Goal: Task Accomplishment & Management: Manage account settings

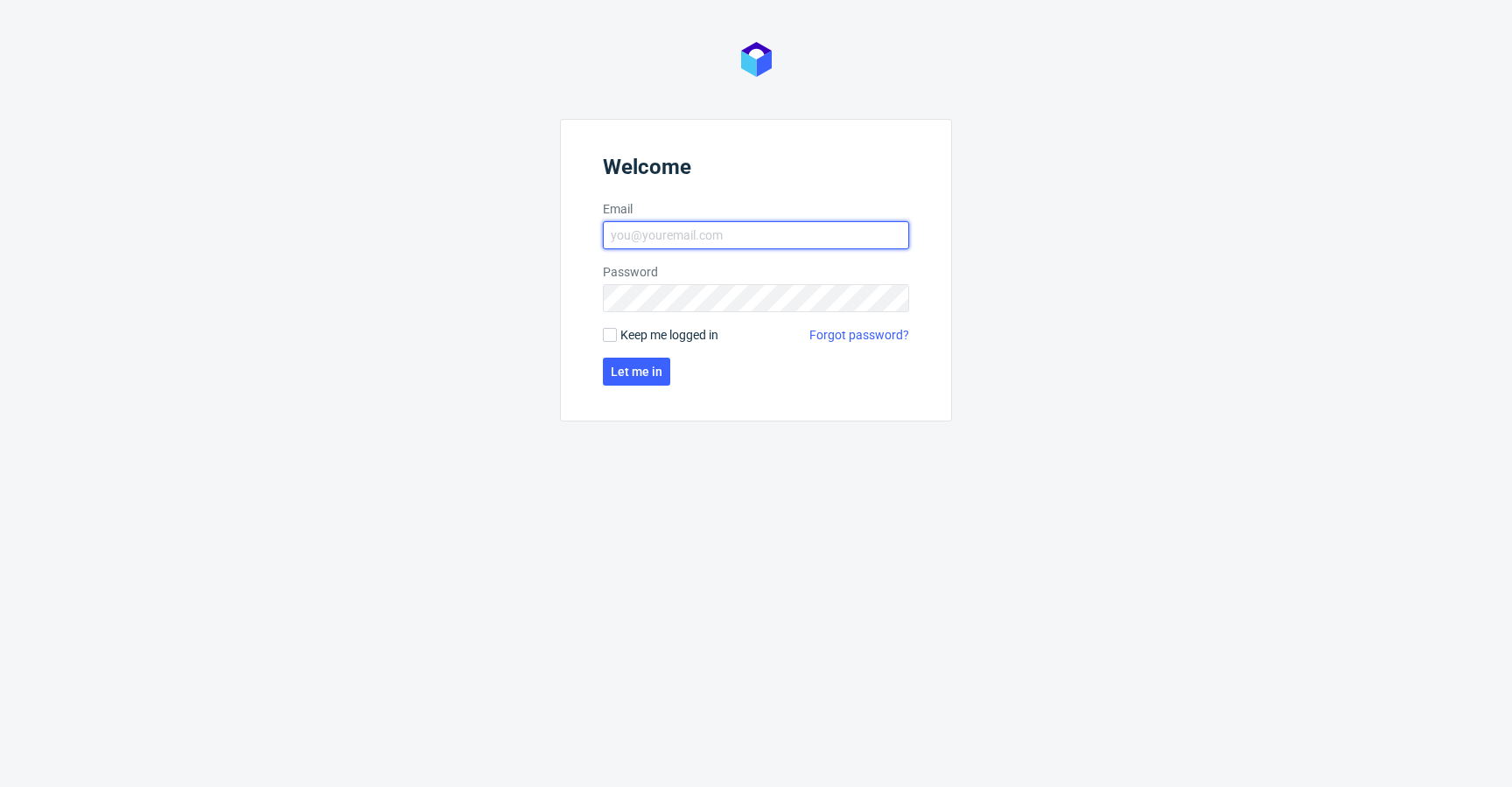
type input "[EMAIL_ADDRESS][DOMAIN_NAME]"
click at [643, 339] on span "Keep me logged in" at bounding box center [669, 335] width 98 height 17
click at [617, 339] on input "Keep me logged in" at bounding box center [609, 335] width 14 height 14
checkbox input "true"
click at [632, 365] on span "Let me in" at bounding box center [636, 371] width 51 height 12
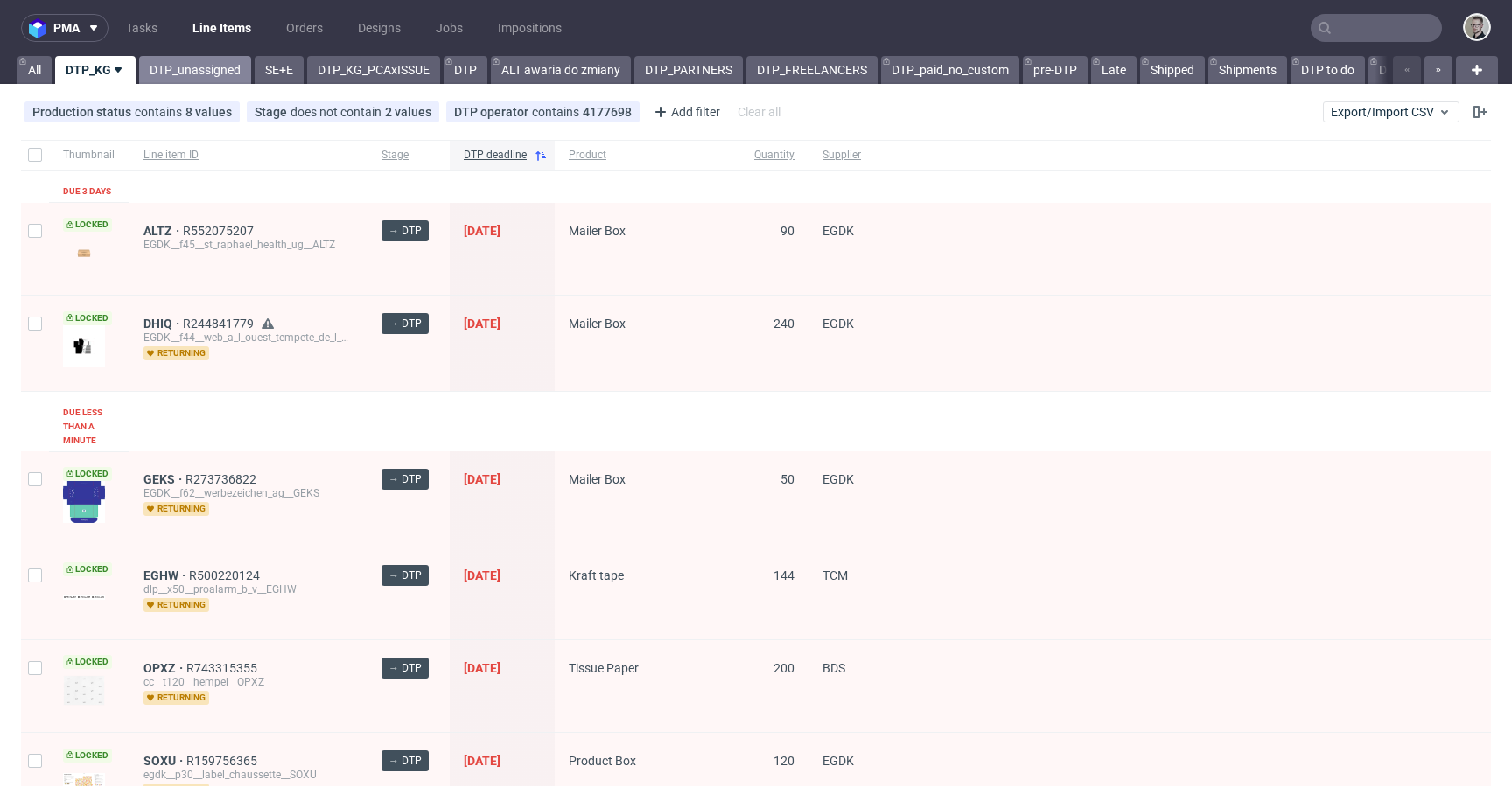
click at [198, 68] on link "DTP_unassigned" at bounding box center [195, 69] width 112 height 28
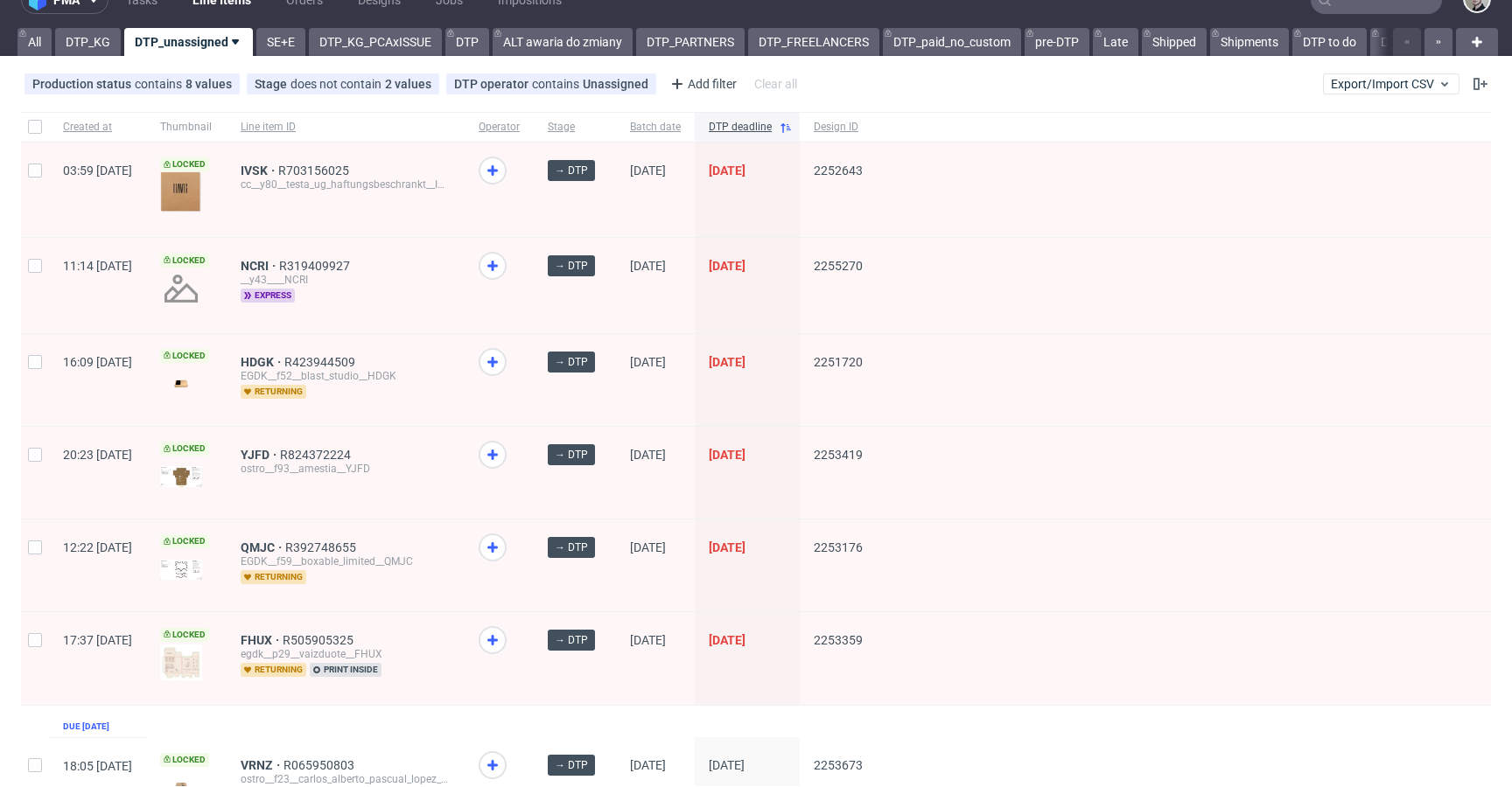
scroll to position [30, 0]
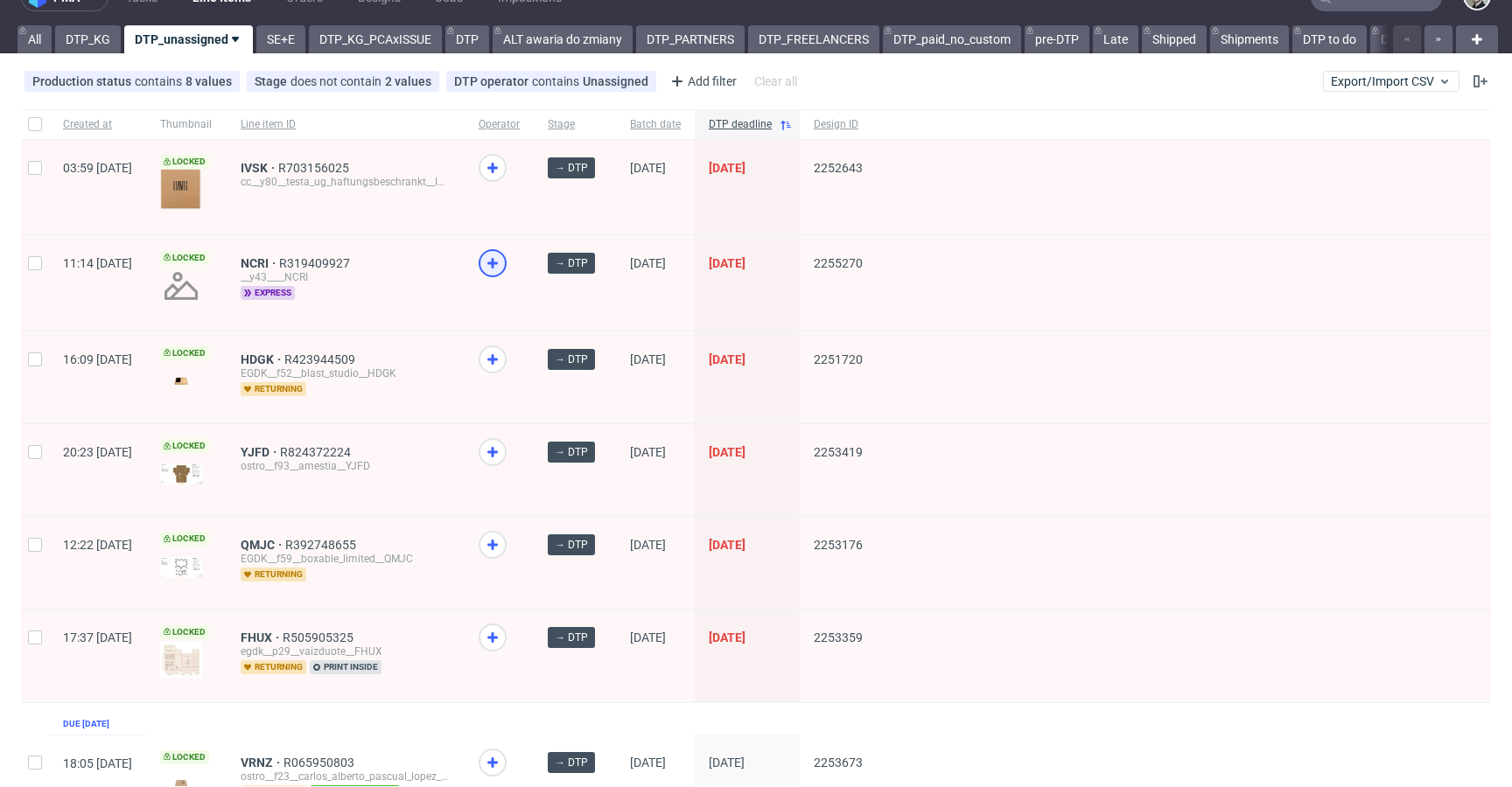
click at [507, 264] on div at bounding box center [492, 263] width 28 height 28
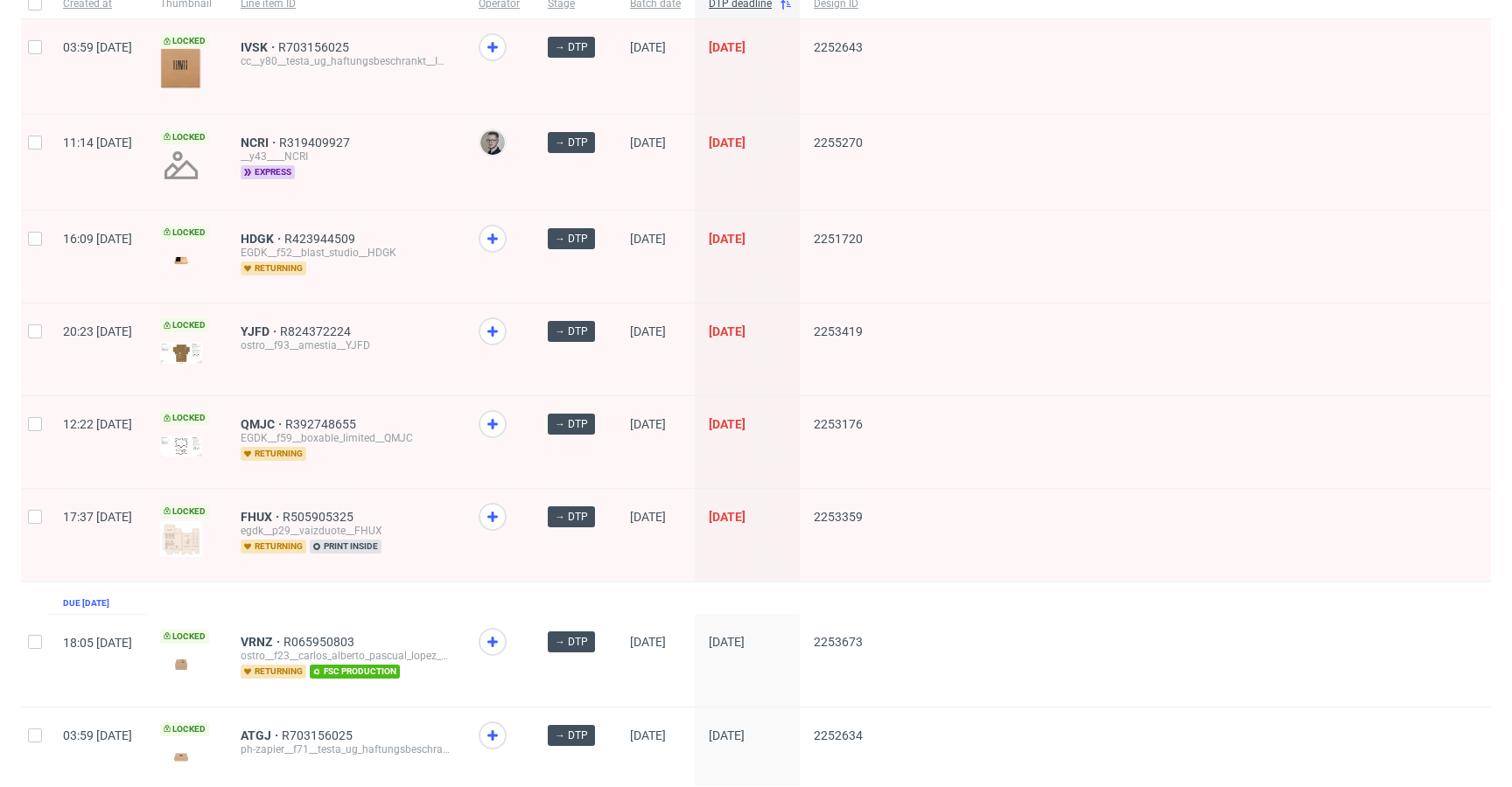
scroll to position [0, 0]
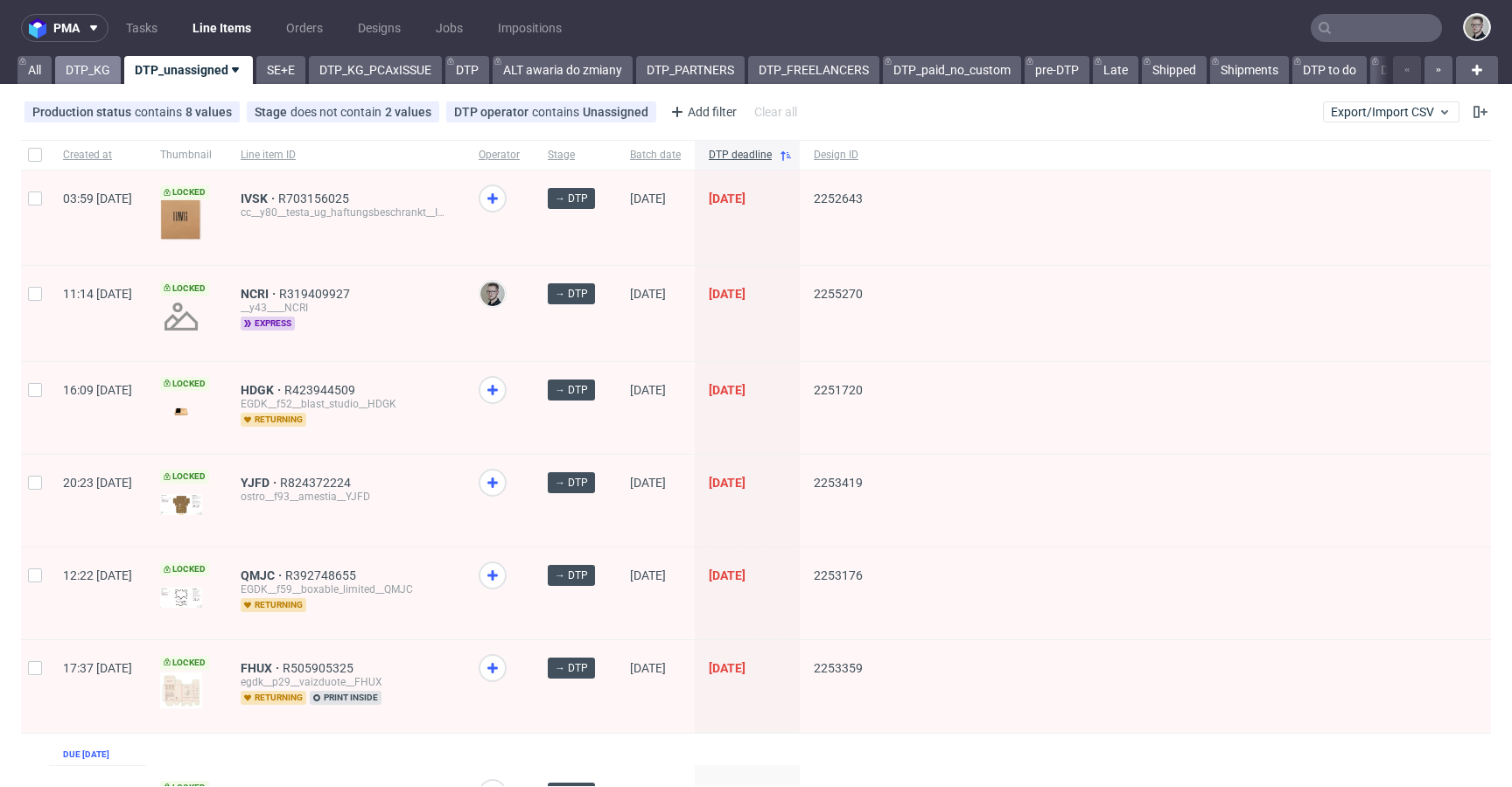
click at [102, 71] on link "DTP_KG" at bounding box center [88, 69] width 66 height 28
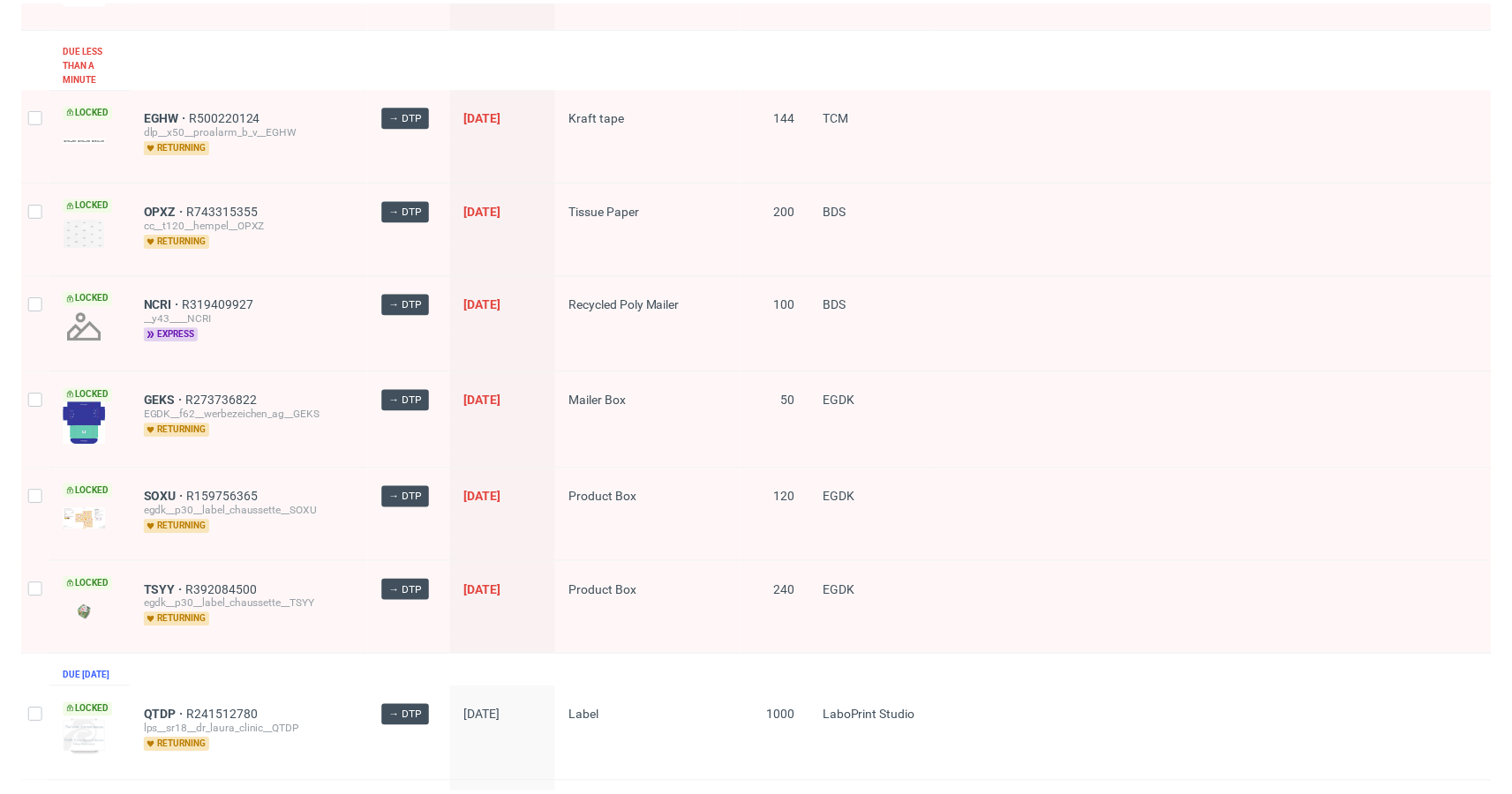
scroll to position [360, 0]
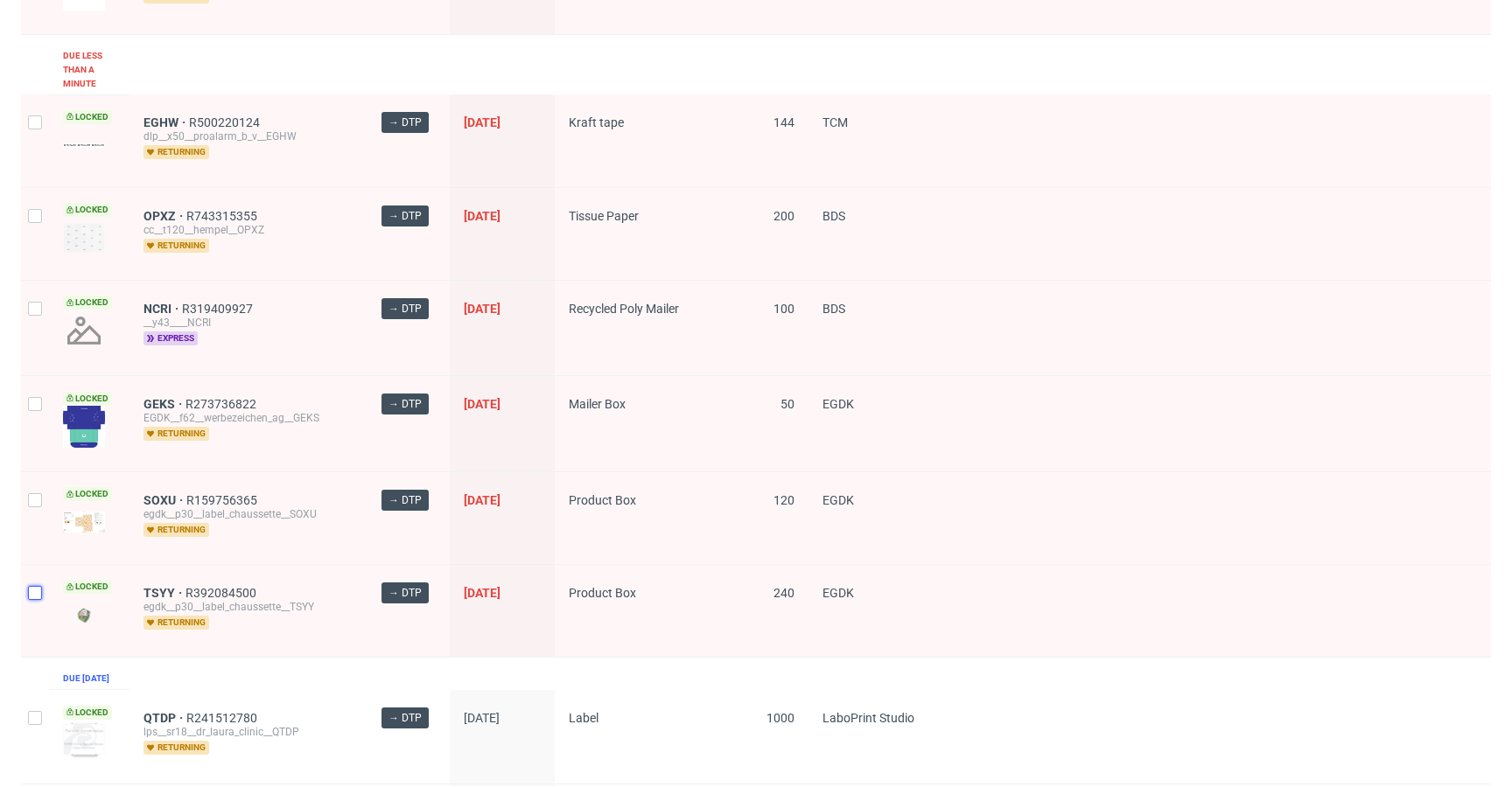
click at [39, 588] on input "checkbox" at bounding box center [34, 593] width 14 height 14
checkbox input "true"
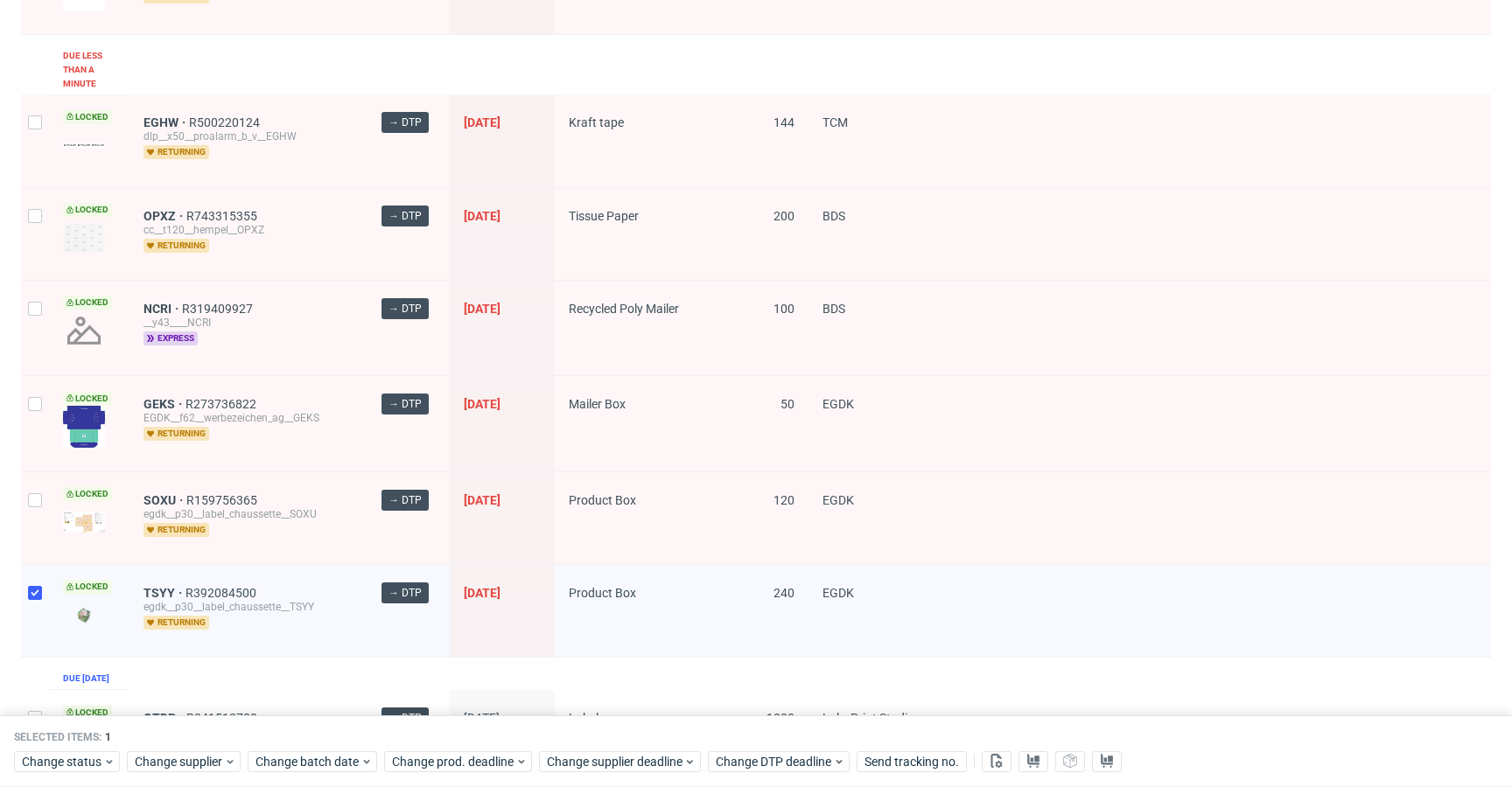
click at [35, 519] on div at bounding box center [34, 518] width 28 height 91
checkbox input "true"
drag, startPoint x: 49, startPoint y: 389, endPoint x: 30, endPoint y: 319, distance: 72.5
click at [49, 389] on div "Locked" at bounding box center [89, 423] width 81 height 94
click at [40, 223] on div at bounding box center [34, 234] width 28 height 91
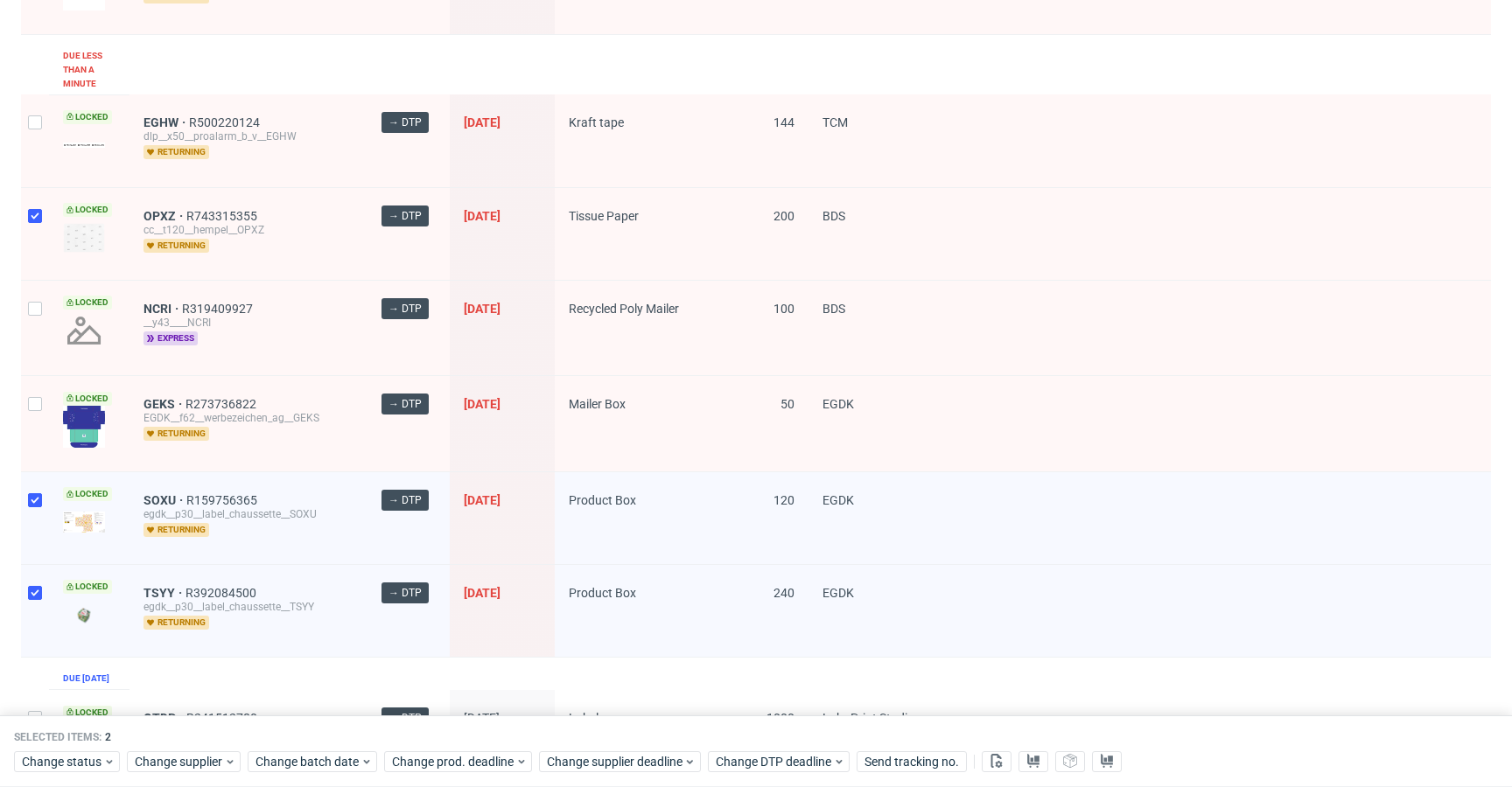
checkbox input "true"
click at [40, 124] on input "checkbox" at bounding box center [34, 122] width 14 height 14
checkbox input "true"
click at [26, 409] on div at bounding box center [34, 423] width 28 height 94
checkbox input "true"
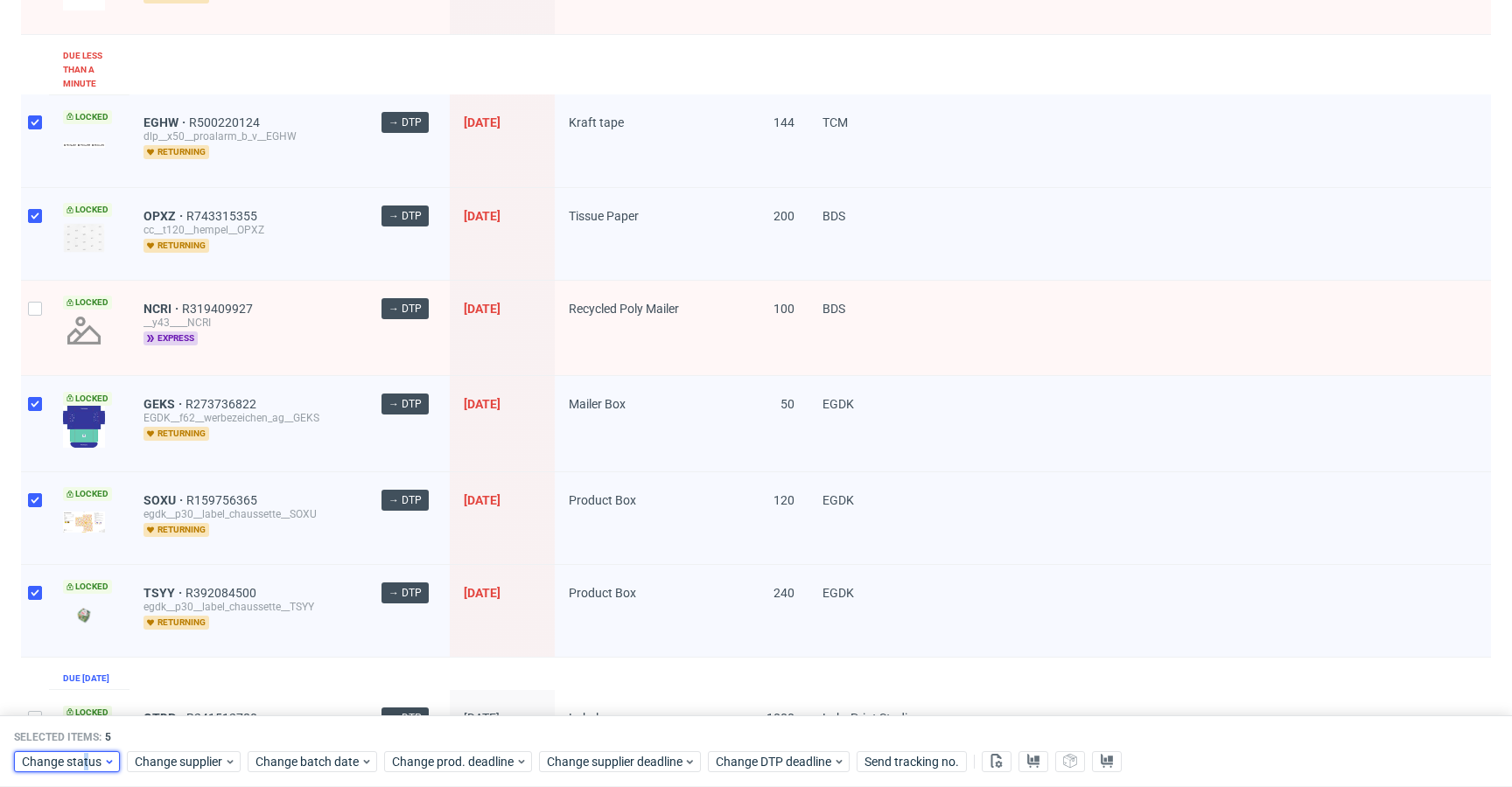
click at [87, 760] on span "Change status" at bounding box center [62, 761] width 81 height 17
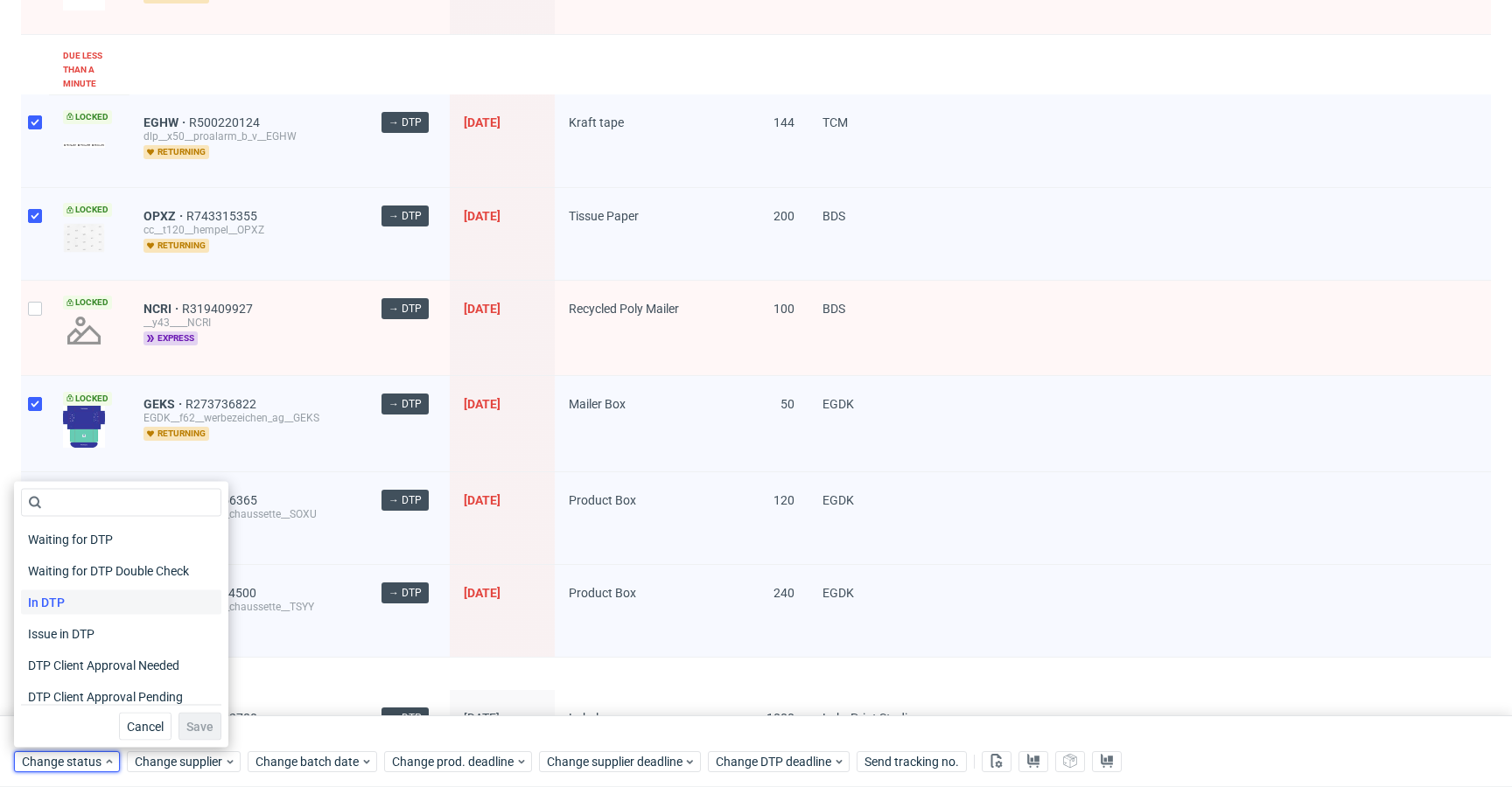
click at [81, 600] on div "In DTP" at bounding box center [121, 602] width 200 height 25
click at [200, 730] on span "Save" at bounding box center [200, 726] width 27 height 12
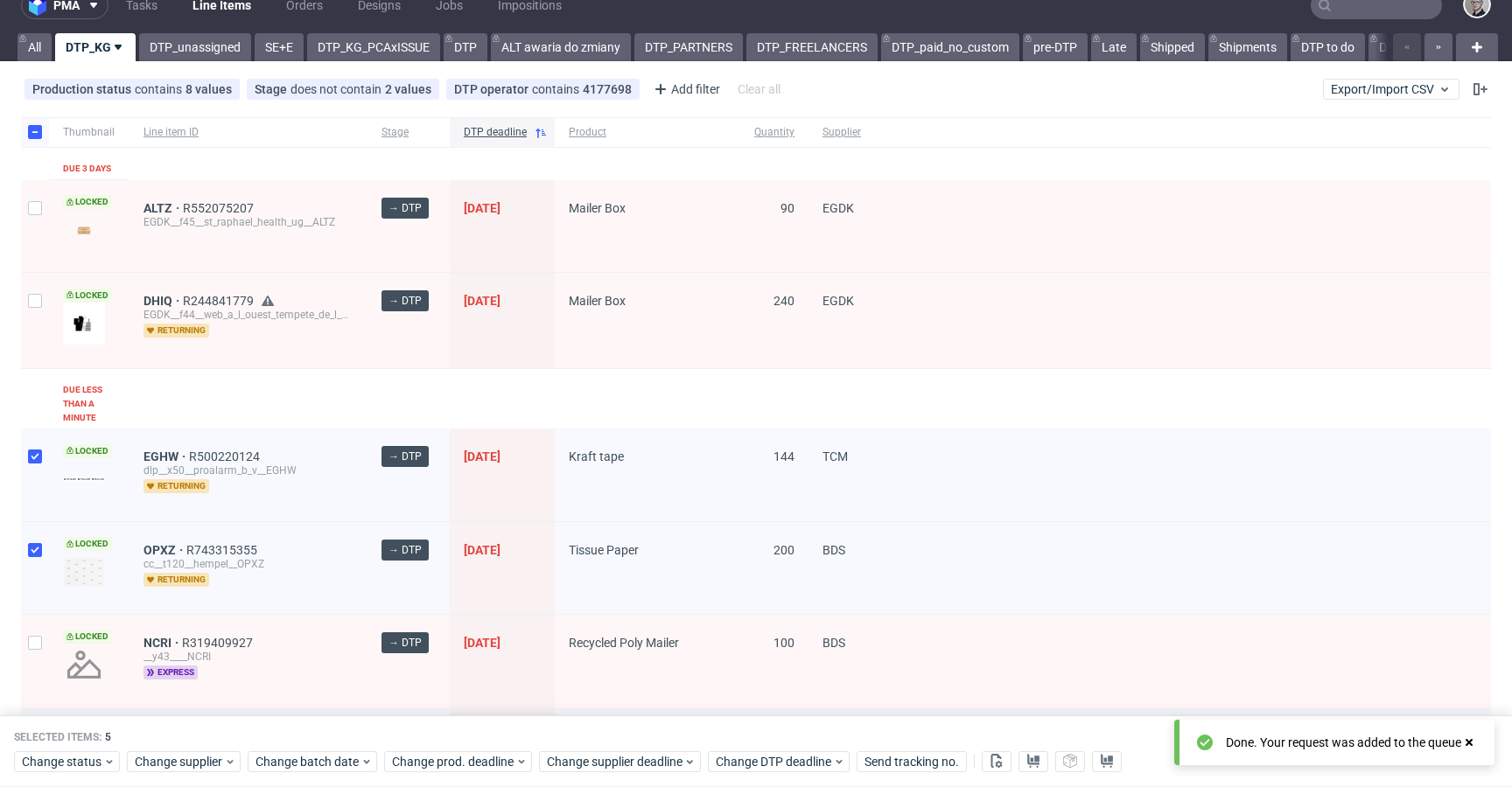
scroll to position [0, 0]
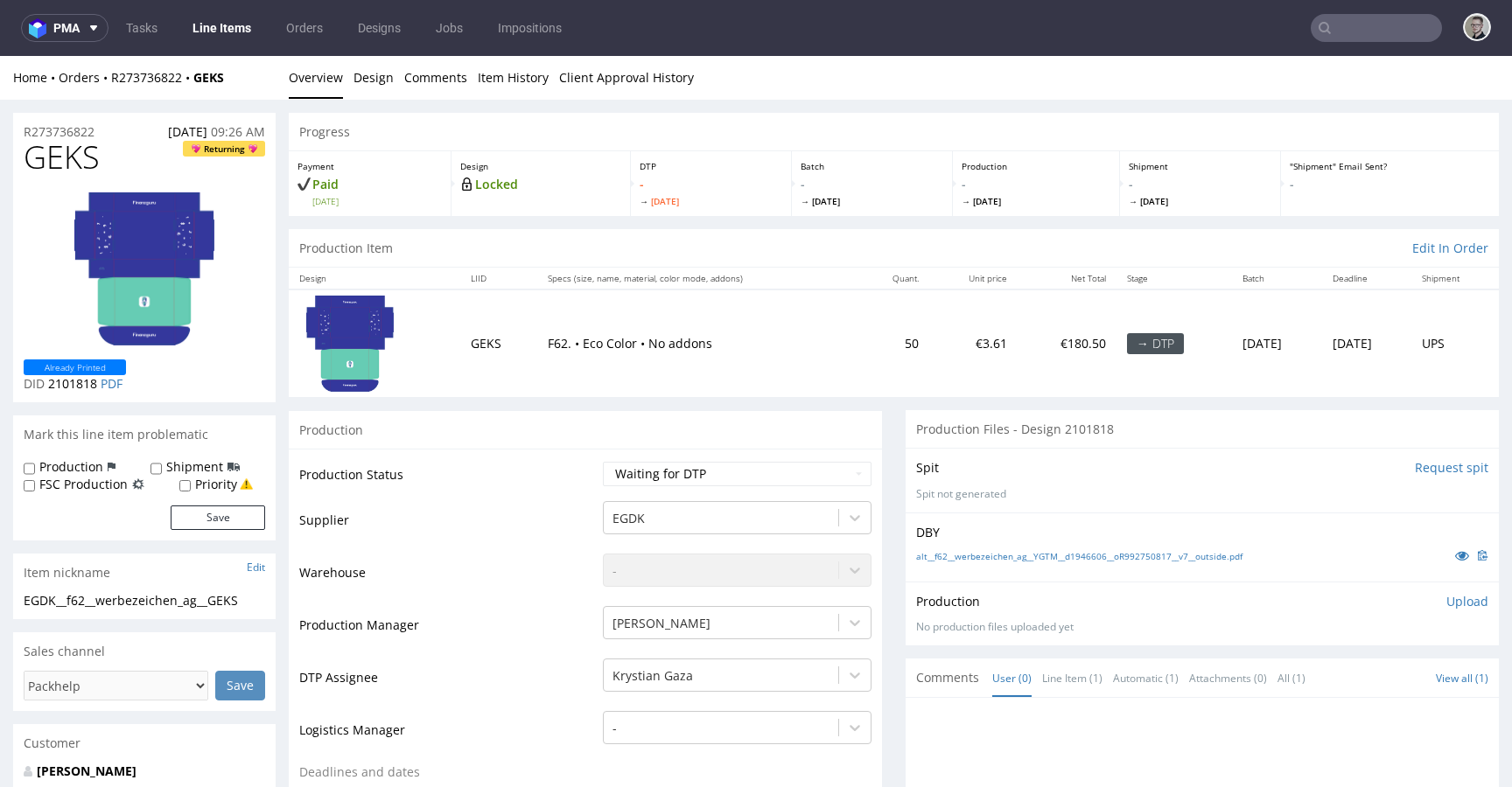
click at [1434, 463] on input "Request spit" at bounding box center [1451, 467] width 73 height 17
click at [372, 65] on link "Design" at bounding box center [373, 77] width 40 height 43
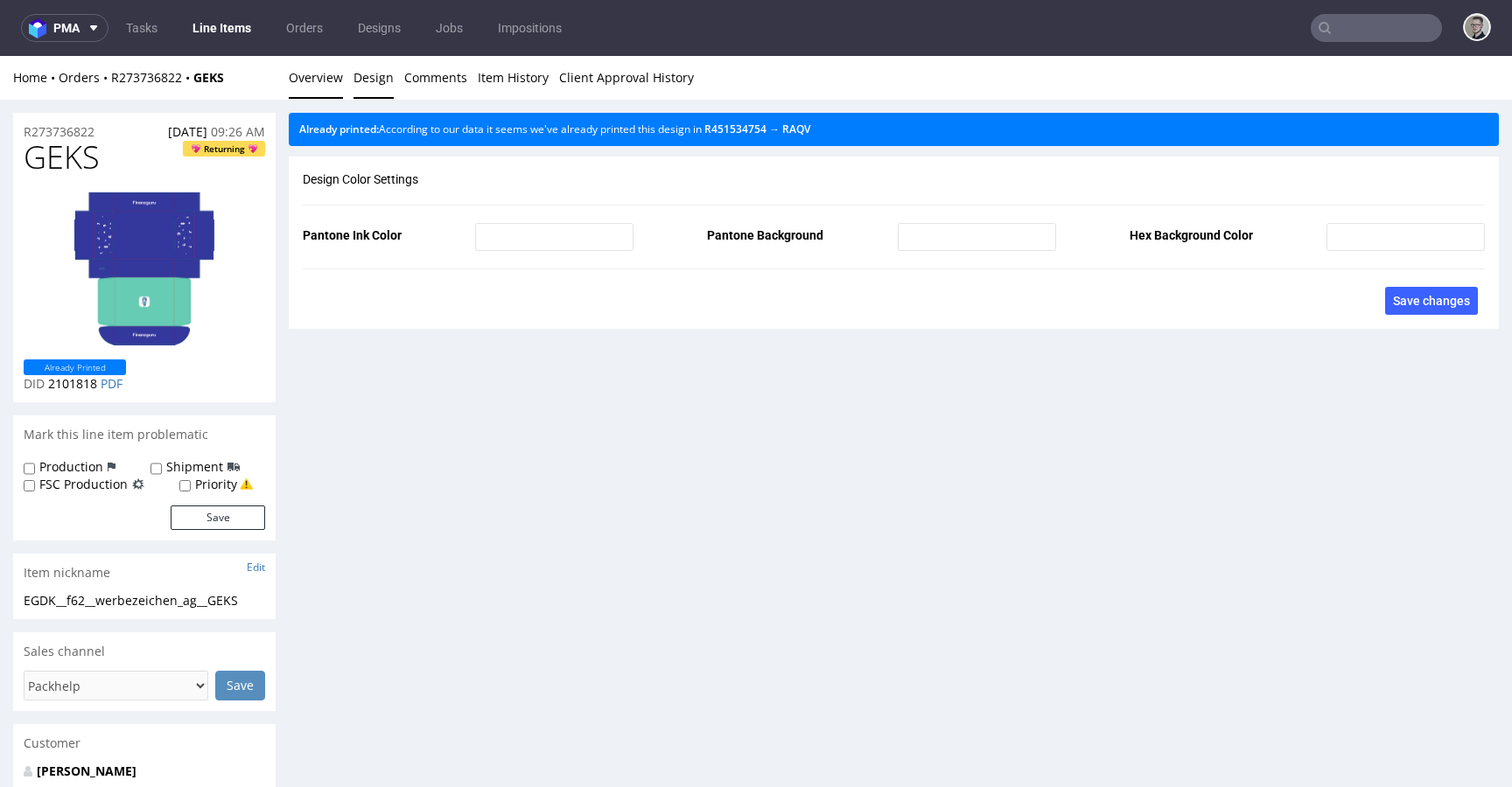
click at [312, 77] on link "Overview" at bounding box center [315, 77] width 54 height 43
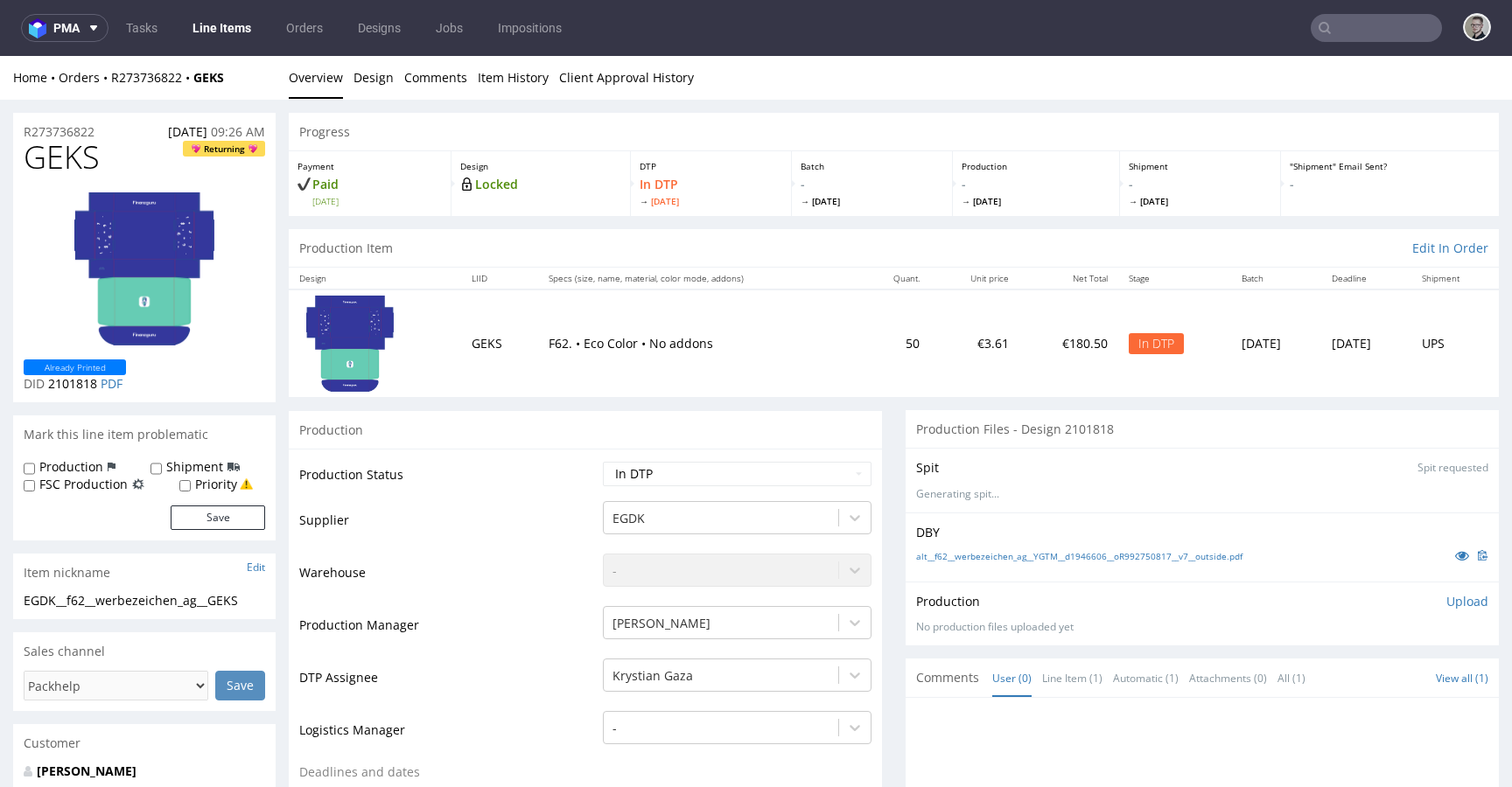
click at [576, 249] on div "Production Item Edit In Order" at bounding box center [893, 248] width 1210 height 38
click at [146, 602] on div "EGDK__f62__werbezeichen_ag__GEKS" at bounding box center [145, 600] width 242 height 17
click at [147, 602] on div "EGDK__f62__werbezeichen_ag__GEKS" at bounding box center [145, 600] width 242 height 17
copy div "EGDK__f62__werbezeichen_ag__GEKS"
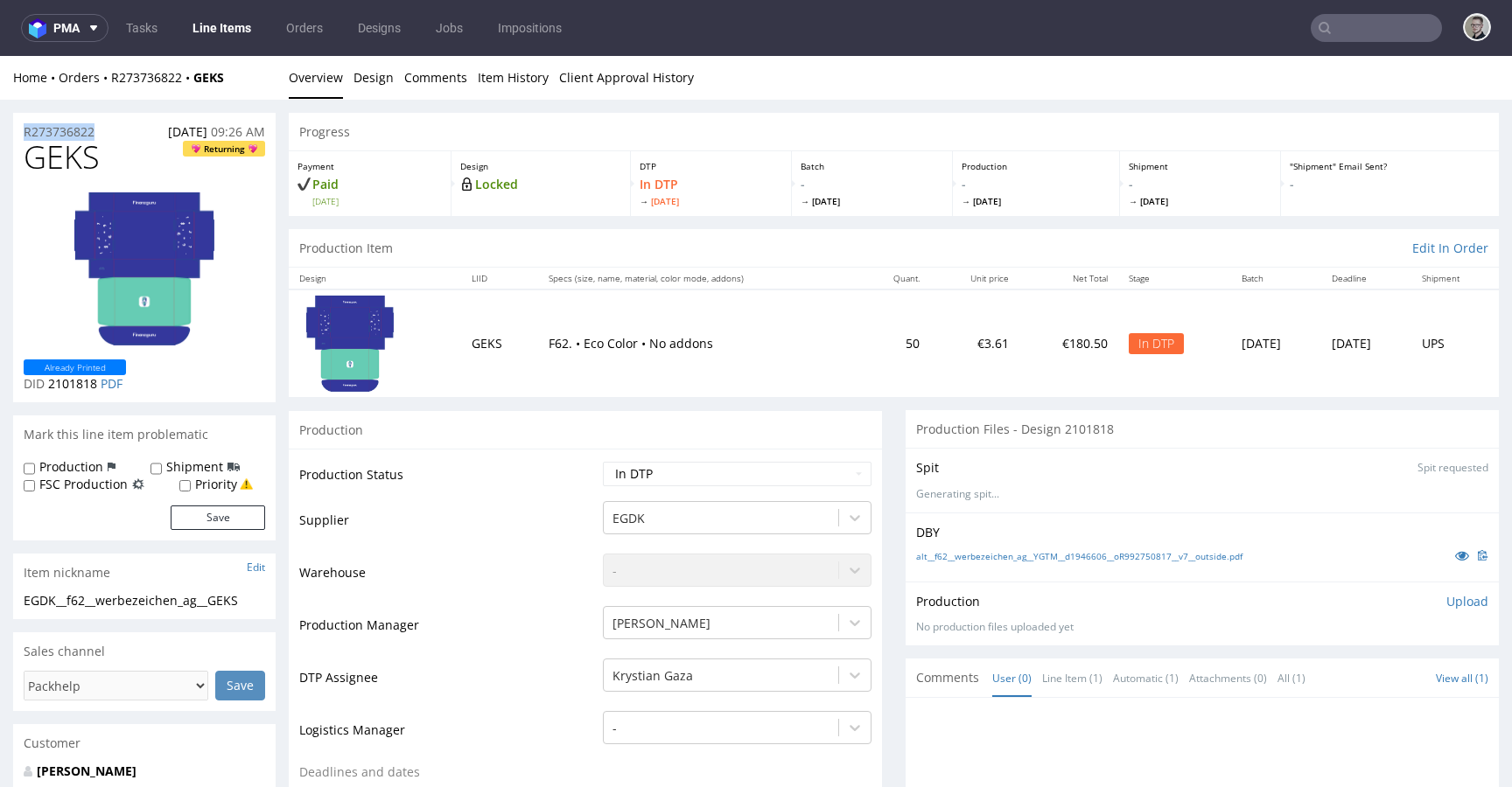
copy p "R273736822"
click at [1446, 599] on p "Upload" at bounding box center [1467, 601] width 42 height 17
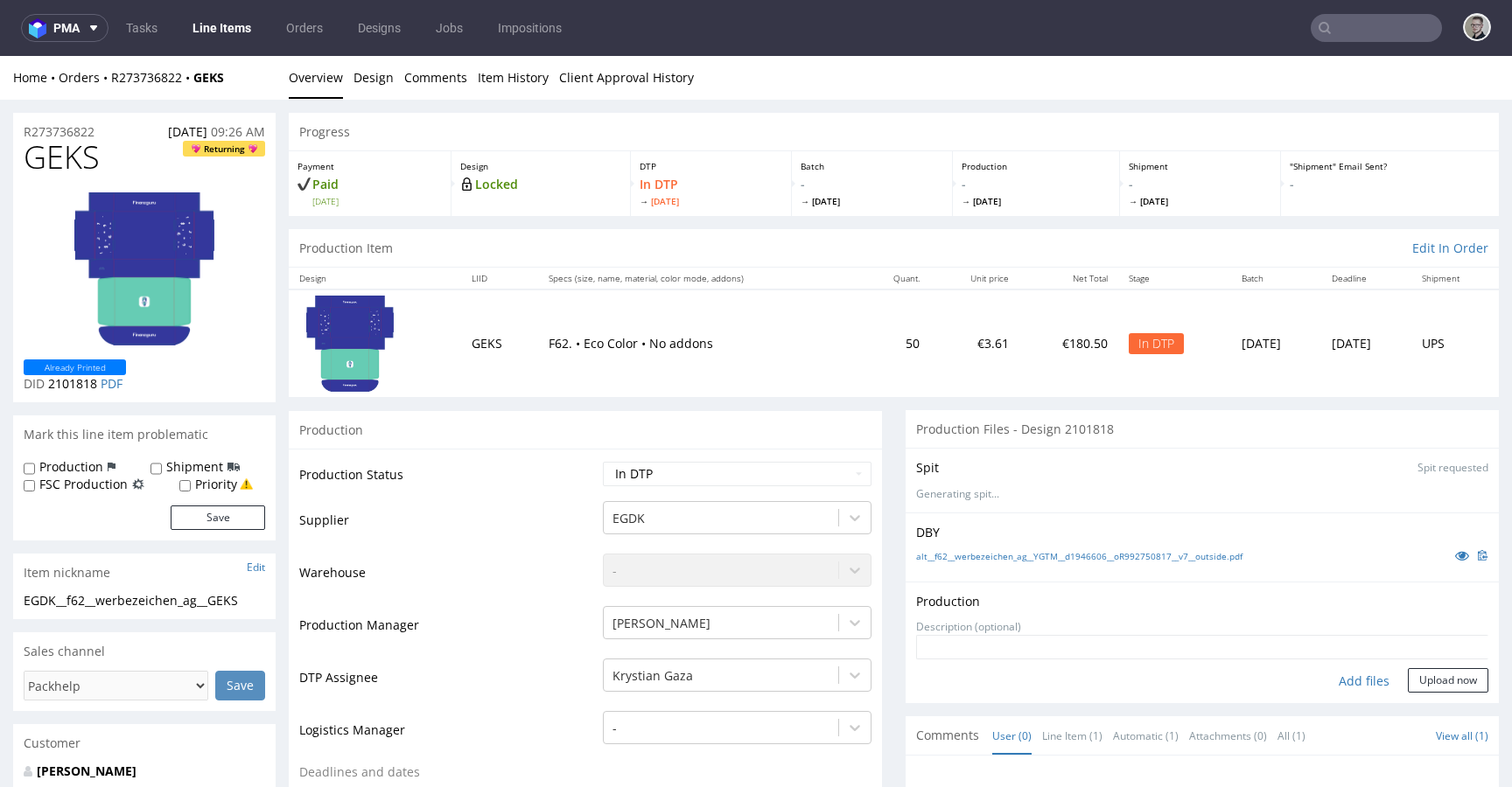
click at [1321, 675] on div "Add files" at bounding box center [1364, 681] width 88 height 27
type input "C:\fakepath\EGDK__f62__werbezeichen_ag__GEKS__d2101818__oR273736822__v7__outsid…"
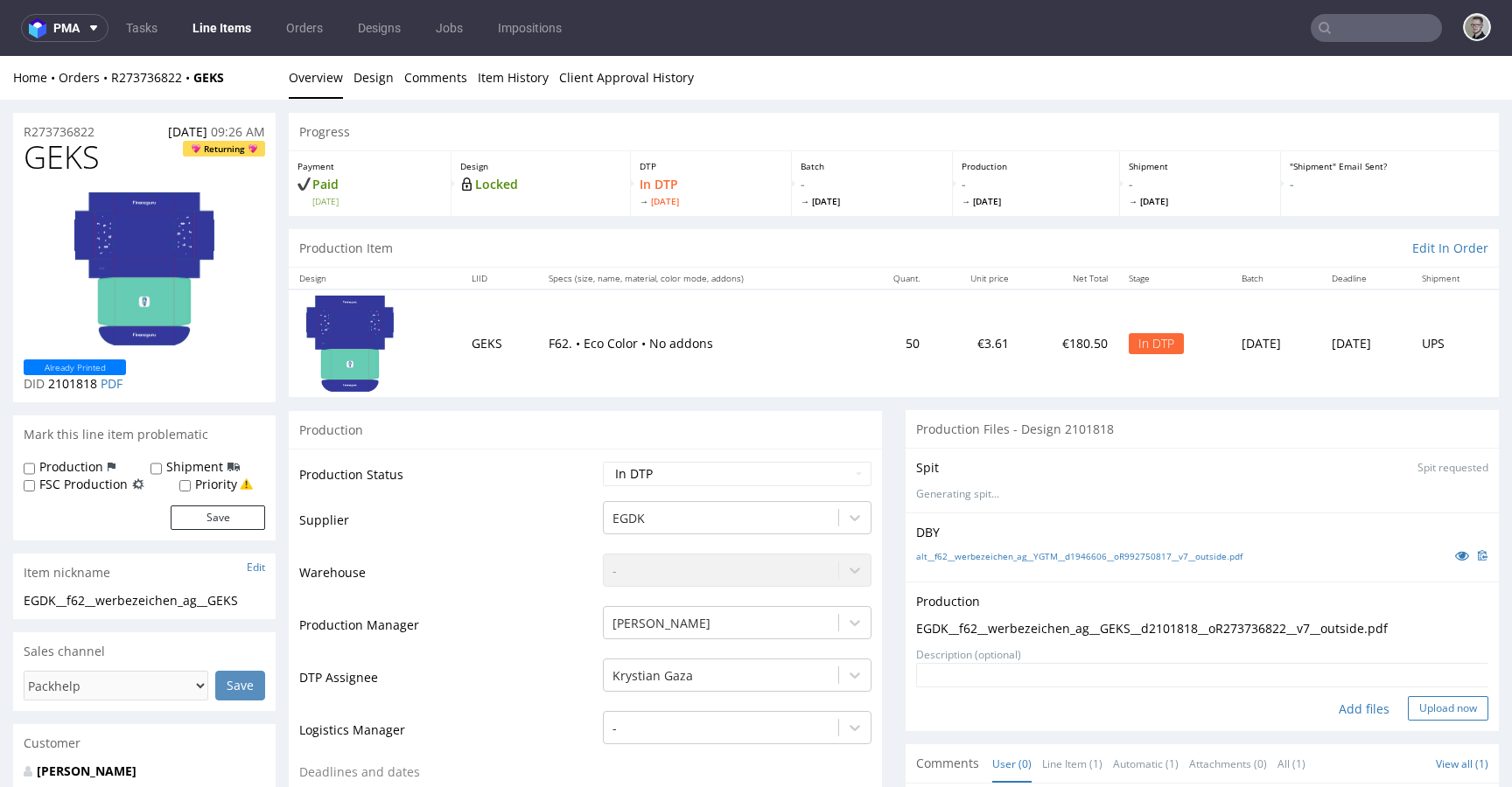
click at [1442, 717] on button "Upload now" at bounding box center [1448, 709] width 81 height 25
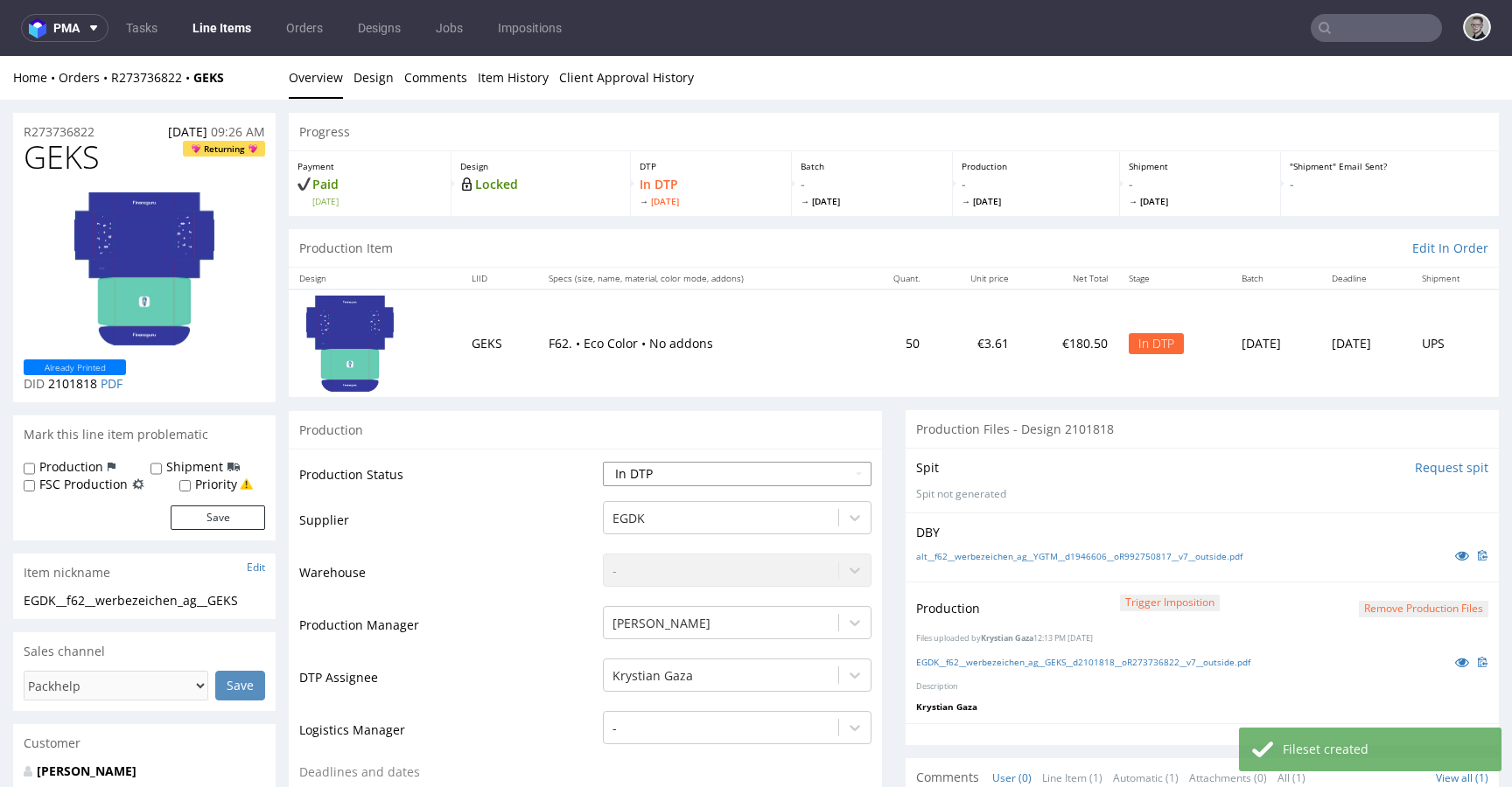
click at [786, 472] on select "Waiting for Artwork Waiting for Diecut Waiting for Mockup Waiting for DTP Waiti…" at bounding box center [737, 474] width 269 height 25
select select "dtp_production_ready"
click at [603, 462] on select "Waiting for Artwork Waiting for Diecut Waiting for Mockup Waiting for DTP Waiti…" at bounding box center [737, 474] width 269 height 25
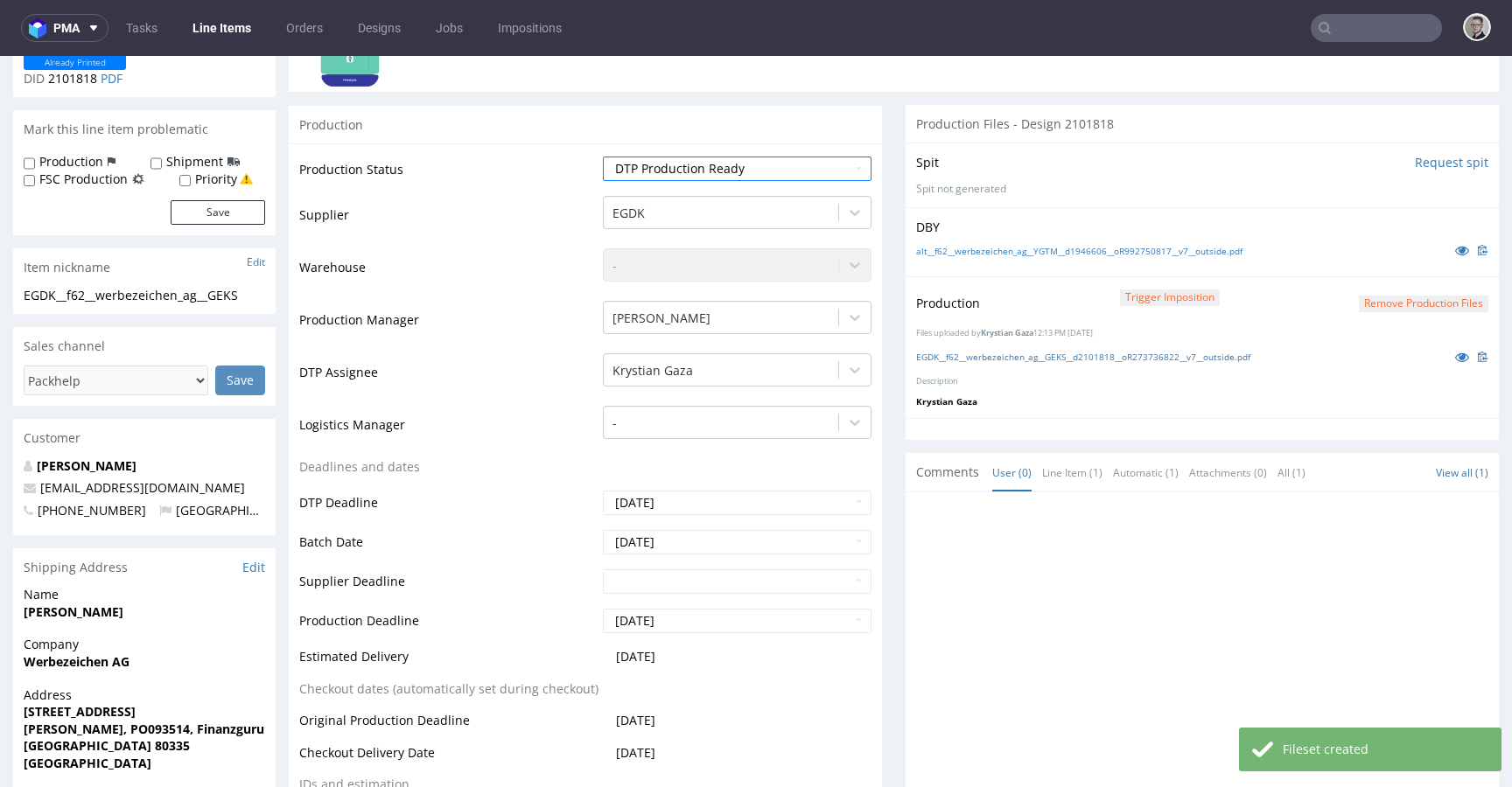
scroll to position [771, 0]
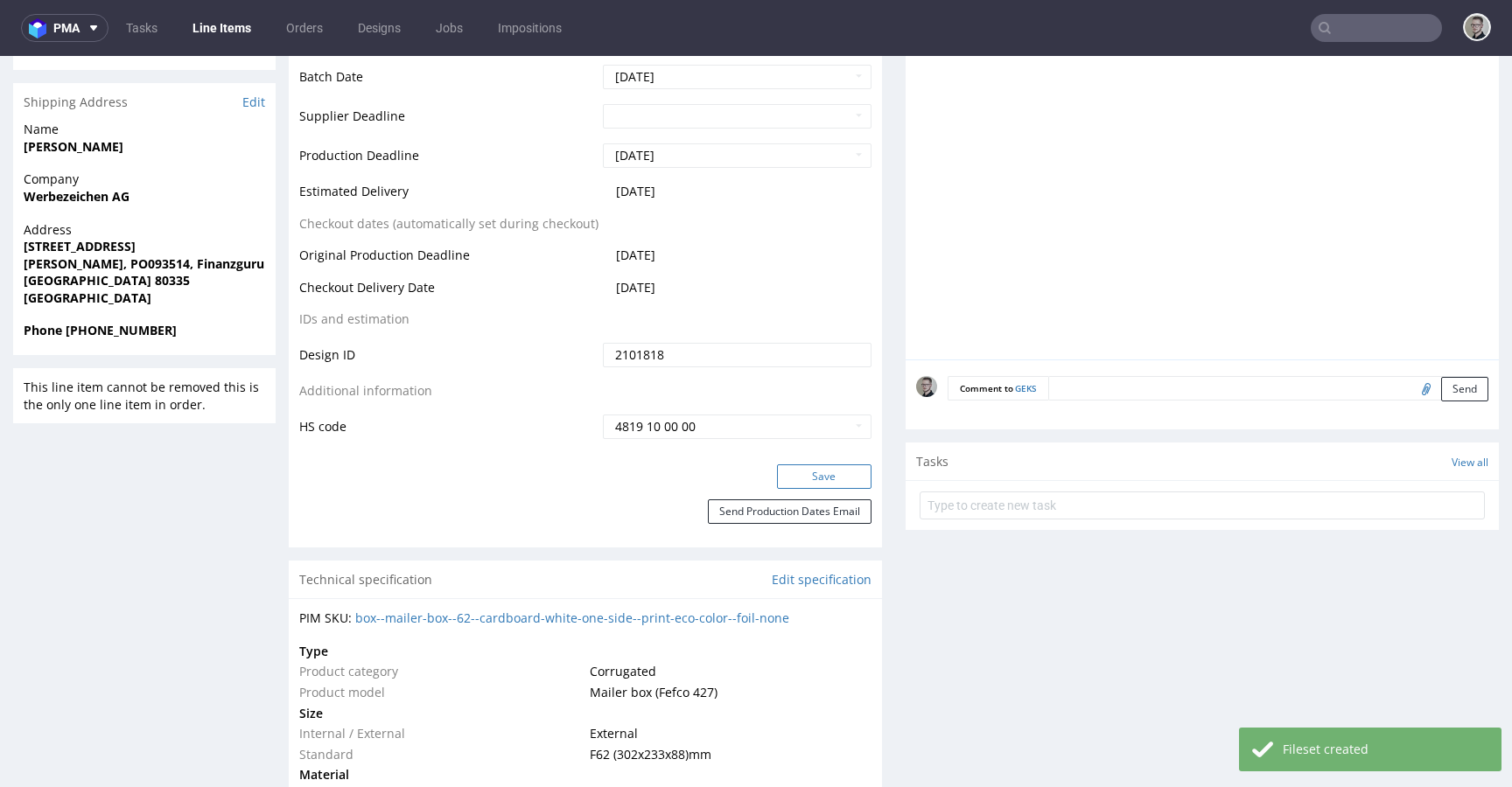
click at [806, 475] on button "Save" at bounding box center [824, 477] width 94 height 25
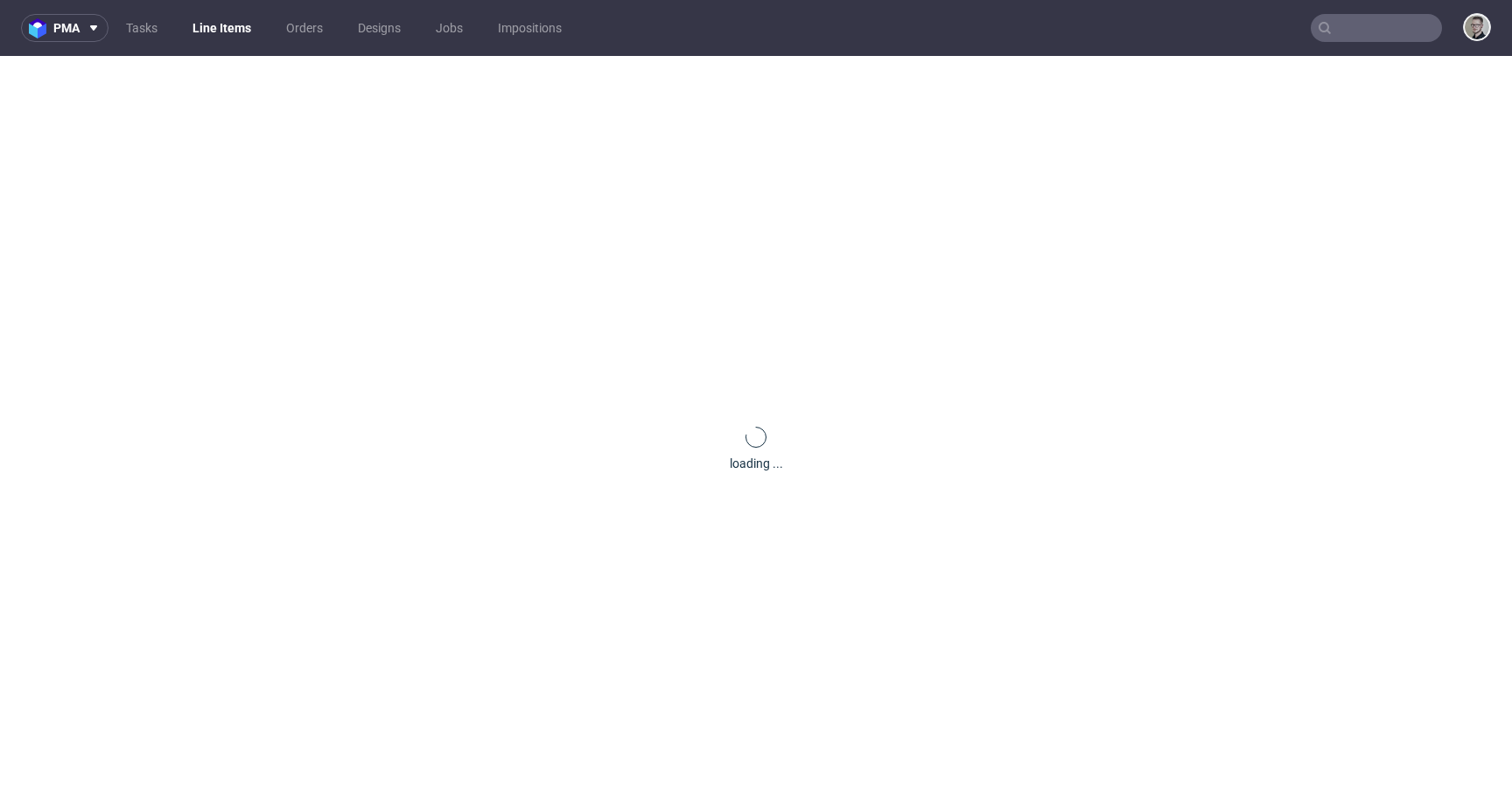
scroll to position [0, 0]
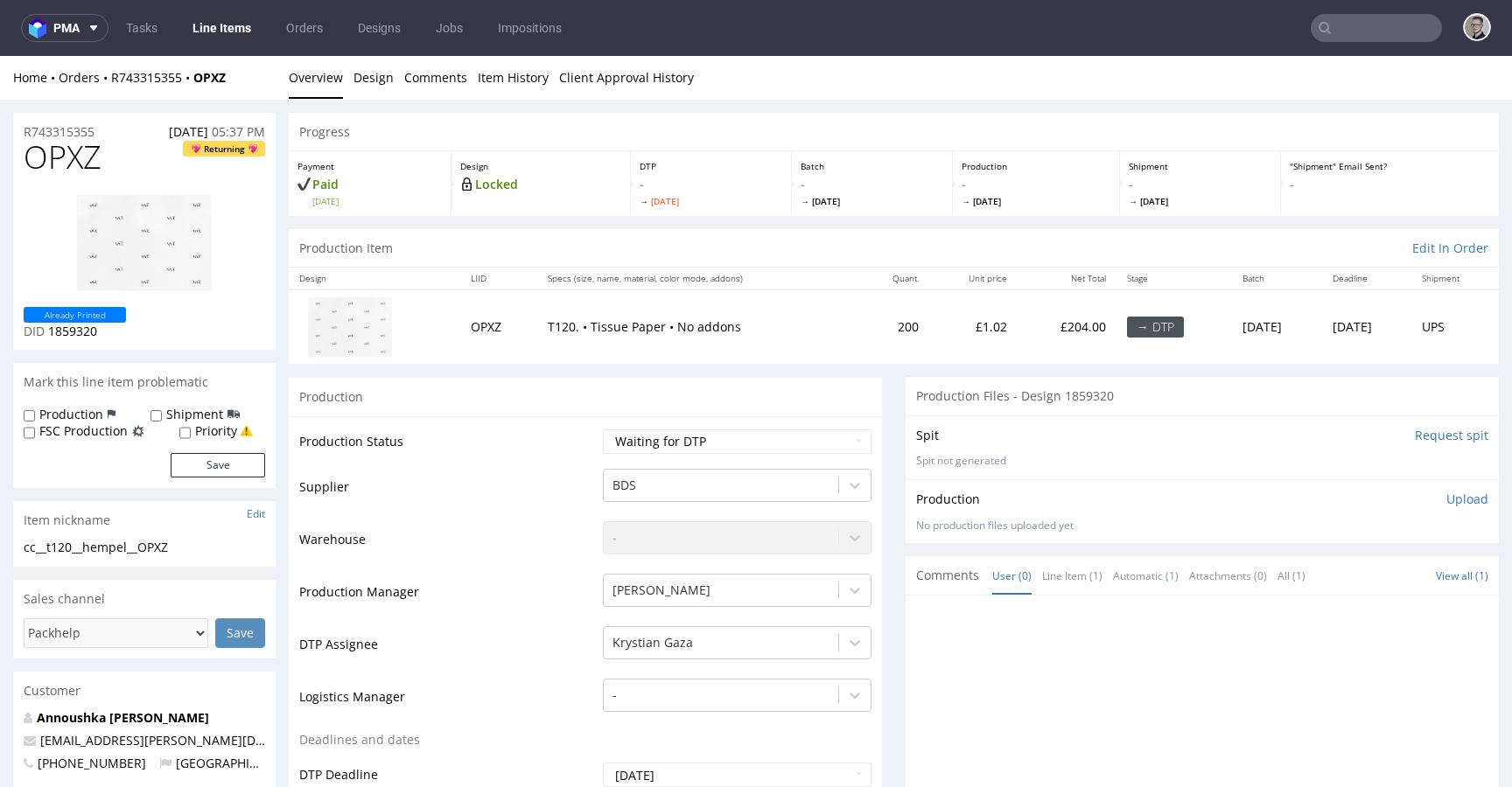
click at [1421, 434] on input "Request spit" at bounding box center [1451, 435] width 73 height 17
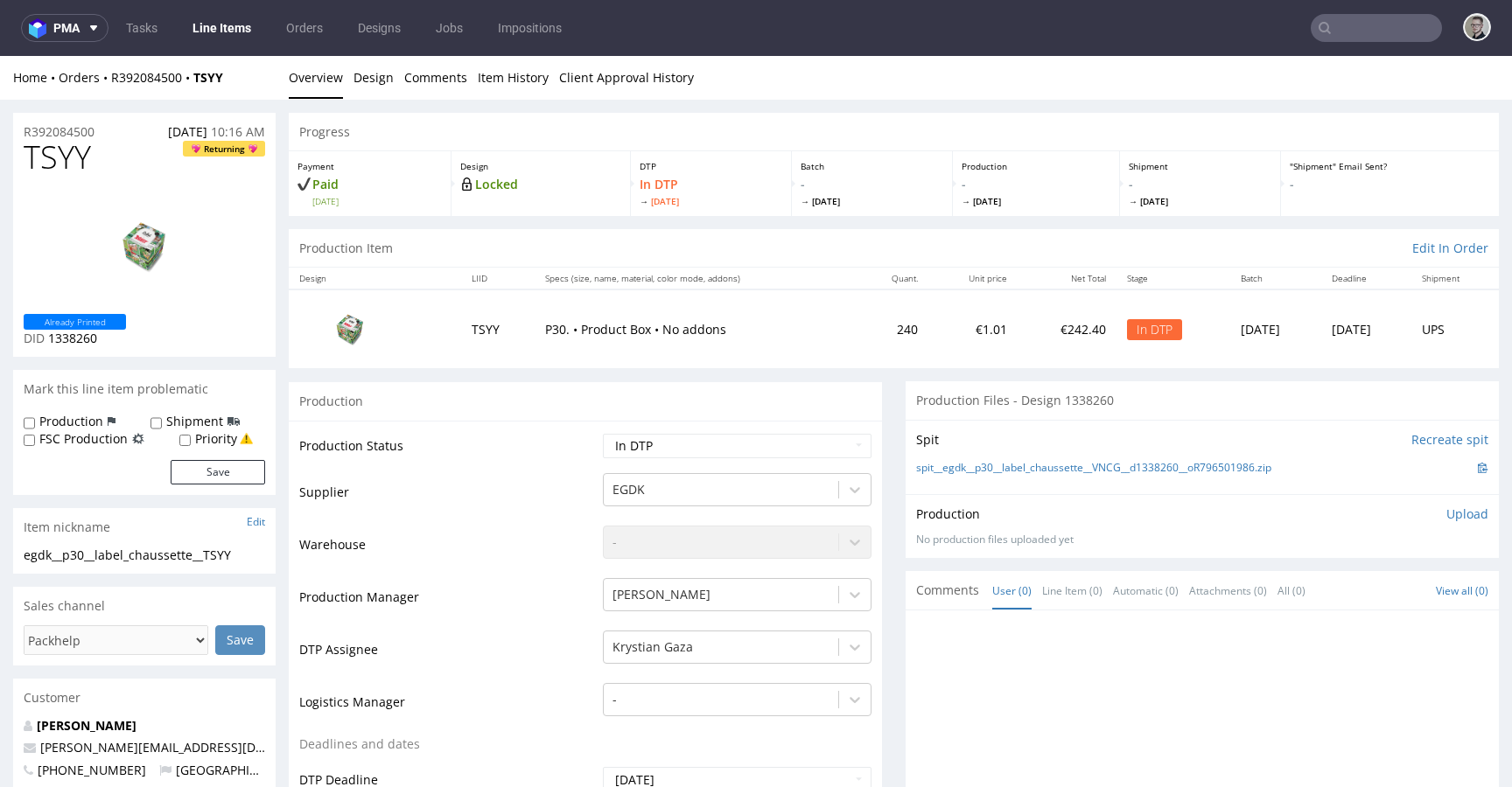
click at [487, 132] on div "Progress" at bounding box center [893, 132] width 1210 height 38
click at [522, 121] on div "Progress" at bounding box center [893, 132] width 1210 height 38
click at [525, 124] on div "Progress" at bounding box center [893, 132] width 1210 height 38
click at [997, 471] on link "spit__egdk__p30__label_chaussette__VNCG__d1338260__oR796501986.zip" at bounding box center [1093, 468] width 355 height 15
click at [384, 73] on link "Design" at bounding box center [373, 77] width 40 height 43
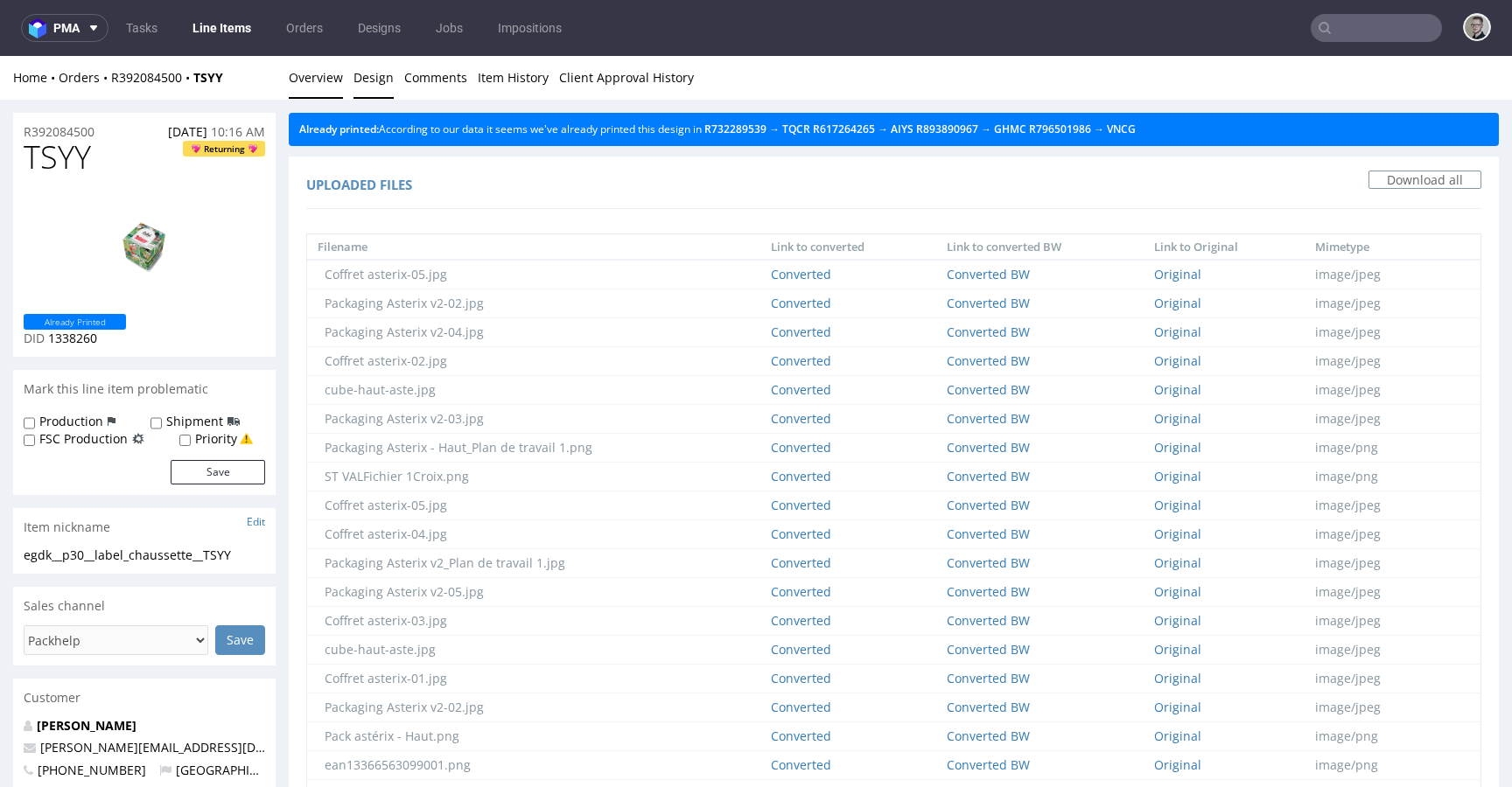
click at [334, 79] on link "Overview" at bounding box center [315, 77] width 54 height 43
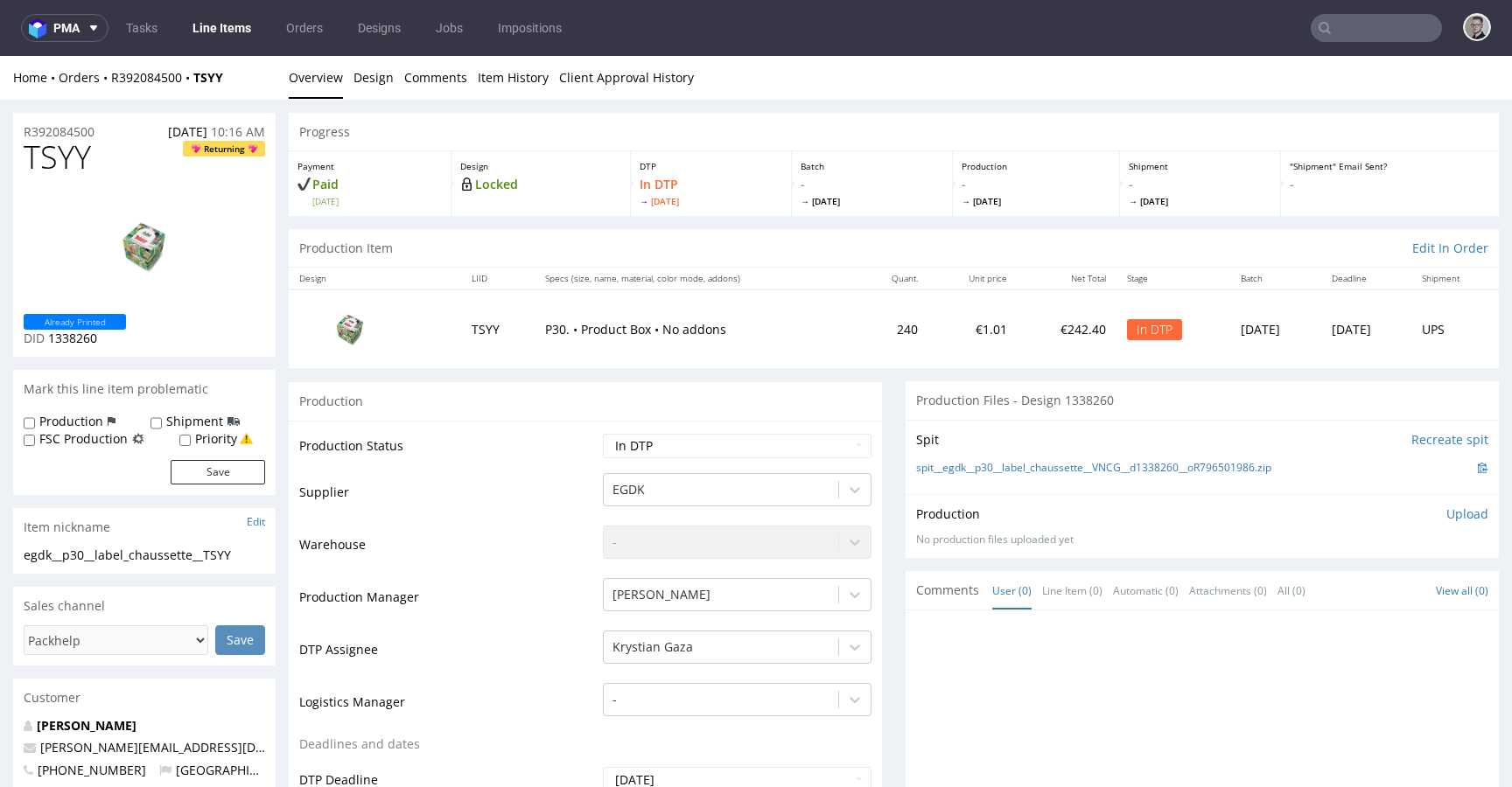
click at [76, 152] on span "TSYY" at bounding box center [57, 157] width 68 height 35
click at [1446, 521] on p "Upload" at bounding box center [1467, 514] width 42 height 17
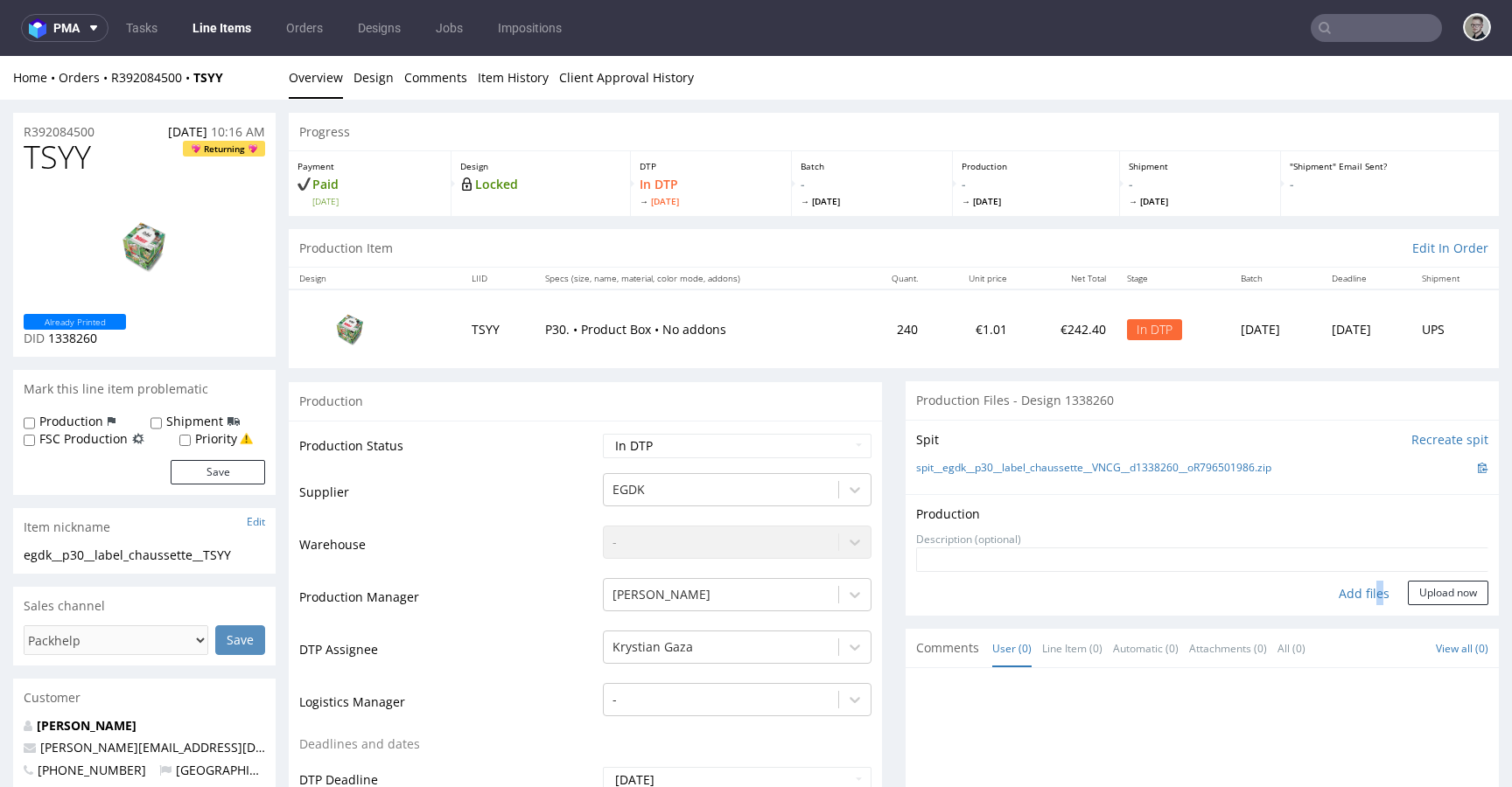
click at [1352, 599] on div "Add files" at bounding box center [1364, 594] width 88 height 27
type input "C:\fakepath\egdk__p30__label_chaussette__VNCG__d1338260__oR796501986__1__outsid…"
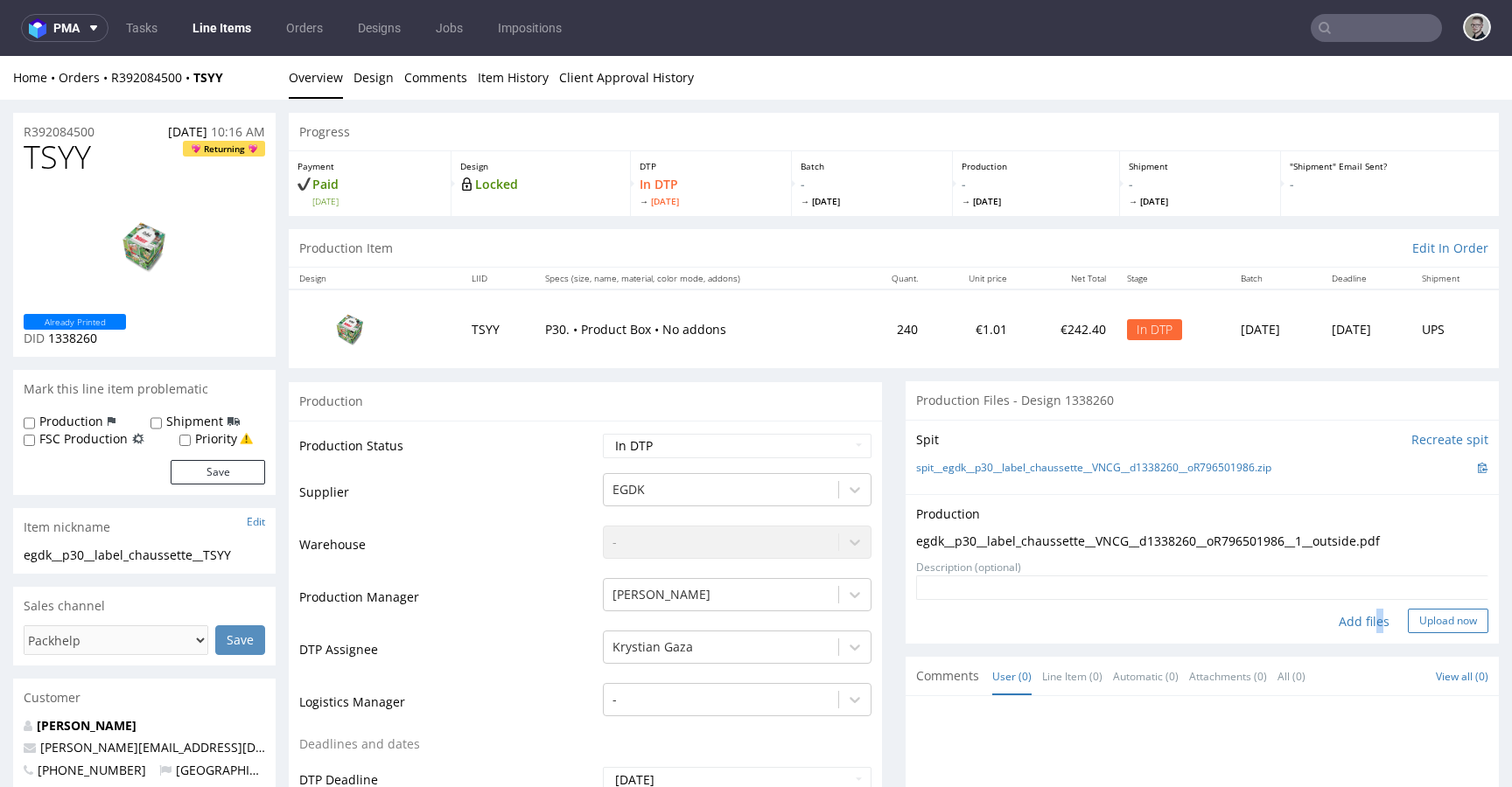
click at [1442, 625] on button "Upload now" at bounding box center [1448, 621] width 81 height 25
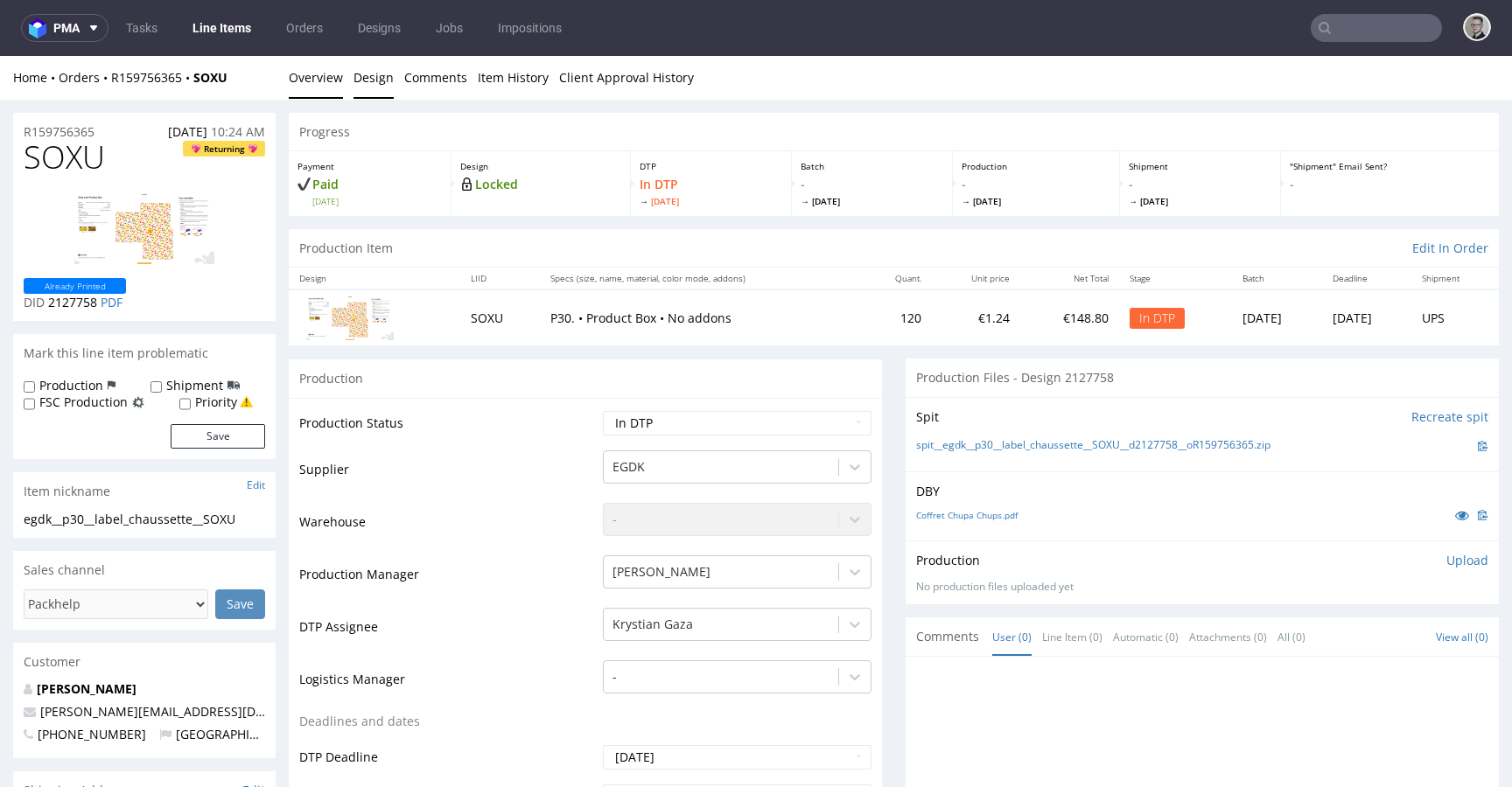
click at [372, 75] on link "Design" at bounding box center [373, 77] width 40 height 43
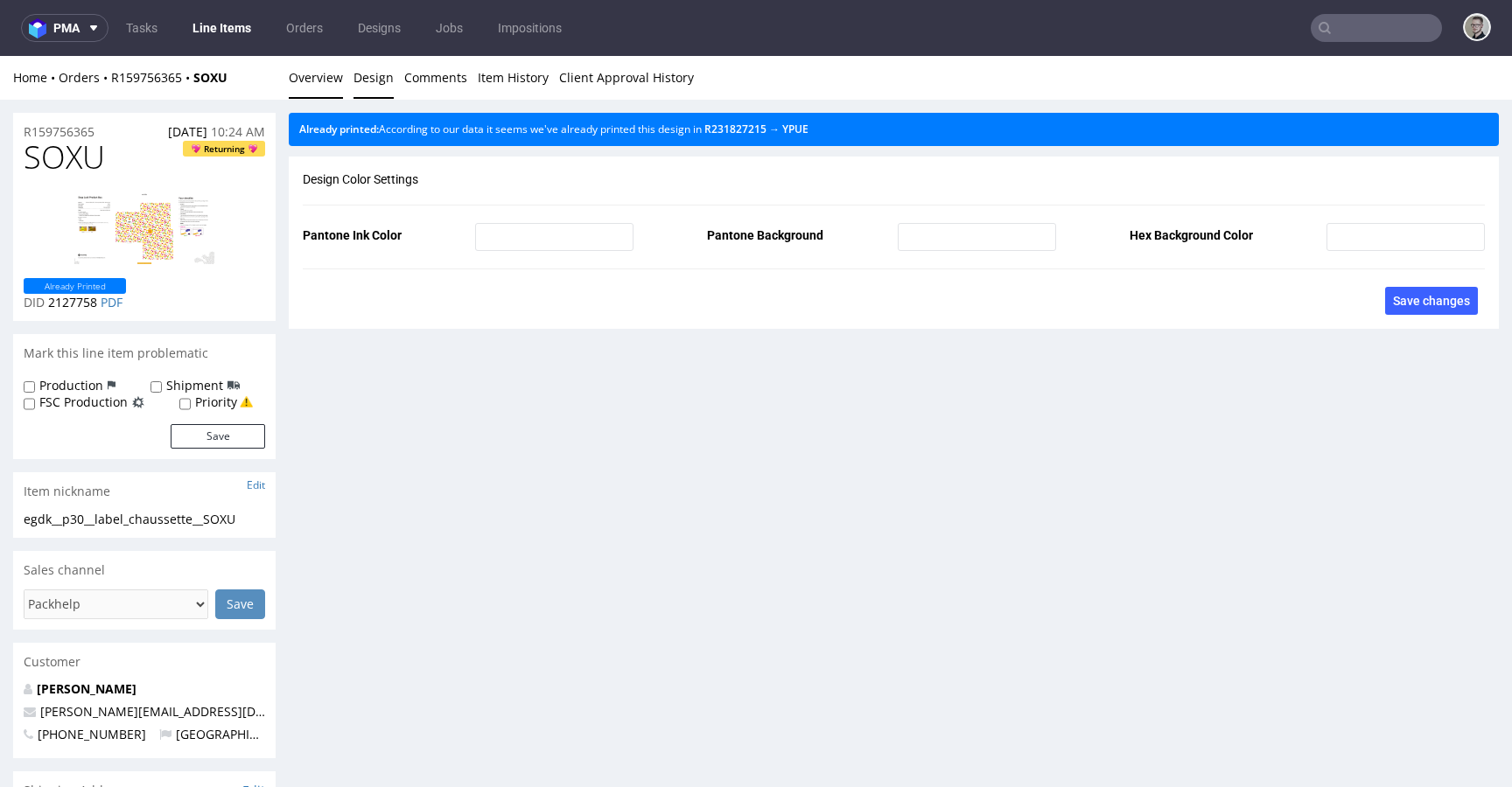
click at [298, 77] on link "Overview" at bounding box center [315, 77] width 54 height 43
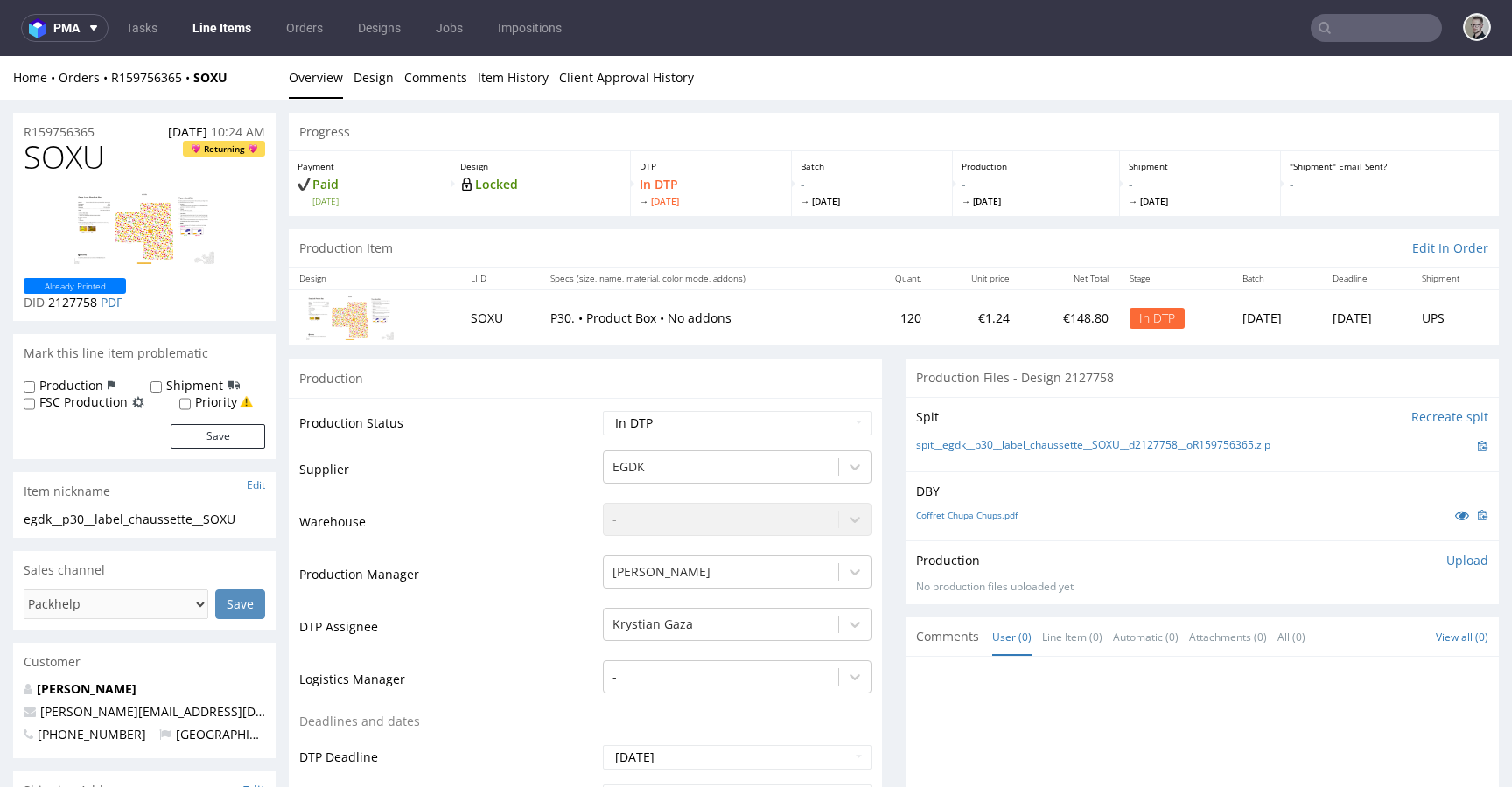
click at [1090, 419] on div "Spit Recreate spit" at bounding box center [1202, 417] width 572 height 17
click at [1108, 442] on link "spit__egdk__p30__label_chaussette__SOXU__d2127758__oR159756365.zip" at bounding box center [1093, 445] width 354 height 15
click at [1446, 567] on p "Upload" at bounding box center [1467, 561] width 42 height 17
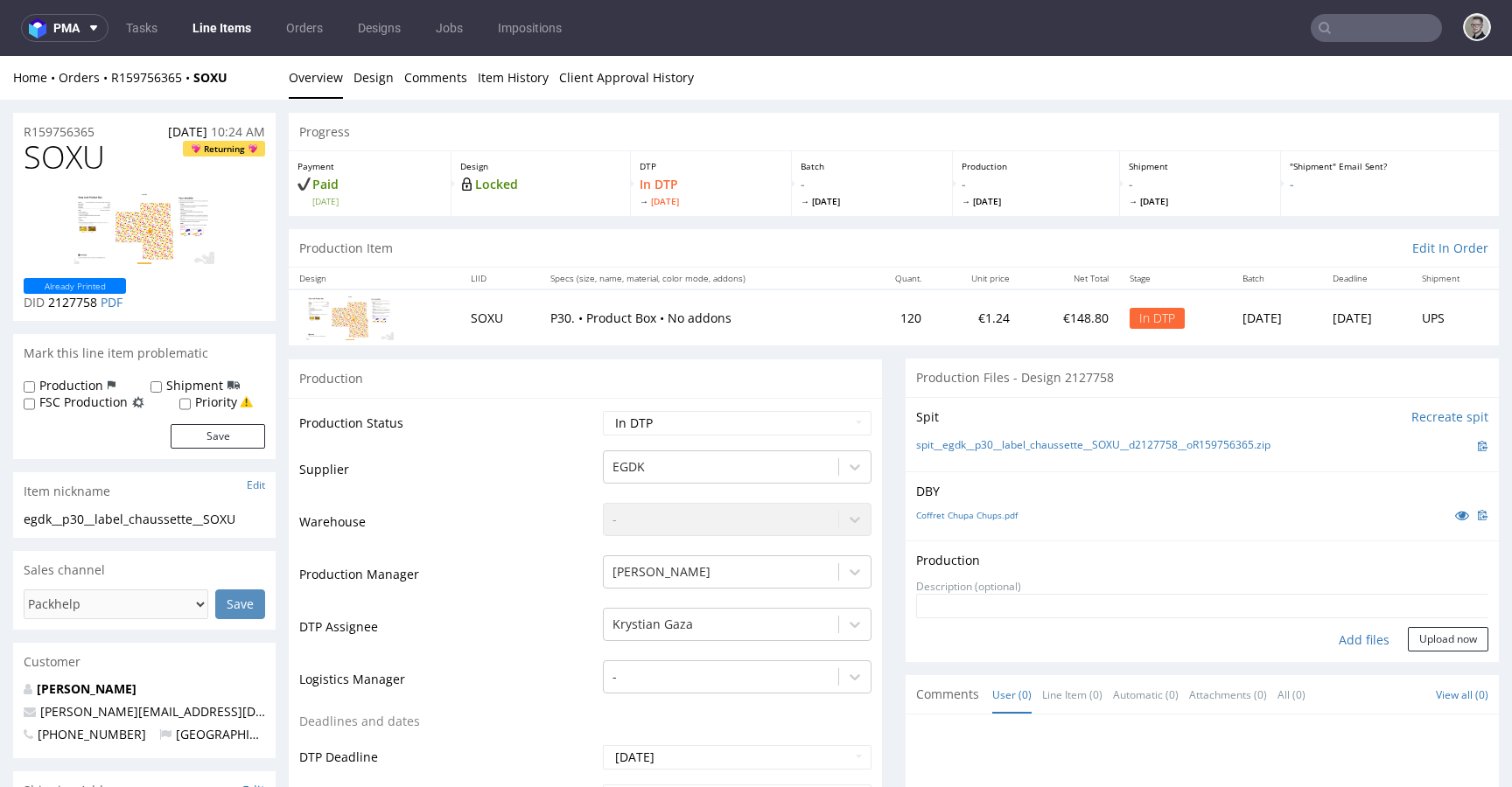
click at [1345, 639] on div "Add files" at bounding box center [1364, 640] width 88 height 27
type input "C:\fakepath\egdk__p30__label_chaussette__SOXU__d2127758__oR159756365__latest__o…"
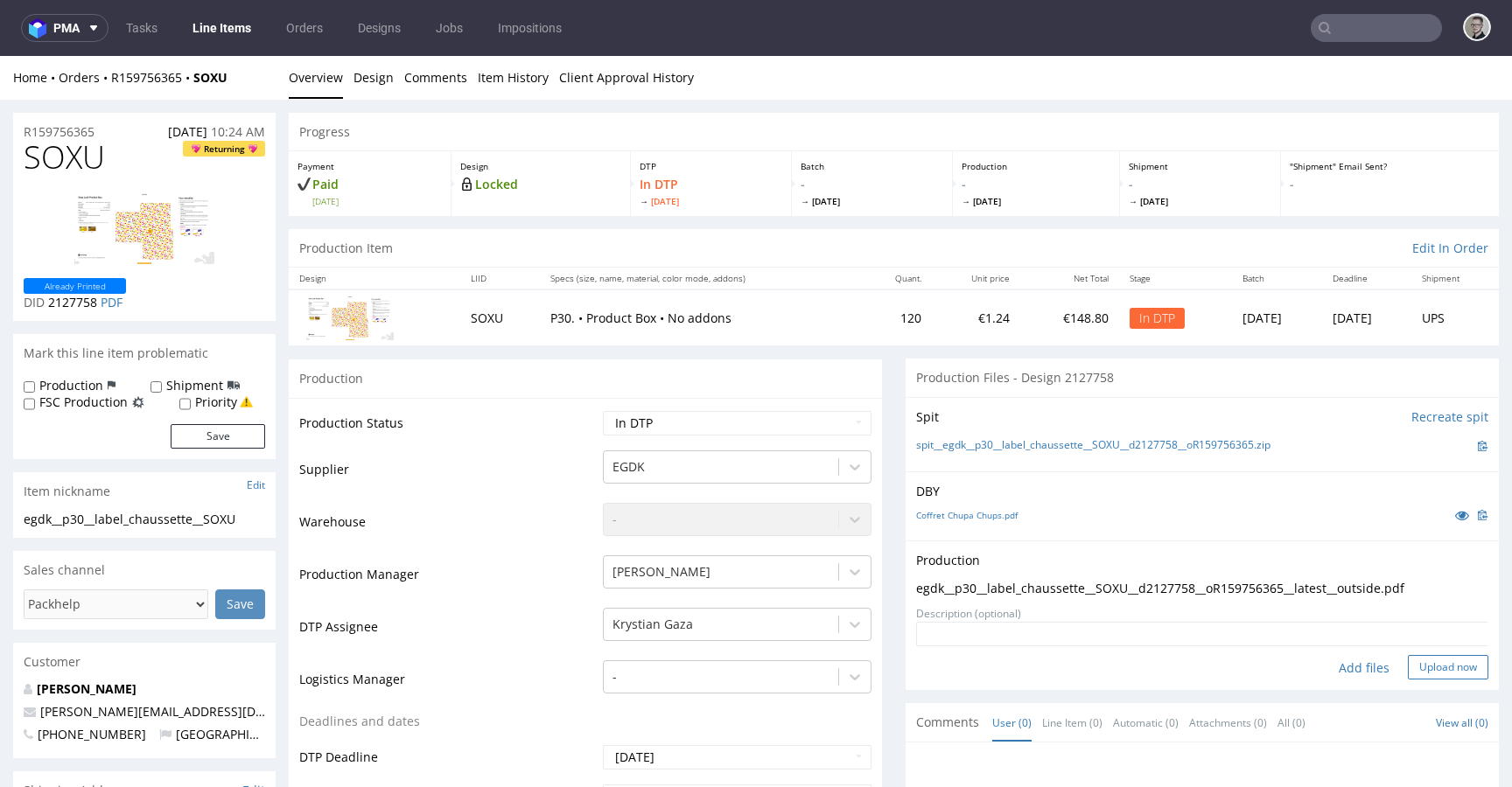
click at [1421, 663] on button "Upload now" at bounding box center [1448, 667] width 81 height 25
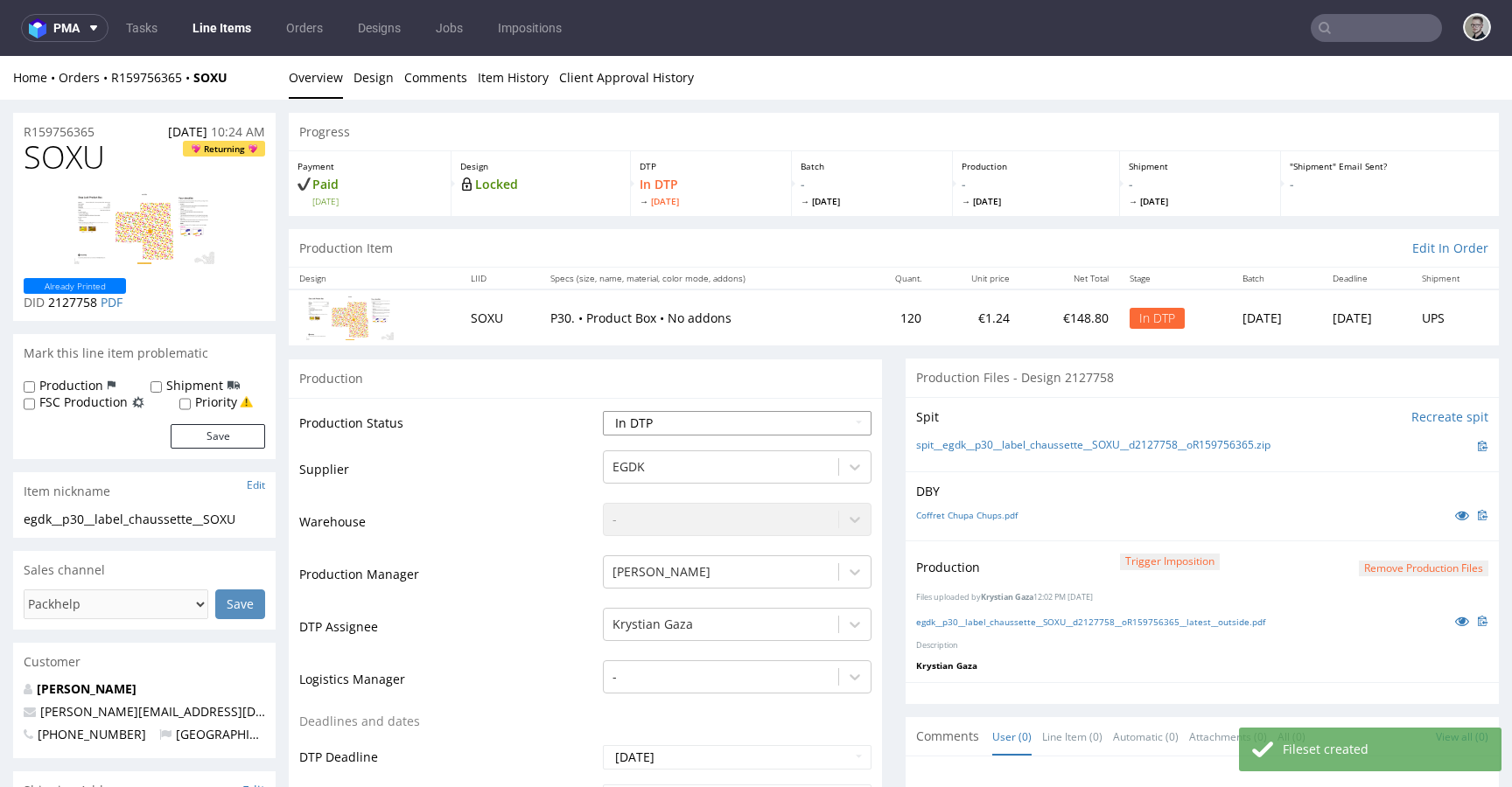
click at [636, 423] on select "Waiting for Artwork Waiting for Diecut Waiting for Mockup Waiting for DTP Waiti…" at bounding box center [737, 423] width 269 height 25
select select "dtp_production_ready"
click at [603, 411] on select "Waiting for Artwork Waiting for Diecut Waiting for Mockup Waiting for DTP Waiti…" at bounding box center [737, 423] width 269 height 25
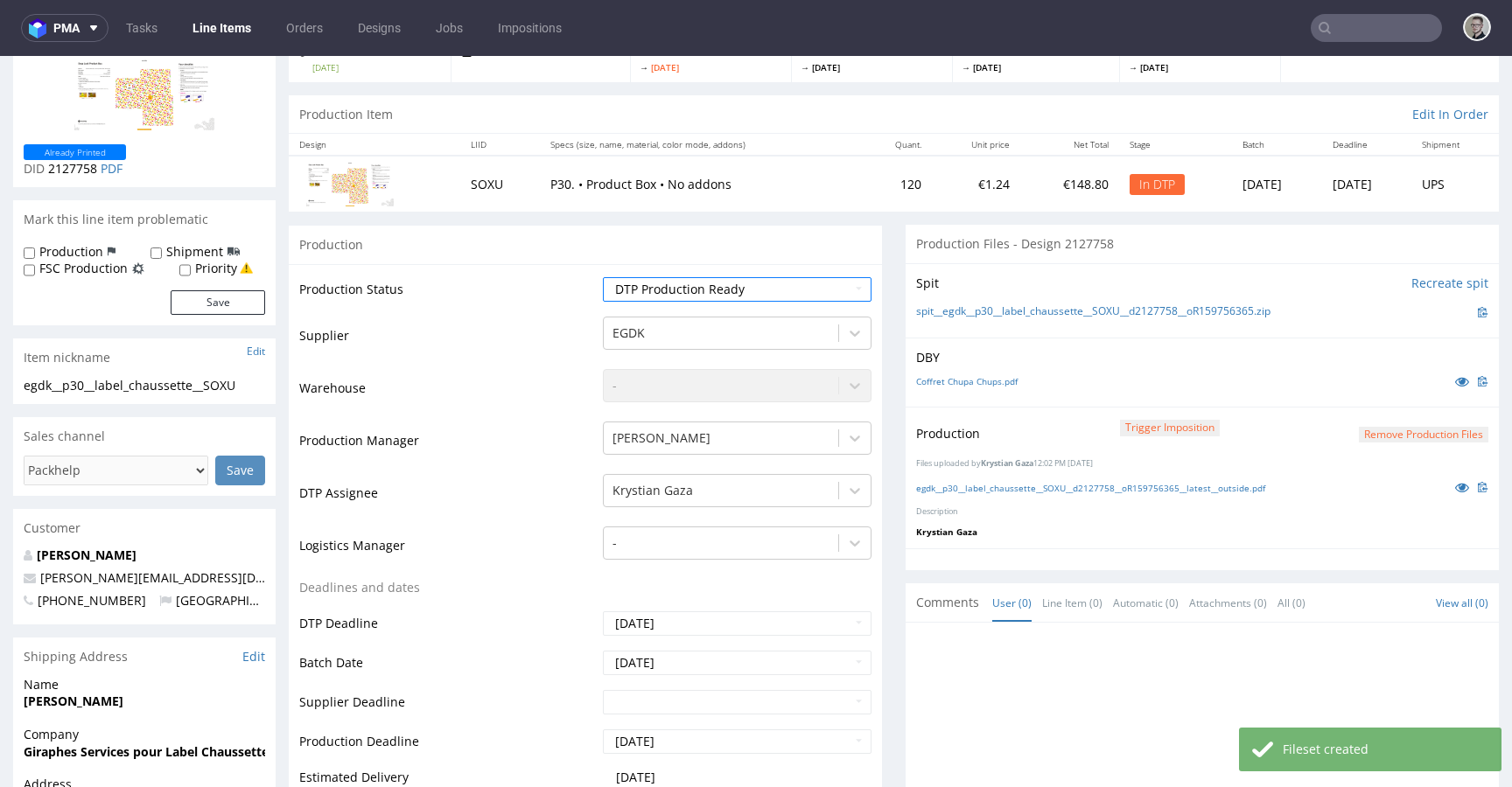
scroll to position [472, 0]
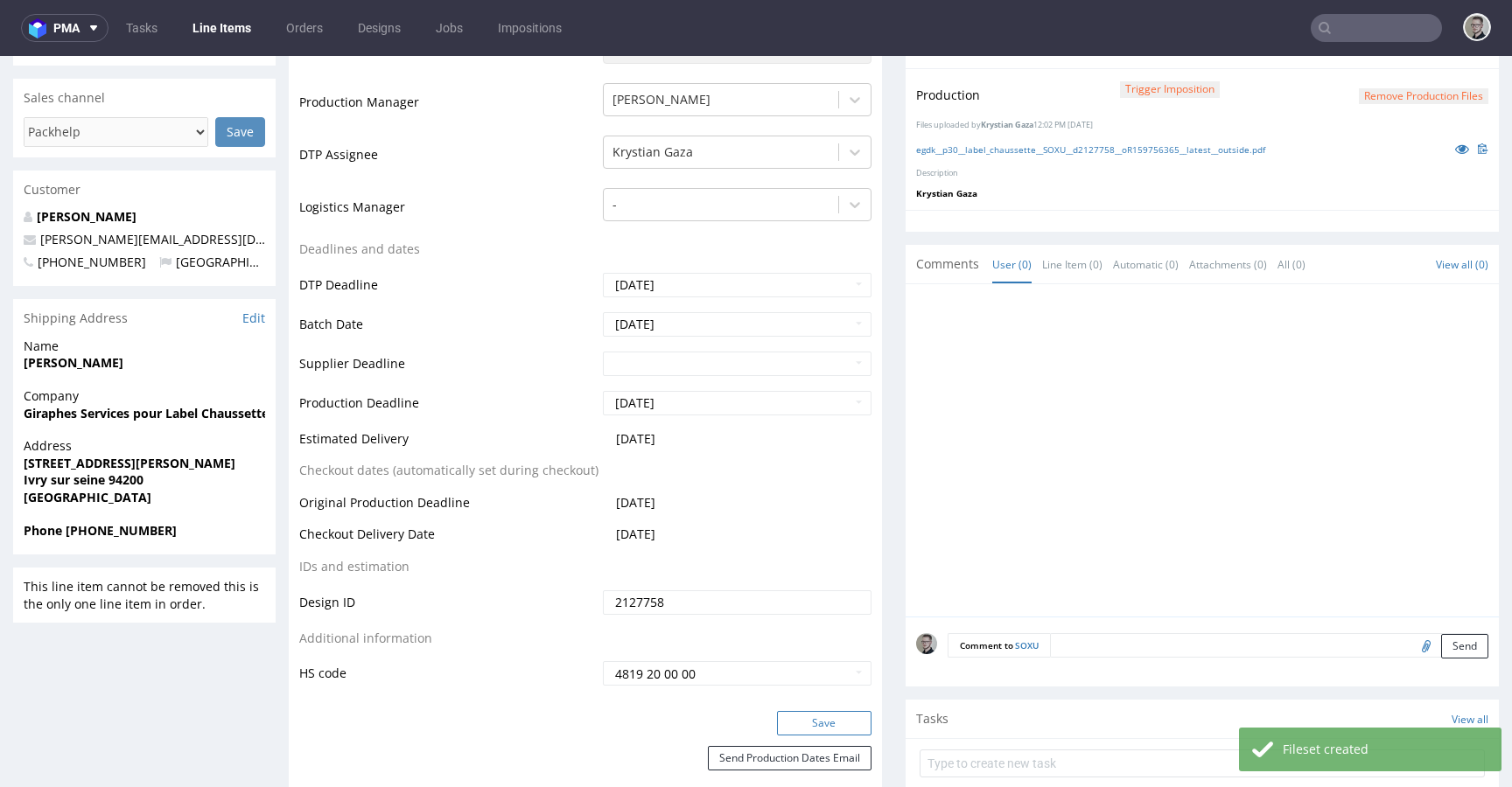
click at [843, 727] on button "Save" at bounding box center [824, 723] width 94 height 25
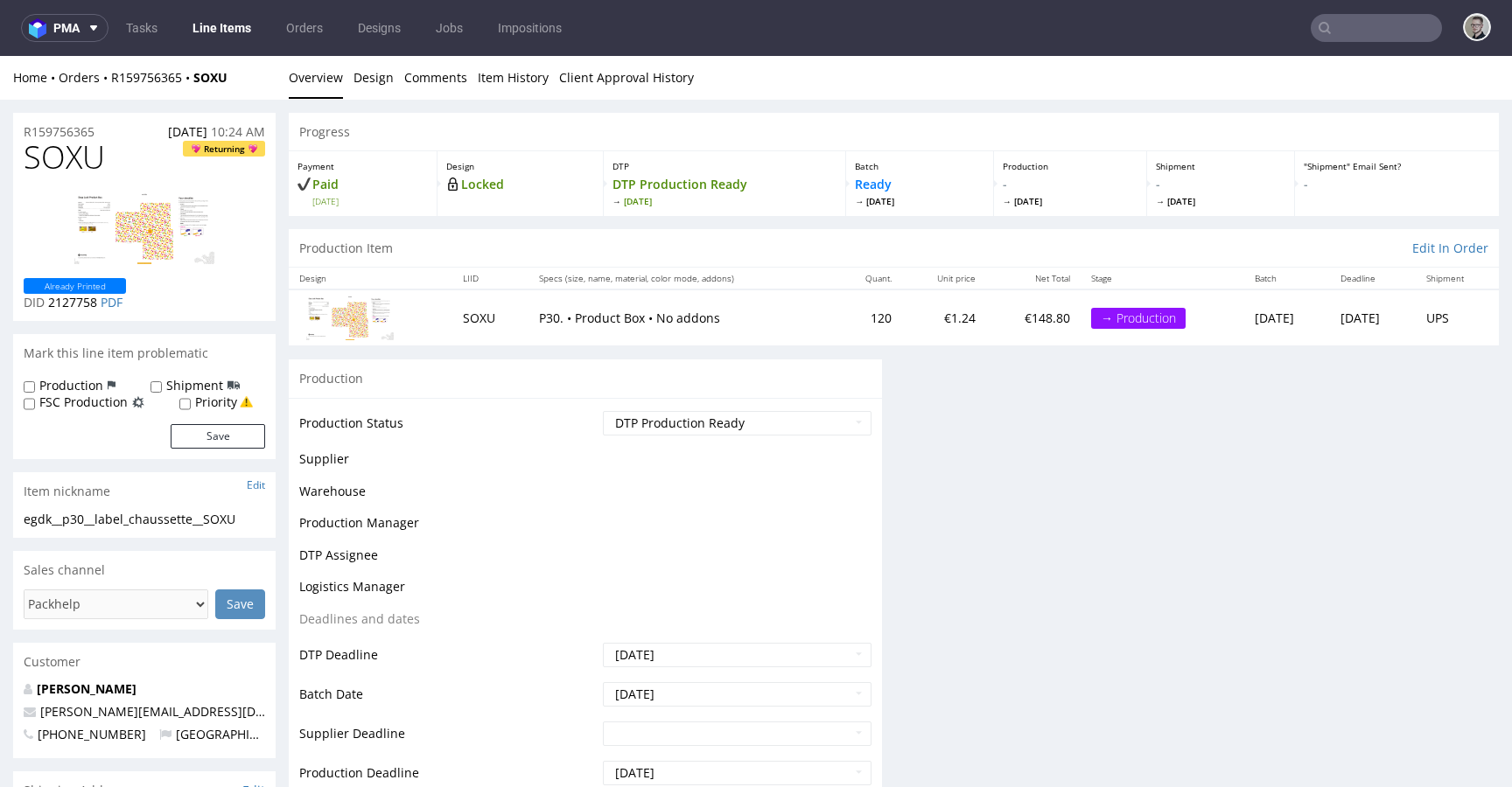
scroll to position [0, 0]
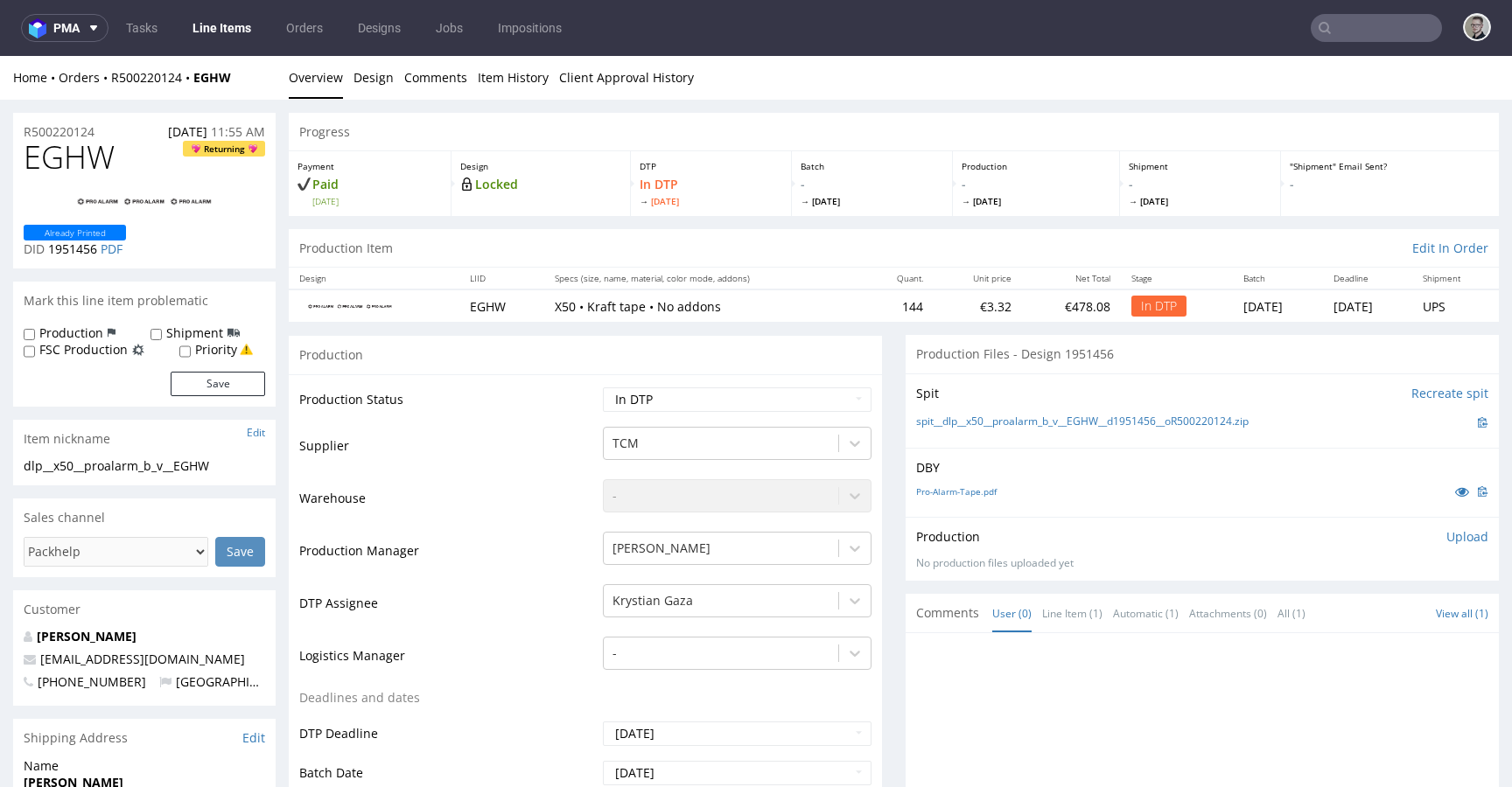
click at [742, 403] on select "Waiting for Artwork Waiting for Diecut Waiting for Mockup Waiting for DTP Waiti…" at bounding box center [737, 400] width 269 height 25
click at [377, 81] on link "Design" at bounding box center [373, 77] width 40 height 43
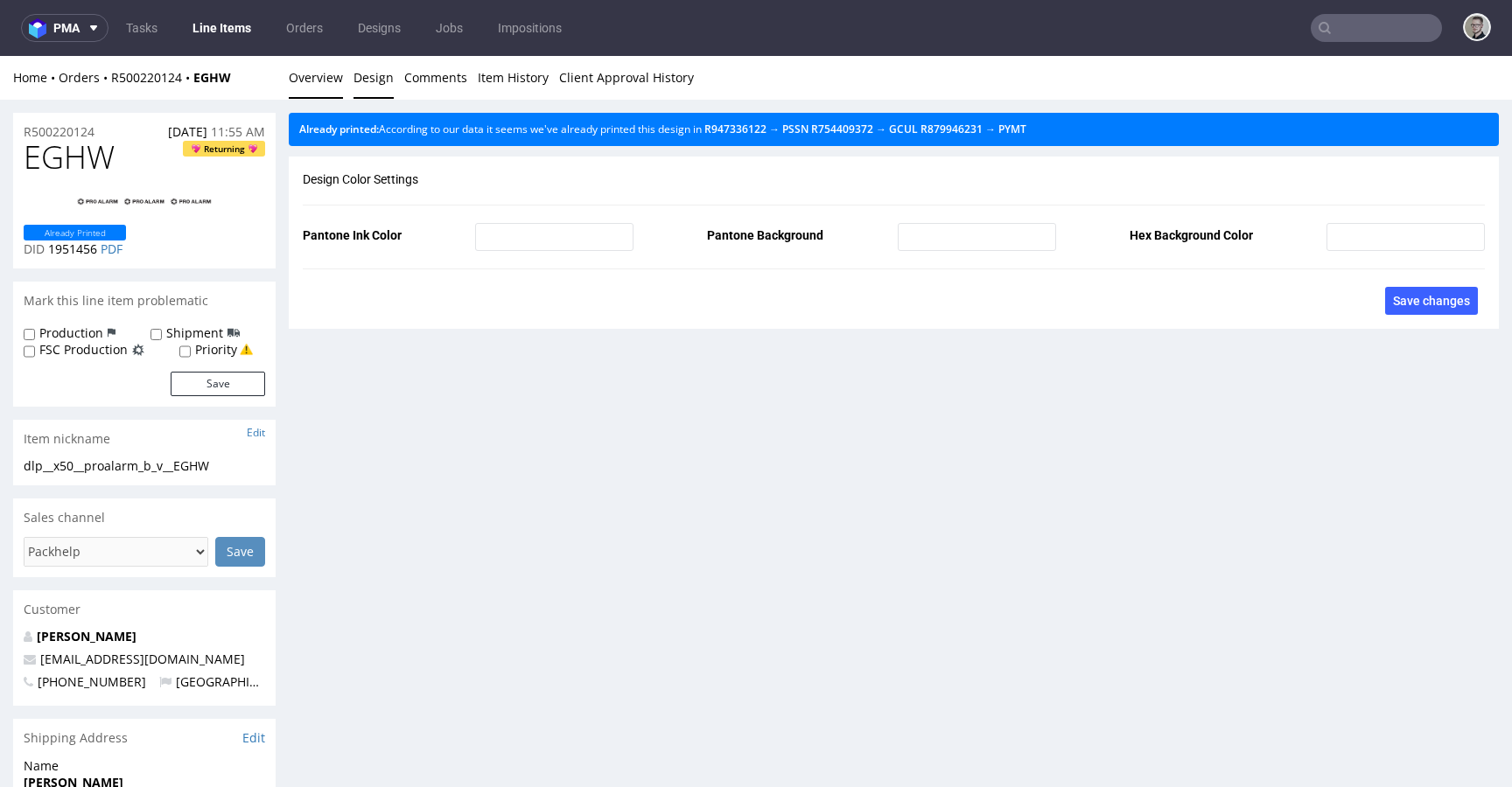
click at [296, 75] on link "Overview" at bounding box center [315, 77] width 54 height 43
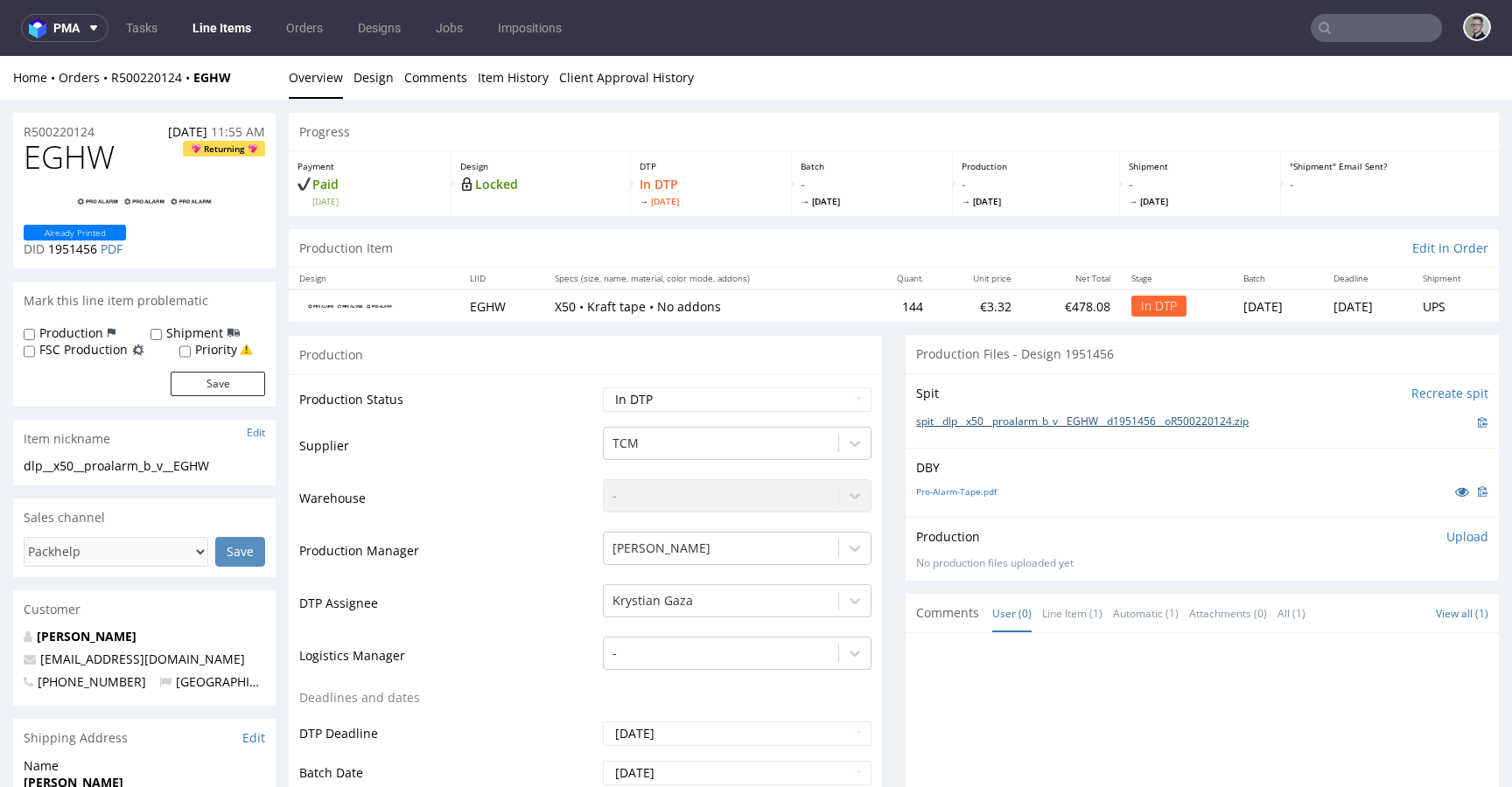
click at [1075, 427] on link "spit__dlp__x50__proalarm_b_v__EGHW__d1951456__oR500220124.zip" at bounding box center [1082, 423] width 332 height 15
click at [71, 157] on span "EGHW" at bounding box center [70, 157] width 91 height 35
drag, startPoint x: 1441, startPoint y: 541, endPoint x: 1393, endPoint y: 568, distance: 55.1
click at [1446, 542] on p "Upload" at bounding box center [1467, 537] width 42 height 17
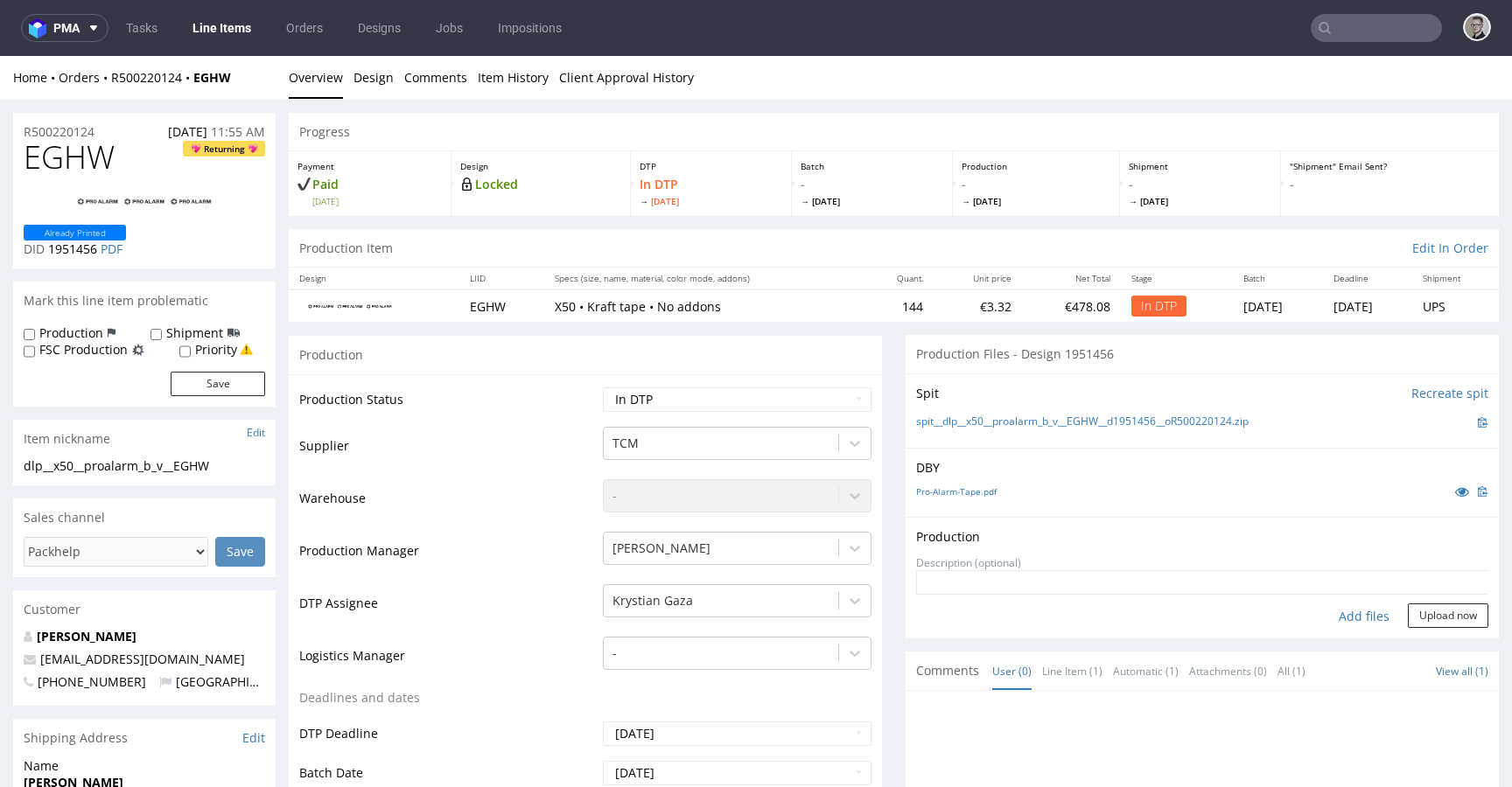
click at [1326, 617] on div "Add files" at bounding box center [1364, 617] width 88 height 27
type input "C:\fakepath\ttm__x50__proalarm_b_v__EGHW__d1951456__oR500220124__latest__outsid…"
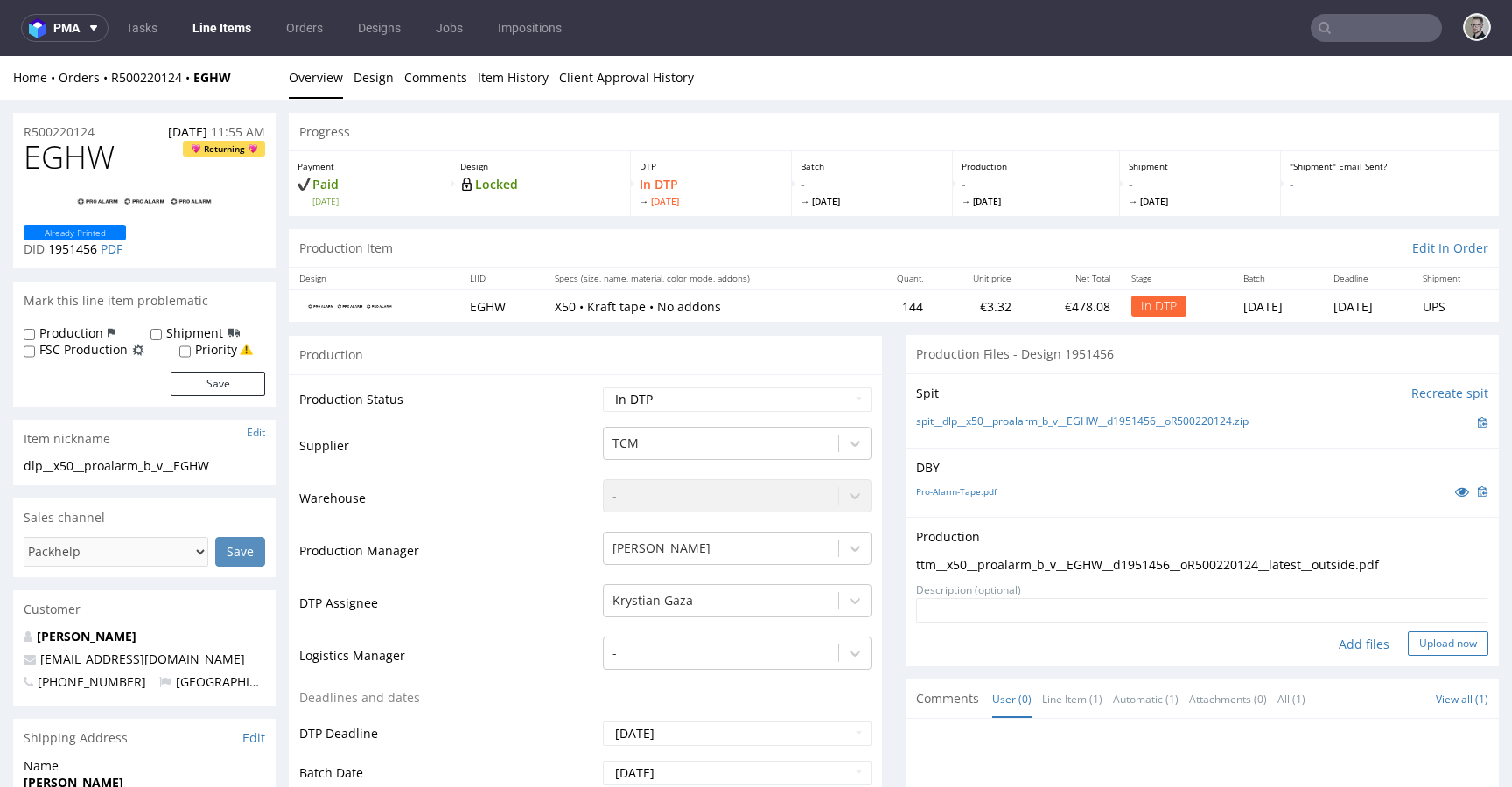
click at [1409, 642] on button "Upload now" at bounding box center [1448, 644] width 81 height 25
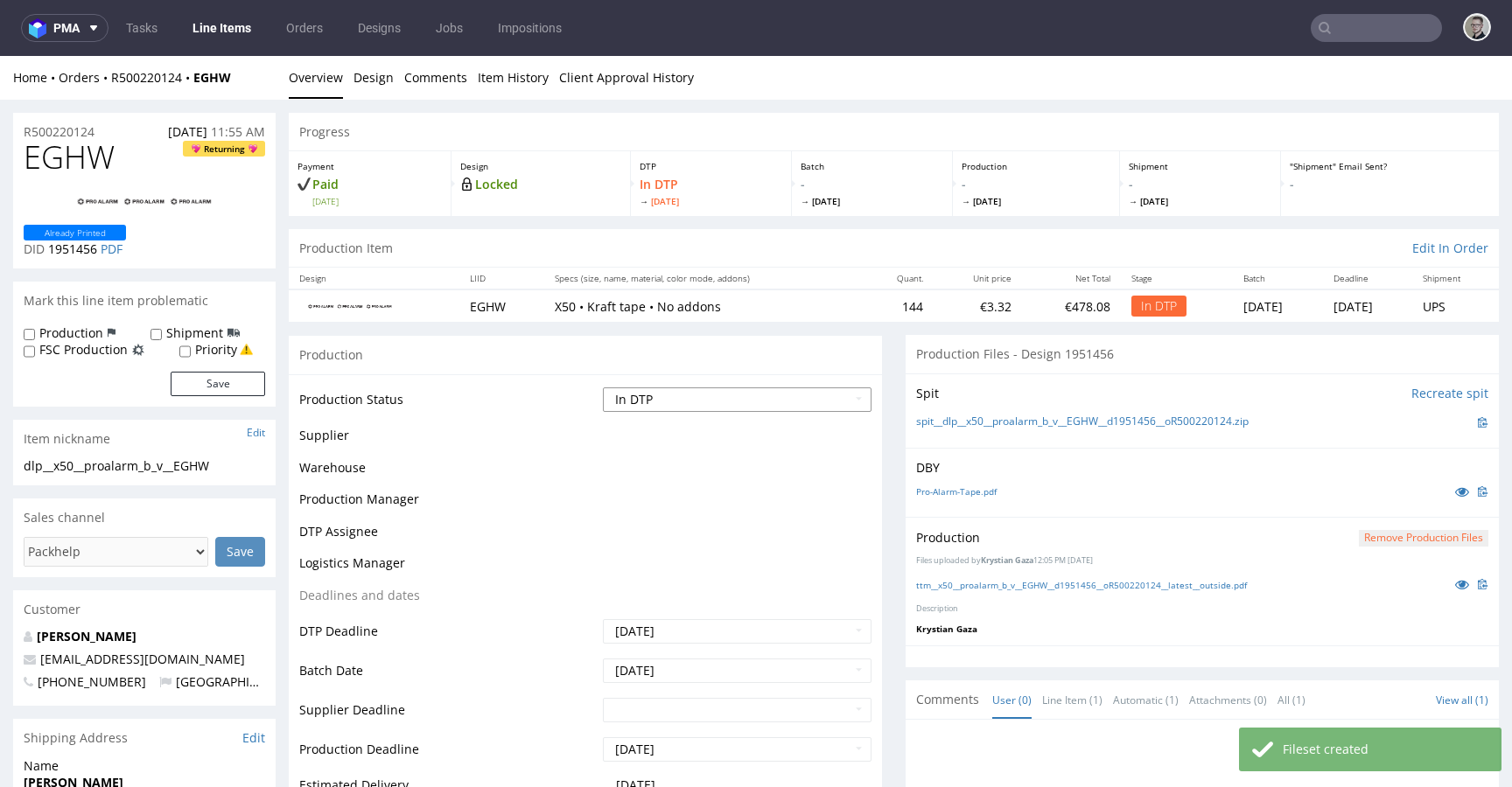
click at [823, 404] on select "Waiting for Artwork Waiting for Diecut Waiting for Mockup Waiting for DTP Waiti…" at bounding box center [737, 400] width 269 height 25
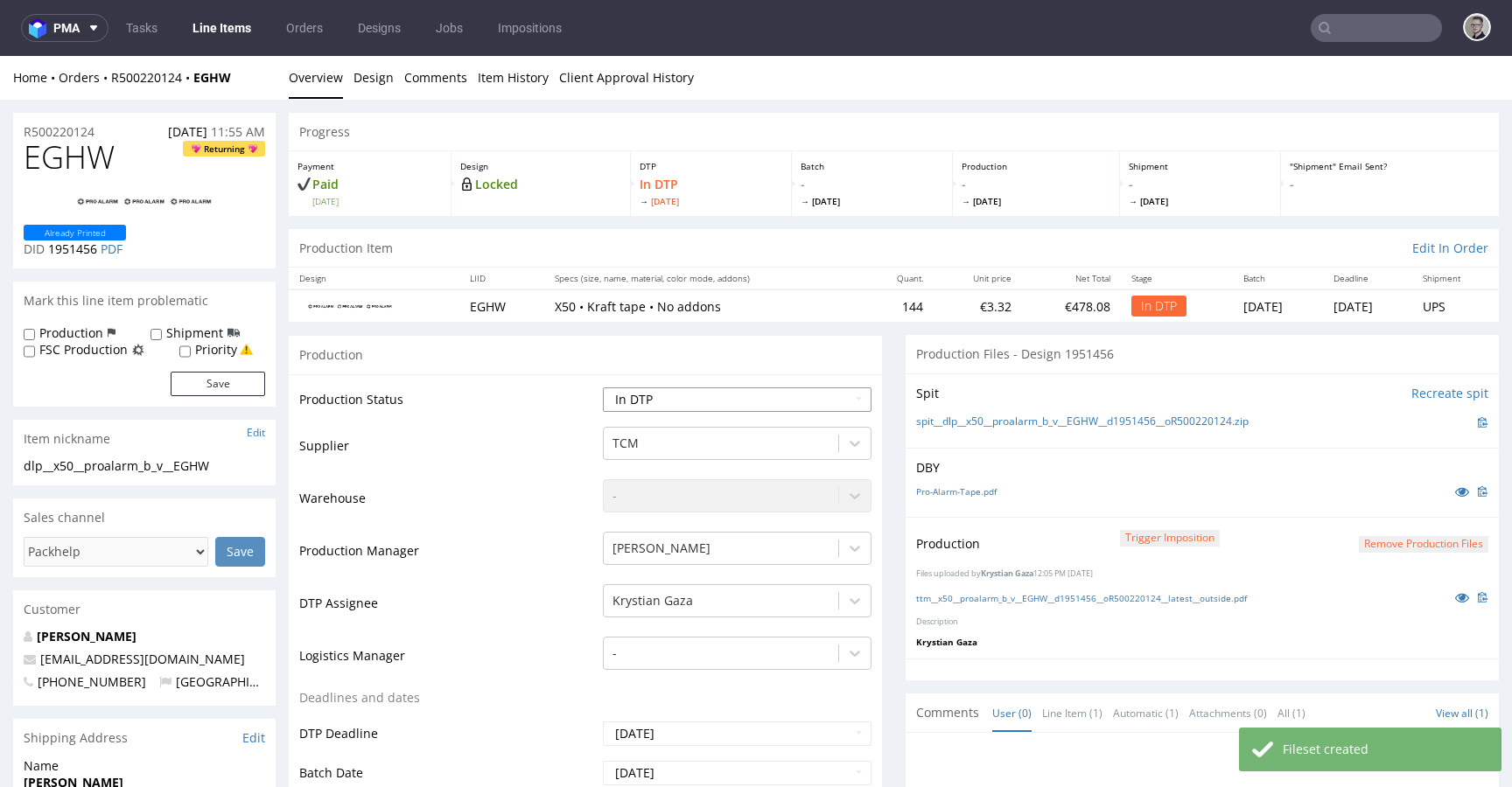
select select "dtp_production_ready"
click at [603, 387] on select "Waiting for Artwork Waiting for Diecut Waiting for Mockup Waiting for DTP Waiti…" at bounding box center [737, 400] width 269 height 25
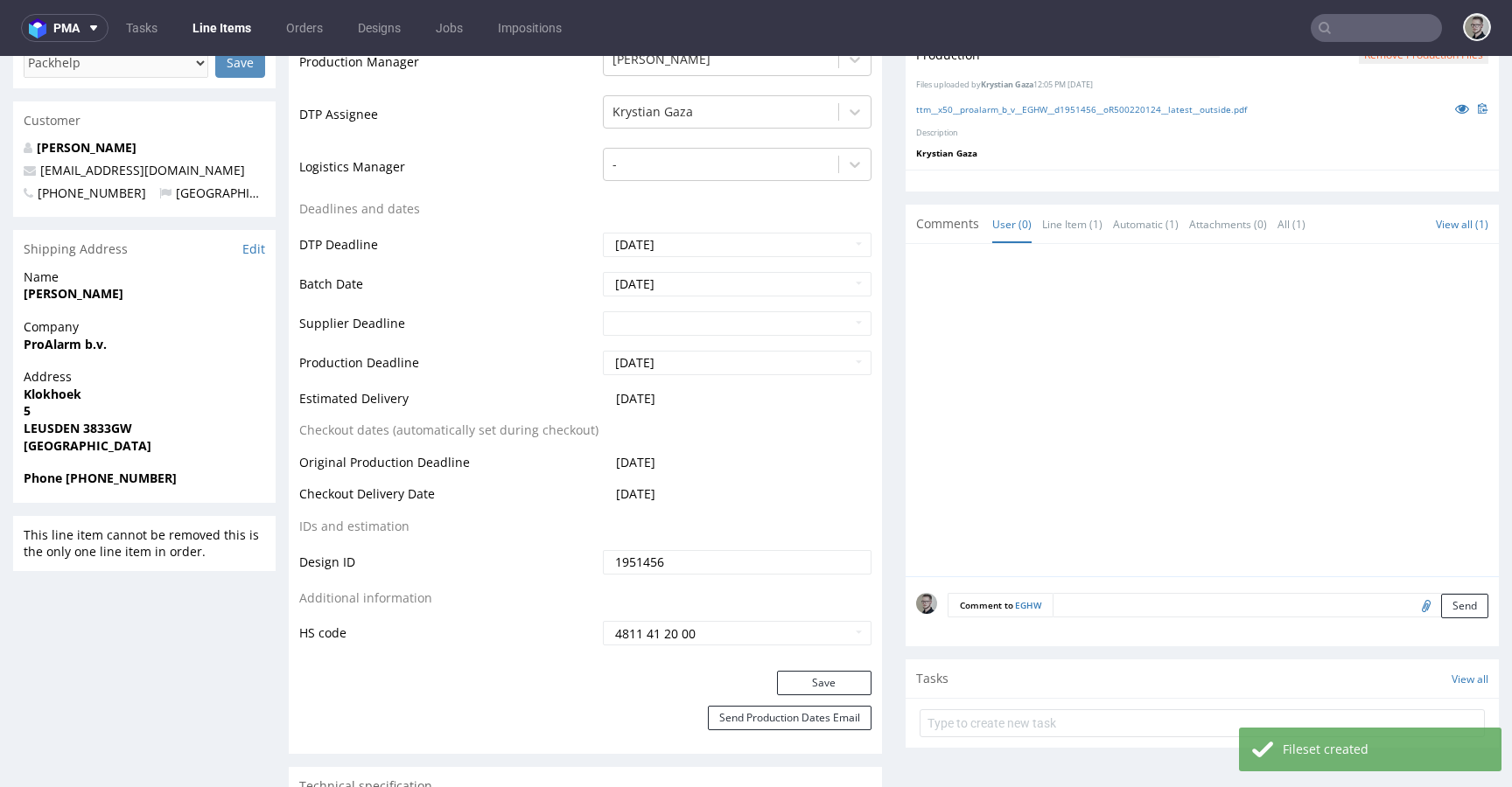
scroll to position [527, 0]
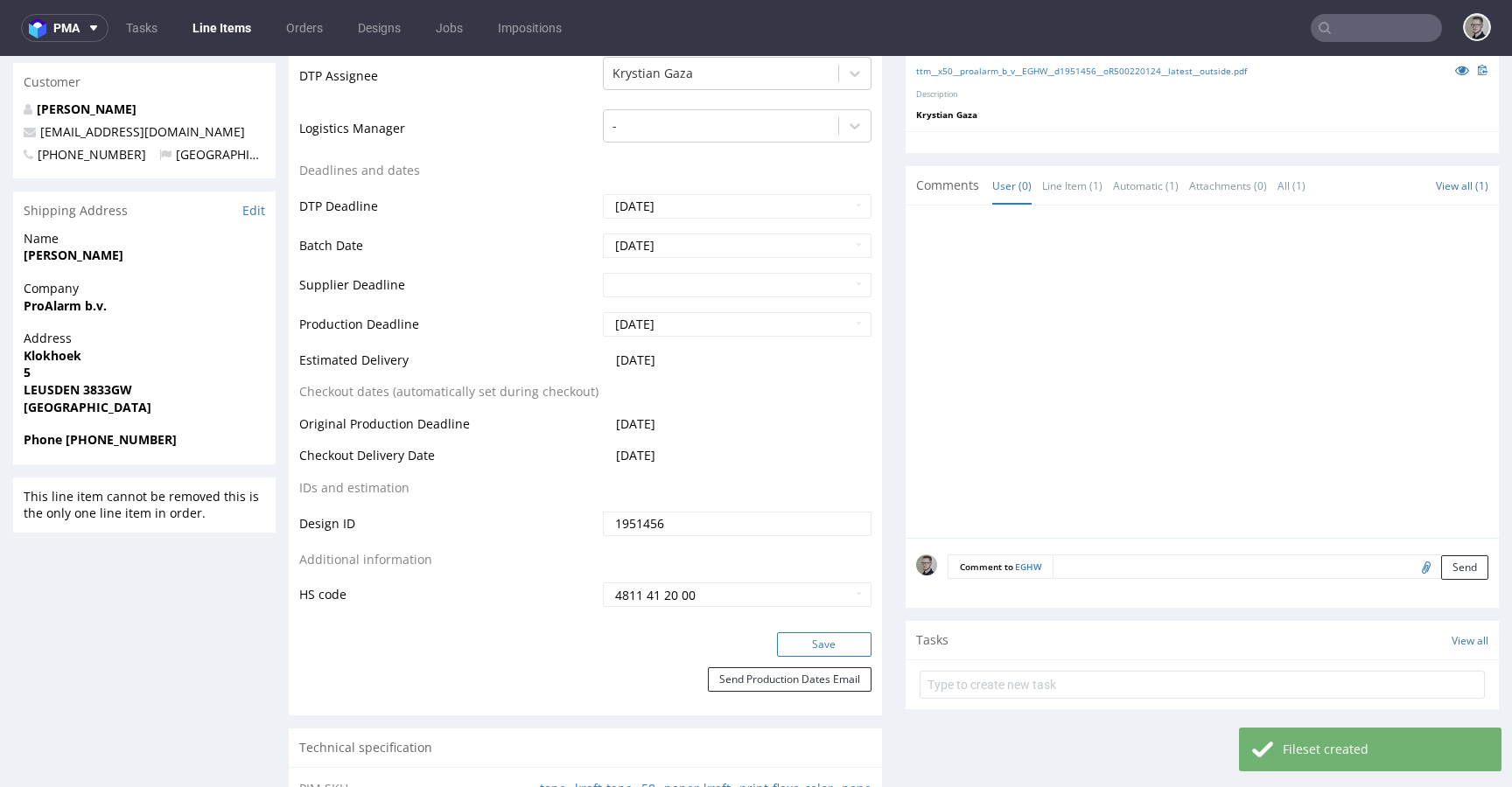
click at [818, 654] on button "Save" at bounding box center [824, 644] width 94 height 25
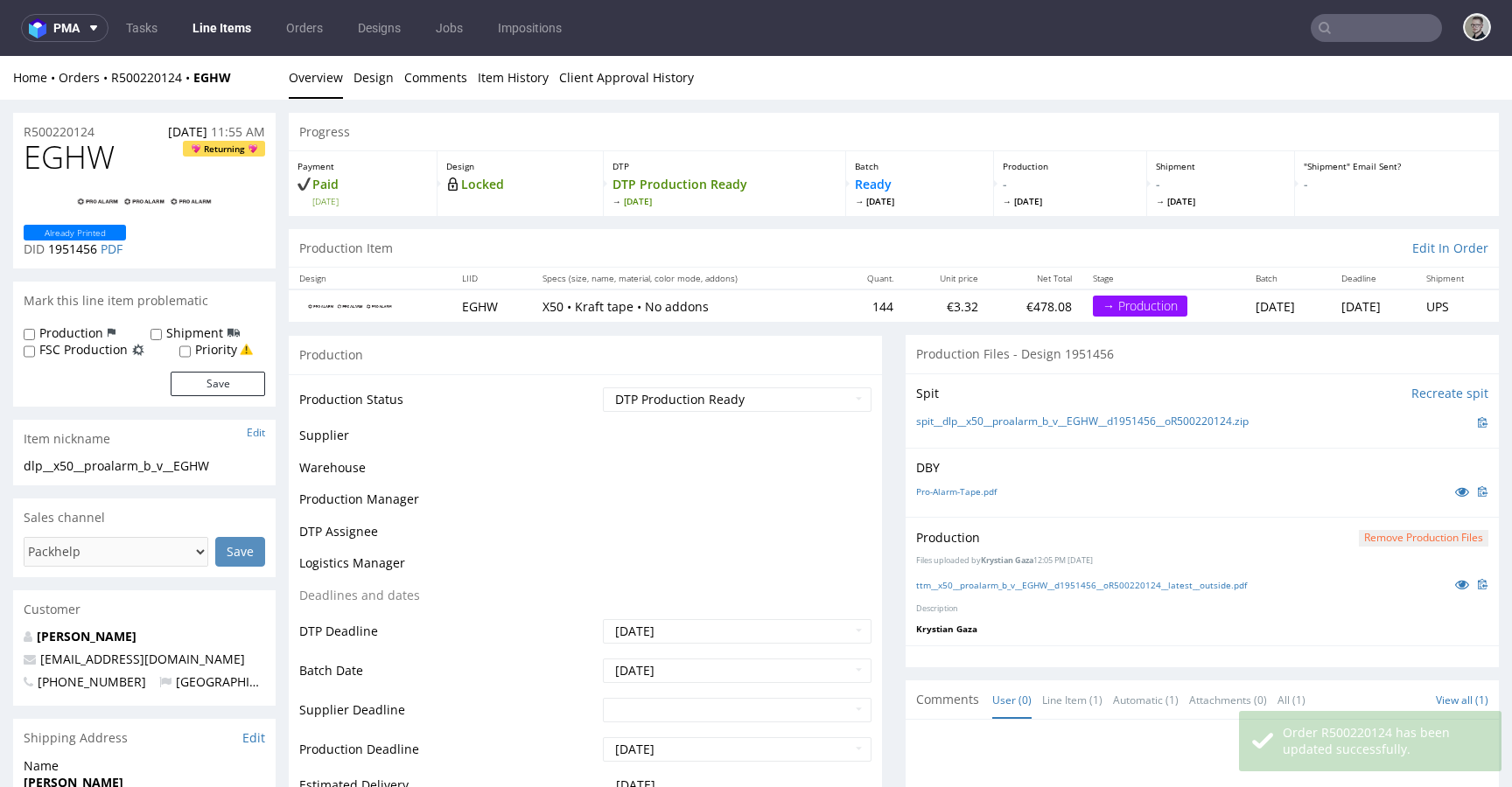
scroll to position [0, 0]
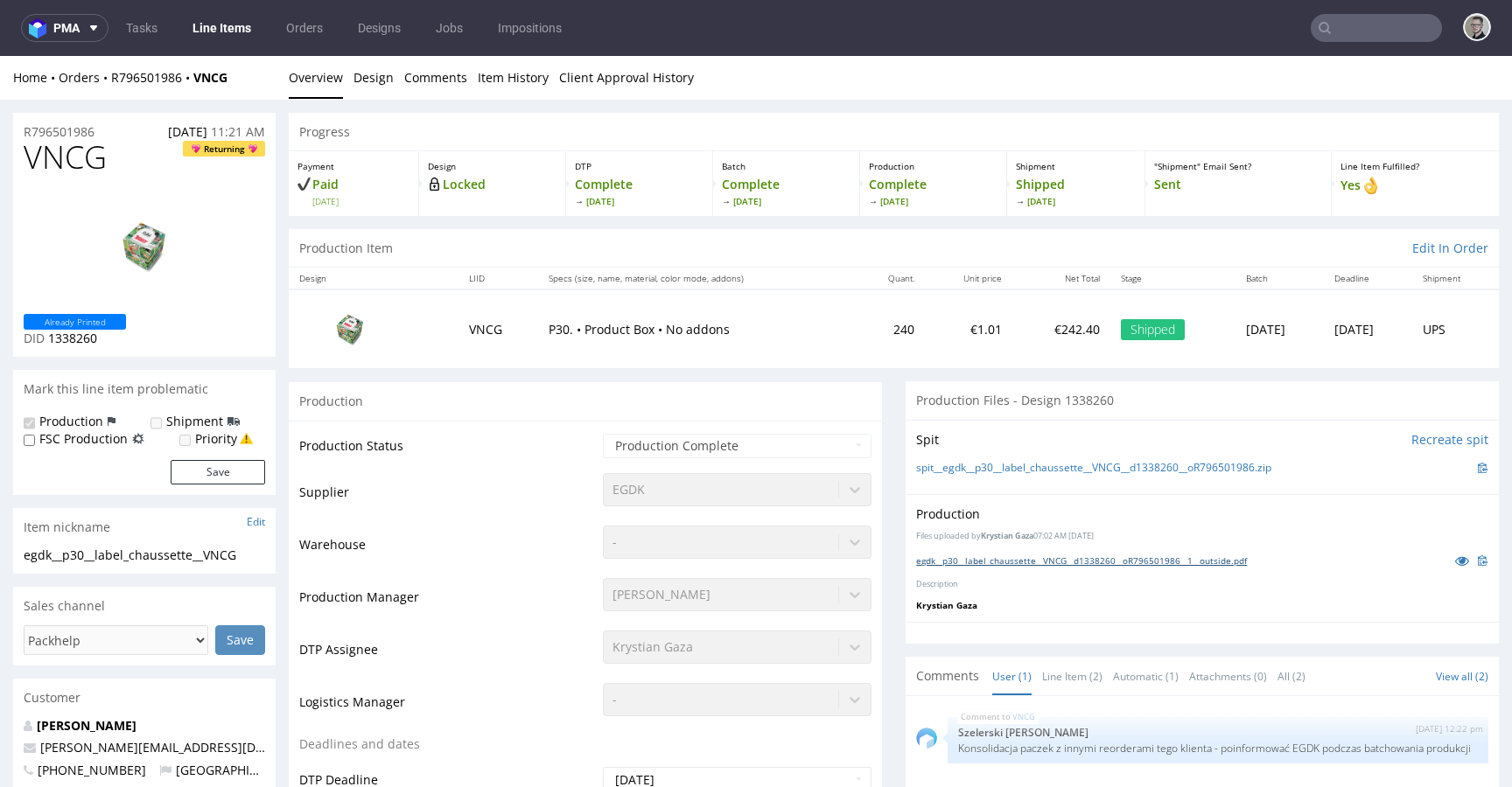
click at [1204, 561] on link "egdk__p30__label_chaussette__VNCG__d1338260__oR796501986__1__outside.pdf" at bounding box center [1081, 561] width 330 height 12
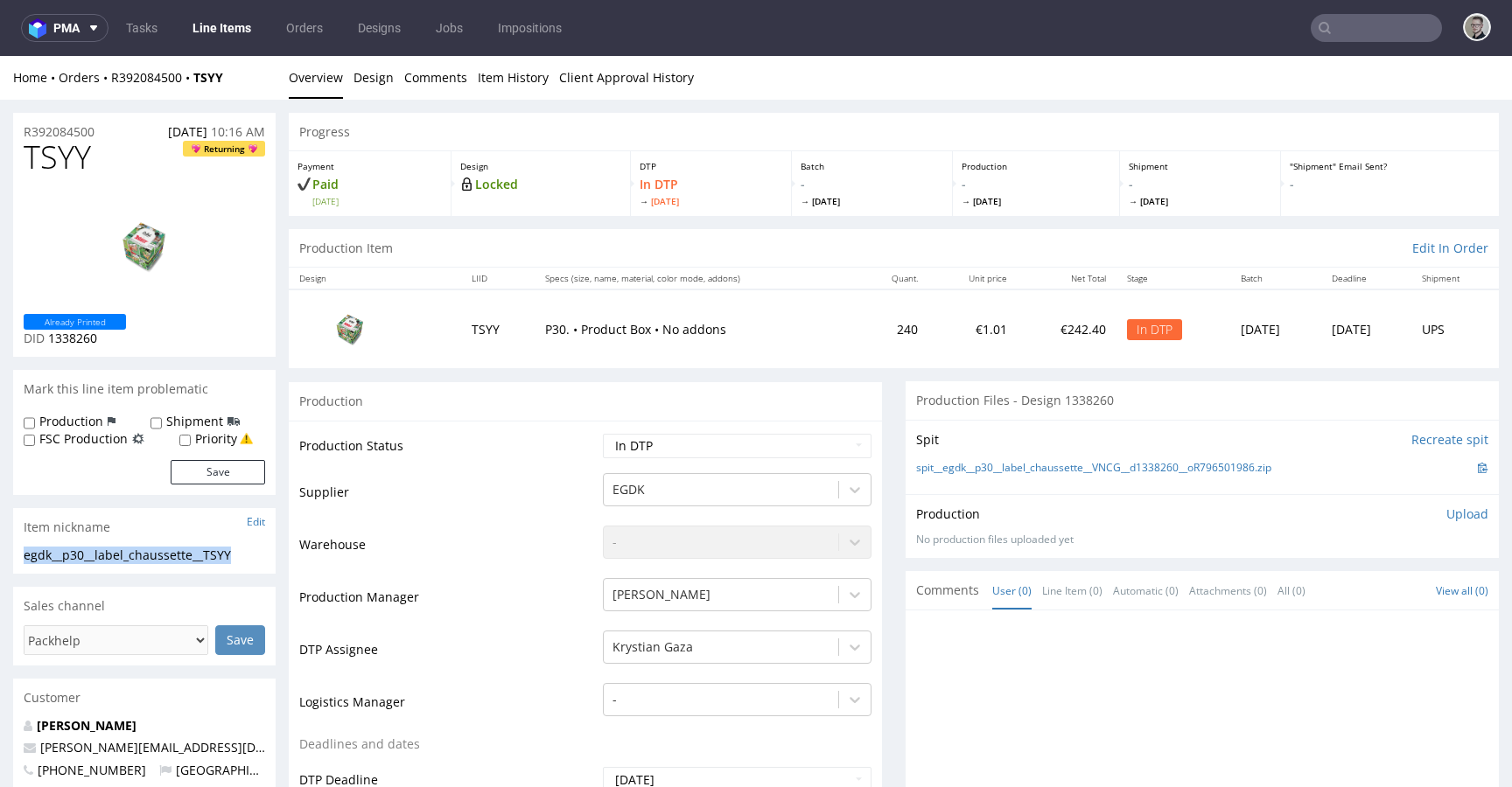
drag, startPoint x: 249, startPoint y: 556, endPoint x: 0, endPoint y: 555, distance: 249.0
copy div "egdk__p30__label_chaussette__TSYY"
drag, startPoint x: 112, startPoint y: 135, endPoint x: 0, endPoint y: 112, distance: 114.3
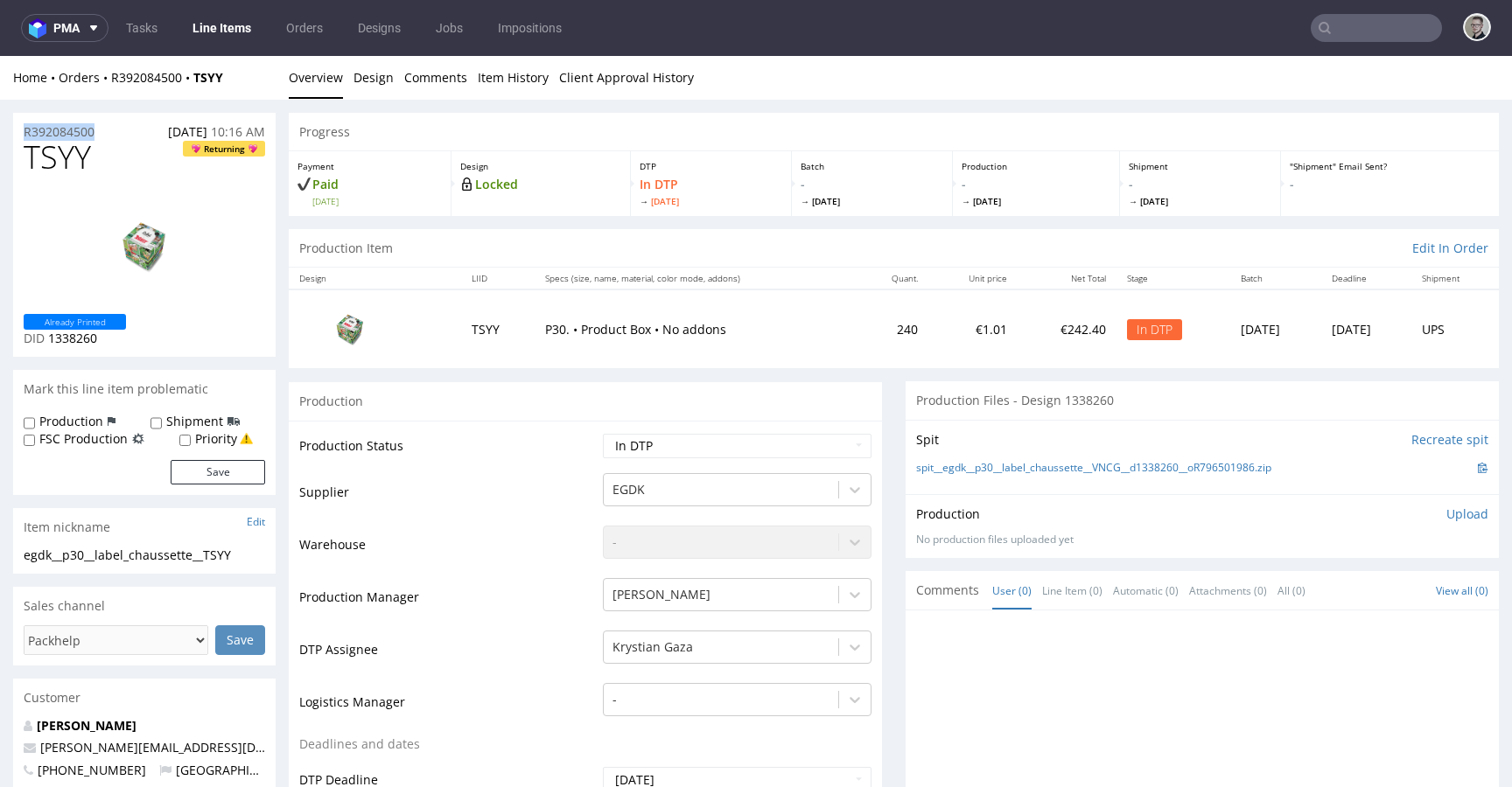
copy p "R392084500"
click at [1452, 513] on p "Upload" at bounding box center [1467, 514] width 42 height 17
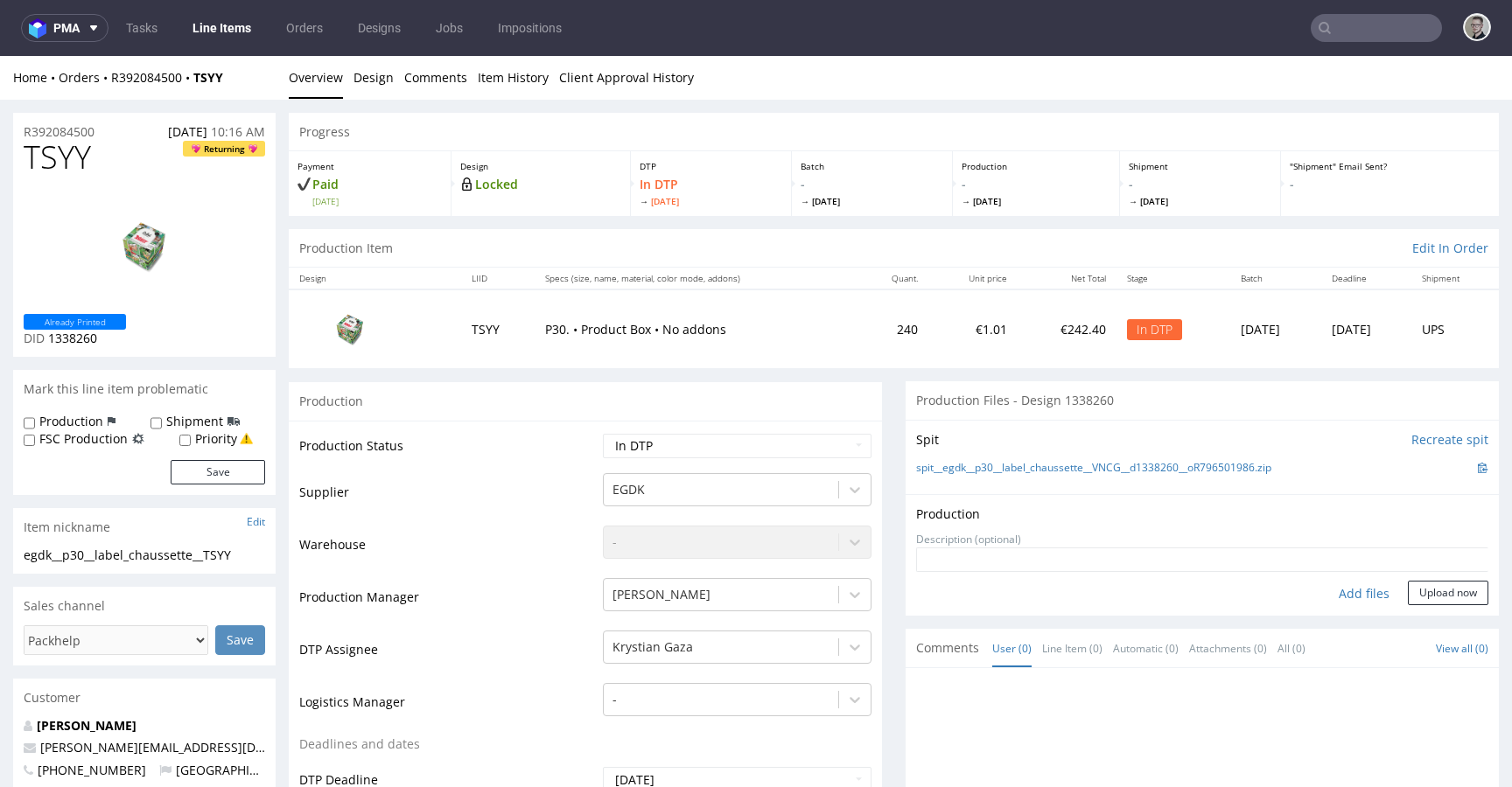
click at [1339, 595] on div "Add files" at bounding box center [1364, 594] width 88 height 27
type input "C:\fakepath\egdk__p30__label_chaussette__TSYY__d1338260__oR392084500__1__outsid…"
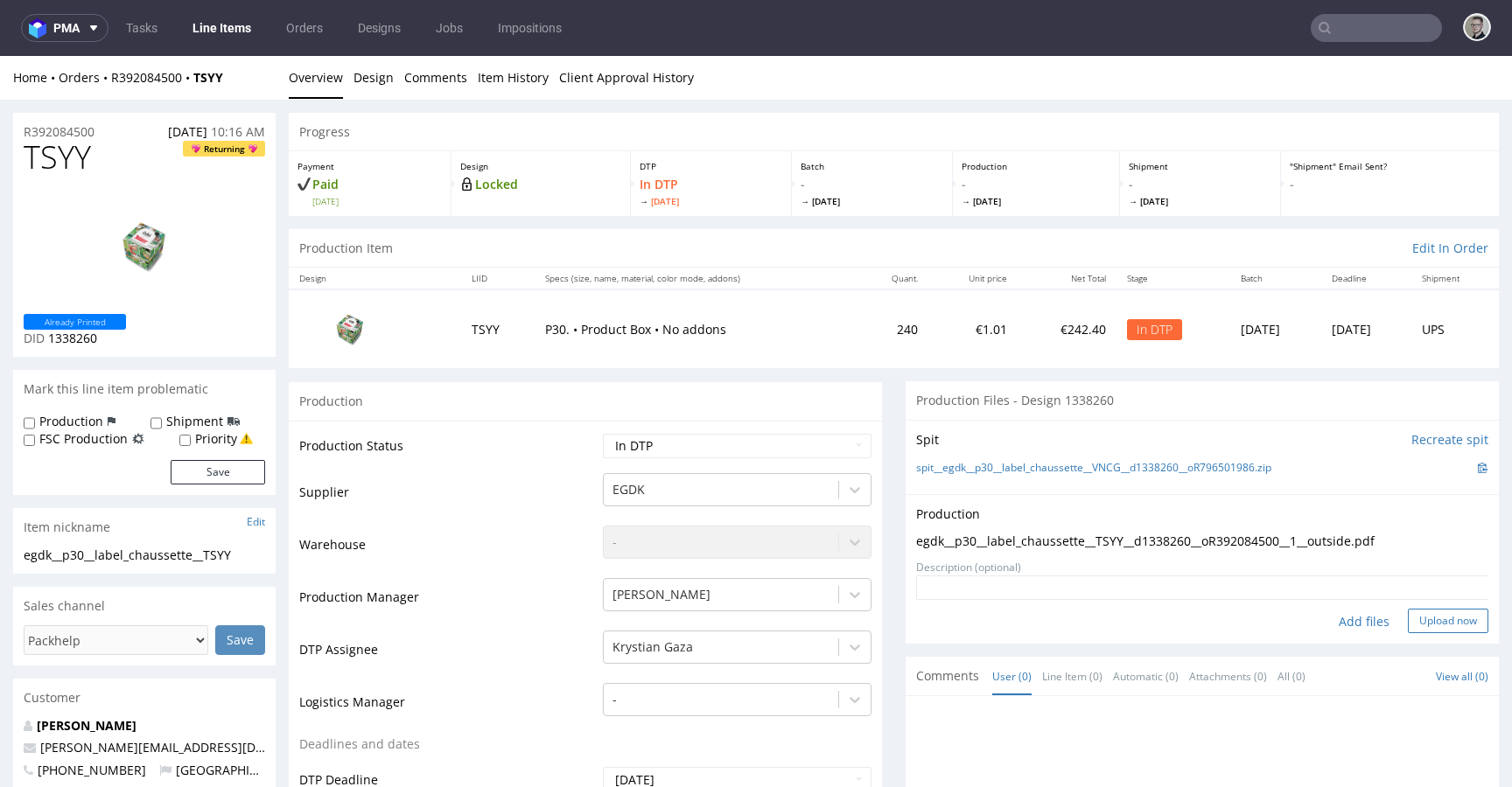
click at [1442, 617] on button "Upload now" at bounding box center [1448, 621] width 81 height 25
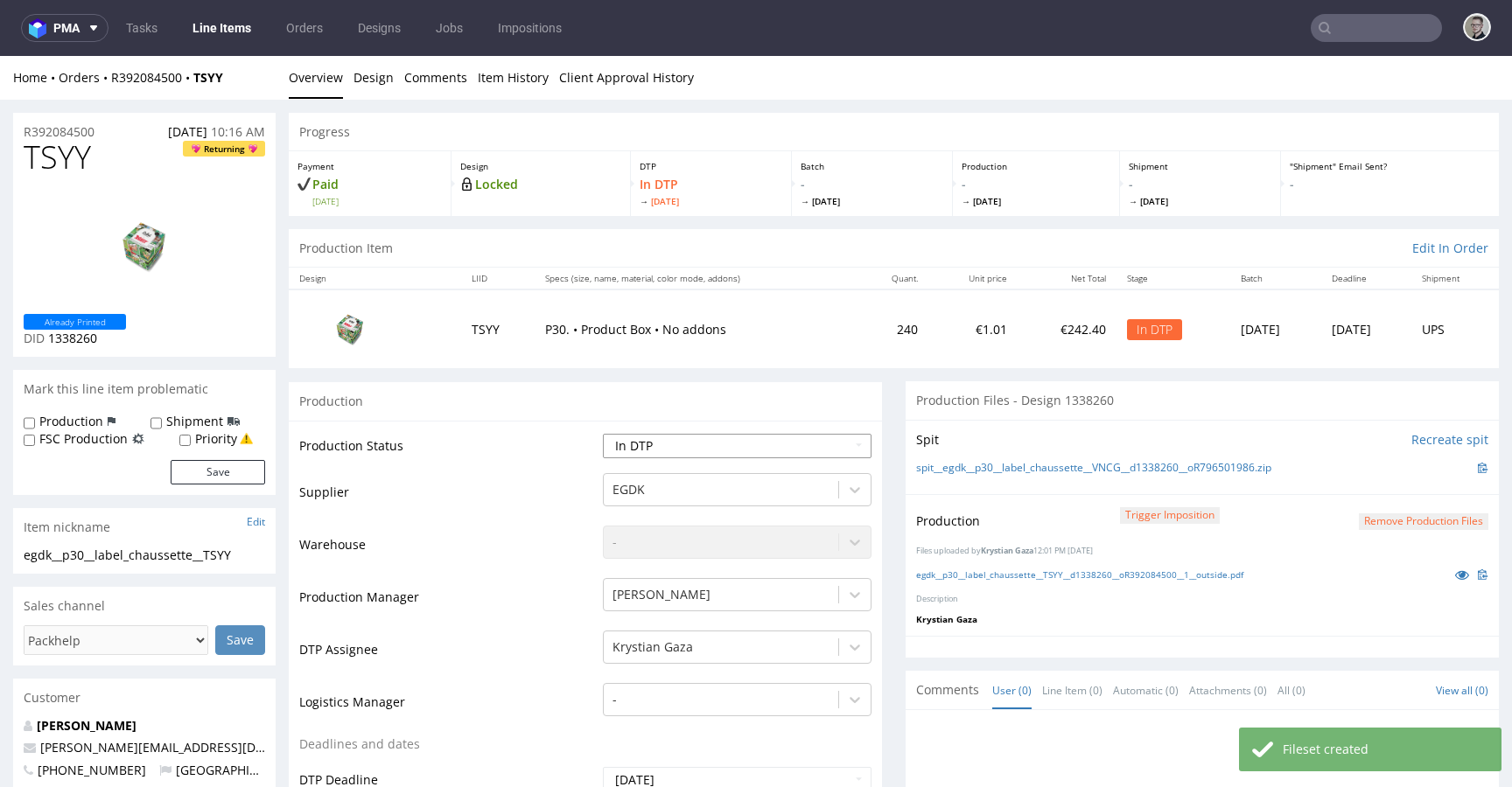
click at [766, 434] on select "Waiting for Artwork Waiting for Diecut Waiting for Mockup Waiting for DTP Waiti…" at bounding box center [737, 446] width 269 height 25
select select "dtp_production_ready"
click at [603, 434] on select "Waiting for Artwork Waiting for Diecut Waiting for Mockup Waiting for DTP Waiti…" at bounding box center [737, 446] width 269 height 25
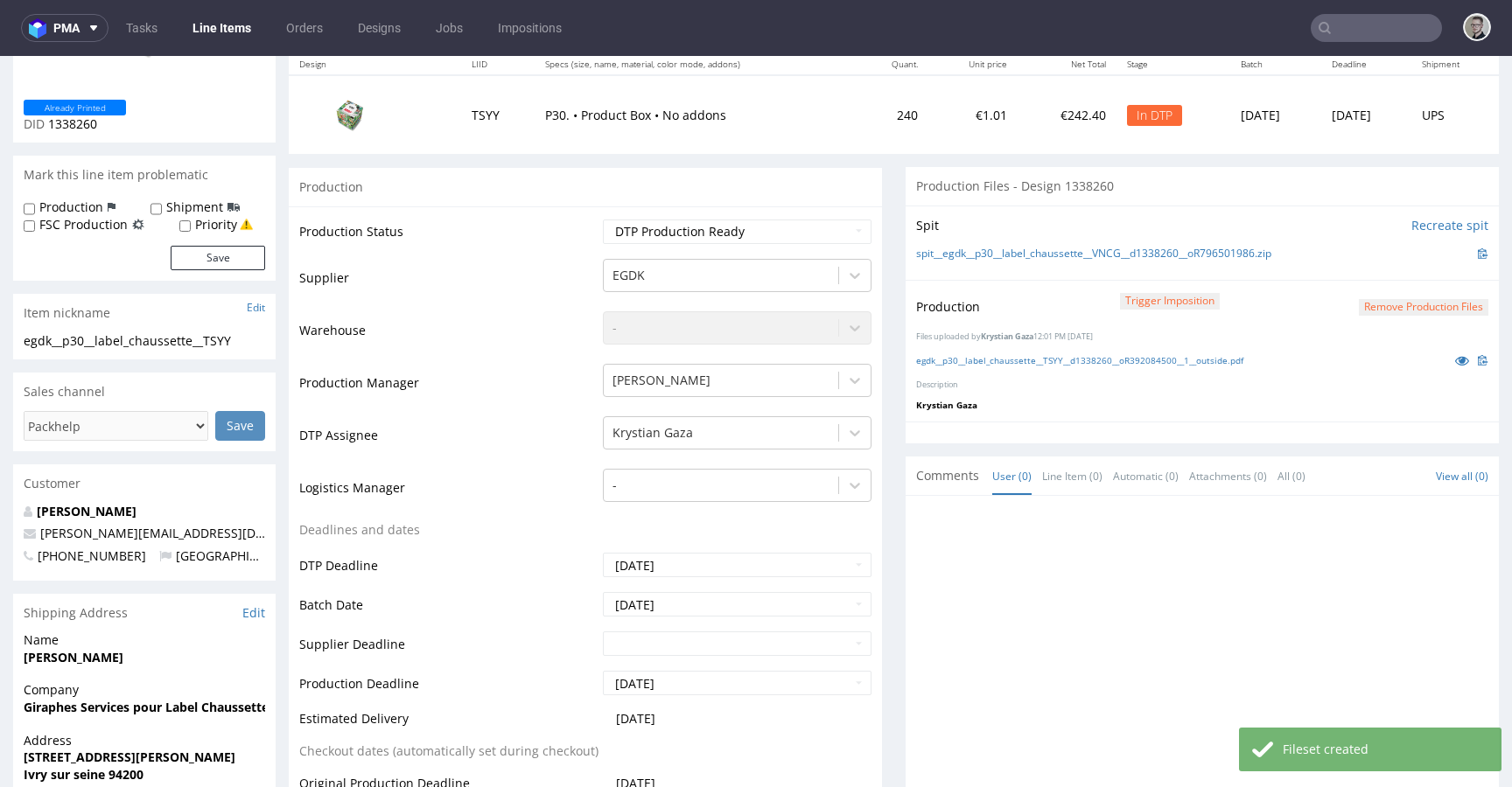
scroll to position [804, 0]
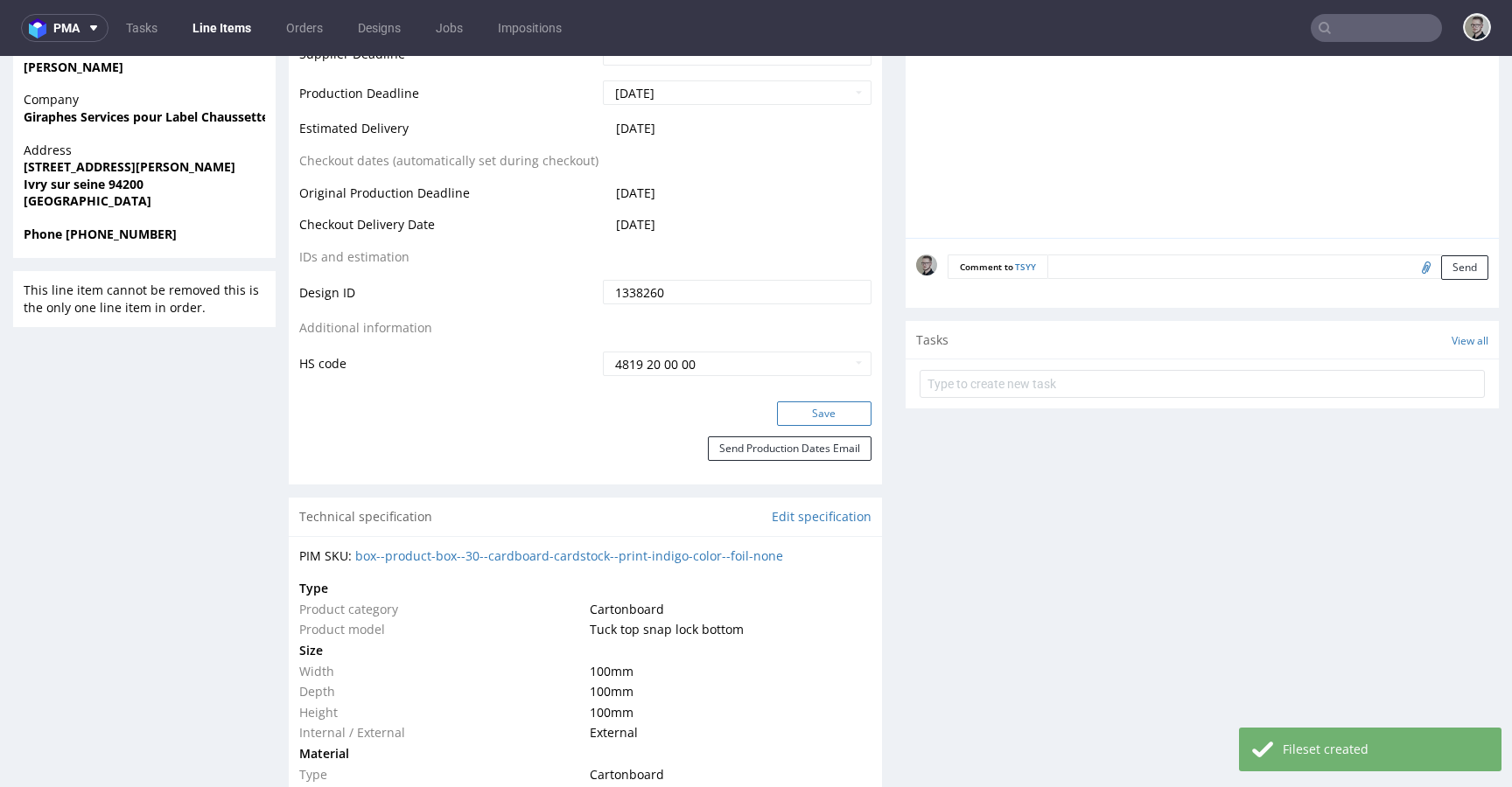
click at [834, 407] on button "Save" at bounding box center [824, 414] width 94 height 25
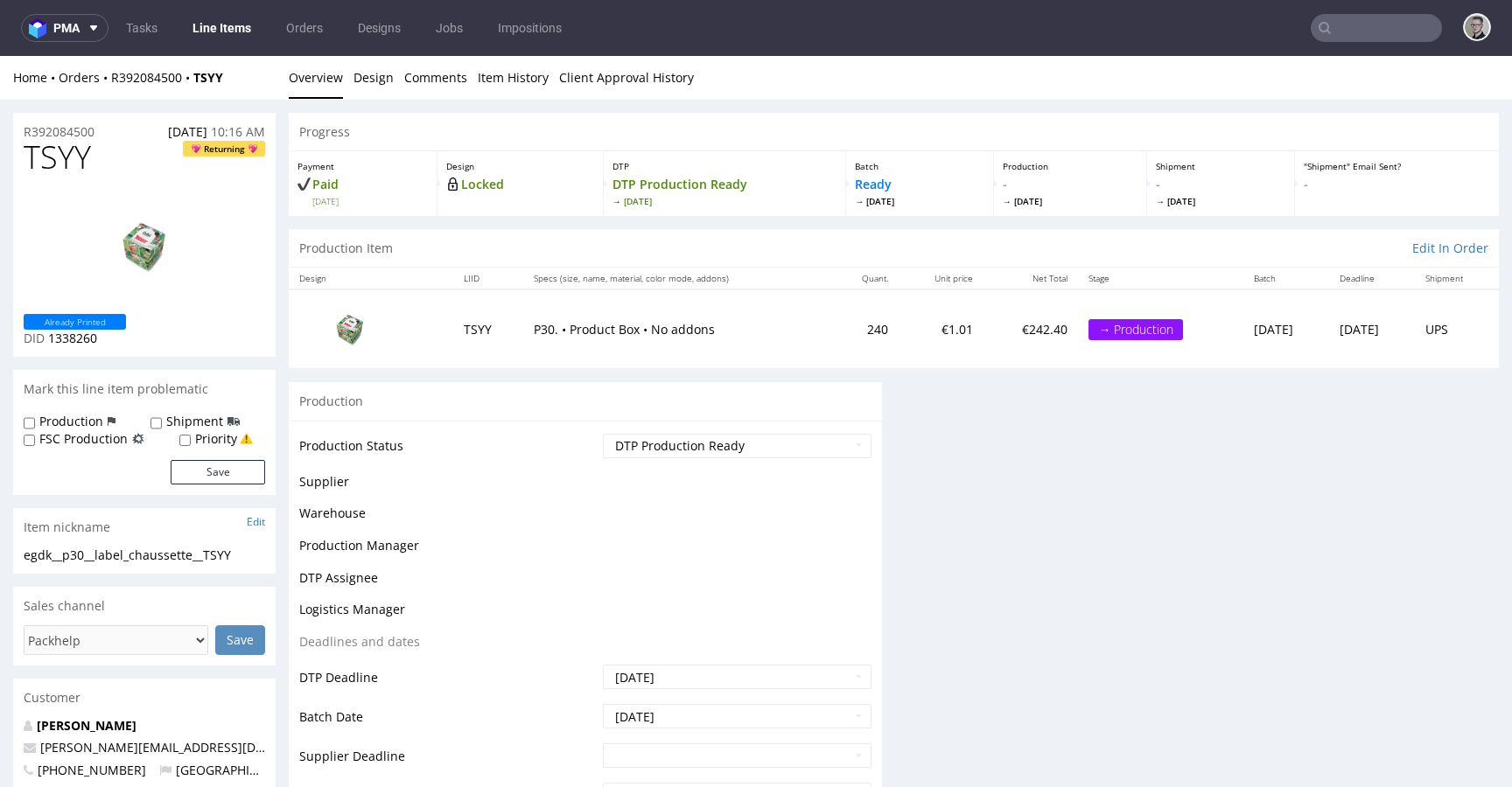
scroll to position [0, 0]
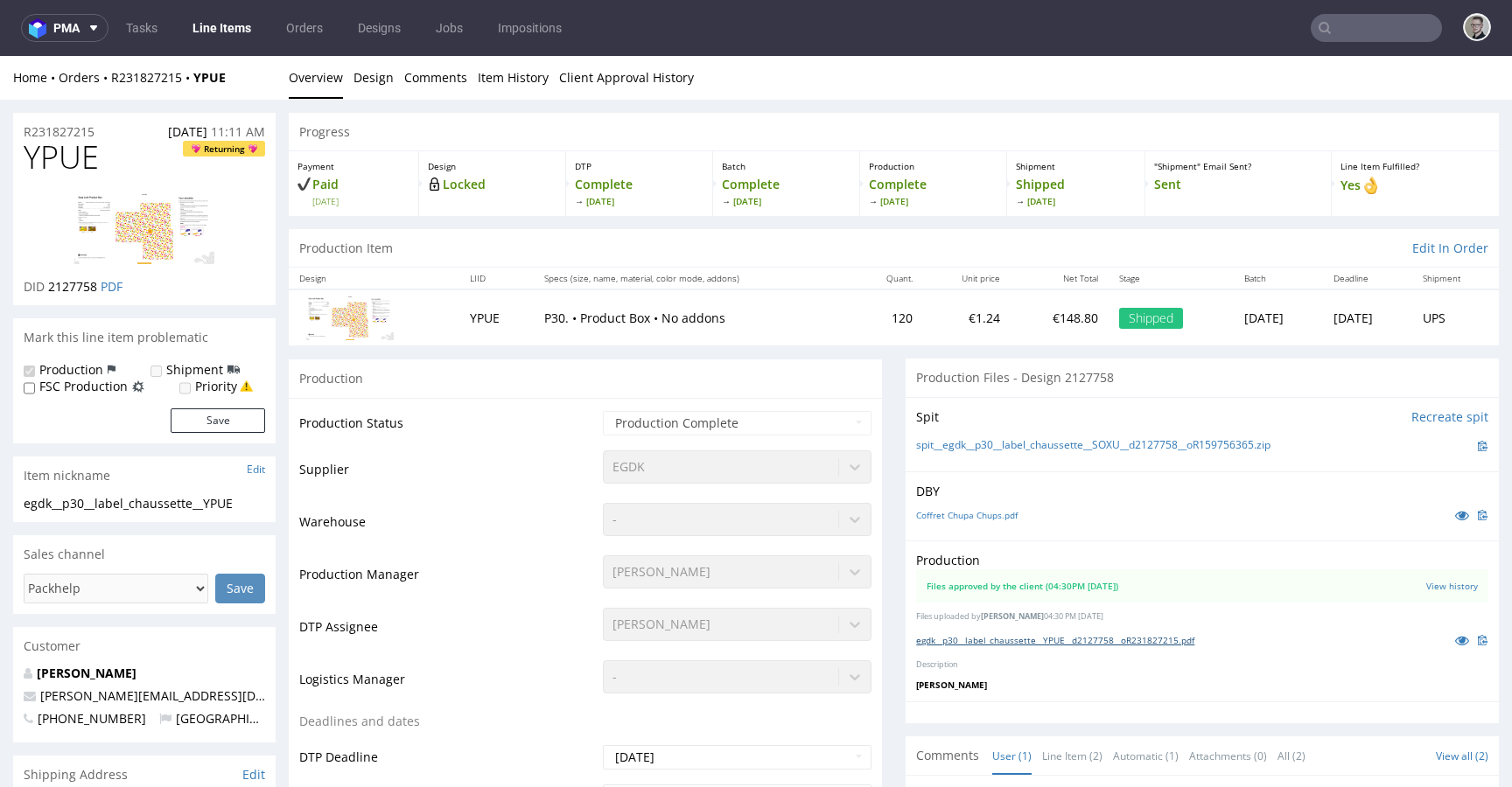
click at [1089, 640] on link "egdk__p30__label_chaussette__YPUE__d2127758__oR231827215.pdf" at bounding box center [1055, 639] width 278 height 12
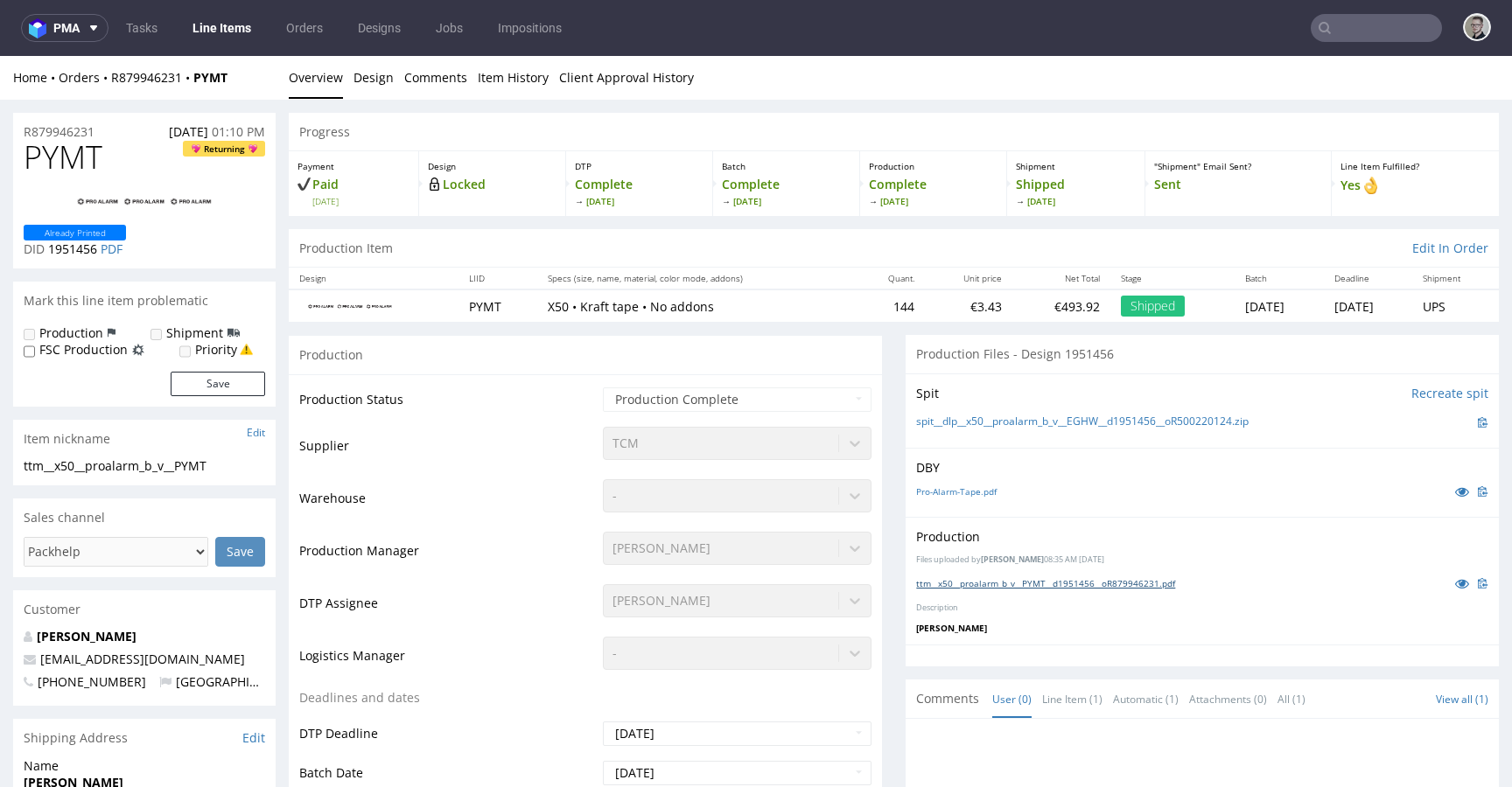
click at [1058, 579] on link "ttm__x50__proalarm_b_v__PYMT__d1951456__oR879946231.pdf" at bounding box center [1045, 583] width 259 height 12
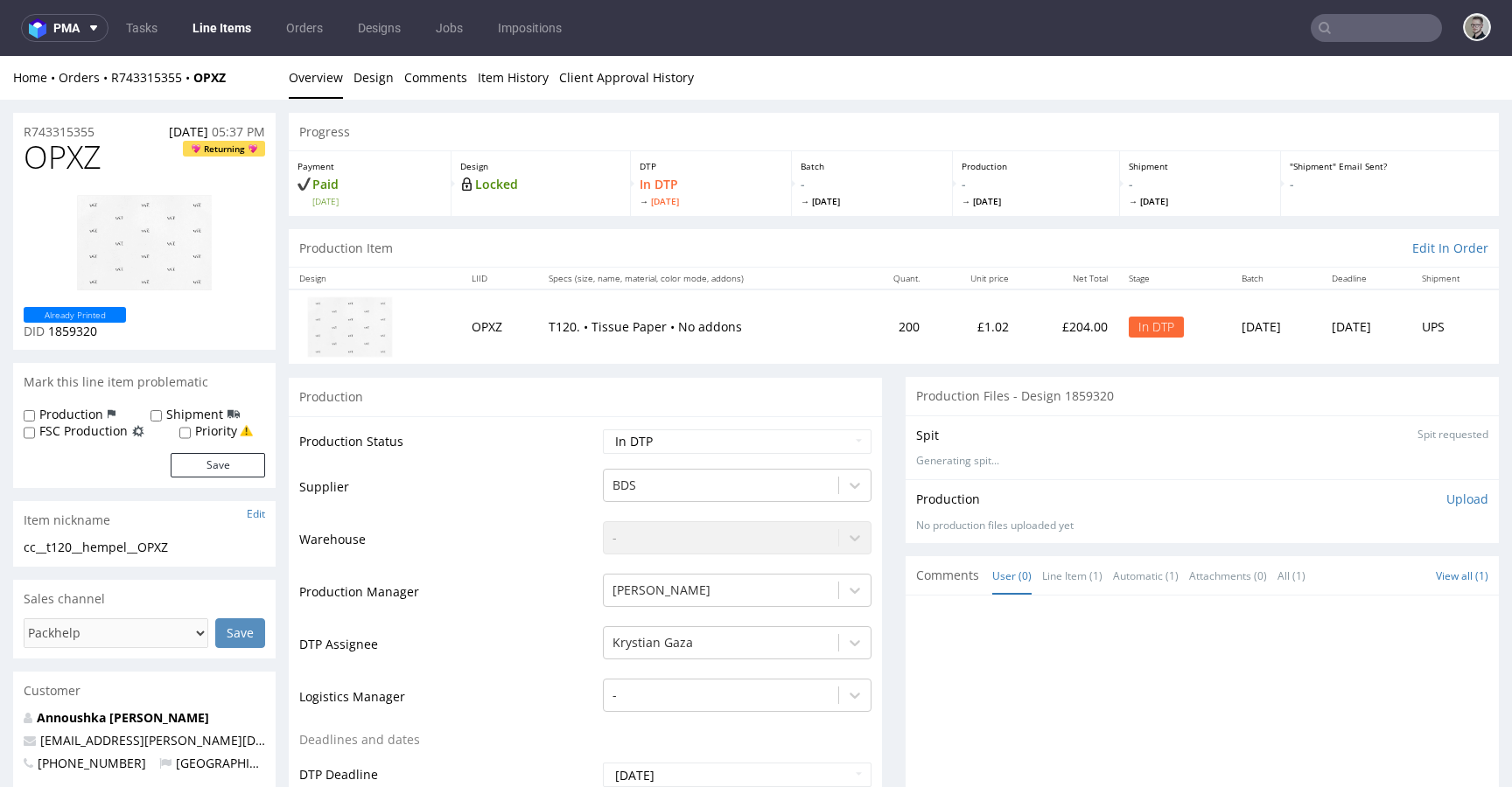
click at [122, 546] on div "cc__t120__hempel__OPXZ" at bounding box center [145, 547] width 242 height 17
click at [123, 548] on div "cc__t120__hempel__OPXZ" at bounding box center [145, 547] width 242 height 17
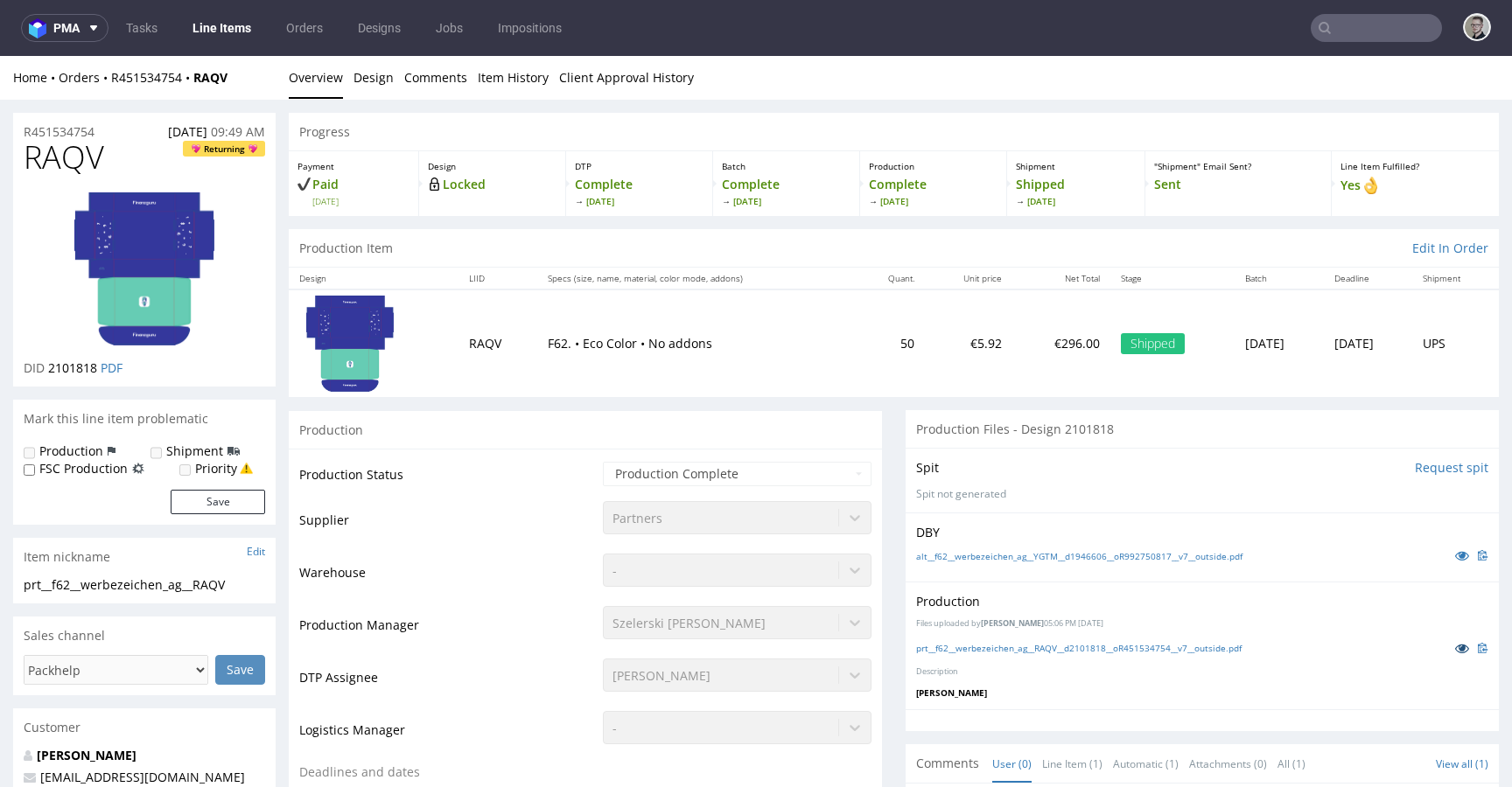
click at [1455, 651] on icon at bounding box center [1462, 648] width 14 height 12
click at [1068, 646] on link "prt__f62__werbezeichen_ag__RAQV__d2101818__oR451534754__v7__outside.pdf" at bounding box center [1079, 648] width 326 height 12
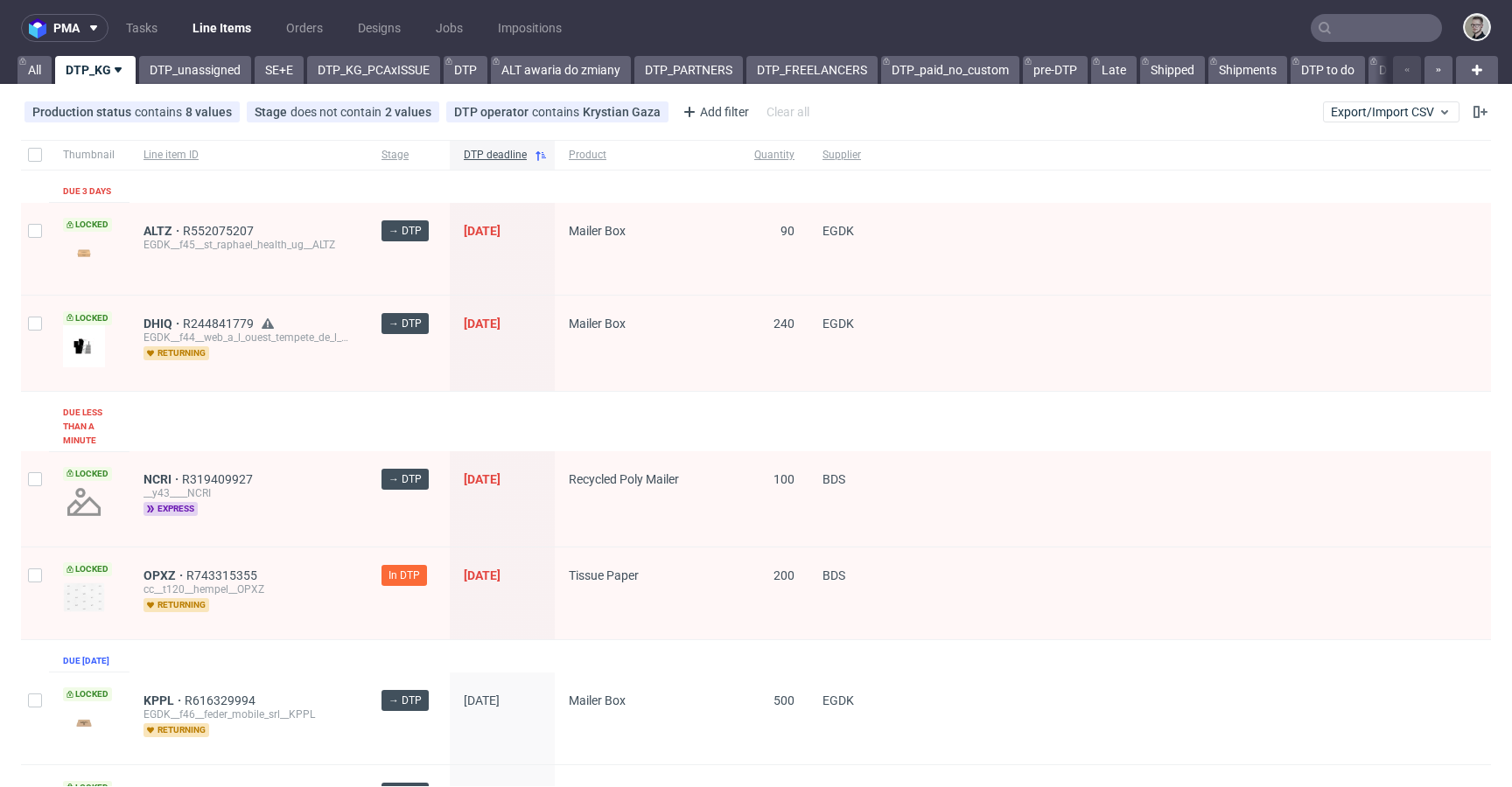
click at [184, 85] on div "pma Tasks Line Items Orders Designs Jobs Impositions All DTP_KG DTP_unassigned …" at bounding box center [756, 393] width 1512 height 787
click at [223, 69] on link "DTP_unassigned" at bounding box center [195, 69] width 112 height 28
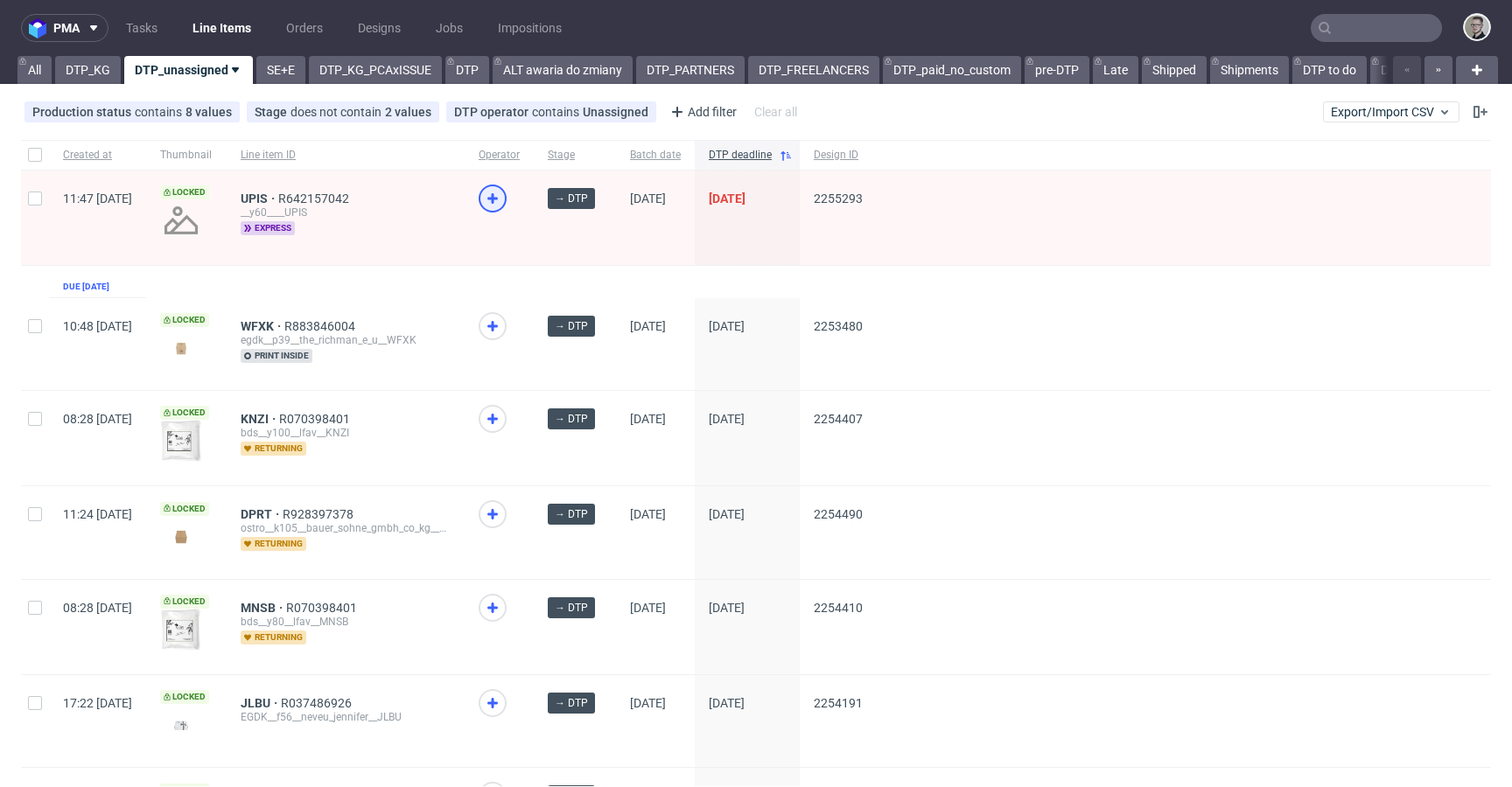
click at [503, 189] on icon at bounding box center [492, 199] width 21 height 21
click at [275, 71] on link "SE+E" at bounding box center [280, 69] width 49 height 28
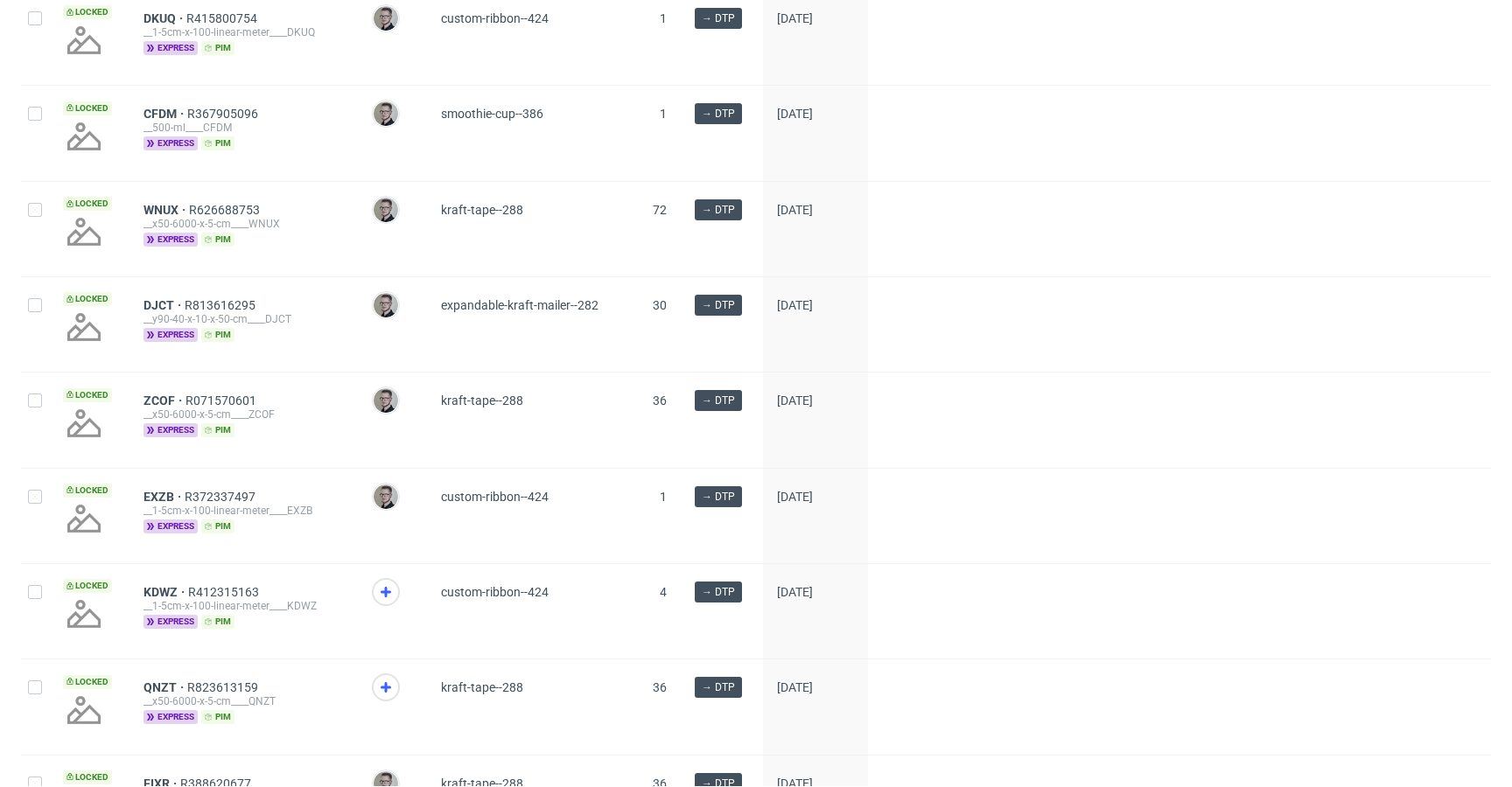
scroll to position [2056, 0]
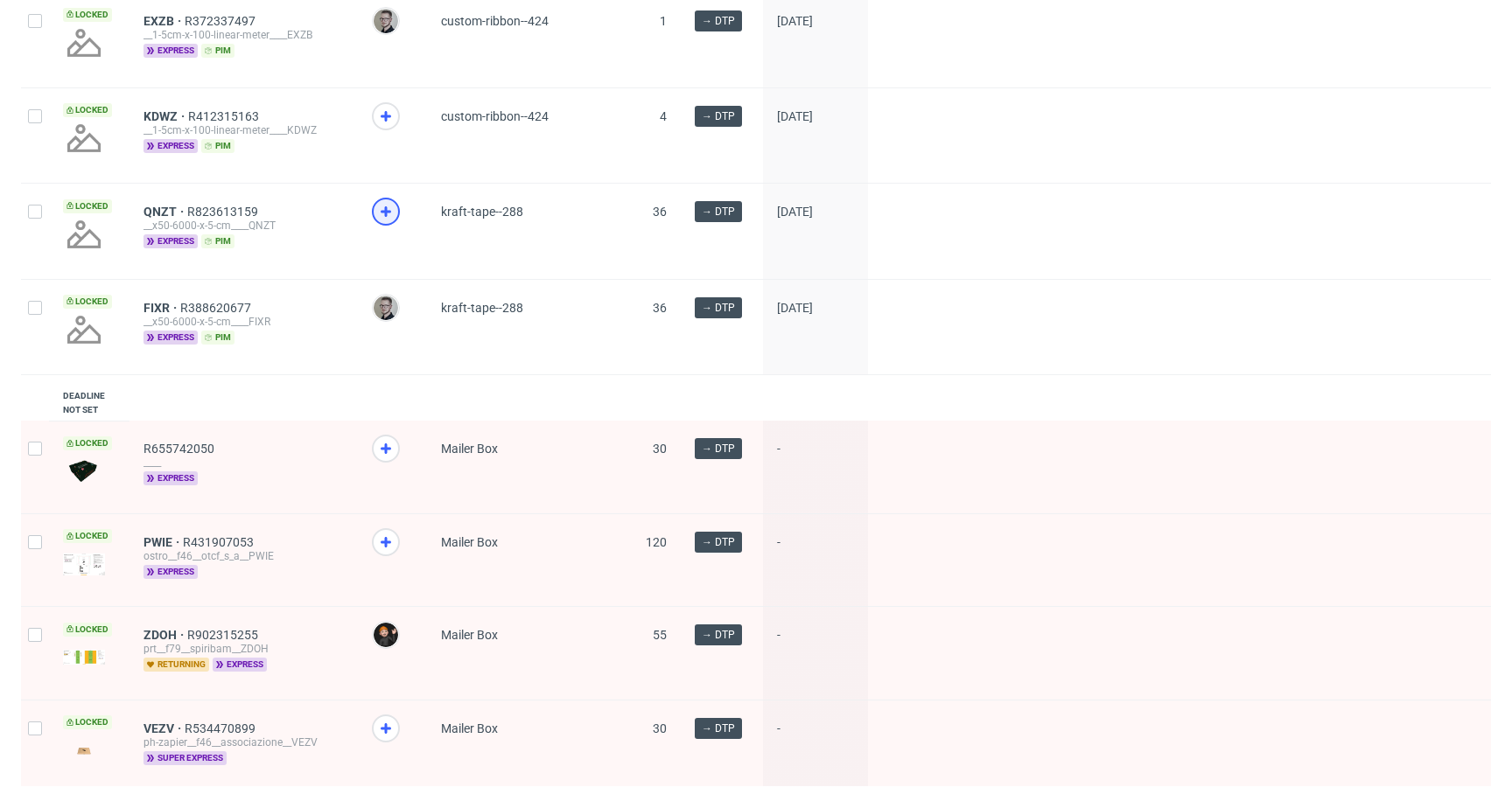
click at [391, 226] on div at bounding box center [386, 211] width 28 height 28
click at [386, 127] on icon at bounding box center [386, 116] width 21 height 21
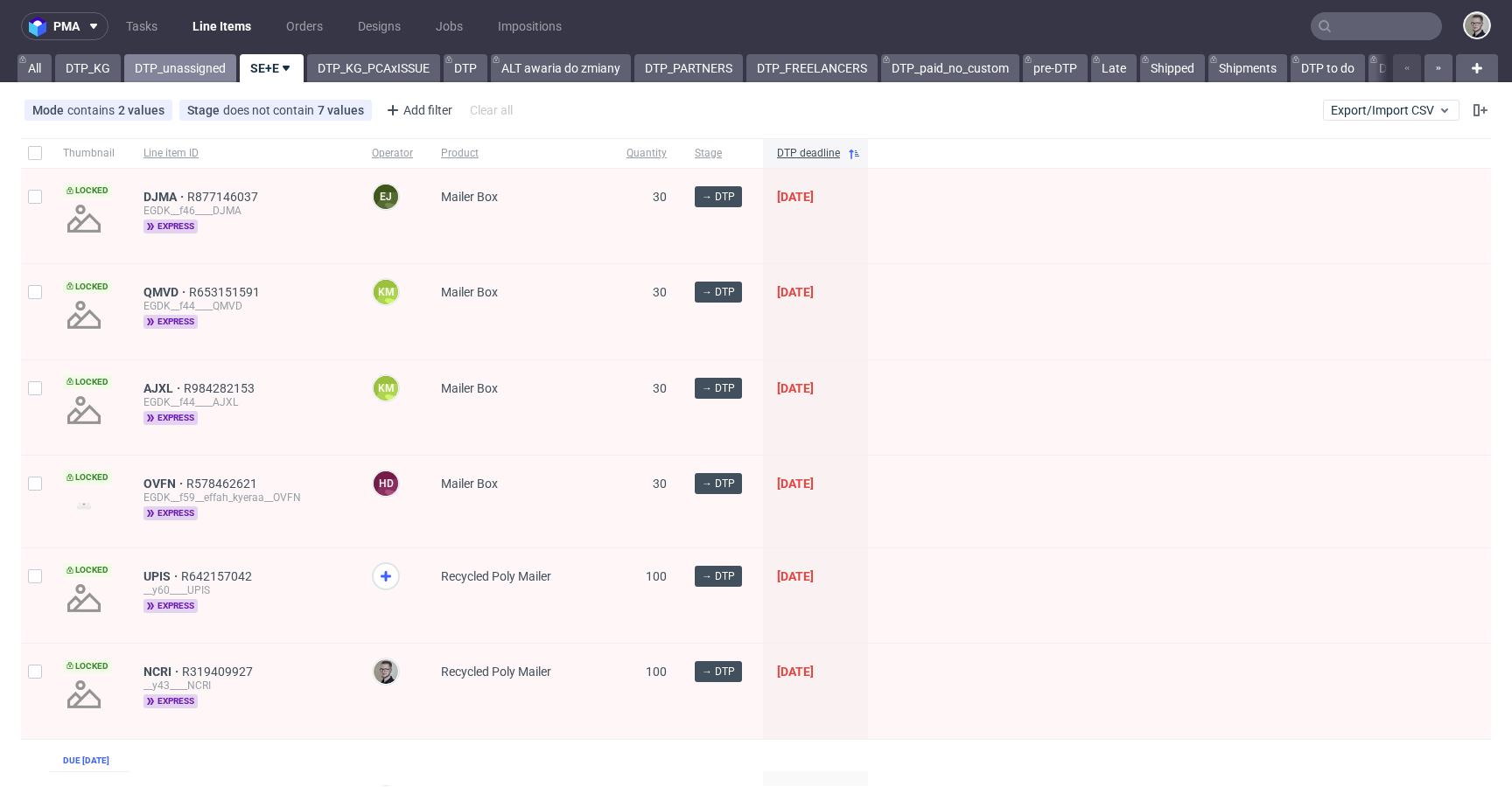
scroll to position [0, 0]
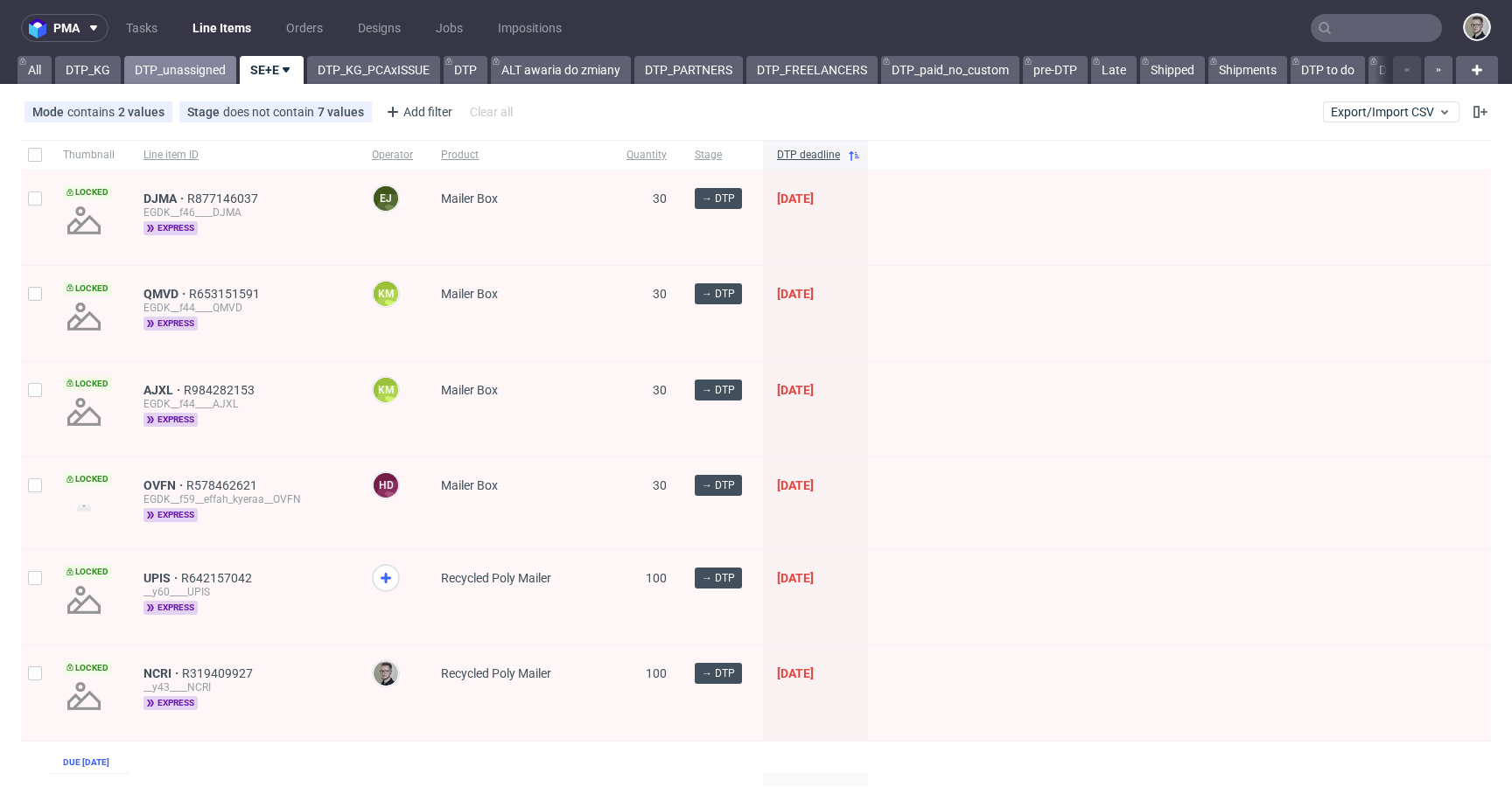
click at [163, 60] on link "DTP_unassigned" at bounding box center [180, 69] width 112 height 28
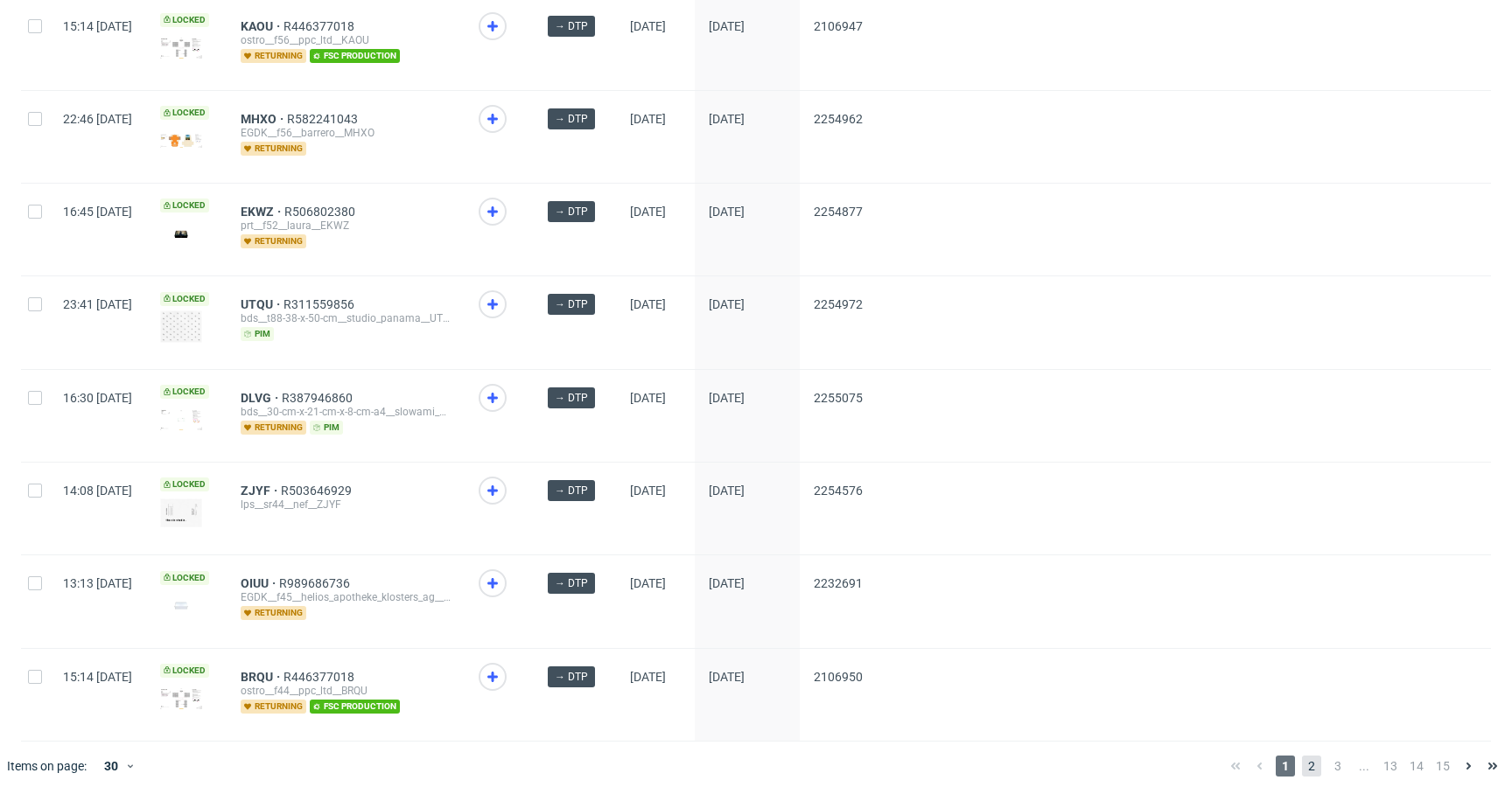
click at [1302, 756] on span "2" at bounding box center [1311, 766] width 19 height 21
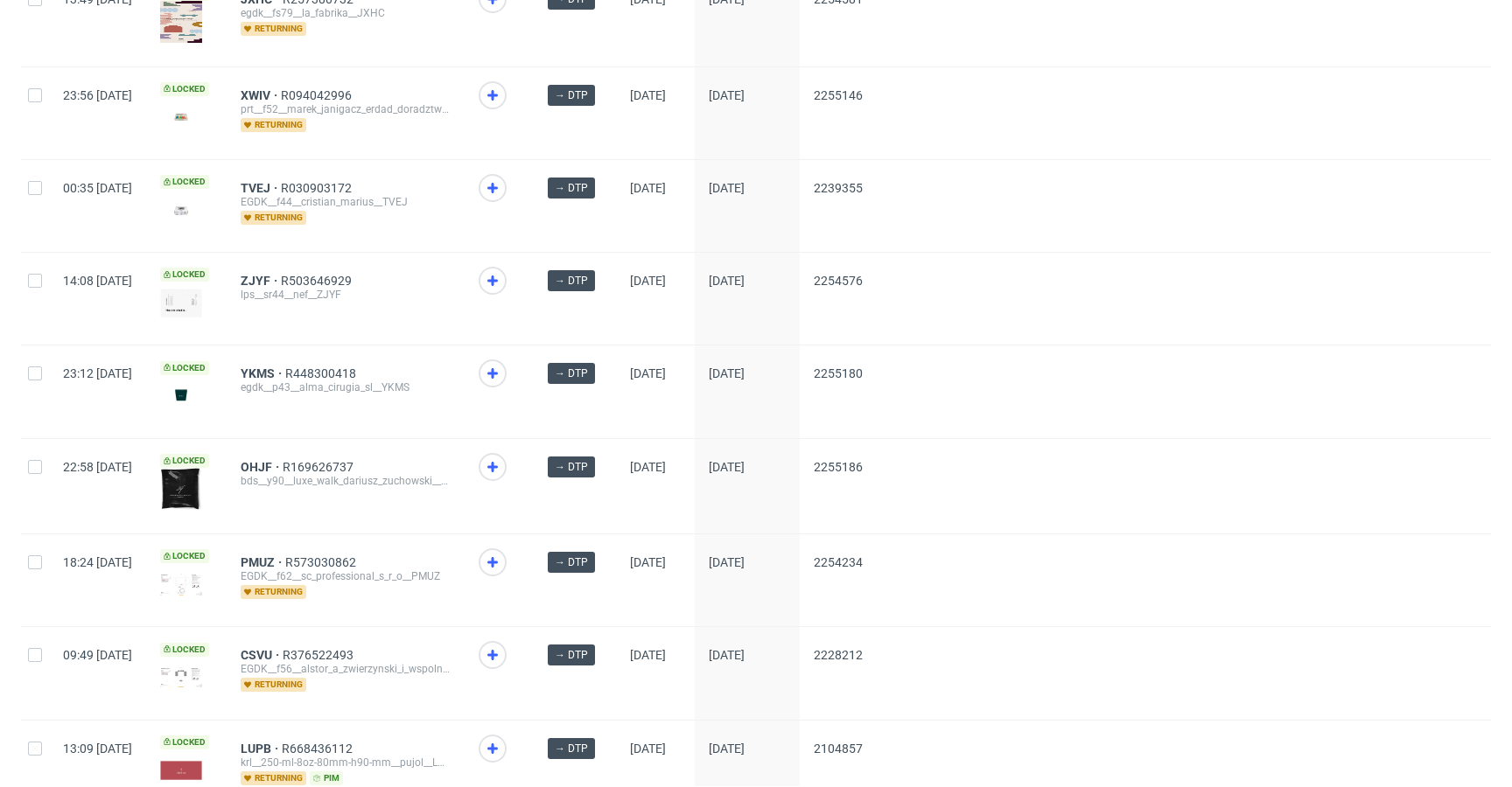
scroll to position [2263, 0]
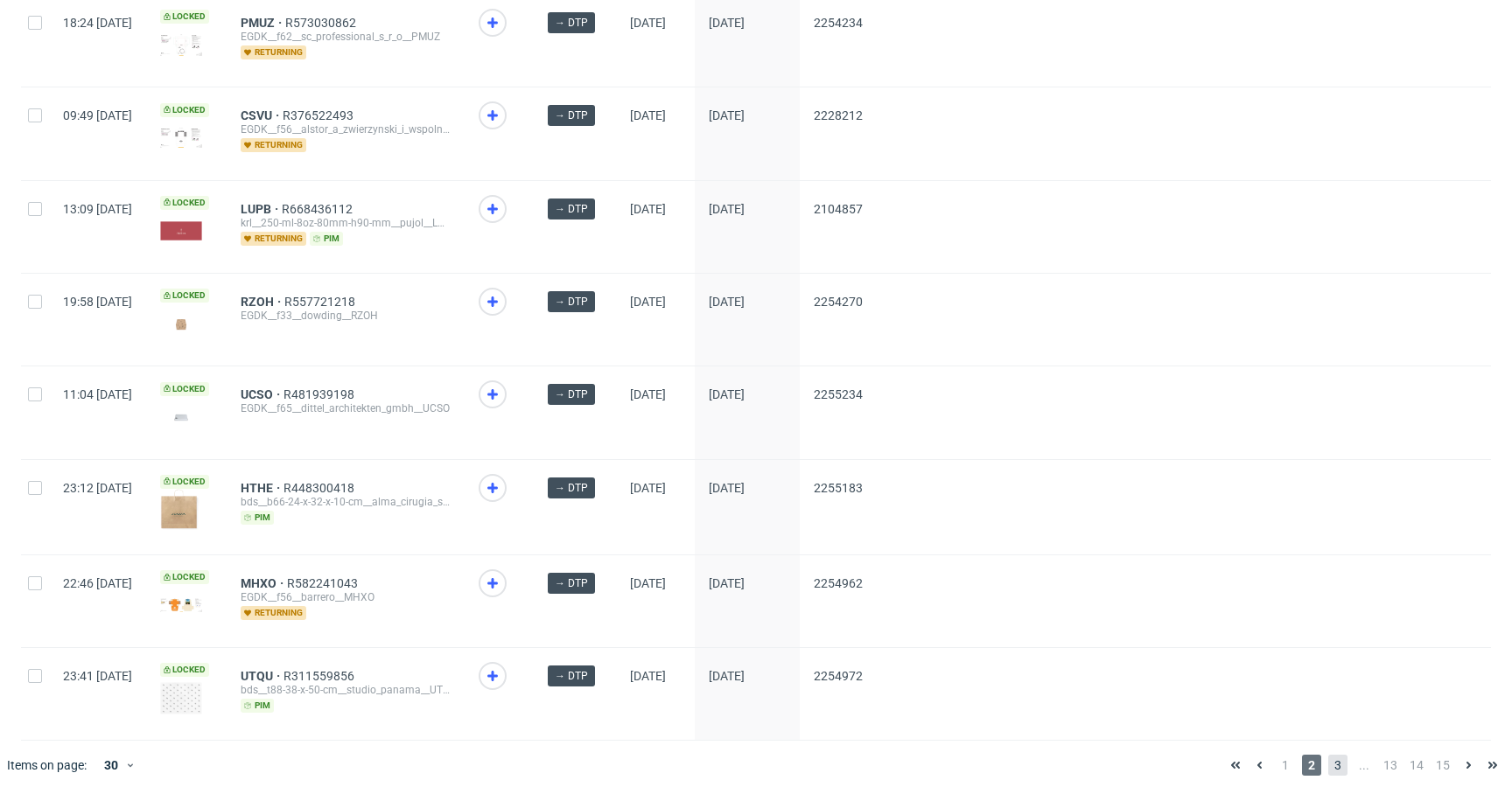
click at [1328, 758] on span "3" at bounding box center [1338, 765] width 19 height 21
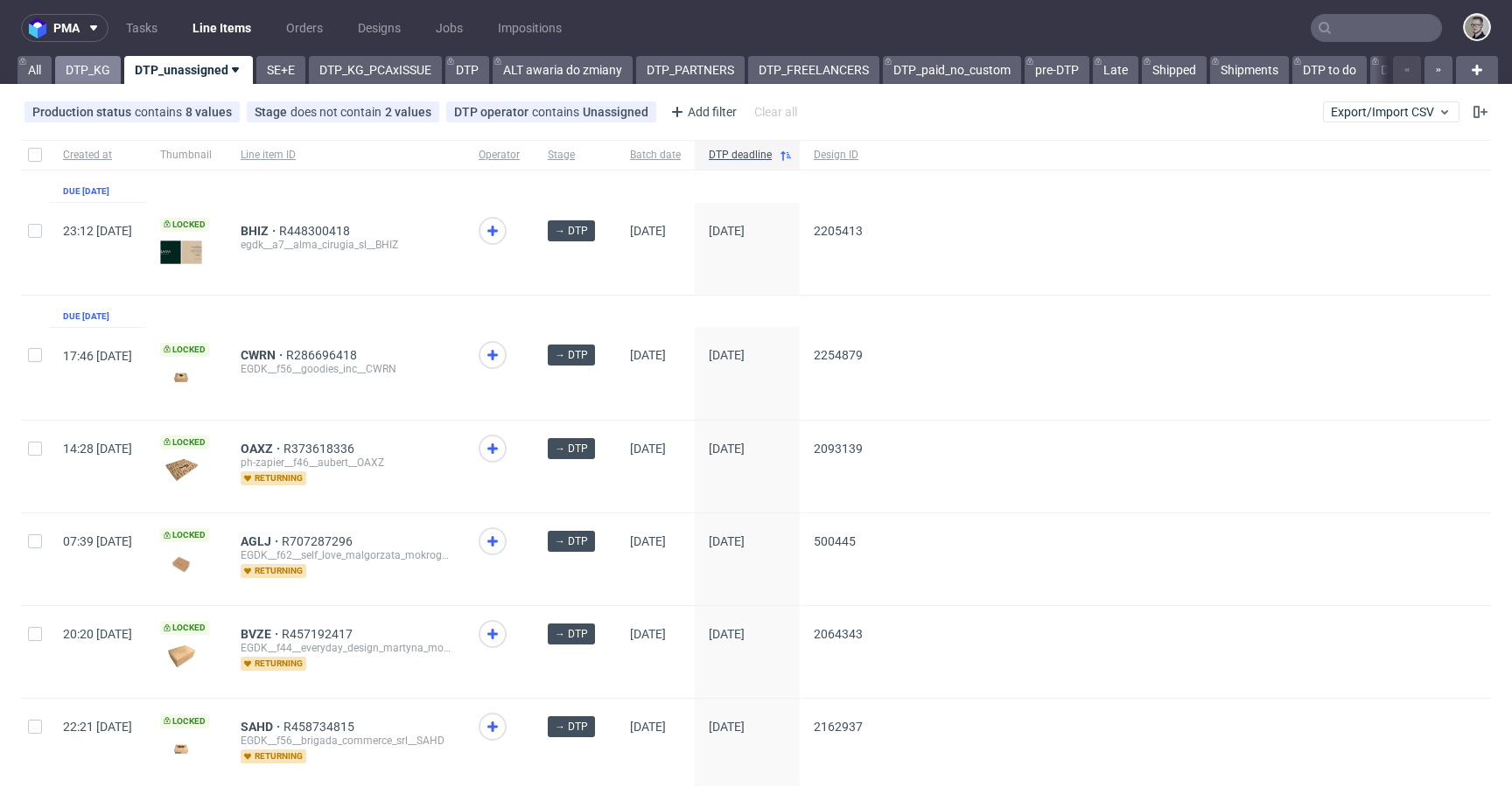
click at [90, 77] on link "DTP_KG" at bounding box center [88, 69] width 66 height 28
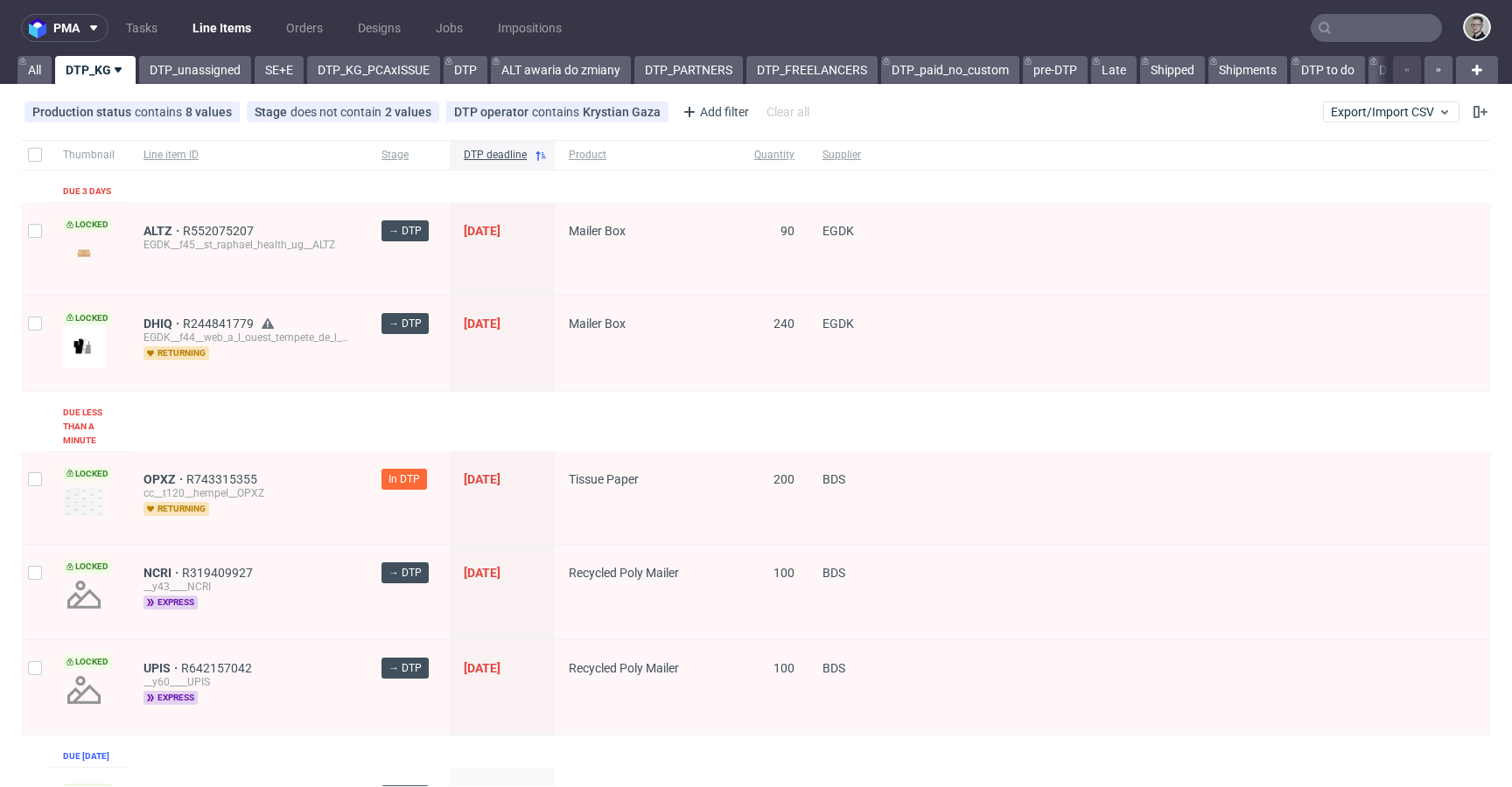
click at [1361, 355] on div at bounding box center [1210, 343] width 561 height 94
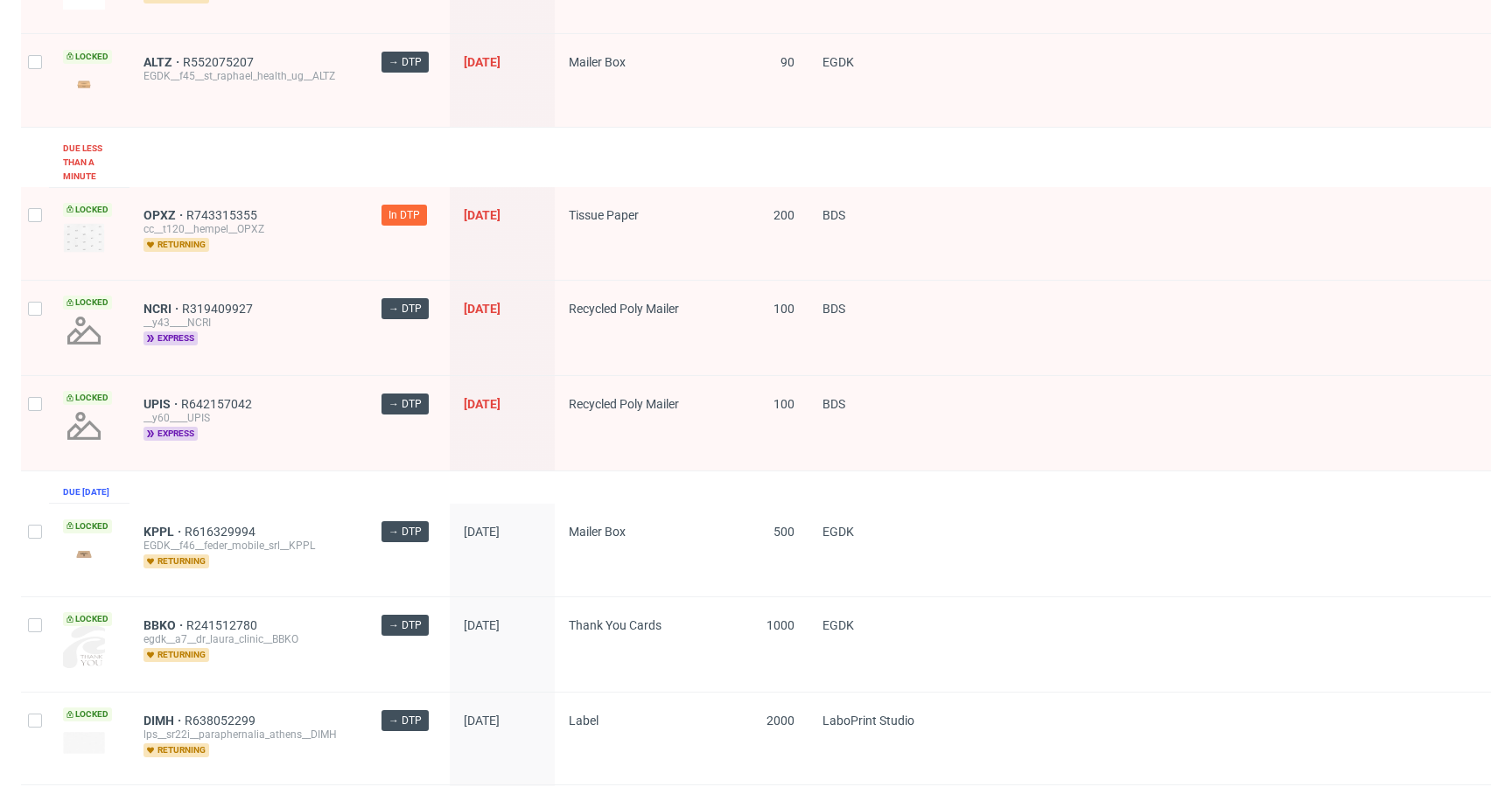
scroll to position [299, 0]
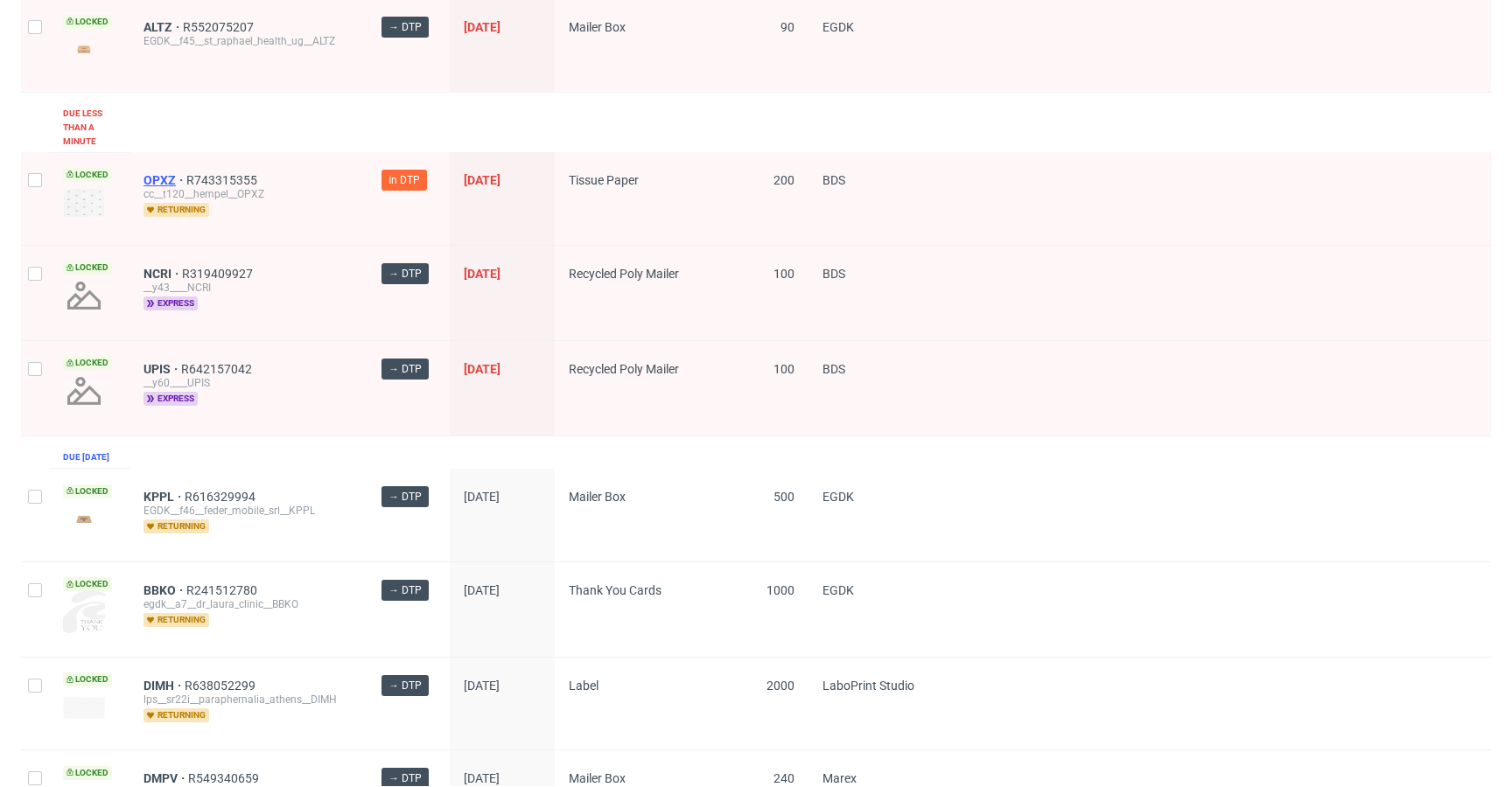
click at [166, 173] on span "OPXZ" at bounding box center [165, 180] width 43 height 14
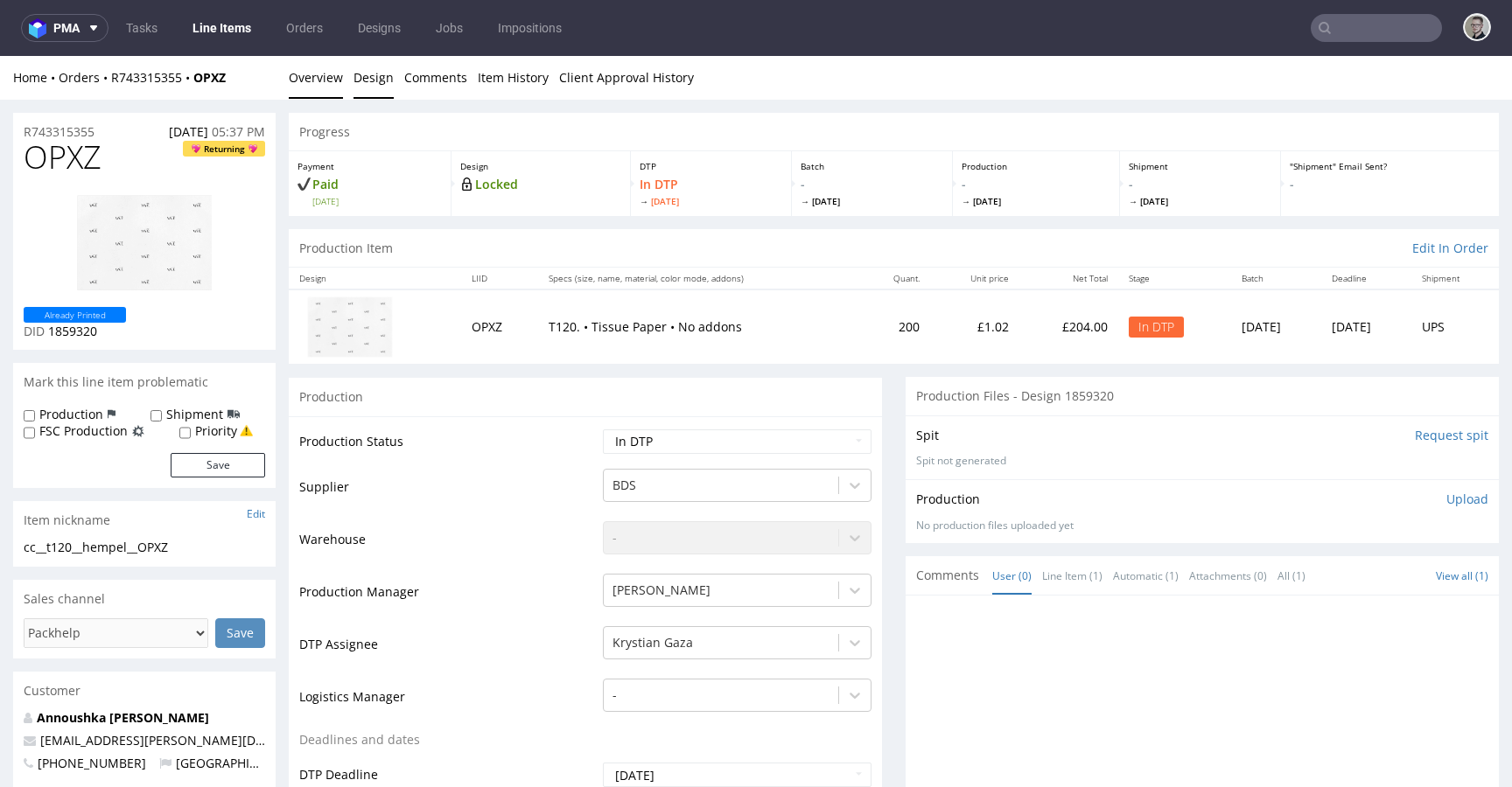
click at [380, 76] on link "Design" at bounding box center [373, 77] width 40 height 43
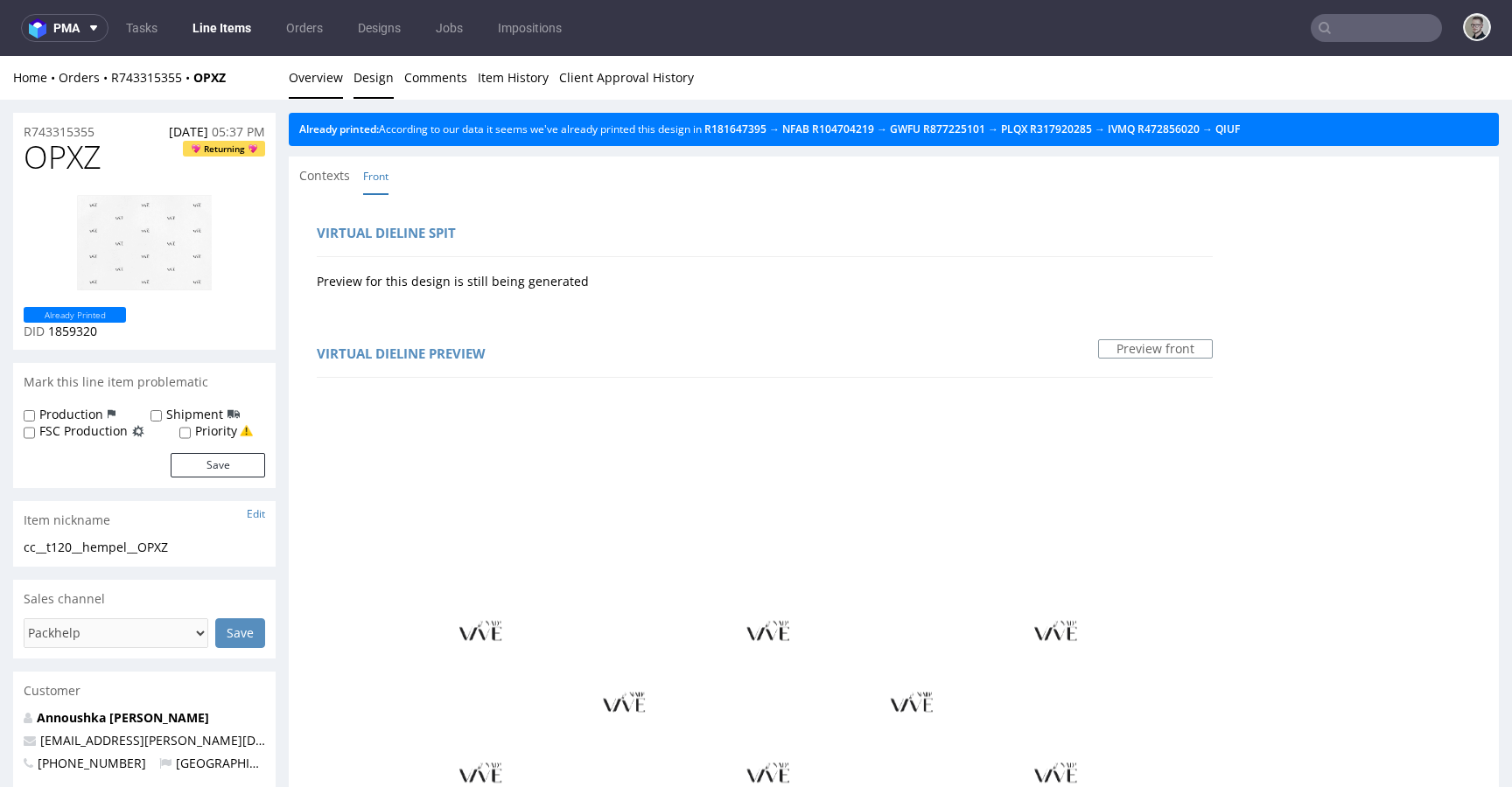
click at [321, 78] on link "Overview" at bounding box center [315, 77] width 54 height 43
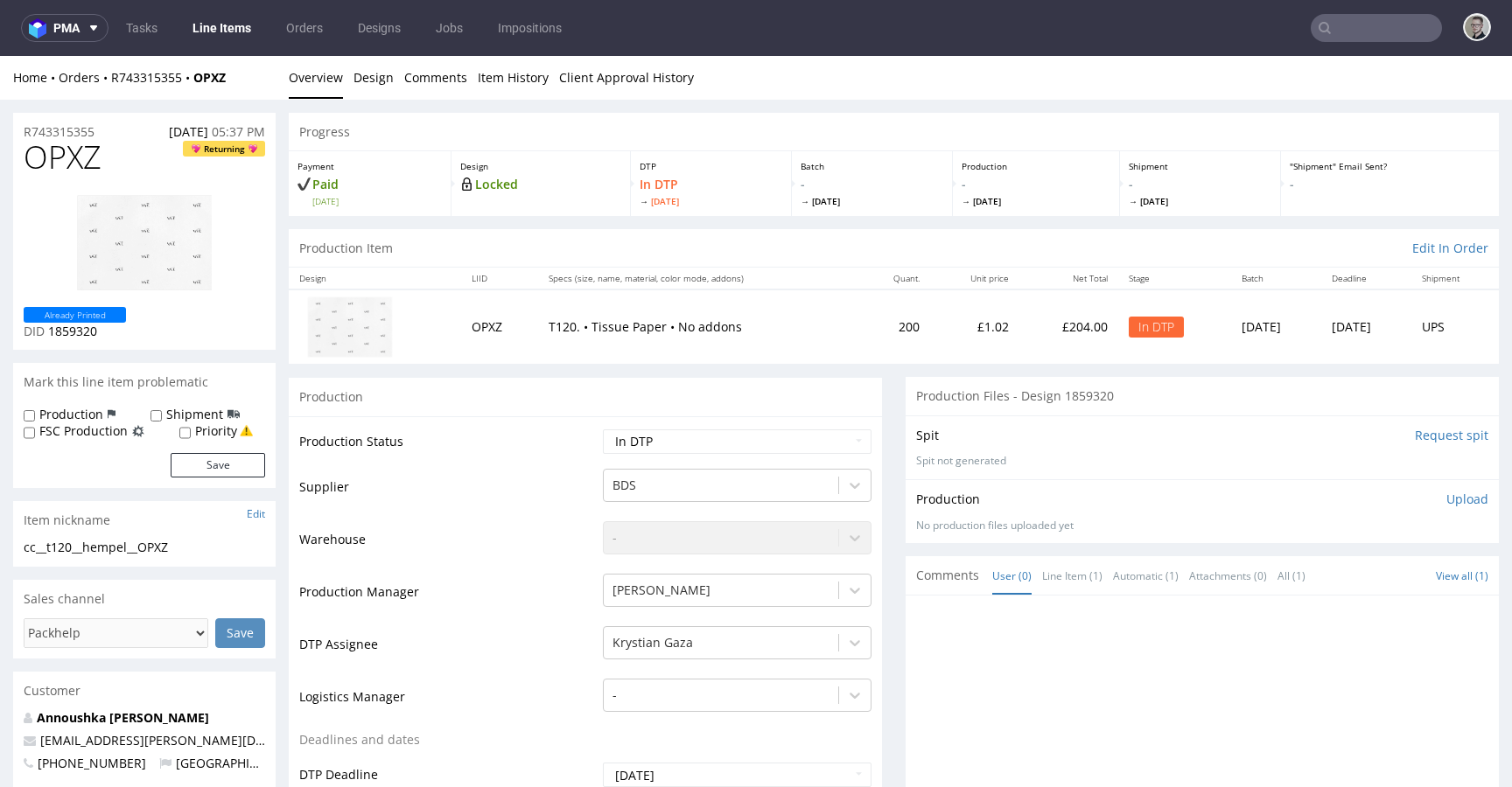
click at [120, 552] on div "cc__t120__hempel__OPXZ" at bounding box center [145, 547] width 242 height 17
copy div "cc__t120__hempel__OPXZ"
drag, startPoint x: 97, startPoint y: 132, endPoint x: -1, endPoint y: 135, distance: 98.0
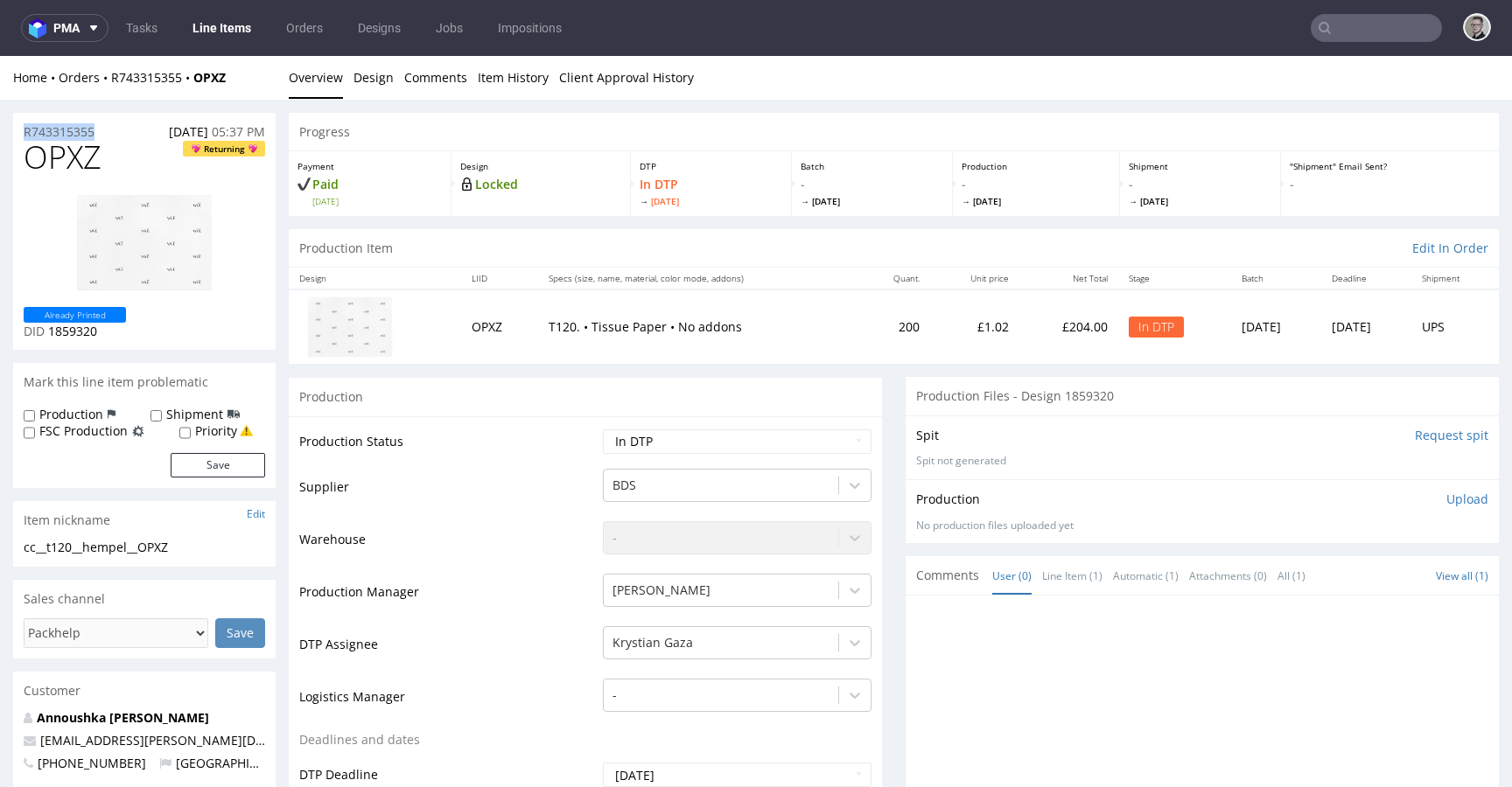
copy p "R743315355"
click at [62, 167] on span "OPXZ" at bounding box center [63, 157] width 78 height 35
copy span "OPXZ"
click at [1431, 519] on div "No production files uploaded yet" at bounding box center [1202, 526] width 572 height 15
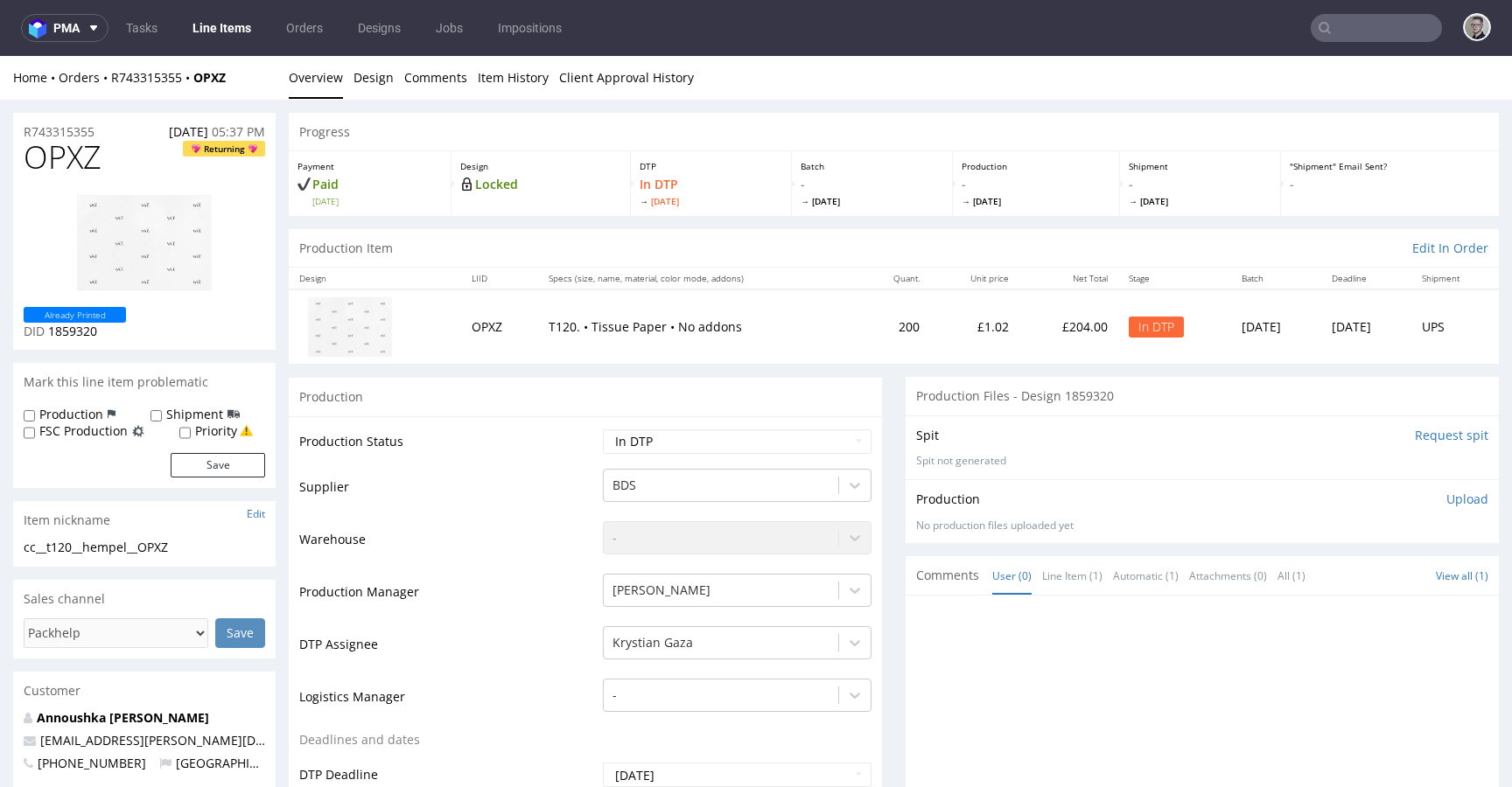
click at [1446, 497] on p "Upload" at bounding box center [1467, 500] width 42 height 17
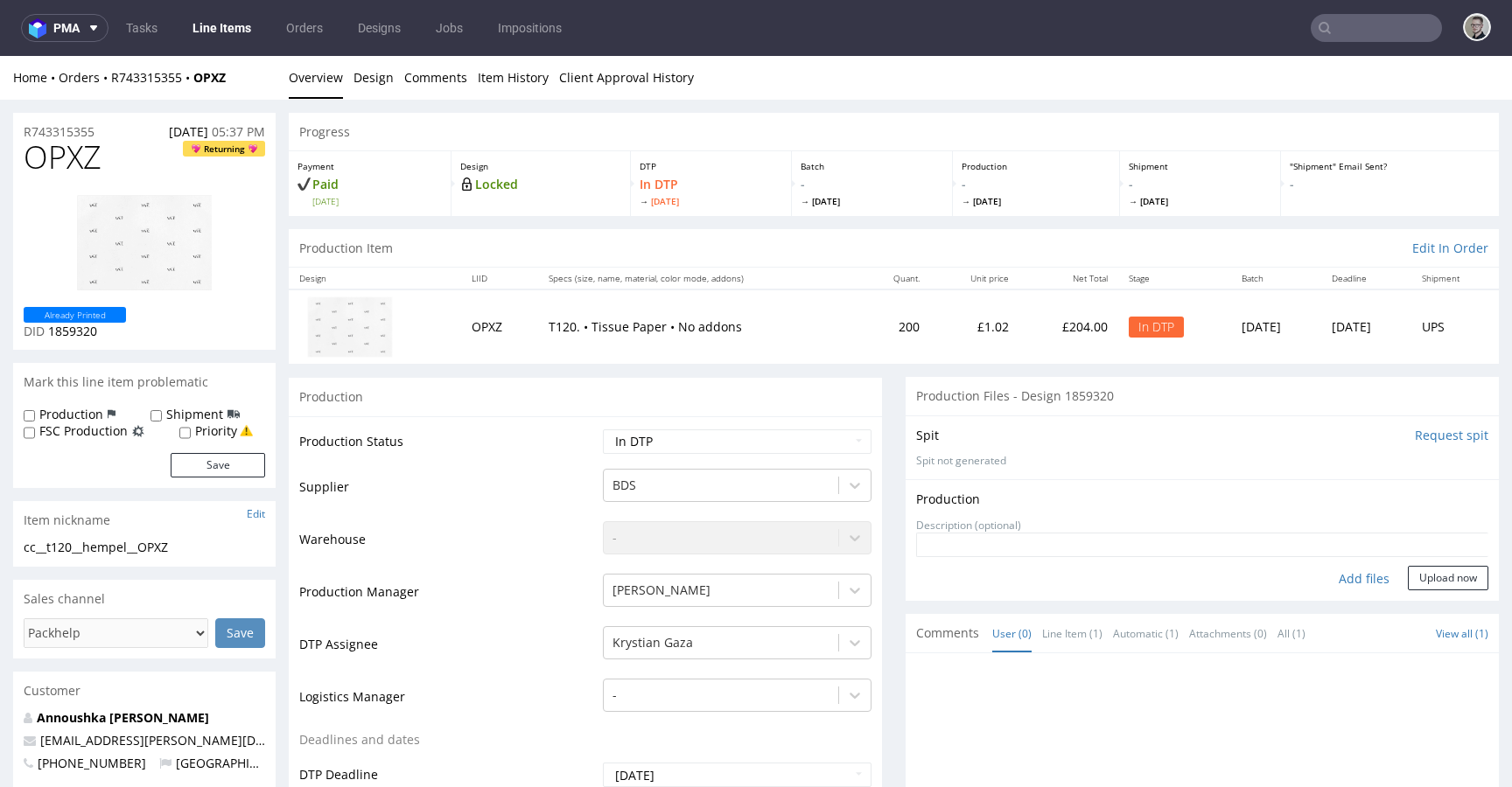
click at [1345, 595] on div "Production Upload No production files uploaded yet Description (optional) Add f…" at bounding box center [1202, 541] width 593 height 122
click at [1348, 588] on div "Add files" at bounding box center [1364, 580] width 88 height 27
type input "C:\fakepath\cc__t120__hempel__OPXZ__d1859320__oR743315355__16__outside.pdf"
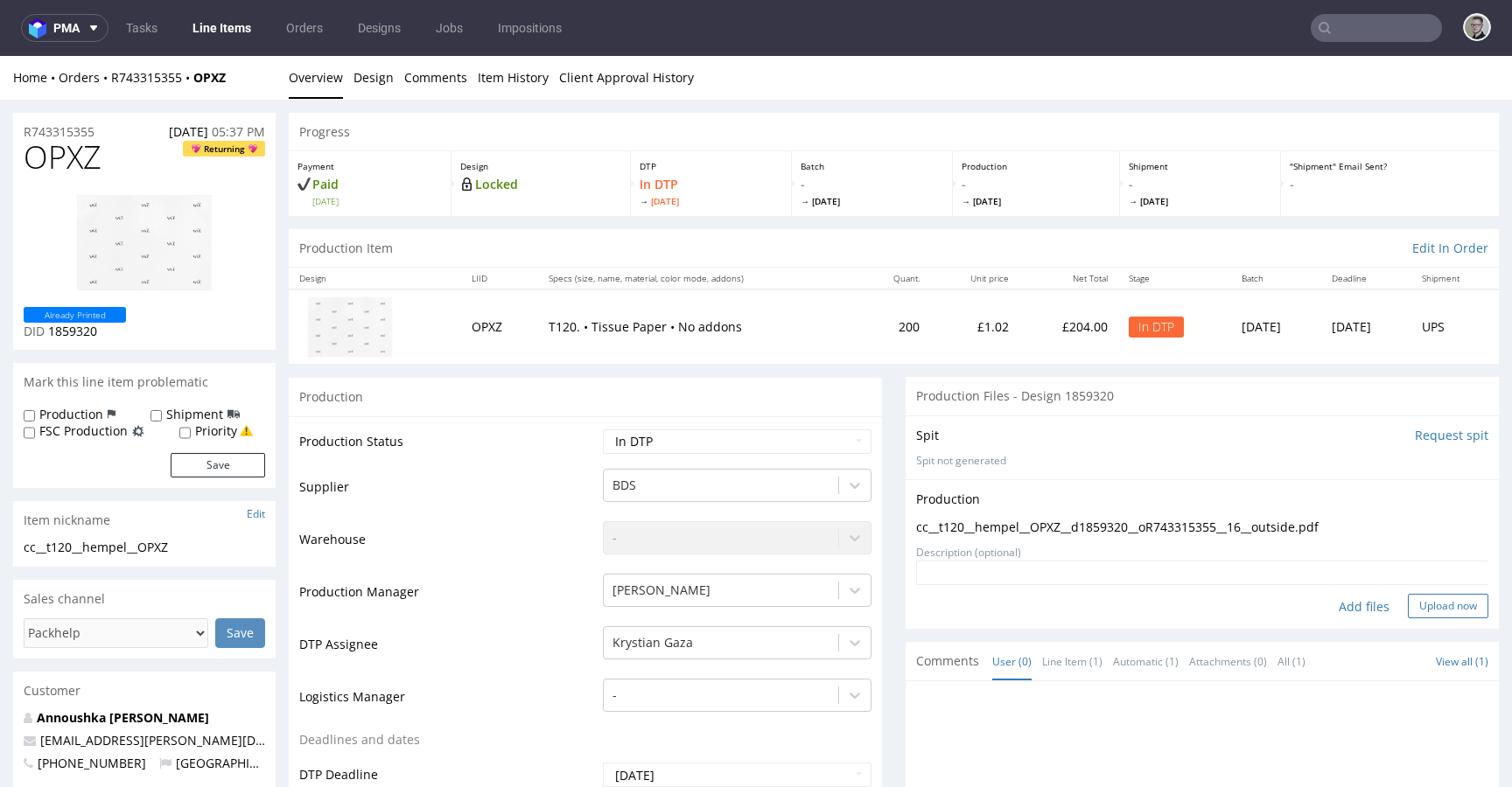
click at [1418, 611] on button "Upload now" at bounding box center [1448, 606] width 81 height 25
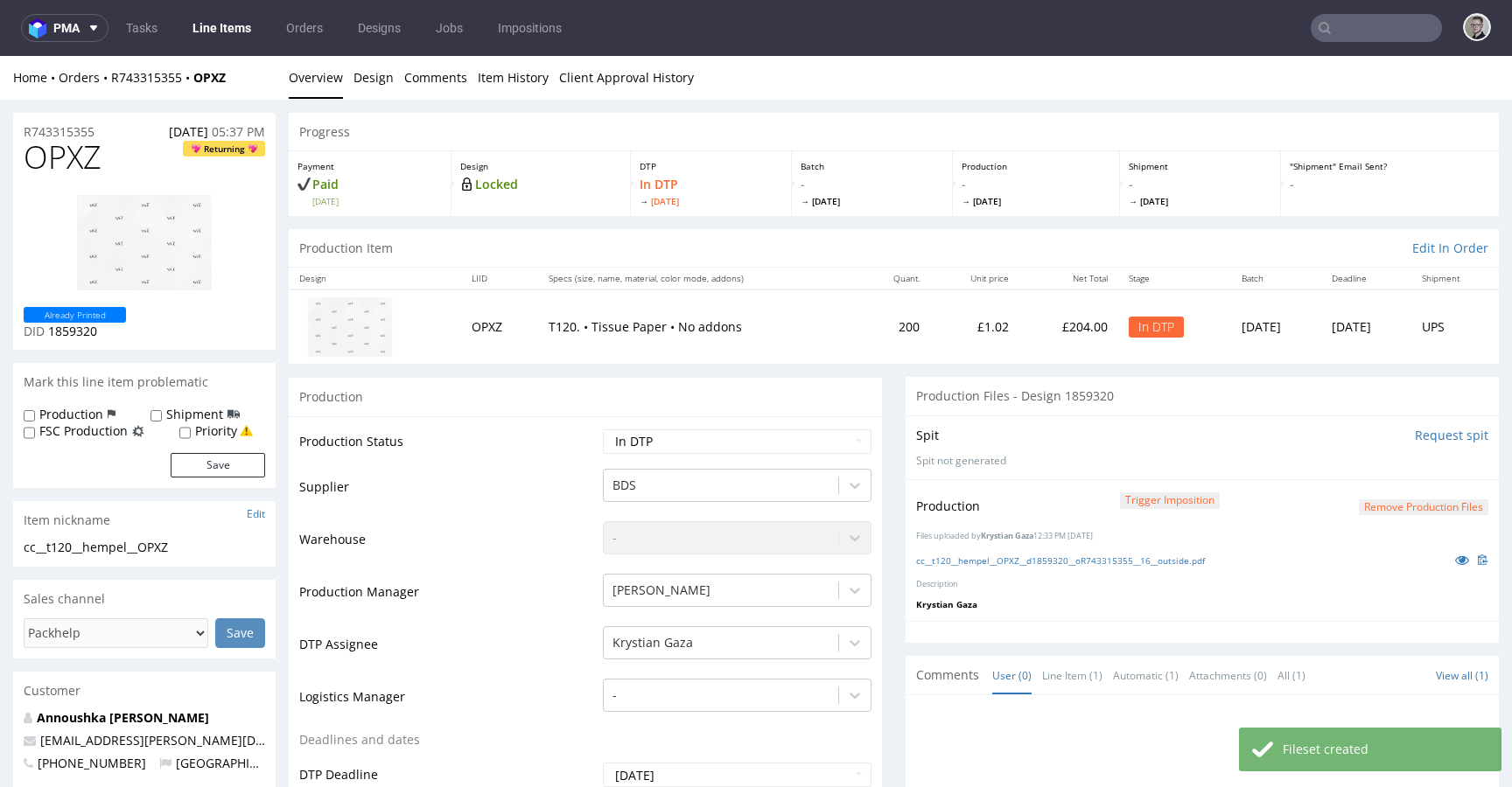
click at [786, 453] on td "Waiting for Artwork Waiting for Diecut Waiting for Mockup Waiting for DTP Waiti…" at bounding box center [735, 446] width 273 height 39
click at [788, 439] on select "Waiting for Artwork Waiting for Diecut Waiting for Mockup Waiting for DTP Waiti…" at bounding box center [737, 442] width 269 height 25
click at [603, 429] on select "Waiting for Artwork Waiting for Diecut Waiting for Mockup Waiting for DTP Waiti…" at bounding box center [737, 442] width 269 height 25
click at [750, 448] on select "Waiting for Artwork Waiting for Diecut Waiting for Mockup Waiting for DTP Waiti…" at bounding box center [737, 442] width 269 height 25
select select "dtp_production_ready"
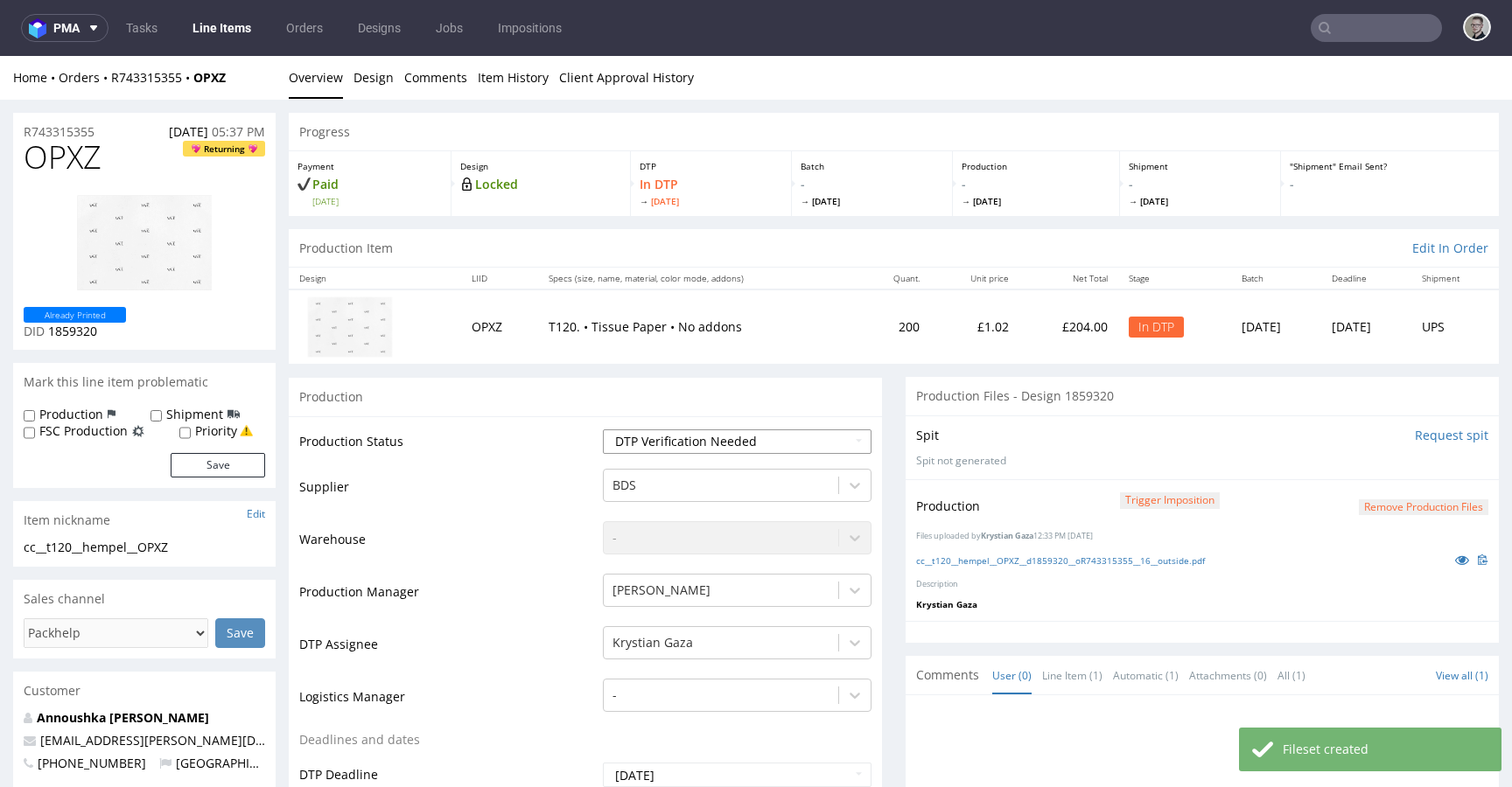
click at [603, 429] on select "Waiting for Artwork Waiting for Diecut Waiting for Mockup Waiting for DTP Waiti…" at bounding box center [737, 442] width 269 height 25
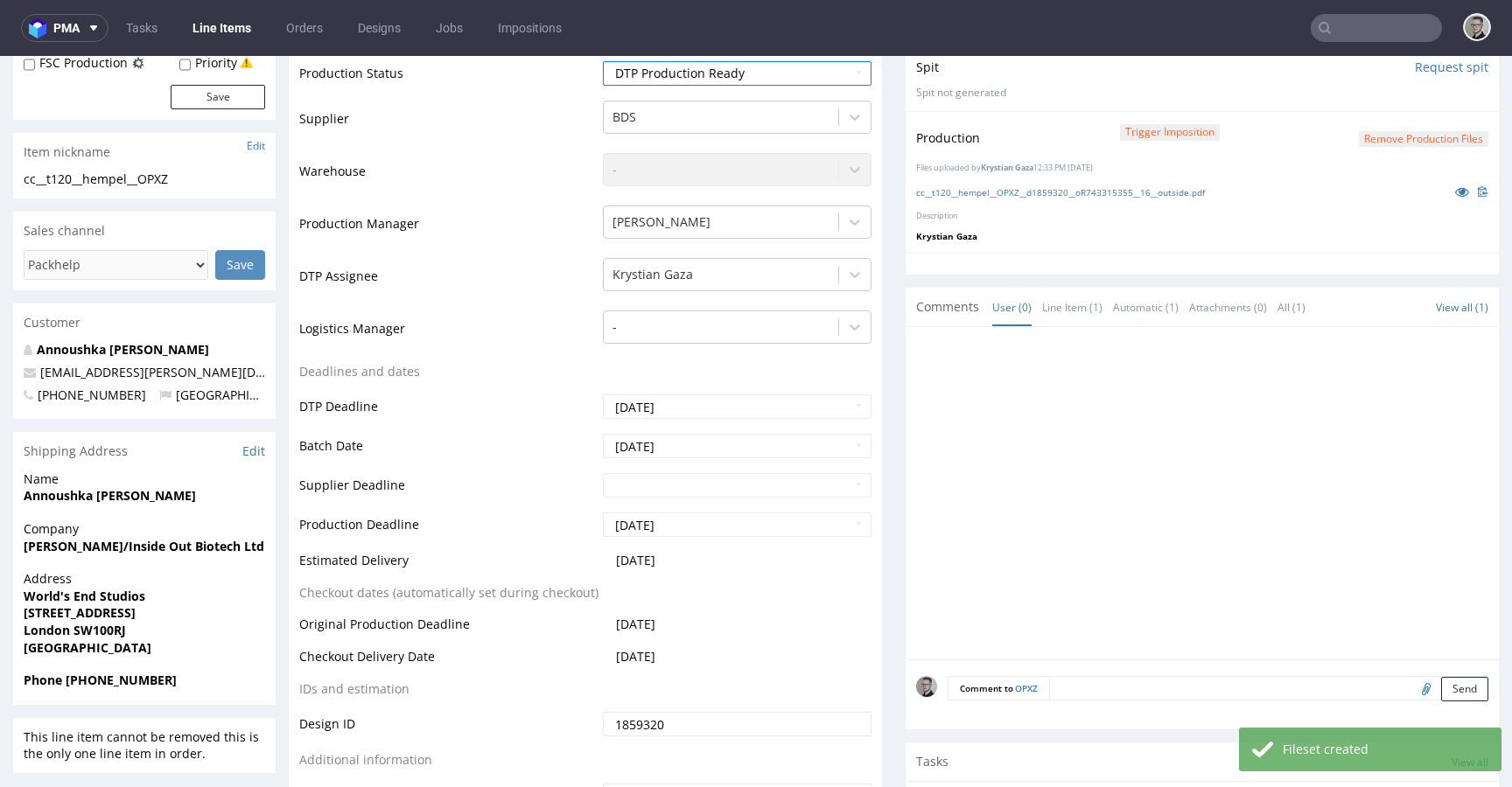
scroll to position [765, 0]
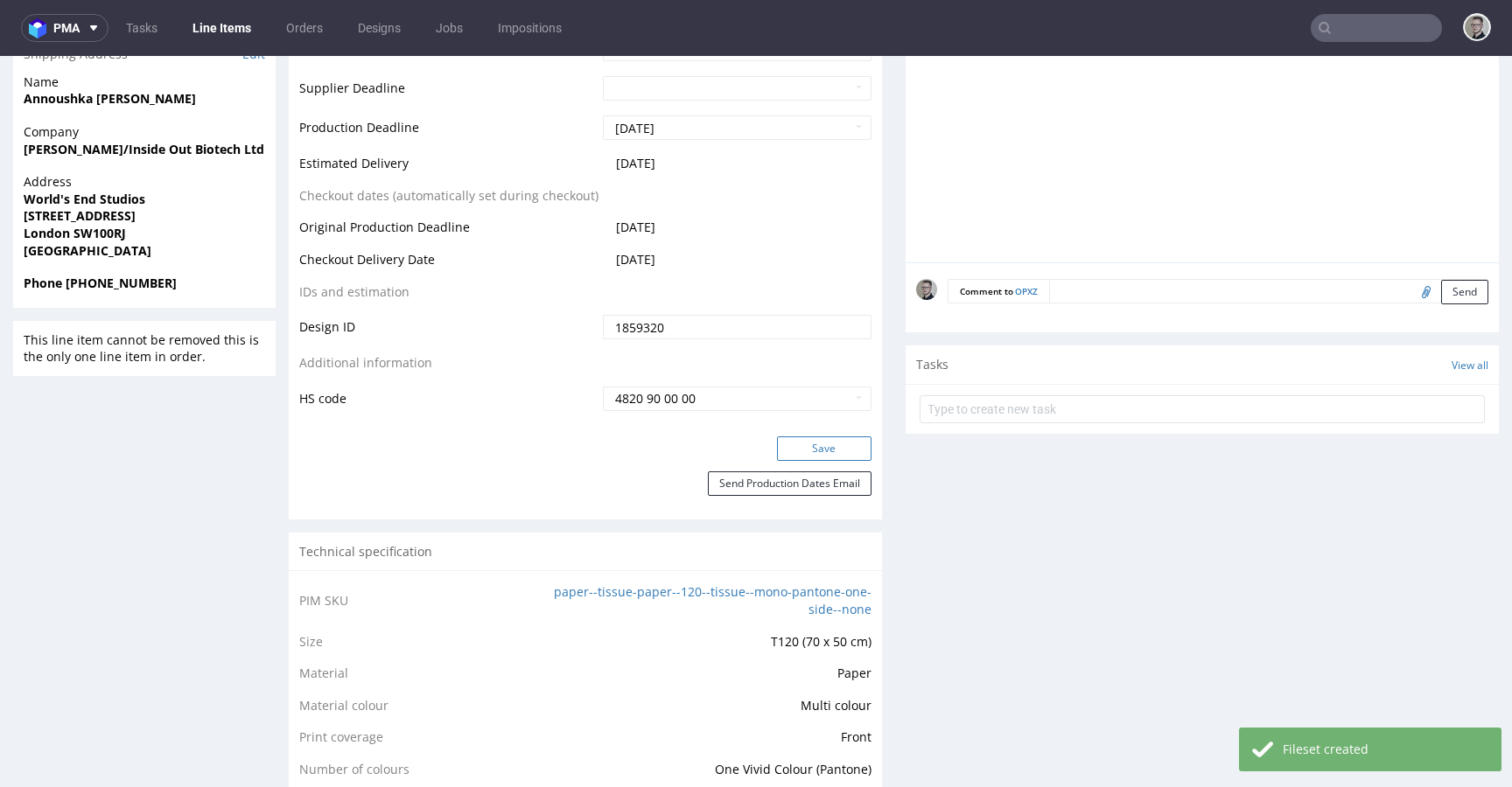
click at [840, 451] on button "Save" at bounding box center [824, 449] width 94 height 25
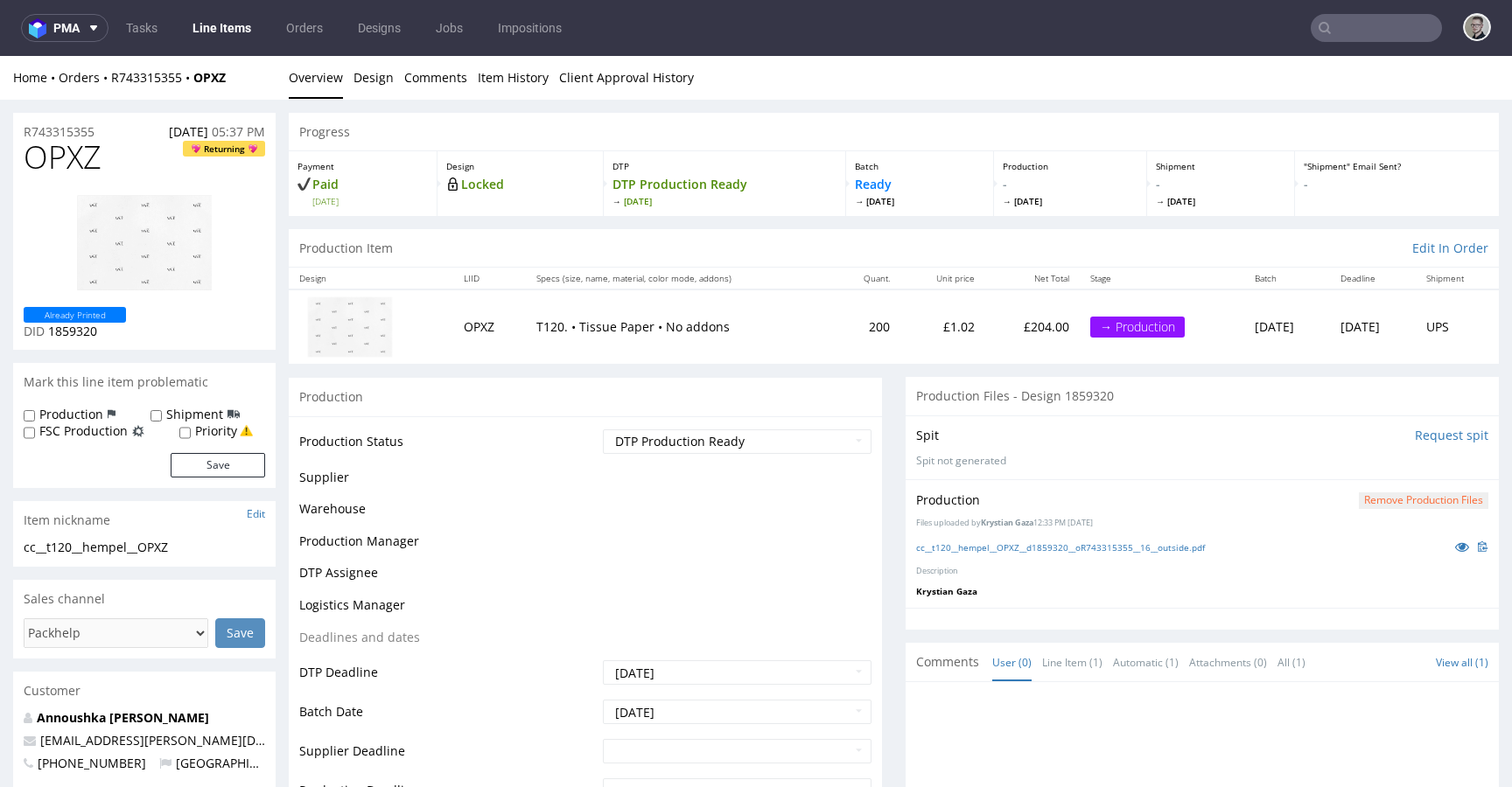
scroll to position [0, 0]
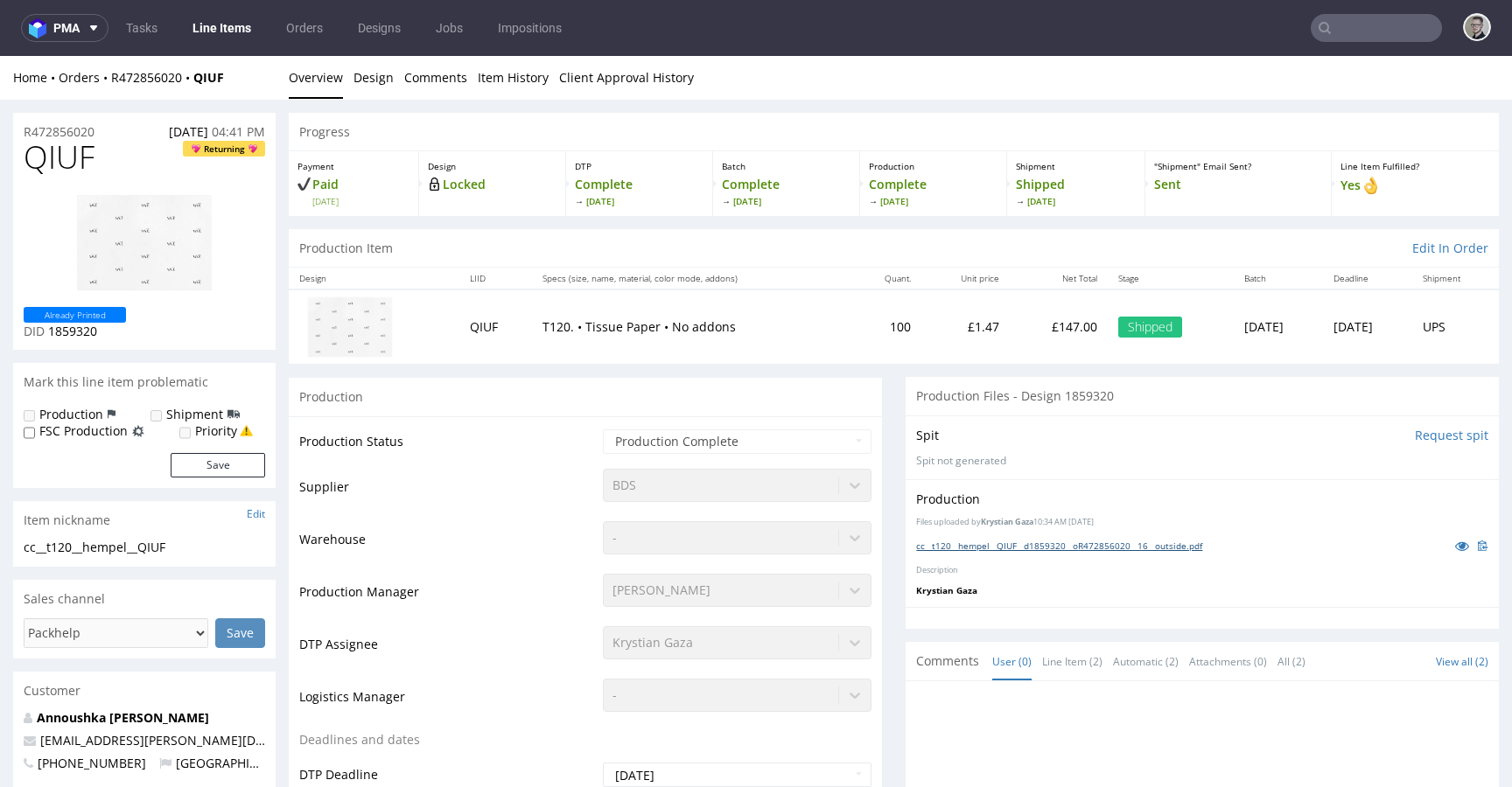
click at [1032, 545] on link "cc__t120__hempel__QIUF__d1859320__oR472856020__16__outside.pdf" at bounding box center [1059, 545] width 287 height 12
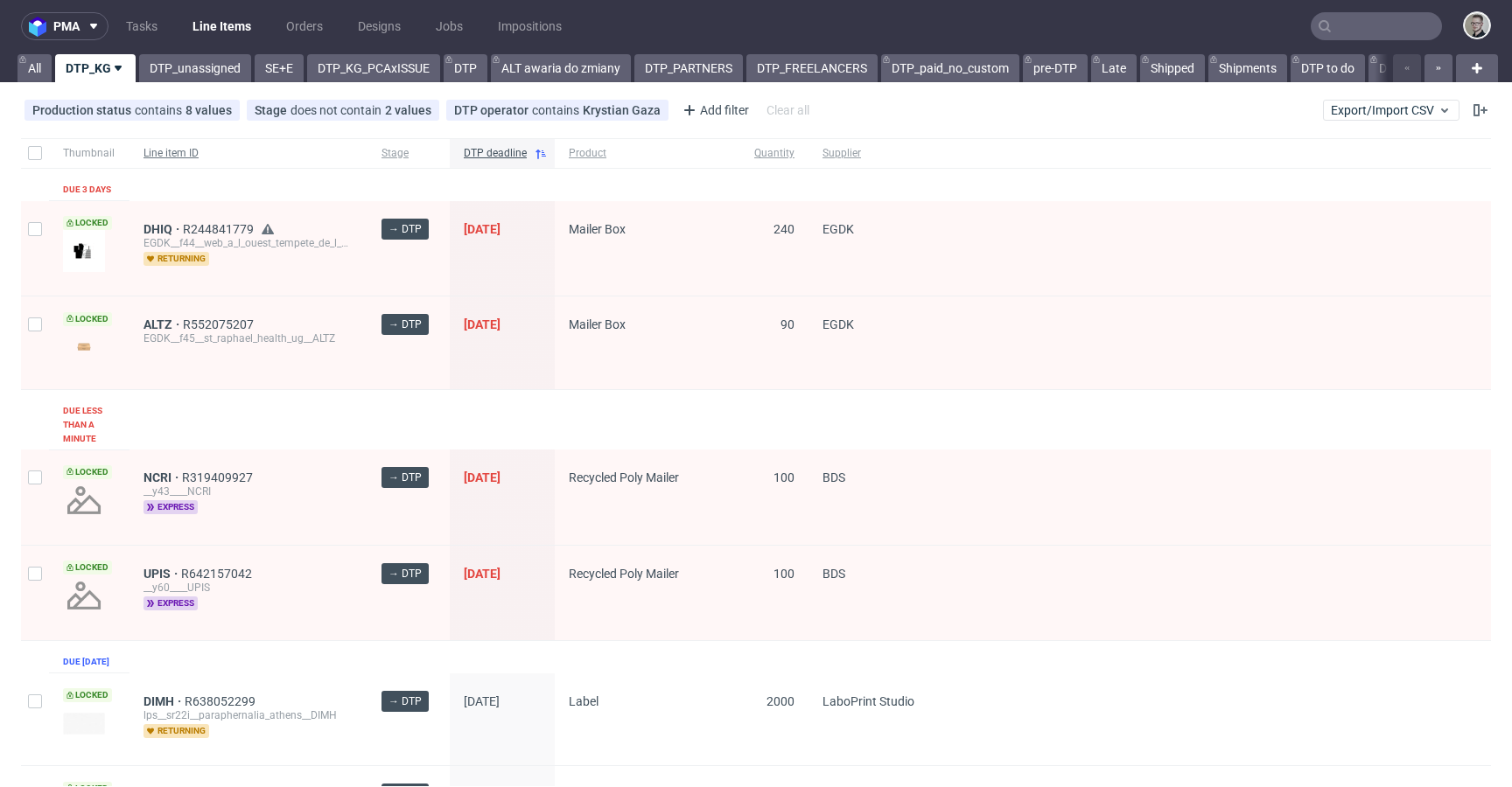
scroll to position [4, 0]
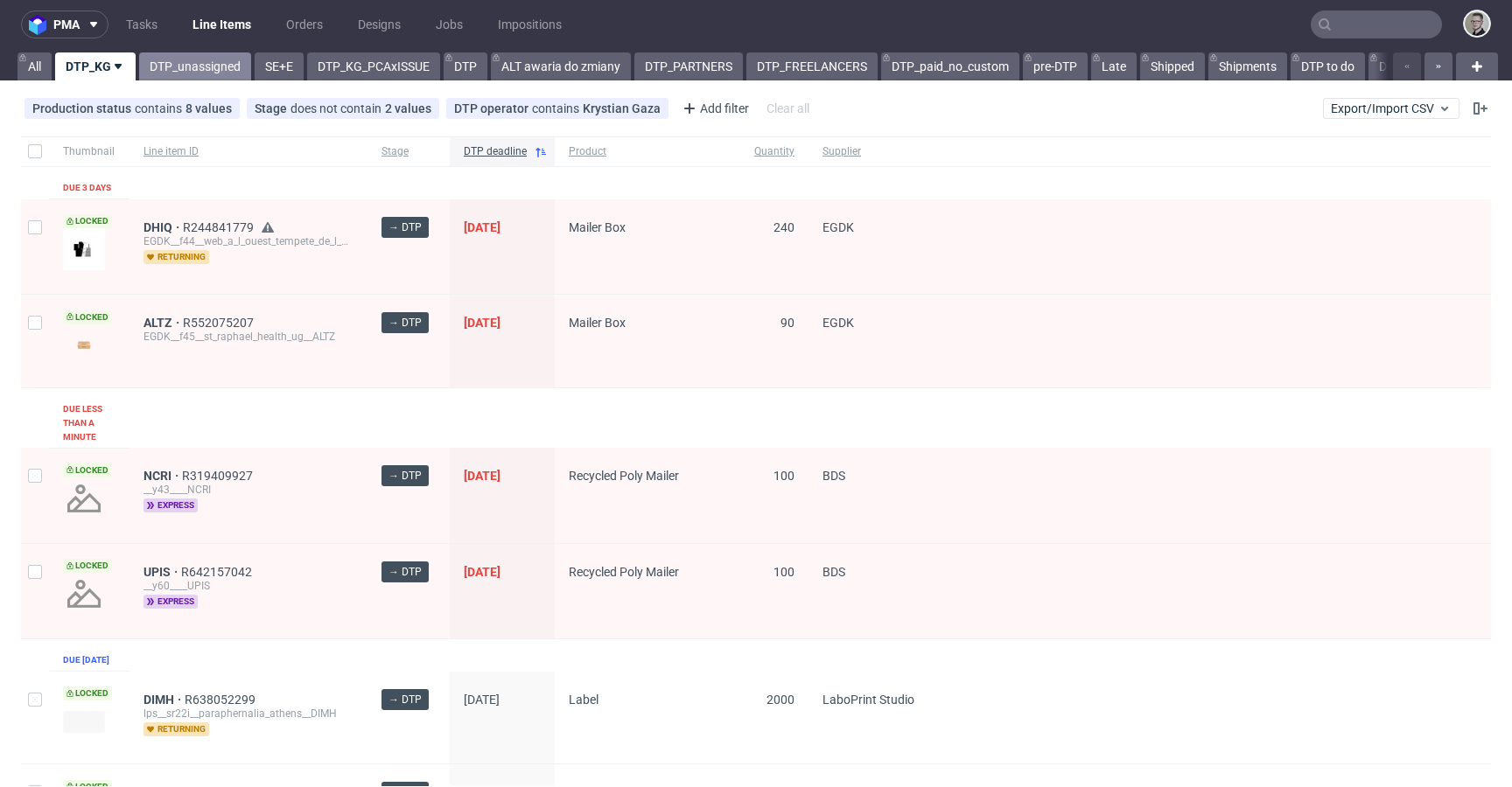
click at [197, 69] on link "DTP_unassigned" at bounding box center [195, 66] width 112 height 28
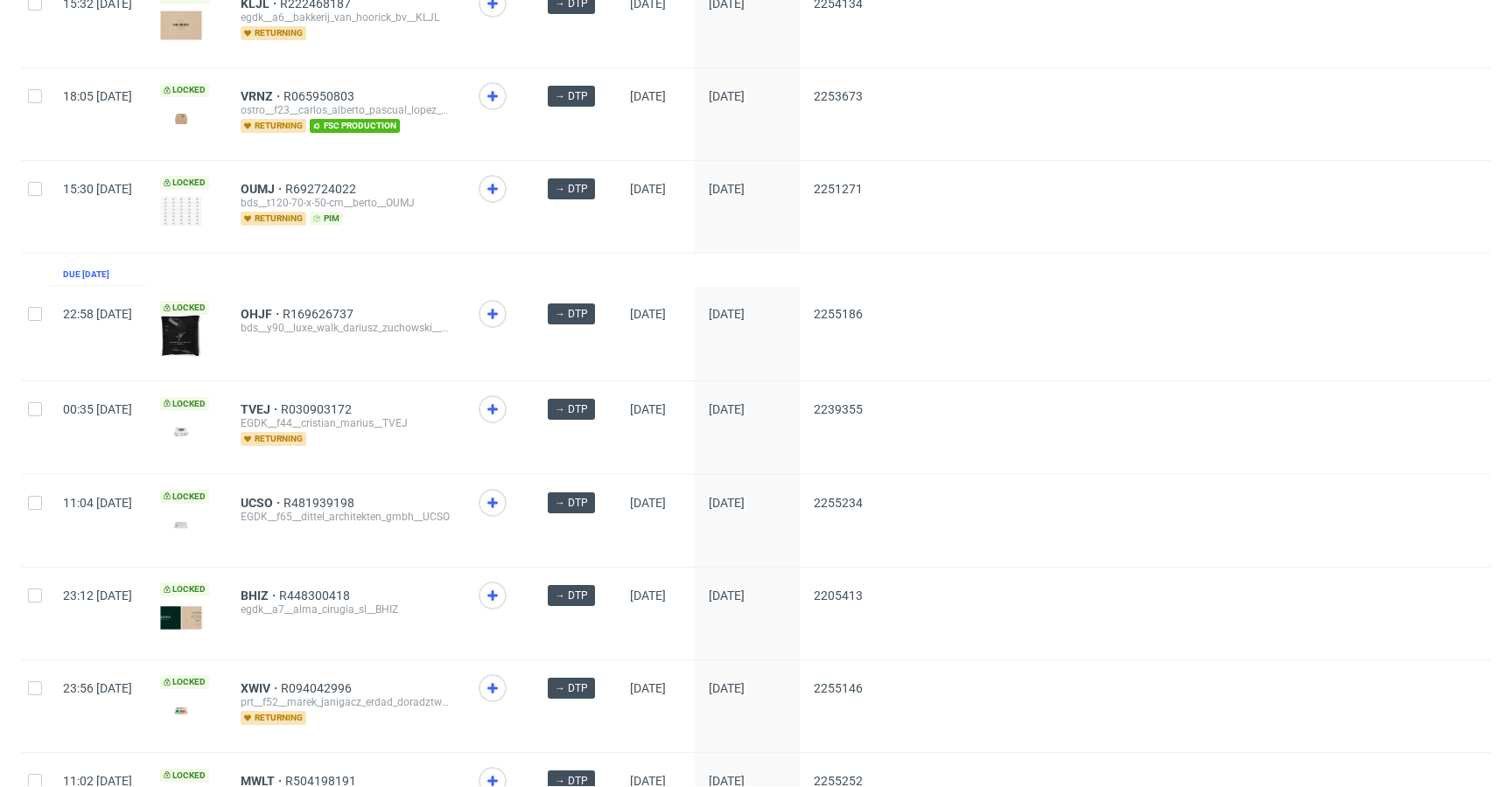
scroll to position [2298, 0]
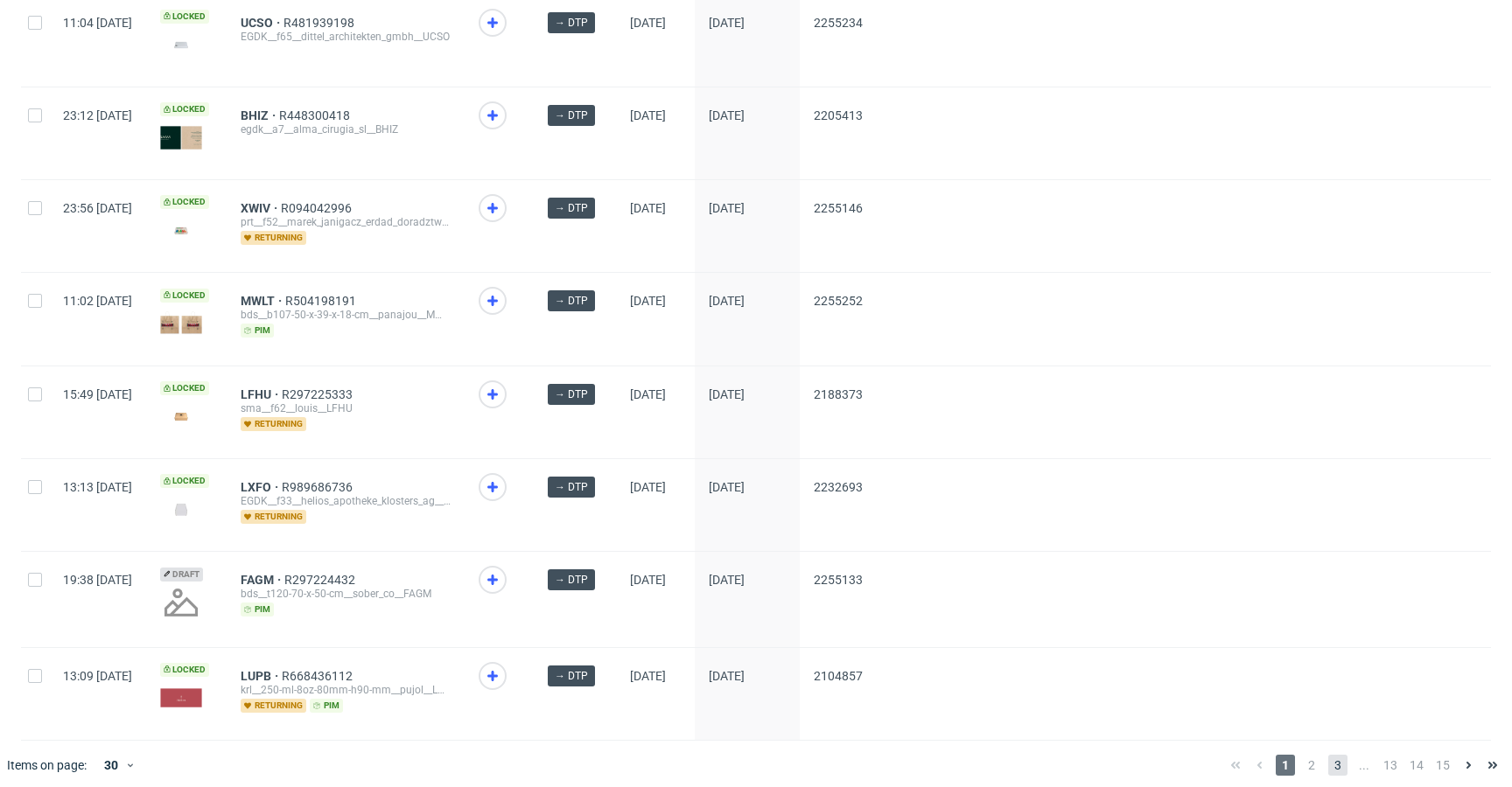
click at [1328, 755] on span "3" at bounding box center [1338, 765] width 19 height 21
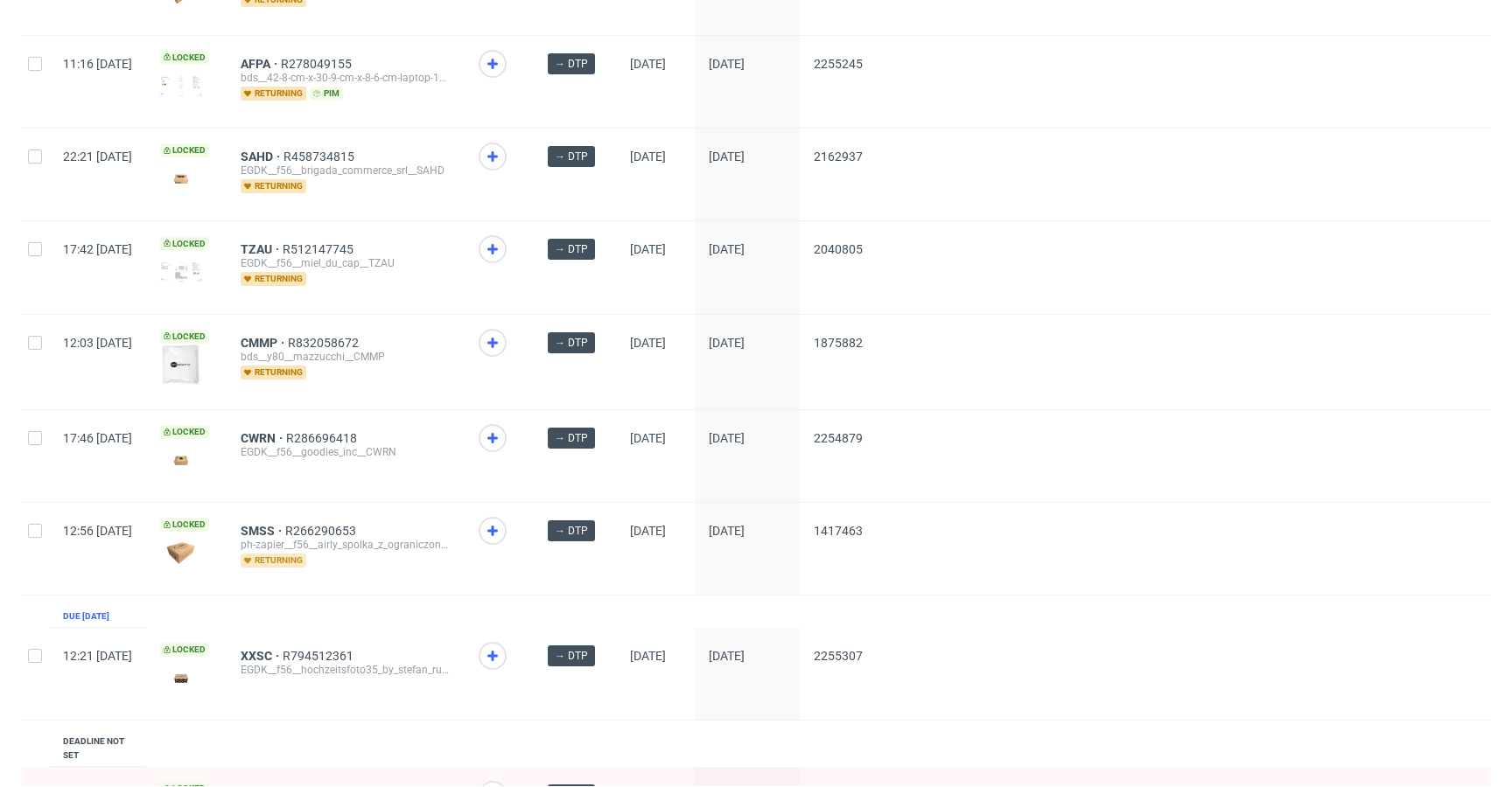
scroll to position [1037, 0]
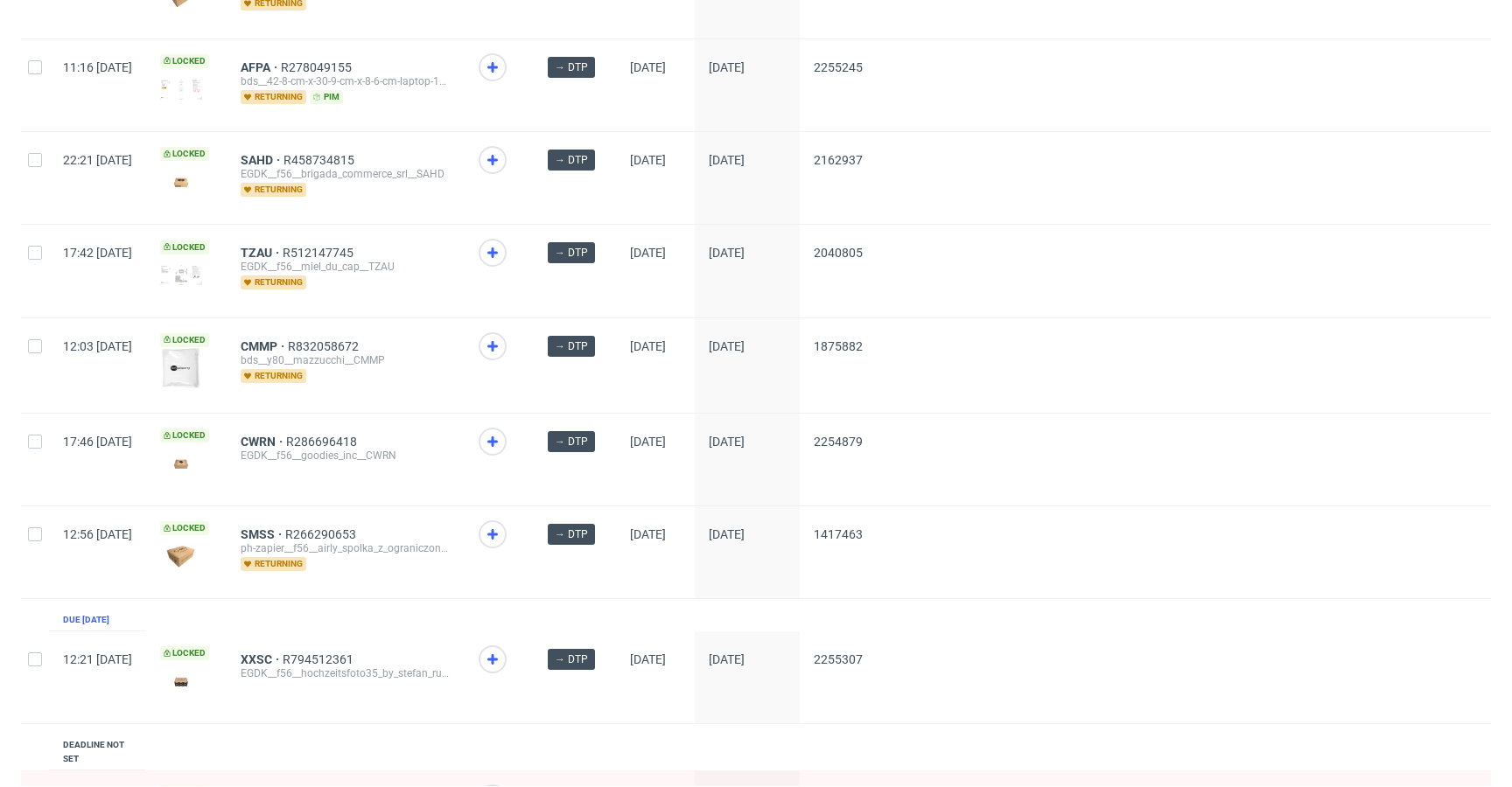
drag, startPoint x: 303, startPoint y: 529, endPoint x: 301, endPoint y: 518, distance: 11.2
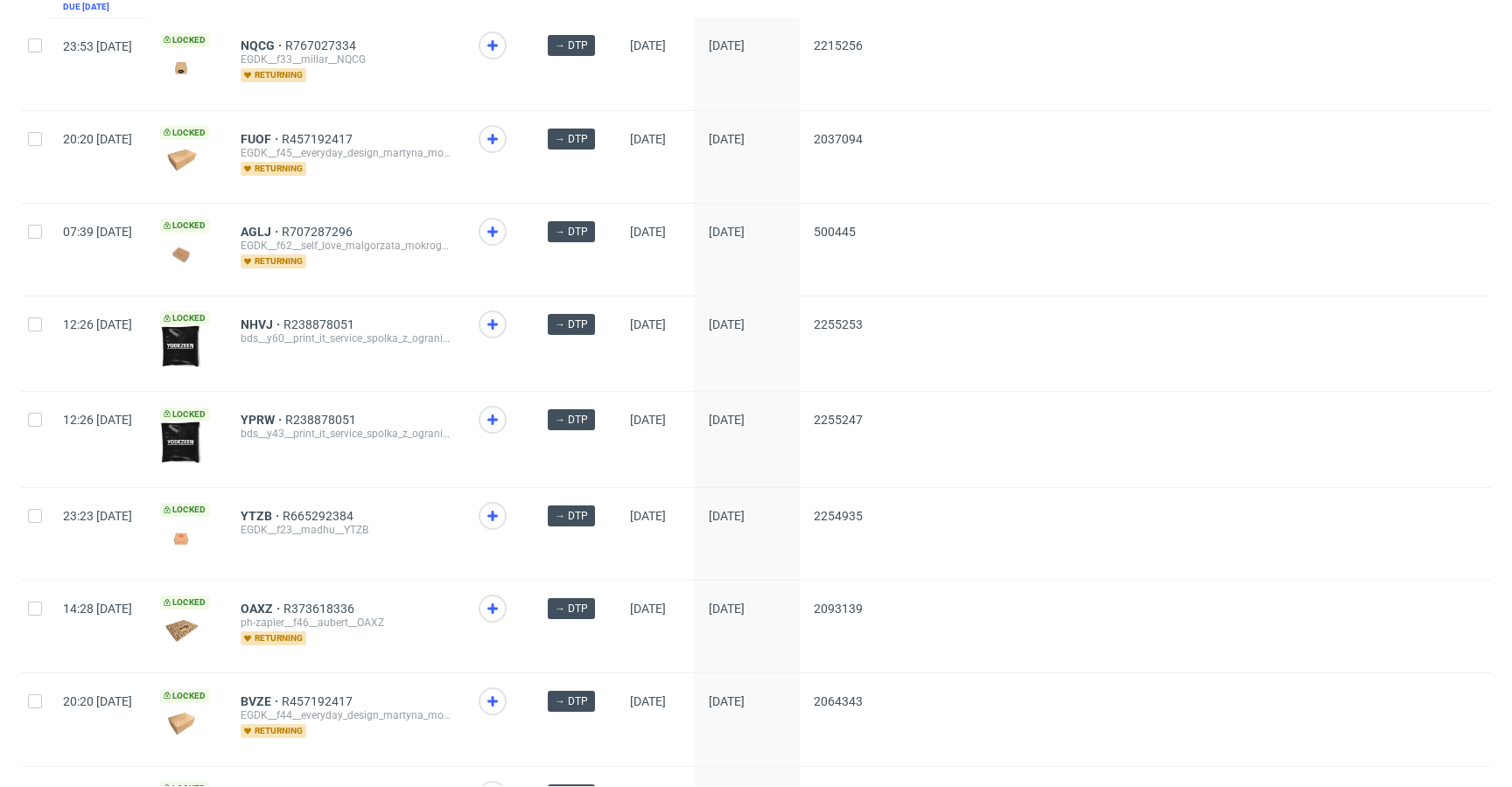
scroll to position [257, 0]
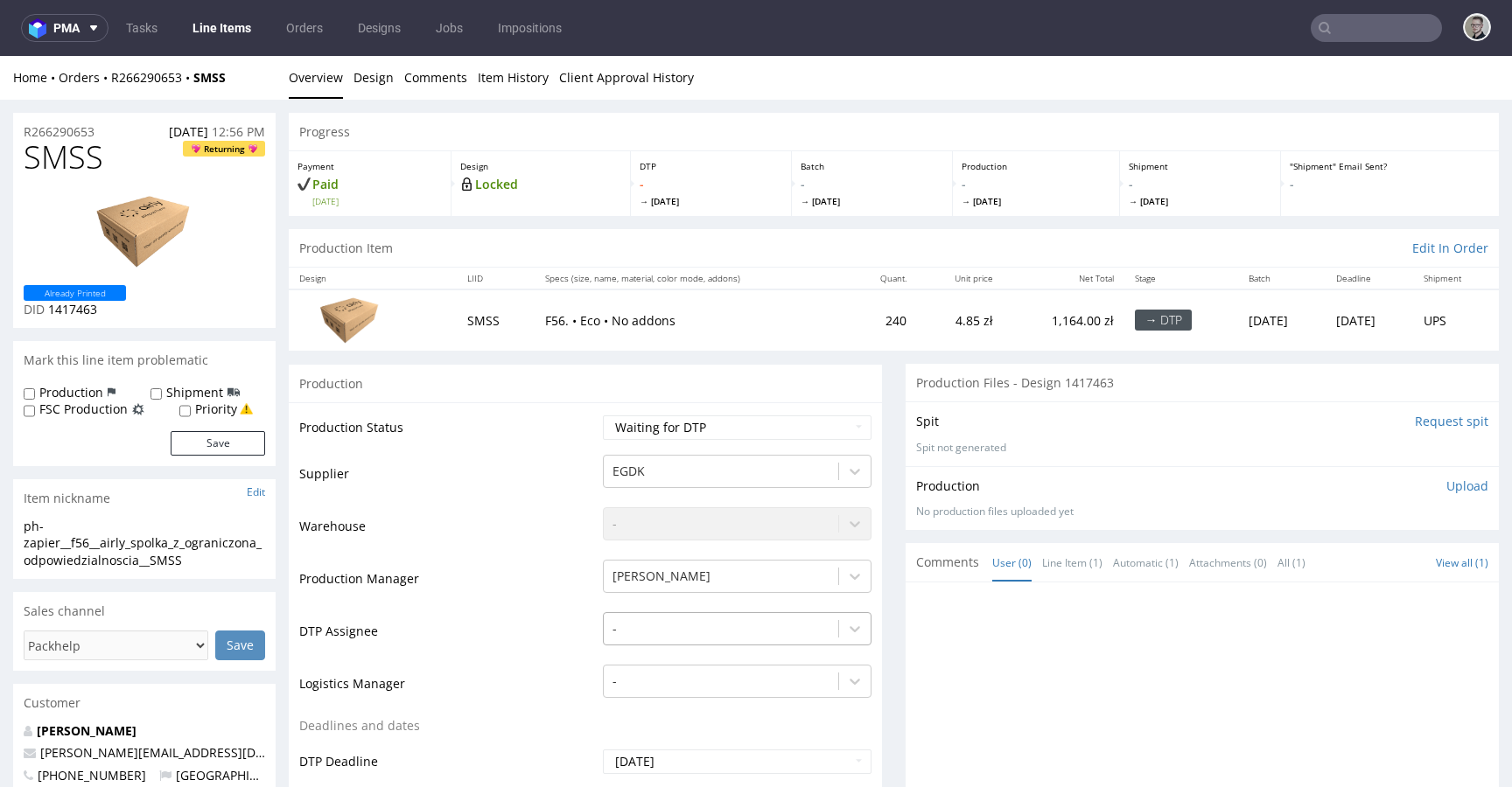
click at [697, 626] on div "-" at bounding box center [737, 624] width 269 height 25
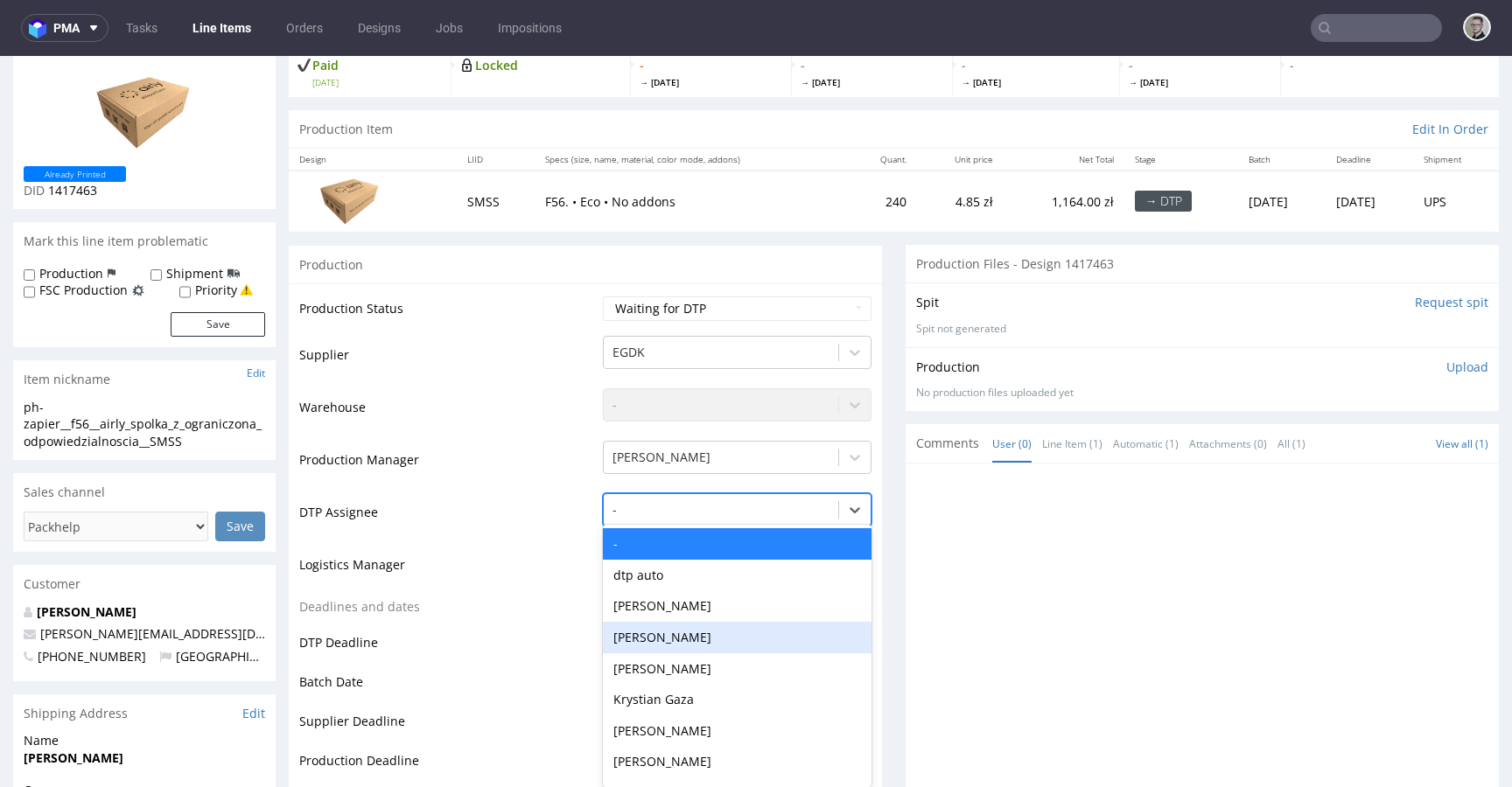
scroll to position [126, 0]
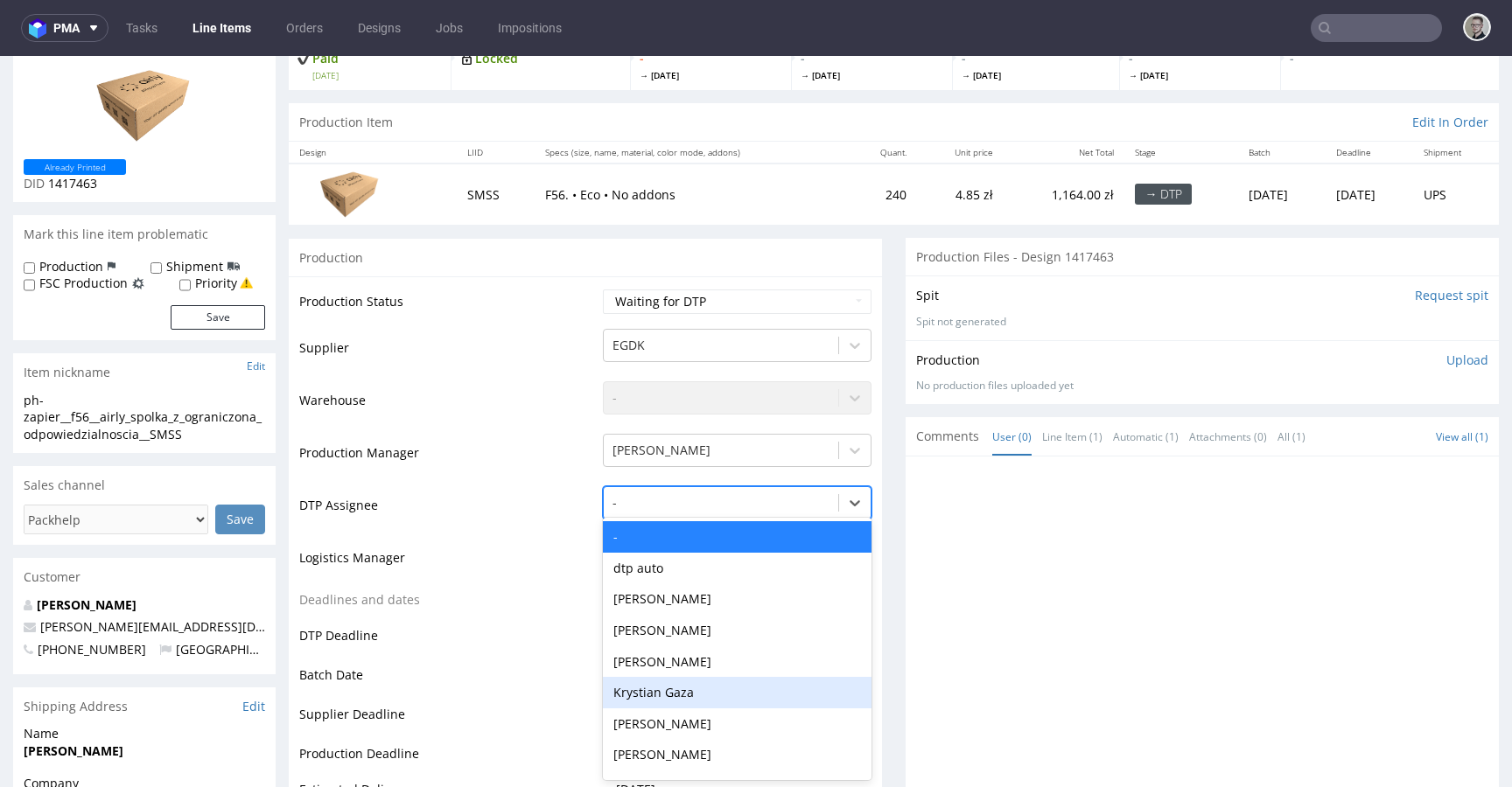
click at [686, 688] on div "Krystian Gaza" at bounding box center [737, 692] width 269 height 31
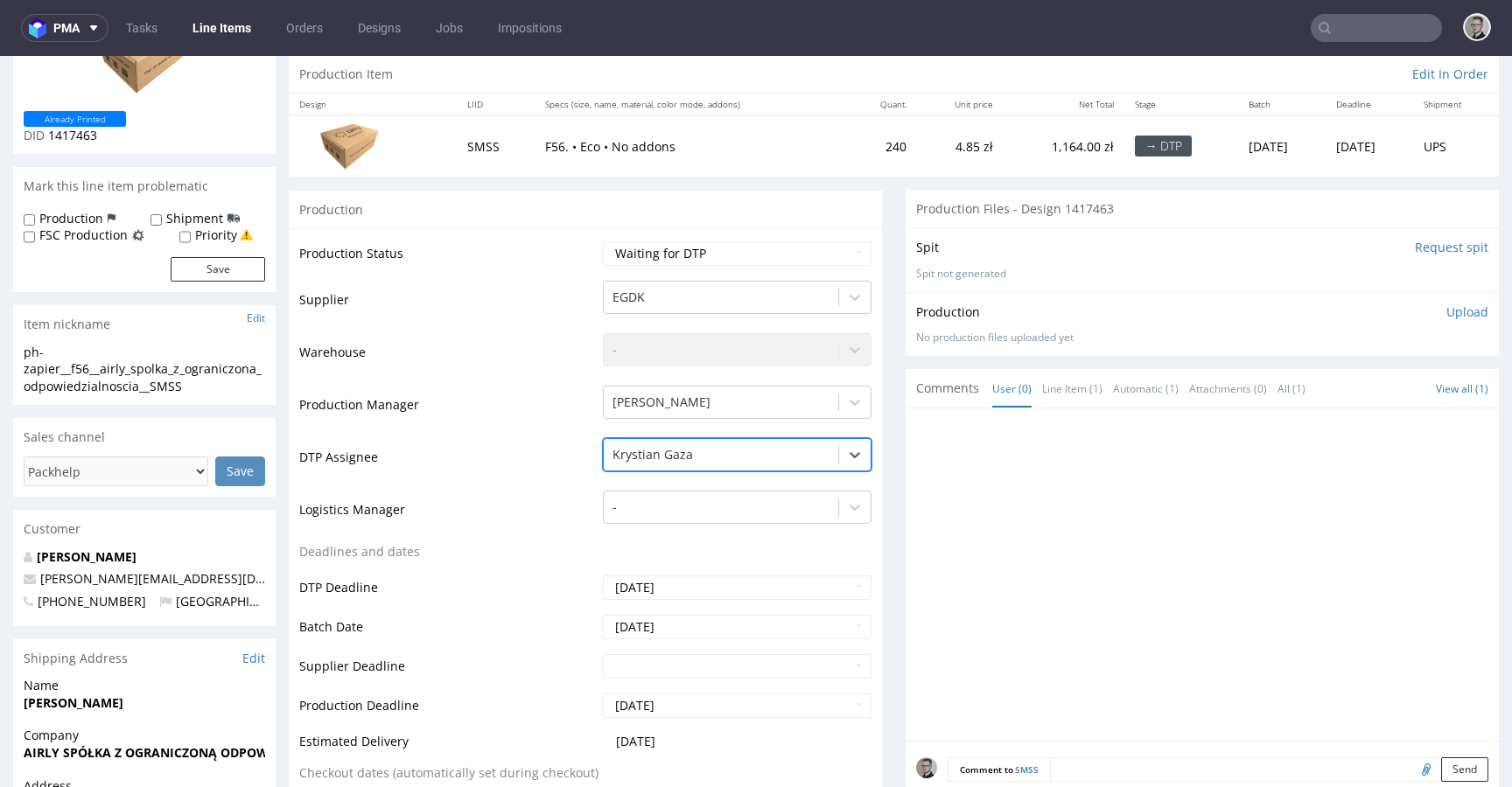
scroll to position [675, 0]
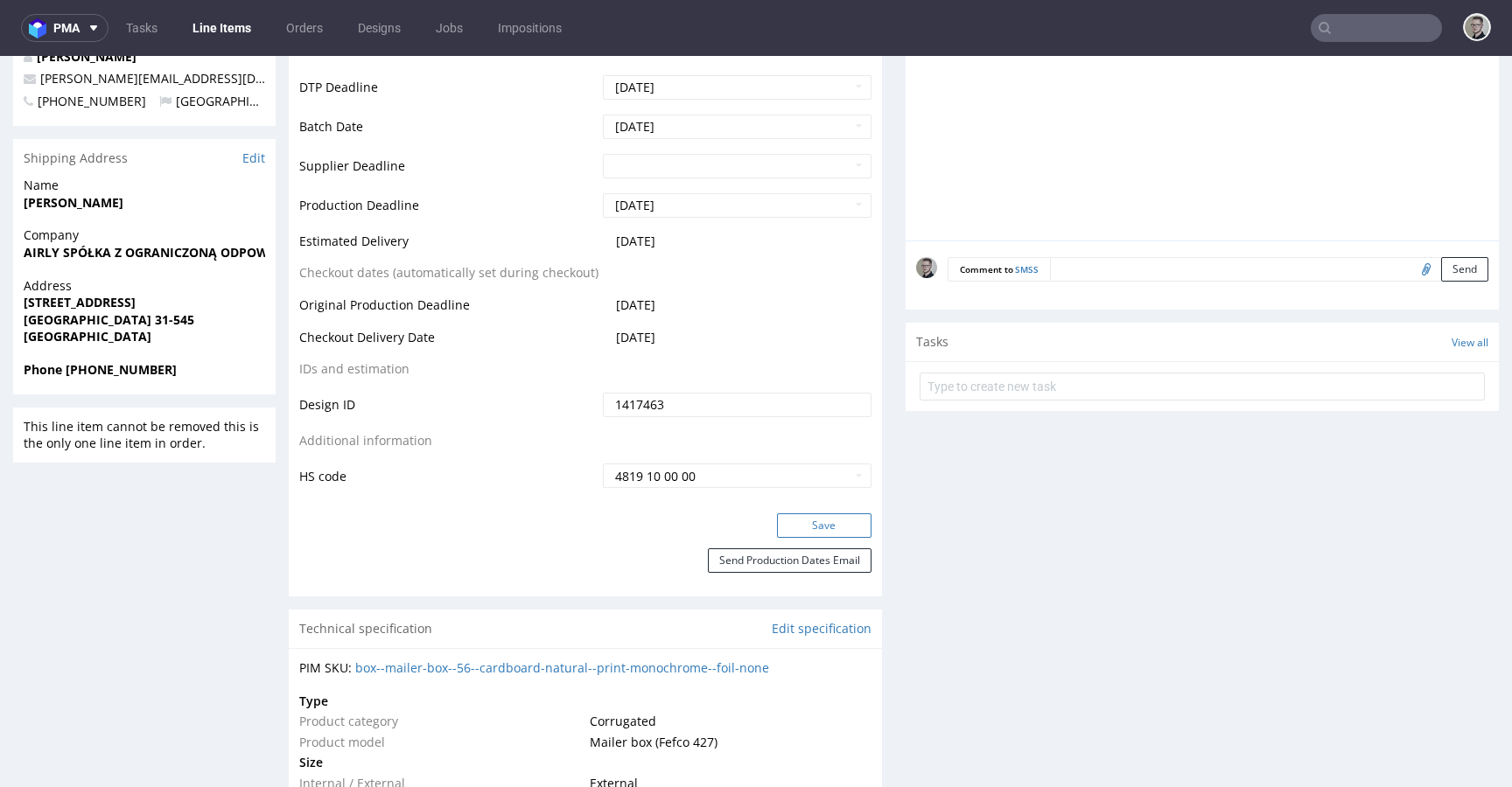
click at [830, 516] on button "Save" at bounding box center [824, 525] width 94 height 25
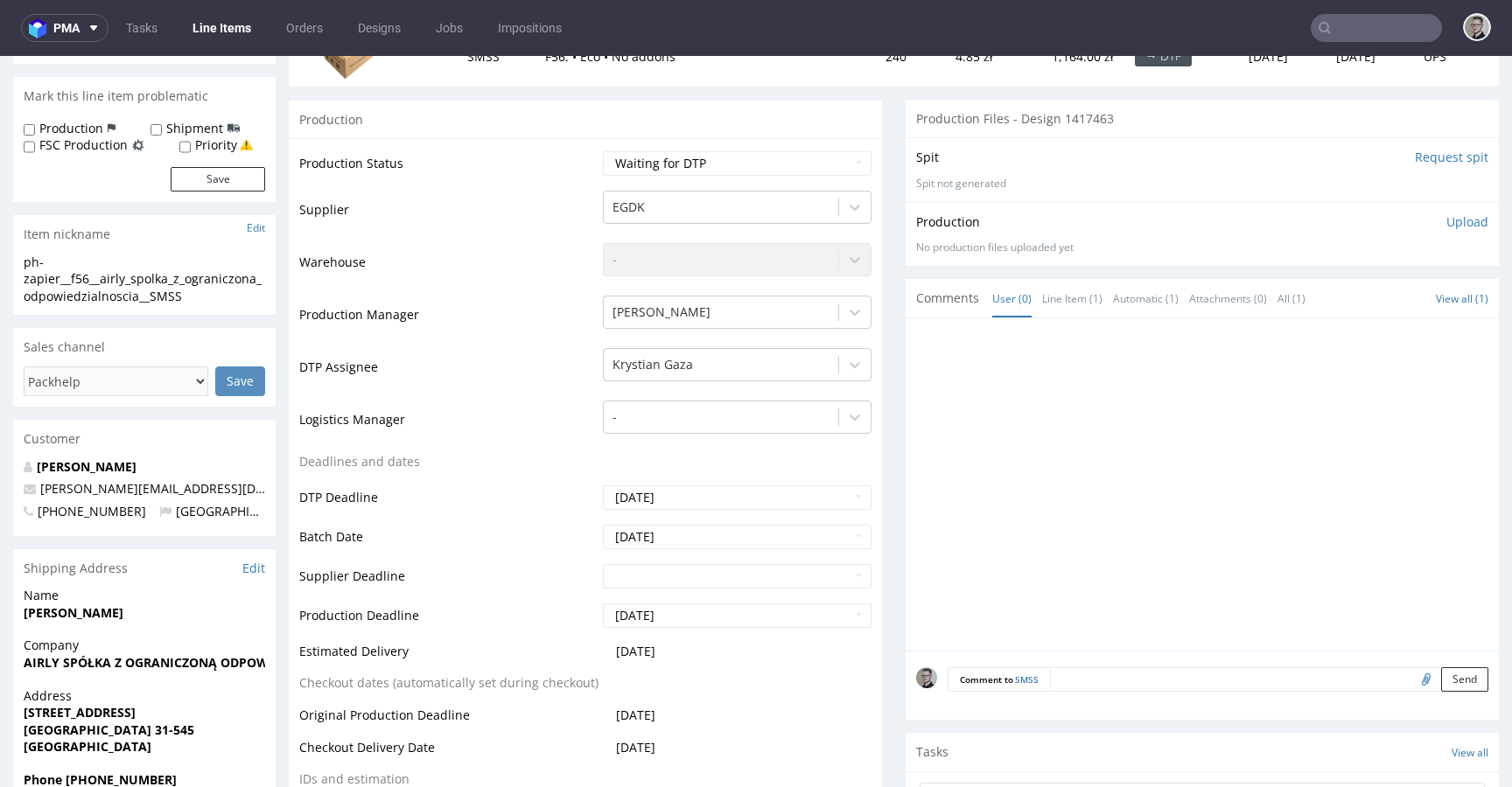
scroll to position [0, 0]
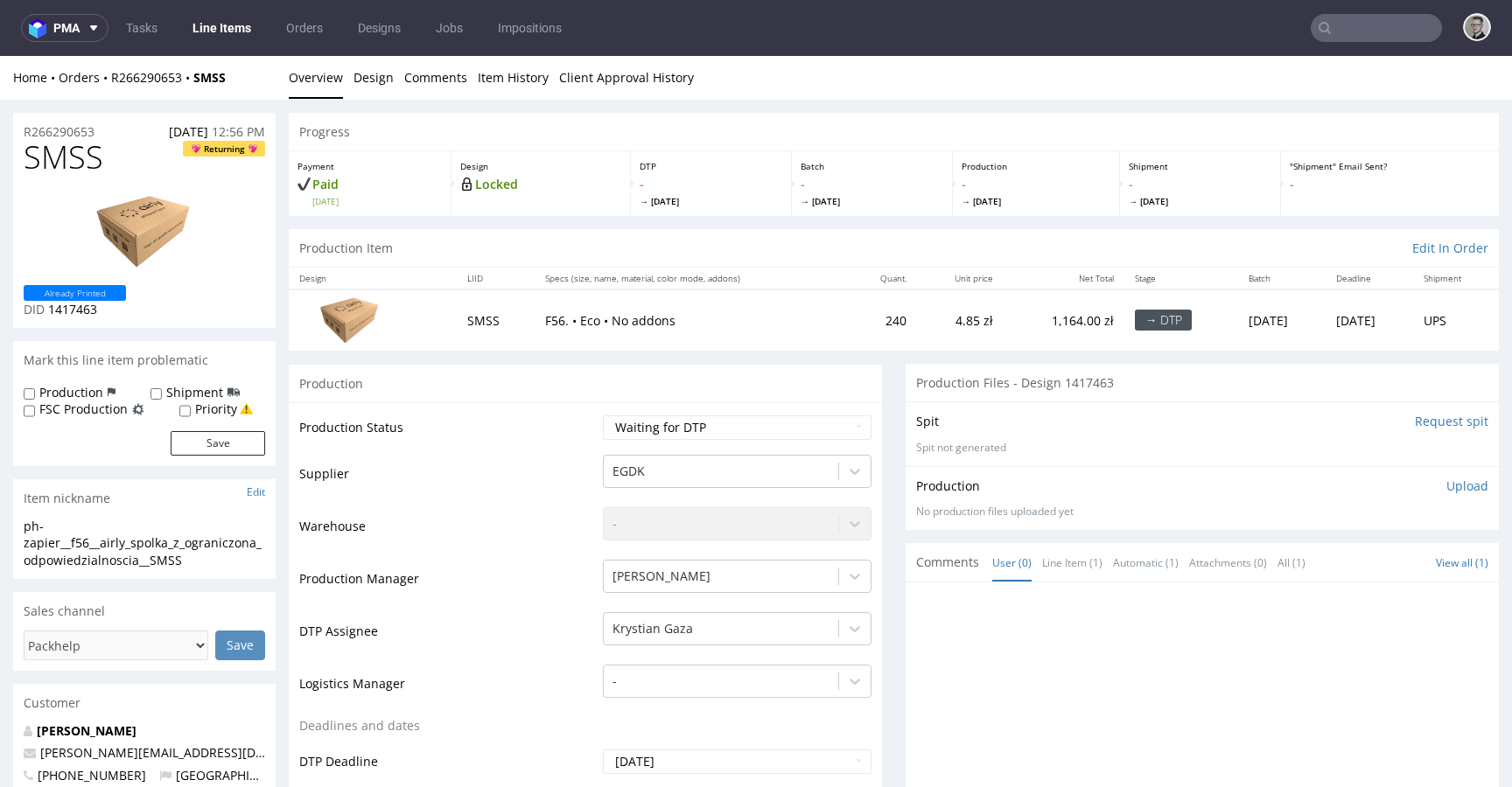
click at [1415, 418] on input "Request spit" at bounding box center [1451, 422] width 73 height 17
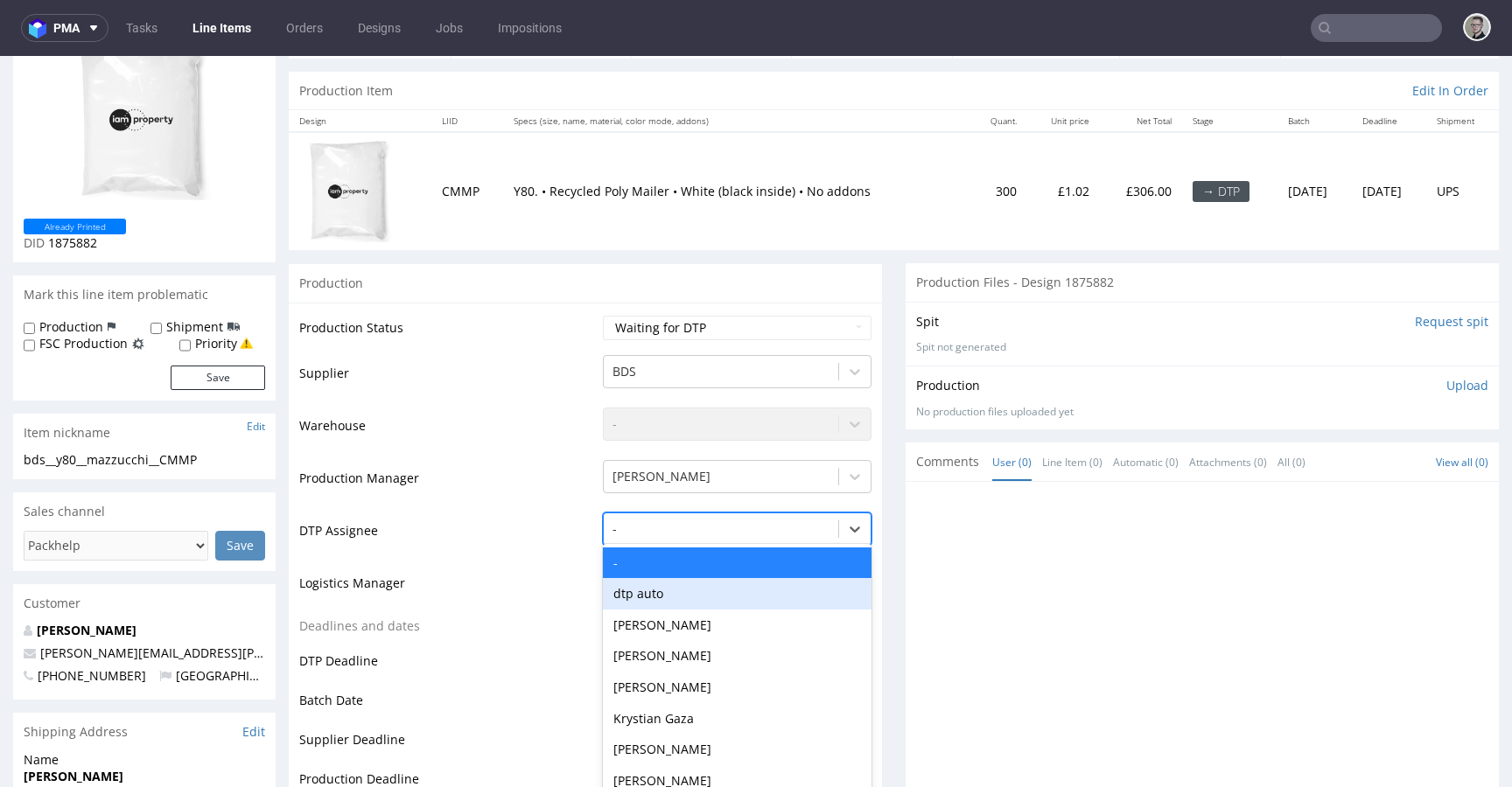
click at [688, 537] on div "dtp auto, 2 of 31. 31 results available. Use Up and Down to choose options, pre…" at bounding box center [737, 525] width 269 height 25
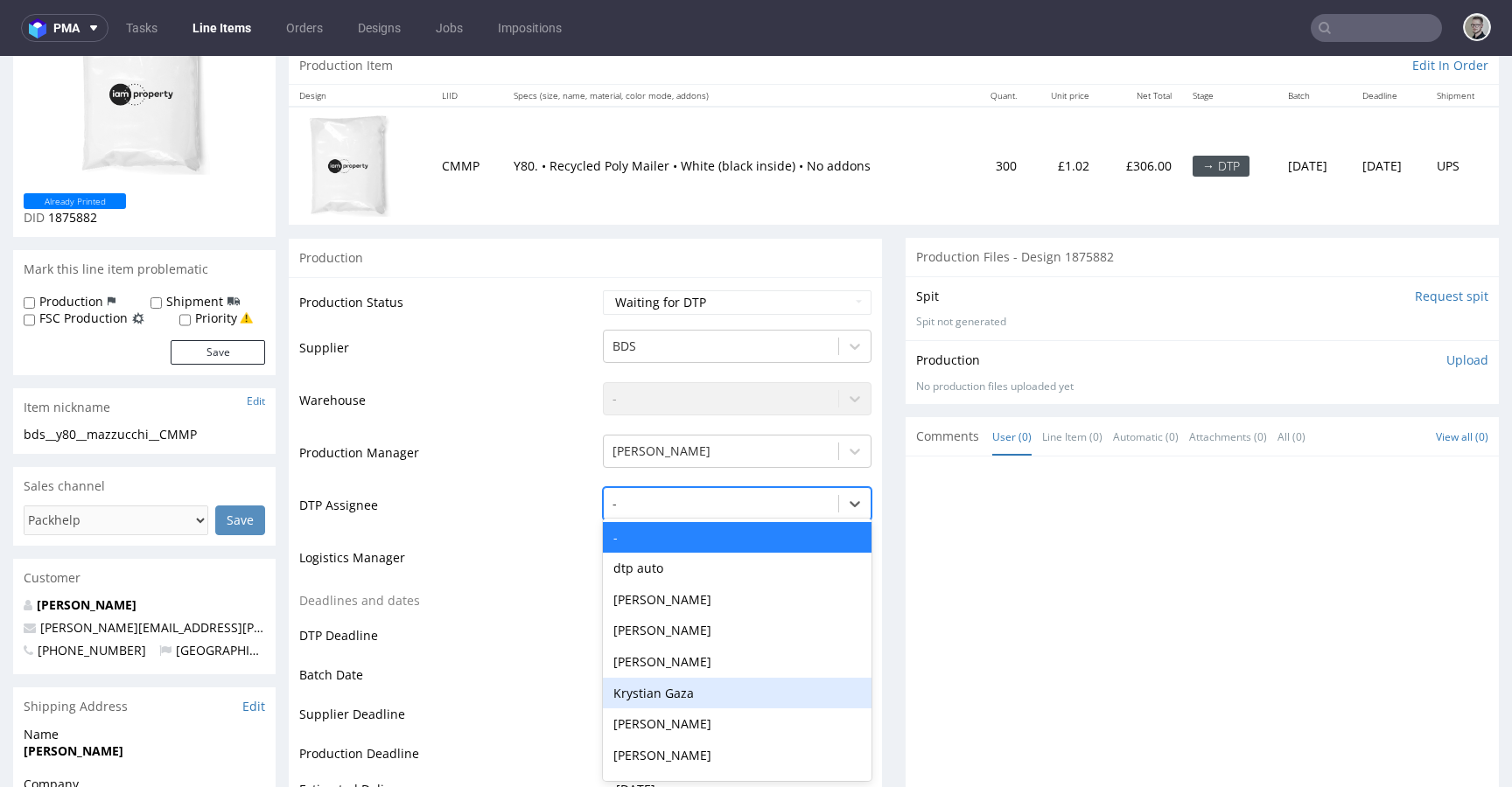
click at [697, 695] on div "Krystian Gaza" at bounding box center [737, 693] width 269 height 31
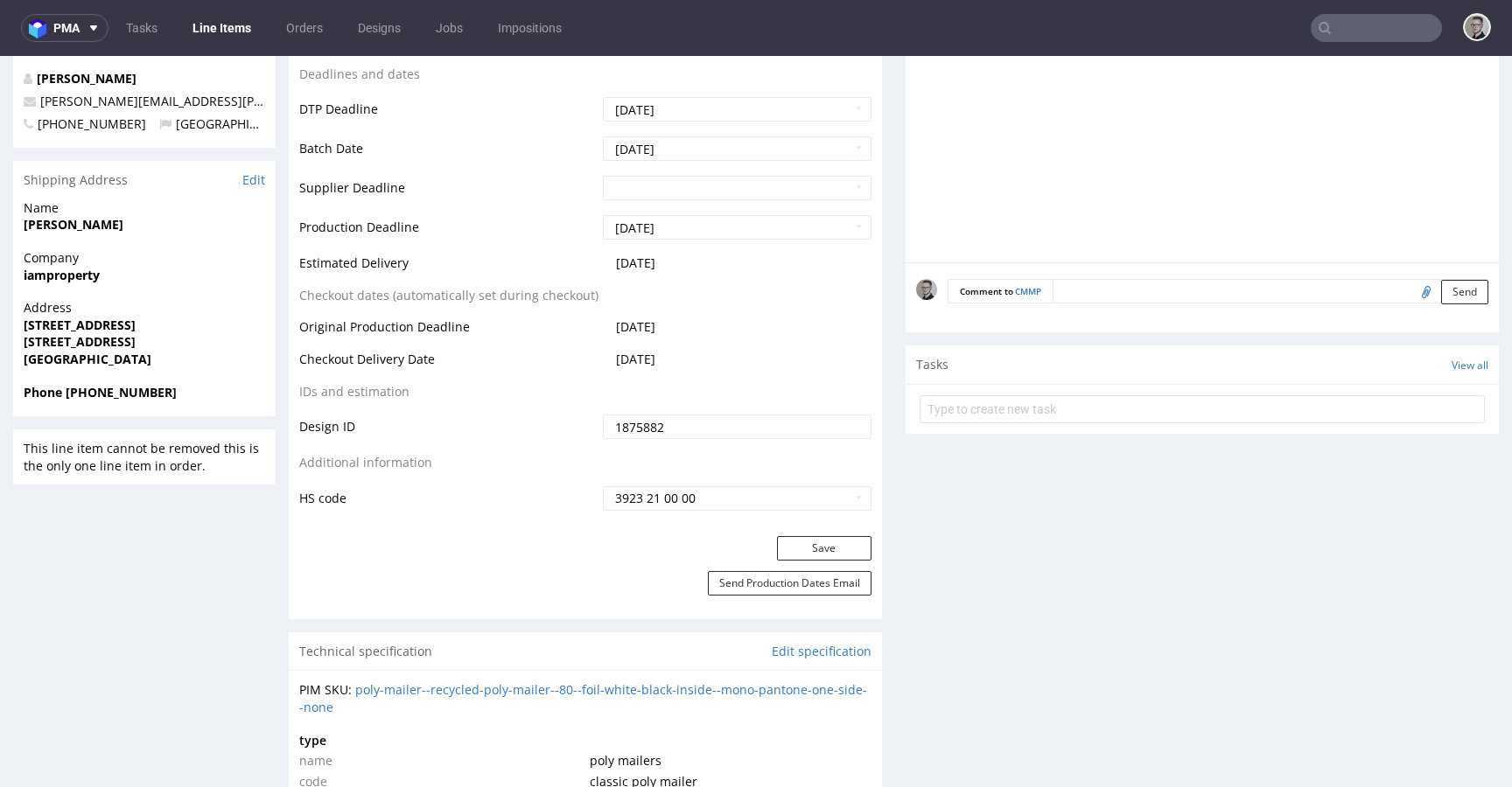
scroll to position [938, 0]
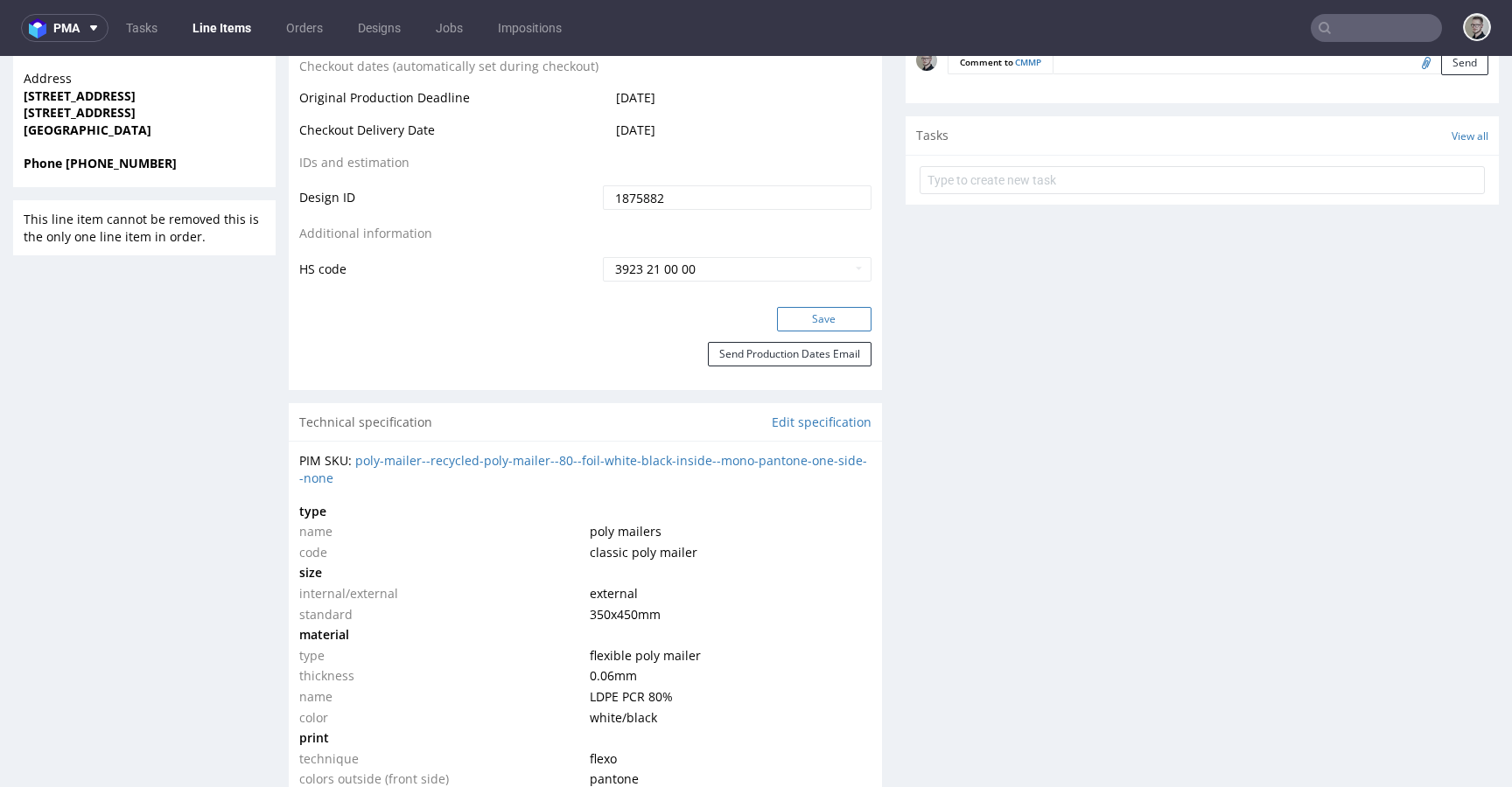
click at [826, 315] on button "Save" at bounding box center [824, 320] width 94 height 25
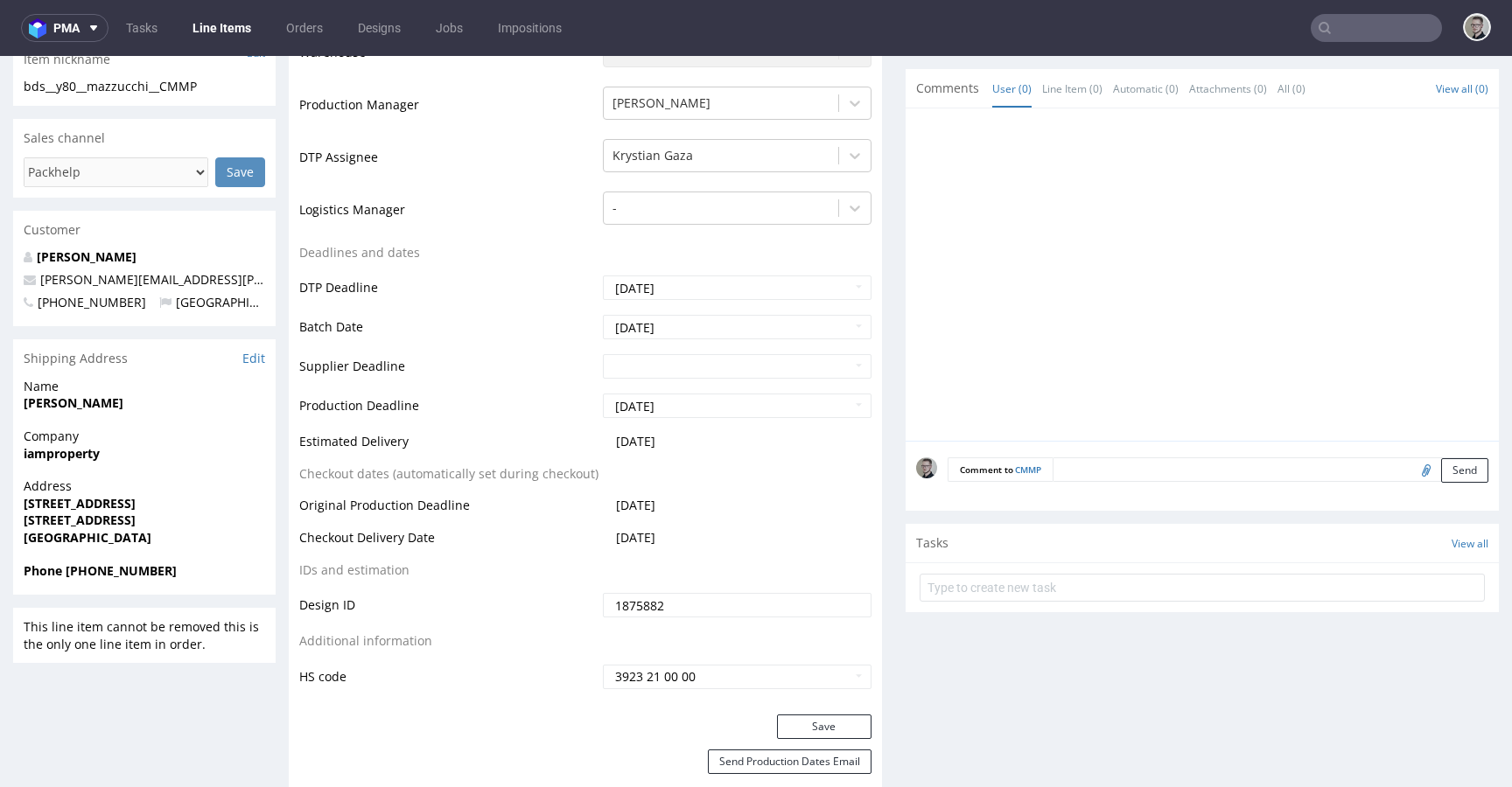
scroll to position [0, 0]
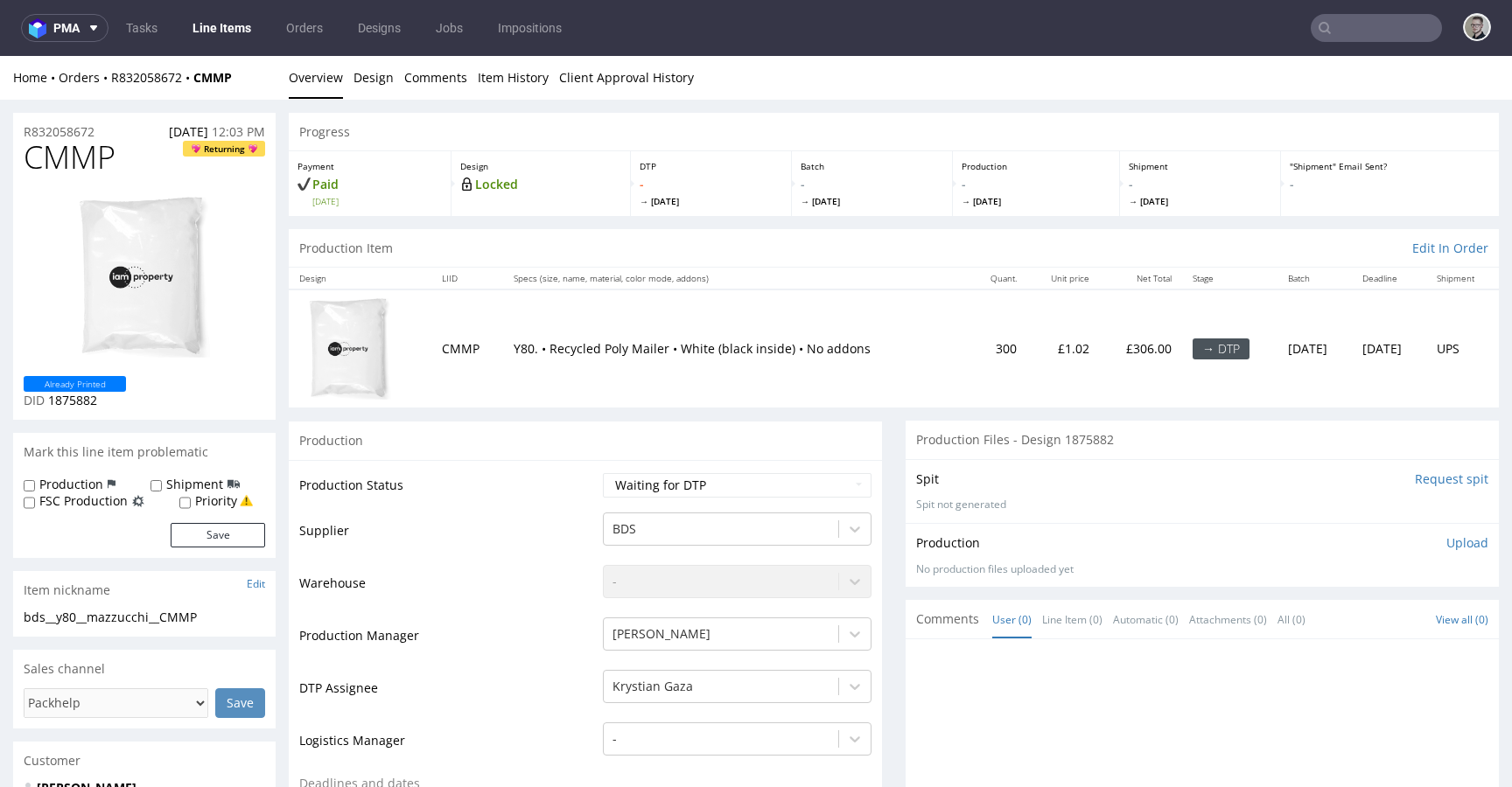
click at [1415, 480] on input "Request spit" at bounding box center [1451, 479] width 73 height 17
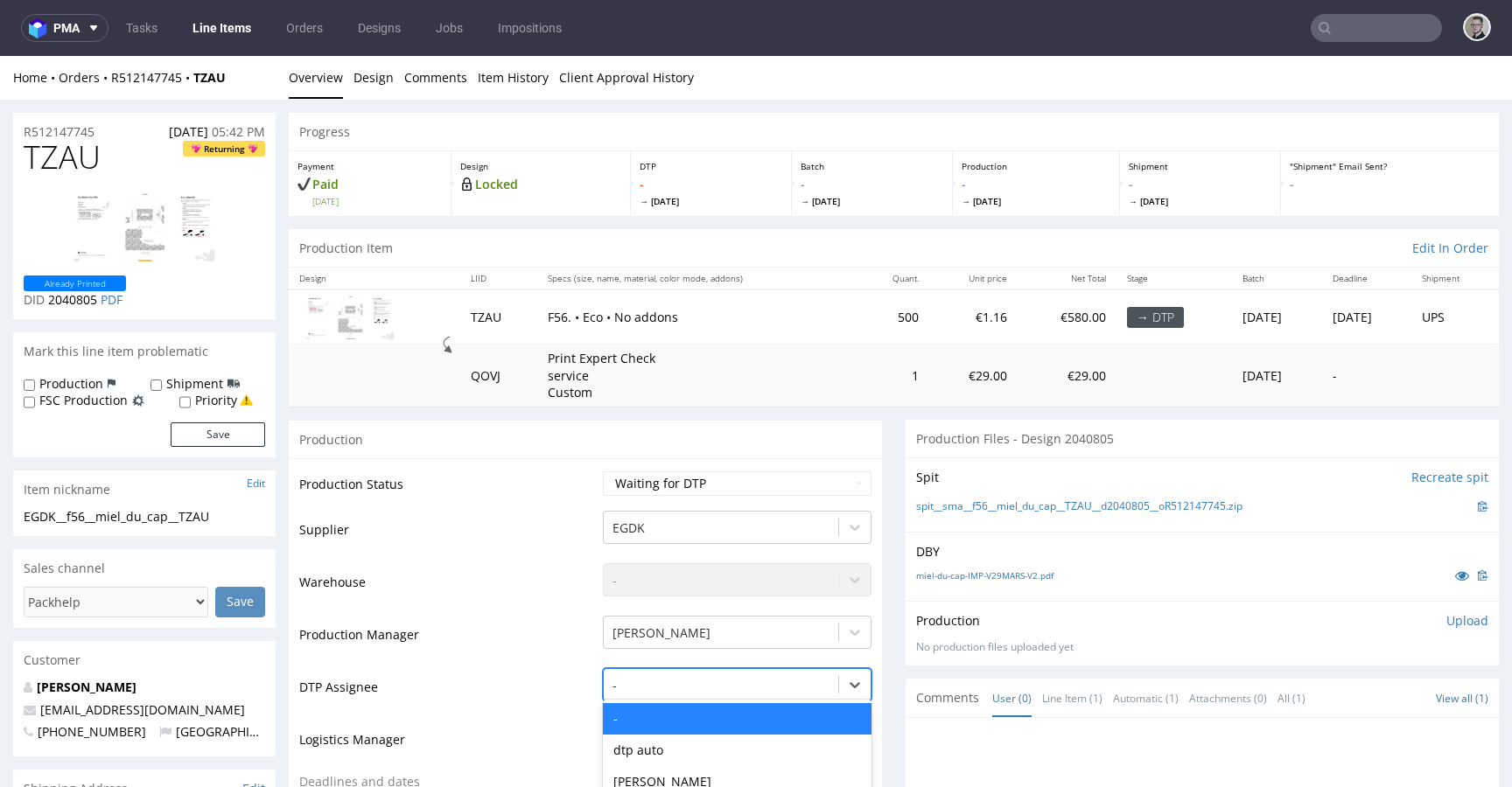
click at [708, 681] on div "Katarzyna Drabczyk, 4 of 31. 31 results available. Use Up and Down to choose op…" at bounding box center [737, 680] width 269 height 25
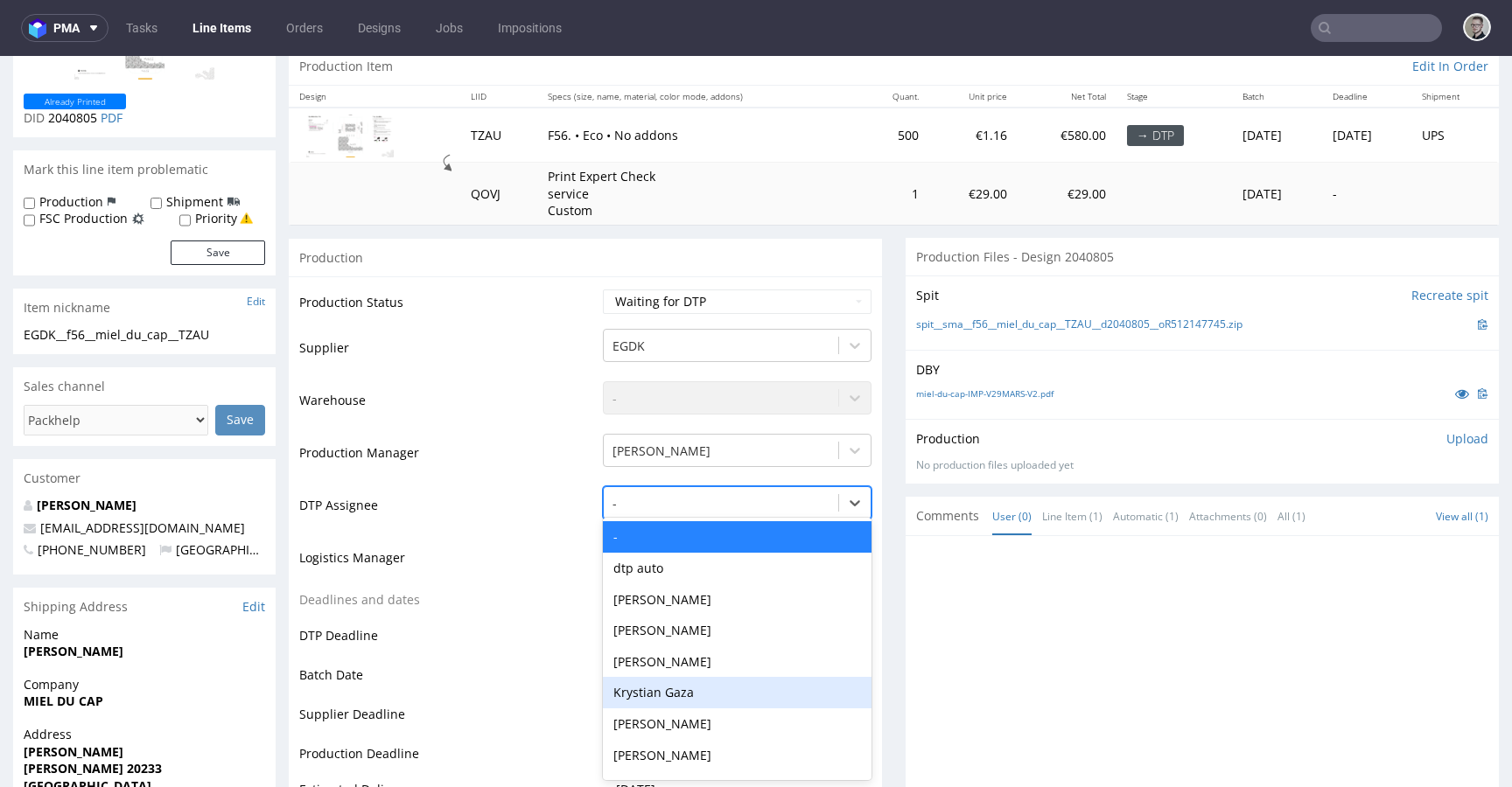
click at [707, 697] on div "Krystian Gaza" at bounding box center [737, 692] width 269 height 31
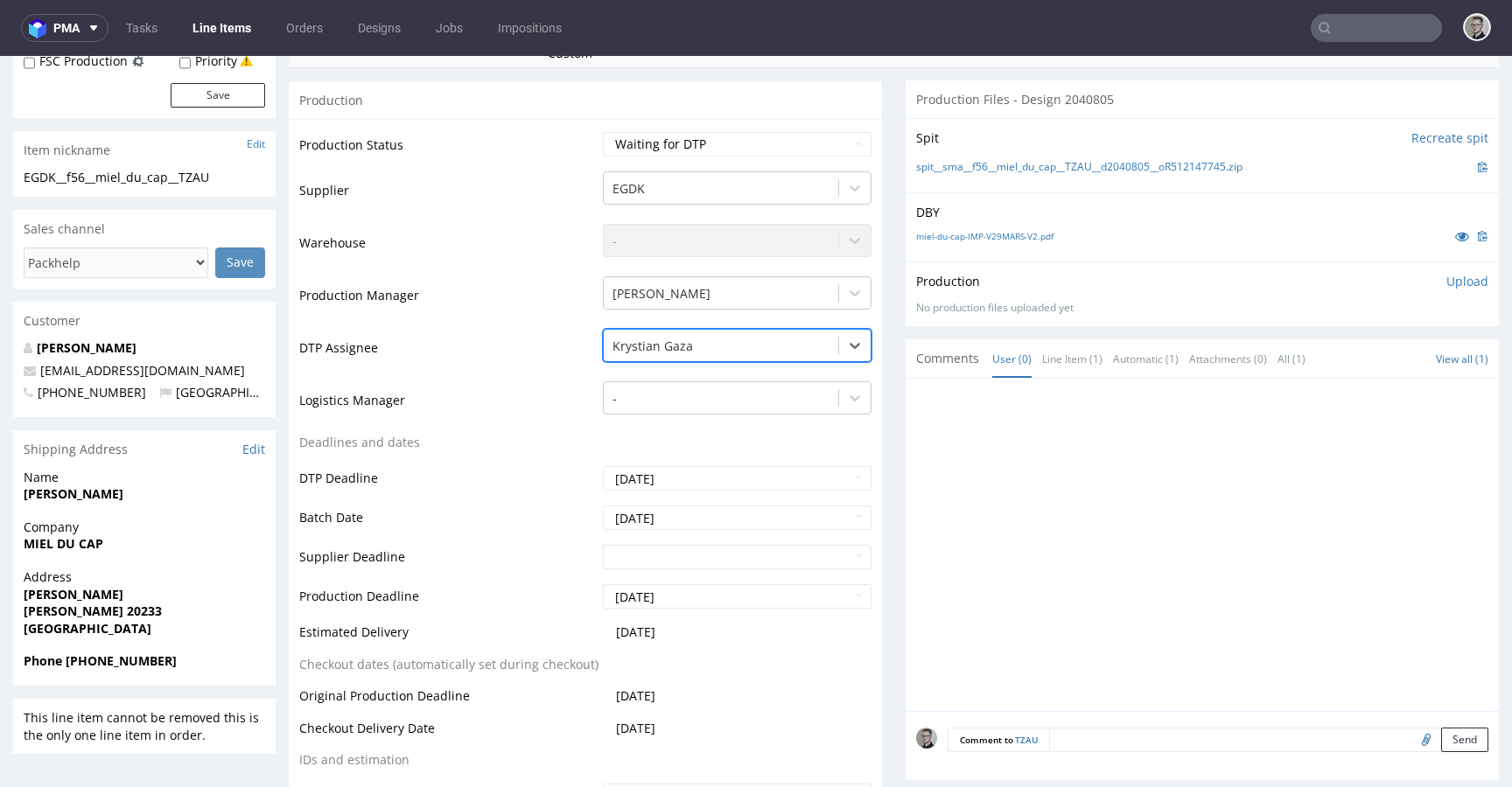
scroll to position [530, 0]
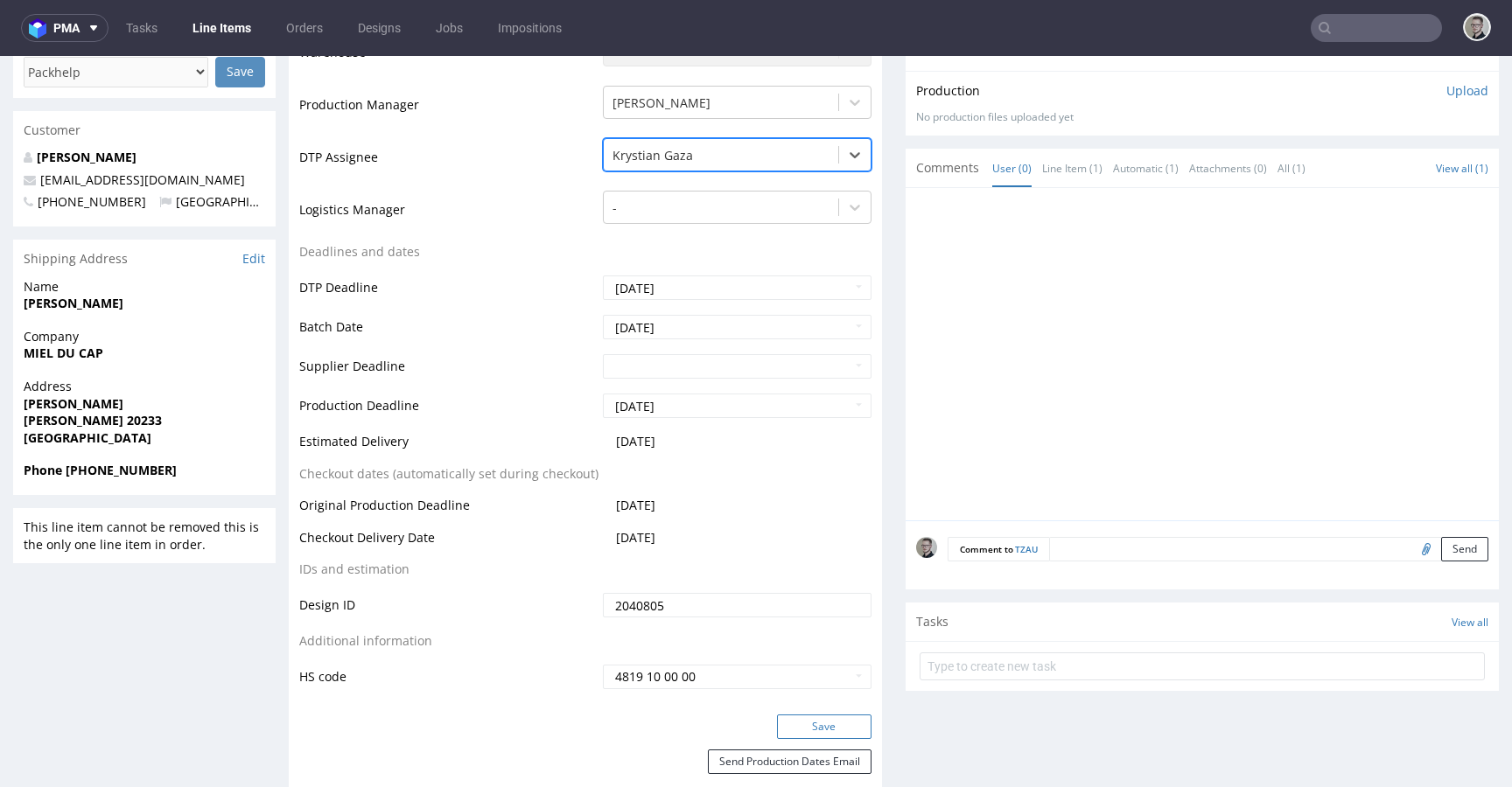
click at [836, 718] on button "Save" at bounding box center [824, 727] width 94 height 25
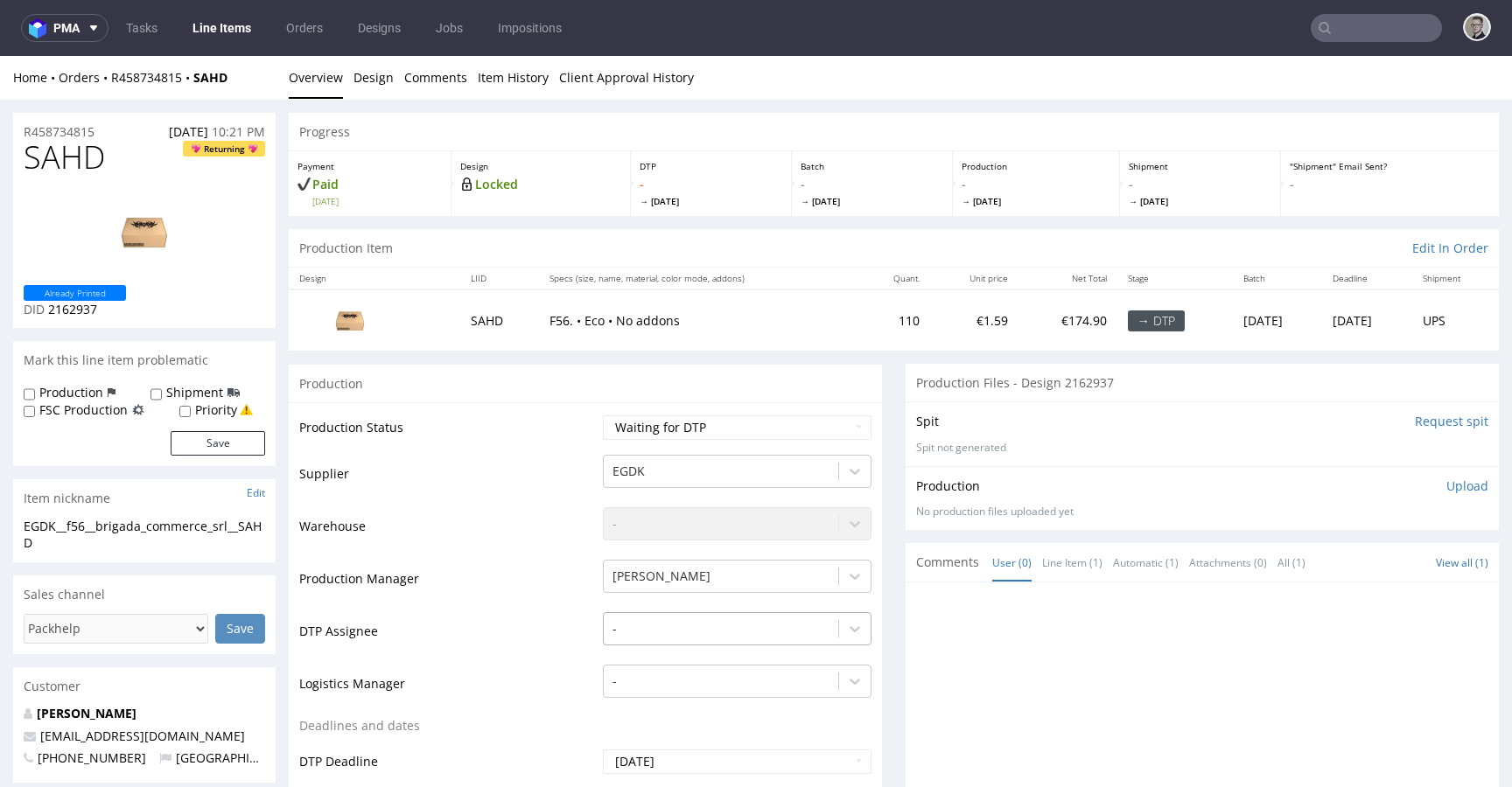
click at [661, 623] on div "-" at bounding box center [737, 624] width 269 height 25
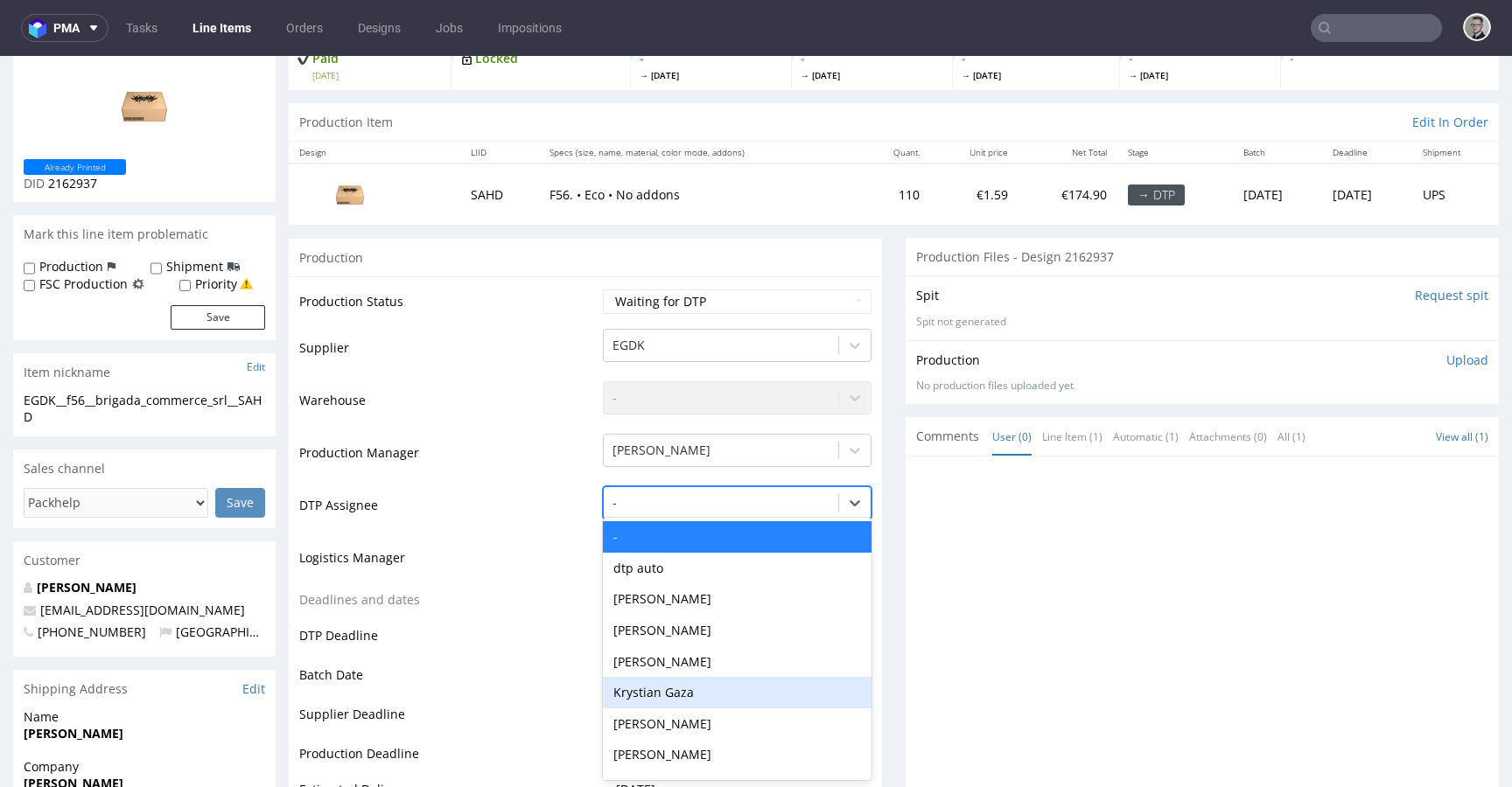
click at [686, 689] on div "Krystian Gaza" at bounding box center [737, 692] width 269 height 31
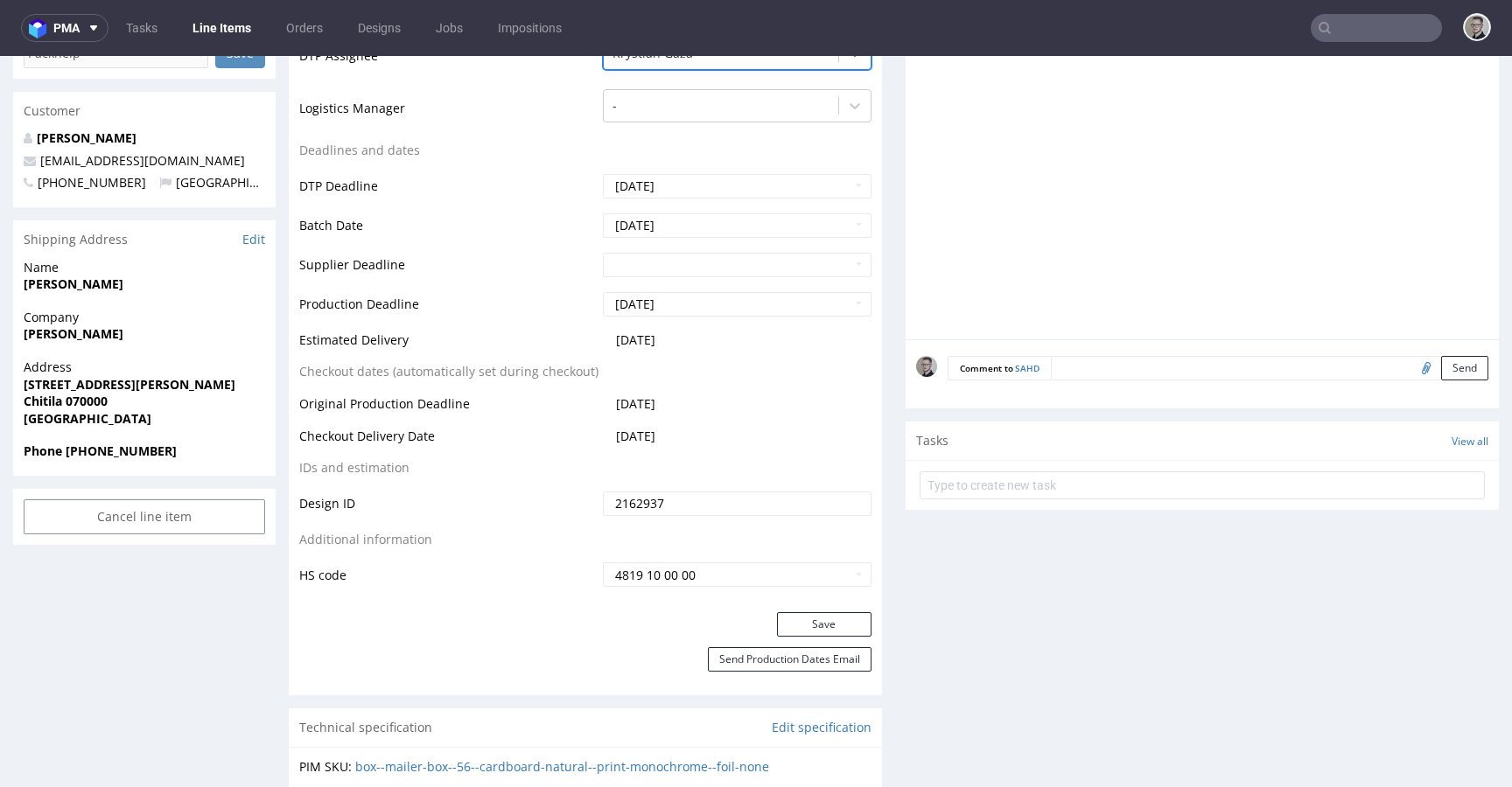
scroll to position [647, 0]
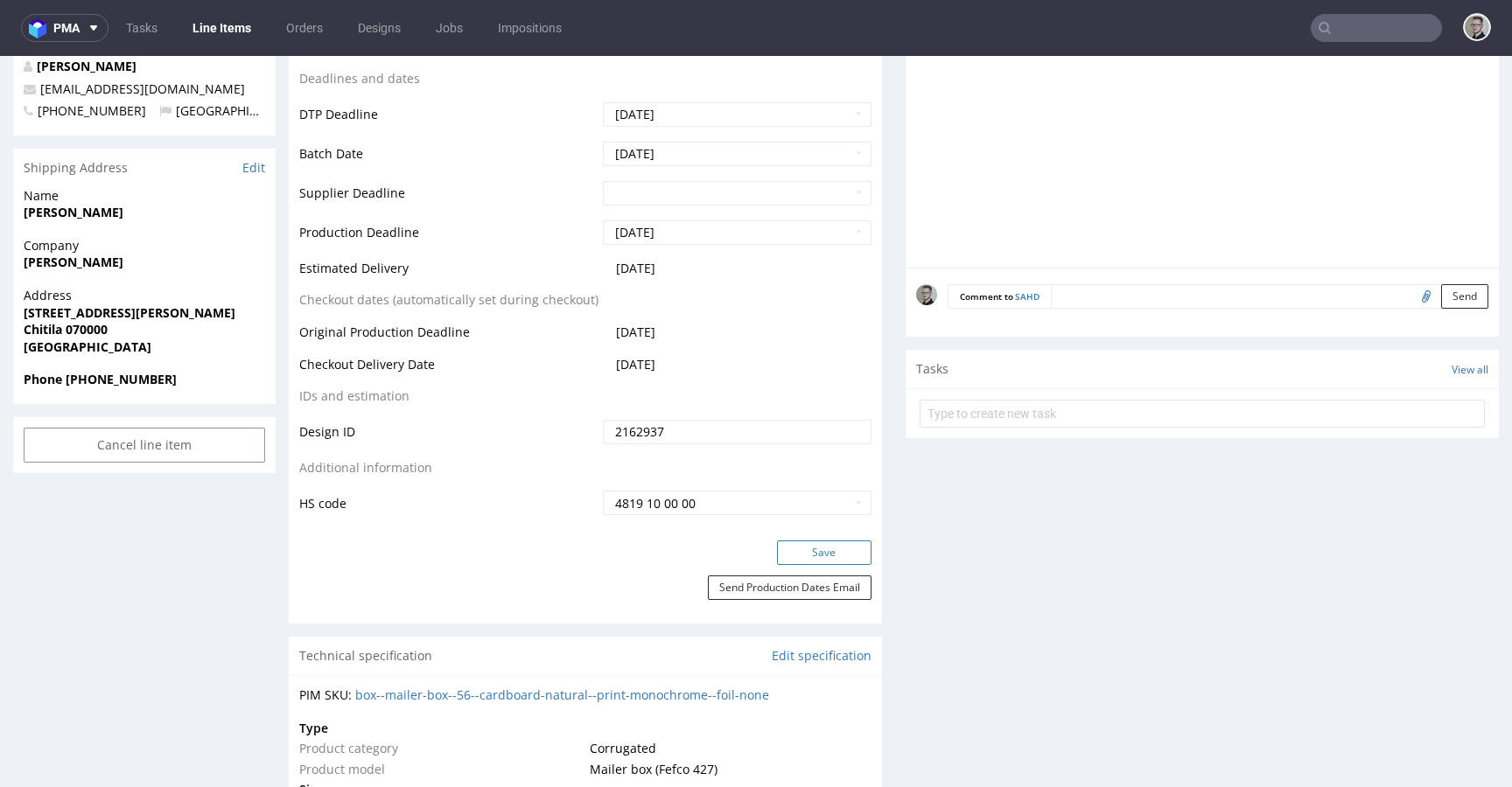
click at [829, 554] on button "Save" at bounding box center [824, 553] width 94 height 25
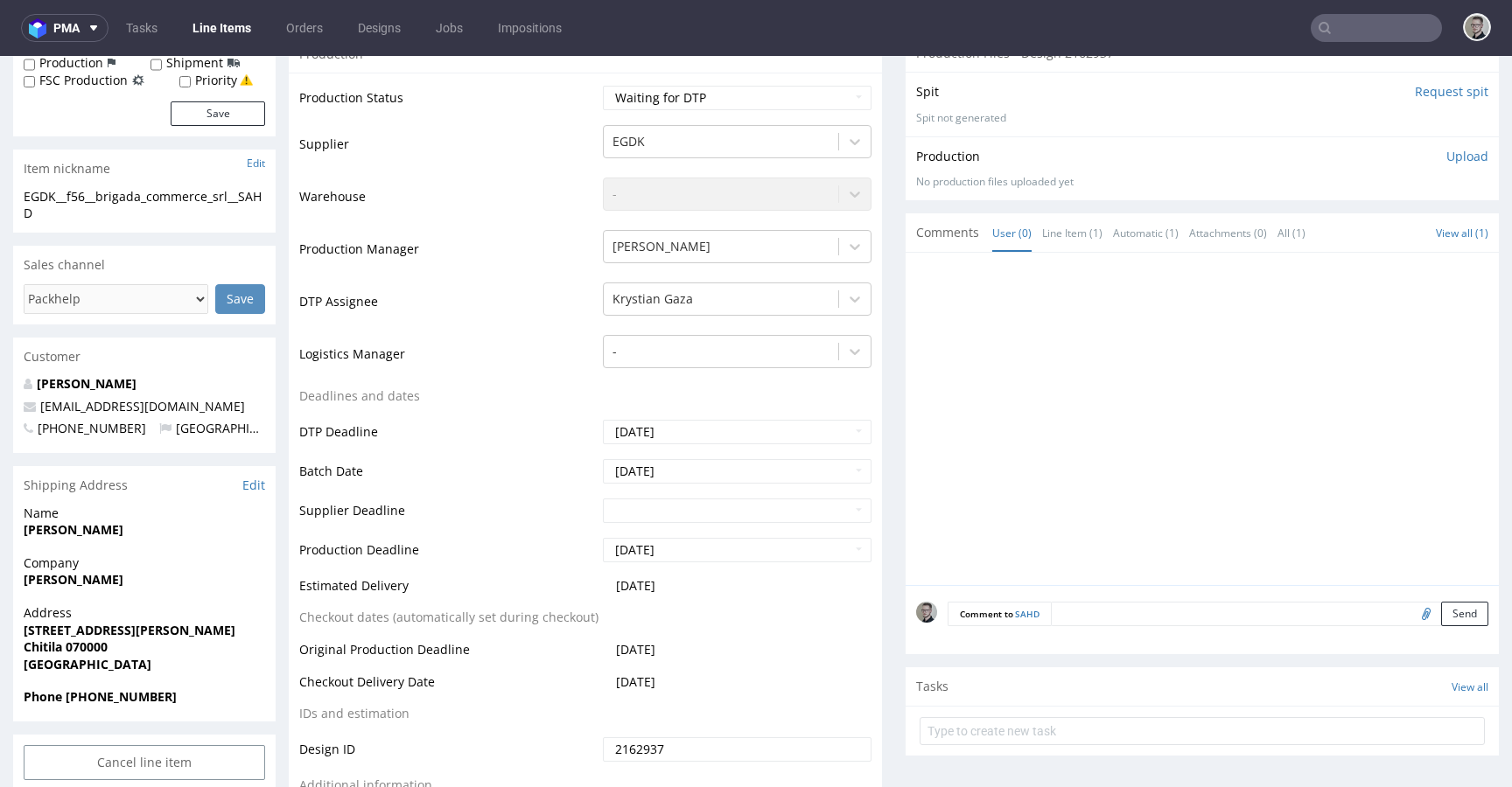
scroll to position [0, 0]
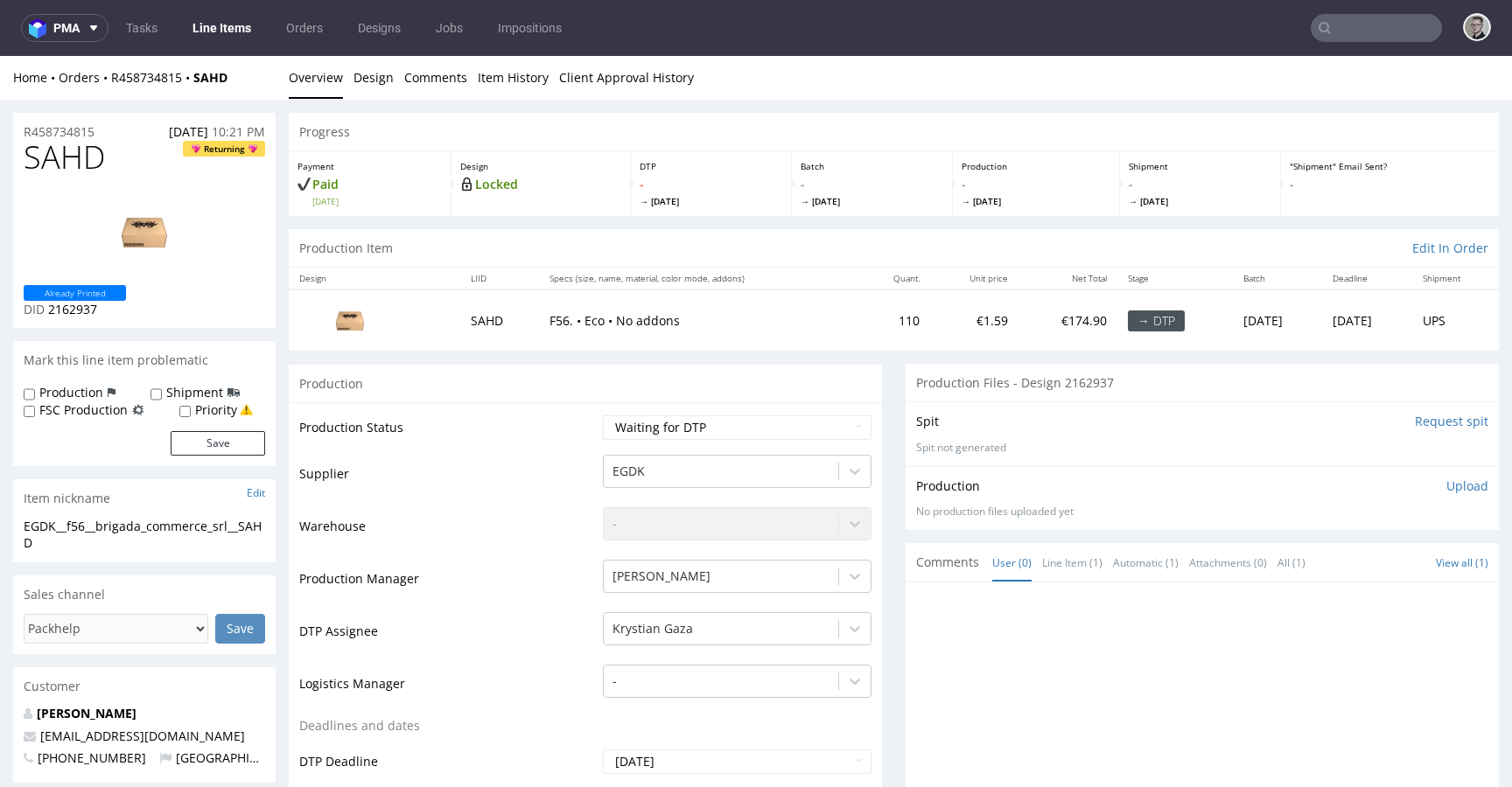
click at [1415, 423] on input "Request spit" at bounding box center [1451, 422] width 73 height 17
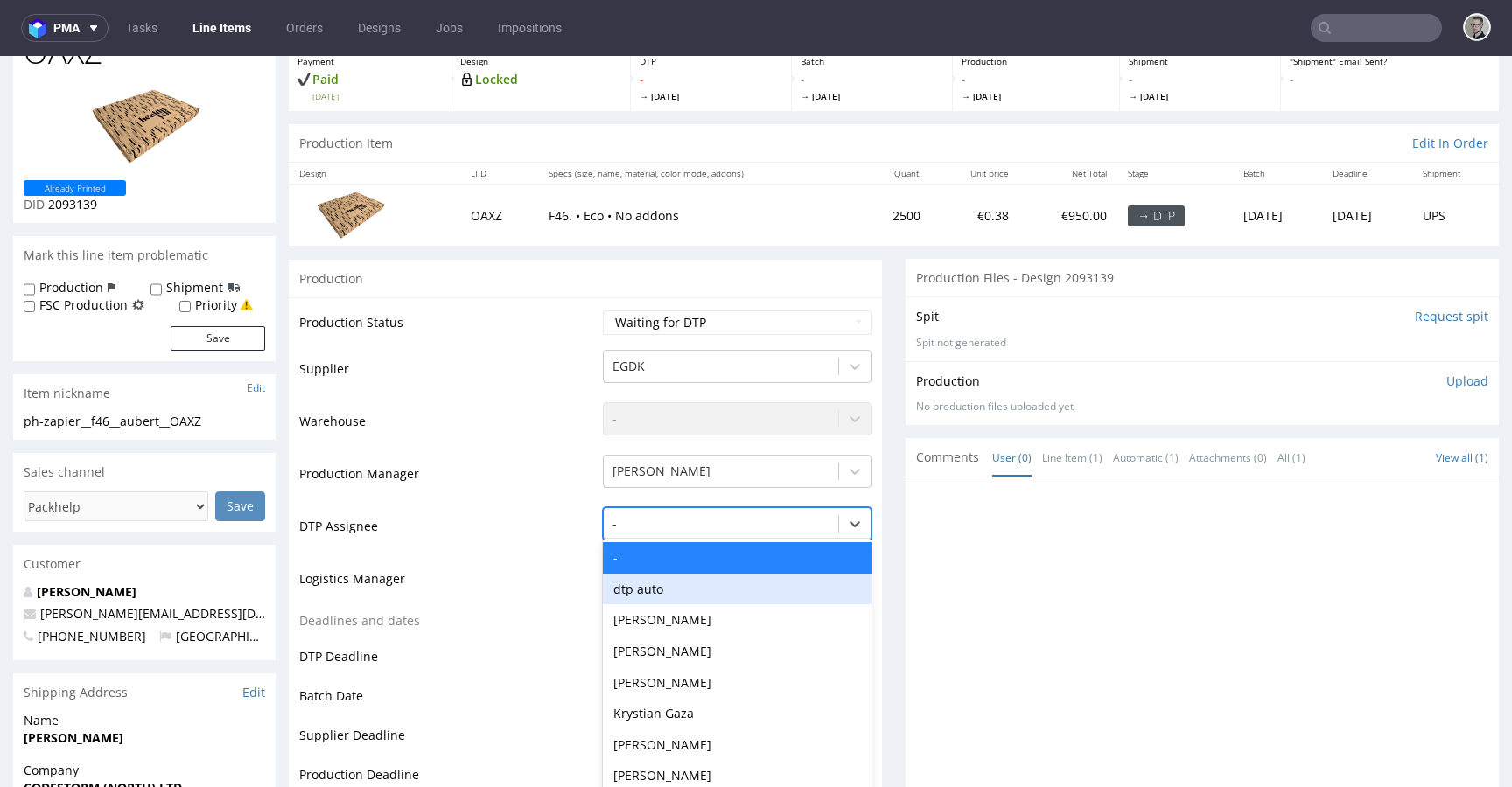
click at [713, 532] on div "dtp auto, 2 of 31. 31 results available. Use Up and Down to choose options, pre…" at bounding box center [737, 520] width 269 height 25
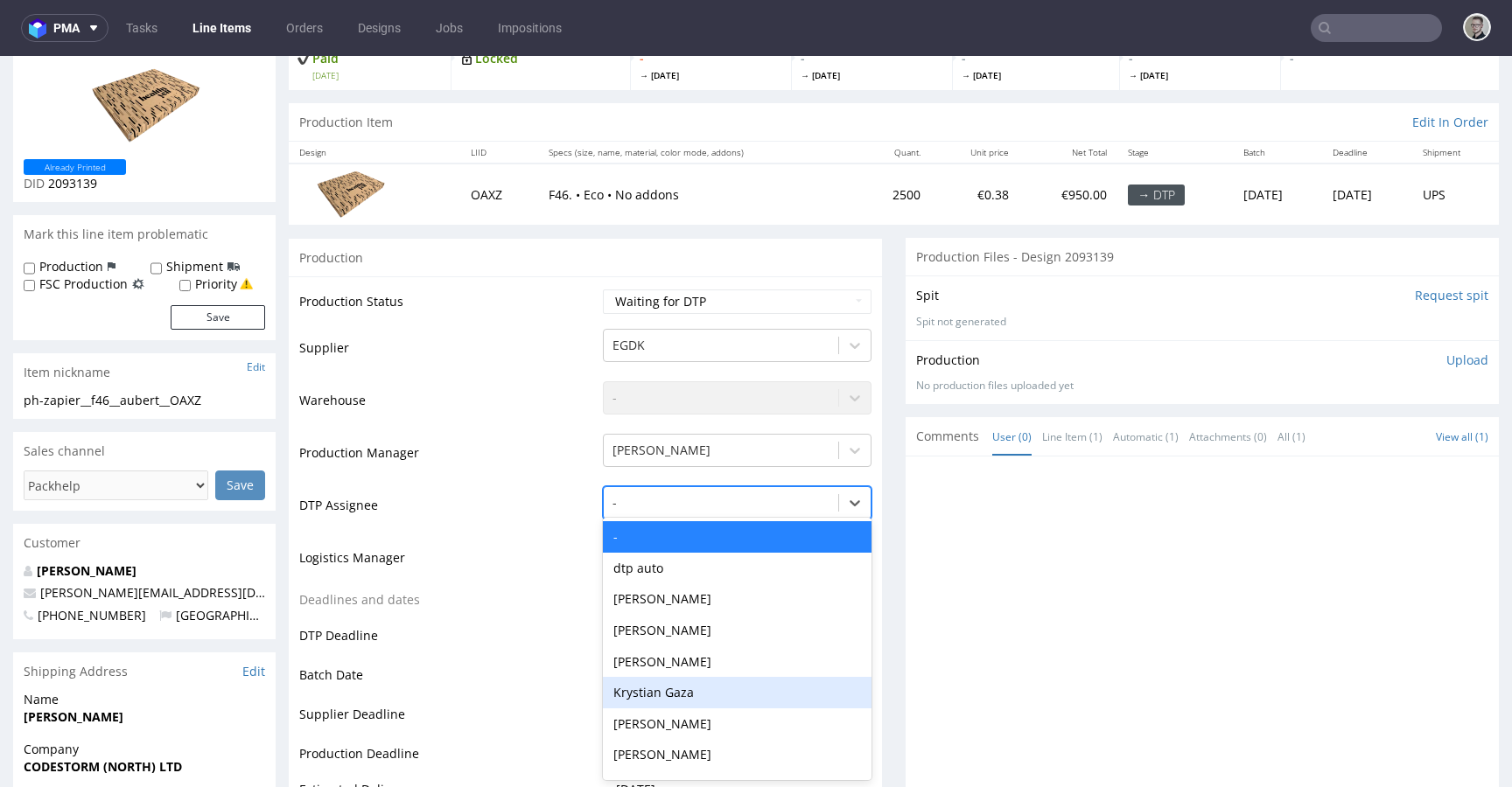
drag, startPoint x: 724, startPoint y: 685, endPoint x: 740, endPoint y: 675, distance: 18.9
click at [724, 686] on div "Krystian Gaza" at bounding box center [737, 692] width 269 height 31
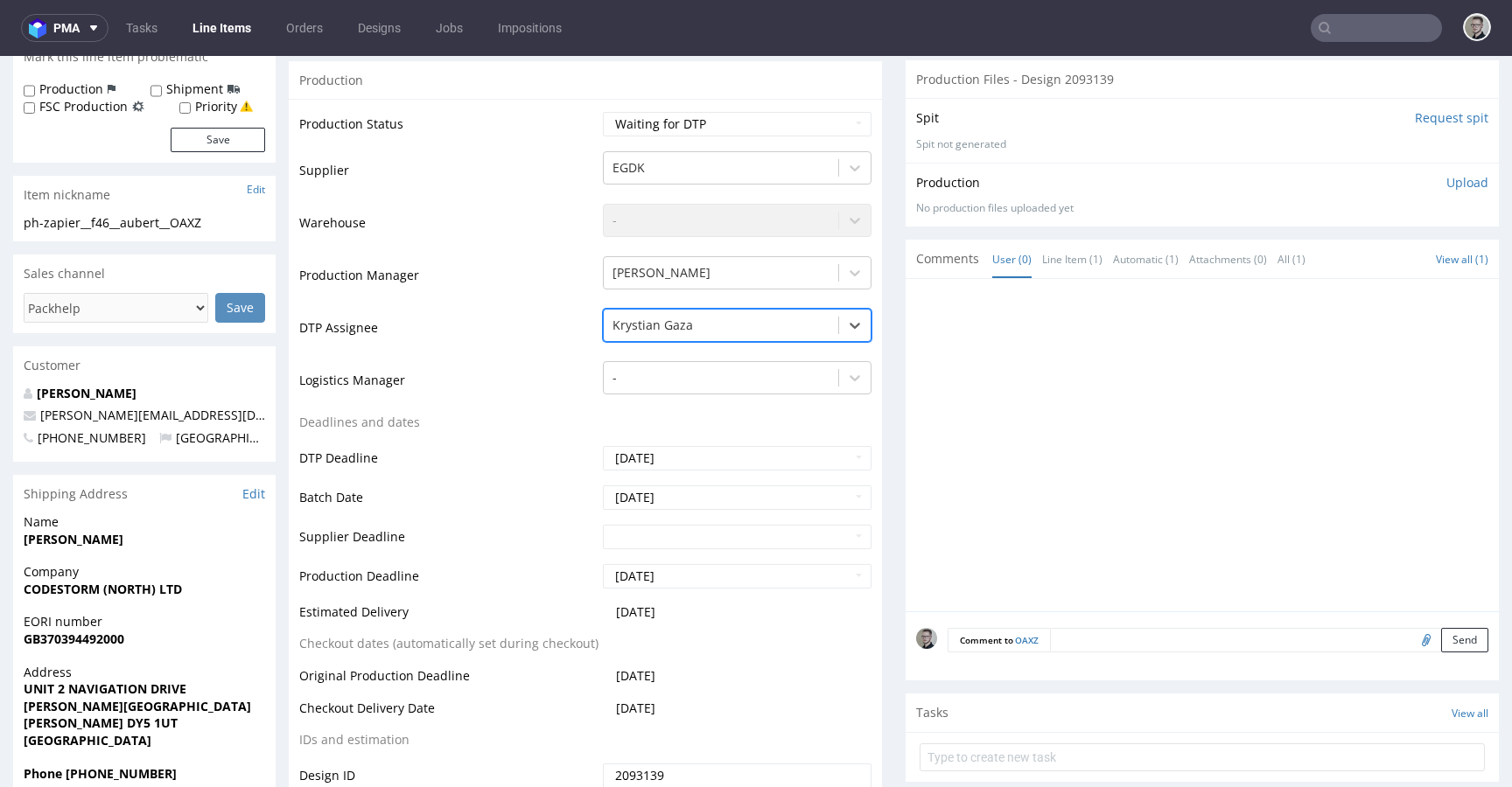
scroll to position [711, 0]
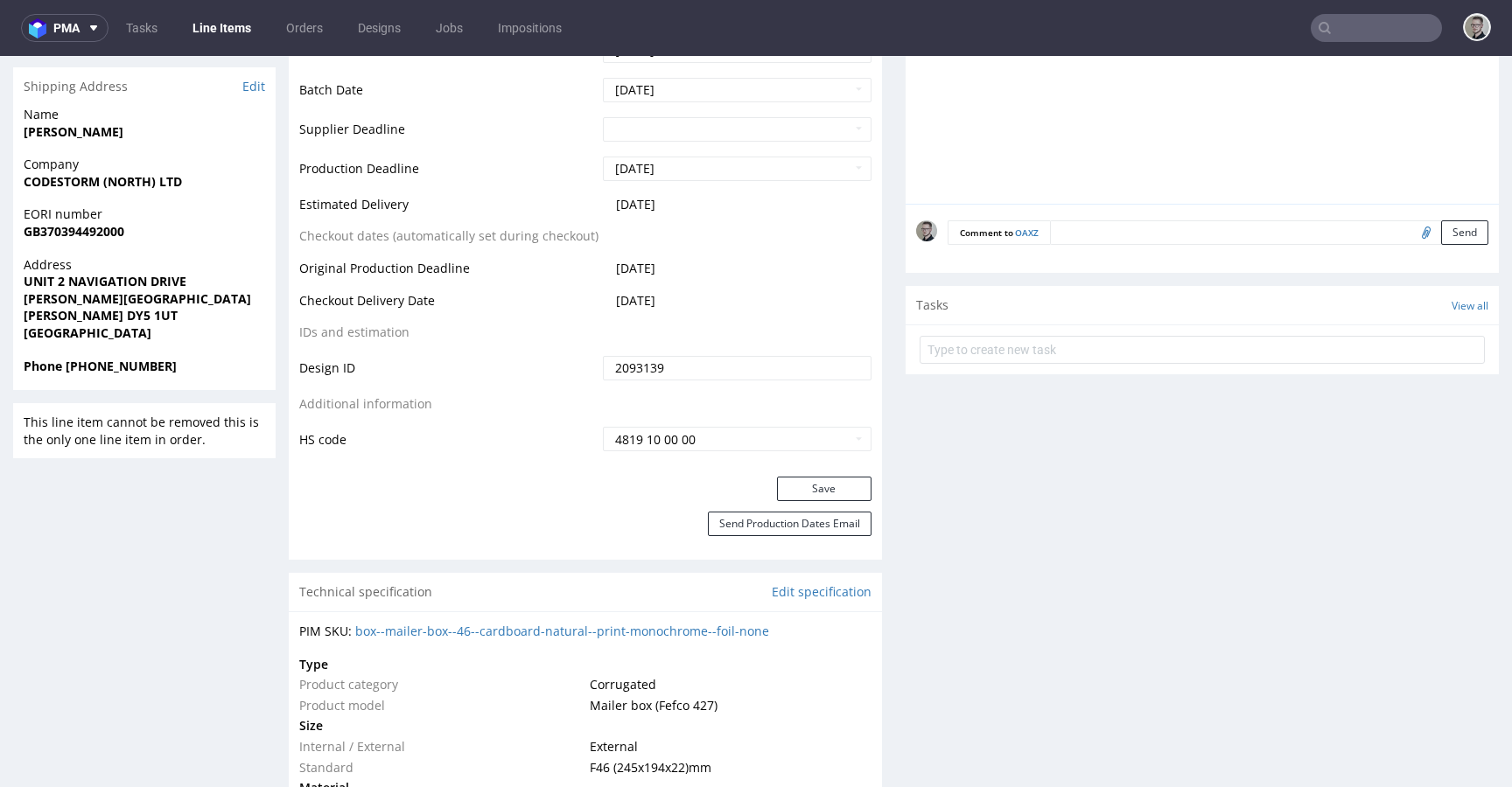
drag, startPoint x: 831, startPoint y: 483, endPoint x: 870, endPoint y: 421, distance: 73.2
click at [831, 484] on button "Save" at bounding box center [824, 489] width 94 height 25
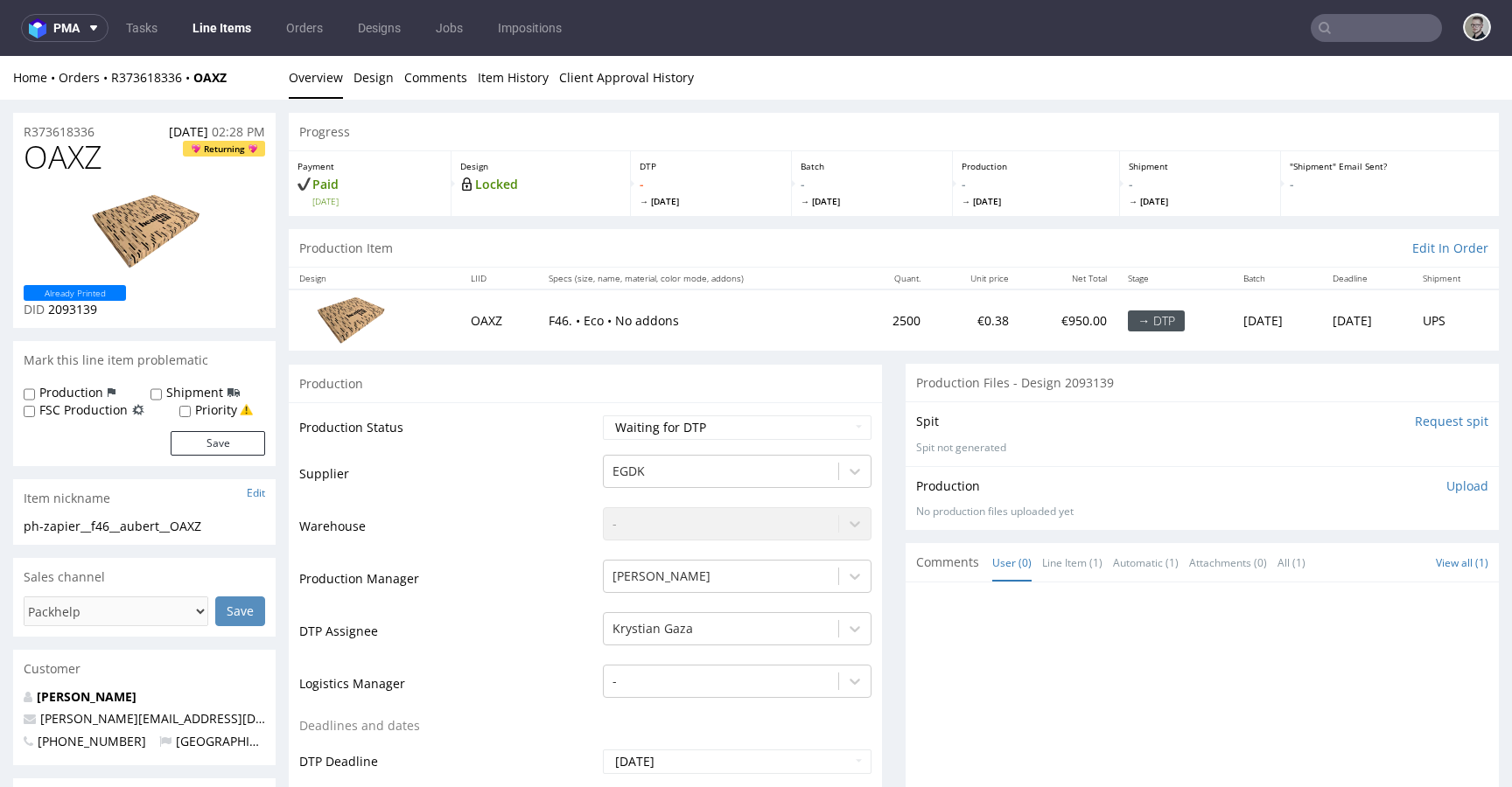
click at [1418, 422] on input "Request spit" at bounding box center [1451, 422] width 73 height 17
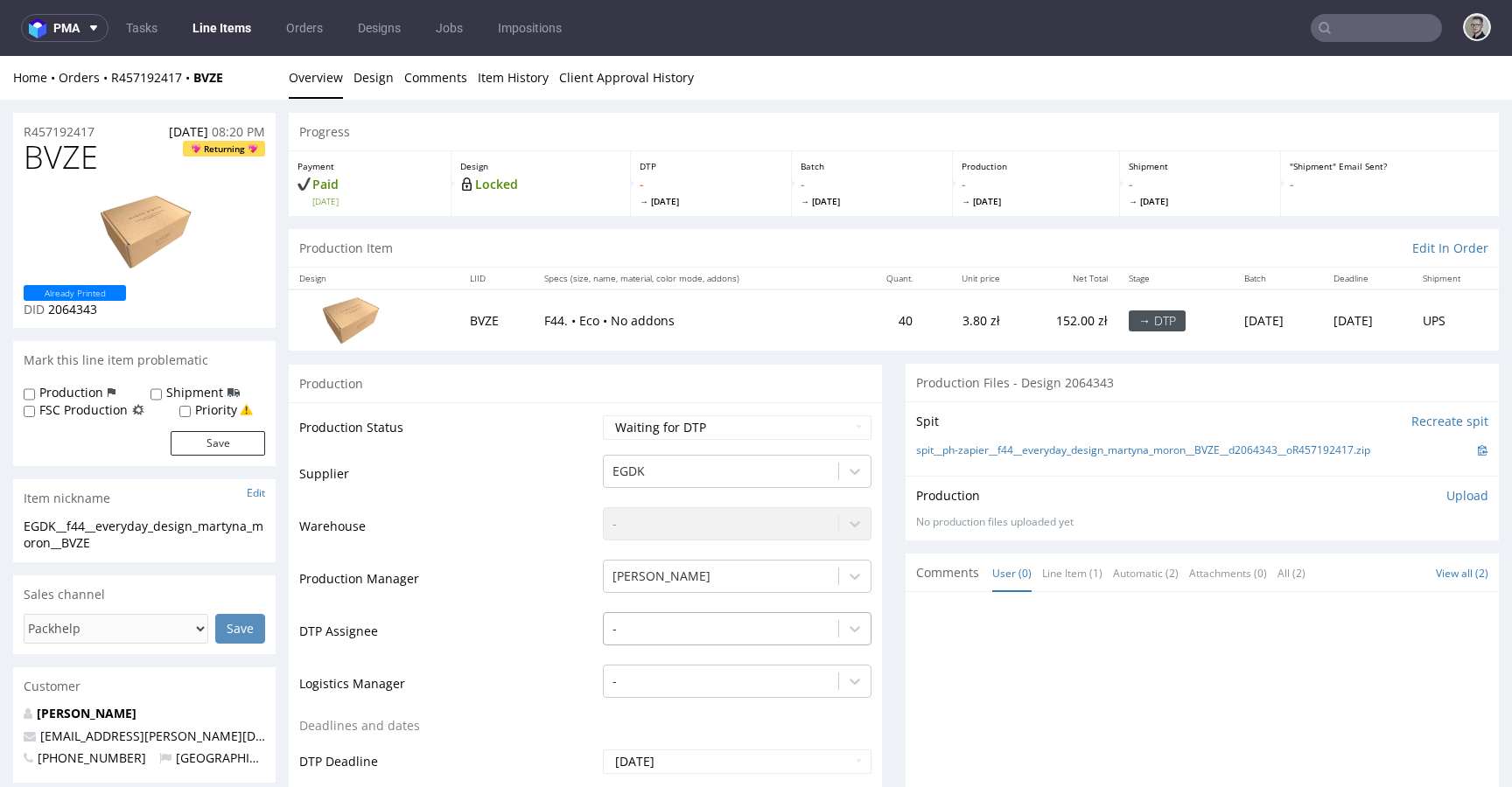
click at [718, 629] on div "-" at bounding box center [737, 624] width 269 height 25
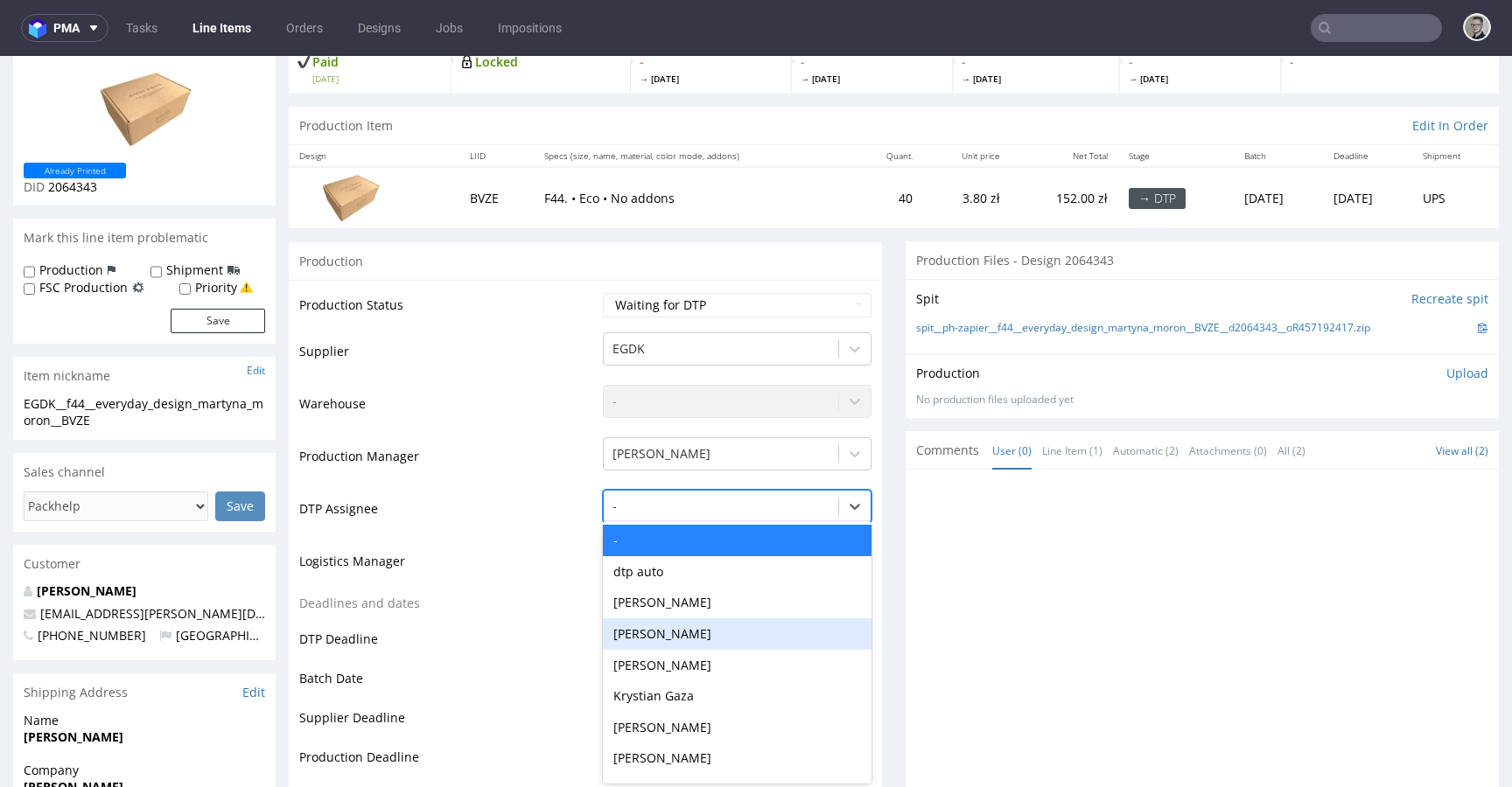
scroll to position [126, 0]
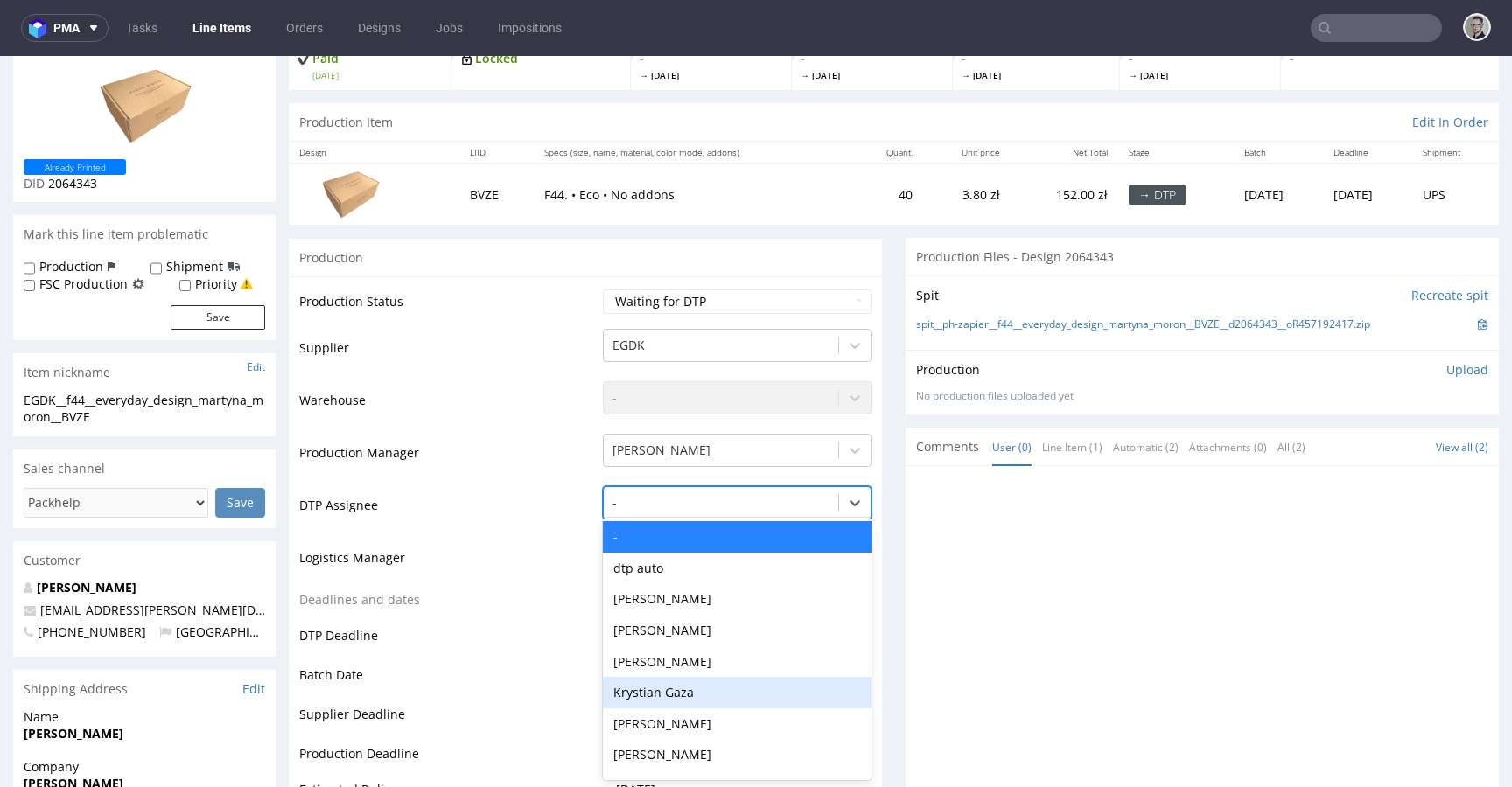
click at [753, 688] on div "Krystian Gaza" at bounding box center [737, 692] width 269 height 31
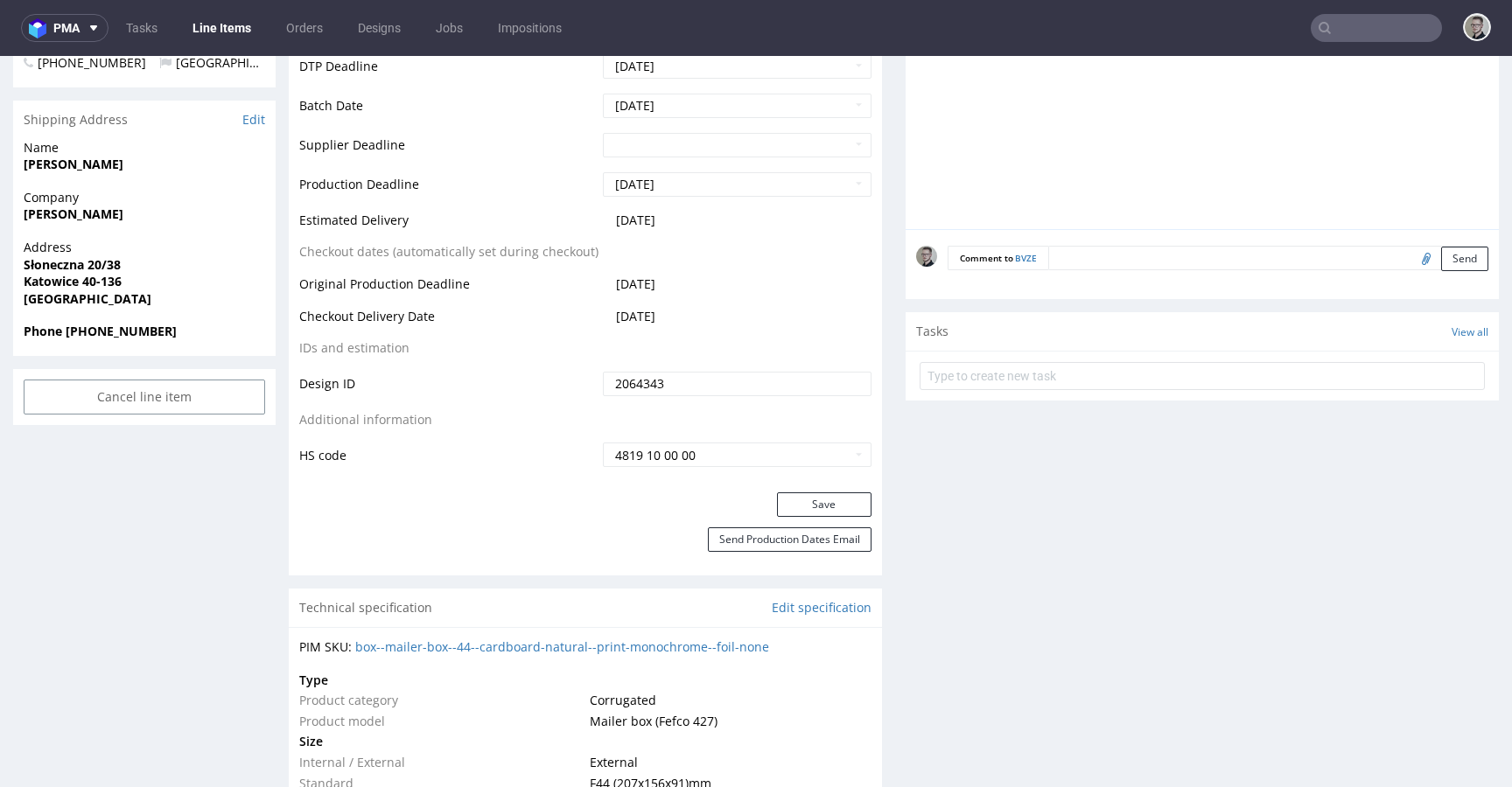
scroll to position [703, 0]
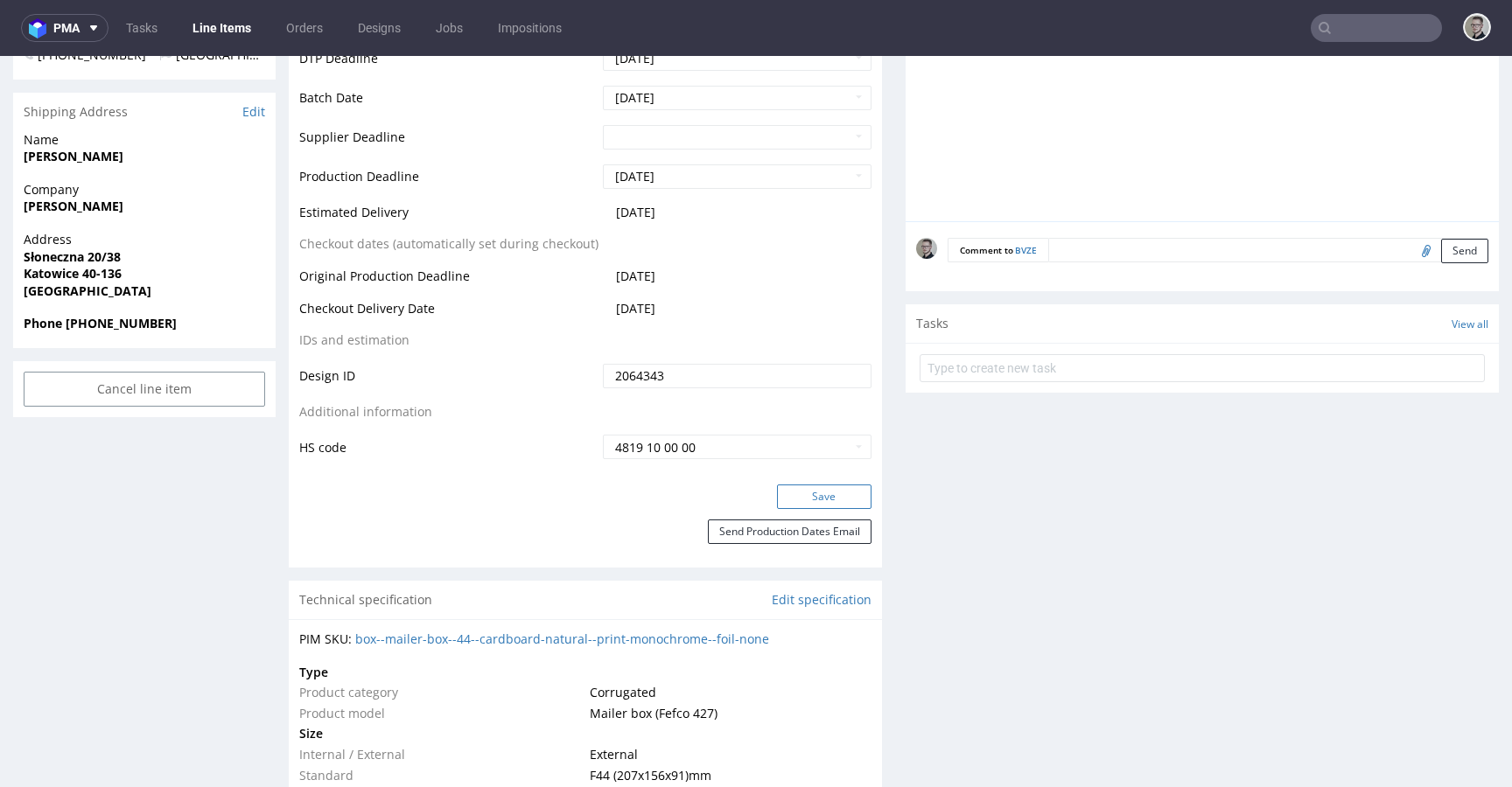
click at [834, 502] on button "Save" at bounding box center [824, 497] width 94 height 25
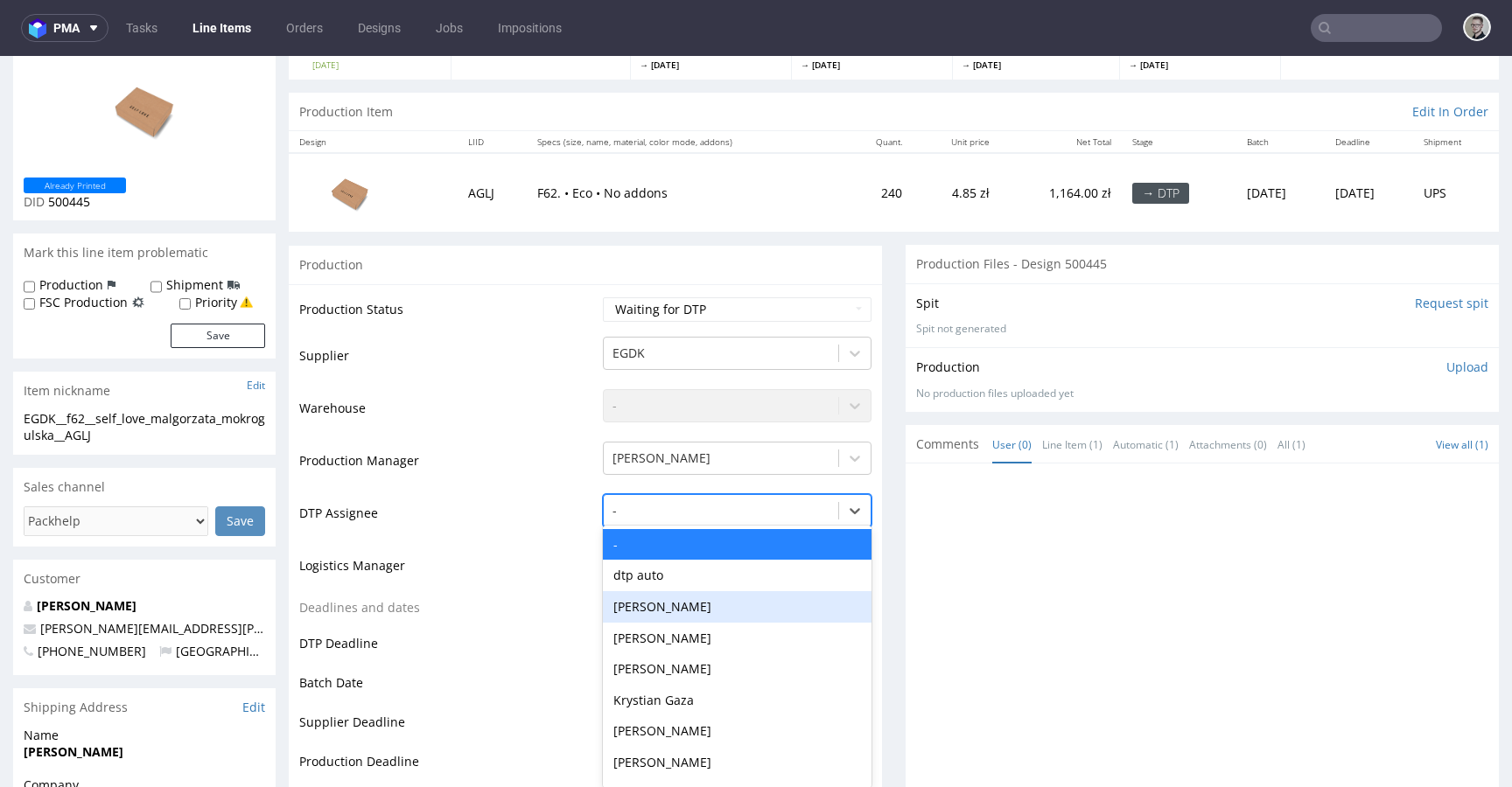
click at [666, 519] on div "Hapka Dominika, 3 of 31. 31 results available. Use Up and Down to choose option…" at bounding box center [737, 506] width 269 height 25
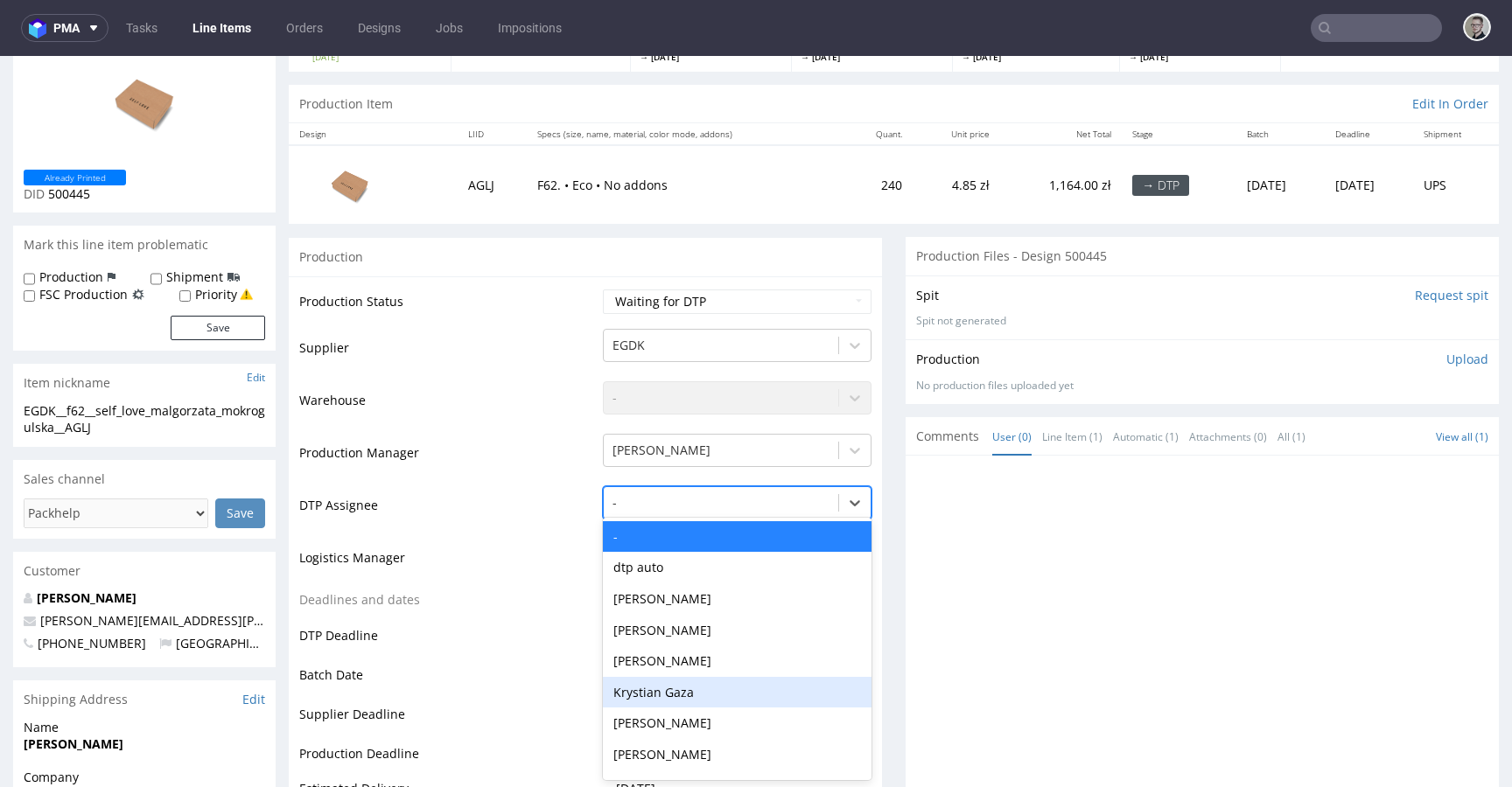
drag, startPoint x: 685, startPoint y: 700, endPoint x: 696, endPoint y: 687, distance: 17.0
click at [685, 700] on div "Krystian Gaza" at bounding box center [737, 692] width 269 height 31
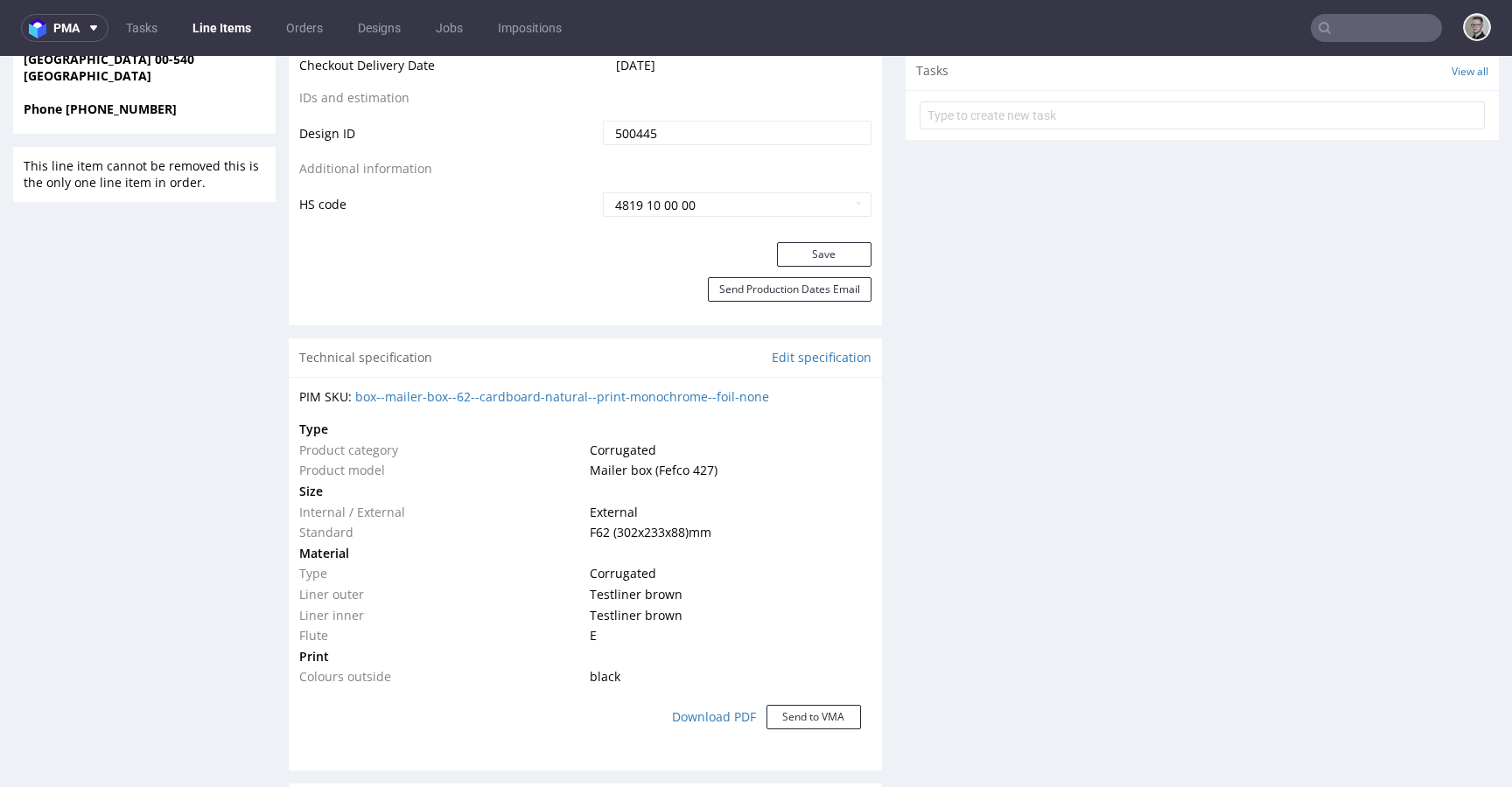
scroll to position [967, 0]
click at [836, 250] on button "Save" at bounding box center [824, 251] width 94 height 25
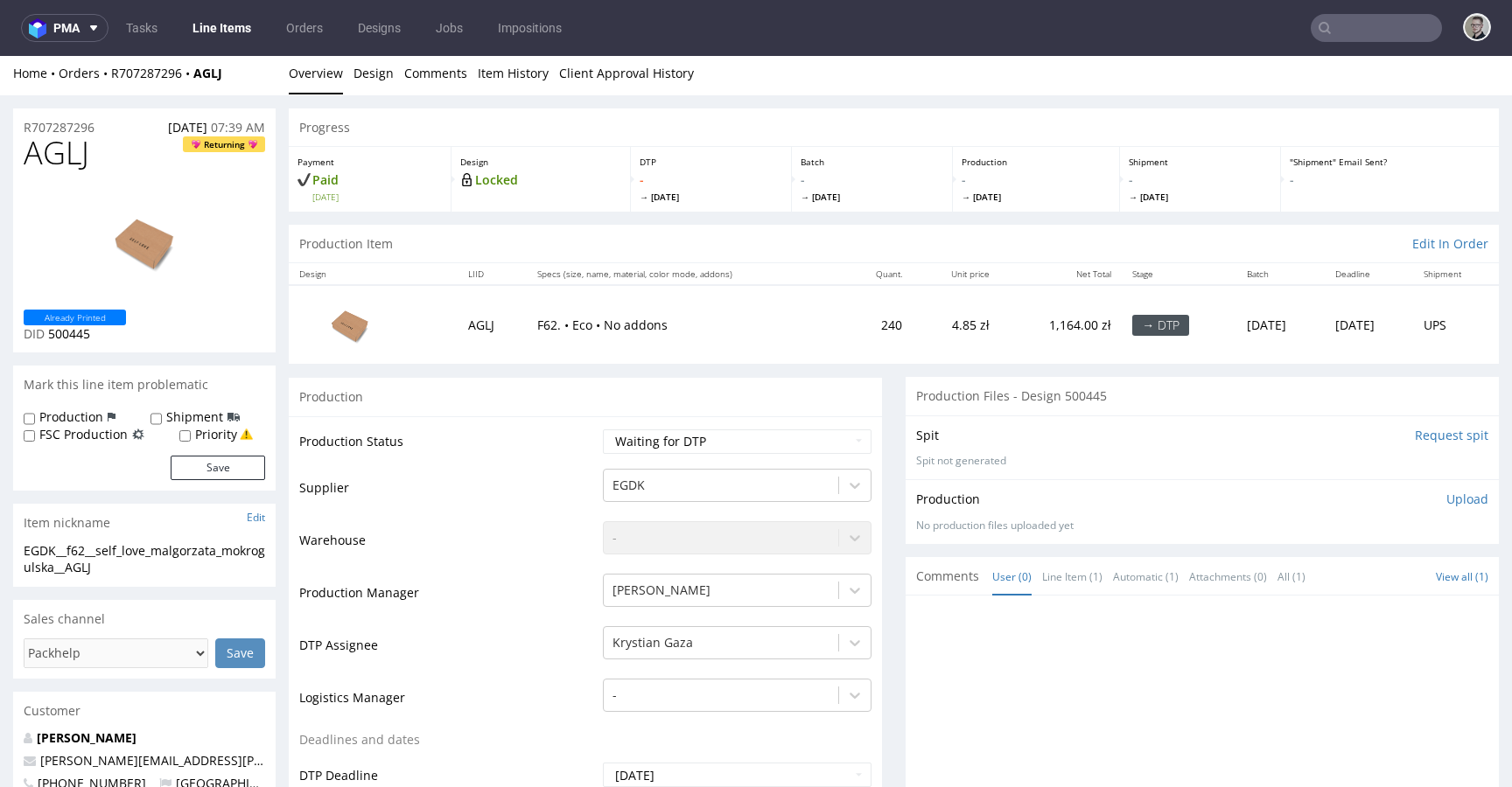
scroll to position [0, 0]
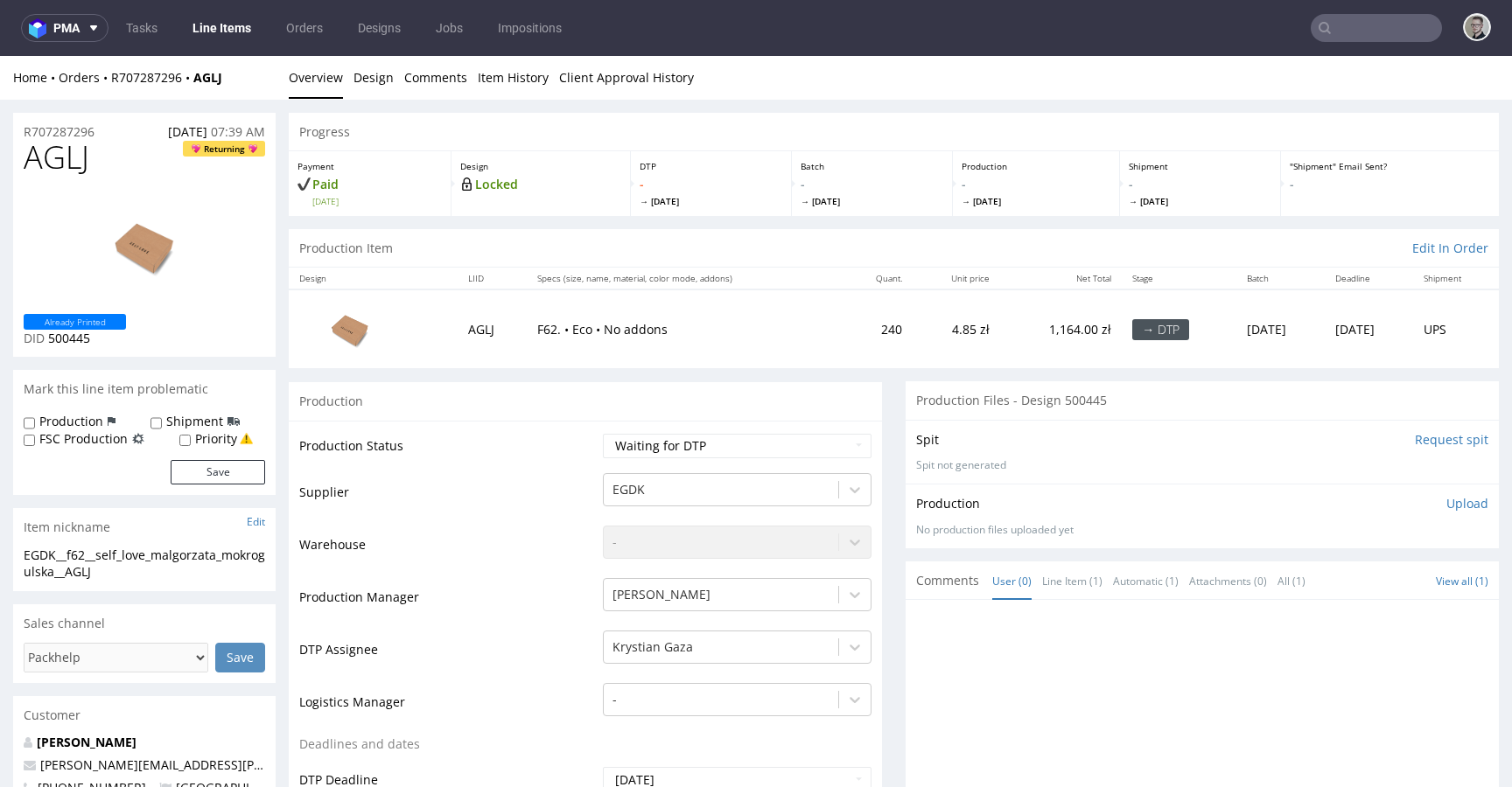
click at [1415, 437] on input "Request spit" at bounding box center [1451, 440] width 73 height 17
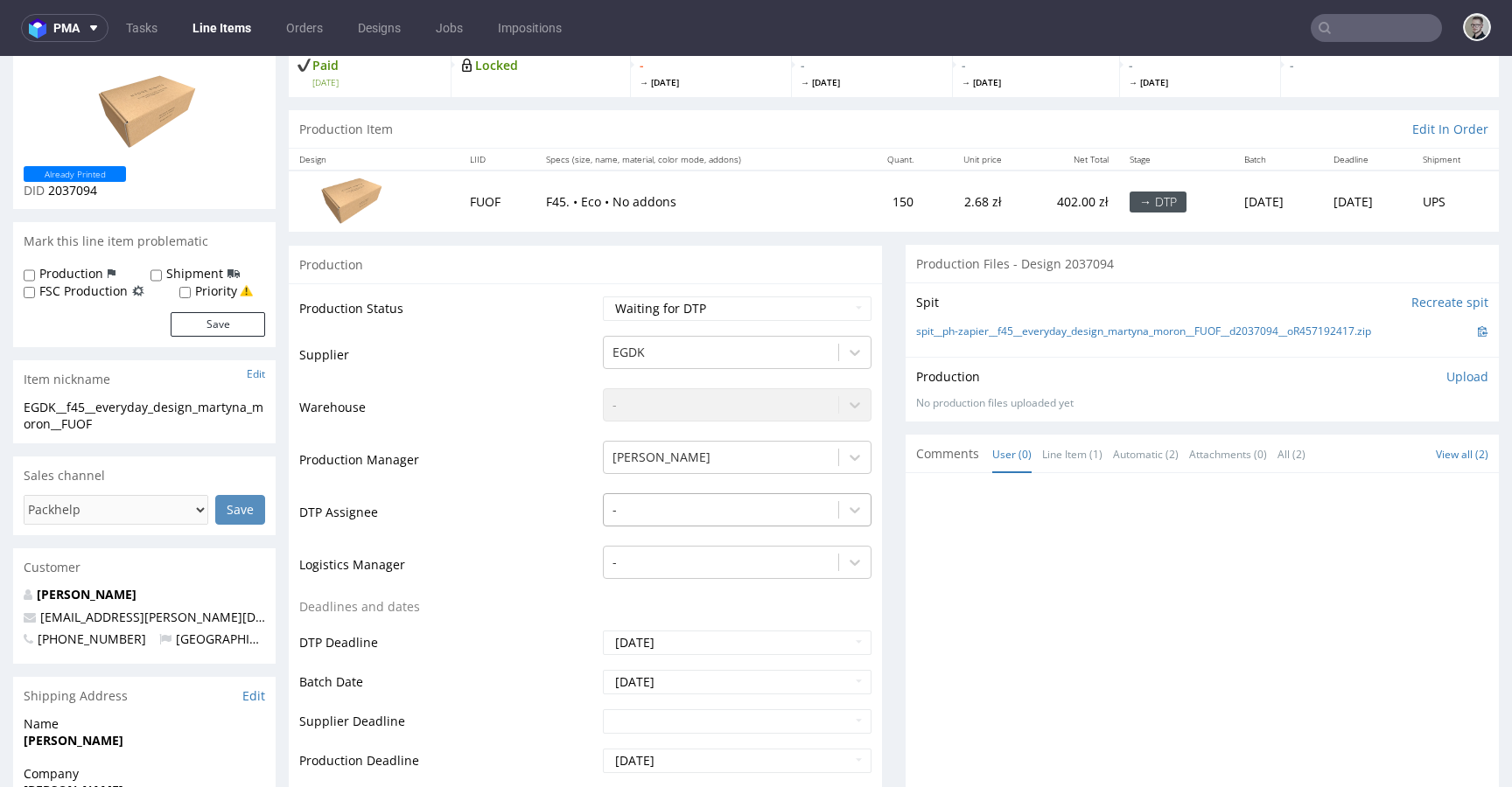
click at [643, 518] on div "-" at bounding box center [737, 505] width 269 height 25
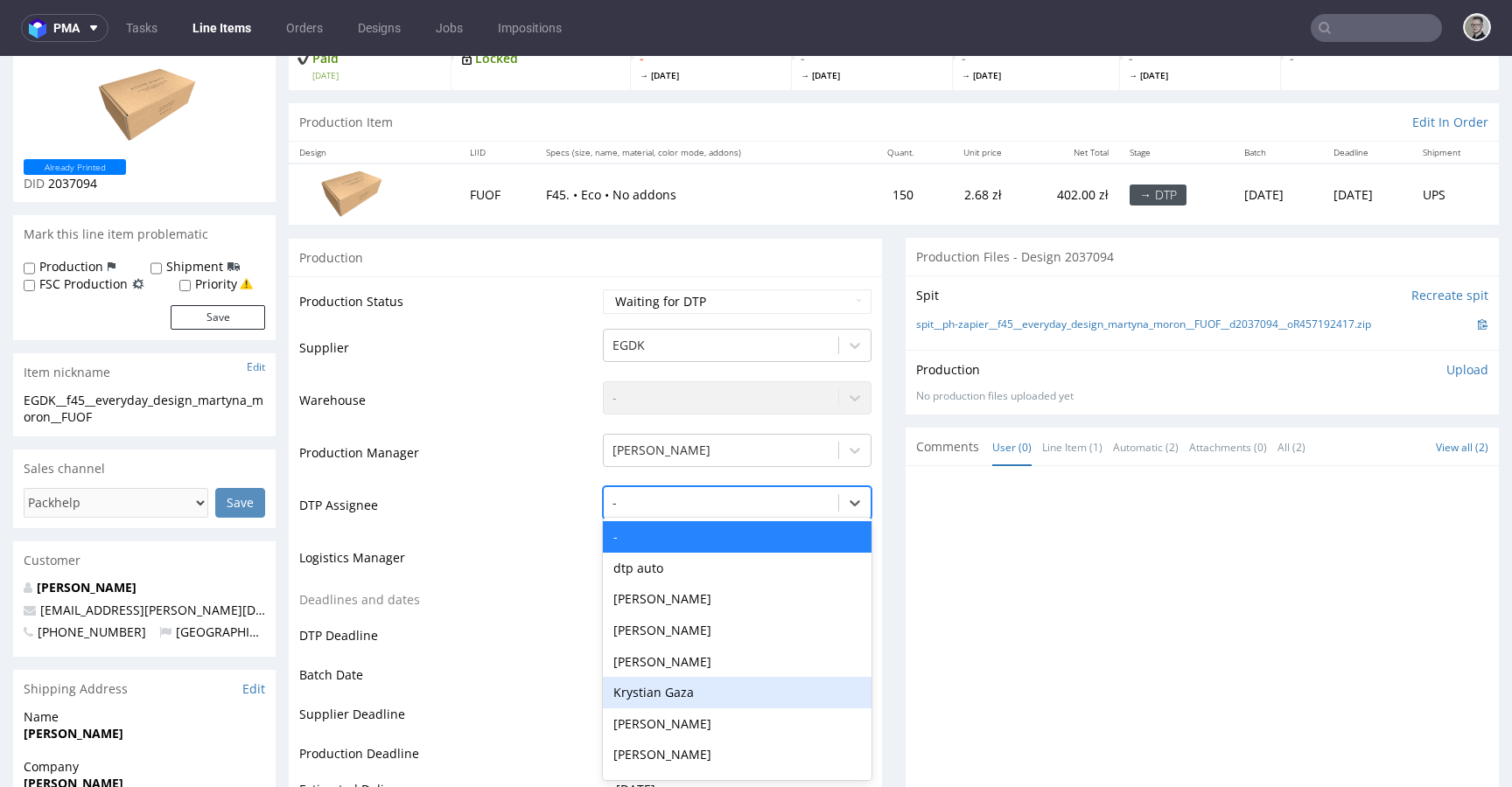
drag, startPoint x: 672, startPoint y: 684, endPoint x: 703, endPoint y: 637, distance: 56.3
click at [673, 684] on div "Krystian Gaza" at bounding box center [737, 692] width 269 height 31
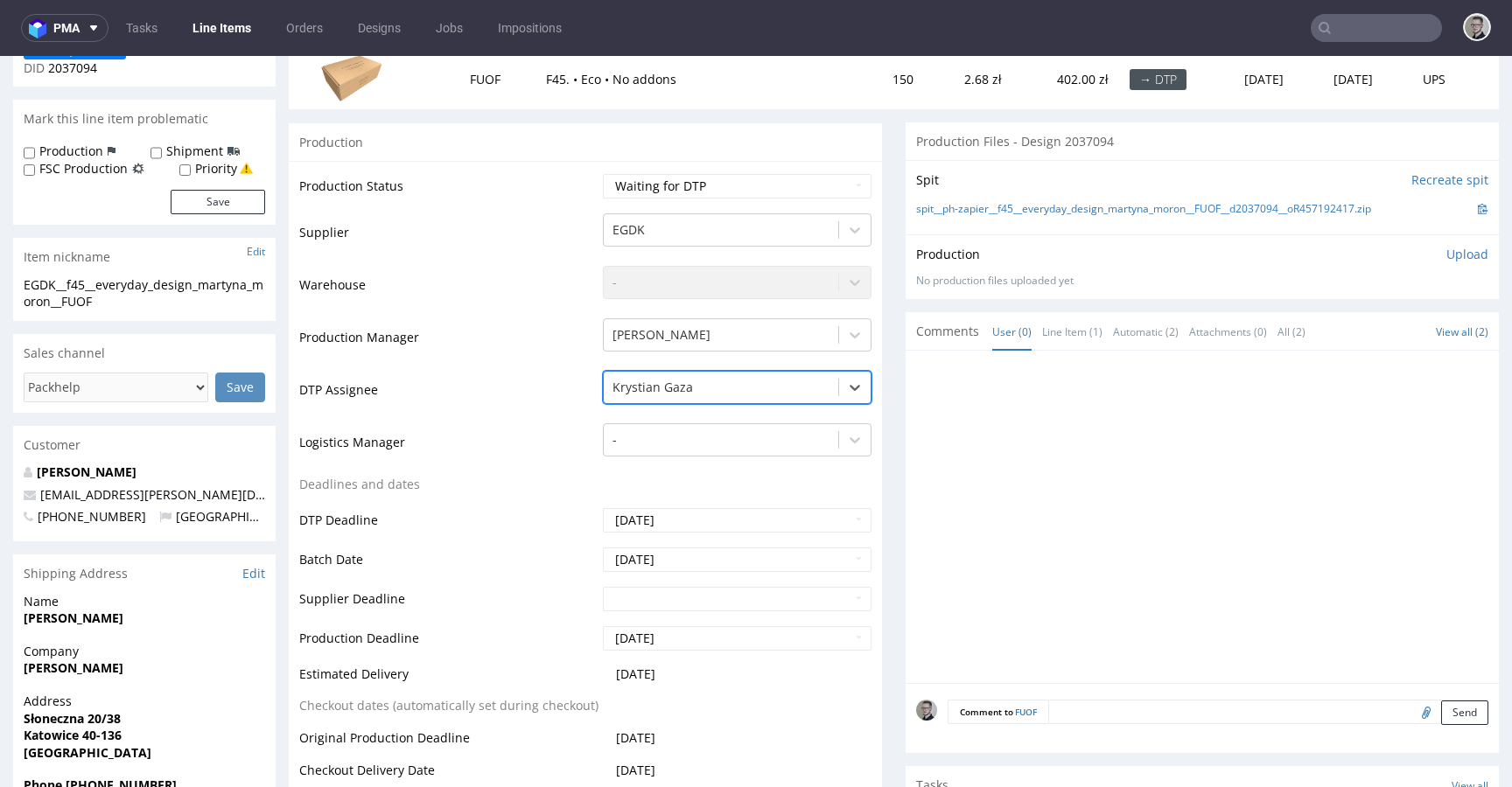
scroll to position [700, 0]
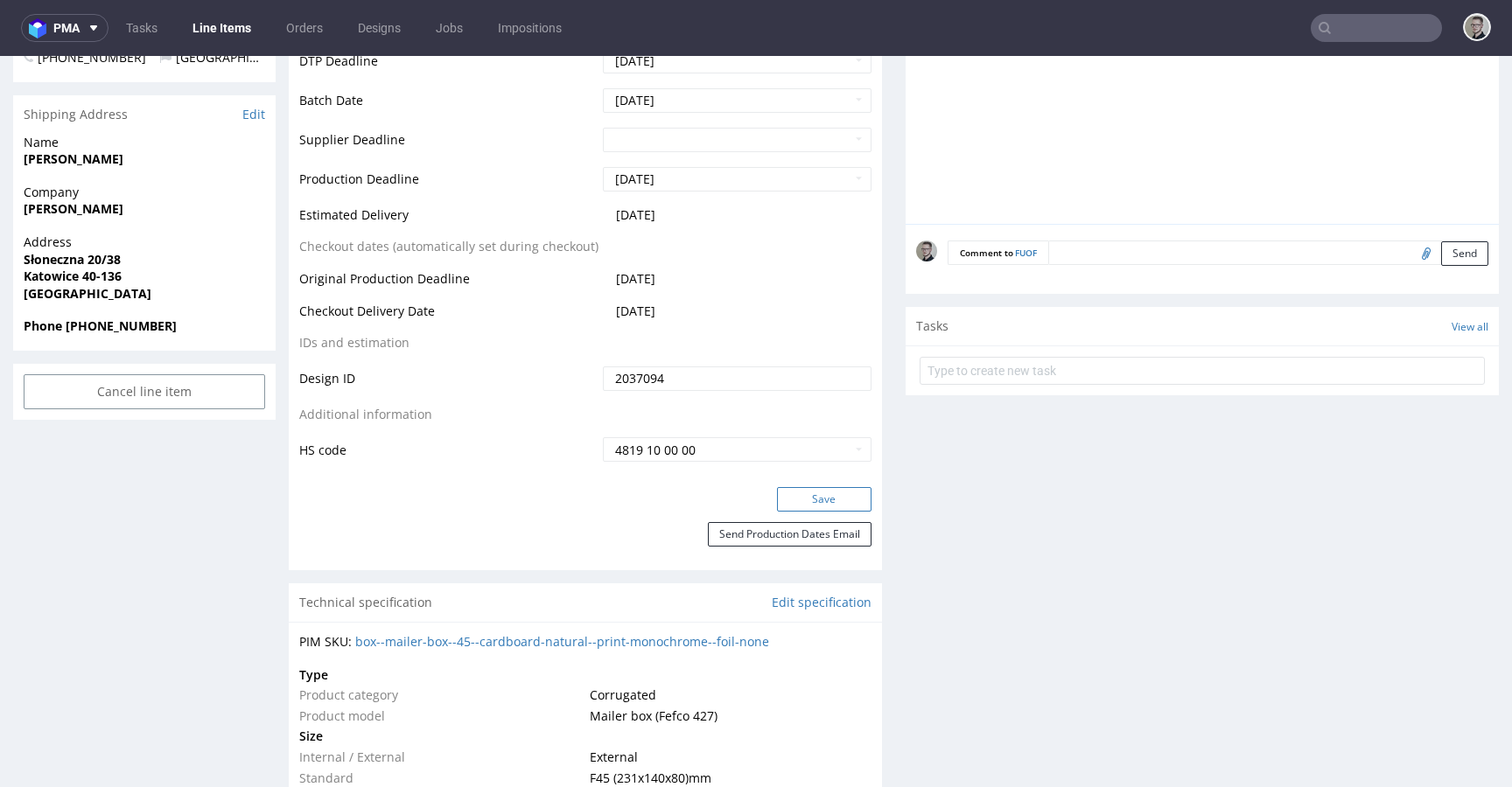
click at [826, 497] on button "Save" at bounding box center [824, 500] width 94 height 25
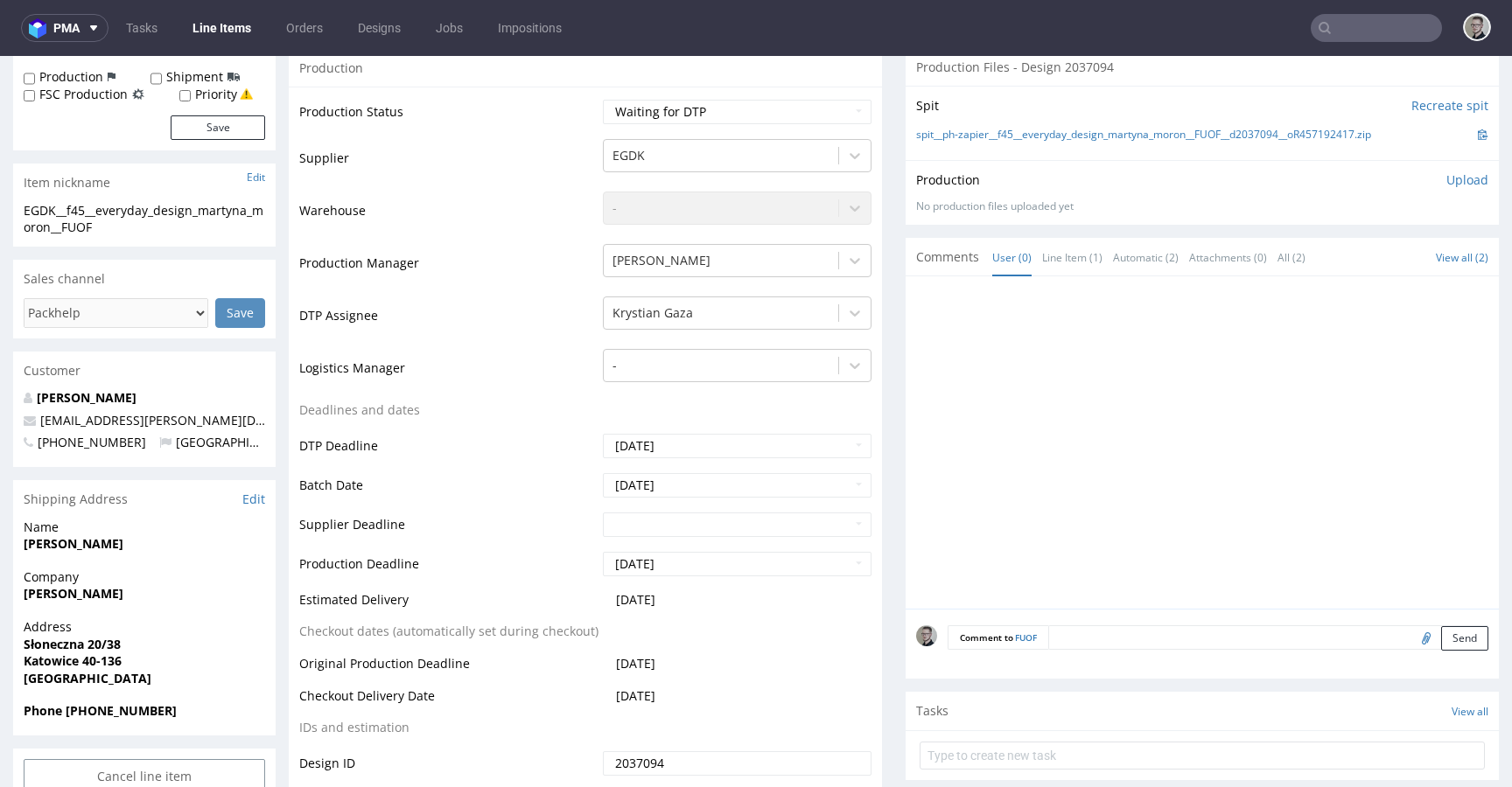
scroll to position [0, 0]
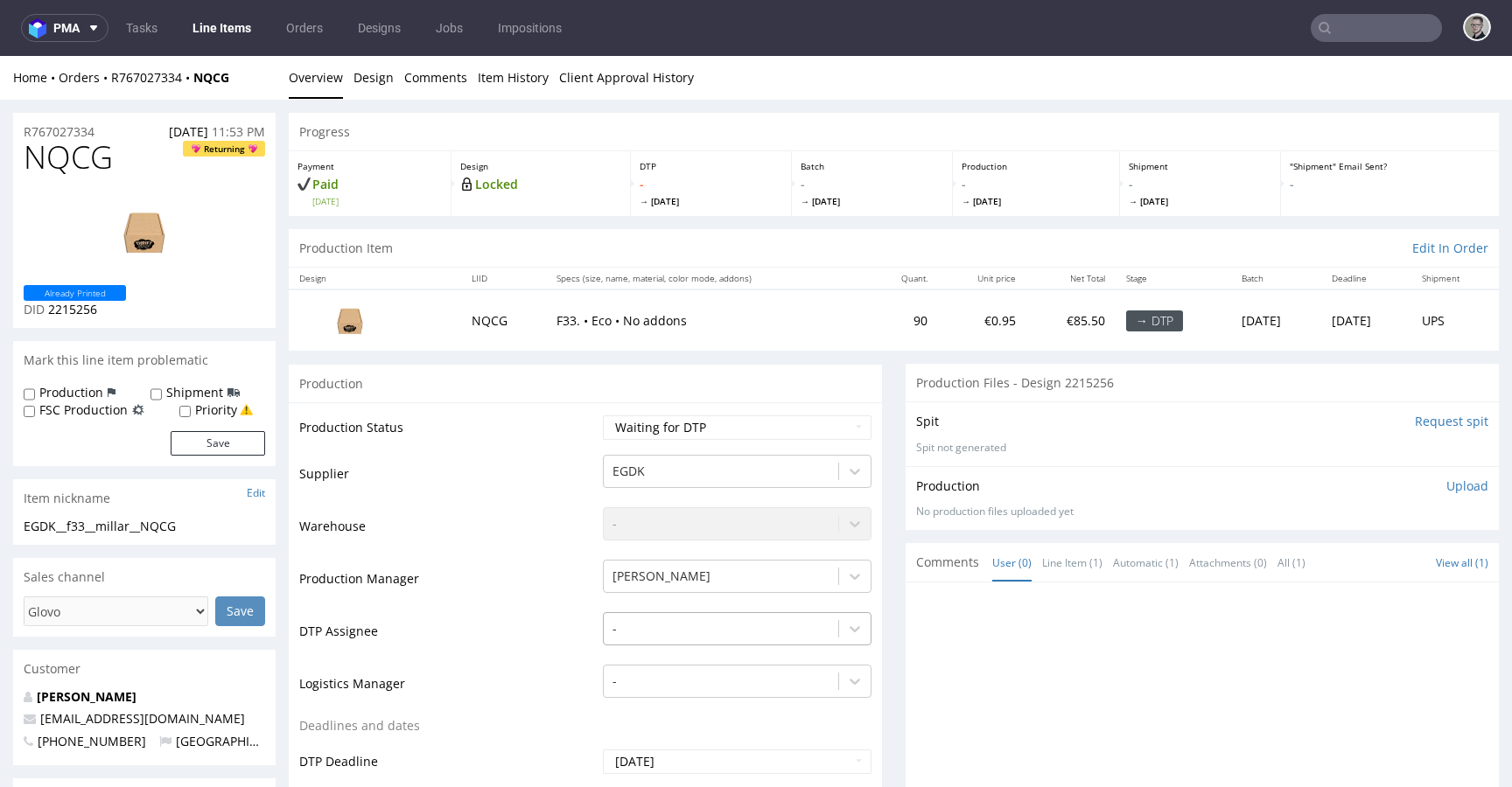
click at [669, 632] on div "-" at bounding box center [737, 624] width 269 height 25
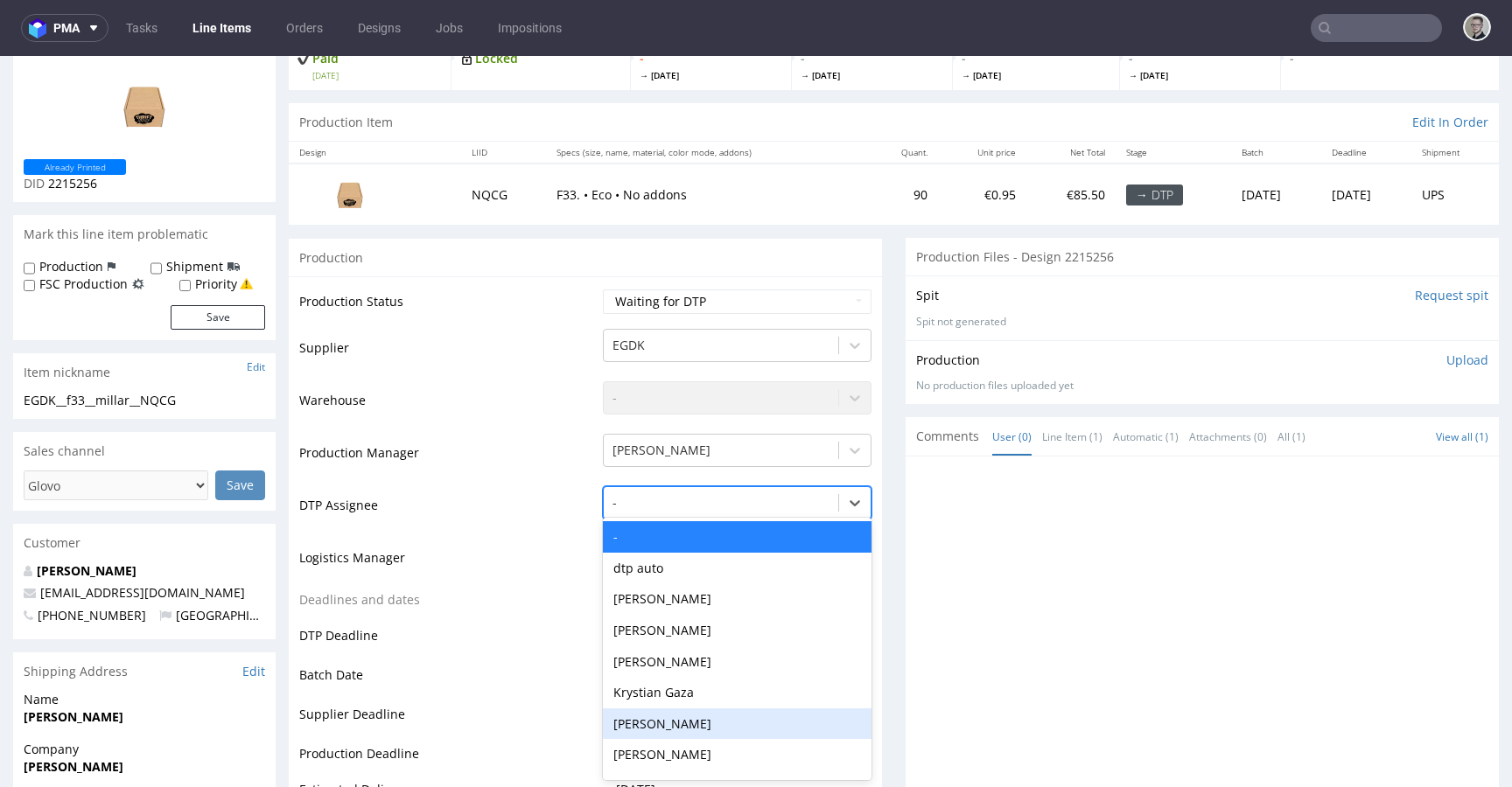
click at [696, 696] on div "Krystian Gaza" at bounding box center [737, 692] width 269 height 31
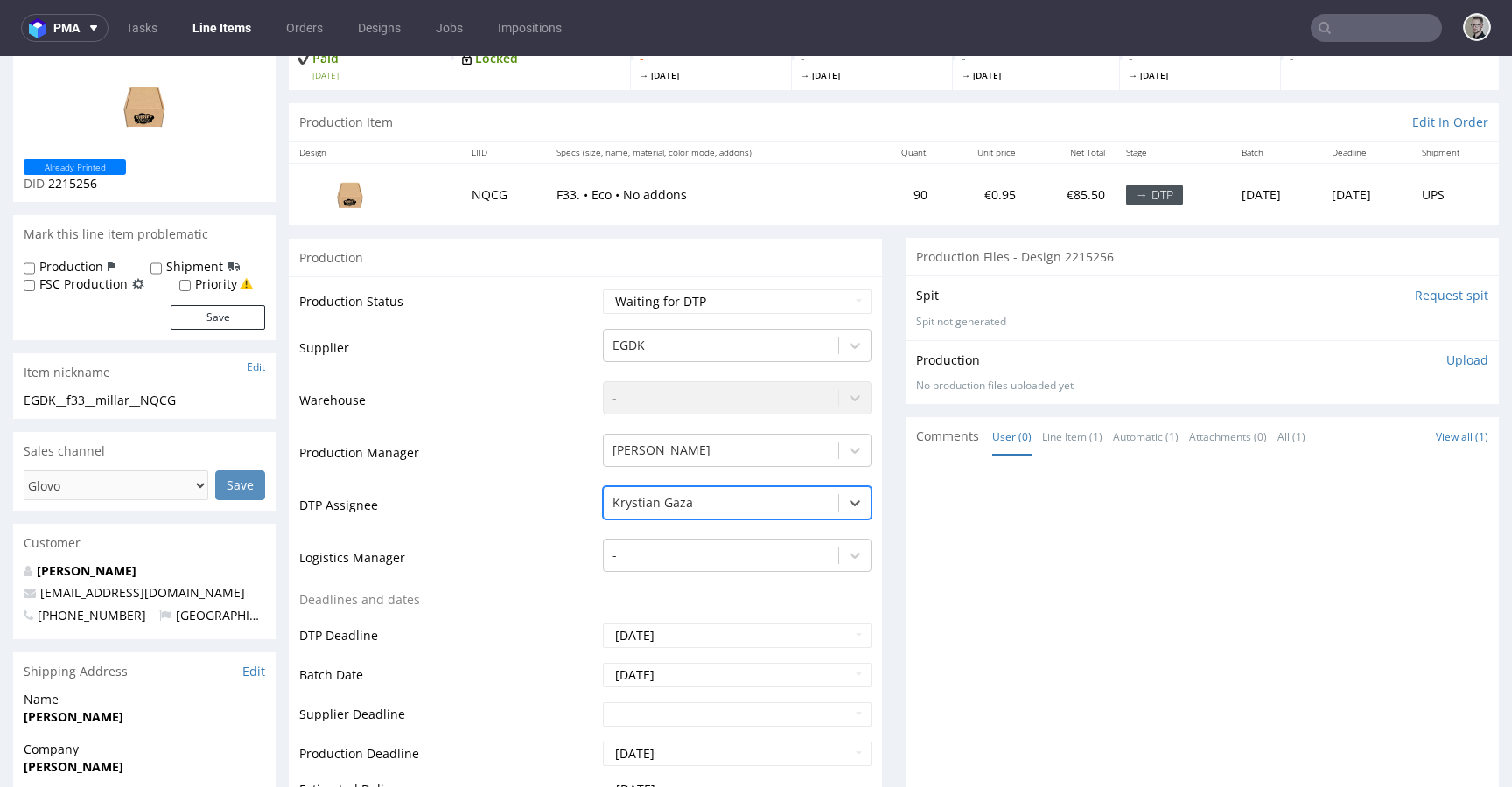
scroll to position [454, 0]
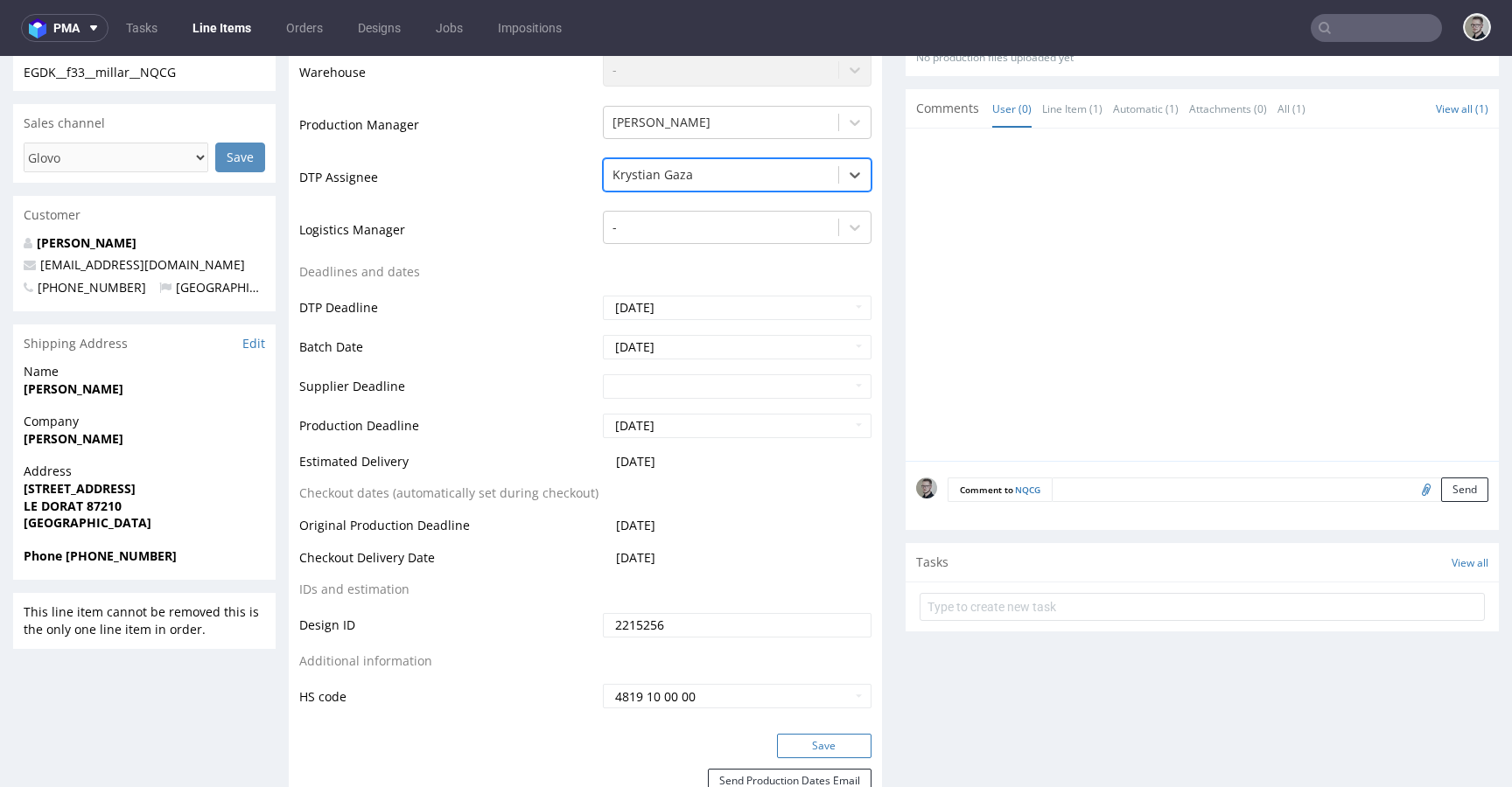
click at [823, 739] on button "Save" at bounding box center [824, 746] width 94 height 25
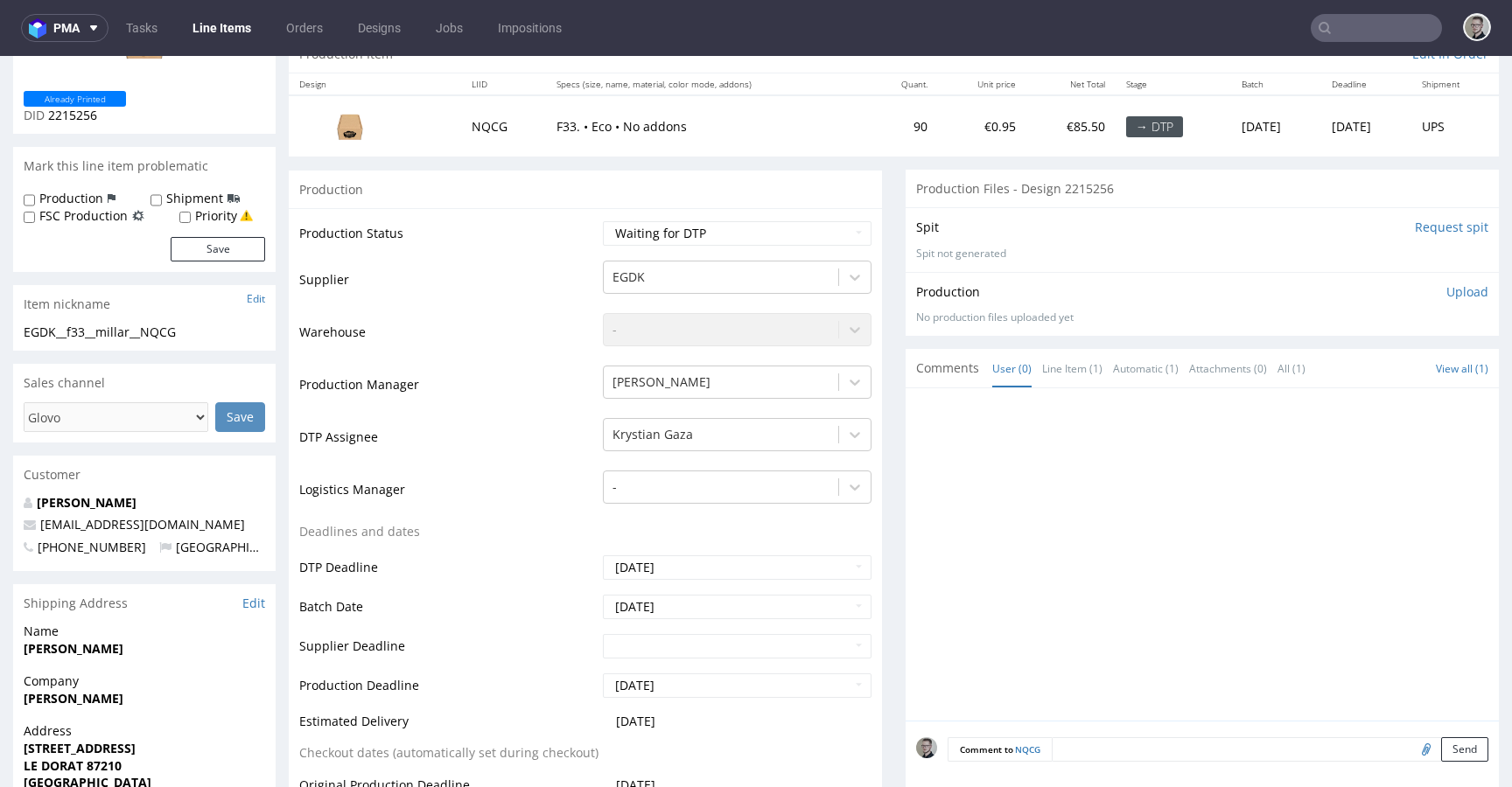
scroll to position [0, 0]
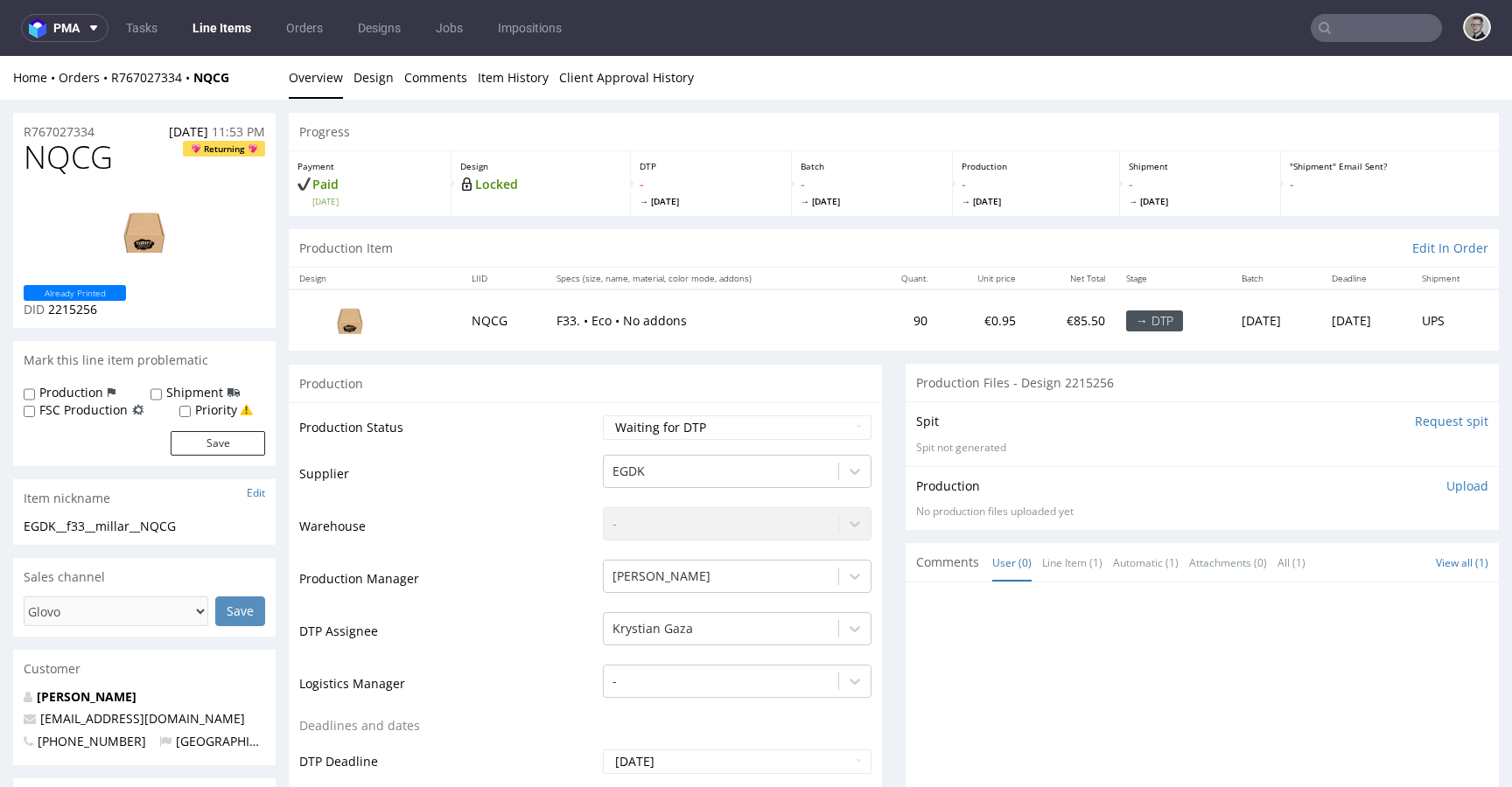
click at [1448, 423] on input "Request spit" at bounding box center [1451, 422] width 73 height 17
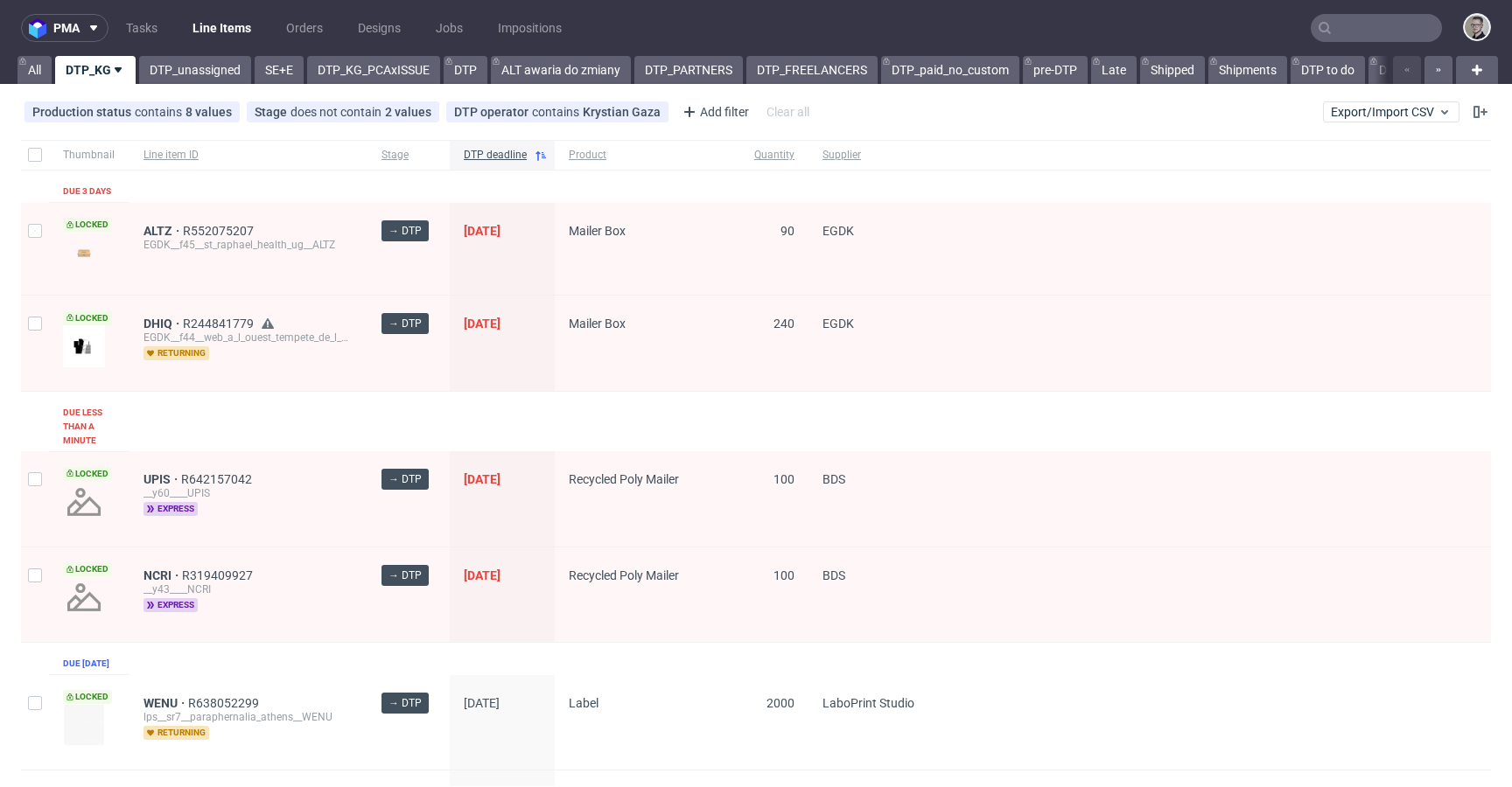
drag, startPoint x: 159, startPoint y: 578, endPoint x: 157, endPoint y: 487, distance: 91.0
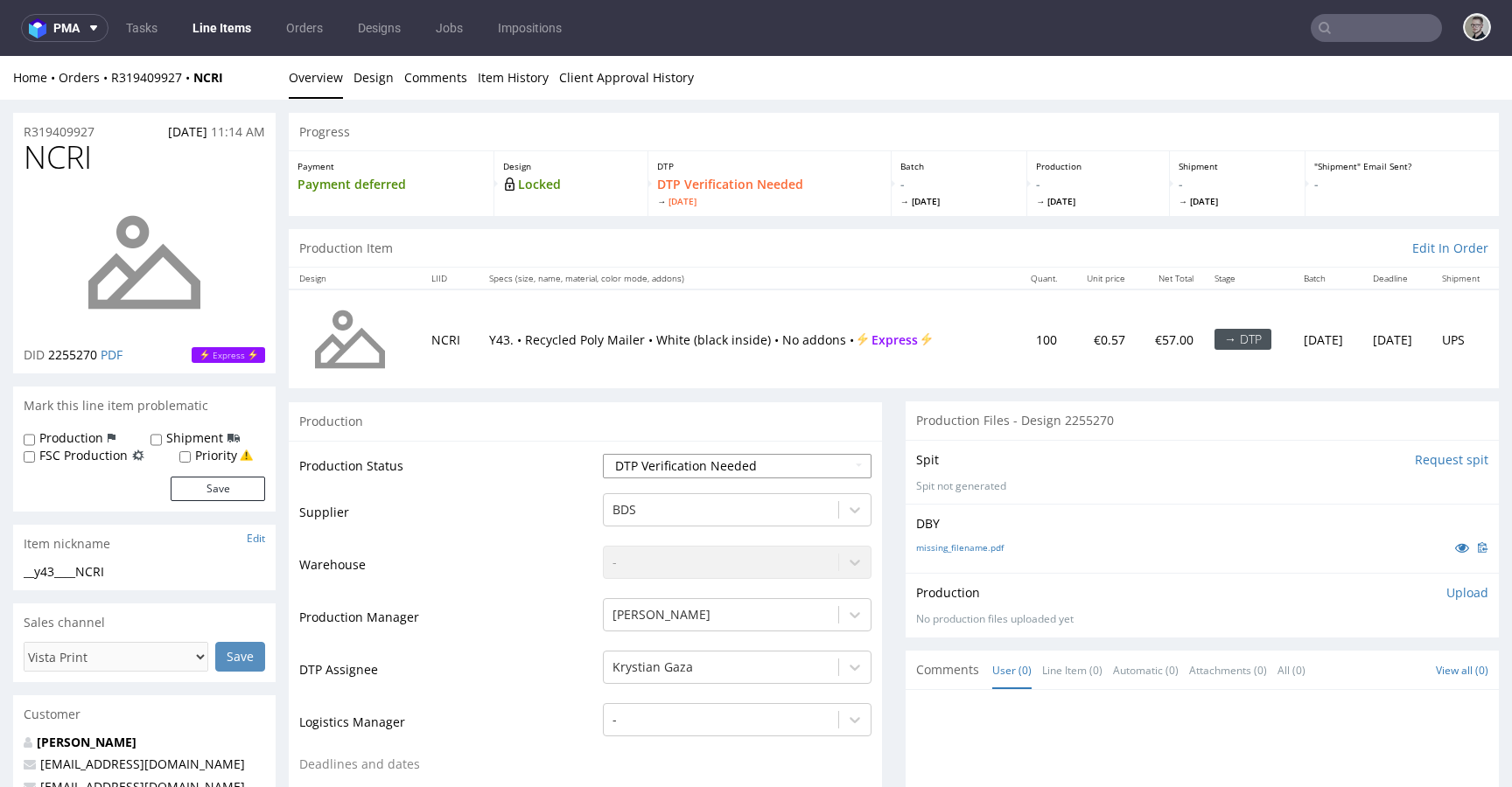
click at [739, 462] on select "Waiting for Artwork Waiting for Diecut Waiting for Mockup Waiting for DTP Waiti…" at bounding box center [737, 466] width 269 height 25
click at [762, 482] on td "Waiting for Artwork Waiting for Diecut Waiting for Mockup Waiting for DTP Waiti…" at bounding box center [735, 471] width 273 height 39
click at [765, 470] on select "Waiting for Artwork Waiting for Diecut Waiting for Mockup Waiting for DTP Waiti…" at bounding box center [737, 466] width 269 height 25
select select "dtp_in_process"
click at [603, 454] on select "Waiting for Artwork Waiting for Diecut Waiting for Mockup Waiting for DTP Waiti…" at bounding box center [737, 466] width 269 height 25
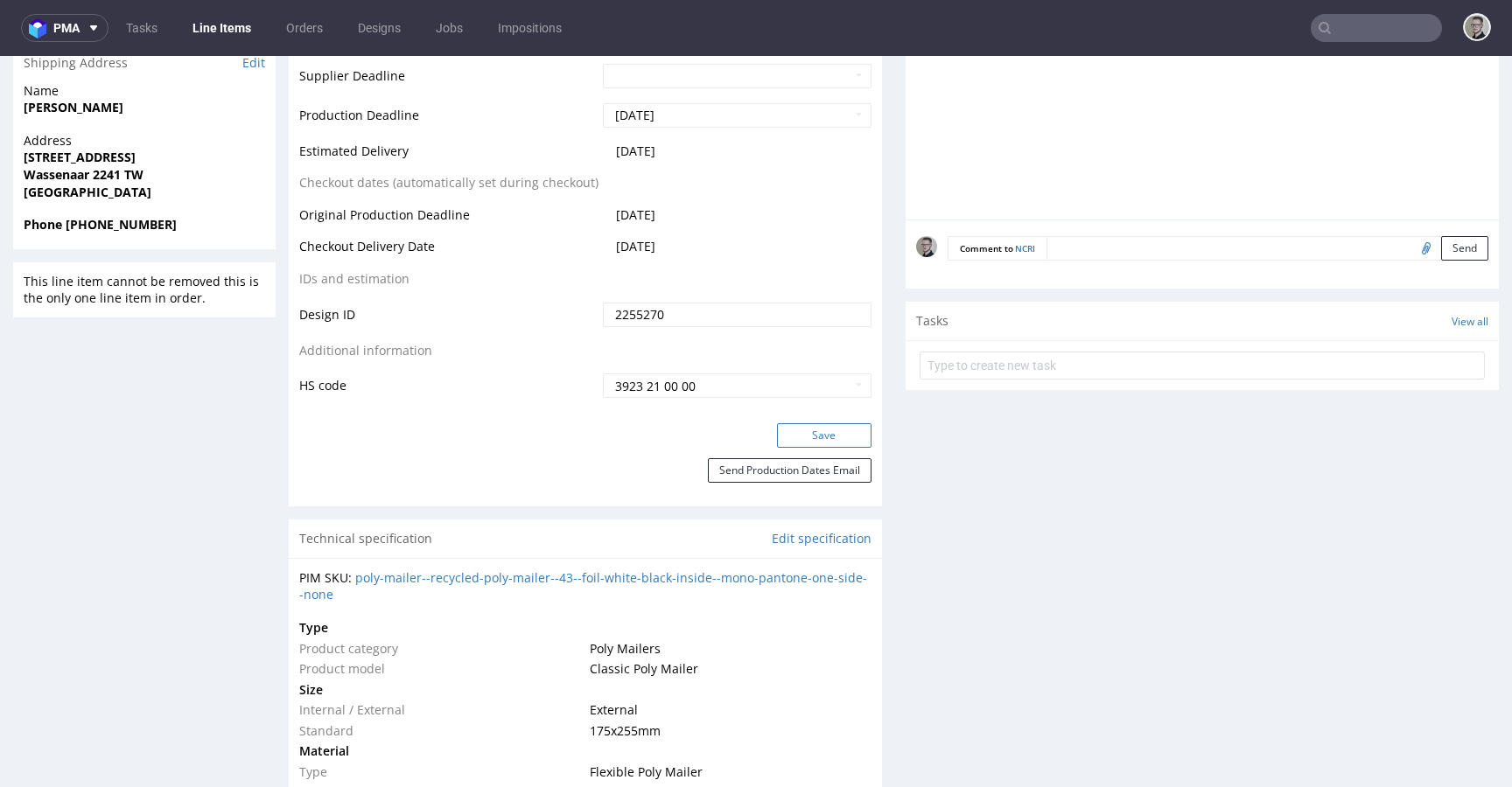
click at [852, 435] on button "Save" at bounding box center [824, 436] width 94 height 25
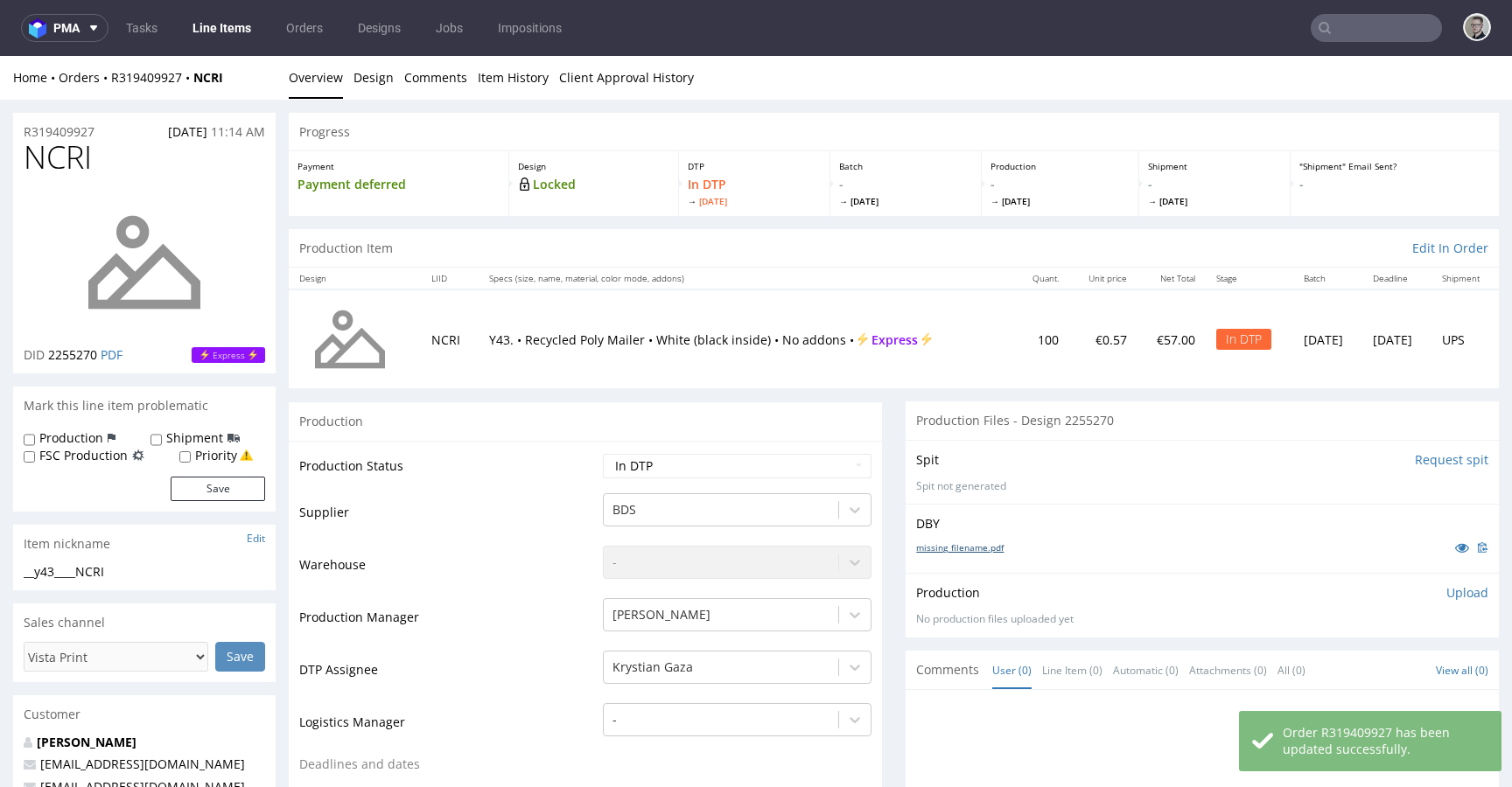
click at [985, 545] on link "missing_filename.pdf" at bounding box center [960, 547] width 88 height 12
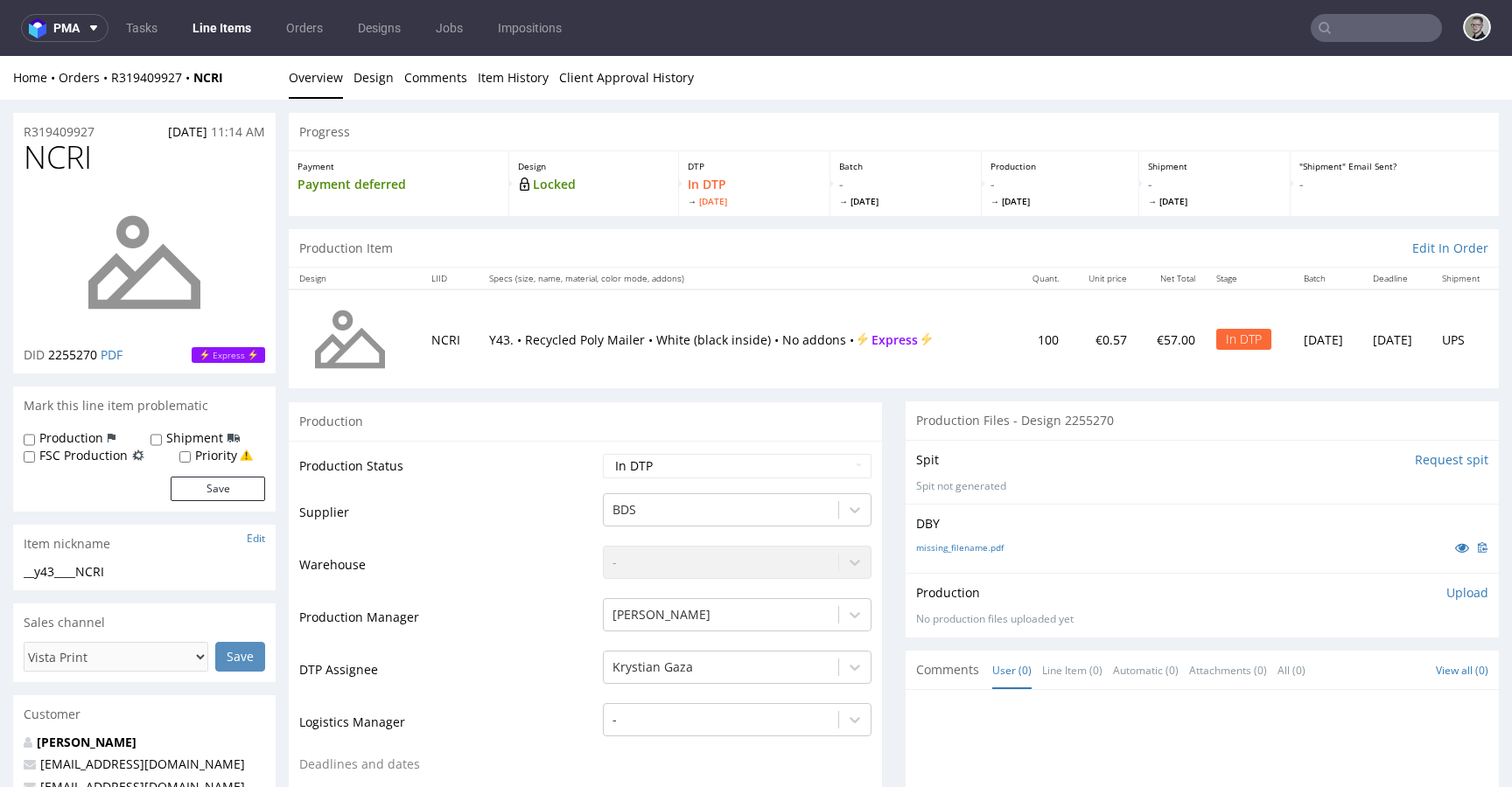
click at [95, 563] on div "__y43____NCRI" at bounding box center [145, 572] width 242 height 17
copy div "__y43____NCRI Update"
drag, startPoint x: 109, startPoint y: 132, endPoint x: -2, endPoint y: 135, distance: 111.0
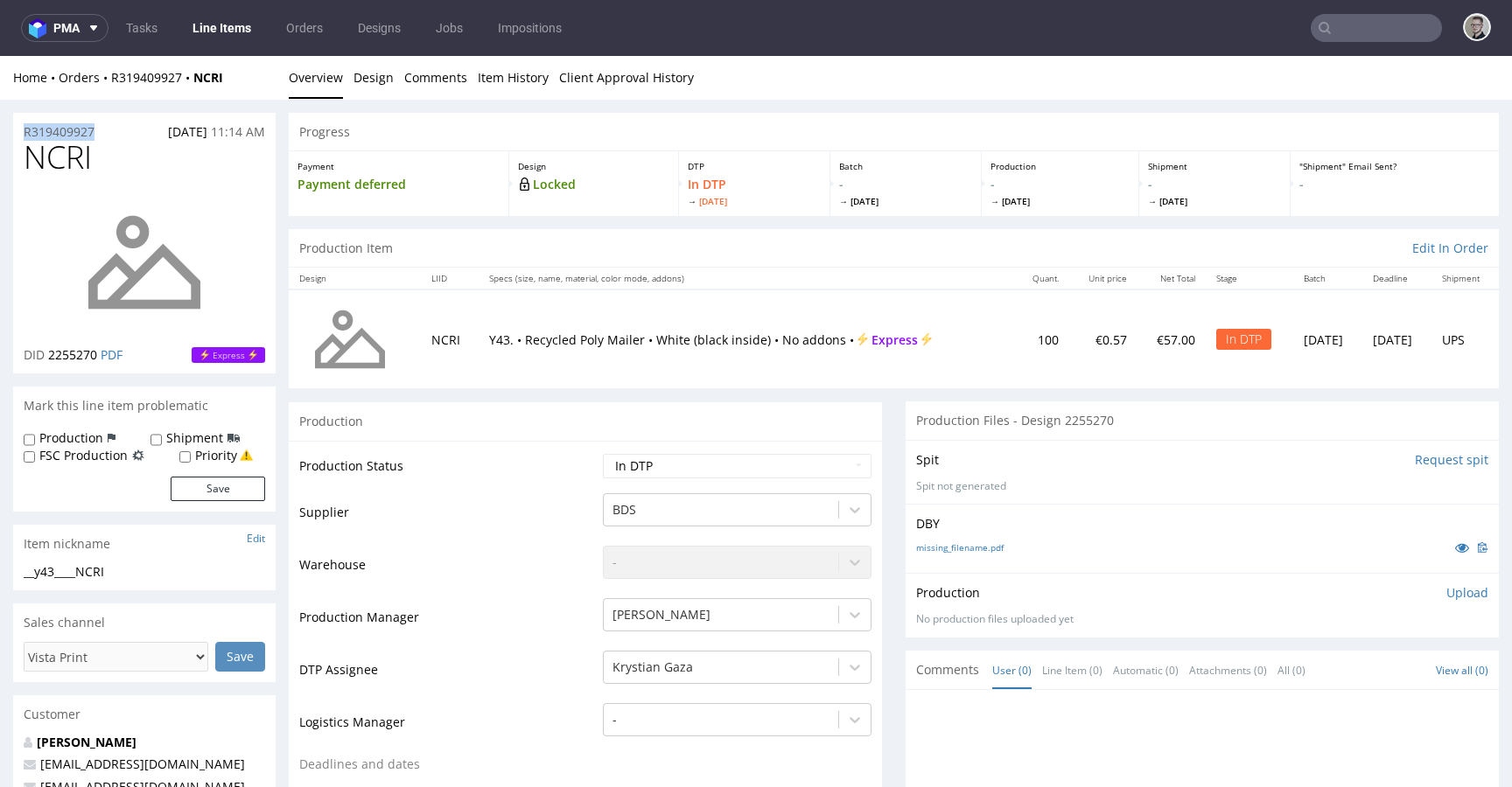
copy p "R319409927"
click at [1446, 596] on p "Upload" at bounding box center [1467, 593] width 42 height 17
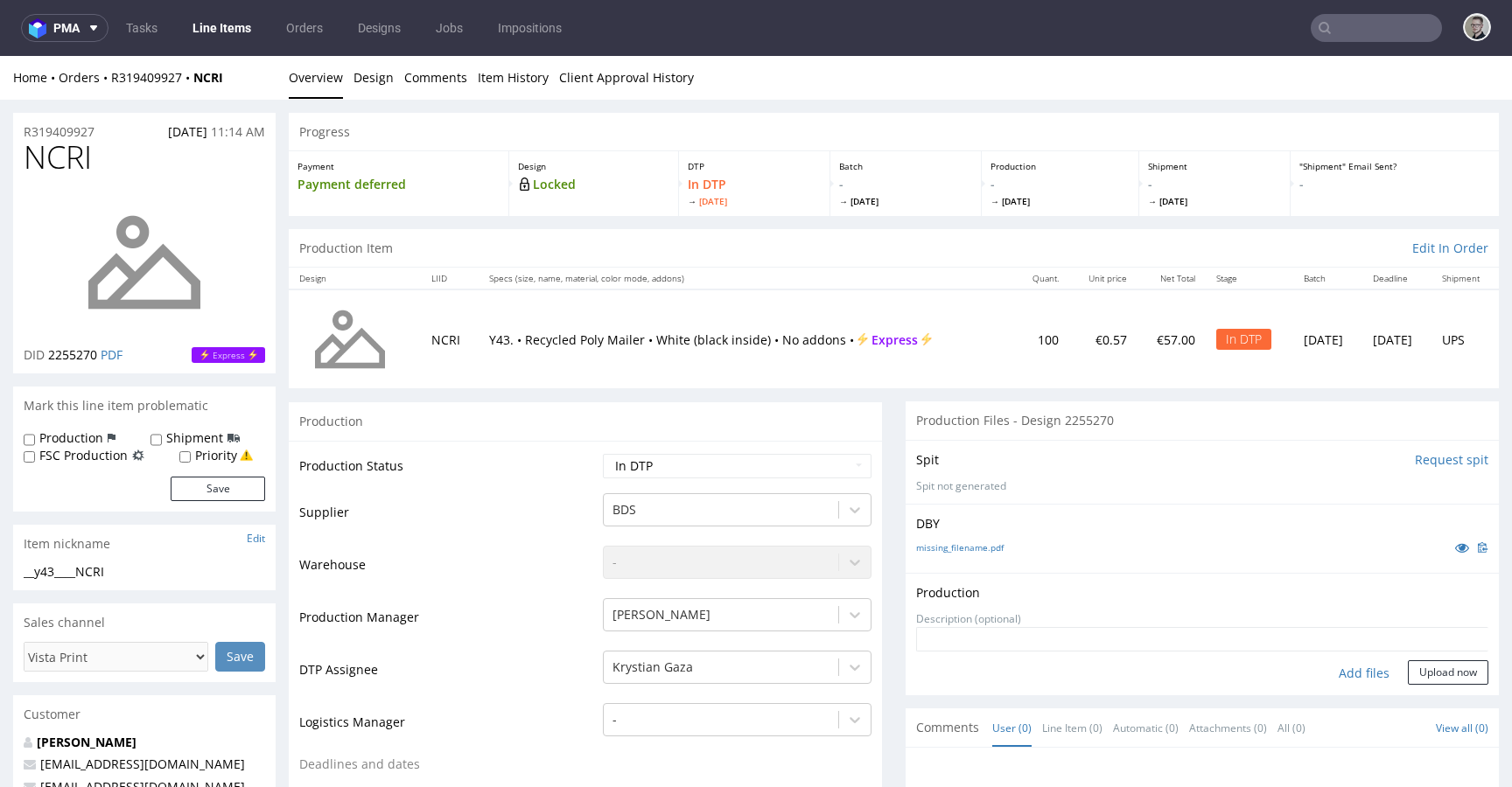
click at [1350, 675] on div "Add files" at bounding box center [1364, 674] width 88 height 27
type input "C:\fakepath\__y43____NCRI__d2255270__oR319409927__outside.pdf"
click at [1447, 683] on form "Add files Upload now" at bounding box center [1202, 656] width 572 height 58
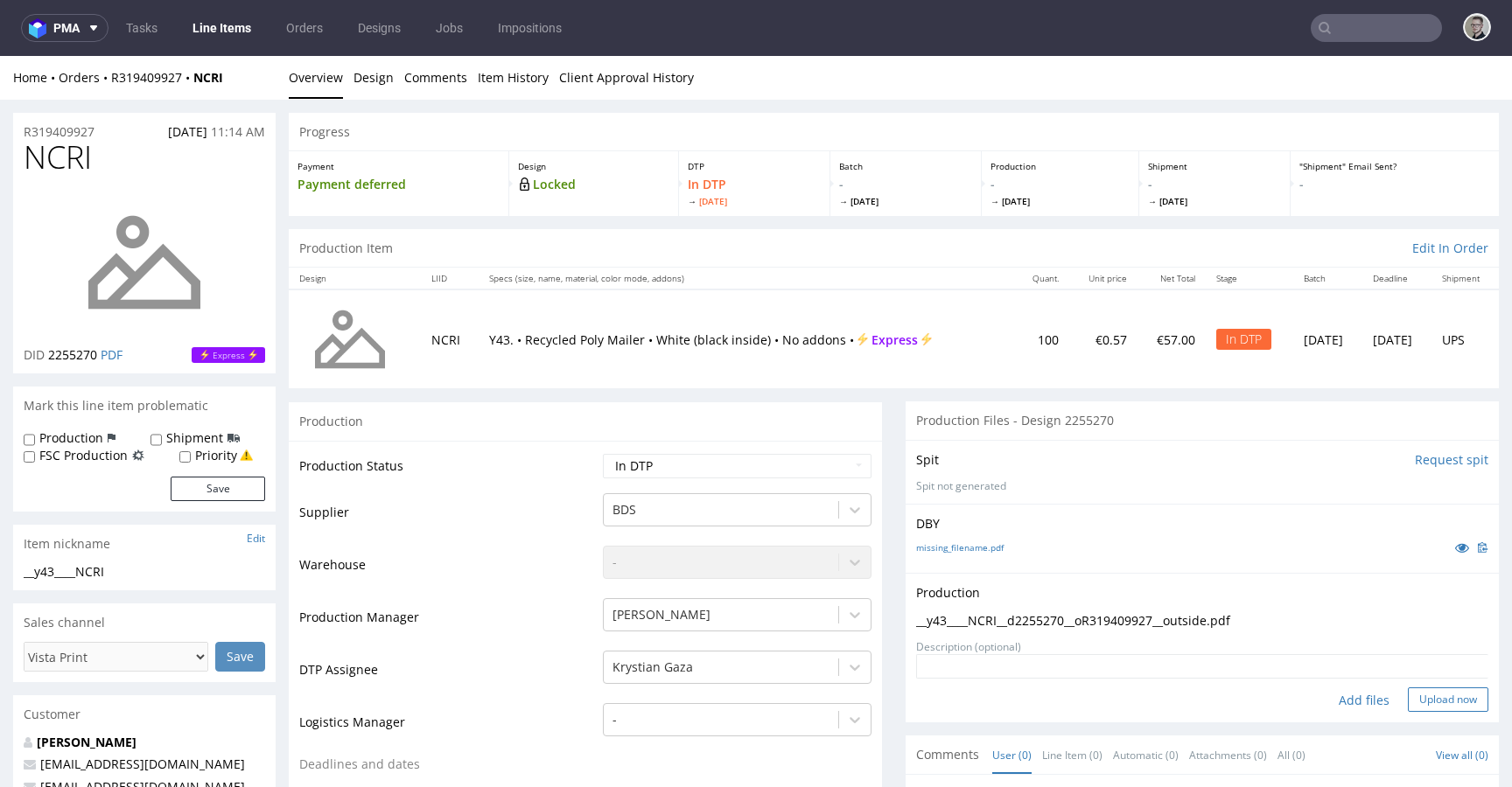
click at [1445, 698] on button "Upload now" at bounding box center [1448, 699] width 81 height 25
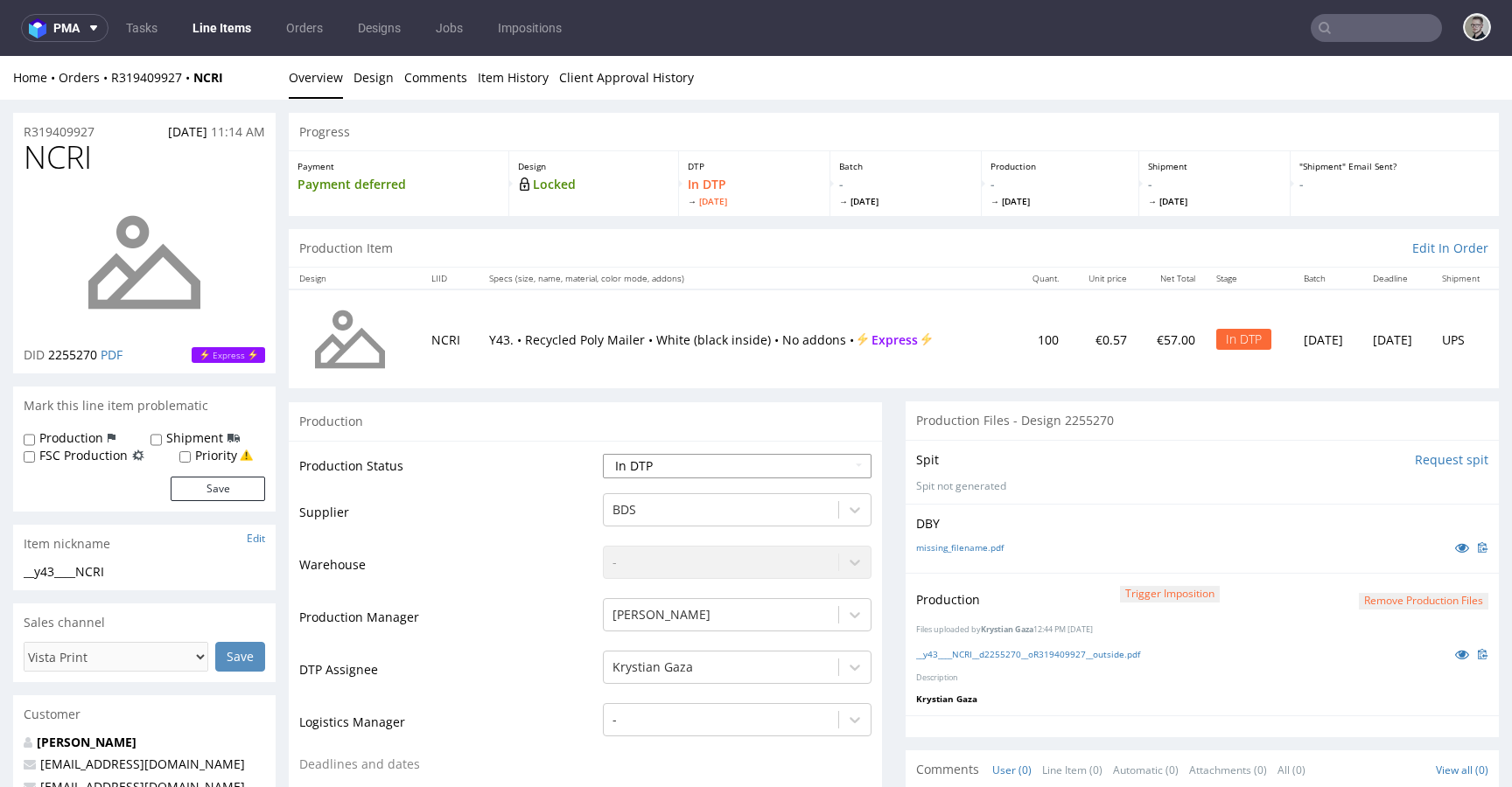
click at [722, 462] on select "Waiting for Artwork Waiting for Diecut Waiting for Mockup Waiting for DTP Waiti…" at bounding box center [737, 466] width 269 height 25
select select "dtp_production_ready"
click at [603, 454] on select "Waiting for Artwork Waiting for Diecut Waiting for Mockup Waiting for DTP Waiti…" at bounding box center [737, 466] width 269 height 25
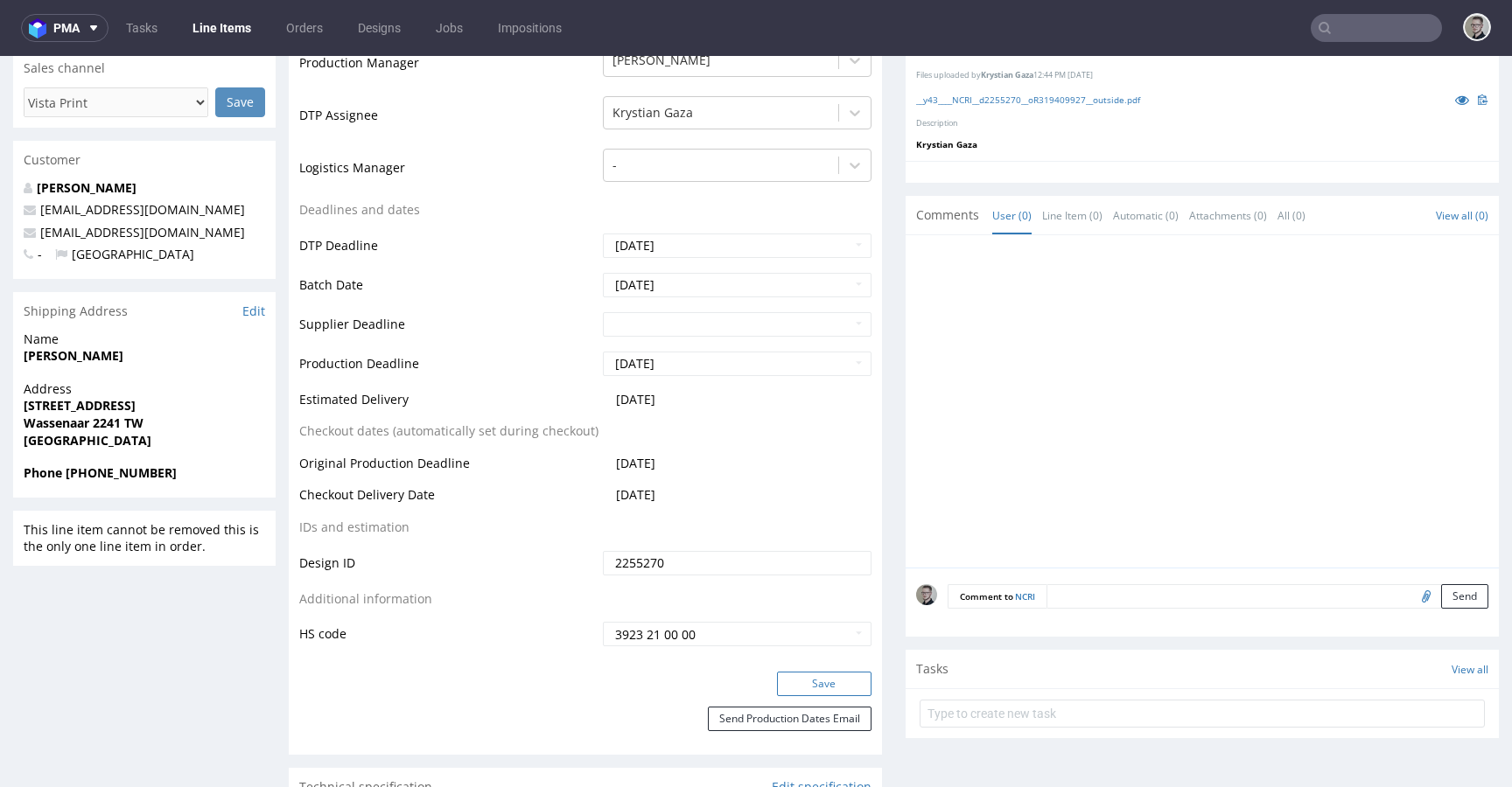
click at [833, 682] on button "Save" at bounding box center [824, 684] width 94 height 25
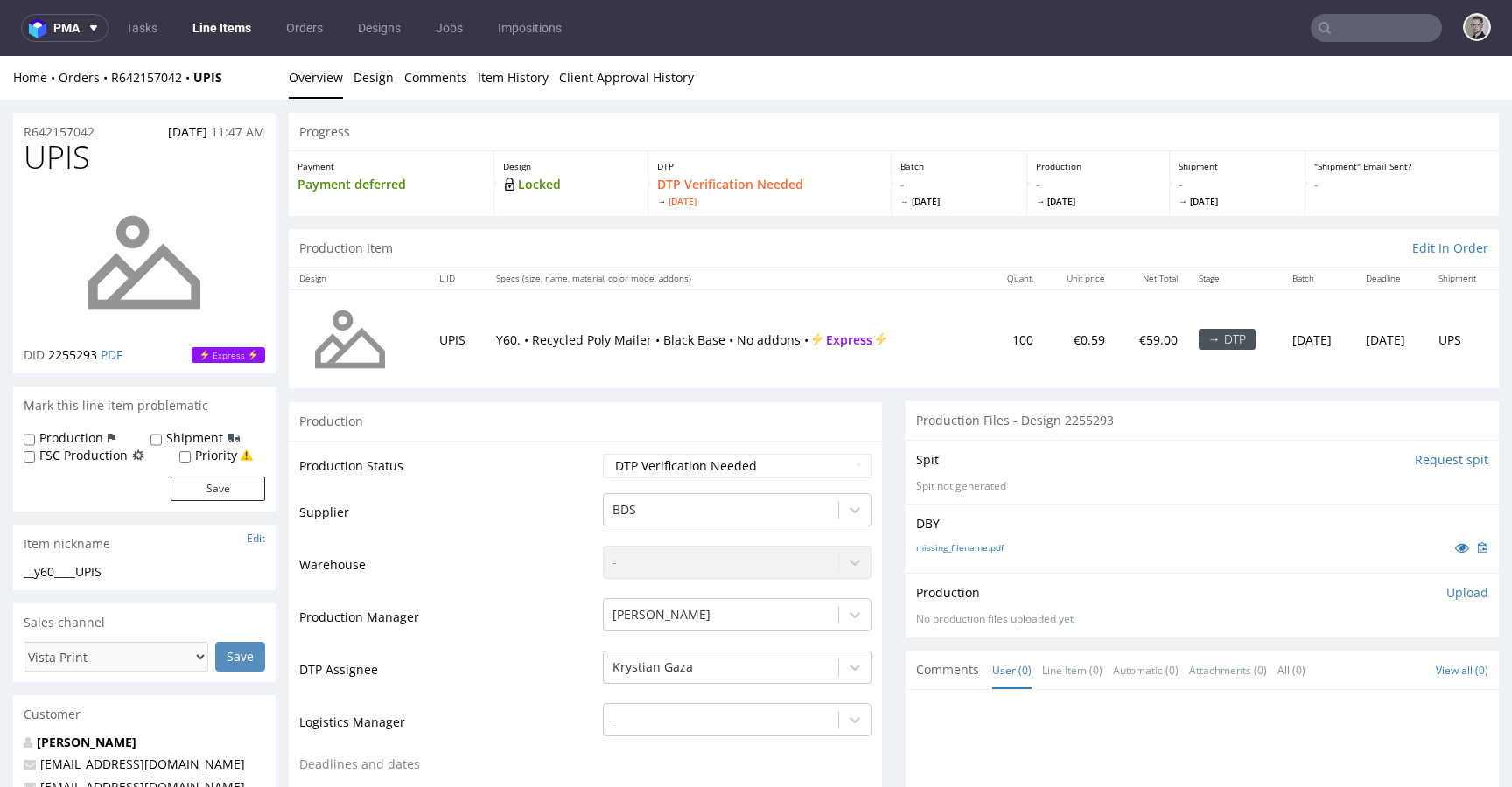
click at [349, 79] on li "Overview" at bounding box center [321, 78] width 65 height 17
click at [359, 81] on link "Design" at bounding box center [373, 77] width 40 height 43
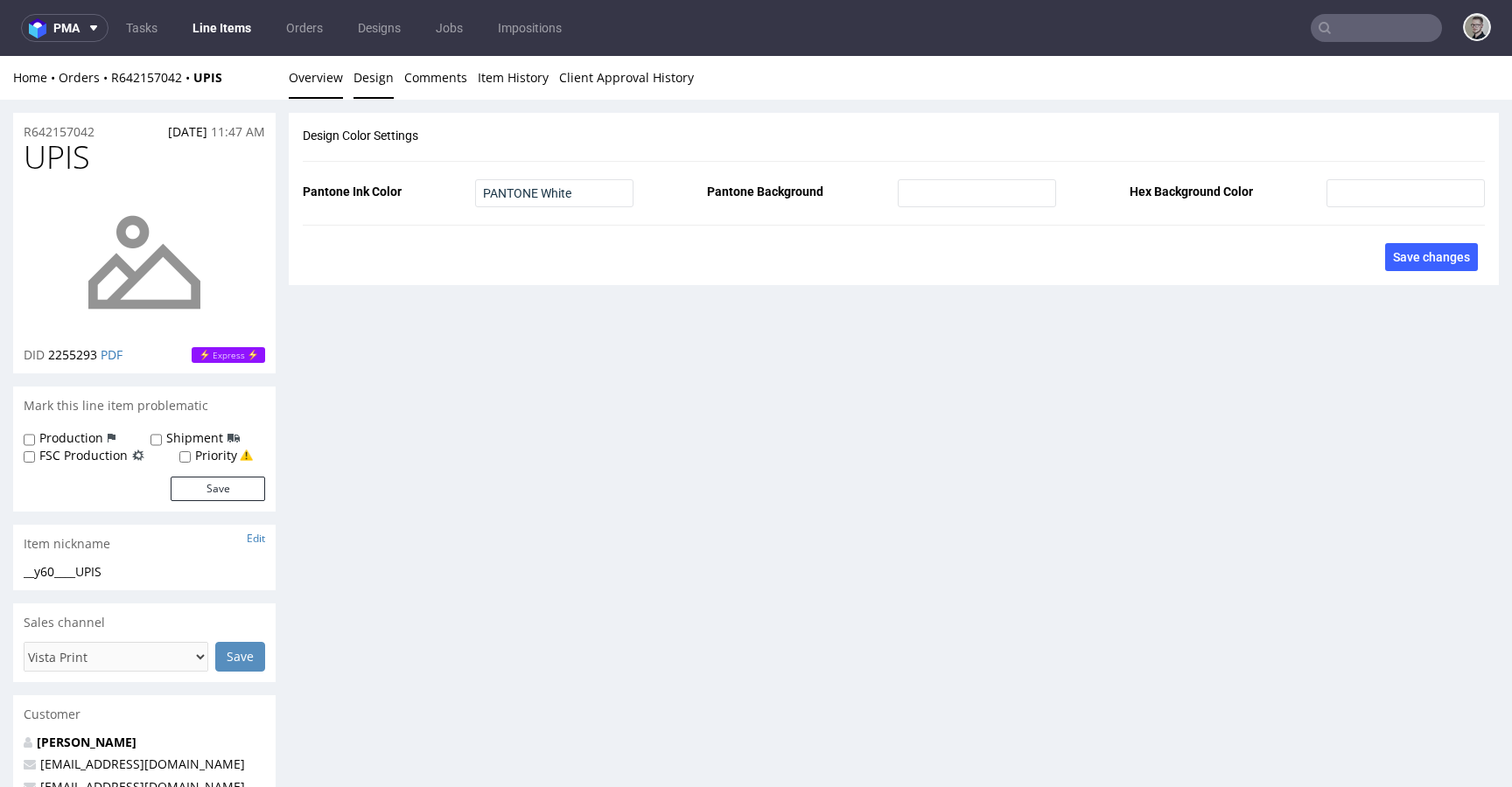
click at [326, 85] on link "Overview" at bounding box center [315, 77] width 54 height 43
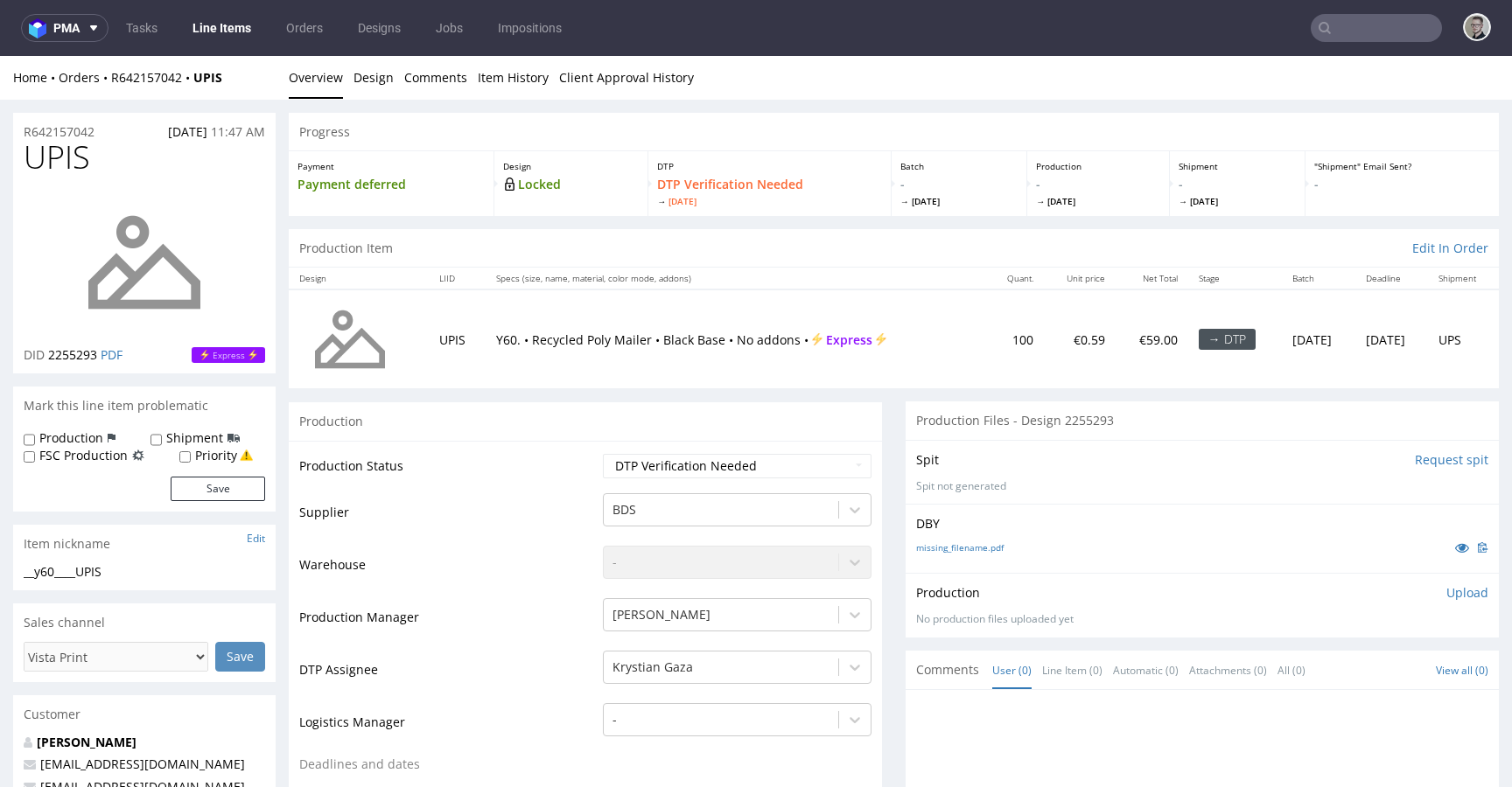
drag, startPoint x: 52, startPoint y: 434, endPoint x: 170, endPoint y: 468, distance: 122.8
click at [53, 434] on label "Production" at bounding box center [70, 438] width 64 height 17
click at [35, 434] on input "Production" at bounding box center [30, 440] width 11 height 14
checkbox input "true"
click at [219, 477] on button "Save" at bounding box center [217, 489] width 94 height 25
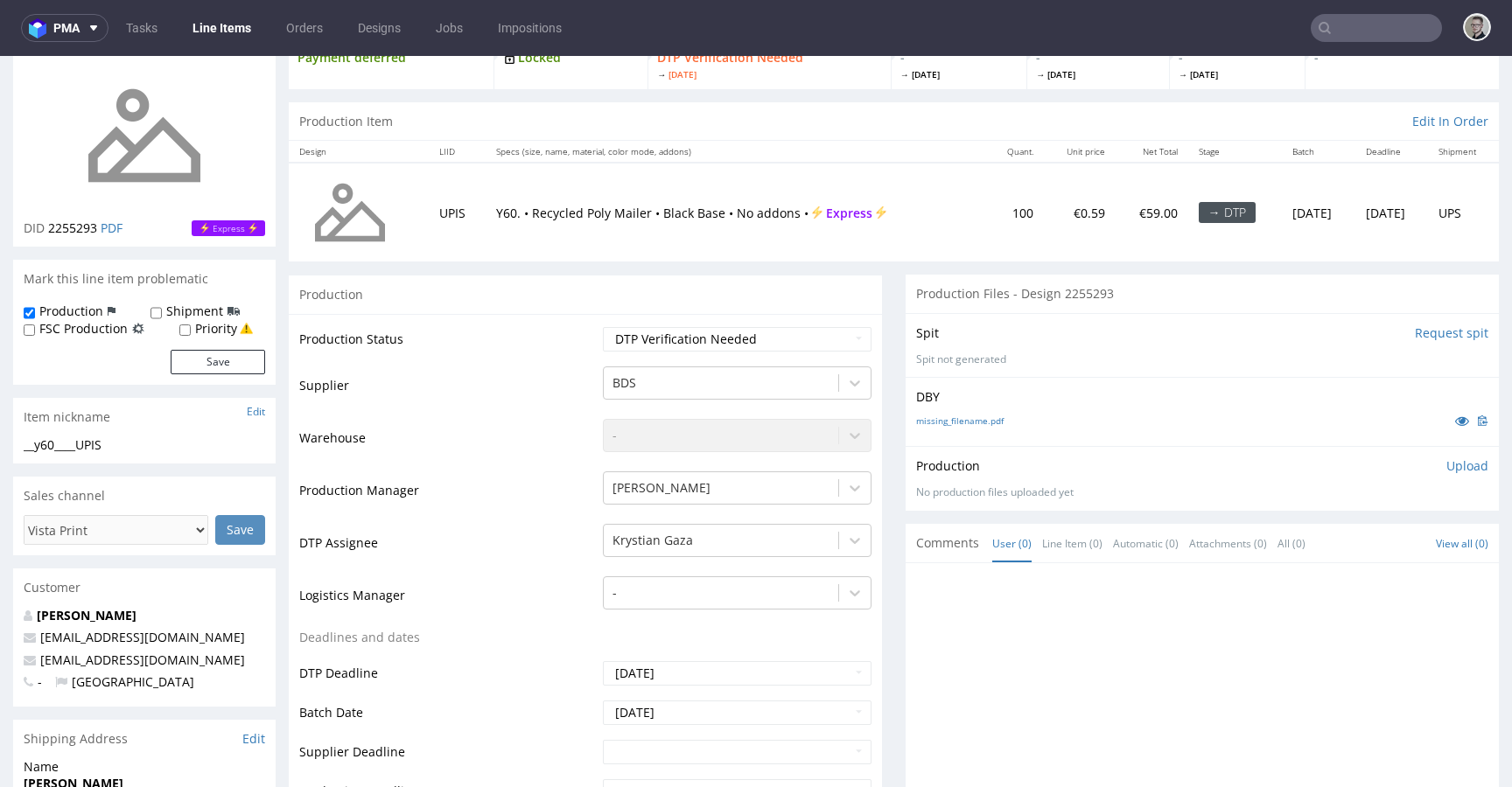
scroll to position [362, 0]
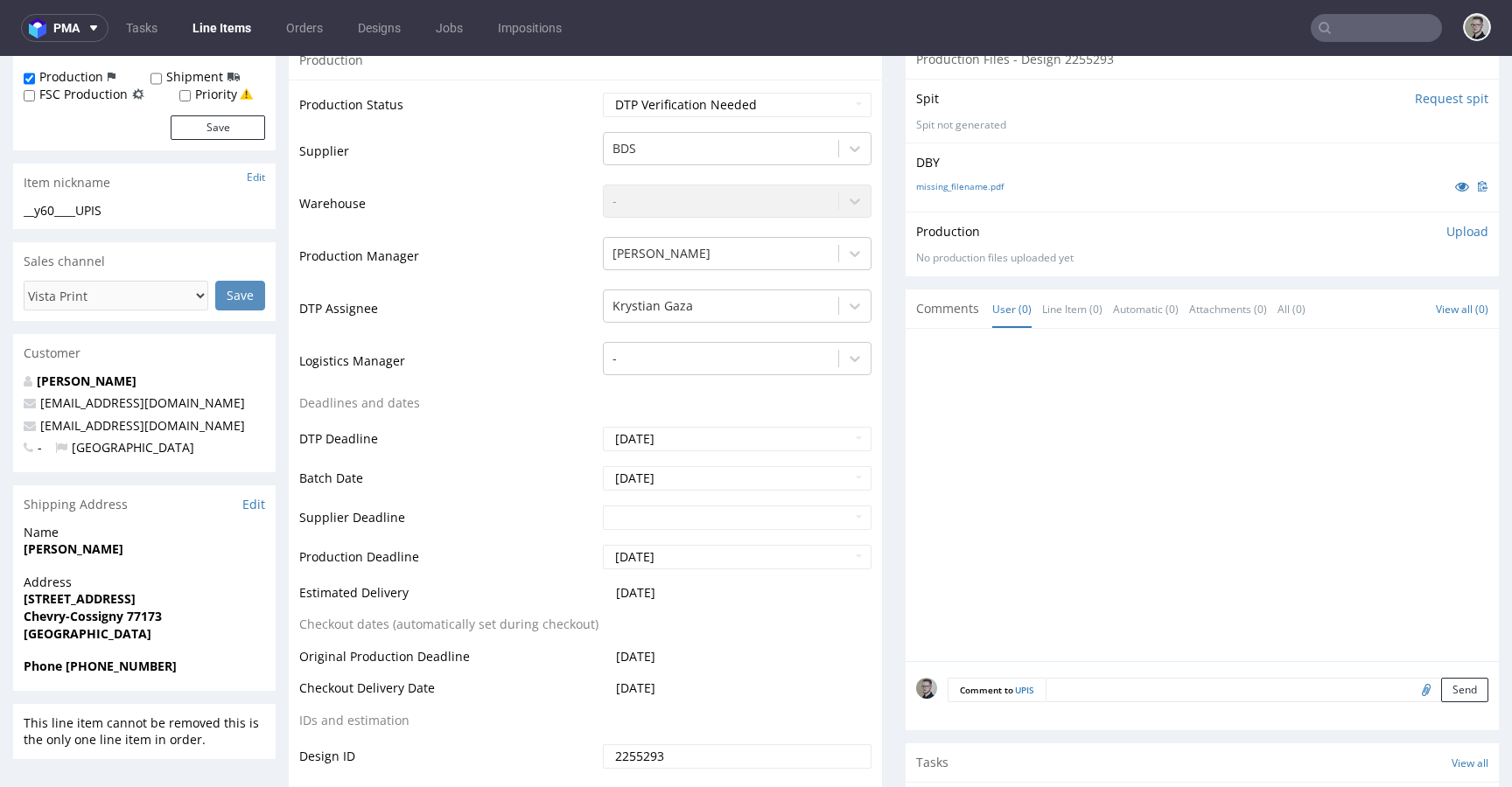
click at [1226, 697] on textarea at bounding box center [1266, 690] width 443 height 25
paste textarea "Print Color - Pantone White (set as 100% Magenta named Pantone White for design…"
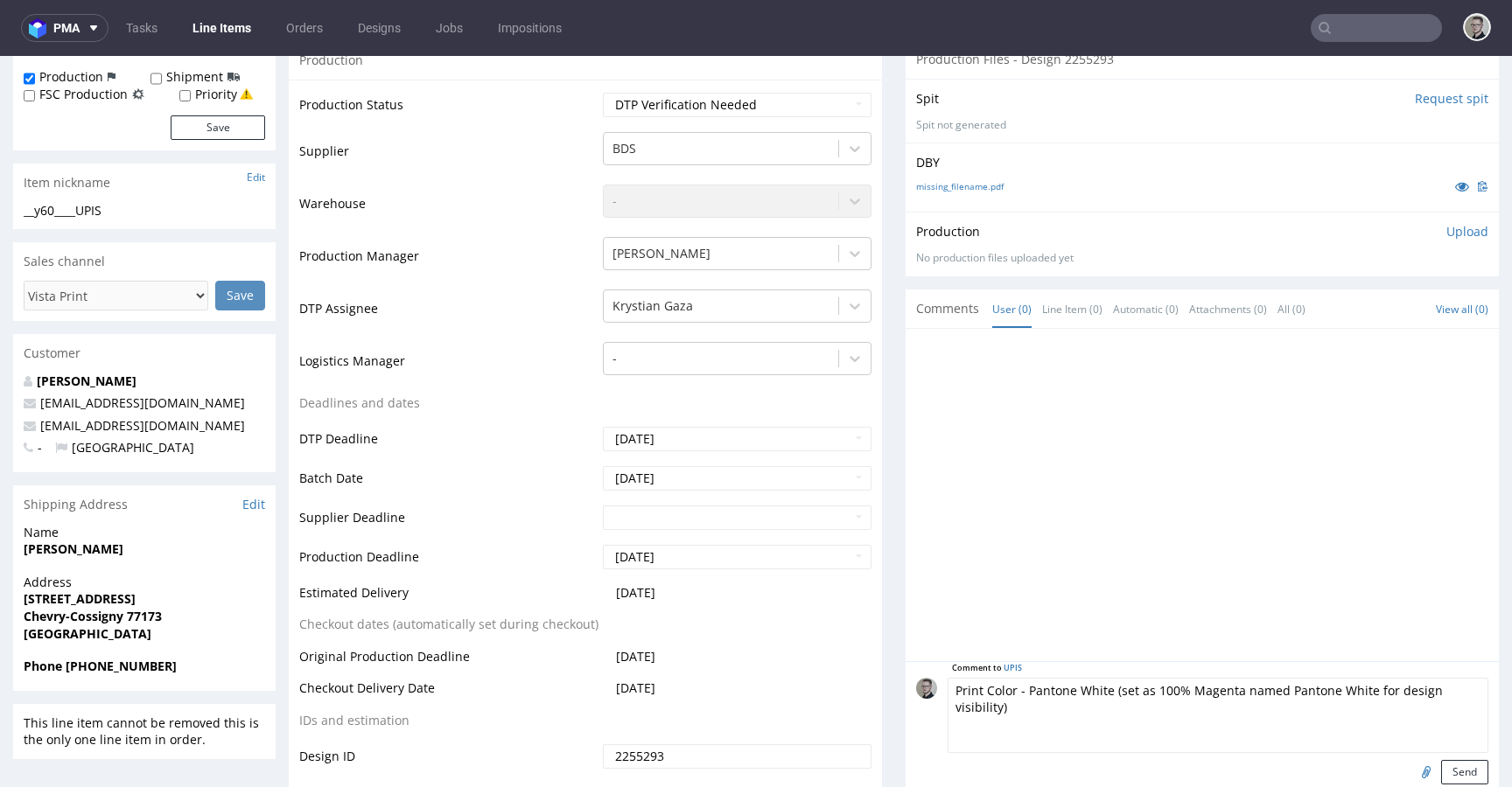
scroll to position [70, 0]
type textarea "Print Color - Pantone White (set as 100% Magenta named Pantone White for design…"
click at [1442, 767] on button "Send" at bounding box center [1465, 773] width 48 height 25
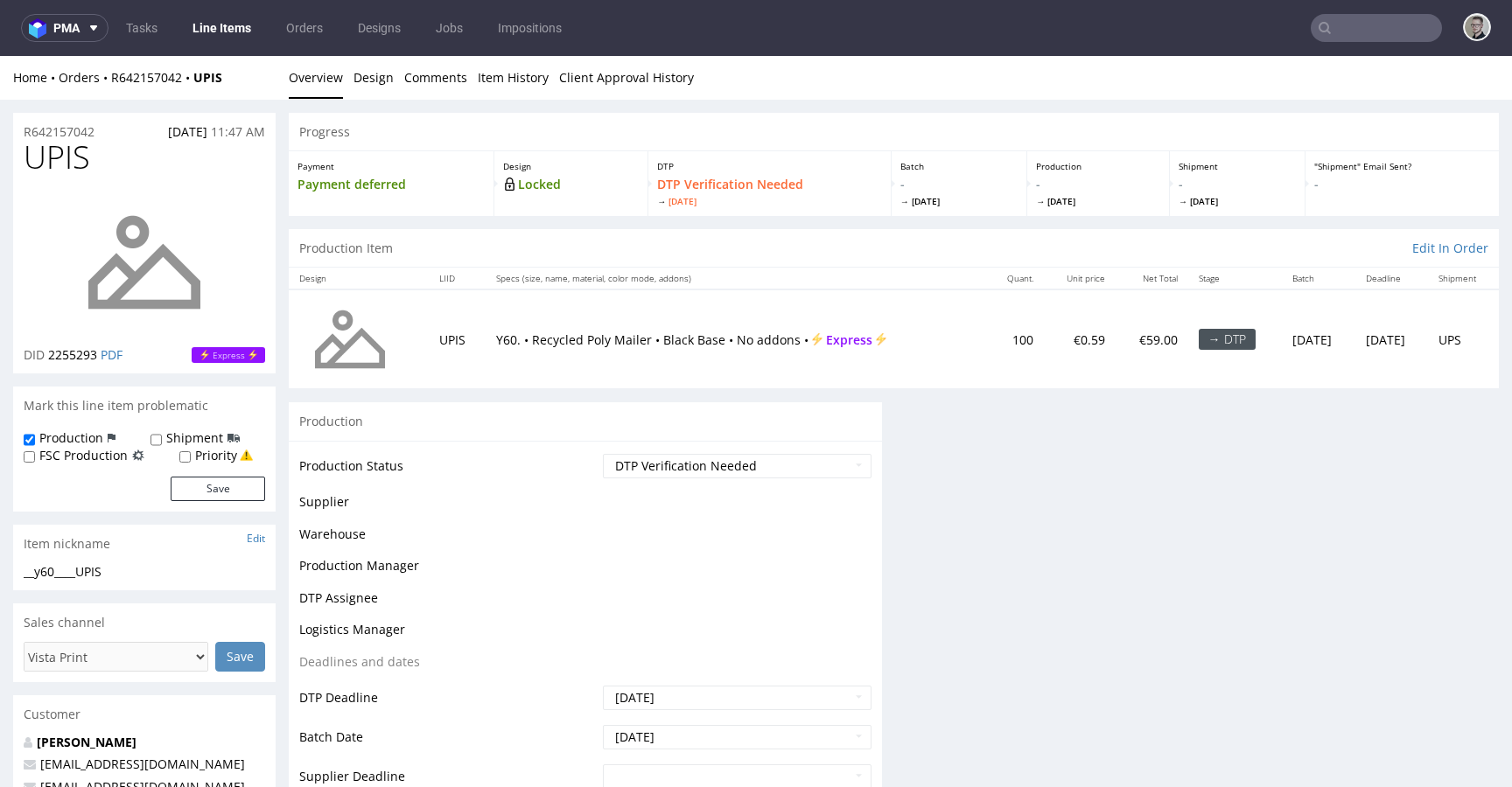
scroll to position [0, 0]
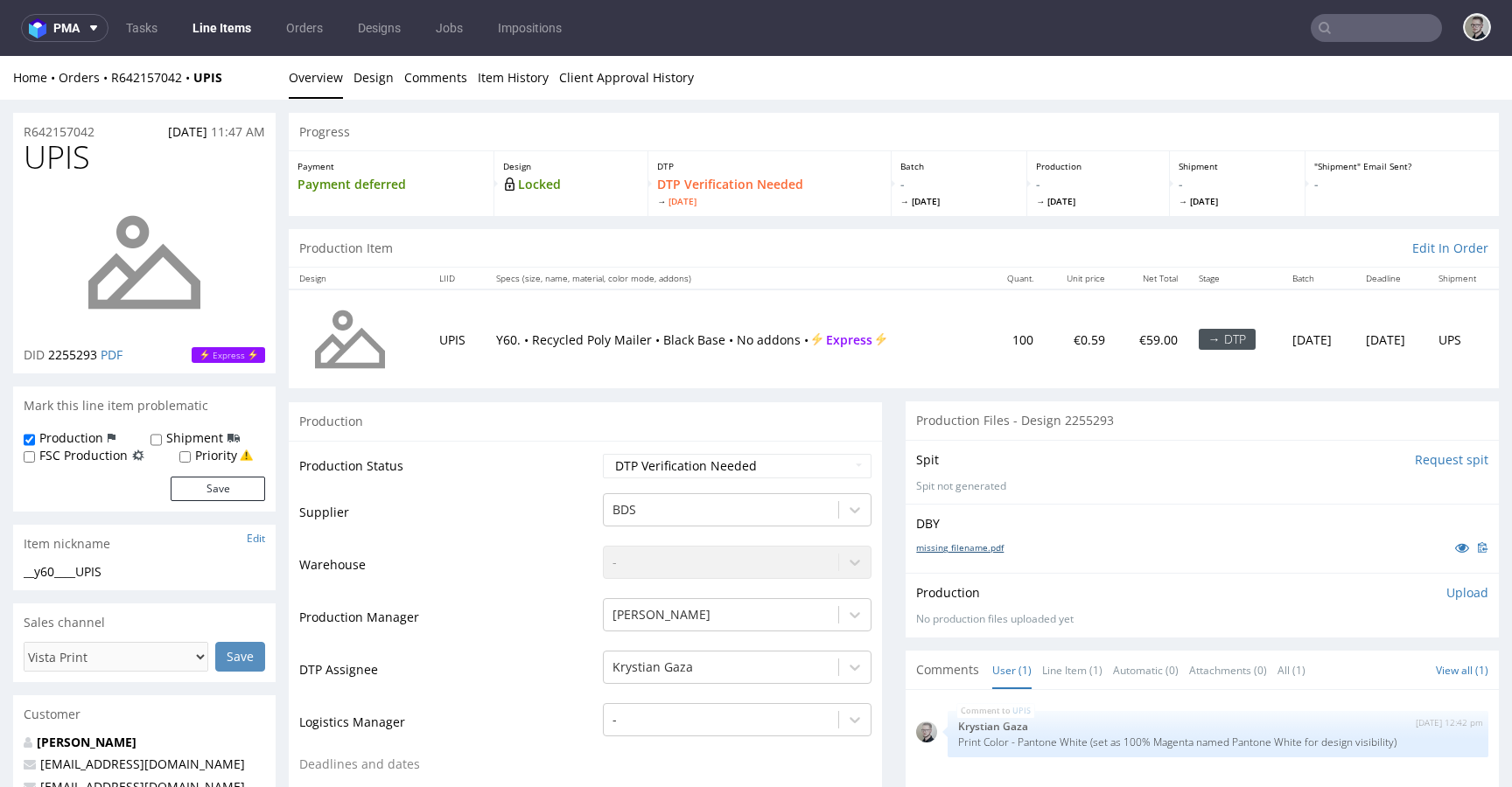
click at [972, 548] on link "missing_filename.pdf" at bounding box center [960, 547] width 88 height 12
click at [101, 561] on div "Item nickname Edit" at bounding box center [145, 543] width 263 height 38
click at [100, 576] on div "__y60____UPIS" at bounding box center [145, 572] width 242 height 17
click at [101, 576] on div "__y60____UPIS" at bounding box center [145, 572] width 242 height 17
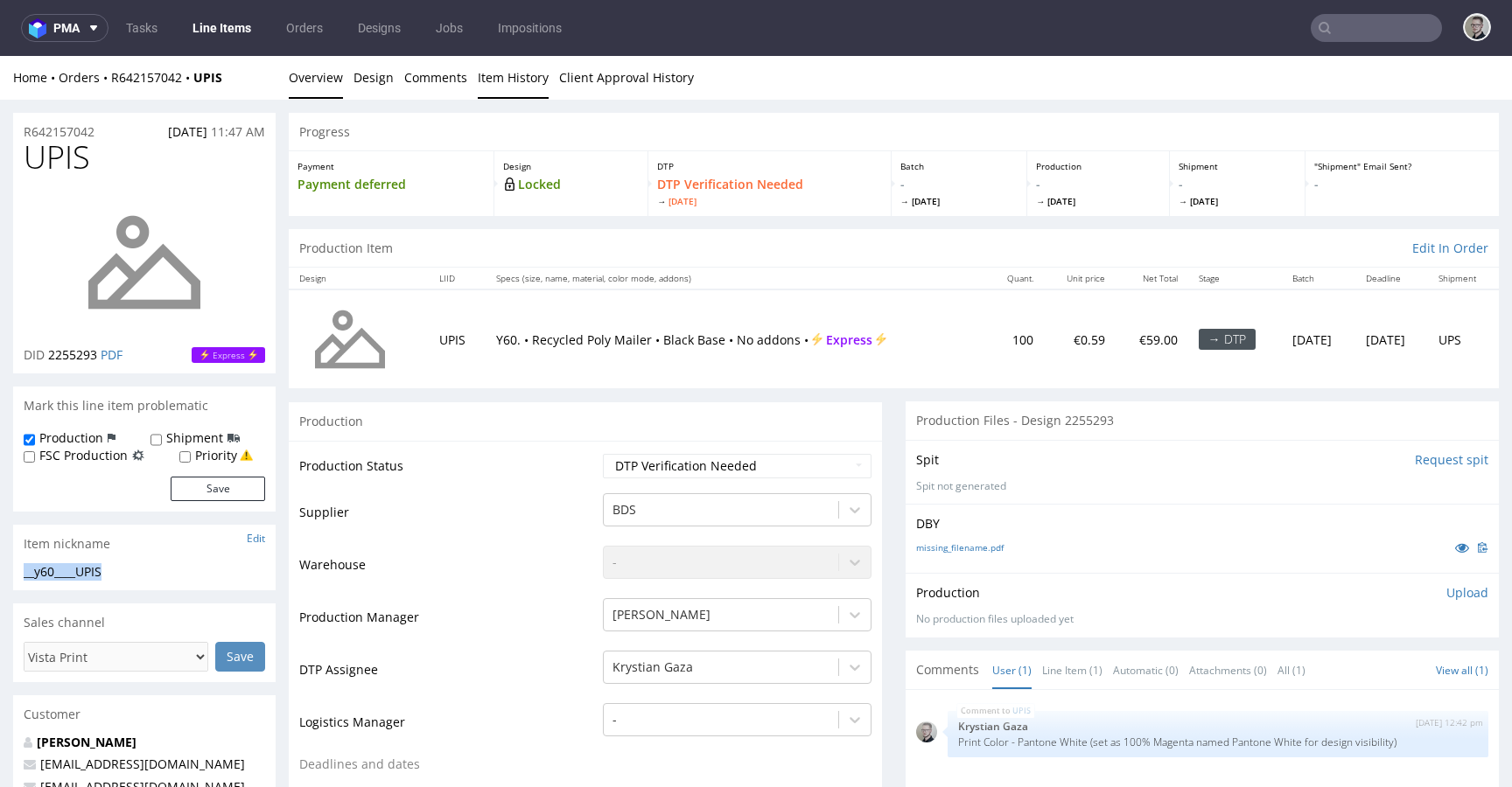
copy div "__y60____UPIS"
drag, startPoint x: 110, startPoint y: 128, endPoint x: -2, endPoint y: 125, distance: 112.0
copy p "R642157042"
click at [805, 466] on select "Waiting for Artwork Waiting for Diecut Waiting for Mockup Waiting for DTP Waiti…" at bounding box center [737, 466] width 269 height 25
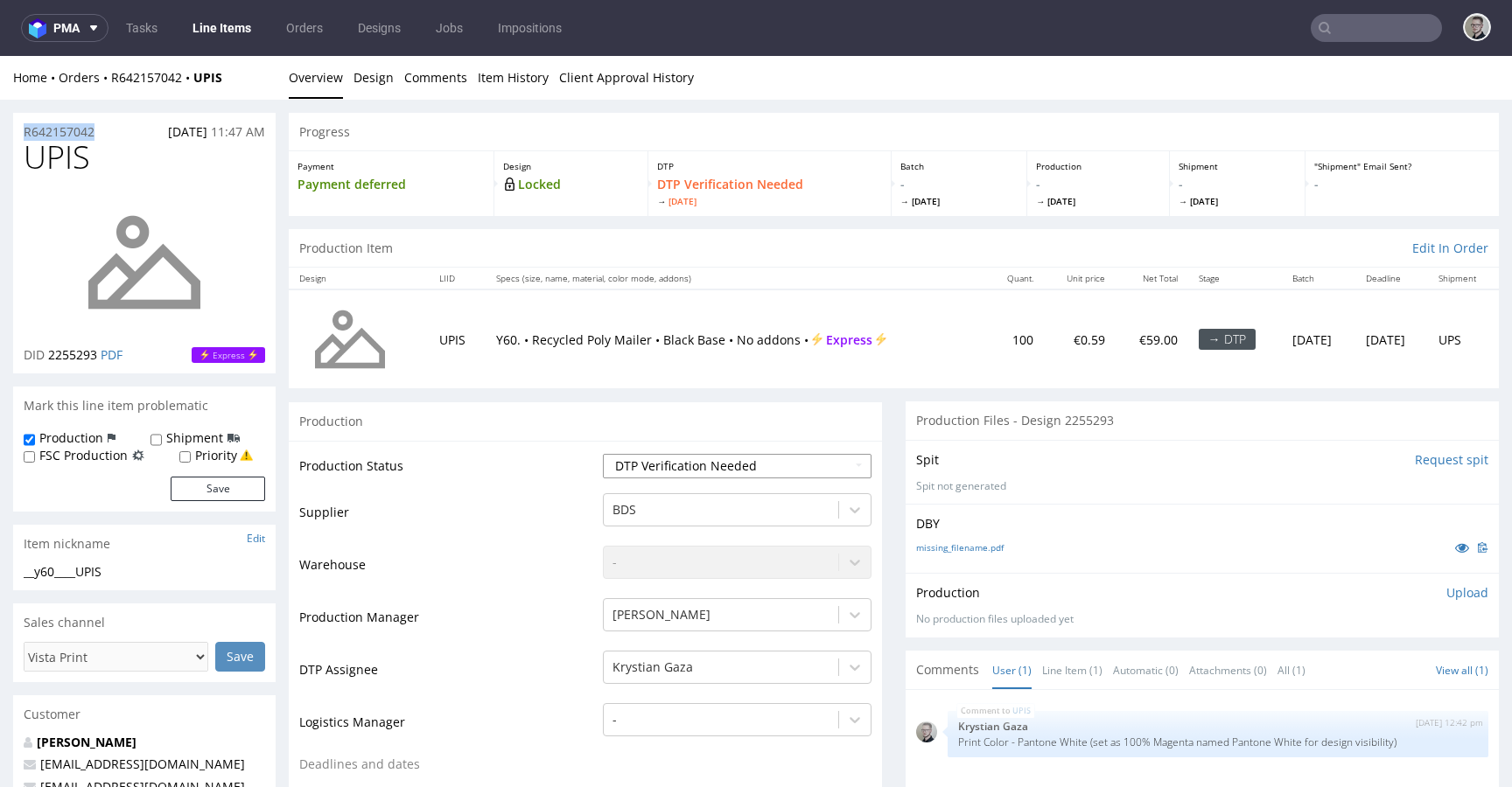
select select "dtp_in_process"
click at [603, 454] on select "Waiting for Artwork Waiting for Diecut Waiting for Mockup Waiting for DTP Waiti…" at bounding box center [737, 466] width 269 height 25
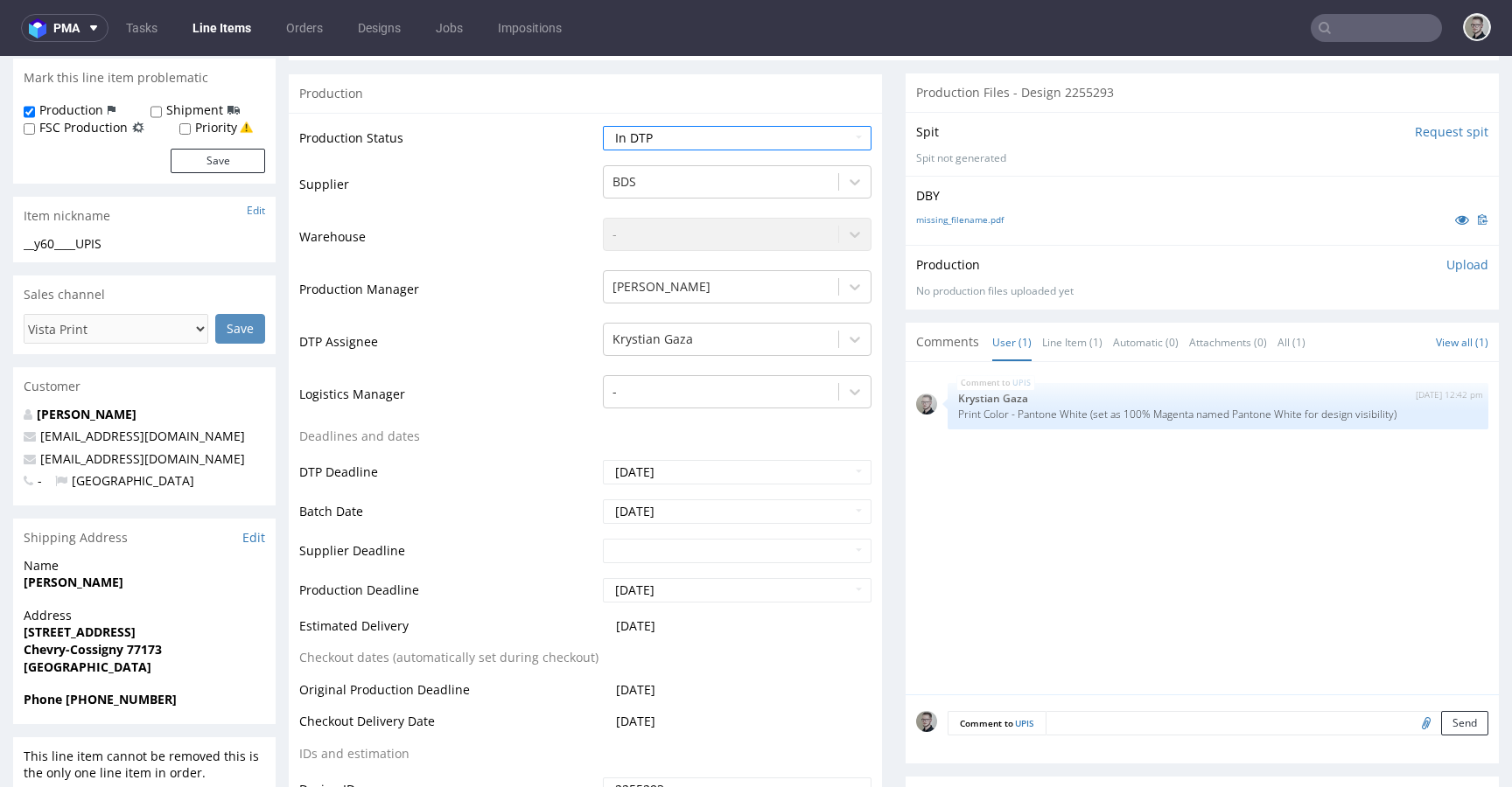
scroll to position [525, 0]
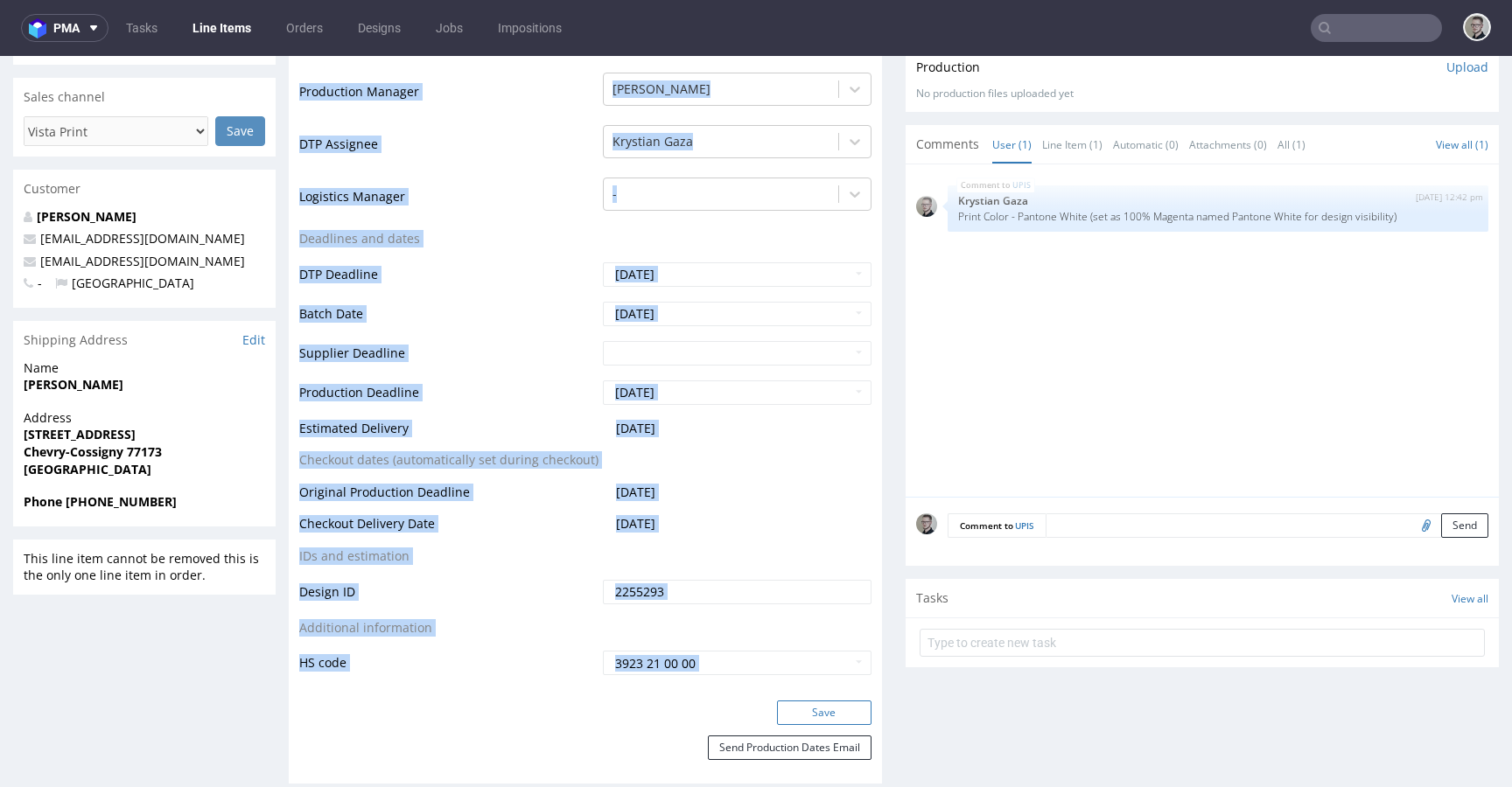
click at [831, 699] on form "Production Production Status Waiting for Artwork Waiting for Diecut Waiting for…" at bounding box center [585, 330] width 593 height 908
click at [836, 708] on button "Save" at bounding box center [824, 713] width 94 height 25
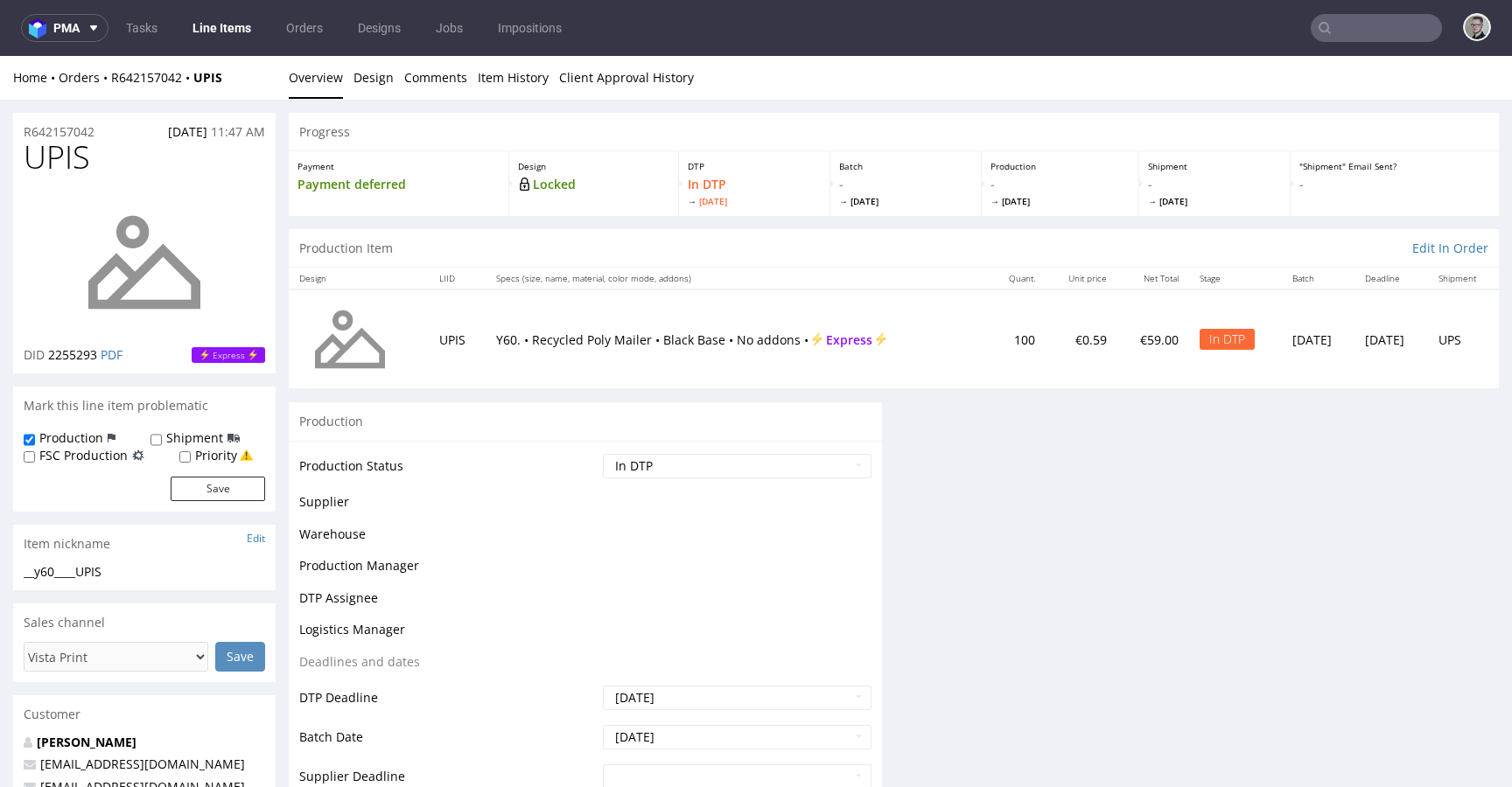
scroll to position [0, 0]
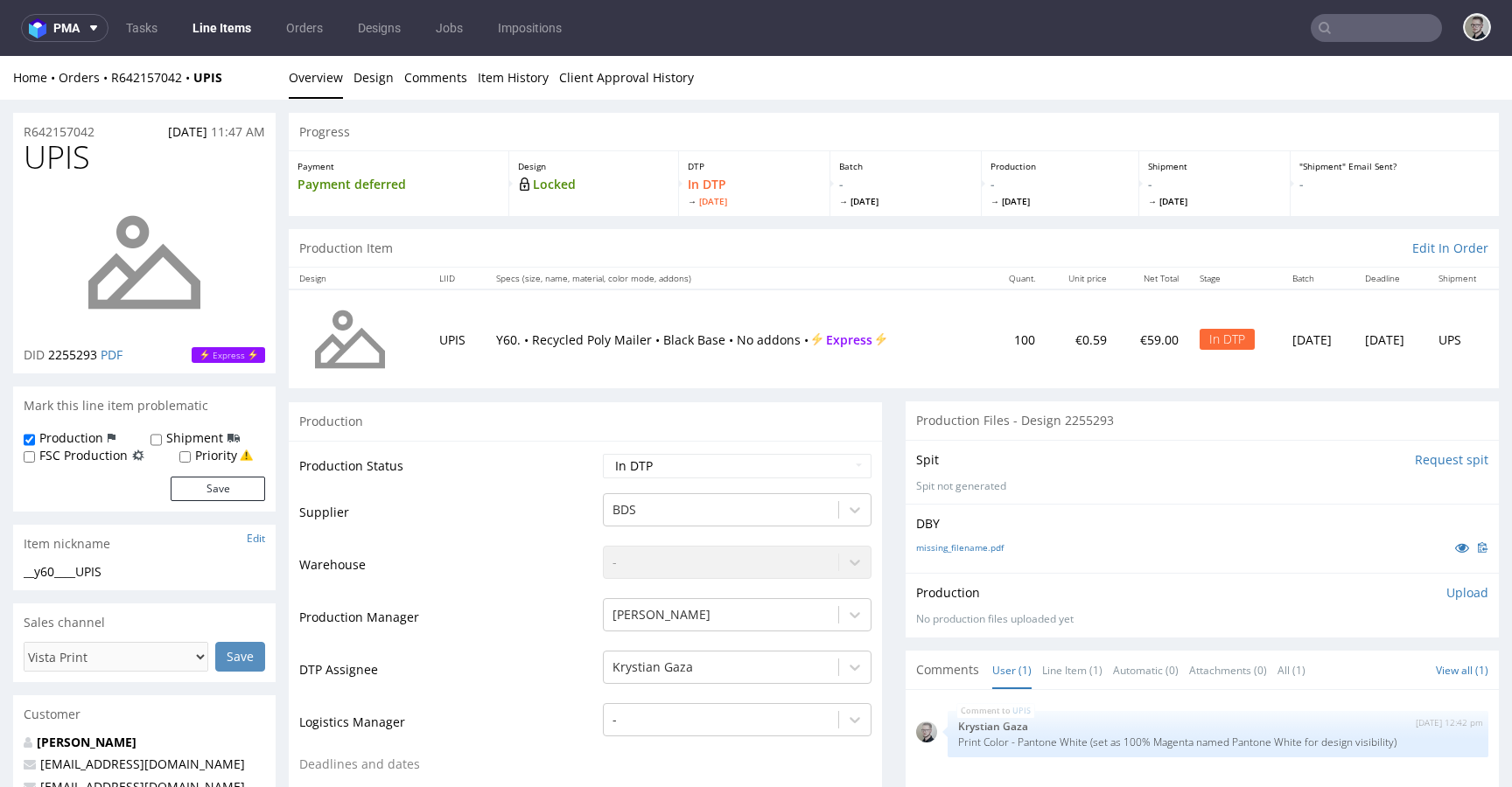
click at [1446, 590] on p "Upload" at bounding box center [1467, 593] width 42 height 17
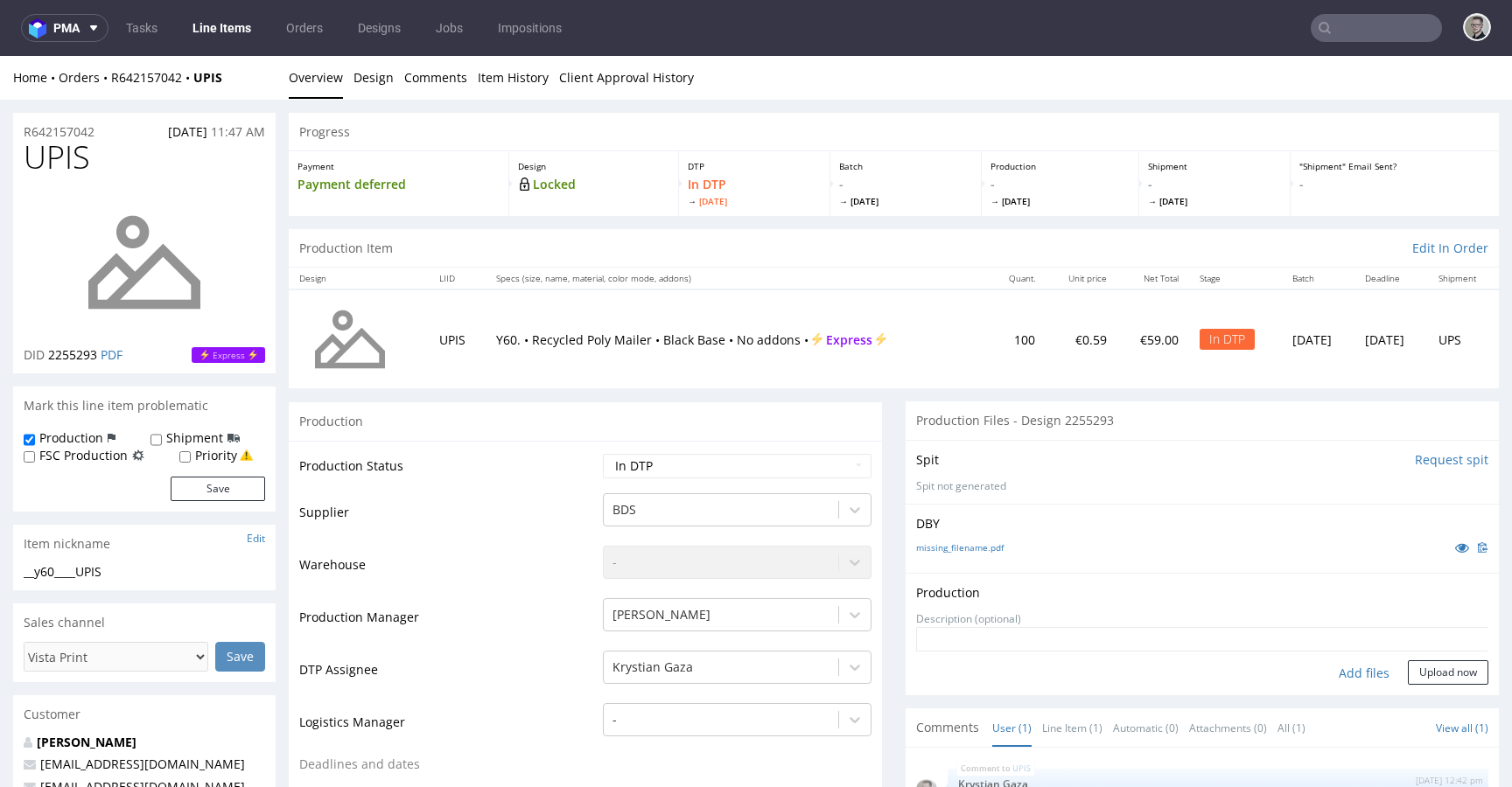
click at [1348, 672] on div "Add files" at bounding box center [1364, 674] width 88 height 27
type input "C:\fakepath\__y60____UPIS__d2255293__oR642157042__outside.pdf"
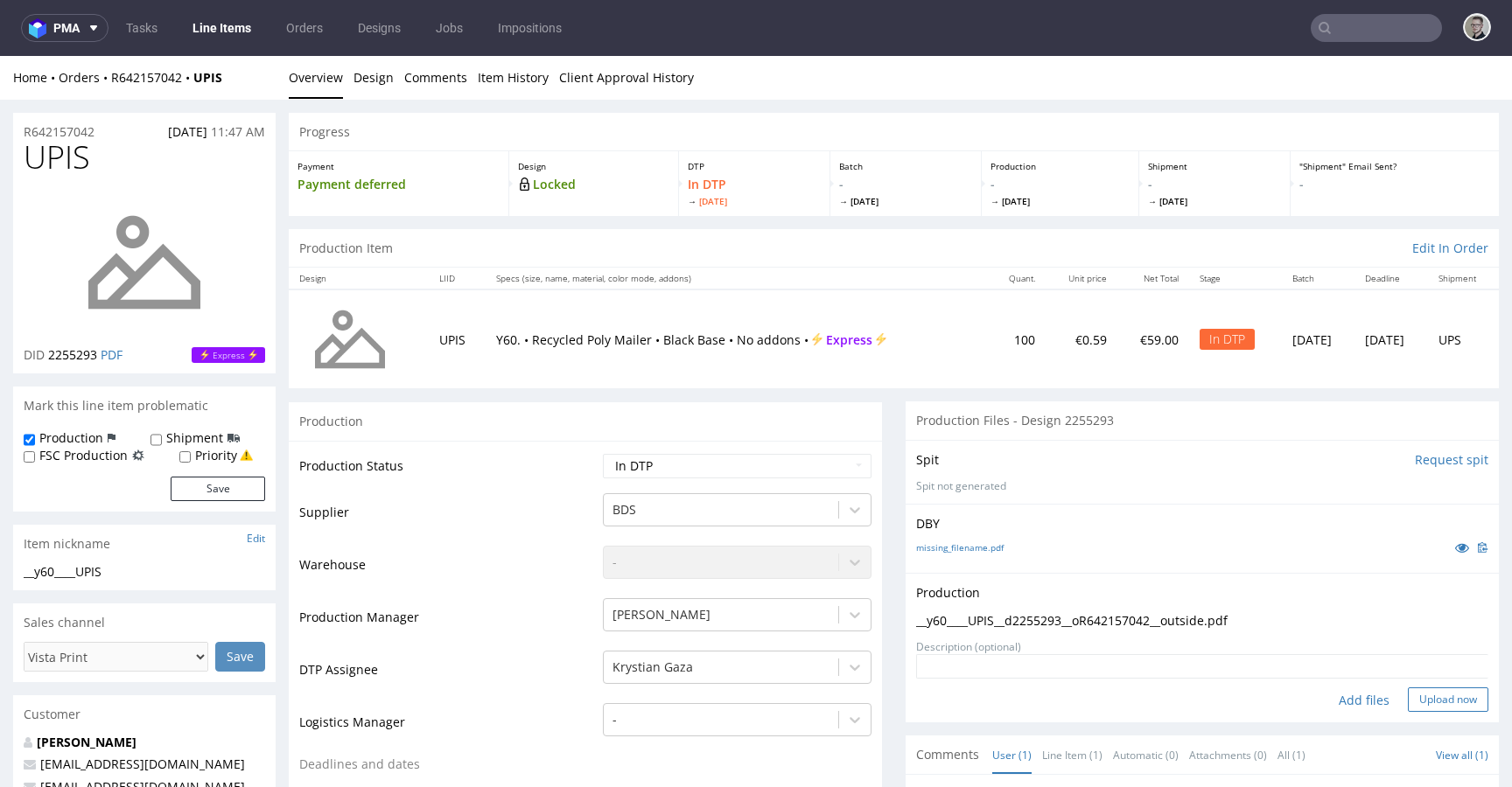
click at [1433, 696] on button "Upload now" at bounding box center [1448, 699] width 81 height 25
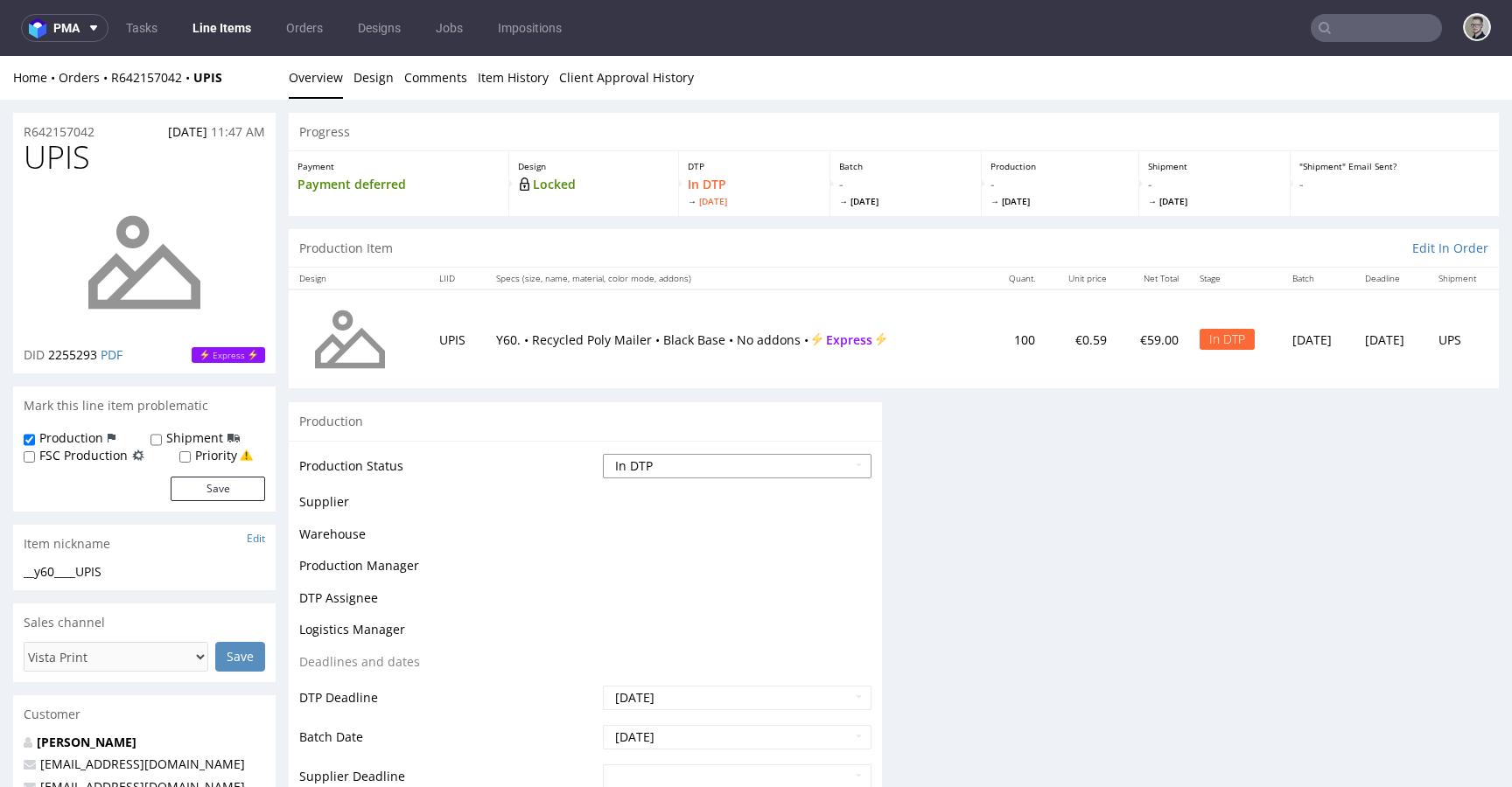
click at [676, 460] on select "Waiting for Artwork Waiting for Diecut Waiting for Mockup Waiting for DTP Waiti…" at bounding box center [737, 466] width 269 height 25
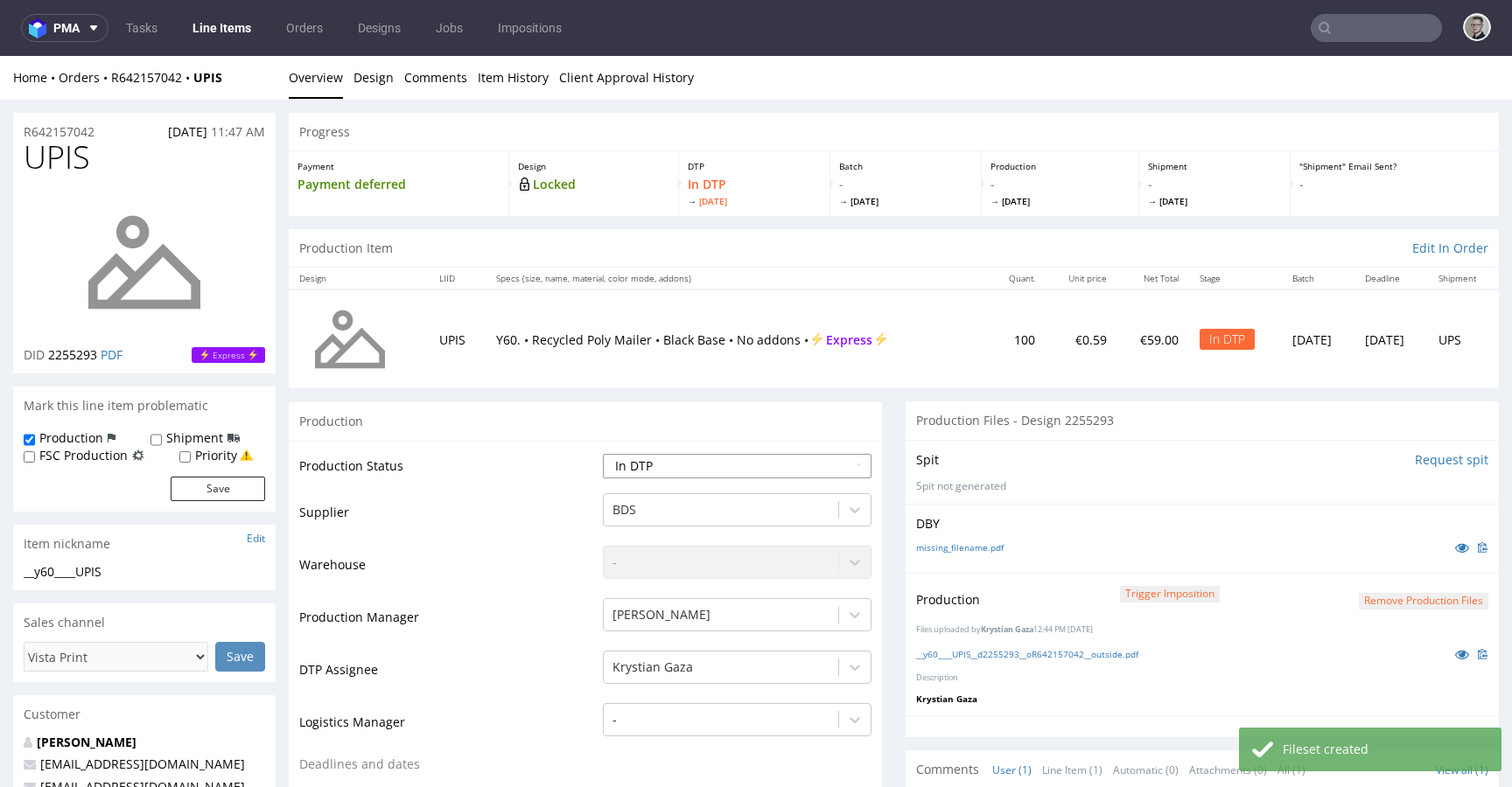
select select "dtp_production_ready"
click at [603, 454] on select "Waiting for Artwork Waiting for Diecut Waiting for Mockup Waiting for DTP Waiti…" at bounding box center [737, 466] width 269 height 25
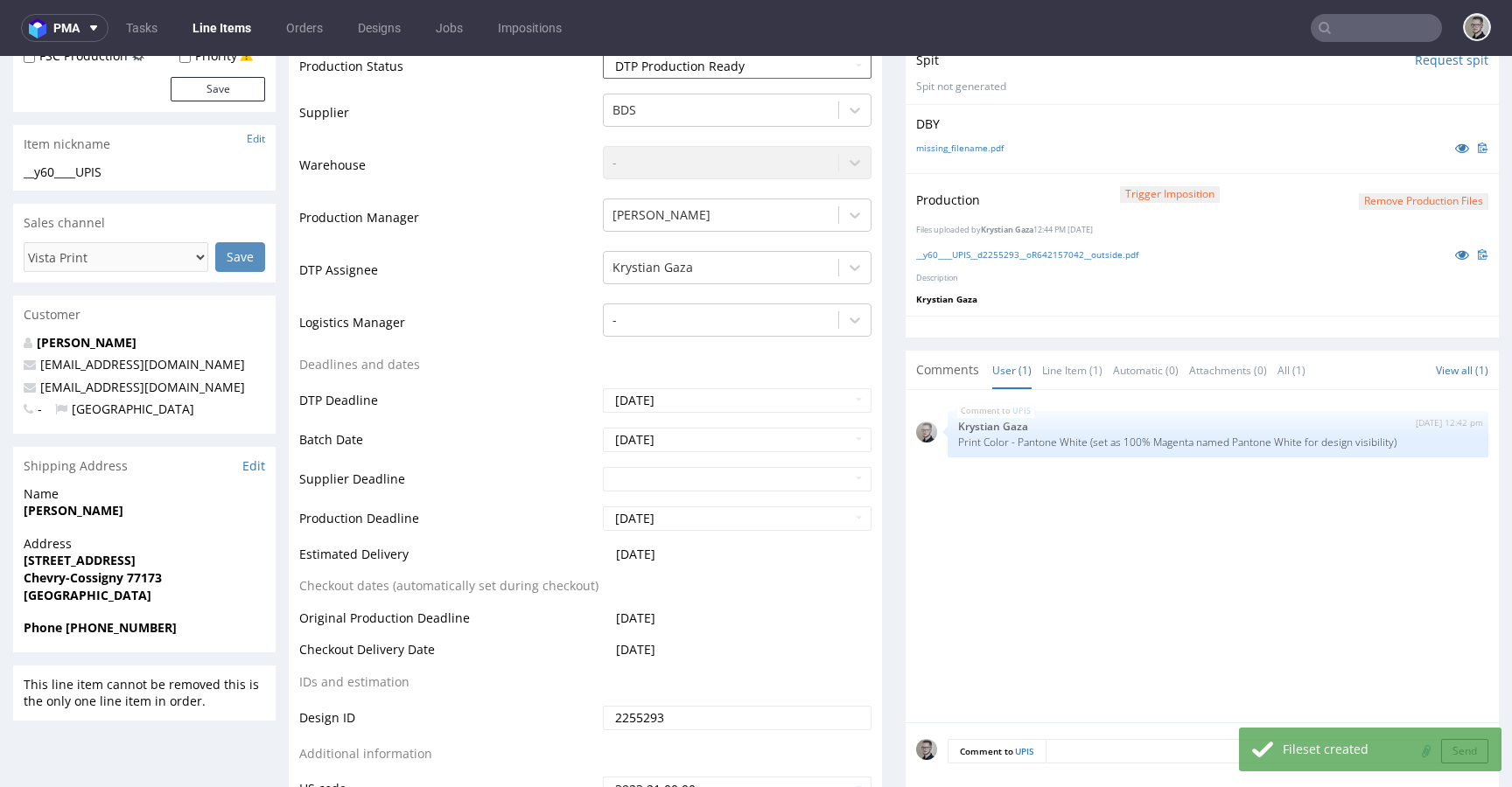
scroll to position [761, 0]
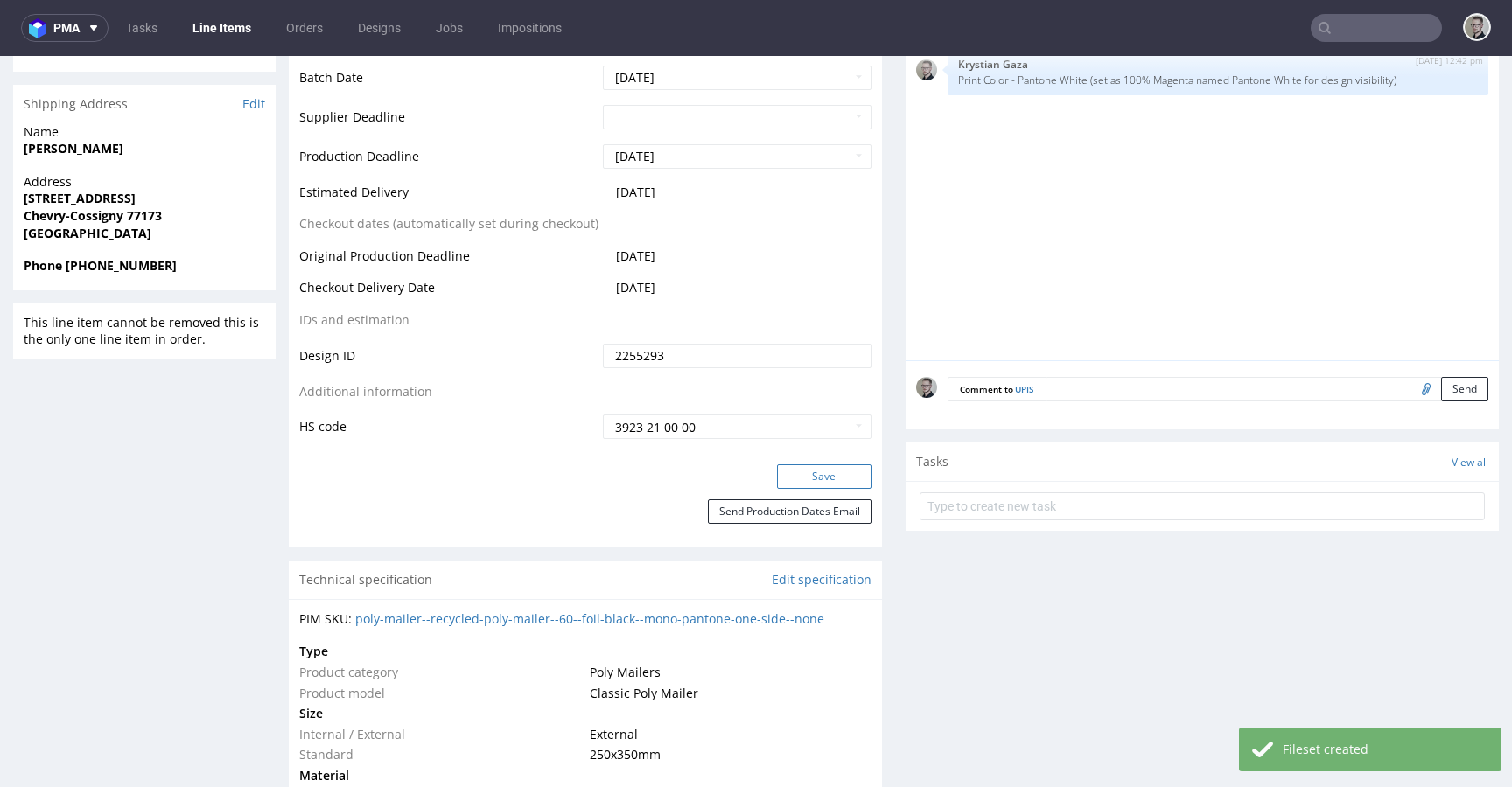
click at [825, 477] on button "Save" at bounding box center [824, 477] width 94 height 25
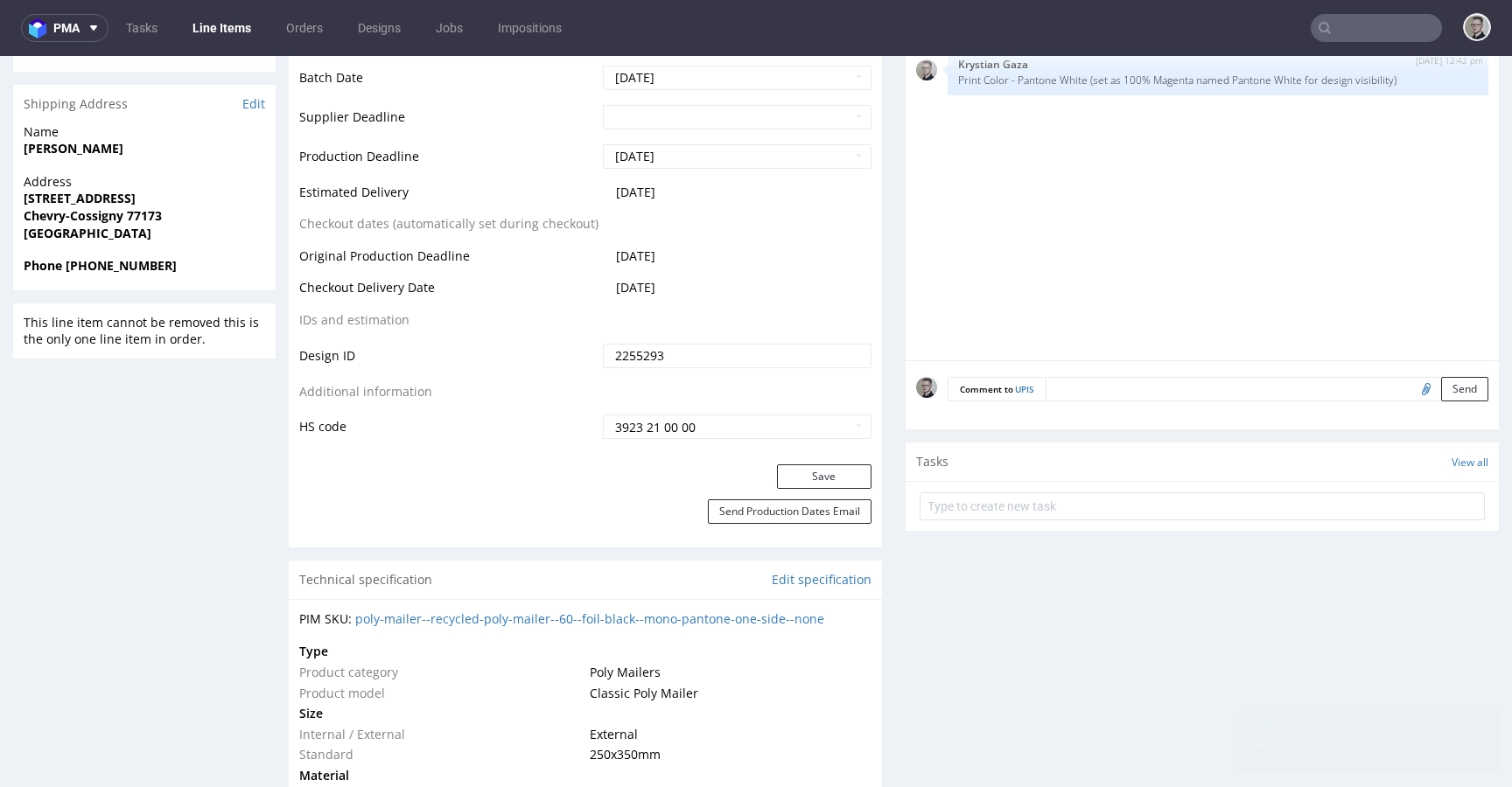
scroll to position [0, 0]
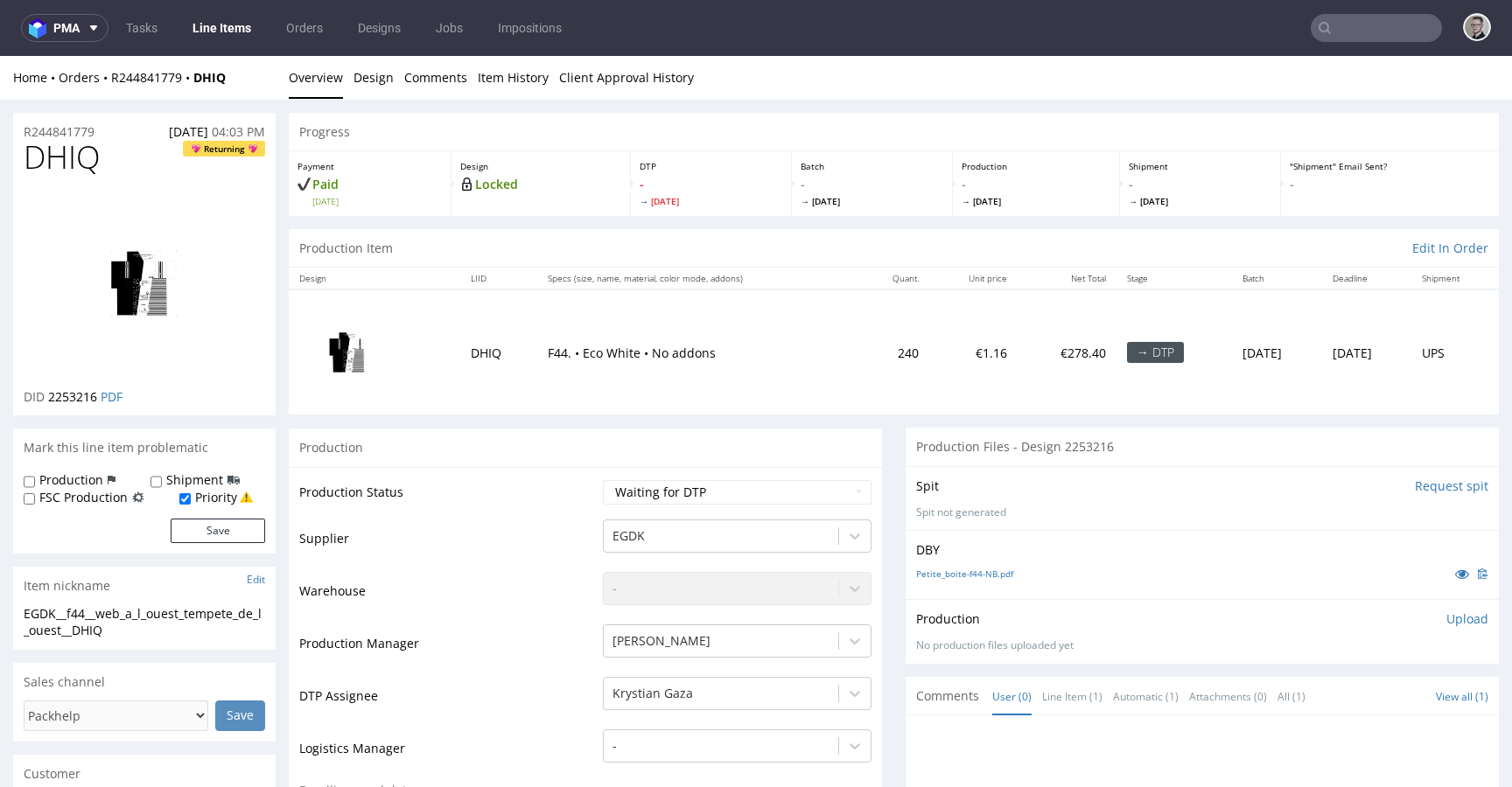
click at [794, 250] on div "Production Item Edit In Order" at bounding box center [893, 248] width 1210 height 38
click at [980, 571] on link "Petite_boite-f44-NB.pdf" at bounding box center [965, 573] width 97 height 12
click at [983, 570] on link "Petite_boite-f44-NB.pdf" at bounding box center [965, 573] width 97 height 12
click at [666, 485] on select "Waiting for Artwork Waiting for Diecut Waiting for Mockup Waiting for DTP Waiti…" at bounding box center [737, 493] width 269 height 25
select select "dtp_in_process"
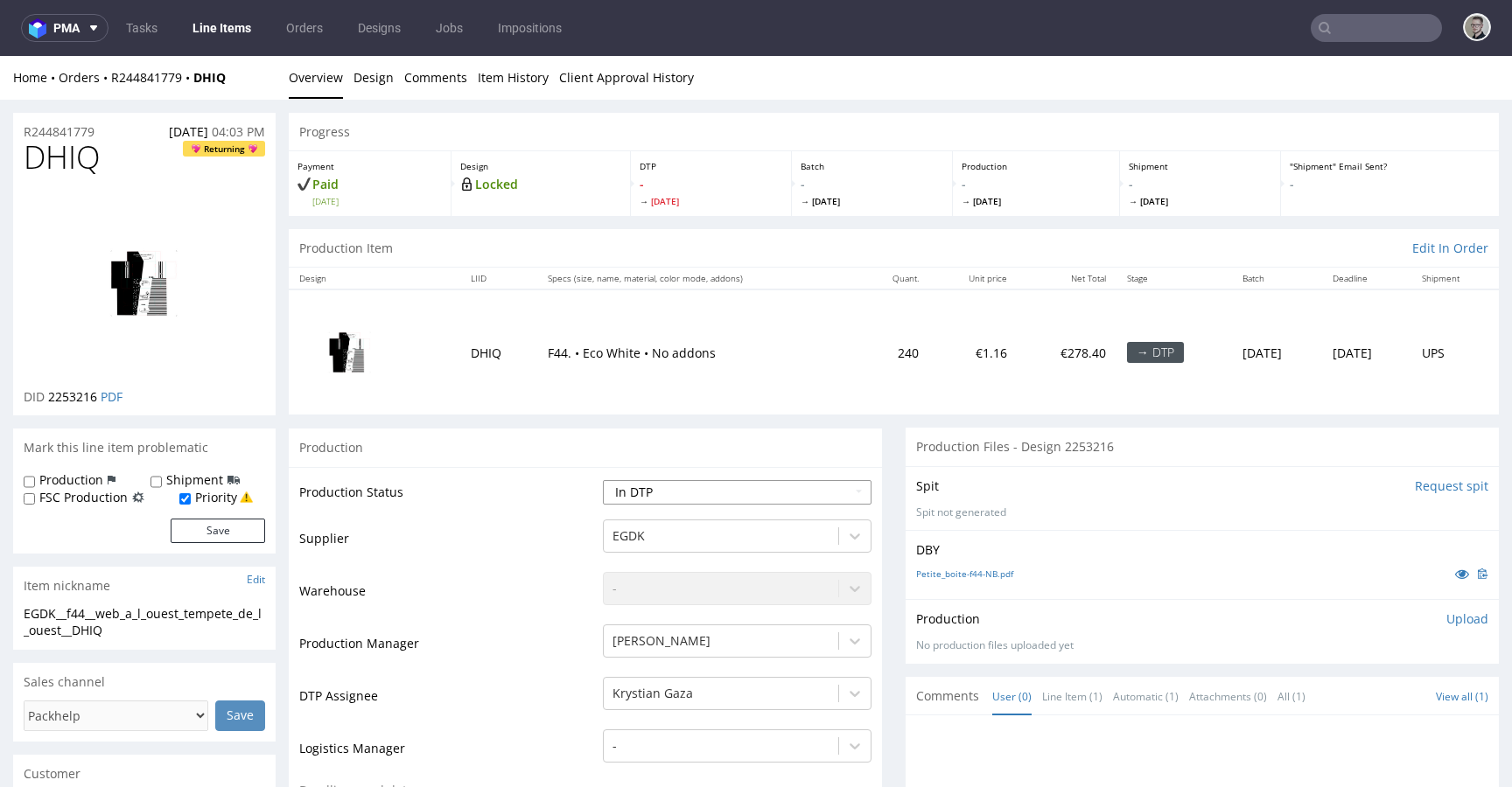
click at [603, 481] on select "Waiting for Artwork Waiting for Diecut Waiting for Mockup Waiting for DTP Waiti…" at bounding box center [737, 493] width 269 height 25
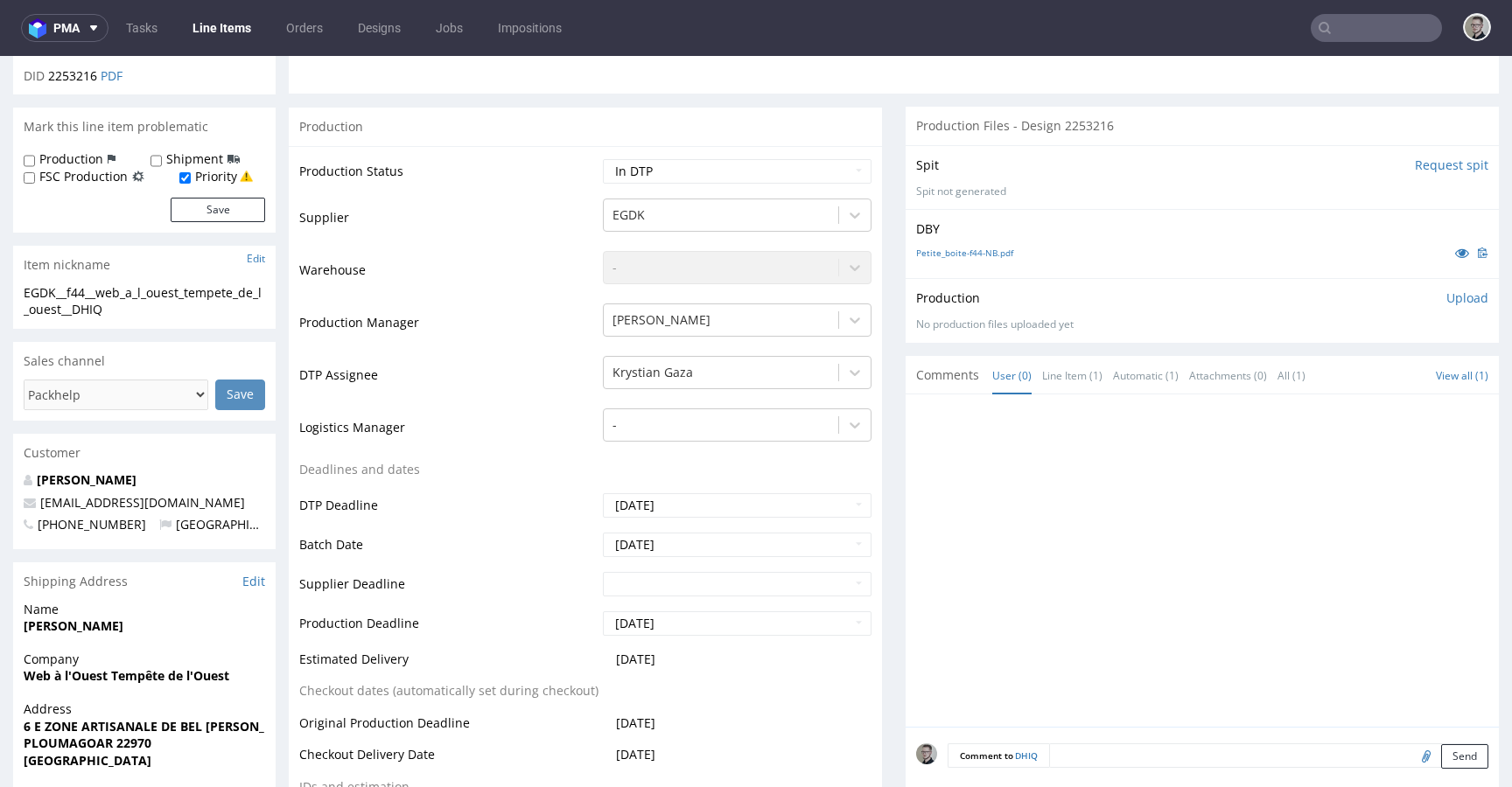
scroll to position [1003, 0]
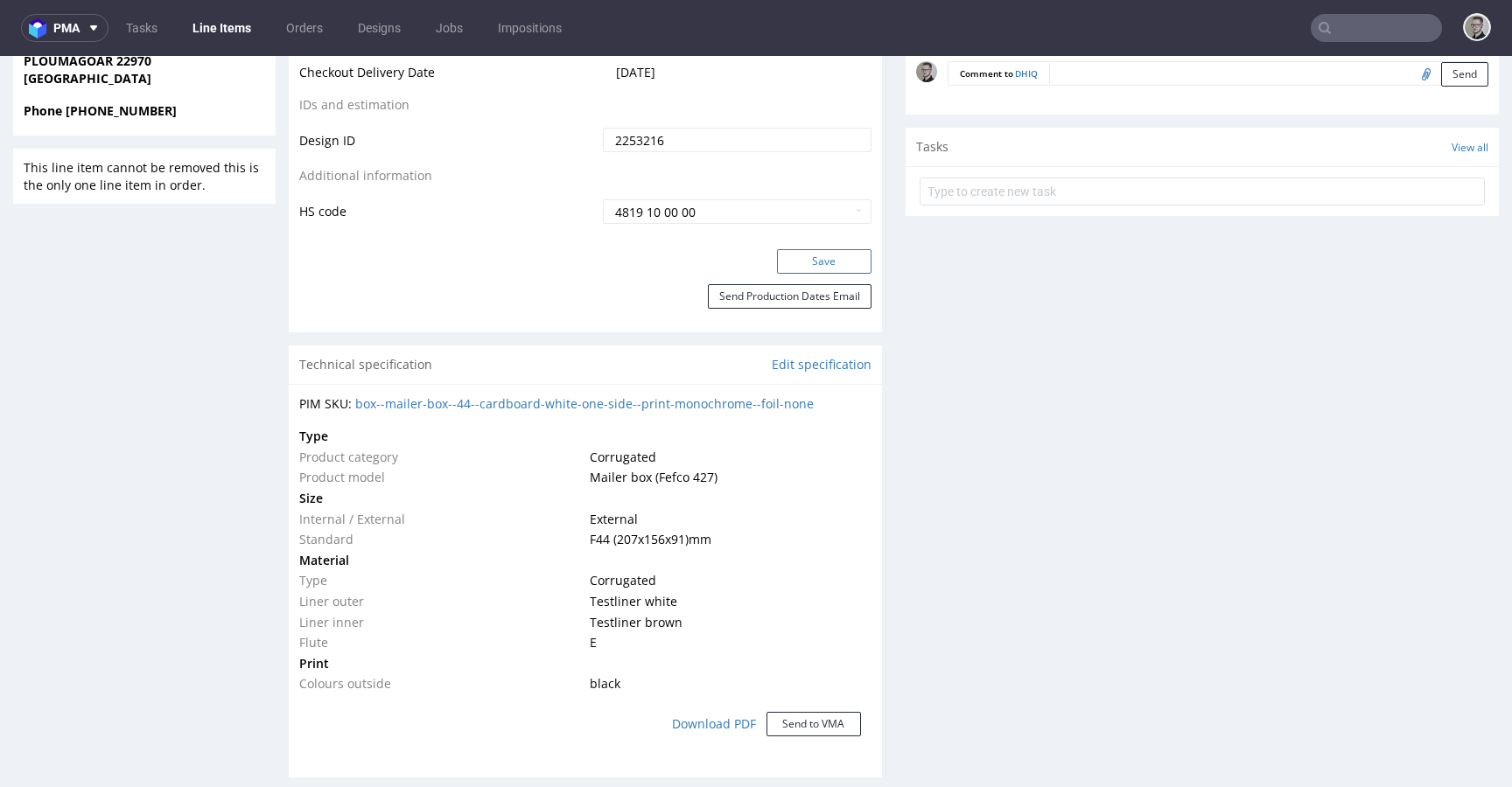
click at [841, 249] on button "Save" at bounding box center [824, 262] width 94 height 25
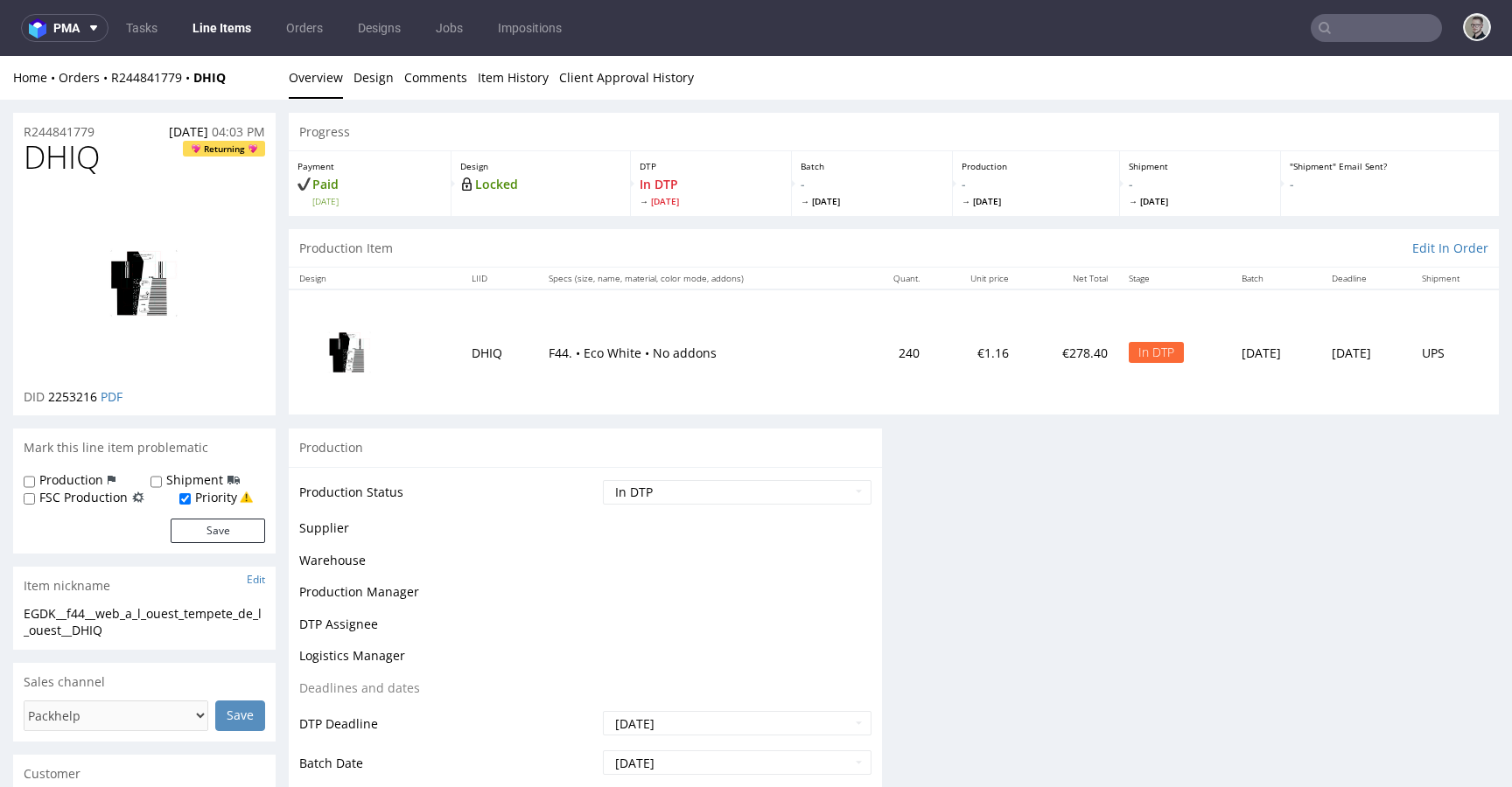
scroll to position [0, 0]
click at [120, 619] on div "EGDK__f44__web_a_l_ouest_tempete_de_l_ouest__DHIQ" at bounding box center [145, 622] width 242 height 34
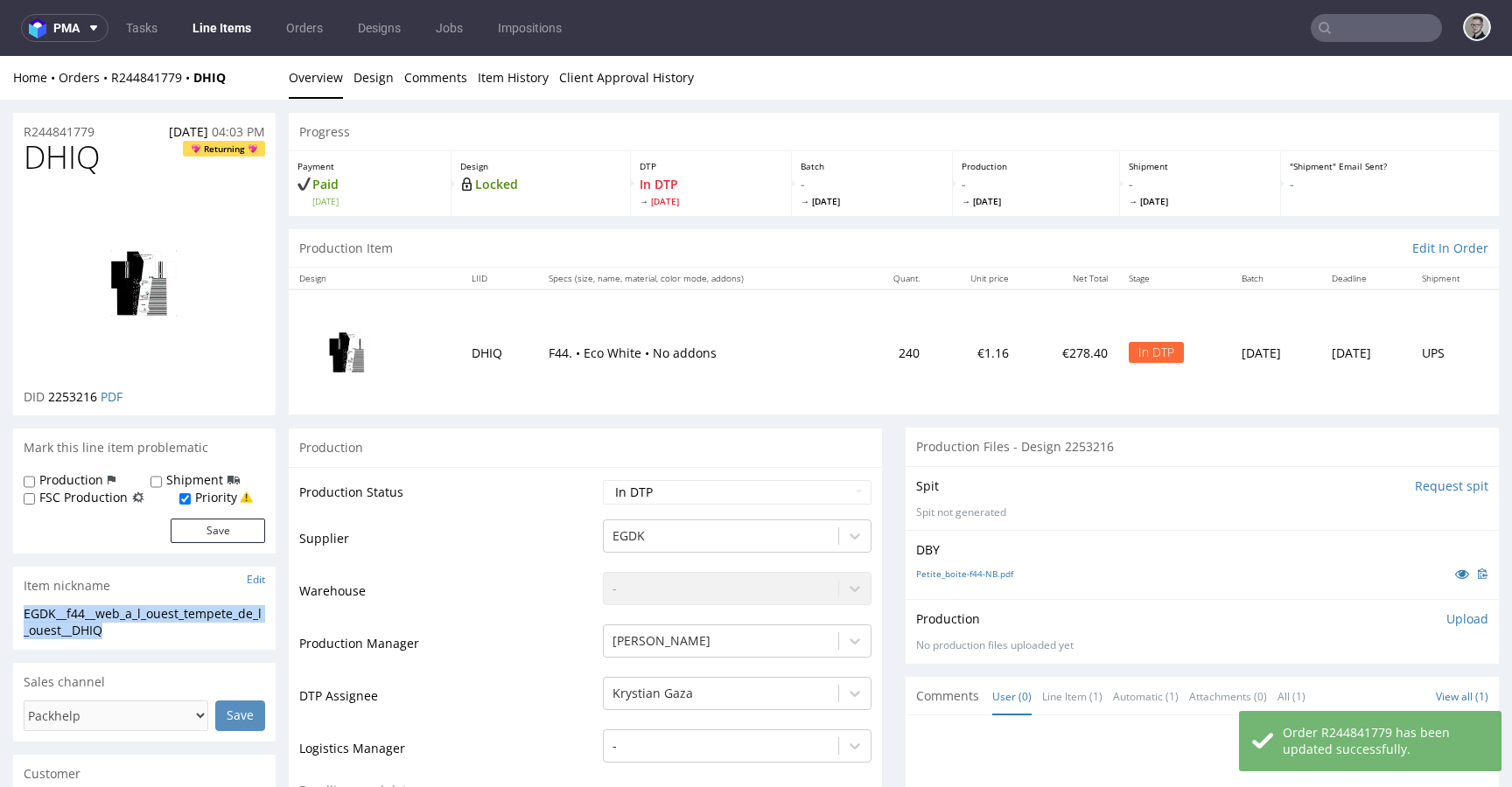
copy div "EGDK__f44__web_a_l_ouest_tempete_de_l_ouest__DHIQ"
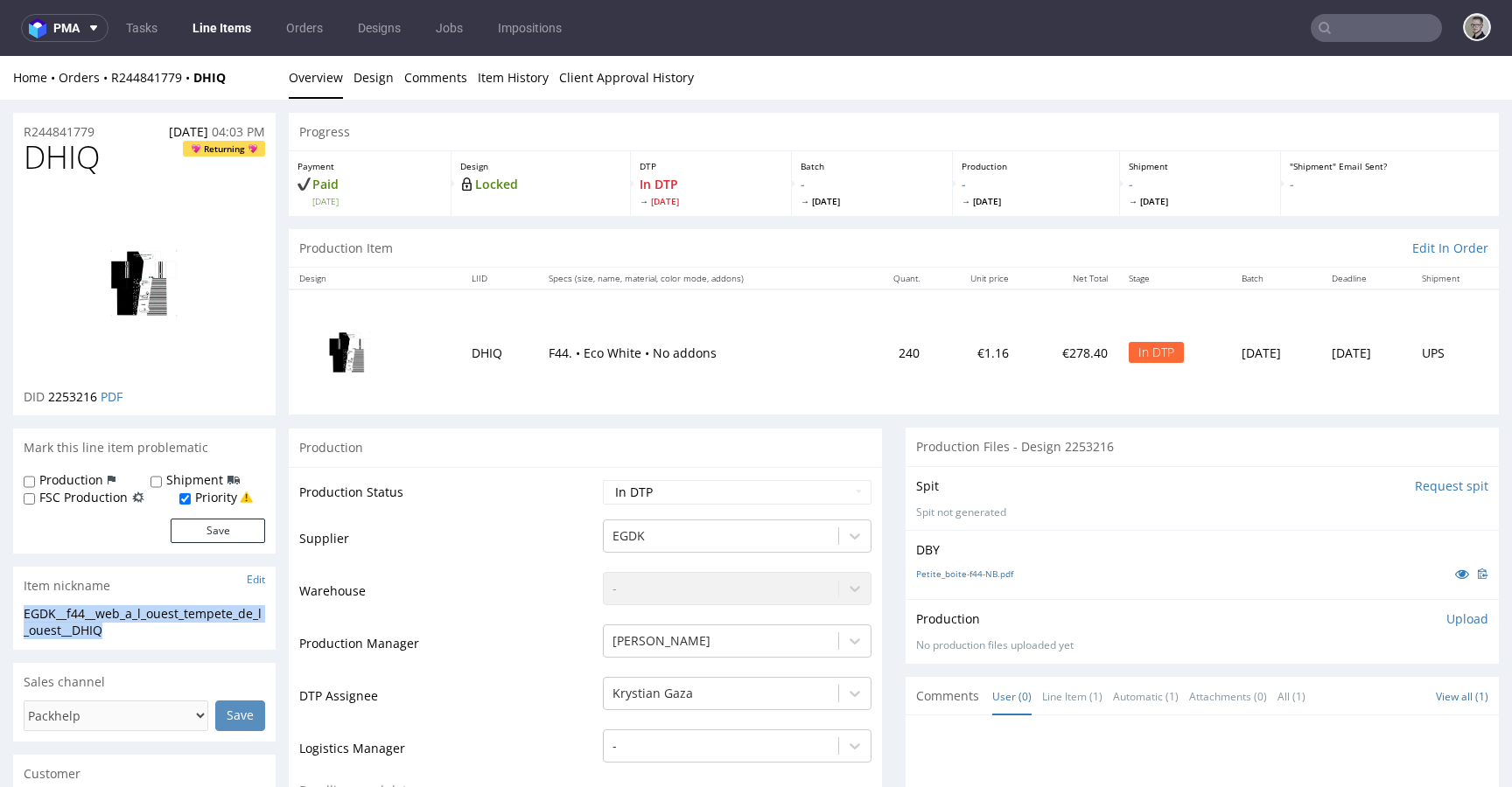
click at [70, 398] on span "2253216" at bounding box center [72, 396] width 49 height 16
click at [71, 399] on span "2253216" at bounding box center [72, 396] width 49 height 16
copy span "2253216"
drag, startPoint x: 103, startPoint y: 133, endPoint x: -2, endPoint y: 141, distance: 105.3
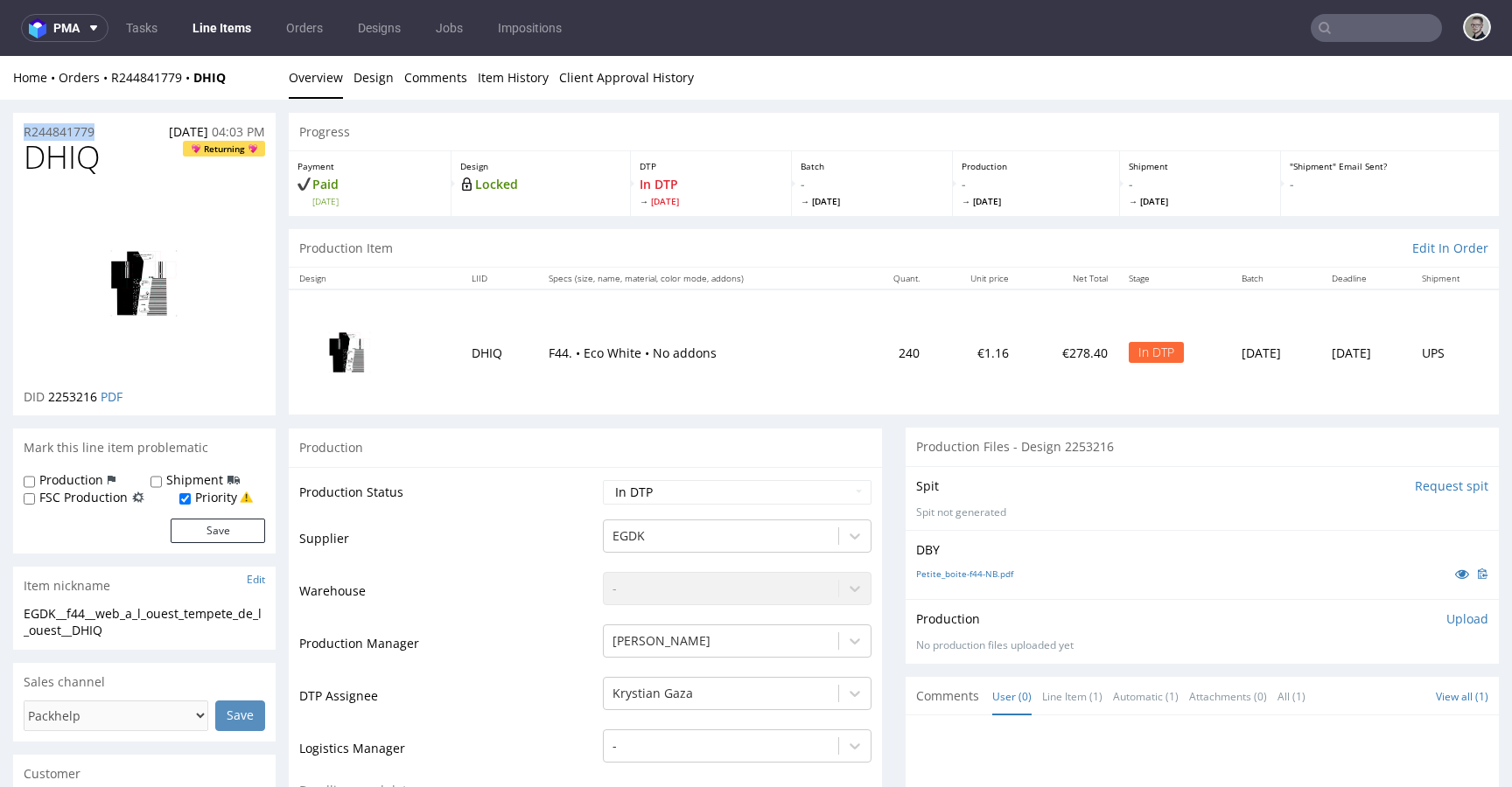
drag, startPoint x: 29, startPoint y: 128, endPoint x: -2, endPoint y: 128, distance: 31.0
copy p "R244841779"
click at [1447, 620] on p "Upload" at bounding box center [1467, 619] width 42 height 17
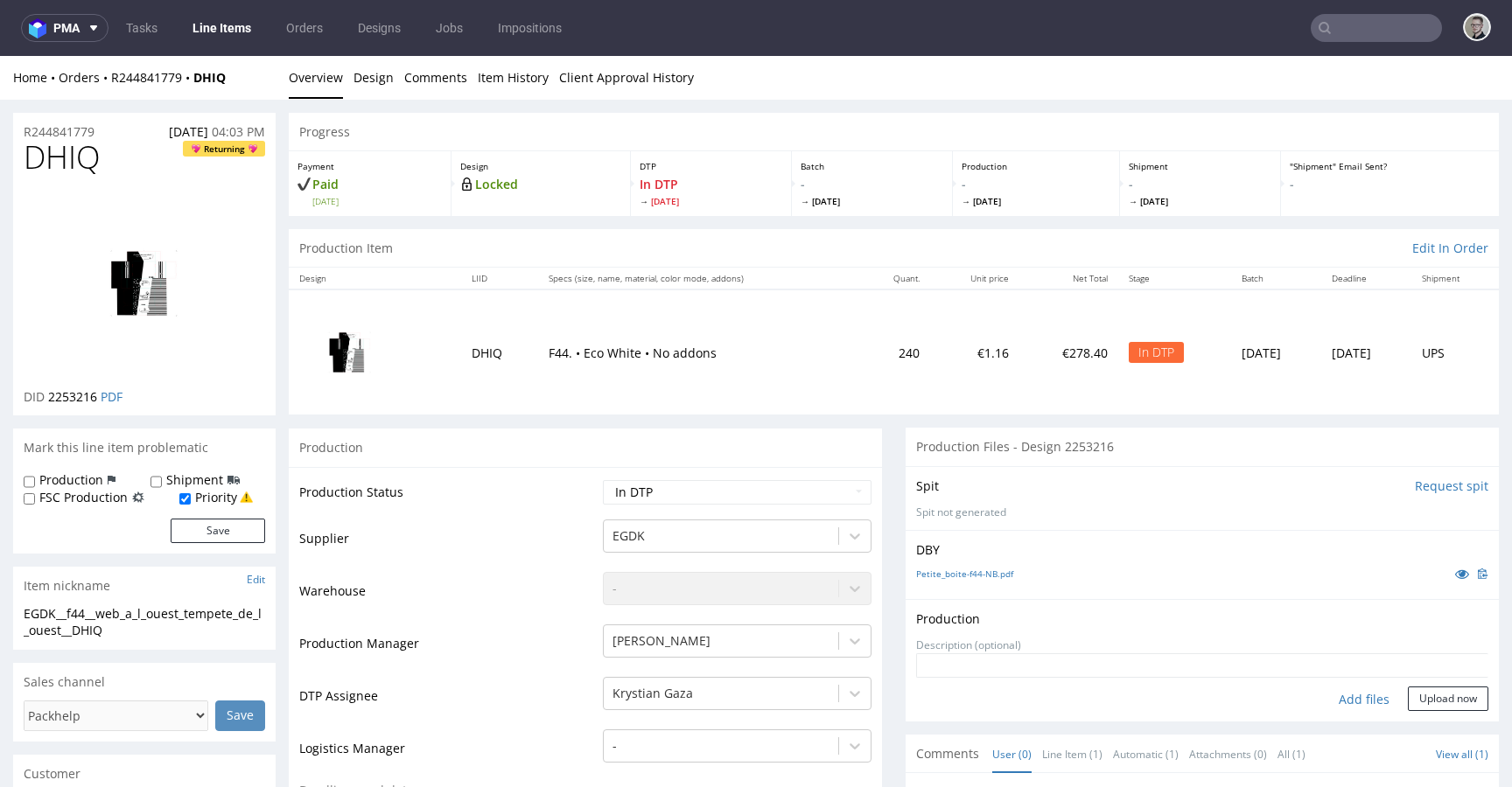
click at [1323, 700] on div "Add files" at bounding box center [1364, 699] width 88 height 27
type input "C:\fakepath\EGDK__f44__web_a_l_ouest_tempete_de_l_ouest__DHIQ__d2253216__oR2448…"
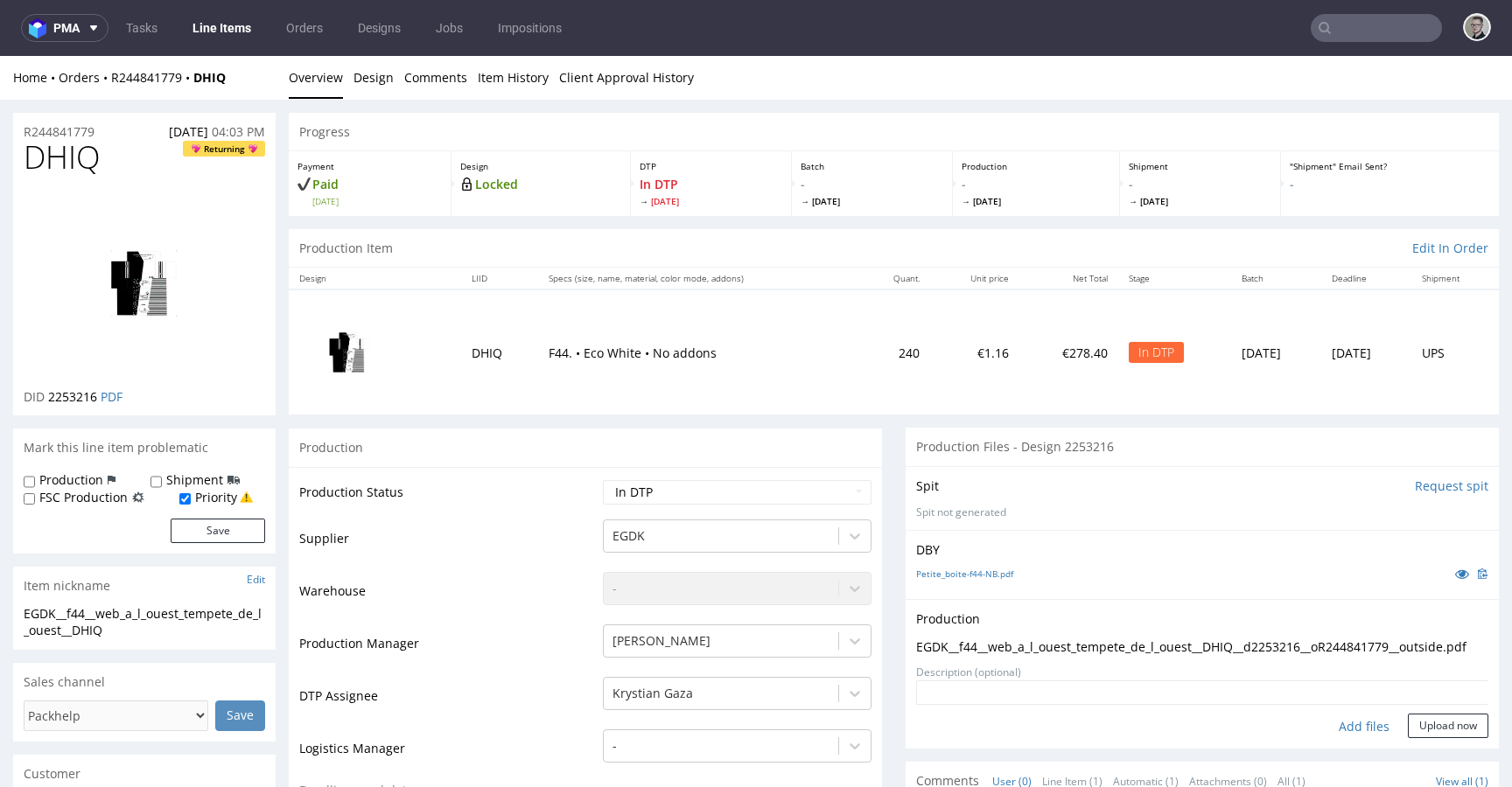
click at [1435, 705] on textarea at bounding box center [1202, 693] width 572 height 25
click at [1431, 738] on button "Upload now" at bounding box center [1448, 726] width 81 height 25
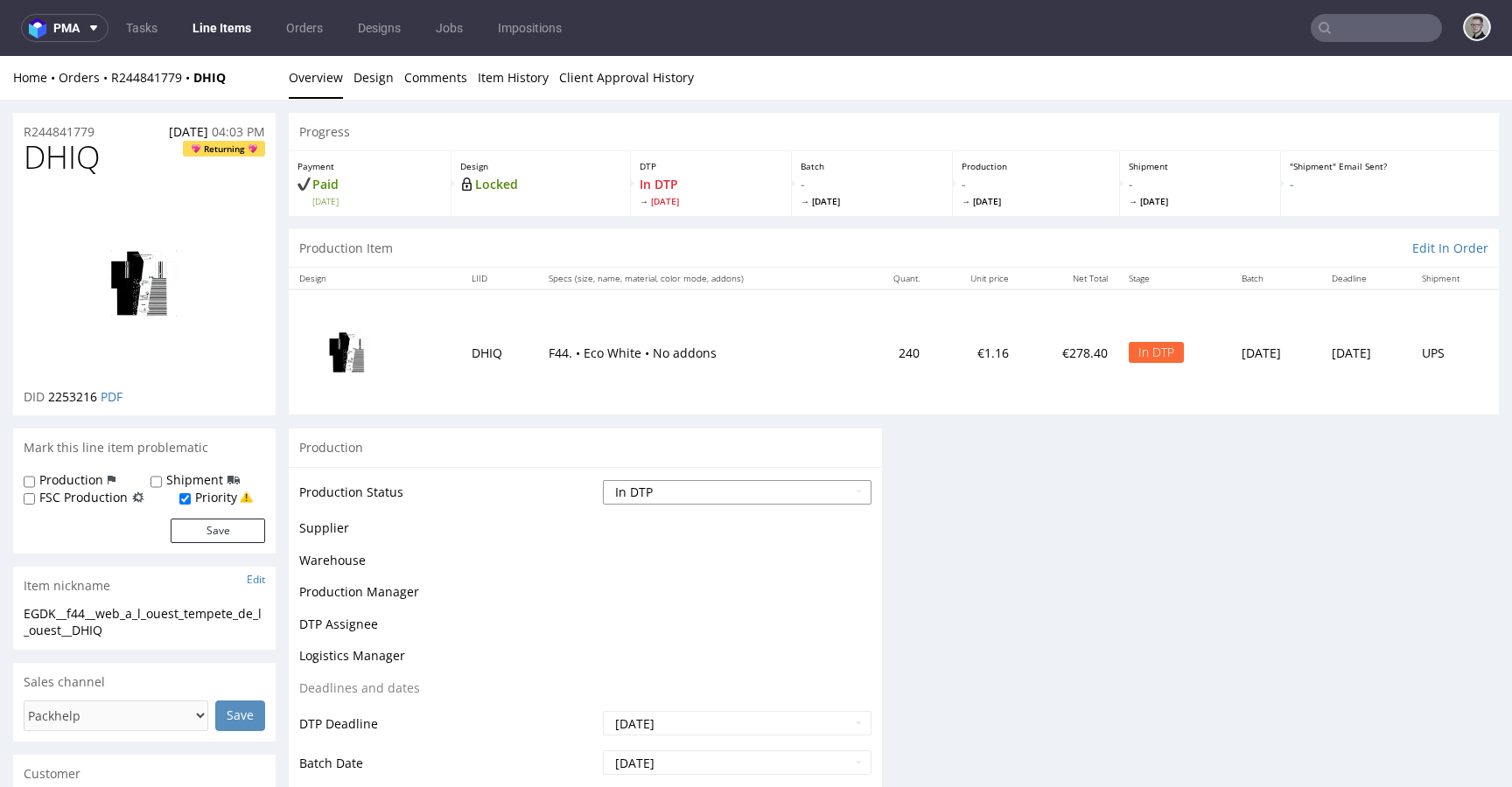
click at [704, 493] on select "Waiting for Artwork Waiting for Diecut Waiting for Mockup Waiting for DTP Waiti…" at bounding box center [737, 493] width 269 height 25
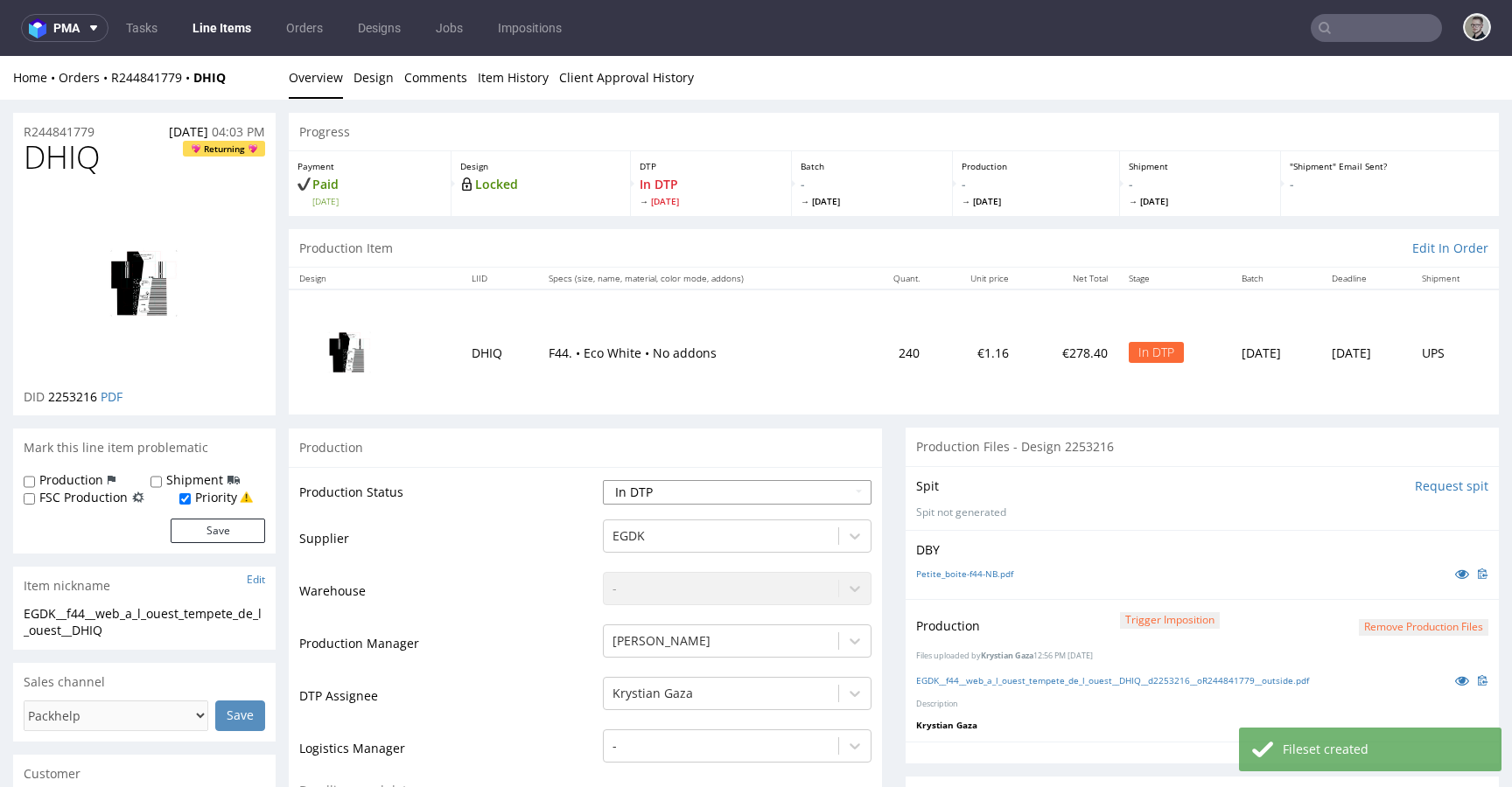
select select "dtp_production_ready"
click at [603, 481] on select "Waiting for Artwork Waiting for Diecut Waiting for Mockup Waiting for DTP Waiti…" at bounding box center [737, 493] width 269 height 25
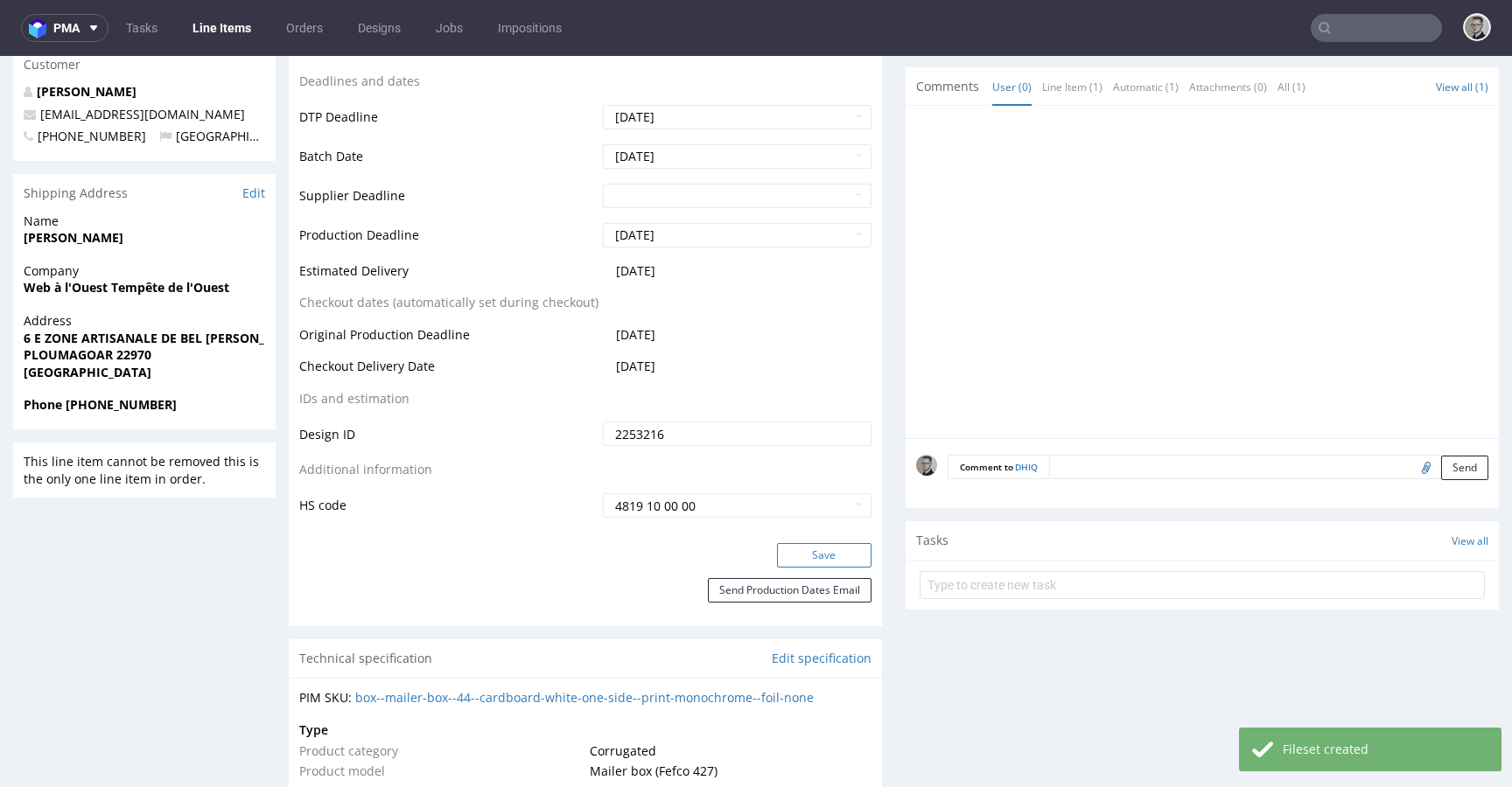
click at [828, 554] on button "Save" at bounding box center [824, 556] width 94 height 25
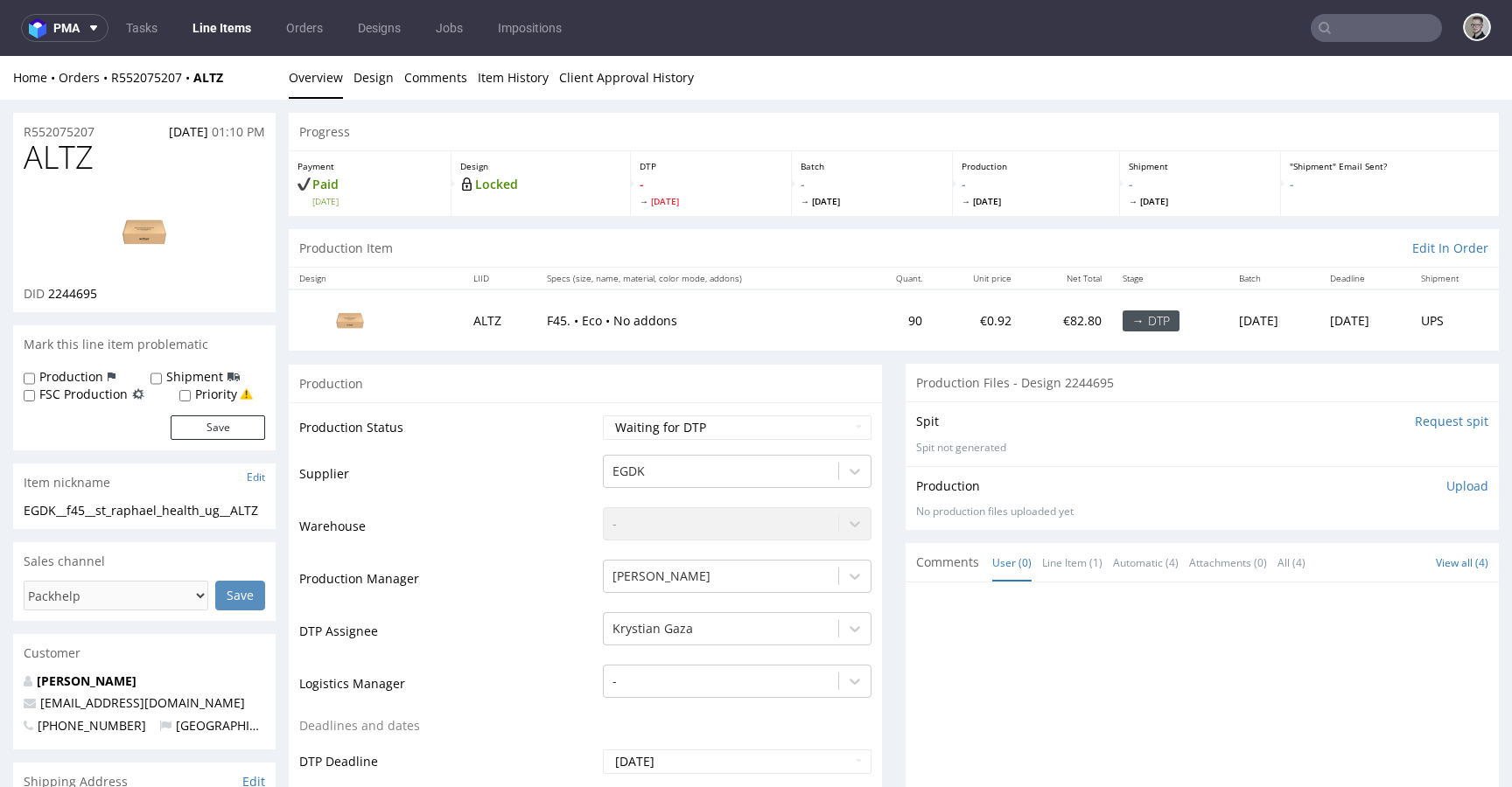
click at [118, 223] on img at bounding box center [144, 231] width 140 height 79
click at [369, 73] on link "Design" at bounding box center [373, 77] width 40 height 43
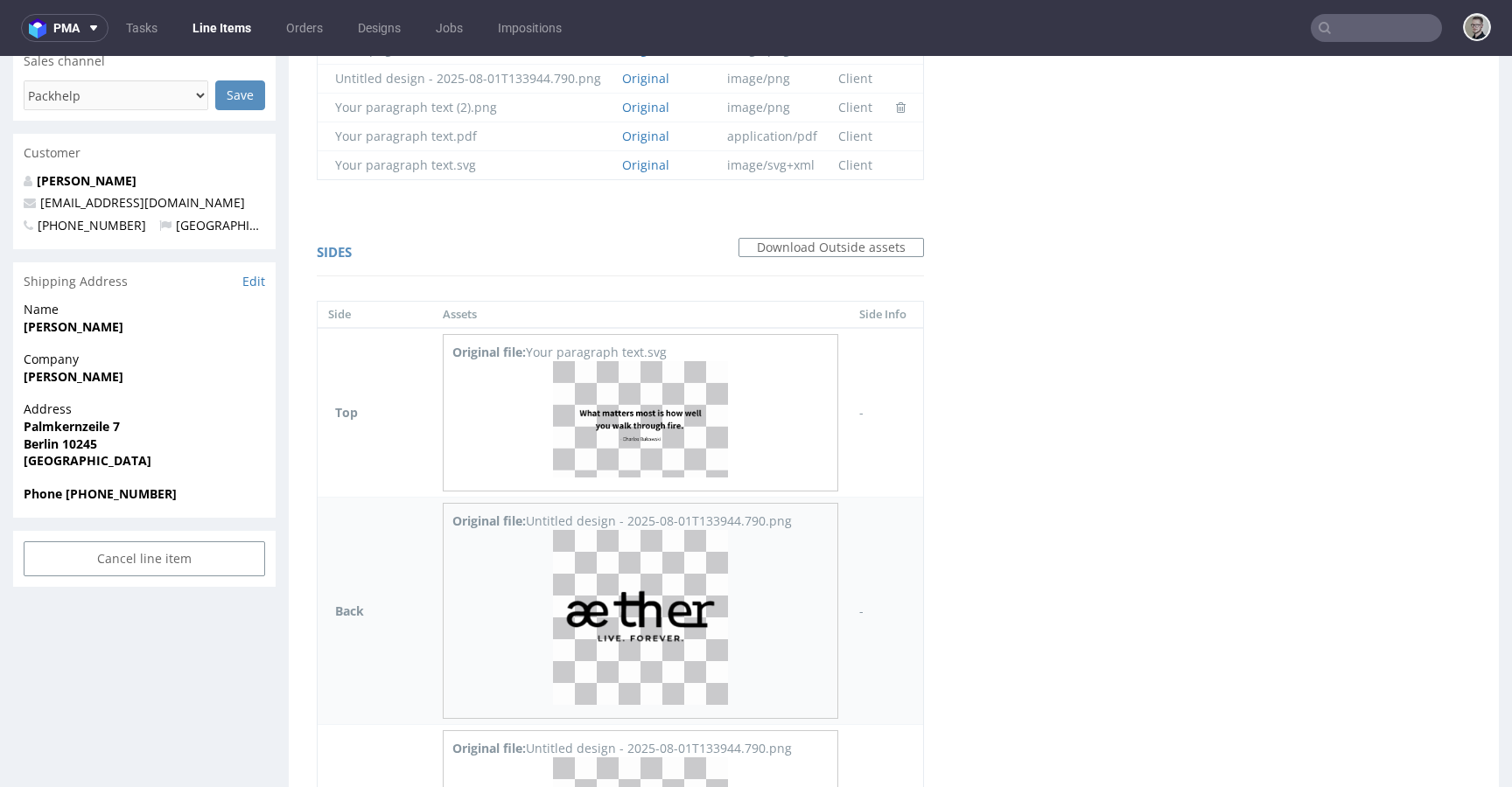
scroll to position [385, 0]
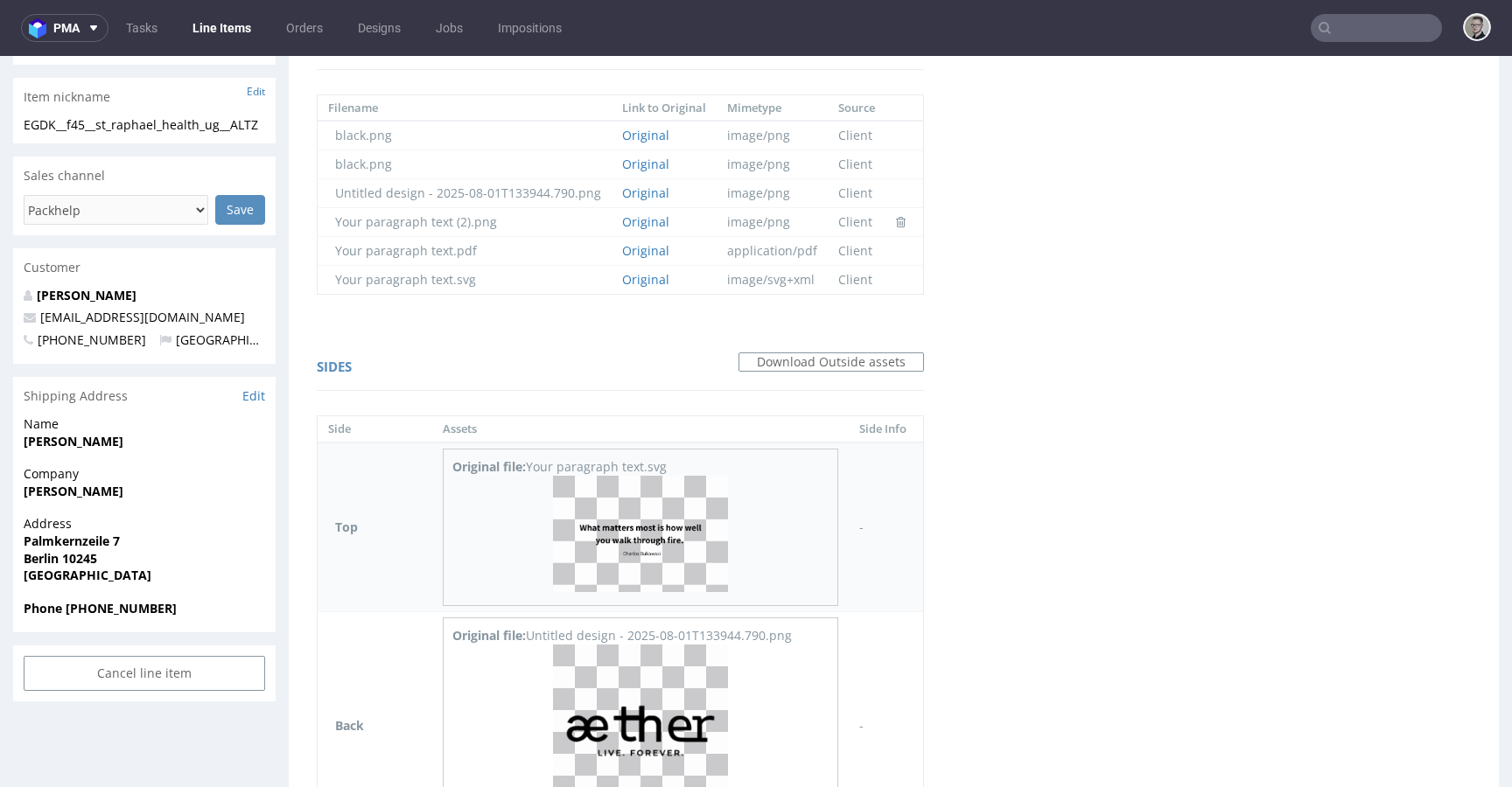
click at [647, 535] on img at bounding box center [641, 534] width 175 height 116
click at [639, 642] on div "Original file: Untitled design - 2025-08-01T133944.790.png" at bounding box center [640, 636] width 375 height 17
click at [648, 691] on img at bounding box center [641, 732] width 175 height 175
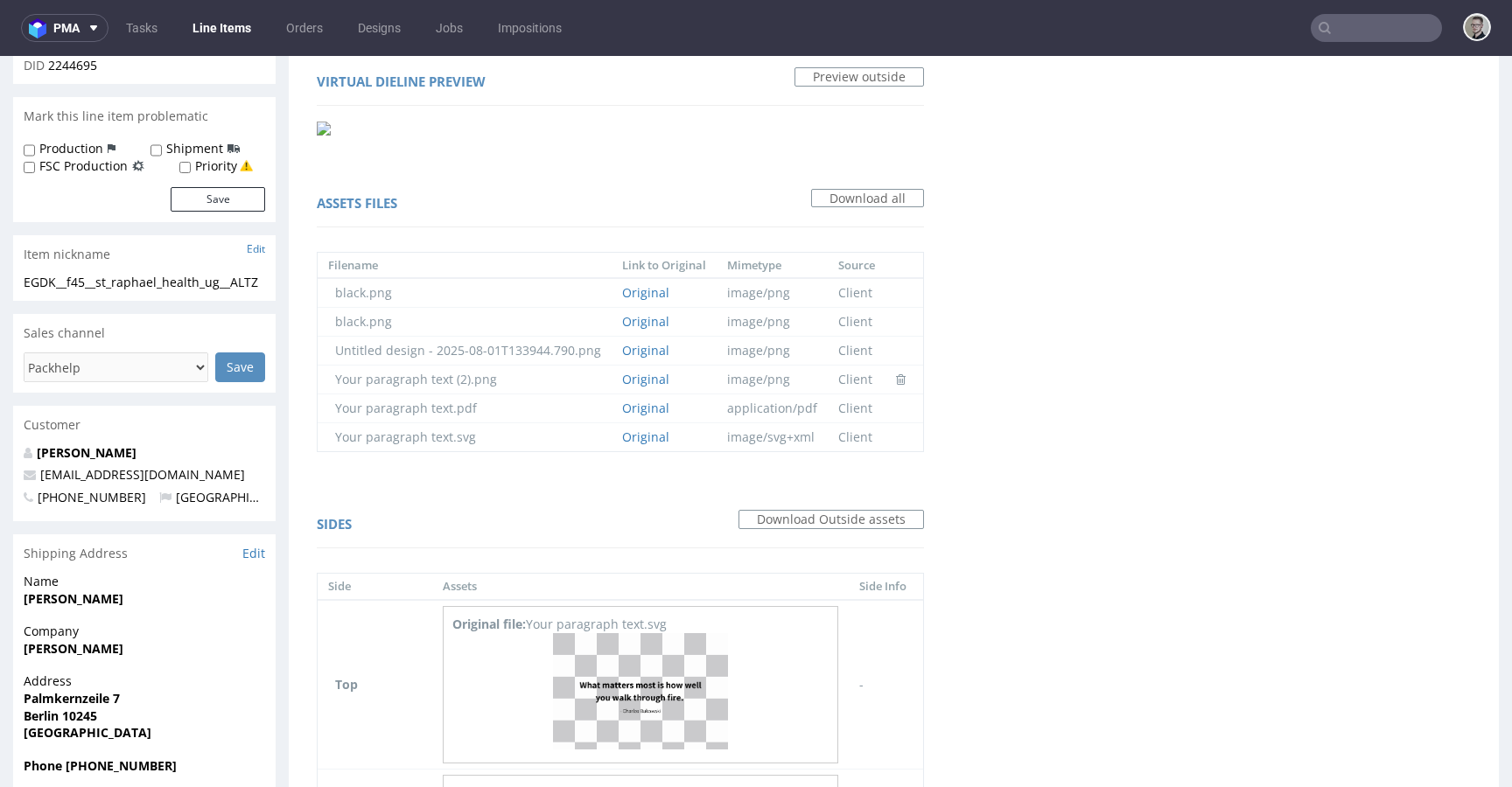
scroll to position [0, 0]
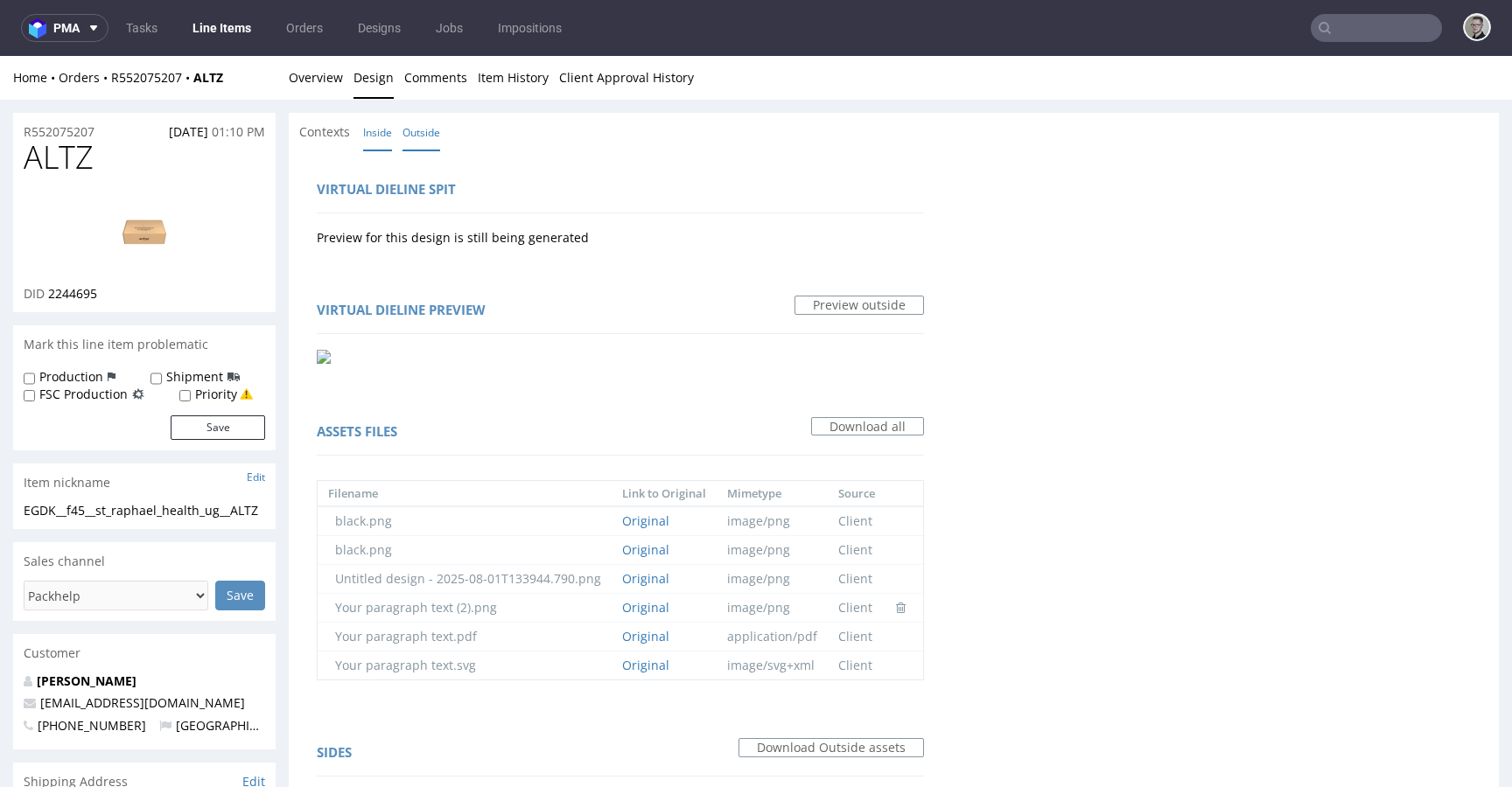
click at [374, 131] on link "Inside" at bounding box center [377, 132] width 29 height 38
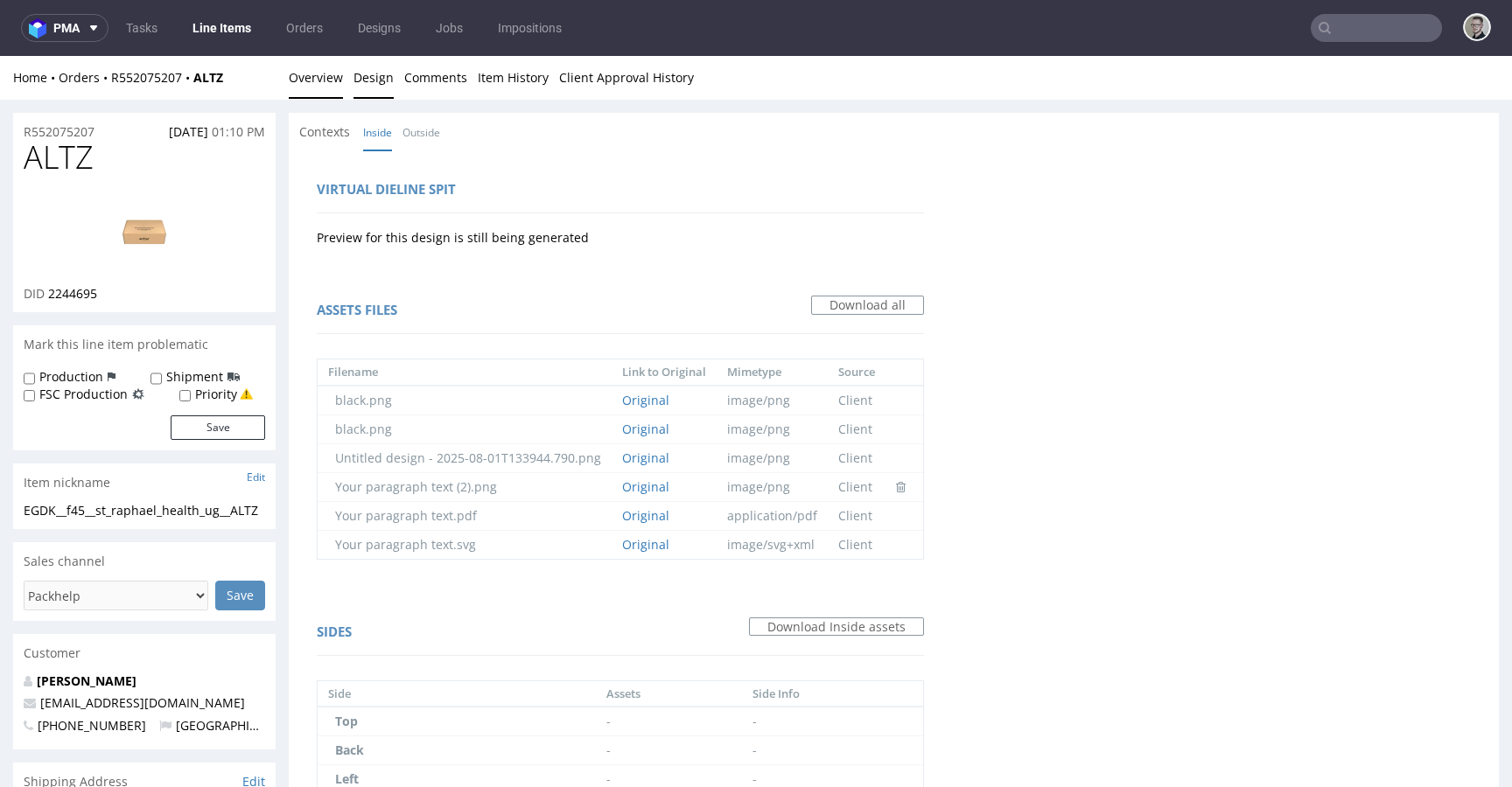
click at [331, 67] on link "Overview" at bounding box center [315, 77] width 54 height 43
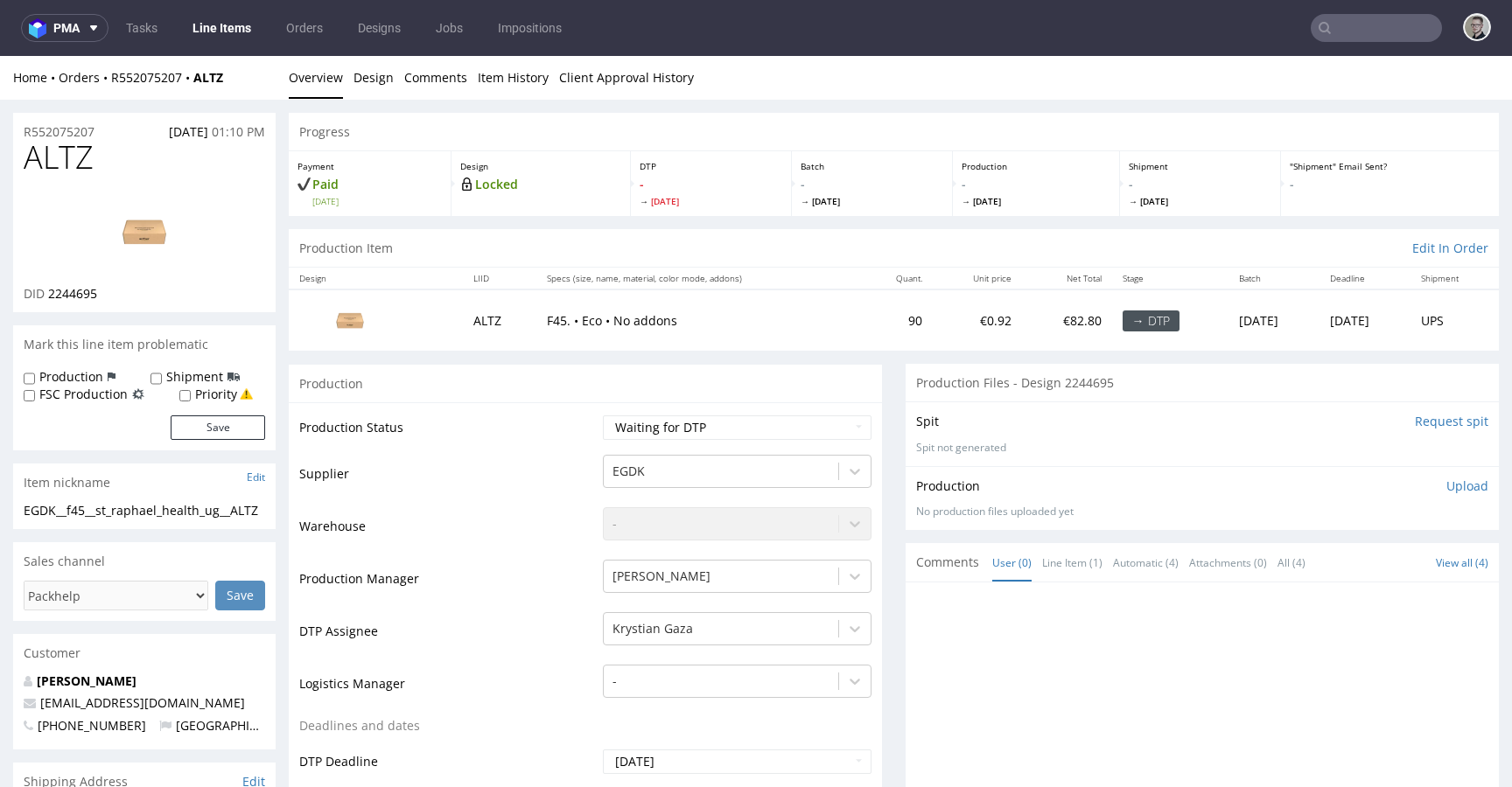
click at [103, 512] on div "EGDK__f45__st_raphael_health_ug__ALTZ" at bounding box center [145, 511] width 242 height 17
click at [104, 512] on div "EGDK__f45__st_raphael_health_ug__ALTZ" at bounding box center [145, 511] width 242 height 17
copy div "EGDK__f45__st_raphael_health_ug__ALTZ"
drag, startPoint x: 115, startPoint y: 128, endPoint x: 0, endPoint y: 140, distance: 115.6
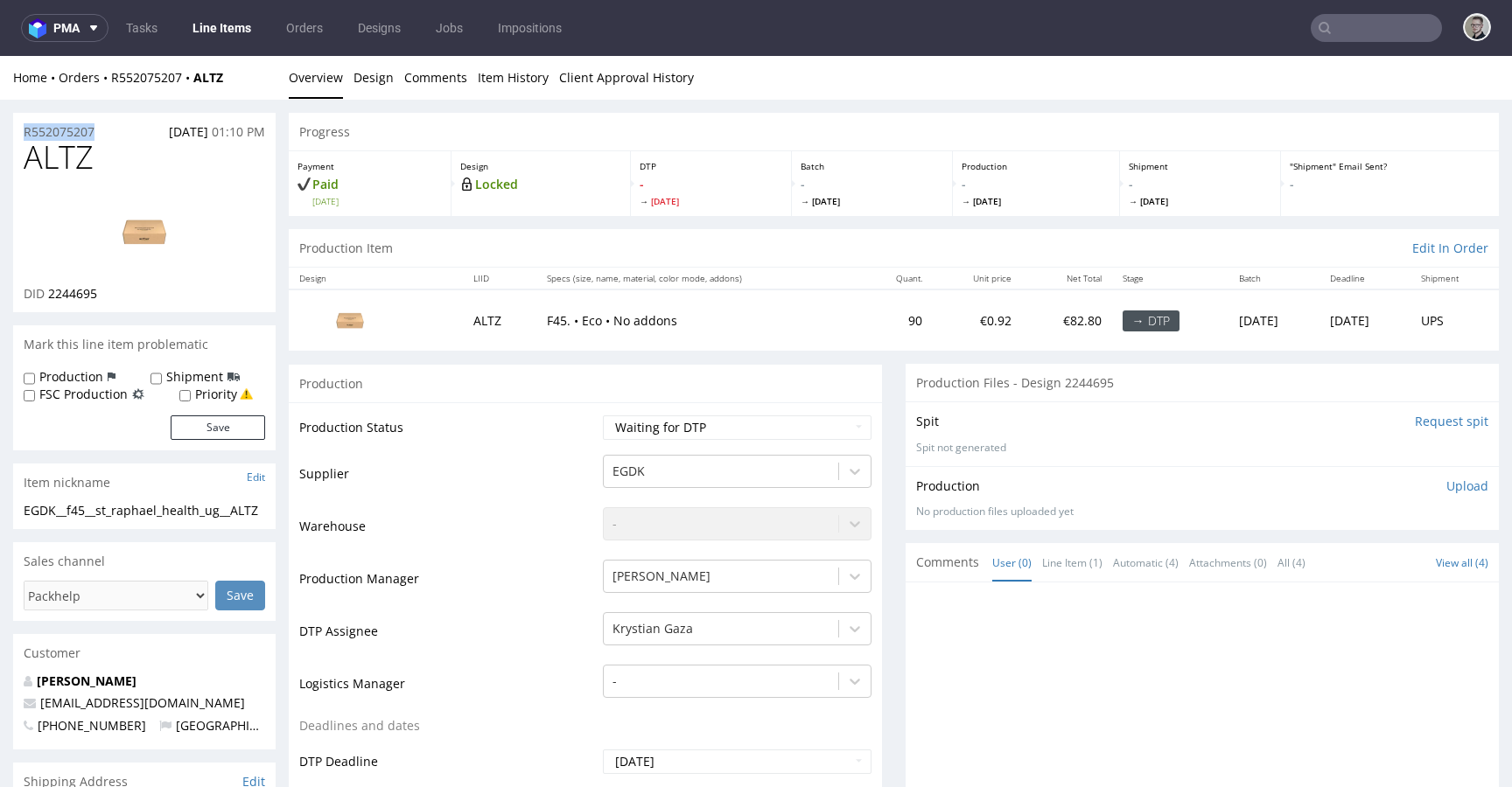
copy p "R552075207"
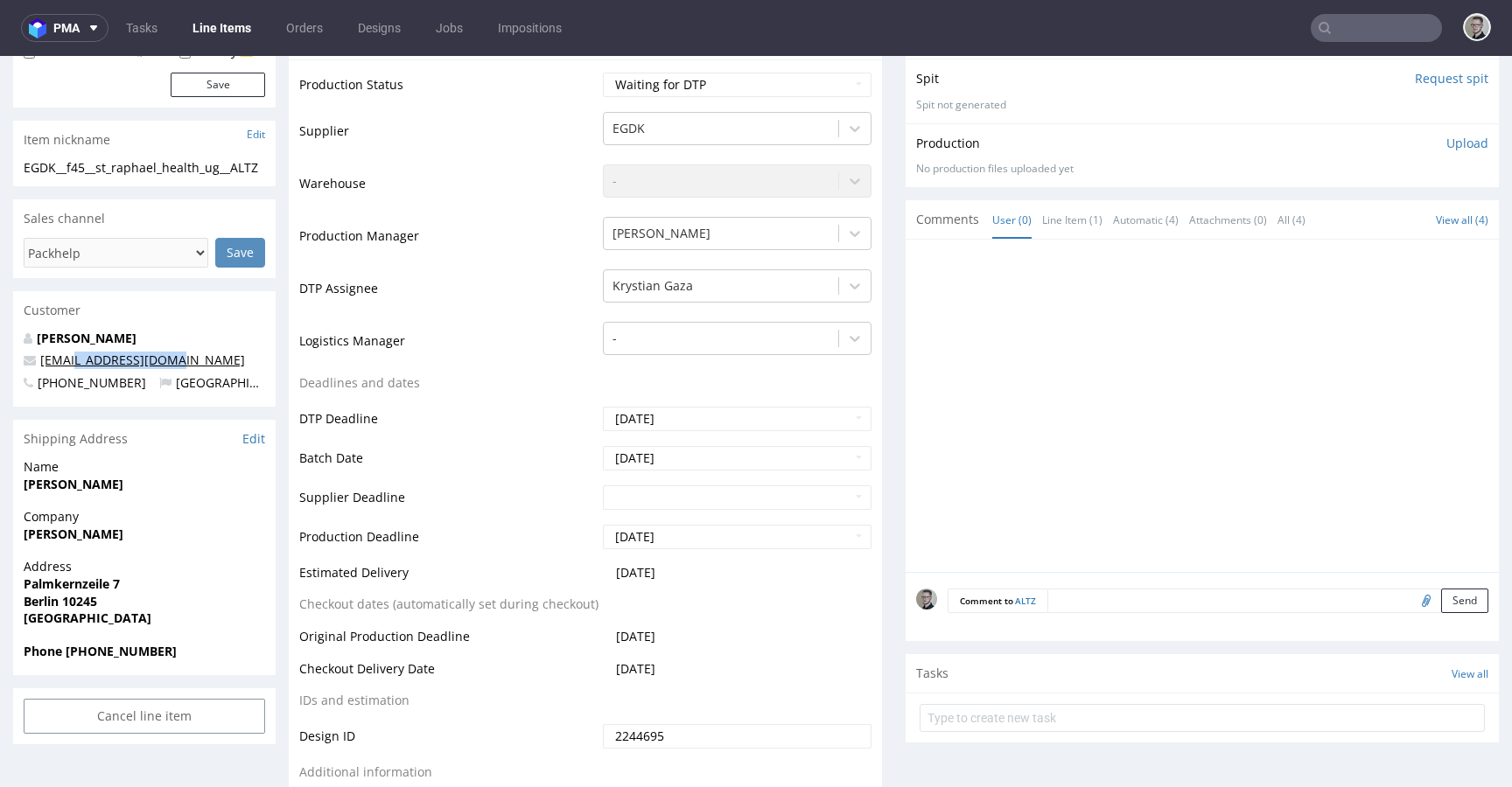
drag, startPoint x: 170, startPoint y: 375, endPoint x: 70, endPoint y: 381, distance: 100.2
click at [70, 369] on p "[EMAIL_ADDRESS][DOMAIN_NAME]" at bounding box center [145, 360] width 242 height 17
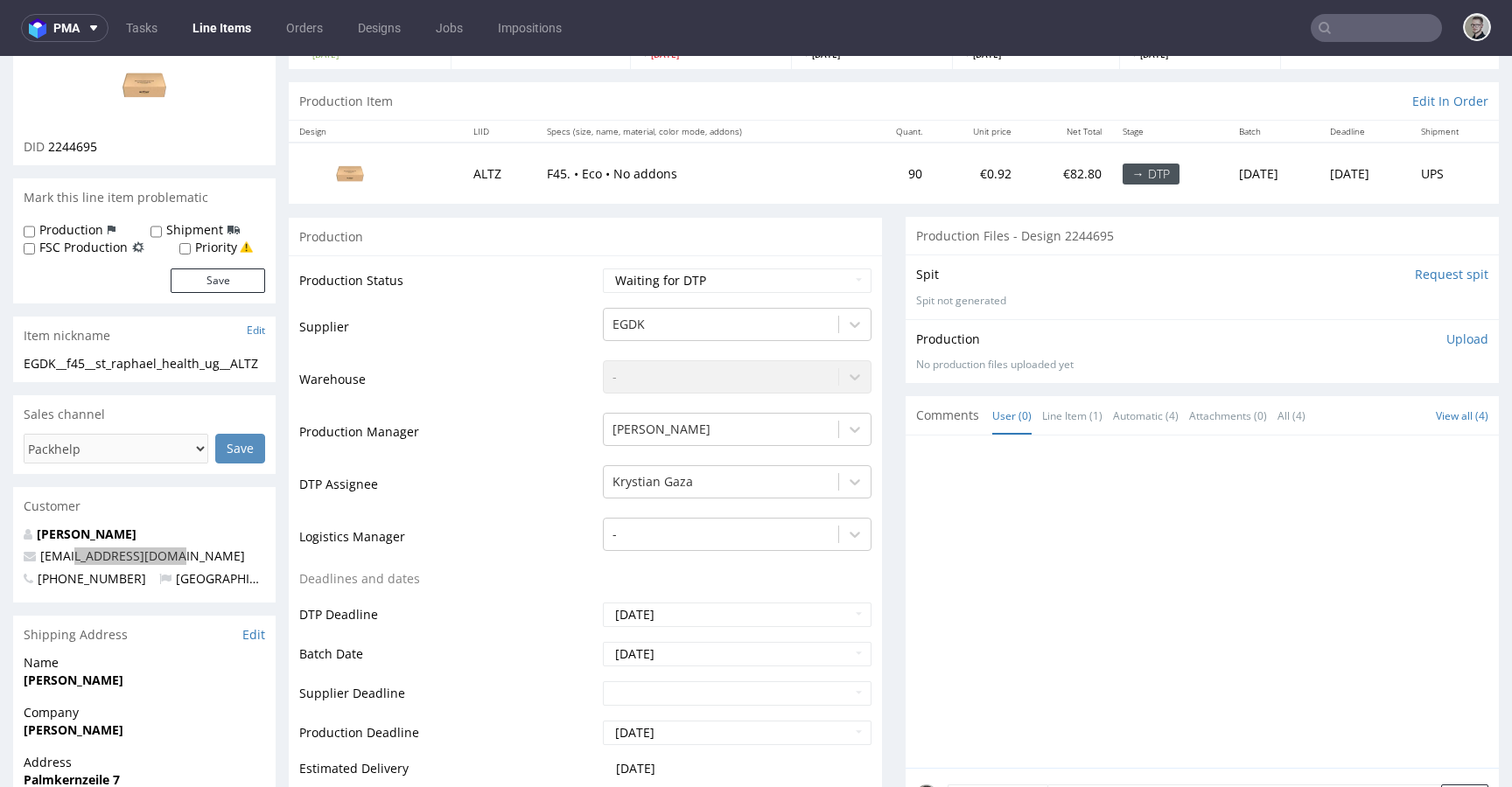
scroll to position [0, 0]
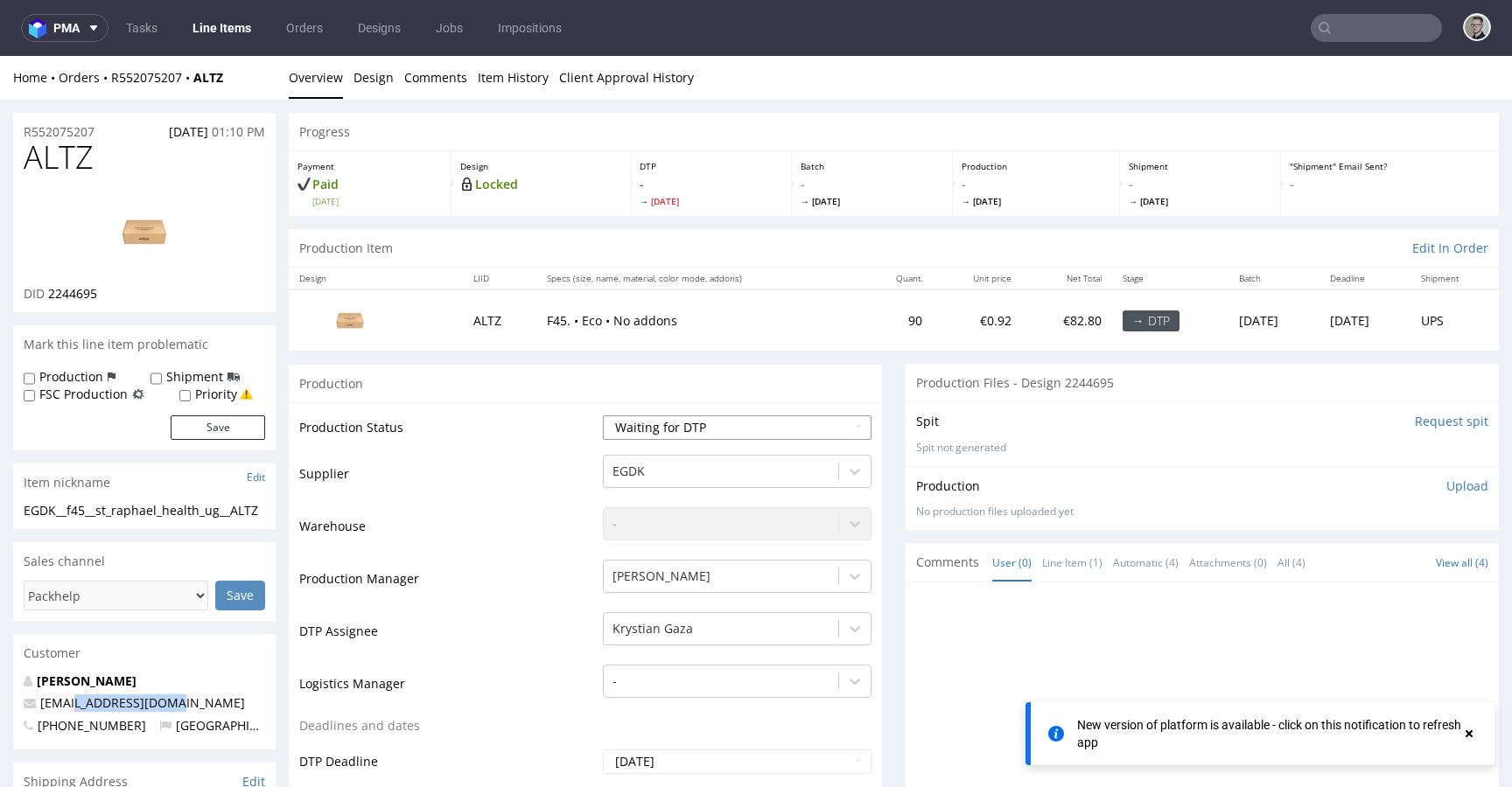
click at [683, 422] on select "Waiting for Artwork Waiting for Diecut Waiting for Mockup Waiting for DTP Waiti…" at bounding box center [737, 428] width 269 height 25
select select "dtp_in_process"
click at [603, 416] on select "Waiting for Artwork Waiting for Diecut Waiting for Mockup Waiting for DTP Waiti…" at bounding box center [737, 428] width 269 height 25
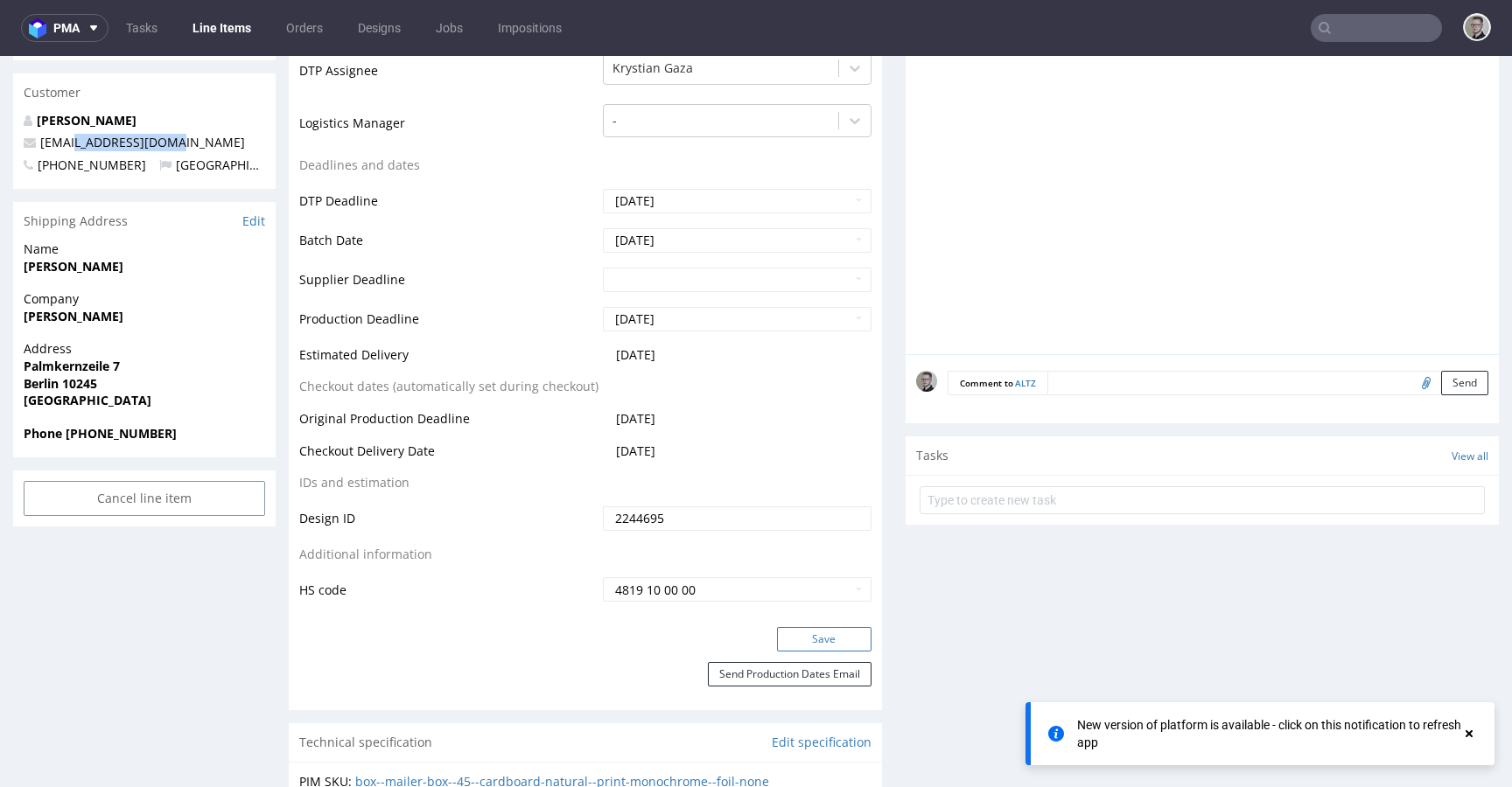
click at [819, 647] on button "Save" at bounding box center [824, 639] width 94 height 25
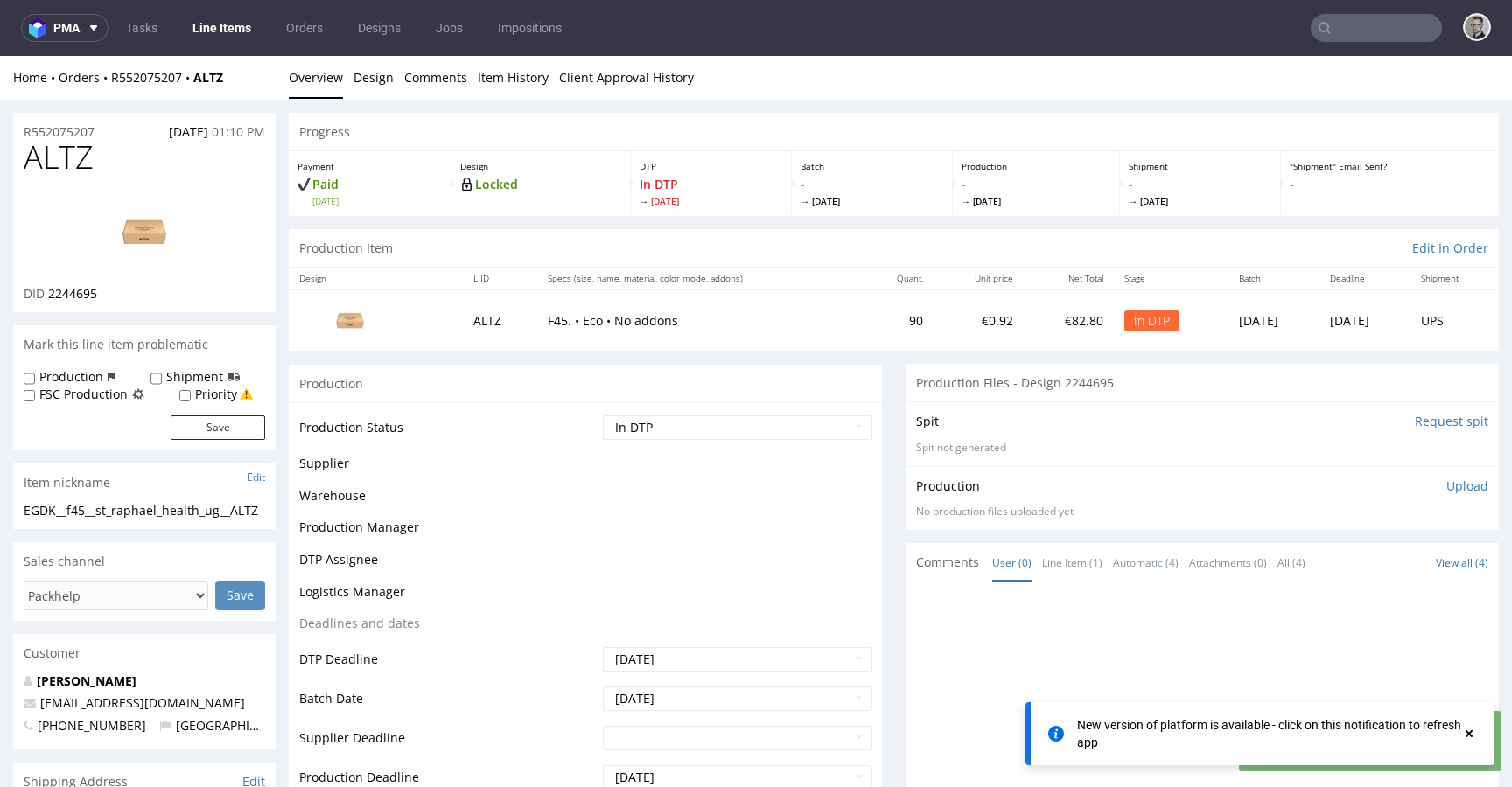
drag, startPoint x: 1434, startPoint y: 469, endPoint x: 1379, endPoint y: 517, distance: 73.0
click at [1446, 486] on p "Upload" at bounding box center [1467, 486] width 42 height 17
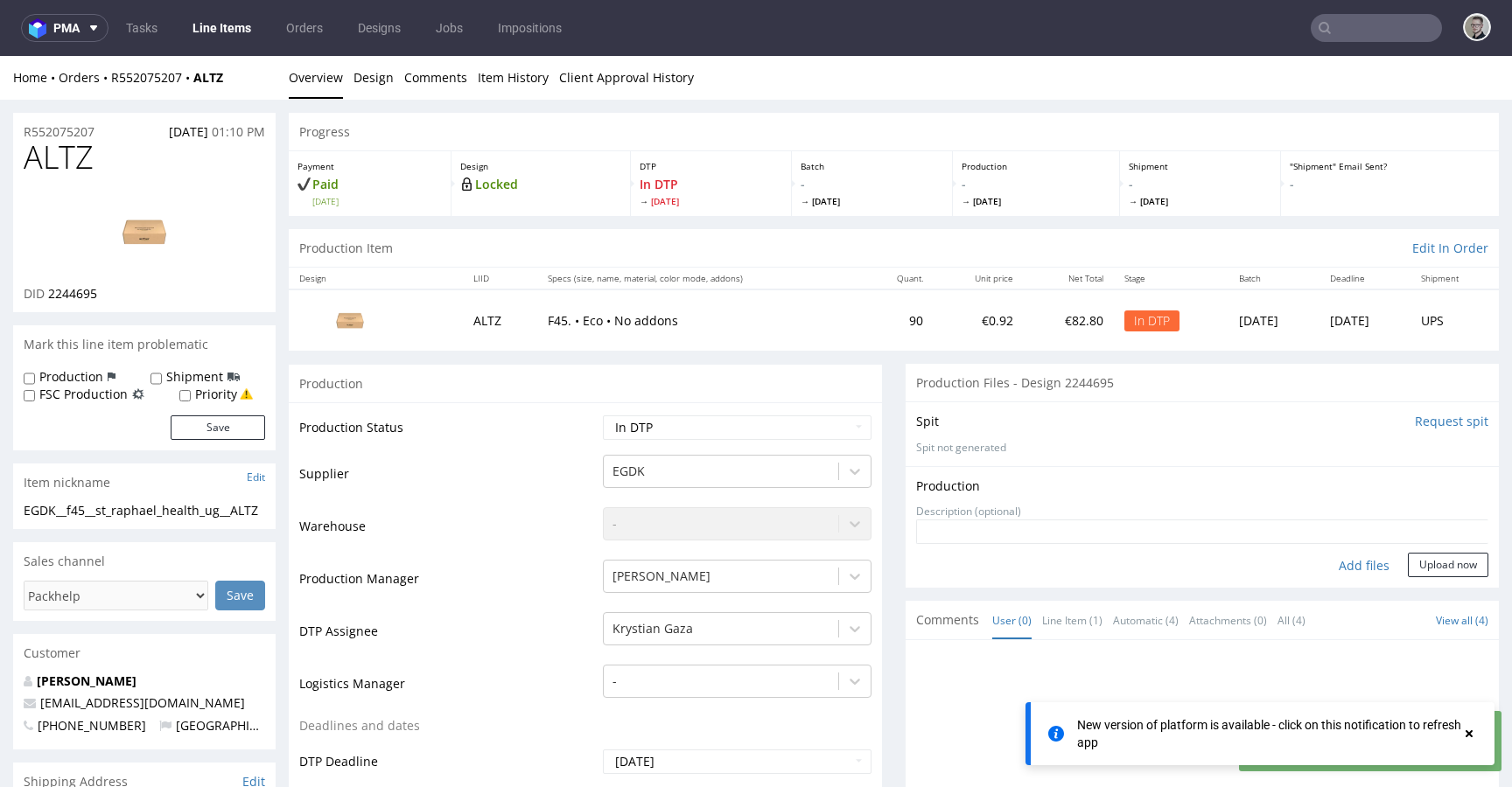
click at [1345, 567] on div "Add files" at bounding box center [1364, 566] width 88 height 27
type input "C:\fakepath\EGDK__f45__st_raphael_health_ug__ALTZ__d2244695__oR552075207__outsi…"
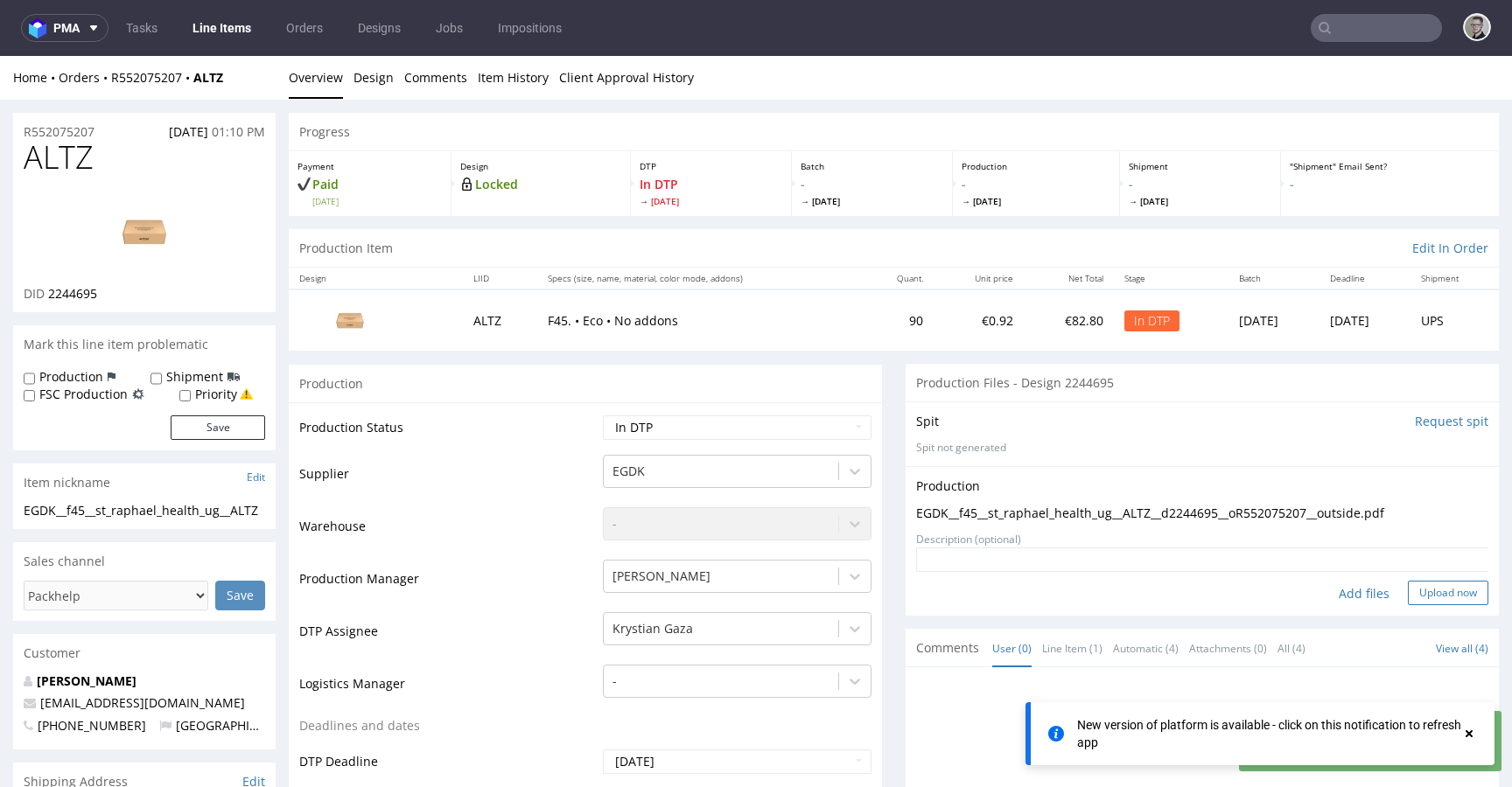
click at [1429, 595] on button "Upload now" at bounding box center [1448, 593] width 81 height 25
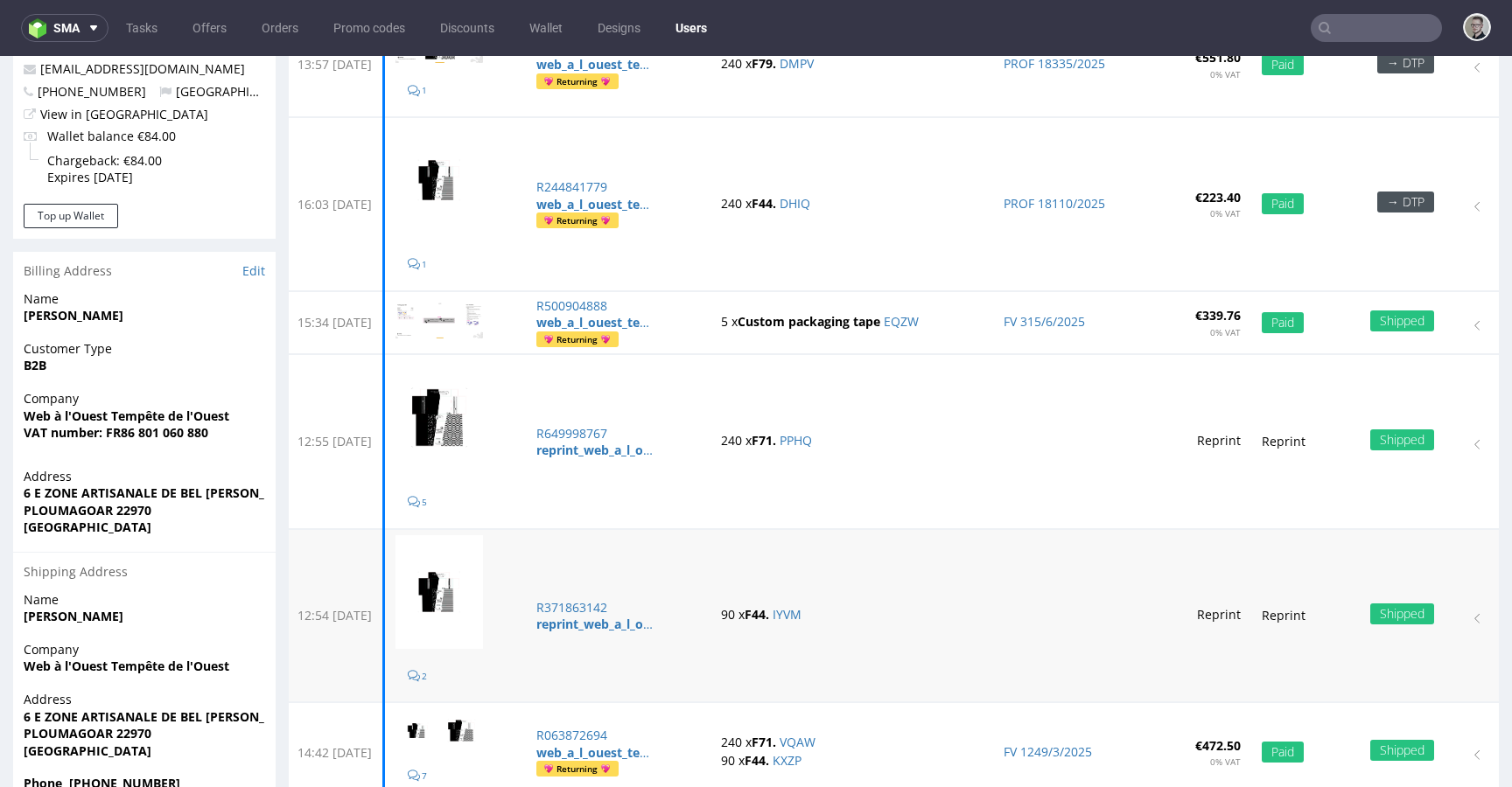
scroll to position [346, 0]
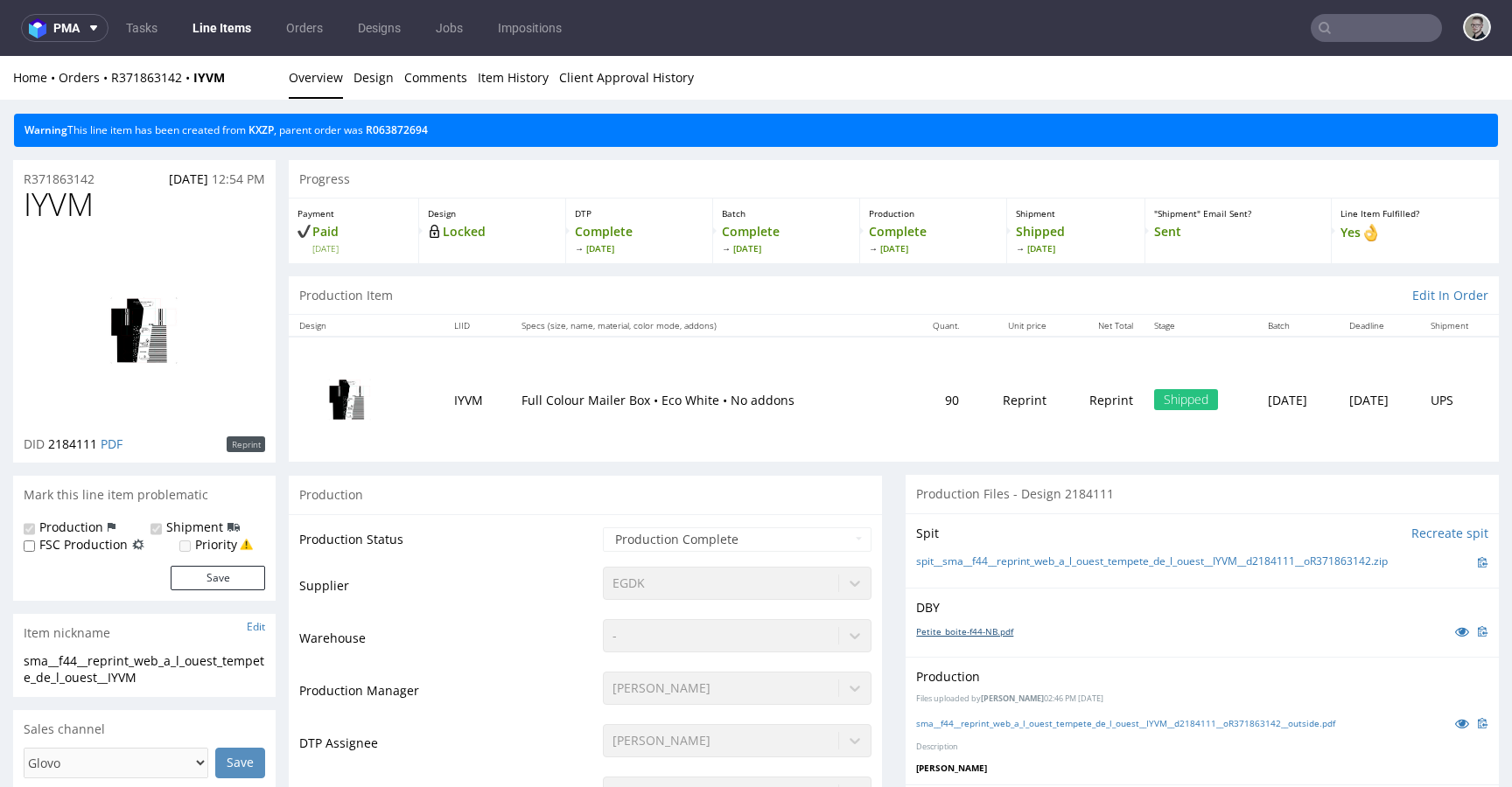
click at [973, 631] on link "Petite_boite-f44-NB.pdf" at bounding box center [965, 631] width 97 height 12
click at [268, 131] on link "KXZP" at bounding box center [261, 130] width 26 height 15
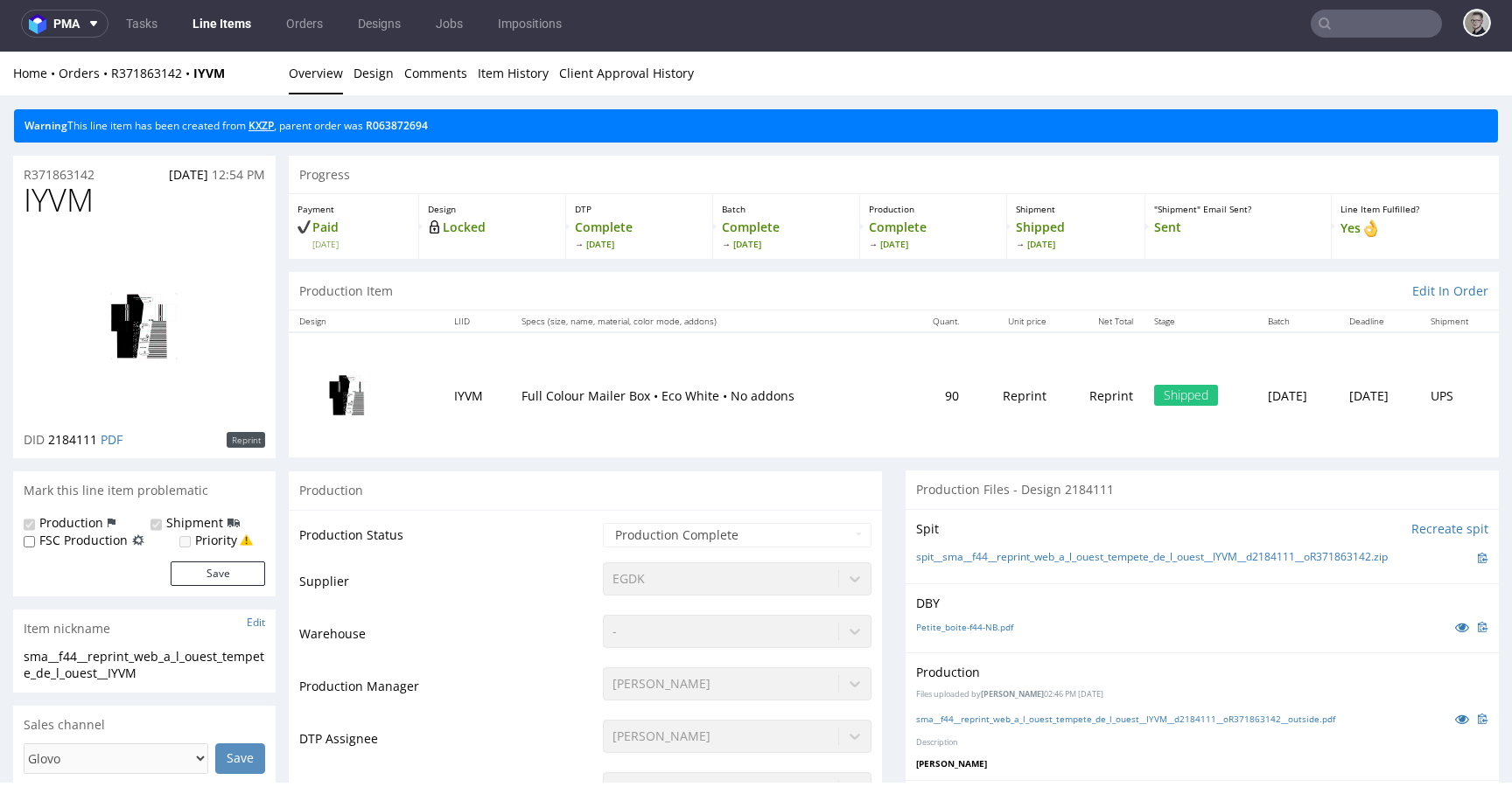
click at [269, 130] on link "KXZP" at bounding box center [261, 126] width 26 height 15
click at [266, 126] on link "KXZP" at bounding box center [261, 126] width 26 height 15
click at [1104, 719] on link "sma__f44__reprint_web_a_l_ouest_tempete_de_l_ouest__IYVM__d2184111__oR371863142…" at bounding box center [1125, 718] width 419 height 12
click at [267, 129] on link "KXZP" at bounding box center [261, 126] width 26 height 15
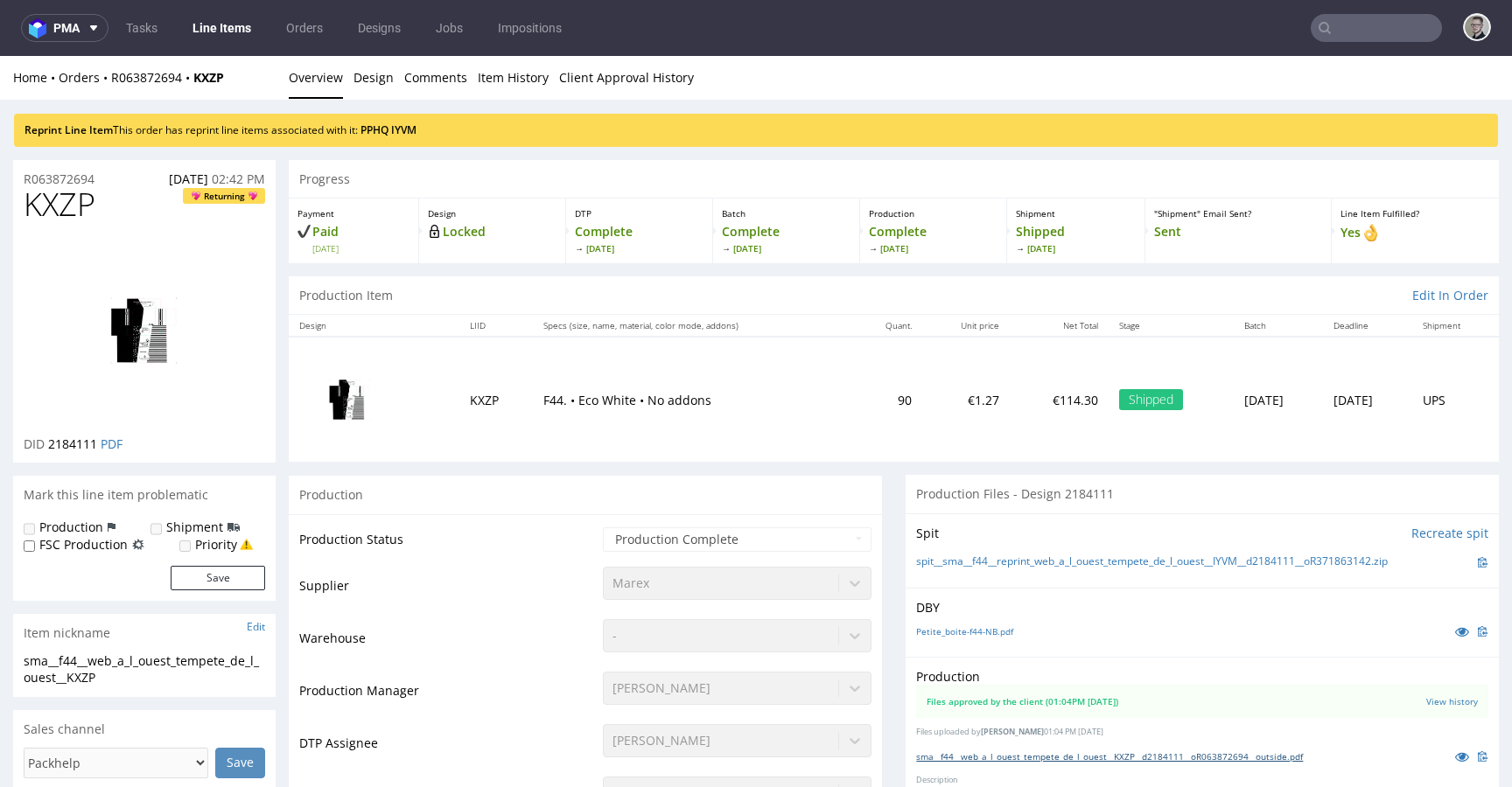
click at [1050, 757] on link "sma__f44__web_a_l_ouest_tempete_de_l_ouest__KXZP__d2184111__oR063872694__outsid…" at bounding box center [1109, 757] width 387 height 12
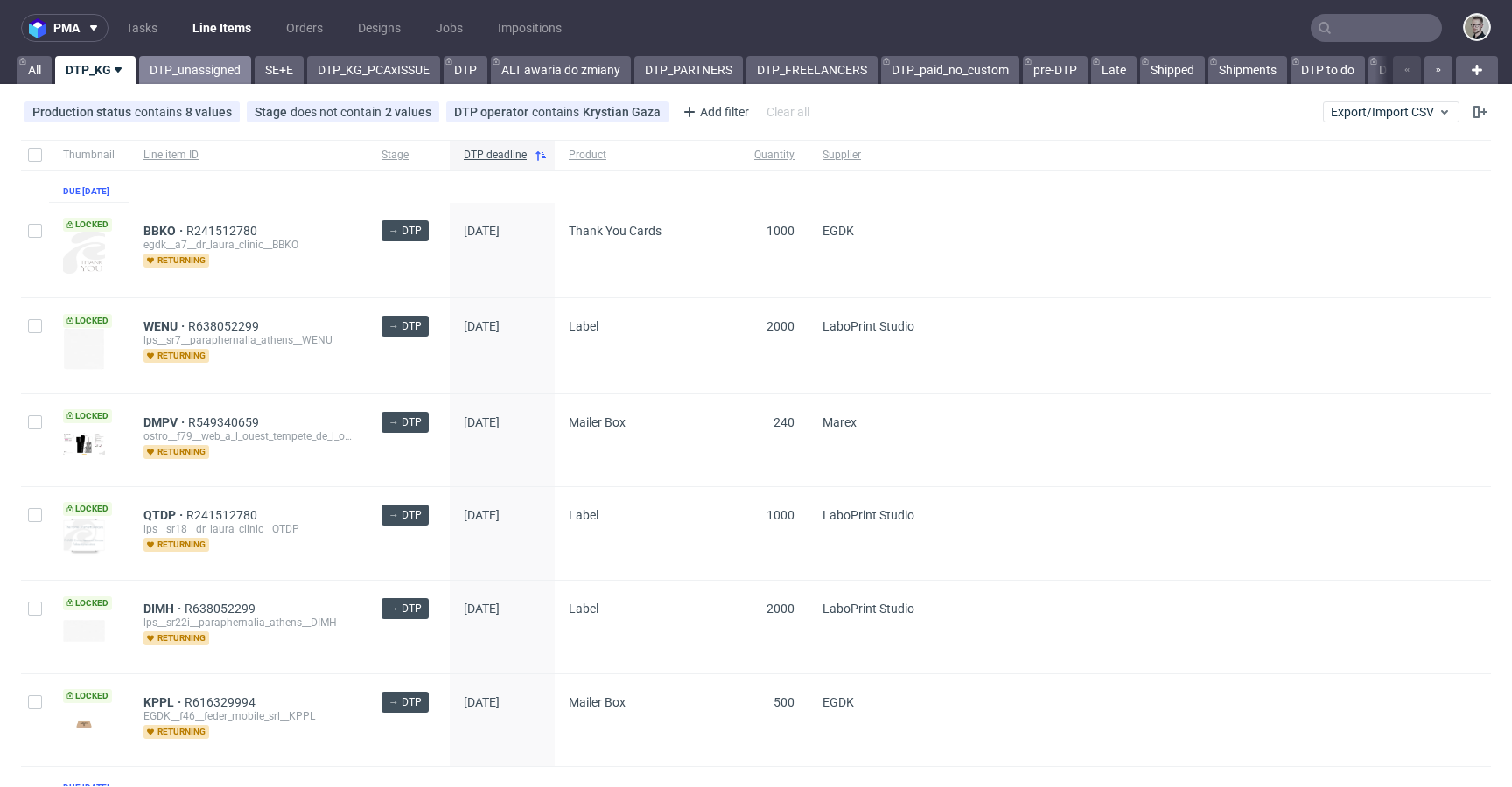
click at [178, 78] on link "DTP_unassigned" at bounding box center [195, 69] width 112 height 28
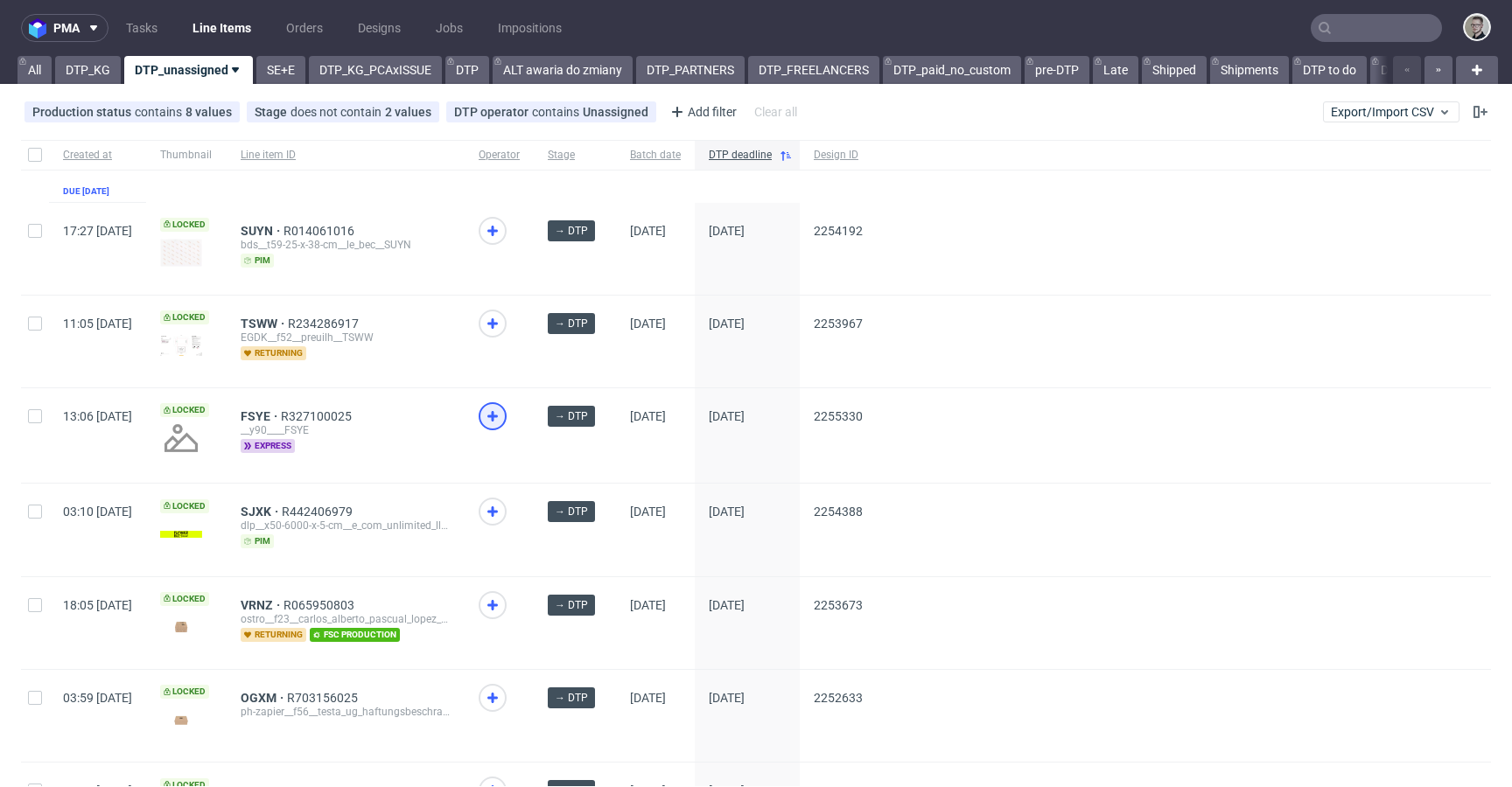
click at [503, 417] on icon at bounding box center [492, 416] width 21 height 21
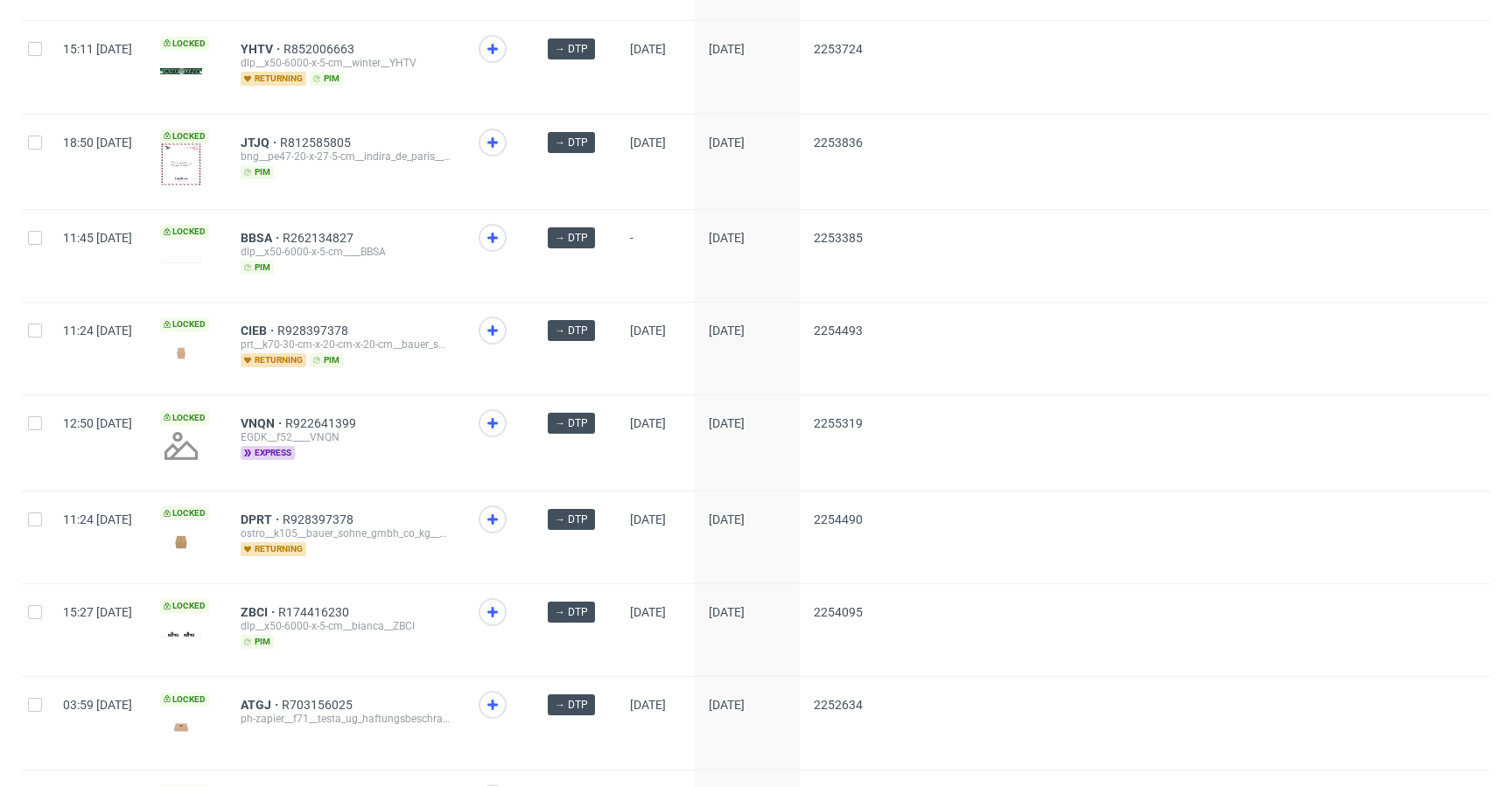
scroll to position [806, 0]
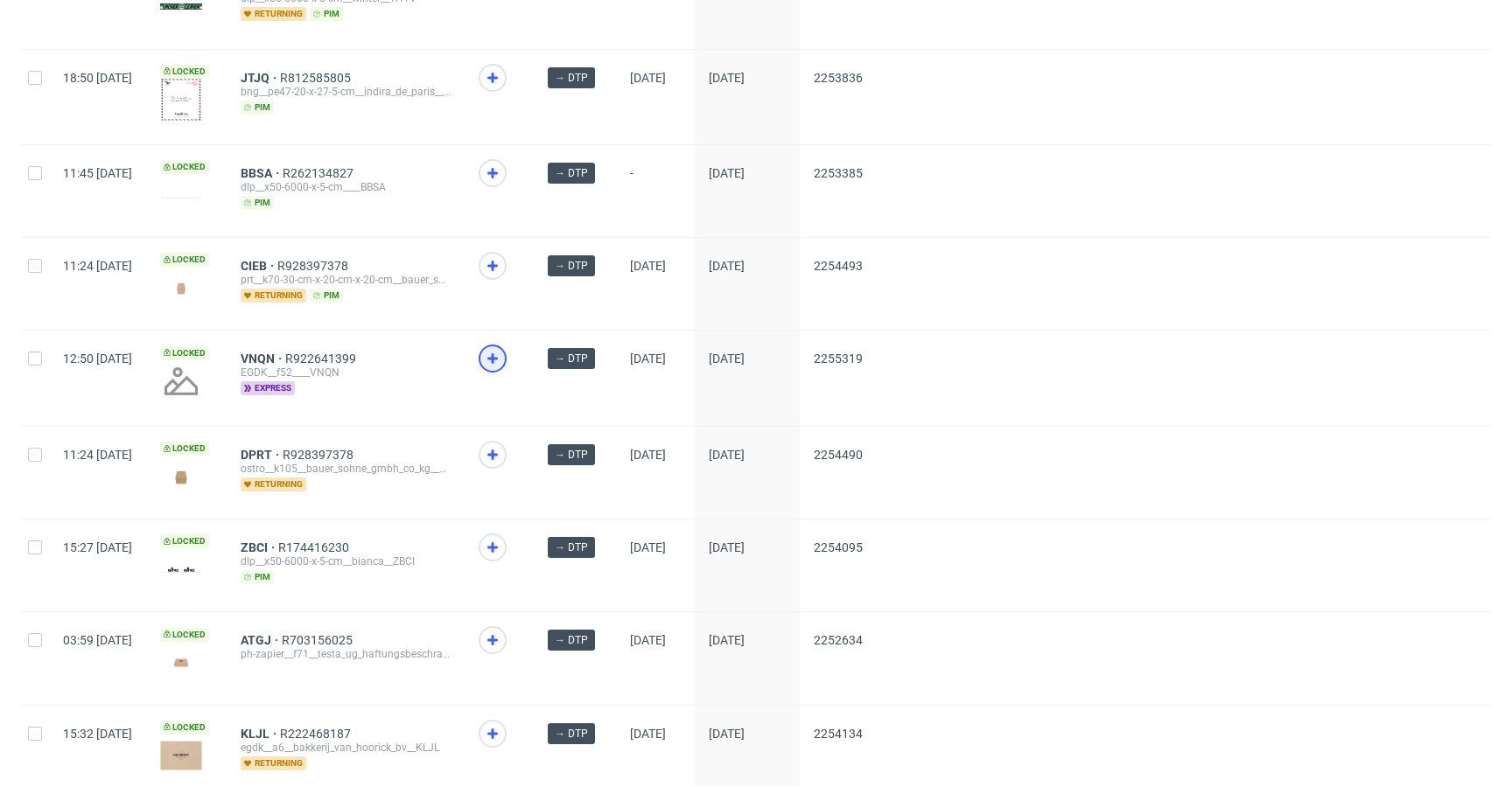
click at [503, 354] on icon at bounding box center [492, 359] width 21 height 21
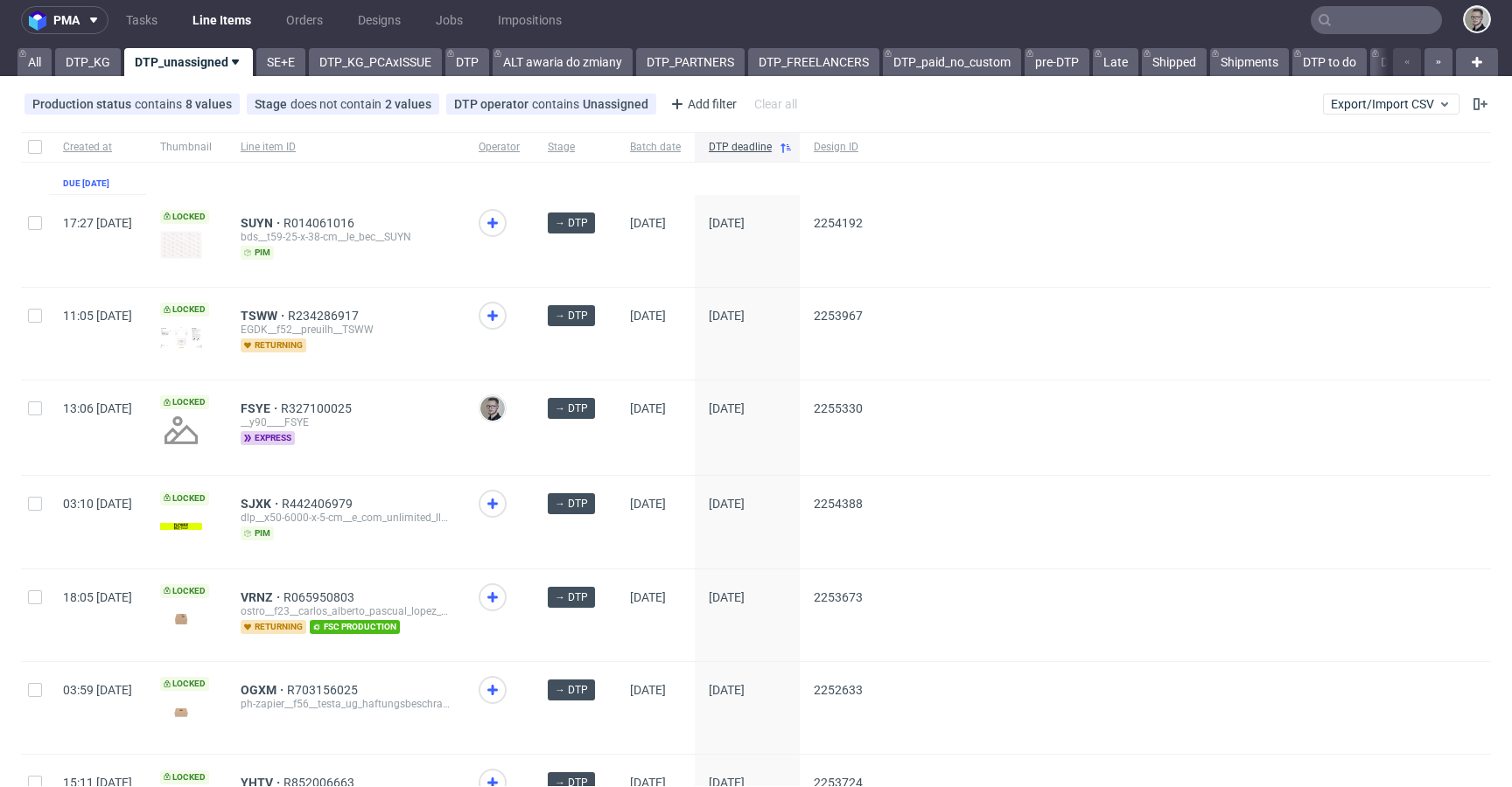
scroll to position [0, 0]
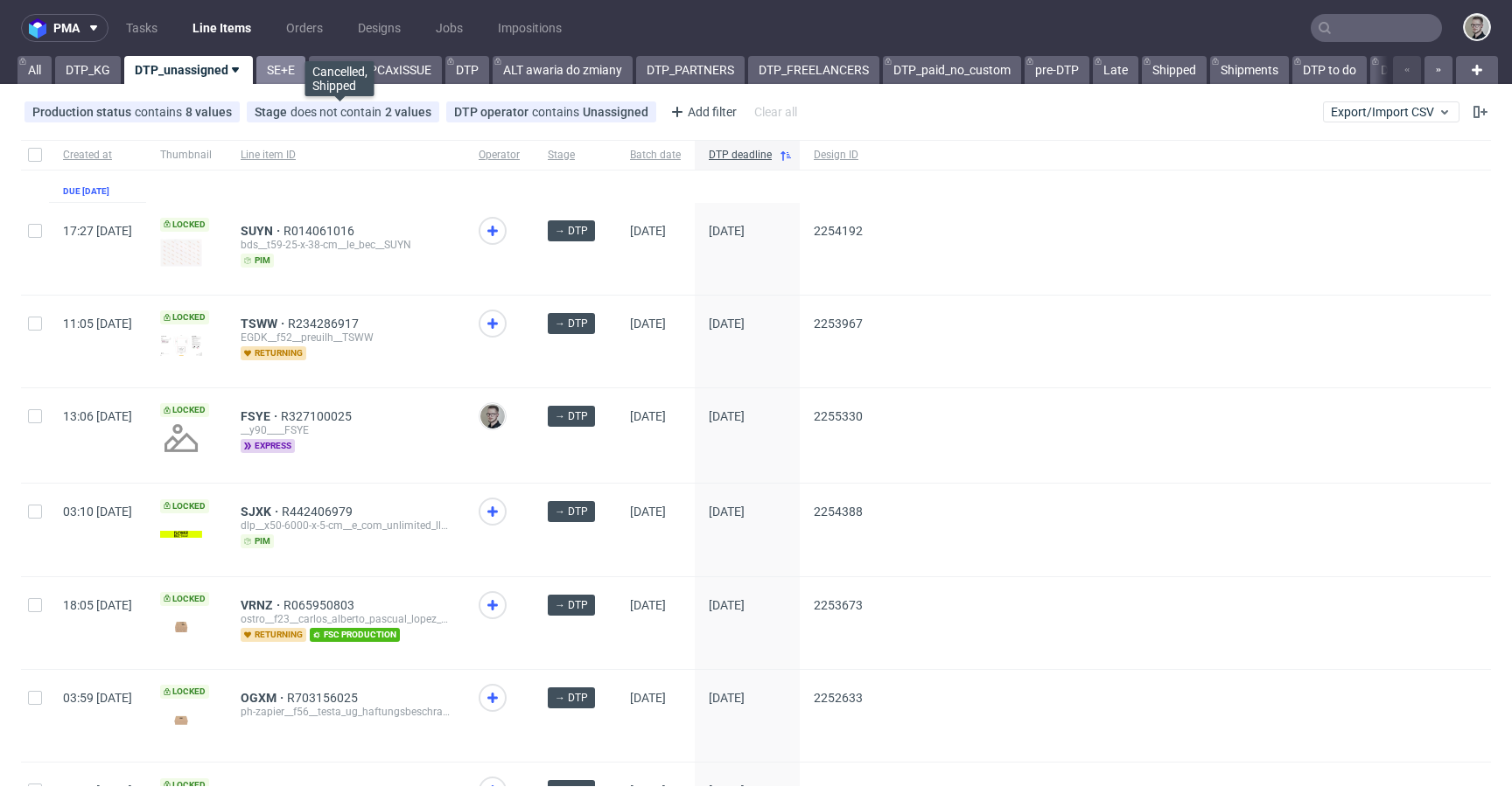
click at [289, 74] on link "SE+E" at bounding box center [280, 69] width 49 height 28
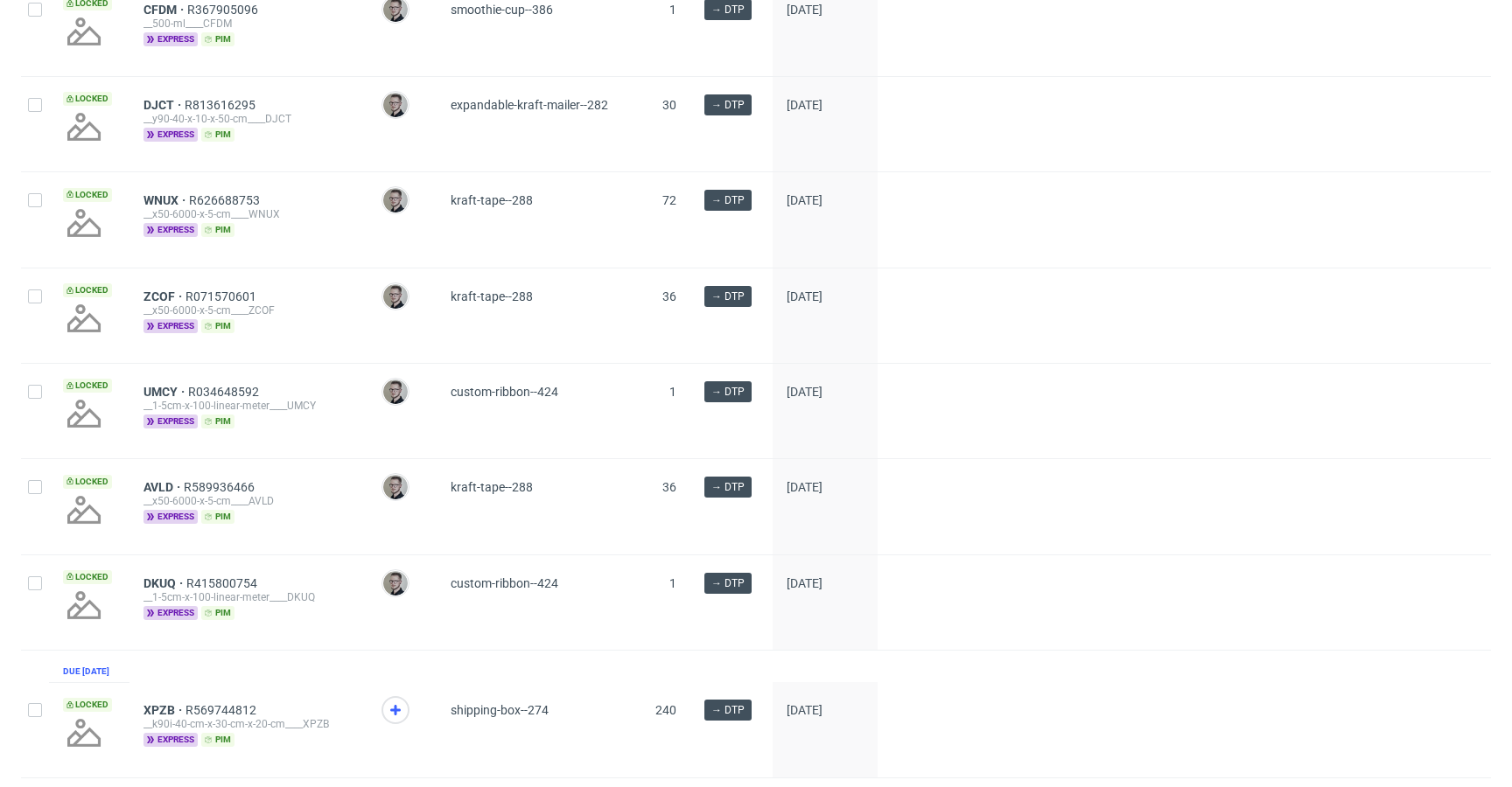
scroll to position [2037, 0]
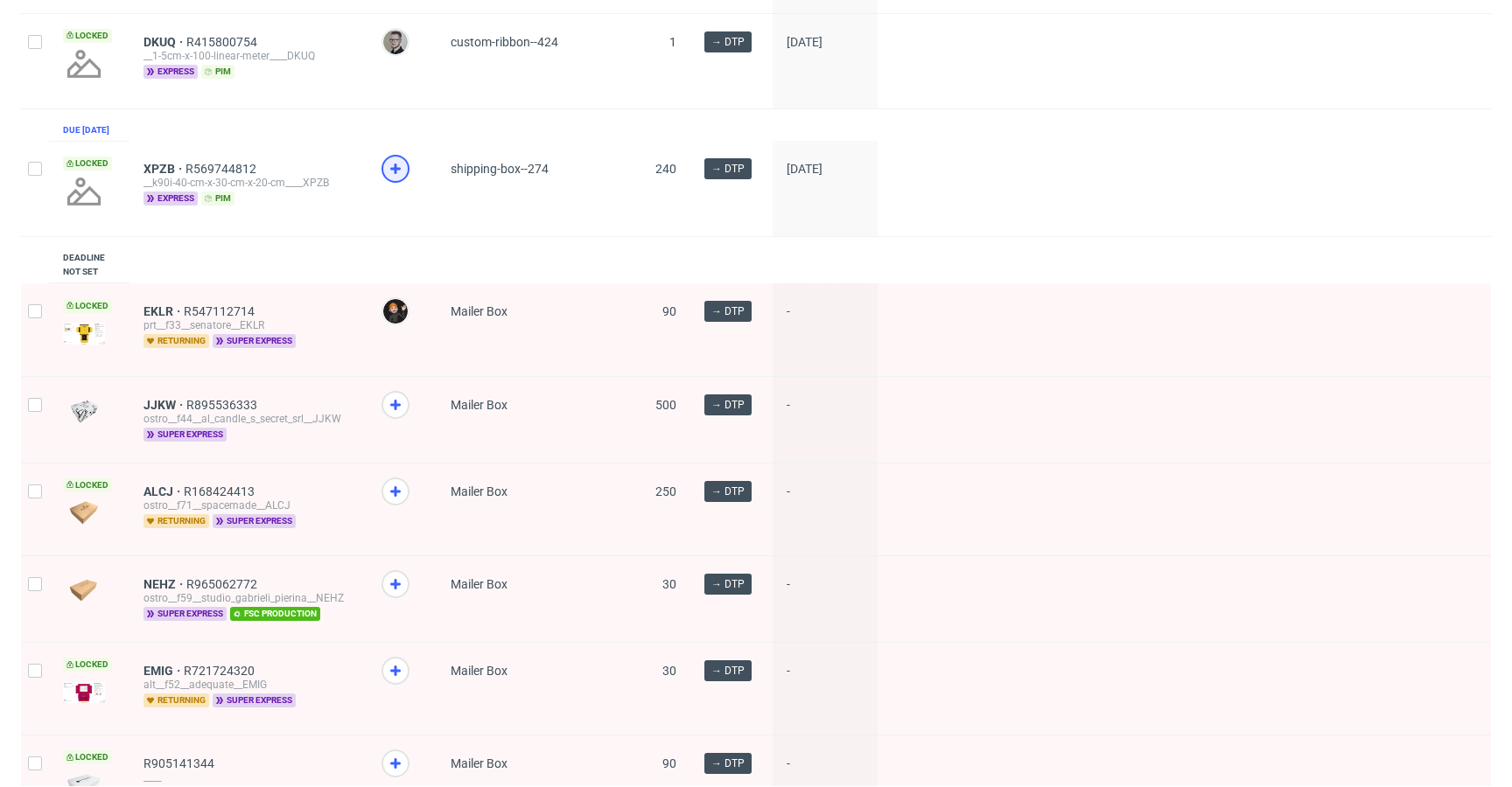
click at [390, 179] on icon at bounding box center [395, 168] width 21 height 21
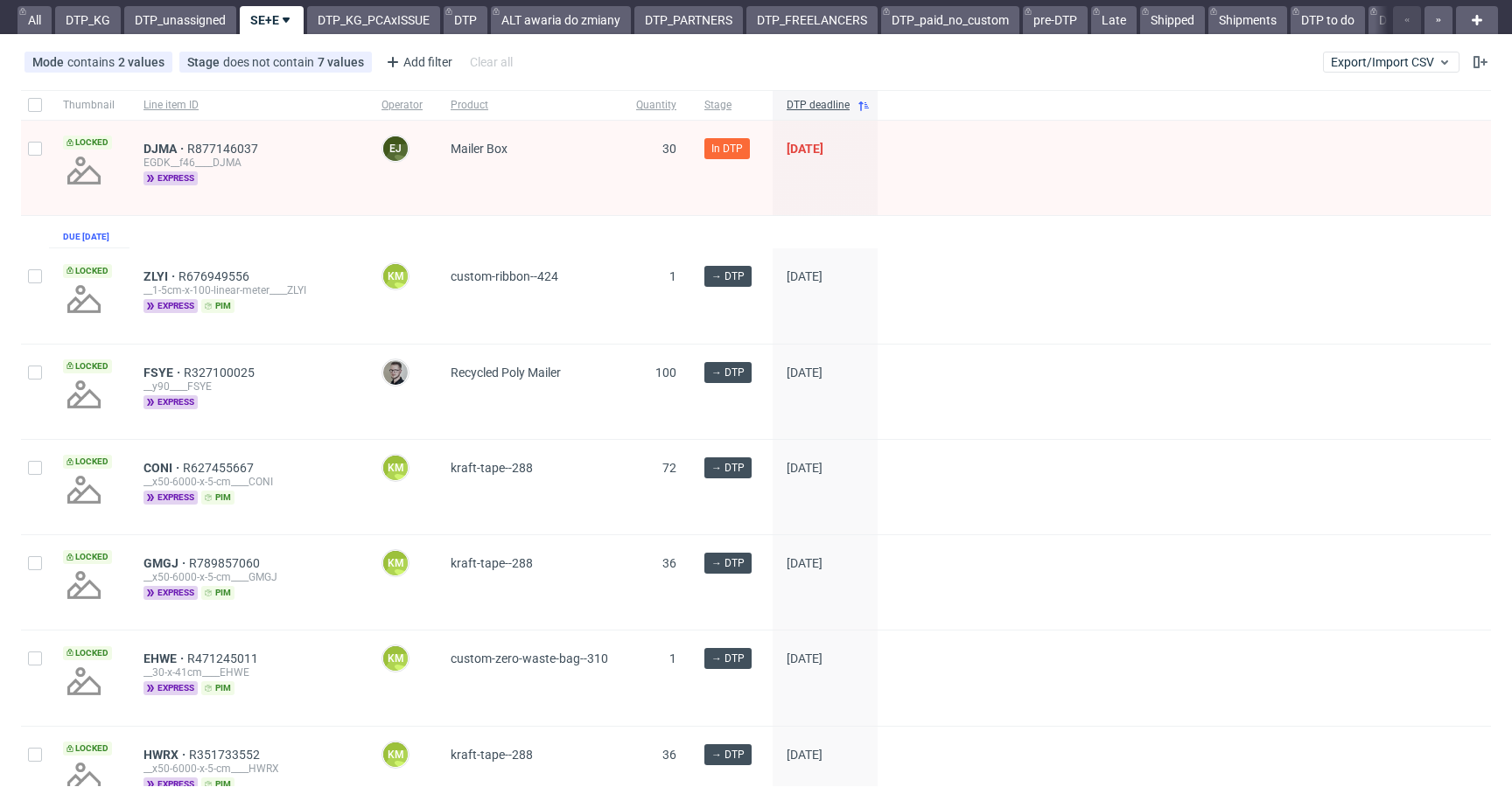
scroll to position [0, 0]
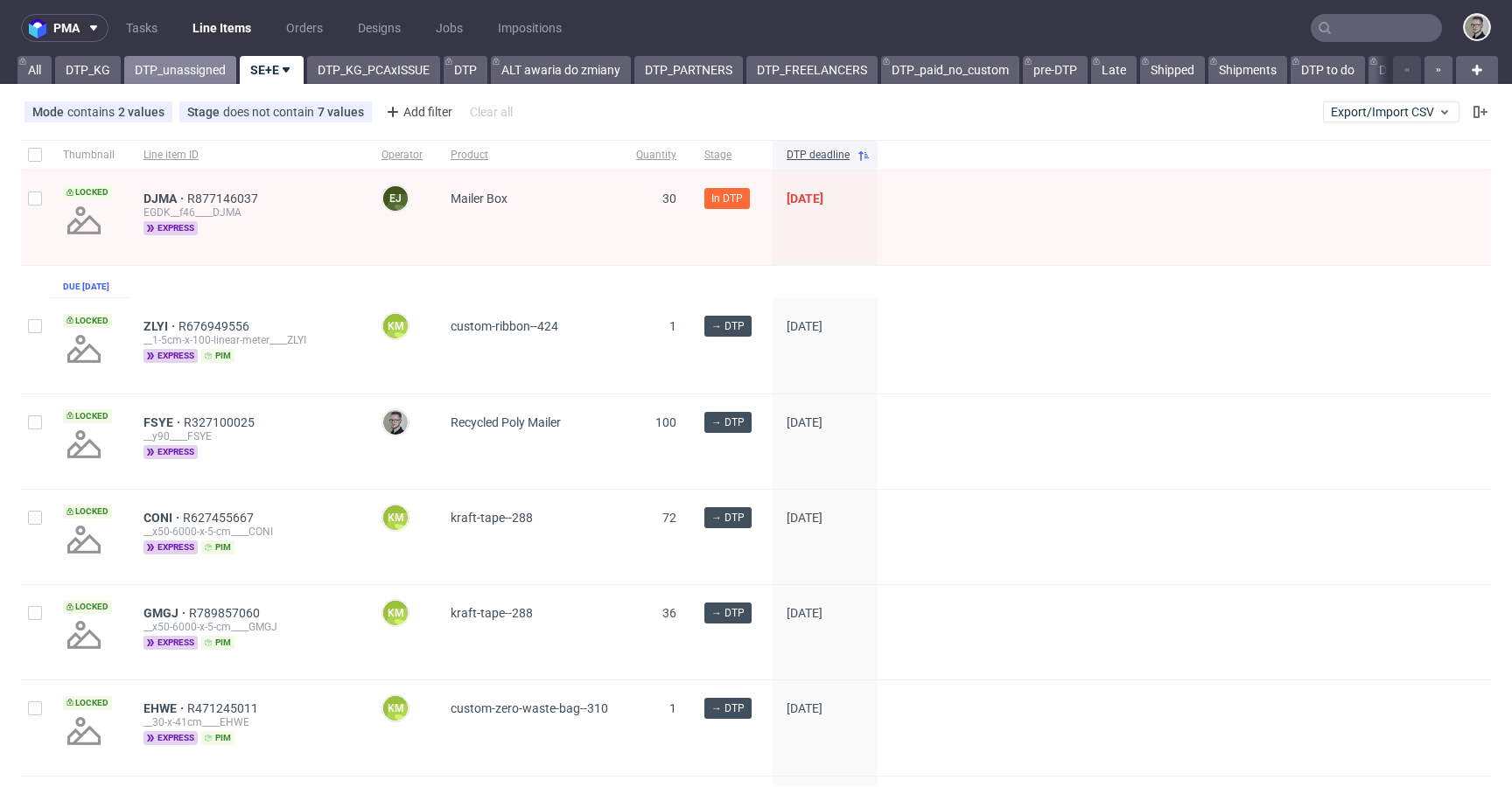
click at [167, 64] on link "DTP_unassigned" at bounding box center [180, 69] width 112 height 28
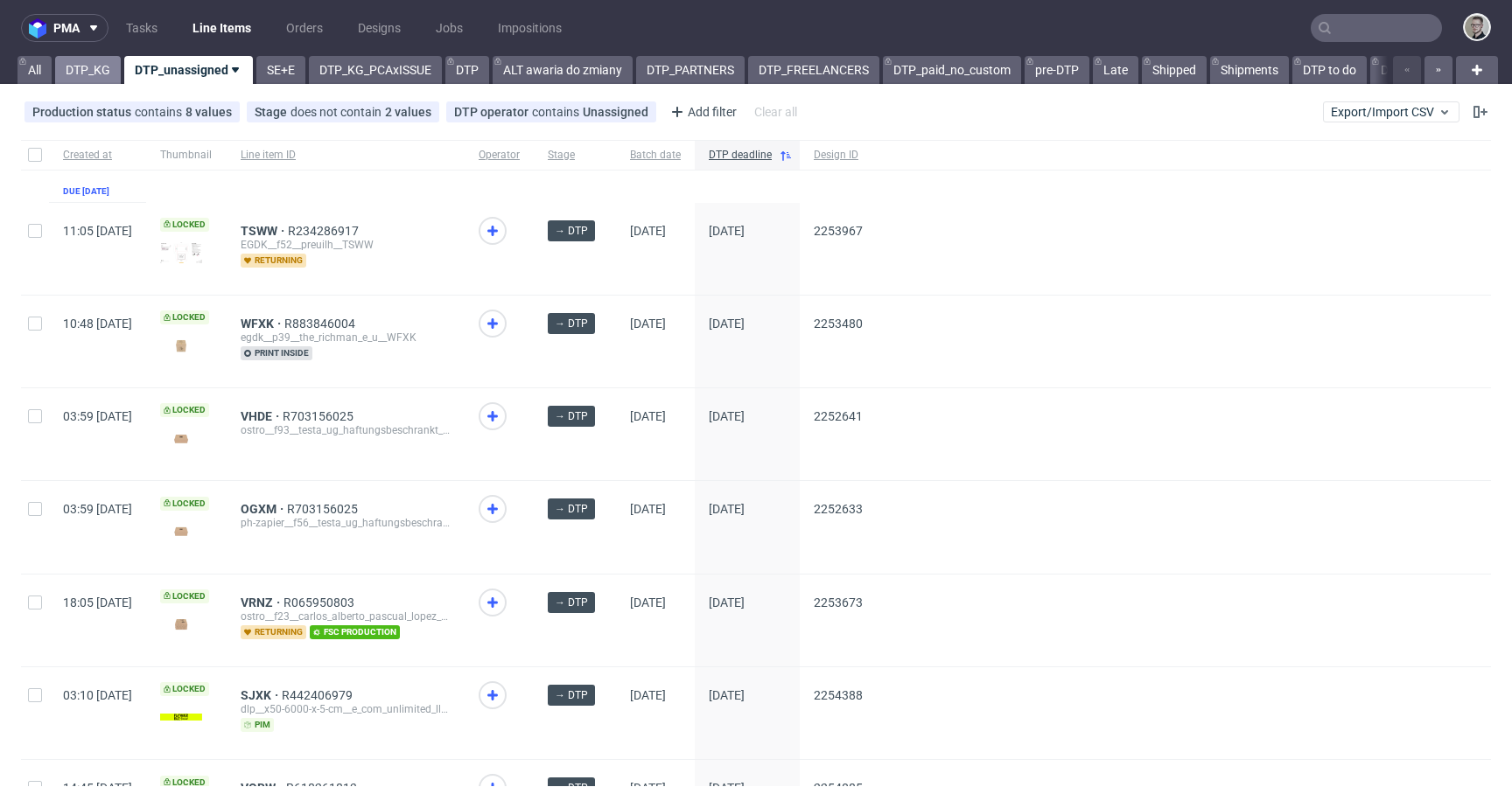
click at [102, 78] on link "DTP_KG" at bounding box center [88, 69] width 66 height 28
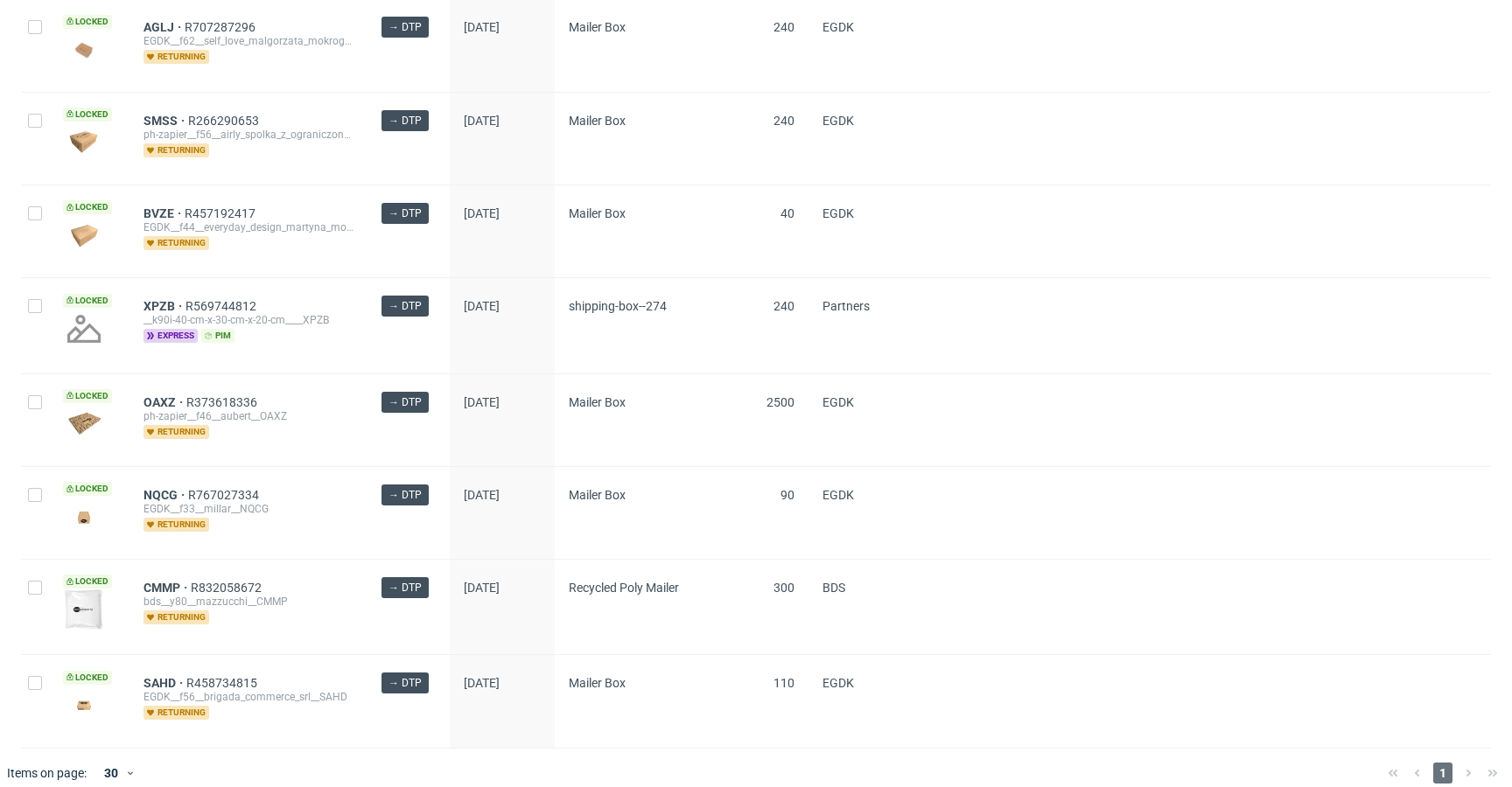
scroll to position [2316, 0]
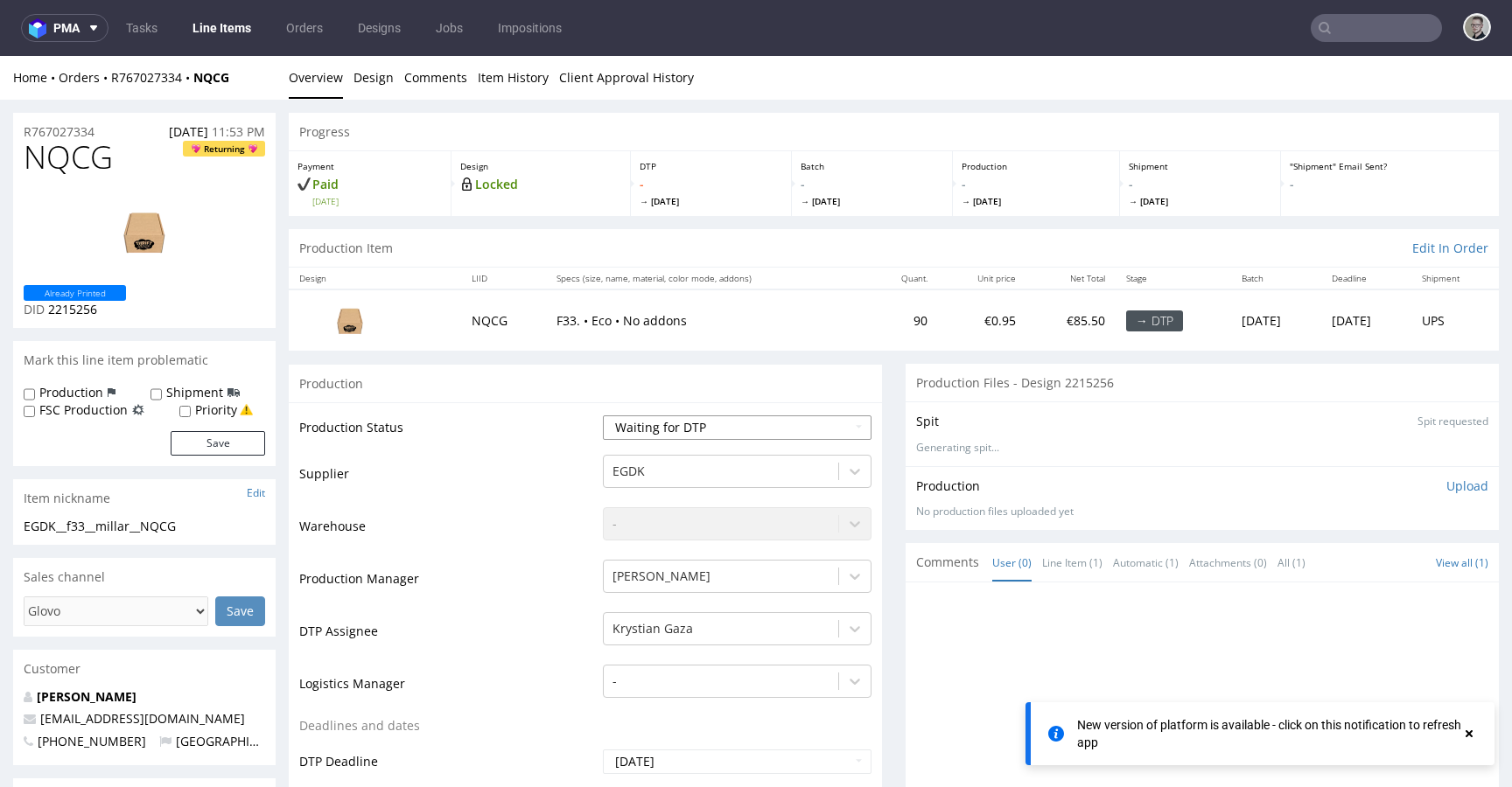
click at [733, 420] on select "Waiting for Artwork Waiting for Diecut Waiting for Mockup Waiting for DTP Waiti…" at bounding box center [737, 428] width 269 height 25
select select "dtp_in_process"
click at [603, 416] on select "Waiting for Artwork Waiting for Diecut Waiting for Mockup Waiting for DTP Waiti…" at bounding box center [737, 428] width 269 height 25
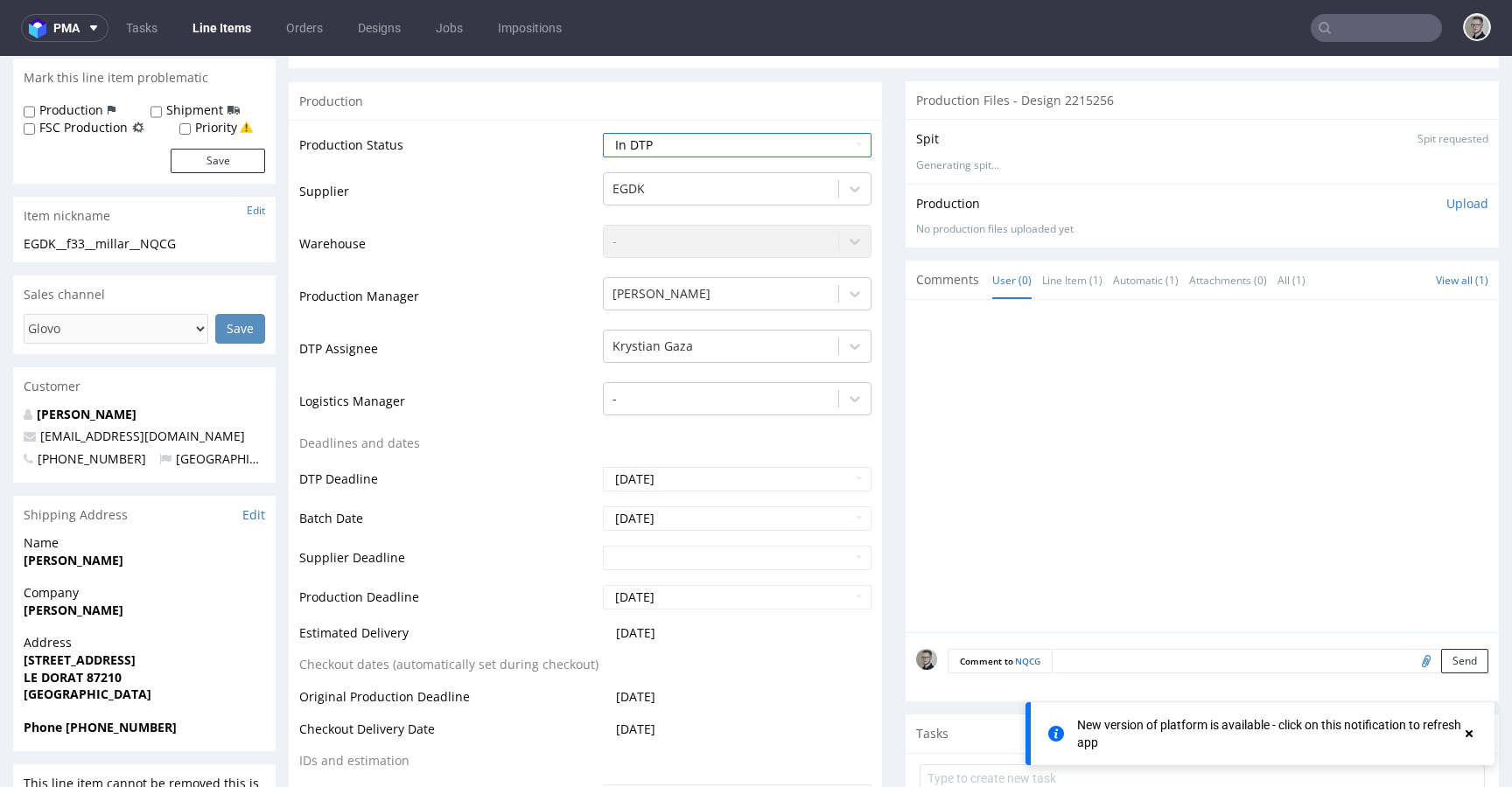
scroll to position [540, 0]
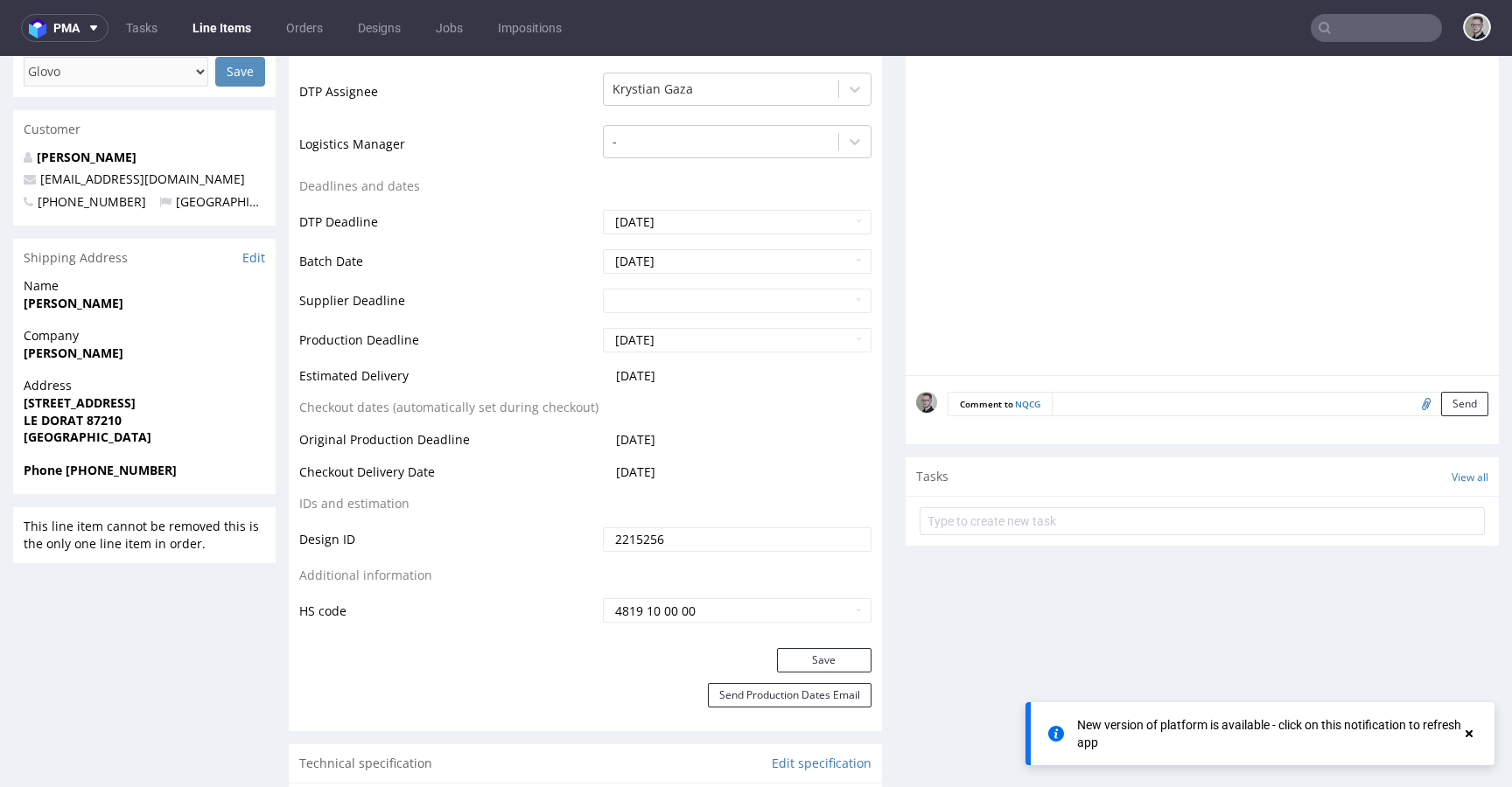
click at [826, 676] on div "Save" at bounding box center [585, 665] width 593 height 35
click at [832, 670] on button "Save" at bounding box center [824, 660] width 94 height 25
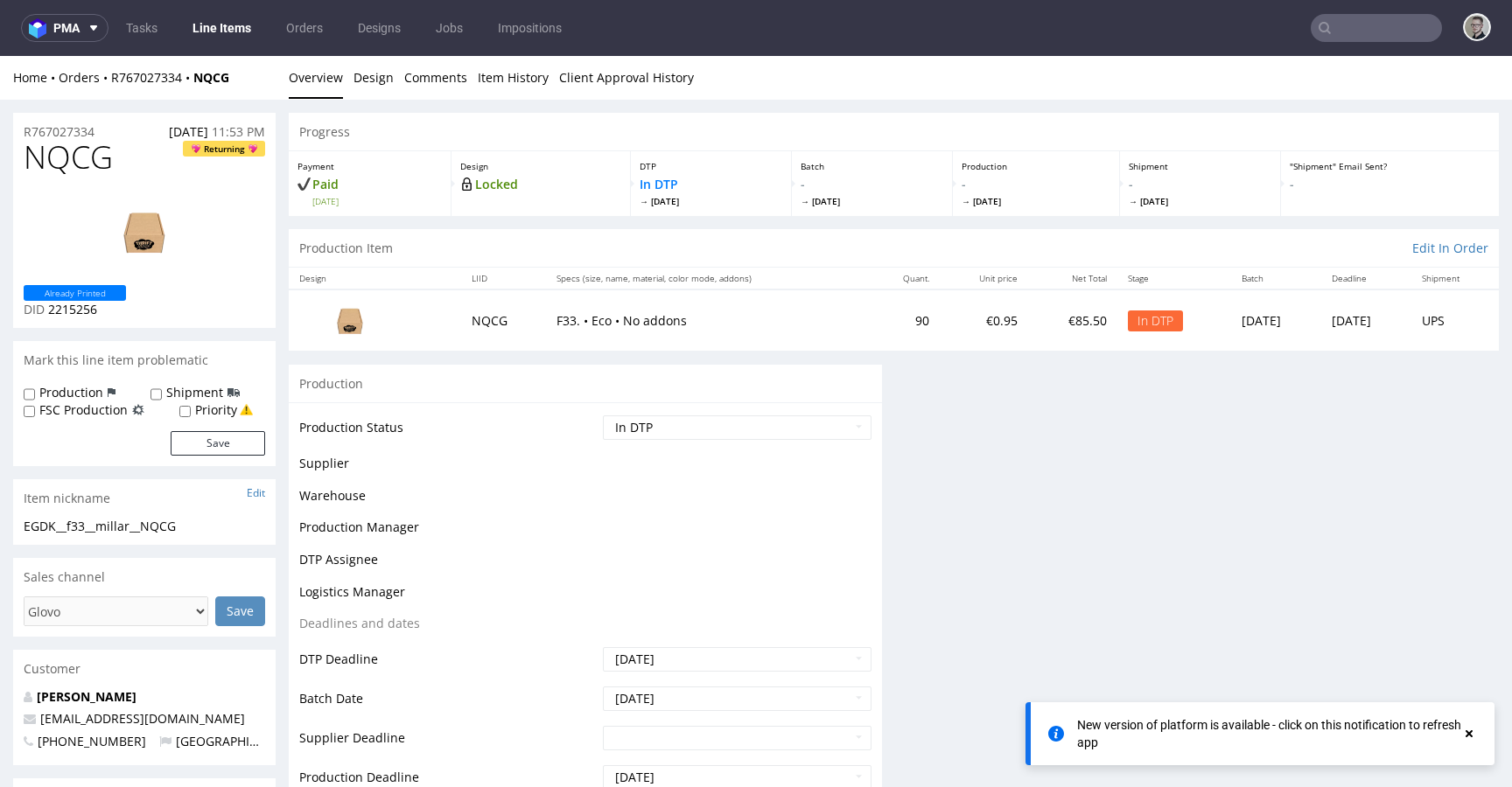
scroll to position [0, 0]
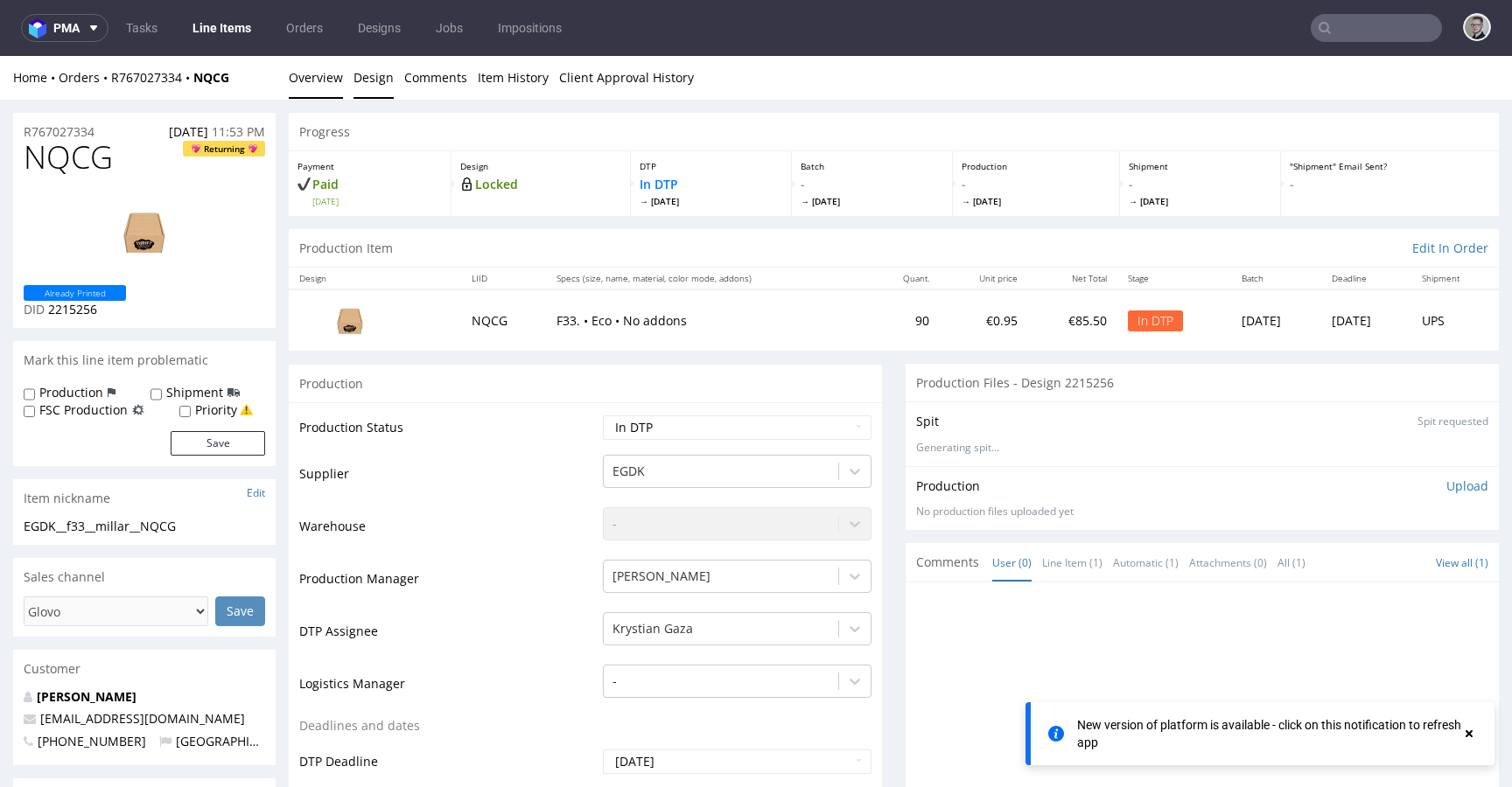
click at [372, 69] on link "Design" at bounding box center [373, 77] width 40 height 43
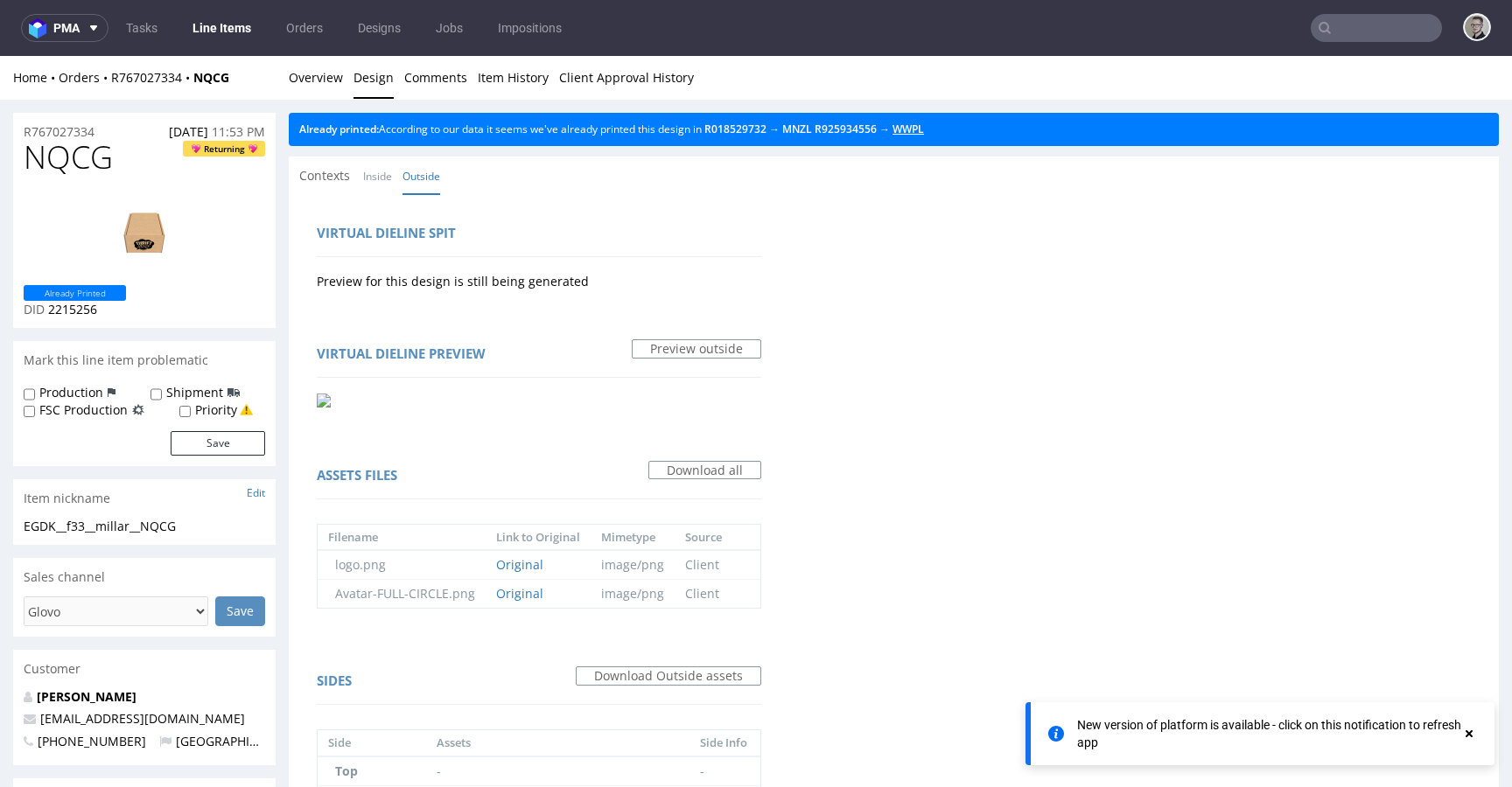
drag, startPoint x: 932, startPoint y: 135, endPoint x: 920, endPoint y: 135, distance: 12.0
drag, startPoint x: 921, startPoint y: 124, endPoint x: 929, endPoint y: 131, distance: 10.6
click at [316, 74] on link "Overview" at bounding box center [315, 77] width 54 height 43
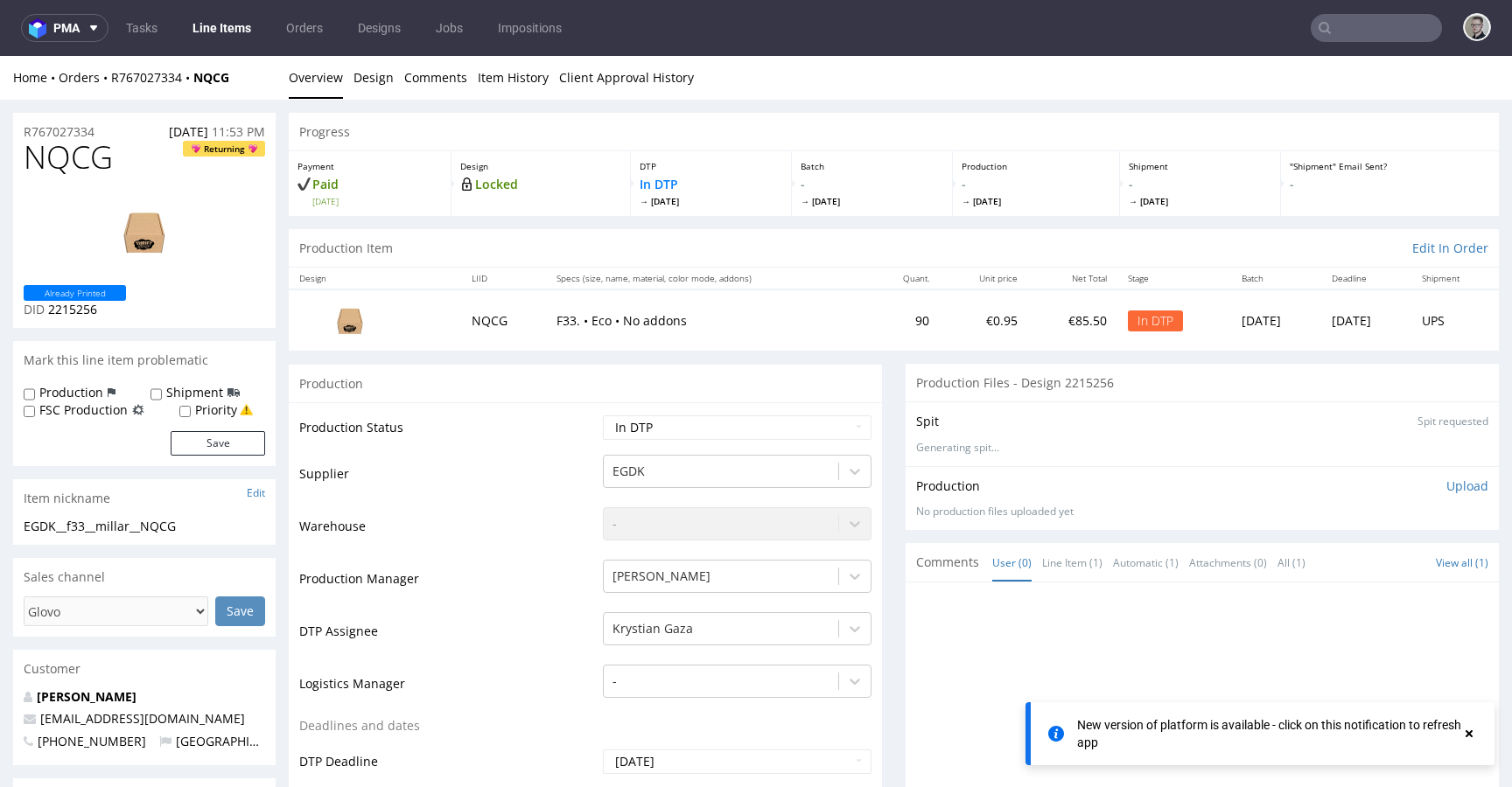
click at [130, 523] on div "EGDK__f33__millar__NQCG" at bounding box center [145, 526] width 242 height 17
copy div "EGDK__f33__millar__NQCG"
drag, startPoint x: 96, startPoint y: 135, endPoint x: 0, endPoint y: 129, distance: 96.2
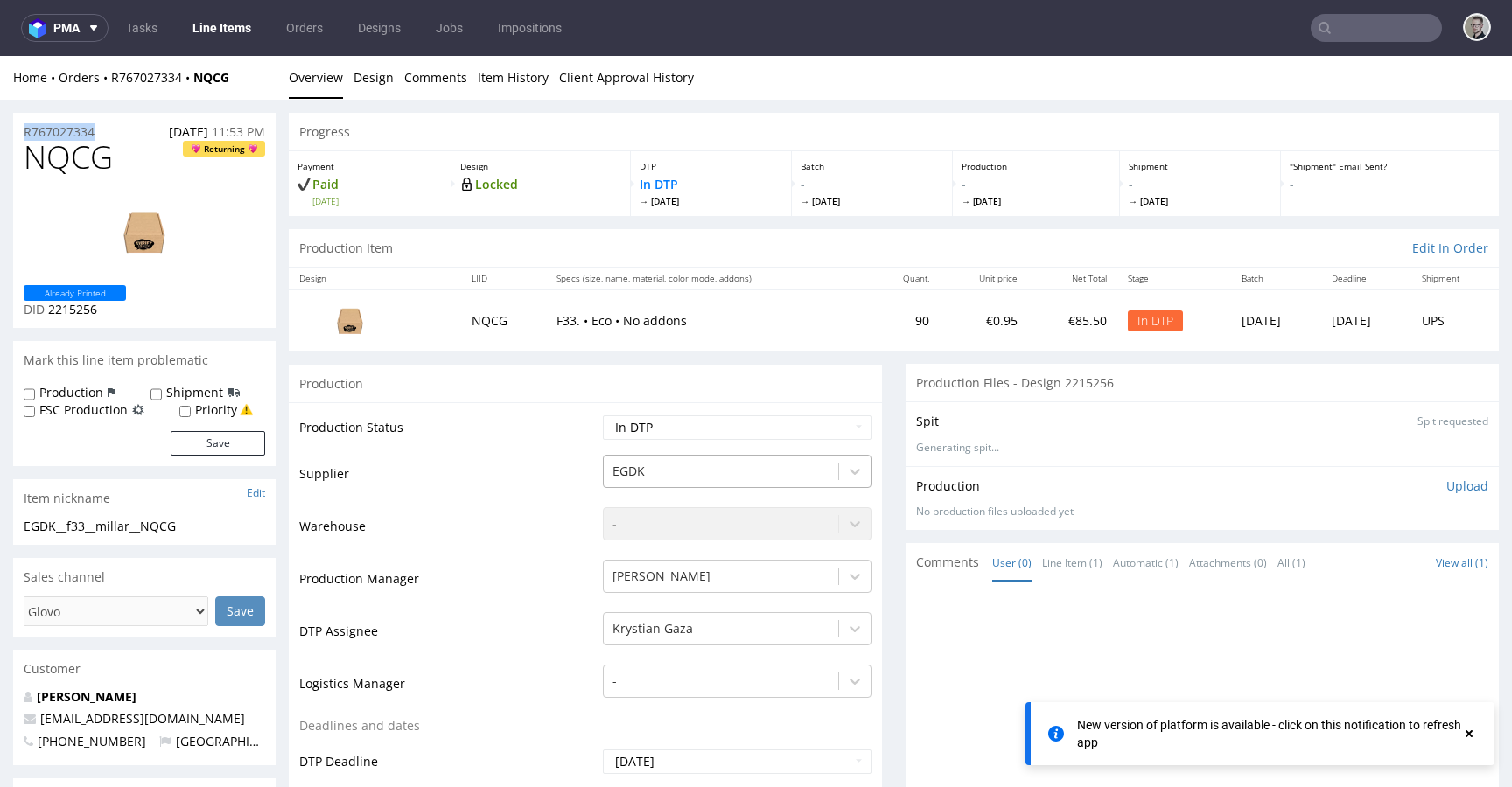
copy p "R767027334"
click at [67, 157] on span "NQCG" at bounding box center [69, 157] width 90 height 35
copy span "NQCG"
drag, startPoint x: 1449, startPoint y: 457, endPoint x: 1449, endPoint y: 482, distance: 25.0
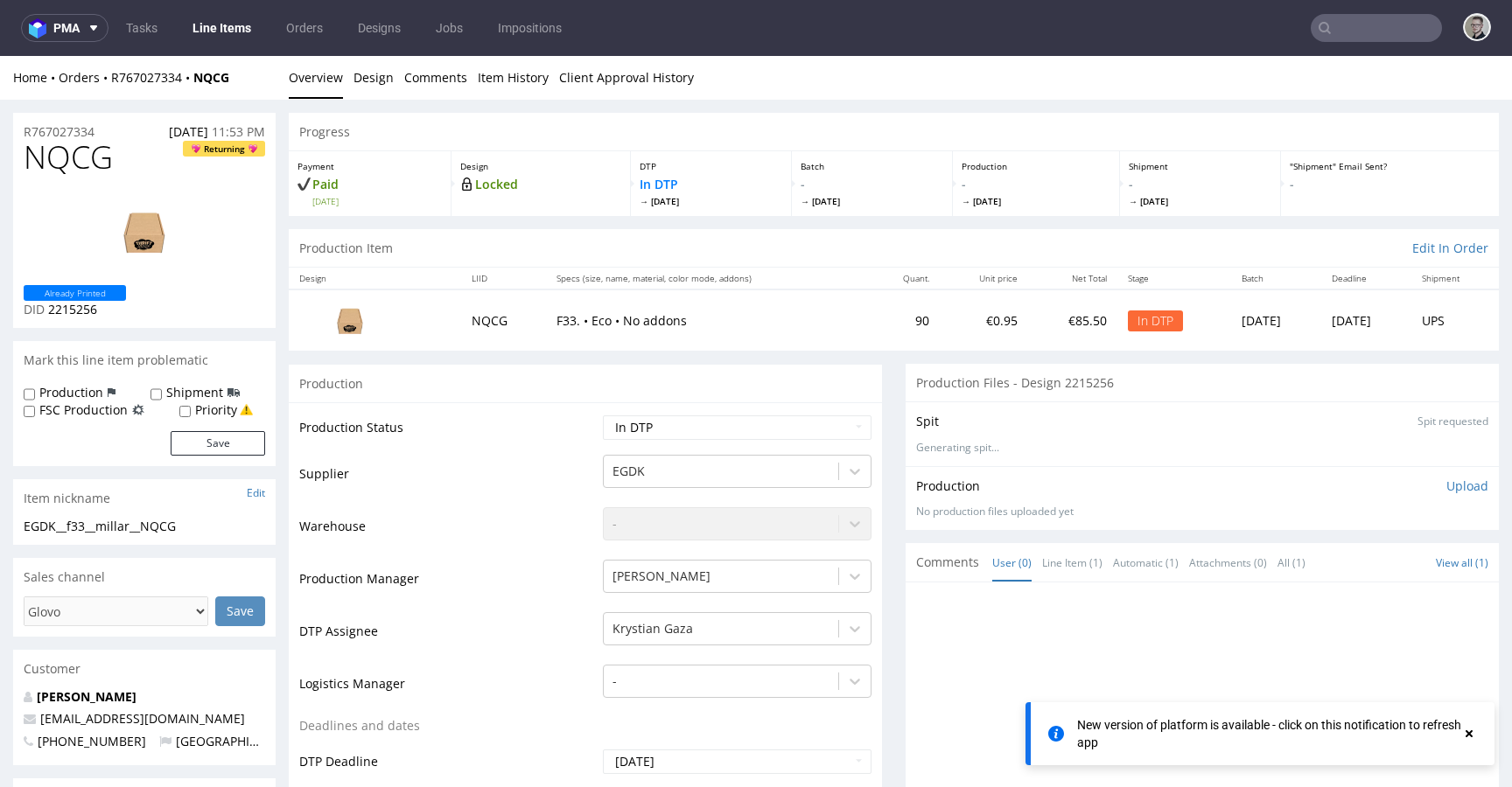
click at [1449, 458] on div "Spit Spit requested Generating spit..." at bounding box center [1202, 433] width 593 height 64
click at [1449, 483] on p "Upload" at bounding box center [1467, 486] width 42 height 17
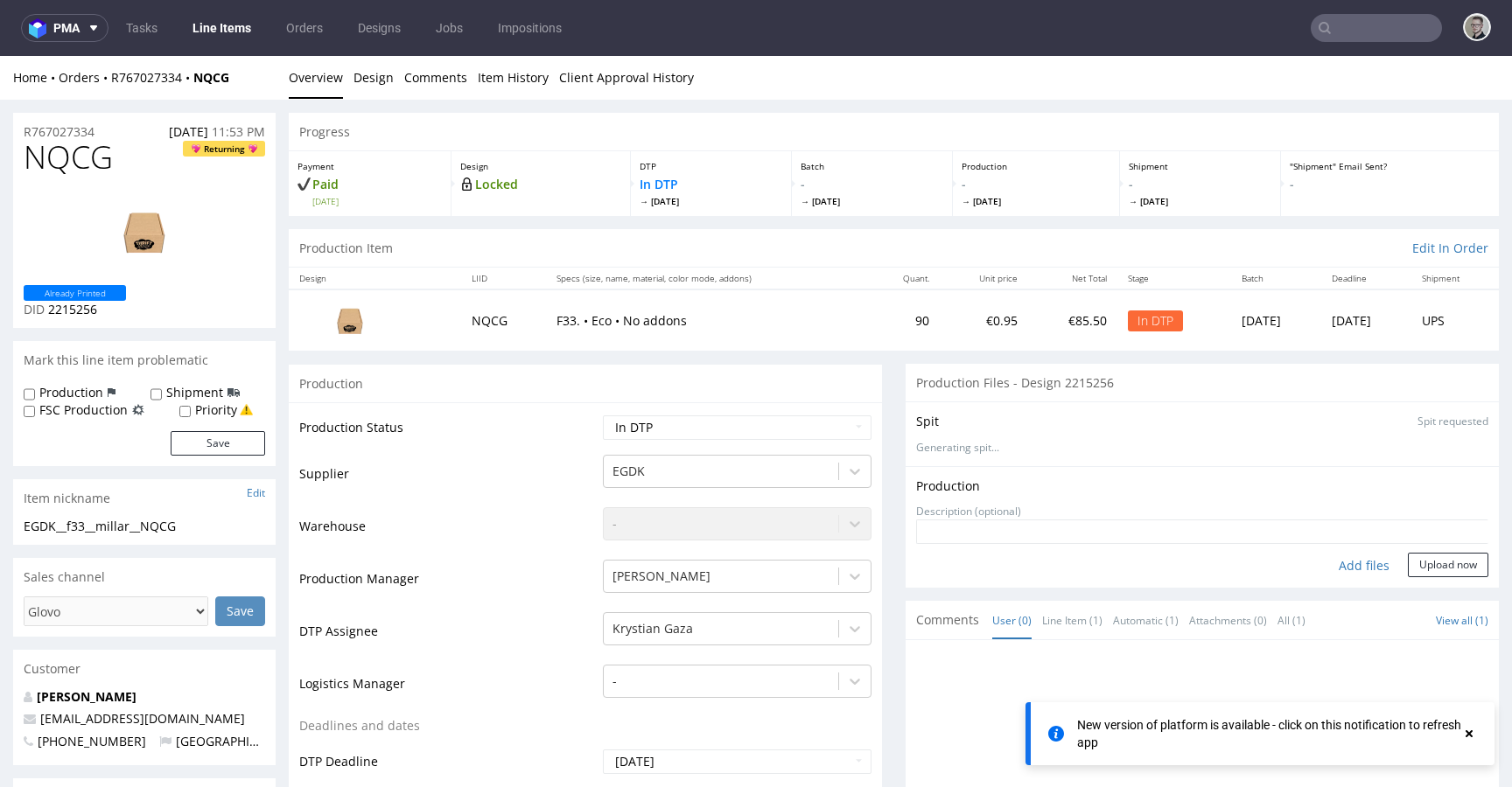
click at [1337, 566] on div "Add files" at bounding box center [1364, 566] width 88 height 27
type input "C:\fakepath\EGDK__f33__millar__NQCG__d2215256__oR767027334__outside.pdf"
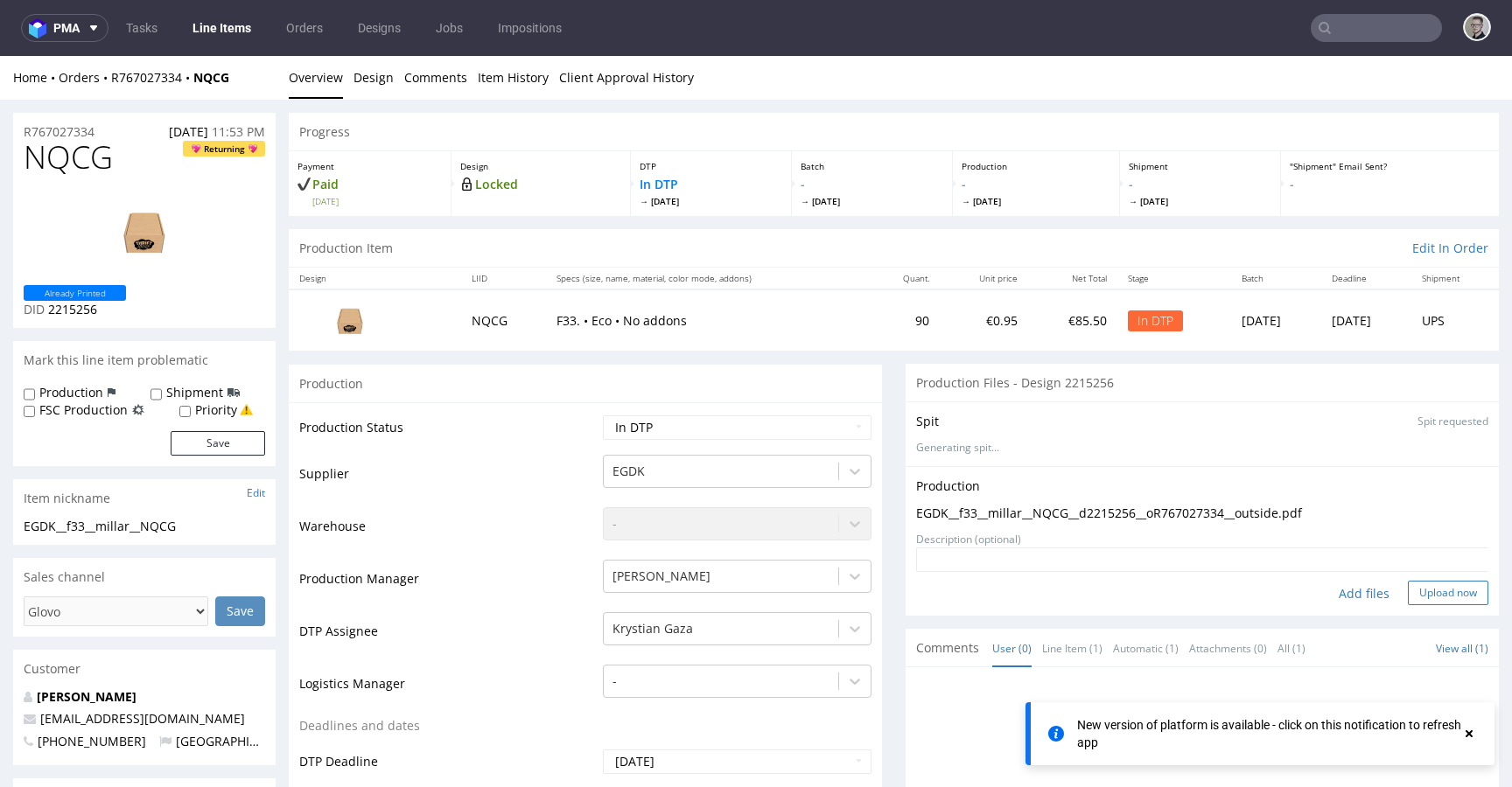
click at [1417, 603] on button "Upload now" at bounding box center [1448, 593] width 81 height 25
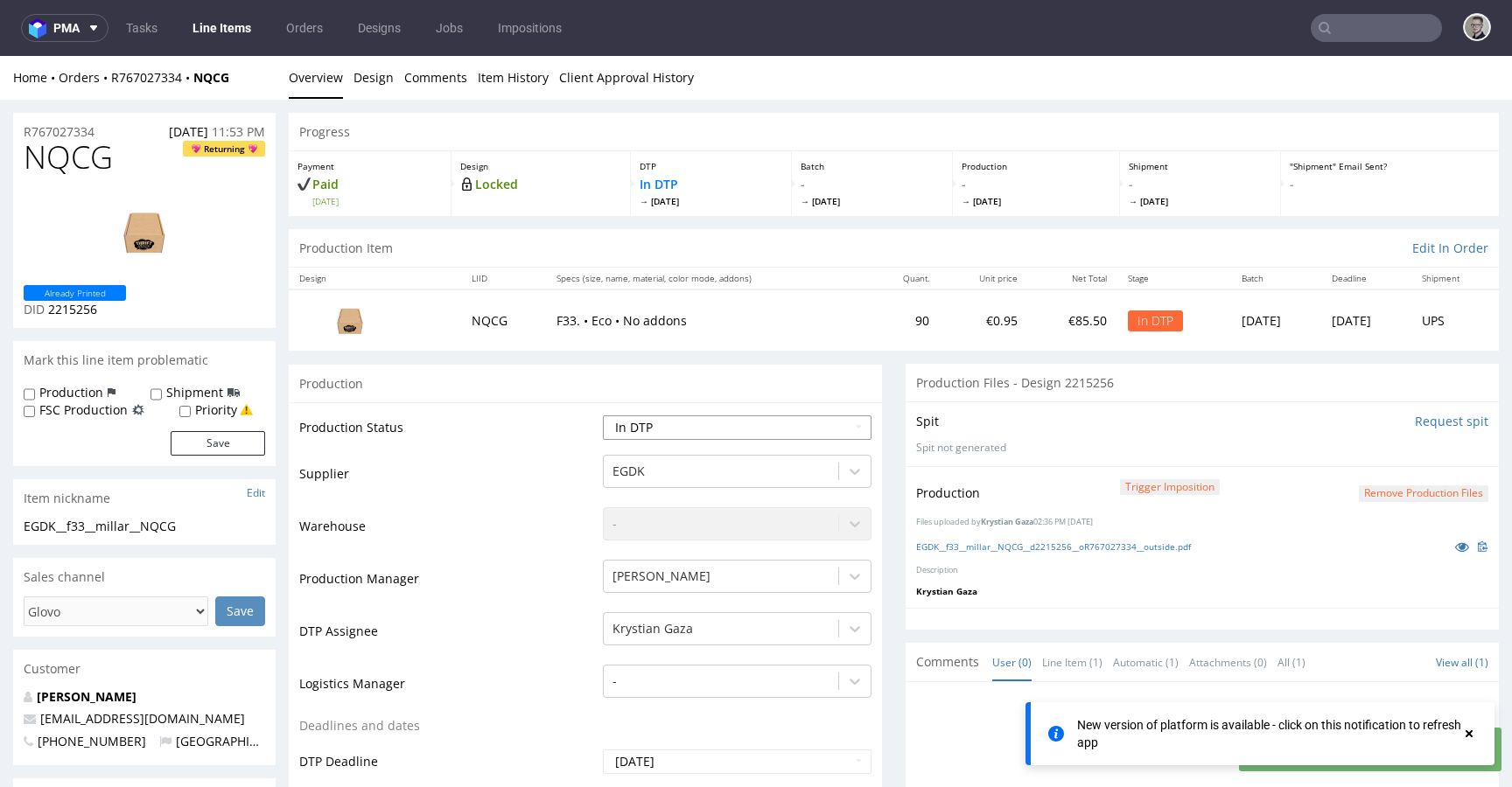
click at [651, 429] on select "Waiting for Artwork Waiting for Diecut Waiting for Mockup Waiting for DTP Waiti…" at bounding box center [737, 428] width 269 height 25
select select "dtp_production_ready"
click at [603, 416] on select "Waiting for Artwork Waiting for Diecut Waiting for Mockup Waiting for DTP Waiti…" at bounding box center [737, 428] width 269 height 25
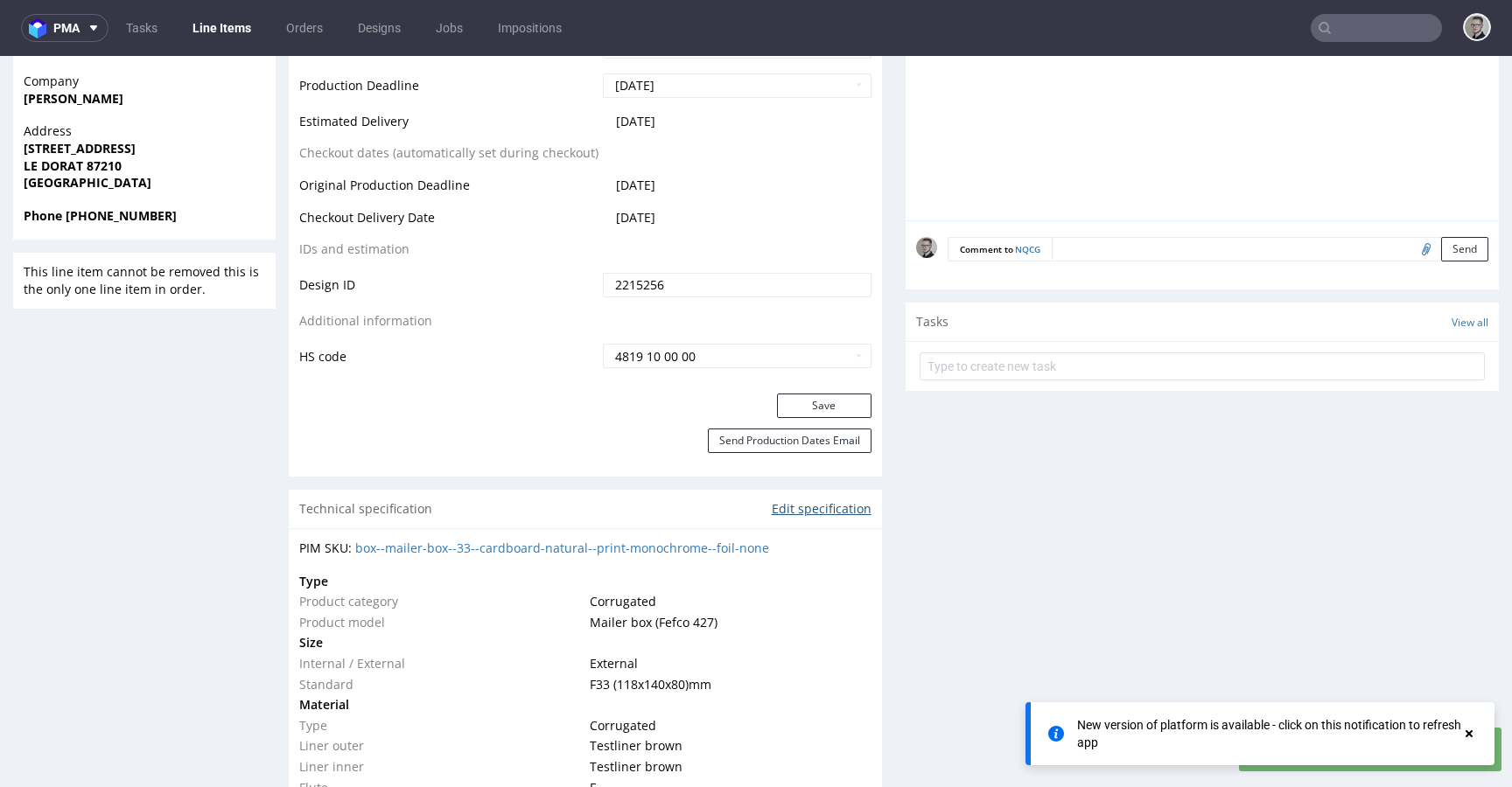
scroll to position [805, 0]
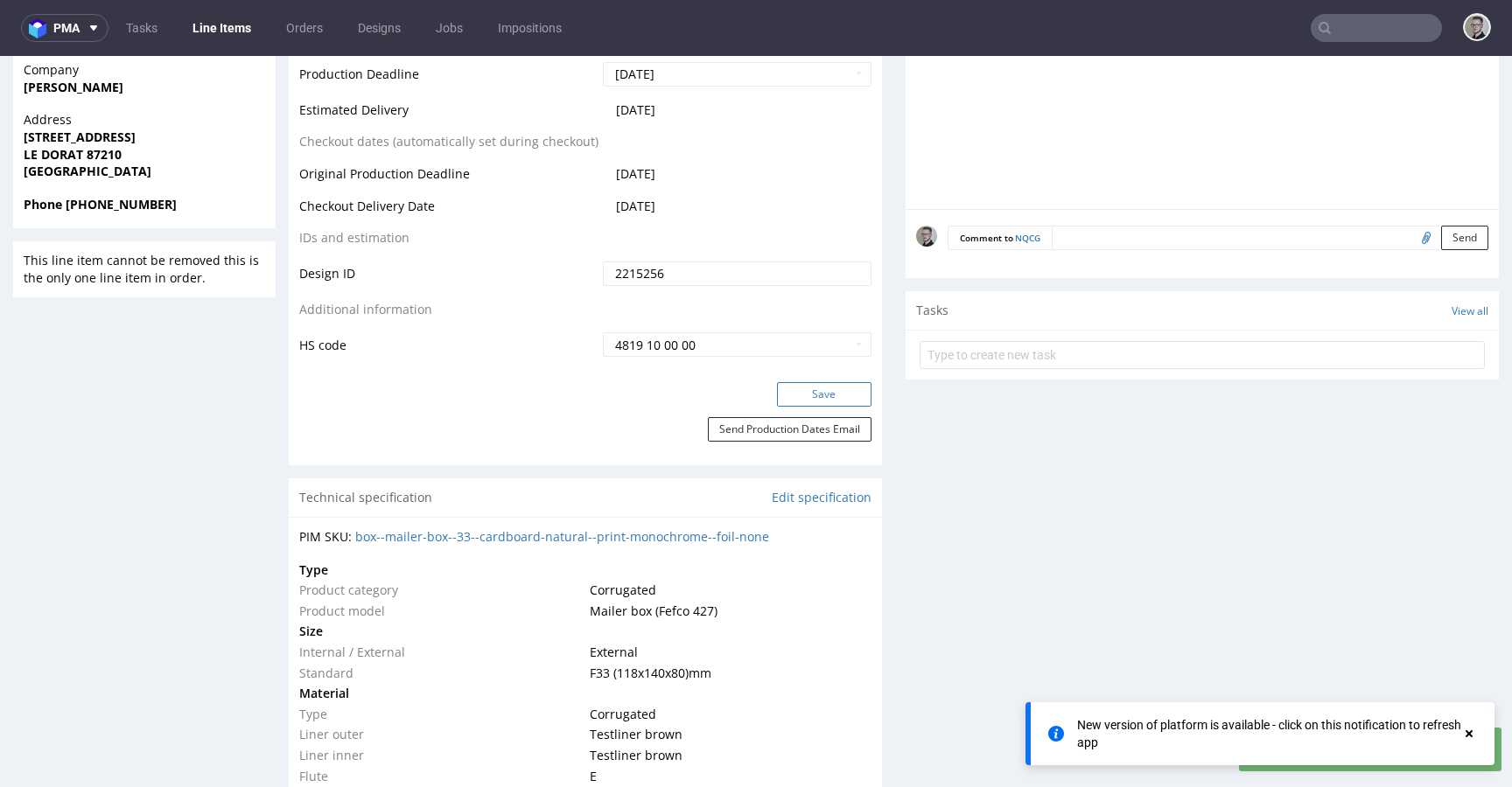
click at [840, 402] on button "Save" at bounding box center [824, 395] width 94 height 25
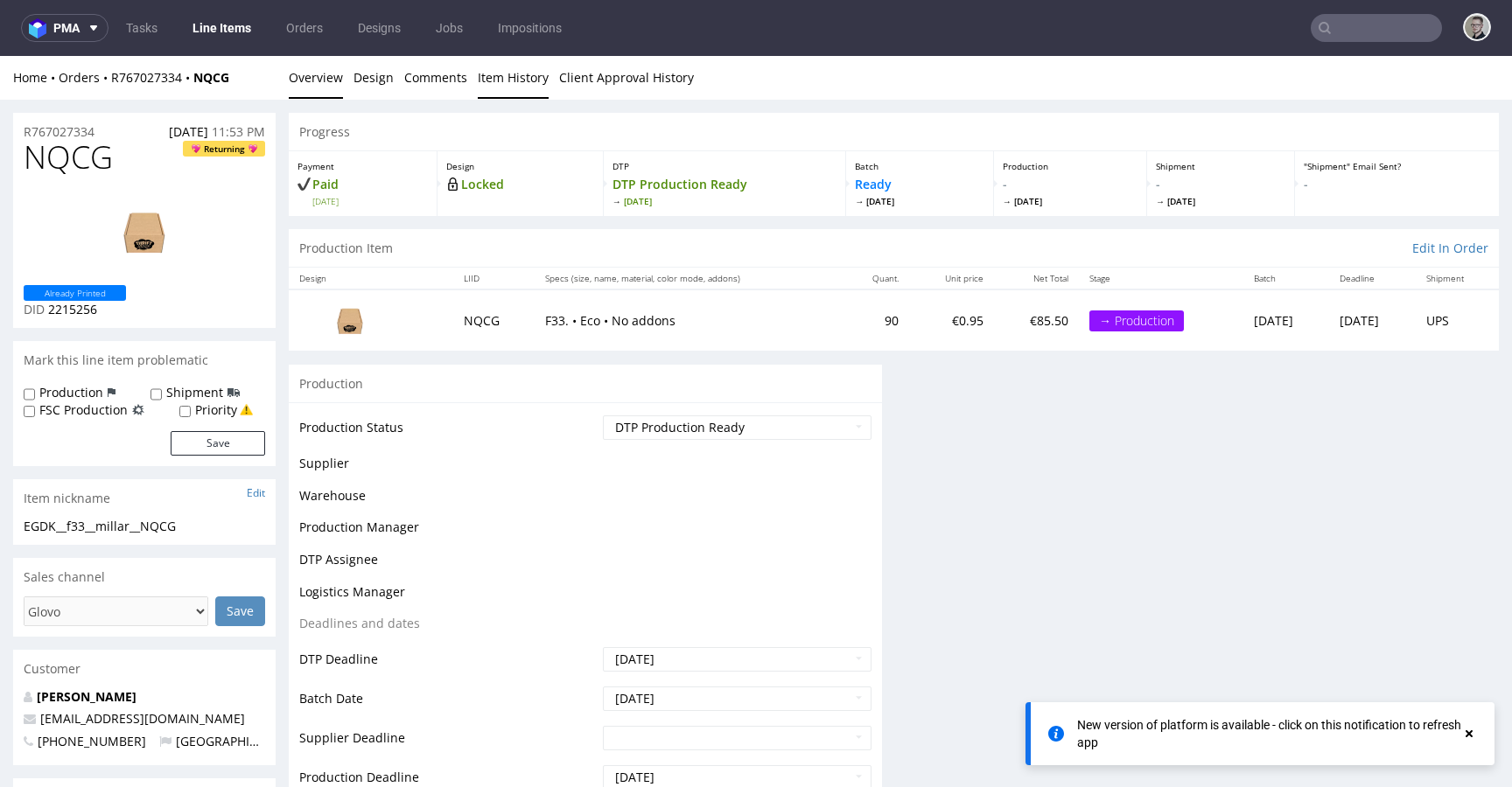
scroll to position [0, 0]
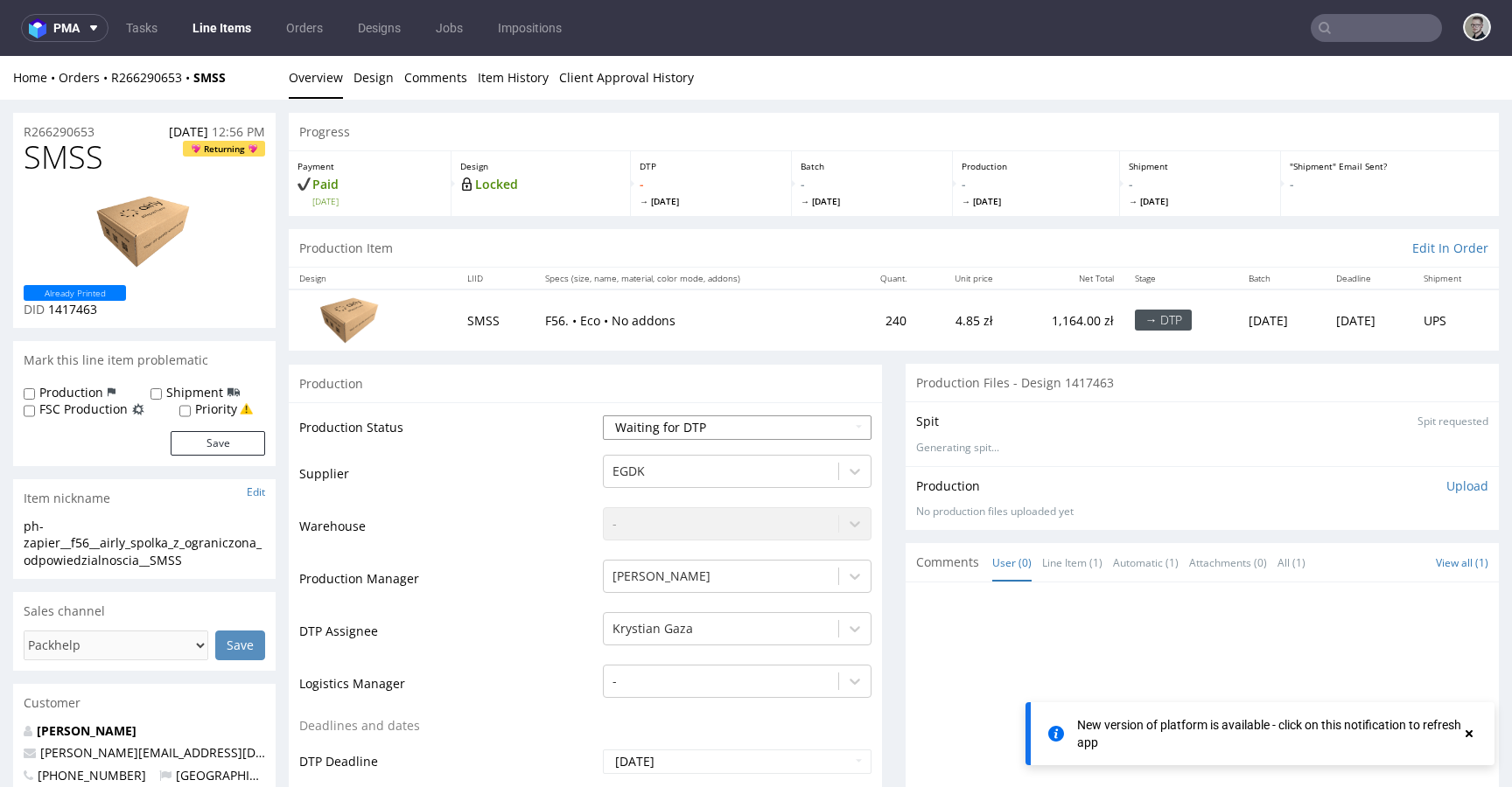
click at [720, 429] on select "Waiting for Artwork Waiting for Diecut Waiting for Mockup Waiting for DTP Waiti…" at bounding box center [737, 428] width 269 height 25
select select "dtp_in_process"
click at [603, 416] on select "Waiting for Artwork Waiting for Diecut Waiting for Mockup Waiting for DTP Waiti…" at bounding box center [737, 428] width 269 height 25
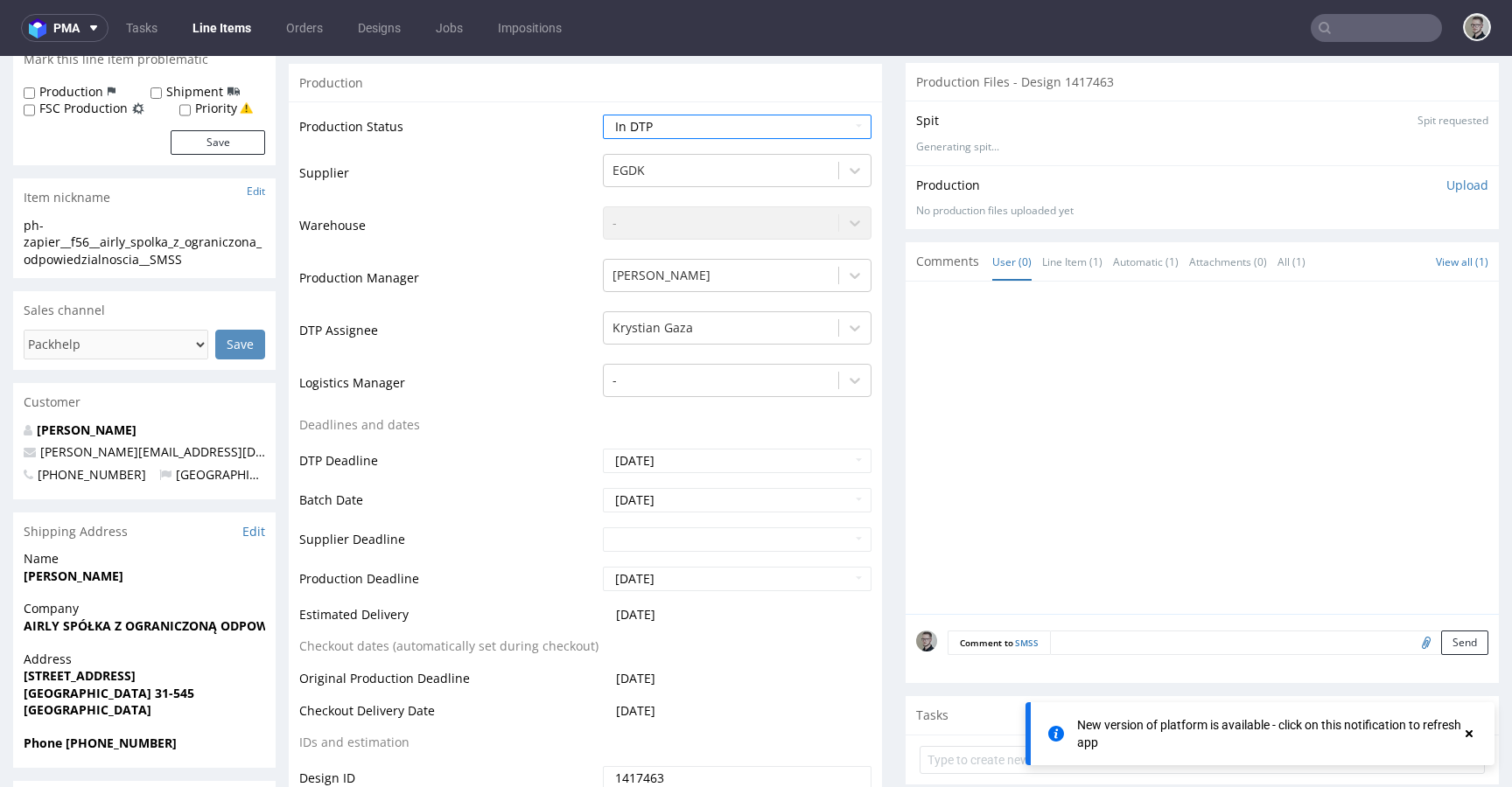
scroll to position [823, 0]
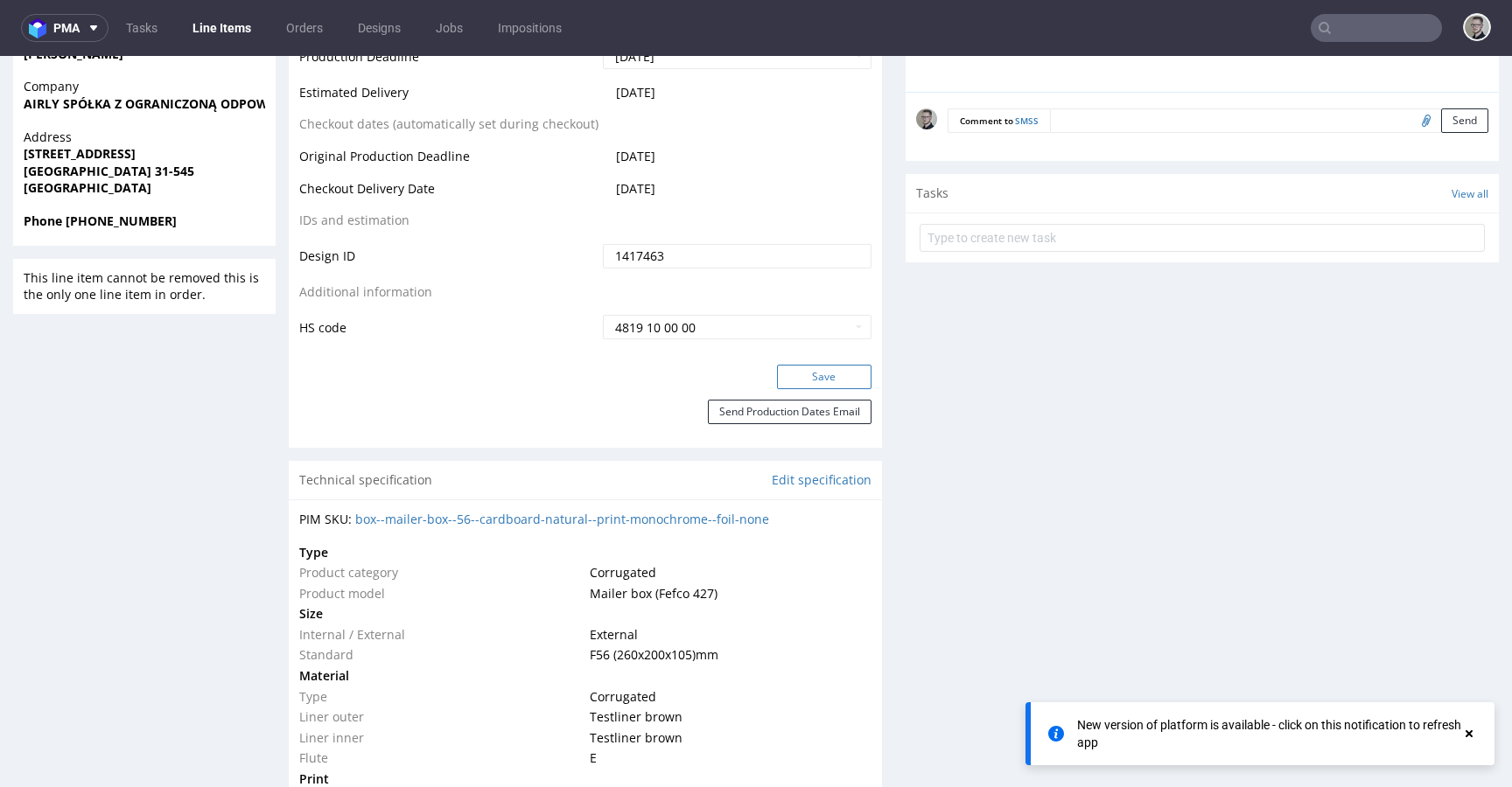
click at [826, 380] on button "Save" at bounding box center [824, 377] width 94 height 25
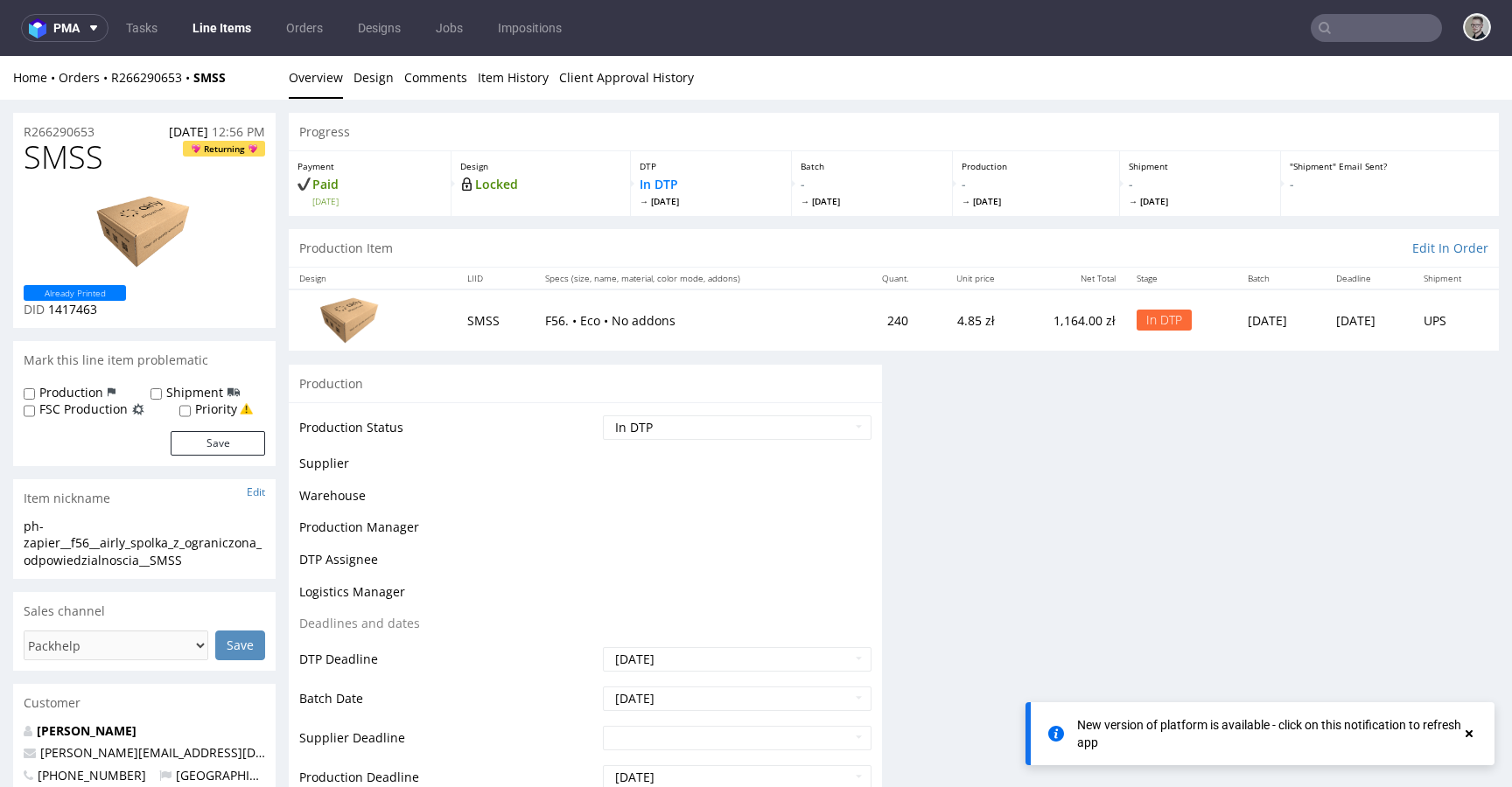
scroll to position [0, 0]
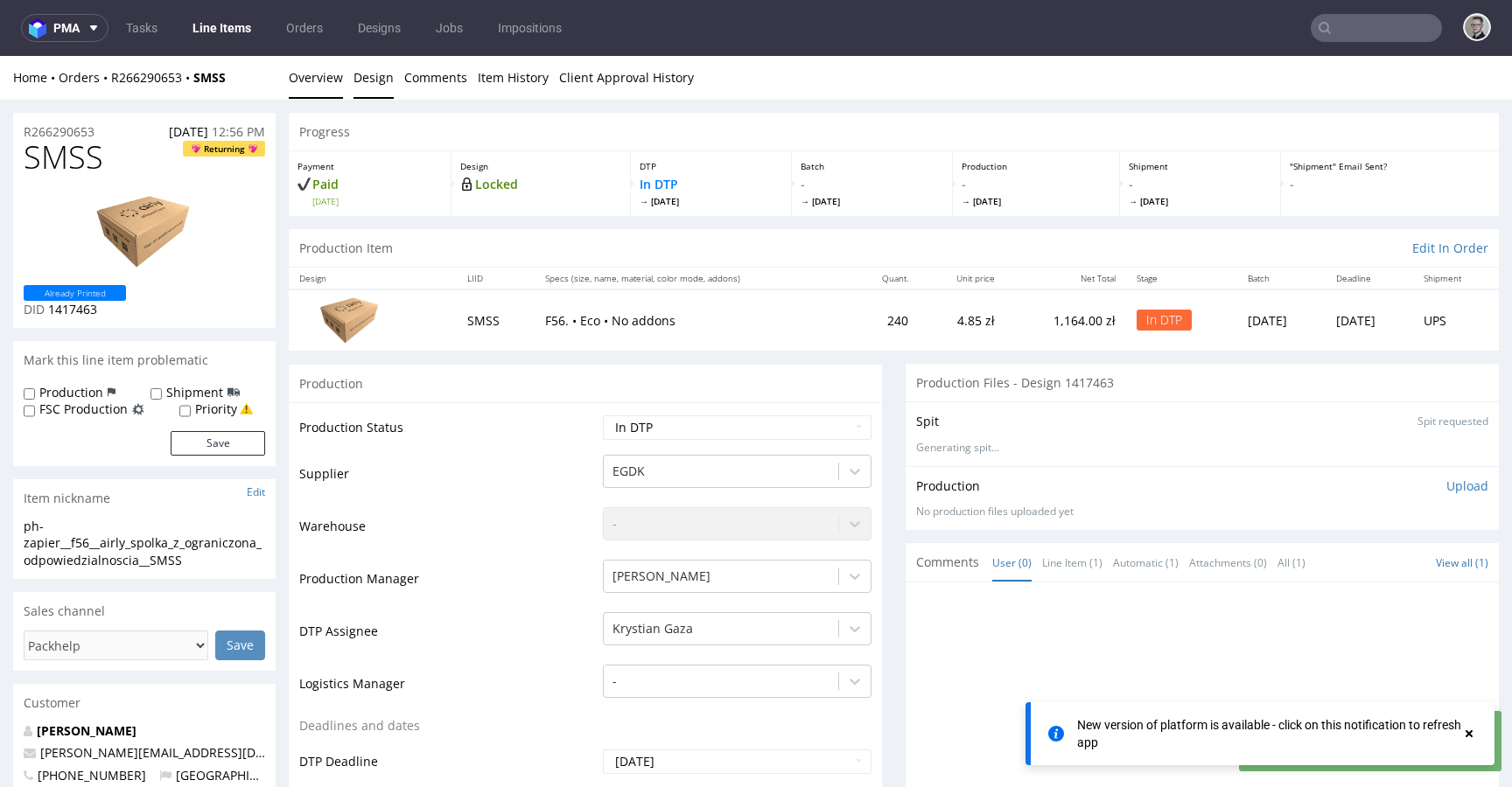
click at [364, 72] on link "Design" at bounding box center [373, 77] width 40 height 43
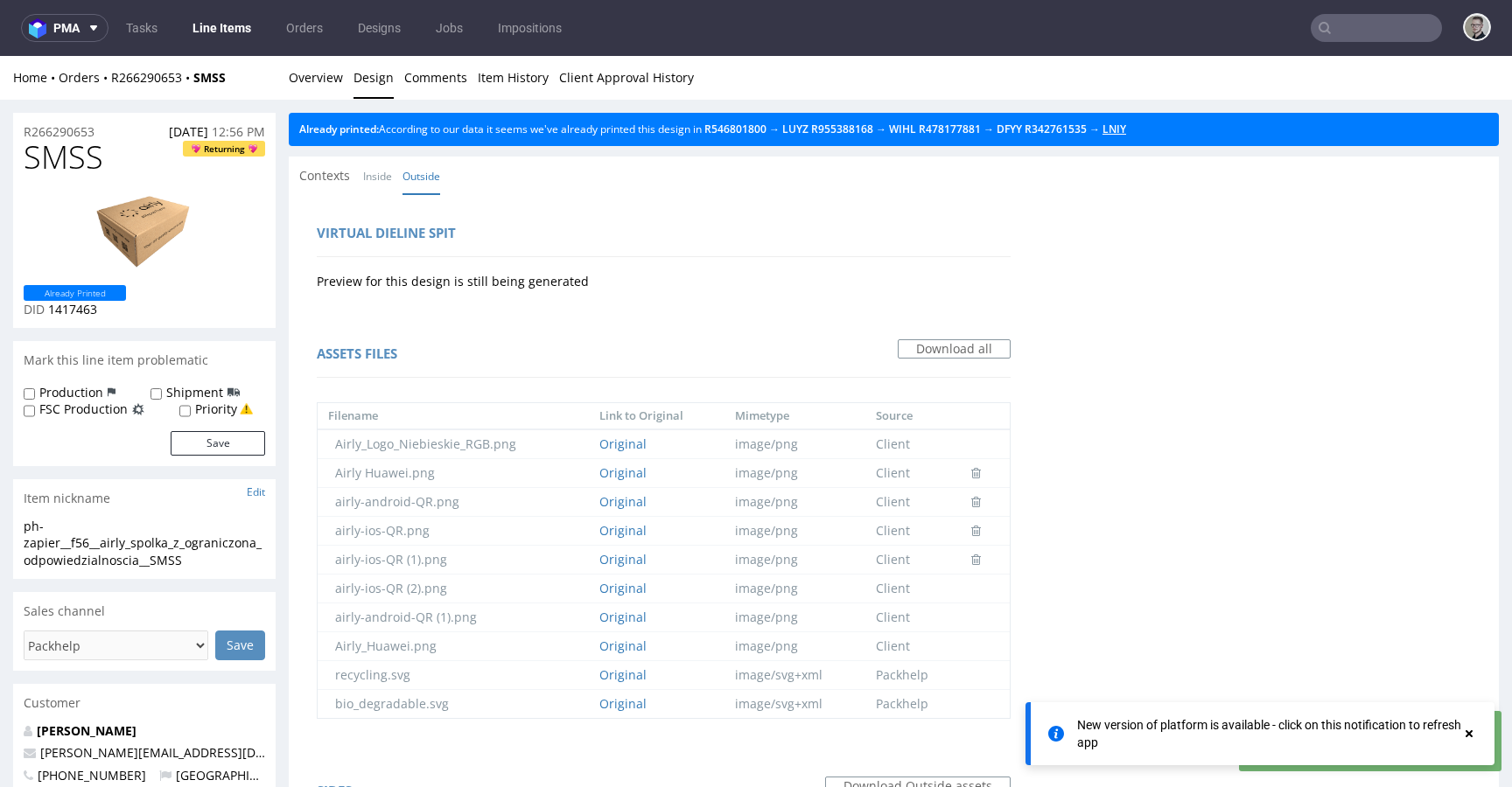
drag, startPoint x: 1140, startPoint y: 131, endPoint x: 985, endPoint y: 111, distance: 156.3
click at [322, 78] on link "Overview" at bounding box center [315, 77] width 54 height 43
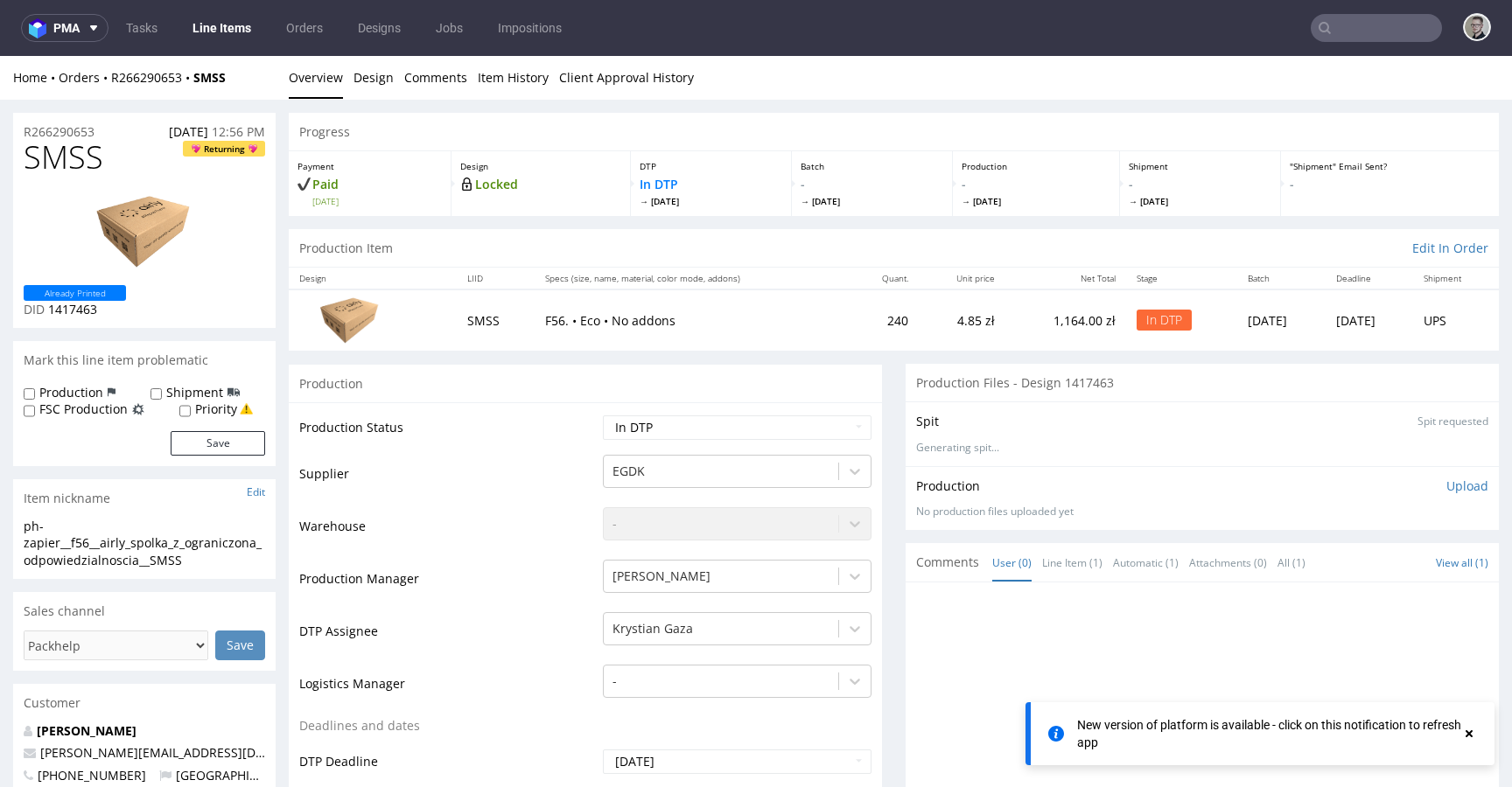
click at [145, 542] on div "ph-zapier__f56__airly_spolka_z_ograniczona_odpowiedzialnoscia__SMSS" at bounding box center [145, 543] width 242 height 51
click at [146, 542] on div "ph-zapier__f56__airly_spolka_z_ograniczona_odpowiedzialnoscia__SMSS" at bounding box center [145, 543] width 242 height 51
copy div "ph-zapier__f56__airly_spolka_z_ograniczona_odpowiedzialnoscia__SMSS Update"
drag, startPoint x: 115, startPoint y: 126, endPoint x: 0, endPoint y: 130, distance: 115.1
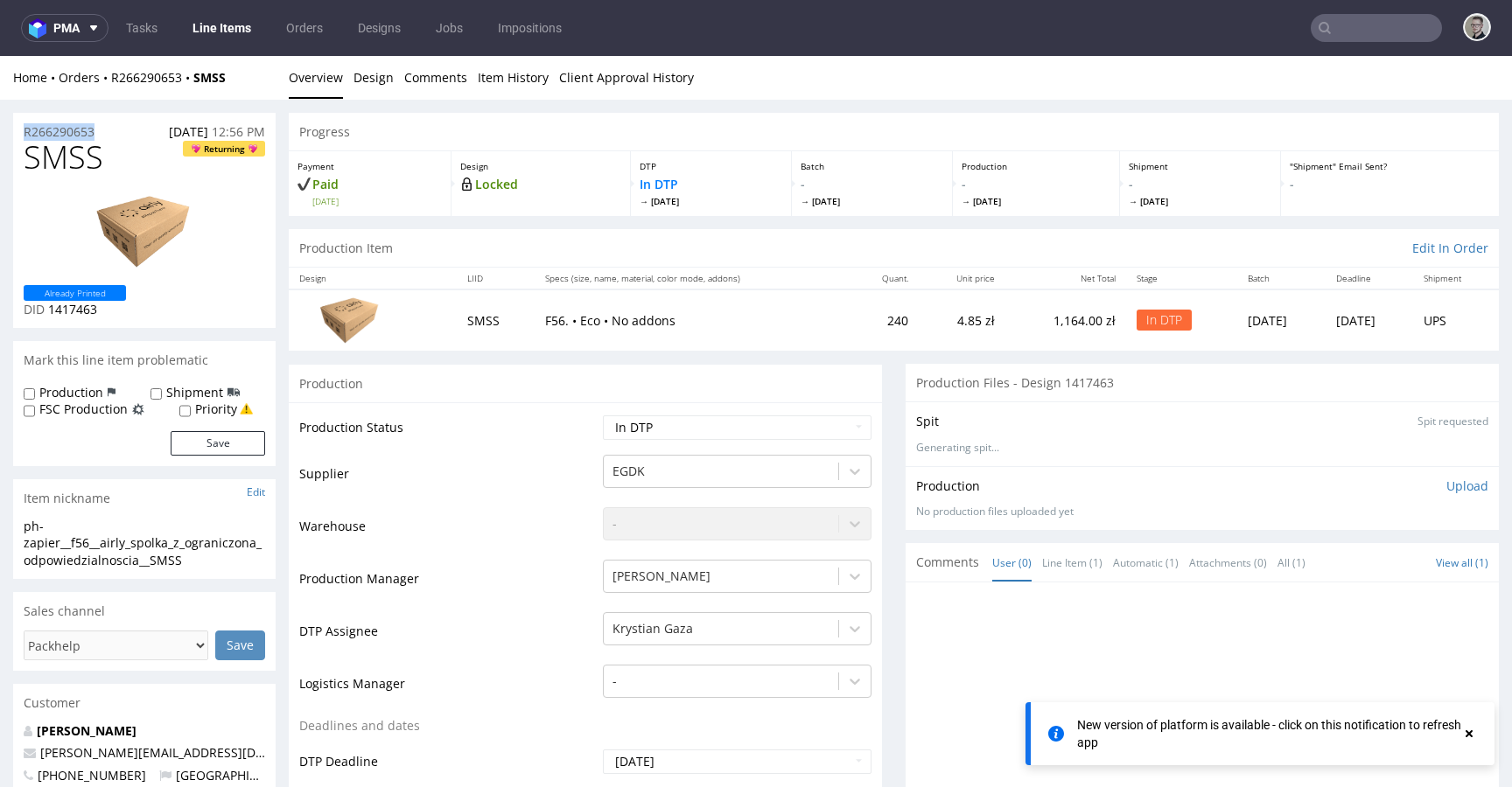
copy p "R266290653"
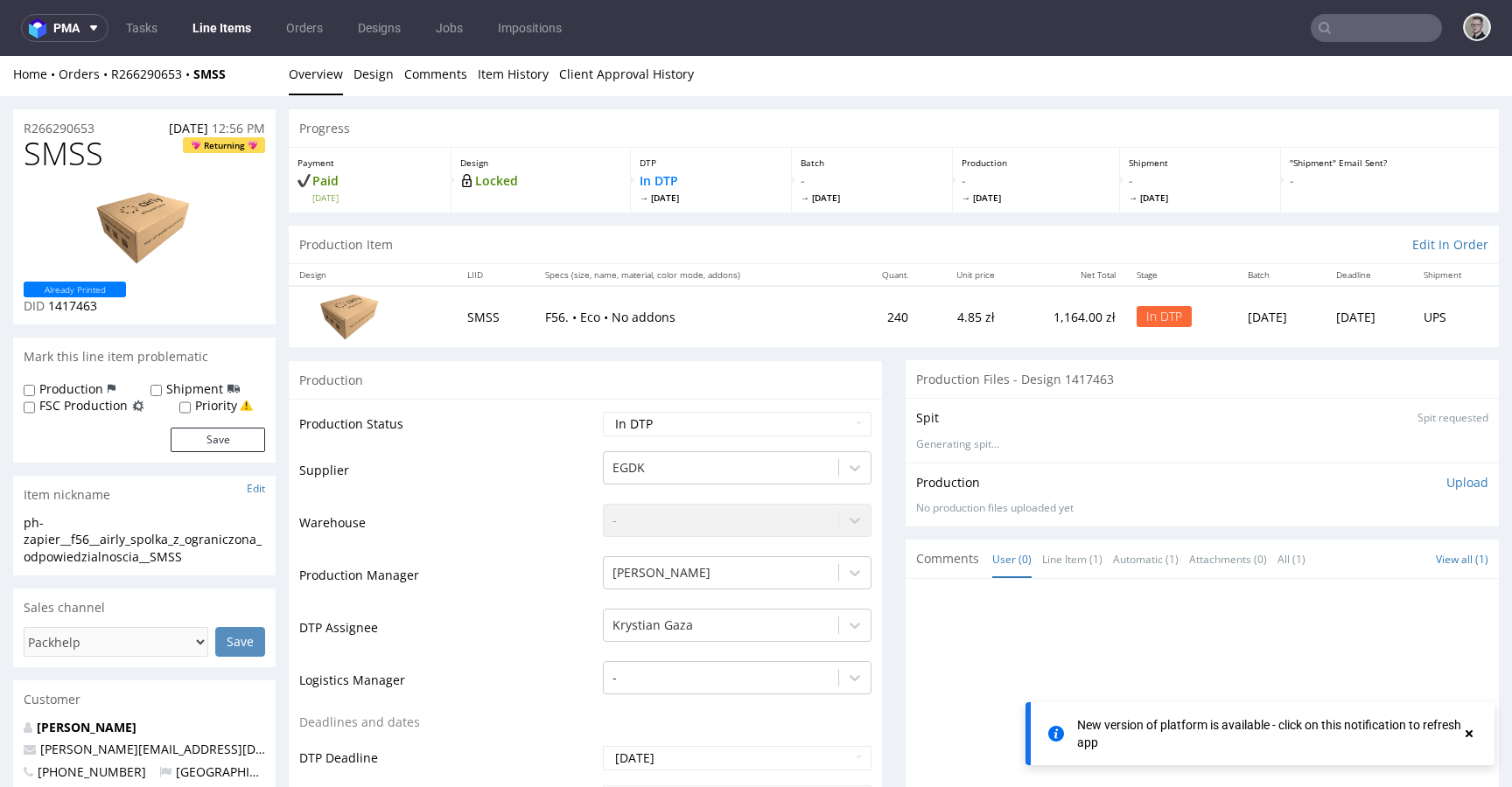
click at [1448, 479] on p "Upload" at bounding box center [1467, 482] width 42 height 17
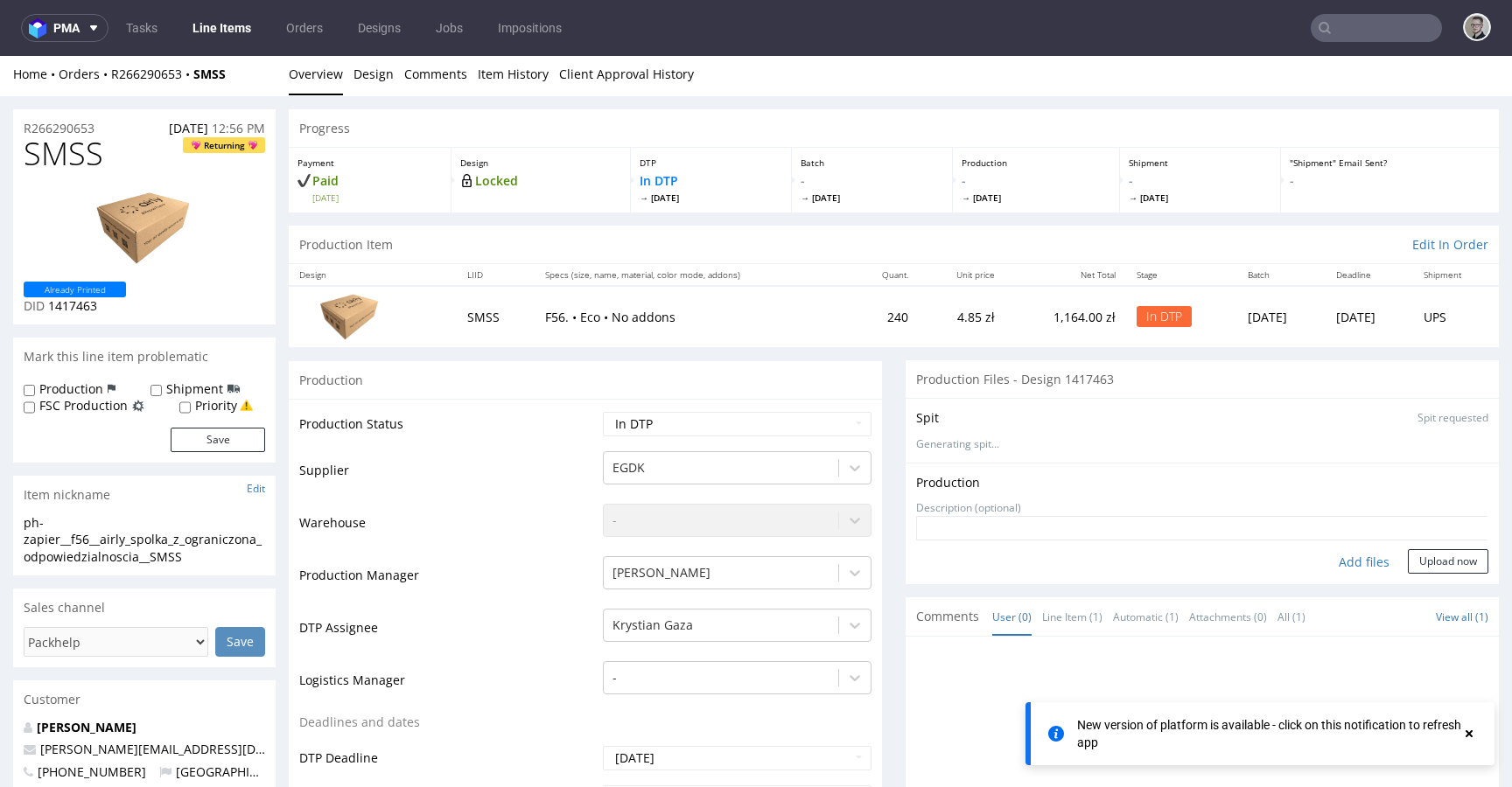
click at [1344, 556] on div "Add files" at bounding box center [1364, 562] width 88 height 27
type input "C:\fakepath\ph-zapier__f56__airly_spolka_z_ograniczona_odpowiedzialnoscia__SMSS…"
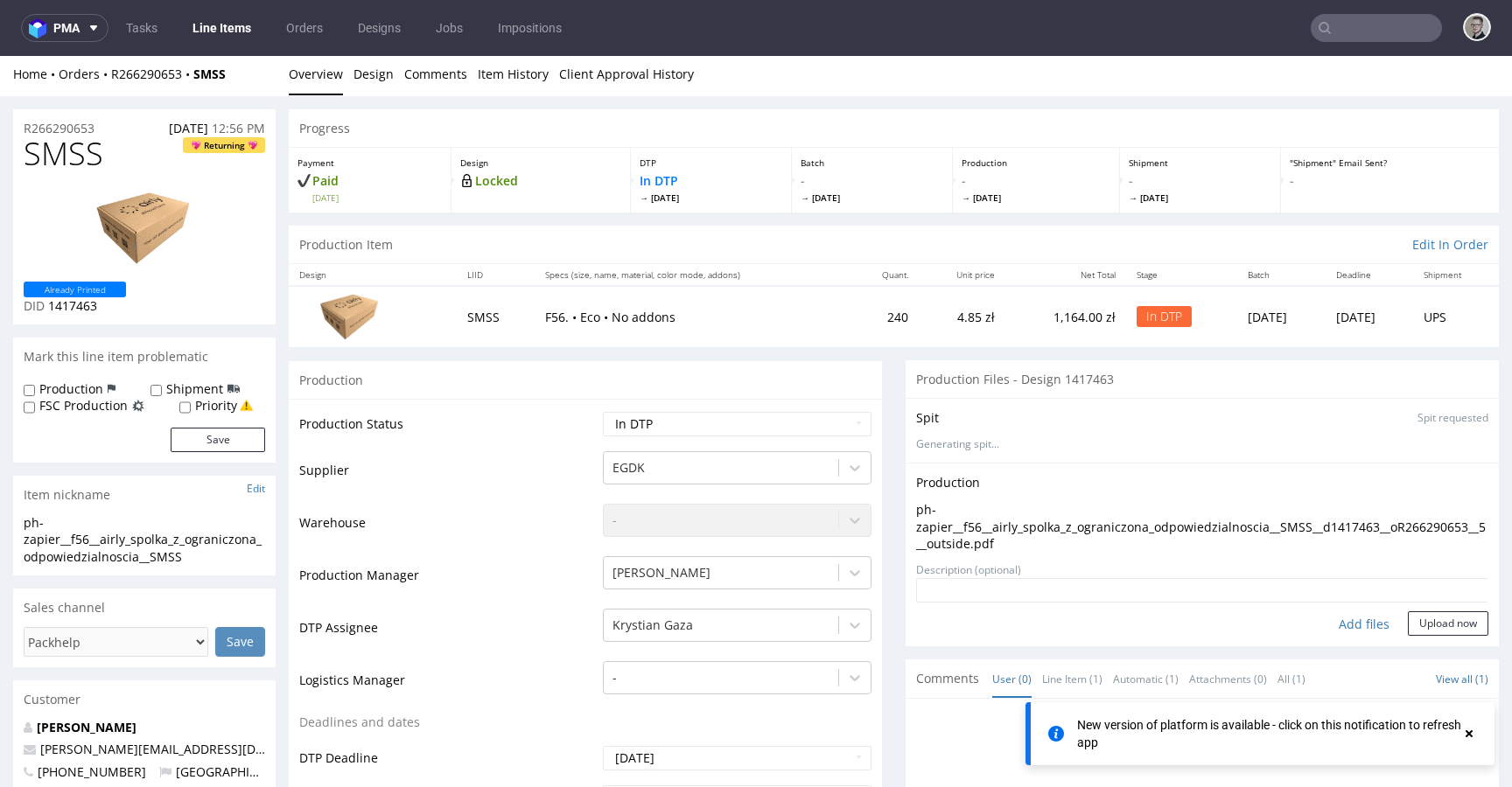
click at [1397, 587] on textarea at bounding box center [1202, 590] width 572 height 25
click at [1408, 620] on button "Upload now" at bounding box center [1448, 623] width 81 height 25
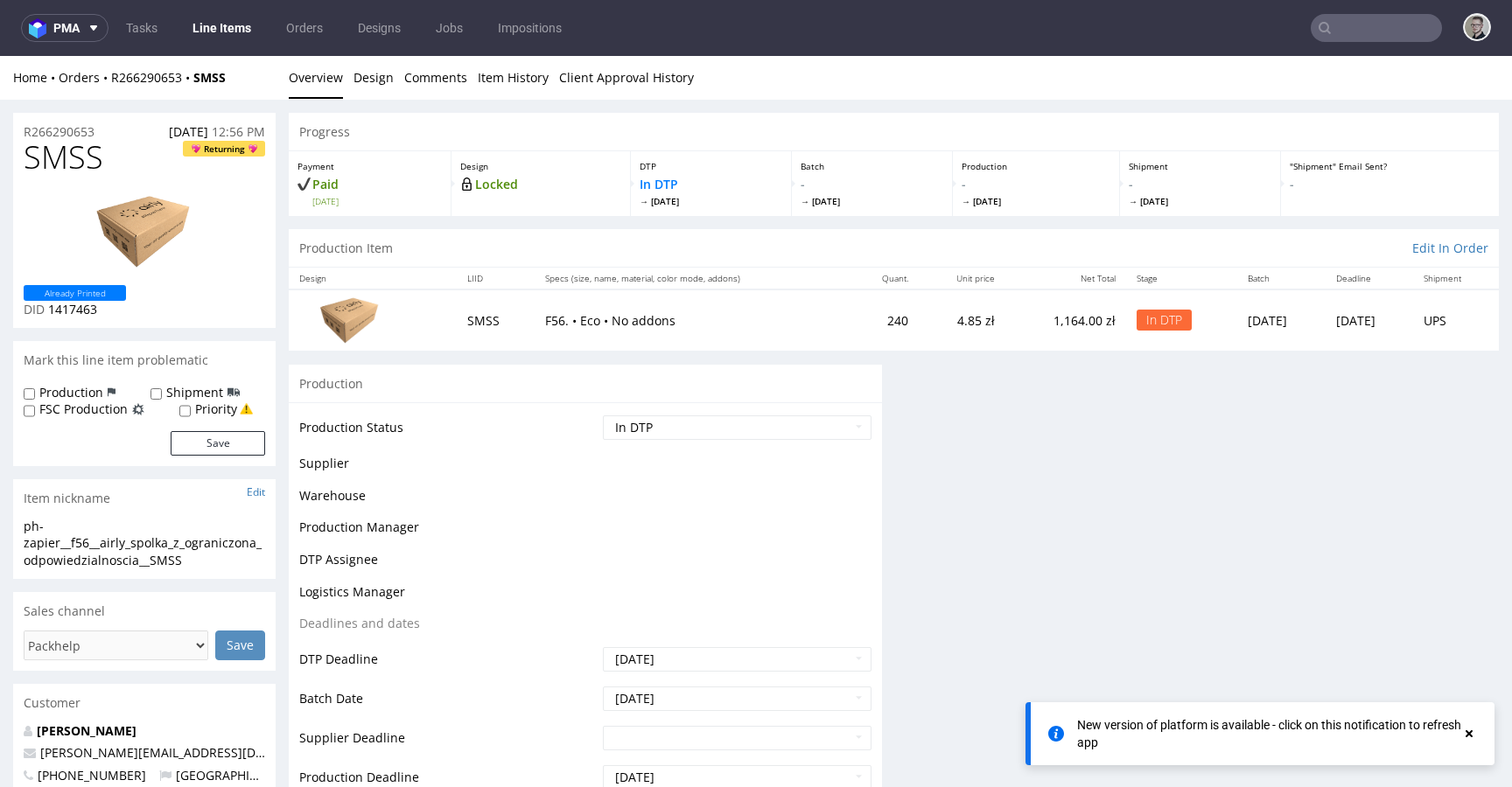
scroll to position [0, 0]
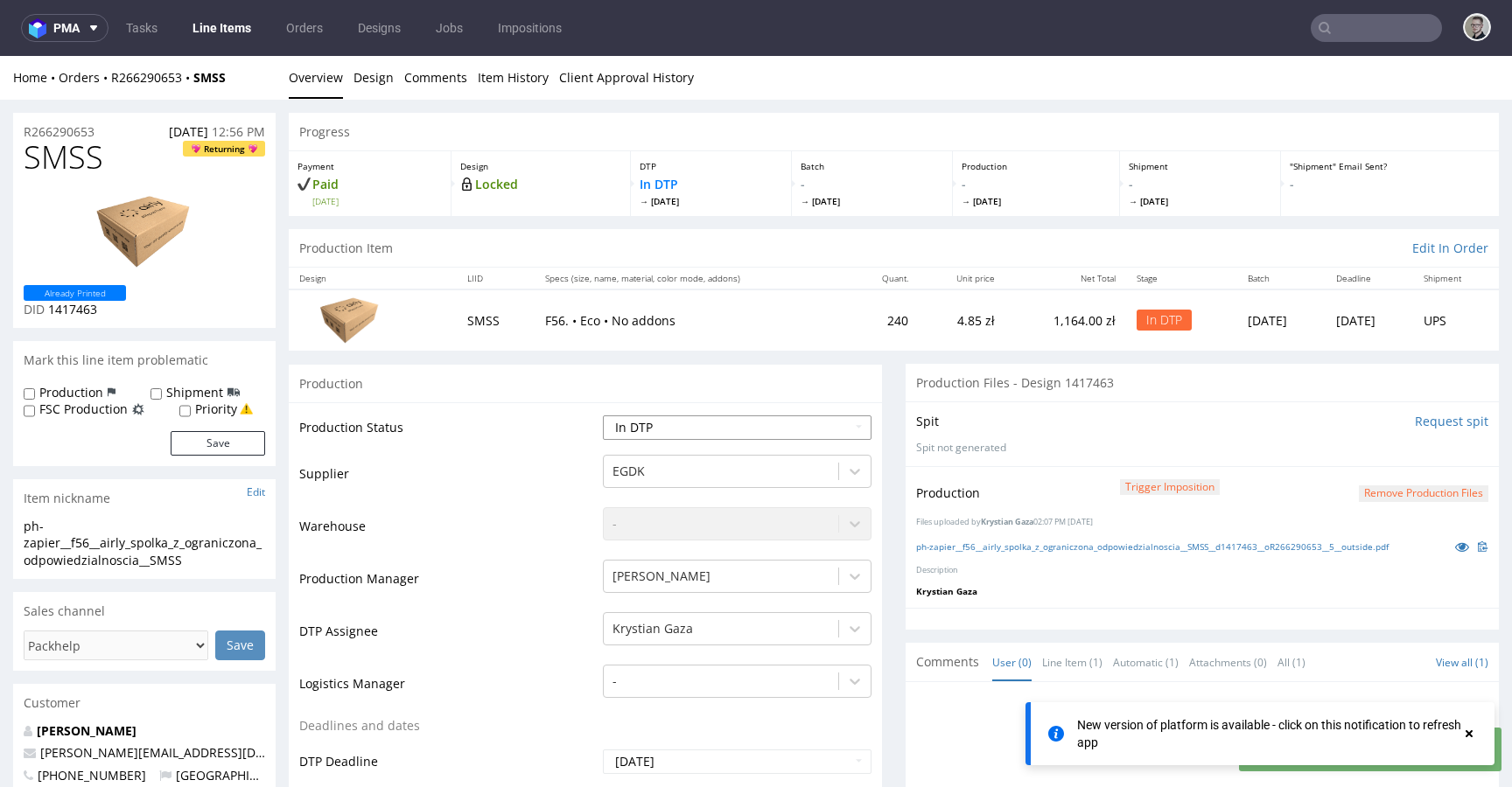
click at [786, 435] on select "Waiting for Artwork Waiting for Diecut Waiting for Mockup Waiting for DTP Waiti…" at bounding box center [737, 428] width 269 height 25
select select "dtp_production_ready"
click at [603, 416] on select "Waiting for Artwork Waiting for Diecut Waiting for Mockup Waiting for DTP Waiti…" at bounding box center [737, 428] width 269 height 25
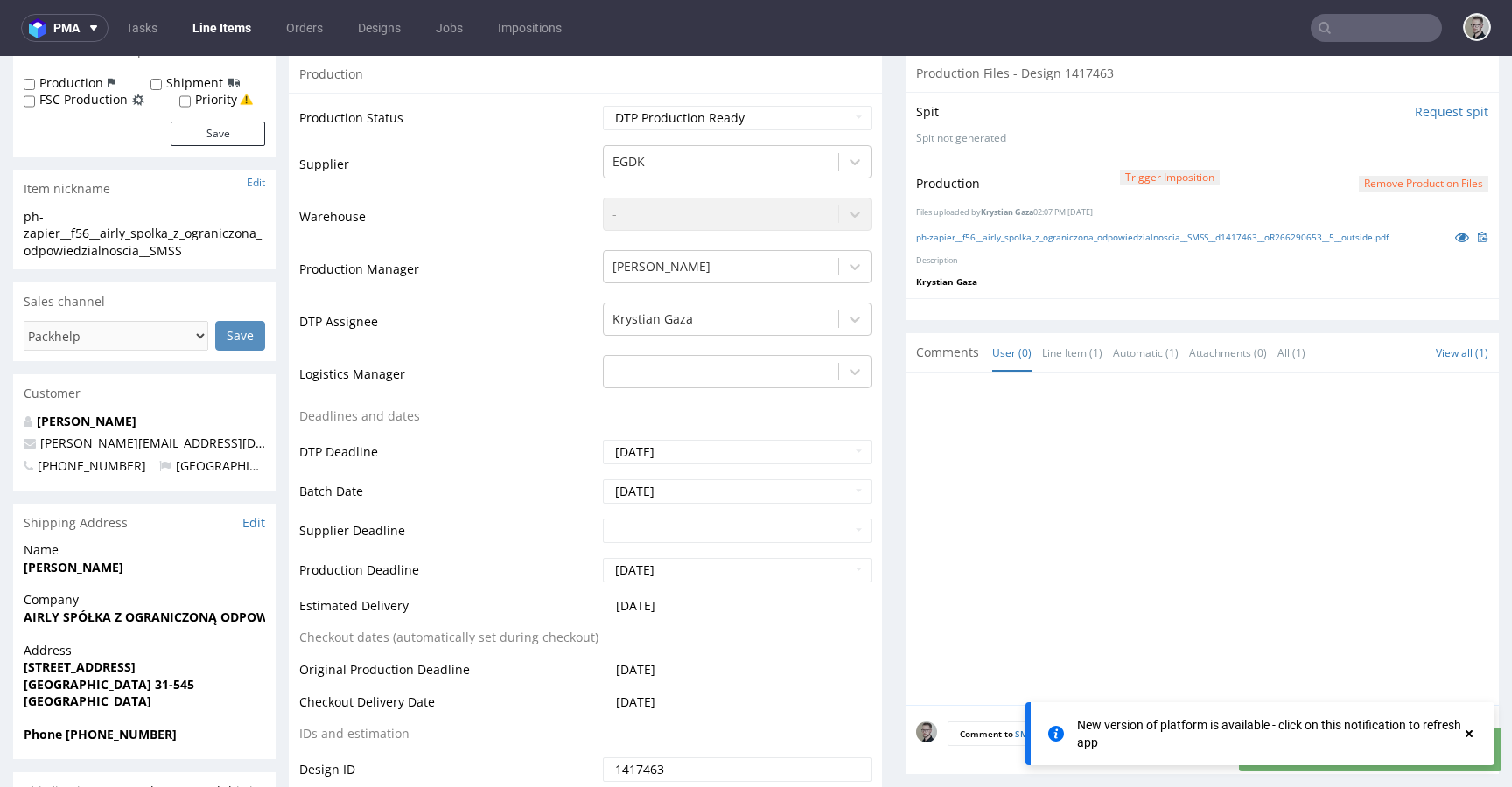
scroll to position [545, 0]
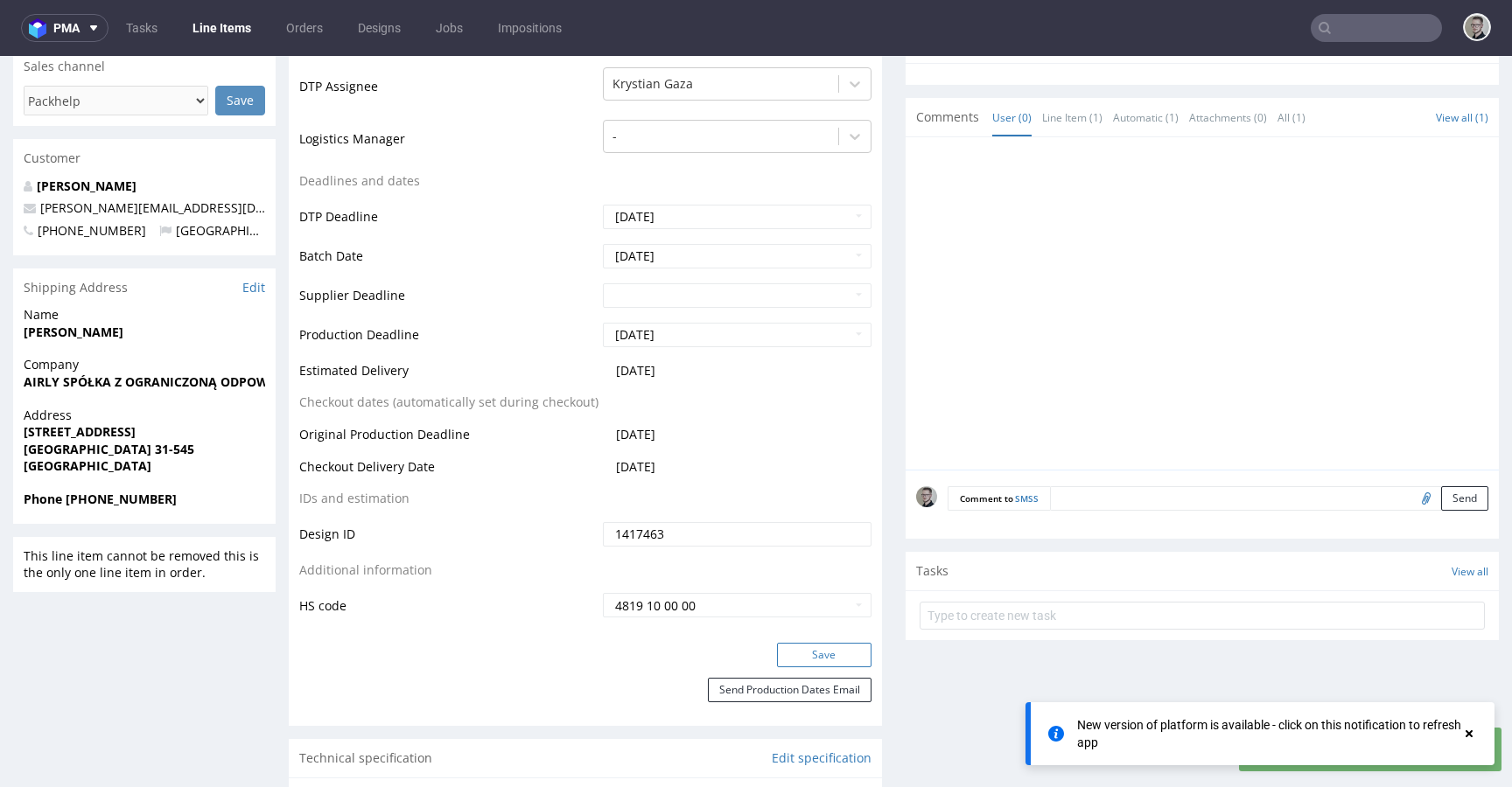
click at [816, 642] on button "Save" at bounding box center [824, 655] width 94 height 25
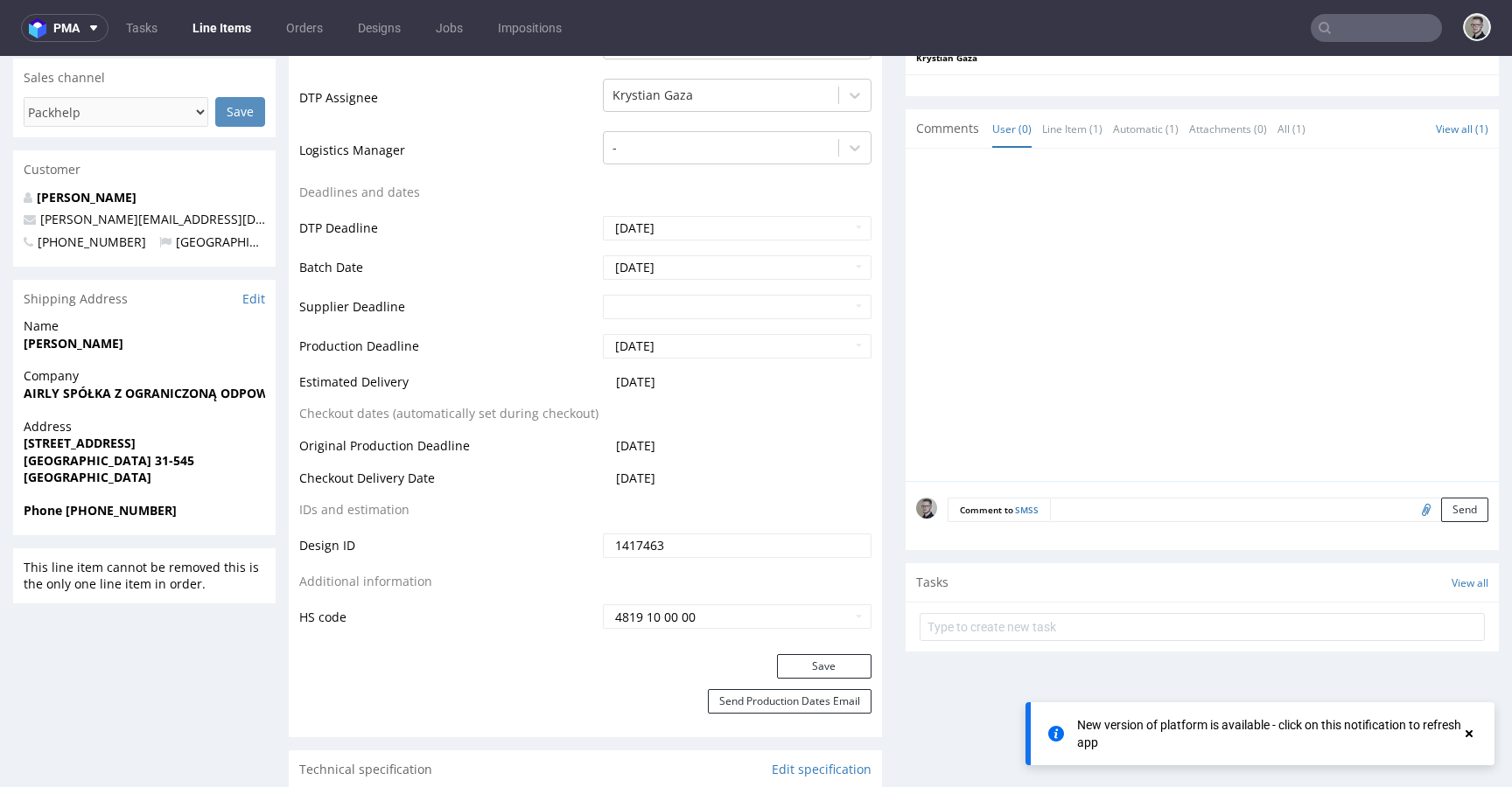
scroll to position [0, 0]
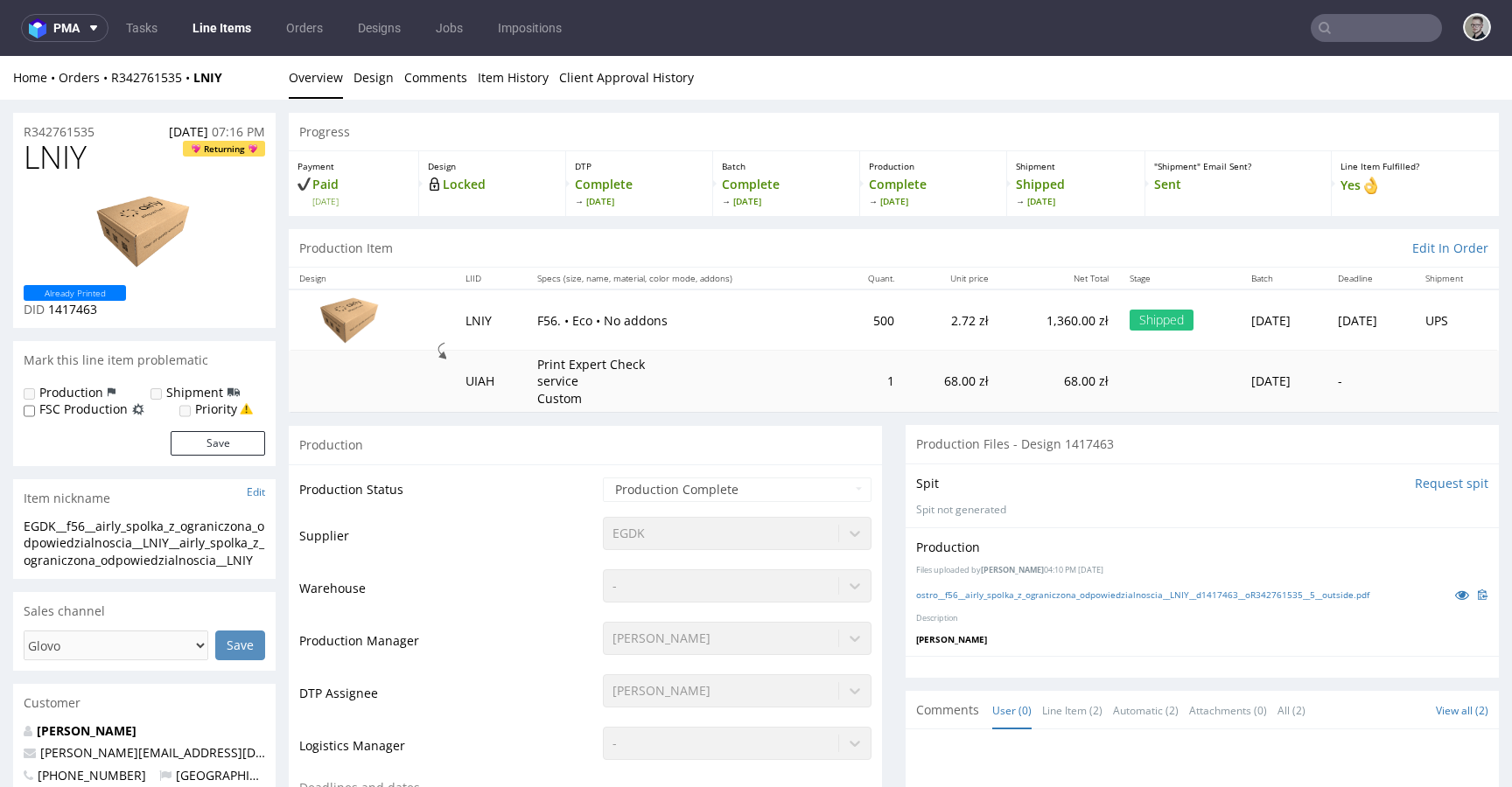
click at [1043, 582] on div "Production Files uploaded by [PERSON_NAME] 04:10 PM [DATE] ostro__f56__airly_sp…" at bounding box center [1202, 591] width 593 height 128
click at [1050, 593] on link "ostro__f56__airly_spolka_z_ograniczona_odpowiedzialnoscia__LNIY__d1417463__oR34…" at bounding box center [1143, 594] width 453 height 12
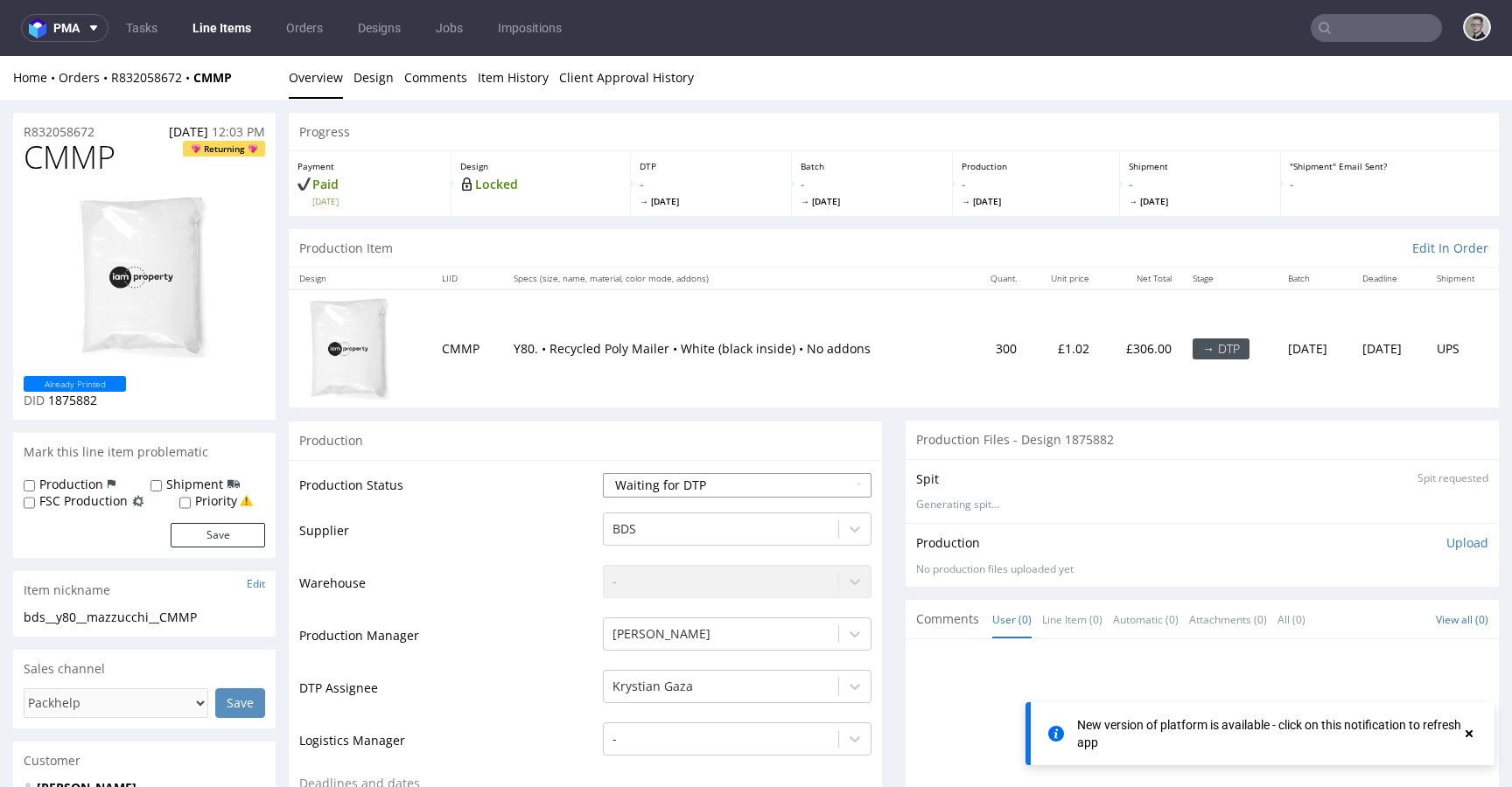
click at [811, 483] on select "Waiting for Artwork Waiting for Diecut Waiting for Mockup Waiting for DTP Waiti…" at bounding box center [737, 485] width 269 height 25
select select "dtp_in_process"
click at [603, 473] on select "Waiting for Artwork Waiting for Diecut Waiting for Mockup Waiting for DTP Waiti…" at bounding box center [737, 485] width 269 height 25
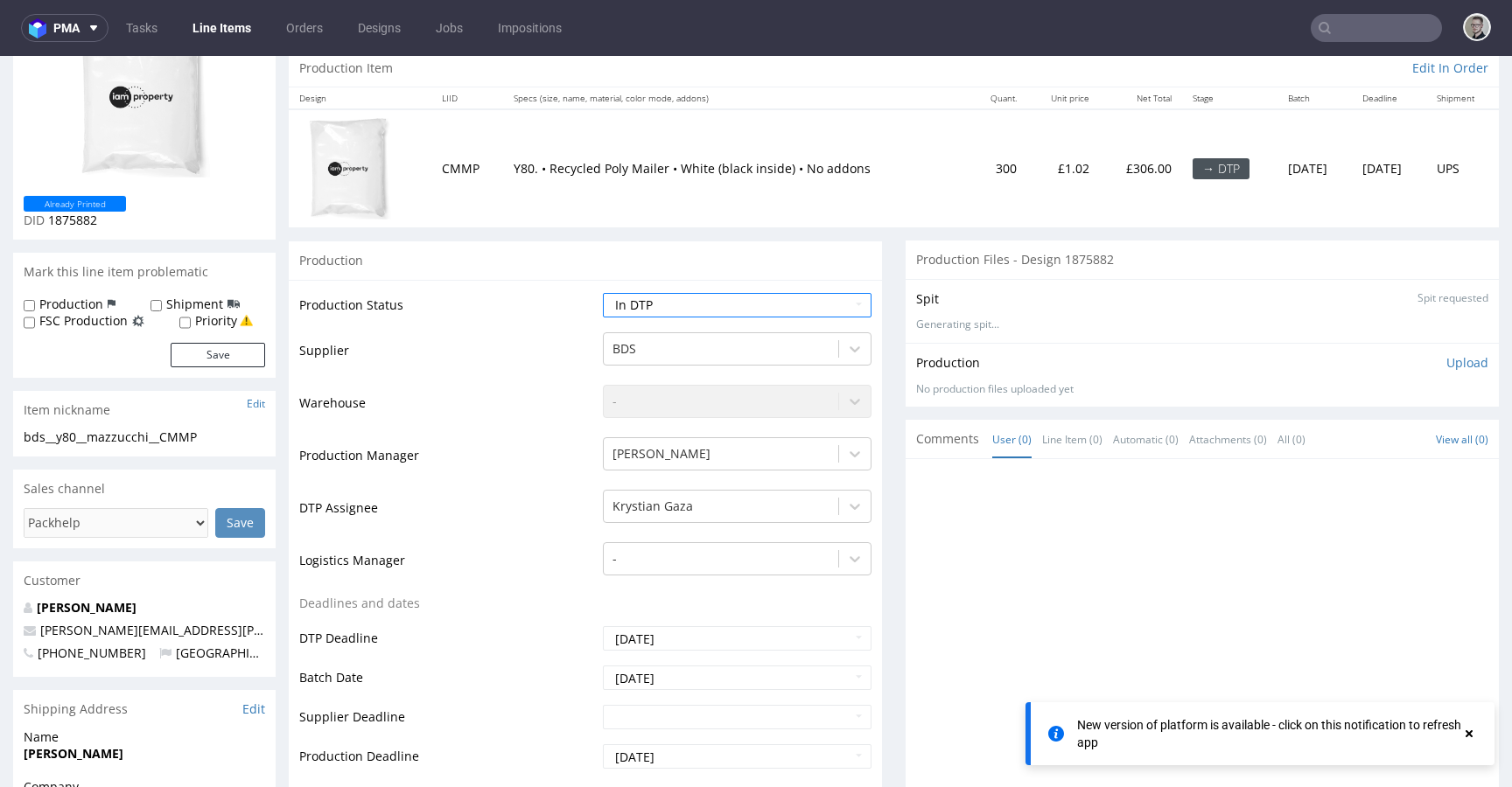
scroll to position [569, 0]
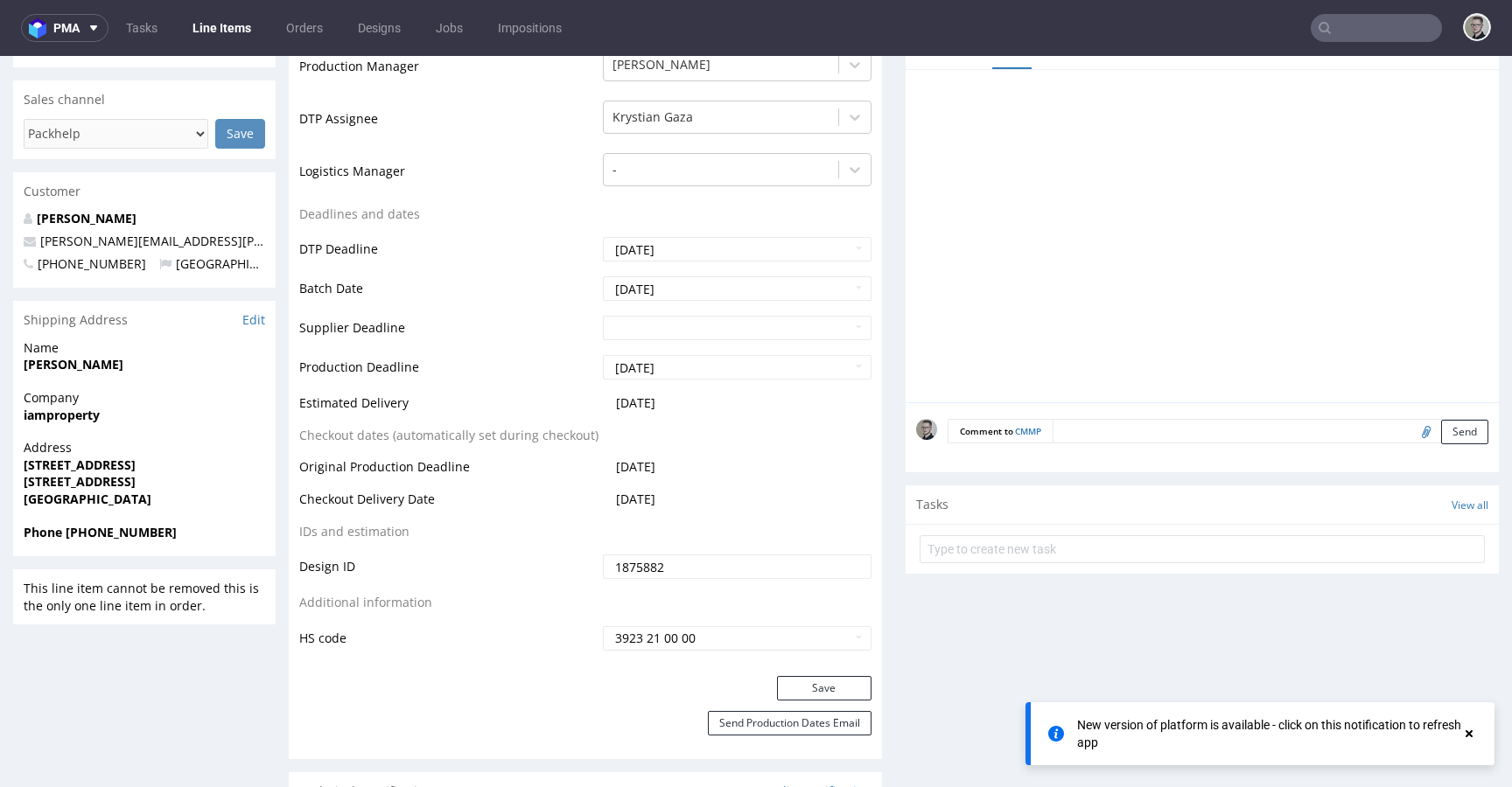
click at [827, 705] on div "Save" at bounding box center [585, 693] width 593 height 35
click at [834, 696] on button "Save" at bounding box center [824, 688] width 94 height 25
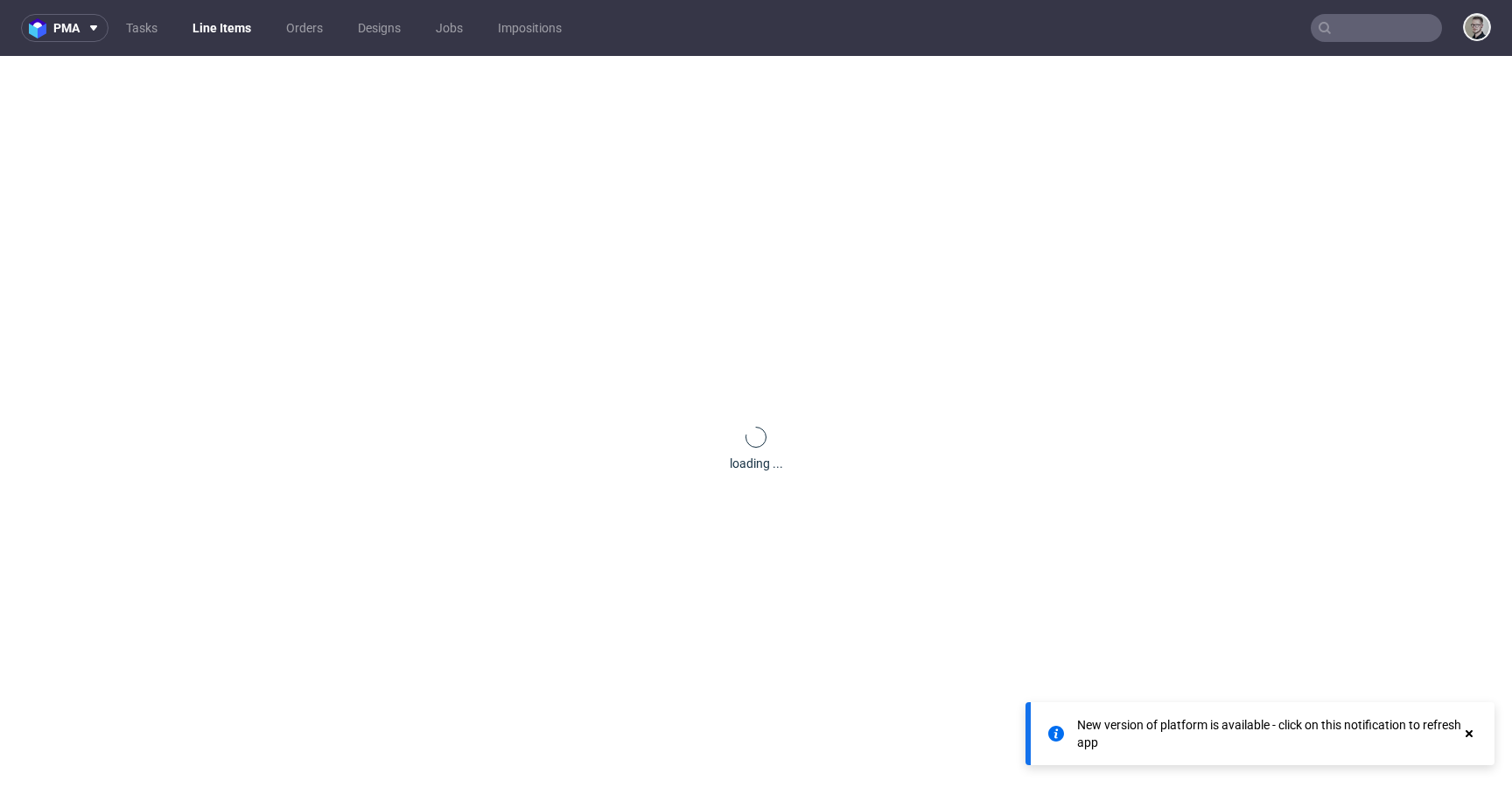
scroll to position [0, 0]
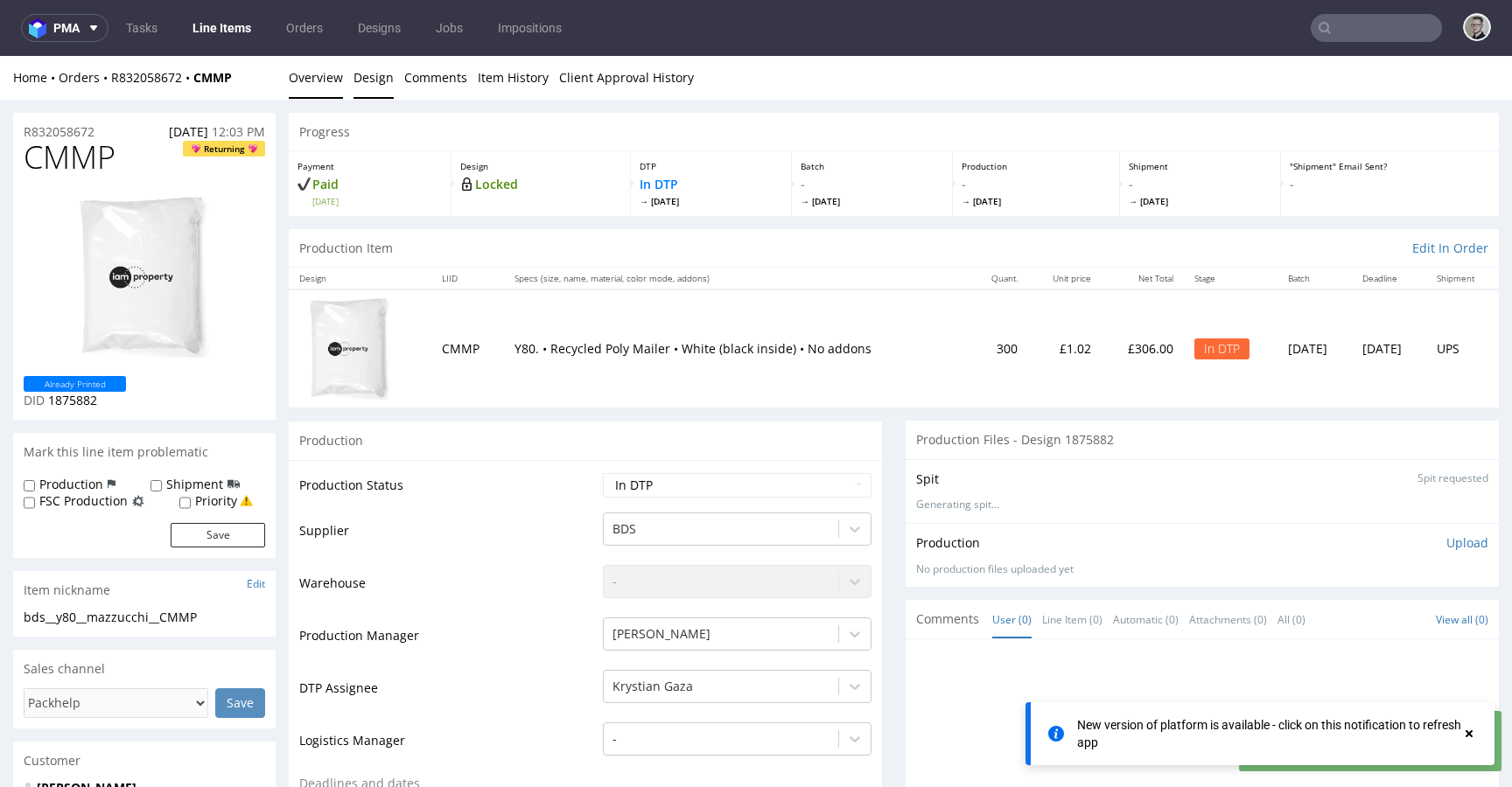
click at [377, 83] on link "Design" at bounding box center [373, 77] width 40 height 43
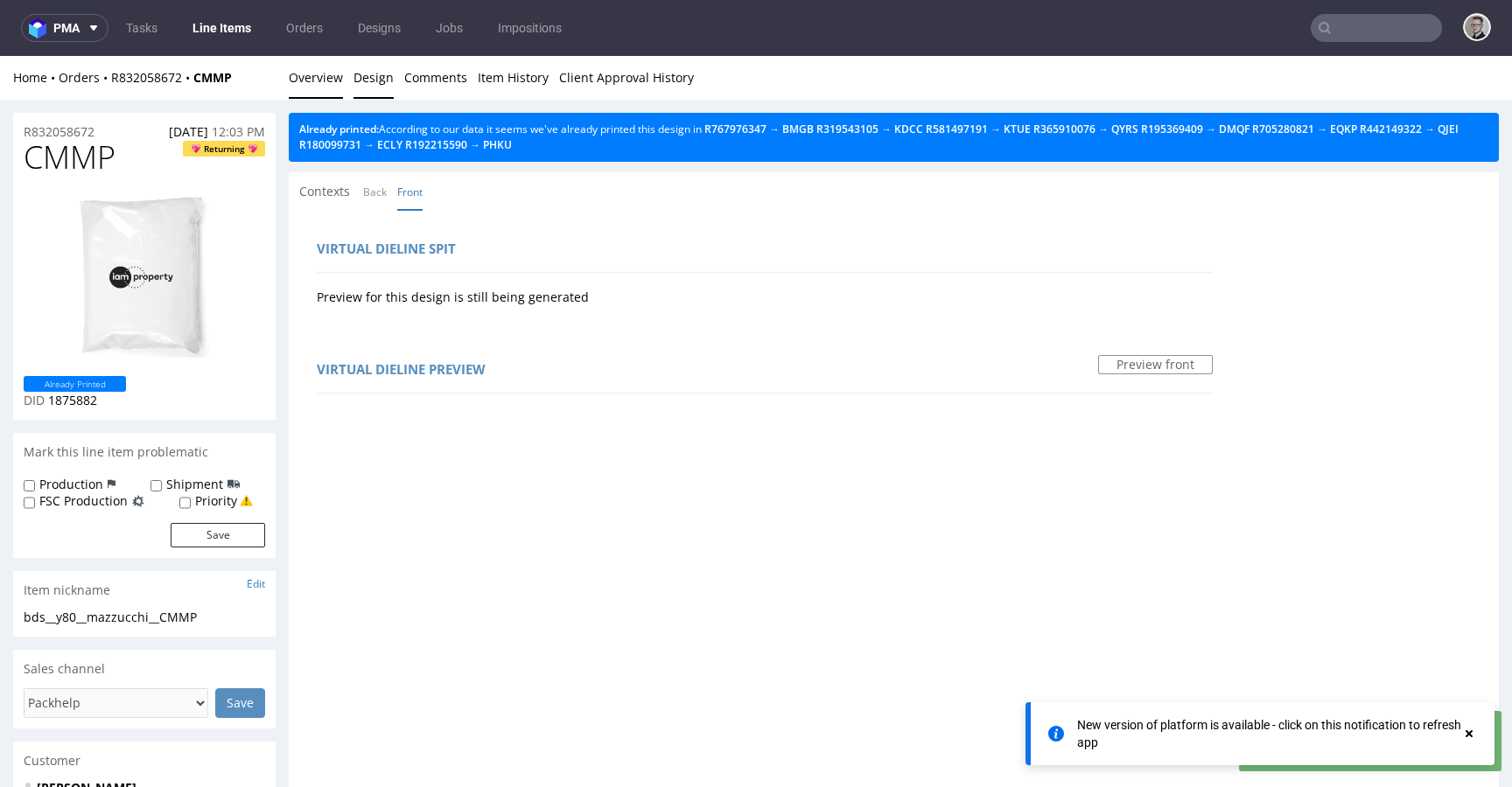
drag, startPoint x: 302, startPoint y: 72, endPoint x: 312, endPoint y: 67, distance: 11.2
click at [302, 72] on link "Overview" at bounding box center [315, 77] width 54 height 43
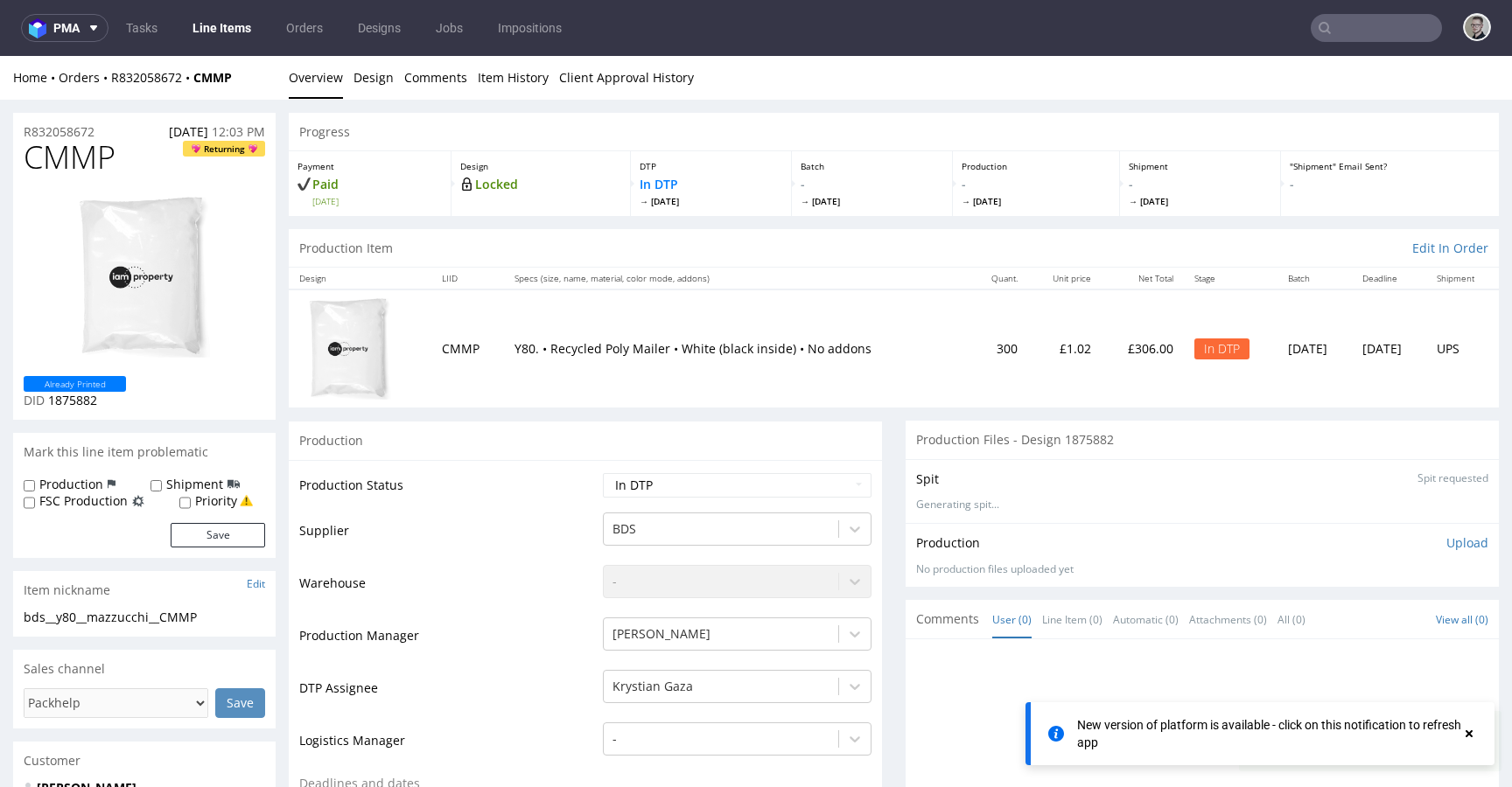
click at [115, 605] on div "Item nickname Edit" at bounding box center [145, 590] width 263 height 38
click at [122, 623] on div "bds__y80__mazzucchi__CMMP" at bounding box center [145, 618] width 242 height 17
copy div "bds__y80__mazzucchi__CMMP"
drag, startPoint x: 114, startPoint y: 128, endPoint x: 48, endPoint y: 135, distance: 66.4
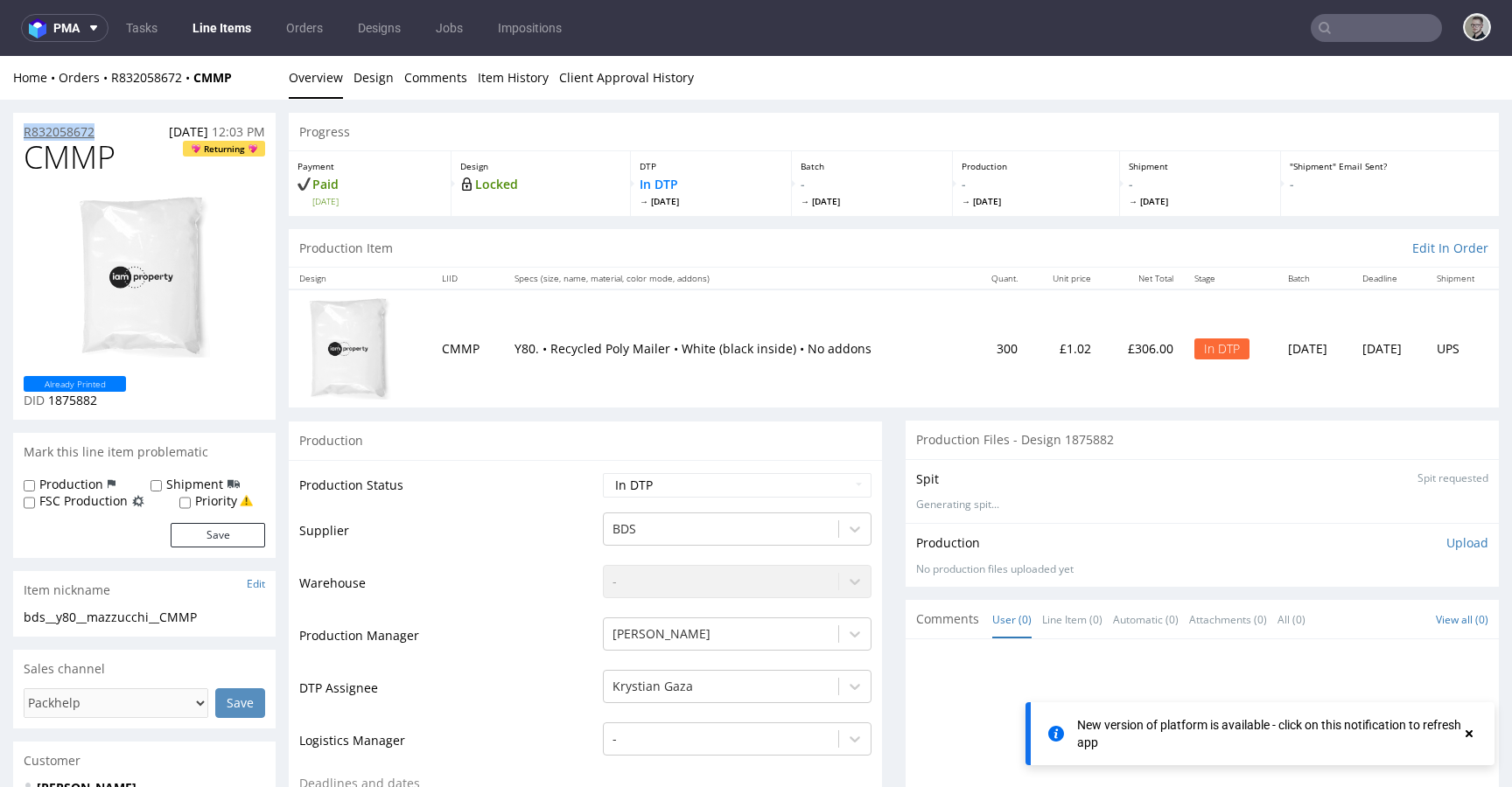
copy p "R832058672"
click at [48, 167] on span "CMMP" at bounding box center [70, 157] width 91 height 35
copy span "CMMP"
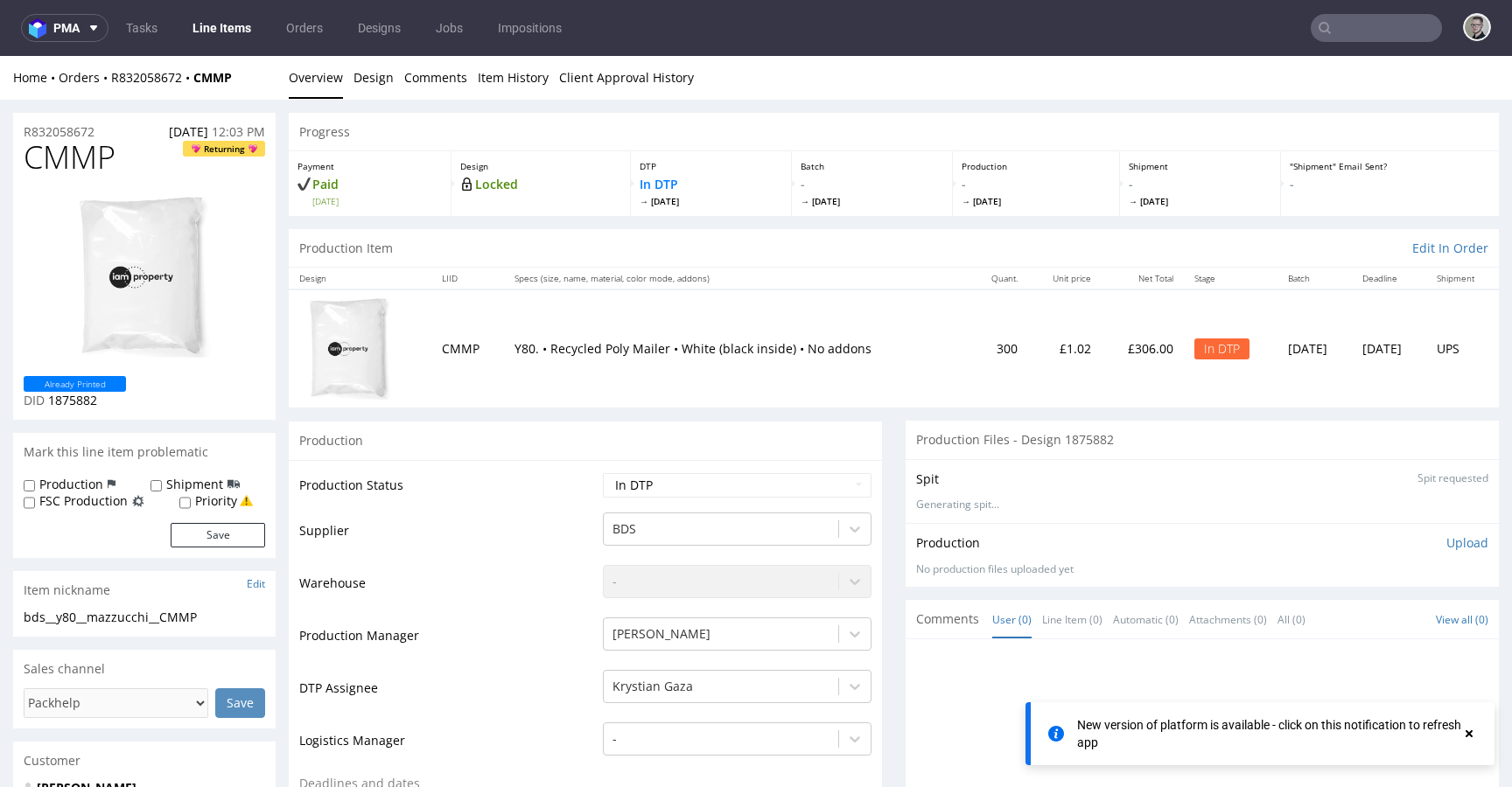
click at [1446, 541] on p "Upload" at bounding box center [1467, 543] width 42 height 17
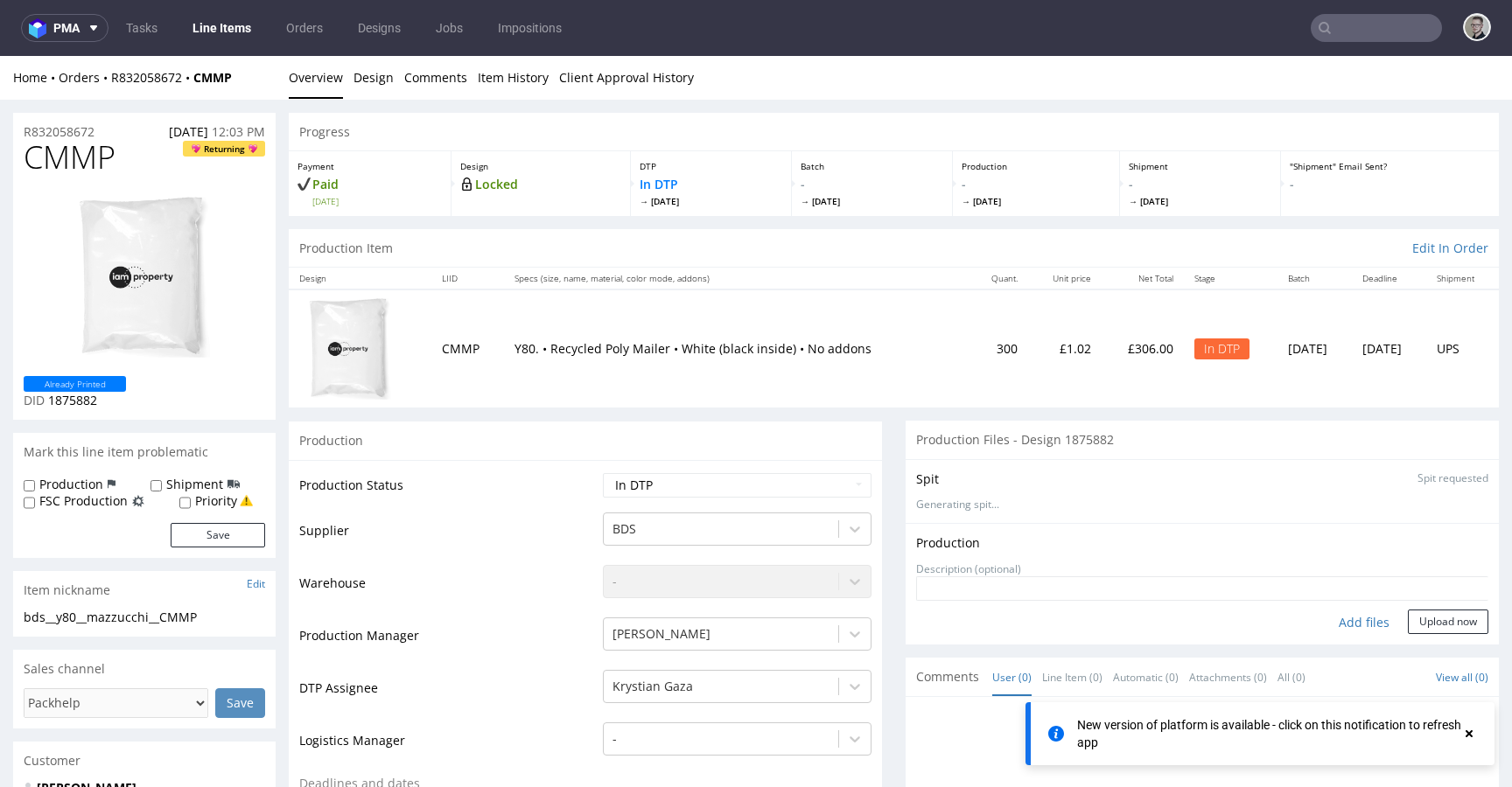
click at [1339, 622] on div "Add files" at bounding box center [1364, 623] width 88 height 27
type input "C:\fakepath\bds__y80__mazzucchi__CMMP__d1875882__oR832058672__outside.pdf"
click at [1422, 634] on button "Upload now" at bounding box center [1448, 622] width 81 height 25
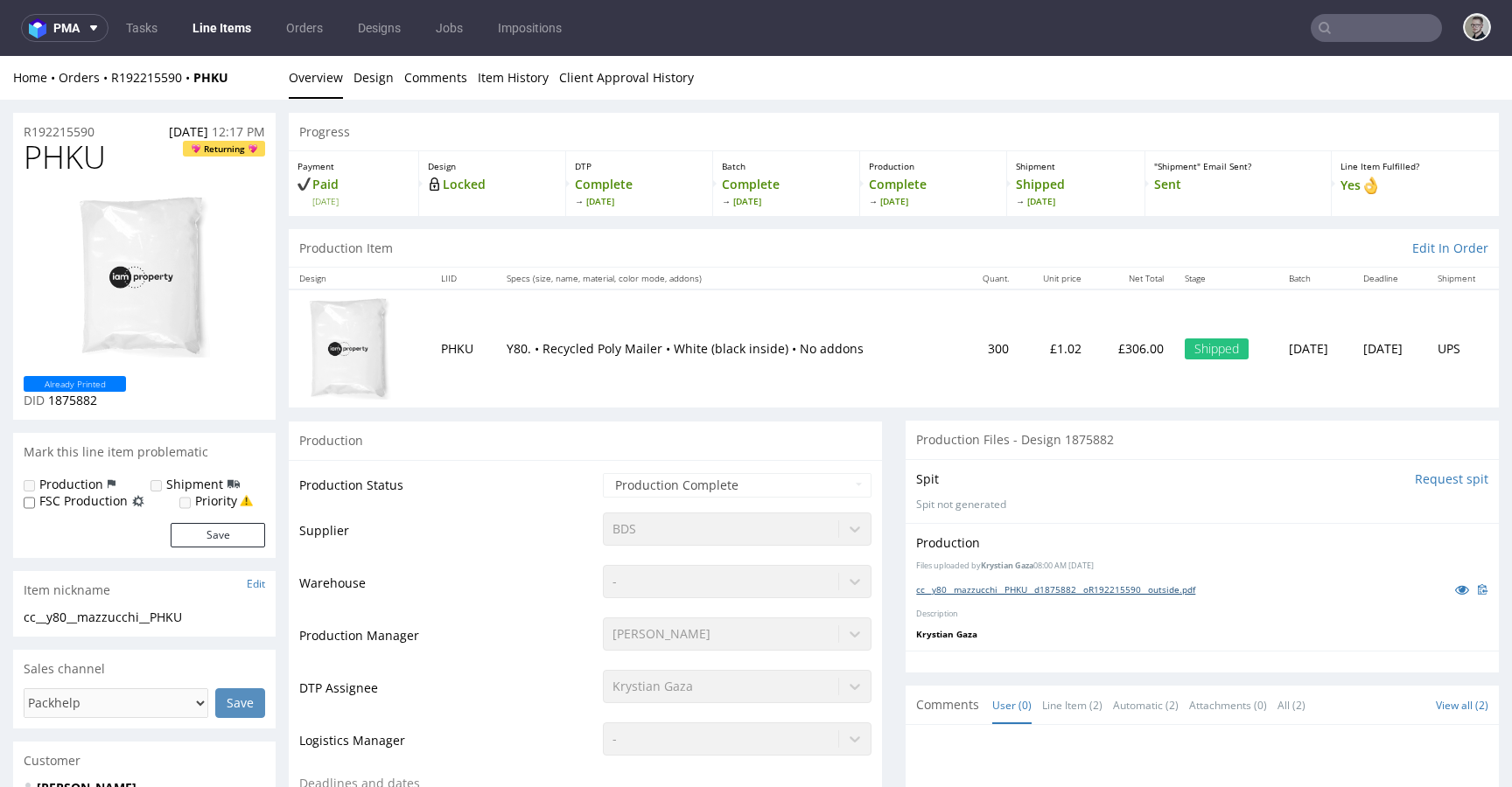
click at [1069, 588] on link "cc__y80__mazzucchi__PHKU__d1875882__oR192215590__outside.pdf" at bounding box center [1055, 589] width 279 height 12
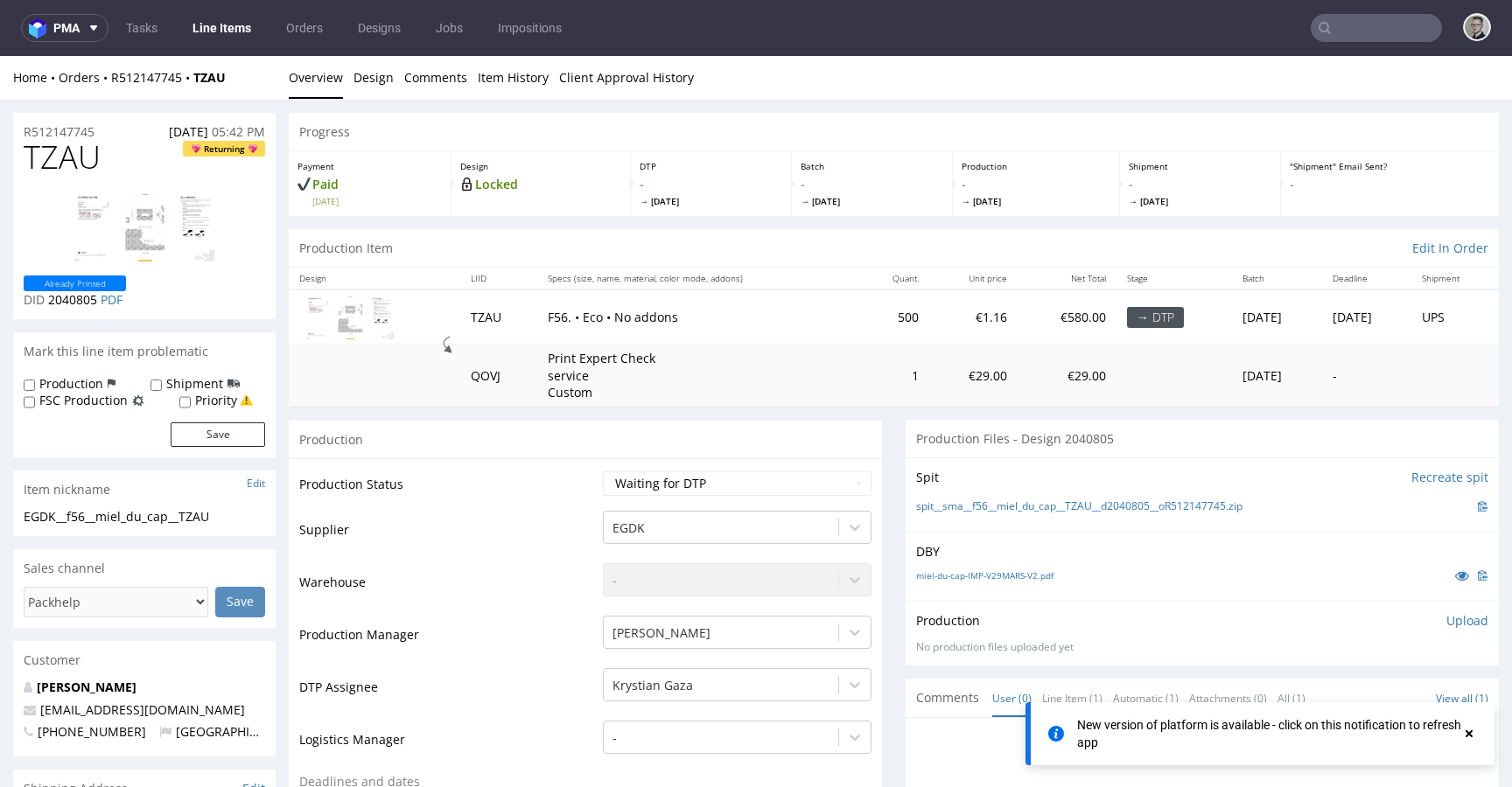
click at [595, 237] on div "Production Item Edit In Order" at bounding box center [893, 248] width 1210 height 38
click at [602, 237] on div "Production Item Edit In Order" at bounding box center [893, 248] width 1210 height 38
click at [368, 82] on link "Design" at bounding box center [373, 77] width 40 height 43
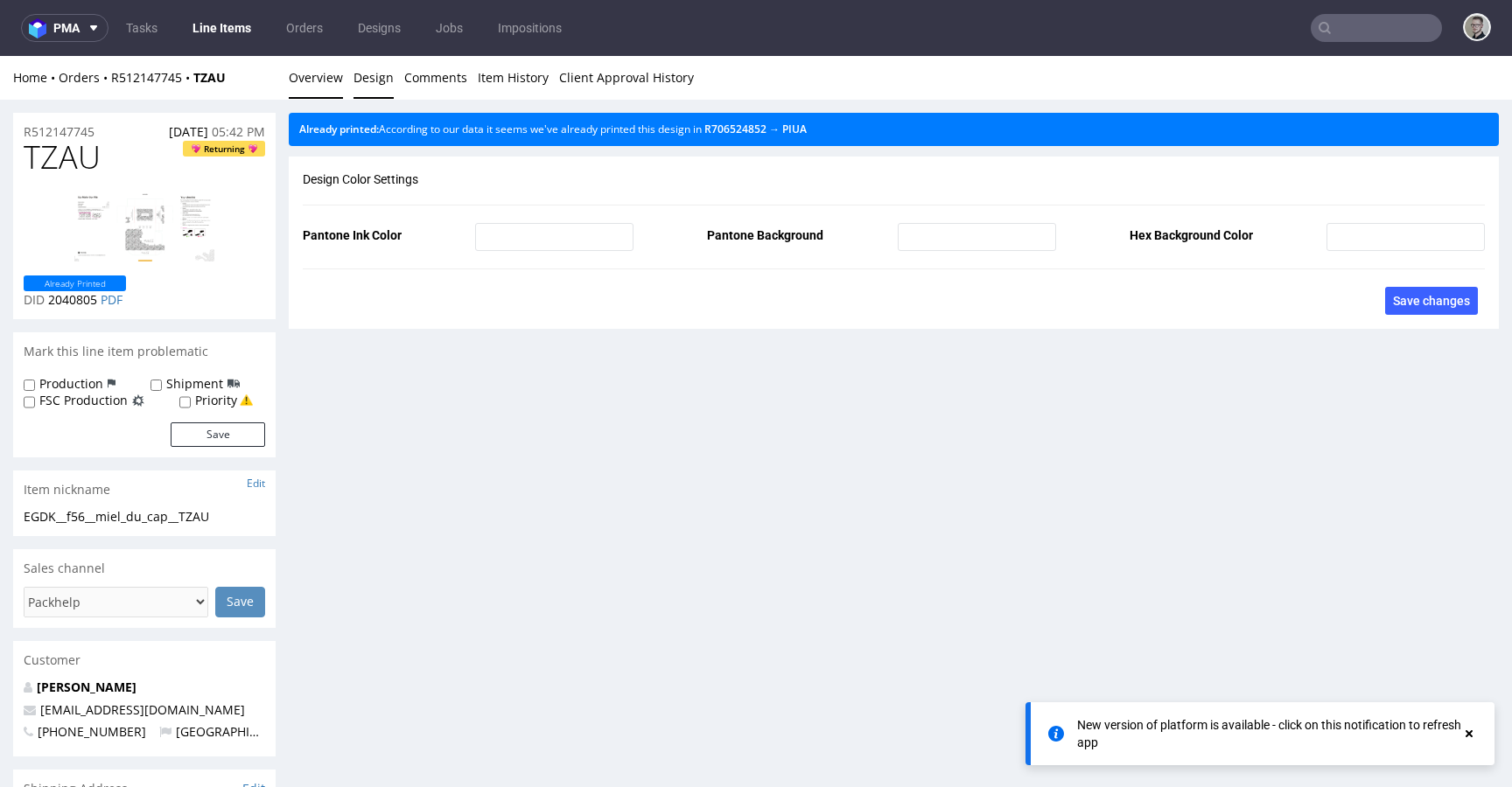
click at [332, 90] on link "Overview" at bounding box center [315, 77] width 54 height 43
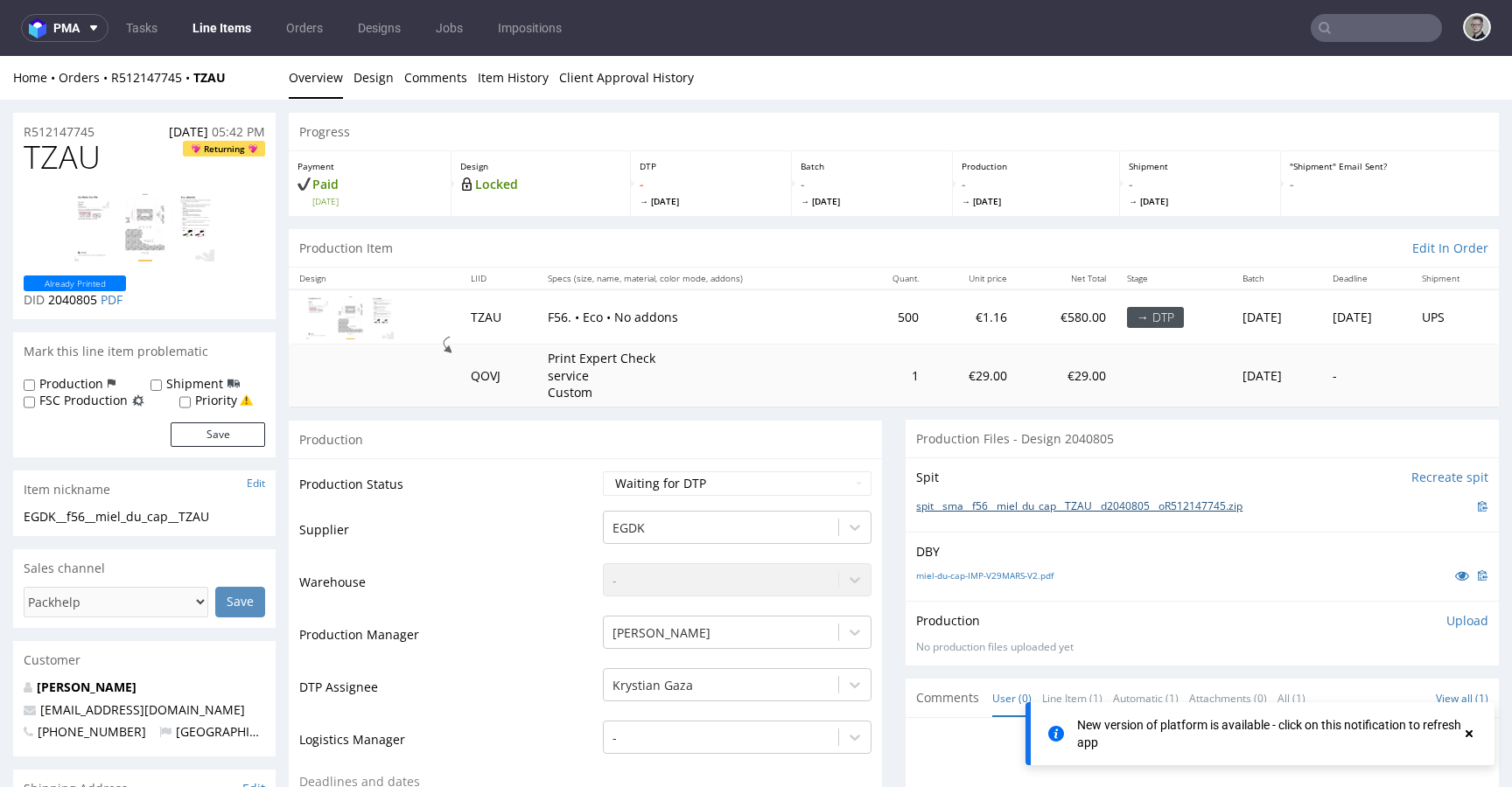
click at [1037, 506] on link "spit__sma__f56__miel_du_cap__TZAU__d2040805__oR512147745.zip" at bounding box center [1079, 507] width 327 height 15
click at [1446, 624] on p "Upload" at bounding box center [1467, 620] width 42 height 17
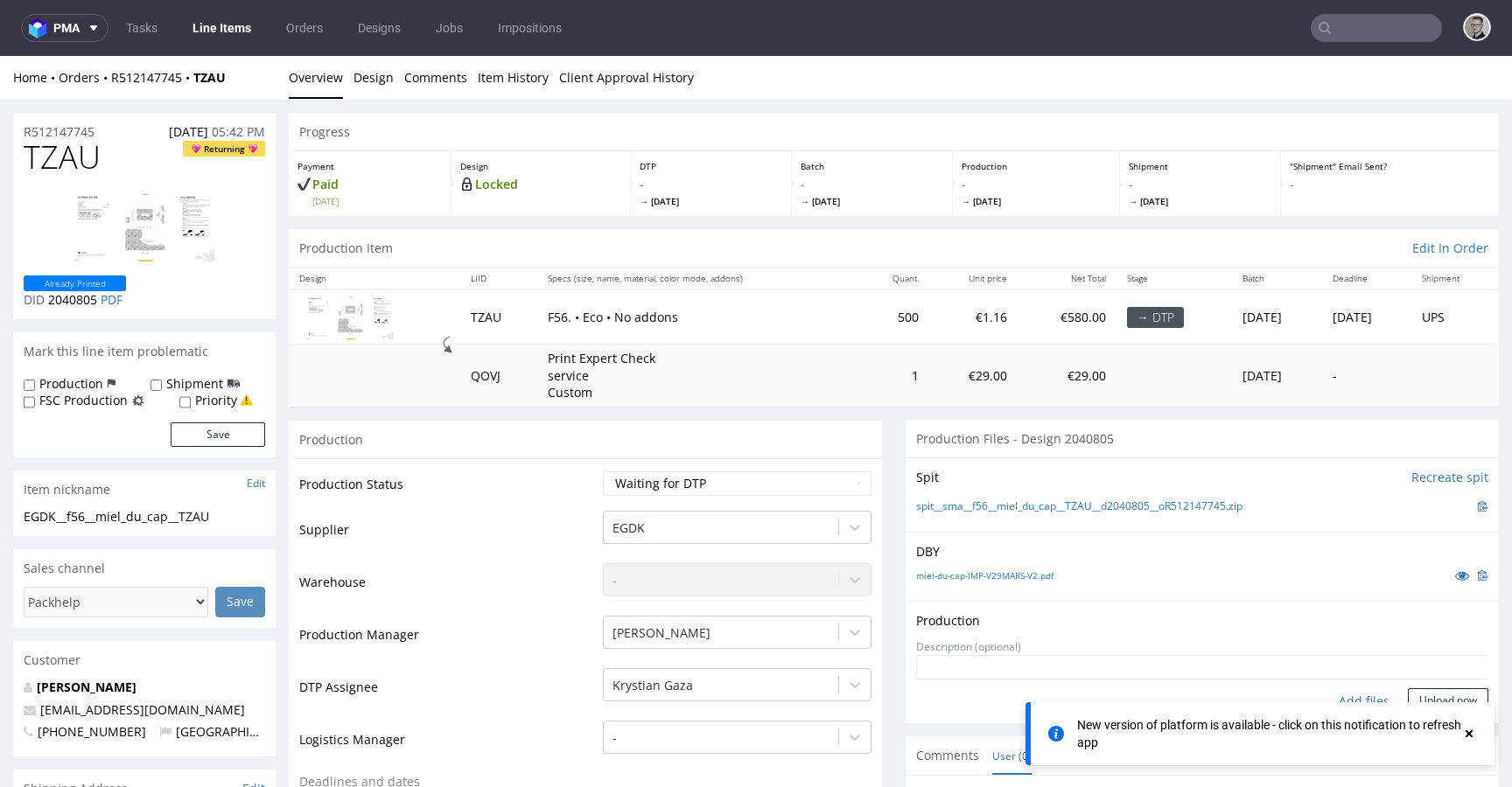
click at [1343, 697] on div "Add files" at bounding box center [1364, 701] width 88 height 27
type input "C:\fakepath\sma__f56__miel_du_cap__TZAU__d2040805__oR512147745__latest__outside…"
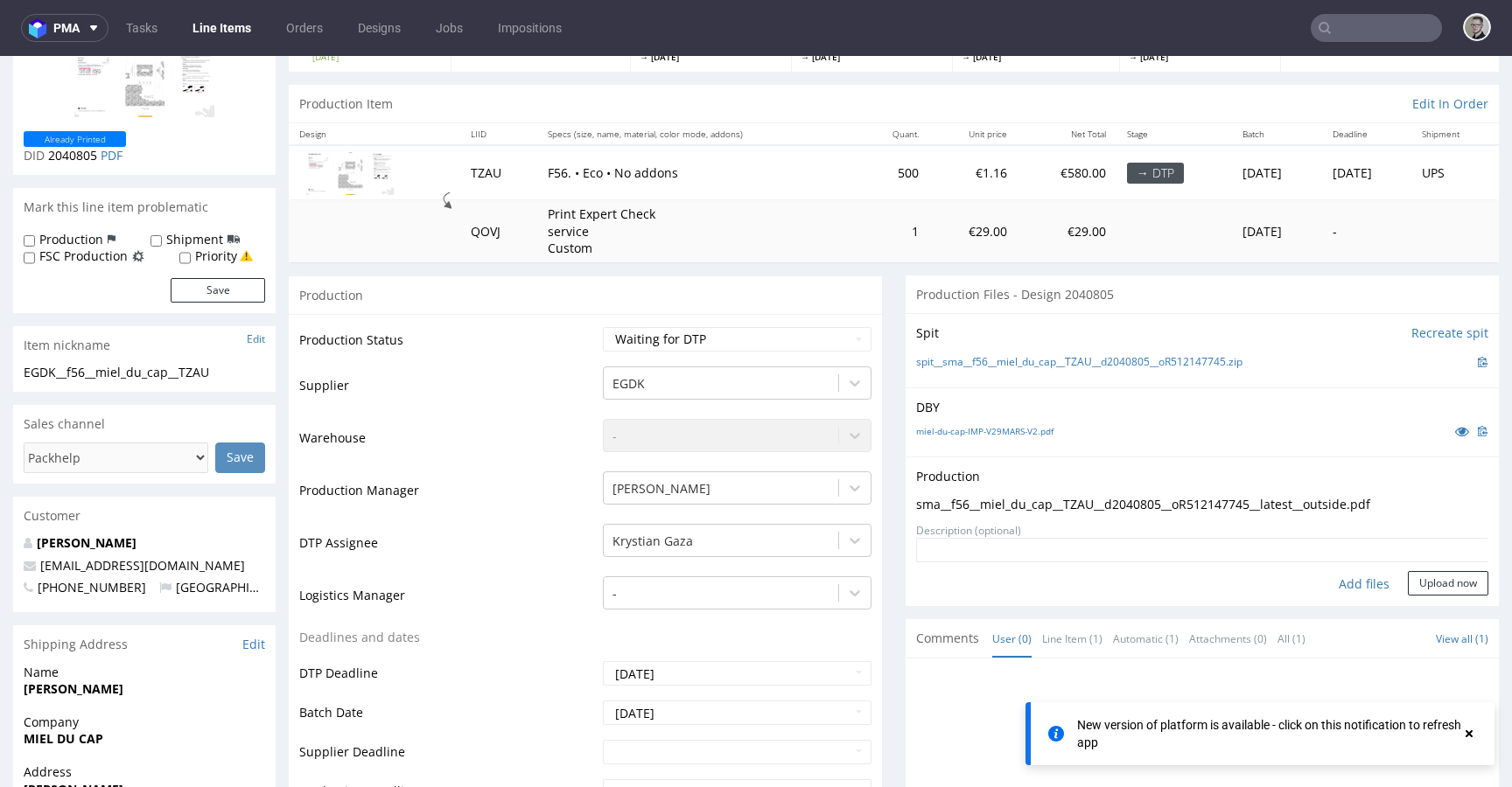
scroll to position [545, 0]
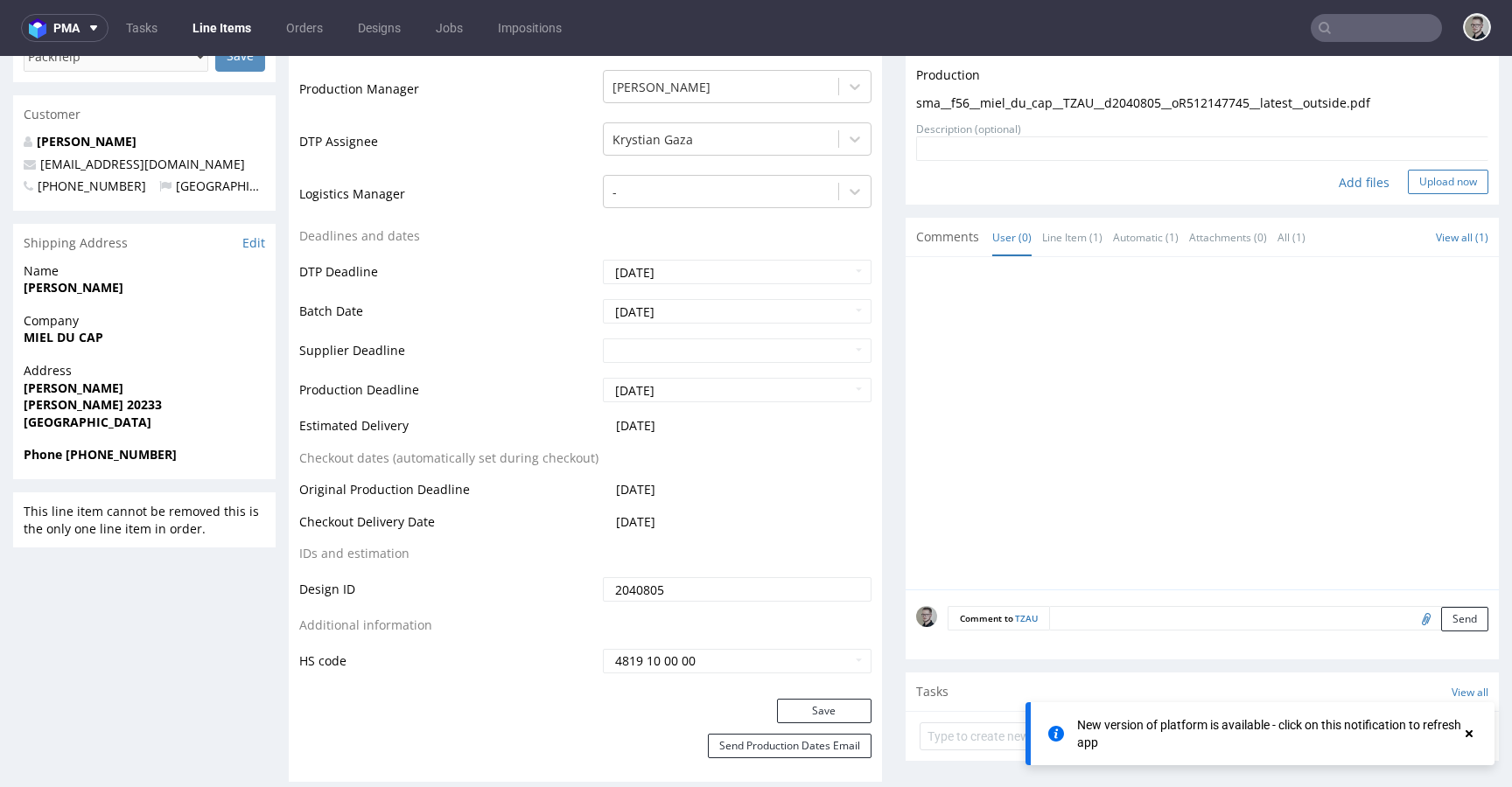
click at [1422, 179] on button "Upload now" at bounding box center [1448, 182] width 81 height 25
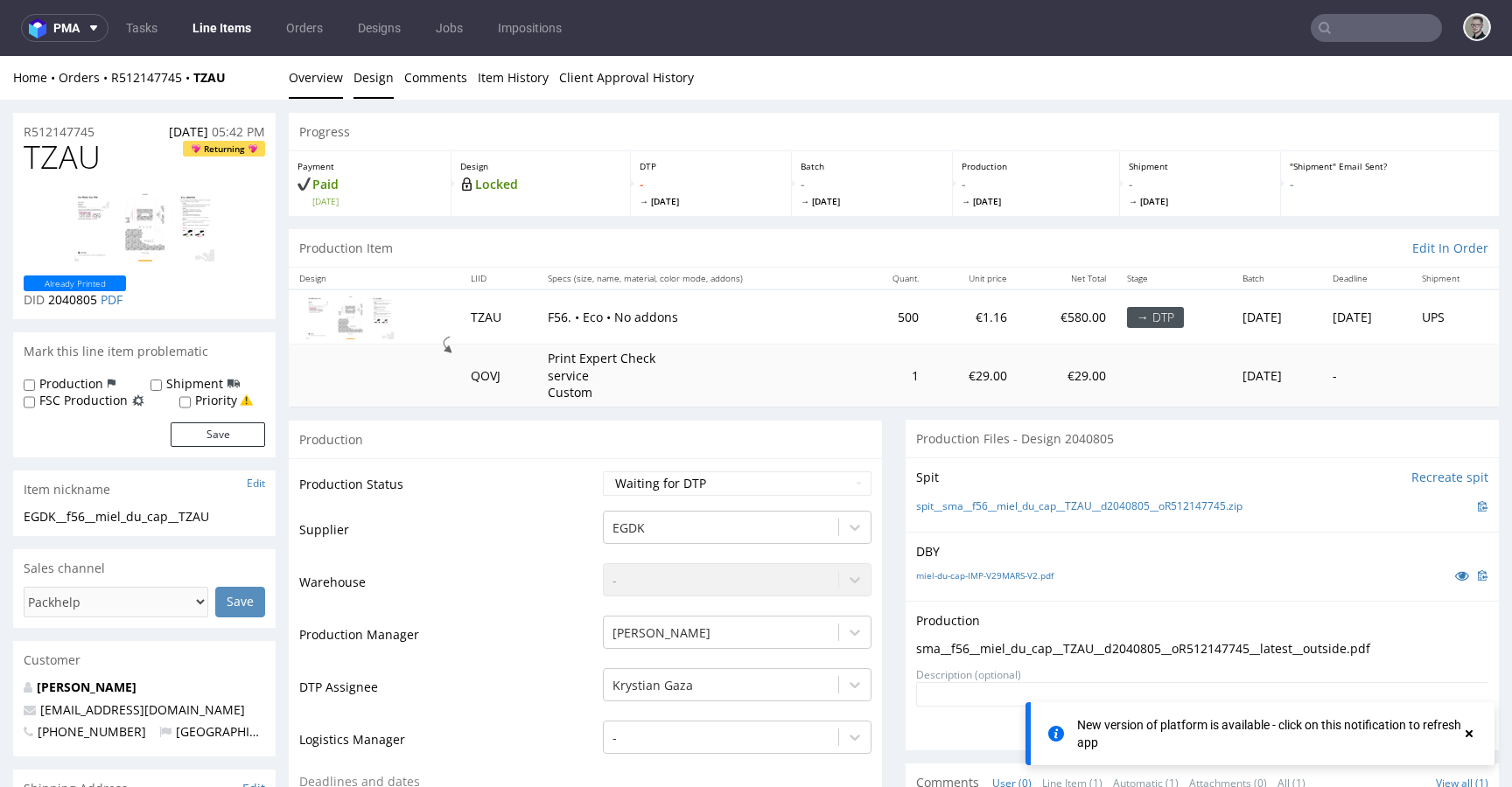
click at [387, 87] on link "Design" at bounding box center [373, 77] width 40 height 43
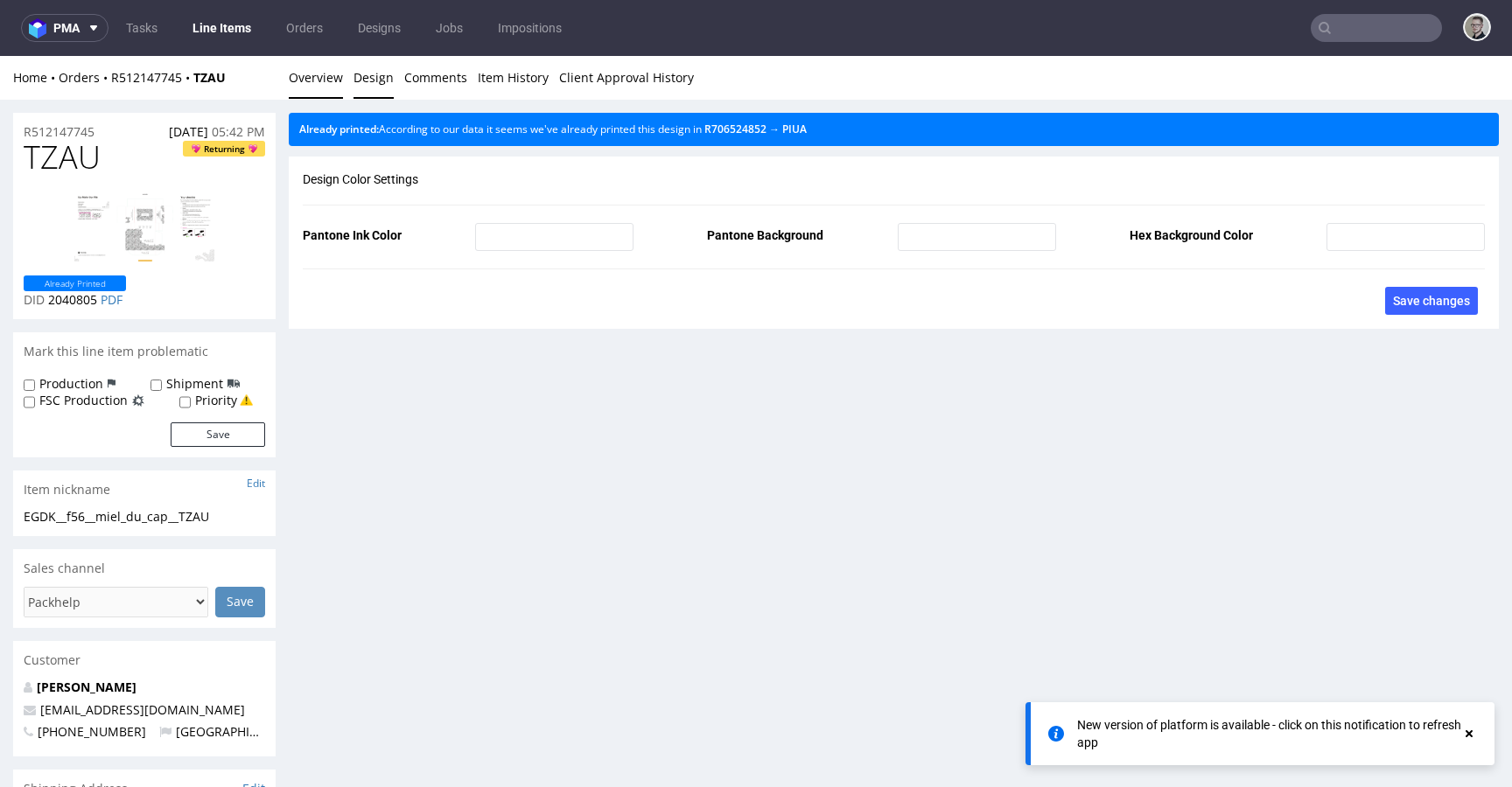
click at [337, 75] on link "Overview" at bounding box center [315, 77] width 54 height 43
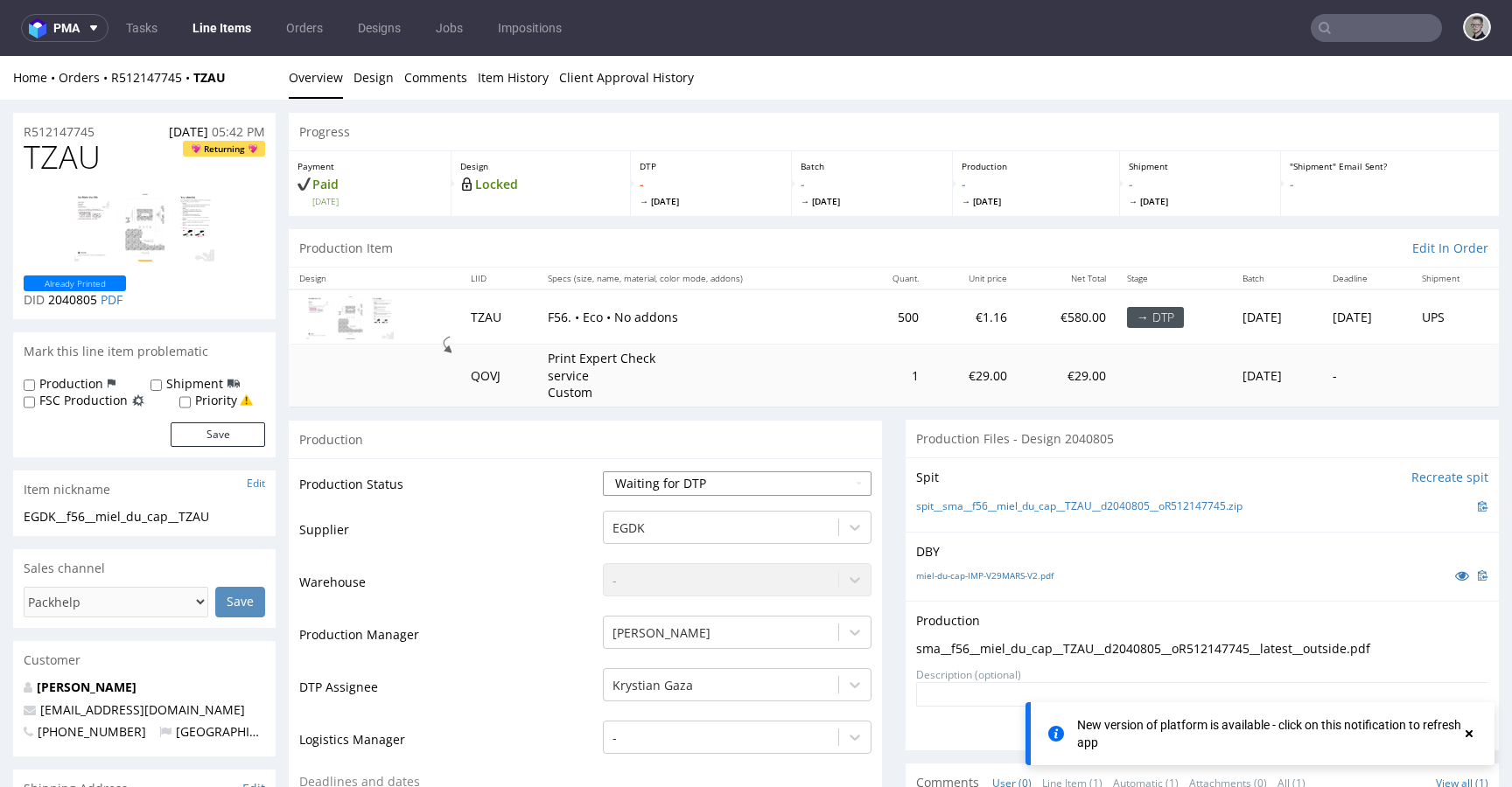
click at [741, 481] on select "Waiting for Artwork Waiting for Diecut Waiting for Mockup Waiting for DTP Waiti…" at bounding box center [737, 483] width 269 height 25
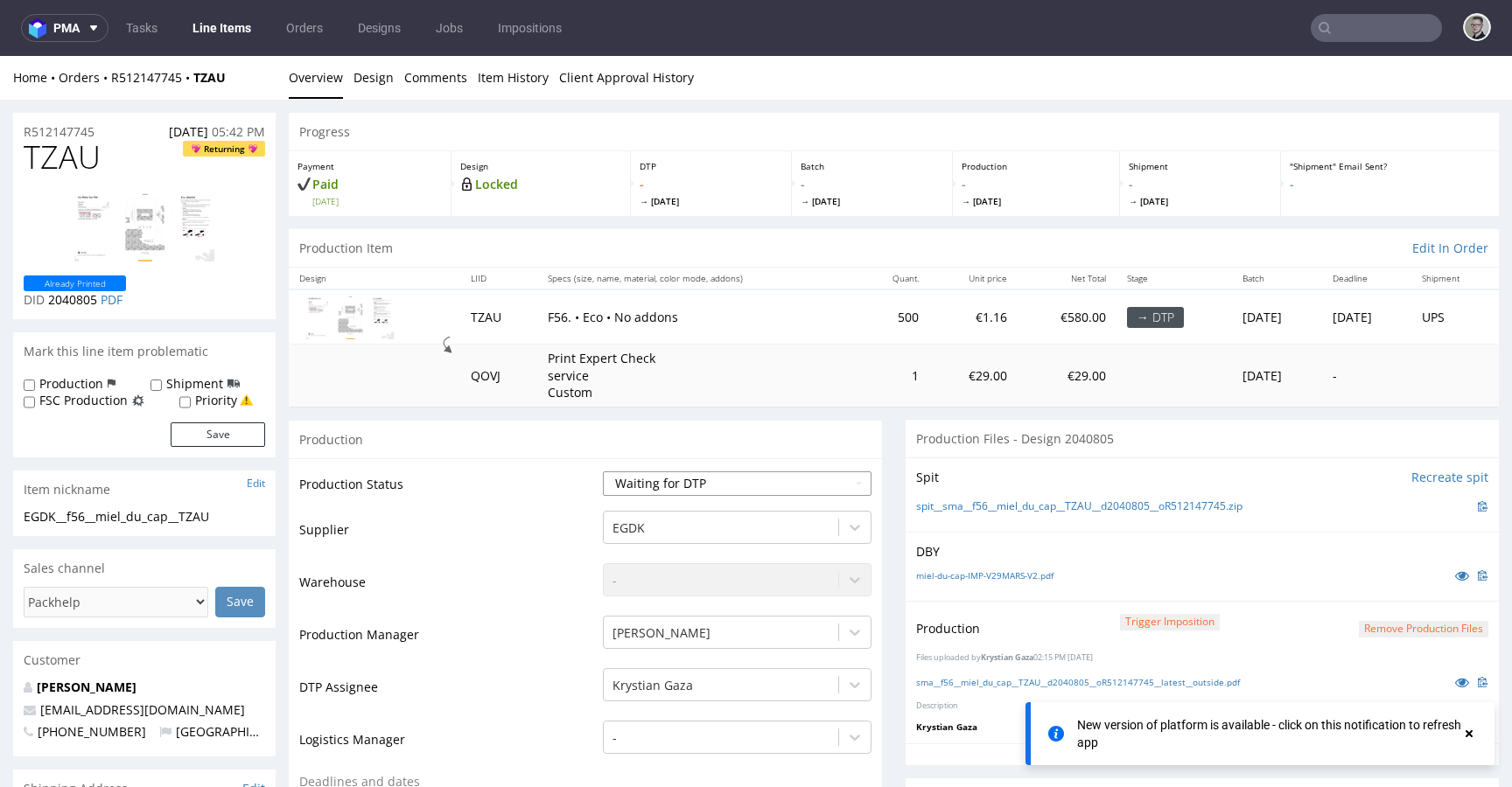
click at [679, 472] on select "Waiting for Artwork Waiting for Diecut Waiting for Mockup Waiting for DTP Waiti…" at bounding box center [737, 483] width 269 height 25
click at [603, 471] on select "Waiting for Artwork Waiting for Diecut Waiting for Mockup Waiting for DTP Waiti…" at bounding box center [737, 483] width 269 height 25
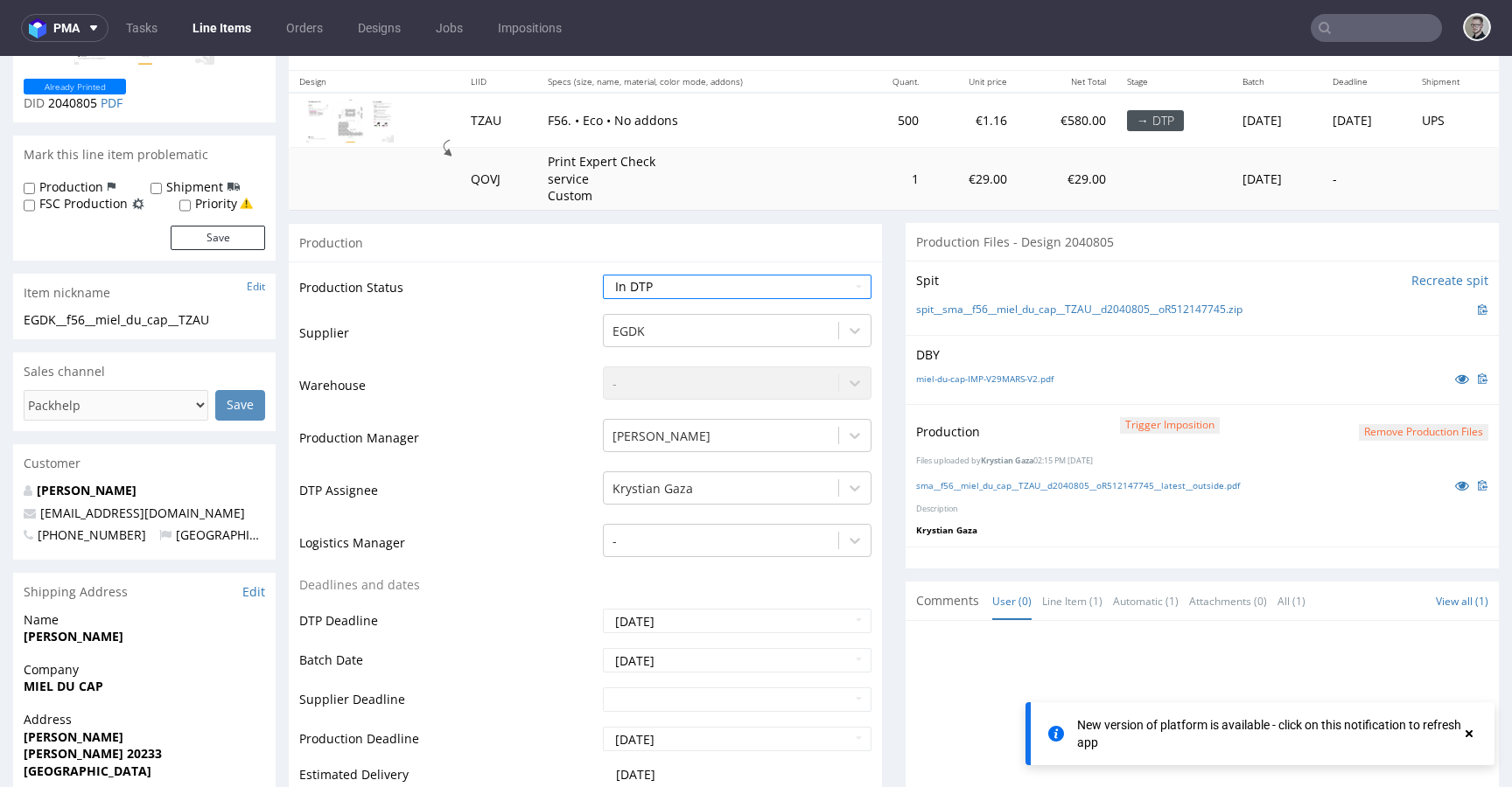
scroll to position [572, 0]
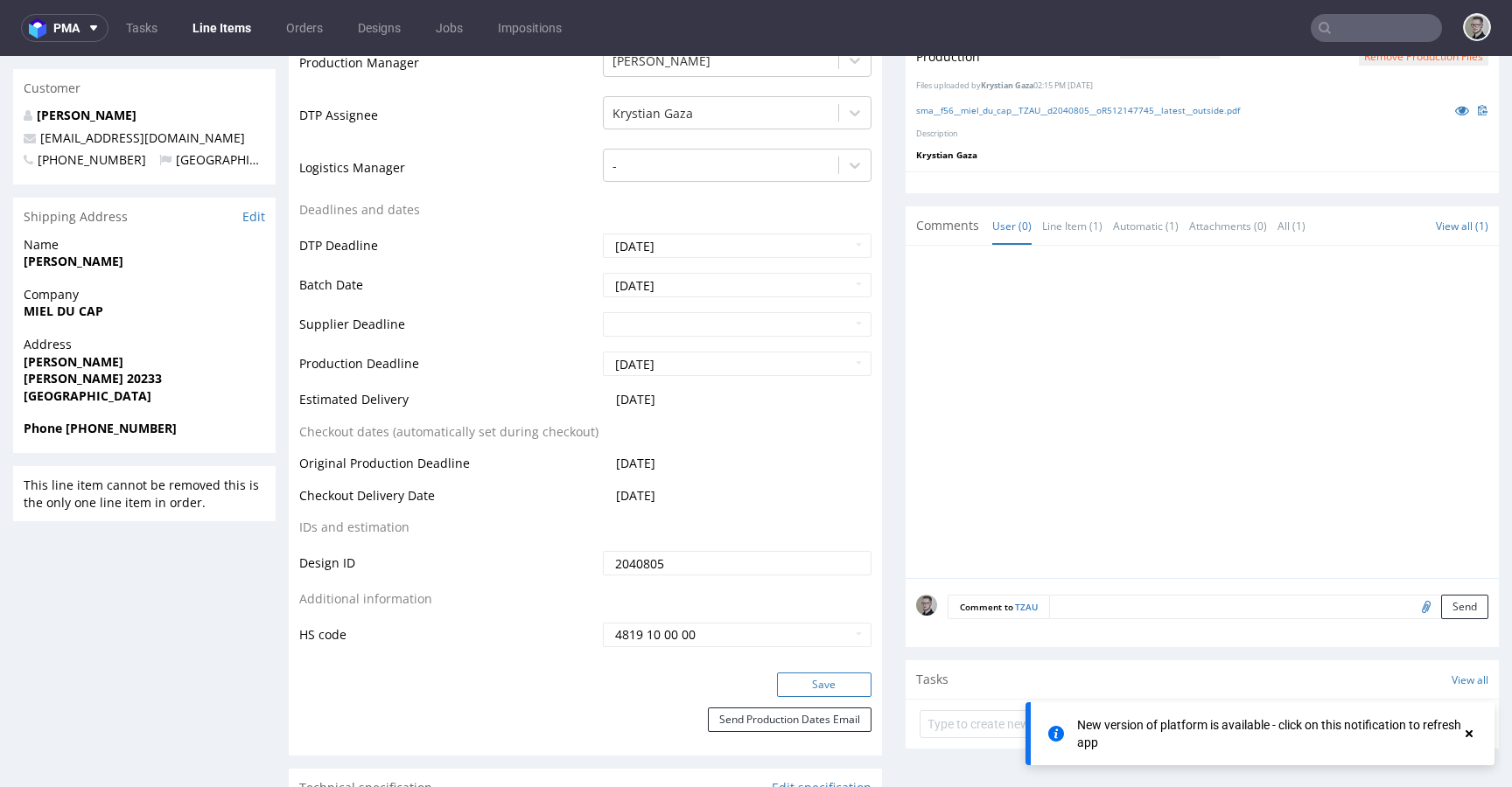
click at [825, 674] on button "Save" at bounding box center [824, 685] width 94 height 25
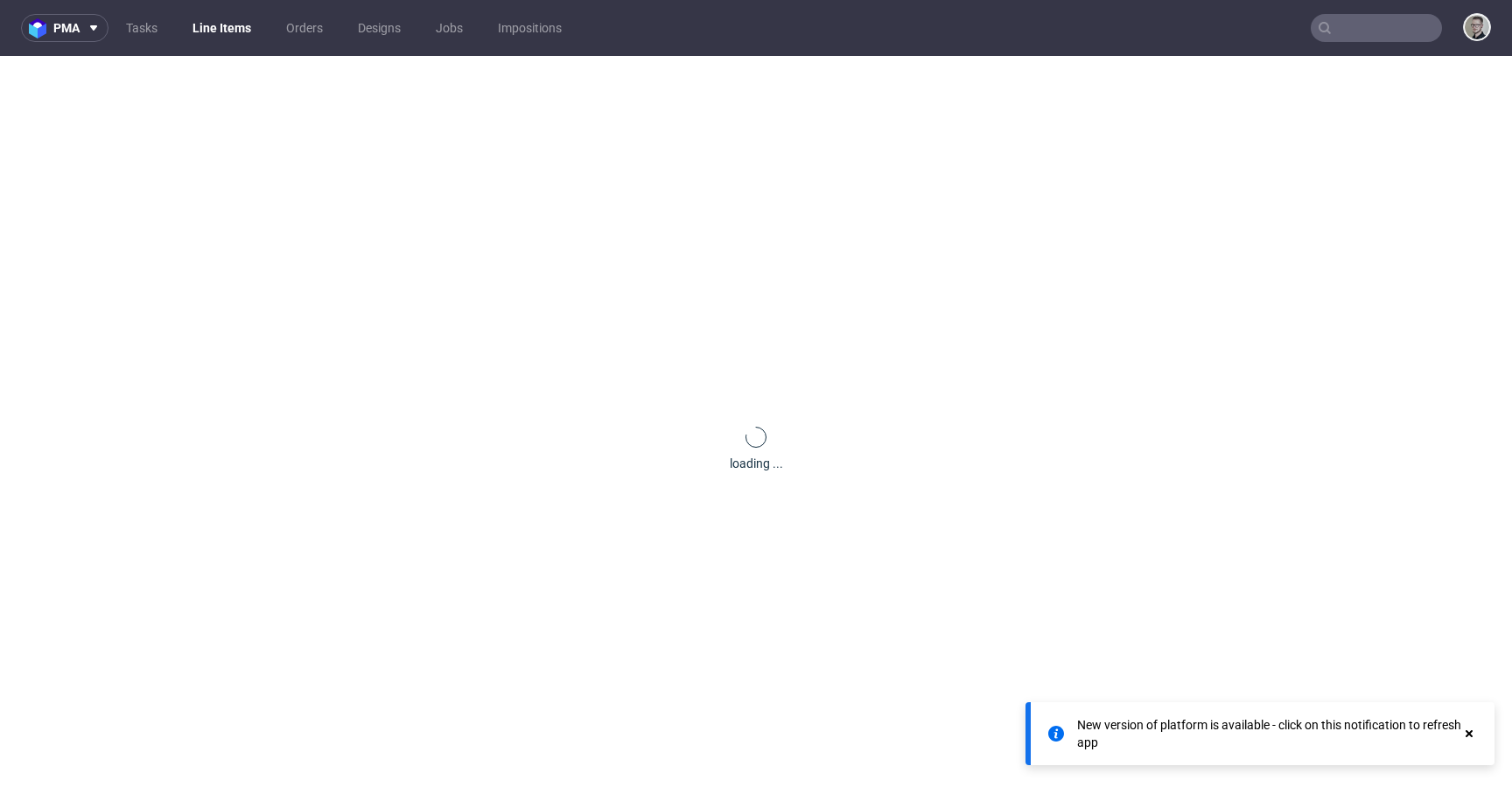
scroll to position [0, 0]
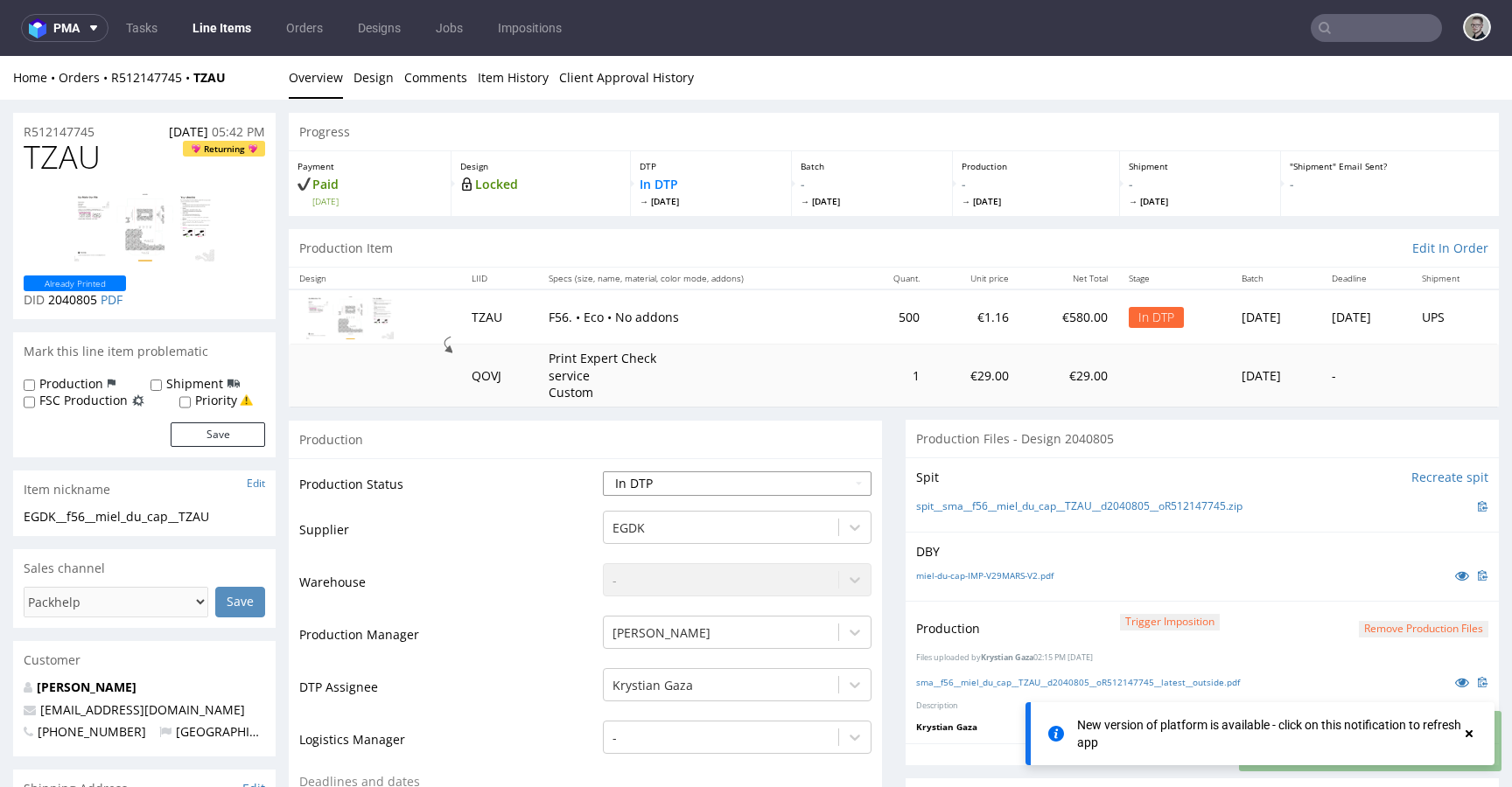
click at [667, 481] on select "Waiting for Artwork Waiting for Diecut Waiting for Mockup Waiting for DTP Waiti…" at bounding box center [737, 483] width 269 height 25
select select "dtp_production_ready"
click at [603, 471] on select "Waiting for Artwork Waiting for Diecut Waiting for Mockup Waiting for DTP Waiti…" at bounding box center [737, 483] width 269 height 25
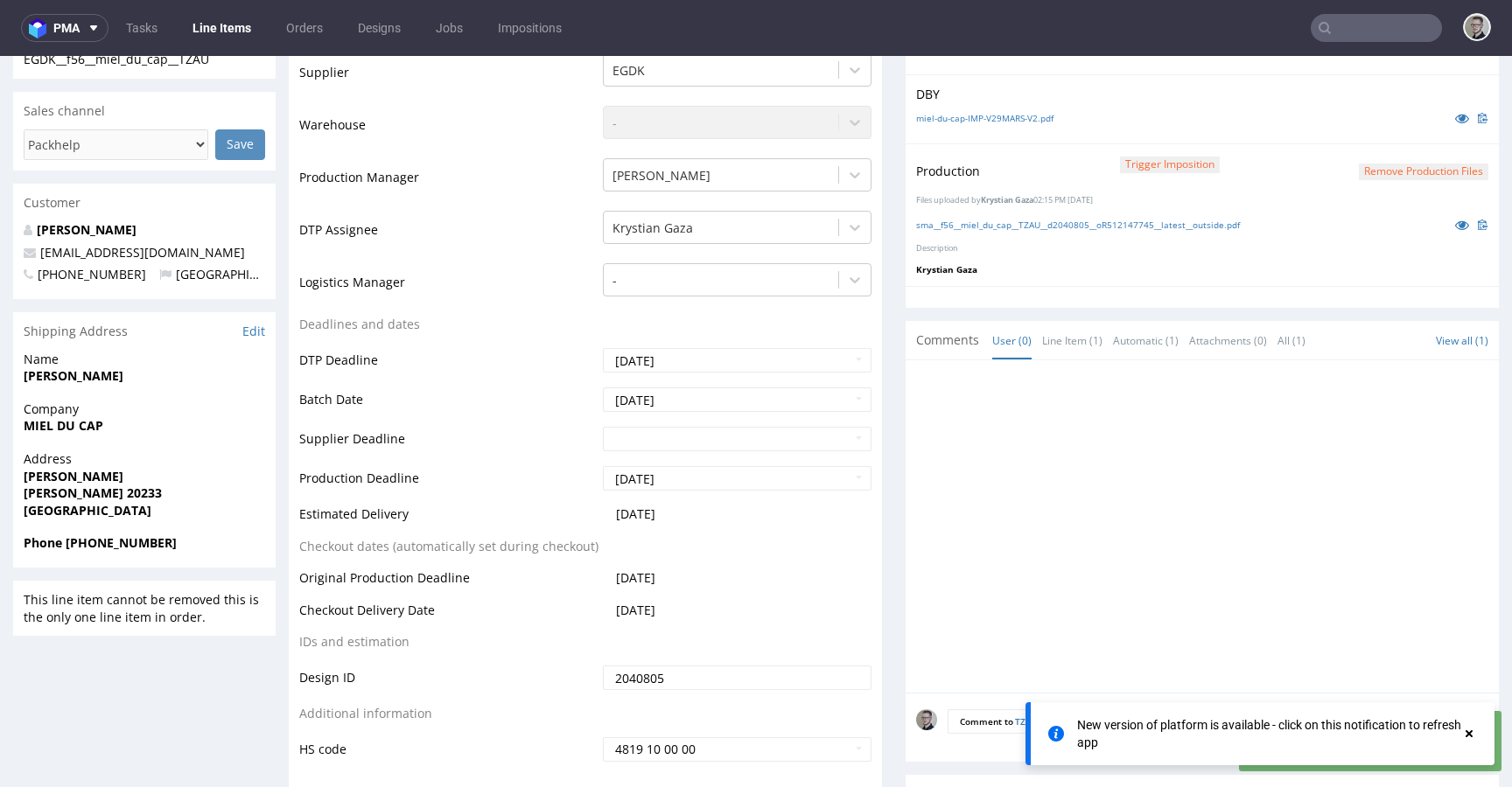
scroll to position [725, 0]
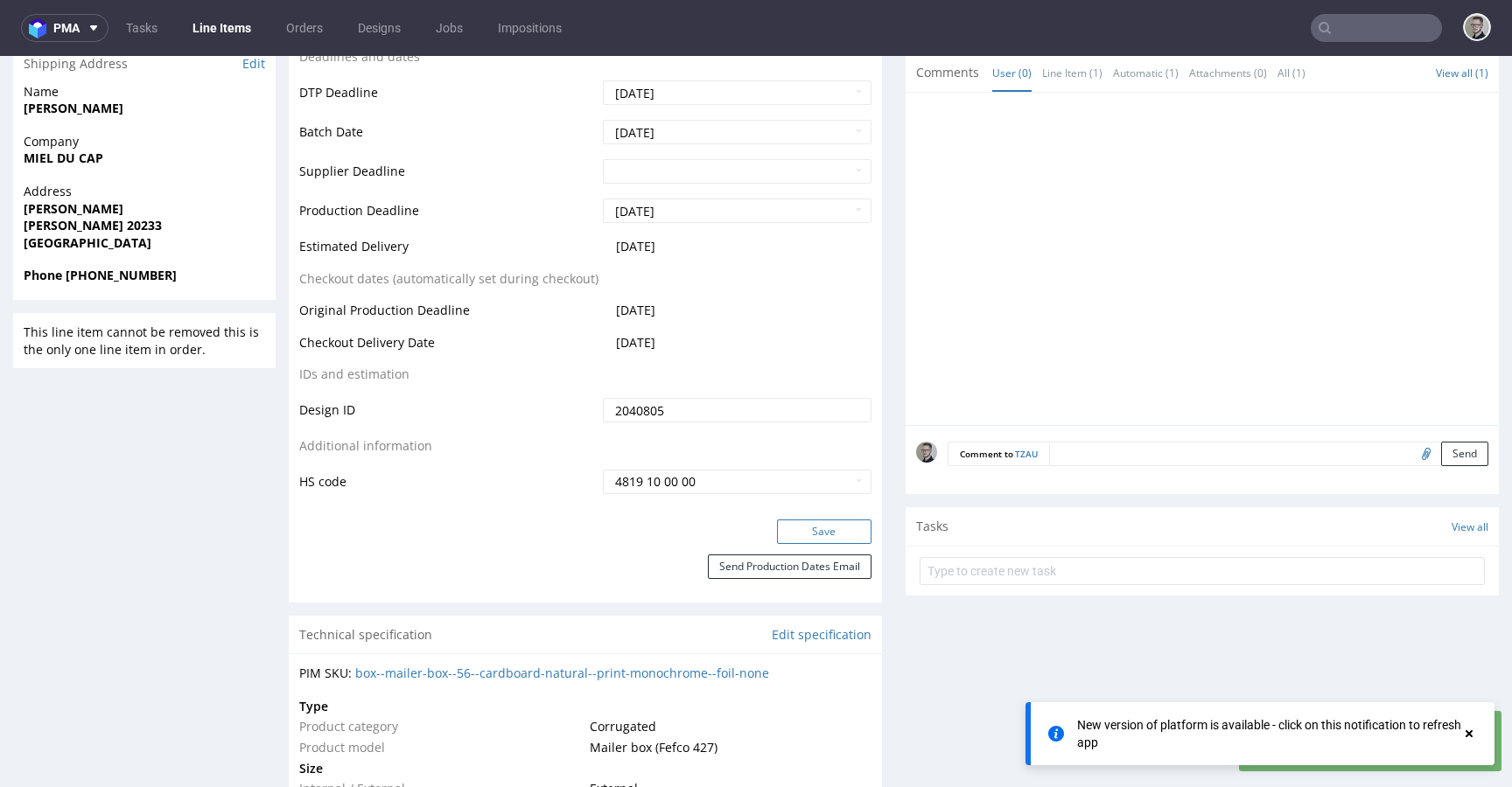
click at [833, 521] on button "Save" at bounding box center [824, 532] width 94 height 25
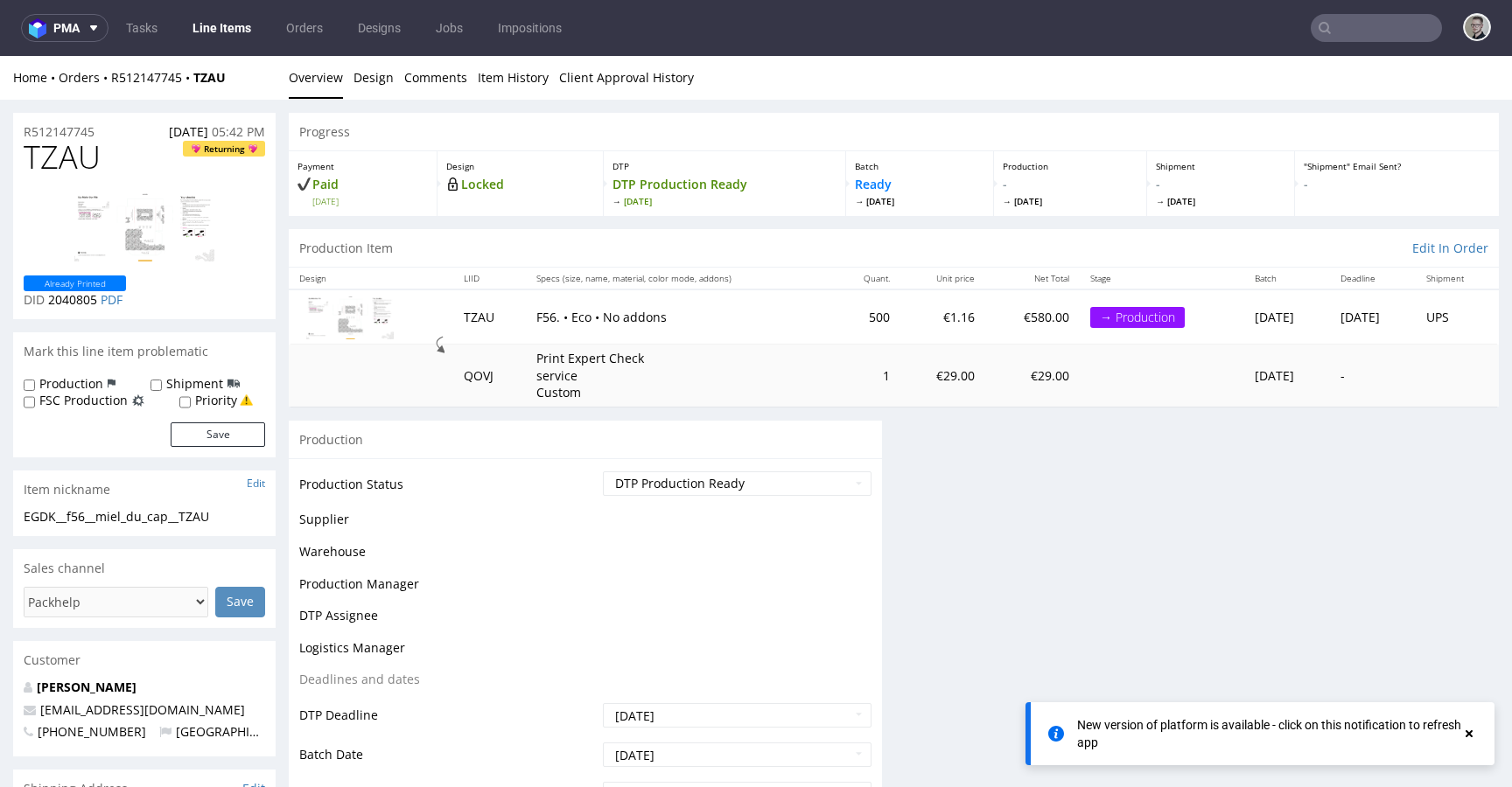
scroll to position [0, 0]
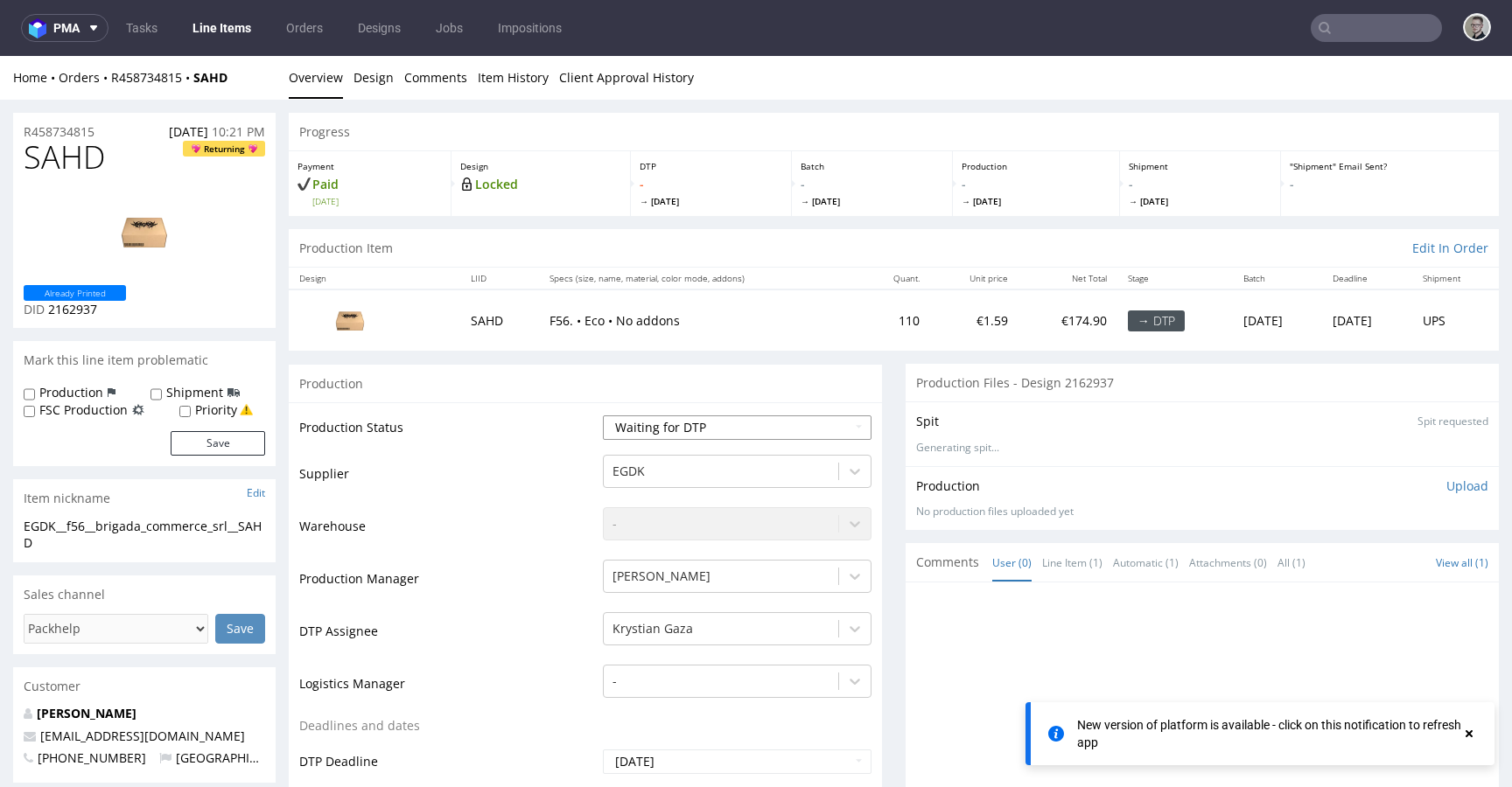
click at [736, 436] on select "Waiting for Artwork Waiting for Diecut Waiting for Mockup Waiting for DTP Waiti…" at bounding box center [737, 428] width 269 height 25
select select "dtp_in_process"
click at [603, 416] on select "Waiting for Artwork Waiting for Diecut Waiting for Mockup Waiting for DTP Waiti…" at bounding box center [737, 428] width 269 height 25
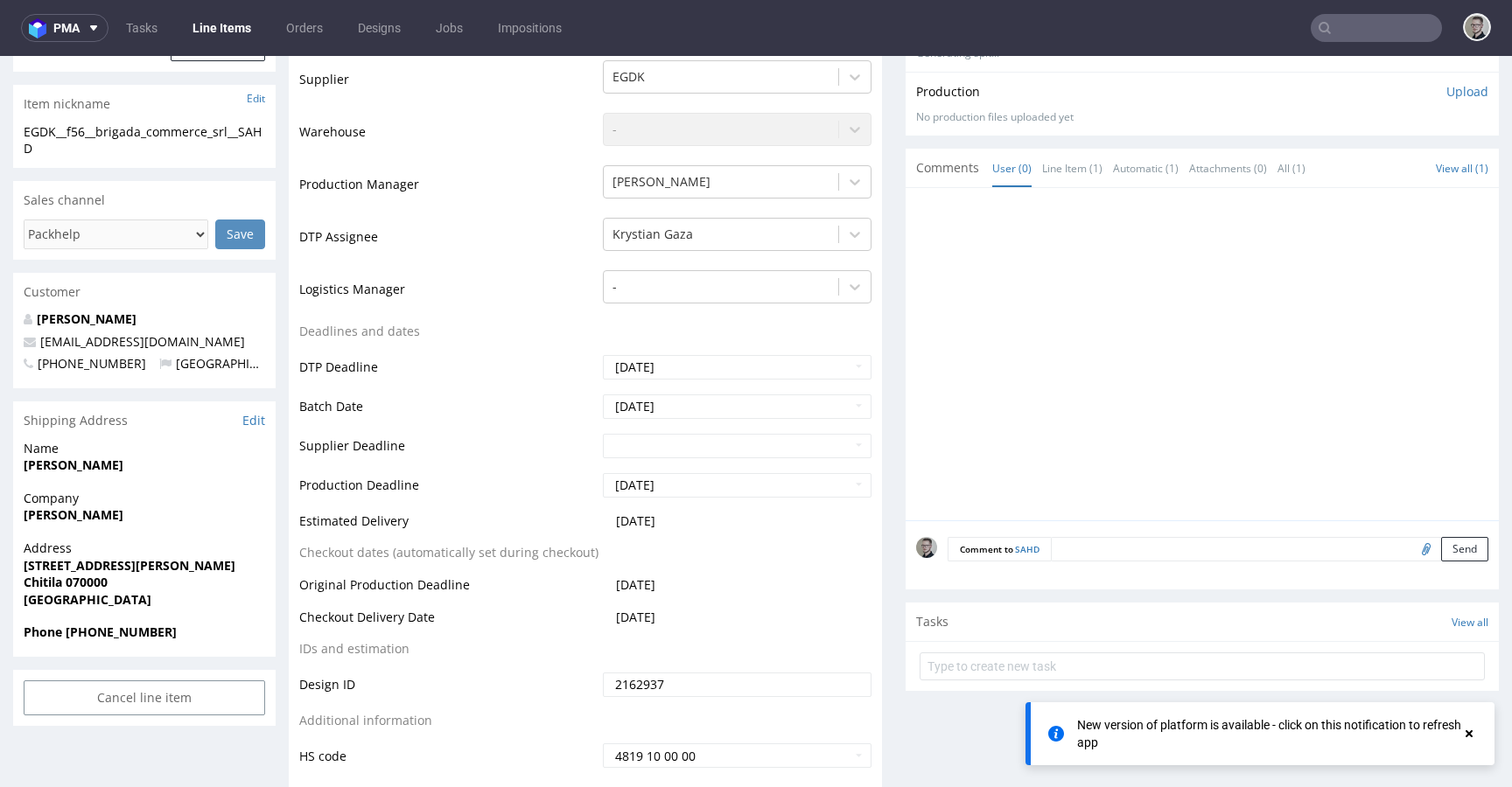
scroll to position [504, 0]
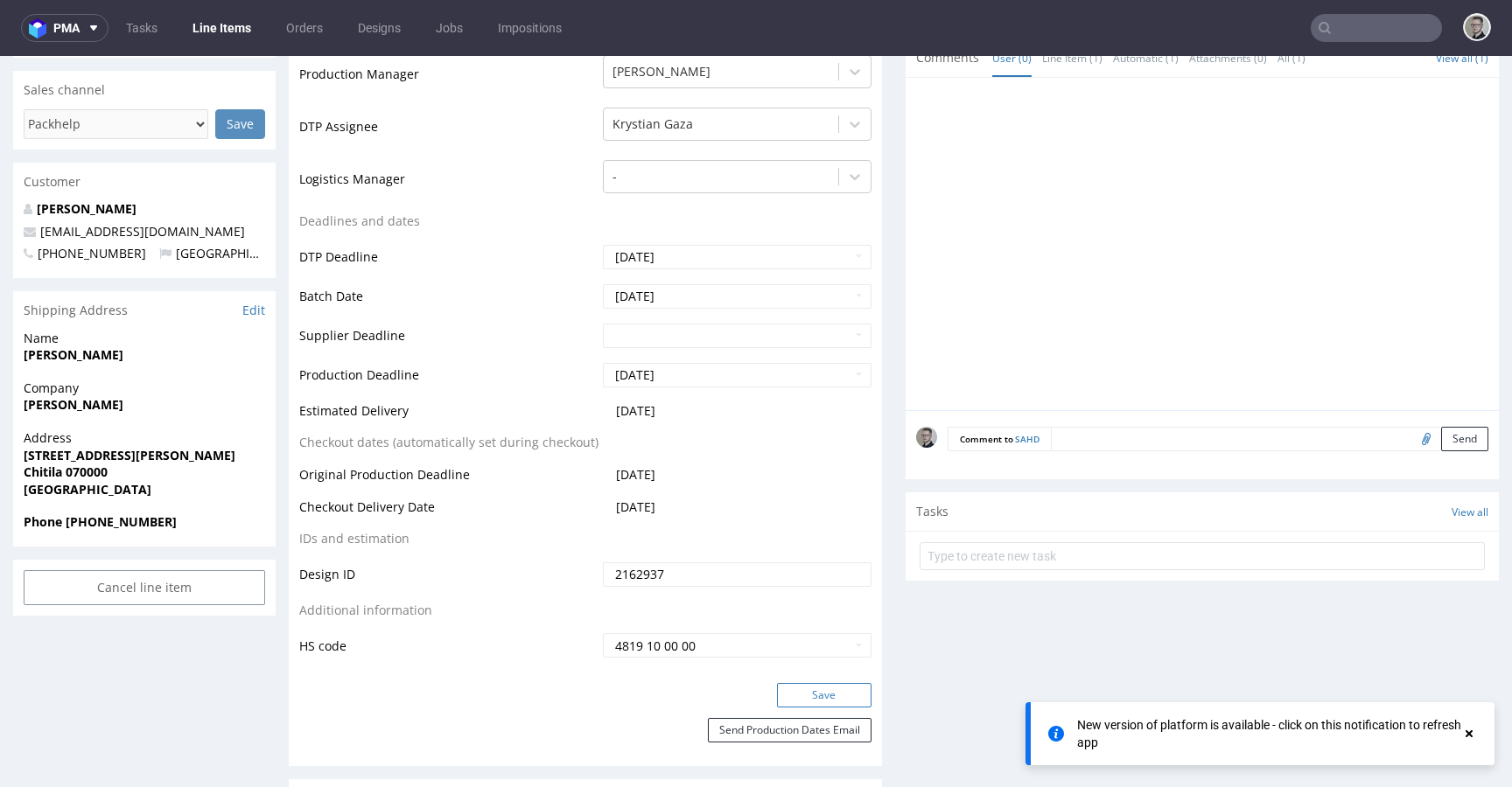
click at [844, 698] on button "Save" at bounding box center [824, 696] width 94 height 25
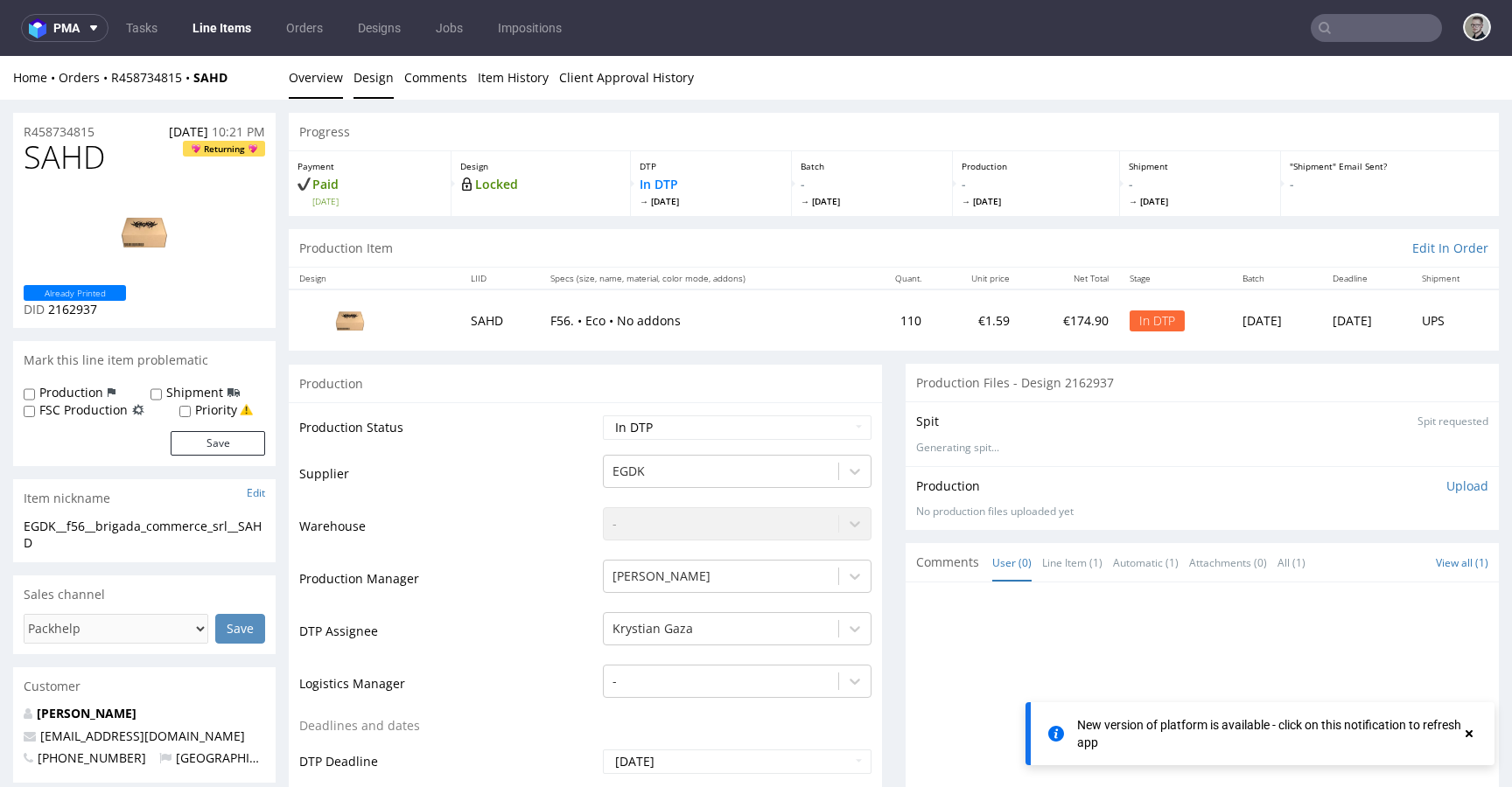
click at [353, 76] on link "Design" at bounding box center [373, 77] width 40 height 43
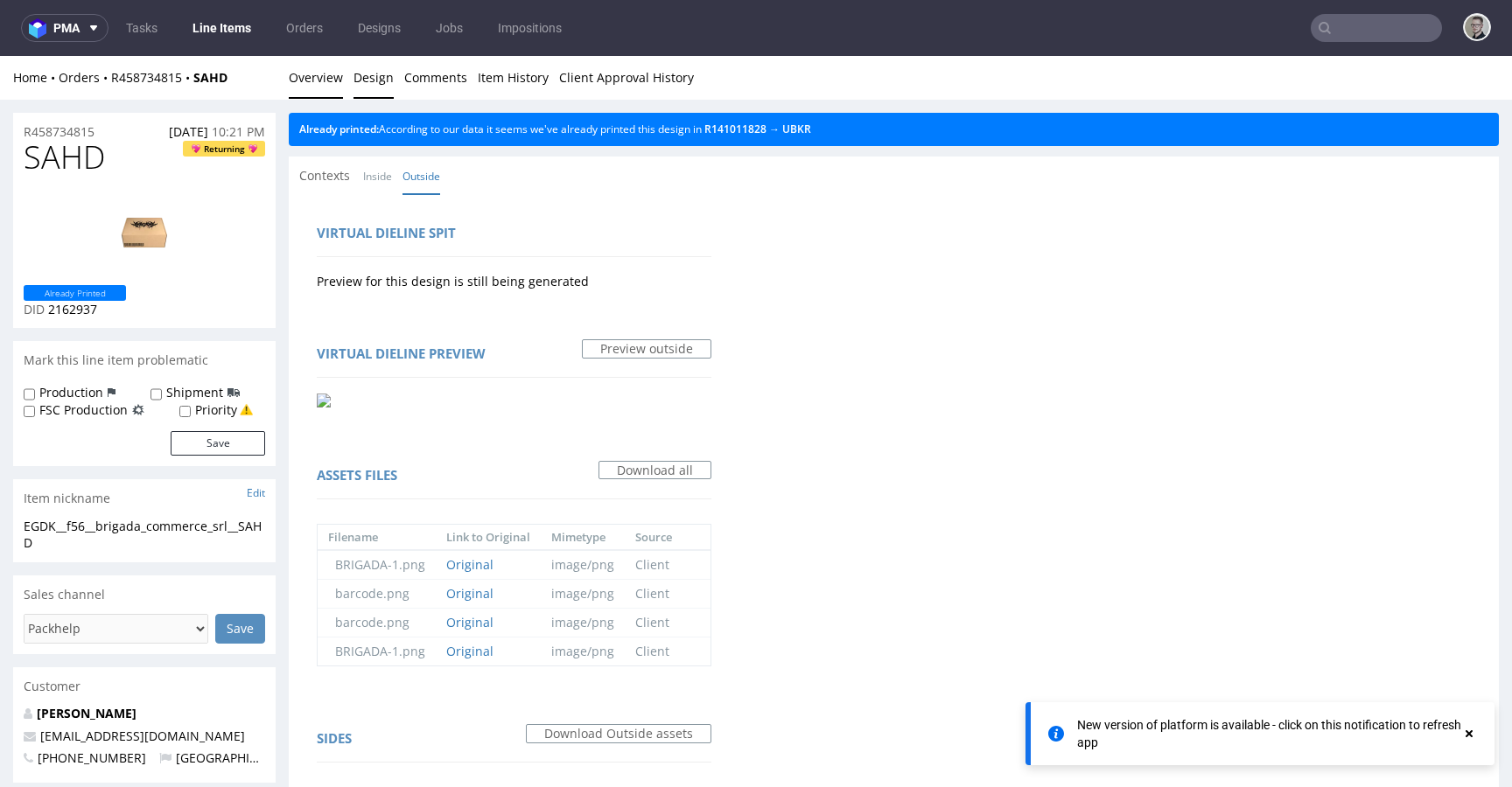
click at [329, 81] on link "Overview" at bounding box center [315, 77] width 54 height 43
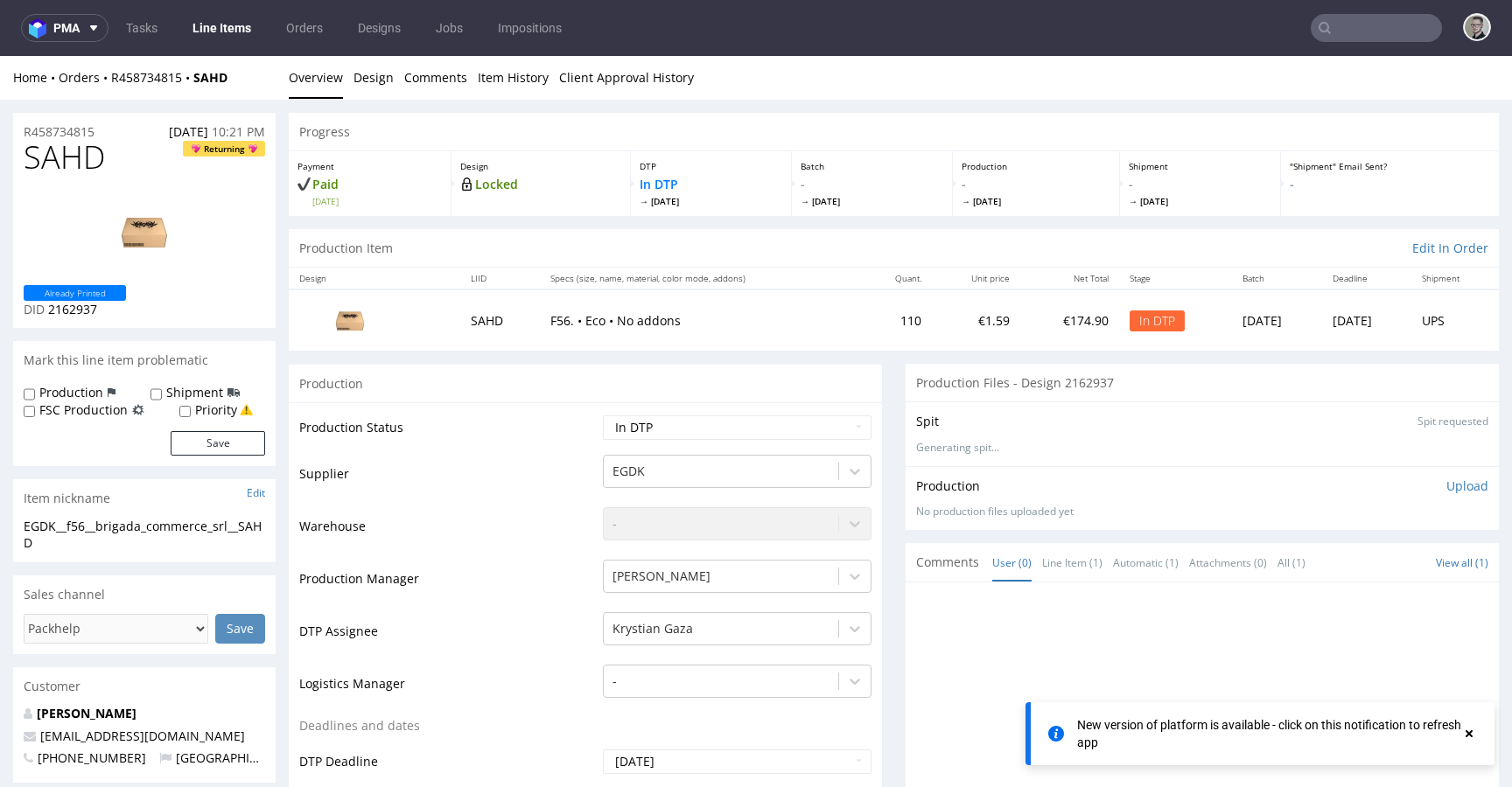
click at [159, 523] on div "EGDK__f56__brigada_commerce_srl__SAHD" at bounding box center [145, 535] width 242 height 34
copy div "EGDK__f56__brigada_commerce_srl__SAHD"
drag, startPoint x: 109, startPoint y: 134, endPoint x: 0, endPoint y: 131, distance: 109.0
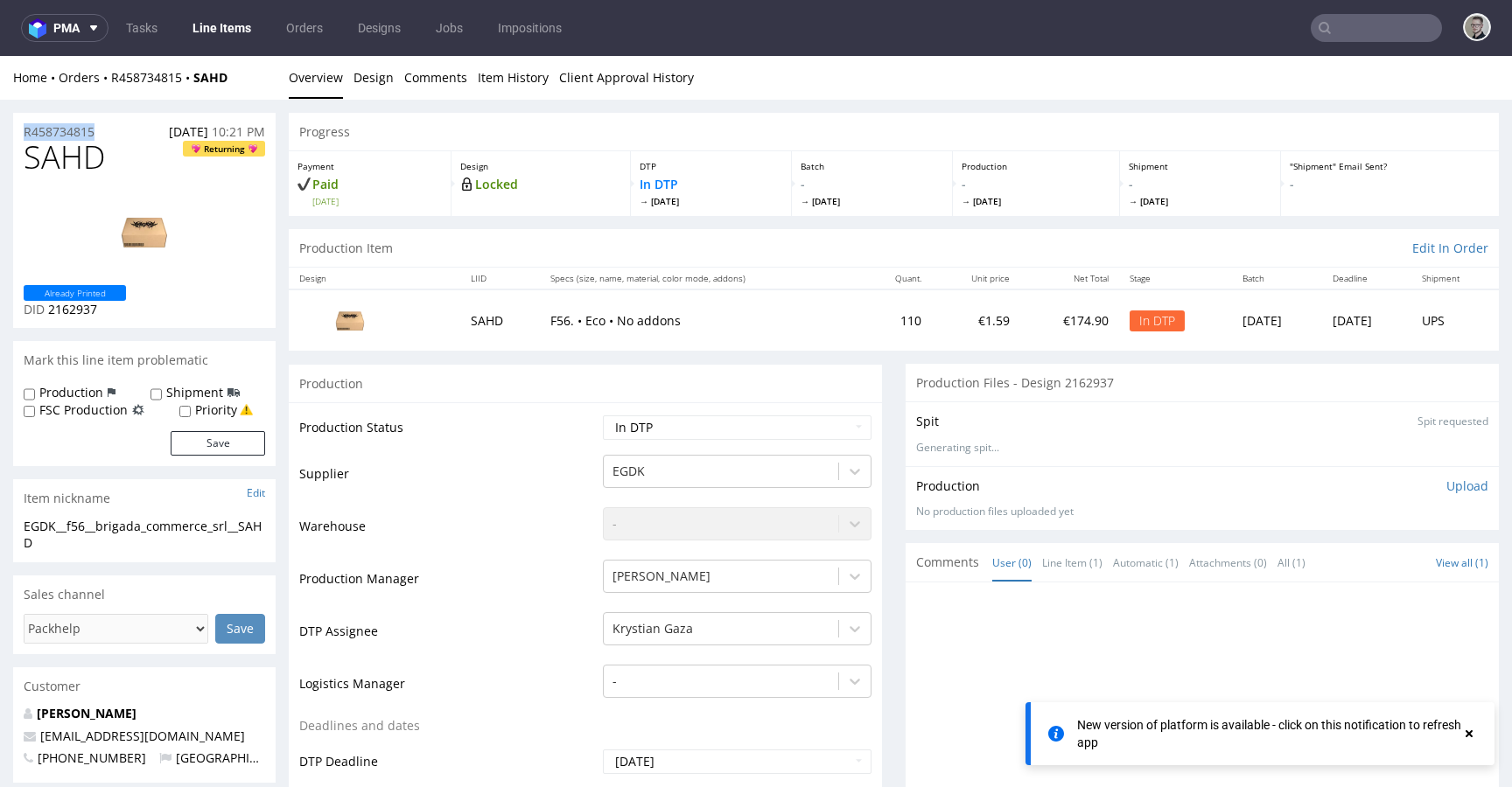
copy p "R458734815"
click at [1430, 474] on div "Production Upload No production files uploaded yet Description (optional) Add f…" at bounding box center [1202, 498] width 593 height 64
click at [1446, 491] on p "Upload" at bounding box center [1467, 486] width 42 height 17
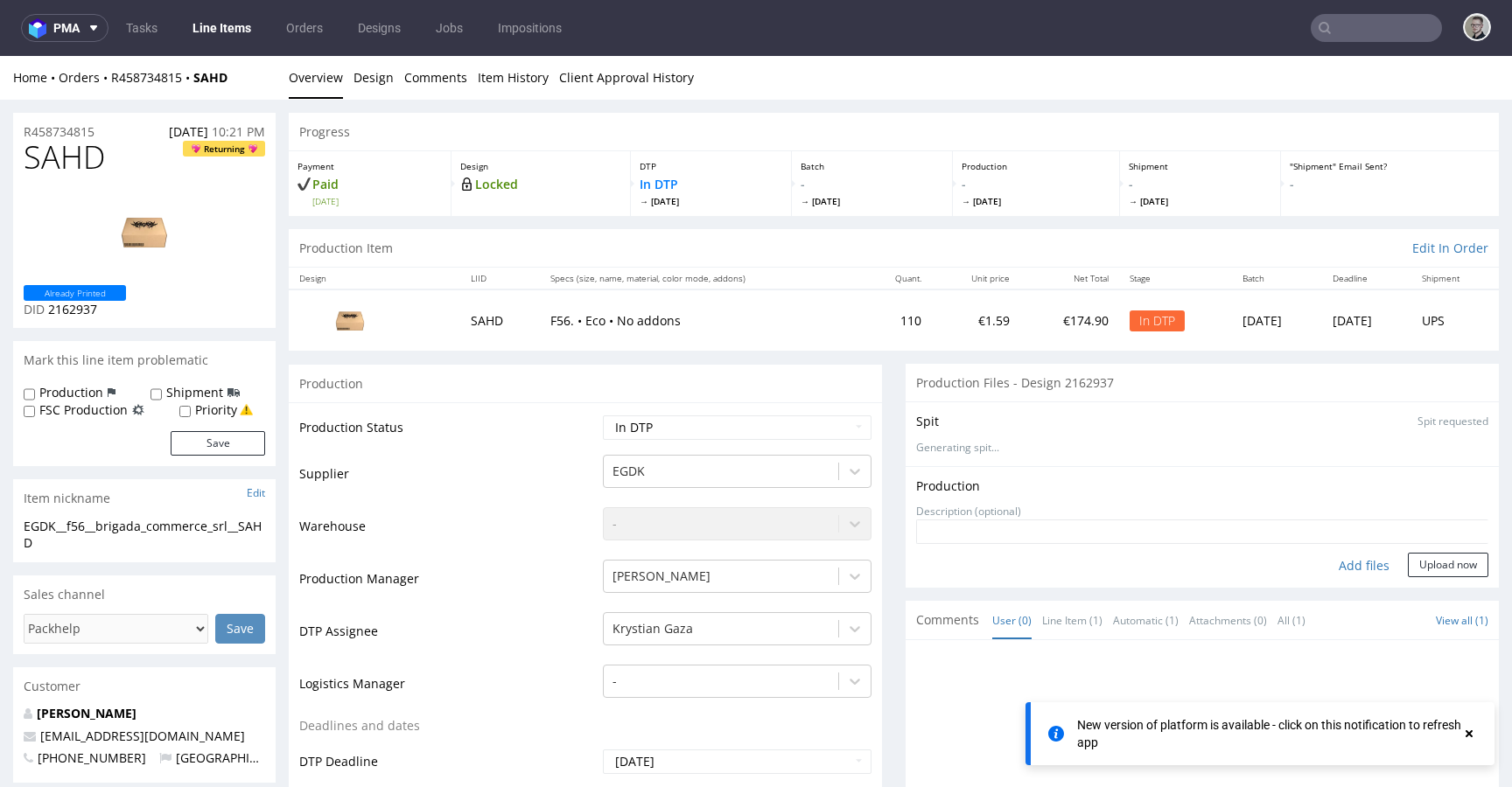
click at [1355, 567] on div "Add files" at bounding box center [1364, 566] width 88 height 27
type input "C:\fakepath\EGDK__f56__brigada_commerce_srl__SAHD__brigada_commerce_srl__UBKR__…"
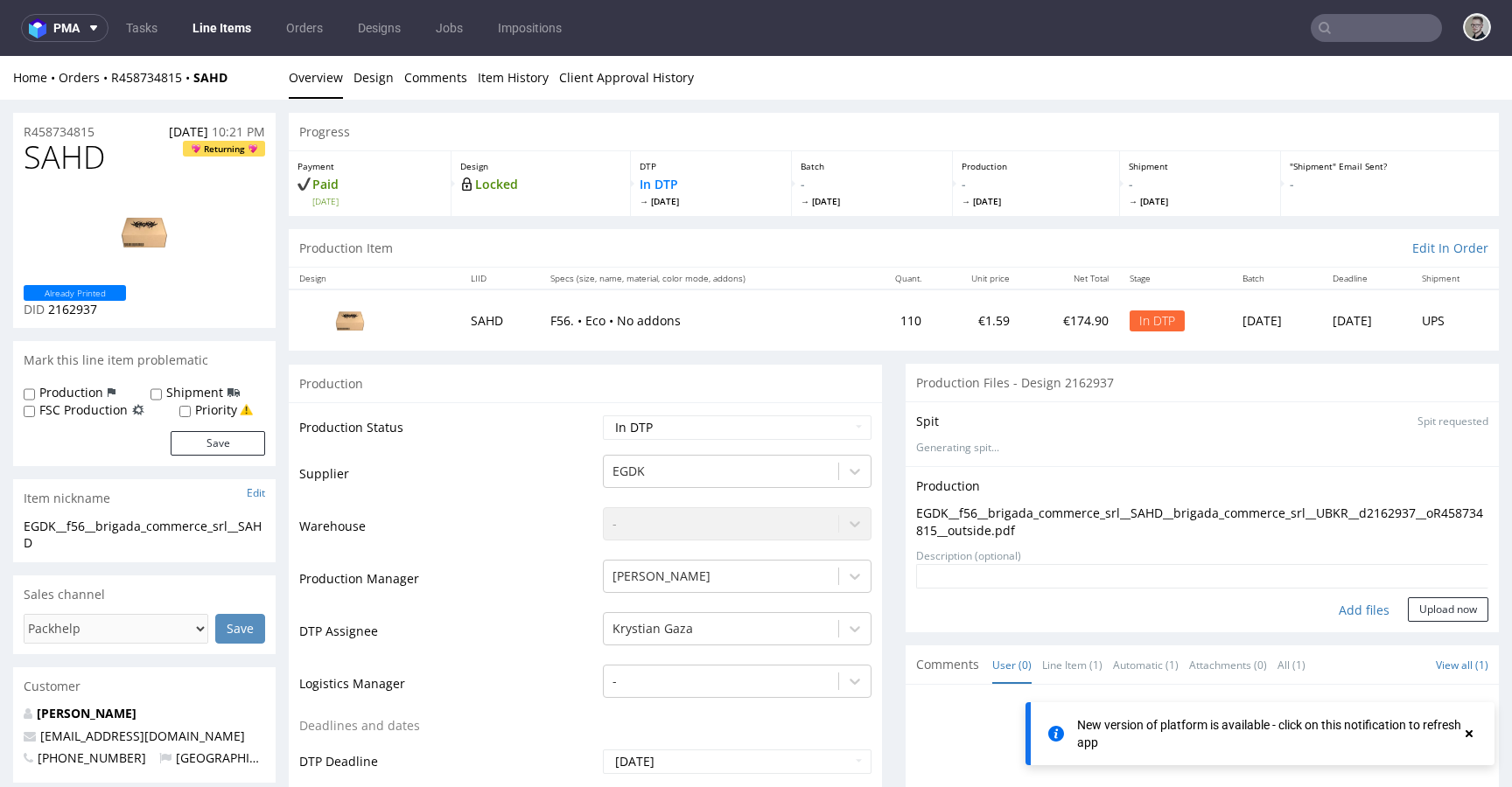
click at [1430, 594] on form "Add files Upload now" at bounding box center [1202, 593] width 572 height 58
click at [1424, 605] on button "Upload now" at bounding box center [1448, 610] width 81 height 25
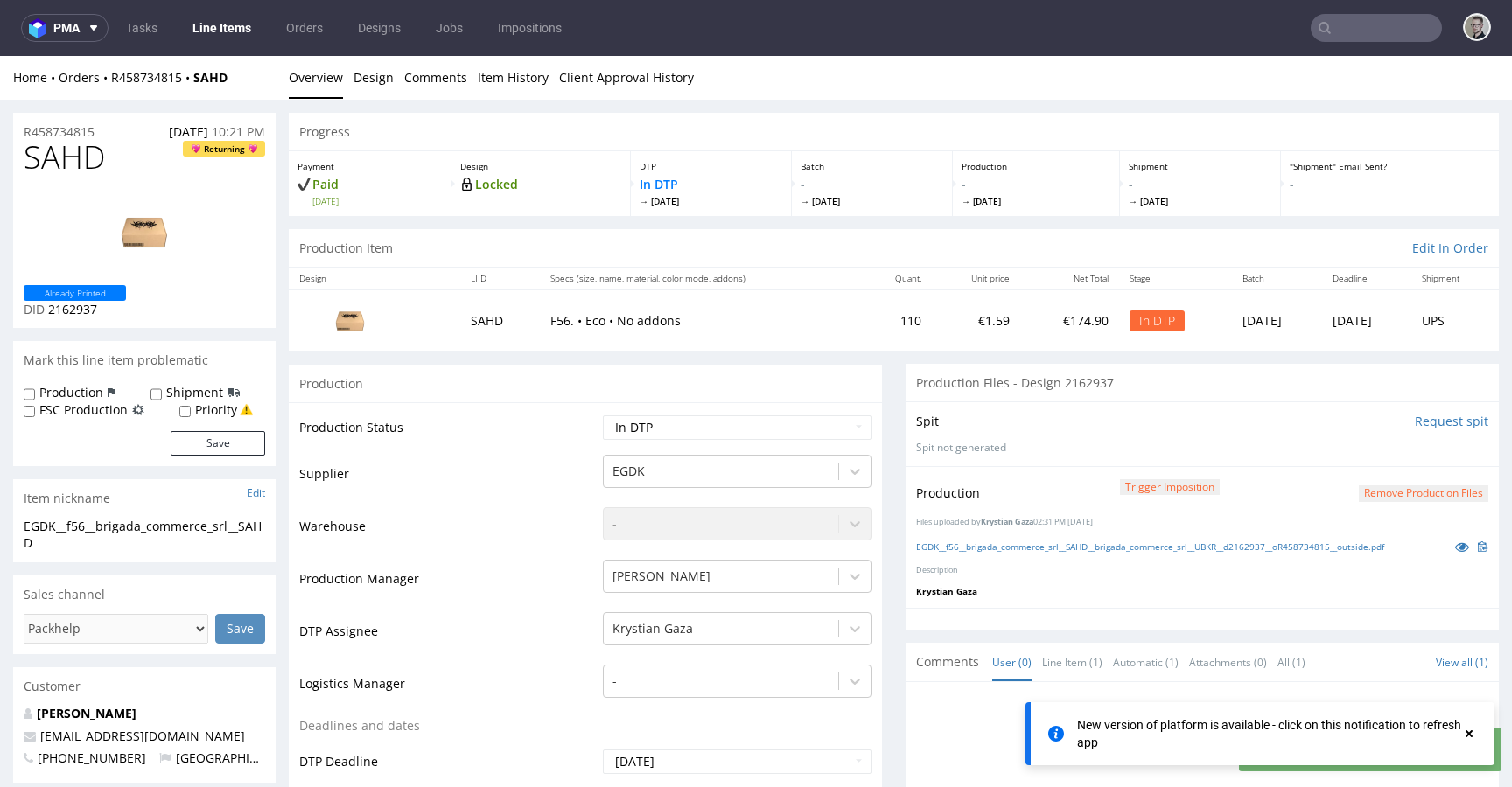
click at [1387, 493] on button "Remove production files" at bounding box center [1423, 493] width 129 height 16
click at [1378, 458] on link "Yes" at bounding box center [1369, 454] width 50 height 27
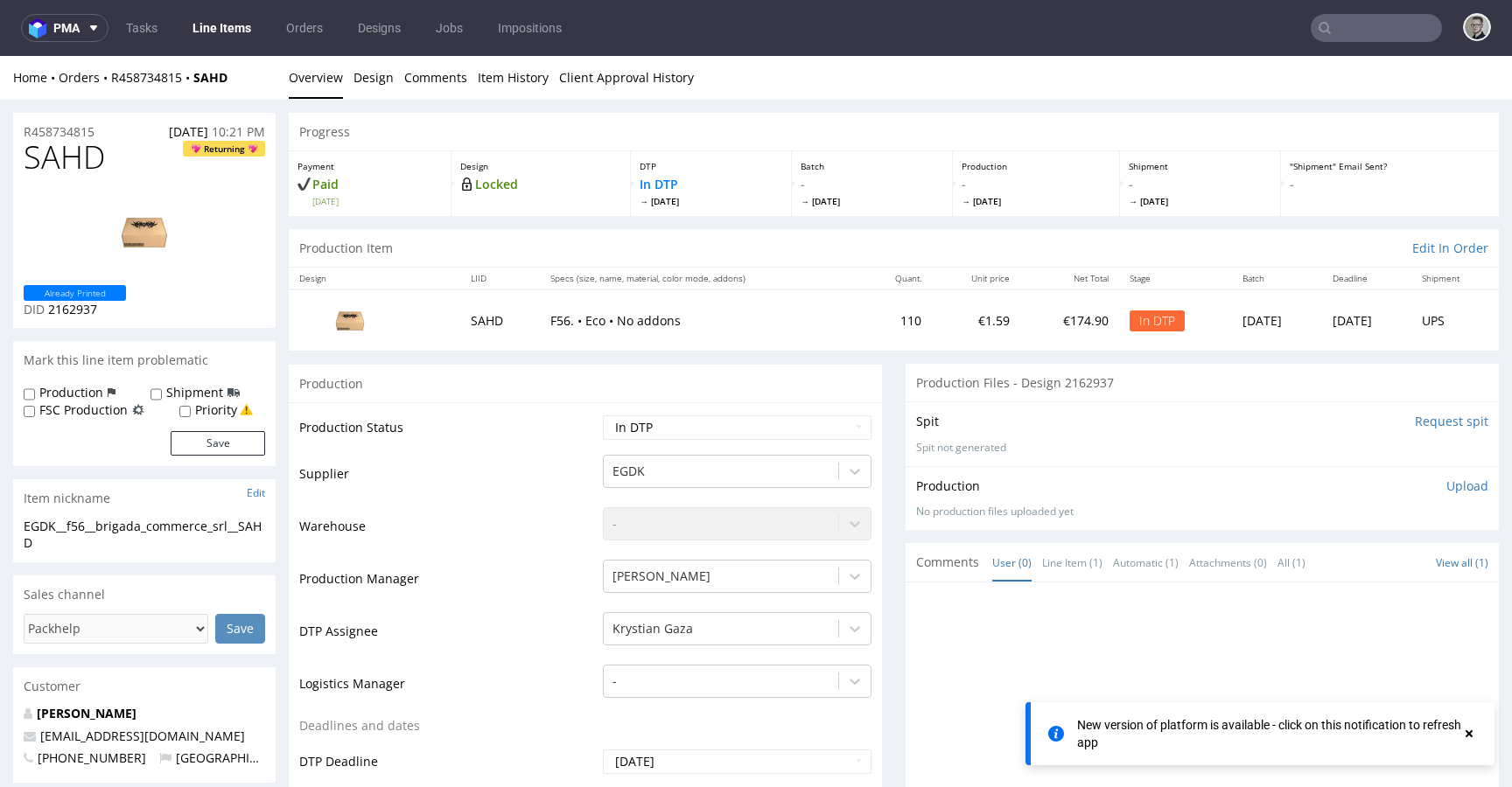
click at [1446, 482] on p "Upload" at bounding box center [1467, 486] width 42 height 17
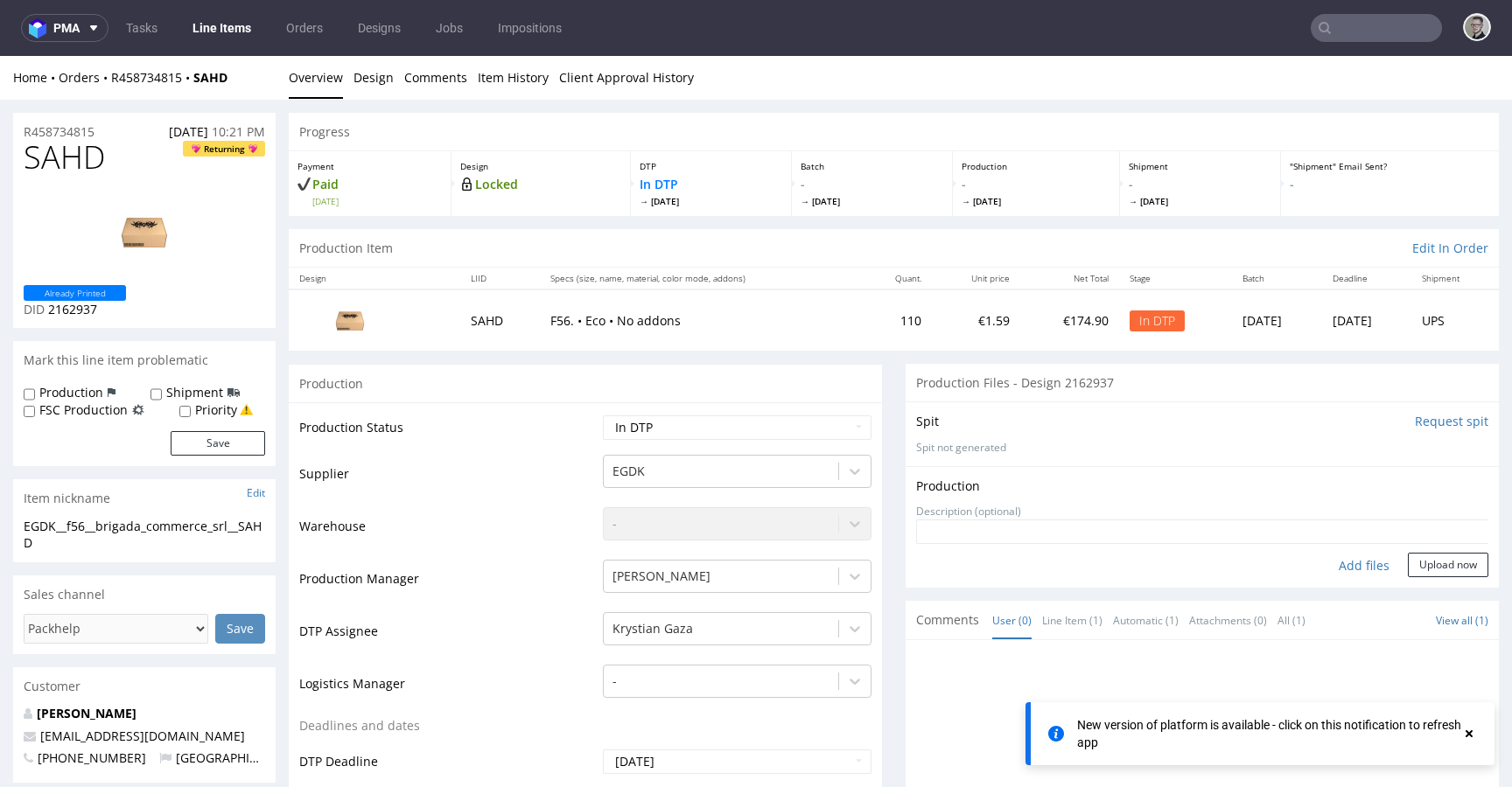
click at [1324, 566] on div "Add files" at bounding box center [1364, 566] width 88 height 27
type input "C:\fakepath\EGDK__f56__brigada_commerce_srl__SAHD__d2162937__oR458734815__outsi…"
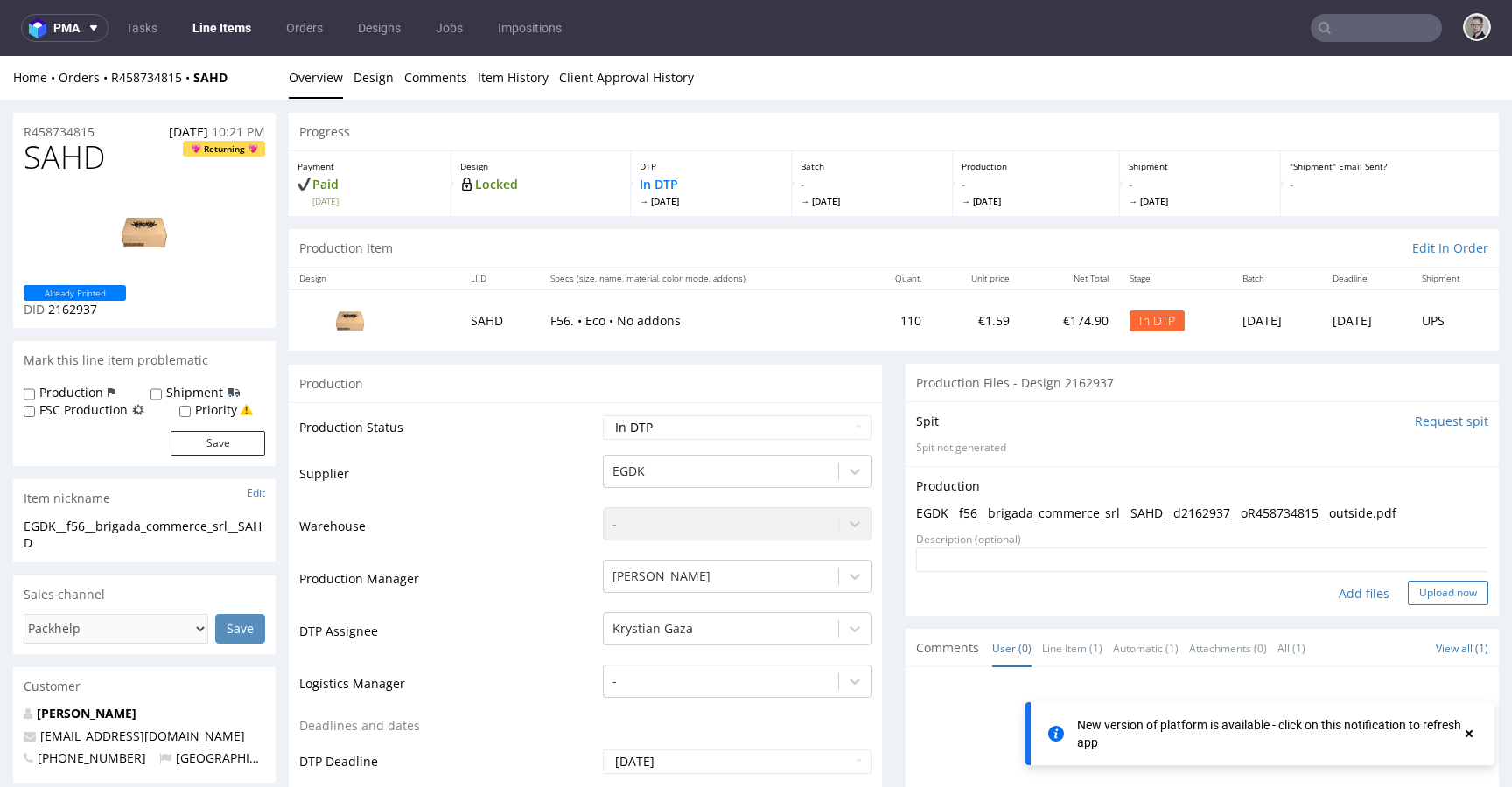
click at [1413, 596] on button "Upload now" at bounding box center [1448, 593] width 81 height 25
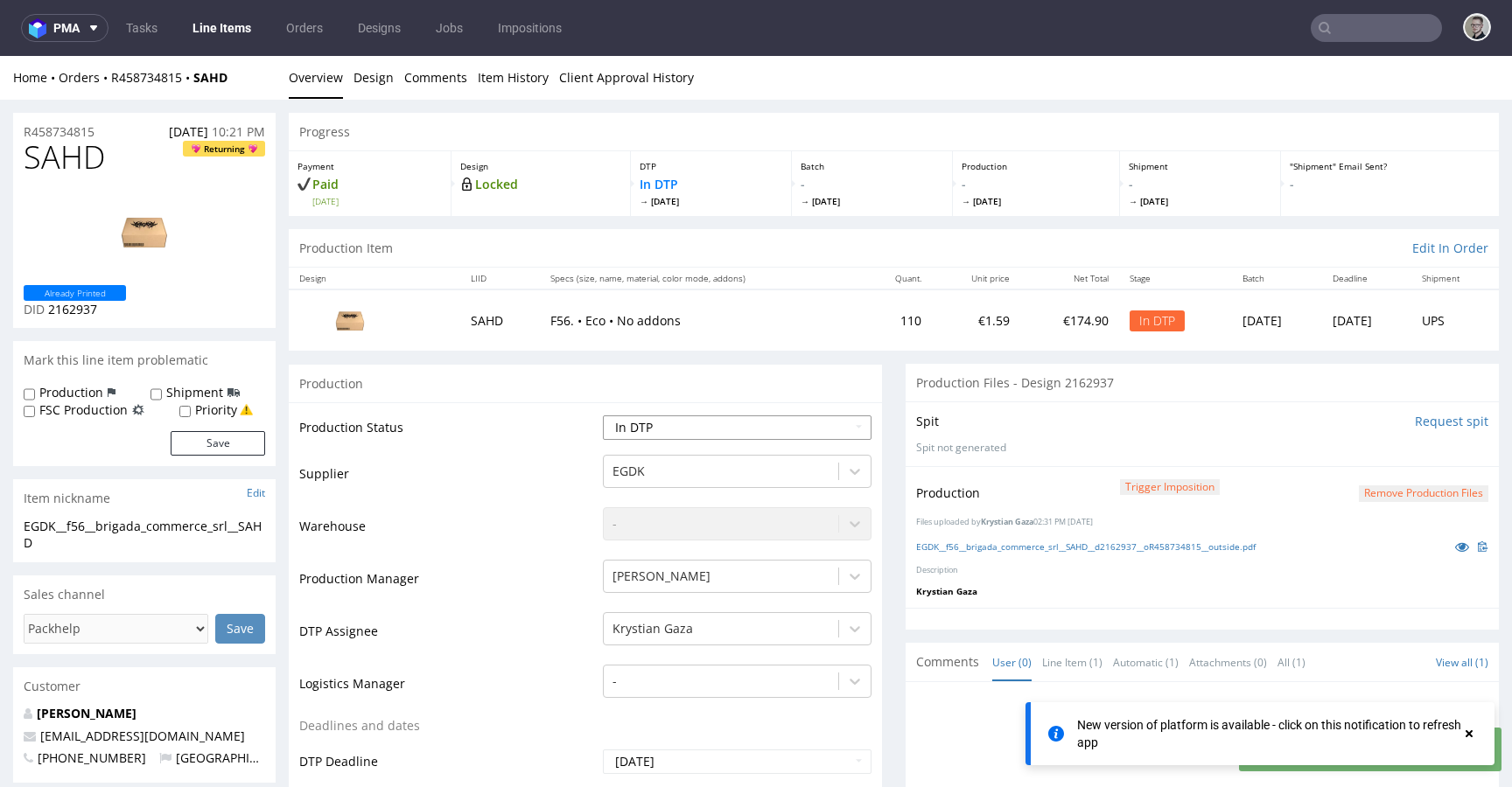
click at [821, 418] on select "Waiting for Artwork Waiting for Diecut Waiting for Mockup Waiting for DTP Waiti…" at bounding box center [737, 428] width 269 height 25
select select "dtp_production_ready"
click at [603, 416] on select "Waiting for Artwork Waiting for Diecut Waiting for Mockup Waiting for DTP Waiti…" at bounding box center [737, 428] width 269 height 25
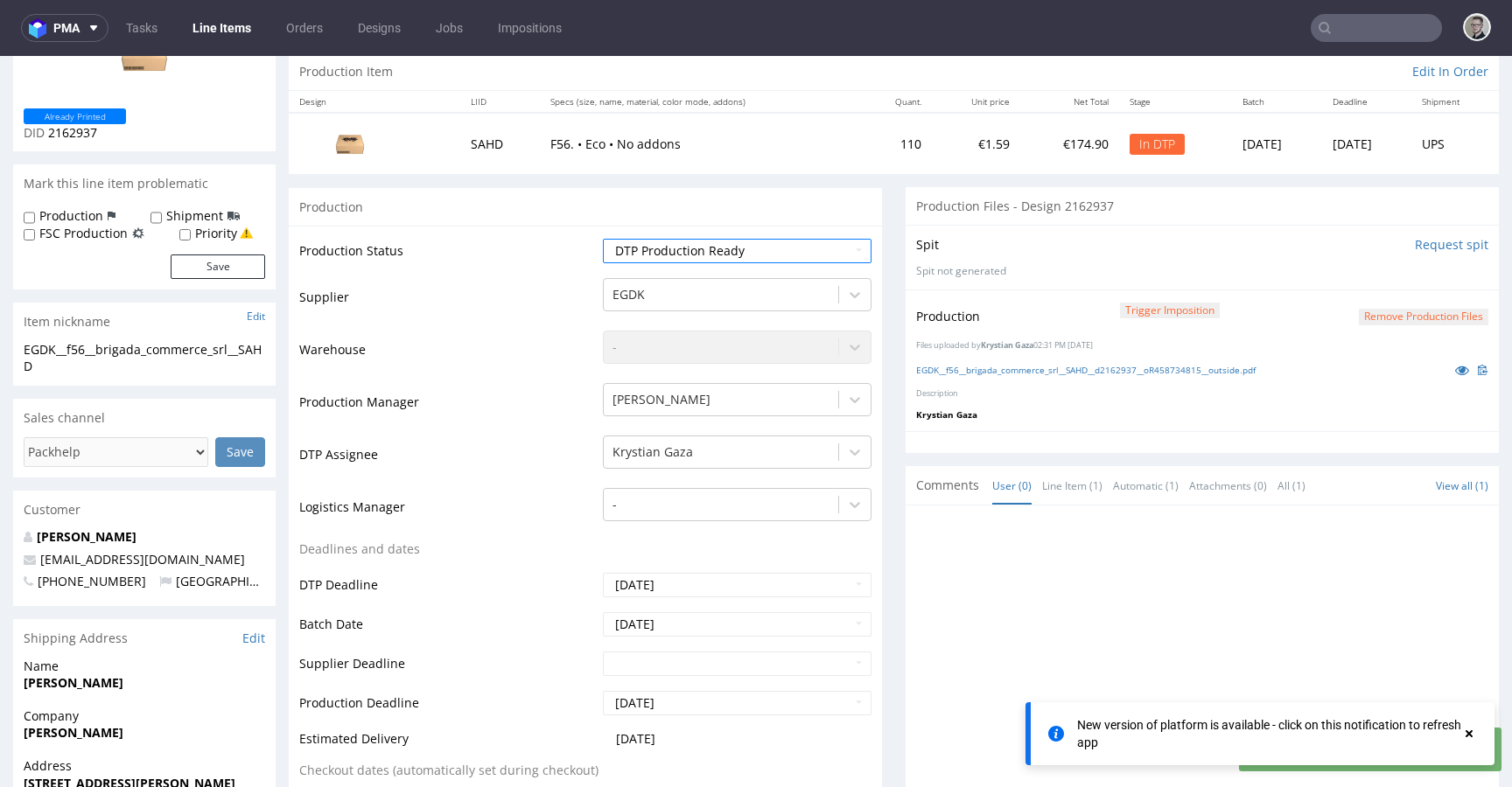
scroll to position [520, 0]
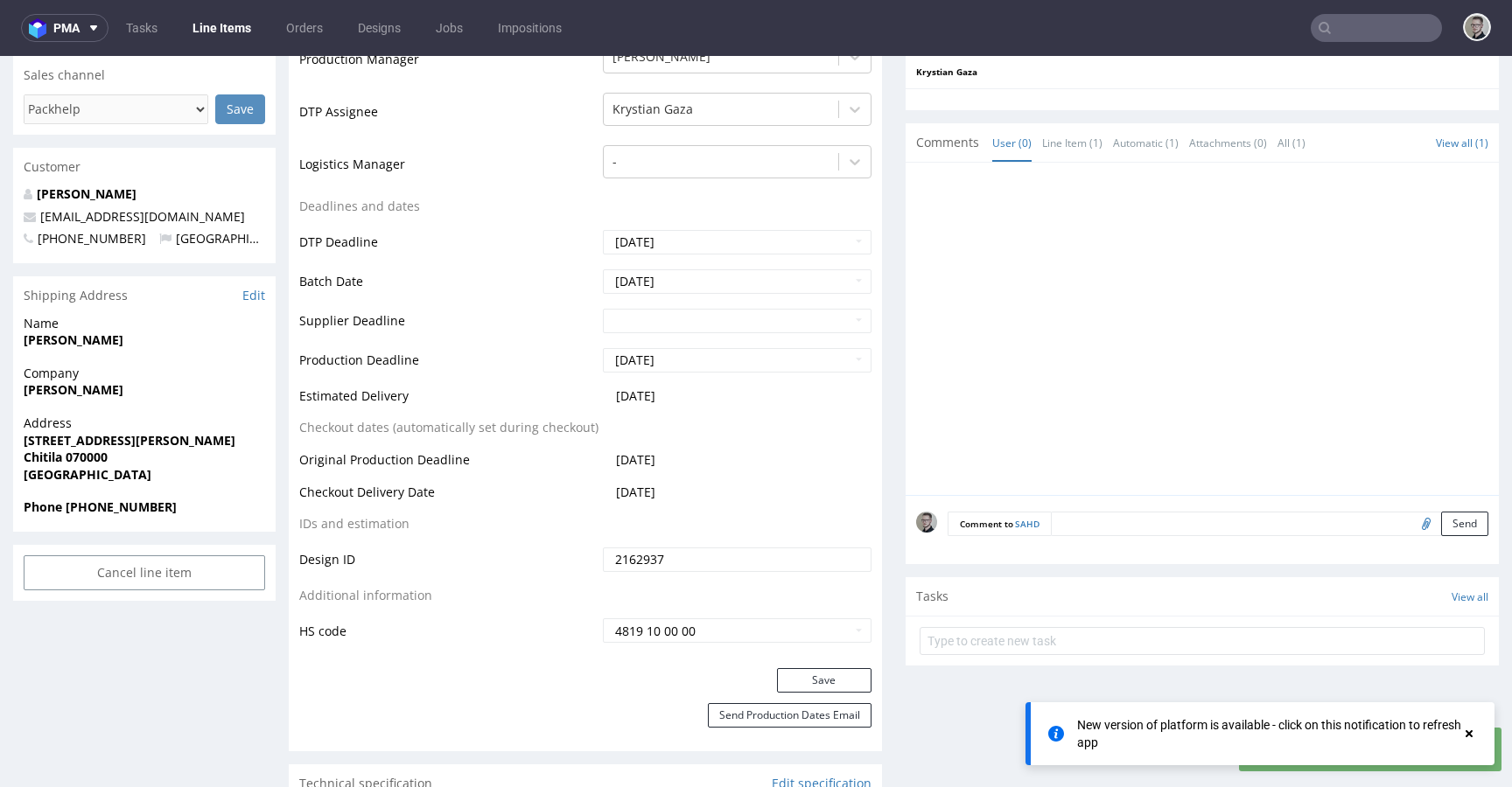
click at [842, 665] on div "Production Status Waiting for Artwork Waiting for Diecut Waiting for Mockup Wai…" at bounding box center [585, 275] width 593 height 785
click at [842, 669] on button "Save" at bounding box center [824, 680] width 94 height 25
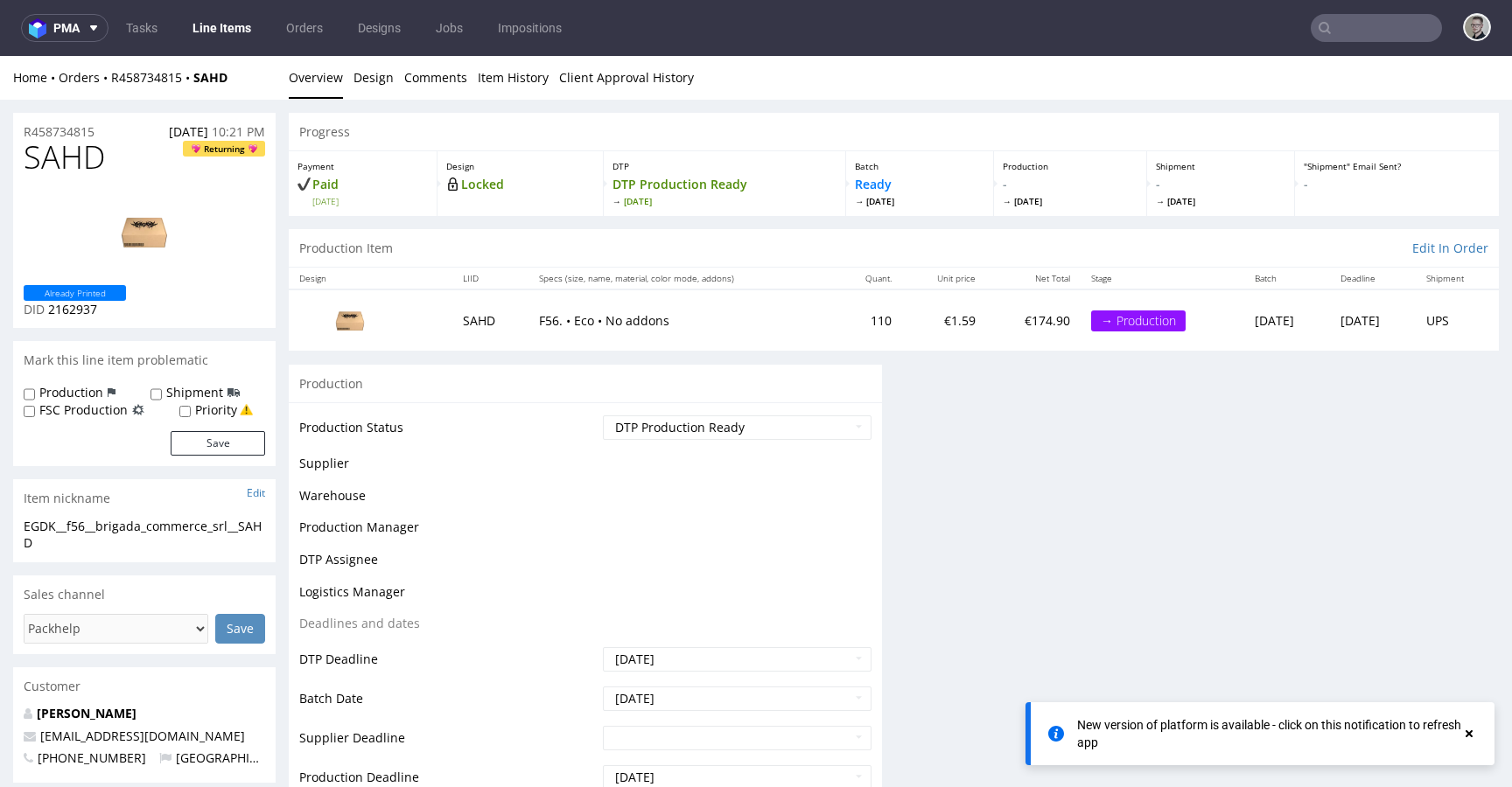
scroll to position [0, 0]
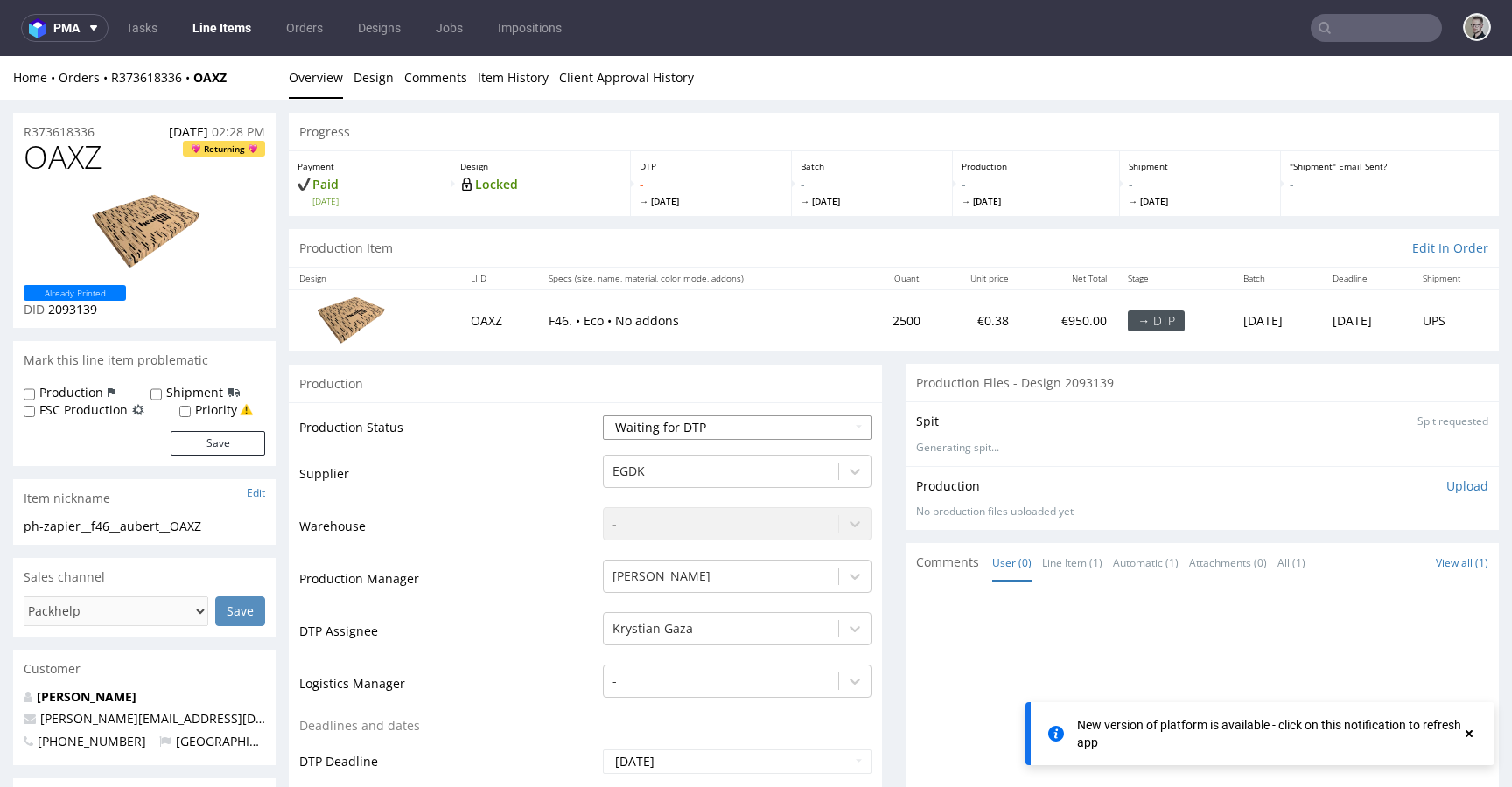
click at [740, 427] on select "Waiting for Artwork Waiting for Diecut Waiting for Mockup Waiting for DTP Waiti…" at bounding box center [737, 428] width 269 height 25
select select "dtp_in_process"
click at [603, 416] on select "Waiting for Artwork Waiting for Diecut Waiting for Mockup Waiting for DTP Waiti…" at bounding box center [737, 428] width 269 height 25
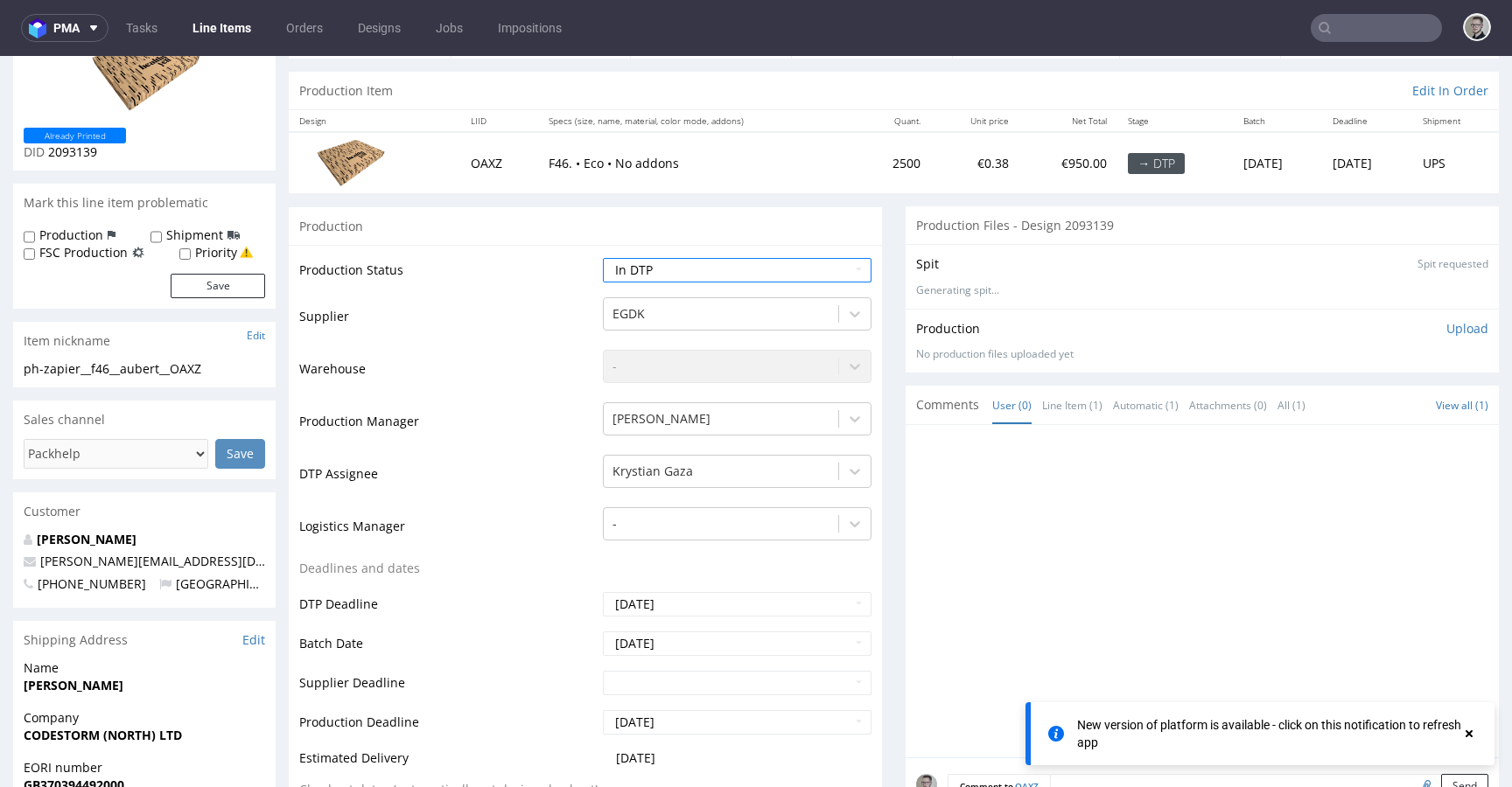
scroll to position [572, 0]
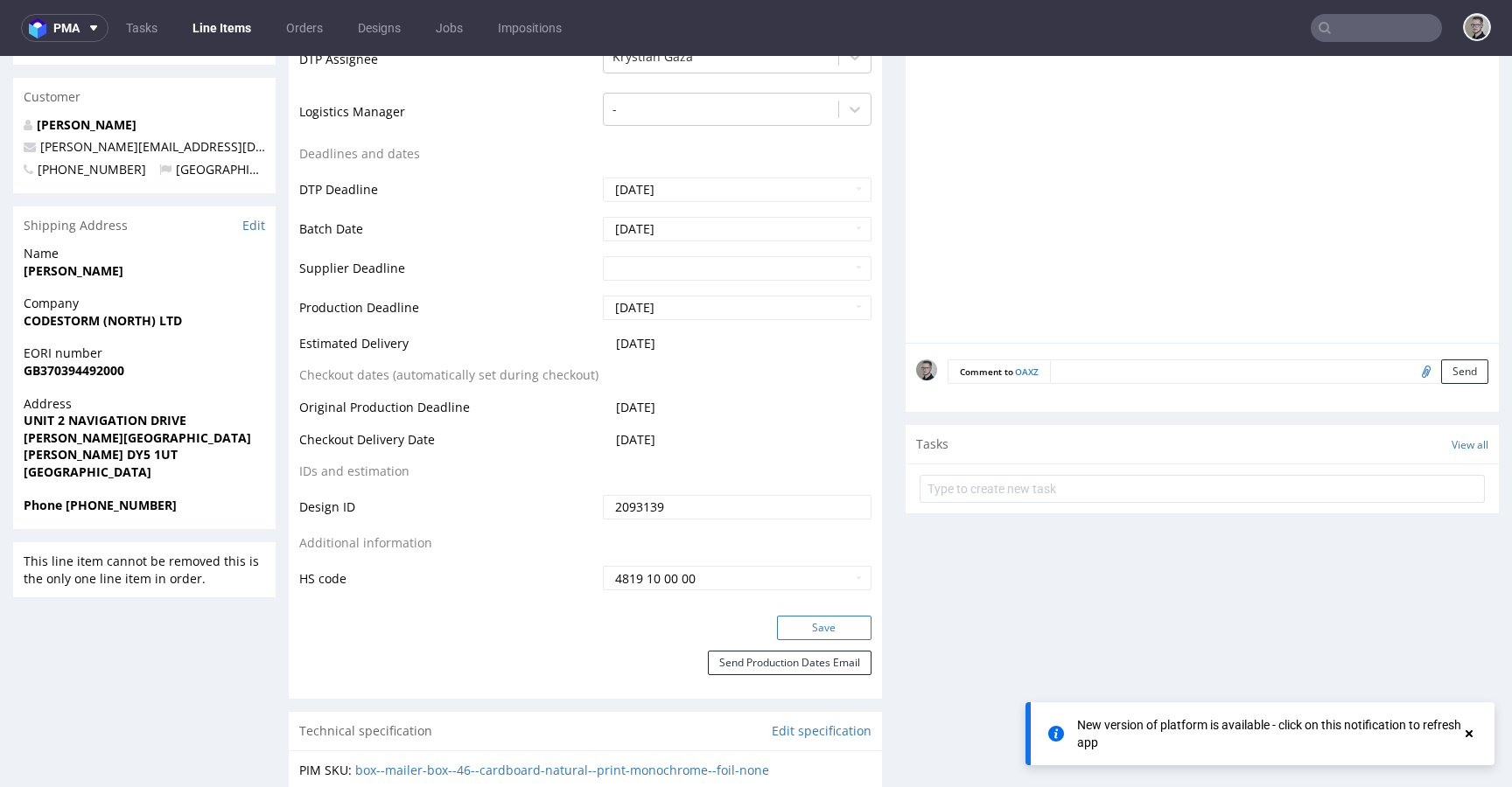
click at [836, 620] on button "Save" at bounding box center [824, 628] width 94 height 25
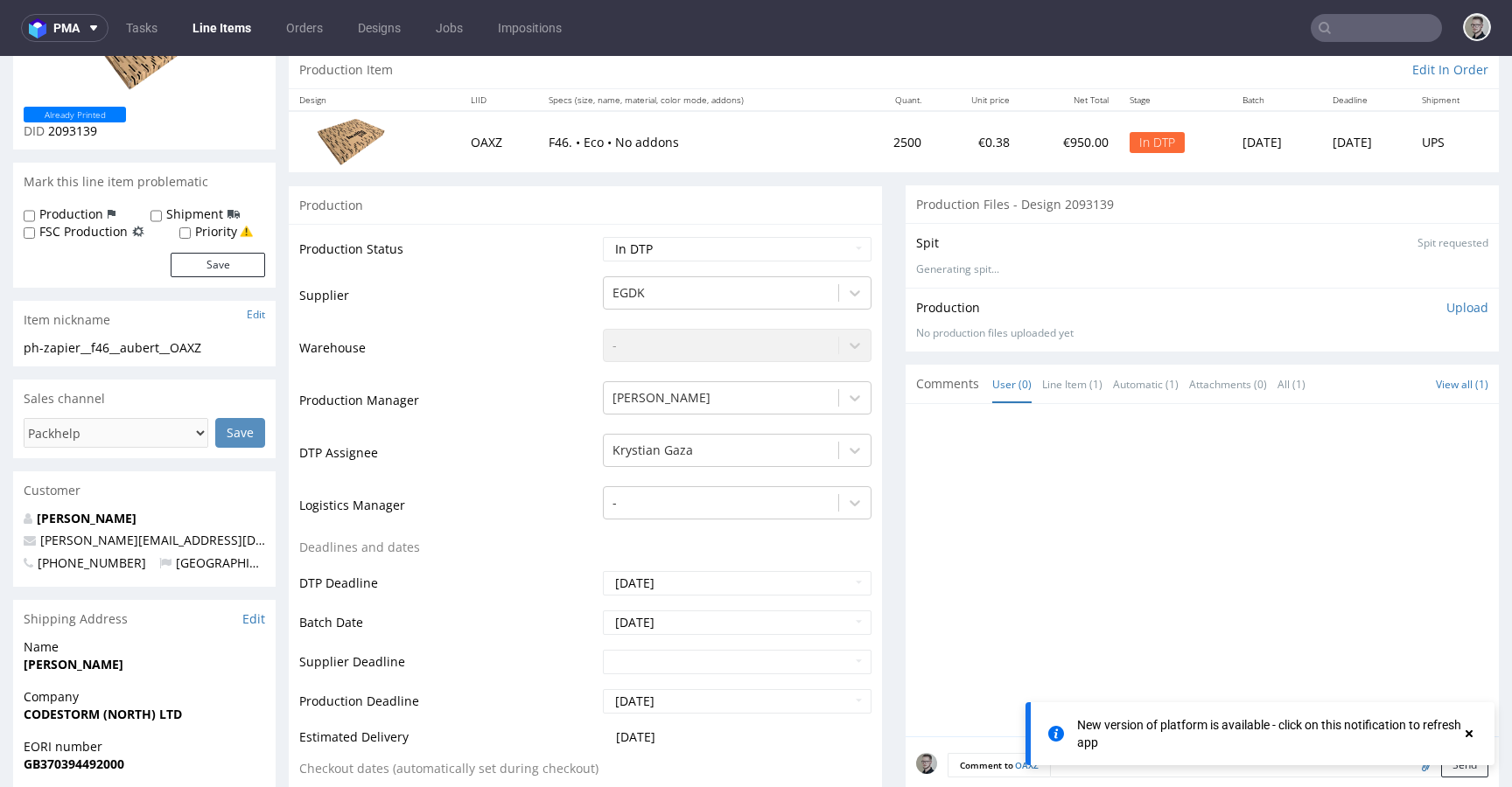
scroll to position [0, 0]
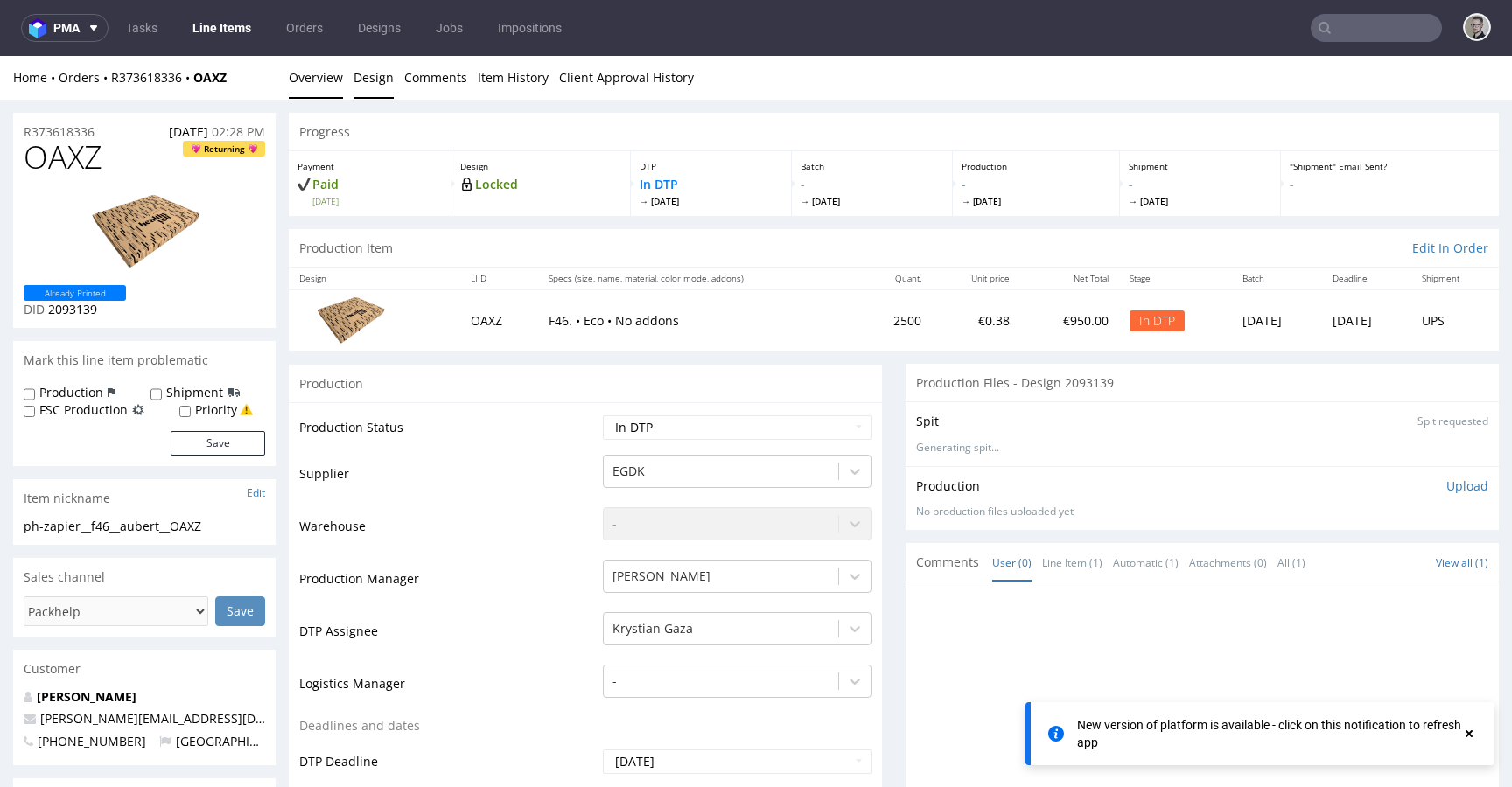
click at [353, 70] on link "Design" at bounding box center [373, 77] width 40 height 43
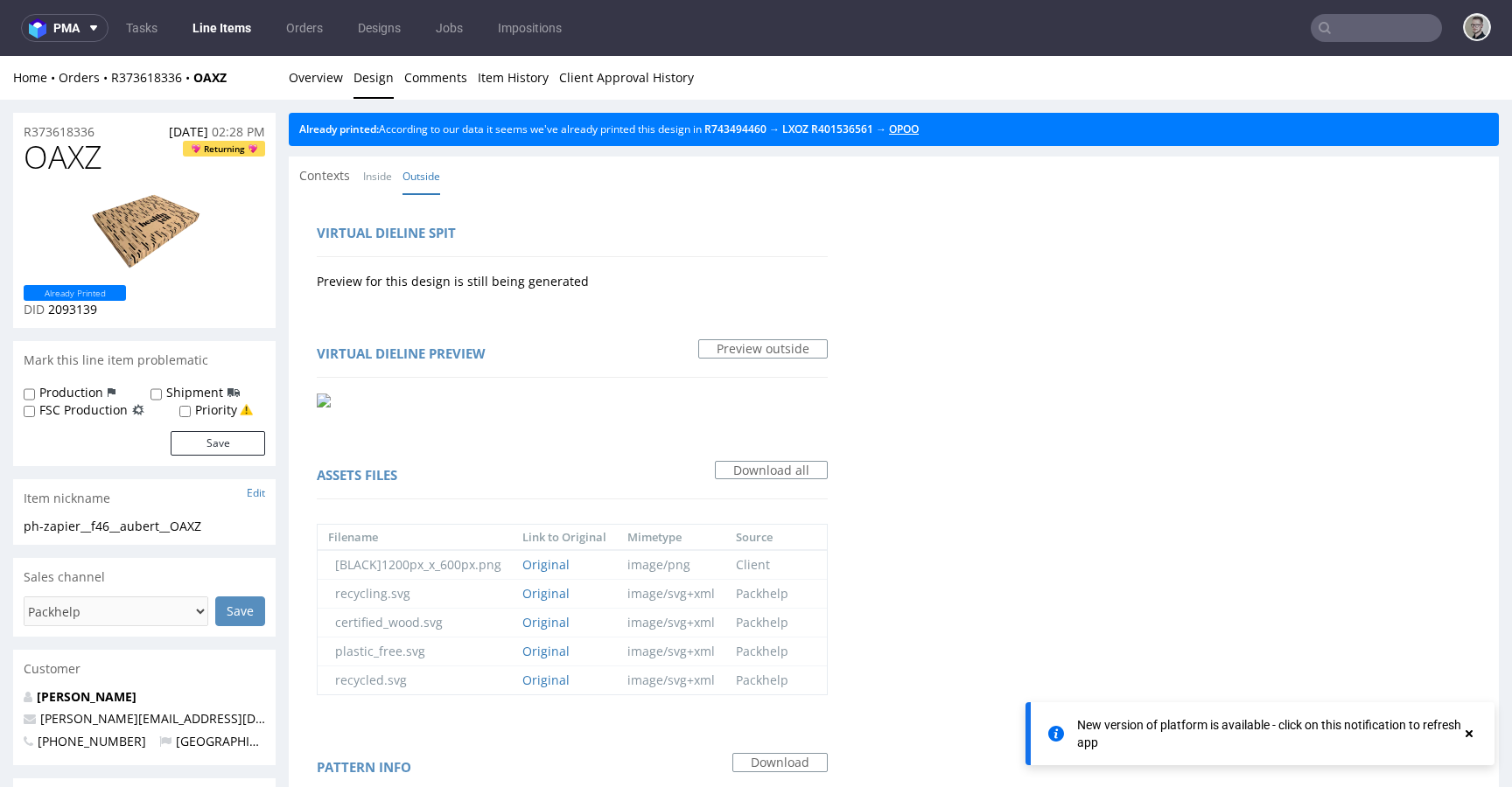
drag, startPoint x: 918, startPoint y: 128, endPoint x: 600, endPoint y: 133, distance: 318.0
click at [327, 89] on link "Overview" at bounding box center [315, 77] width 54 height 43
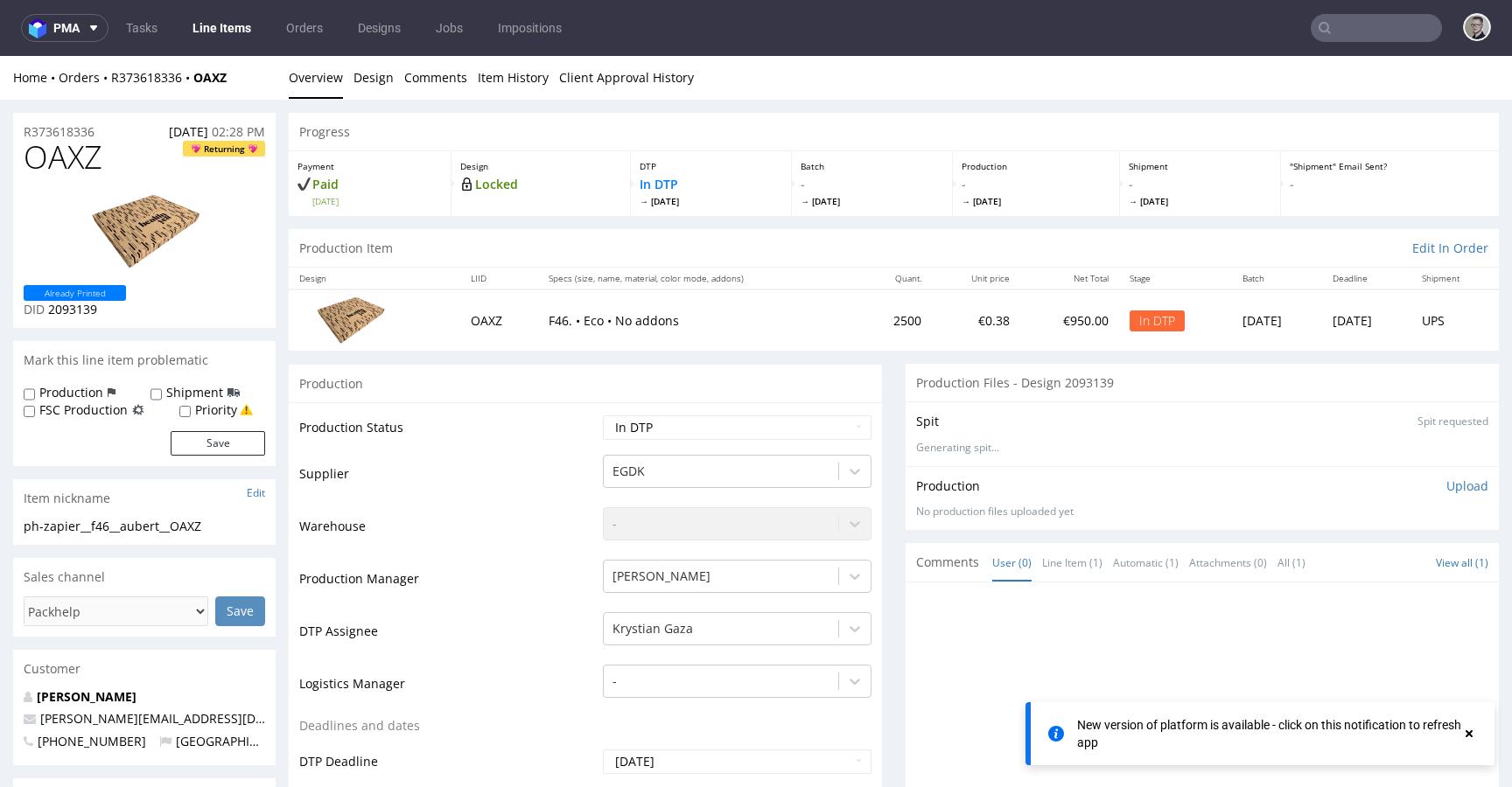
click at [147, 525] on div "ph-zapier__f46__aubert__OAXZ" at bounding box center [145, 526] width 242 height 17
click at [148, 525] on div "ph-zapier__f46__aubert__OAXZ" at bounding box center [145, 526] width 242 height 17
copy div "ph-zapier__f46__aubert__OAXZ Update"
drag, startPoint x: 77, startPoint y: 128, endPoint x: 0, endPoint y: 119, distance: 77.5
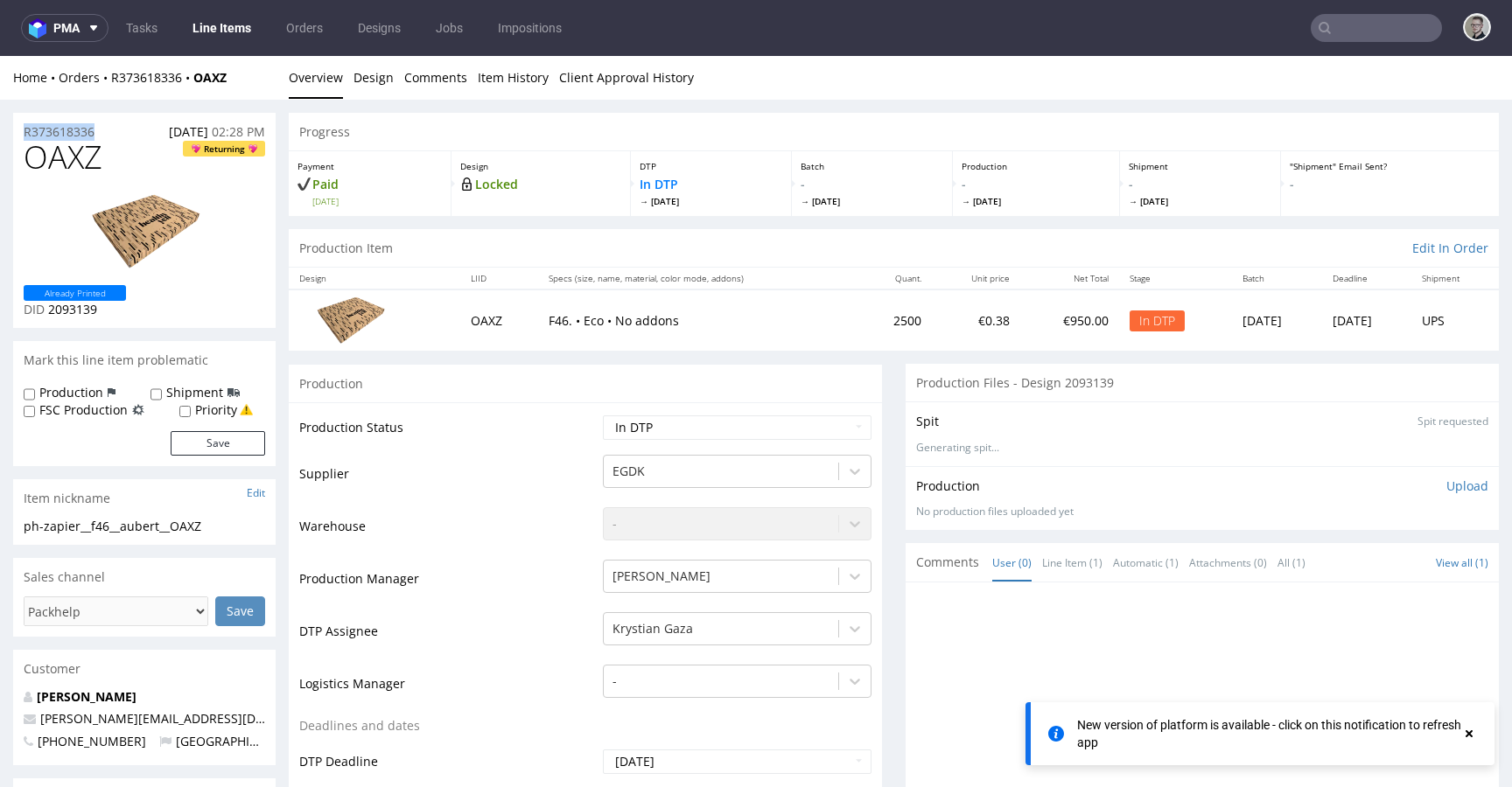
copy p "R373618336"
drag, startPoint x: 1446, startPoint y: 485, endPoint x: 1373, endPoint y: 516, distance: 79.3
click at [1446, 485] on p "Upload" at bounding box center [1467, 486] width 42 height 17
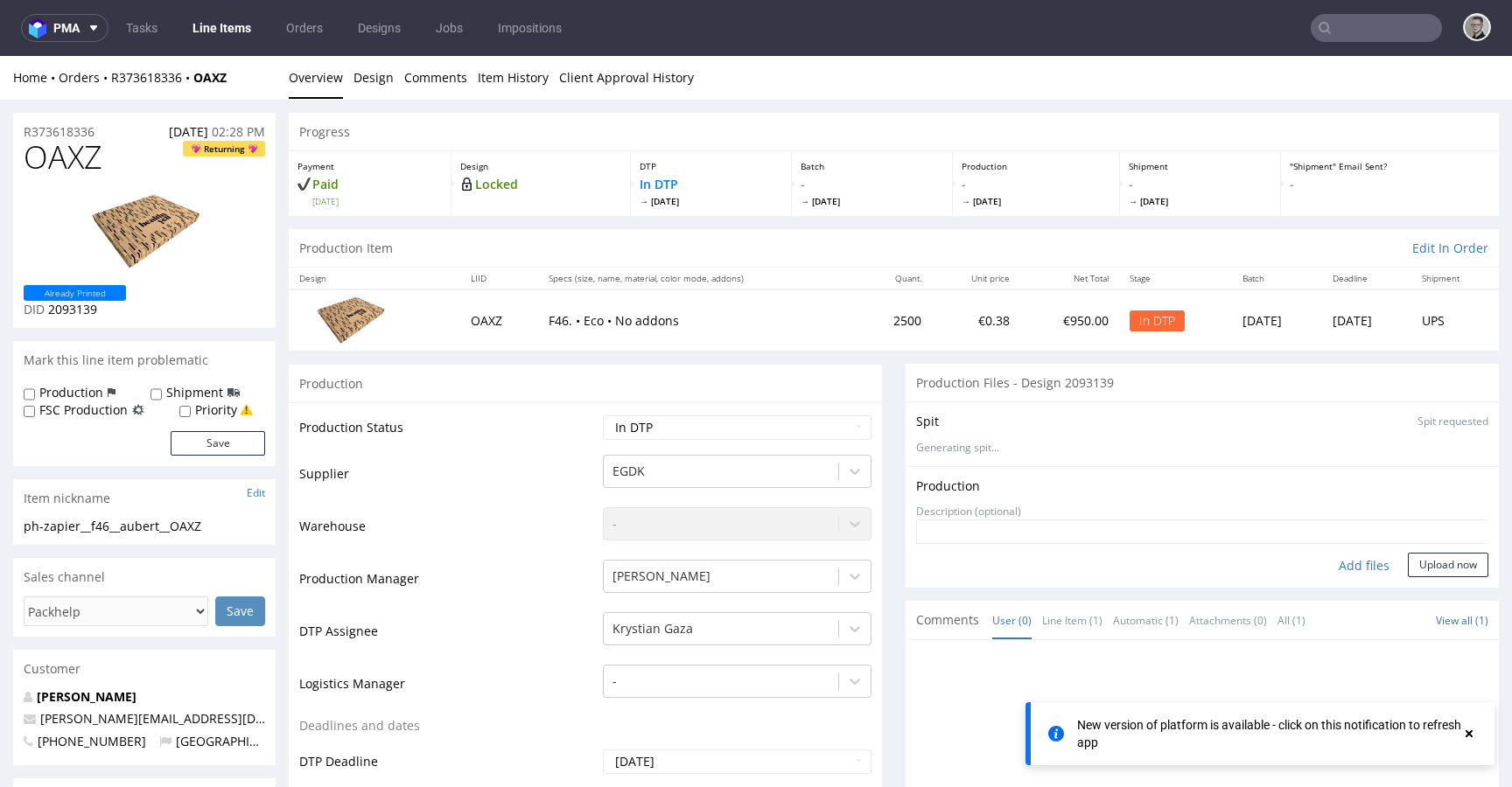
click at [1334, 568] on div "Add files" at bounding box center [1364, 566] width 88 height 27
type input "C:\fakepath\ph-zapier__f46__aubert__OAXZ__d2093139__oR373618336__outside.pdf"
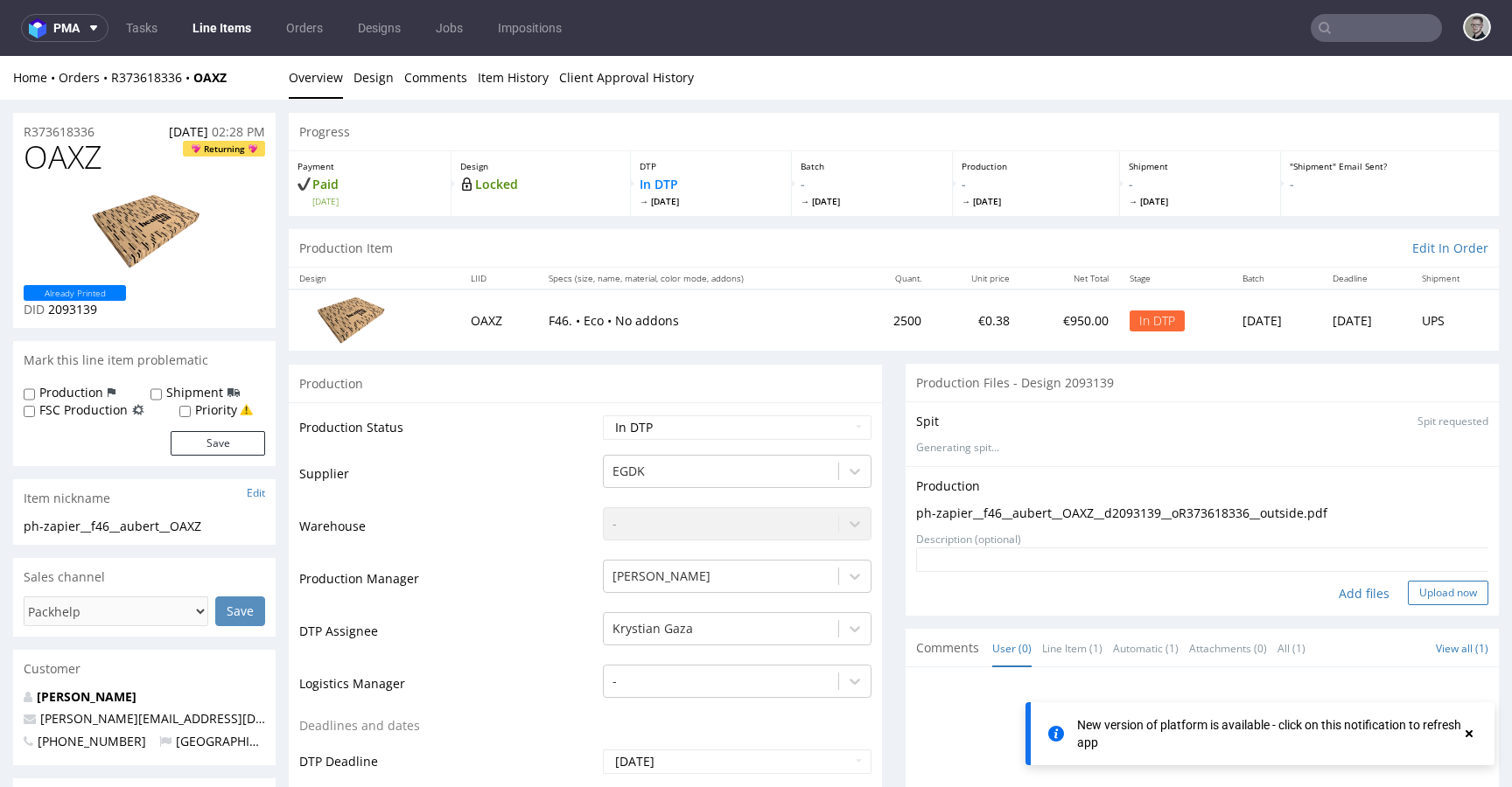
click at [1444, 600] on button "Upload now" at bounding box center [1448, 593] width 81 height 25
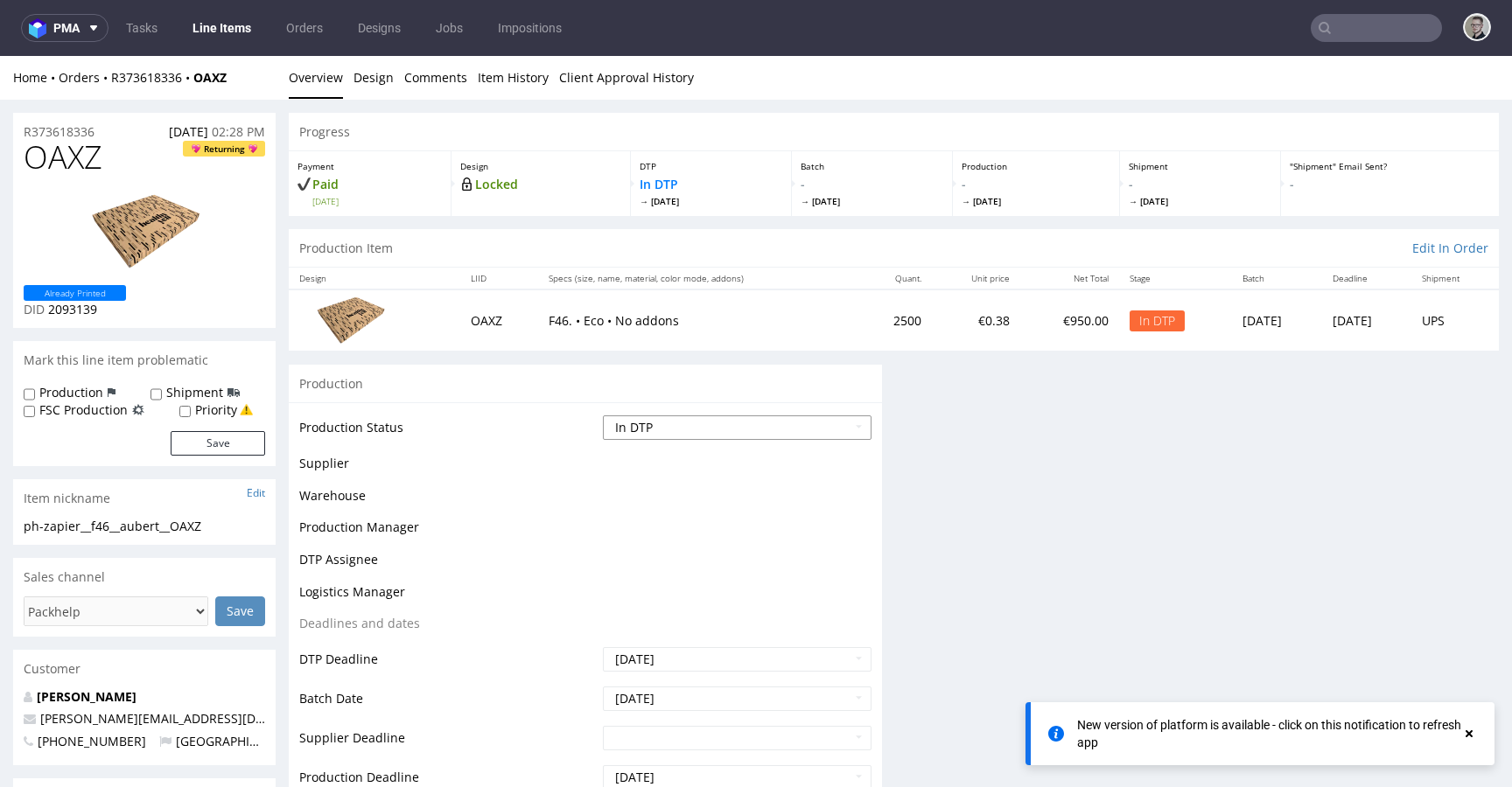
click at [786, 423] on select "Waiting for Artwork Waiting for Diecut Waiting for Mockup Waiting for DTP Waiti…" at bounding box center [737, 428] width 269 height 25
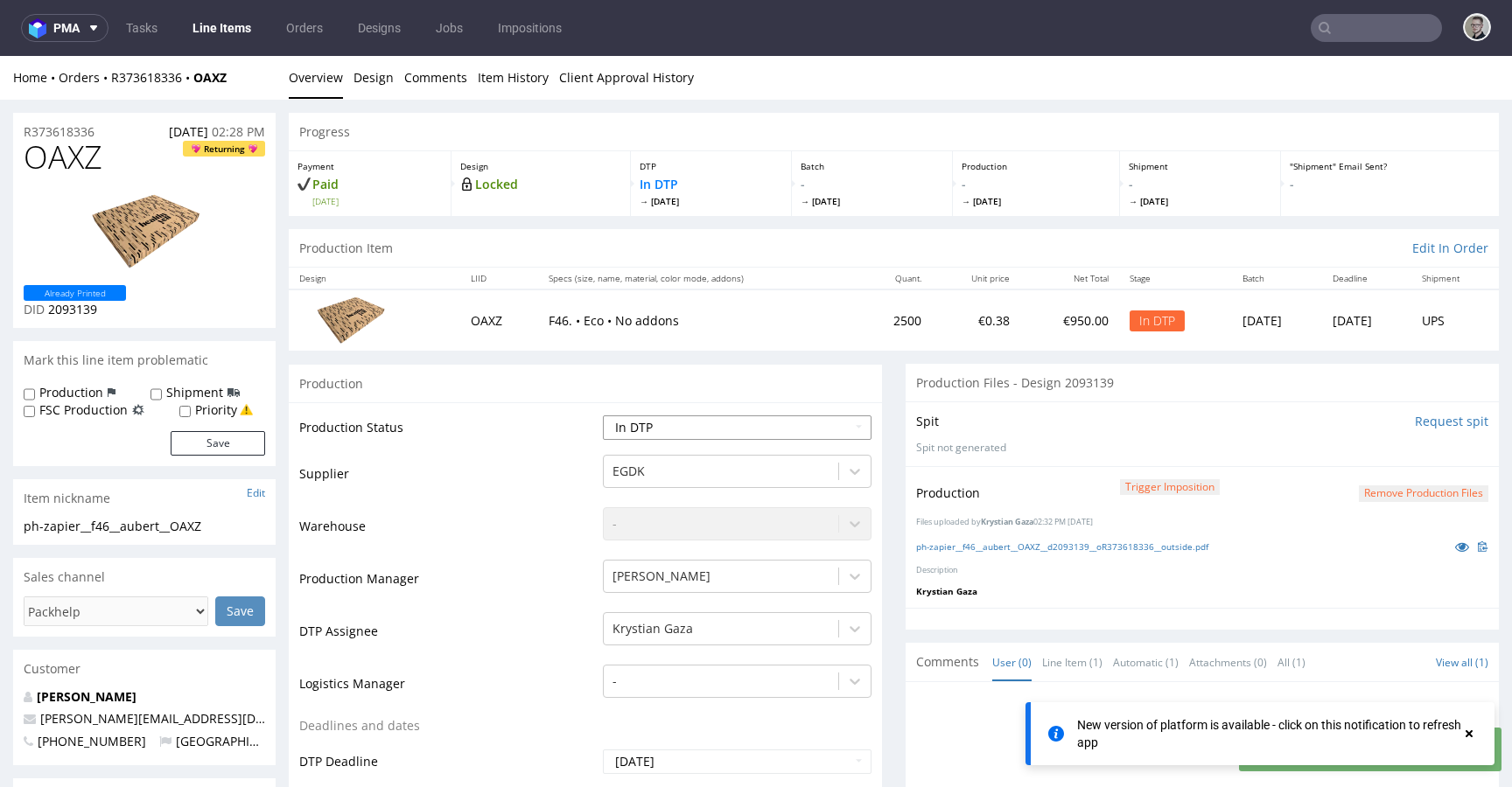
select select "dtp_production_ready"
click at [603, 416] on select "Waiting for Artwork Waiting for Diecut Waiting for Mockup Waiting for DTP Waiti…" at bounding box center [737, 428] width 269 height 25
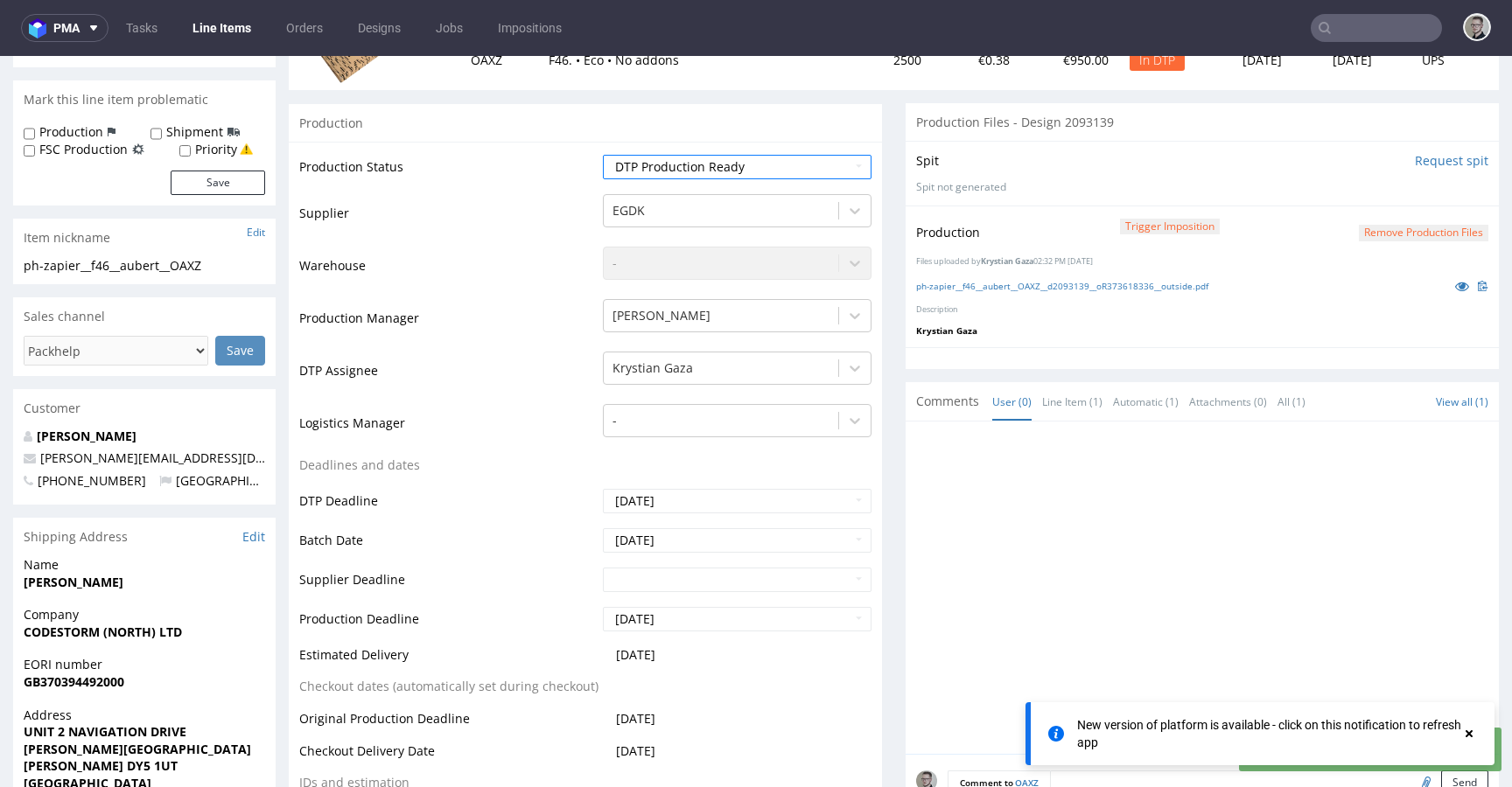
scroll to position [788, 0]
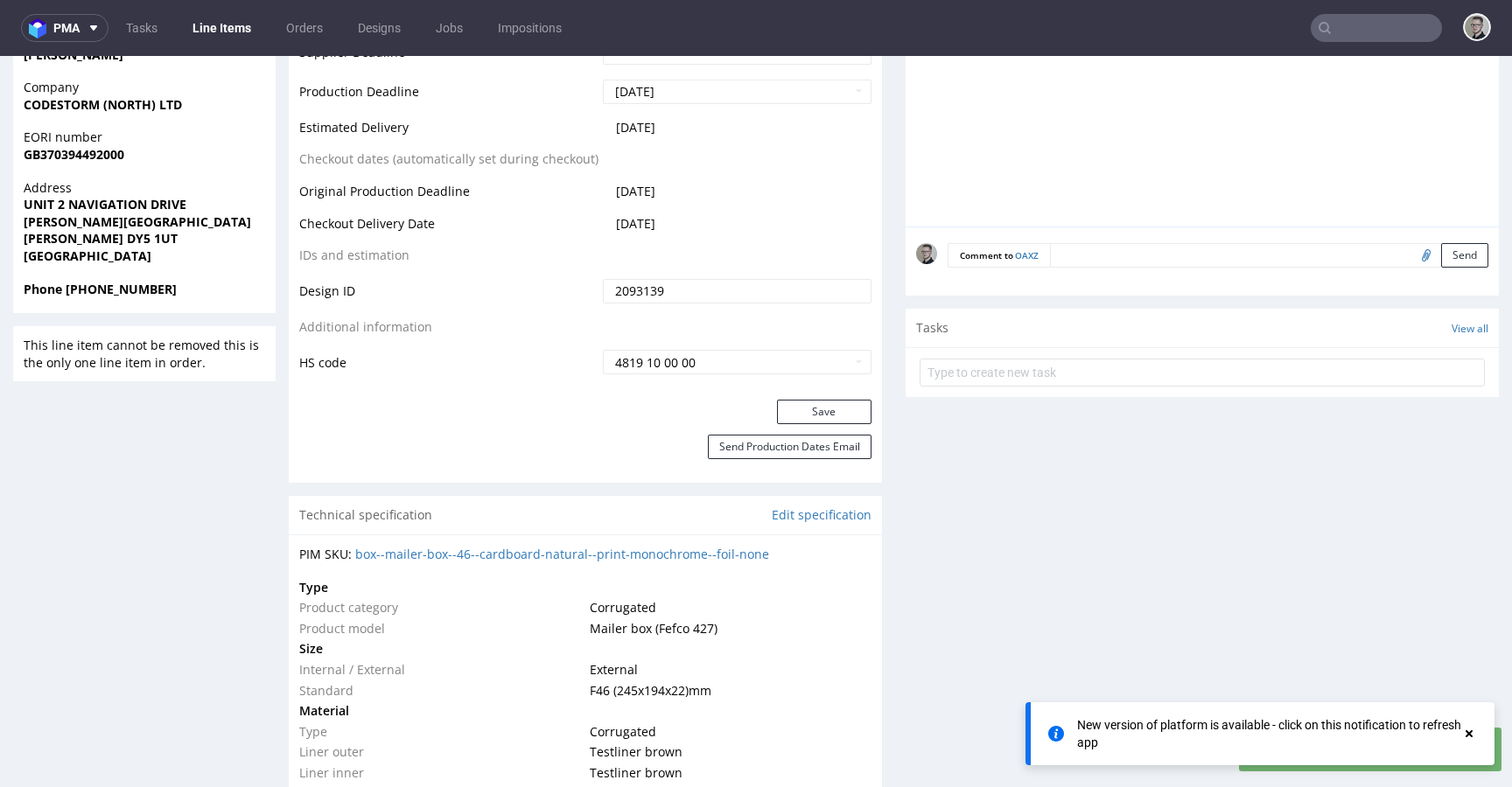
click at [835, 395] on div "Production Status Waiting for Artwork Waiting for Diecut Waiting for Mockup Wai…" at bounding box center [585, 7] width 593 height 785
click at [835, 410] on button "Save" at bounding box center [824, 412] width 94 height 25
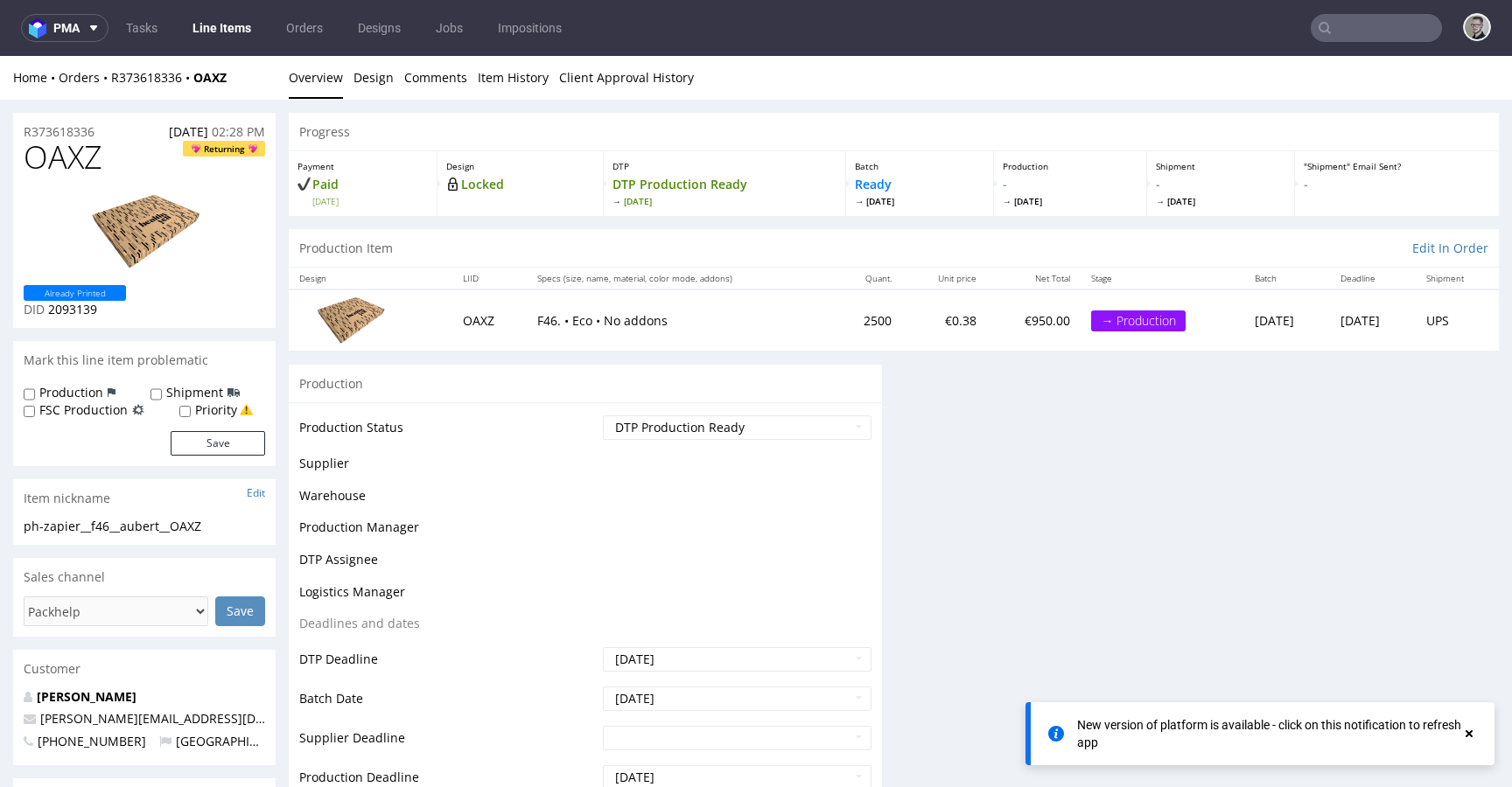
scroll to position [0, 0]
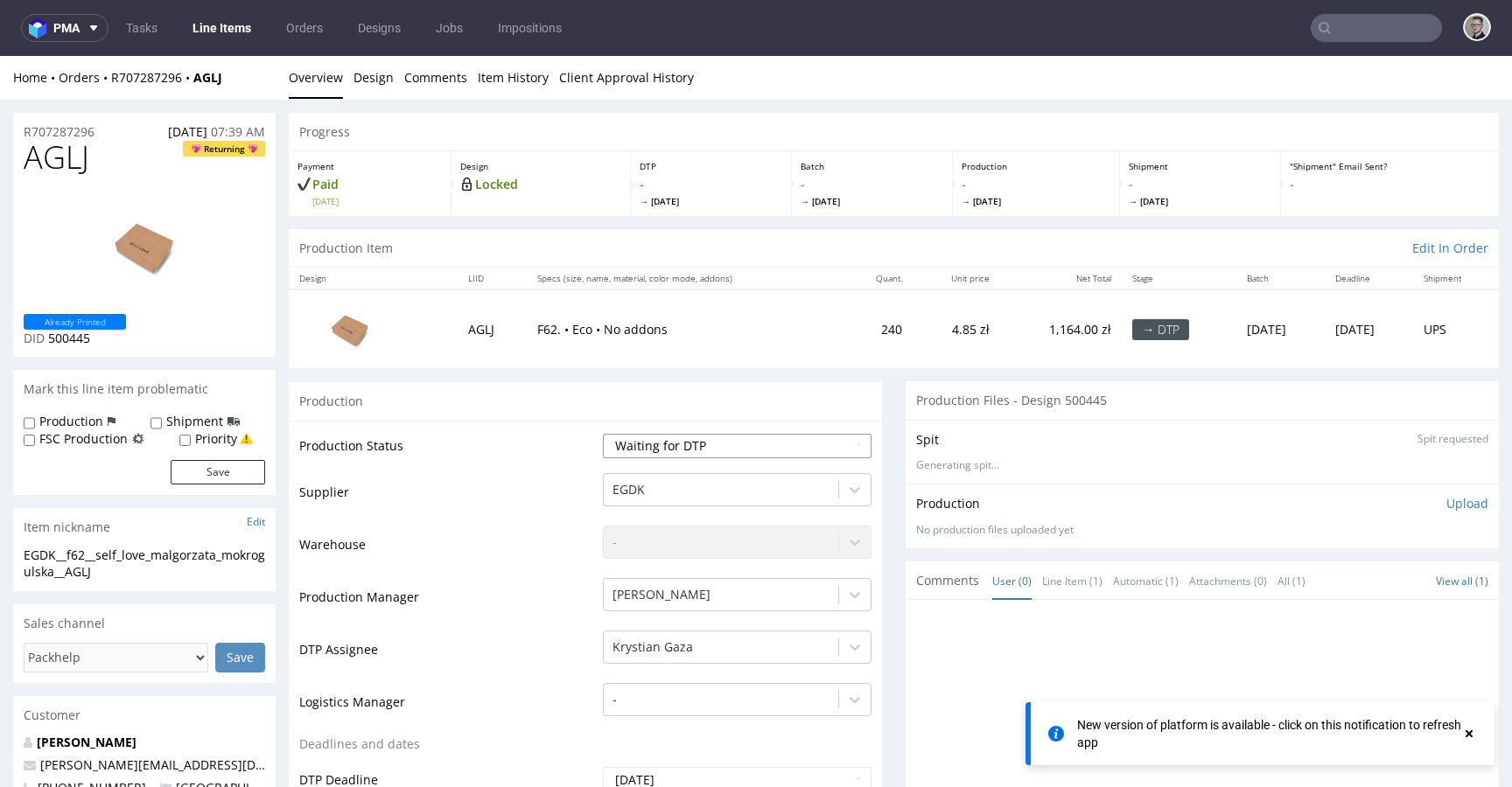
click at [723, 445] on select "Waiting for Artwork Waiting for Diecut Waiting for Mockup Waiting for DTP Waiti…" at bounding box center [737, 446] width 269 height 25
click at [603, 434] on select "Waiting for Artwork Waiting for Diecut Waiting for Mockup Waiting for DTP Waiti…" at bounding box center [737, 446] width 269 height 25
click at [679, 454] on select "Waiting for Artwork Waiting for Diecut Waiting for Mockup Waiting for DTP Waiti…" at bounding box center [737, 446] width 269 height 25
select select "dtp_in_process"
click at [603, 434] on select "Waiting for Artwork Waiting for Diecut Waiting for Mockup Waiting for DTP Waiti…" at bounding box center [737, 446] width 269 height 25
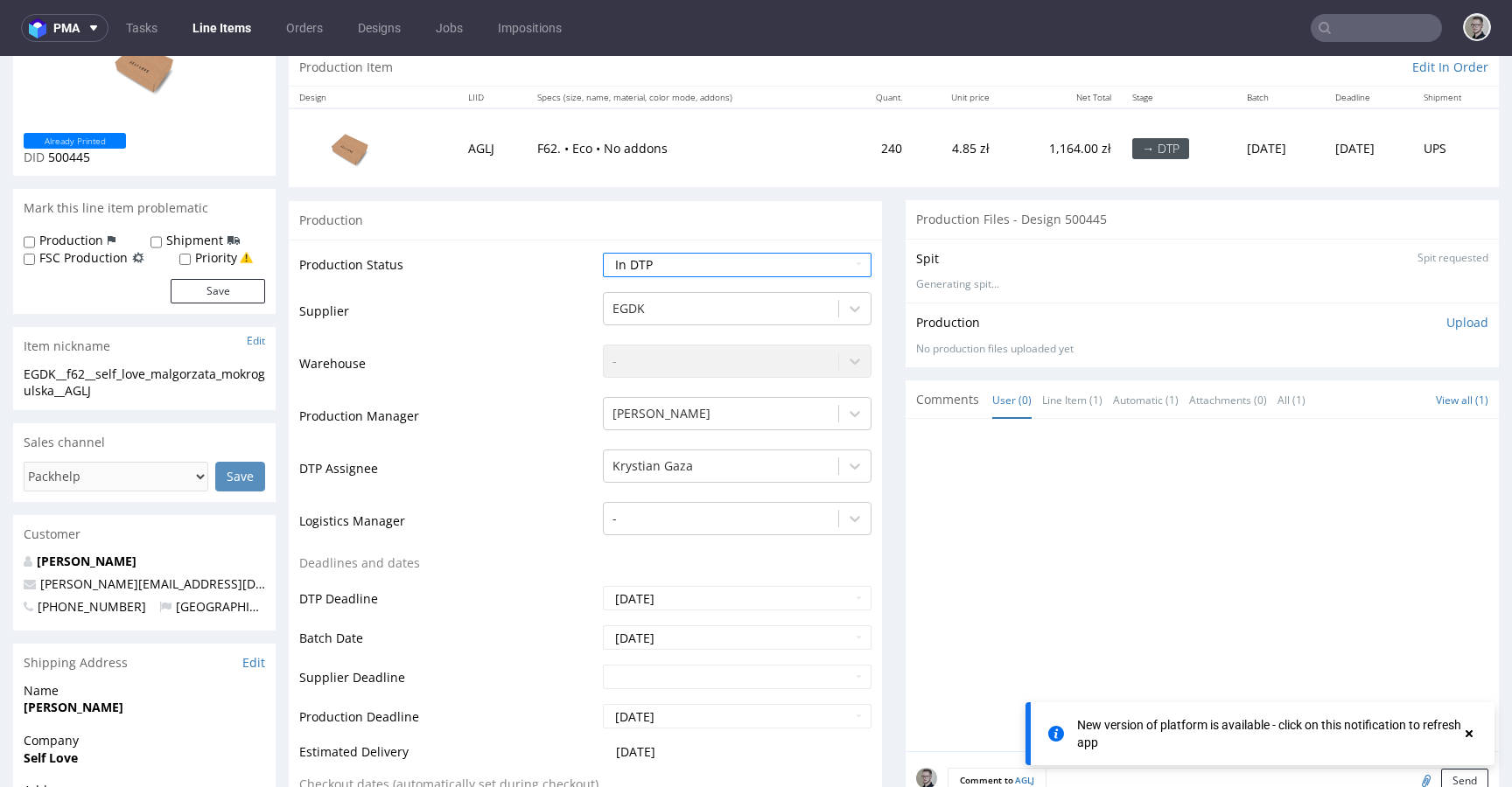
scroll to position [797, 0]
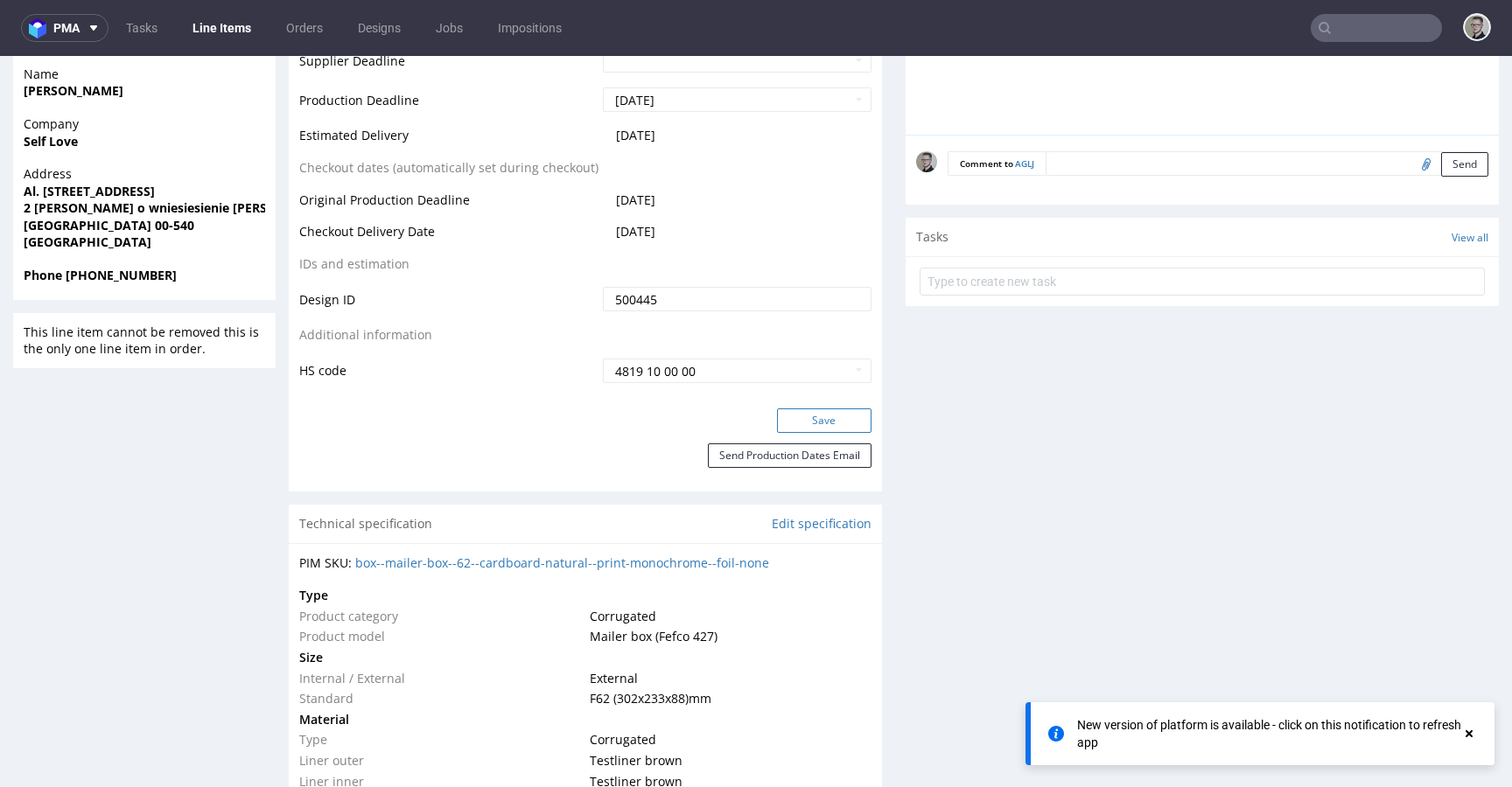
click at [839, 420] on button "Save" at bounding box center [824, 421] width 94 height 25
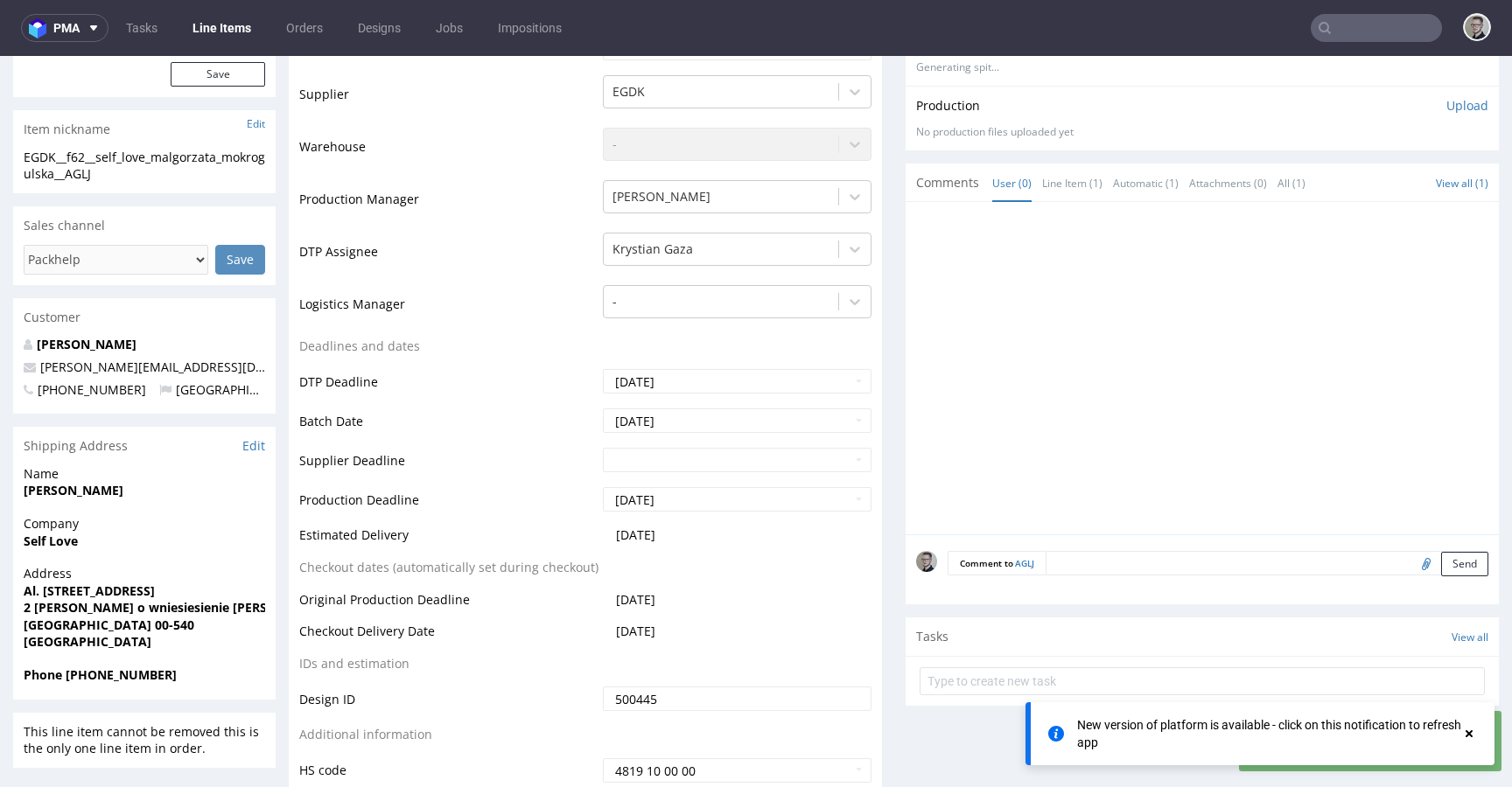
scroll to position [0, 0]
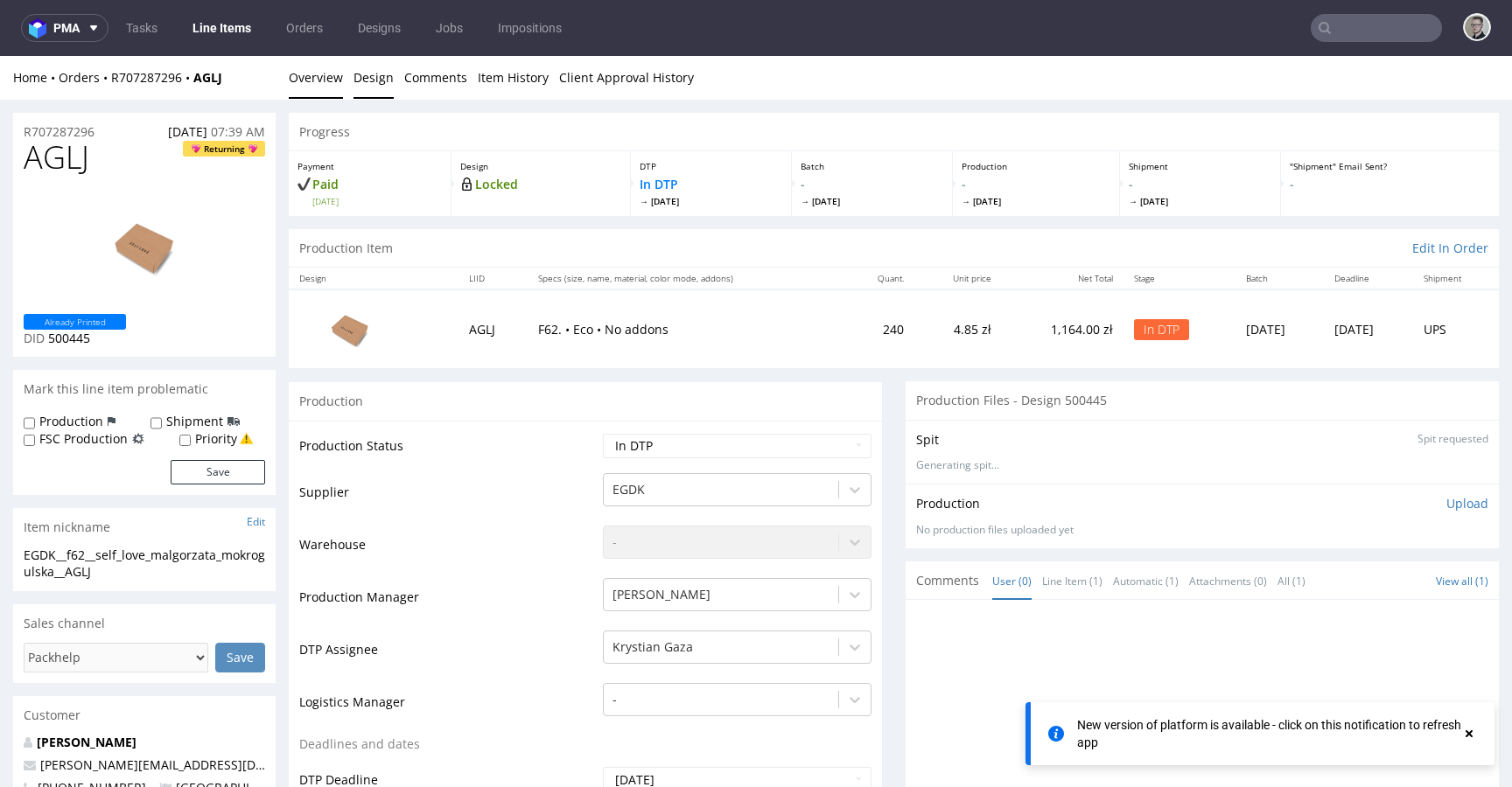
click at [368, 78] on link "Design" at bounding box center [373, 77] width 40 height 43
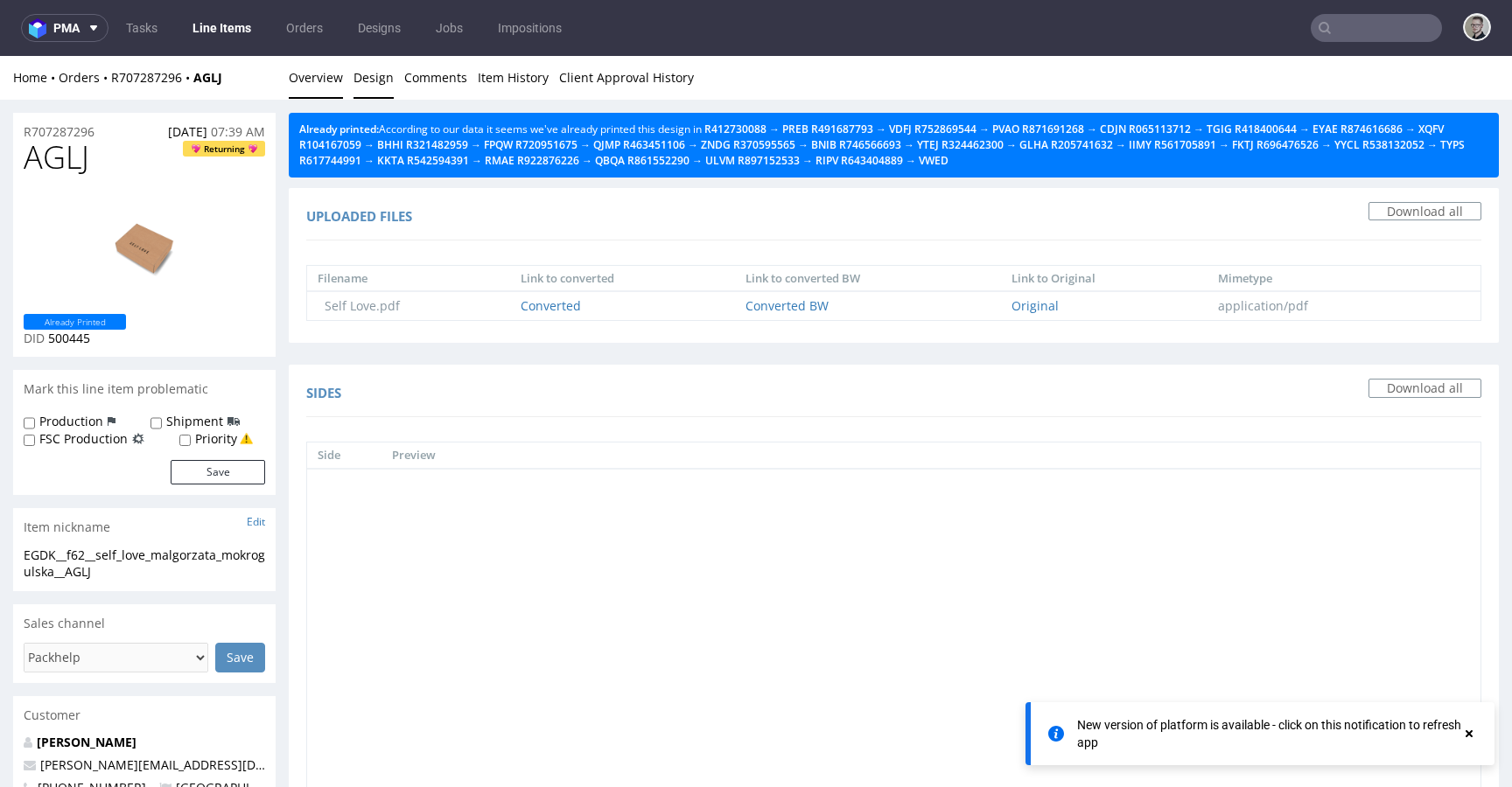
click at [311, 70] on link "Overview" at bounding box center [315, 77] width 54 height 43
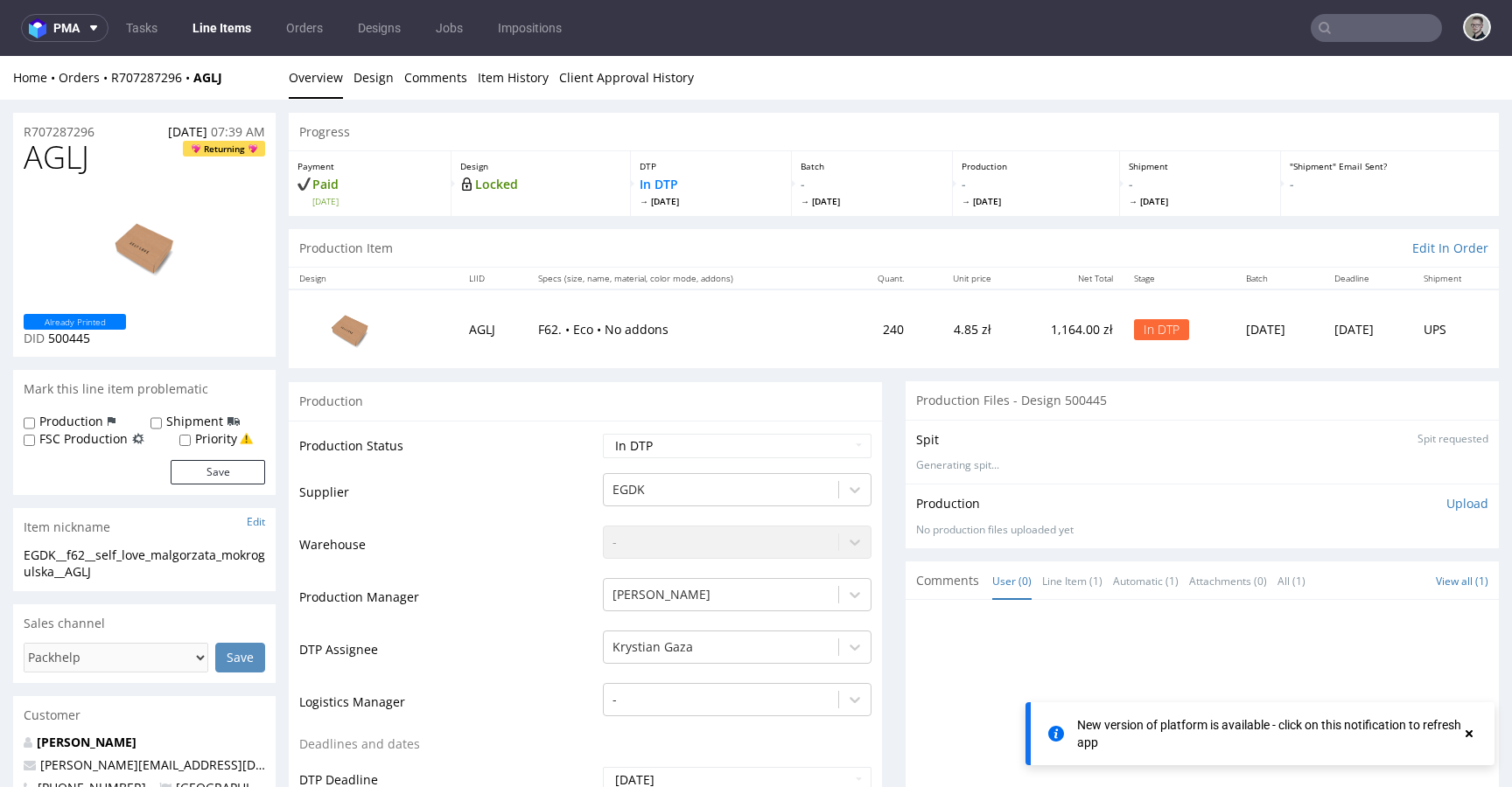
click at [83, 560] on div "EGDK__f62__self_love_malgorzata_mokrogulska__AGLJ" at bounding box center [145, 563] width 242 height 34
copy div "EGDK__f62__self_love_malgorzata_mokrogulska__AGLJ"
copy p "R707287296"
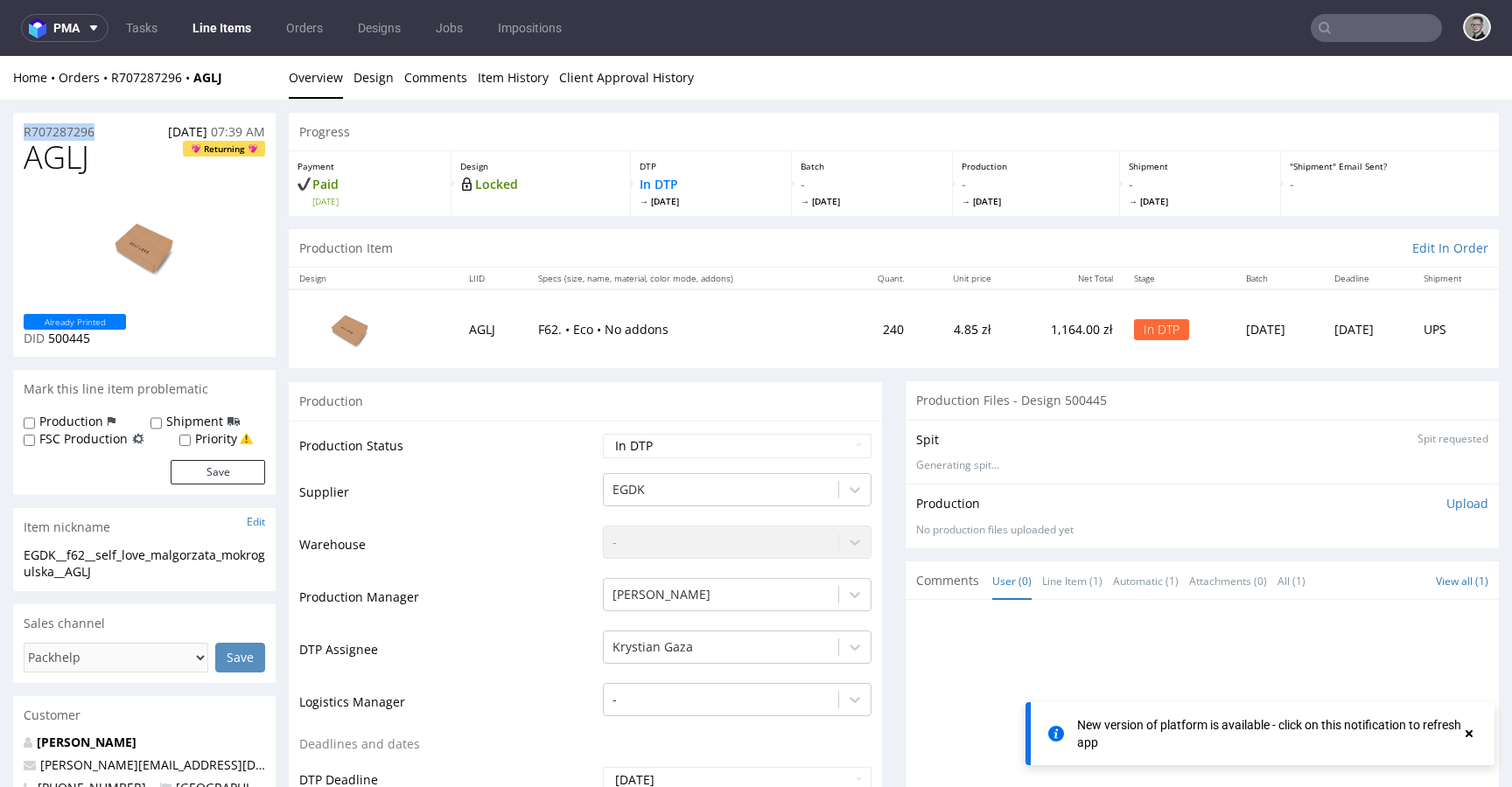
click at [68, 164] on span "AGLJ" at bounding box center [56, 157] width 66 height 35
copy span "AGLJ"
click at [1446, 502] on p "Upload" at bounding box center [1467, 503] width 42 height 17
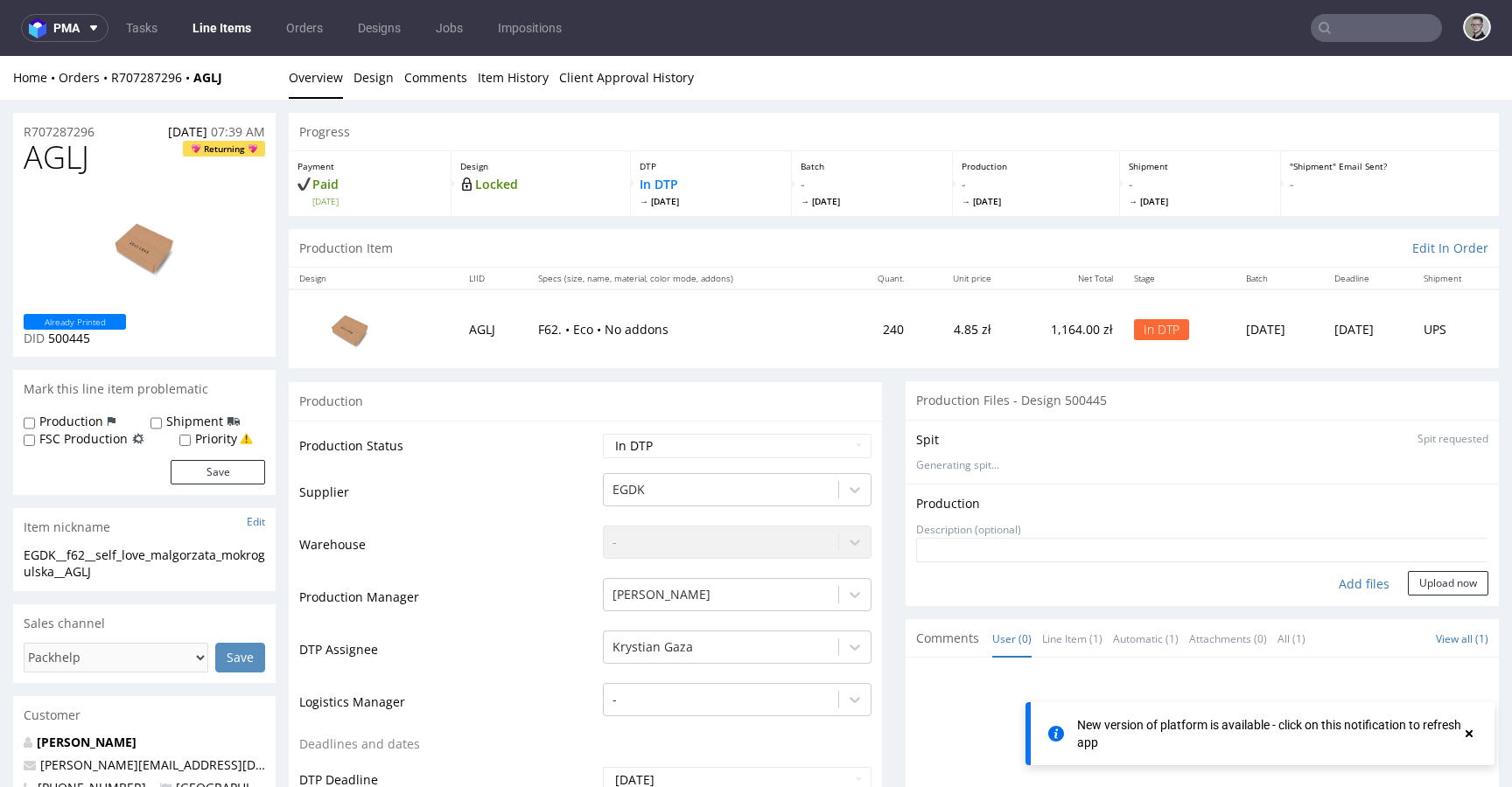
click at [1321, 584] on div "Add files" at bounding box center [1364, 584] width 88 height 27
type input "C:\fakepath\EGDK__f62__self_love_malgorzata_mokrogulska__AGLJ__d500445__oR70728…"
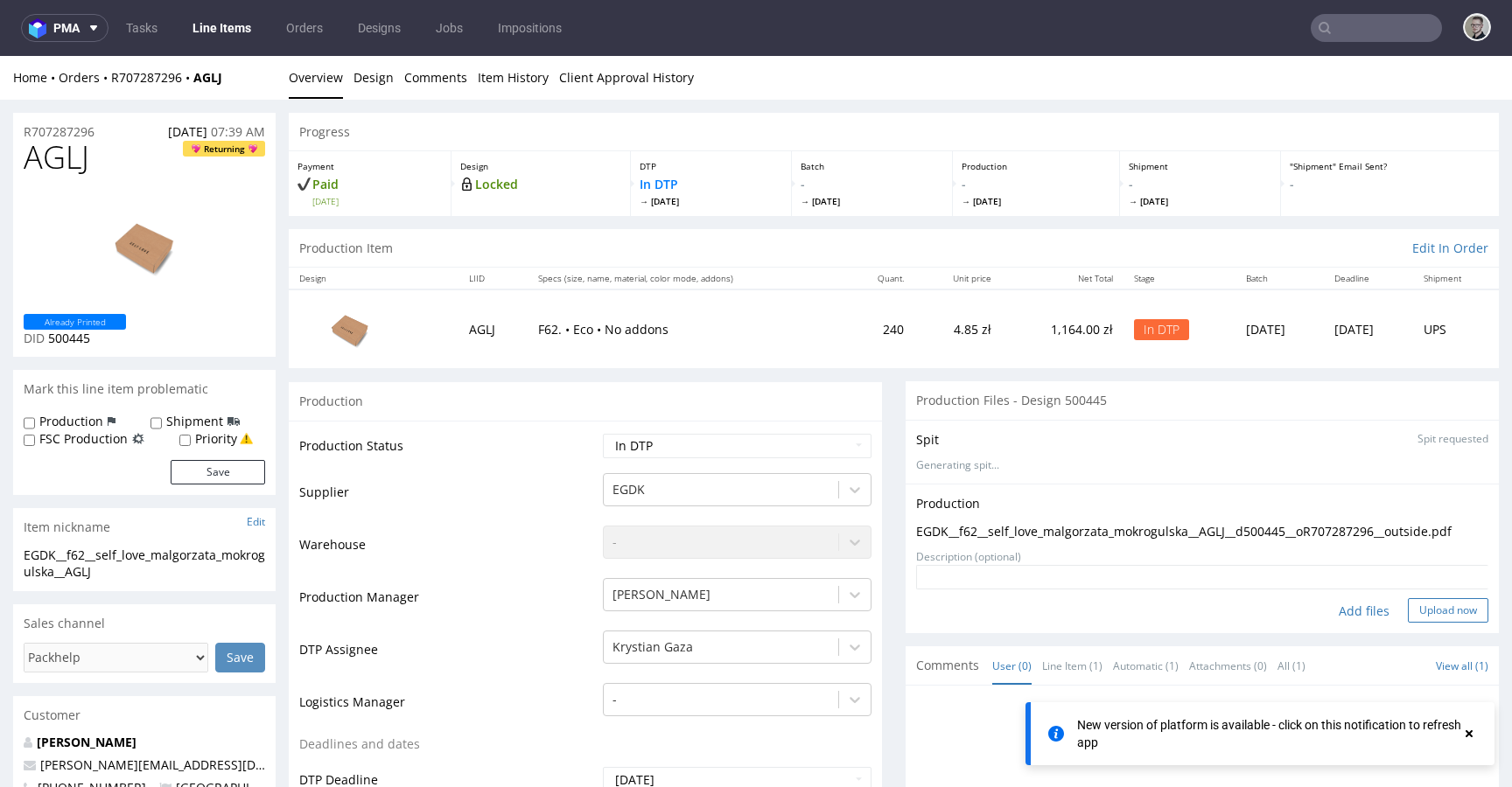
click at [1434, 620] on button "Upload now" at bounding box center [1448, 611] width 81 height 25
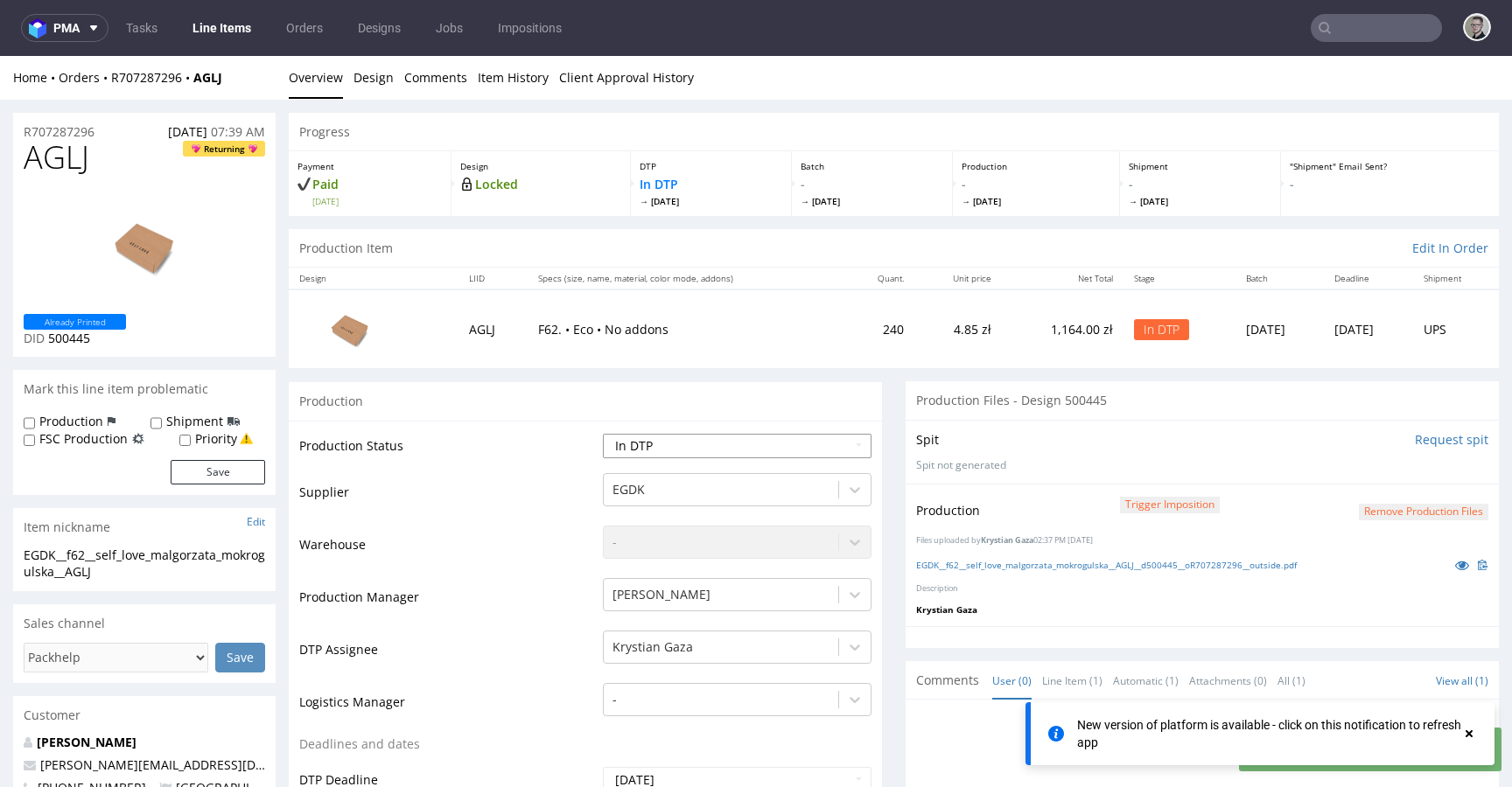
click at [743, 455] on select "Waiting for Artwork Waiting for Diecut Waiting for Mockup Waiting for DTP Waiti…" at bounding box center [737, 446] width 269 height 25
select select "dtp_production_ready"
click at [603, 434] on select "Waiting for Artwork Waiting for Diecut Waiting for Mockup Waiting for DTP Waiti…" at bounding box center [737, 446] width 269 height 25
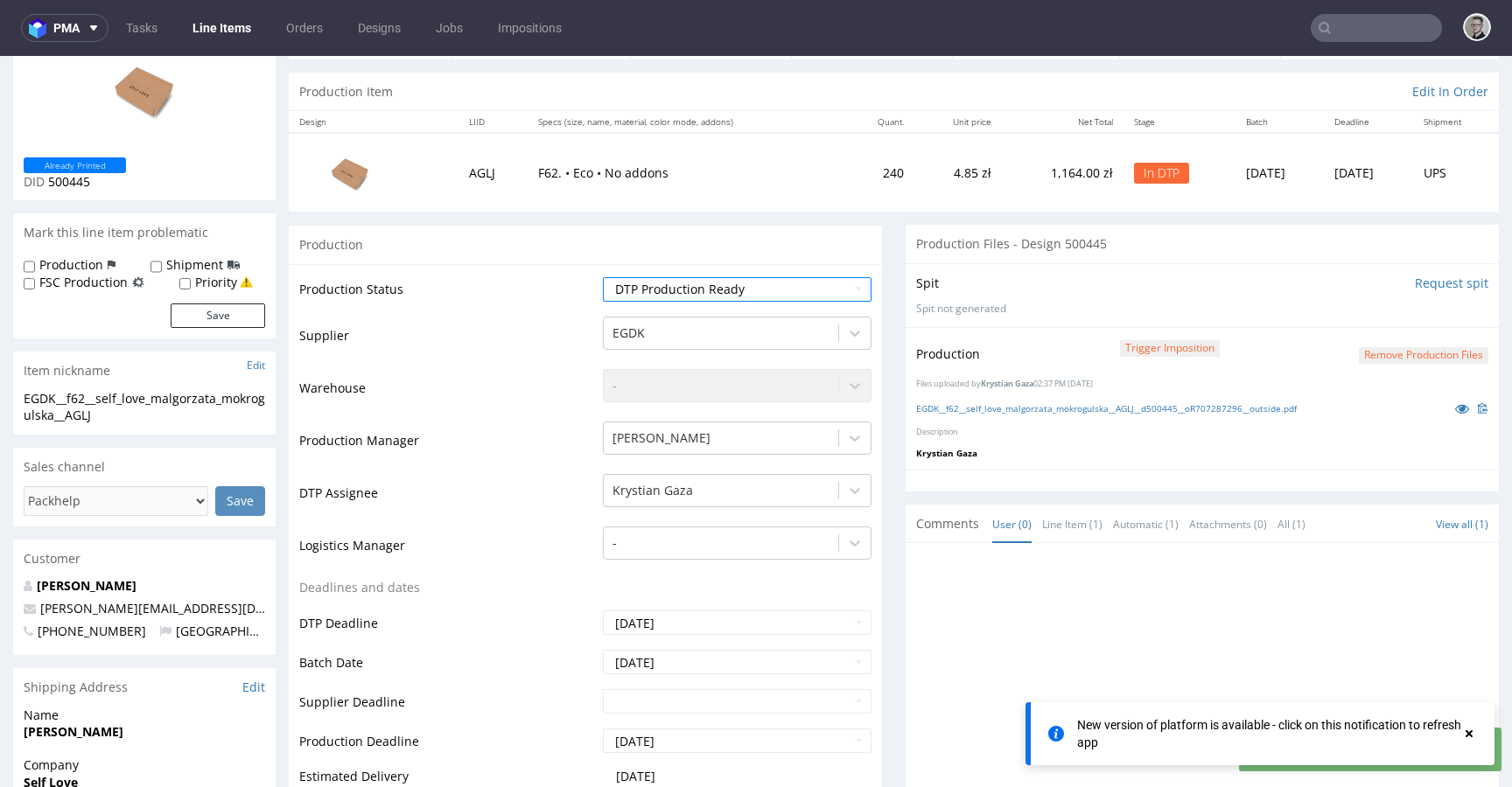
scroll to position [516, 0]
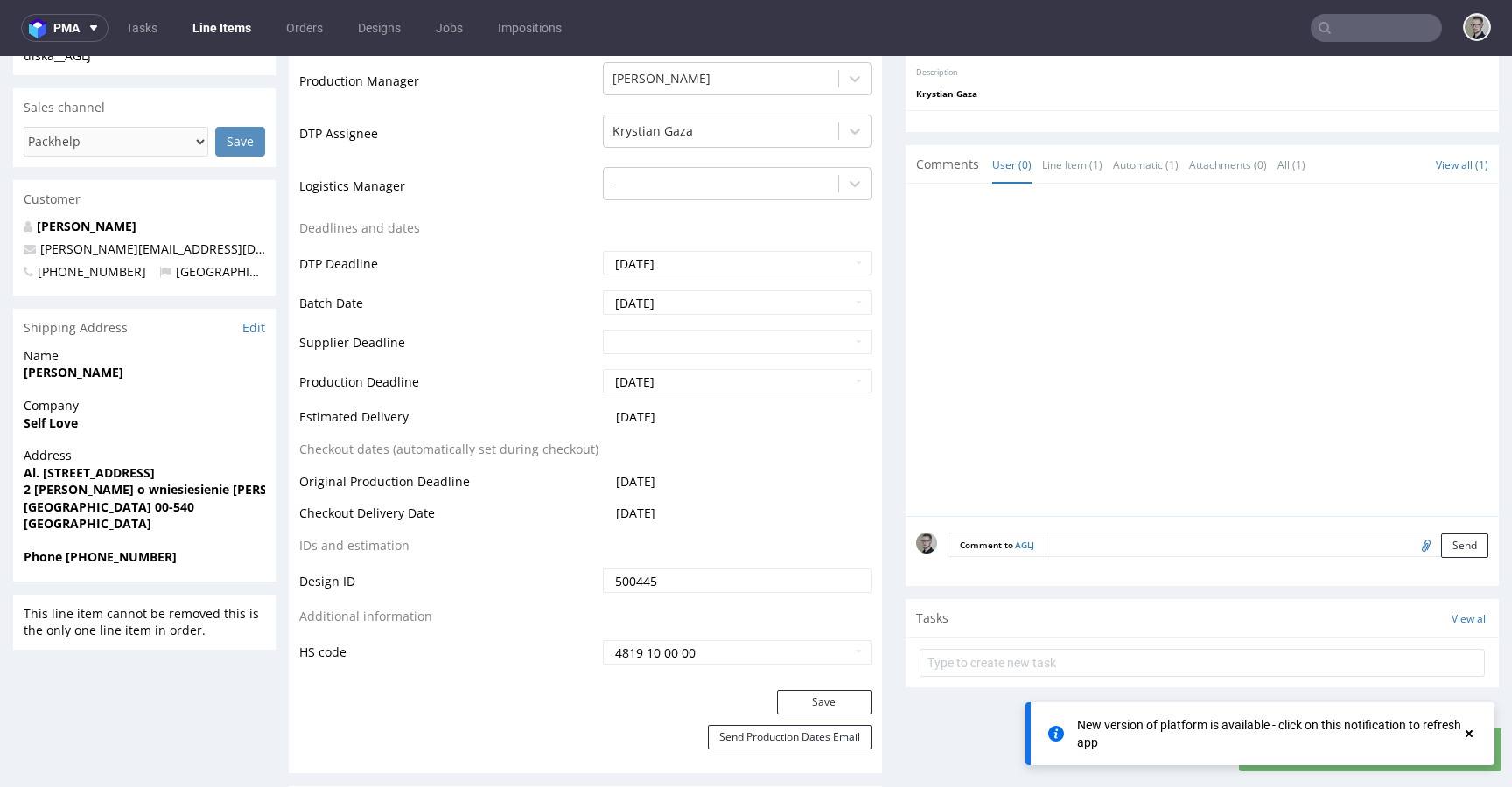
click at [824, 688] on div "Production Status Waiting for Artwork Waiting for Diecut Waiting for Mockup Wai…" at bounding box center [585, 297] width 593 height 785
click at [827, 698] on button "Save" at bounding box center [824, 702] width 94 height 25
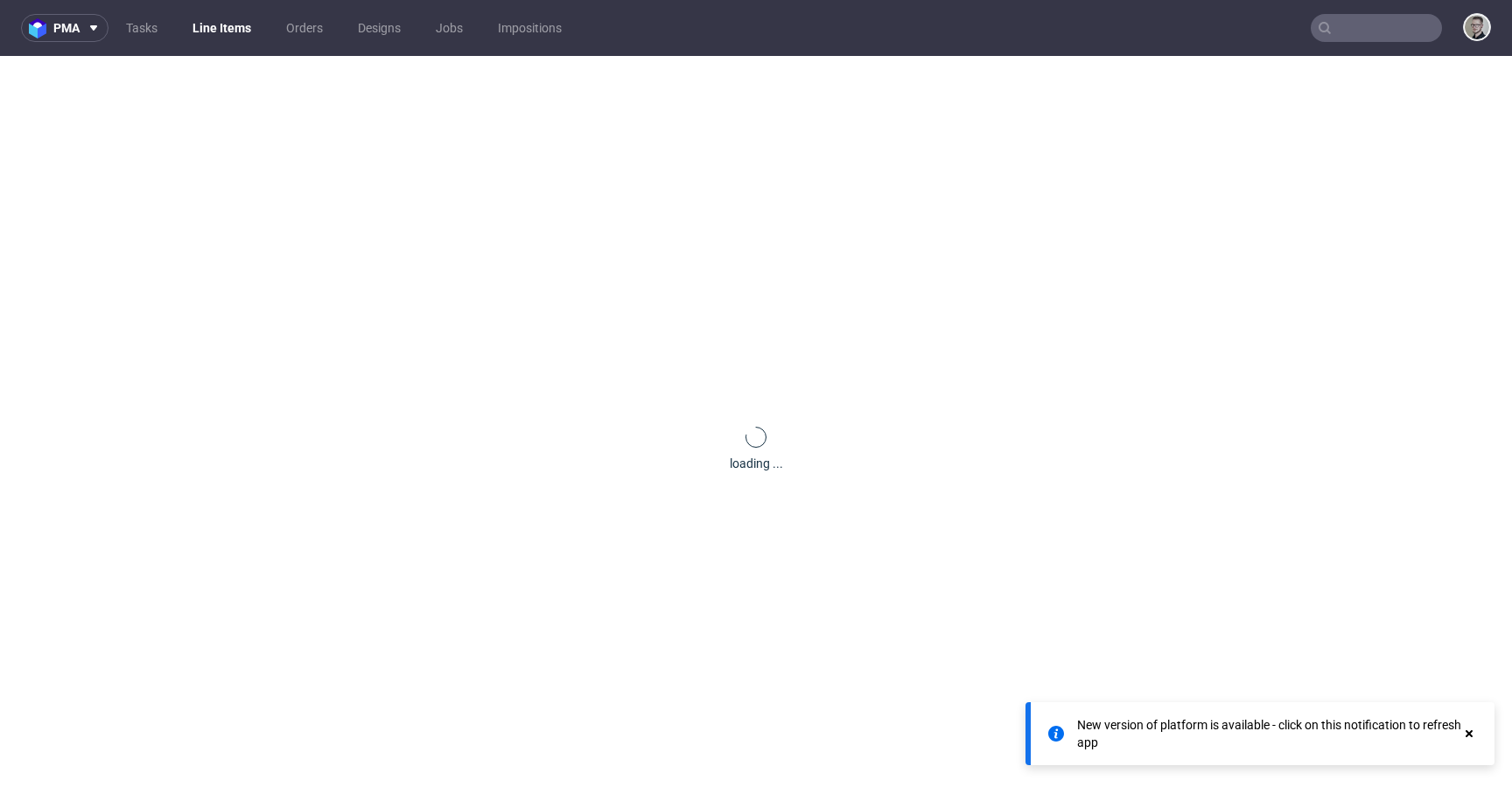
scroll to position [0, 0]
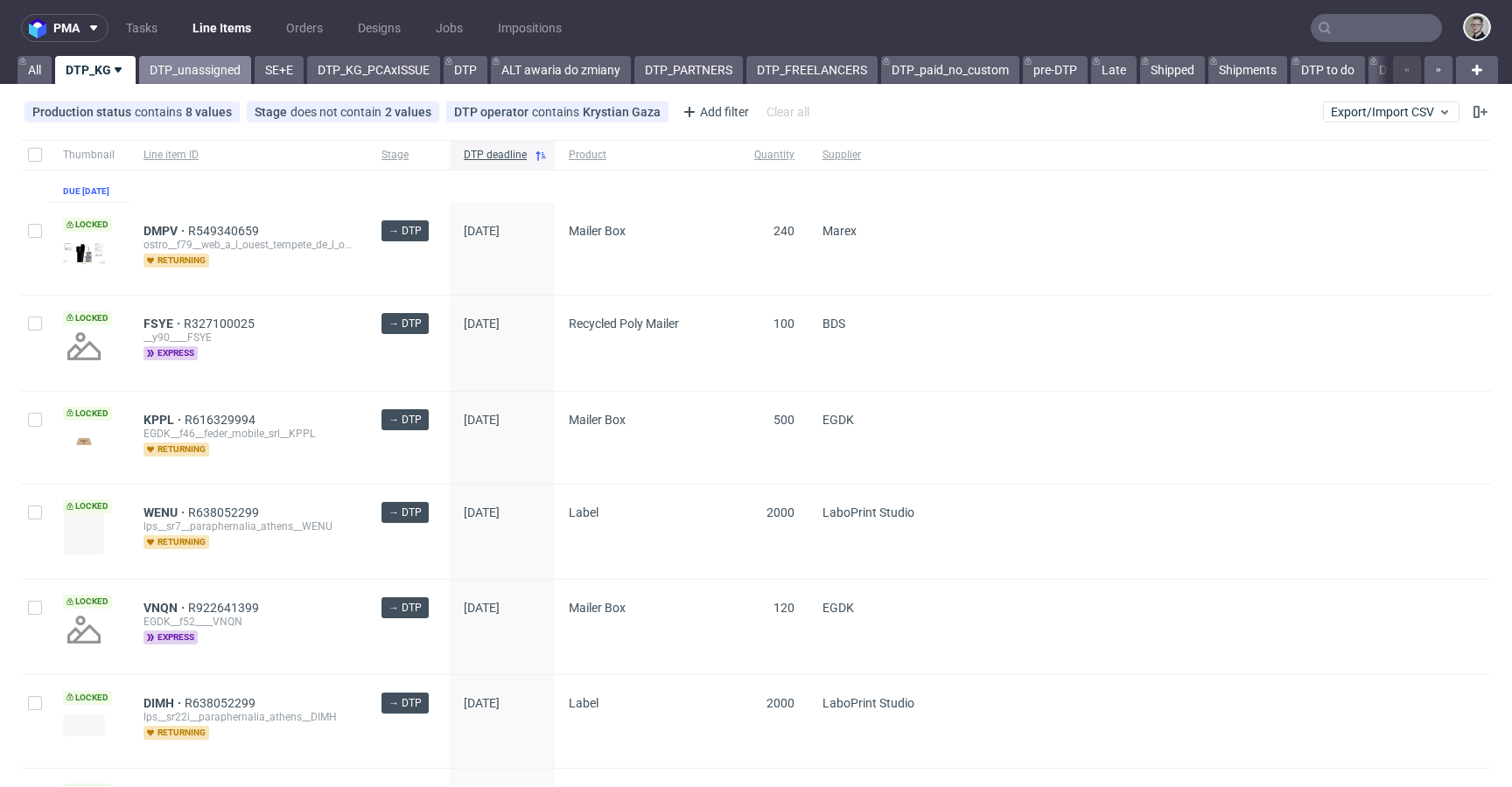
click at [206, 70] on link "DTP_unassigned" at bounding box center [195, 69] width 112 height 28
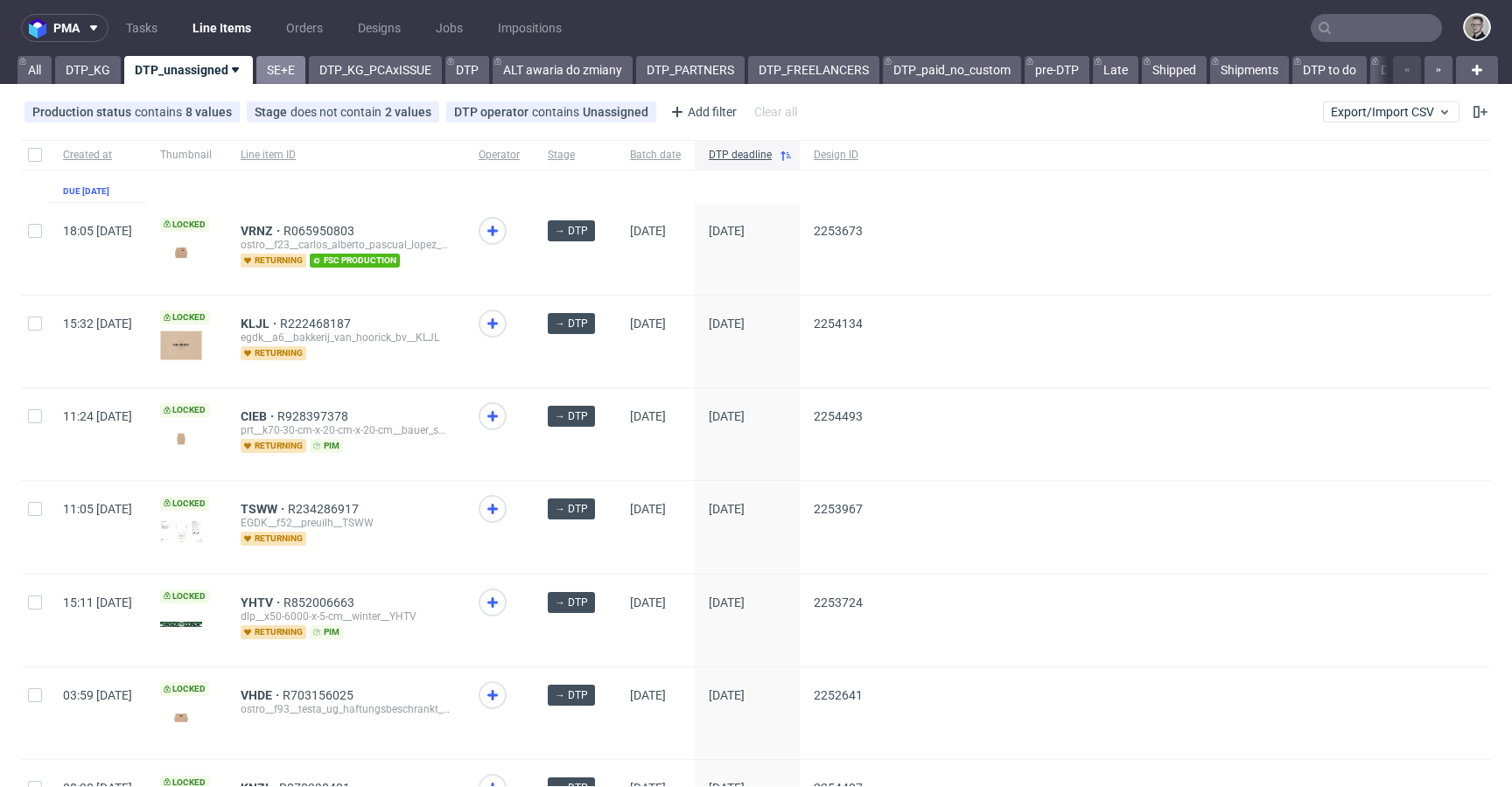
click at [284, 77] on link "SE+E" at bounding box center [280, 69] width 49 height 28
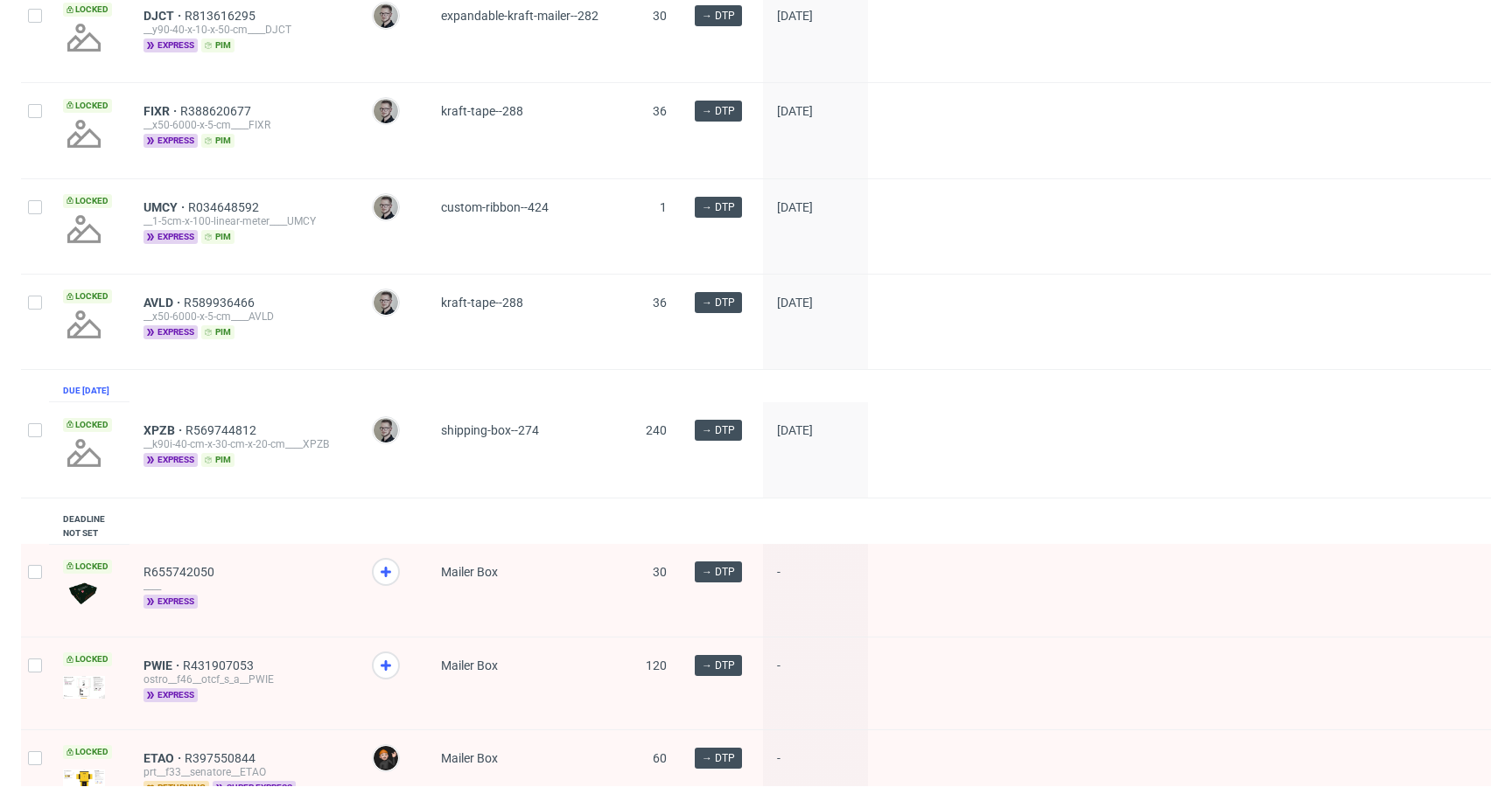
scroll to position [1865, 0]
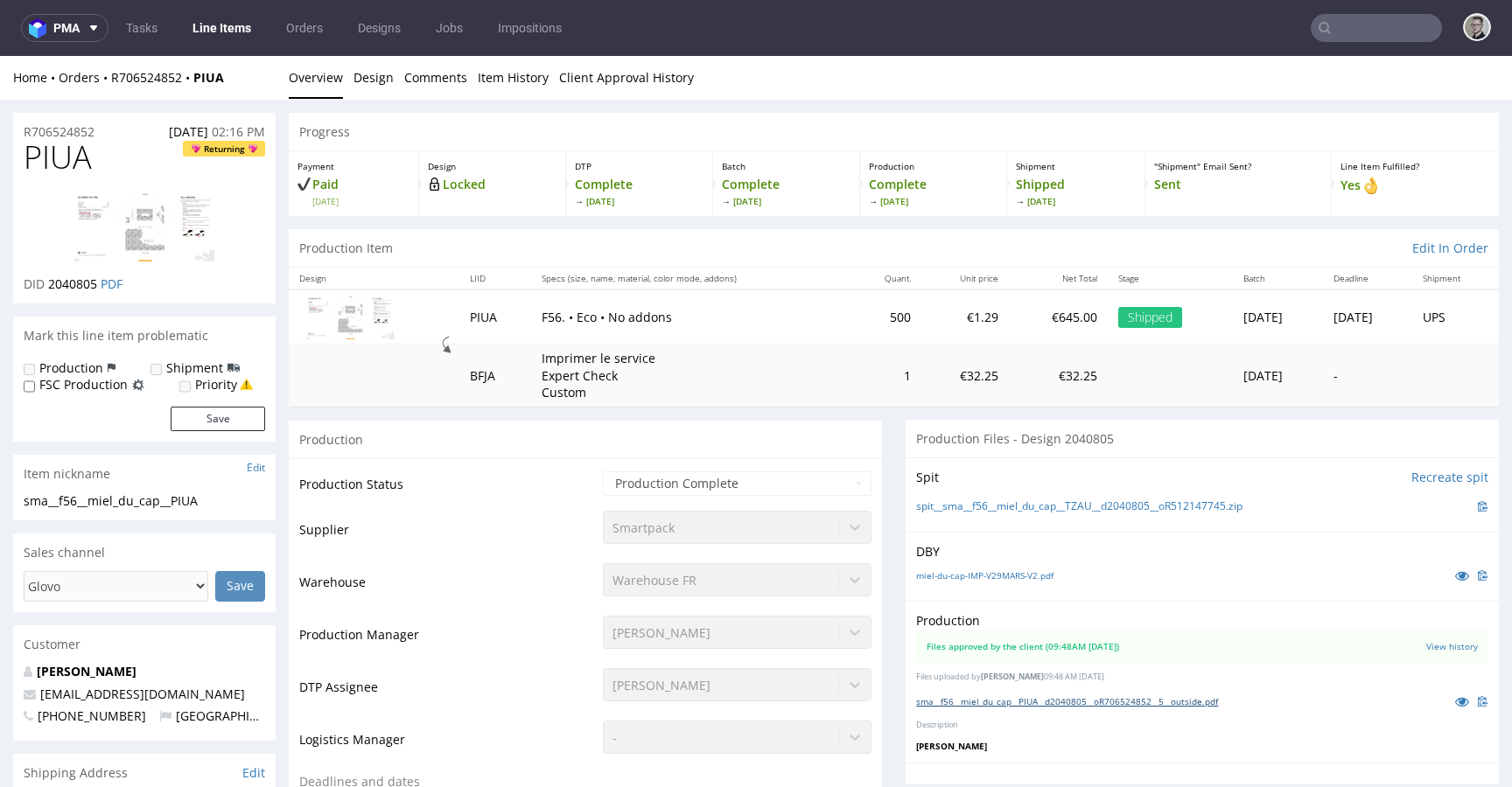
click at [1056, 706] on link "sma__f56__miel_du_cap__PIUA__d2040805__oR706524852__5__outside.pdf" at bounding box center [1066, 701] width 302 height 12
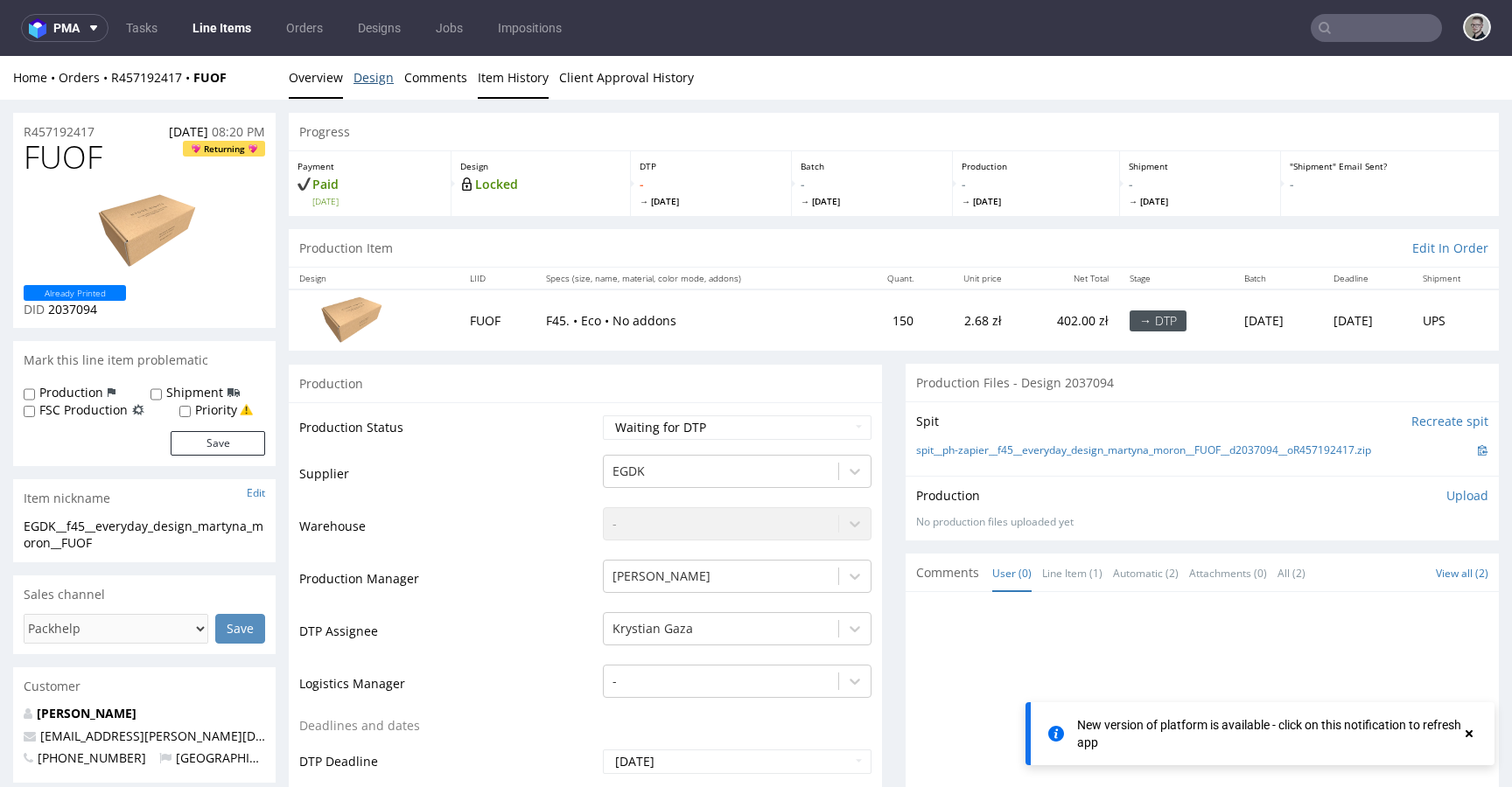
drag, startPoint x: 376, startPoint y: 84, endPoint x: 502, endPoint y: 95, distance: 126.5
click at [376, 84] on link "Design" at bounding box center [373, 77] width 40 height 43
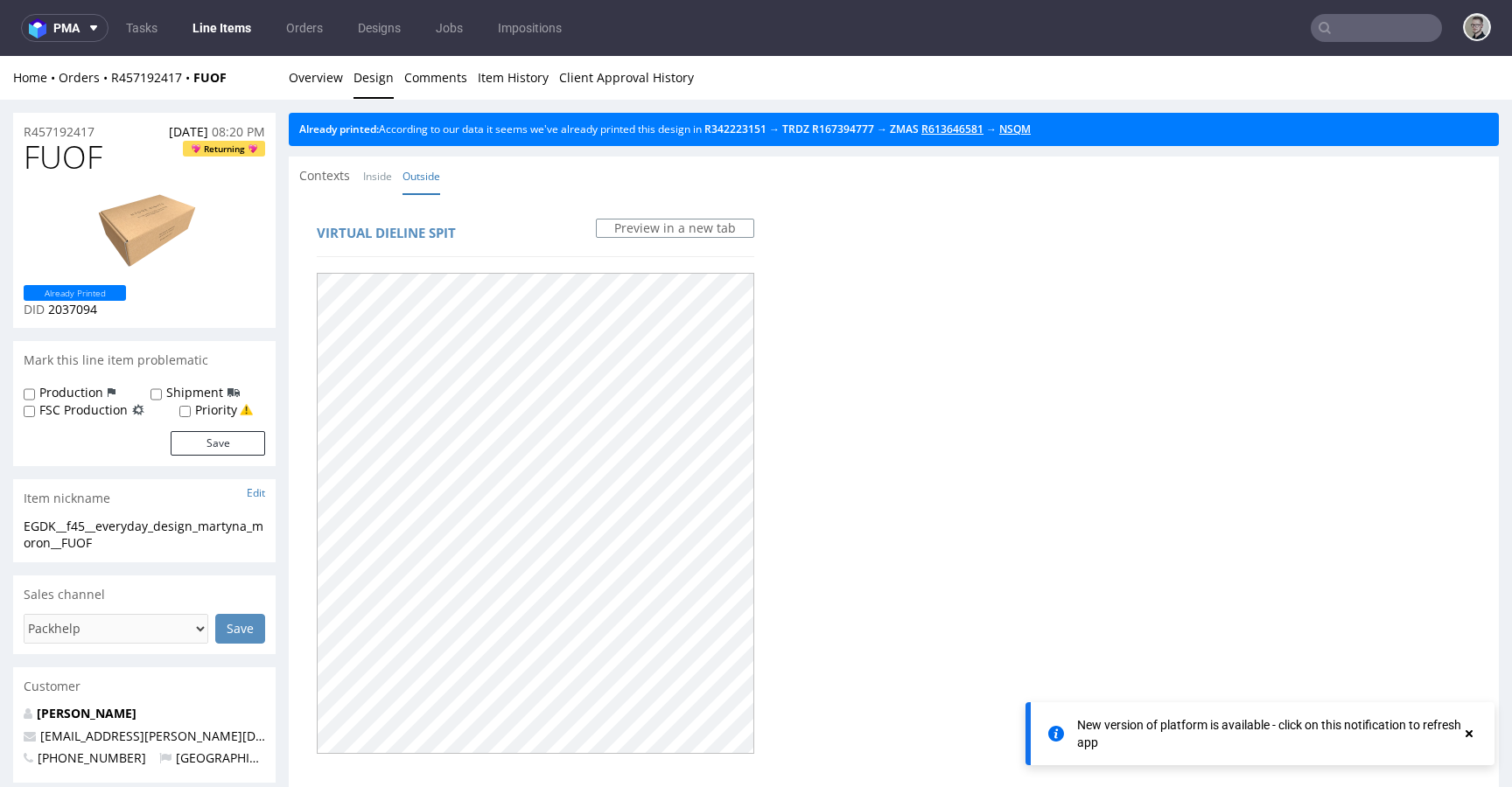
drag, startPoint x: 1037, startPoint y: 126, endPoint x: 964, endPoint y: 128, distance: 73.0
click at [306, 79] on link "Overview" at bounding box center [315, 77] width 54 height 43
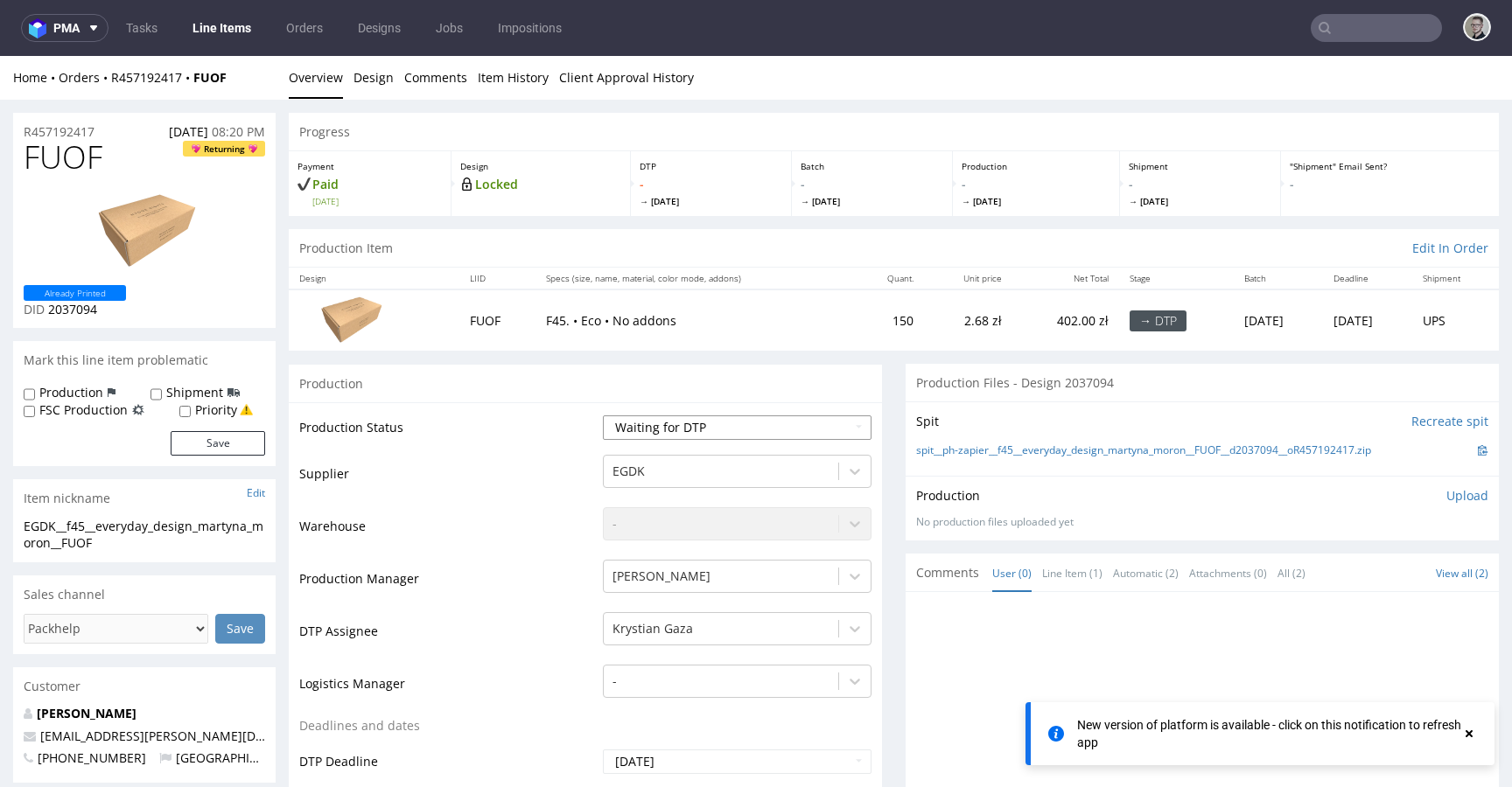
click at [691, 426] on select "Waiting for Artwork Waiting for Diecut Waiting for Mockup Waiting for DTP Waiti…" at bounding box center [737, 428] width 269 height 25
select select "dtp_in_process"
click at [603, 416] on select "Waiting for Artwork Waiting for Diecut Waiting for Mockup Waiting for DTP Waiti…" at bounding box center [737, 428] width 269 height 25
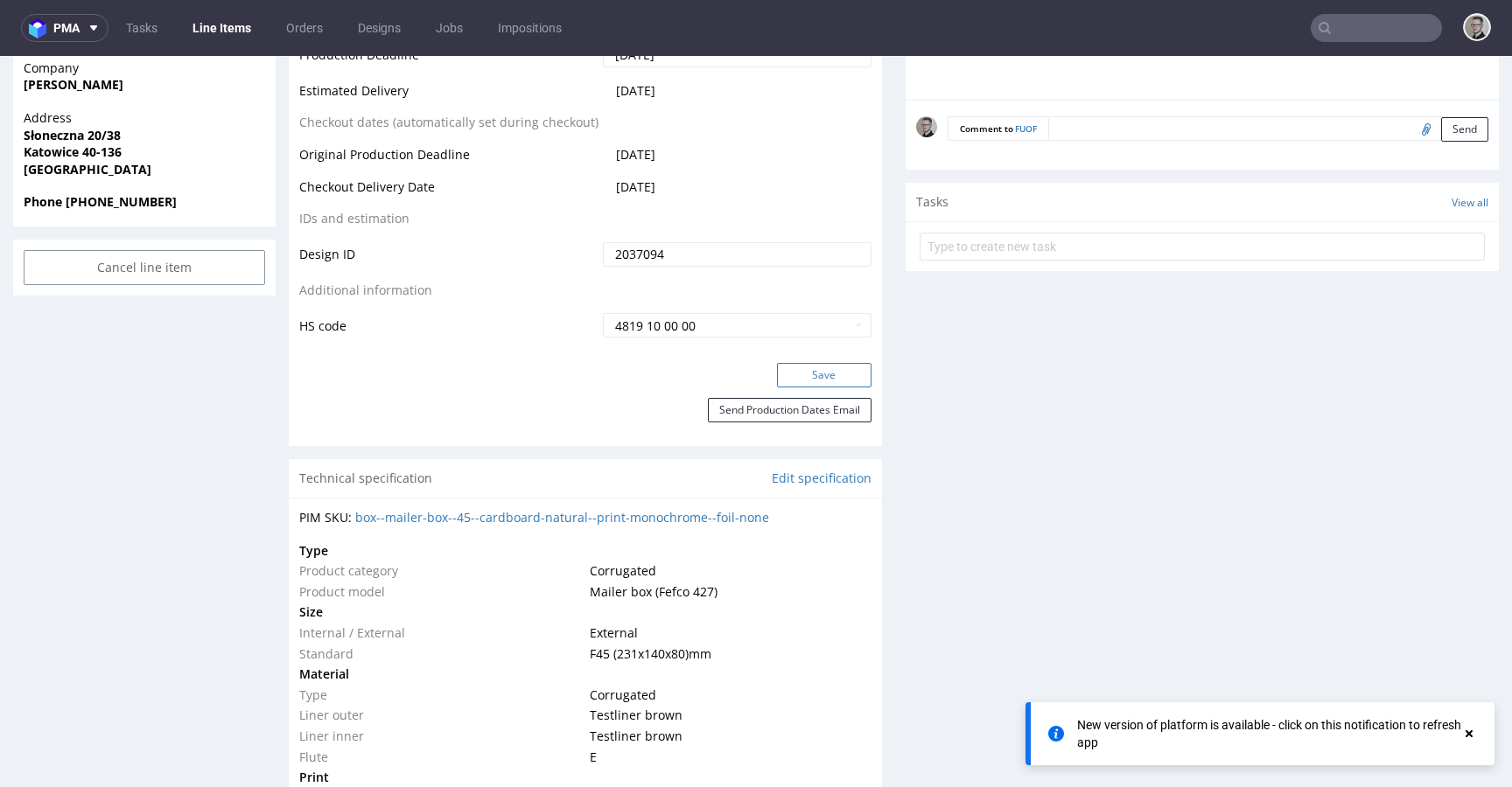
click at [838, 372] on button "Save" at bounding box center [824, 375] width 94 height 25
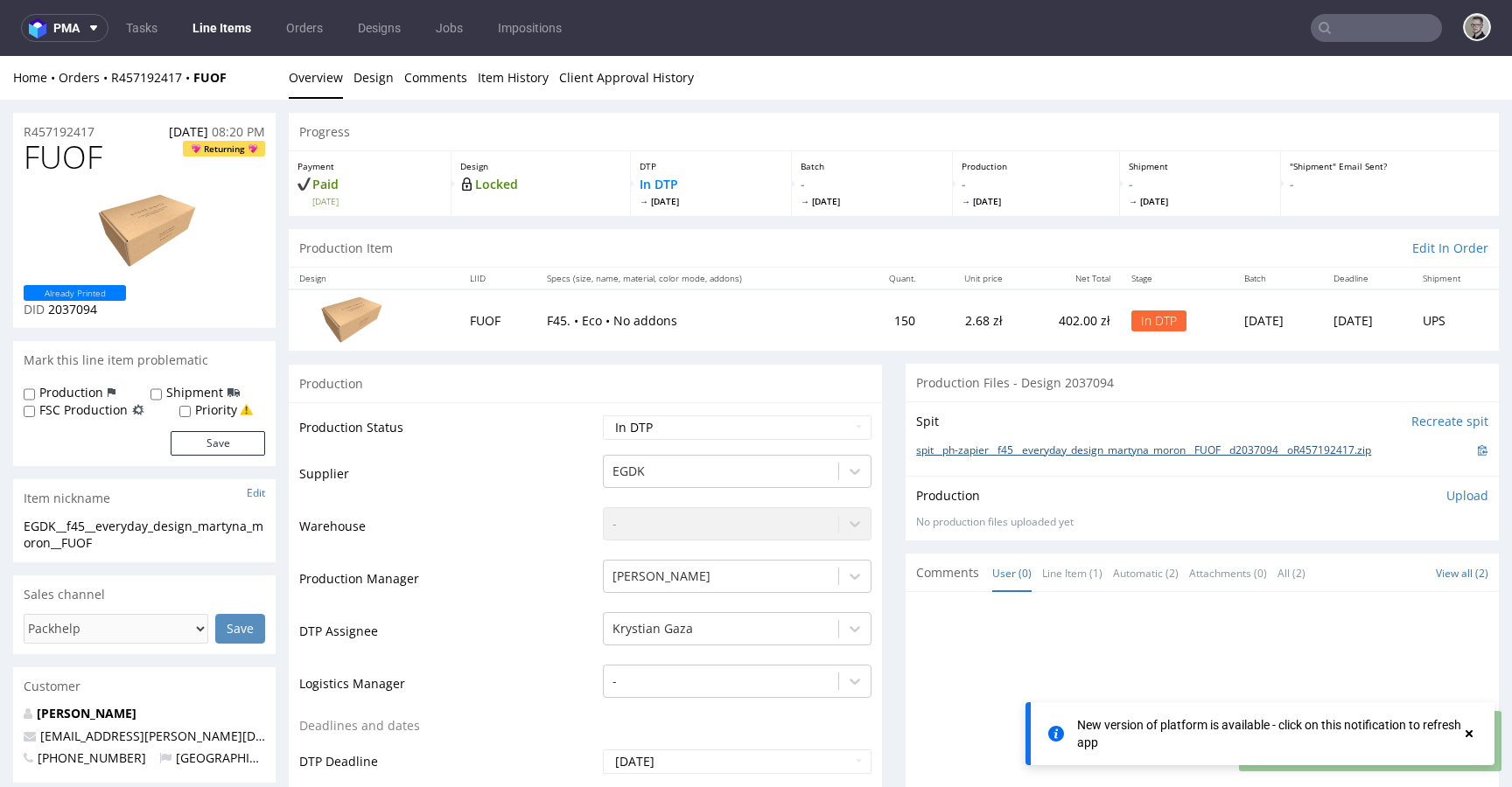
click at [1143, 453] on link "spit__ph-zapier__f45__everyday_design_martyna_moron__FUOF__d2037094__oR45719241…" at bounding box center [1144, 451] width 455 height 15
click at [71, 160] on span "FUOF" at bounding box center [63, 157] width 79 height 35
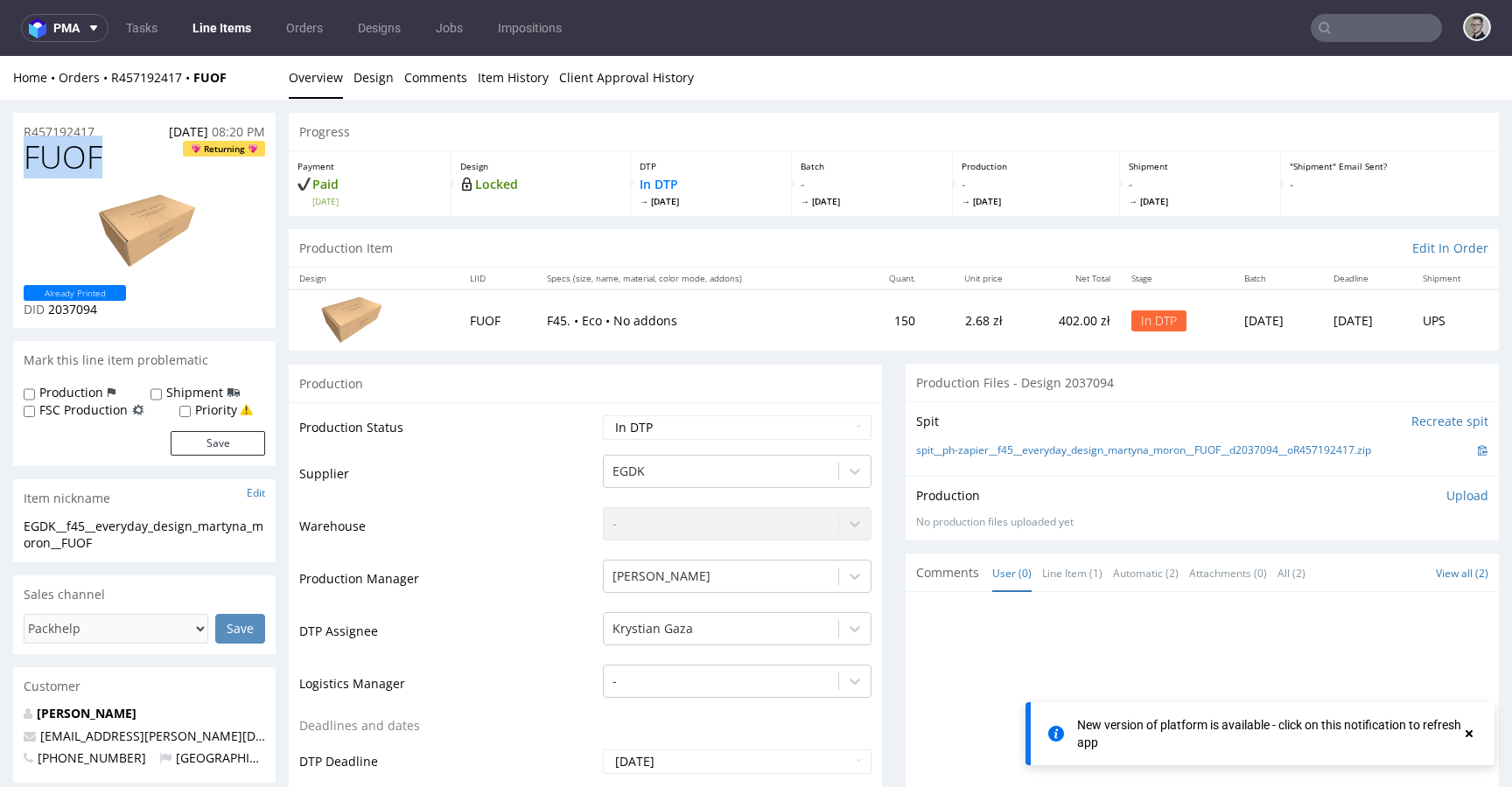
click at [71, 160] on span "FUOF" at bounding box center [63, 157] width 79 height 35
click at [1446, 502] on p "Upload" at bounding box center [1467, 496] width 42 height 17
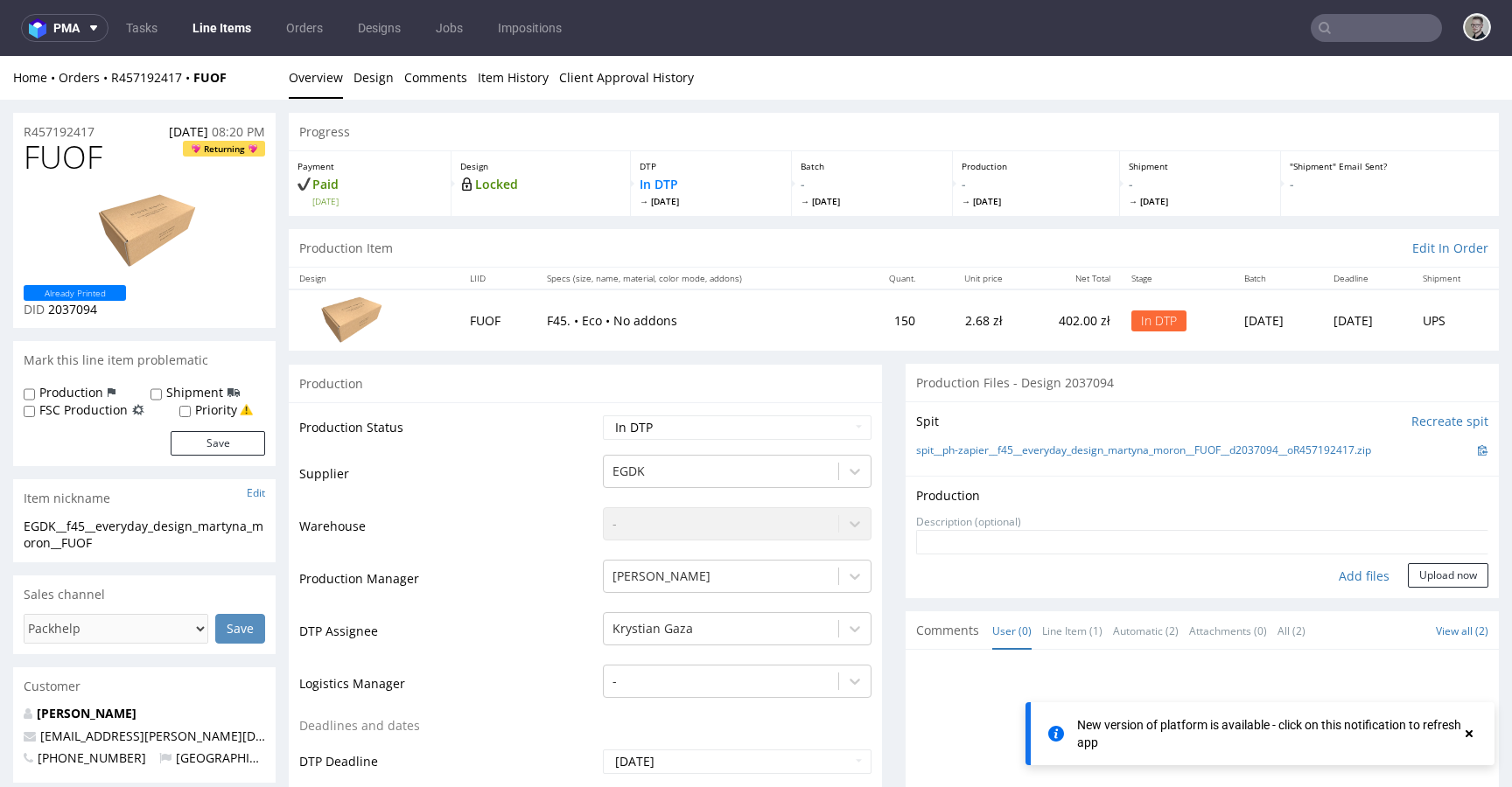
click at [1355, 580] on div "Add files" at bounding box center [1364, 577] width 88 height 27
type input "C:\fakepath\ph-zapier__f45__everyday_design_martyna_moron__FUOF__d2037094__oR45…"
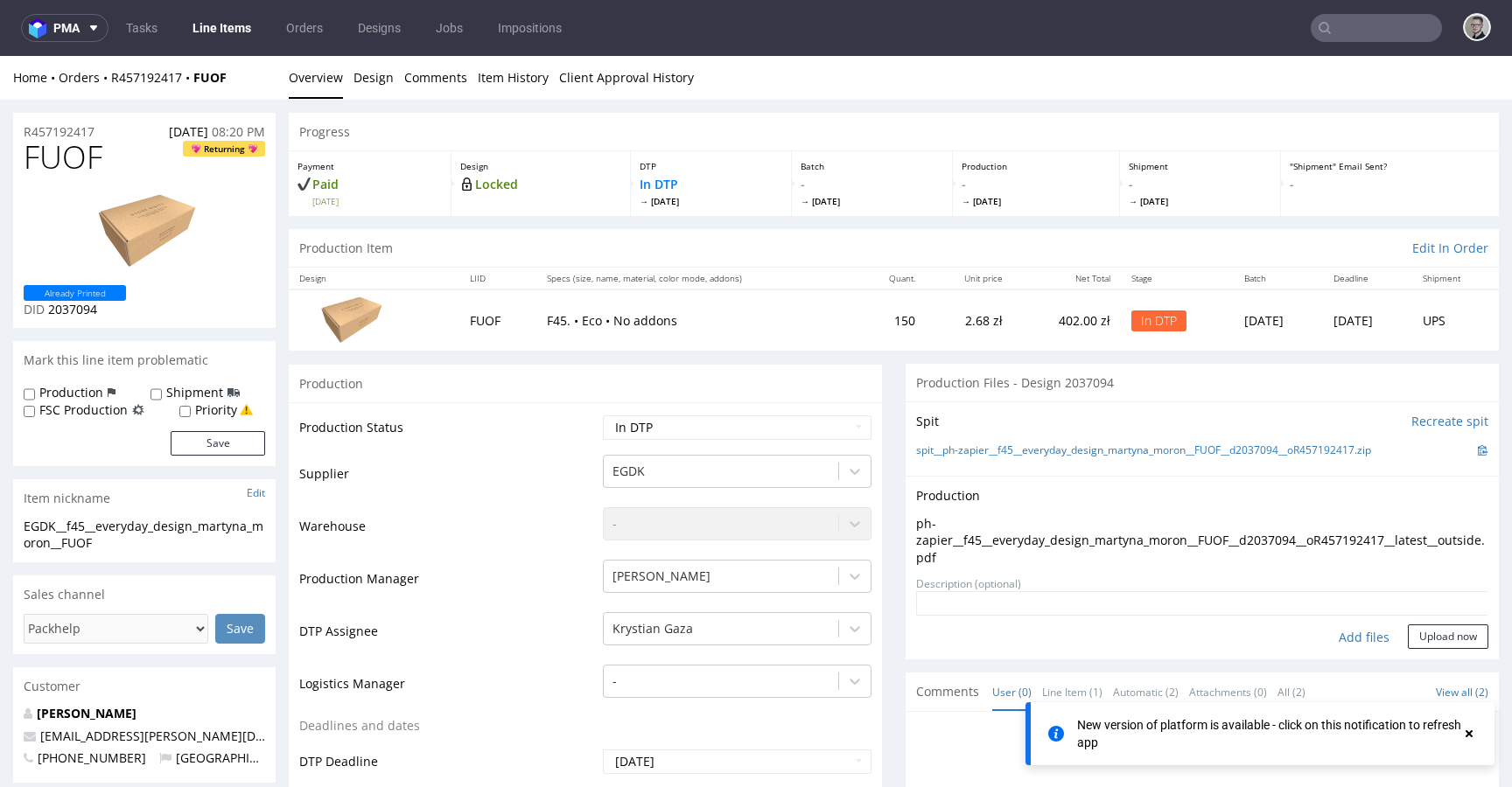
click at [1434, 614] on textarea at bounding box center [1202, 603] width 572 height 25
click at [1432, 635] on button "Upload now" at bounding box center [1448, 637] width 81 height 25
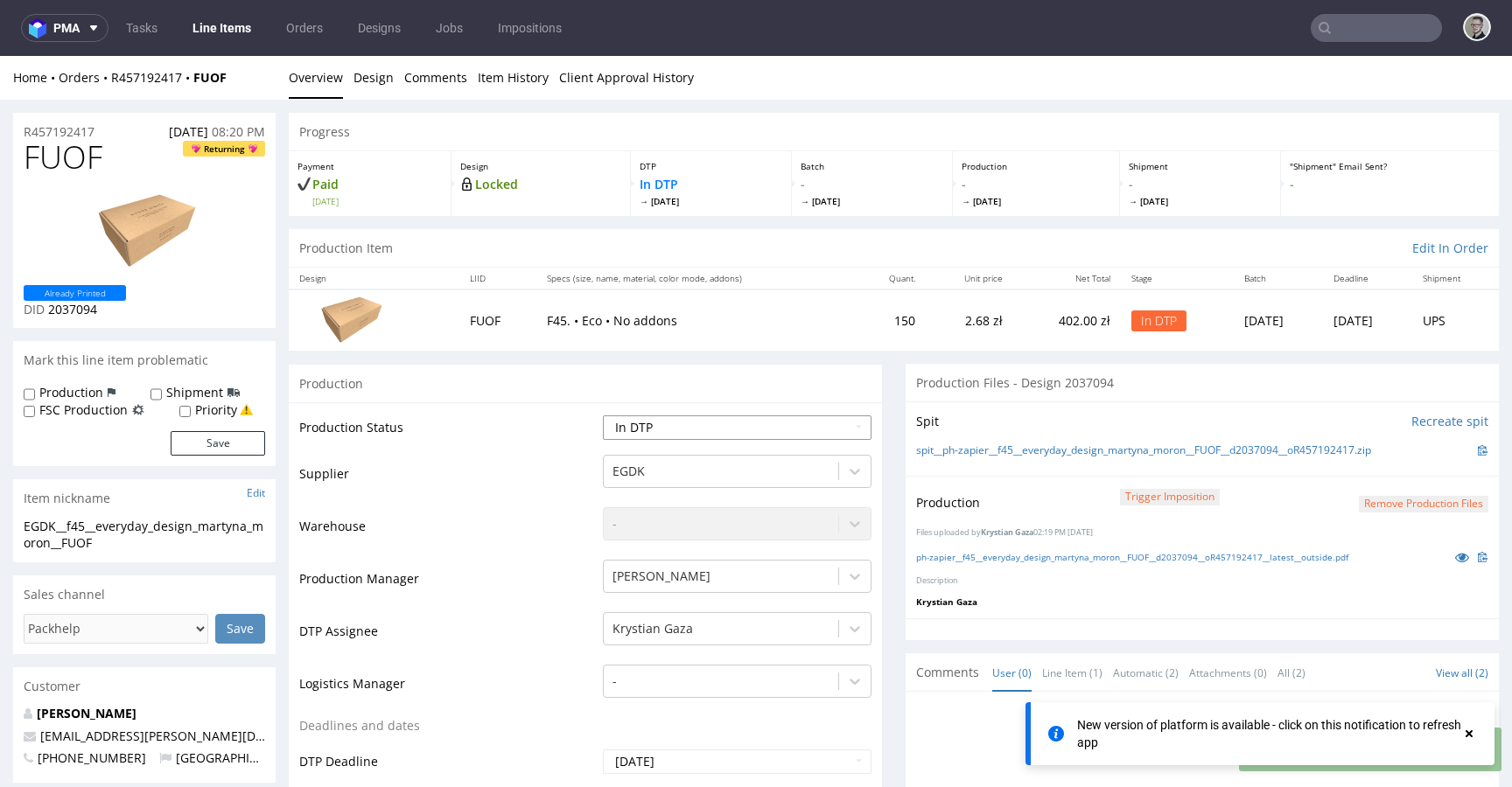
click at [675, 433] on select "Waiting for Artwork Waiting for Diecut Waiting for Mockup Waiting for DTP Waiti…" at bounding box center [737, 428] width 269 height 25
select select "dtp_production_ready"
click at [603, 416] on select "Waiting for Artwork Waiting for Diecut Waiting for Mockup Waiting for DTP Waiti…" at bounding box center [737, 428] width 269 height 25
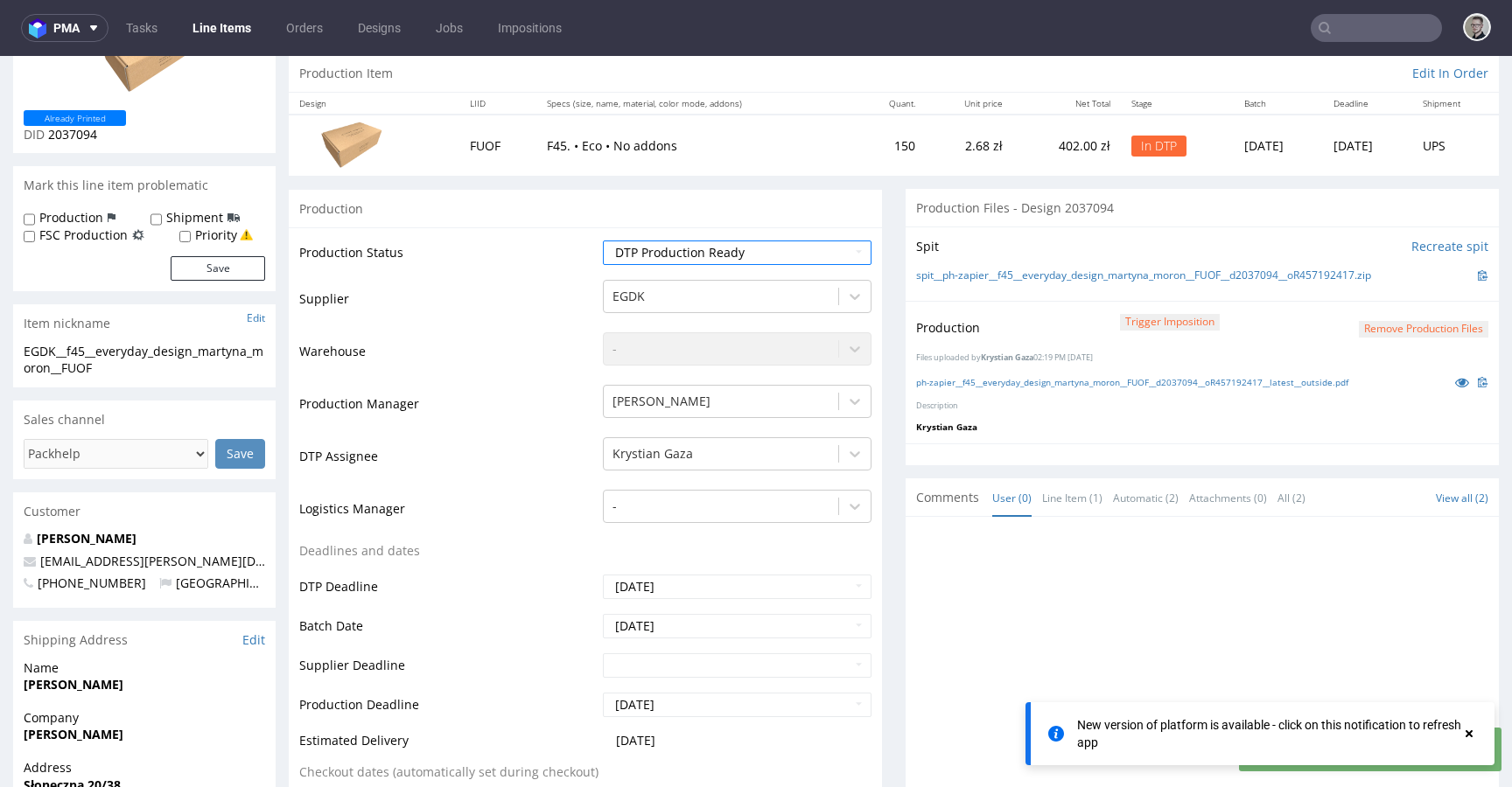
scroll to position [810, 0]
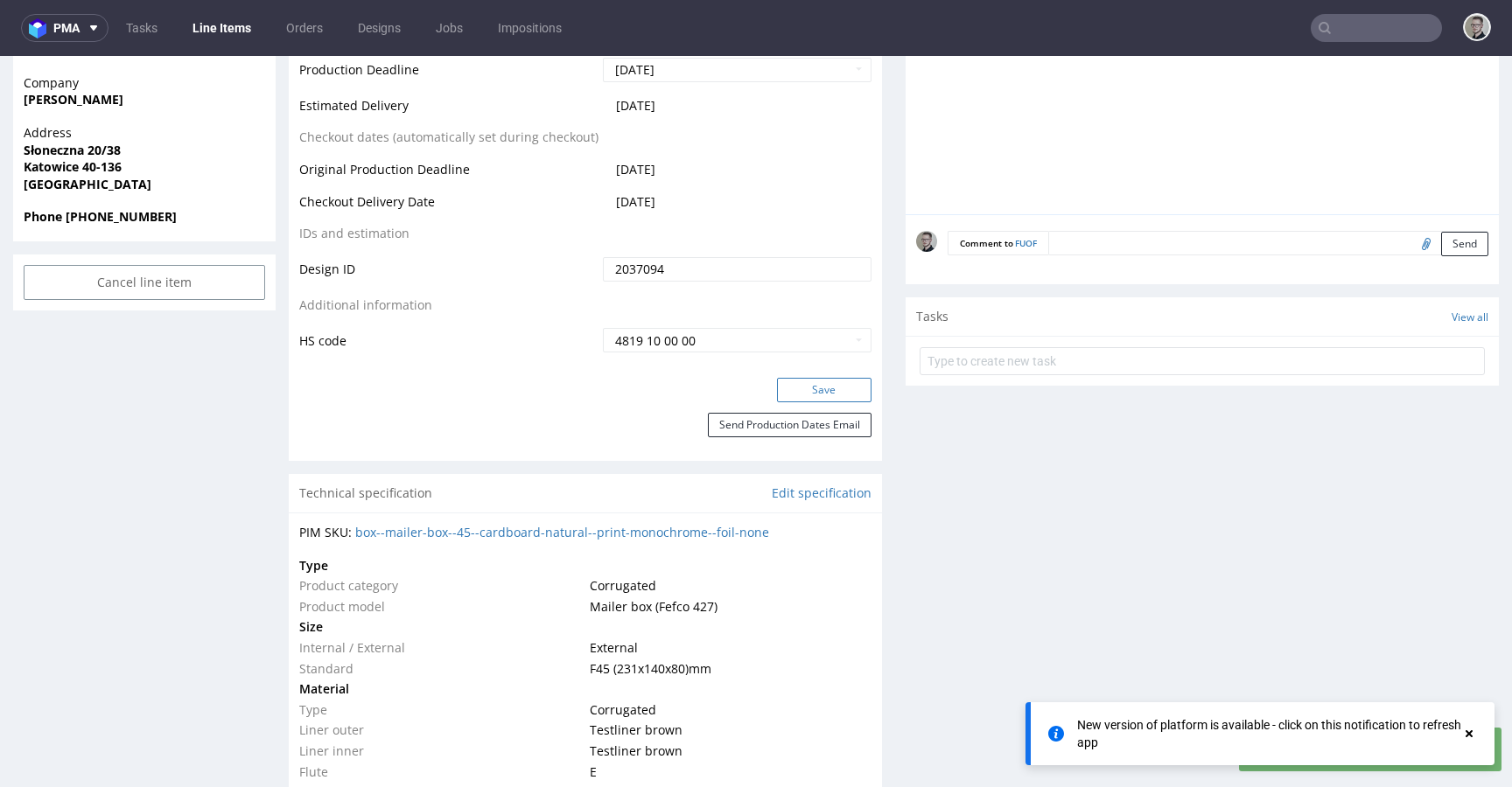
click at [843, 387] on button "Save" at bounding box center [824, 390] width 94 height 25
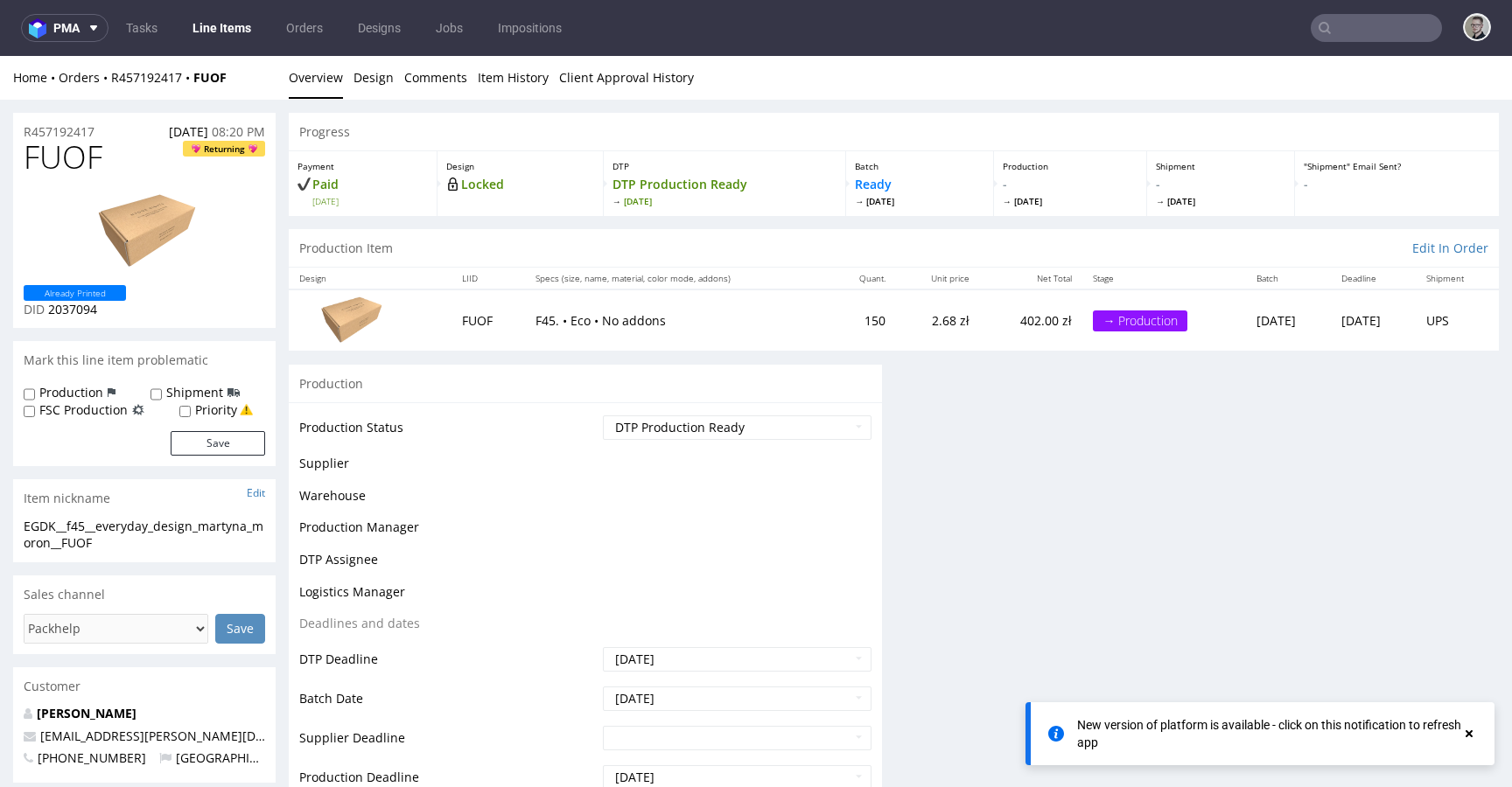
scroll to position [0, 0]
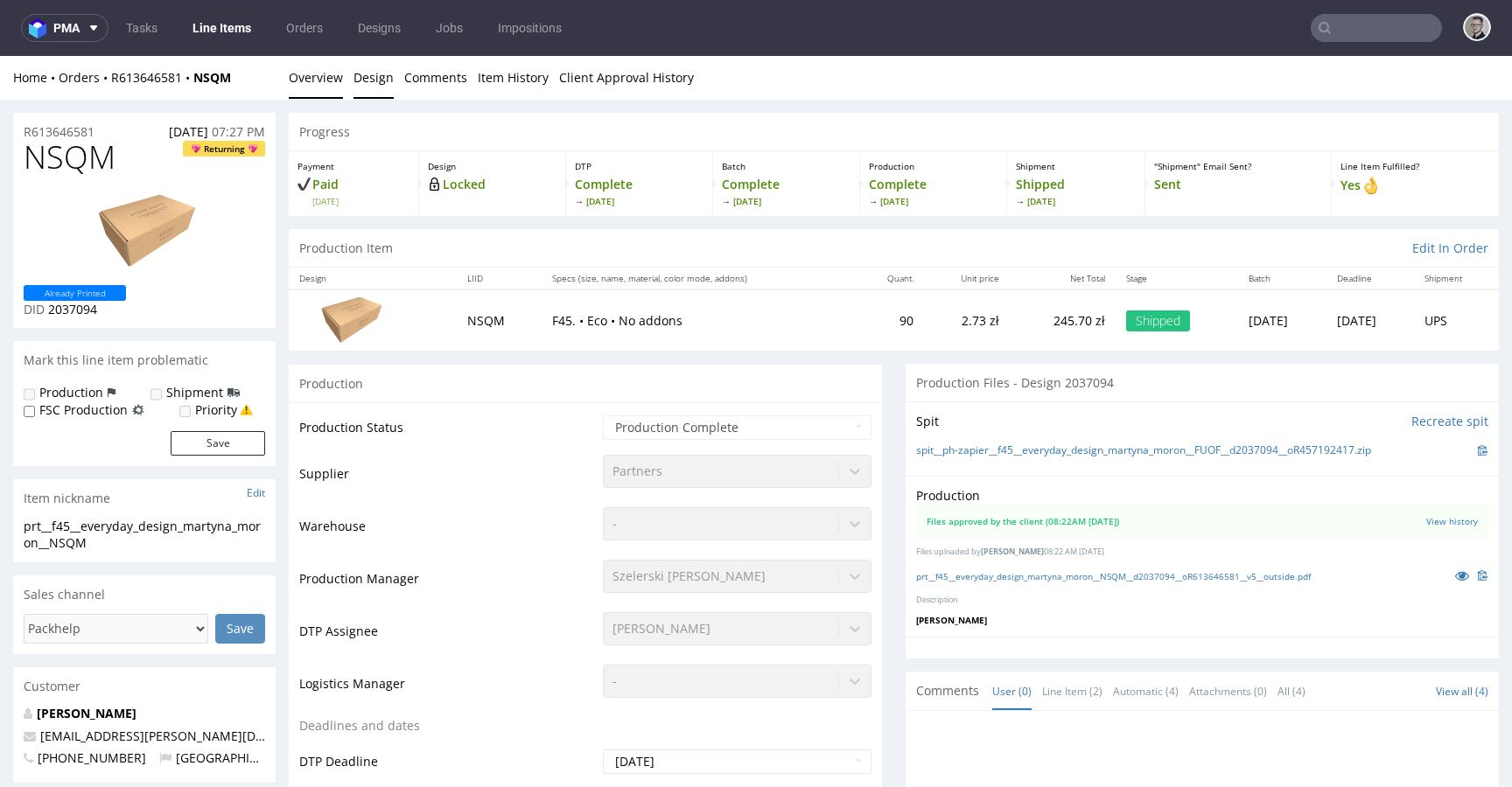
click at [378, 81] on link "Design" at bounding box center [373, 77] width 40 height 43
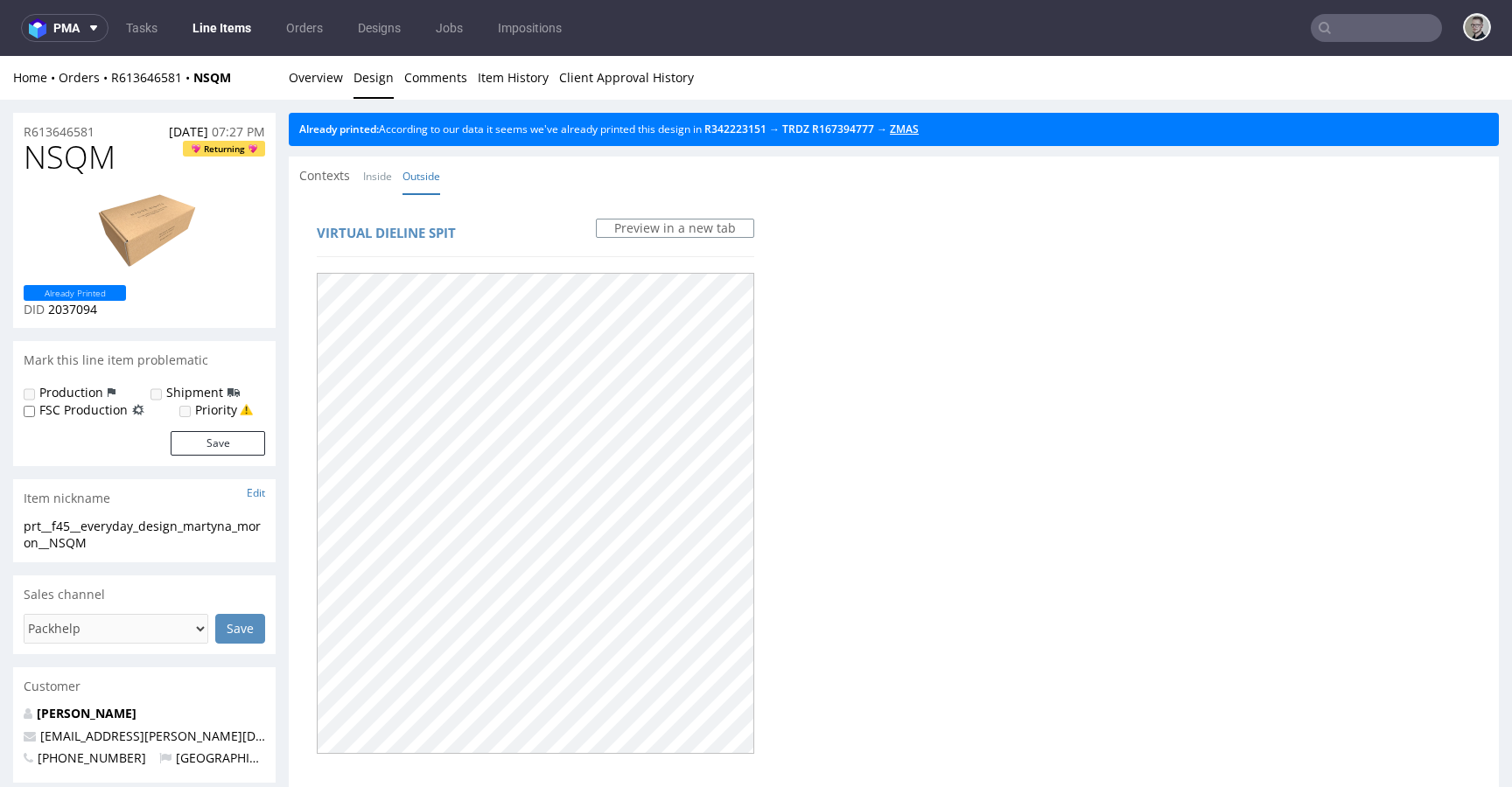
click at [919, 130] on link "ZMAS" at bounding box center [905, 129] width 29 height 15
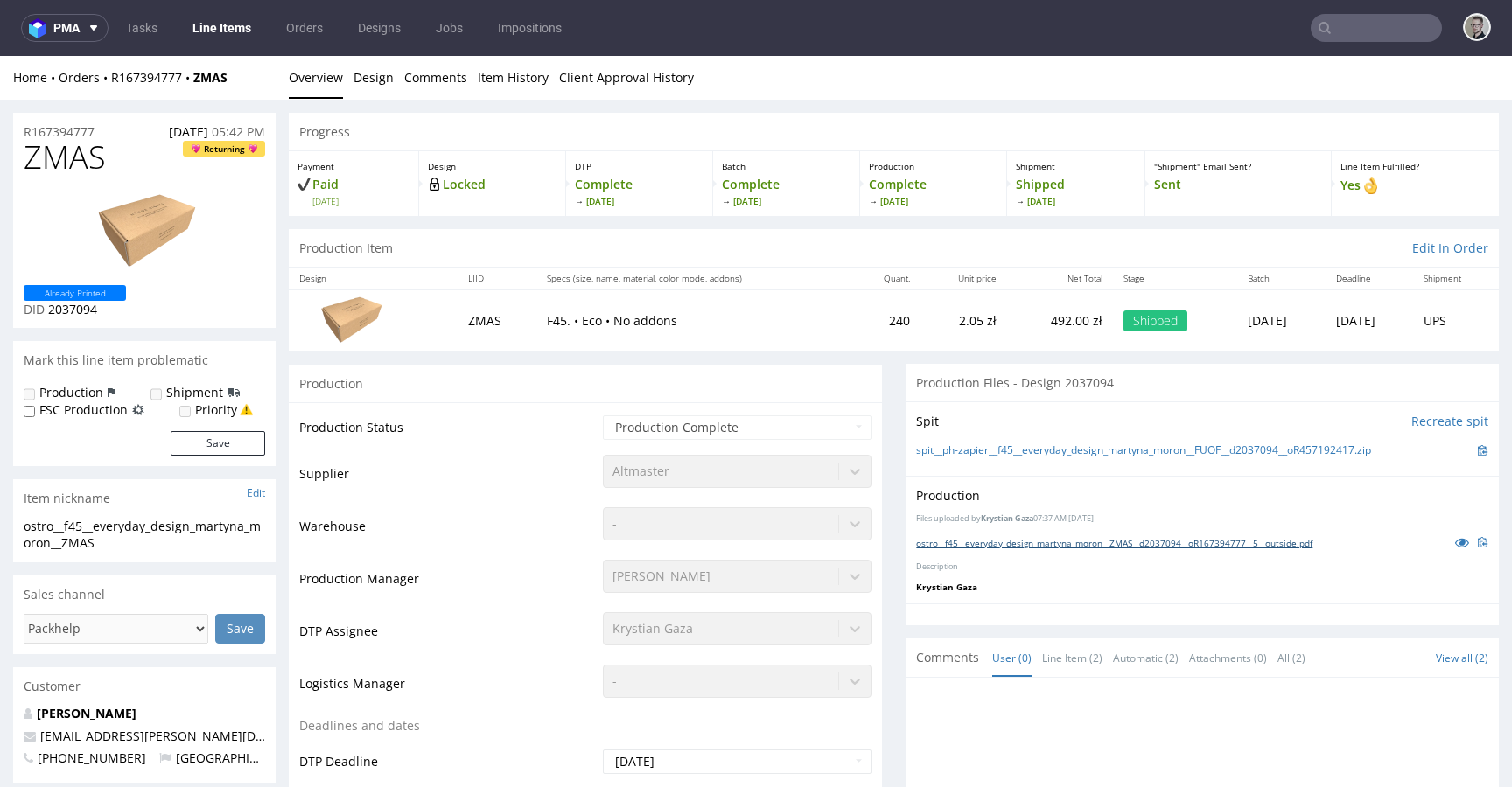
click at [979, 546] on link "ostro__f45__everyday_design_martyna_moron__ZMAS__d2037094__oR167394777__5__outs…" at bounding box center [1114, 542] width 396 height 12
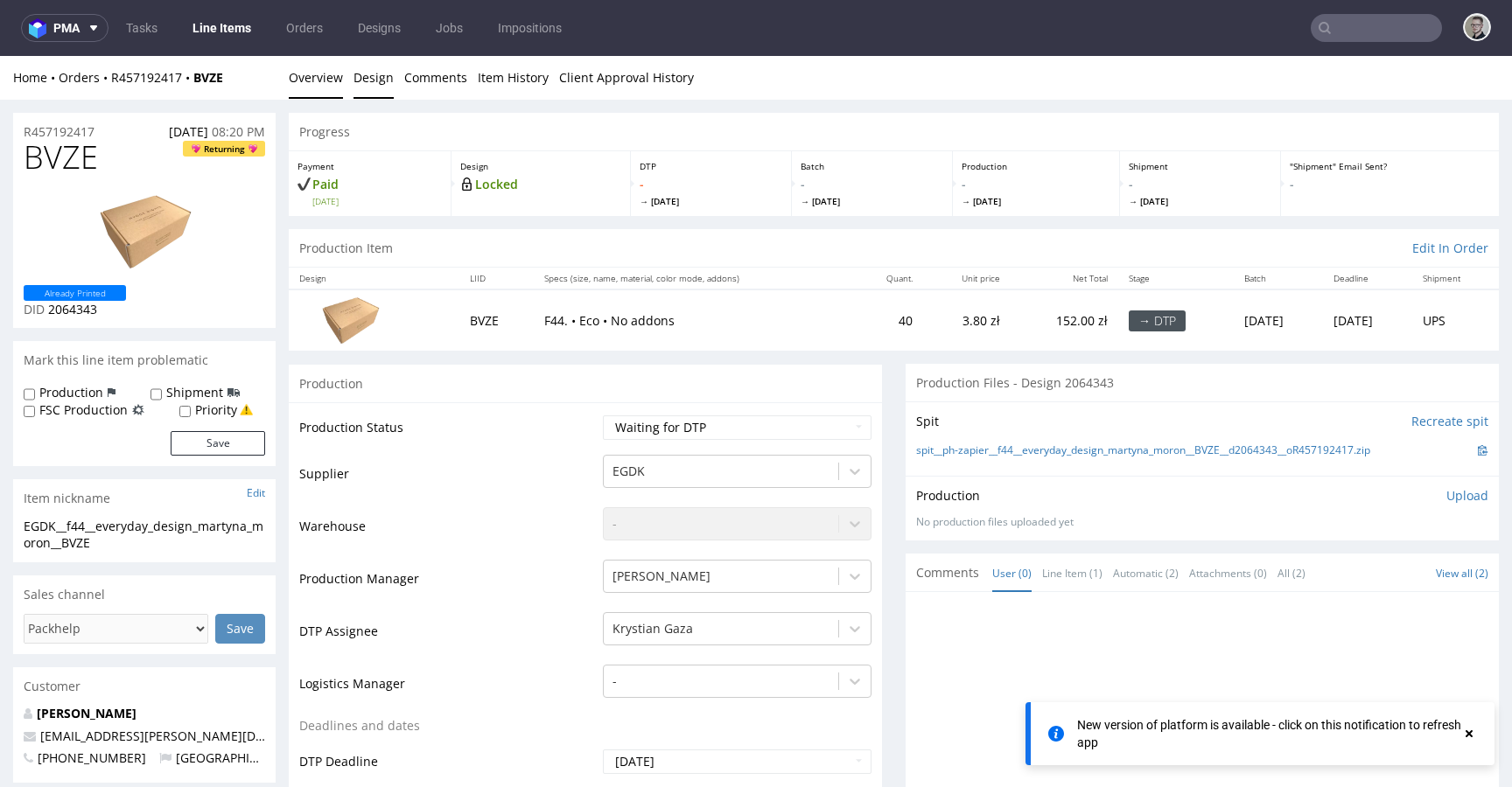
click at [372, 84] on link "Design" at bounding box center [373, 77] width 40 height 43
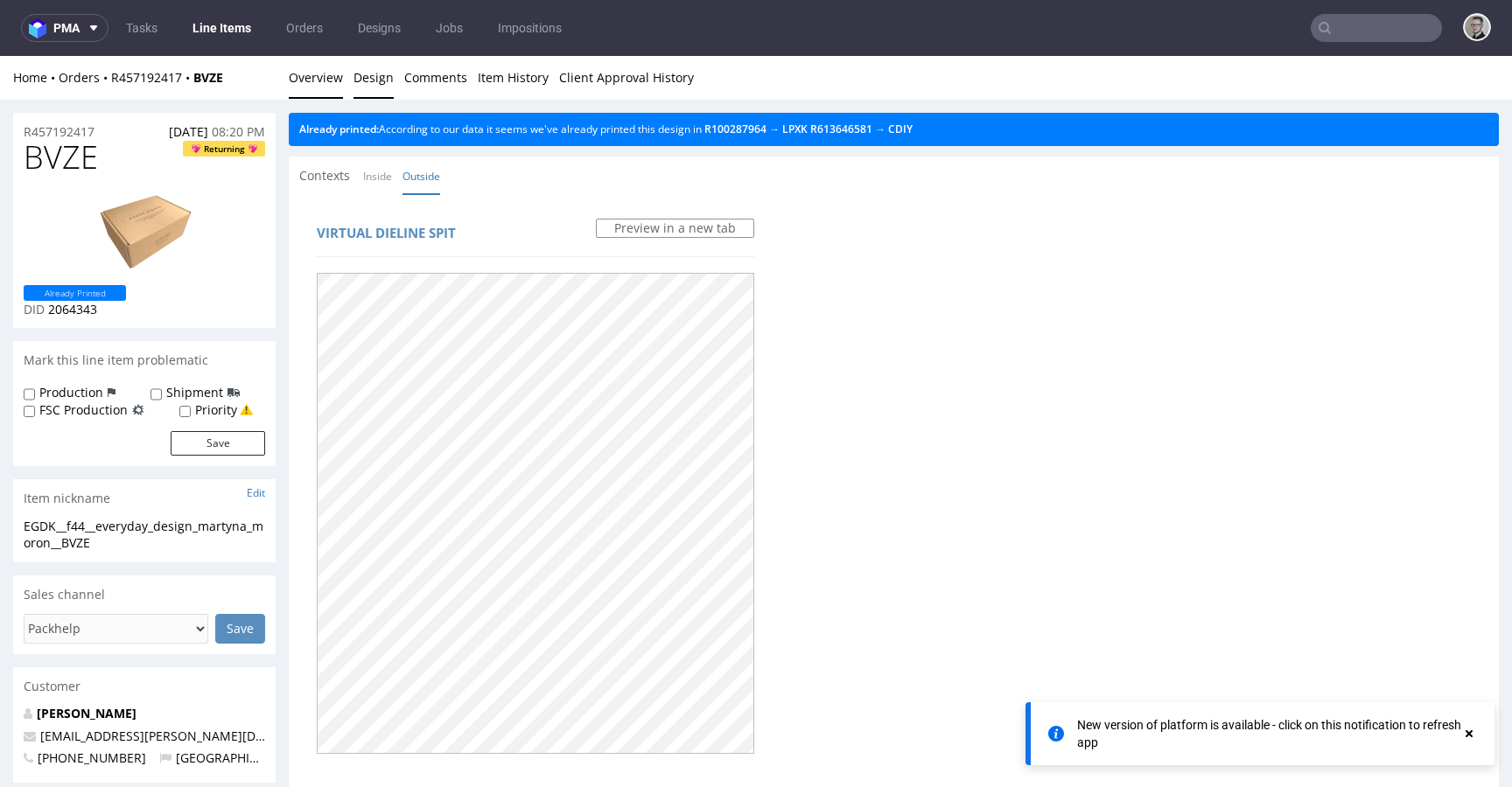
click at [312, 84] on link "Overview" at bounding box center [315, 77] width 54 height 43
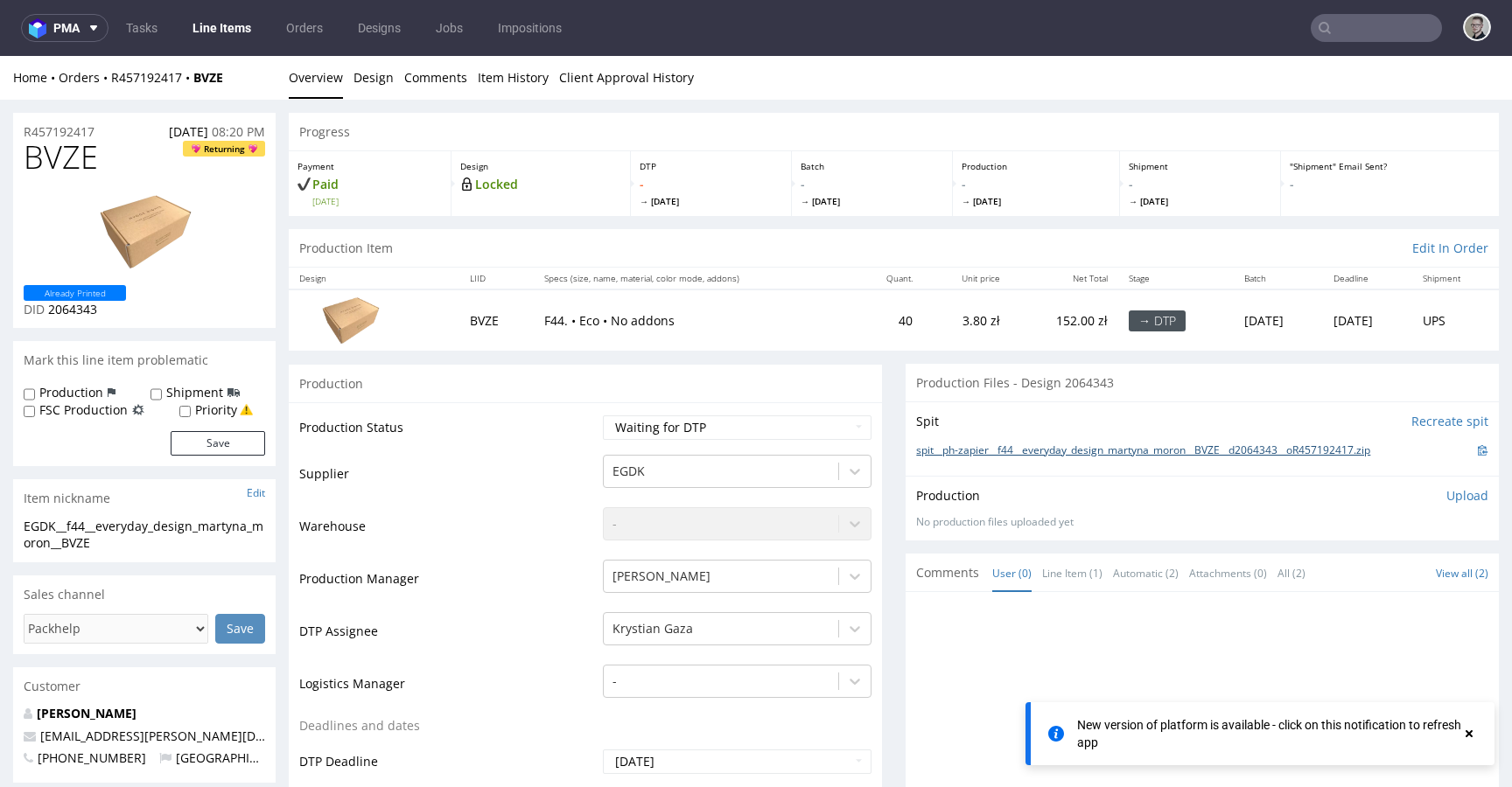
click at [1034, 451] on link "spit__ph-zapier__f44__everyday_design_martyna_moron__BVZE__d2064343__oR45719241…" at bounding box center [1143, 451] width 454 height 15
click at [671, 426] on select "Waiting for Artwork Waiting for Diecut Waiting for Mockup Waiting for DTP Waiti…" at bounding box center [737, 428] width 269 height 25
select select "dtp_in_process"
click at [603, 416] on select "Waiting for Artwork Waiting for Diecut Waiting for Mockup Waiting for DTP Waiti…" at bounding box center [737, 428] width 269 height 25
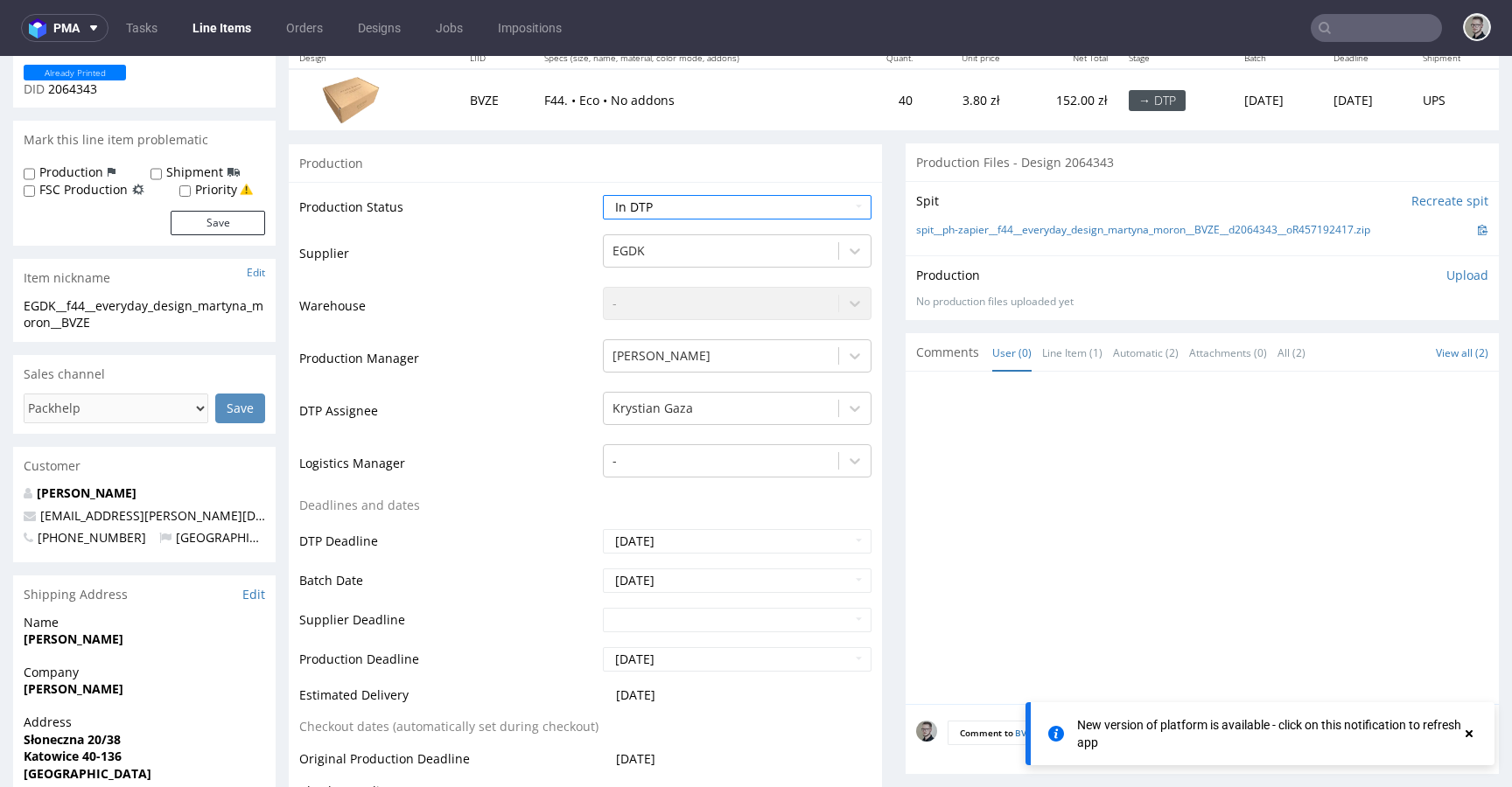
scroll to position [546, 0]
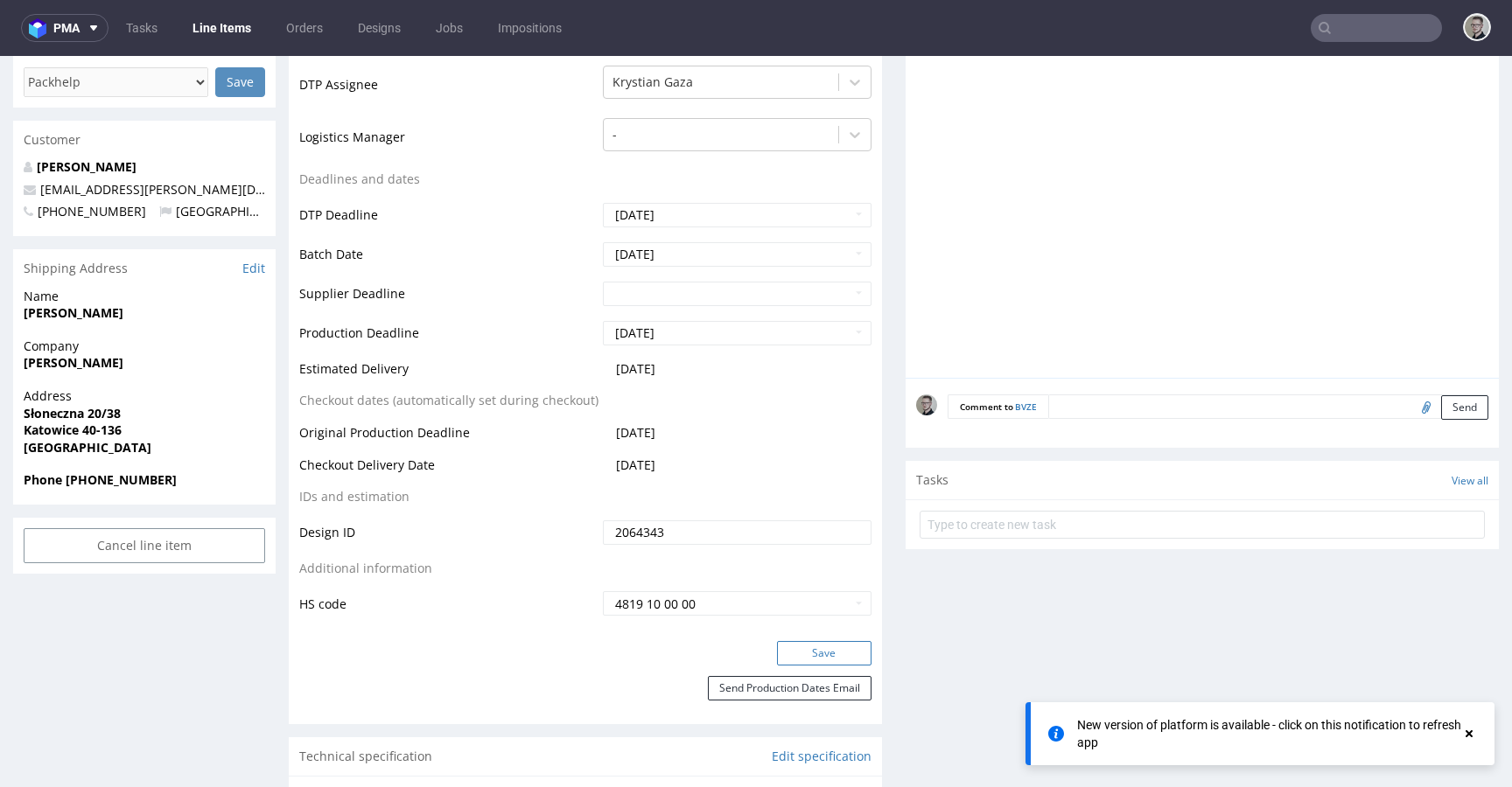
click at [829, 650] on button "Save" at bounding box center [824, 654] width 94 height 25
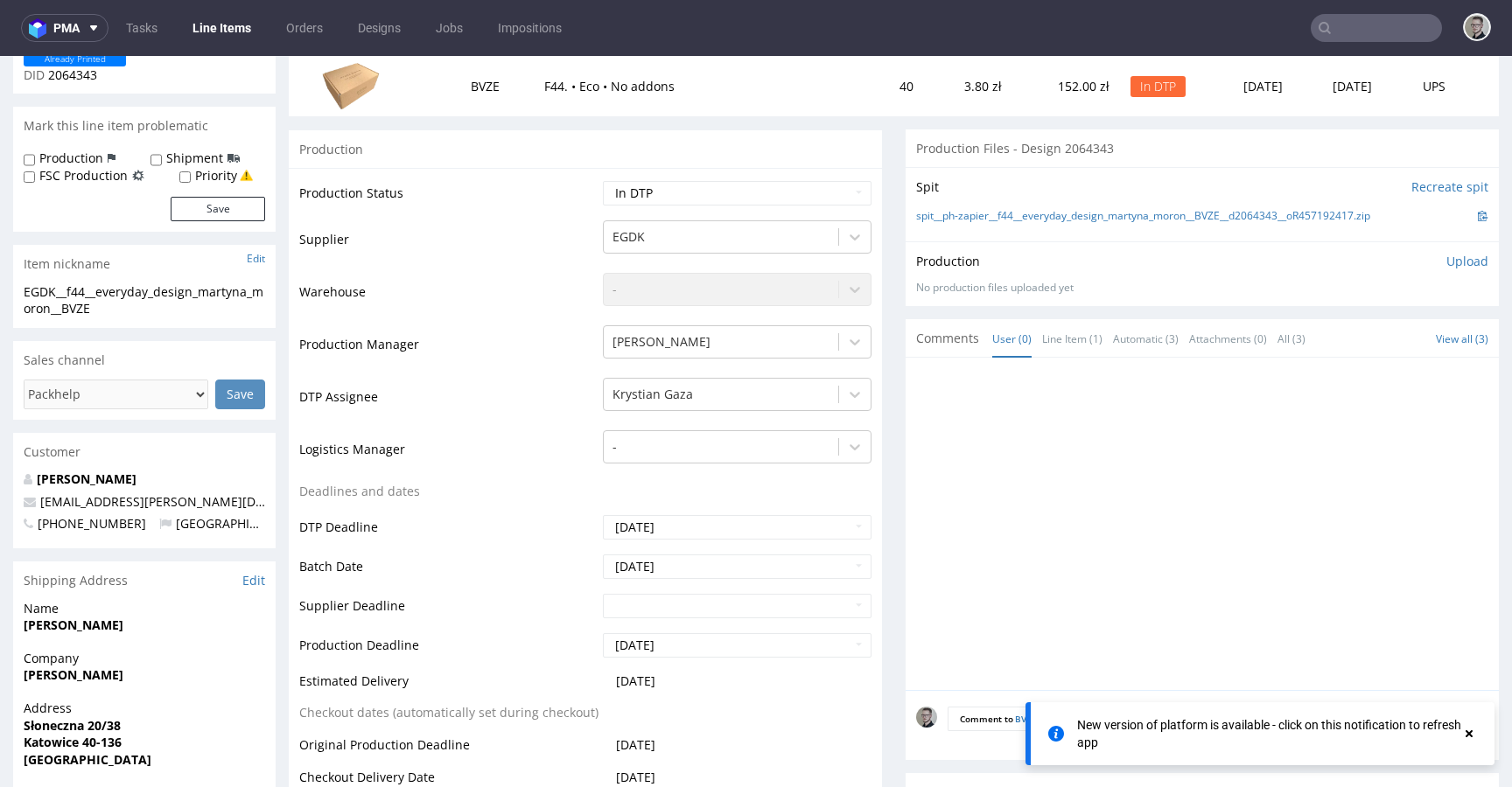
scroll to position [0, 0]
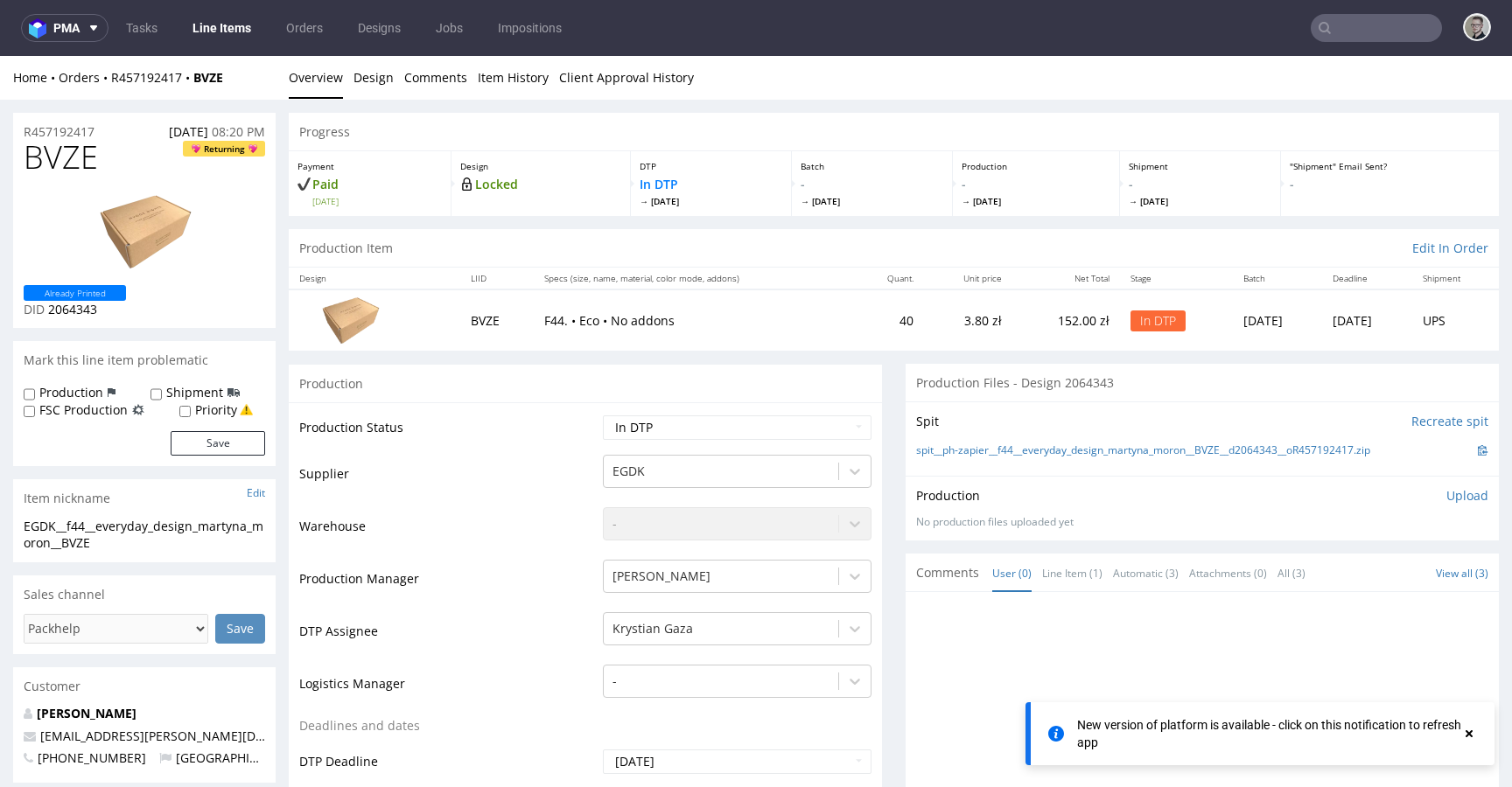
click at [91, 164] on span "BVZE" at bounding box center [61, 157] width 74 height 35
click at [84, 157] on span "BVZE" at bounding box center [61, 157] width 74 height 35
click at [83, 157] on span "BVZE" at bounding box center [61, 157] width 74 height 35
copy span "BVZE"
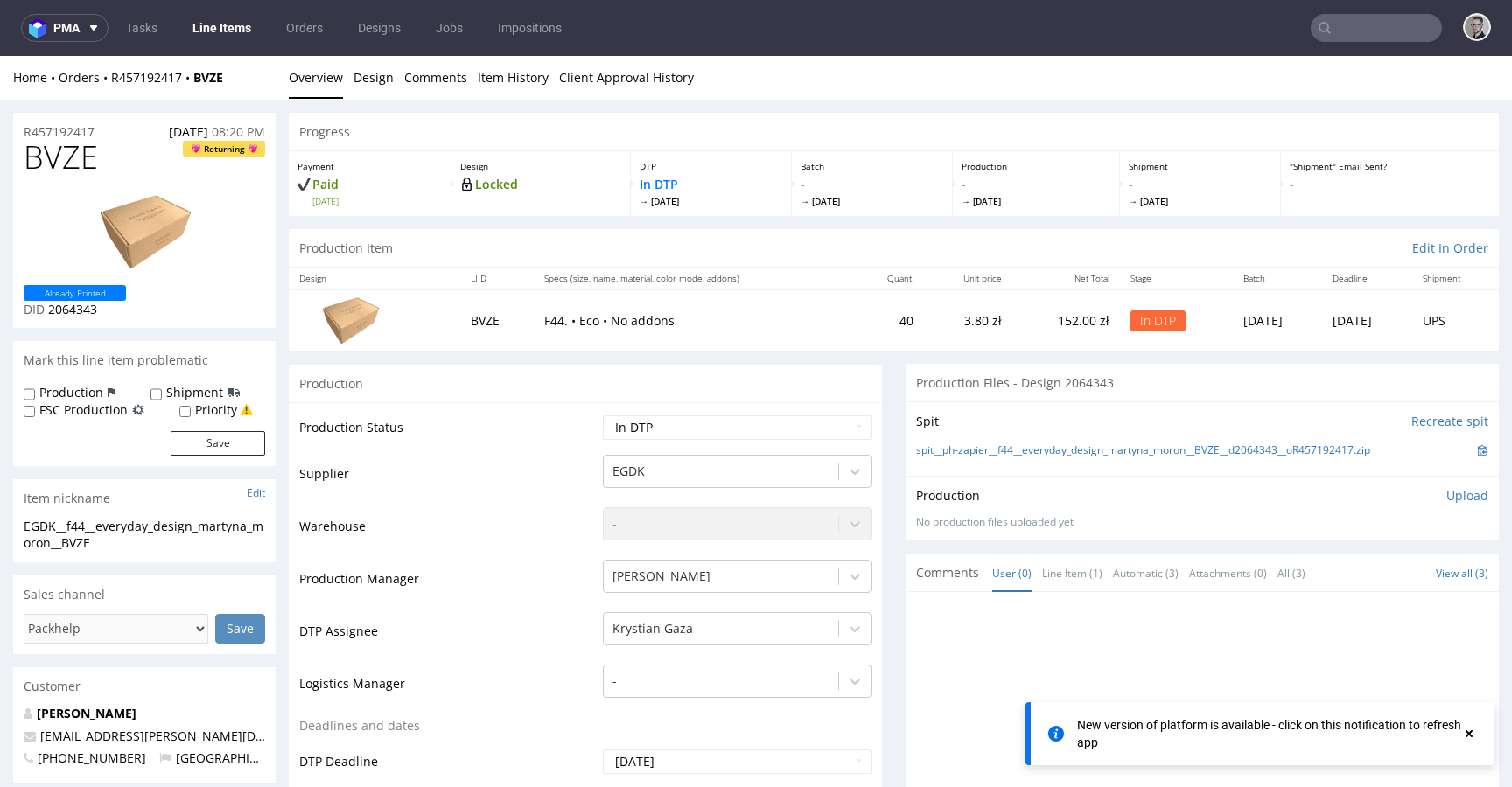
click at [1449, 489] on p "Upload" at bounding box center [1467, 496] width 42 height 17
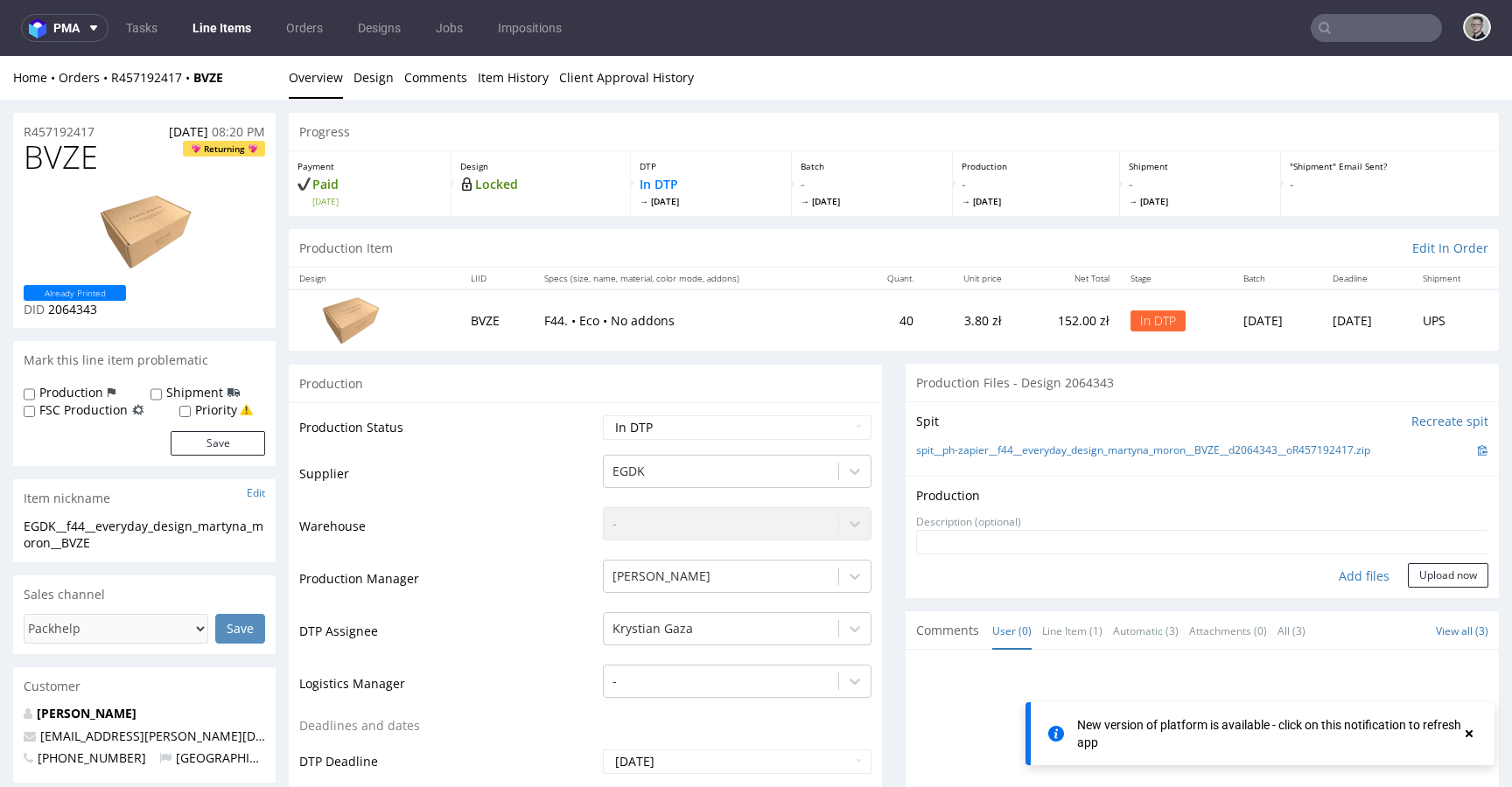
click at [1355, 572] on div "Add files" at bounding box center [1364, 577] width 88 height 27
type input "C:\fakepath\ph-zapier__f44__everyday_design_martyna_moron__BVZE__d2064343__oR45…"
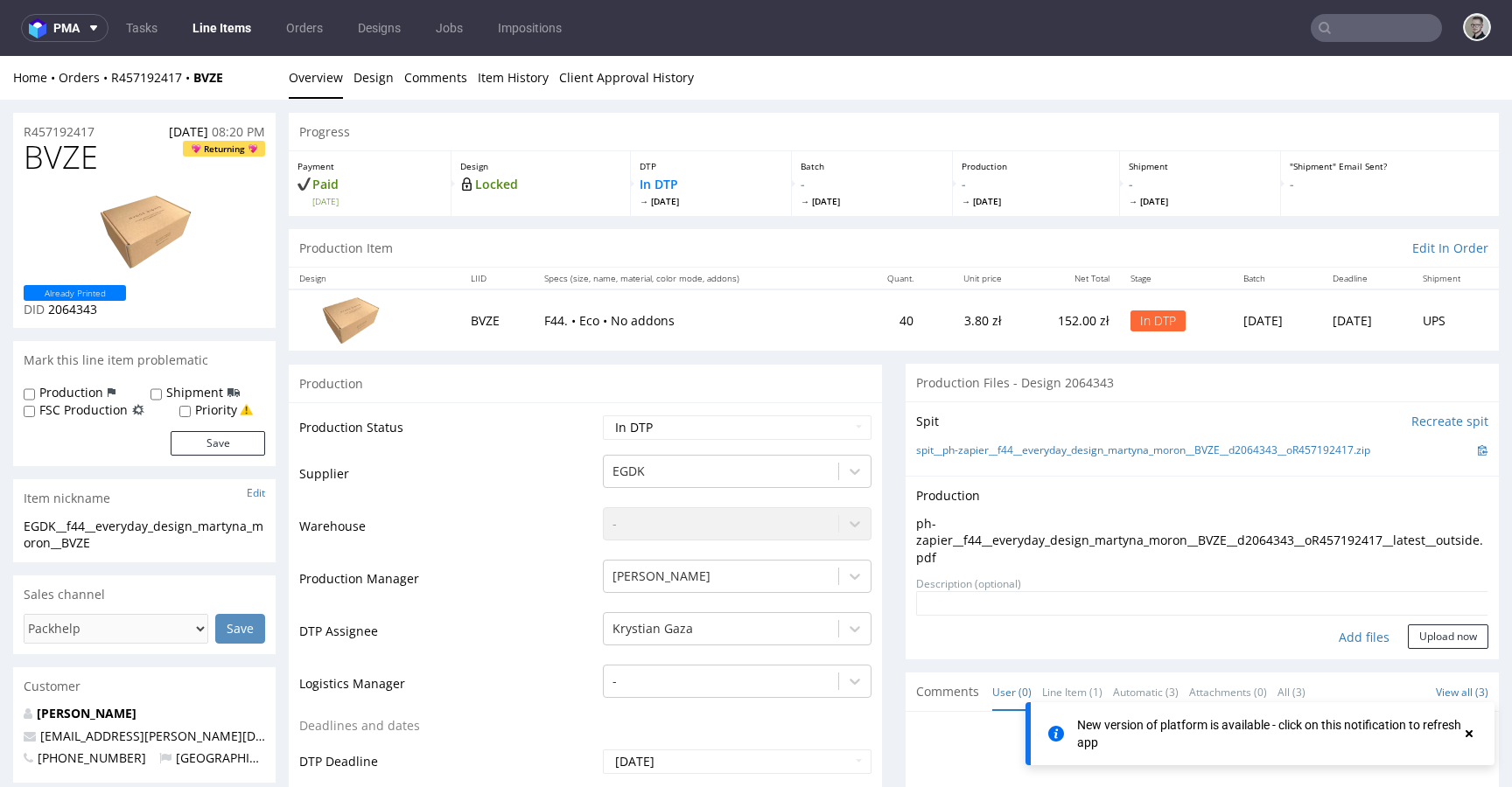
click at [1415, 603] on textarea at bounding box center [1202, 603] width 572 height 25
click at [1421, 630] on button "Upload now" at bounding box center [1448, 637] width 81 height 25
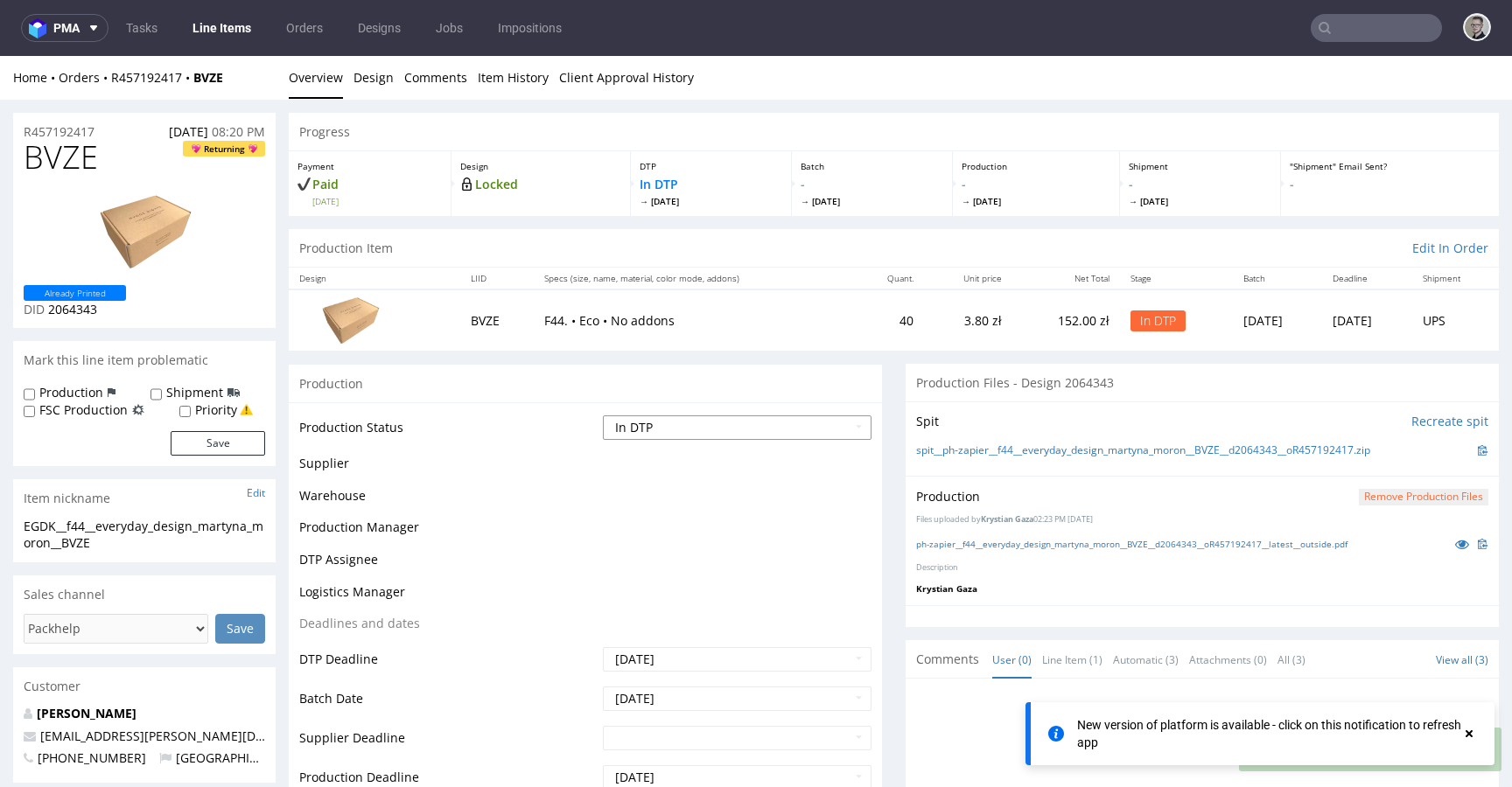
click at [706, 428] on select "Waiting for Artwork Waiting for Diecut Waiting for Mockup Waiting for DTP Waiti…" at bounding box center [737, 428] width 269 height 25
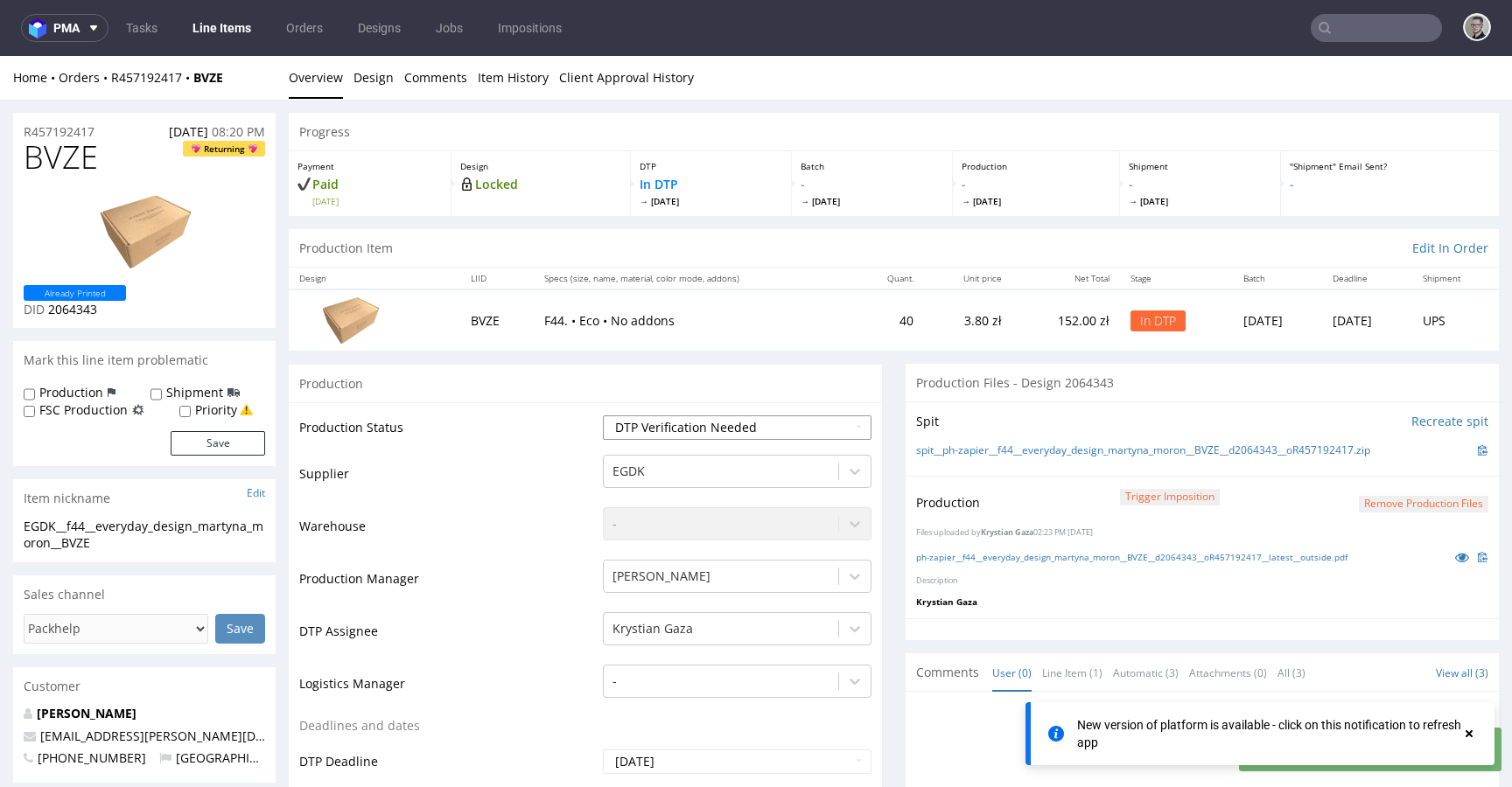
click at [603, 416] on select "Waiting for Artwork Waiting for Diecut Waiting for Mockup Waiting for DTP Waiti…" at bounding box center [737, 428] width 269 height 25
click at [717, 423] on select "Waiting for Artwork Waiting for Diecut Waiting for Mockup Waiting for DTP Waiti…" at bounding box center [737, 428] width 269 height 25
select select "dtp_production_ready"
click at [603, 416] on select "Waiting for Artwork Waiting for Diecut Waiting for Mockup Waiting for DTP Waiti…" at bounding box center [737, 428] width 269 height 25
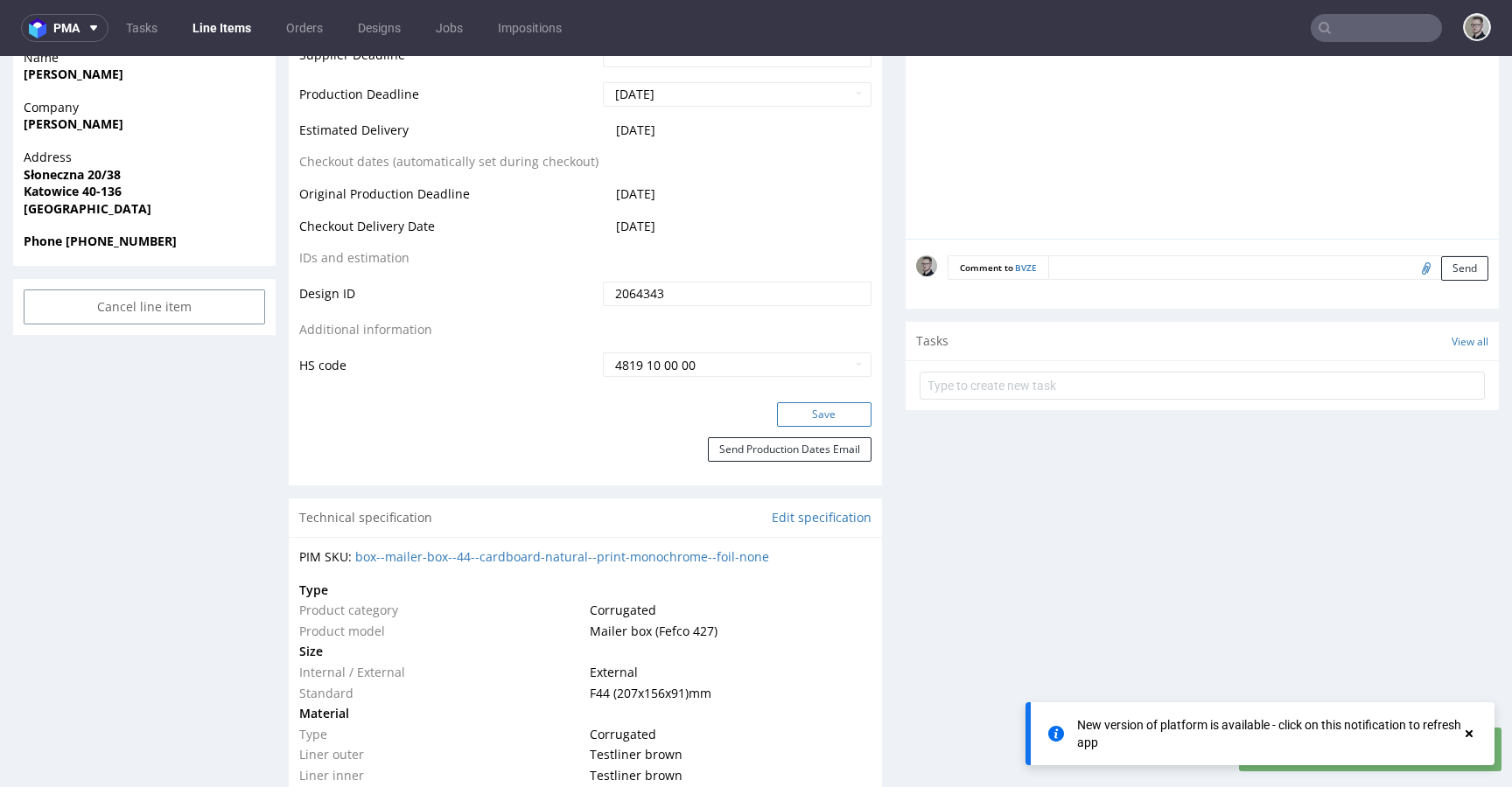
click at [820, 410] on button "Save" at bounding box center [824, 415] width 94 height 25
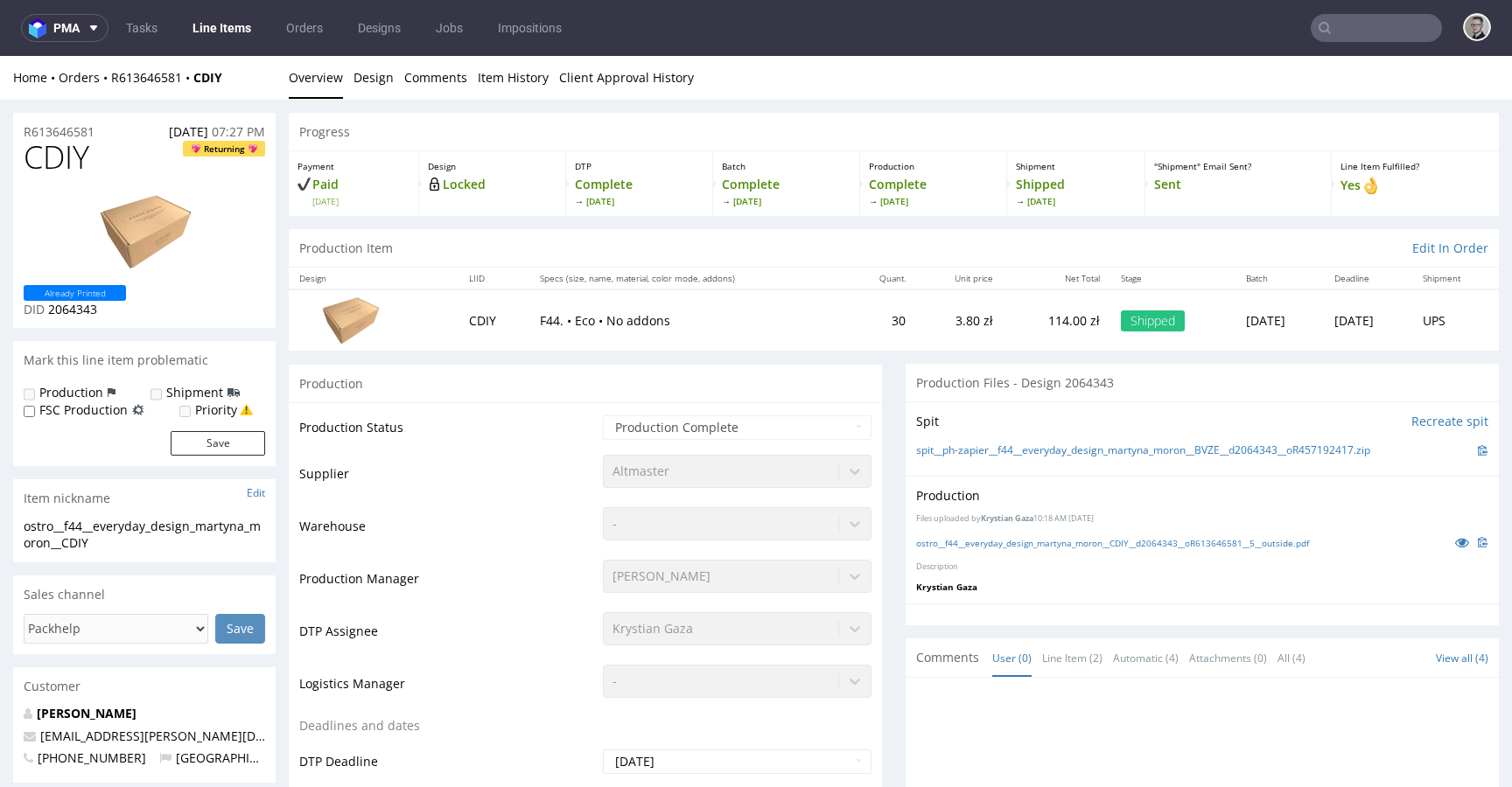
click at [1046, 549] on div "ostro__f44__everyday_design_martyna_moron__CDIY__d2064343__oR613646581__5__outs…" at bounding box center [1202, 542] width 572 height 19
click at [1054, 541] on link "ostro__f44__everyday_design_martyna_moron__CDIY__d2064343__oR613646581__5__outs…" at bounding box center [1112, 542] width 393 height 12
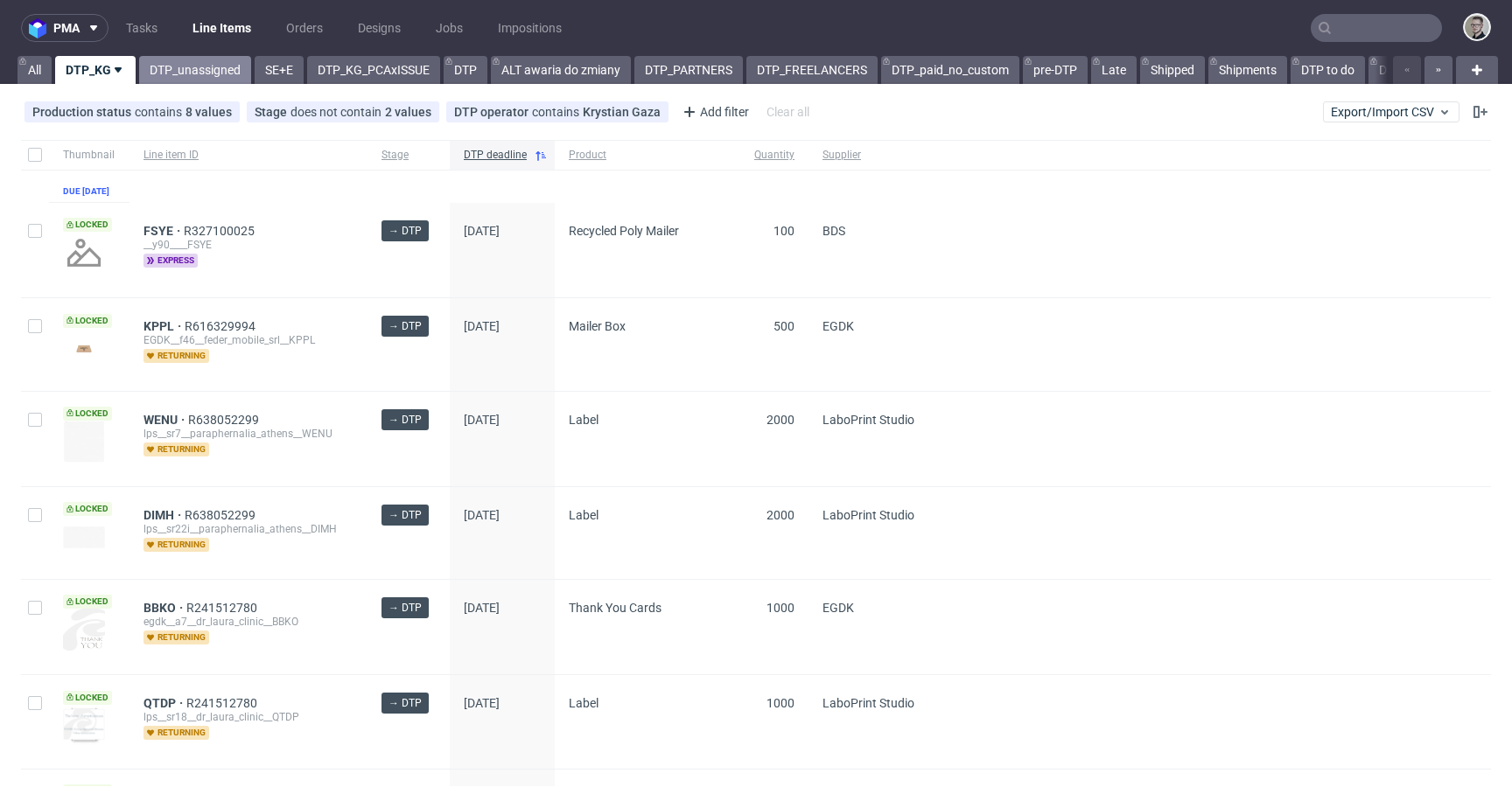
click at [209, 78] on link "DTP_unassigned" at bounding box center [195, 69] width 112 height 28
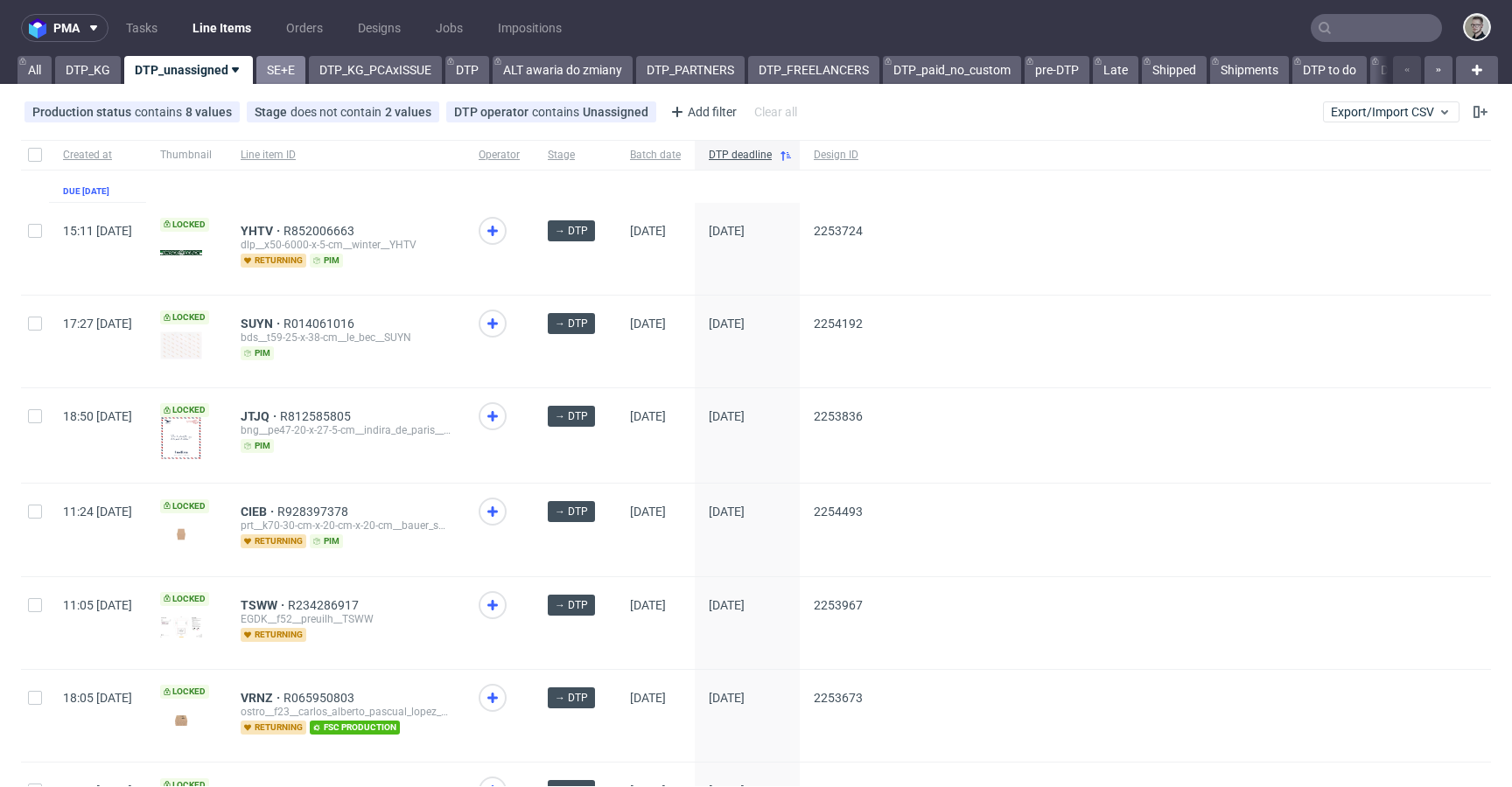
click at [283, 65] on link "SE+E" at bounding box center [280, 69] width 49 height 28
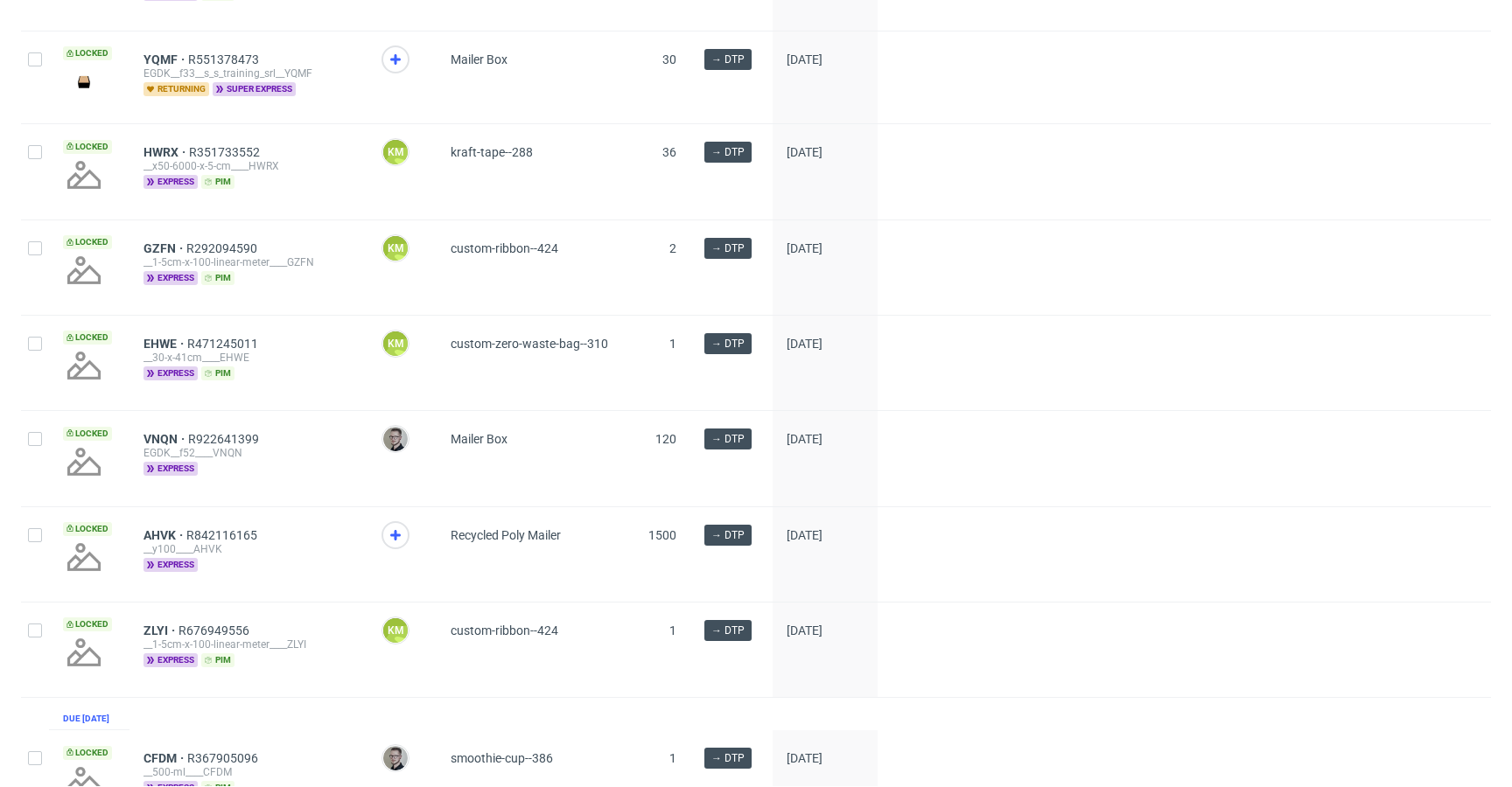
scroll to position [819, 0]
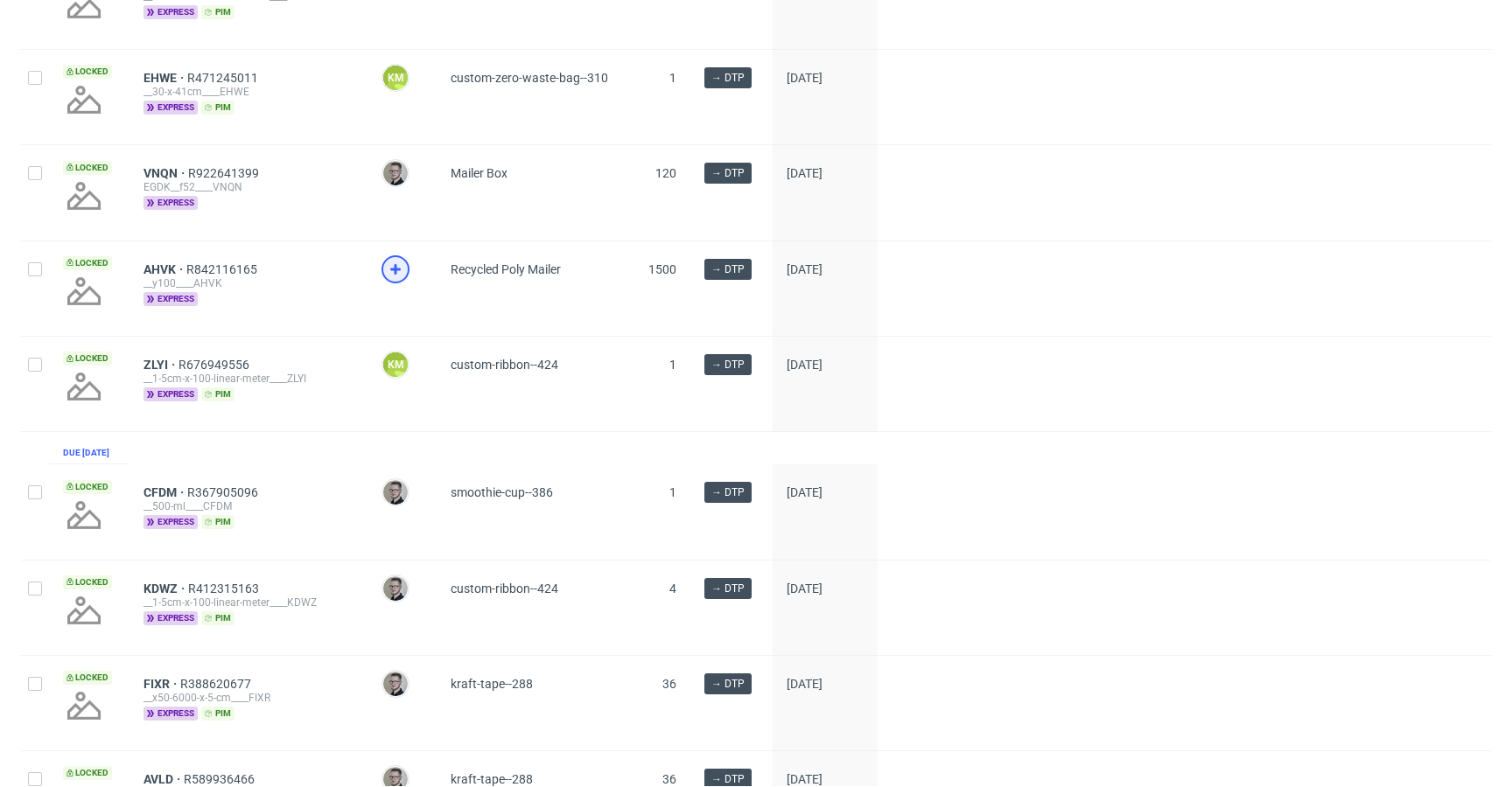
click at [391, 280] on icon at bounding box center [395, 269] width 21 height 21
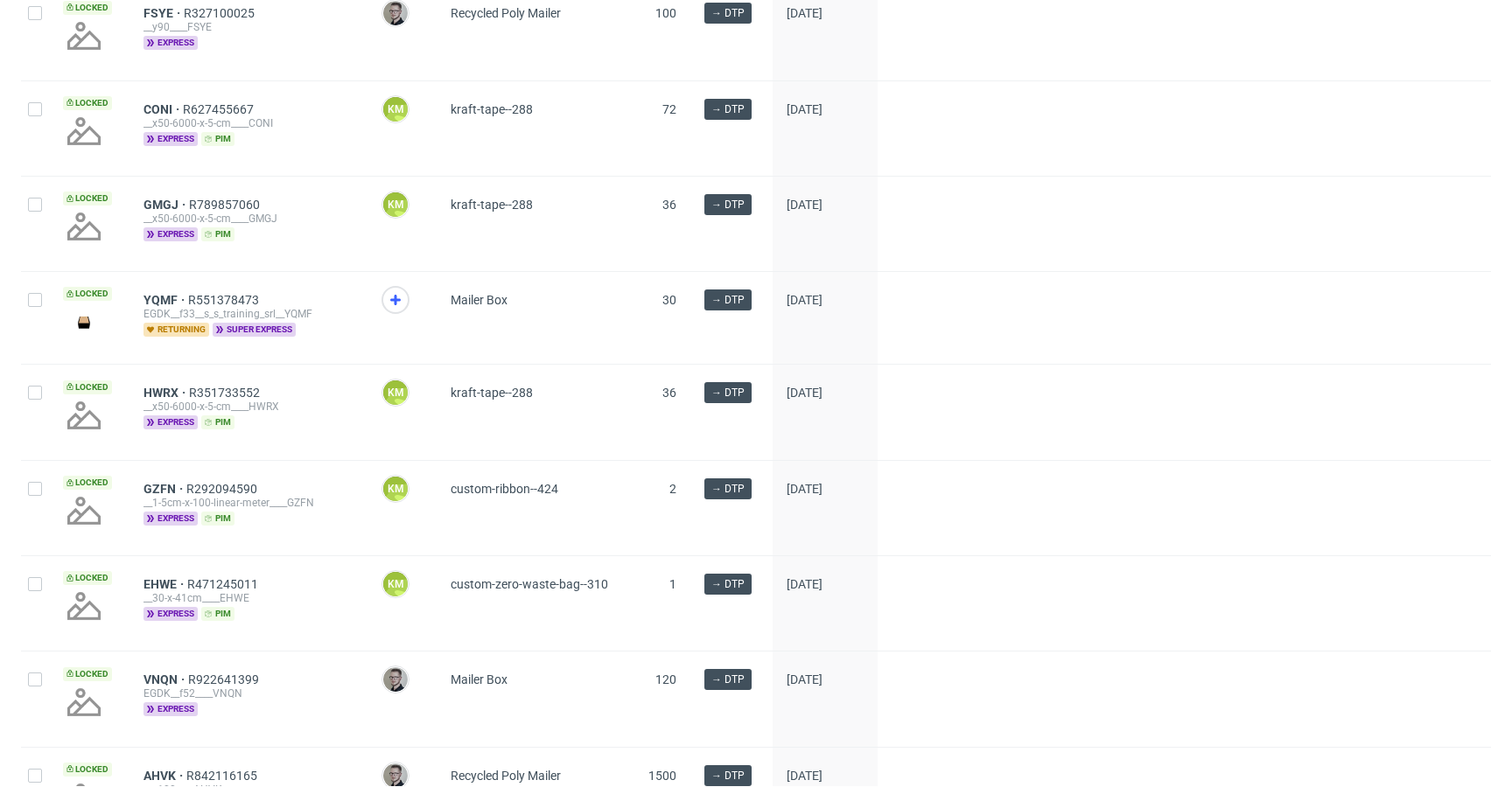
scroll to position [0, 0]
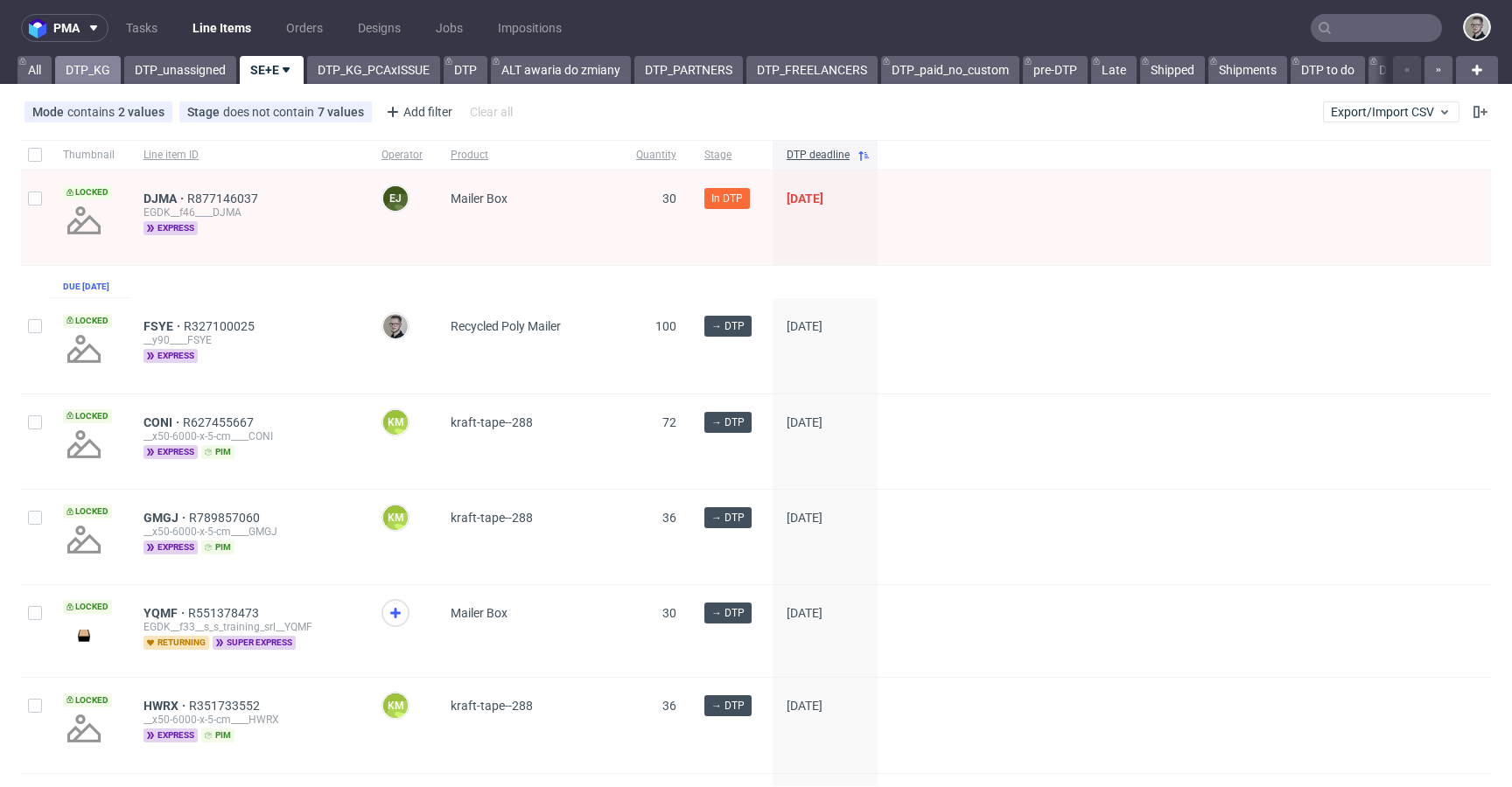
drag, startPoint x: 93, startPoint y: 90, endPoint x: 100, endPoint y: 82, distance: 10.6
click at [94, 90] on div "pma Tasks Line Items Orders Designs Jobs Impositions All DTP_KG DTP_unassigned …" at bounding box center [756, 393] width 1512 height 787
click at [100, 82] on link "DTP_KG" at bounding box center [88, 69] width 66 height 28
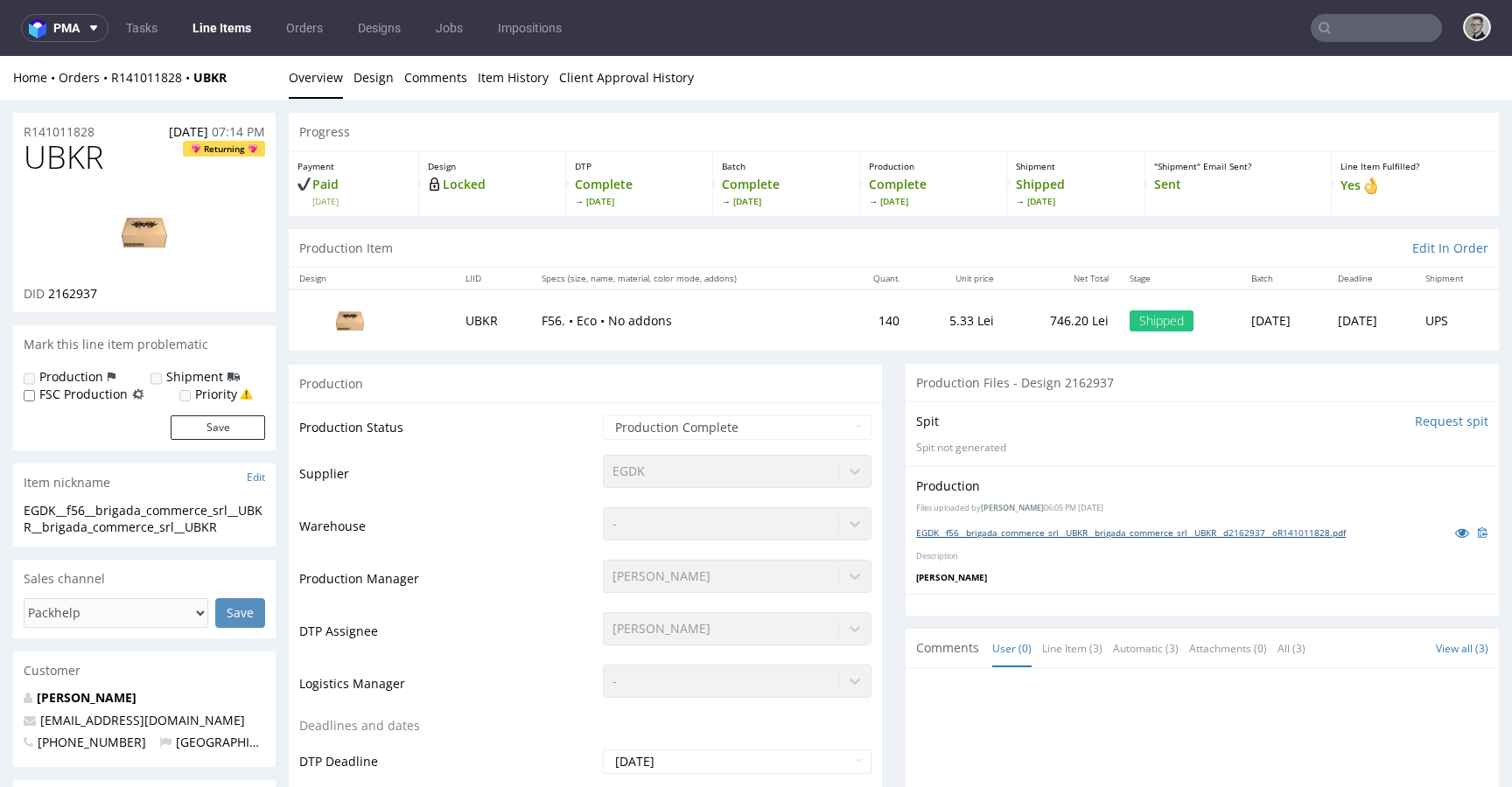
click at [1052, 533] on link "EGDK__f56__brigada_commerce_srl__UBKR__brigada_commerce_srl__UBKR__d2162937__oR…" at bounding box center [1130, 532] width 429 height 12
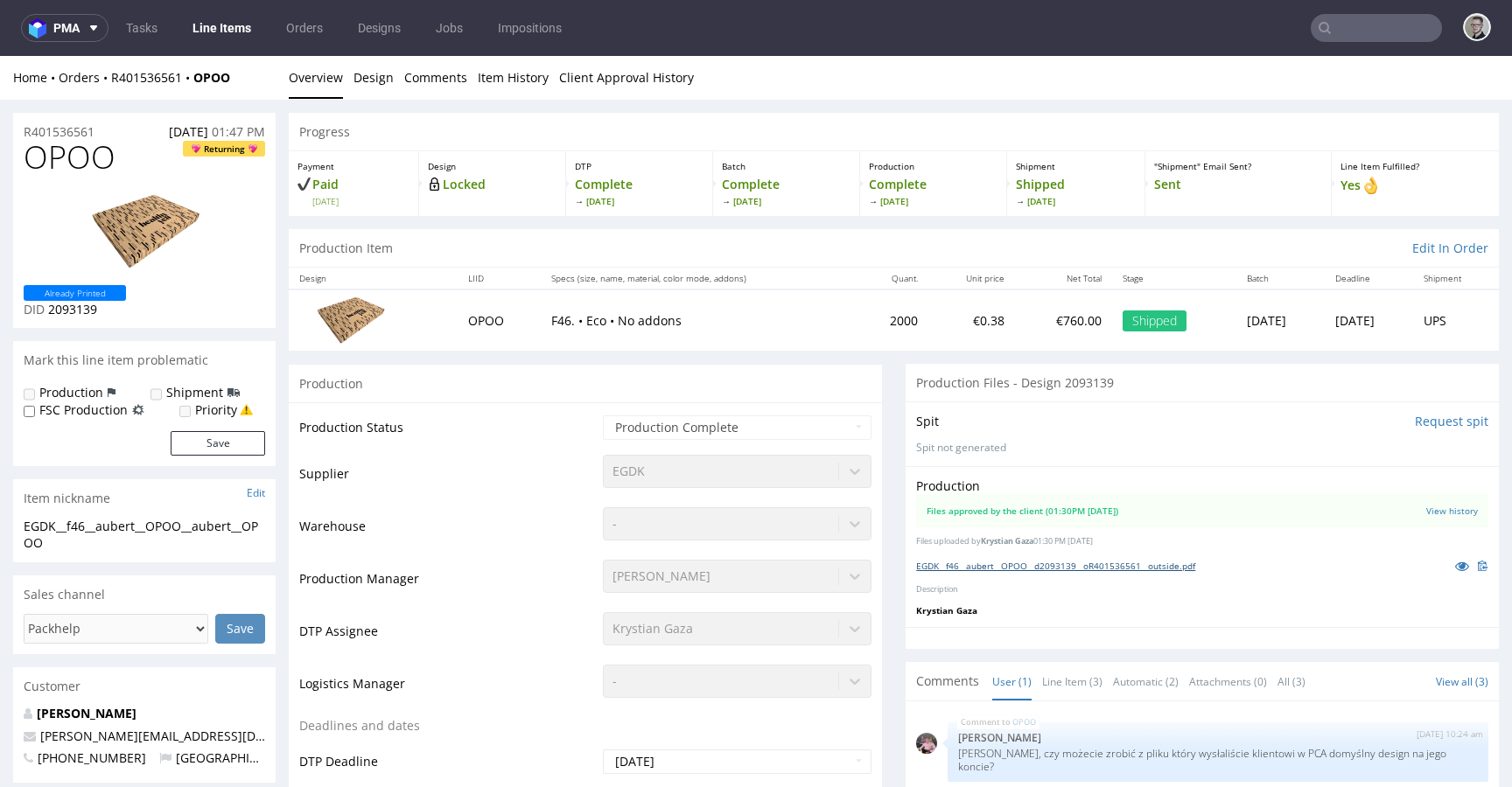
click at [1036, 562] on link "EGDK__f46__aubert__OPOO__d2093139__oR401536561__outside.pdf" at bounding box center [1055, 565] width 279 height 12
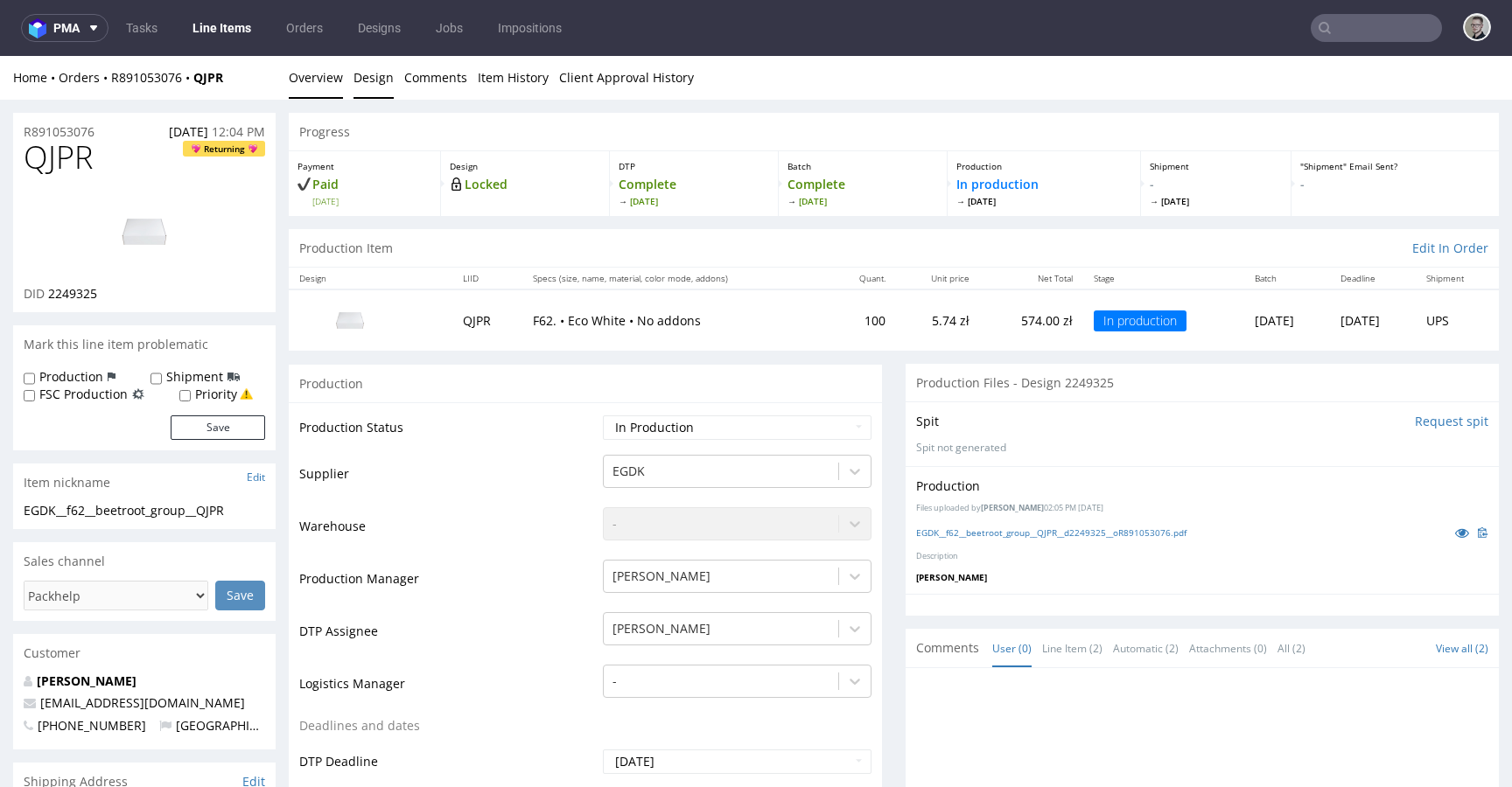
click at [353, 83] on link "Design" at bounding box center [373, 77] width 40 height 43
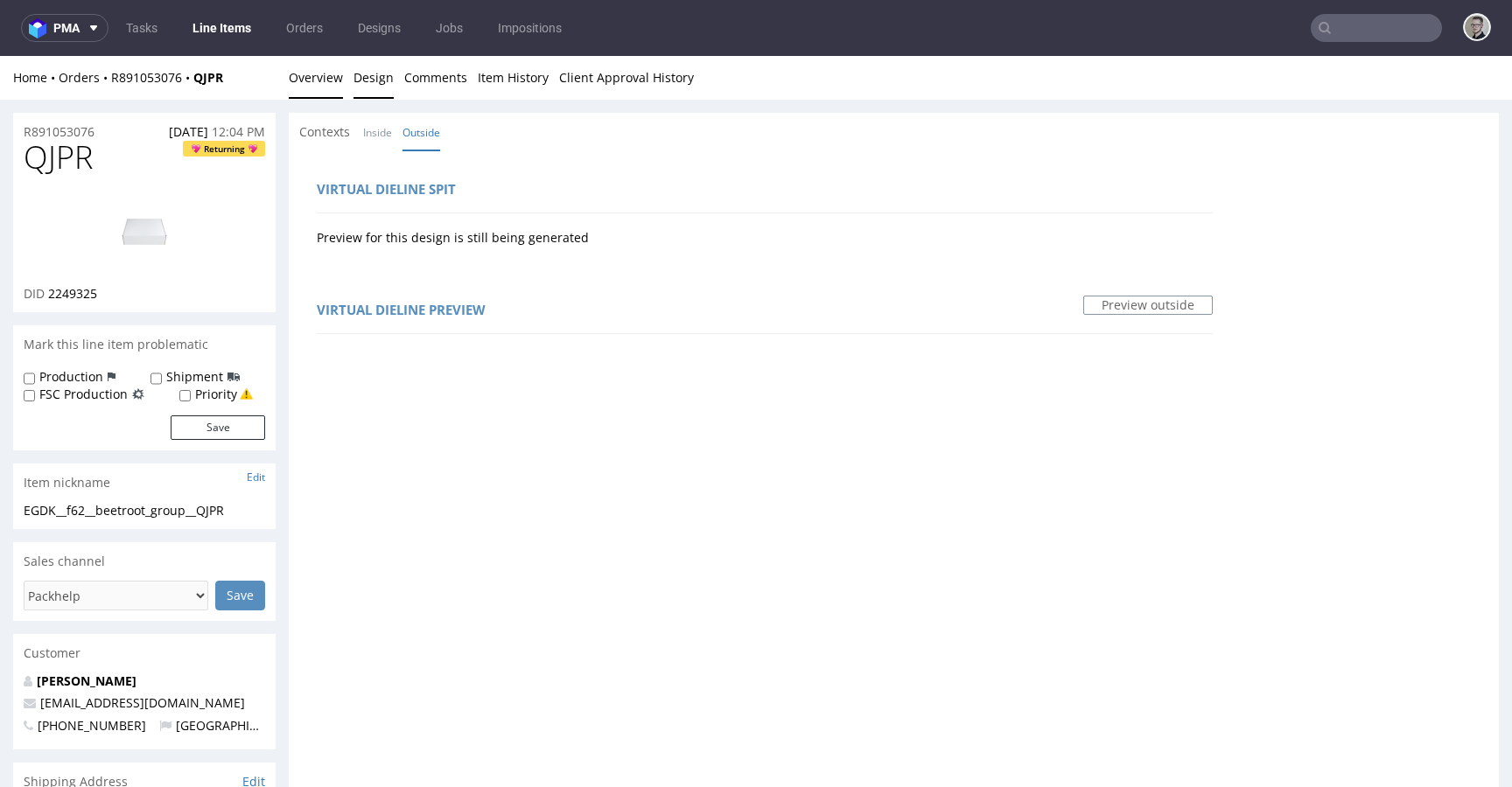
click at [323, 86] on link "Overview" at bounding box center [315, 77] width 54 height 43
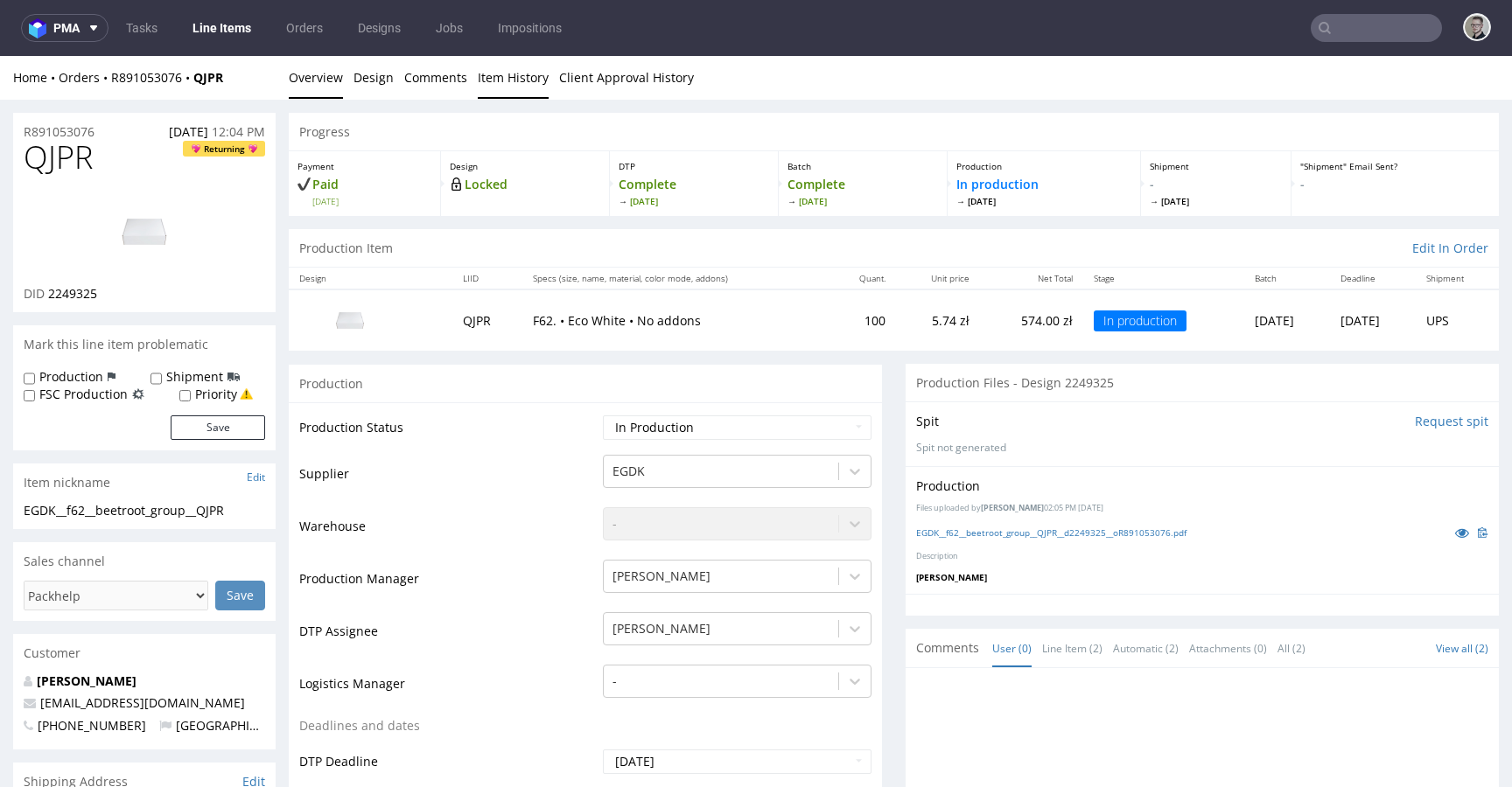
click at [535, 85] on link "Item History" at bounding box center [513, 77] width 70 height 43
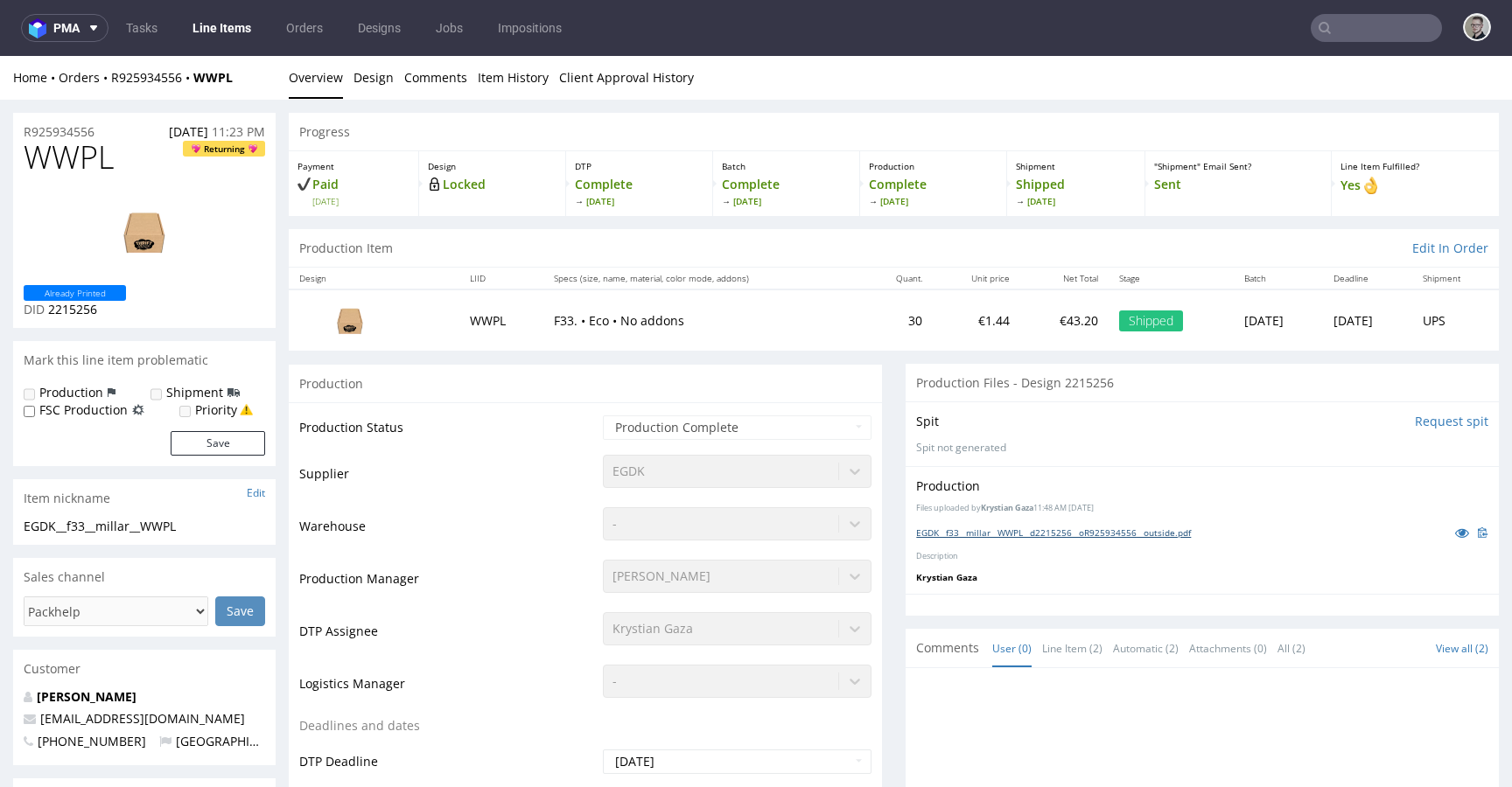
click at [1019, 534] on link "EGDK__f33__millar__WWPL__d2215256__oR925934556__outside.pdf" at bounding box center [1053, 532] width 275 height 12
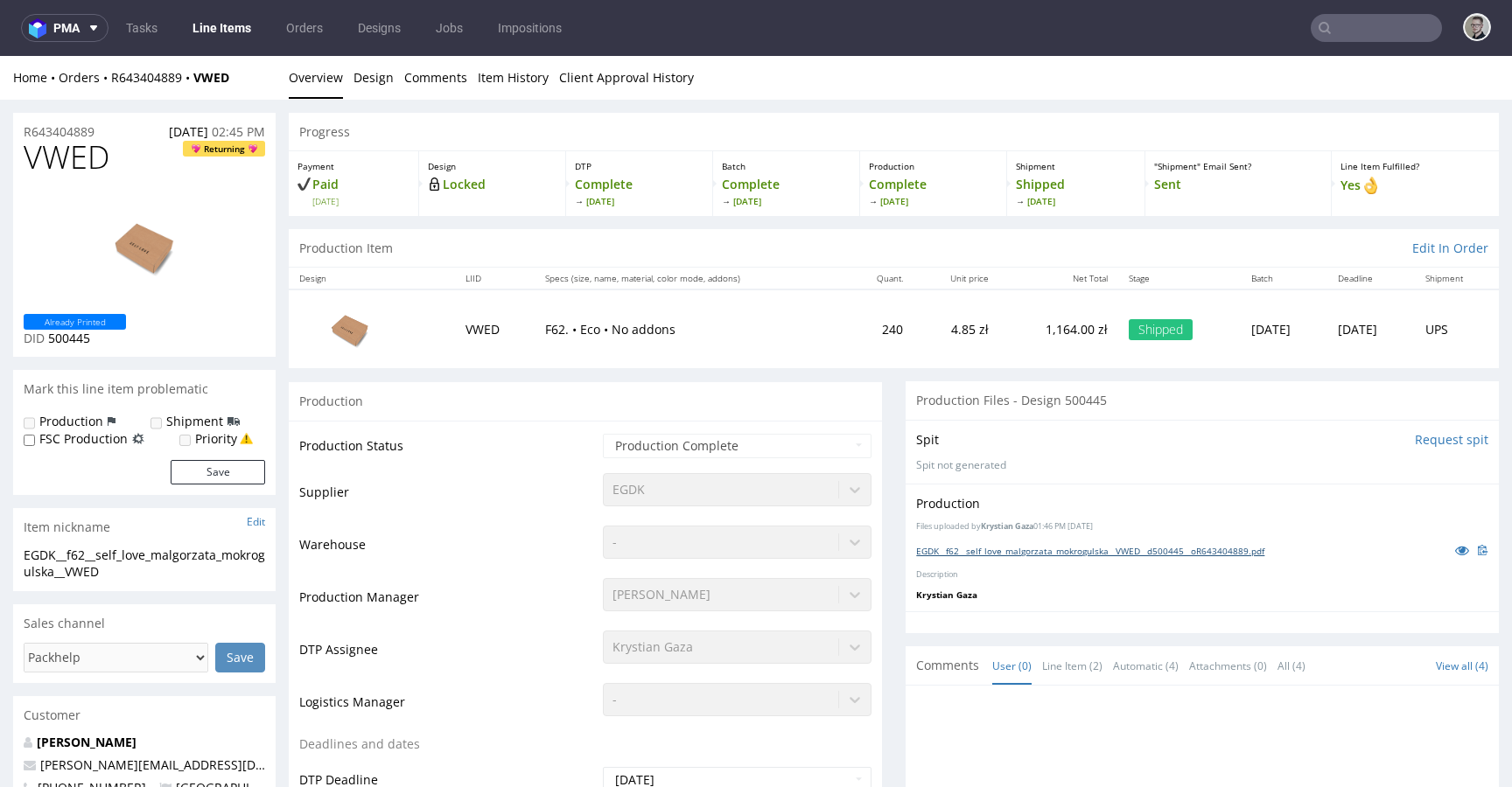
click at [1128, 554] on link "EGDK__f62__self_love_malgorzata_mokrogulska__VWED__d500445__oR643404889.pdf" at bounding box center [1090, 551] width 348 height 12
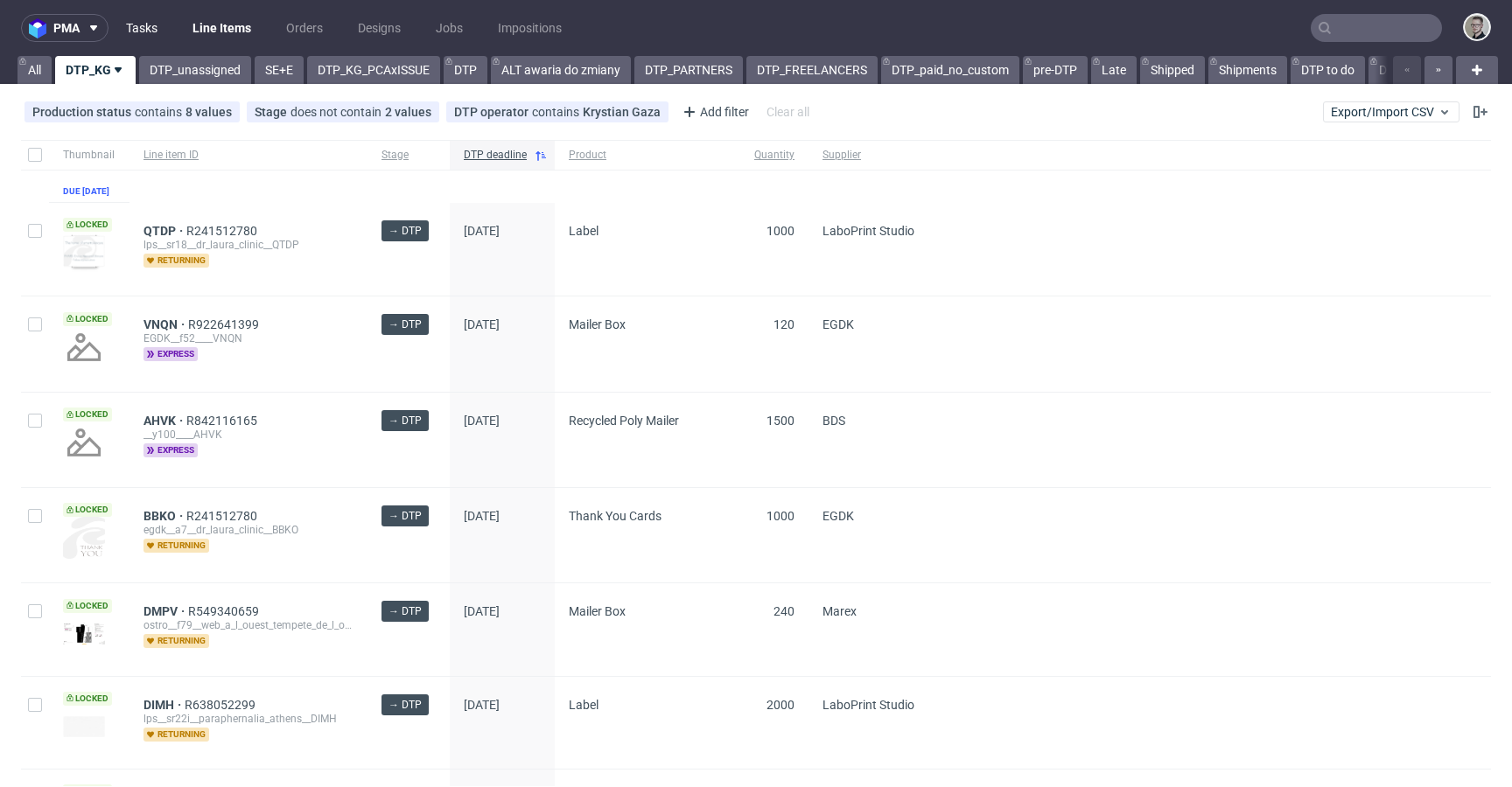
click at [149, 23] on link "Tasks" at bounding box center [141, 28] width 52 height 28
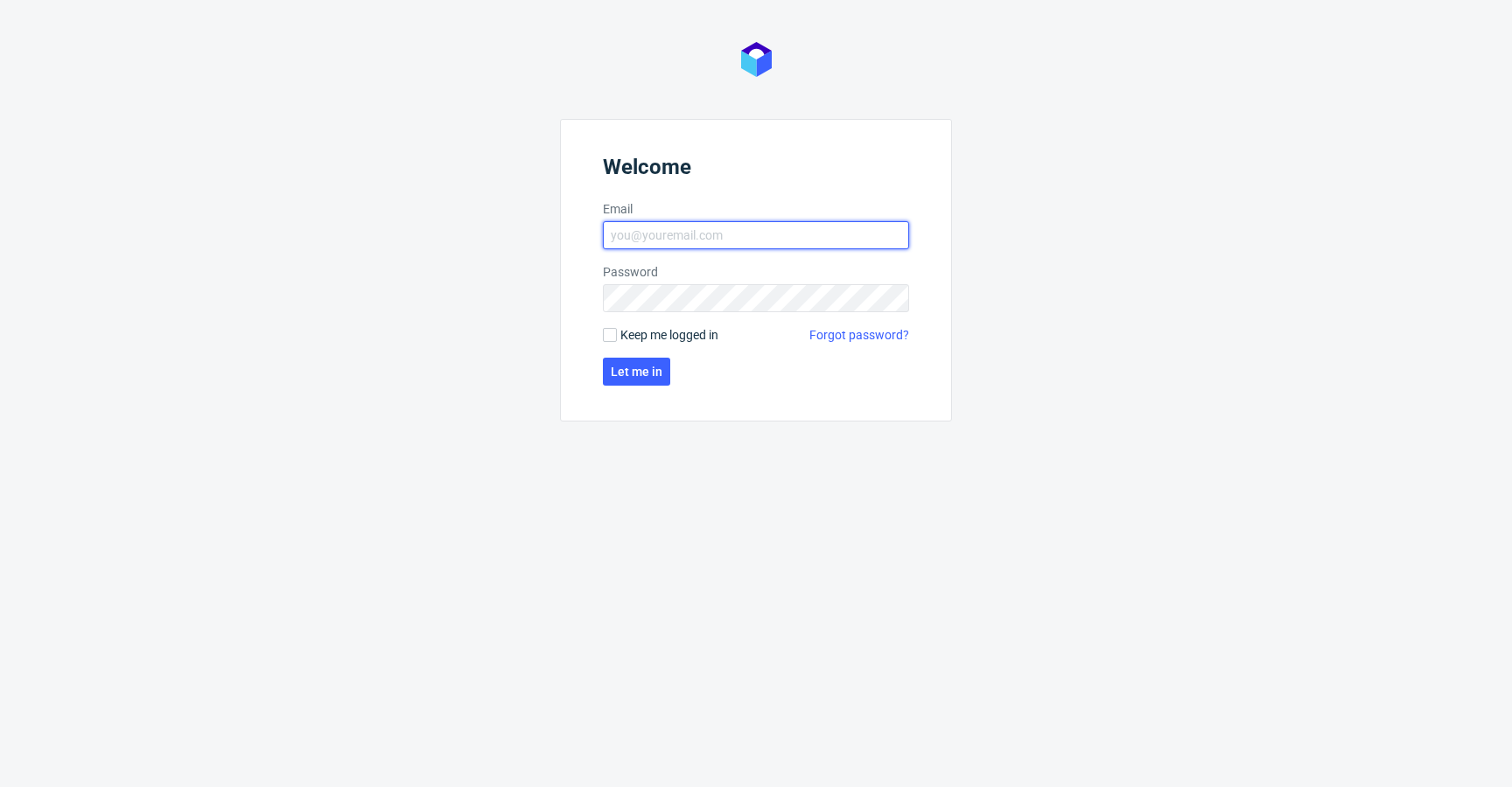
type input "krystian.gaza@packhelp.com"
click at [660, 323] on form "Welcome Email krystian.gaza@packhelp.com Password Keep me logged in Forgot pass…" at bounding box center [756, 270] width 392 height 303
click at [654, 330] on span "Keep me logged in" at bounding box center [669, 335] width 98 height 17
click at [617, 330] on input "Keep me logged in" at bounding box center [609, 335] width 14 height 14
checkbox input "true"
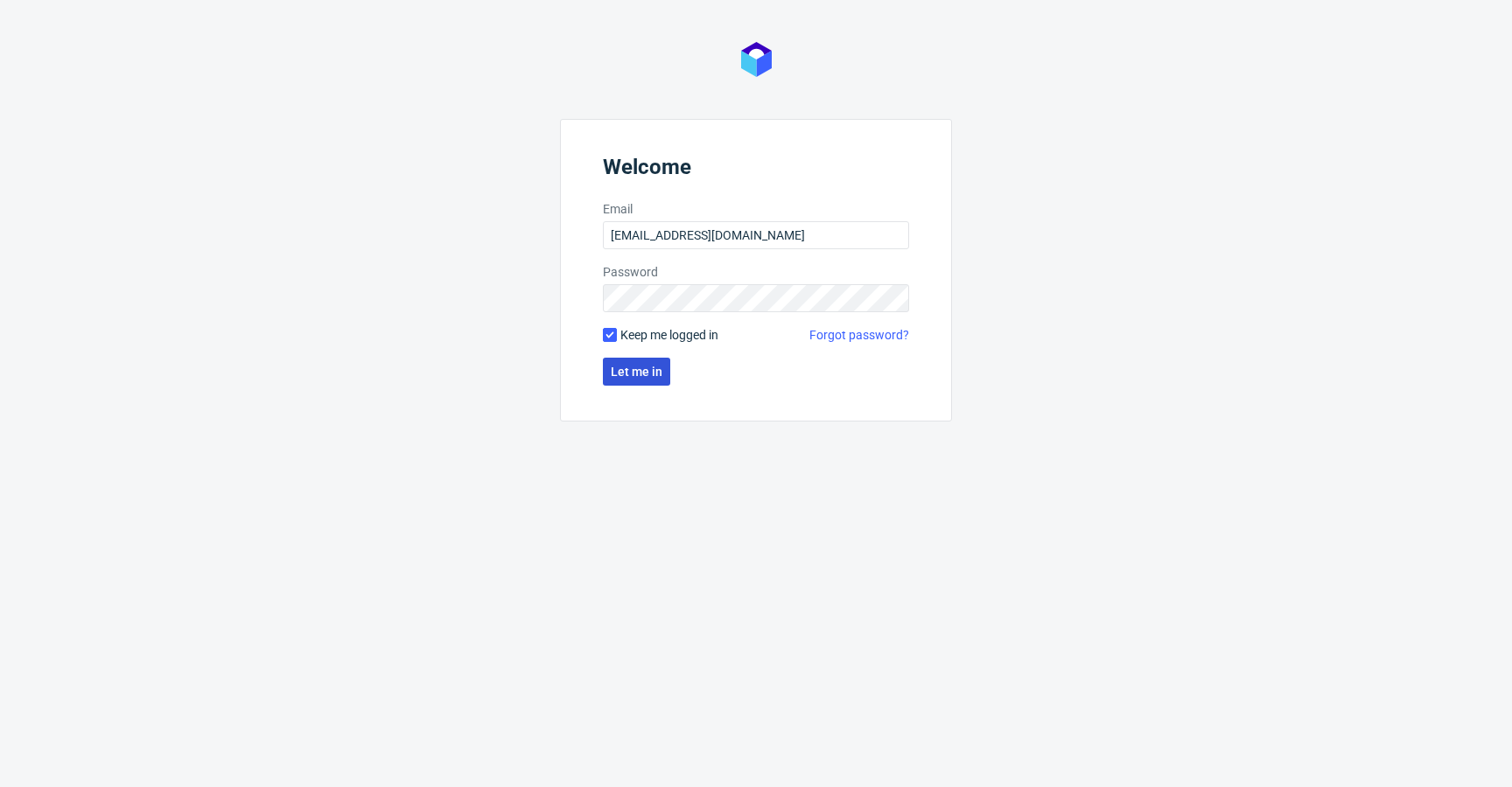
click at [643, 362] on button "Let me in" at bounding box center [636, 371] width 68 height 28
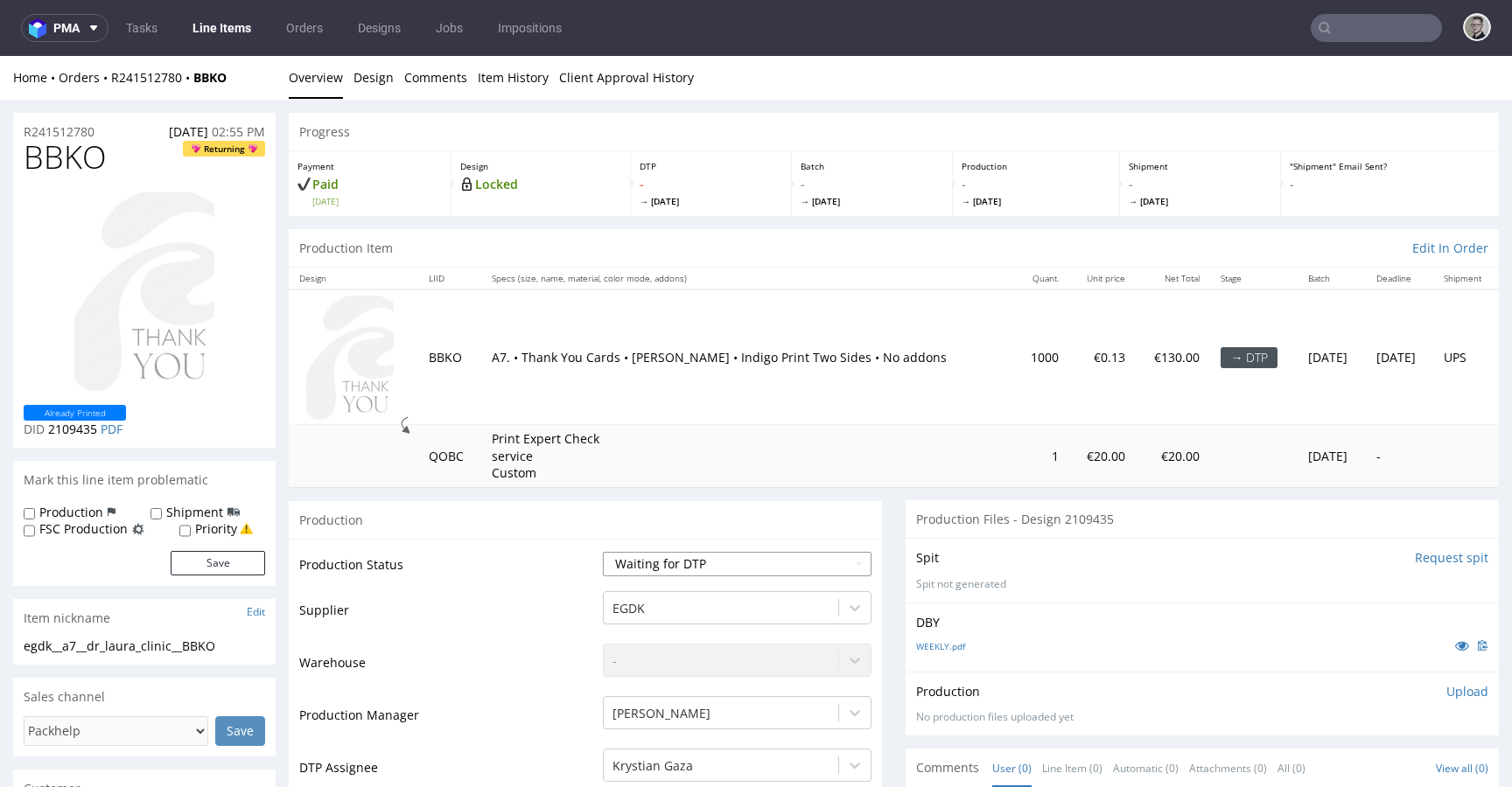
click at [659, 566] on select "Waiting for Artwork Waiting for Diecut Waiting for Mockup Waiting for DTP Waiti…" at bounding box center [737, 564] width 269 height 25
select select "dtp_in_process"
click at [603, 552] on select "Waiting for Artwork Waiting for Diecut Waiting for Mockup Waiting for DTP Waiti…" at bounding box center [737, 564] width 269 height 25
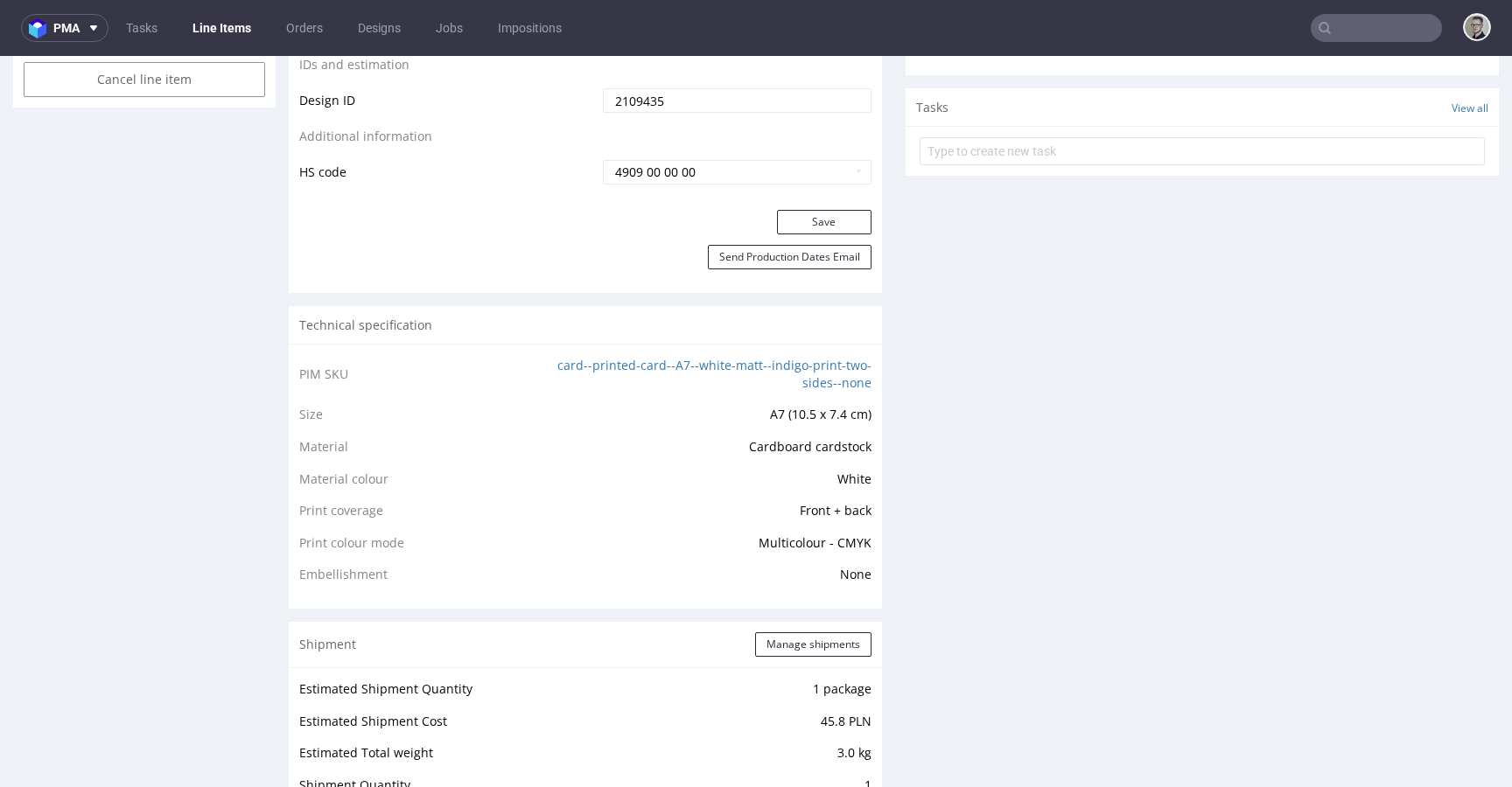
scroll to position [1130, 0]
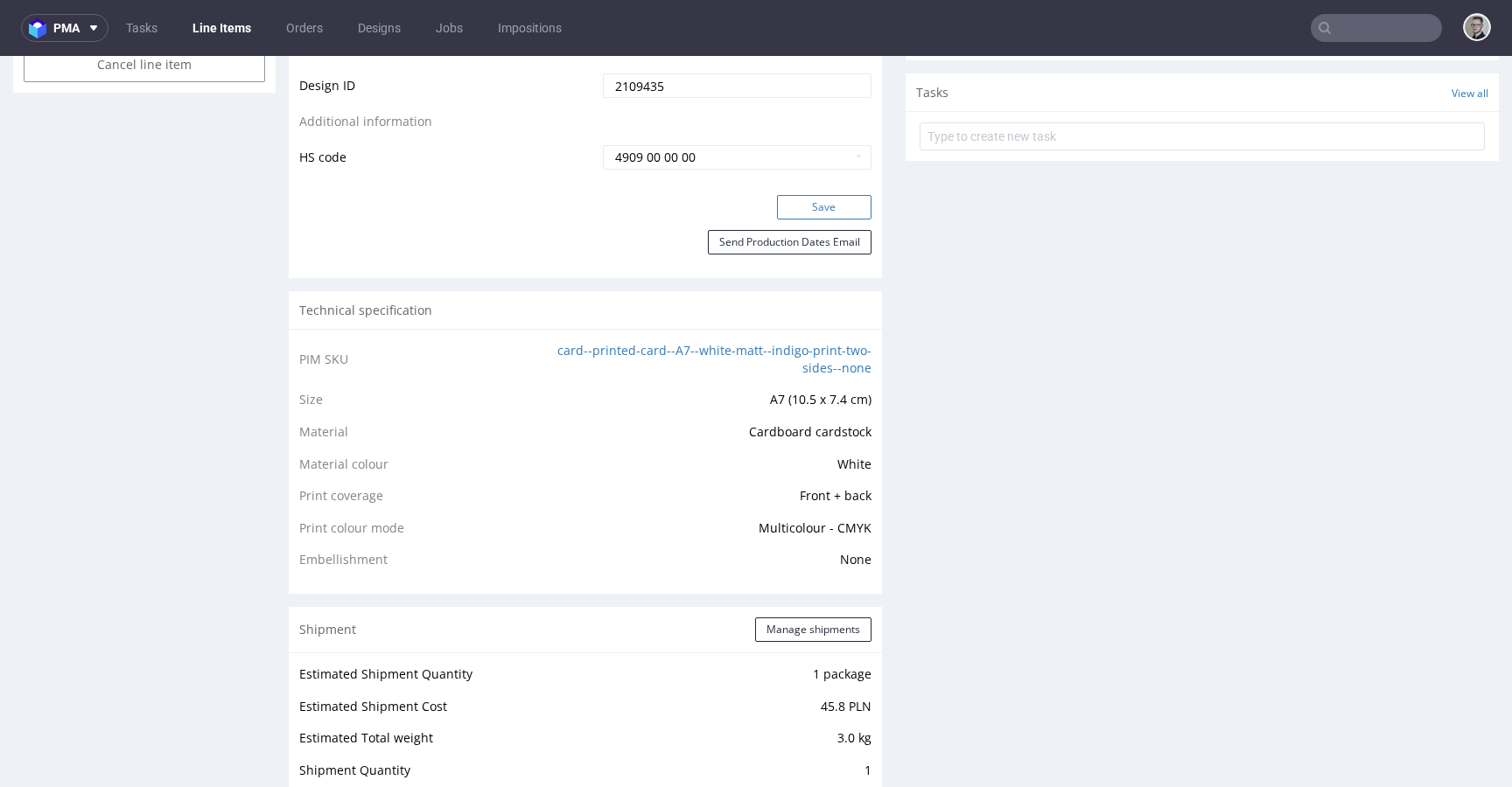
click at [825, 200] on button "Save" at bounding box center [824, 207] width 94 height 25
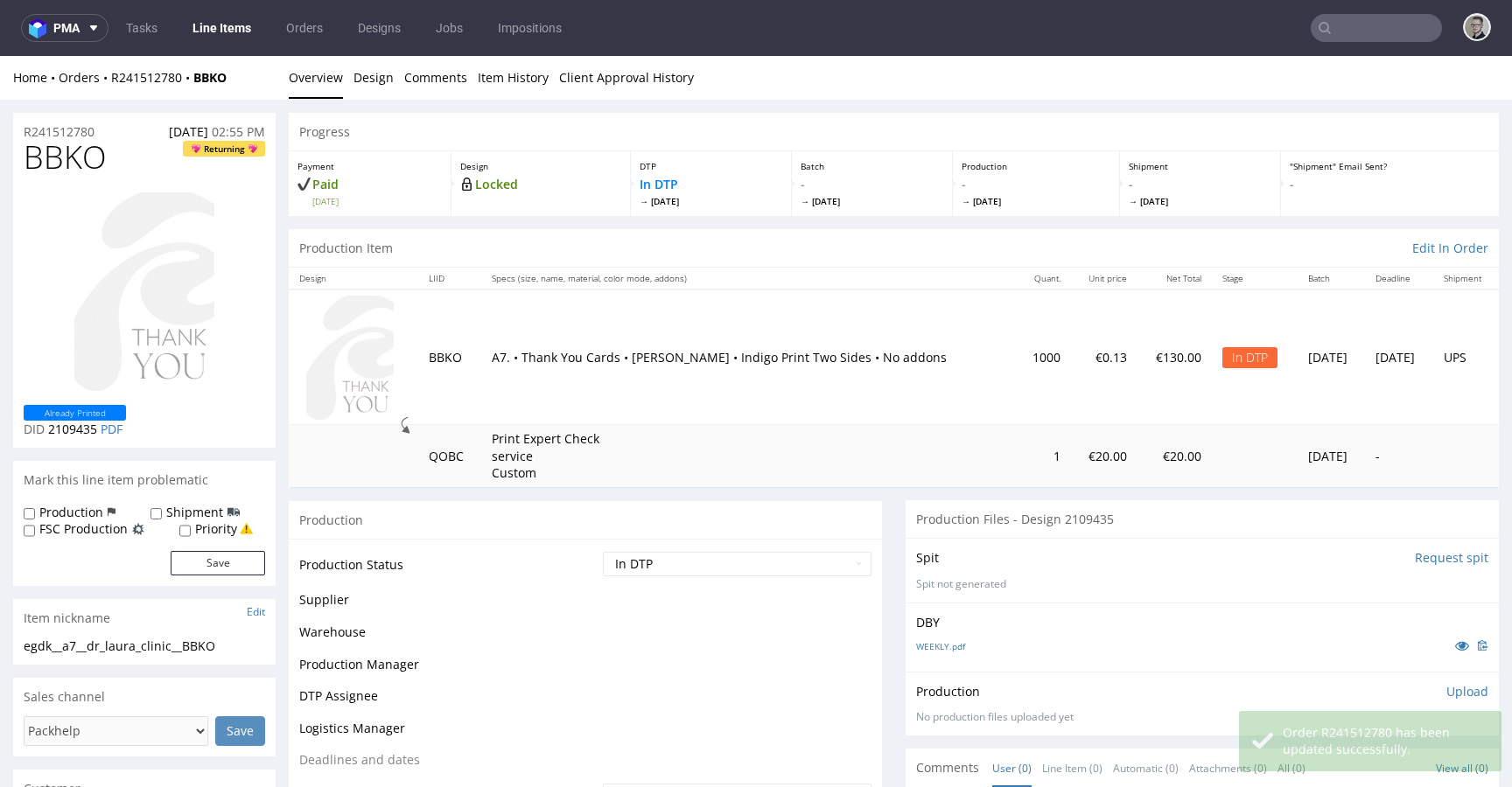
scroll to position [0, 0]
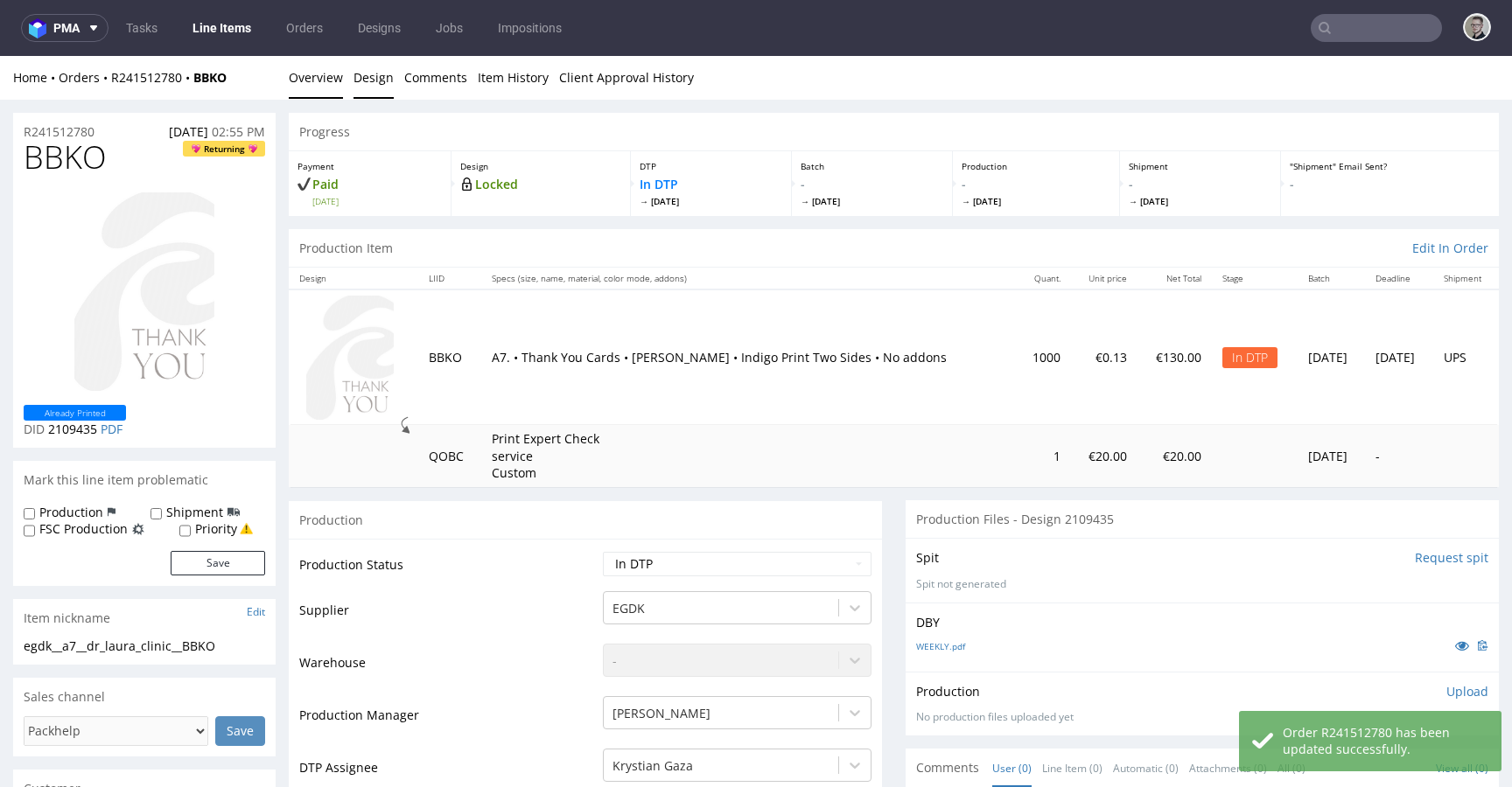
click at [381, 81] on link "Design" at bounding box center [373, 77] width 40 height 43
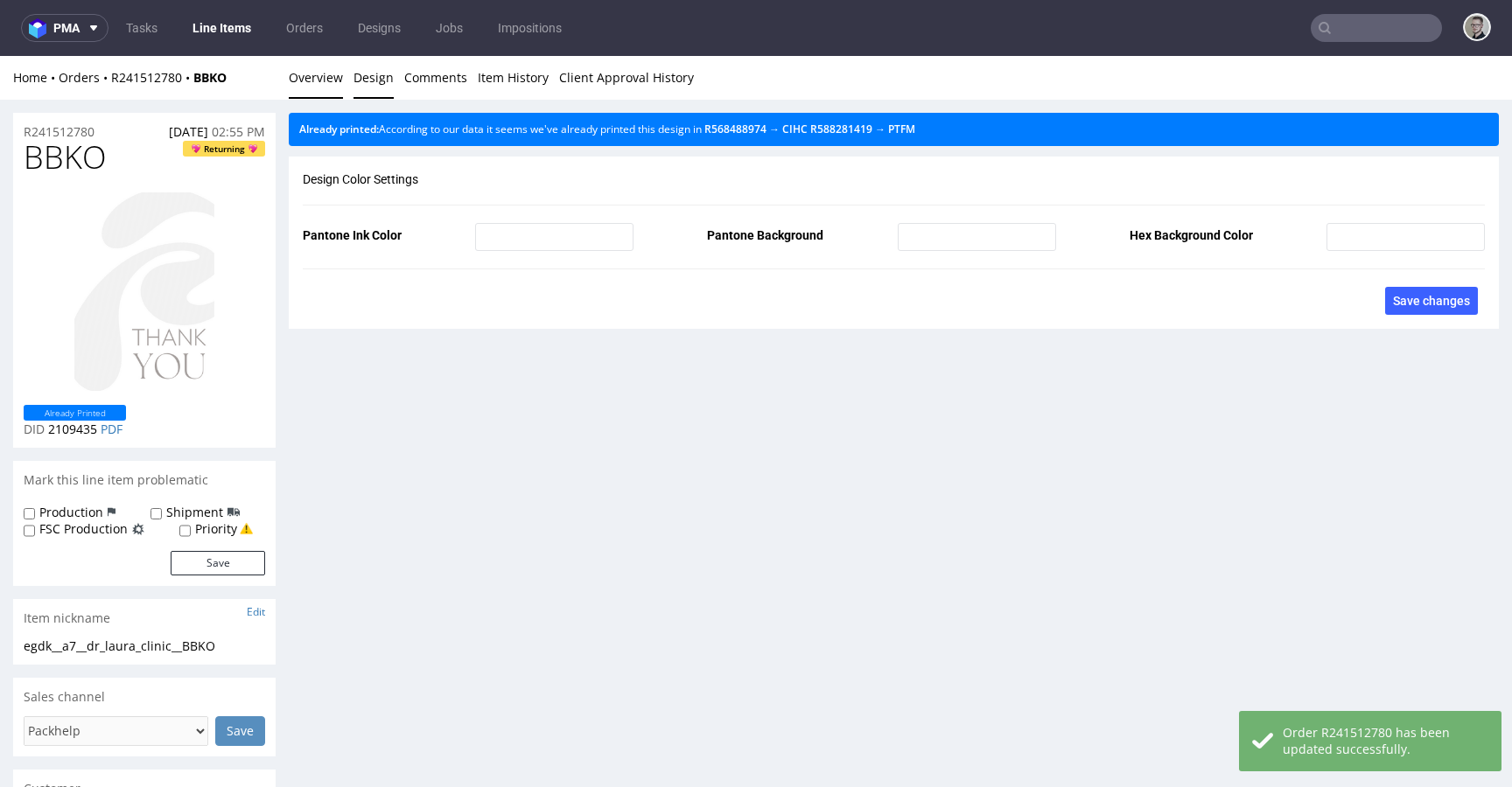
click at [322, 75] on link "Overview" at bounding box center [315, 77] width 54 height 43
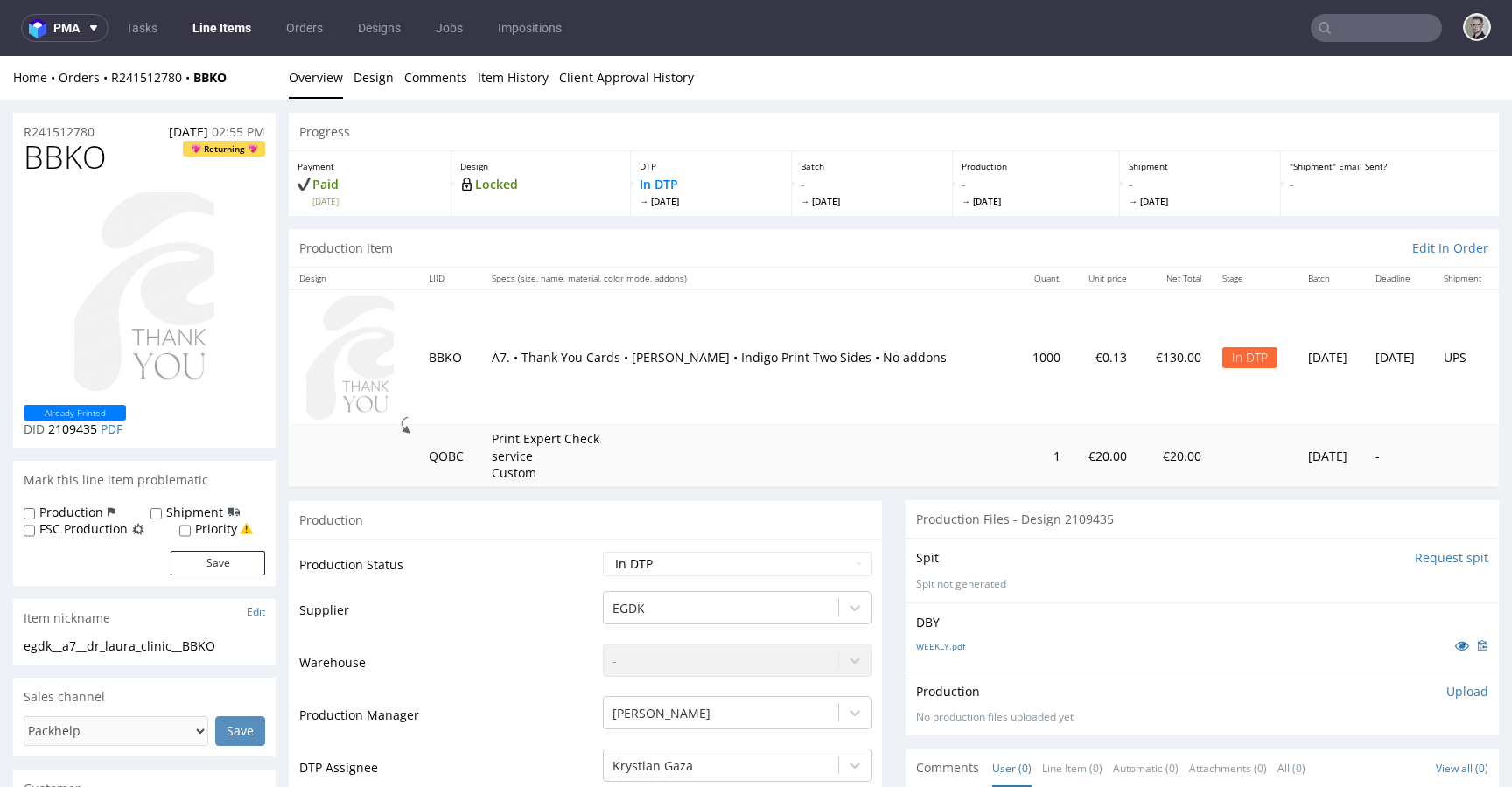
click at [145, 644] on div "egdk__a7__dr_laura_clinic__BBKO" at bounding box center [145, 646] width 242 height 17
copy div "egdk__a7__dr_laura_clinic__BBKO"
drag, startPoint x: 110, startPoint y: 128, endPoint x: 0, endPoint y: 109, distance: 111.6
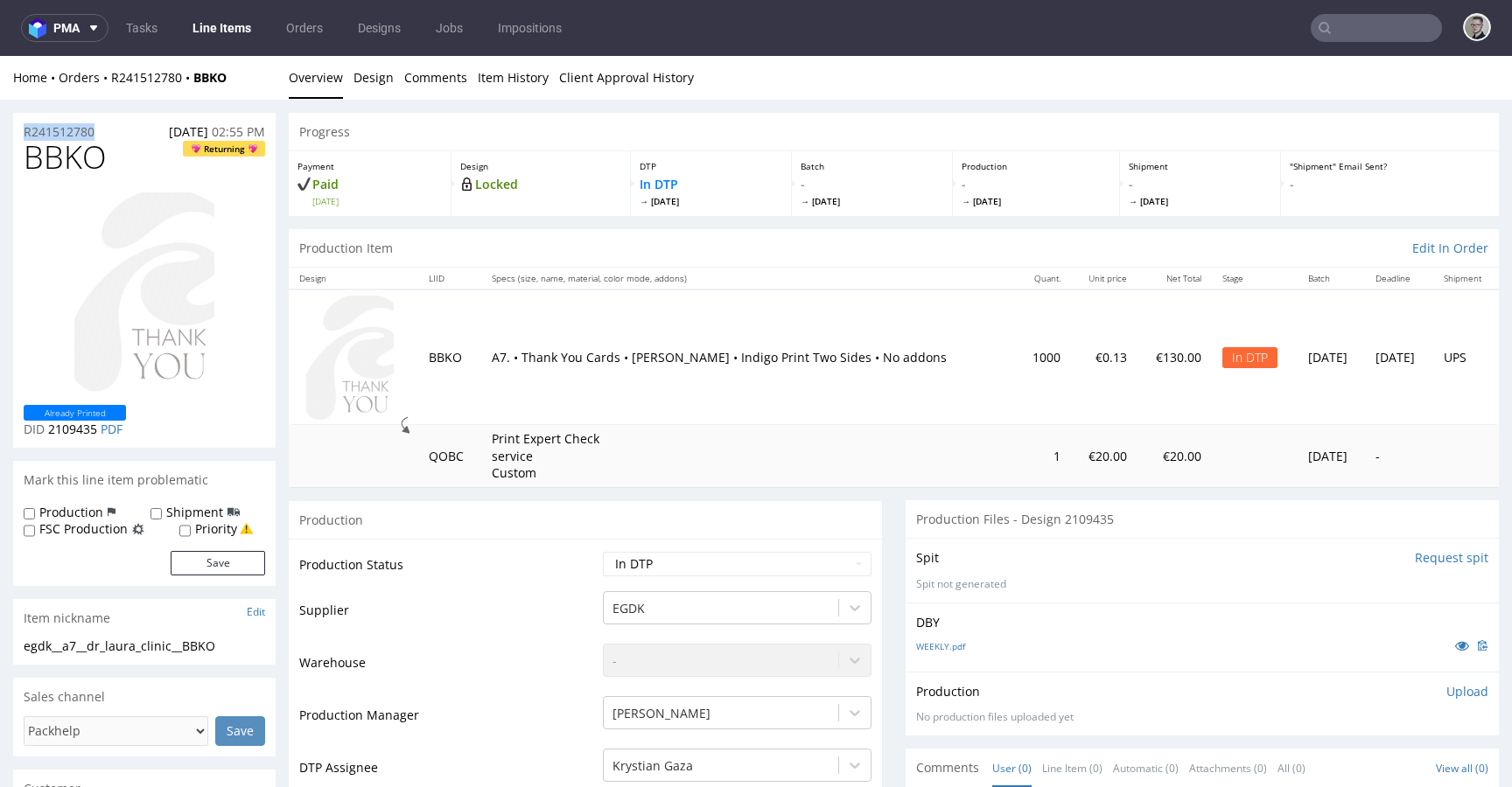
copy p "R241512780"
click at [1451, 690] on p "Upload" at bounding box center [1467, 692] width 42 height 17
click at [1361, 762] on div "Add files" at bounding box center [1364, 772] width 88 height 27
type input "C:\fakepath\egdk__a7__dr_laura_clinic__BBKO__d2109435__oR241512780__1__front.pdf"
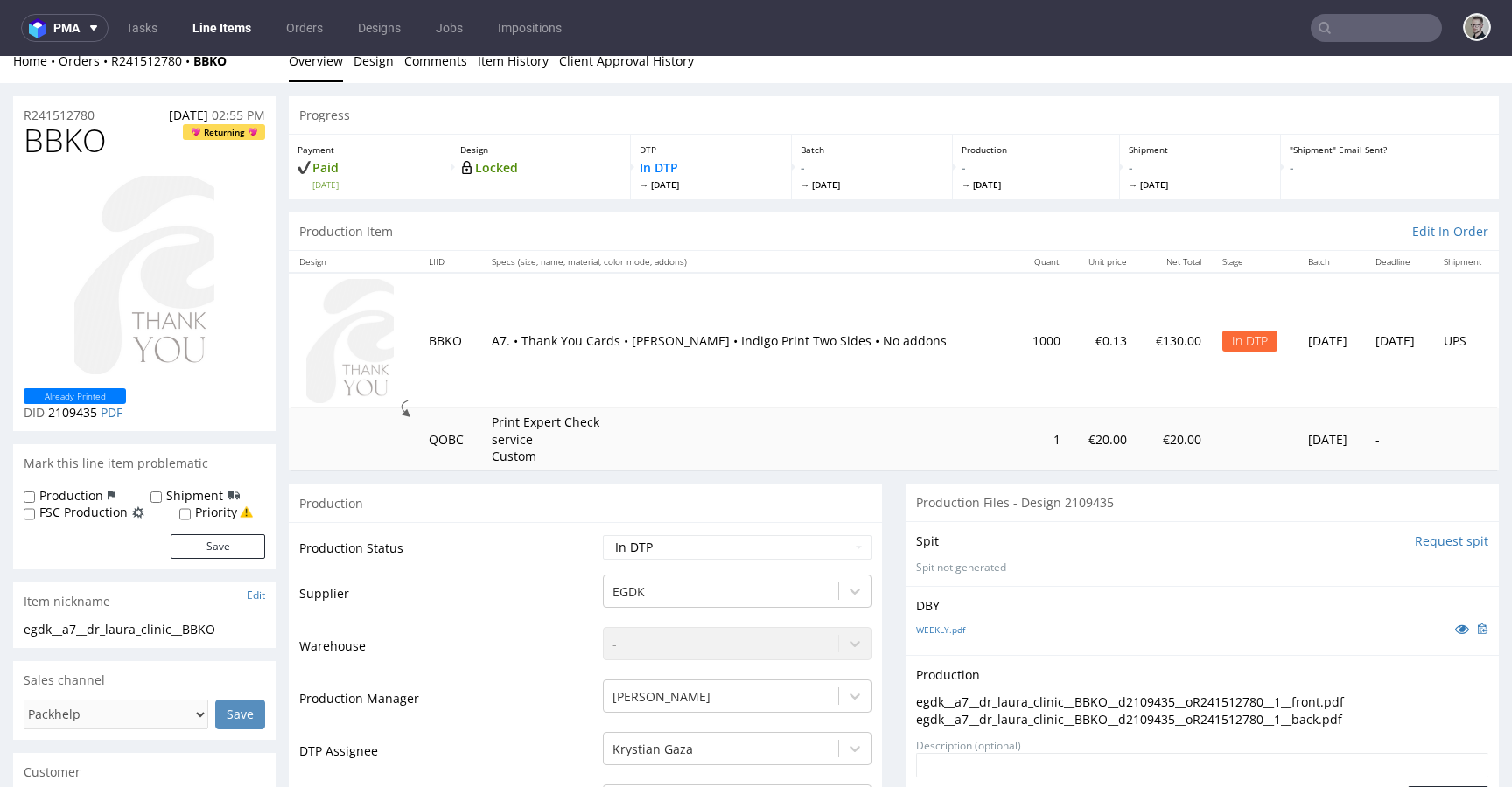
scroll to position [129, 0]
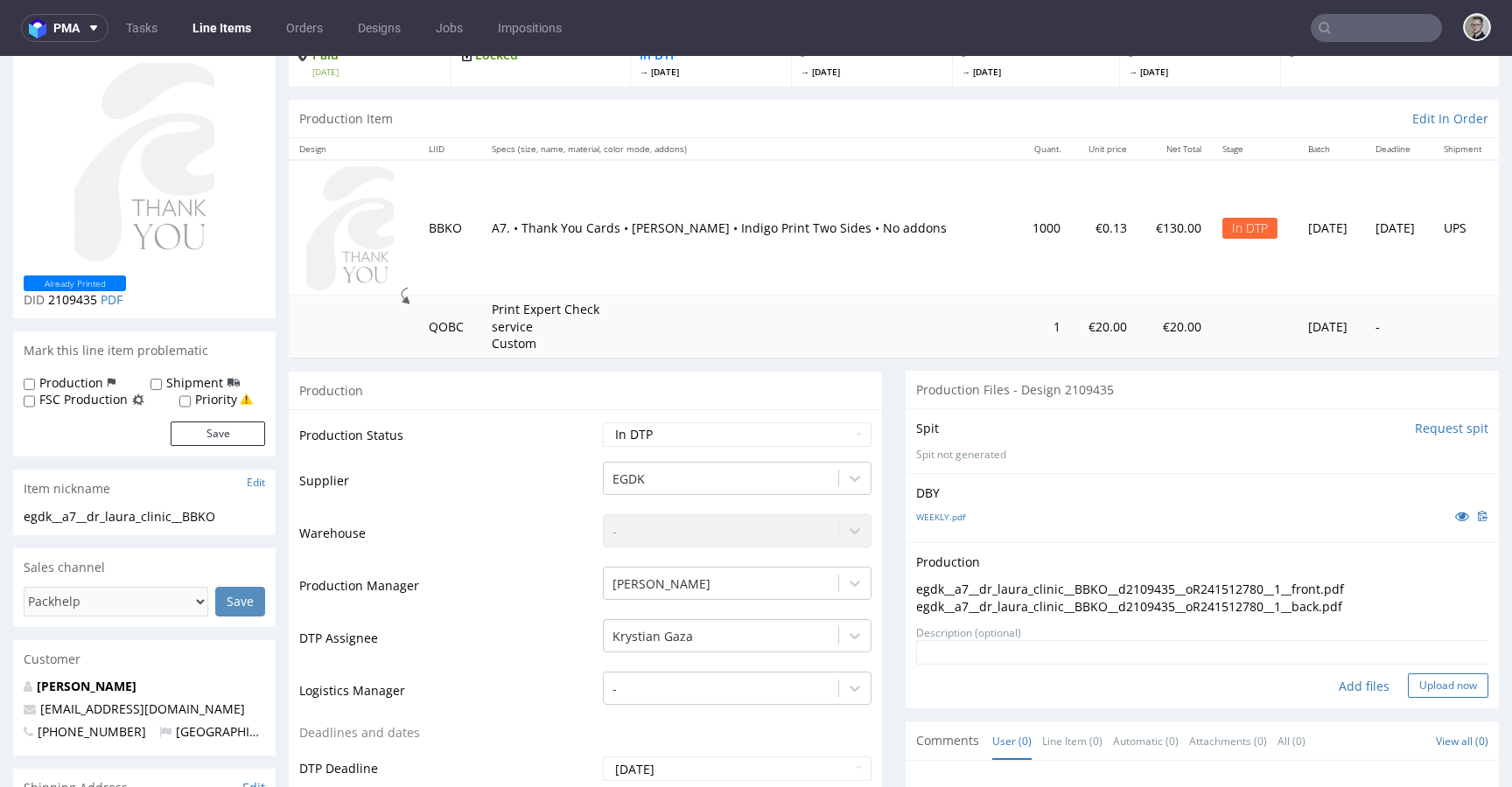
click at [1438, 693] on button "Upload now" at bounding box center [1448, 686] width 81 height 25
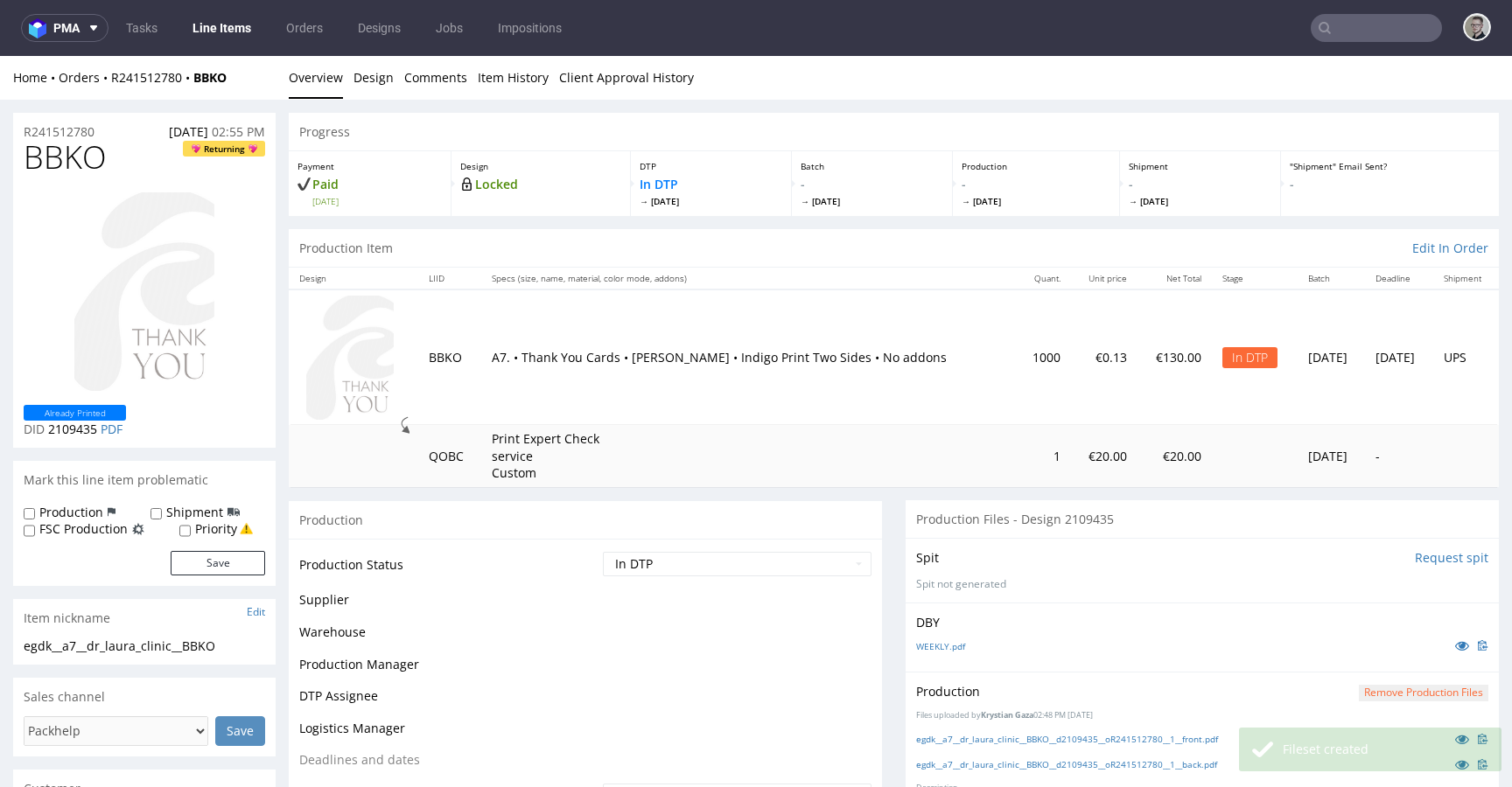
scroll to position [0, 0]
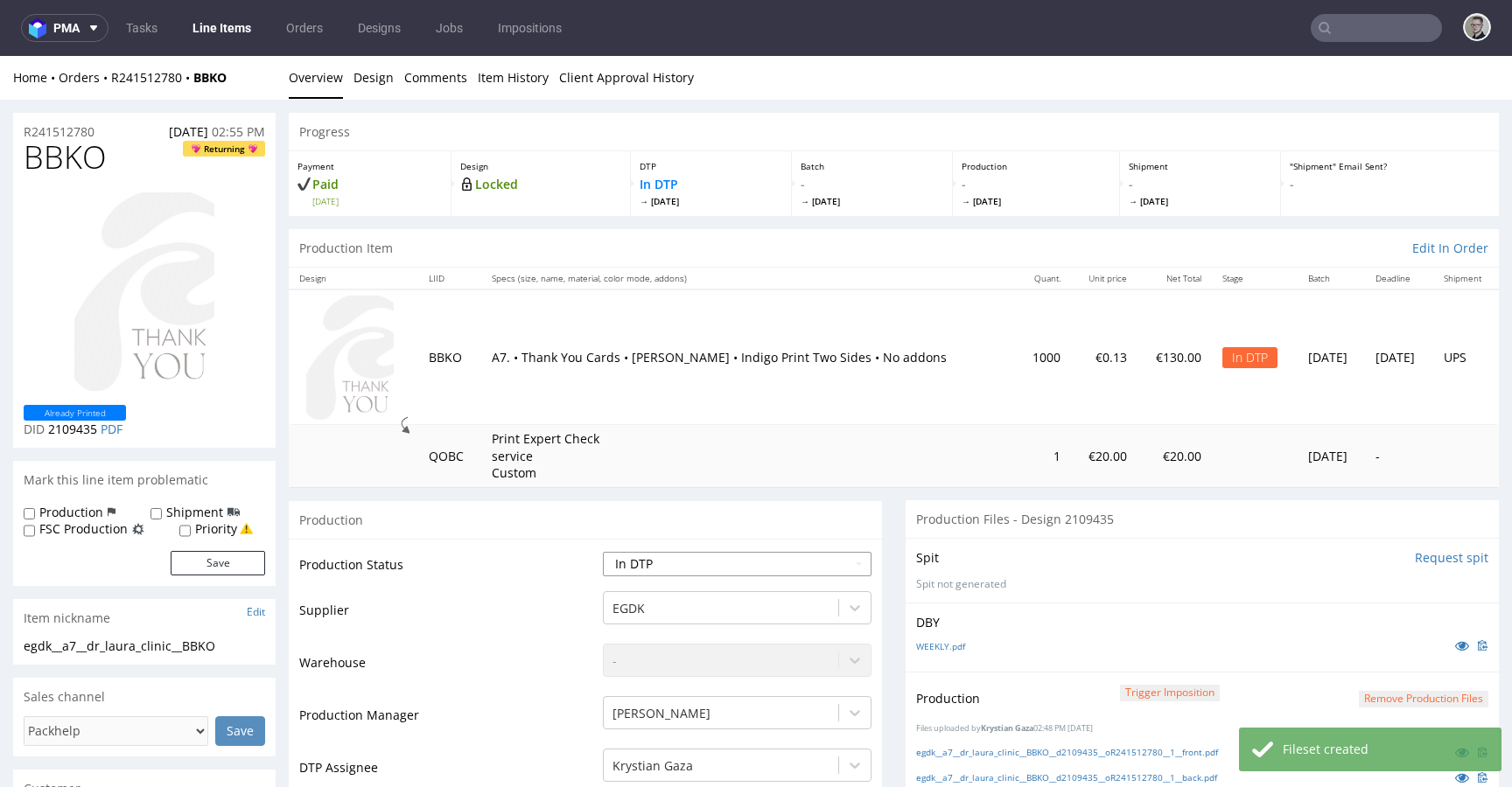
click at [725, 563] on select "Waiting for Artwork Waiting for Diecut Waiting for Mockup Waiting for DTP Waiti…" at bounding box center [737, 564] width 269 height 25
select select "dtp_production_ready"
click at [603, 552] on select "Waiting for Artwork Waiting for Diecut Waiting for Mockup Waiting for DTP Waiti…" at bounding box center [737, 564] width 269 height 25
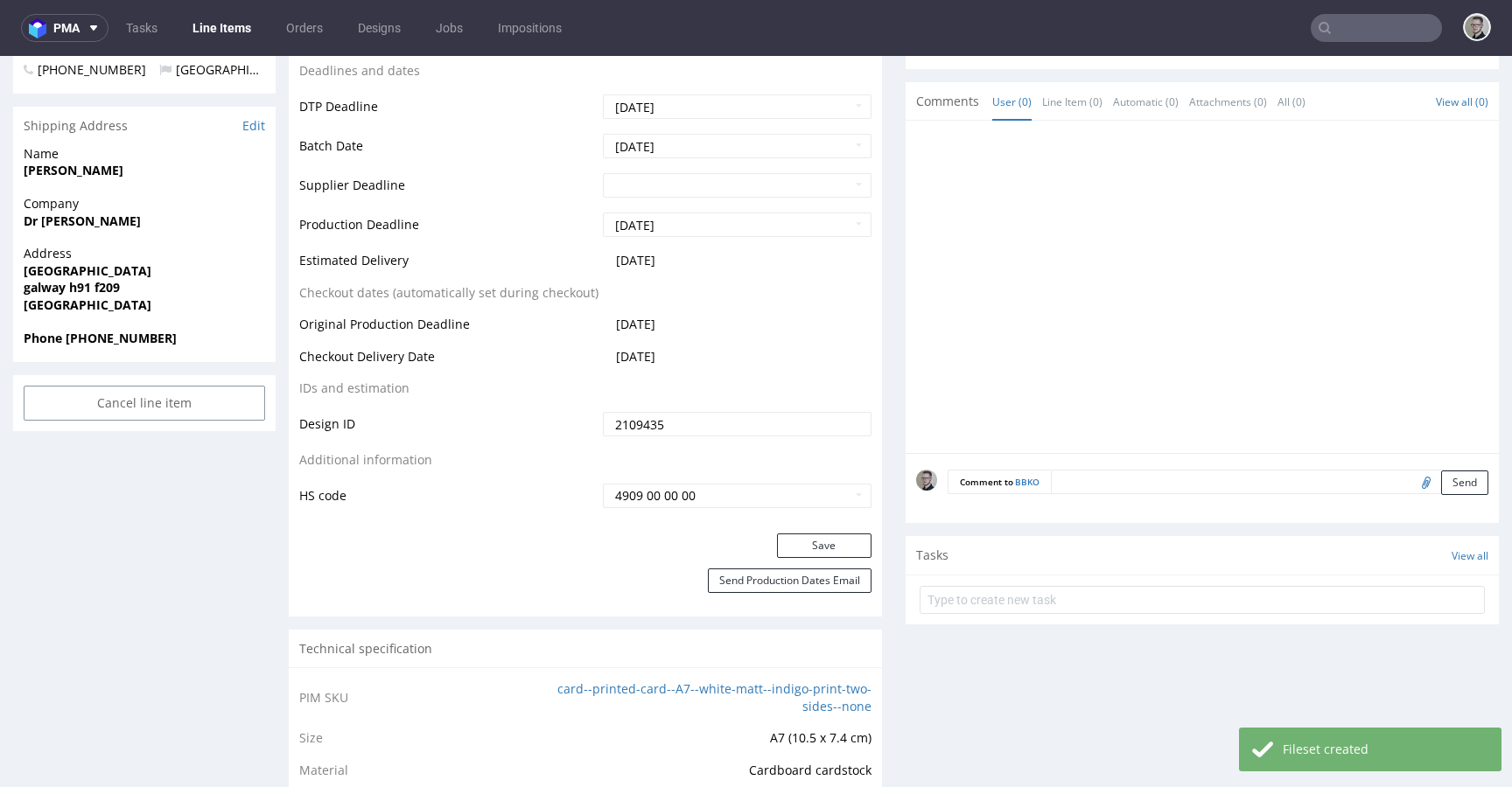
scroll to position [815, 0]
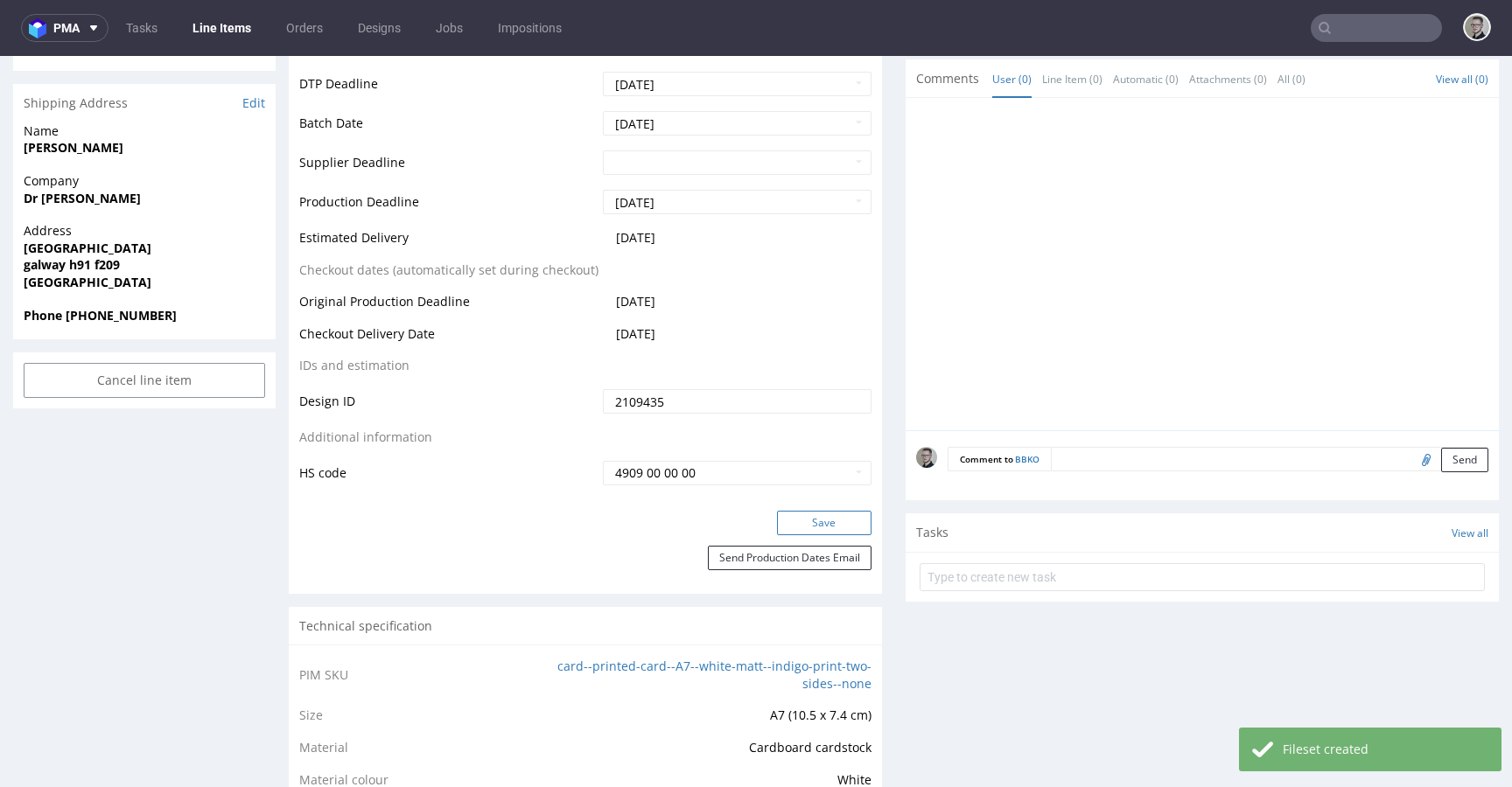
click at [825, 527] on button "Save" at bounding box center [824, 523] width 94 height 25
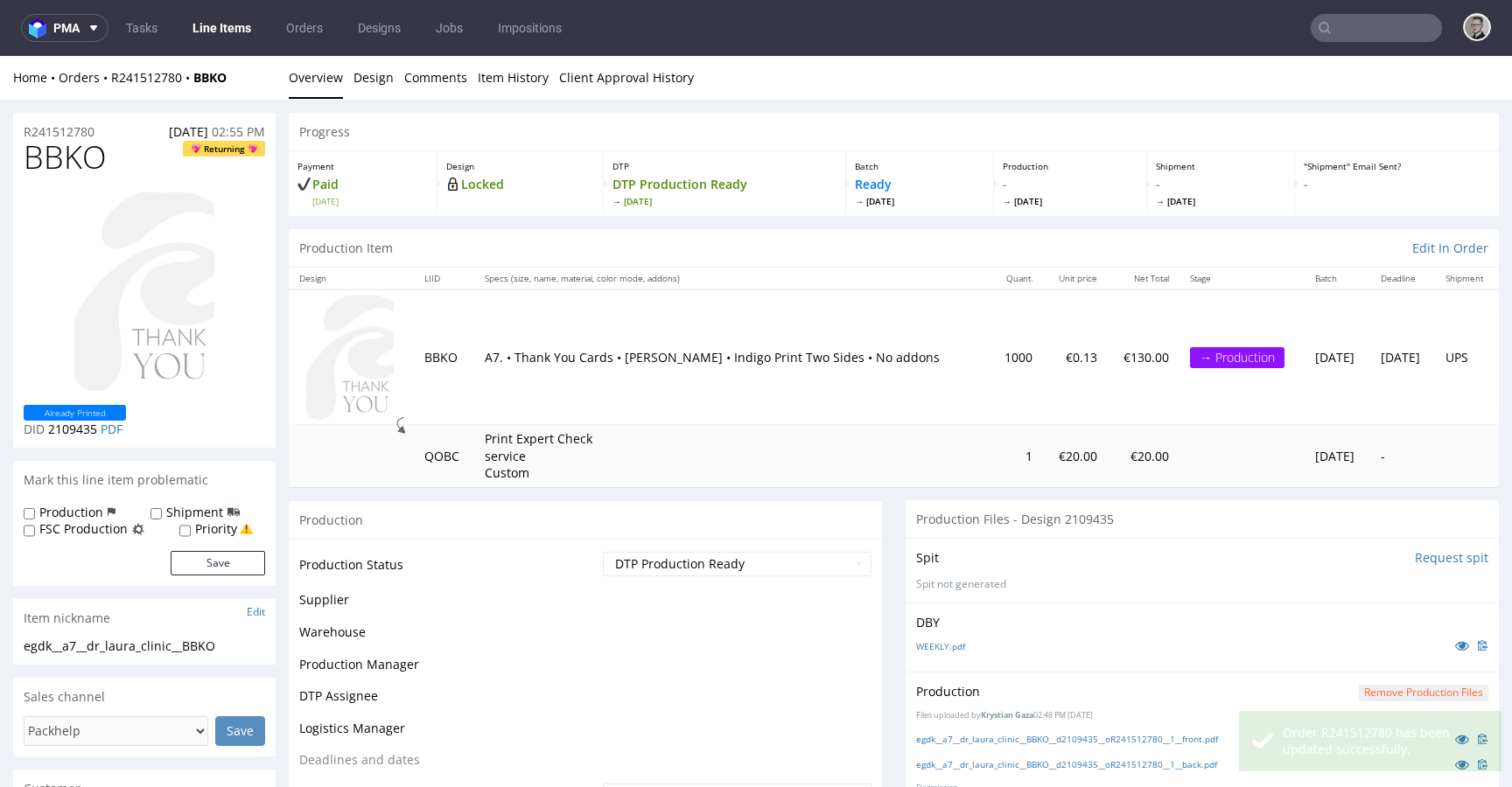
scroll to position [0, 0]
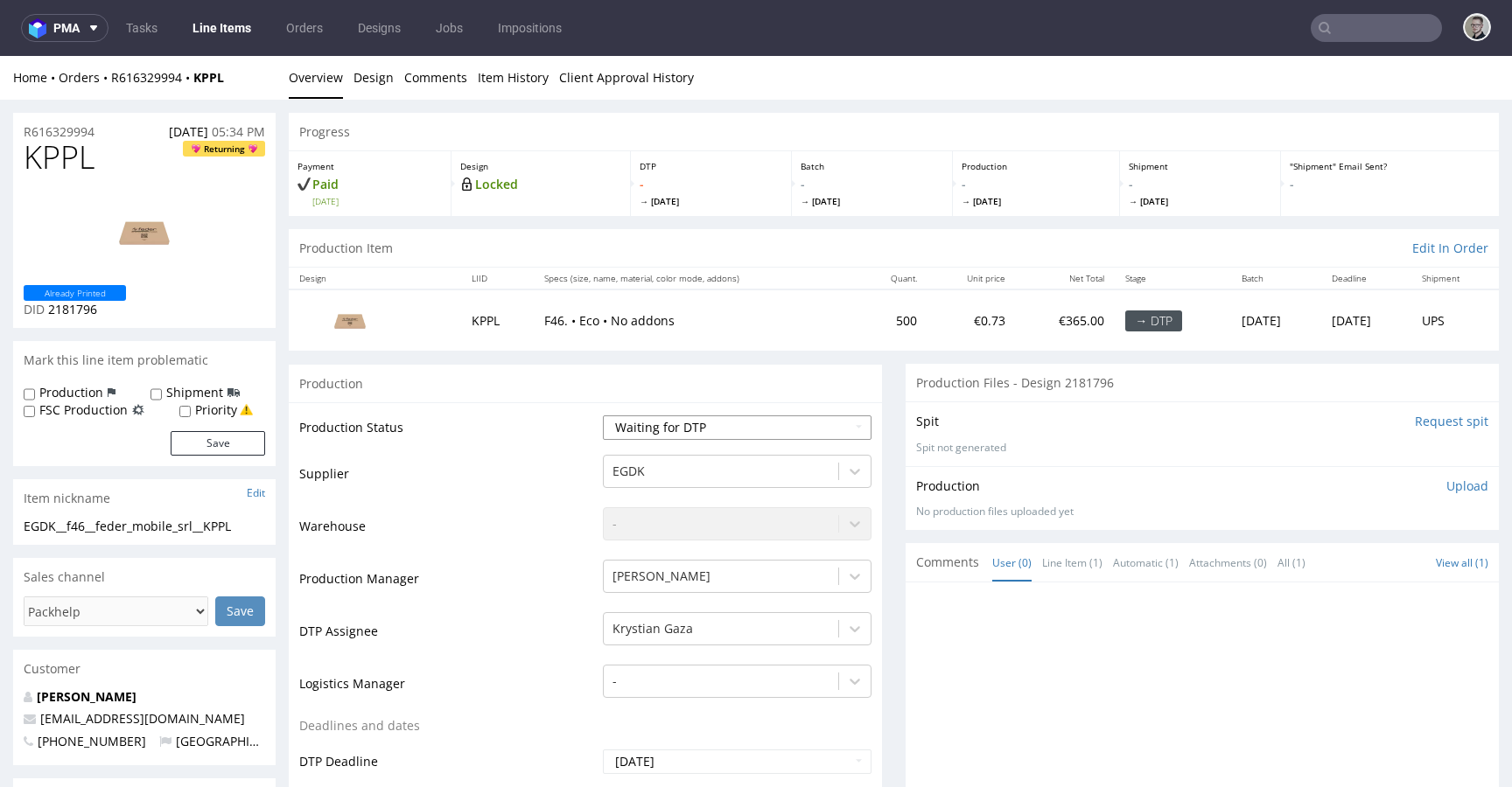
click at [821, 432] on select "Waiting for Artwork Waiting for Diecut Waiting for Mockup Waiting for DTP Waiti…" at bounding box center [737, 428] width 269 height 25
select select "dtp_in_process"
click at [603, 416] on select "Waiting for Artwork Waiting for Diecut Waiting for Mockup Waiting for DTP Waiti…" at bounding box center [737, 428] width 269 height 25
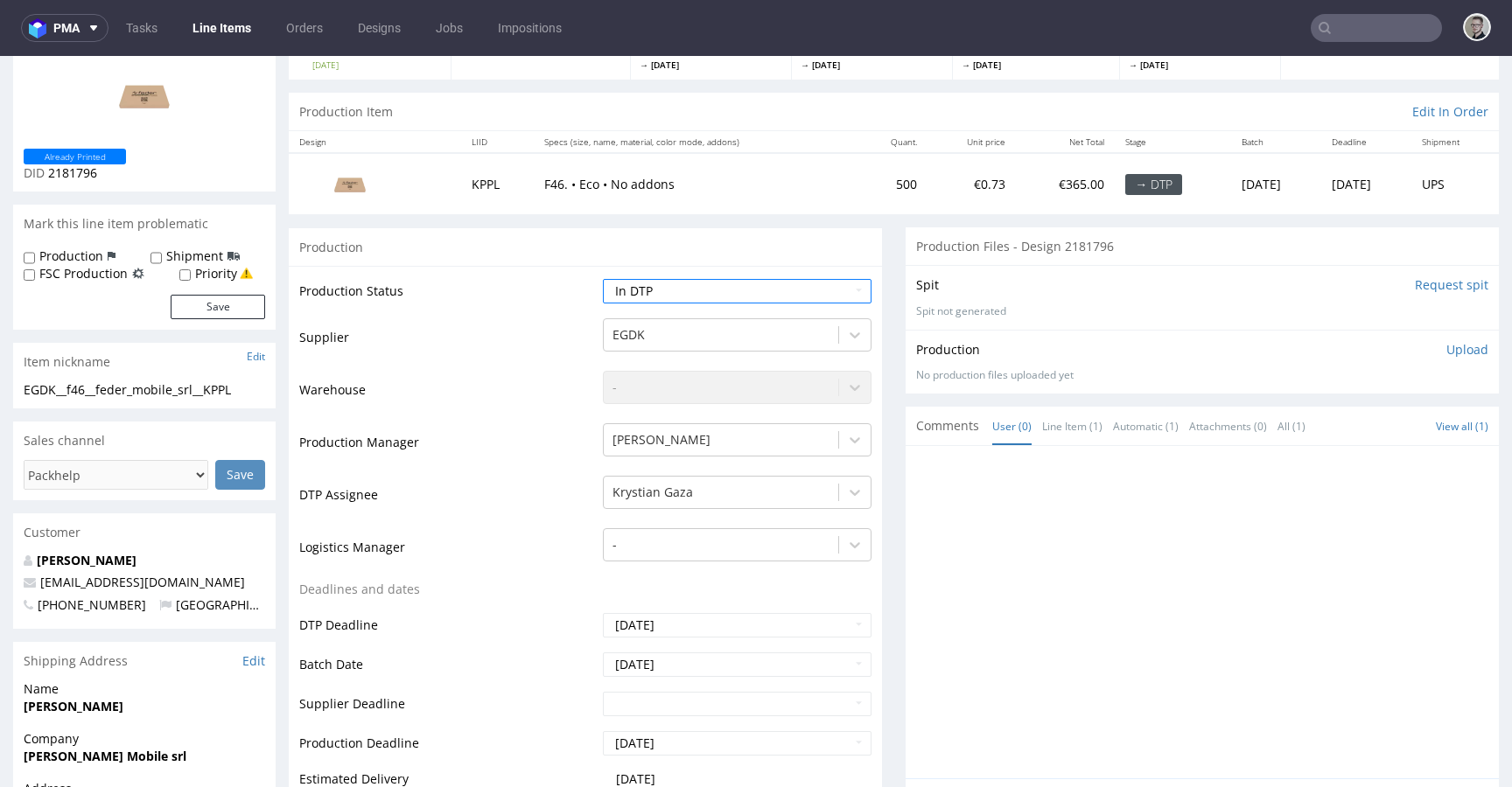
scroll to position [558, 0]
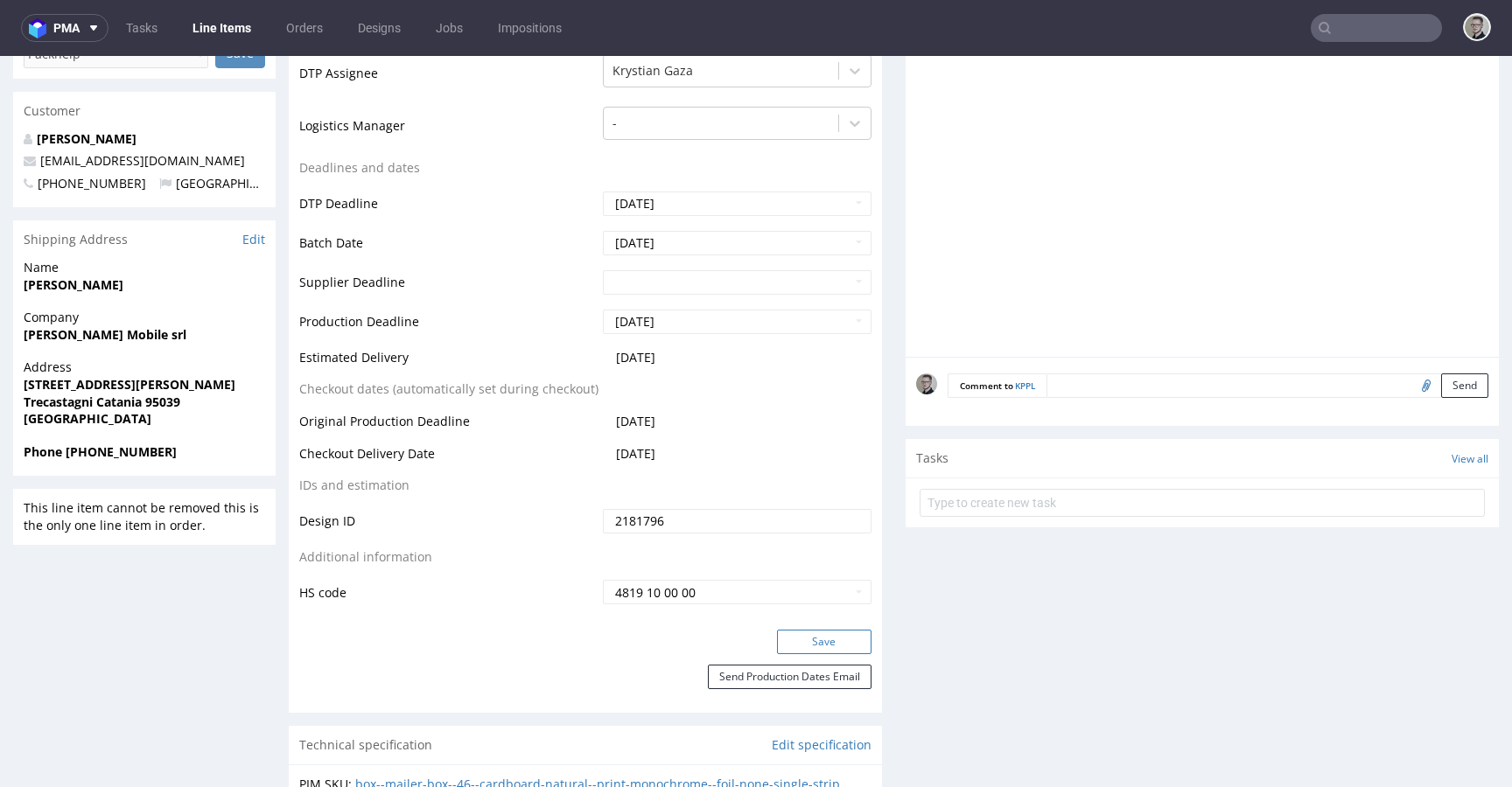
click at [838, 652] on button "Save" at bounding box center [824, 642] width 94 height 25
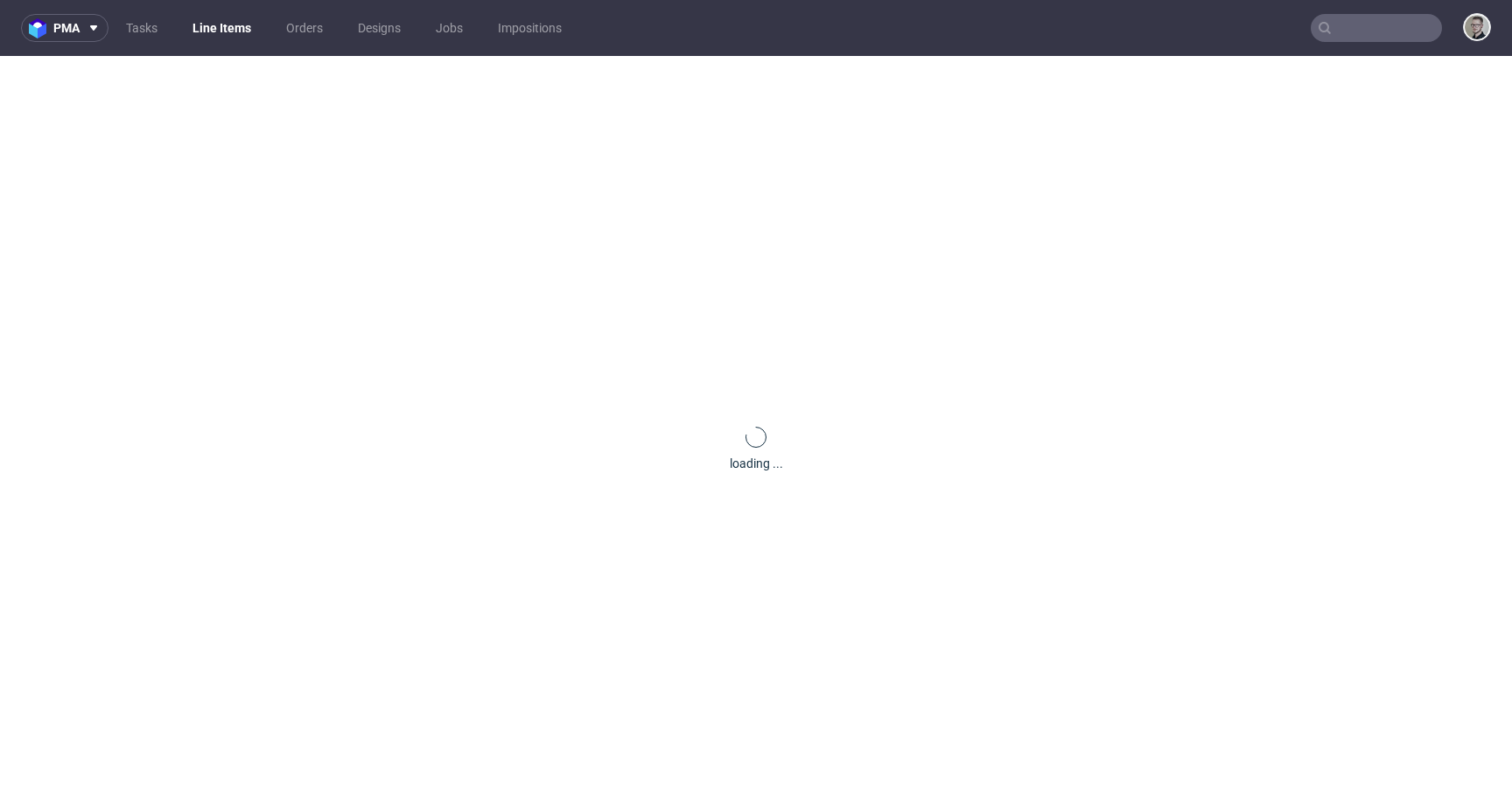
scroll to position [0, 0]
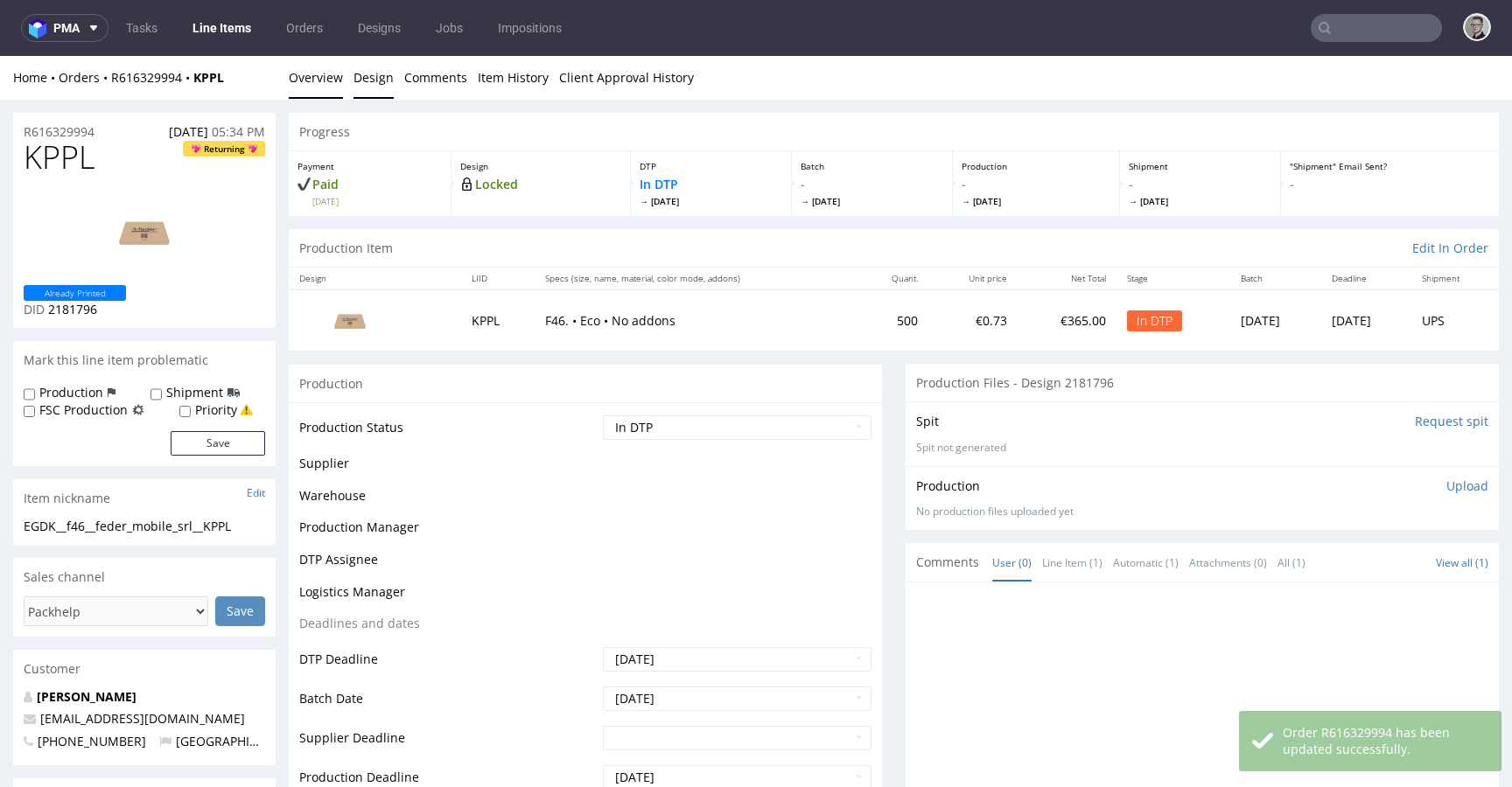
click at [380, 77] on link "Design" at bounding box center [373, 77] width 40 height 43
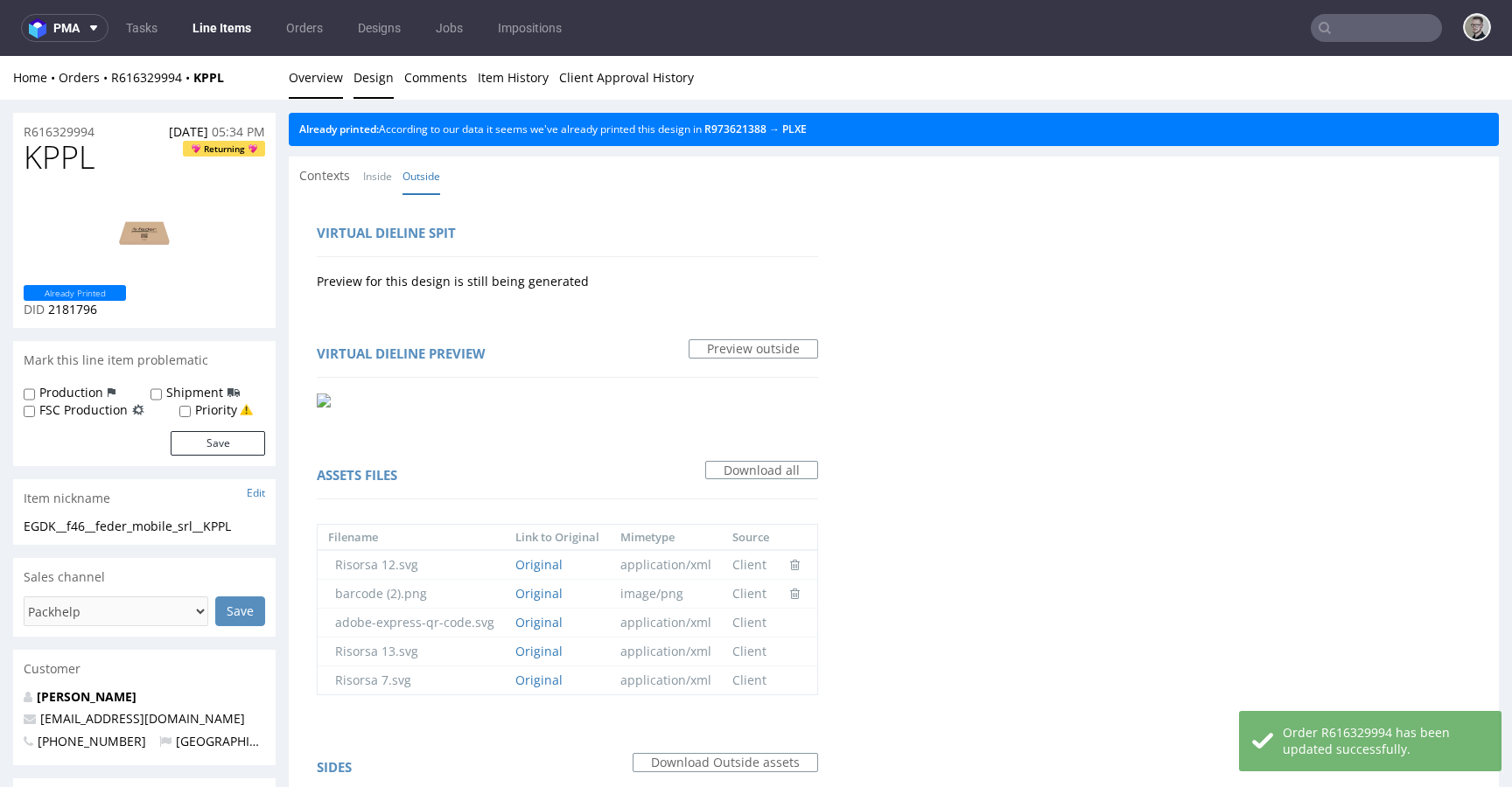
click at [327, 83] on link "Overview" at bounding box center [315, 77] width 54 height 43
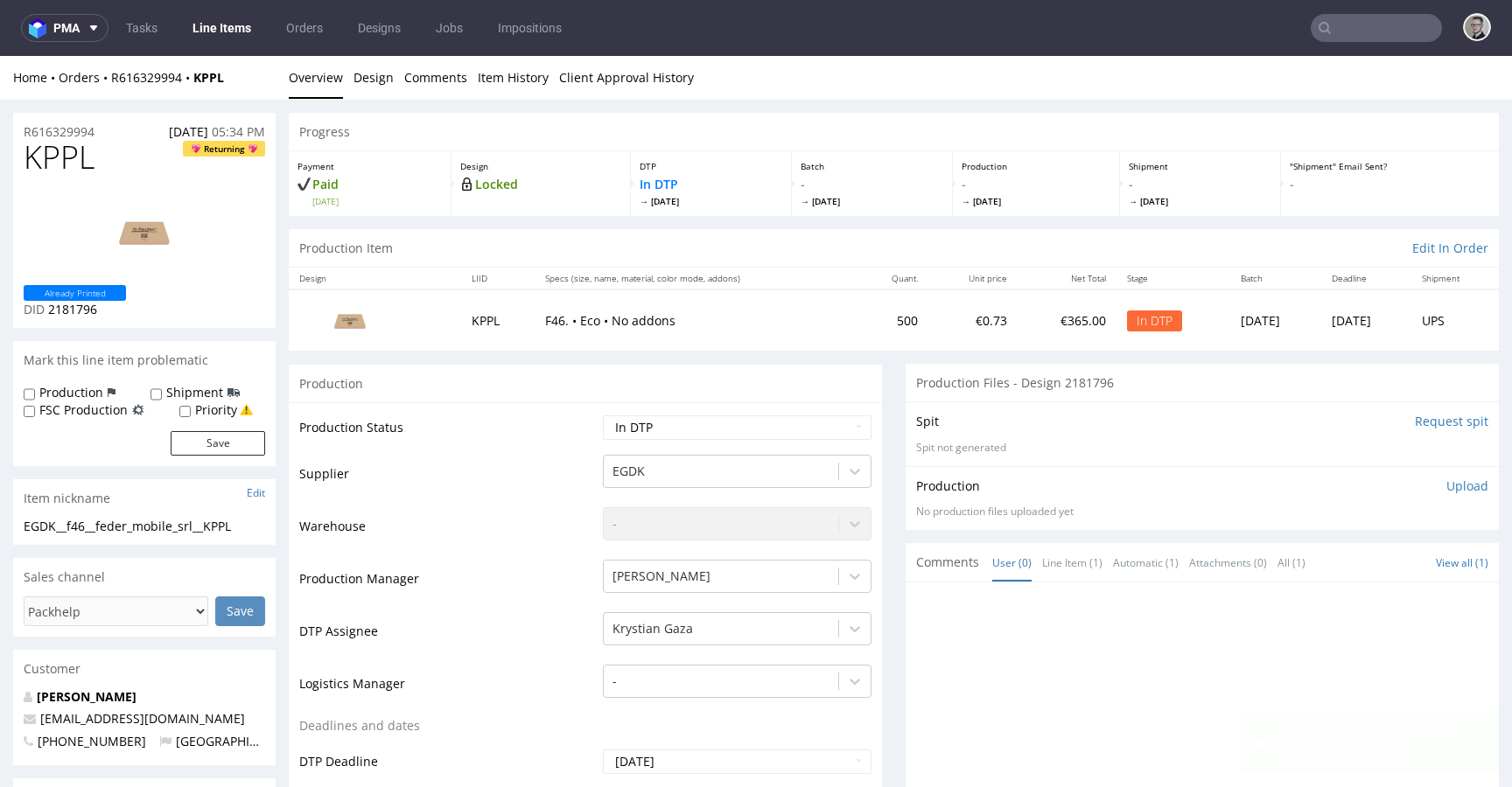
click at [115, 521] on div "EGDK__f46__feder_mobile_srl__KPPL" at bounding box center [145, 526] width 242 height 17
copy div "EGDK__f46__feder_mobile_srl__KPPL"
drag, startPoint x: 113, startPoint y: 128, endPoint x: 0, endPoint y: 106, distance: 115.1
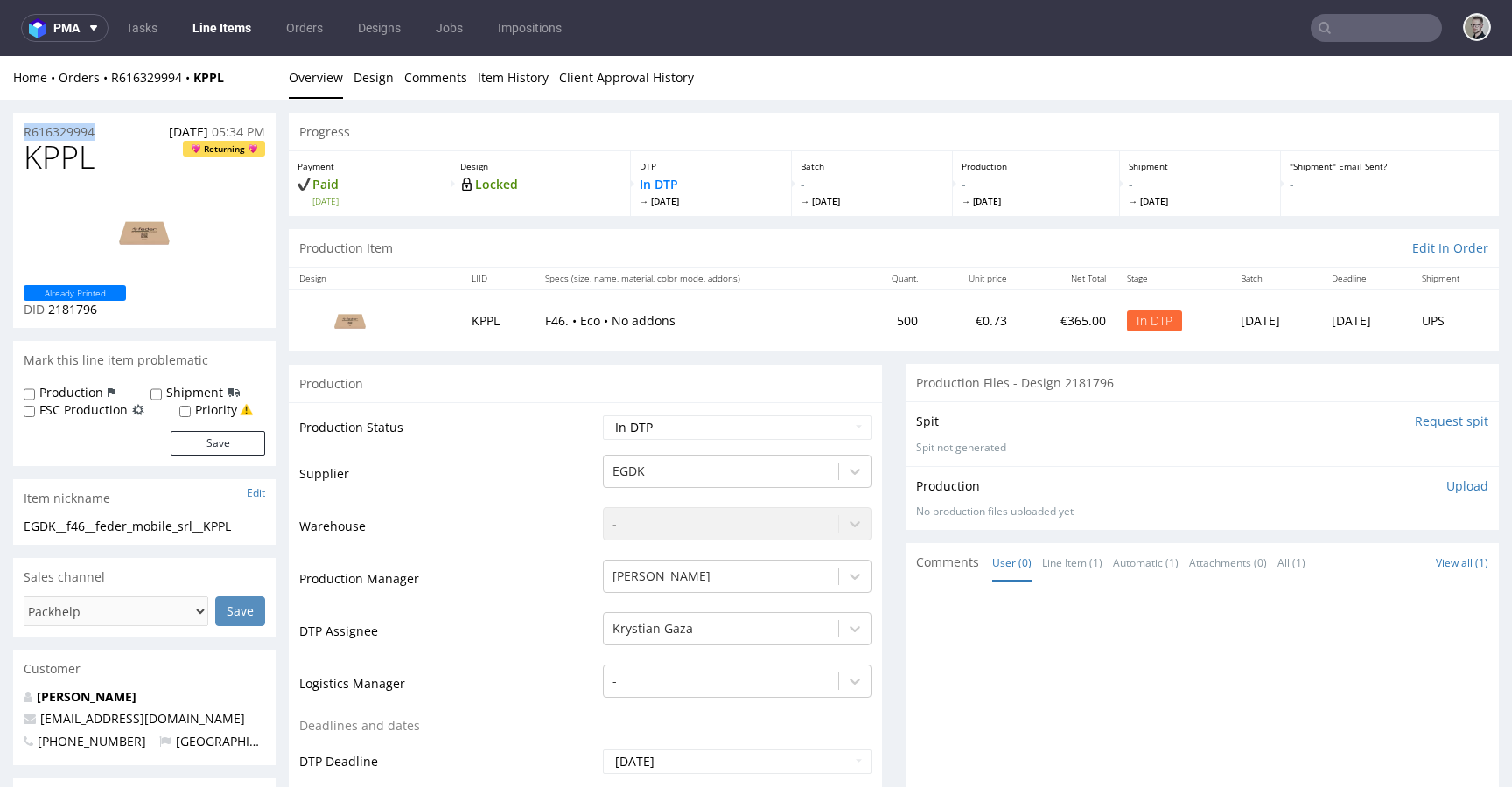
copy p "R616329994"
drag, startPoint x: 1464, startPoint y: 485, endPoint x: 1441, endPoint y: 482, distance: 23.2
click at [1463, 485] on div "Production Upload No production files uploaded yet Description (optional) Add f…" at bounding box center [1202, 498] width 593 height 64
click at [1446, 482] on p "Upload" at bounding box center [1467, 486] width 42 height 17
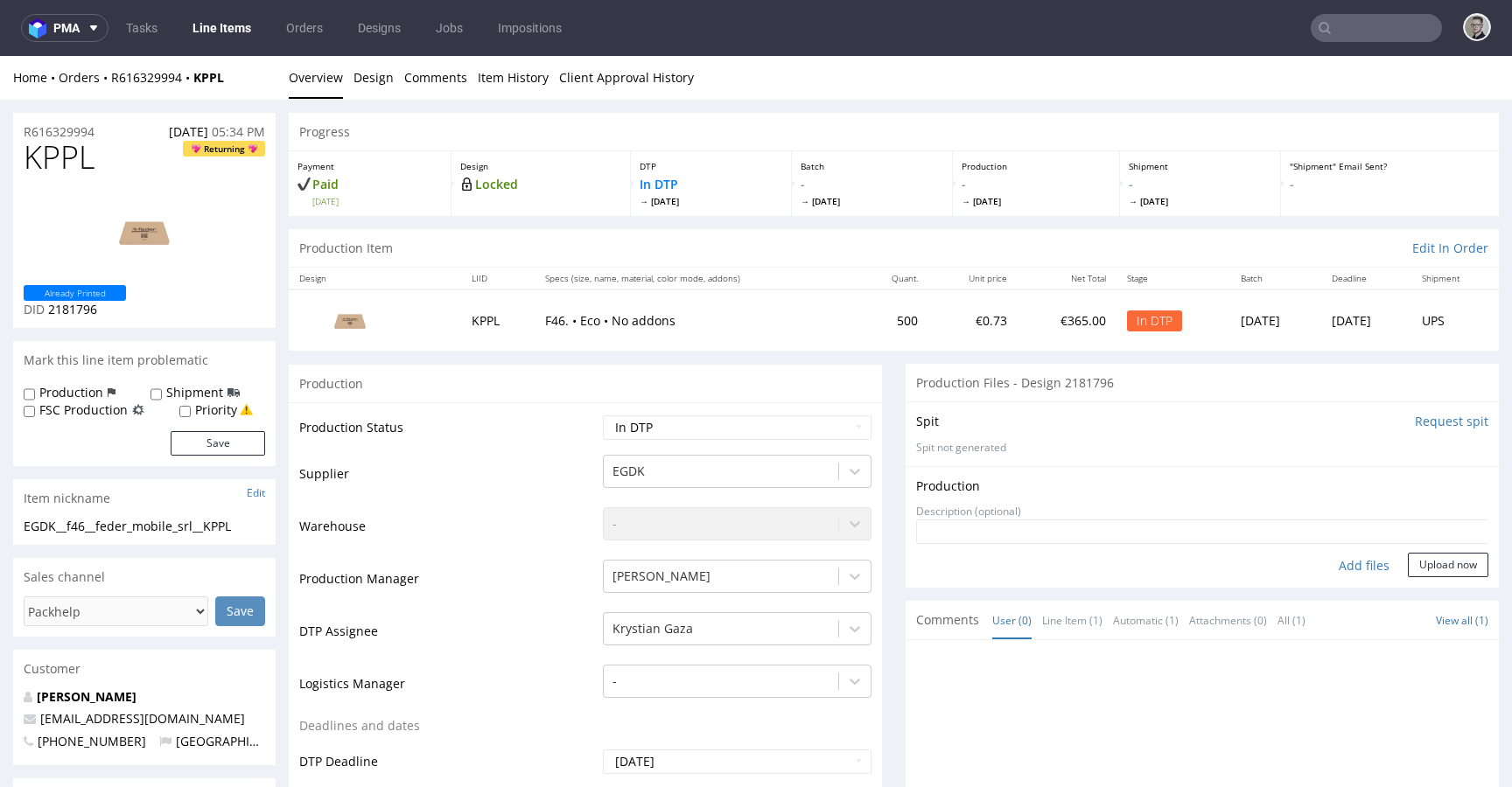
click at [1345, 558] on div "Add files" at bounding box center [1364, 566] width 88 height 27
type input "C:\fakepath\EGDK__f46__feder_mobile_srl__KPPL__d2181796__oR616329994__outside.p…"
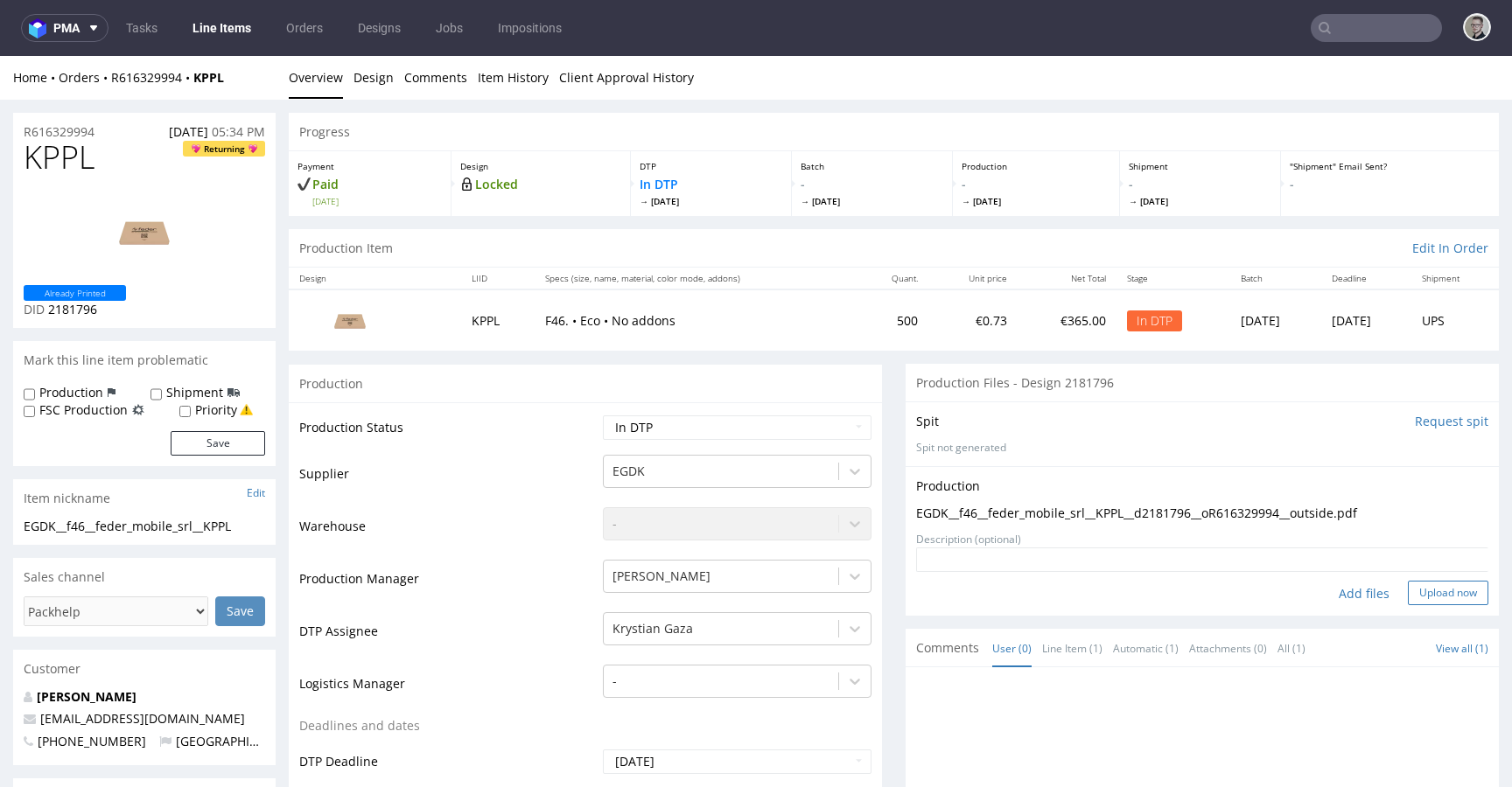
click at [1408, 584] on button "Upload now" at bounding box center [1448, 593] width 81 height 25
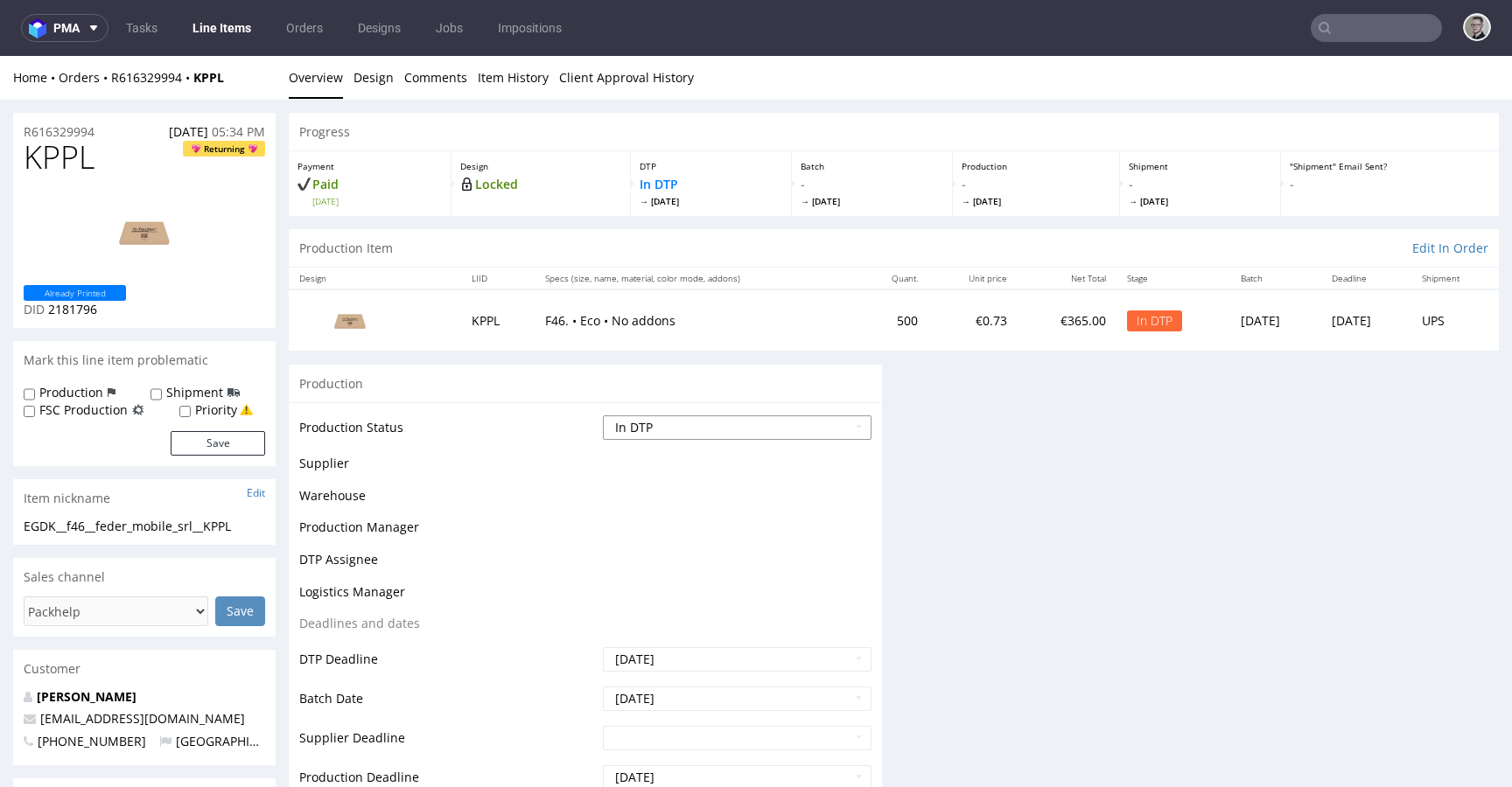
click at [680, 423] on select "Waiting for Artwork Waiting for Diecut Waiting for Mockup Waiting for DTP Waiti…" at bounding box center [737, 428] width 269 height 25
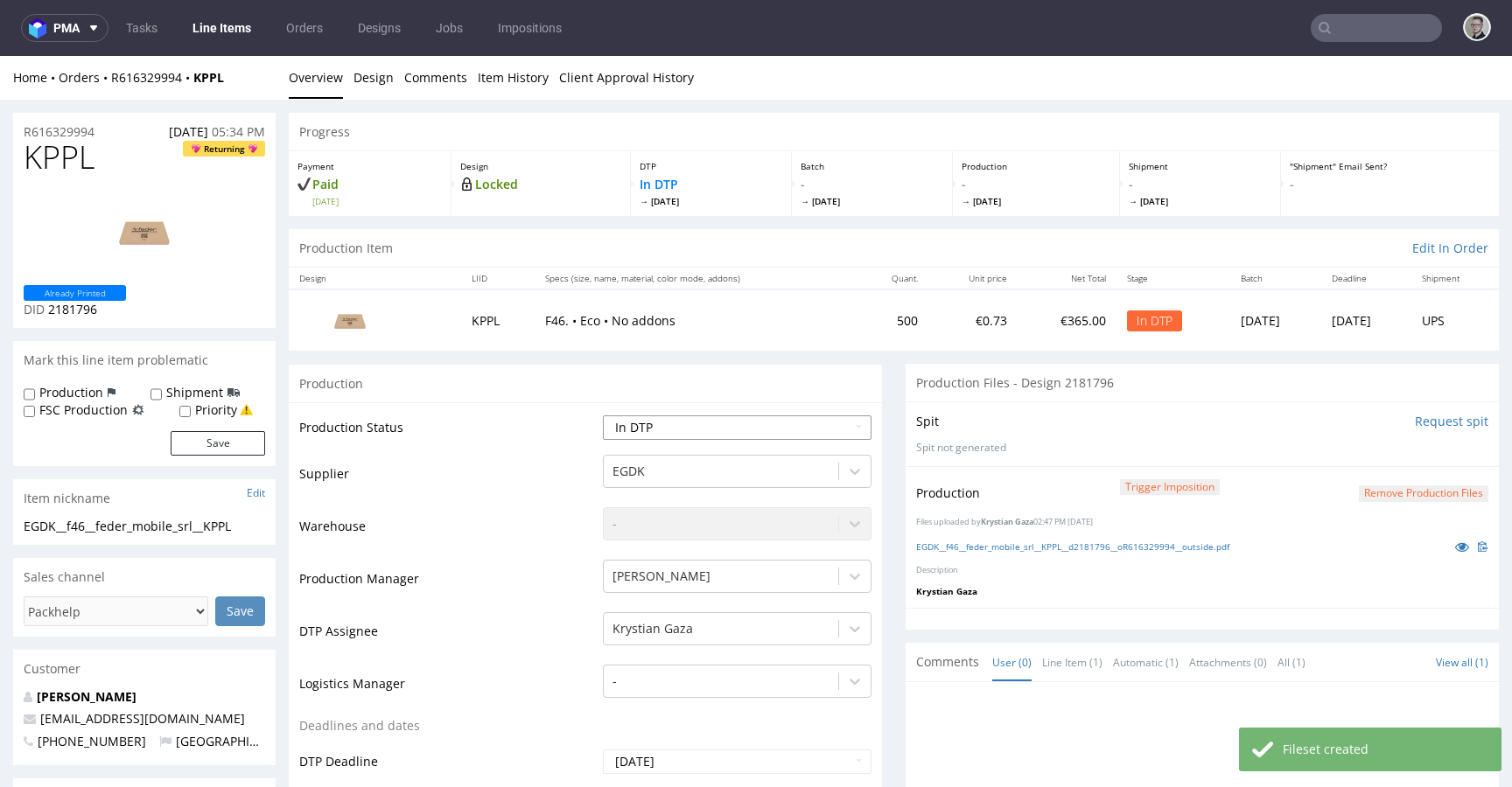
select select "dtp_production_ready"
click at [603, 416] on select "Waiting for Artwork Waiting for Diecut Waiting for Mockup Waiting for DTP Waiti…" at bounding box center [737, 428] width 269 height 25
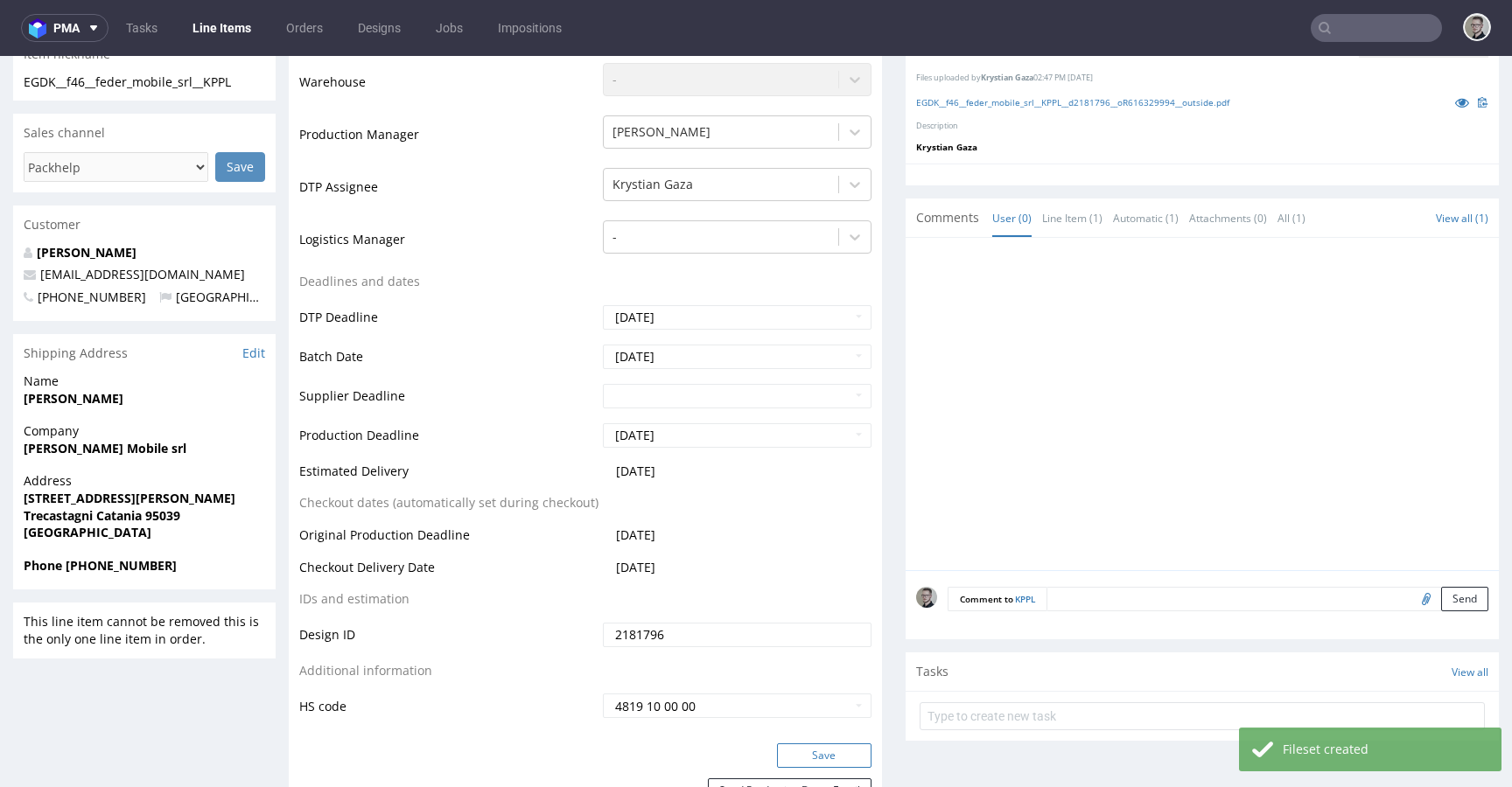
click at [826, 756] on button "Save" at bounding box center [824, 756] width 94 height 25
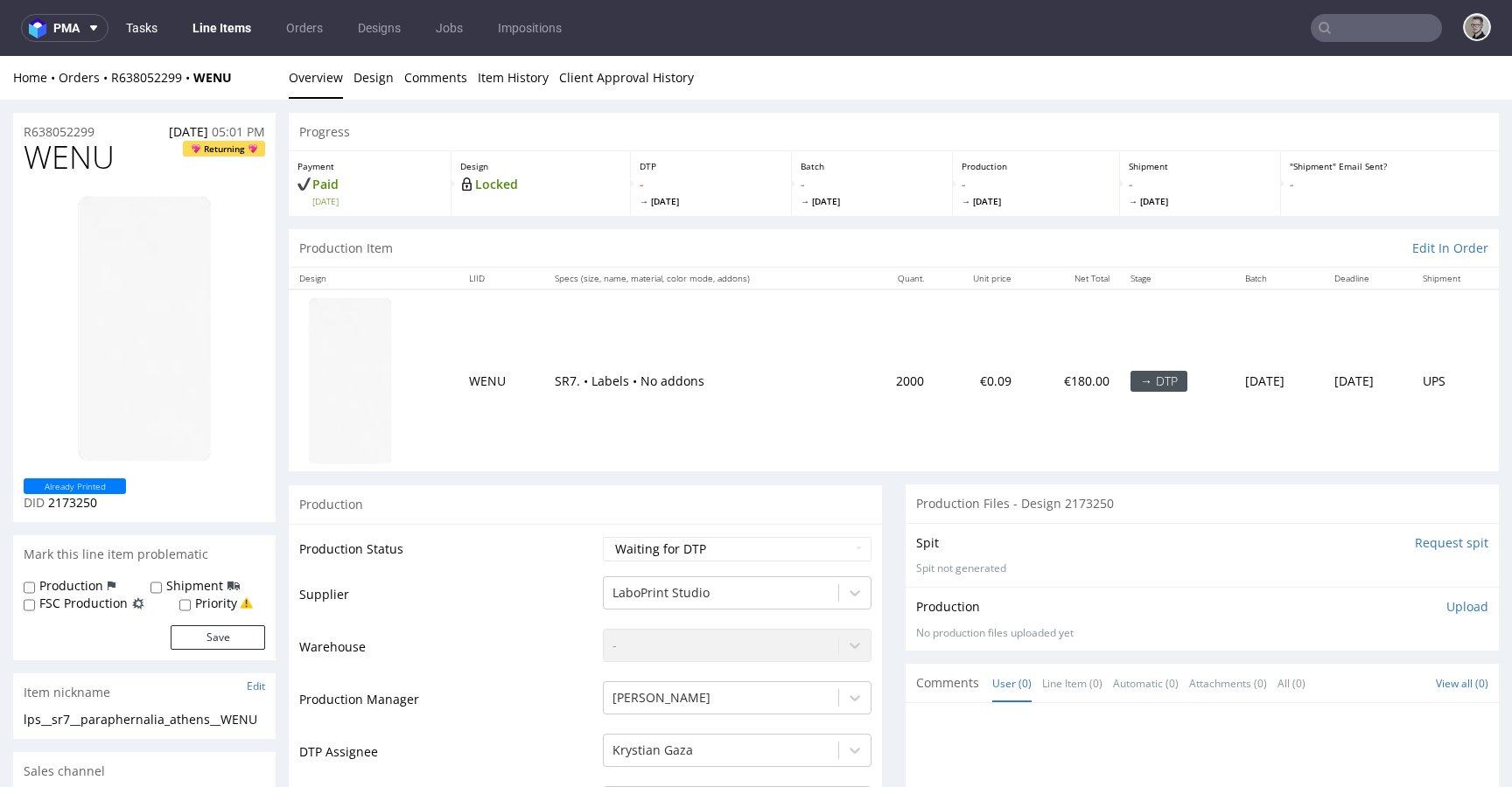
click at [149, 25] on link "Tasks" at bounding box center [141, 28] width 52 height 28
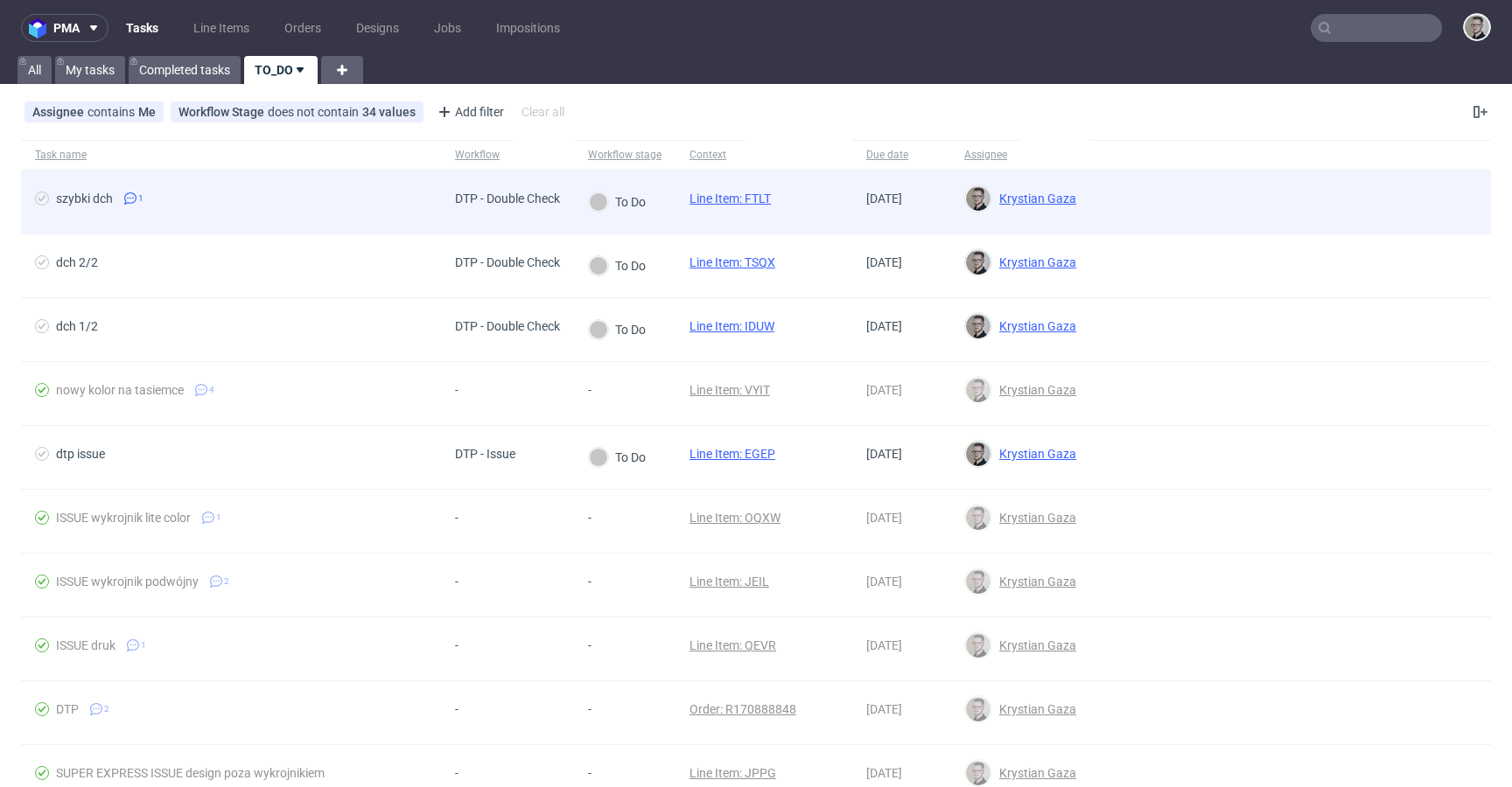
drag, startPoint x: 751, startPoint y: 260, endPoint x: 762, endPoint y: 200, distance: 61.0
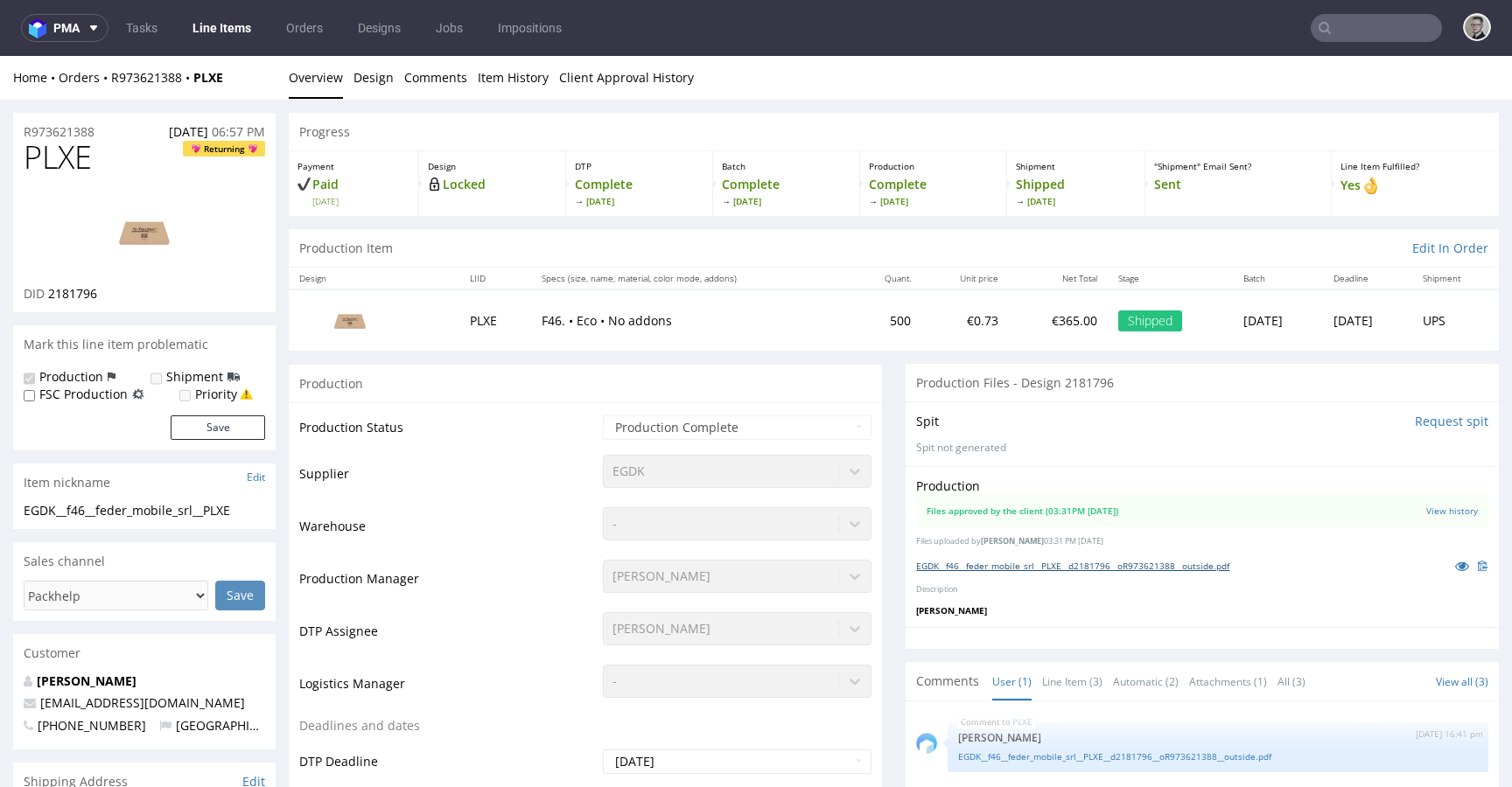
click at [1136, 565] on link "EGDK__f46__feder_mobile_srl__PLXE__d2181796__oR973621388__outside.pdf" at bounding box center [1072, 565] width 313 height 12
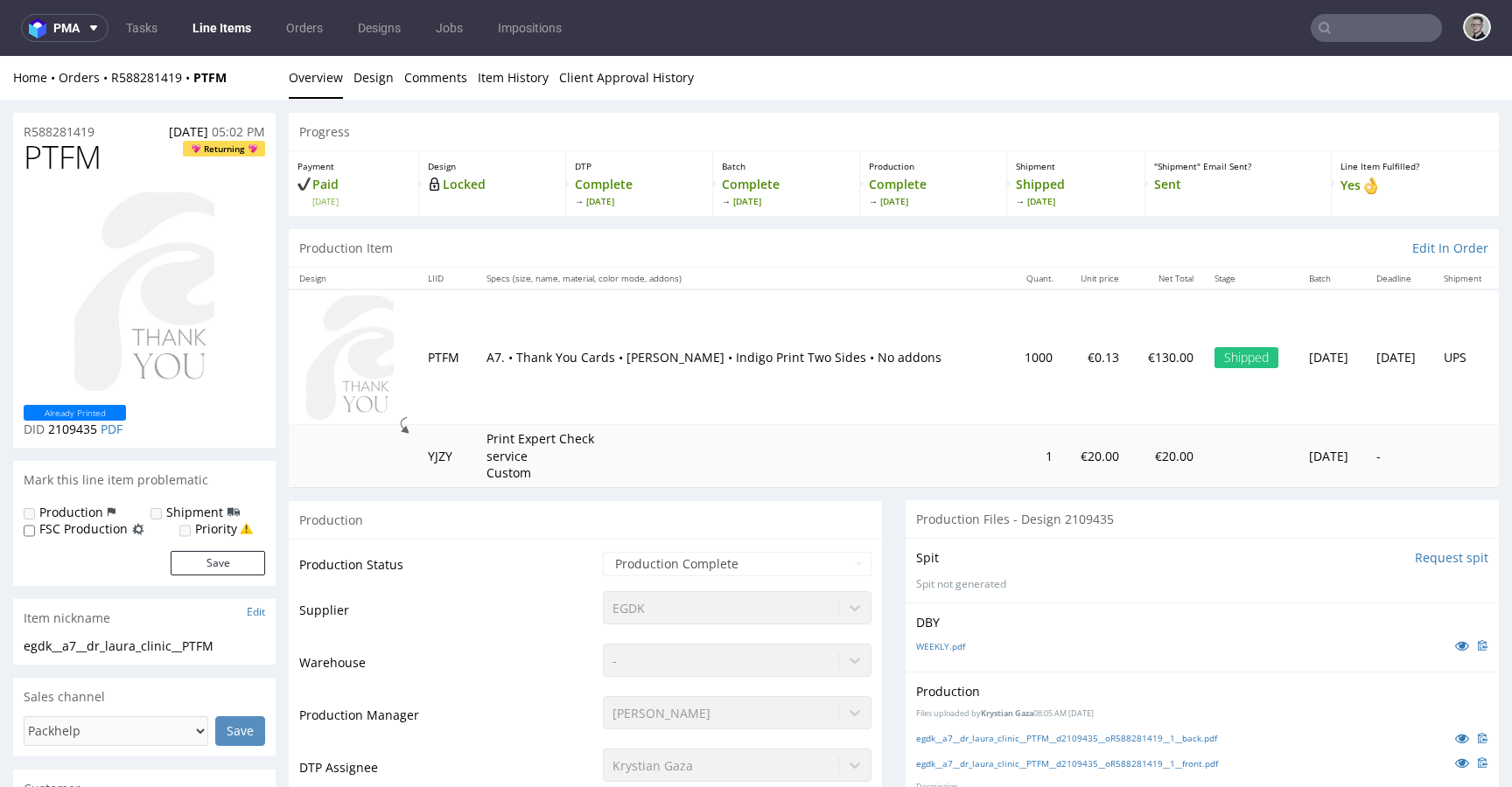
click at [1124, 745] on div "egdk__a7__dr_laura_clinic__PTFM__d2109435__oR588281419__1__back.pdf" at bounding box center [1202, 738] width 572 height 19
click at [1117, 761] on link "egdk__a7__dr_laura_clinic__PTFM__d2109435__oR588281419__1__front.pdf" at bounding box center [1066, 763] width 302 height 12
click at [1129, 739] on link "egdk__a7__dr_laura_clinic__PTFM__d2109435__oR588281419__1__back.pdf" at bounding box center [1066, 738] width 301 height 12
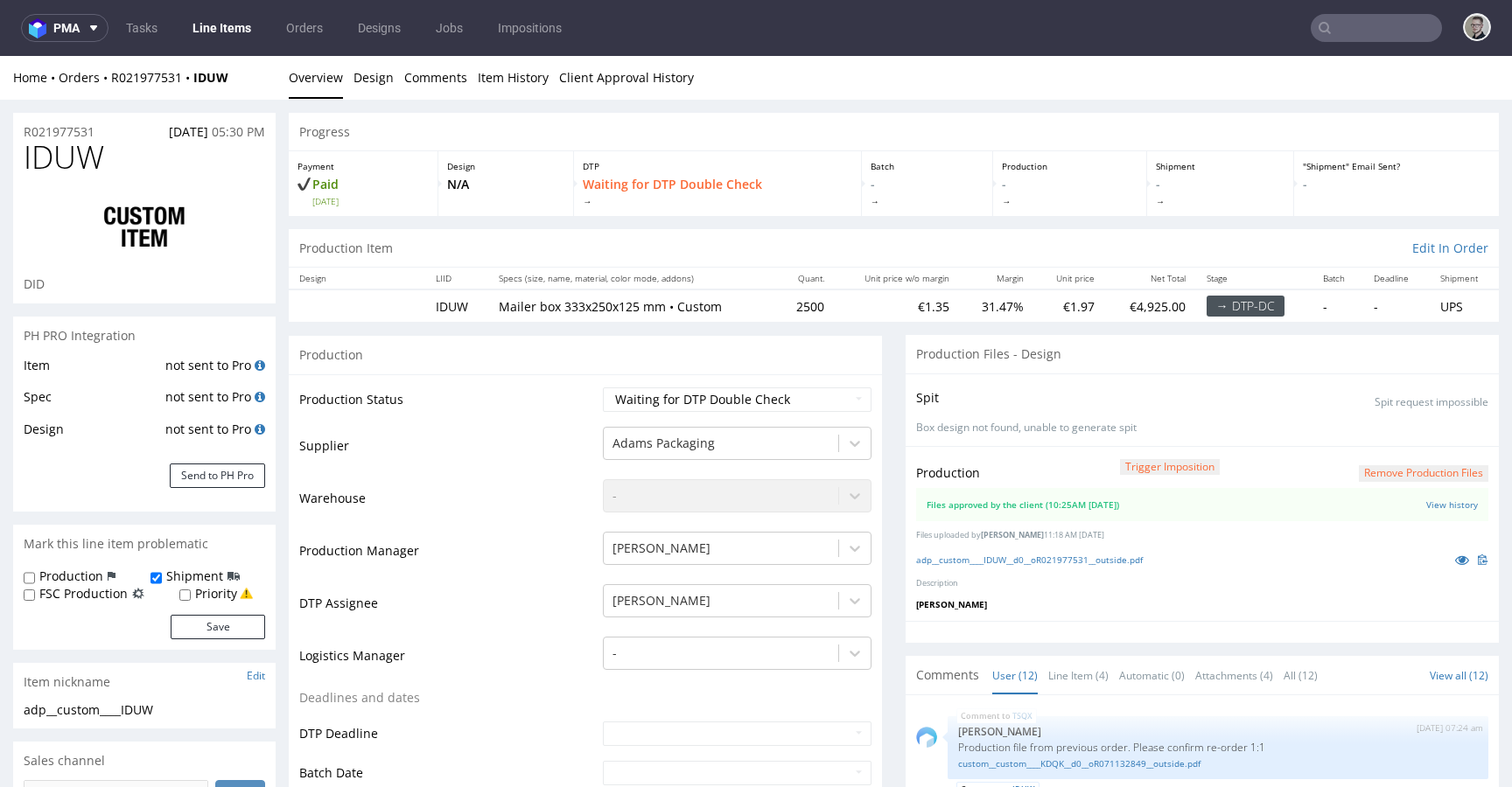
scroll to position [568, 0]
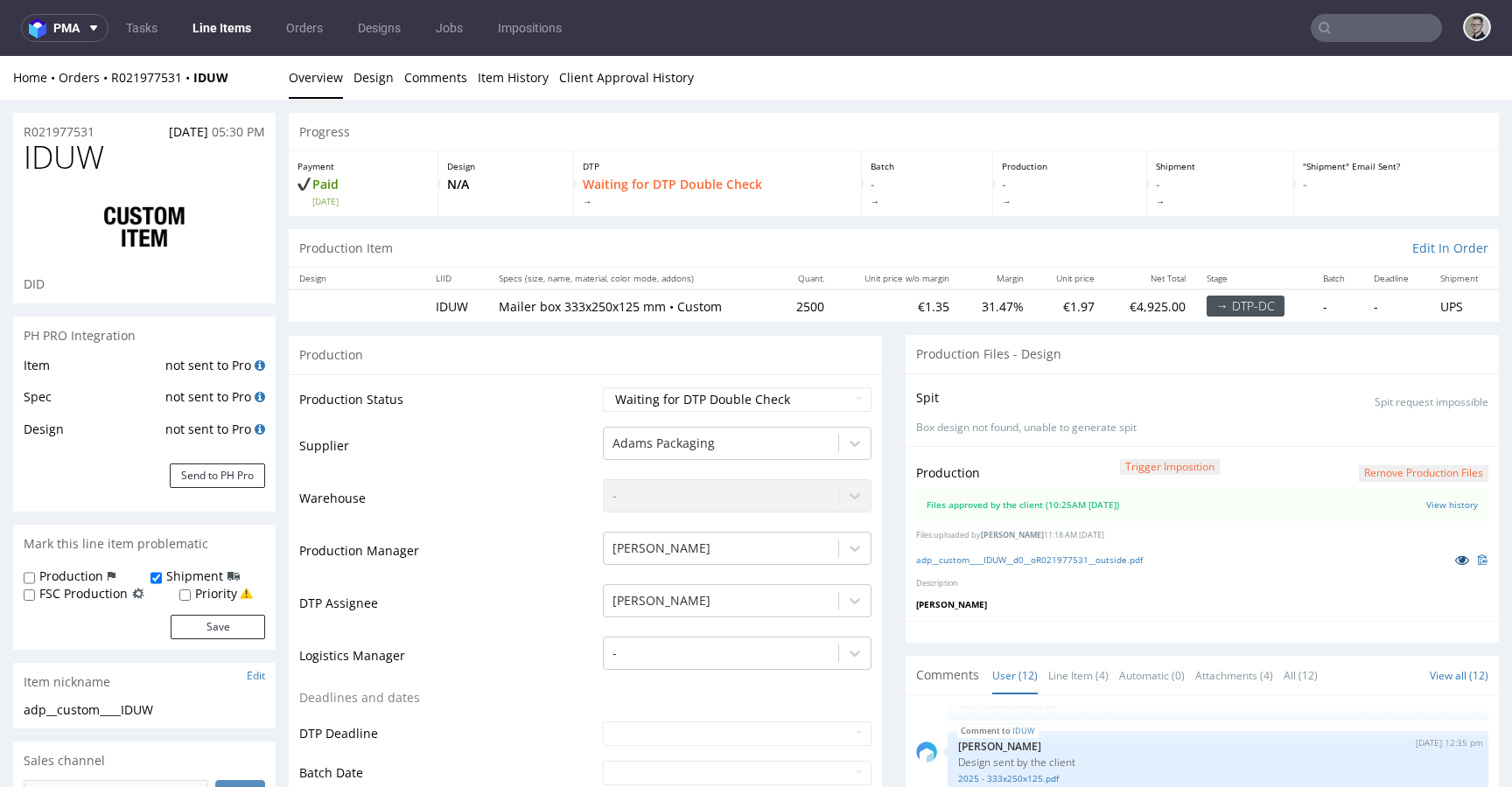
click at [1455, 560] on icon at bounding box center [1462, 560] width 14 height 12
click at [708, 395] on select "Waiting for Artwork Waiting for Diecut Waiting for Mockup Waiting for DTP Waiti…" at bounding box center [737, 400] width 269 height 25
select select "dtp_production_ready"
click at [603, 387] on select "Waiting for Artwork Waiting for Diecut Waiting for Mockup Waiting for DTP Waiti…" at bounding box center [737, 400] width 269 height 25
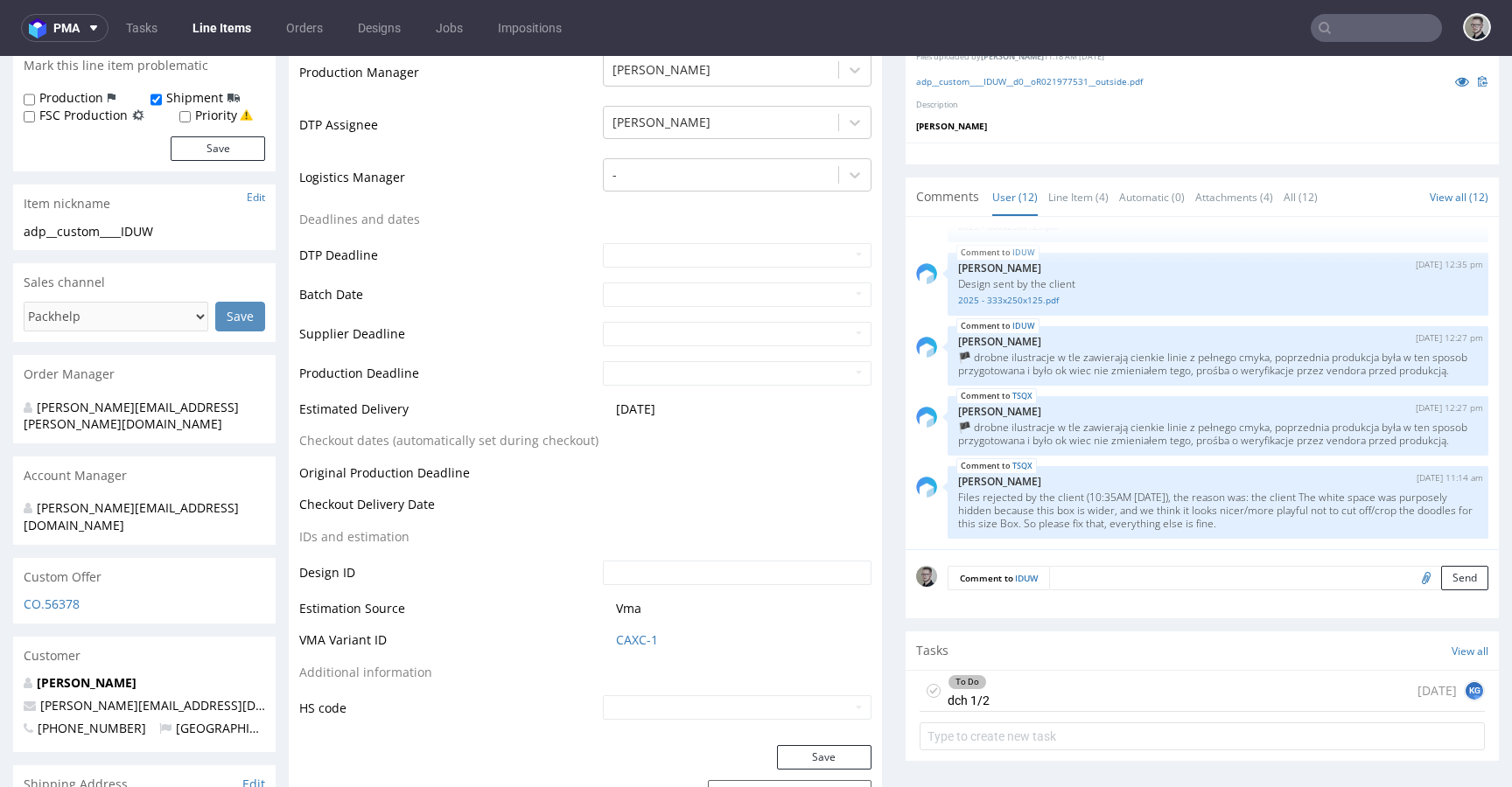
scroll to position [727, 0]
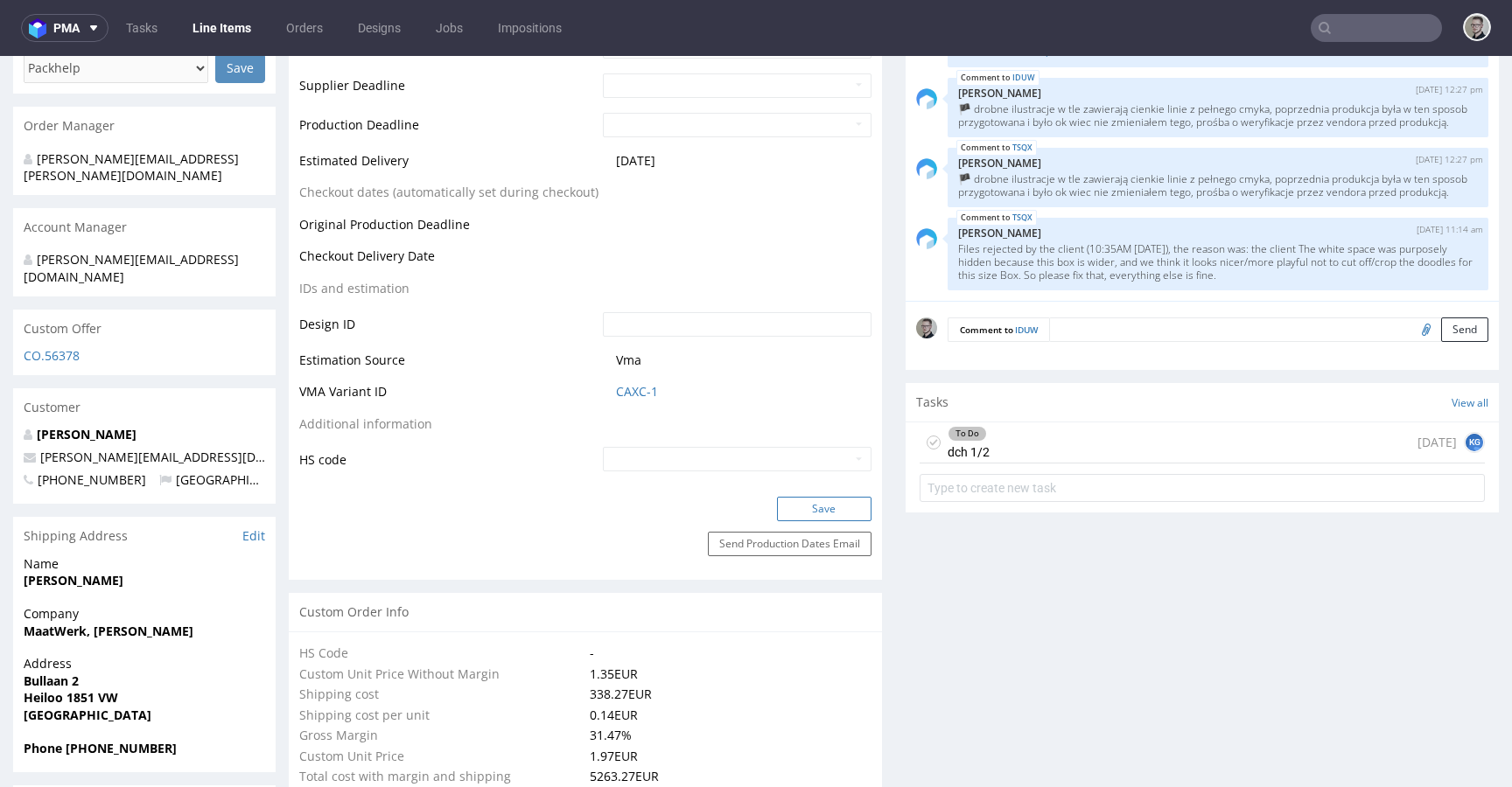
click at [854, 514] on button "Save" at bounding box center [824, 509] width 94 height 25
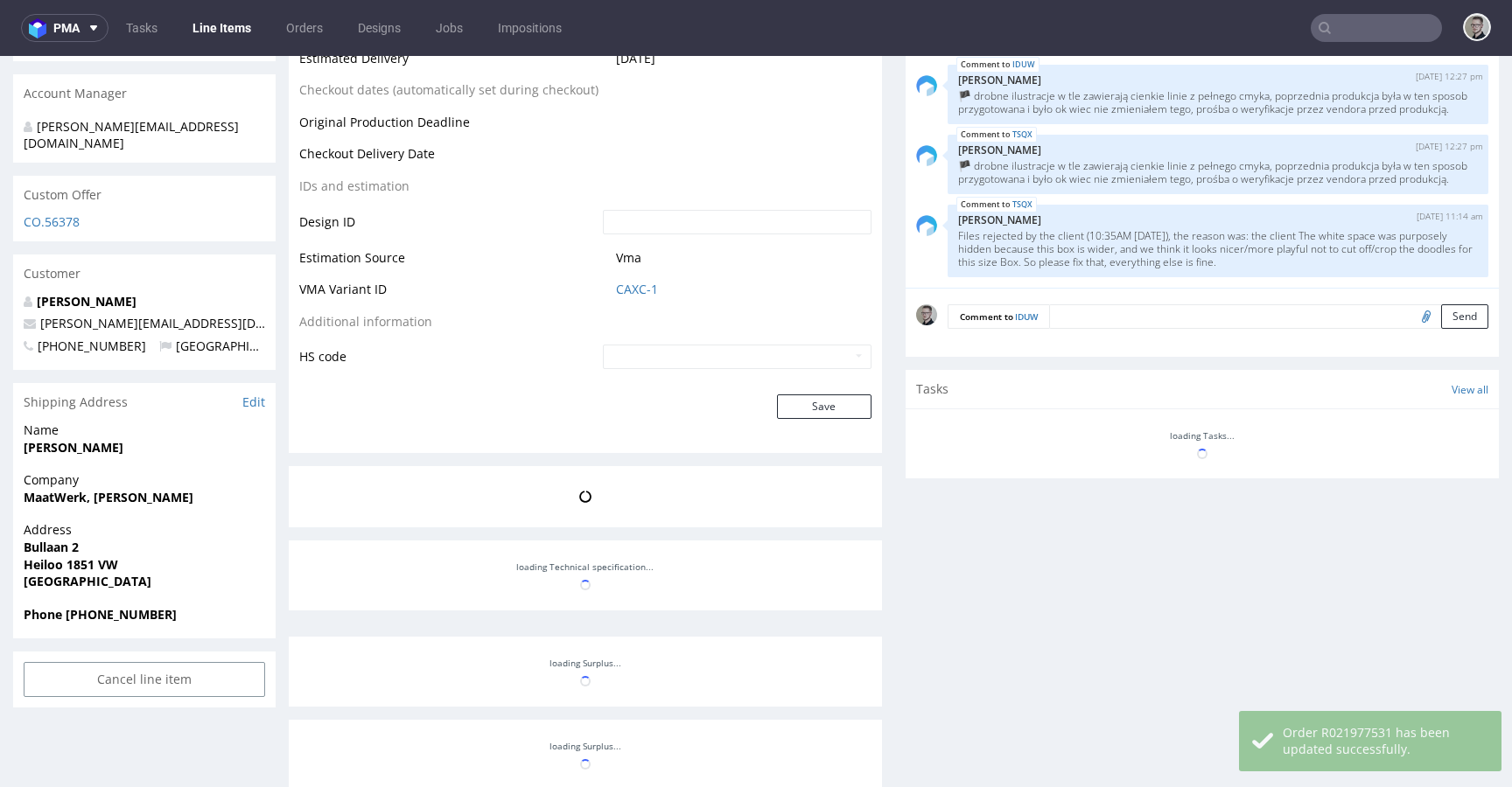
scroll to position [859, 0]
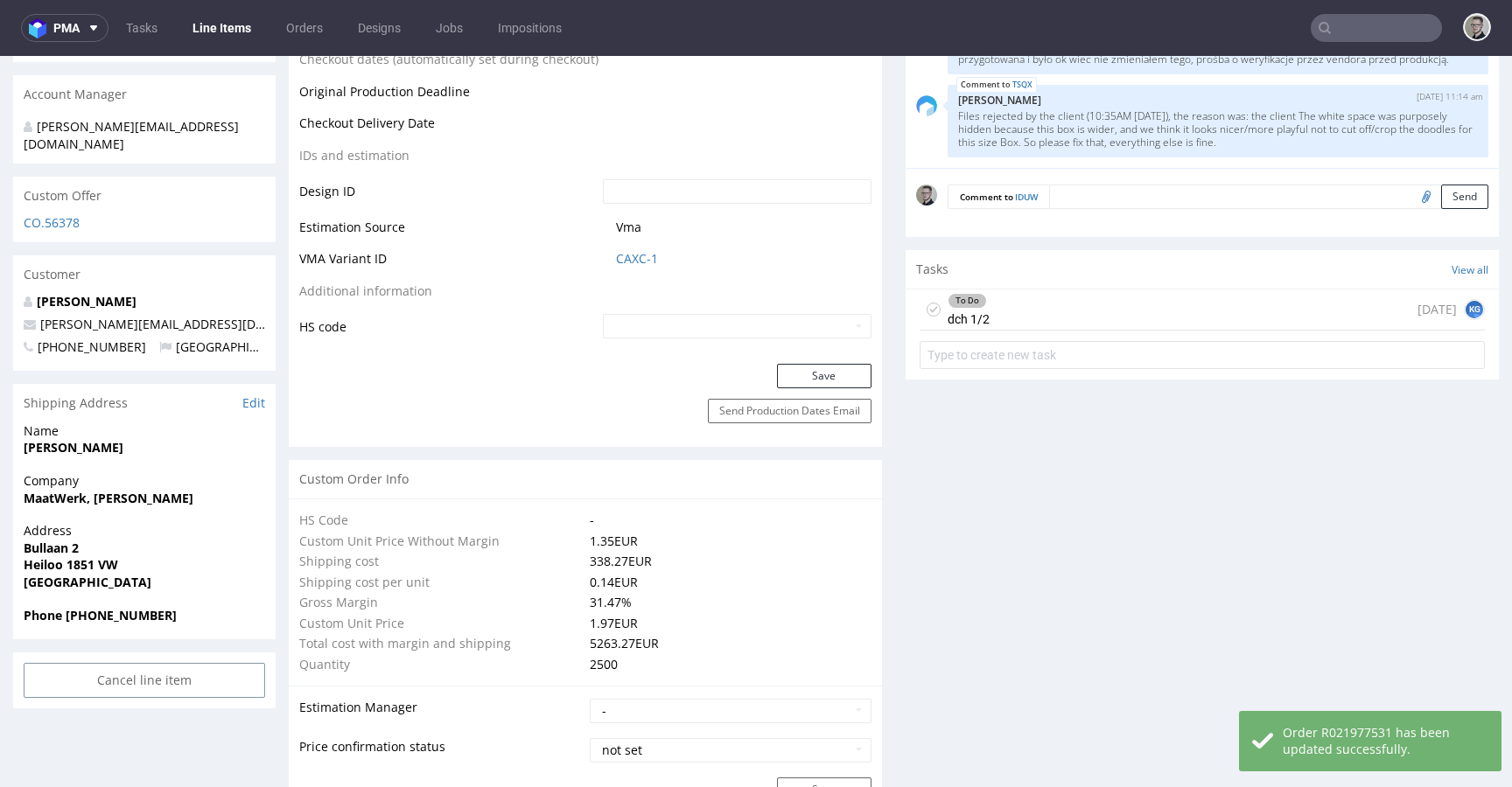
click at [926, 306] on icon at bounding box center [933, 309] width 14 height 14
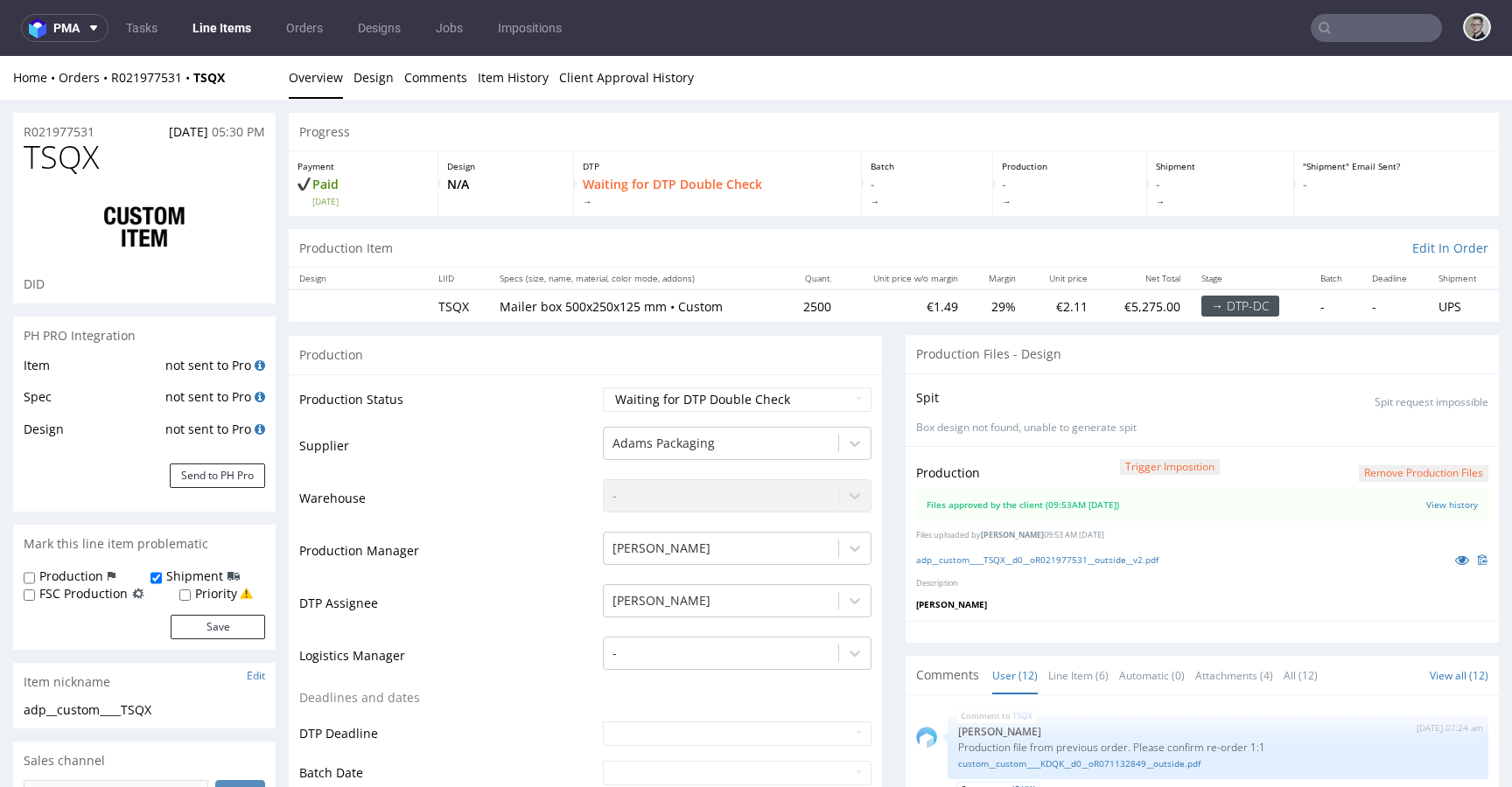
scroll to position [568, 0]
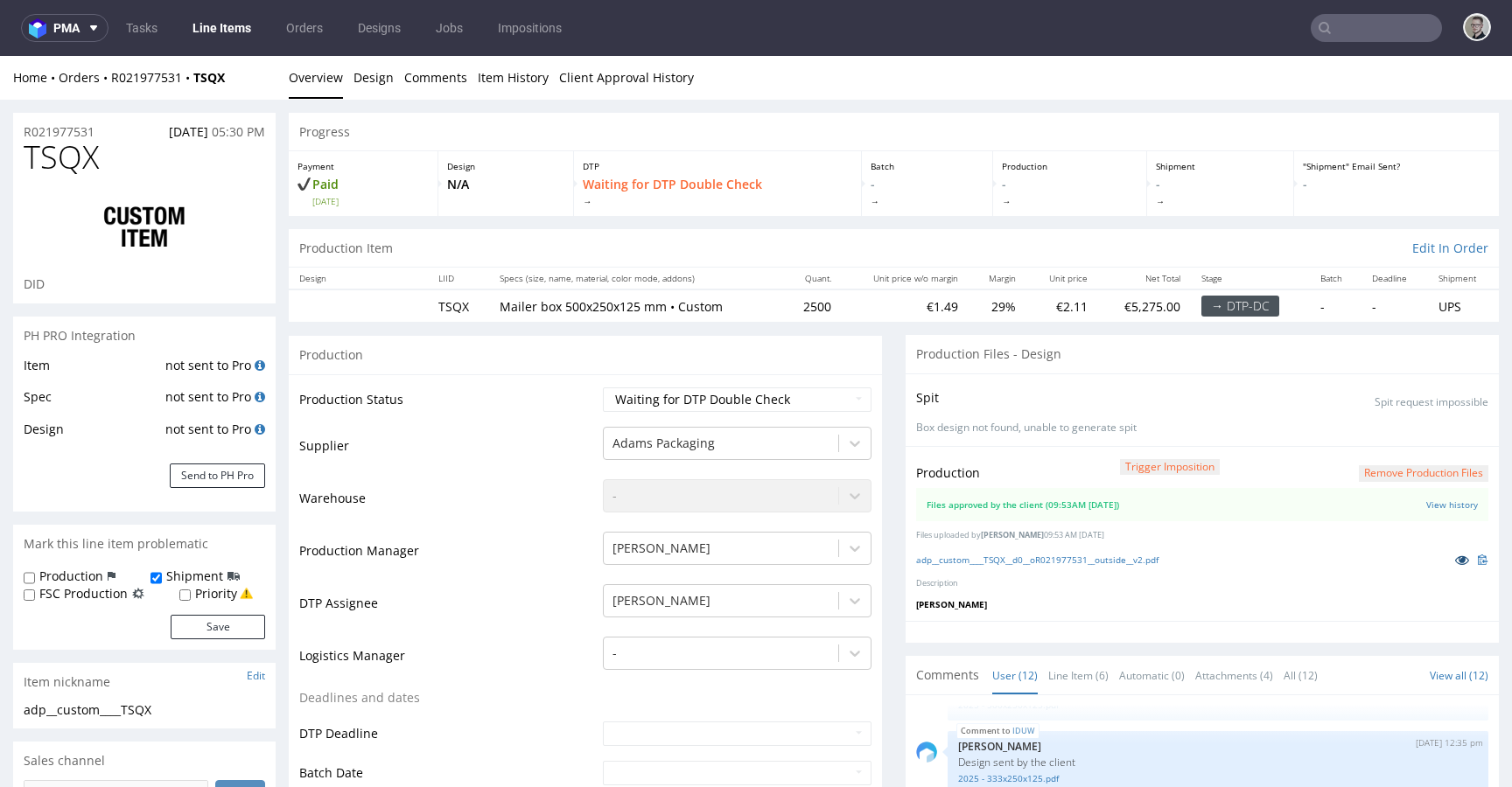
click at [1455, 562] on icon at bounding box center [1462, 560] width 14 height 12
click at [761, 396] on select "Waiting for Artwork Waiting for Diecut Waiting for Mockup Waiting for DTP Waiti…" at bounding box center [737, 400] width 269 height 25
select select "dtp_production_ready"
click at [603, 387] on select "Waiting for Artwork Waiting for Diecut Waiting for Mockup Waiting for DTP Waiti…" at bounding box center [737, 400] width 269 height 25
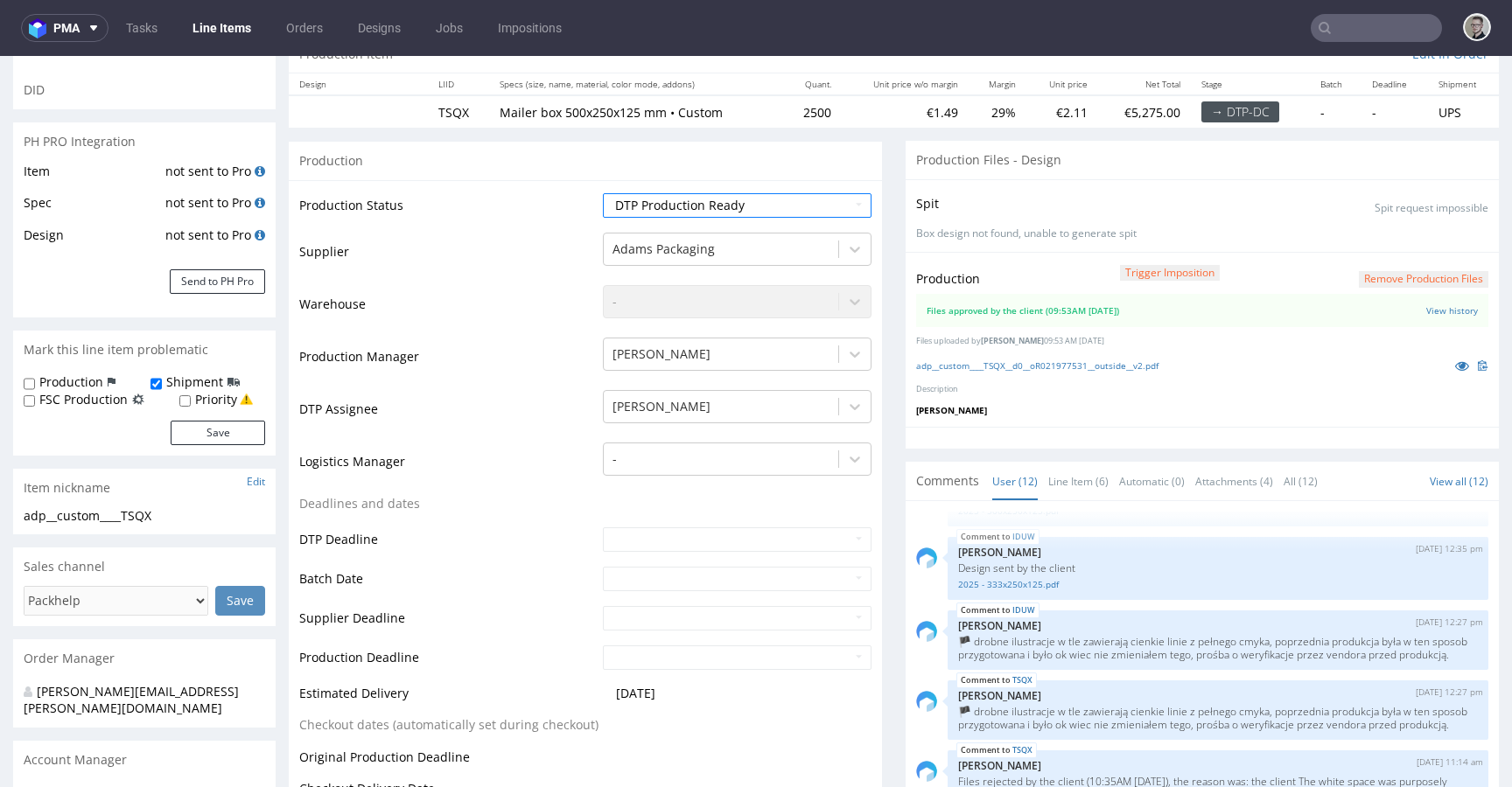
scroll to position [792, 0]
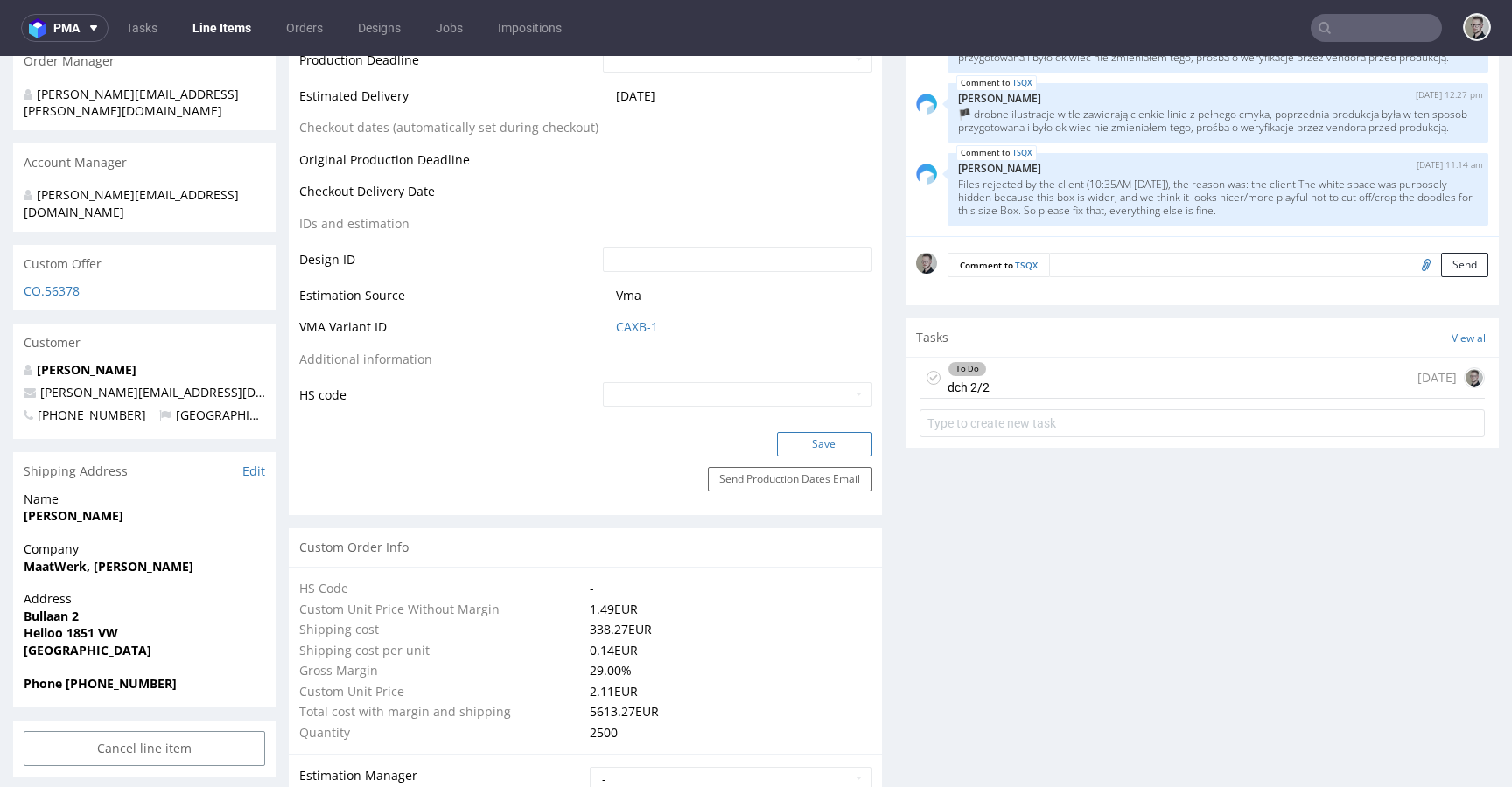
click at [837, 437] on button "Save" at bounding box center [824, 444] width 94 height 25
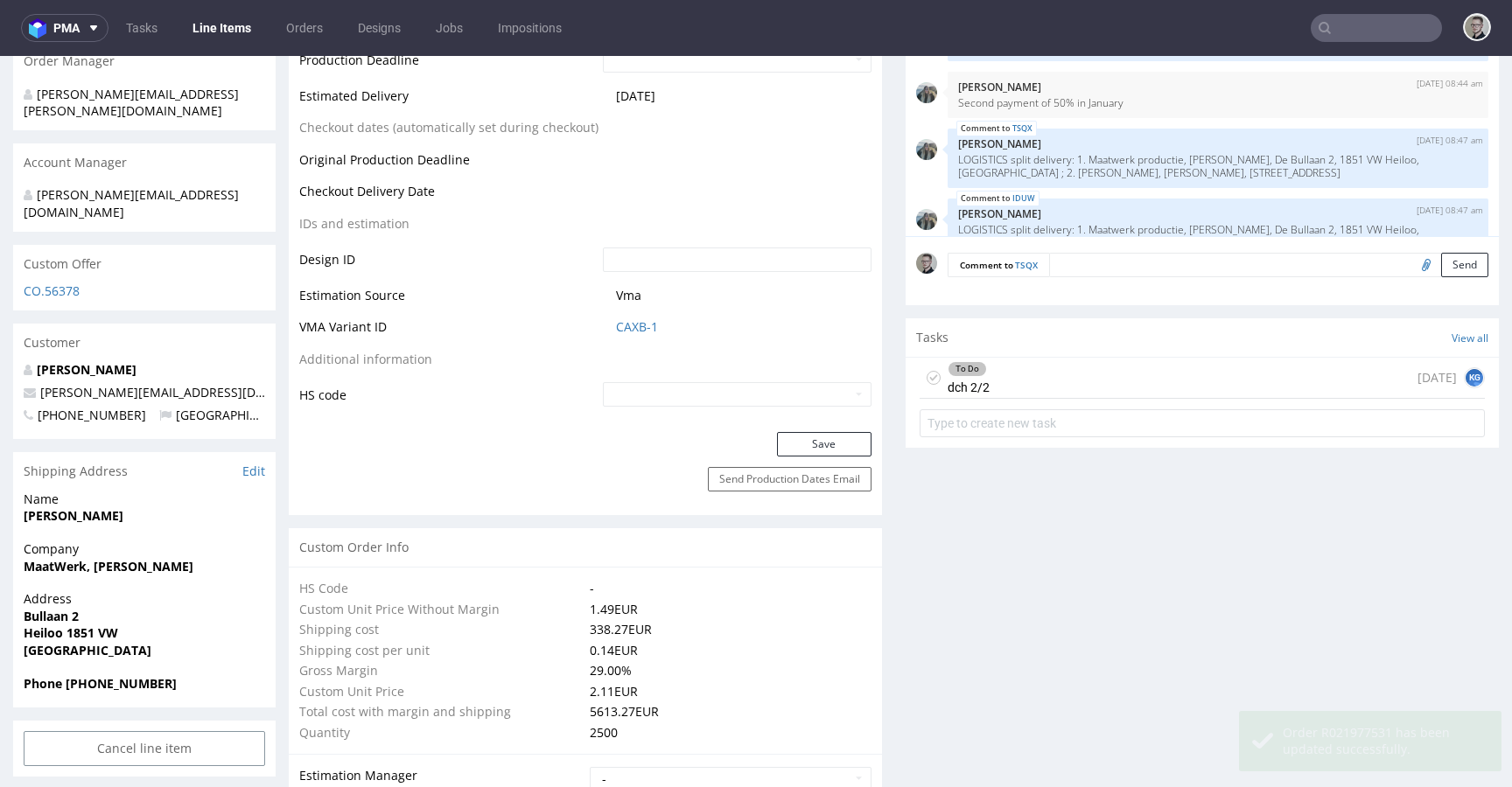
scroll to position [568, 0]
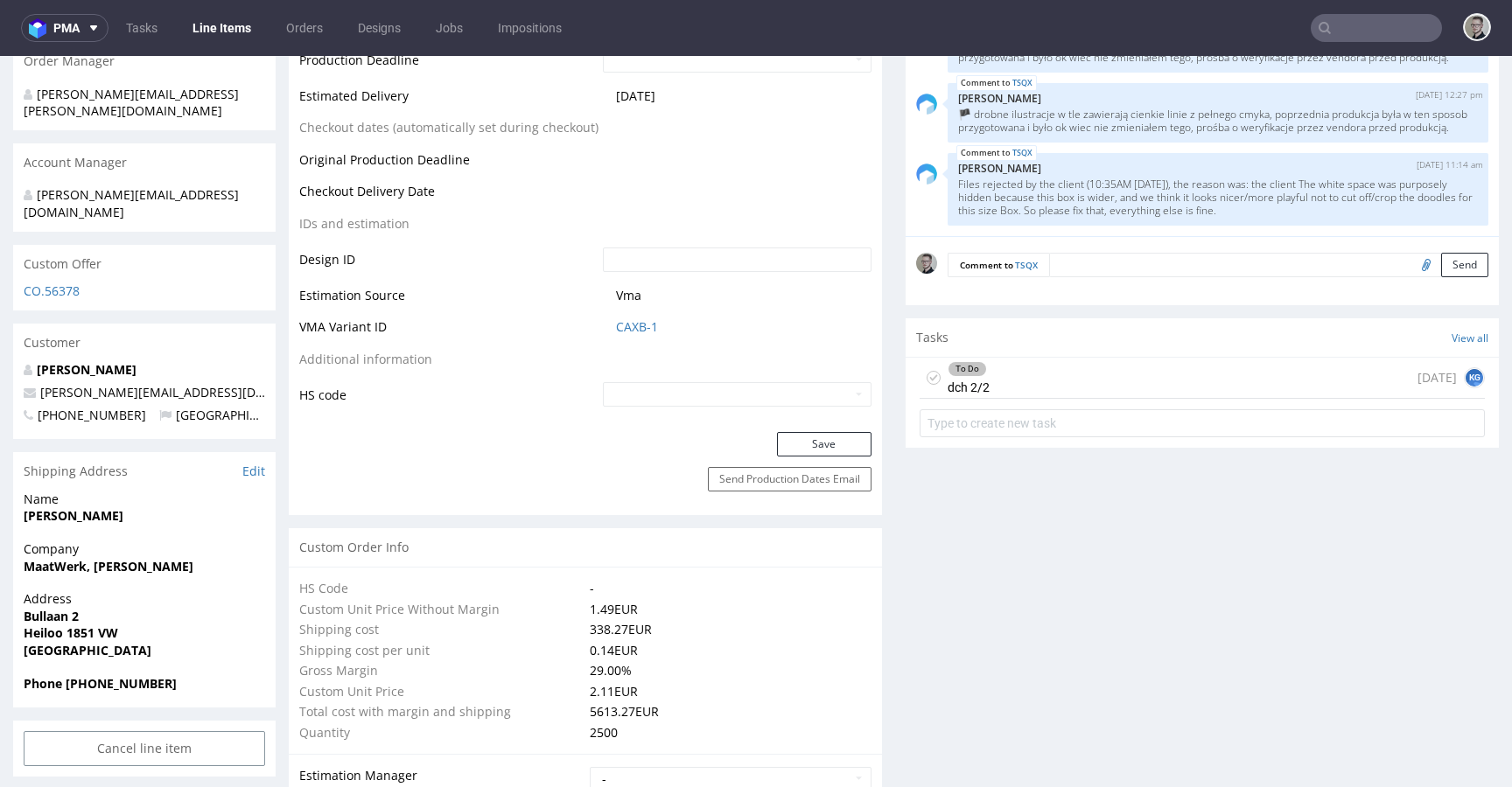
click at [926, 375] on icon at bounding box center [933, 378] width 14 height 14
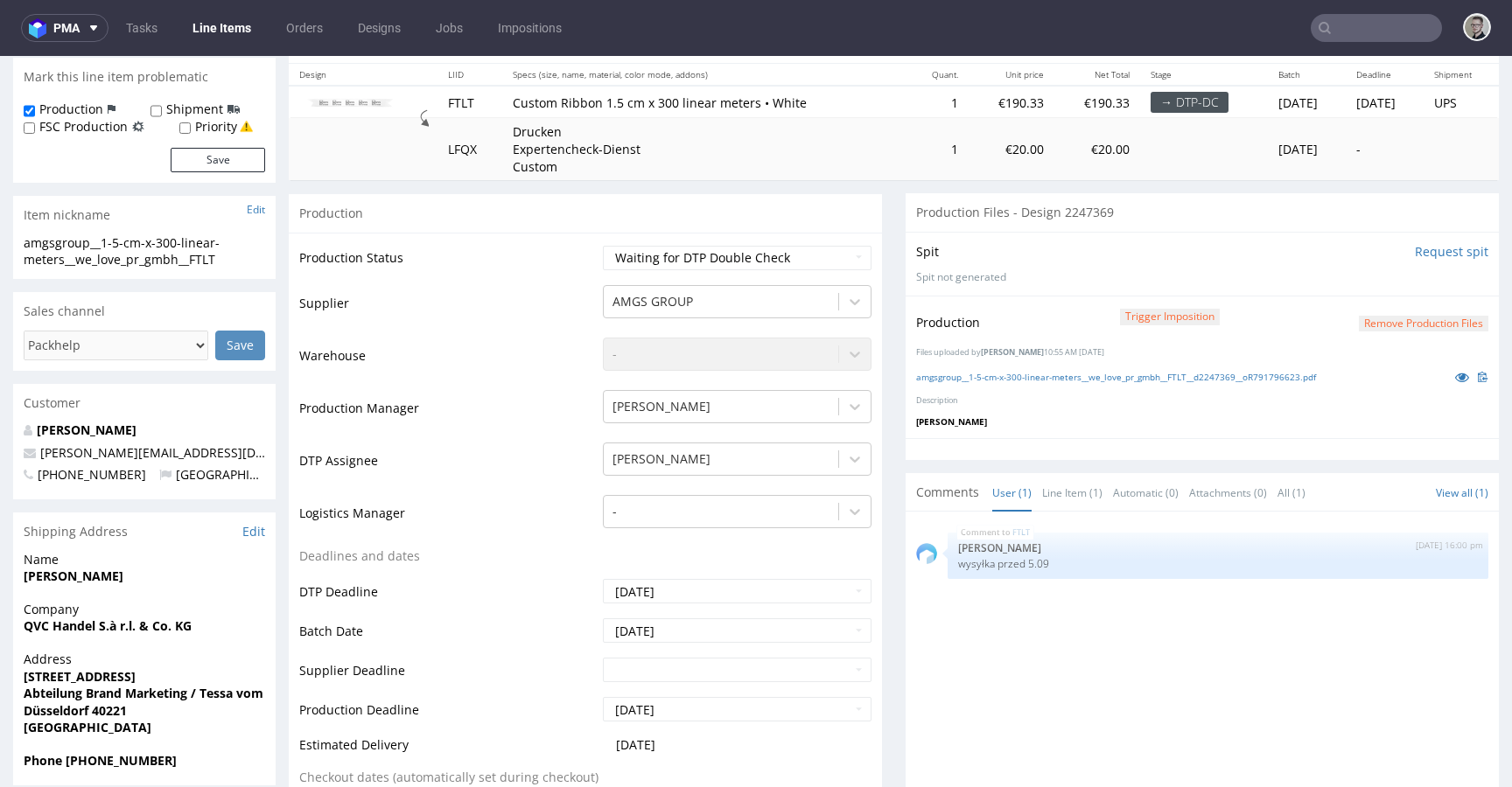
scroll to position [307, 0]
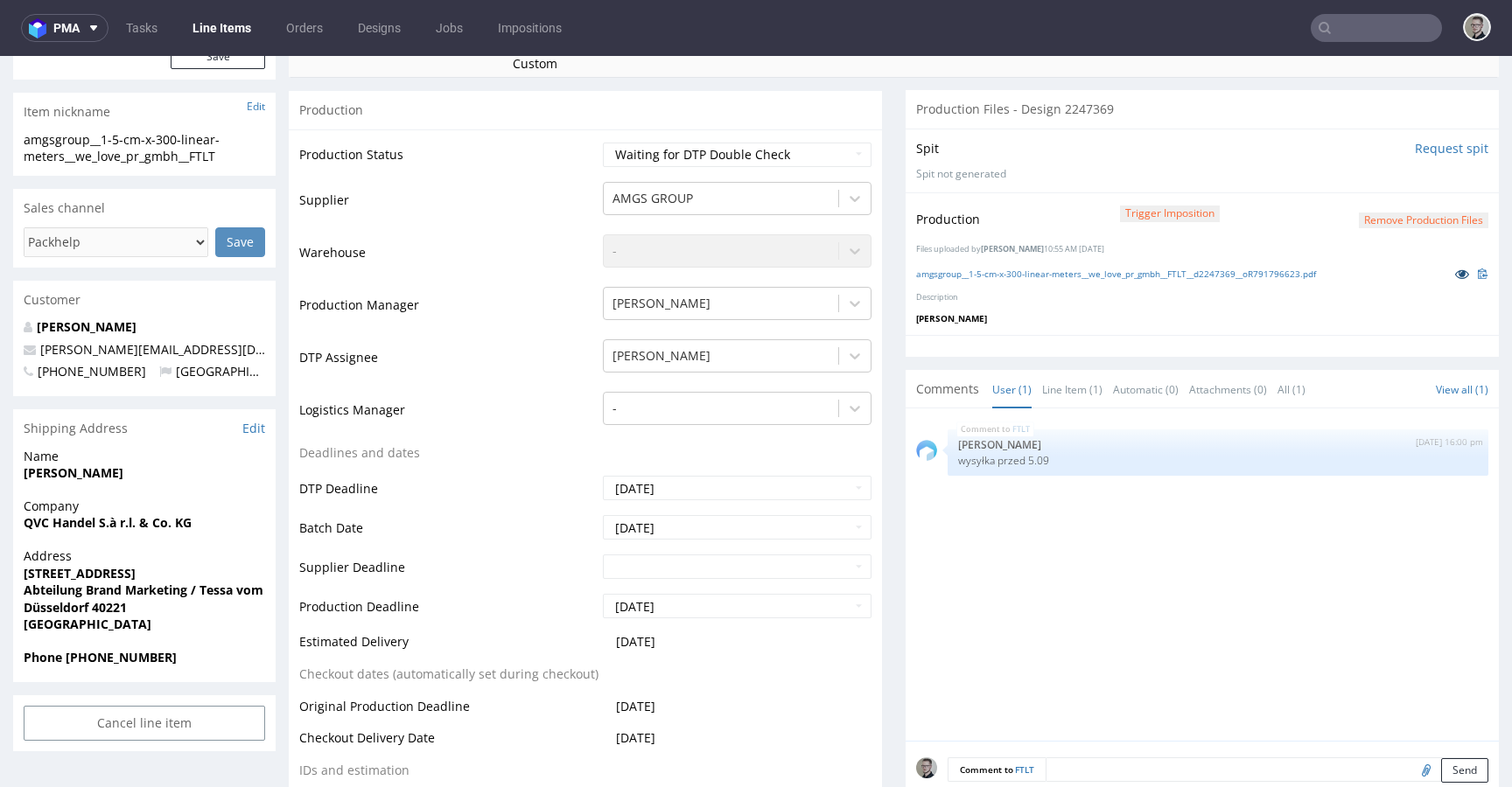
click at [1455, 272] on icon at bounding box center [1462, 273] width 14 height 12
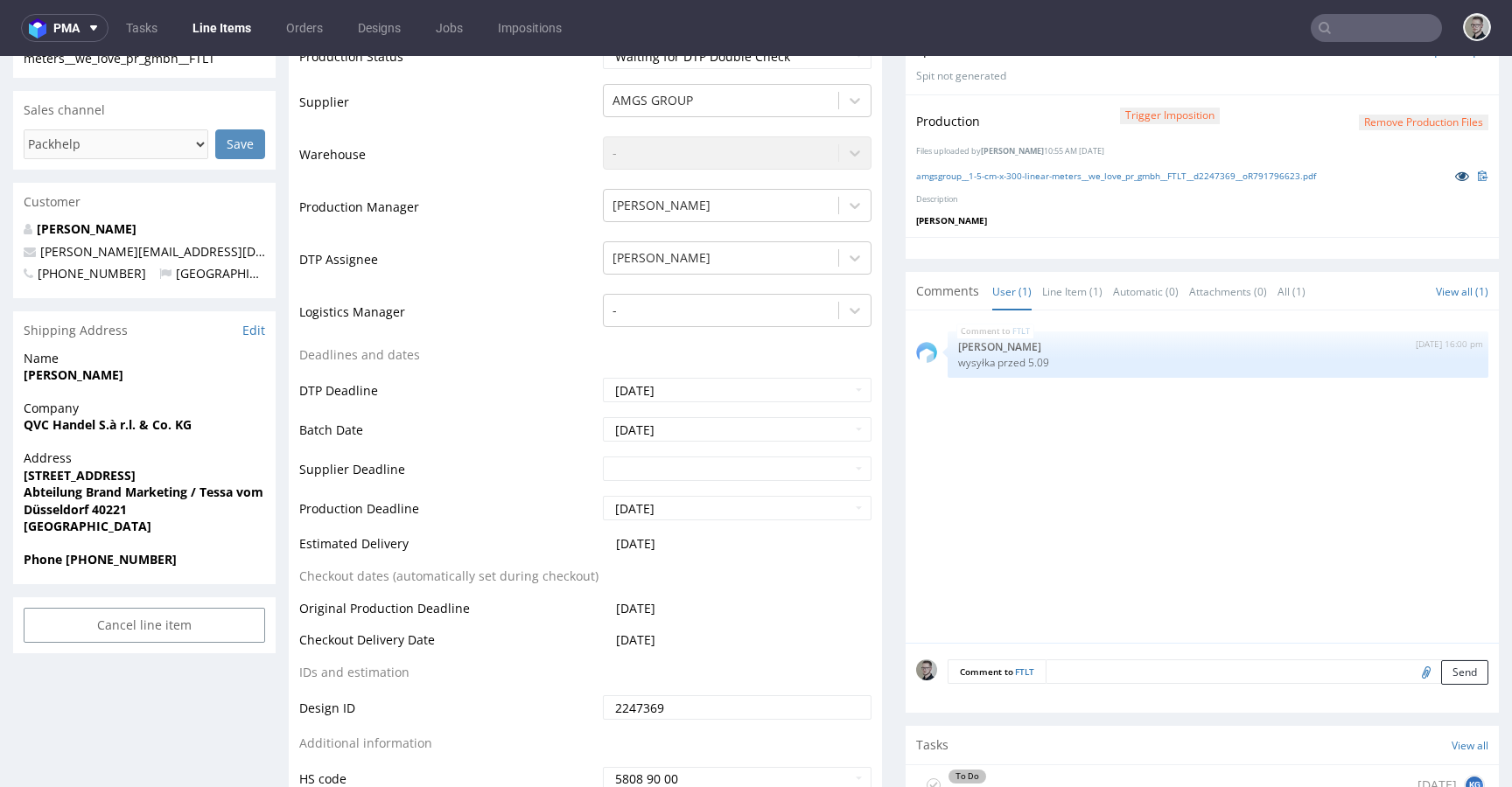
scroll to position [502, 0]
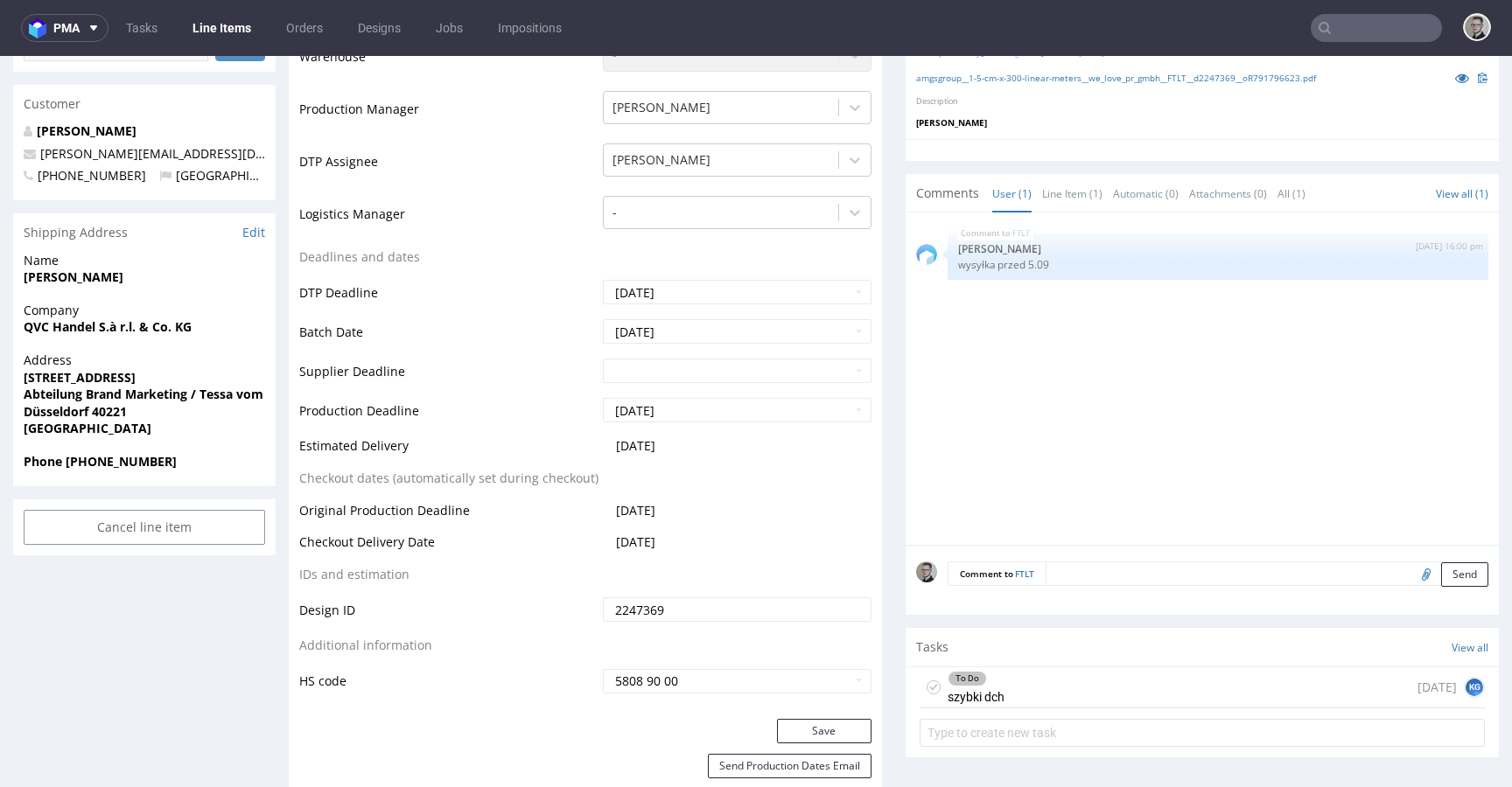
click at [1032, 671] on div "To Do szybki dch today KG" at bounding box center [1203, 687] width 566 height 41
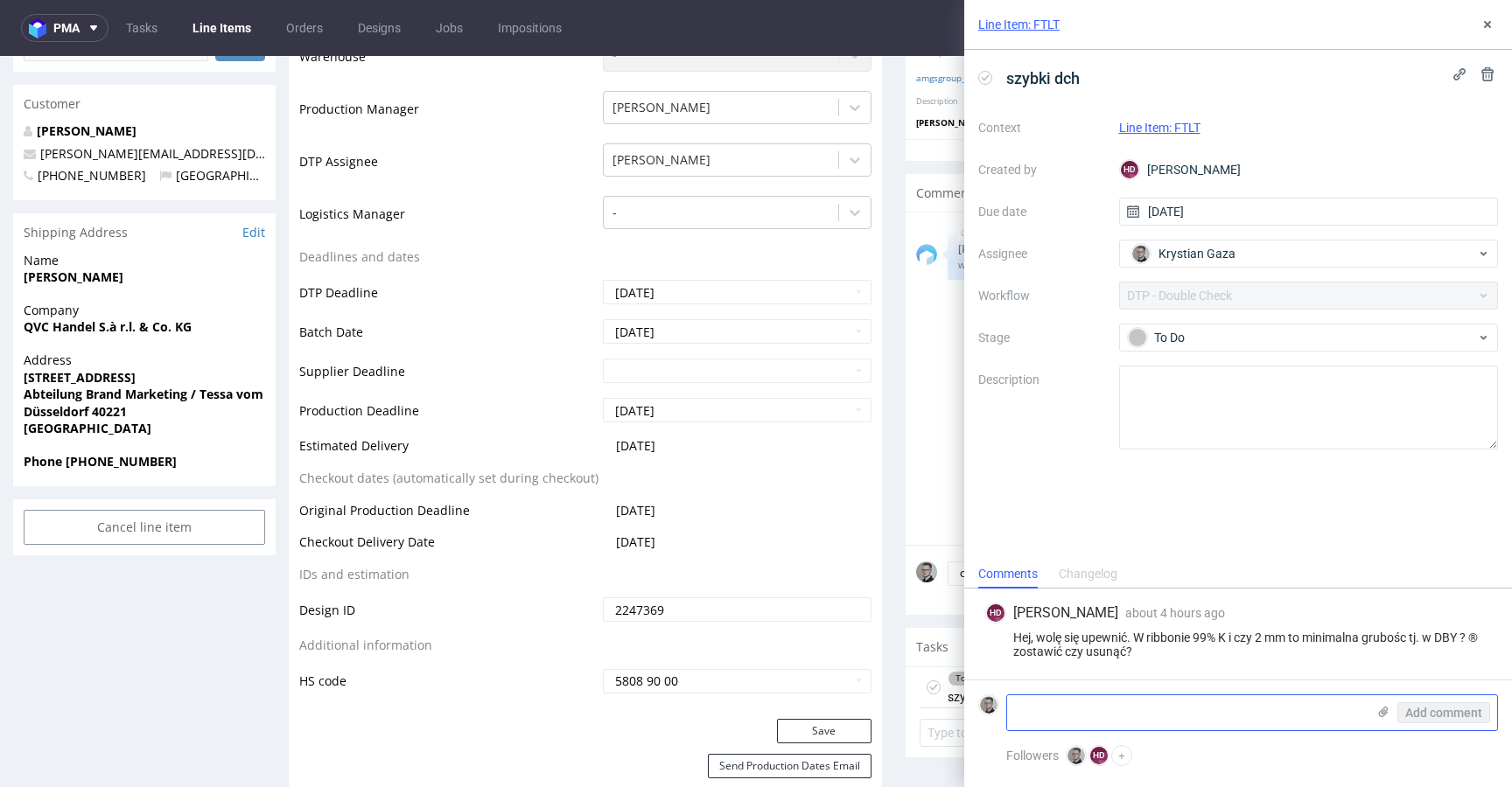
click at [1153, 702] on textarea at bounding box center [1186, 713] width 359 height 35
click at [1180, 706] on textarea at bounding box center [1186, 713] width 359 height 35
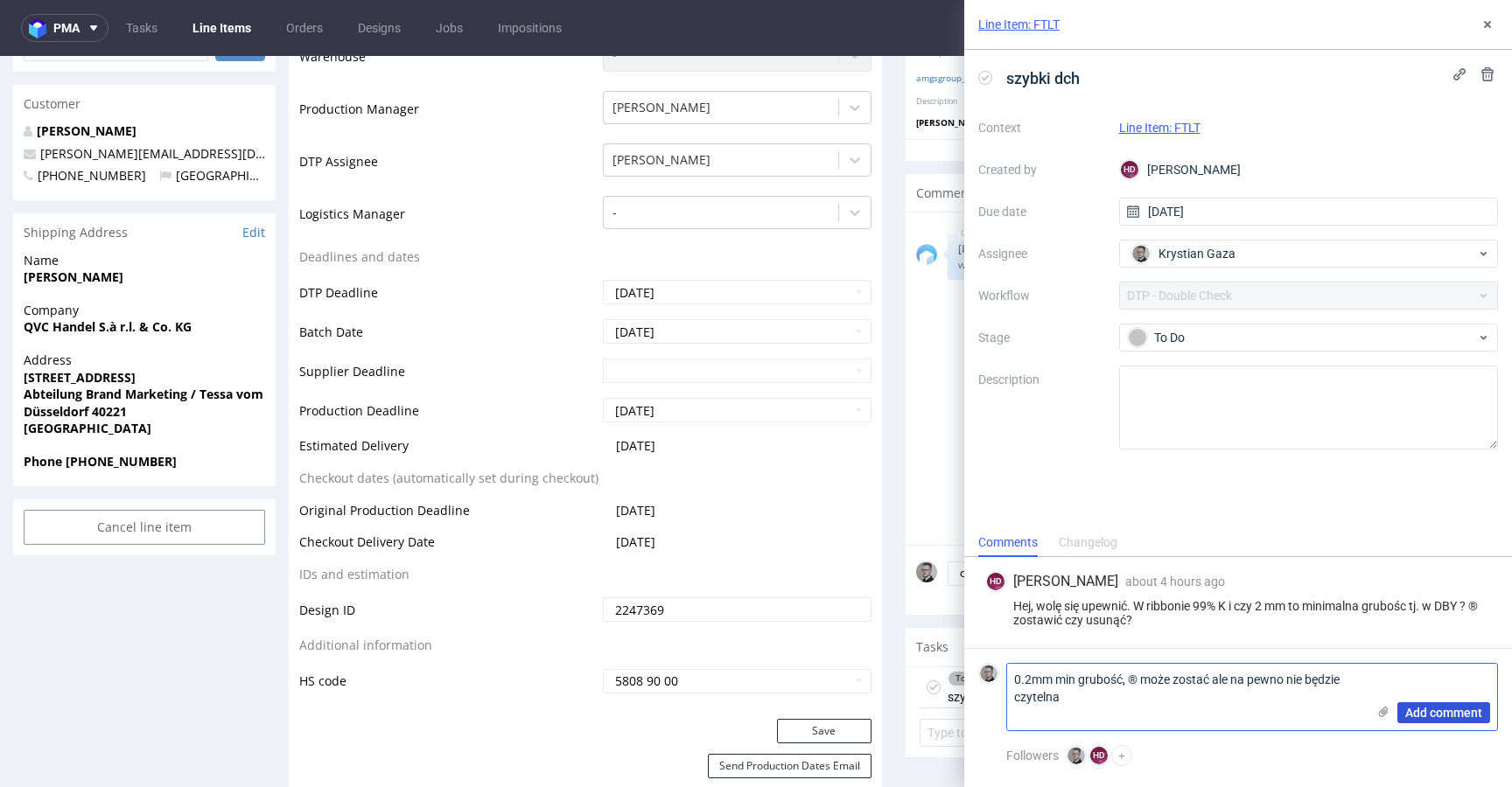
type textarea "0.2mm min grubość, ® może zostać ale na pewno nie będzie czytelna"
click at [1452, 707] on span "Add comment" at bounding box center [1443, 713] width 77 height 12
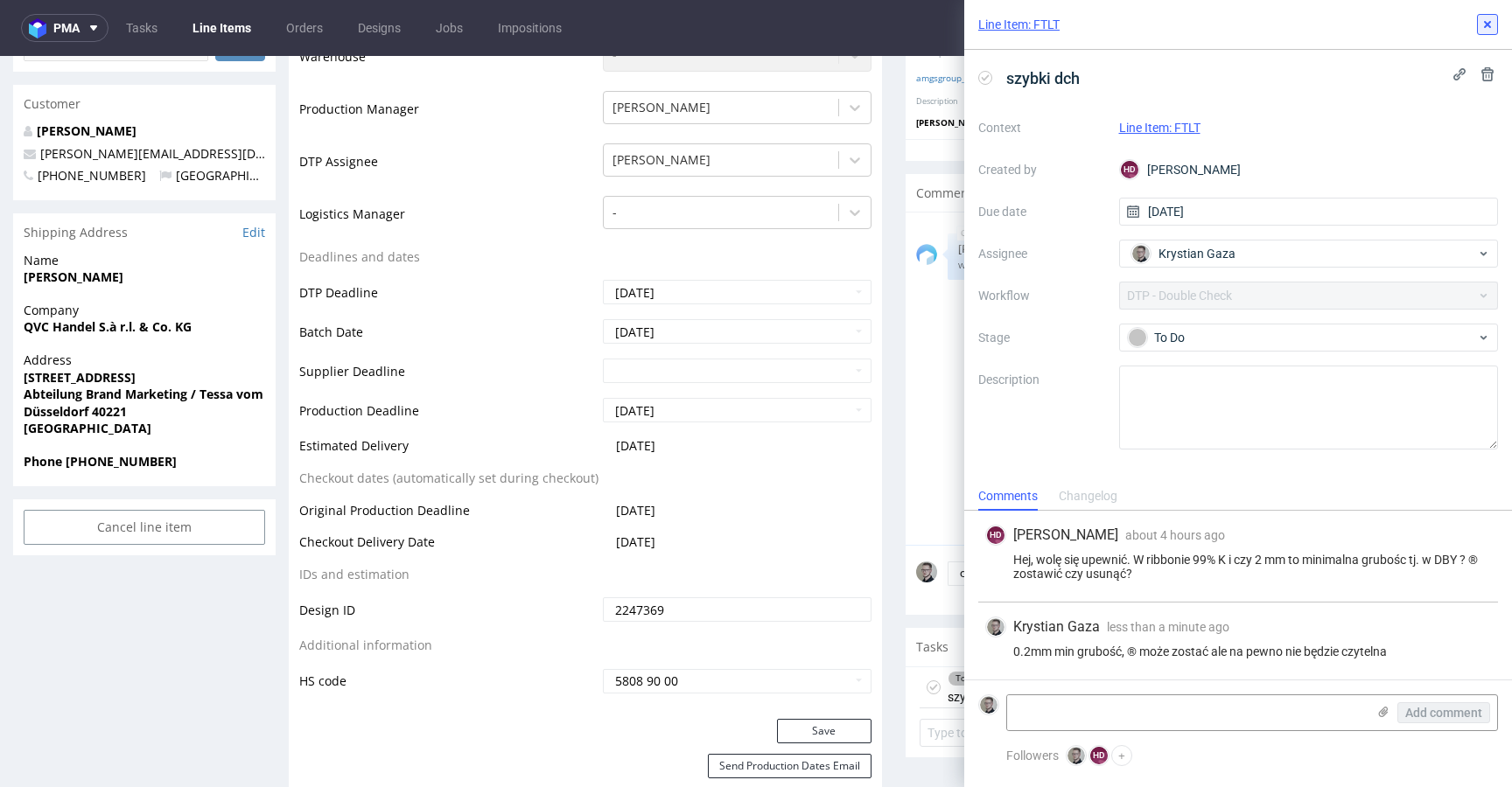
click at [1482, 23] on icon at bounding box center [1487, 24] width 14 height 14
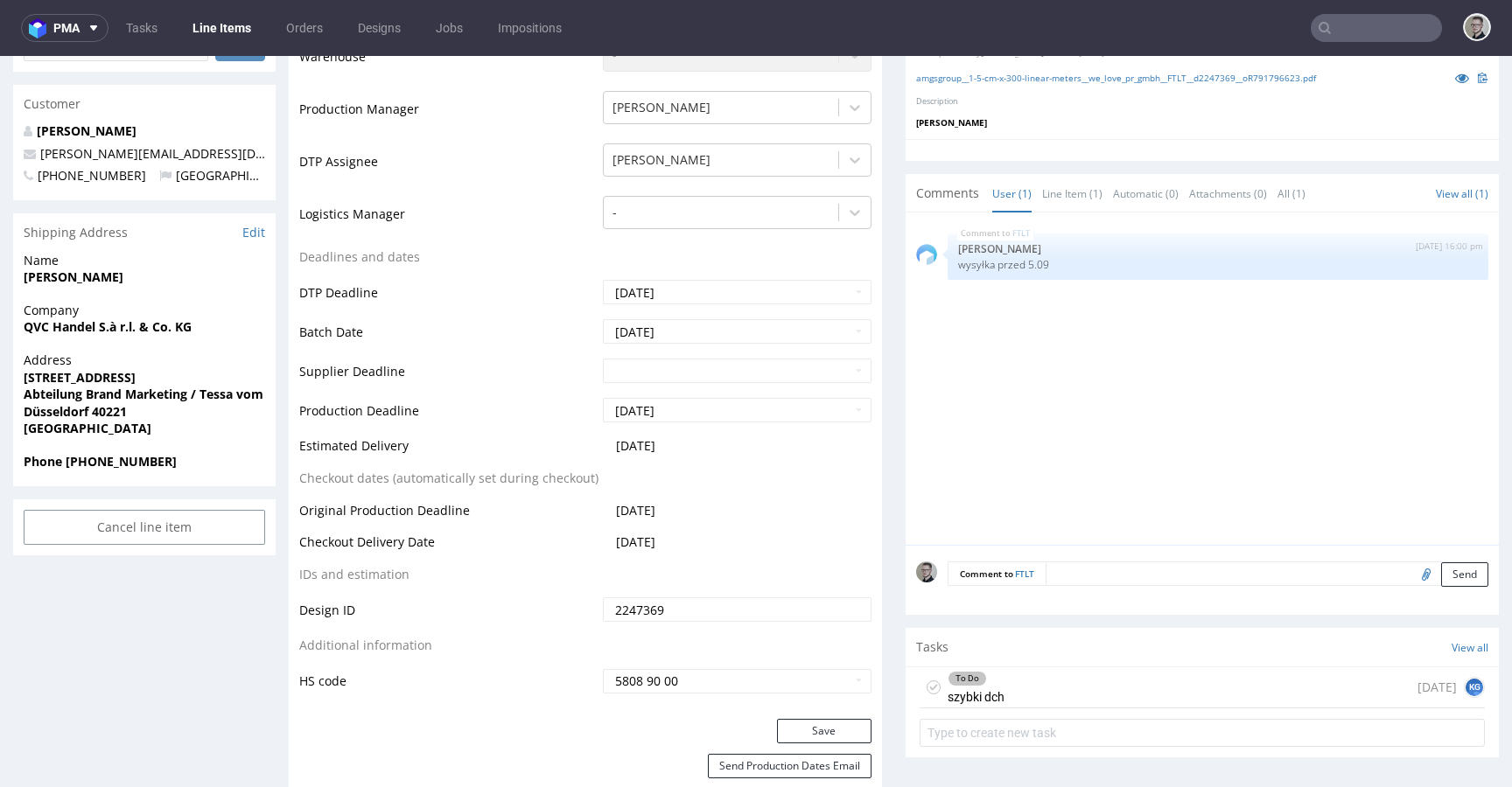
click at [926, 681] on icon at bounding box center [933, 687] width 14 height 14
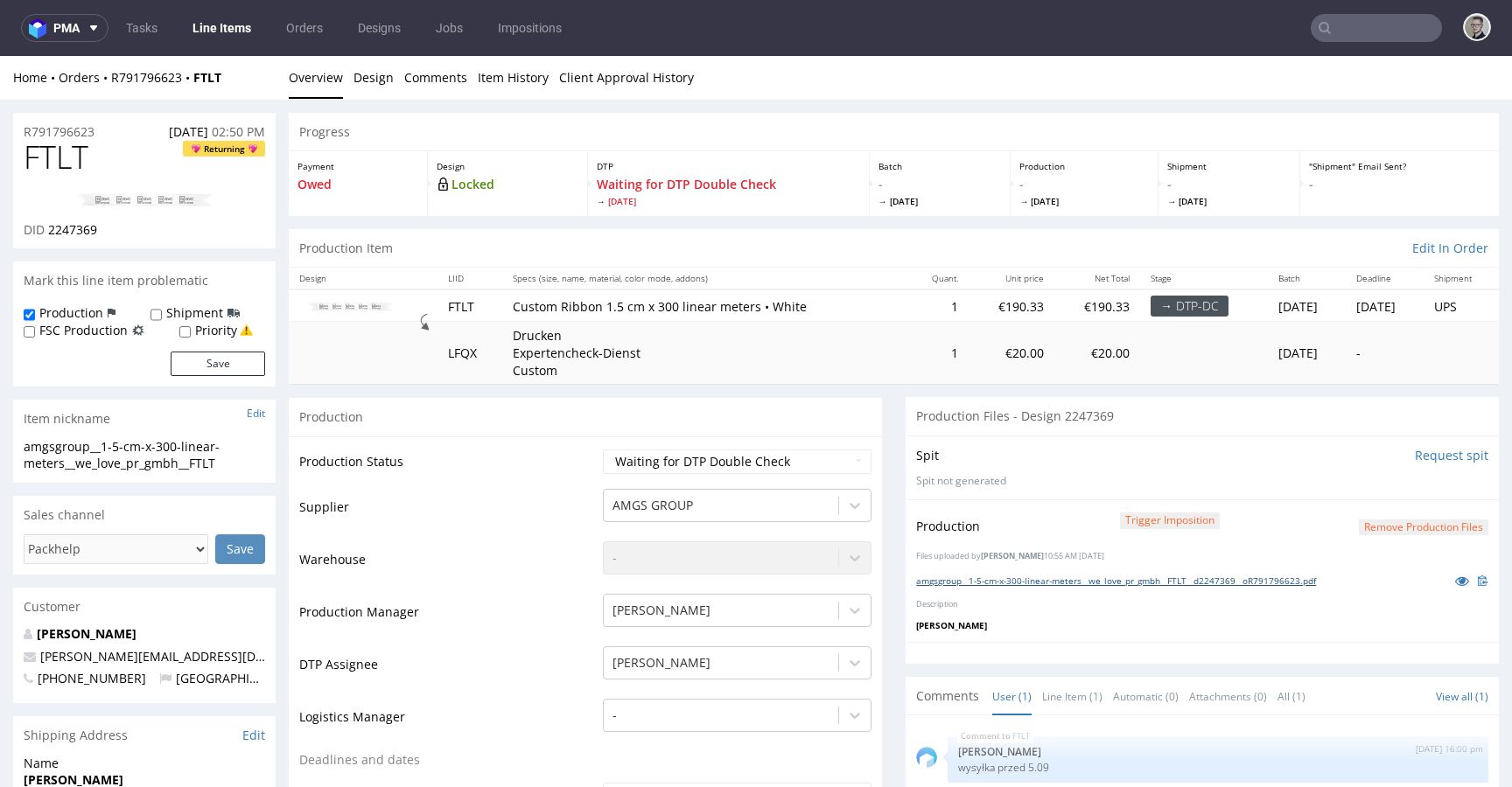
click at [1072, 582] on link "amgsgroup__1-5-cm-x-300-linear-meters__we_love_pr_gmbh__FTLT__d2247369__oR79179…" at bounding box center [1116, 580] width 400 height 12
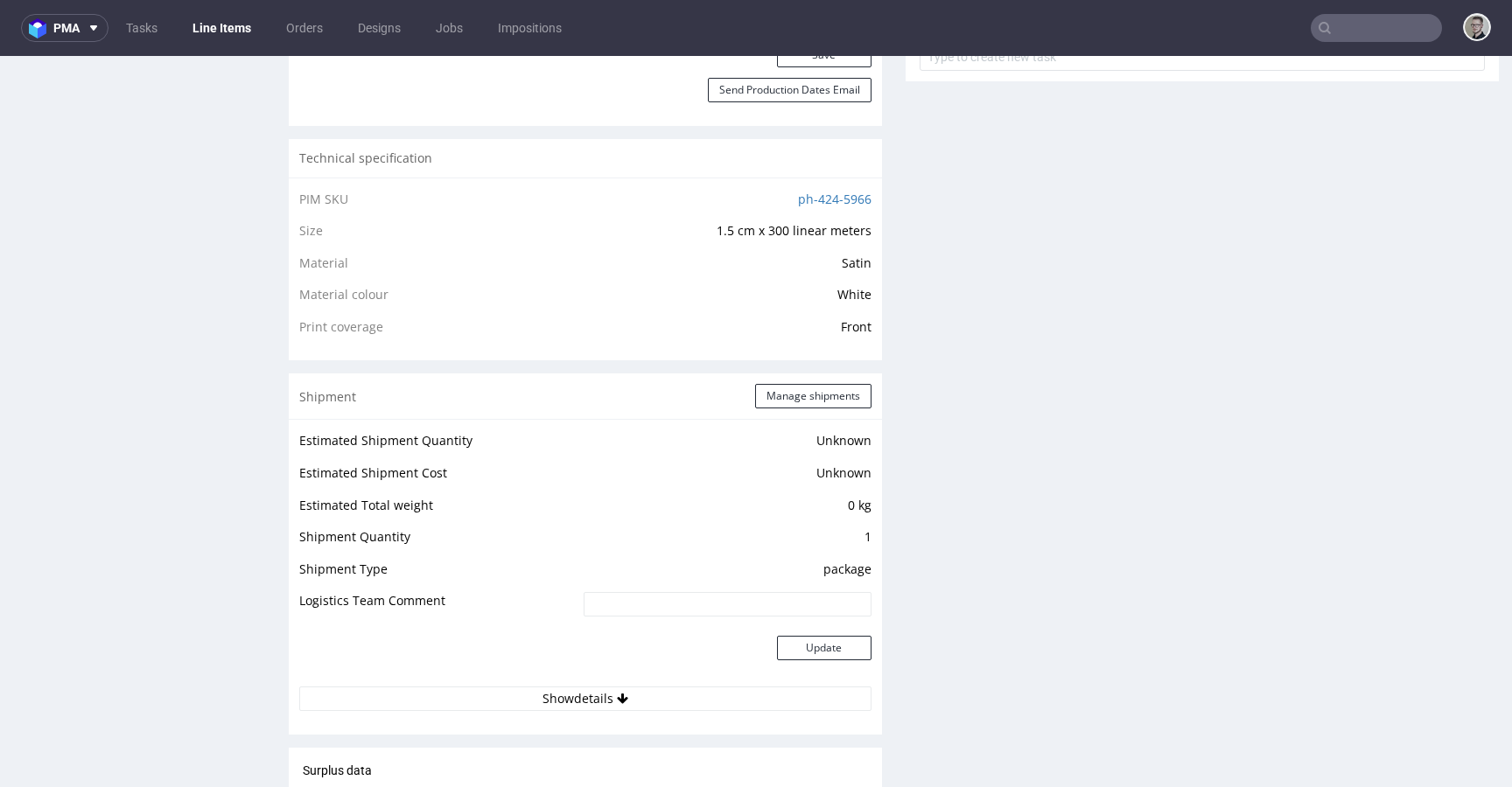
scroll to position [797, 0]
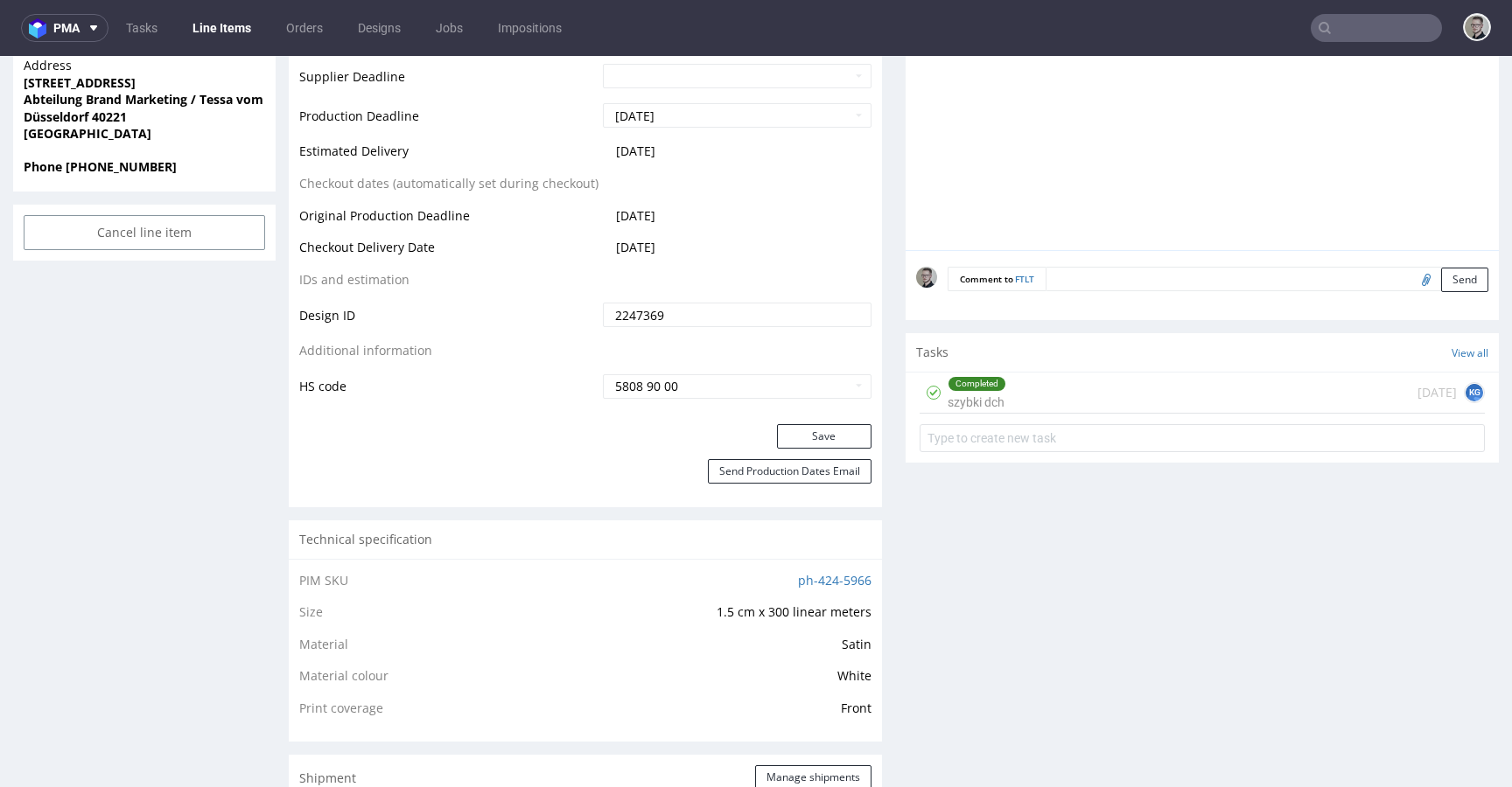
click at [1046, 400] on div "Completed szybki dch today KG" at bounding box center [1203, 392] width 566 height 41
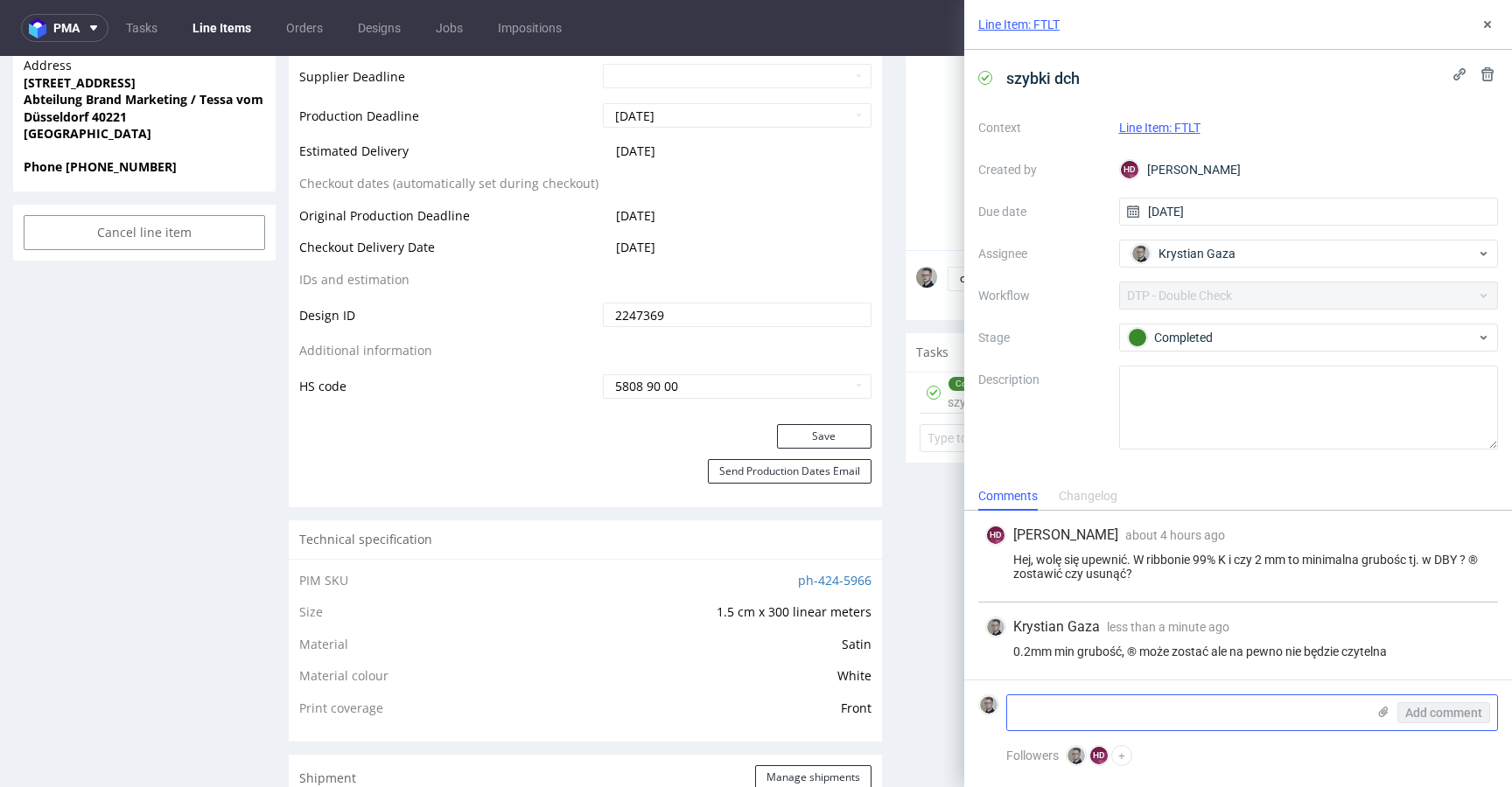
click at [1193, 706] on textarea at bounding box center [1186, 713] width 359 height 35
type textarea "2mm wysokość litery, więc tu jest prawie ideolo"
click at [1481, 713] on span "Add comment" at bounding box center [1443, 713] width 77 height 12
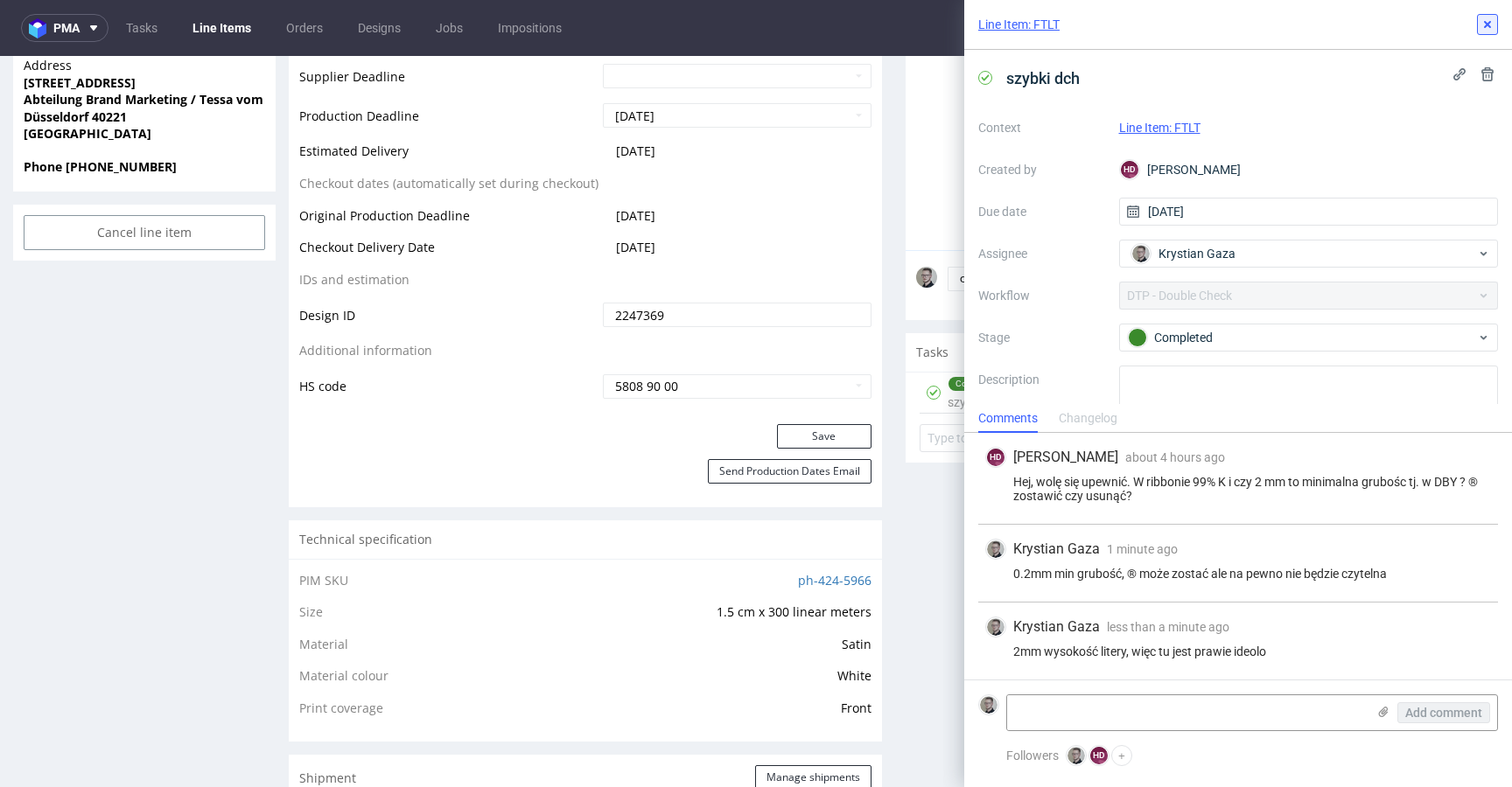
click at [1485, 24] on icon at bounding box center [1487, 24] width 14 height 14
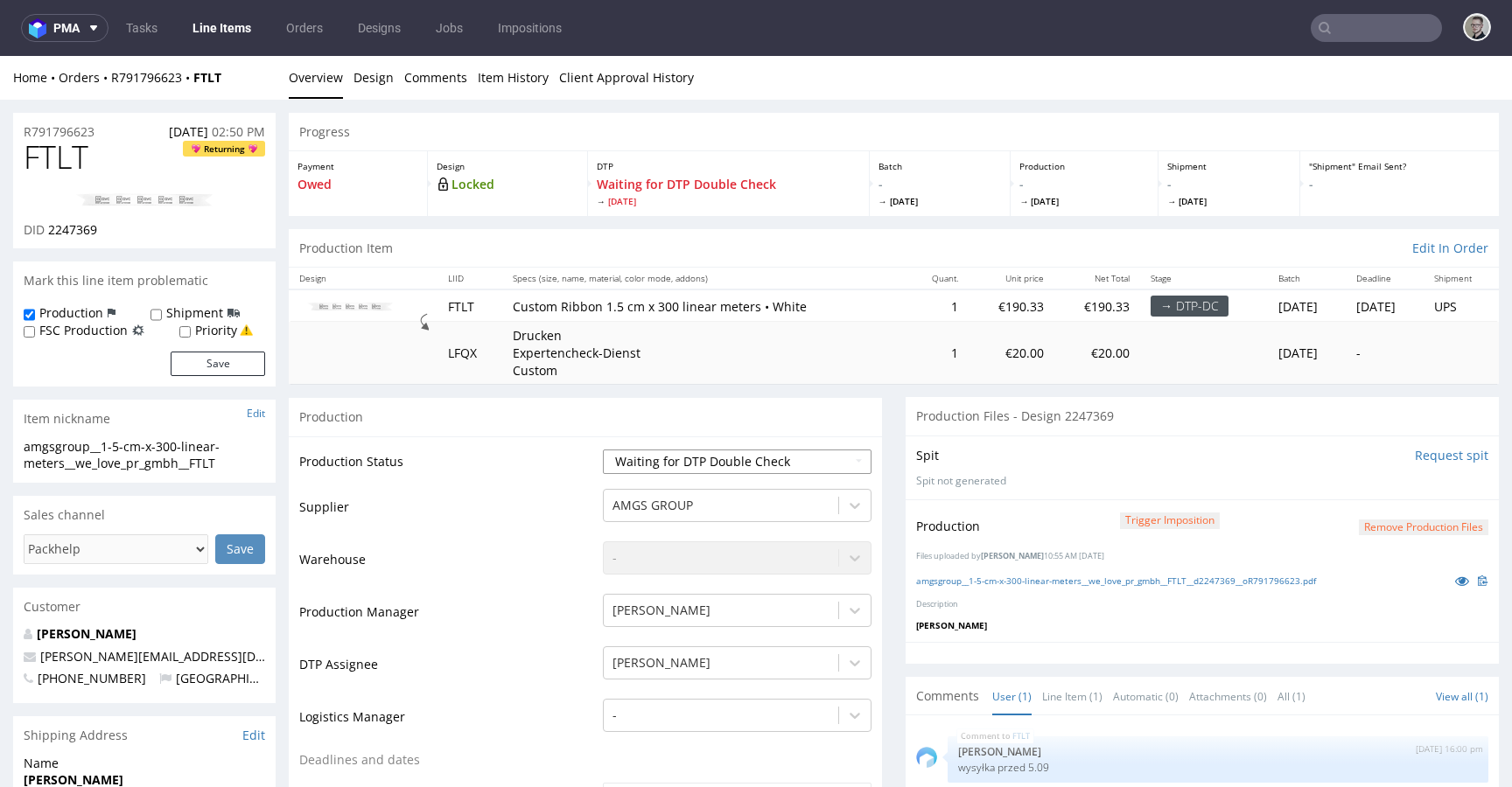
click at [754, 457] on select "Waiting for Artwork Waiting for Diecut Waiting for Mockup Waiting for DTP Waiti…" at bounding box center [737, 462] width 269 height 25
select select "dtp_dc_done"
click at [603, 449] on select "Waiting for Artwork Waiting for Diecut Waiting for Mockup Waiting for DTP Waiti…" at bounding box center [737, 462] width 269 height 25
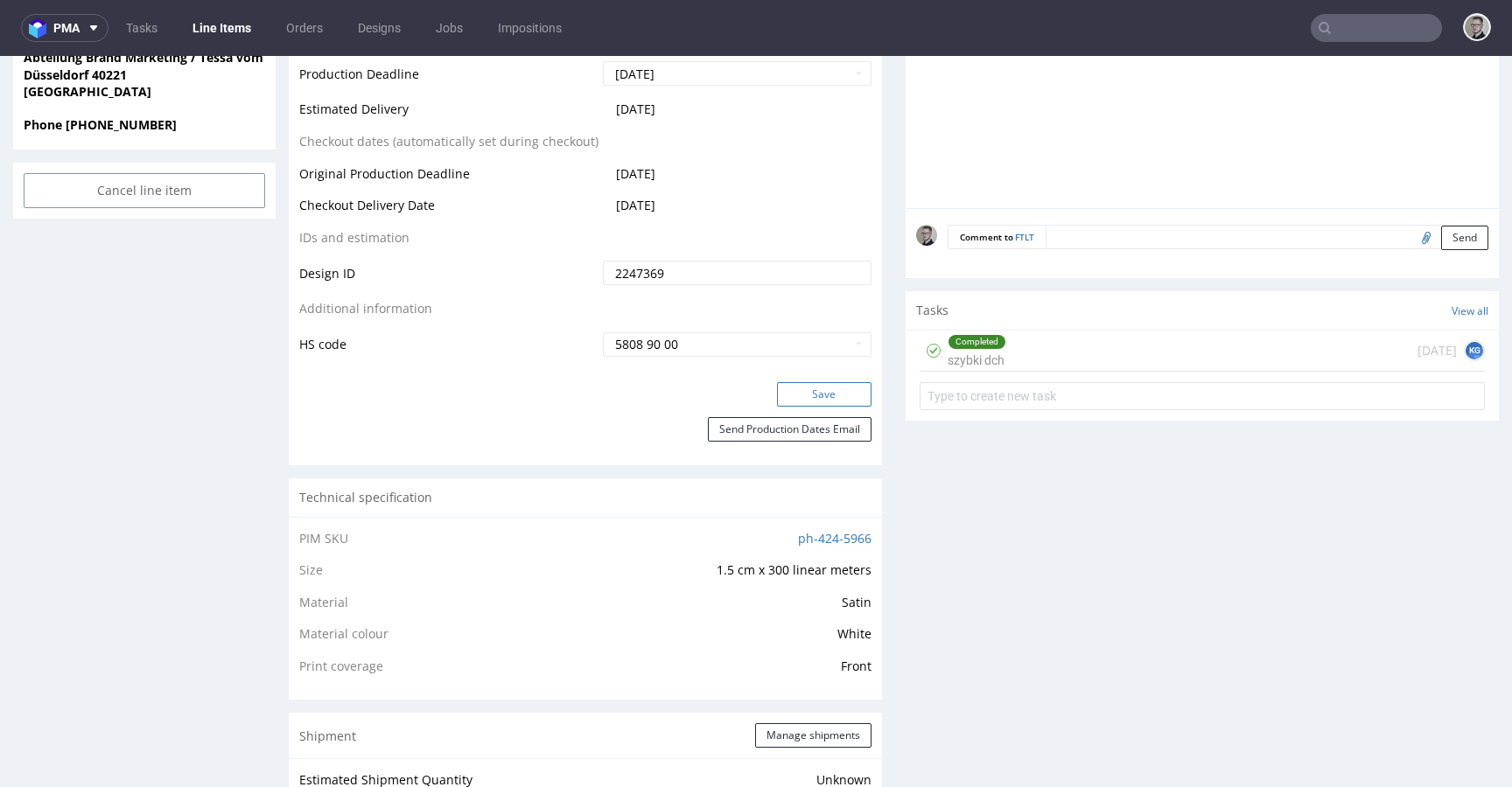
click at [836, 397] on button "Save" at bounding box center [824, 395] width 94 height 25
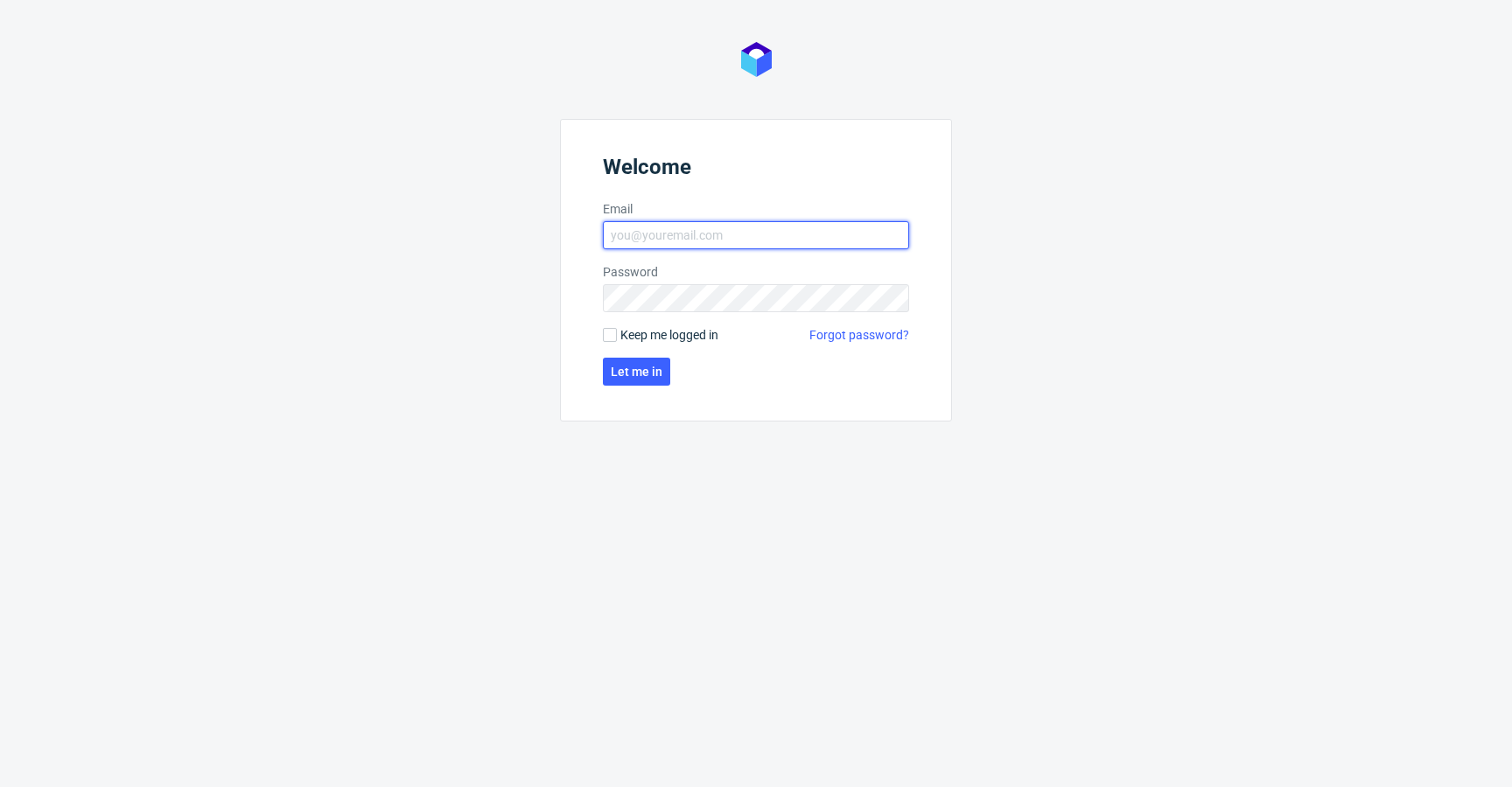
type input "[EMAIL_ADDRESS][DOMAIN_NAME]"
click at [664, 335] on span "Keep me logged in" at bounding box center [669, 335] width 98 height 17
click at [617, 335] on input "Keep me logged in" at bounding box center [609, 335] width 14 height 14
checkbox input "true"
click at [648, 370] on span "Let me in" at bounding box center [636, 371] width 51 height 12
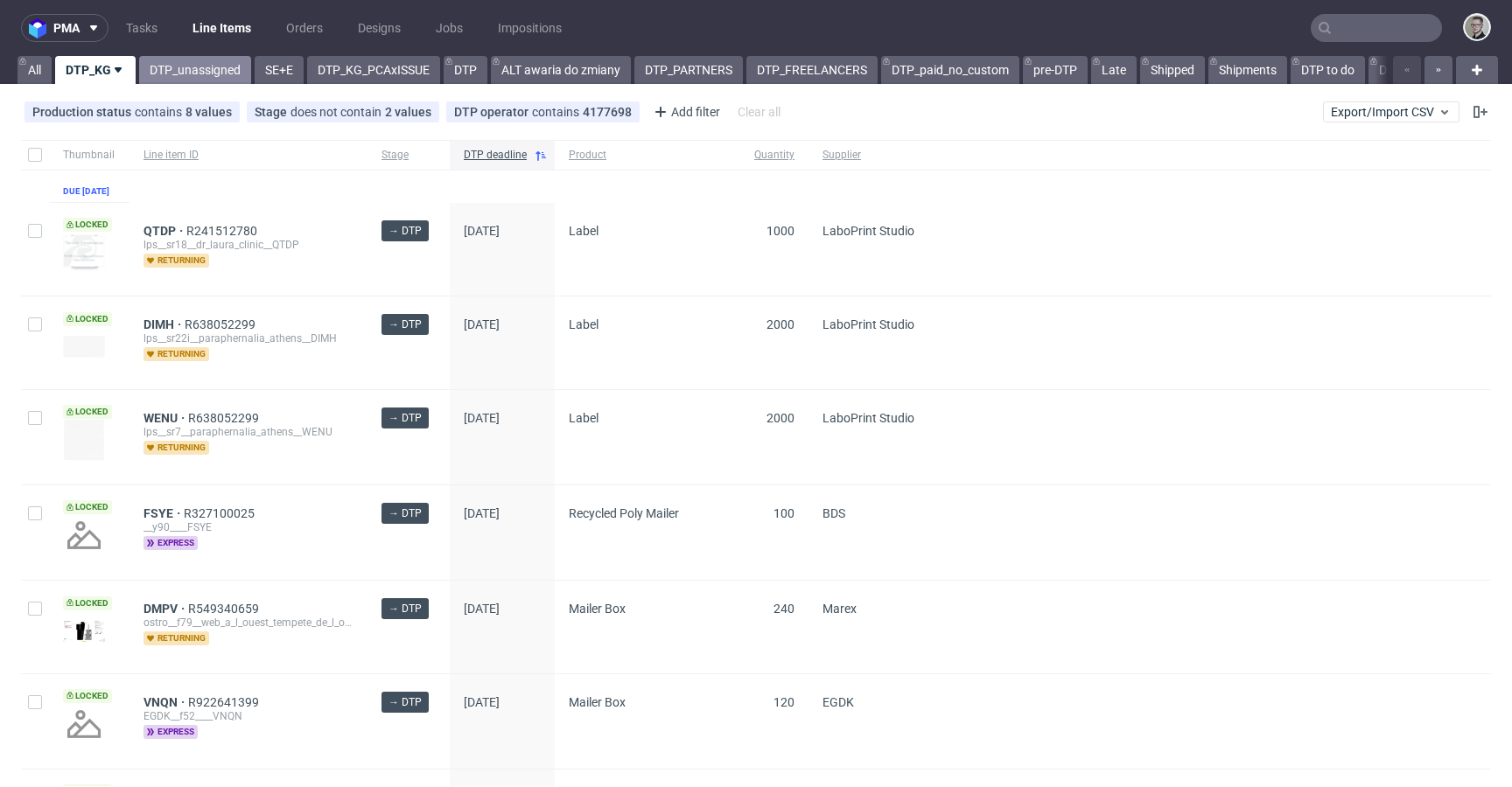
click at [186, 76] on link "DTP_unassigned" at bounding box center [195, 69] width 112 height 28
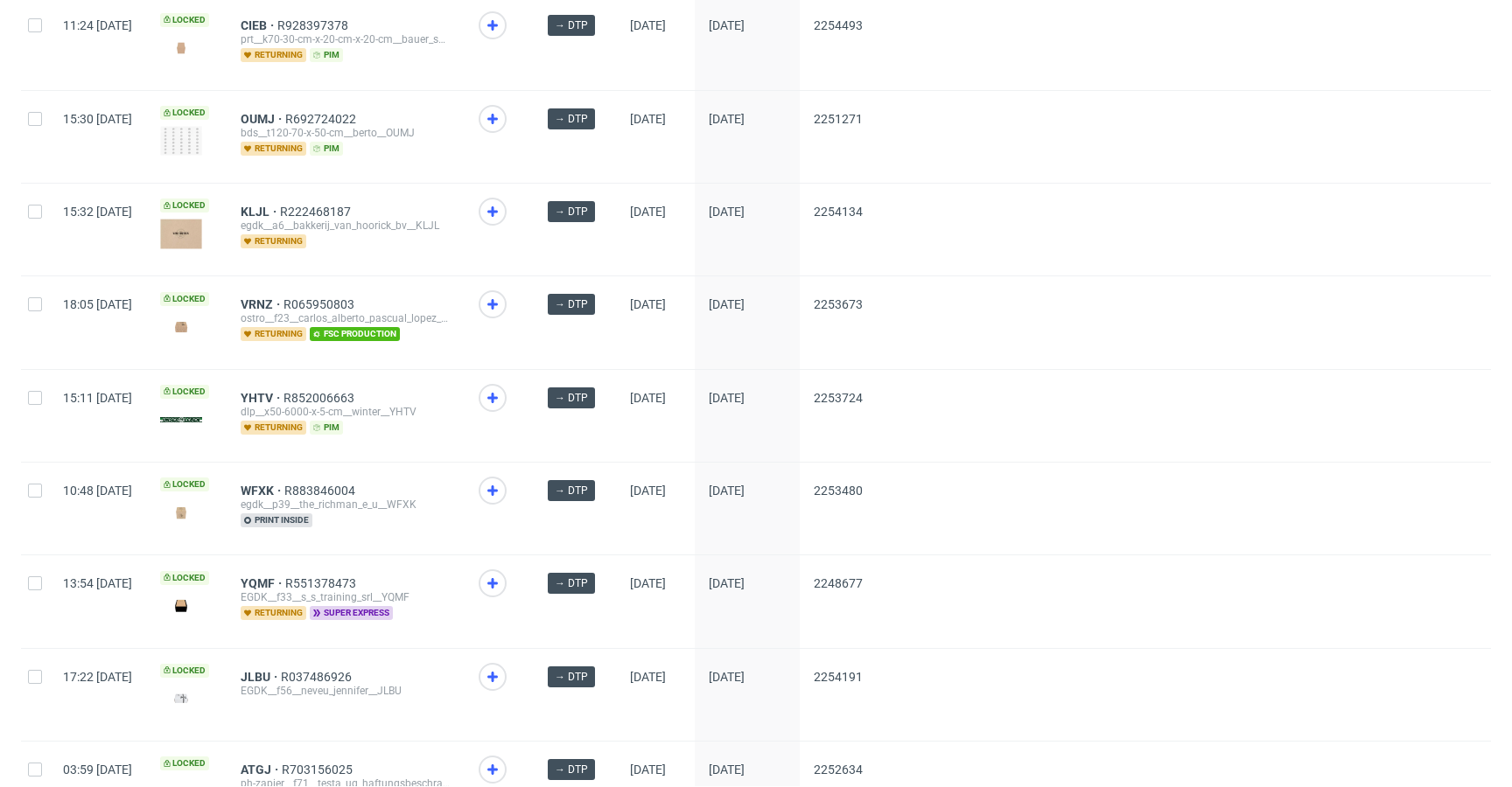
scroll to position [1121, 0]
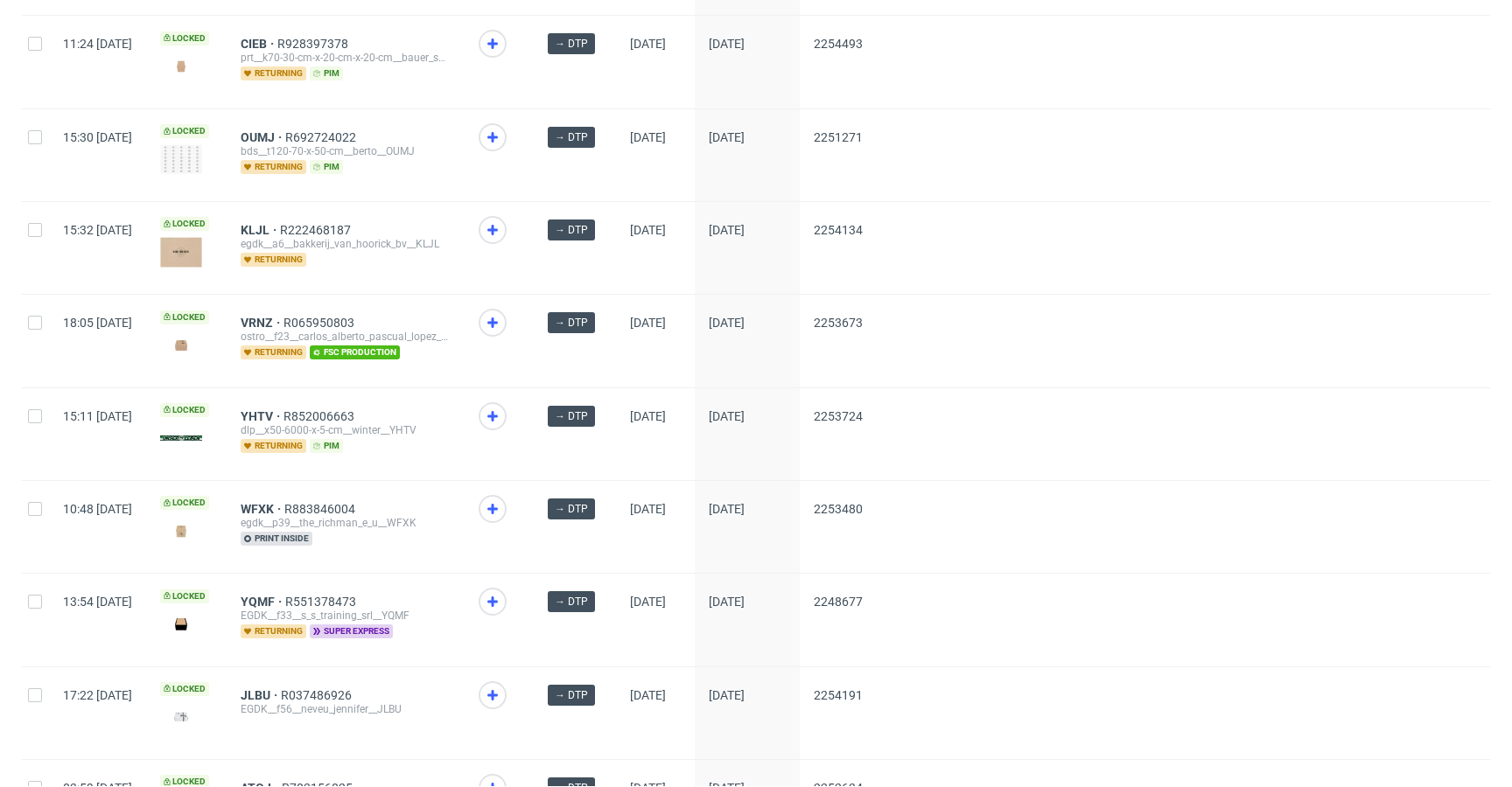
drag, startPoint x: 308, startPoint y: 226, endPoint x: 314, endPoint y: 179, distance: 47.4
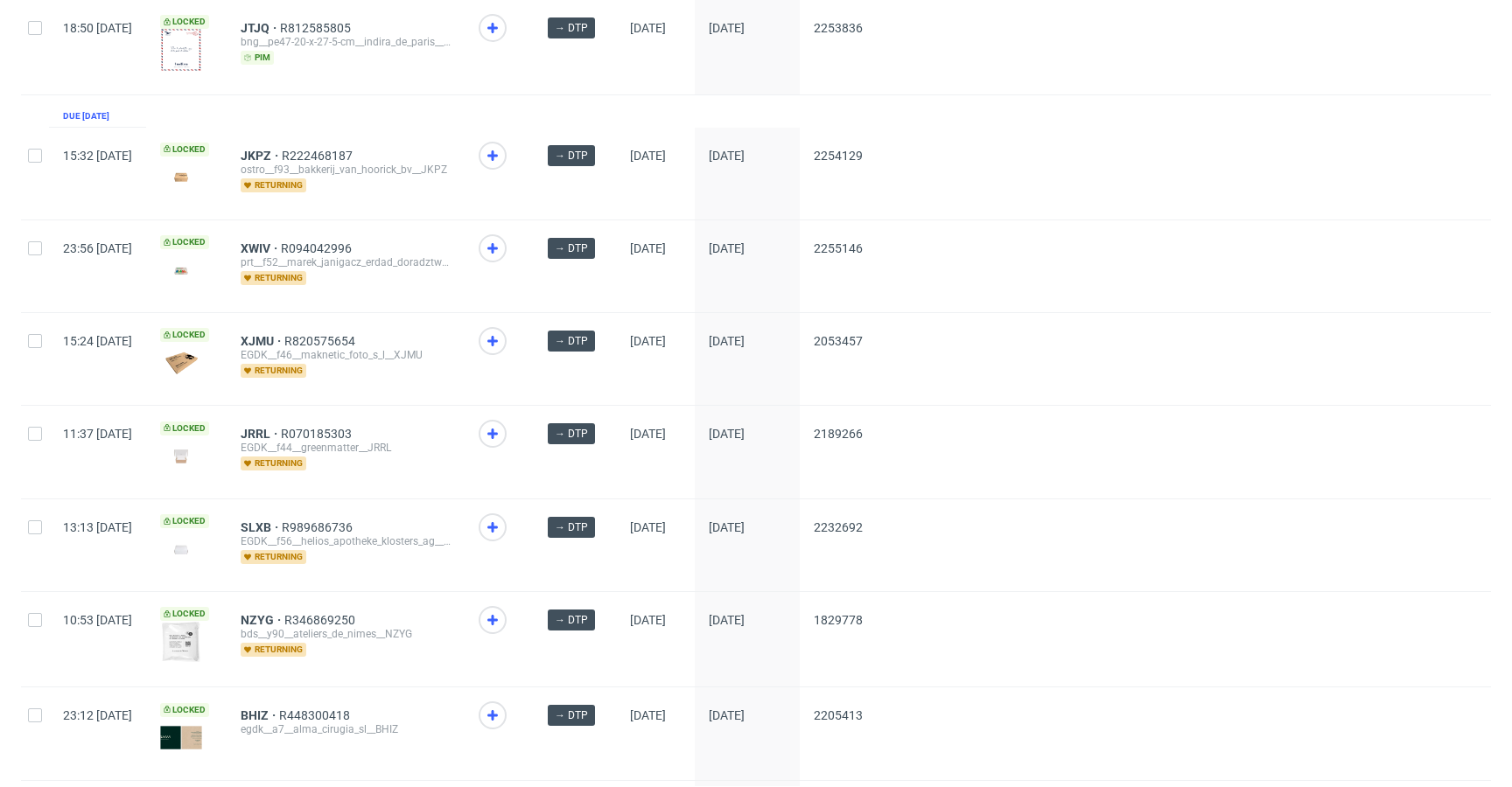
scroll to position [2162, 0]
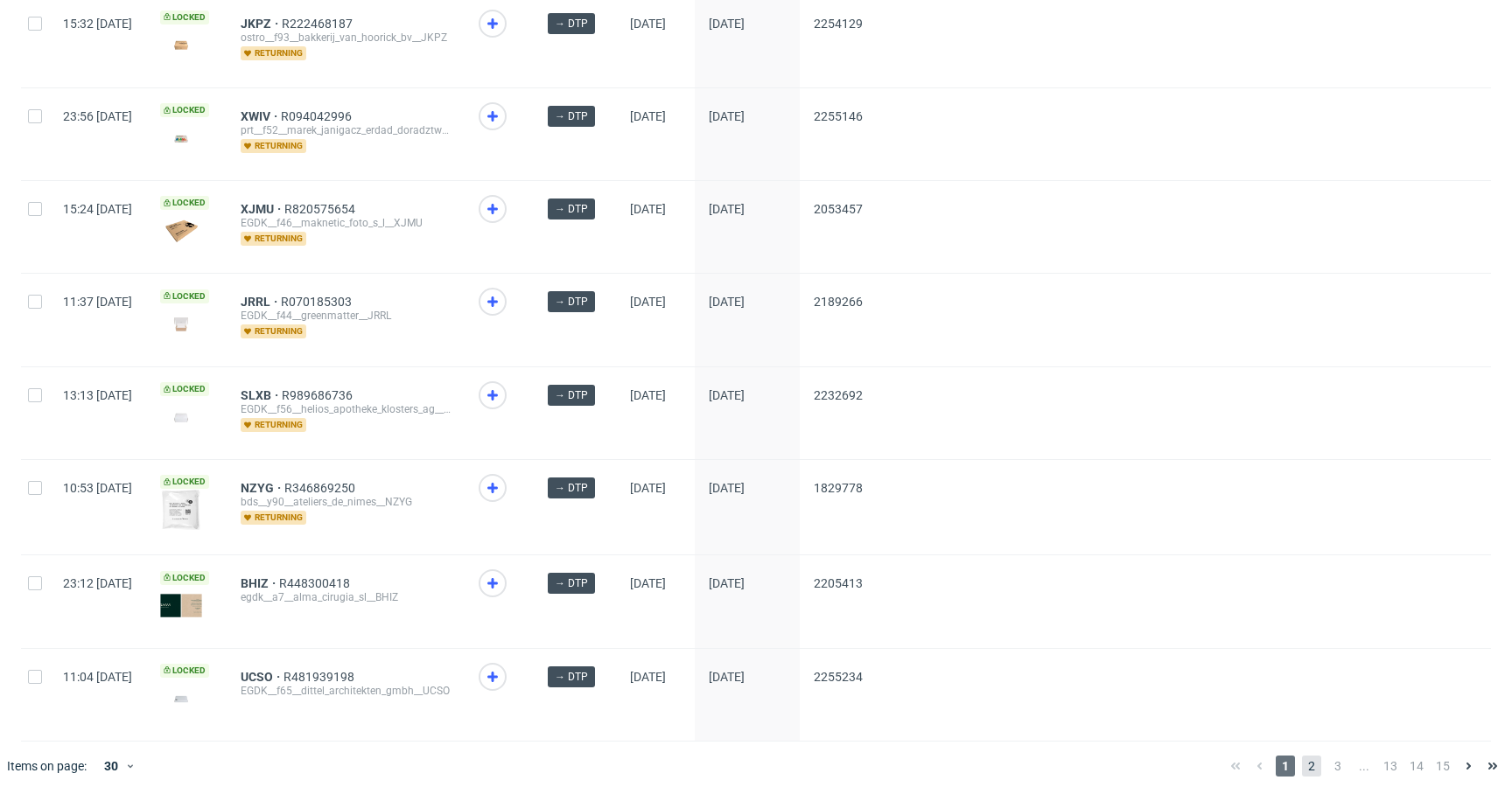
click at [1304, 757] on span "2" at bounding box center [1311, 766] width 19 height 21
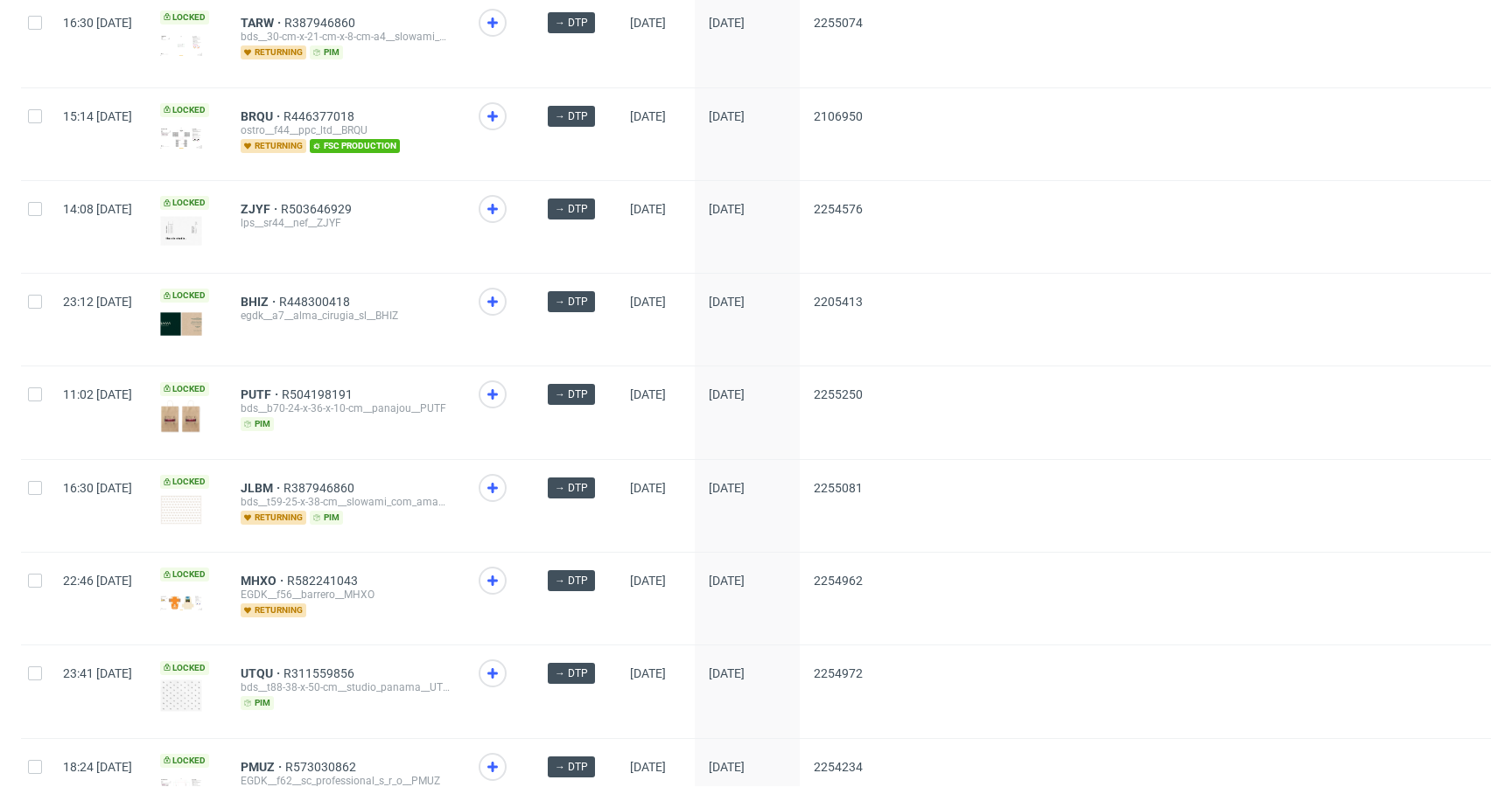
scroll to position [2266, 0]
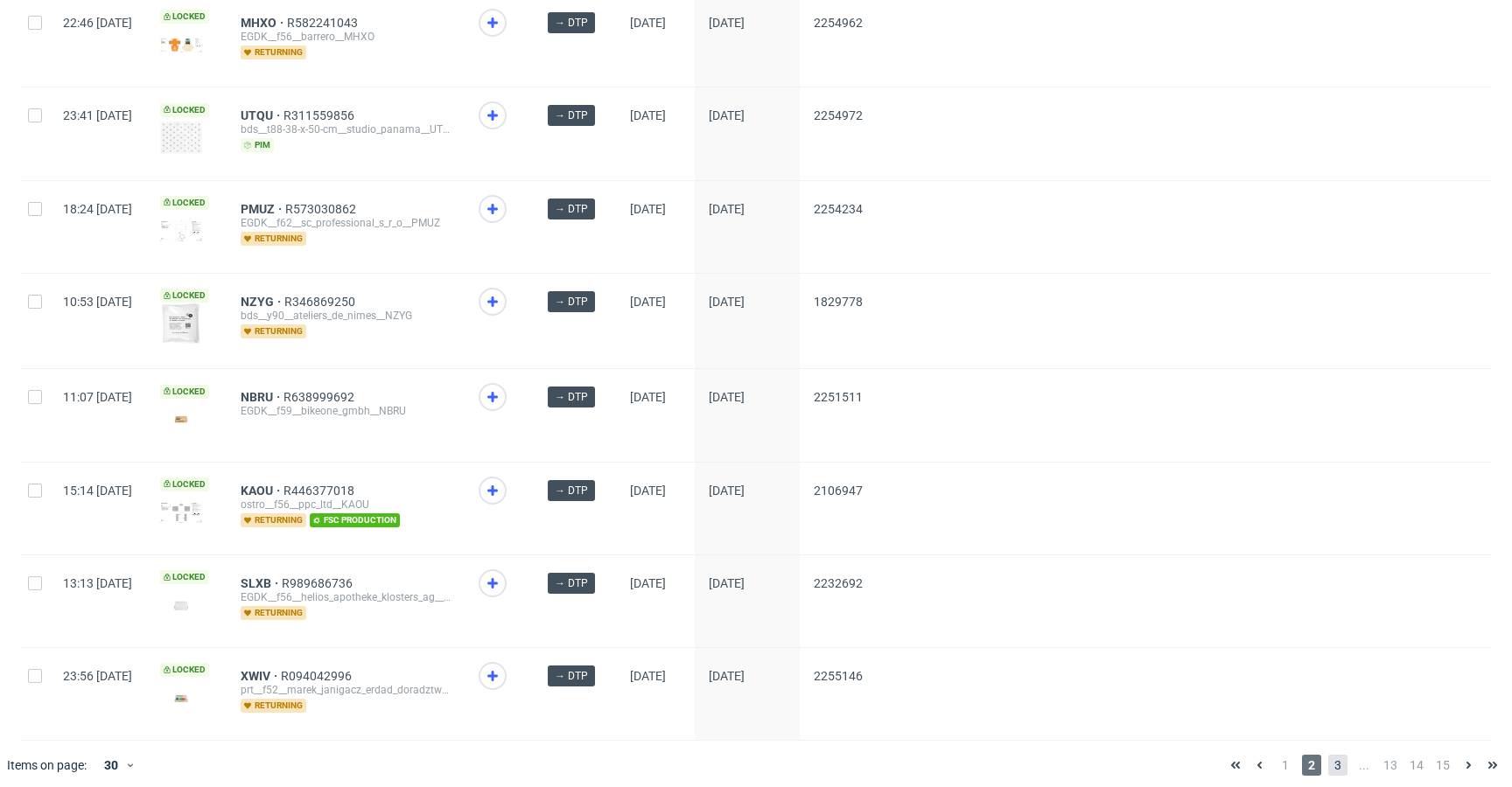
click at [1328, 755] on span "3" at bounding box center [1338, 765] width 19 height 21
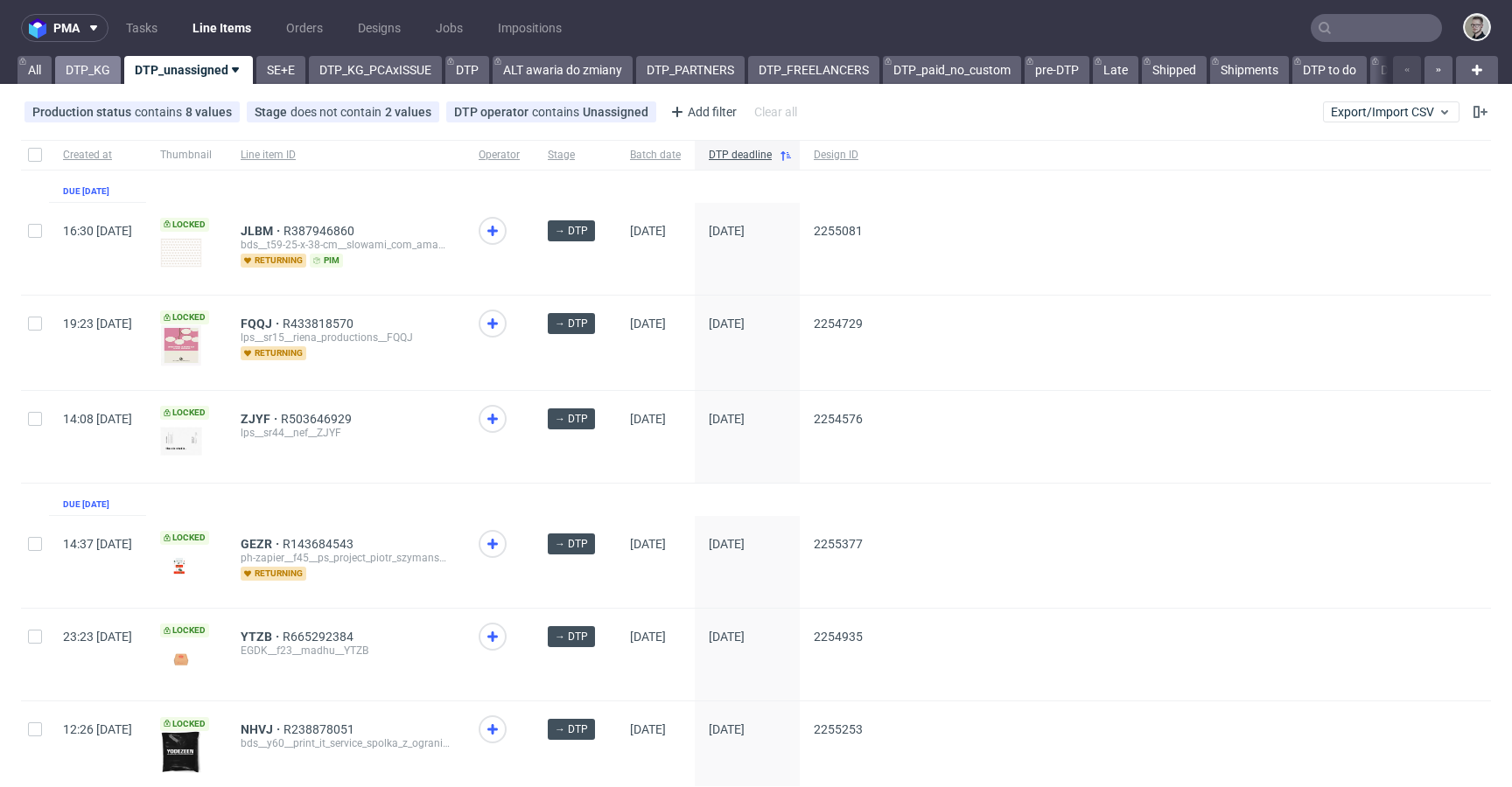
click at [93, 67] on link "DTP_KG" at bounding box center [88, 69] width 66 height 28
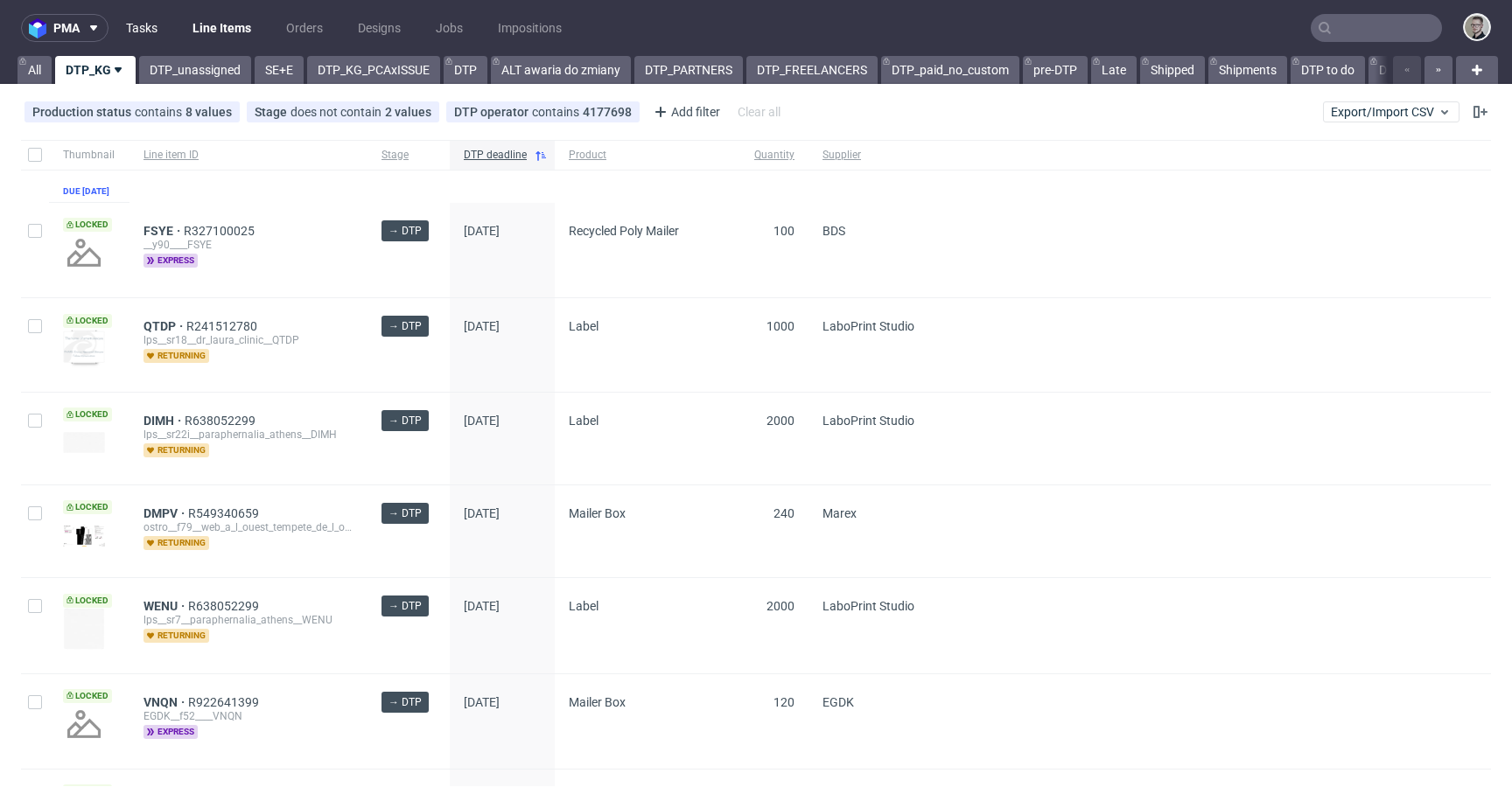
click at [146, 26] on link "Tasks" at bounding box center [141, 28] width 52 height 28
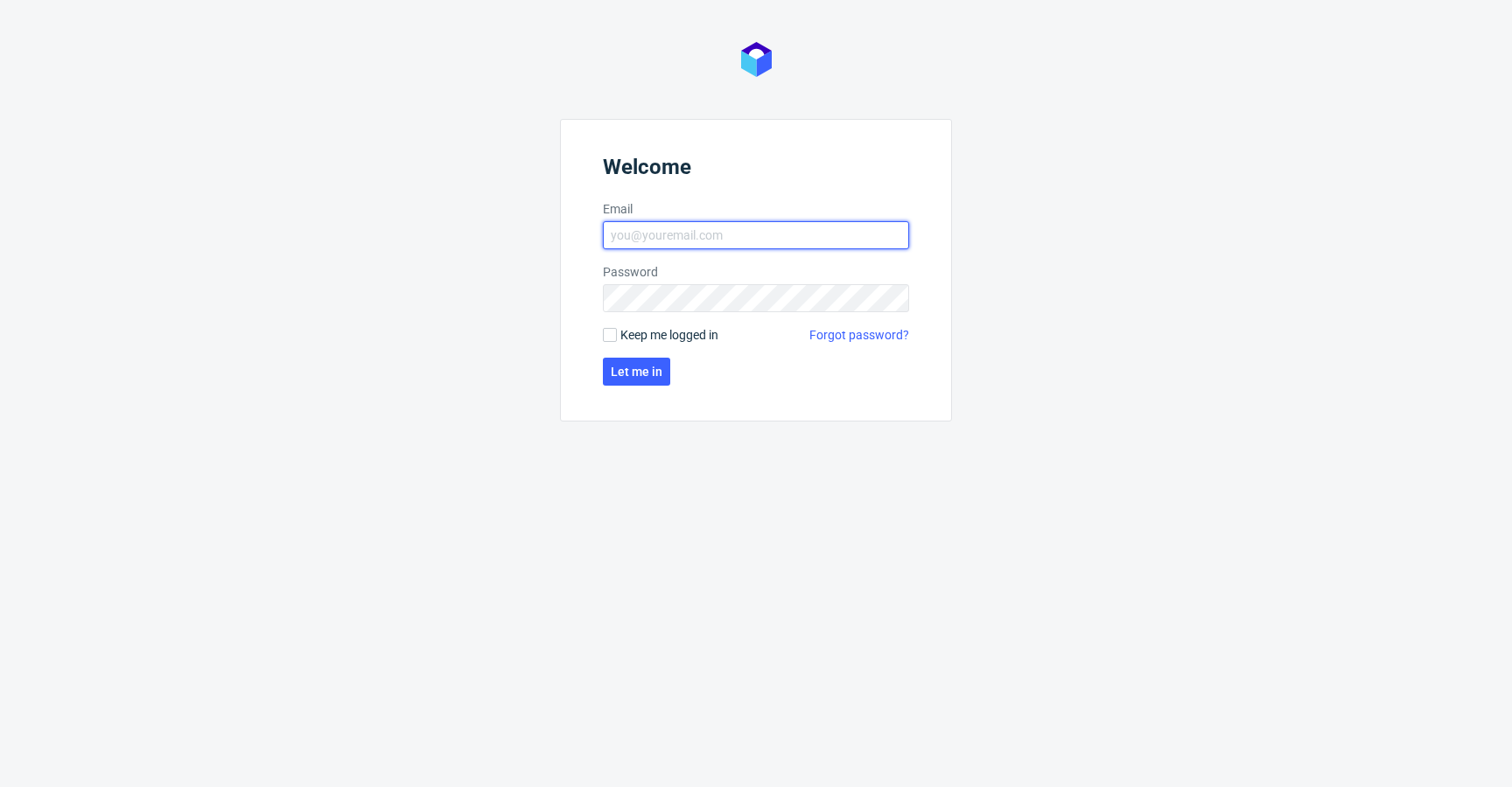
type input "[EMAIL_ADDRESS][DOMAIN_NAME]"
click at [659, 329] on span "Keep me logged in" at bounding box center [669, 335] width 98 height 17
click at [617, 329] on input "Keep me logged in" at bounding box center [609, 335] width 14 height 14
checkbox input "true"
click at [652, 369] on span "Let me in" at bounding box center [636, 371] width 51 height 12
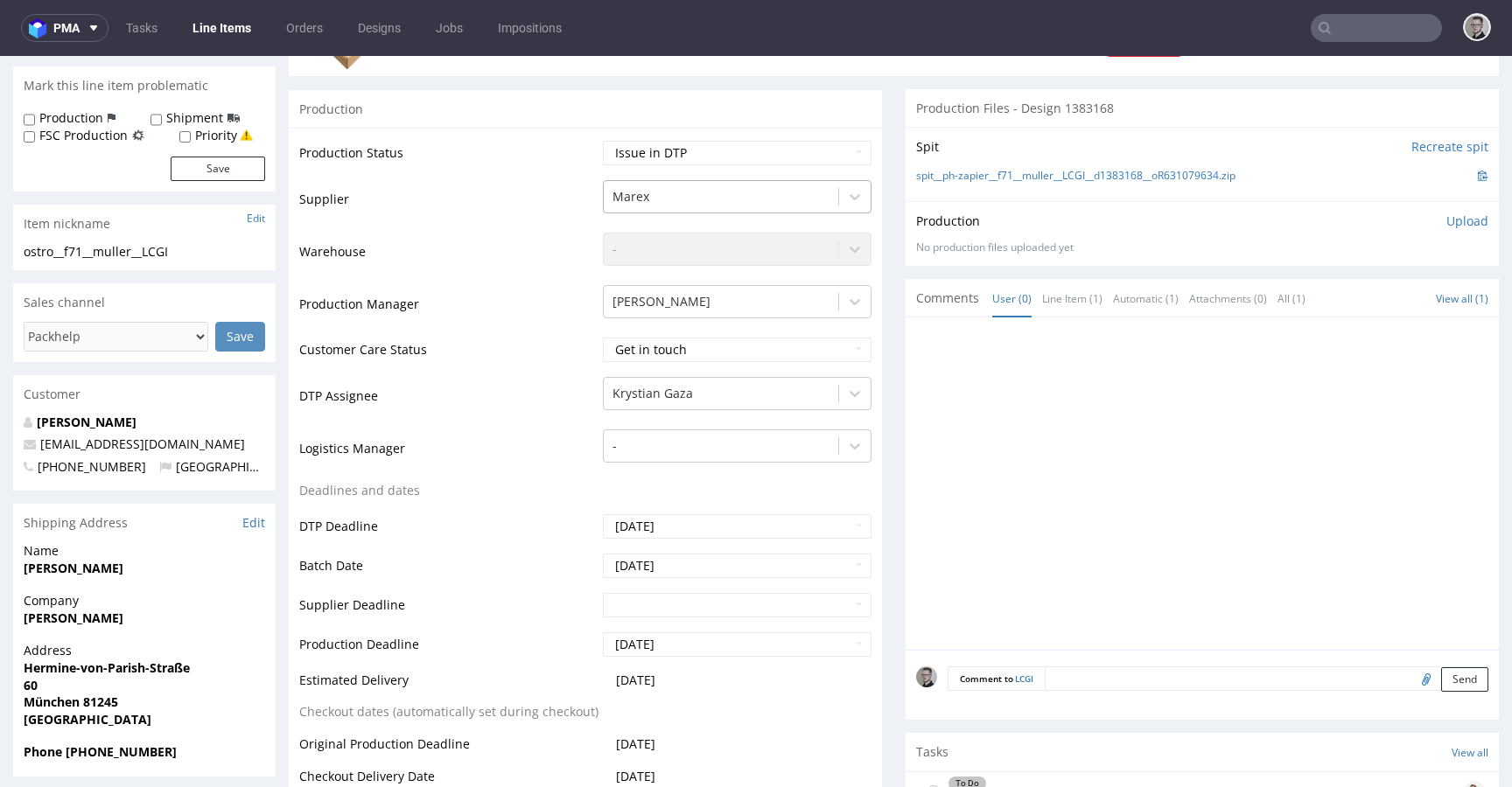
scroll to position [164, 0]
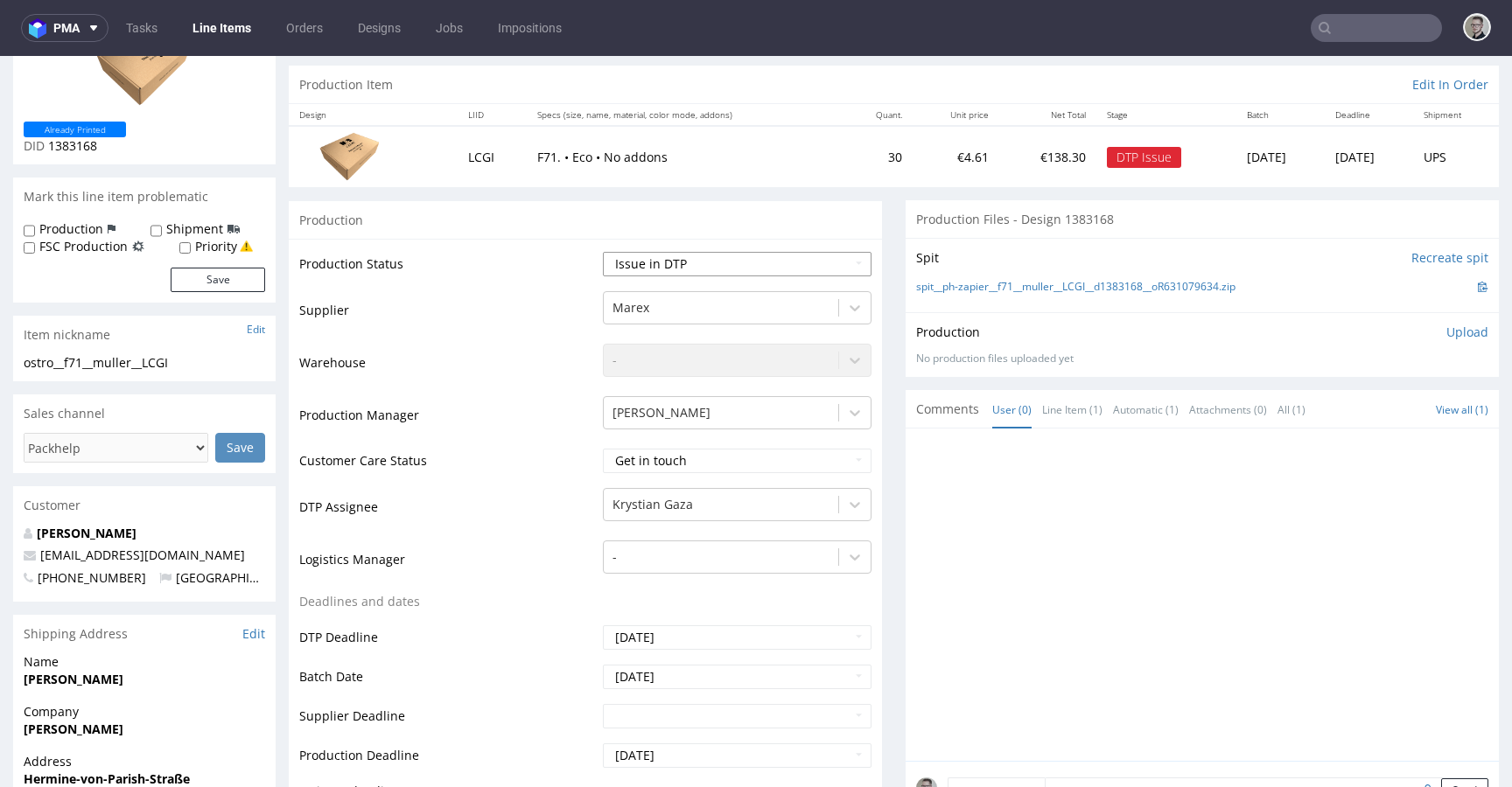
click at [727, 265] on select "Waiting for Artwork Waiting for Diecut Waiting for Mockup Waiting for DTP Waiti…" at bounding box center [737, 265] width 269 height 25
select select "dtp_ca_needed"
click at [603, 252] on select "Waiting for Artwork Waiting for Diecut Waiting for Mockup Waiting for DTP Waiti…" at bounding box center [737, 265] width 269 height 25
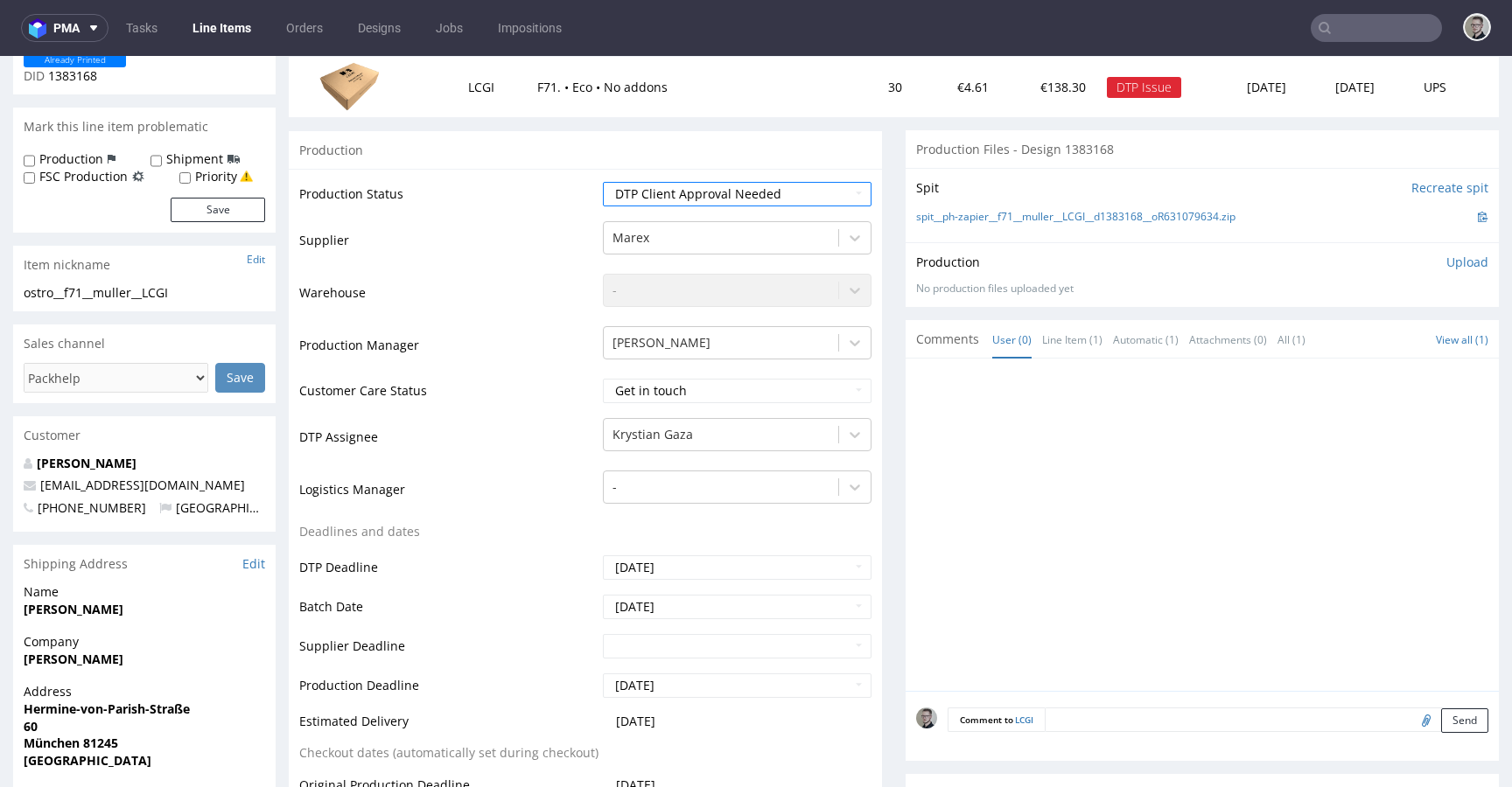
scroll to position [757, 0]
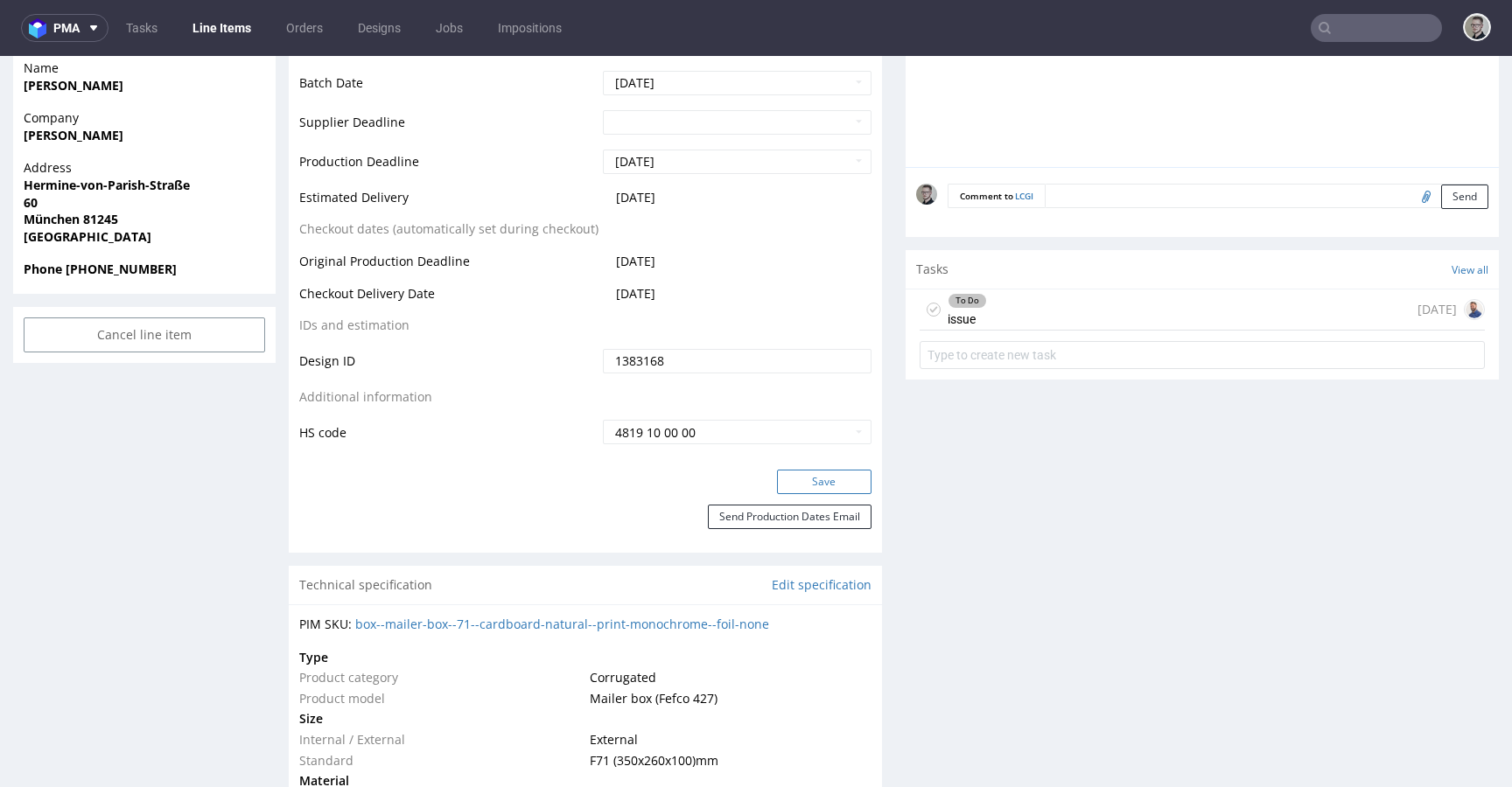
drag, startPoint x: 829, startPoint y: 478, endPoint x: 846, endPoint y: 473, distance: 17.7
click at [828, 478] on button "Save" at bounding box center [824, 482] width 94 height 25
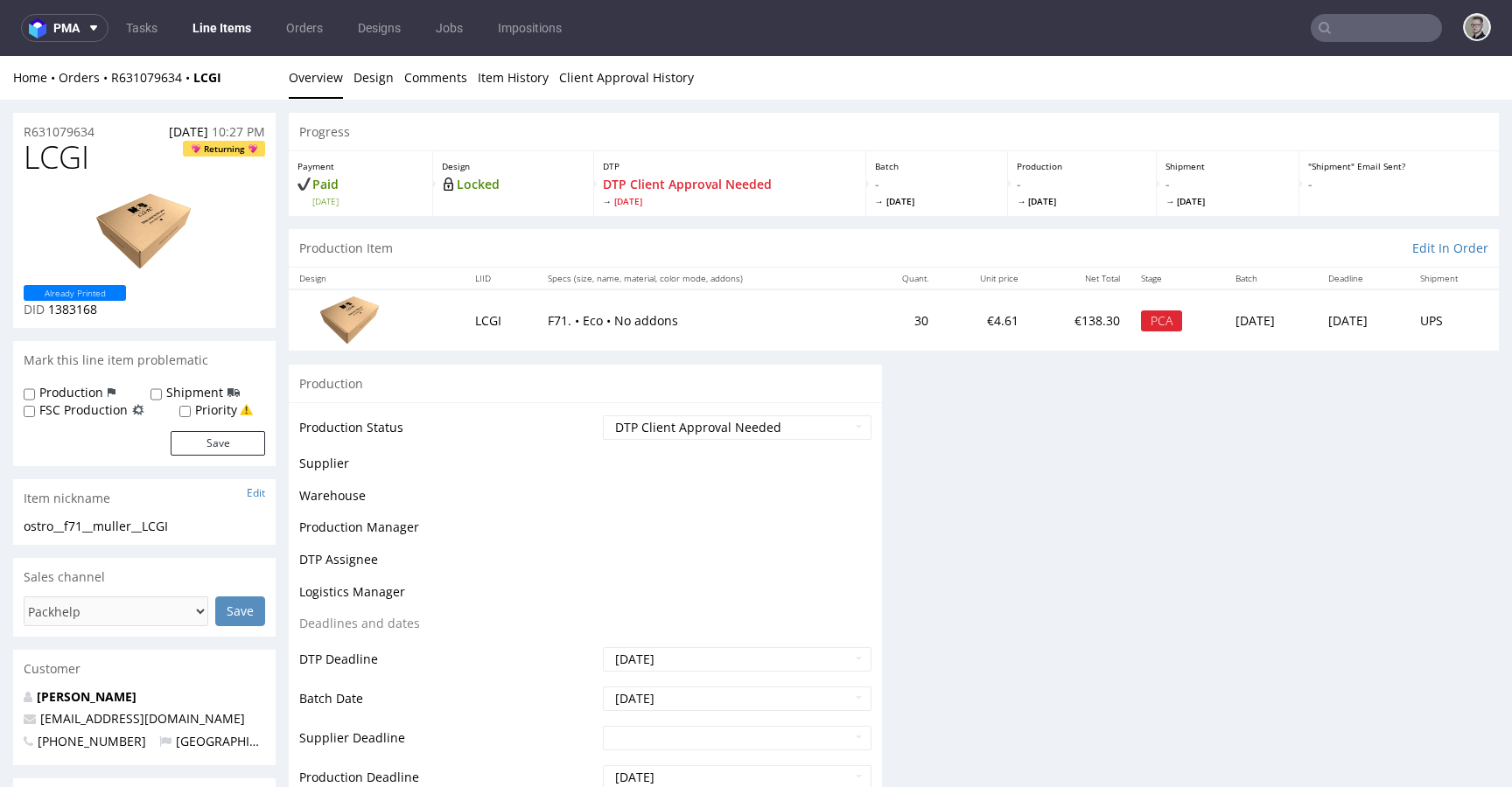
scroll to position [0, 0]
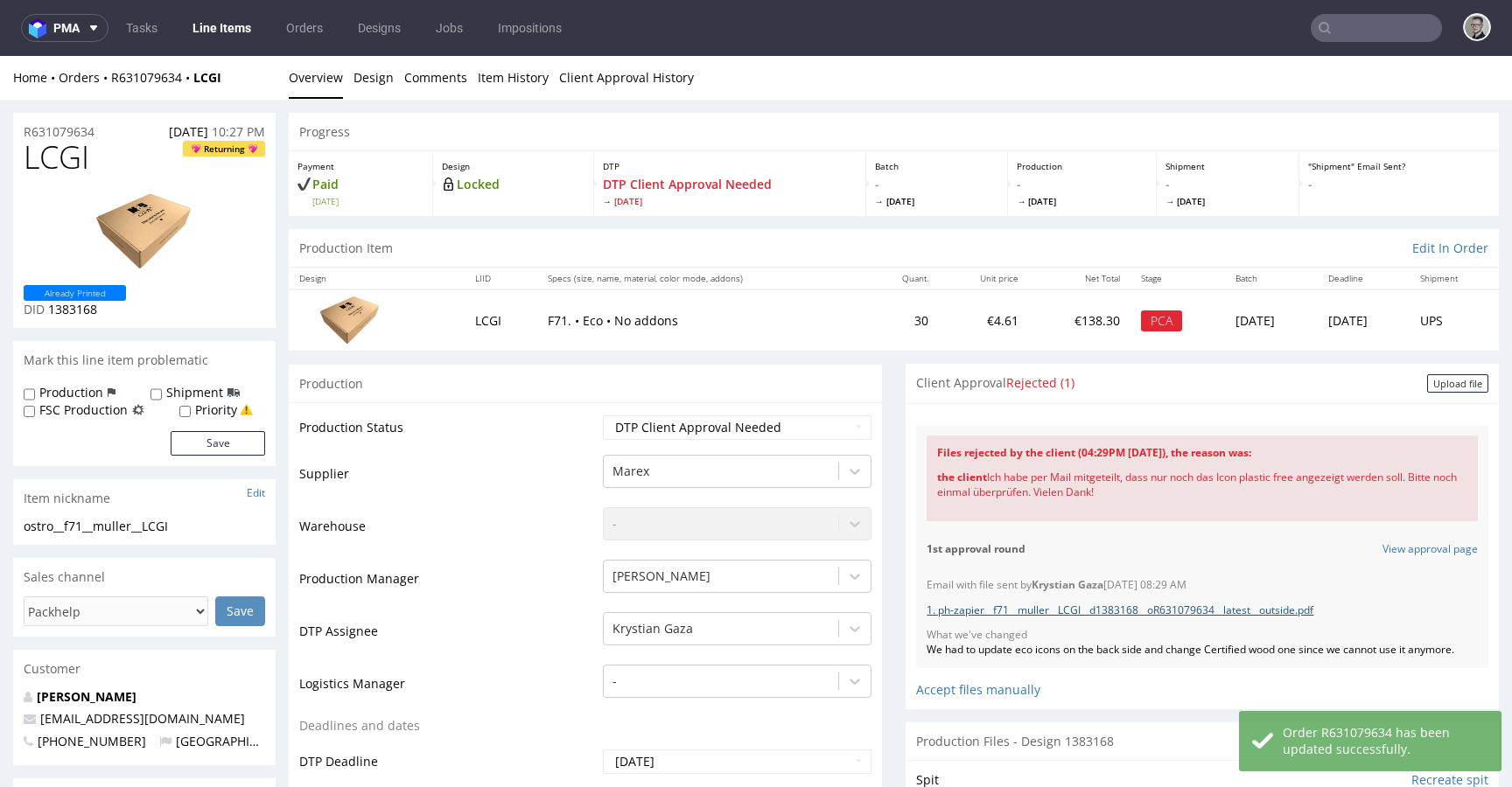
click at [1169, 608] on link "1. ph-zapier__f71__muller__LCGI__d1383168__oR631079634__latest__outside.pdf" at bounding box center [1120, 610] width 387 height 15
click at [1142, 610] on link "1. ph-zapier__f71__muller__LCGI__d1383168__oR631079634__latest__outside.pdf" at bounding box center [1120, 610] width 387 height 15
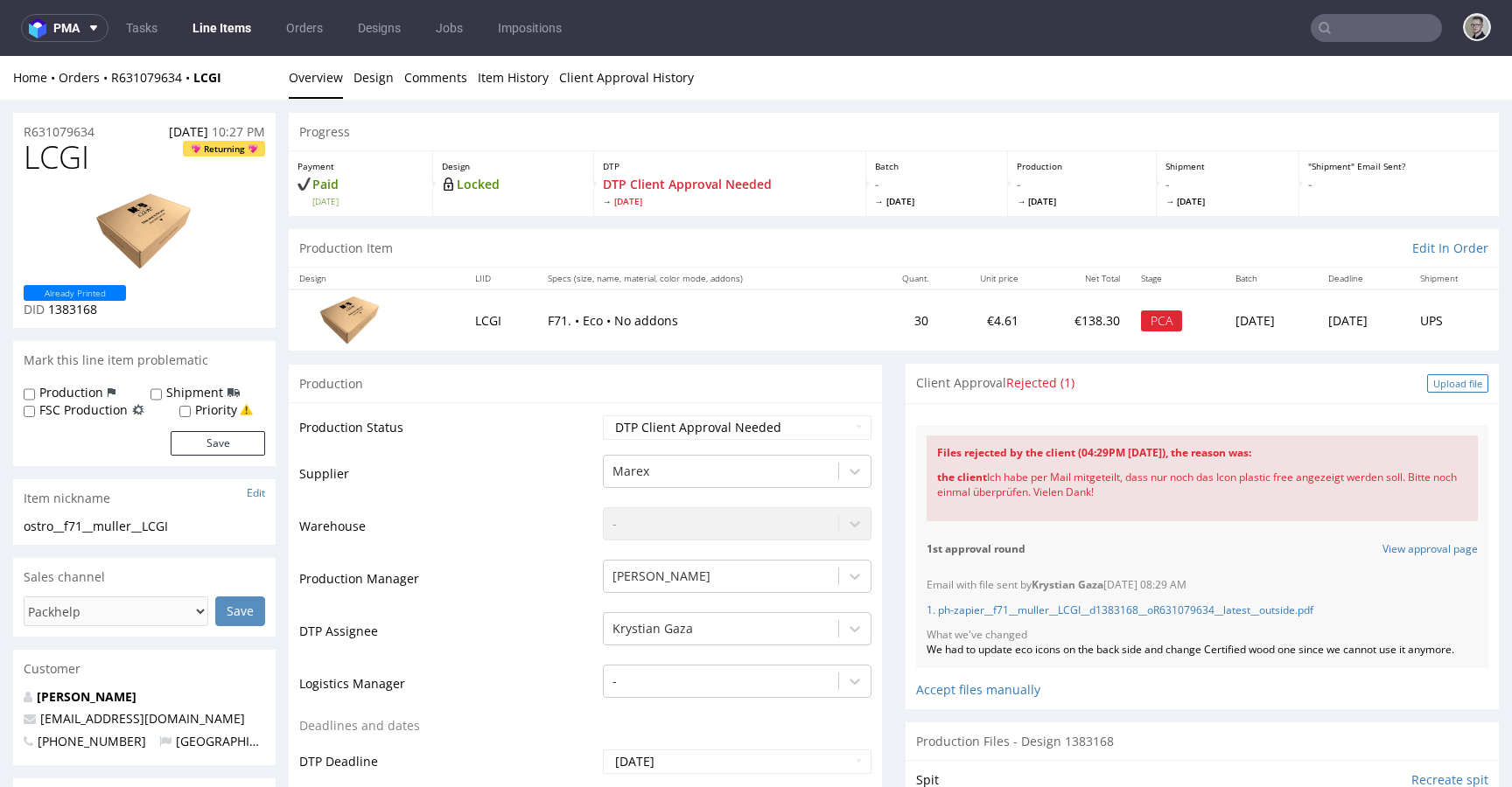
click at [1436, 389] on div "Upload file" at bounding box center [1458, 383] width 61 height 18
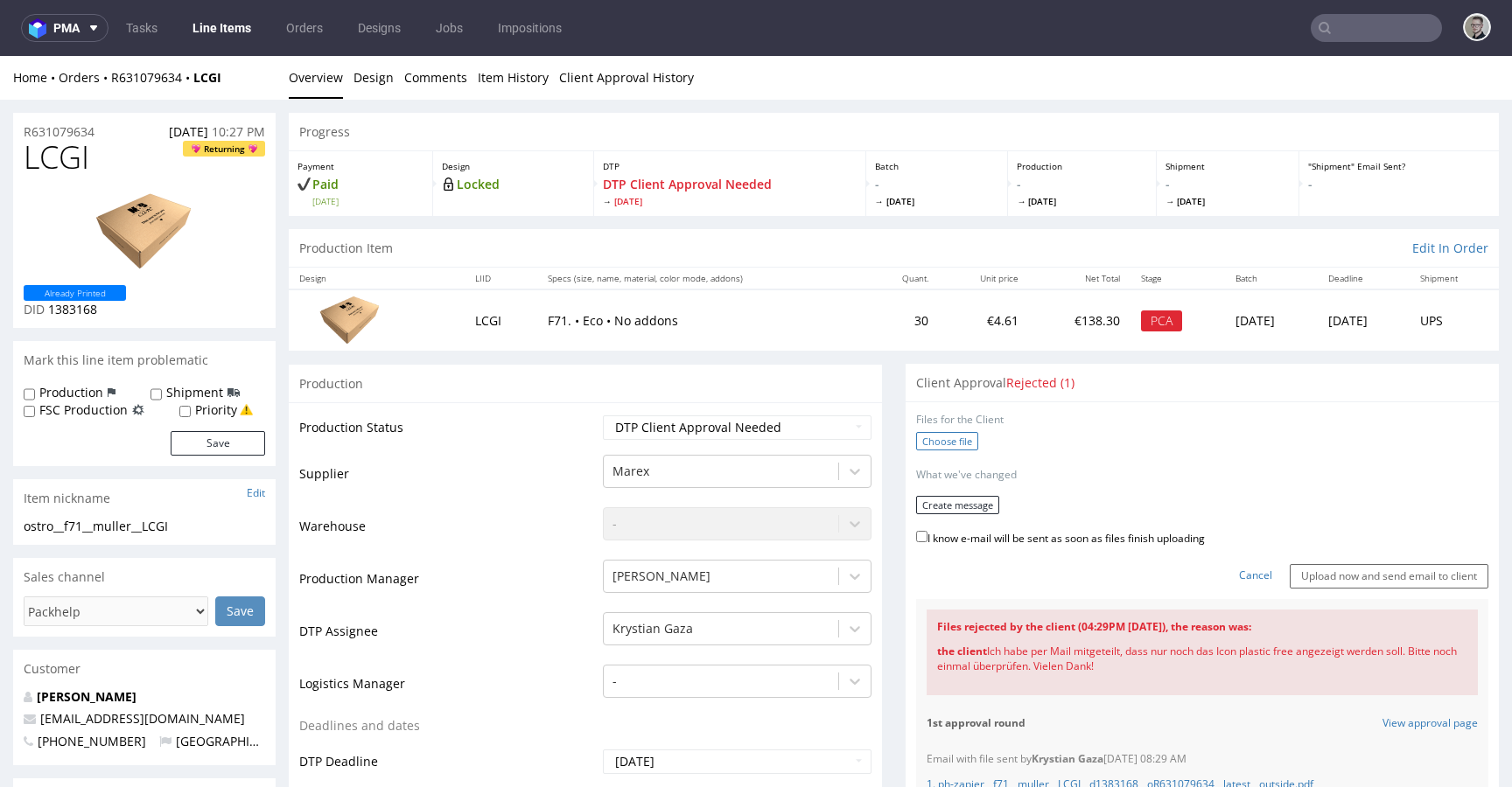
click at [936, 441] on label "Choose file" at bounding box center [946, 441] width 62 height 18
click at [0, 56] on input "Choose file" at bounding box center [0, 56] width 0 height 0
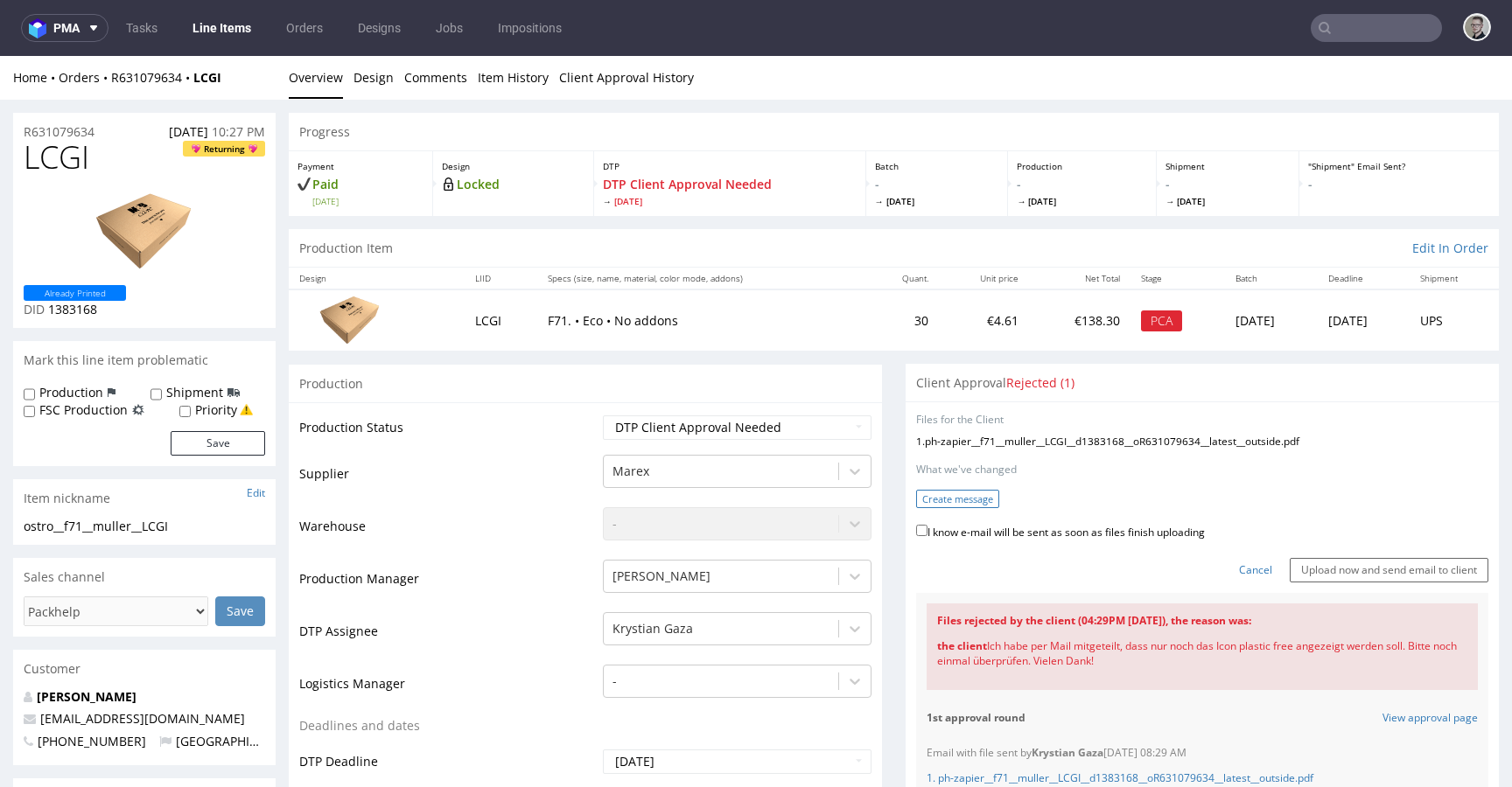
click at [966, 501] on button "Create message" at bounding box center [957, 499] width 83 height 18
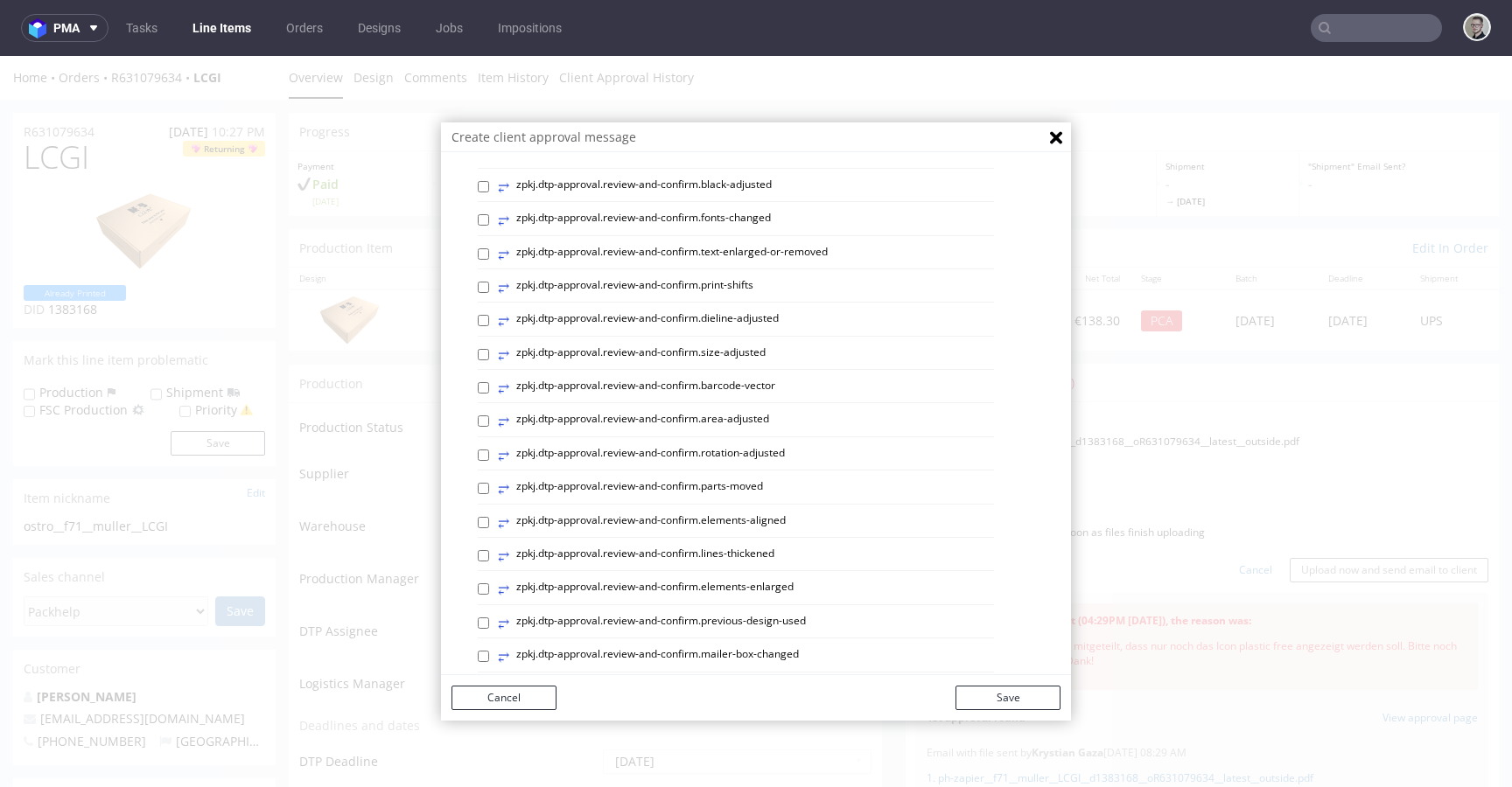
scroll to position [730, 0]
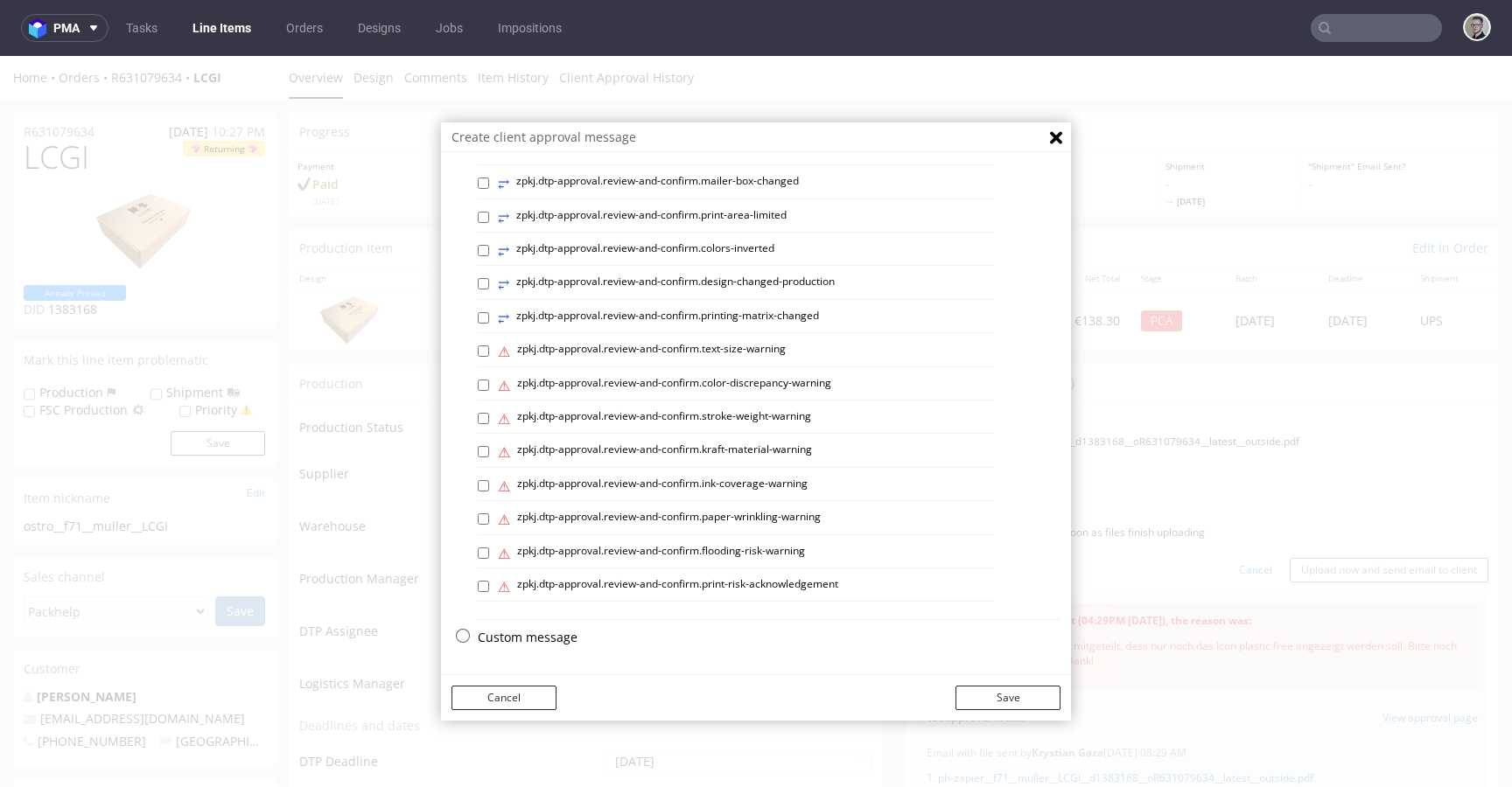
click at [534, 637] on p "Custom message" at bounding box center [769, 638] width 583 height 17
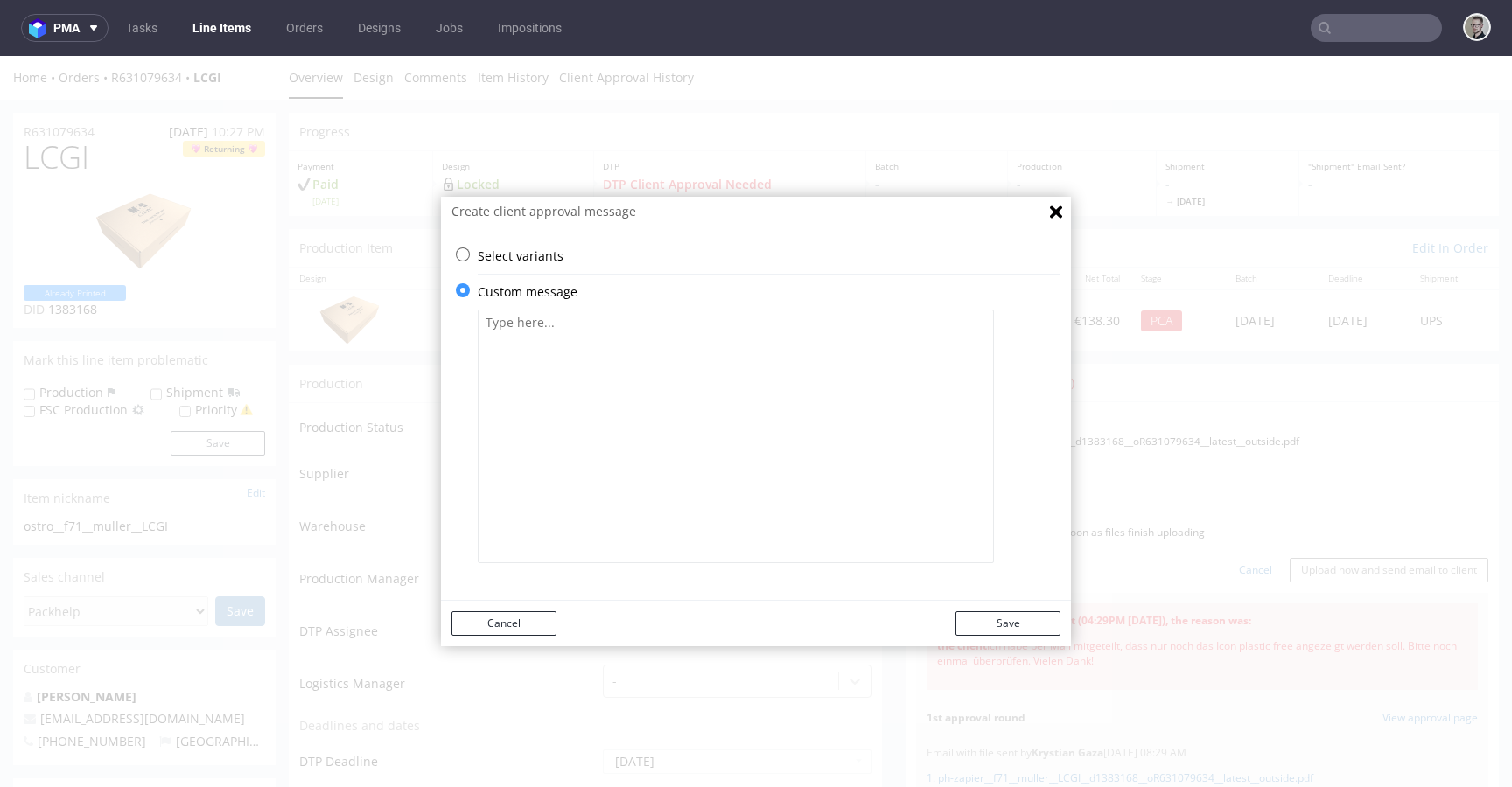
scroll to position [0, 0]
click at [668, 470] on textarea at bounding box center [736, 436] width 516 height 254
type textarea "We've updated your design."
click at [1032, 623] on button "Save" at bounding box center [1008, 623] width 105 height 25
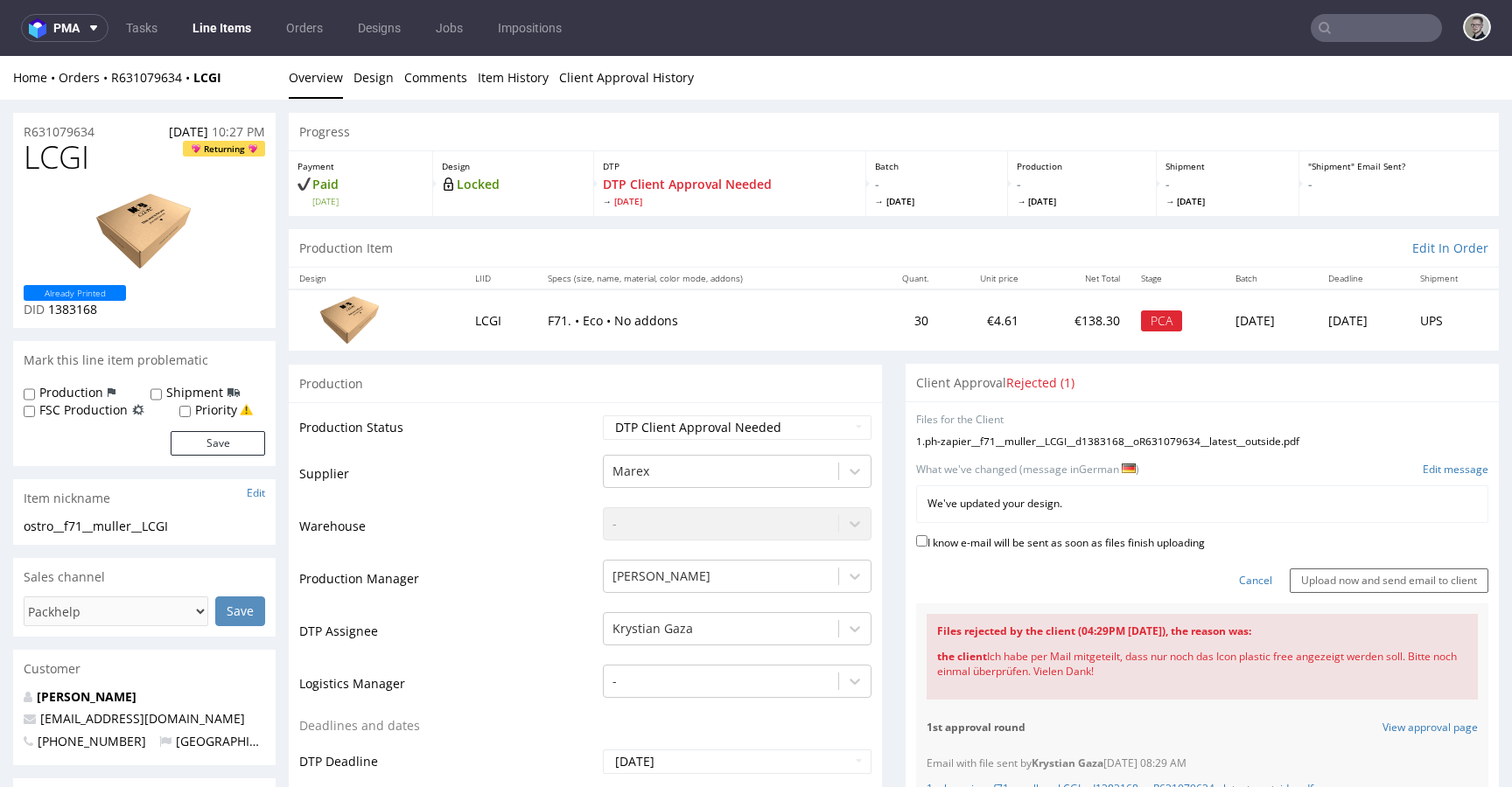
click at [1134, 534] on label "I know e-mail will be sent as soon as files finish uploading" at bounding box center [1060, 541] width 288 height 19
click at [927, 535] on input "I know e-mail will be sent as soon as files finish uploading" at bounding box center [922, 541] width 11 height 11
checkbox input "true"
click at [1334, 569] on input "Upload now and send email to client" at bounding box center [1389, 580] width 199 height 25
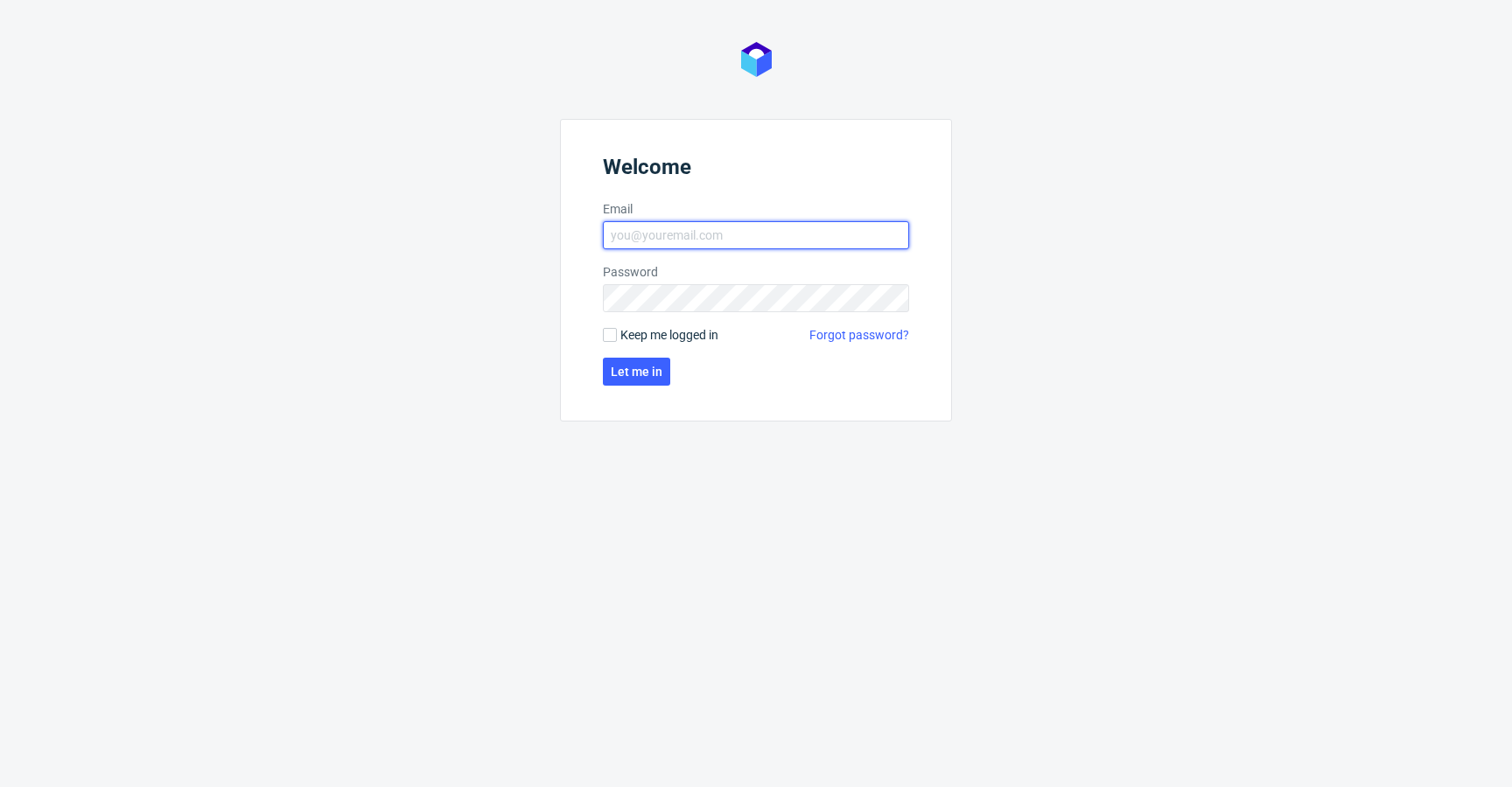
type input "[EMAIL_ADDRESS][DOMAIN_NAME]"
drag, startPoint x: 693, startPoint y: 335, endPoint x: 621, endPoint y: 357, distance: 75.3
click at [693, 335] on span "Keep me logged in" at bounding box center [669, 335] width 98 height 17
click at [617, 335] on input "Keep me logged in" at bounding box center [609, 335] width 14 height 14
checkbox input "true"
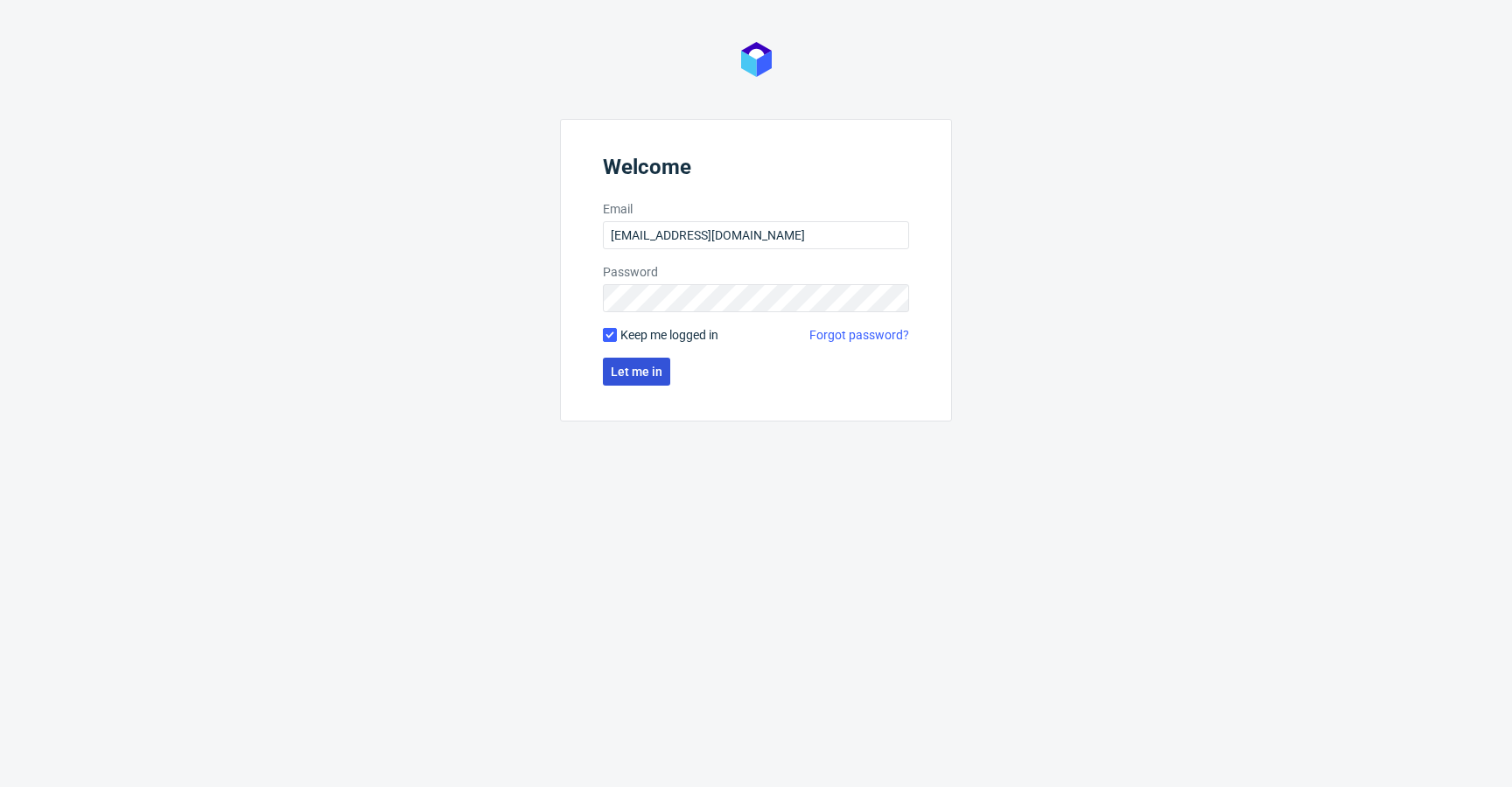
click at [621, 359] on button "Let me in" at bounding box center [636, 371] width 68 height 28
